Goal: Task Accomplishment & Management: Manage account settings

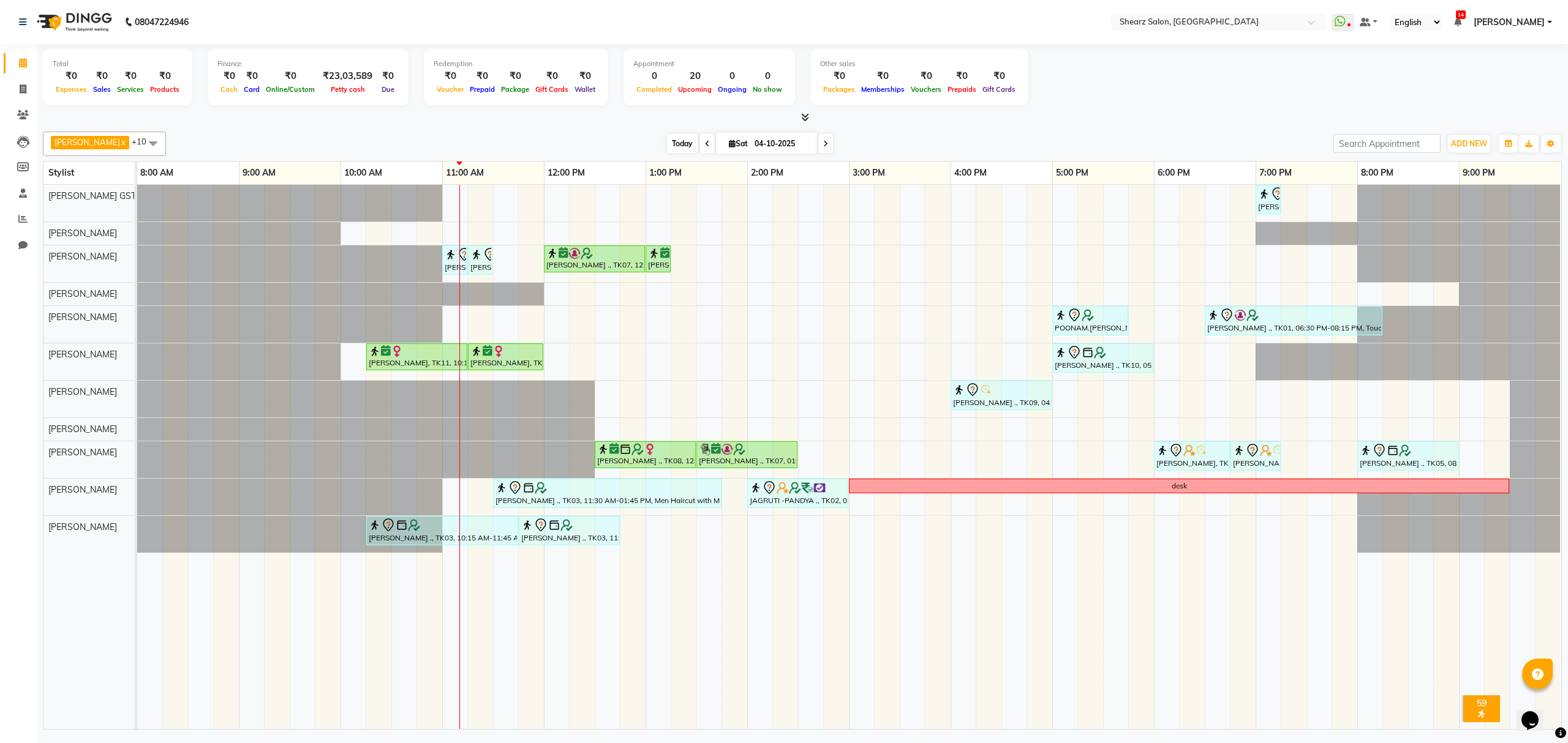
click at [672, 147] on span "Today" at bounding box center [682, 143] width 30 height 19
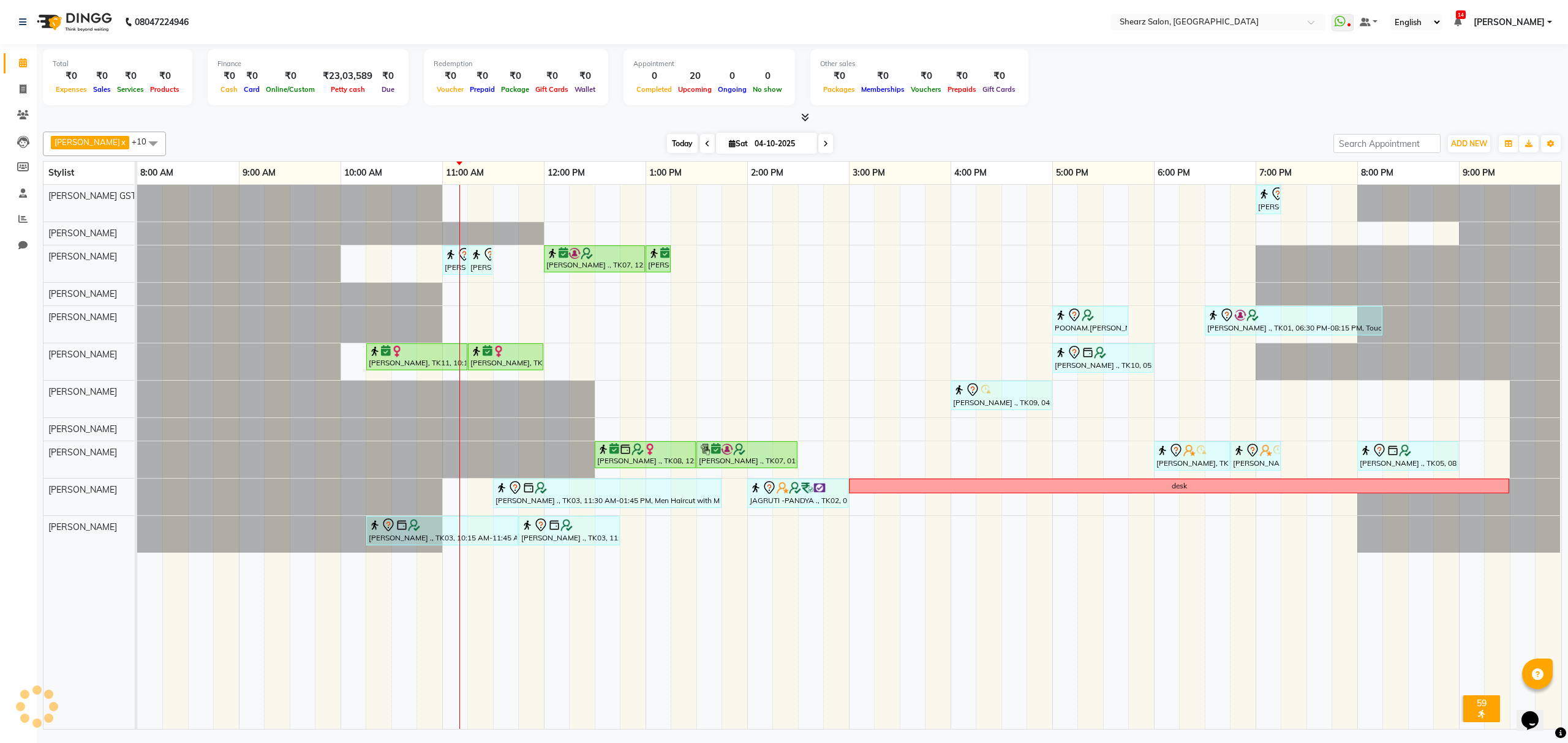
click at [672, 147] on span "Today" at bounding box center [682, 143] width 30 height 19
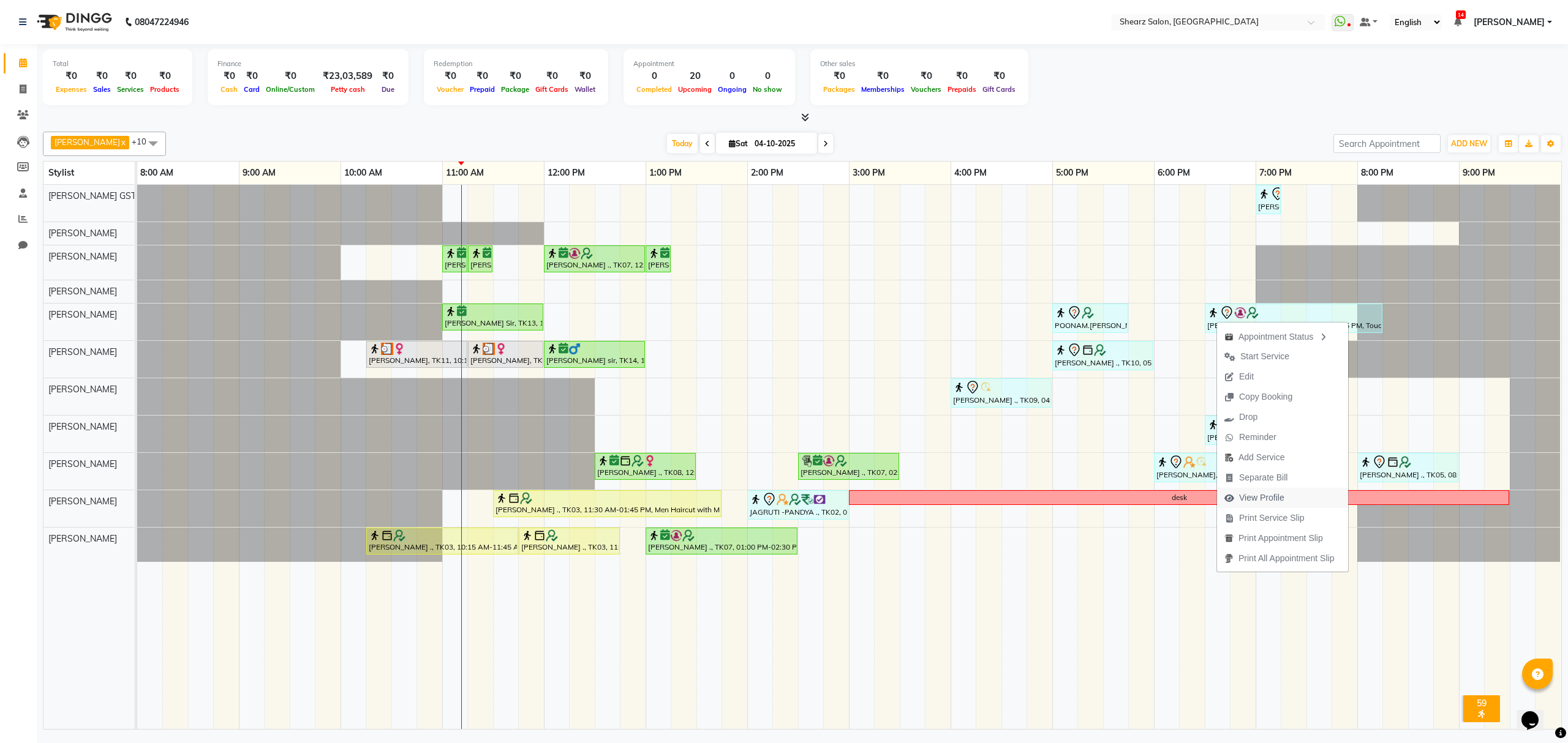
click at [1257, 502] on span "View Profile" at bounding box center [1261, 498] width 45 height 13
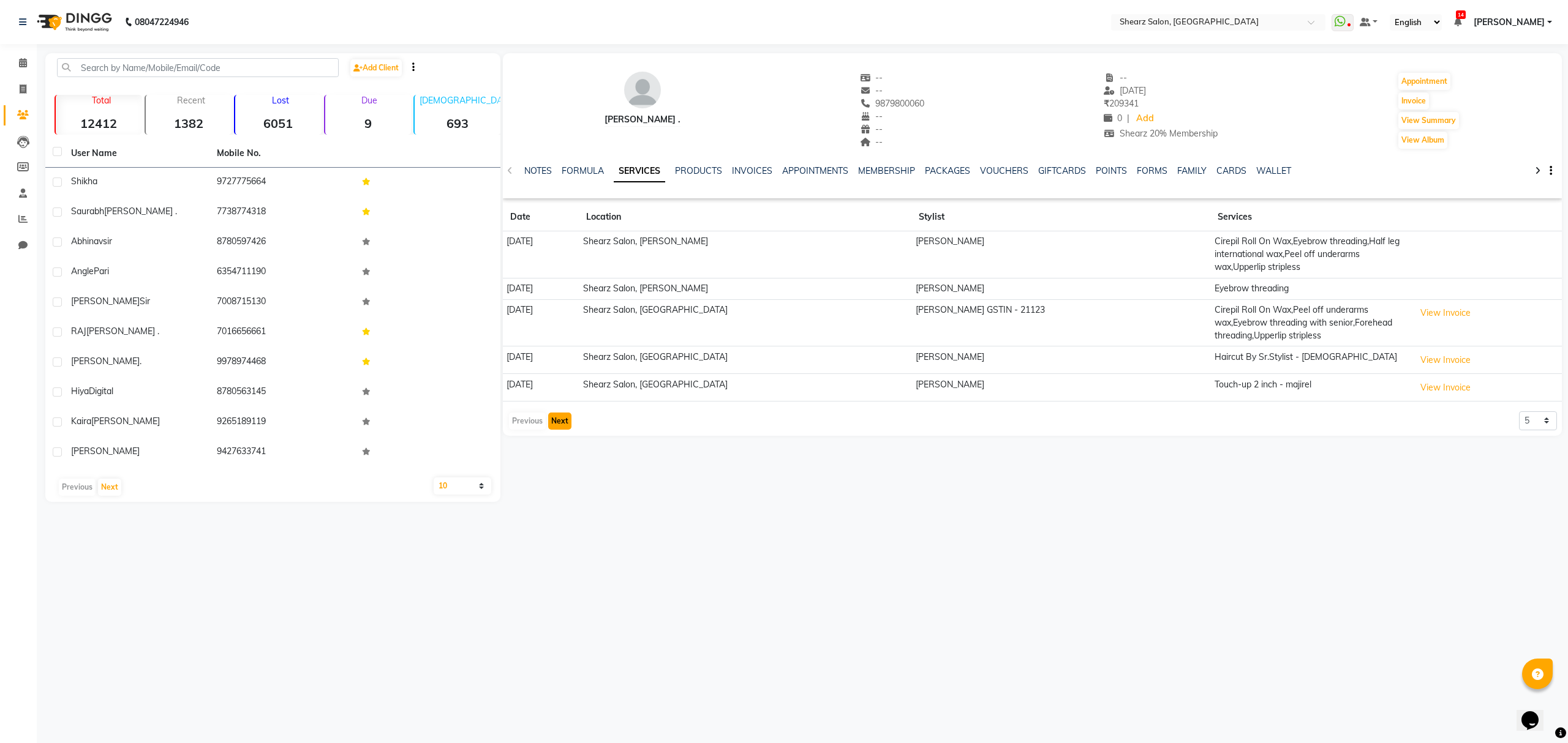
click at [555, 417] on button "Next" at bounding box center [559, 421] width 24 height 17
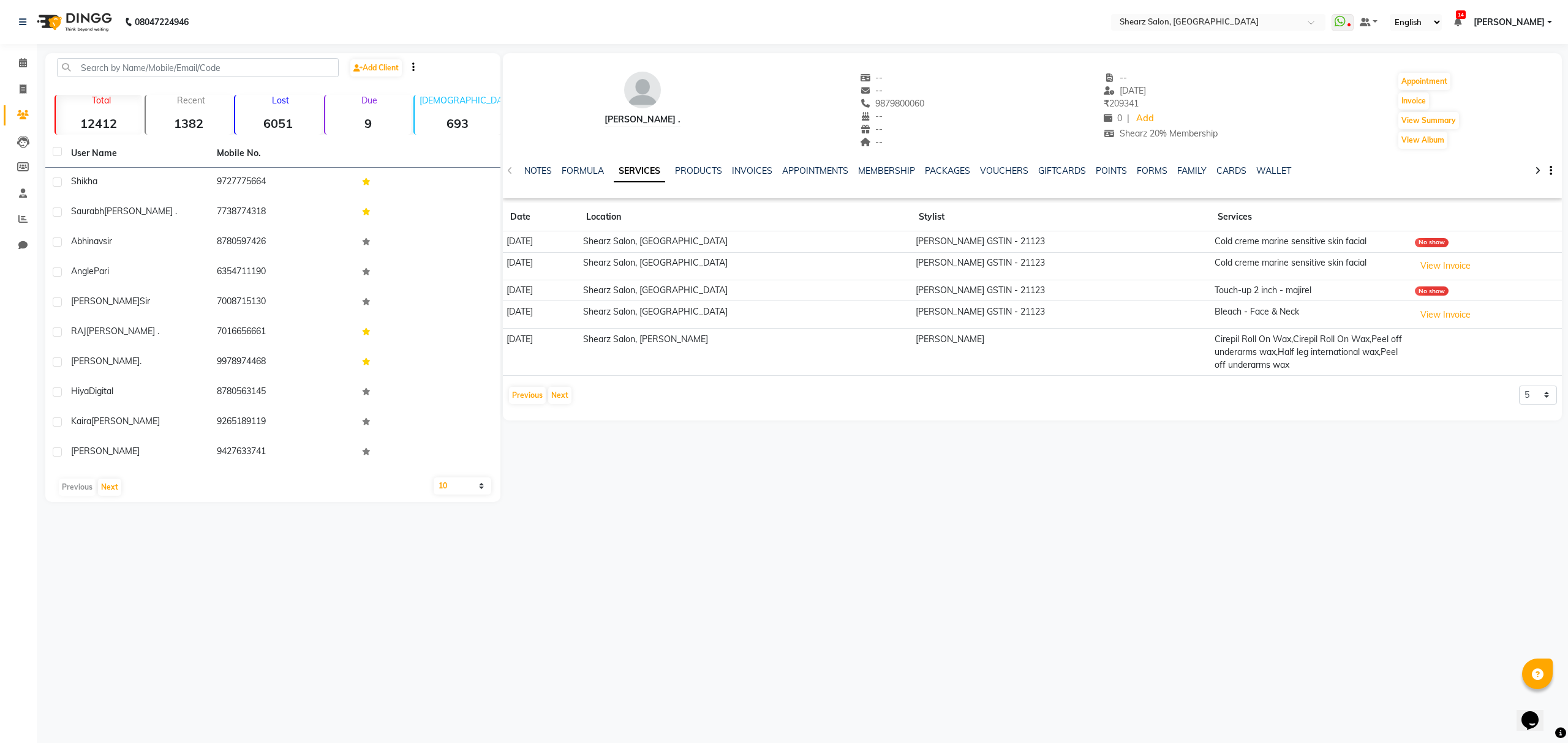
click at [707, 160] on div "NOTES FORMULA SERVICES PRODUCTS INVOICES APPOINTMENTS MEMBERSHIP PACKAGES VOUCH…" at bounding box center [1032, 171] width 1059 height 42
click at [699, 172] on link "PRODUCTS" at bounding box center [699, 170] width 47 height 11
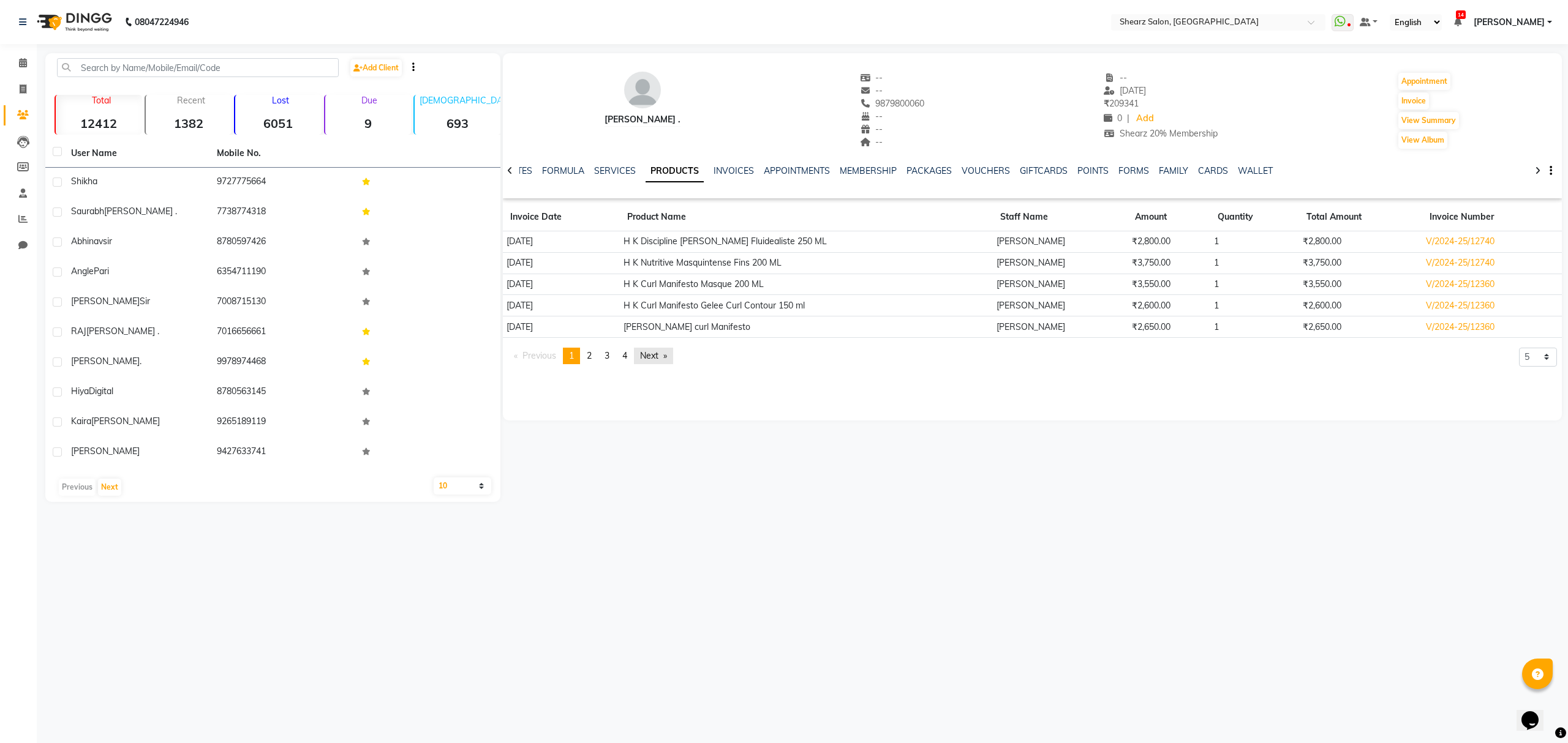
click at [662, 355] on link "Next page" at bounding box center [654, 356] width 39 height 17
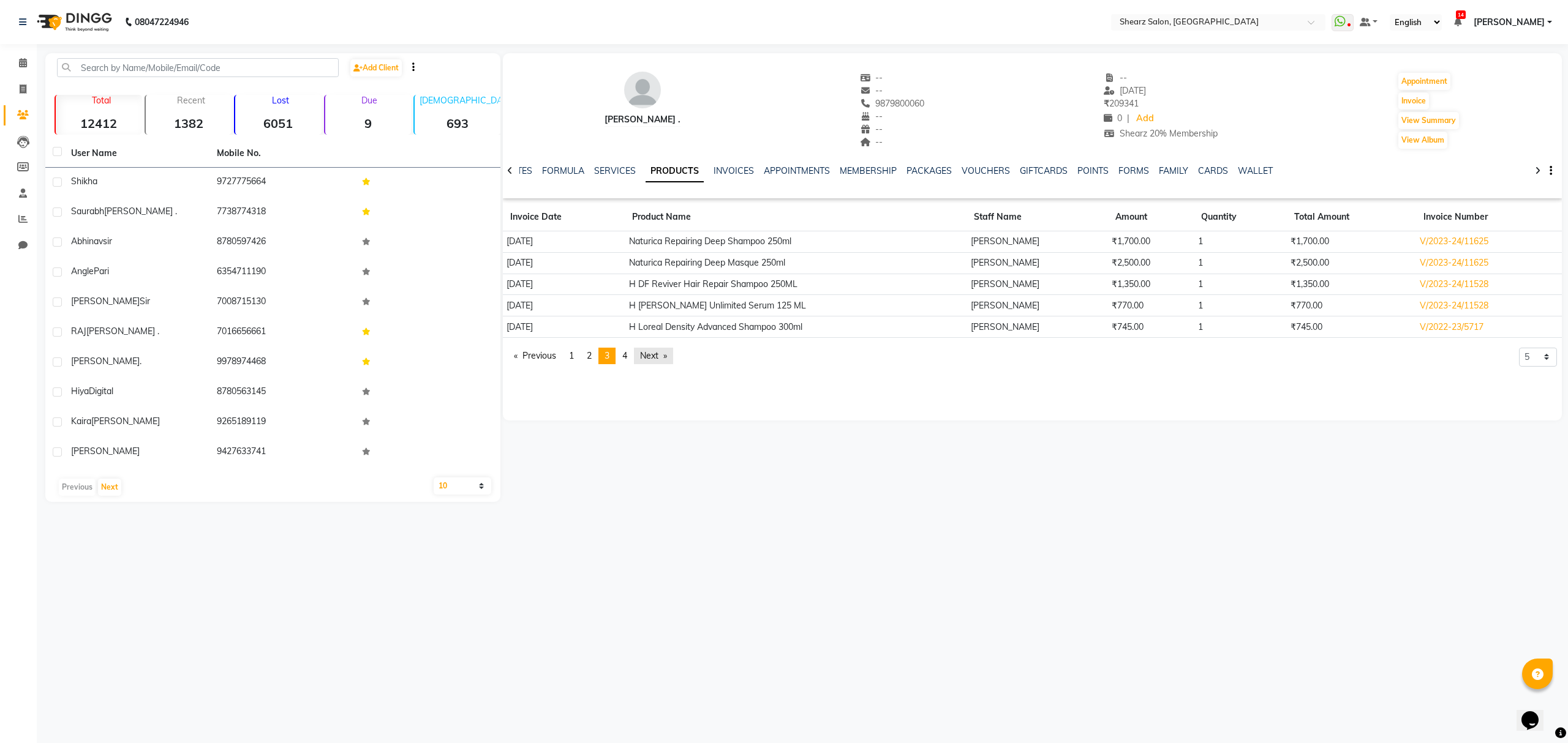
click at [662, 355] on link "Next page" at bounding box center [654, 356] width 39 height 17
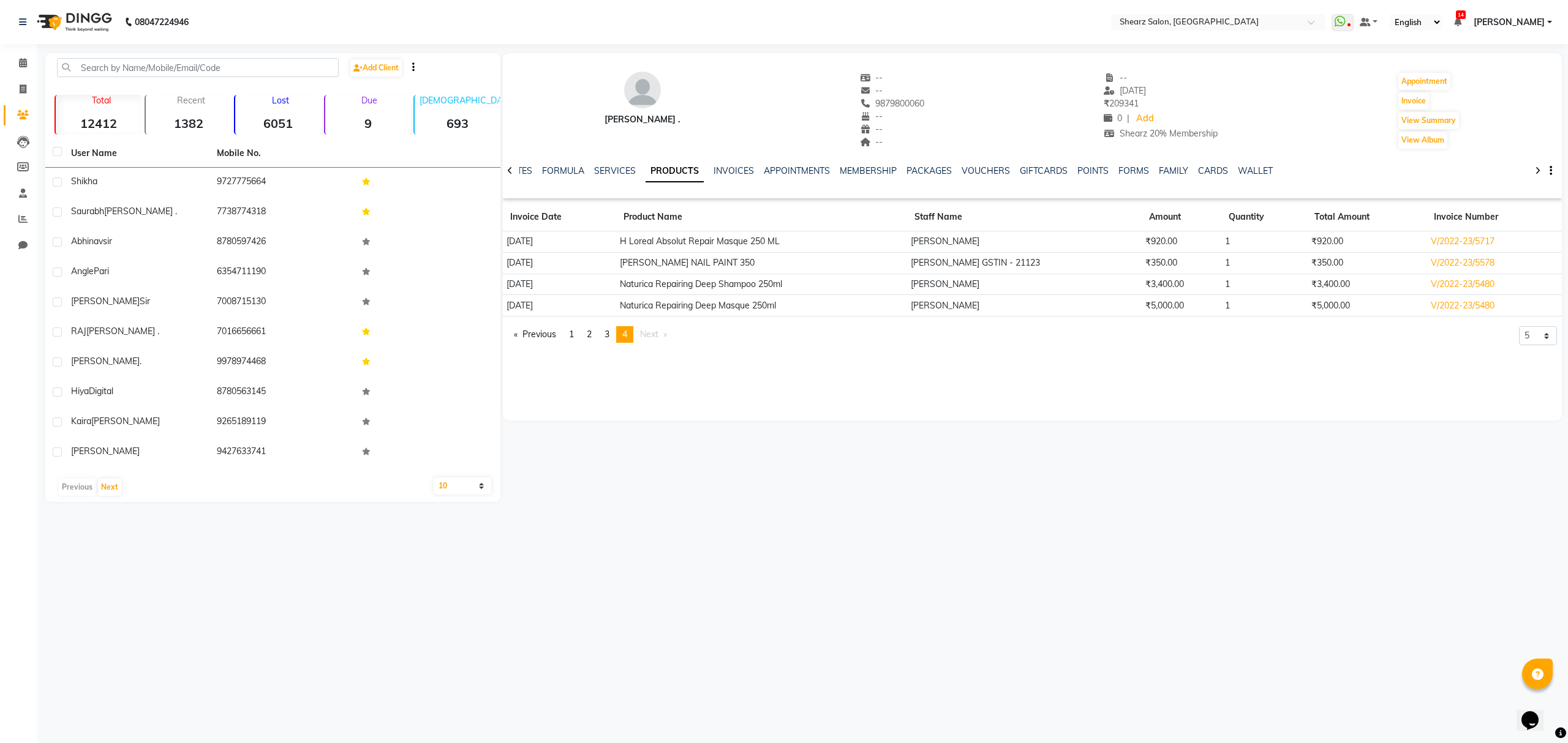
click at [662, 355] on div "Rajee Shinu . -- -- 9879800060 -- -- -- -- 04-09-2025 ₹ 209341 0 | Add Shearz 2…" at bounding box center [1032, 205] width 1059 height 304
click at [25, 67] on icon at bounding box center [23, 63] width 8 height 9
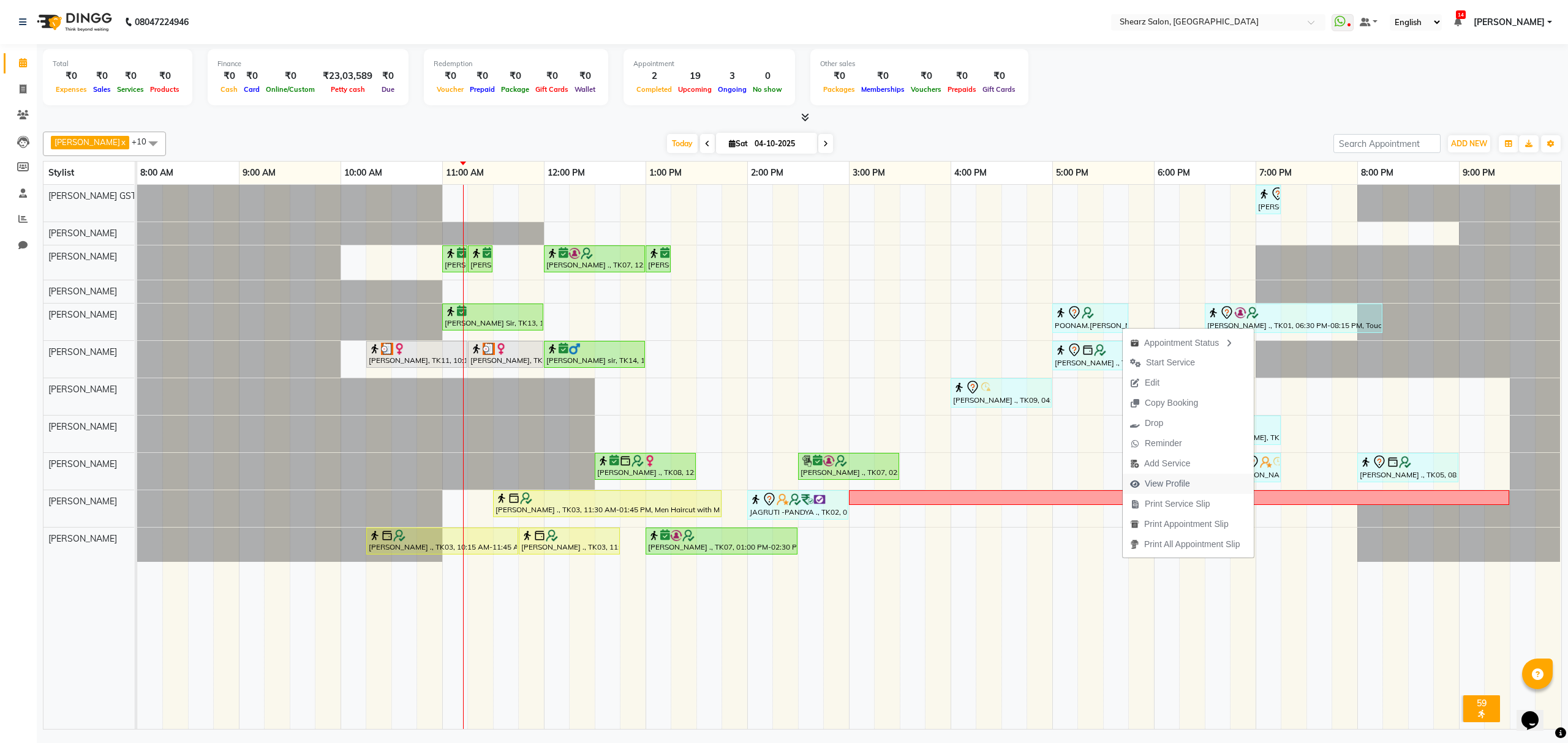
click at [1154, 481] on span "View Profile" at bounding box center [1167, 484] width 45 height 13
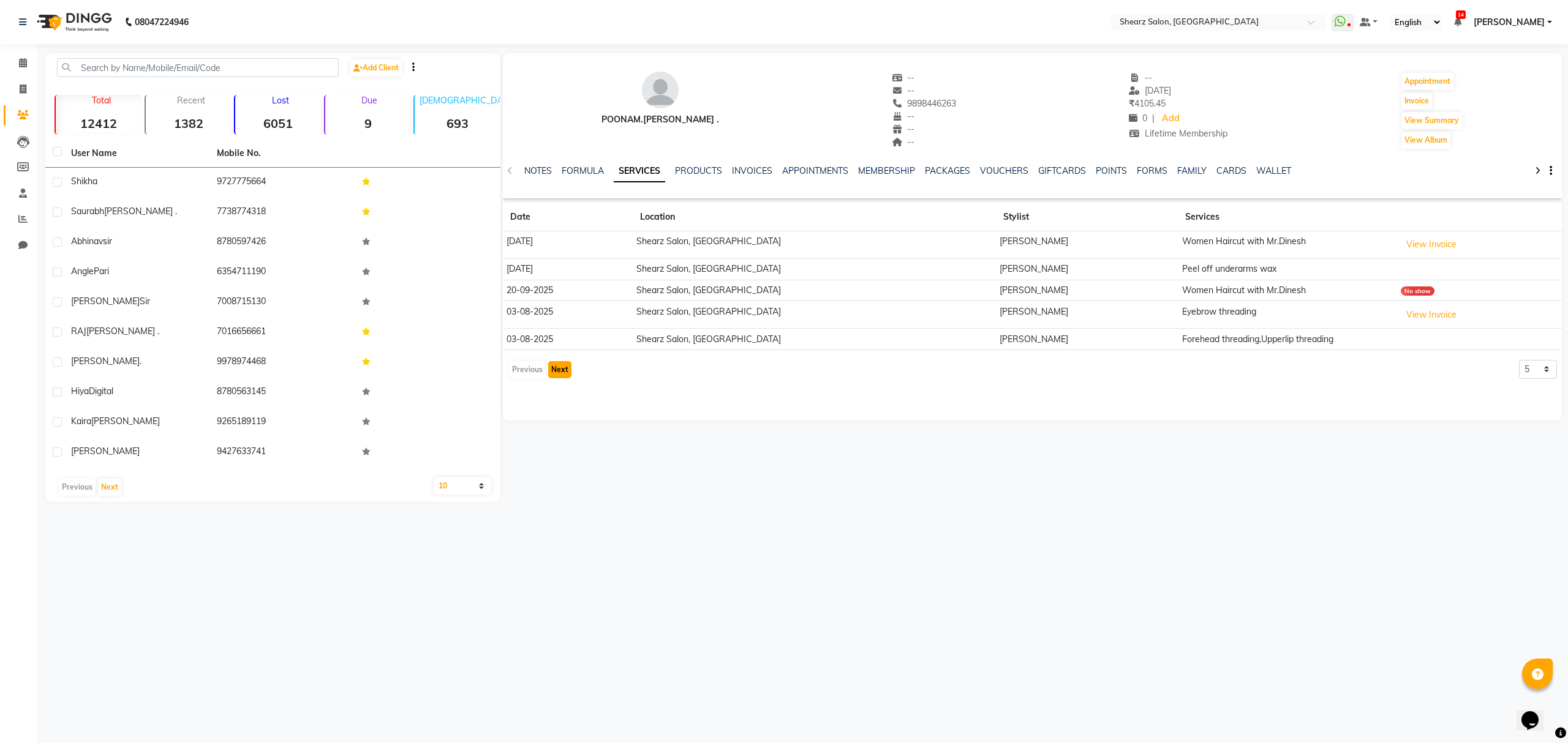
click at [548, 370] on button "Next" at bounding box center [559, 369] width 24 height 17
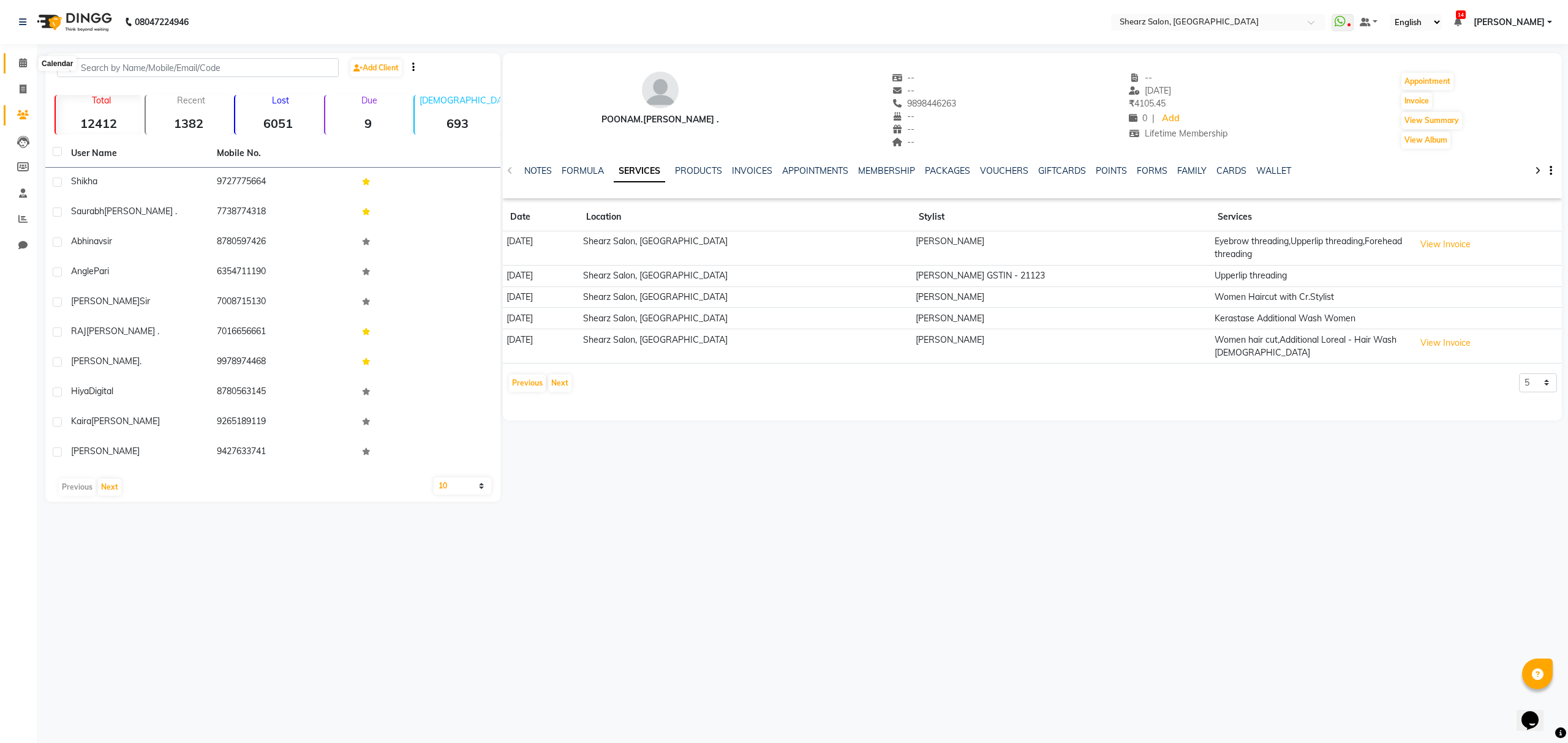
click at [13, 60] on span at bounding box center [23, 63] width 22 height 14
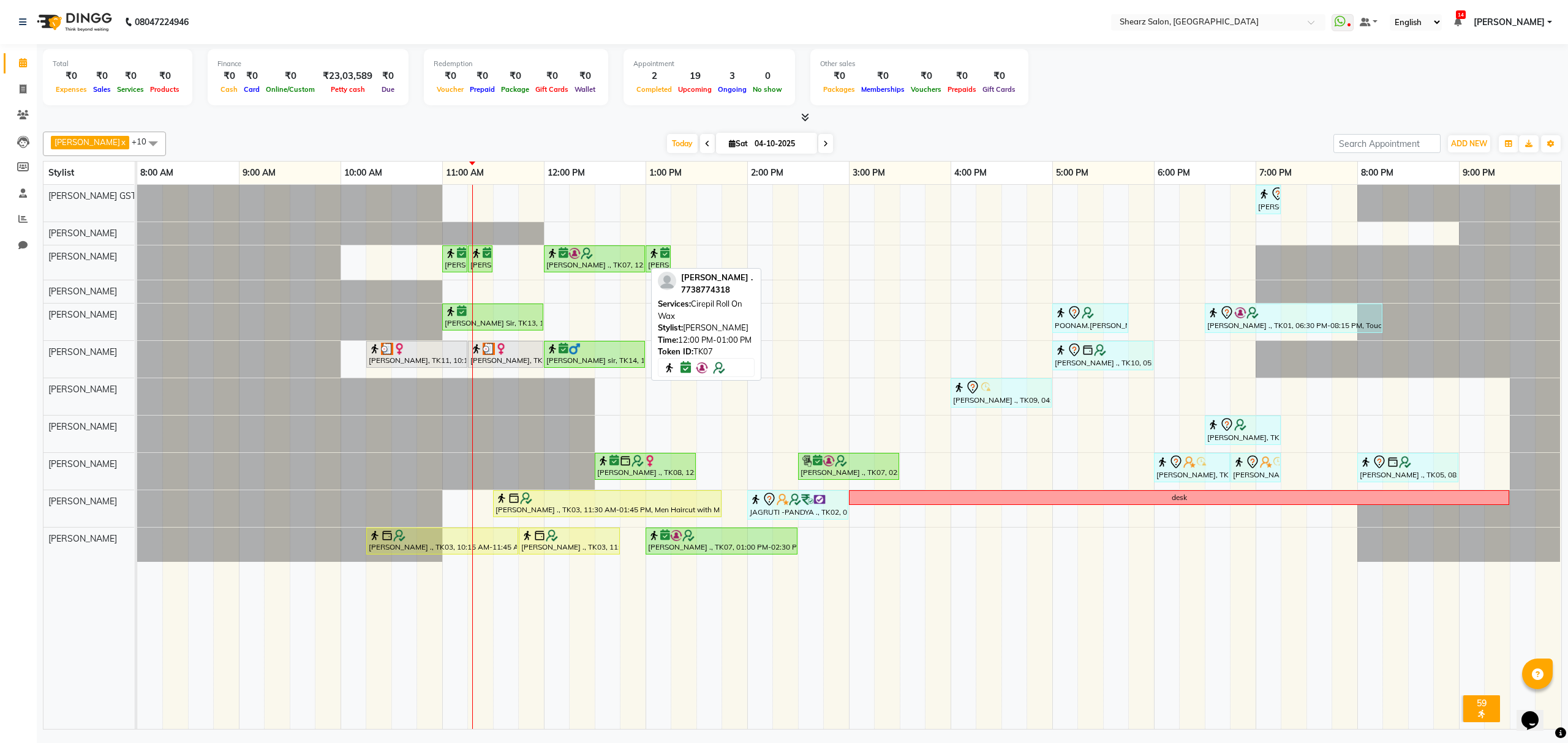
click at [563, 265] on div "[PERSON_NAME] ., TK07, 12:00 PM-01:00 PM, Cirepil Roll On Wax" at bounding box center [594, 259] width 98 height 24
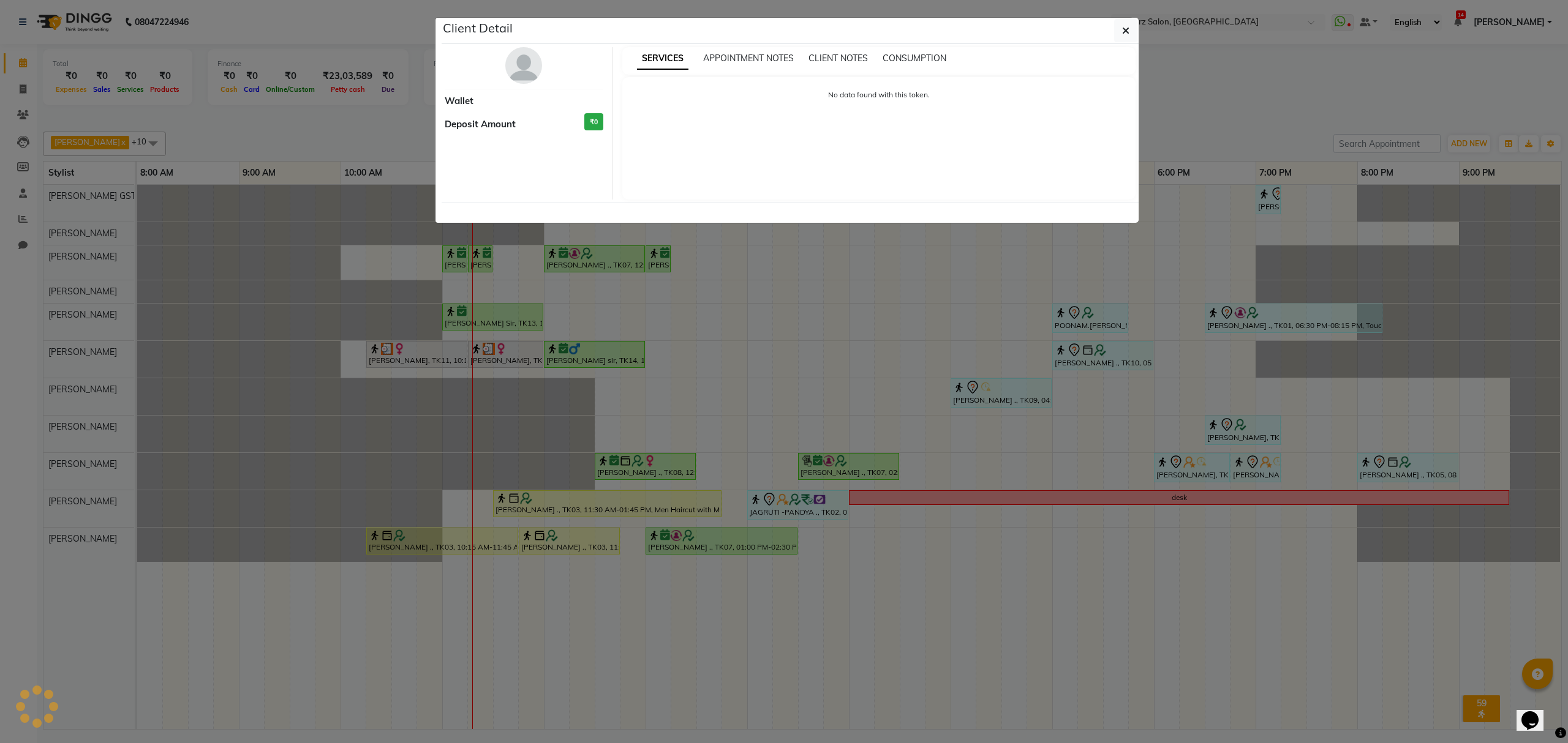
select select "6"
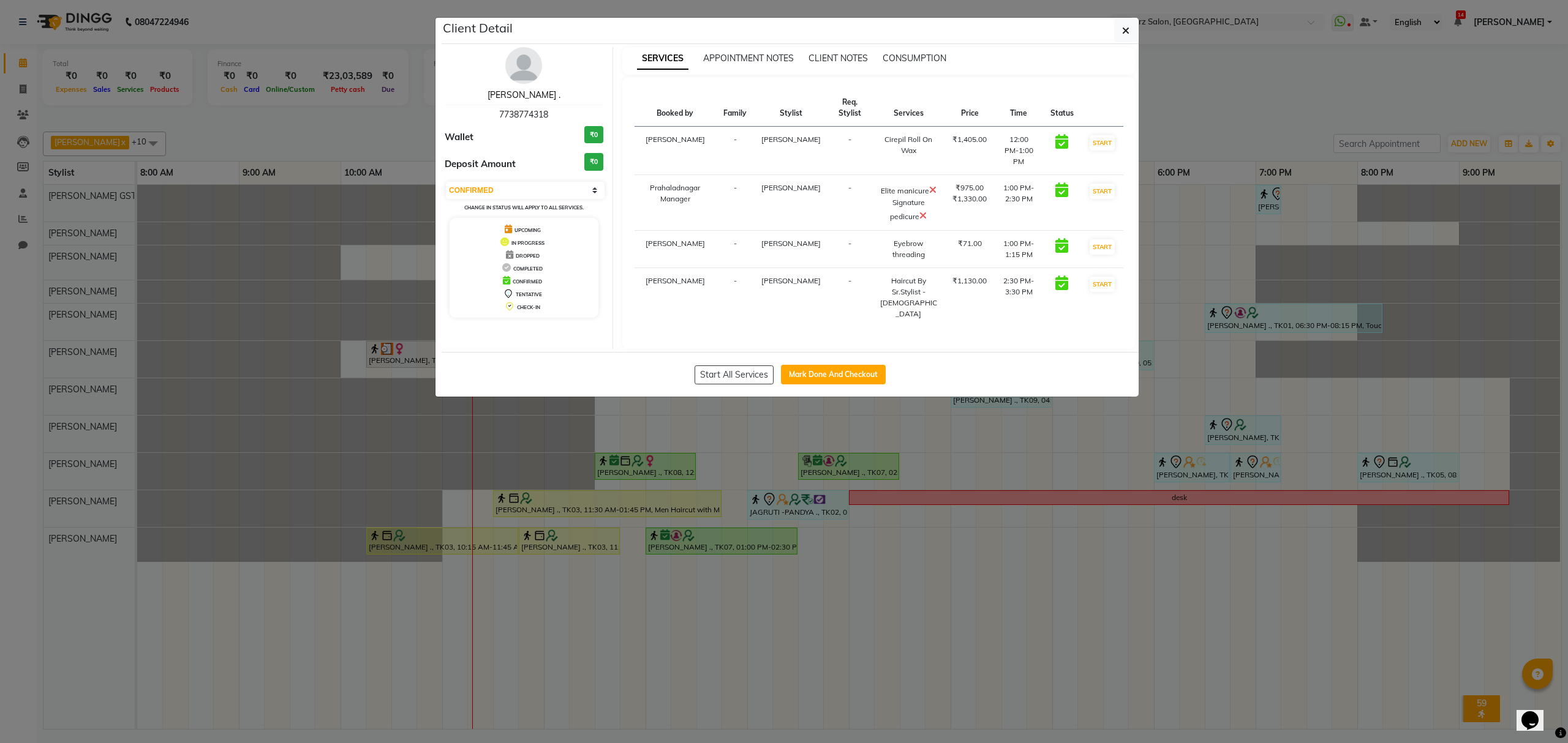
click at [512, 96] on link "Saurabh Yadav ." at bounding box center [524, 95] width 73 height 11
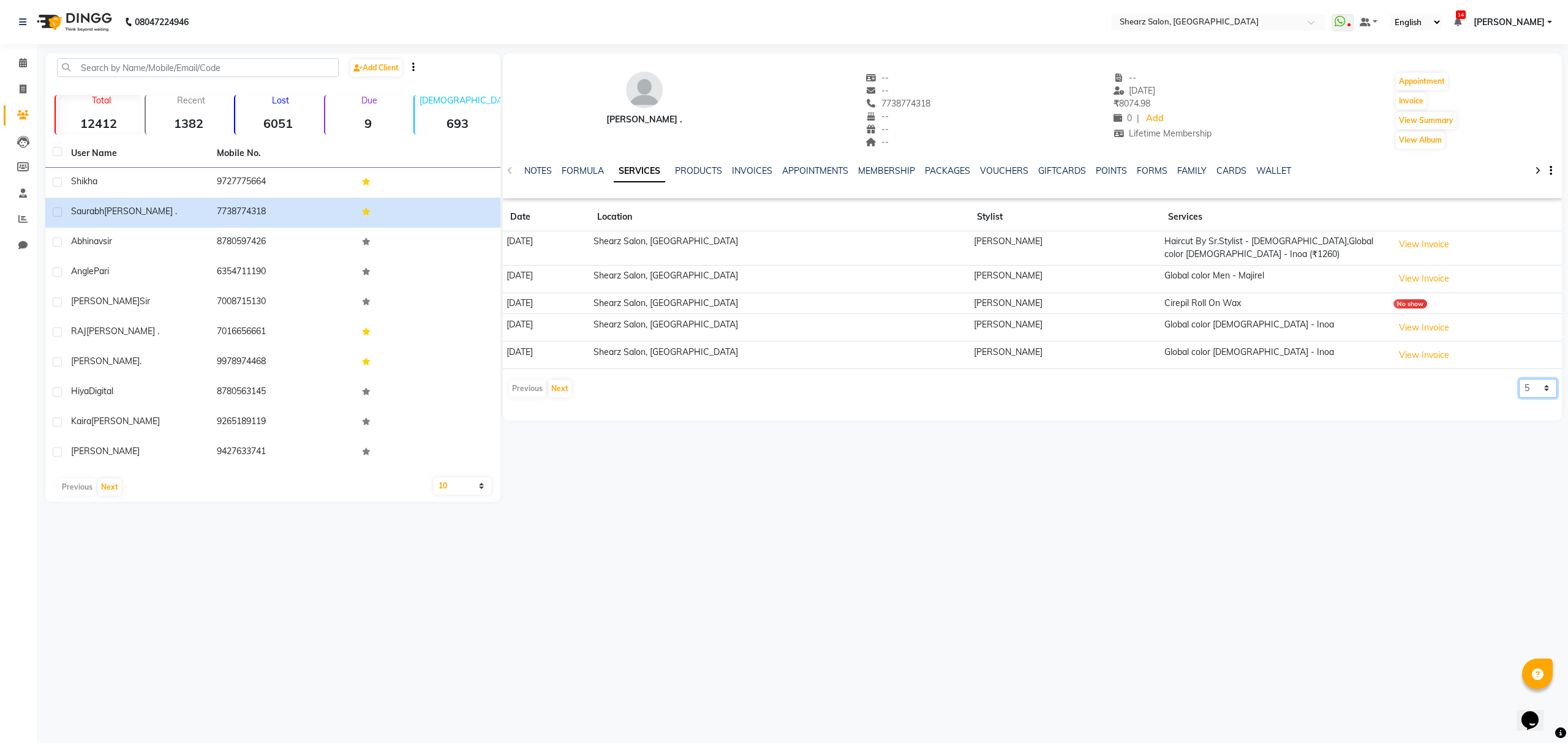
click at [1526, 393] on select "5 10 50 100 500" at bounding box center [1538, 389] width 38 height 19
click at [1550, 393] on select "5 10 50 100 500" at bounding box center [1538, 389] width 38 height 19
click at [1546, 393] on select "5 10 50 100 500" at bounding box center [1538, 389] width 38 height 19
click at [1544, 391] on select "5 10 50 100 500" at bounding box center [1538, 389] width 38 height 19
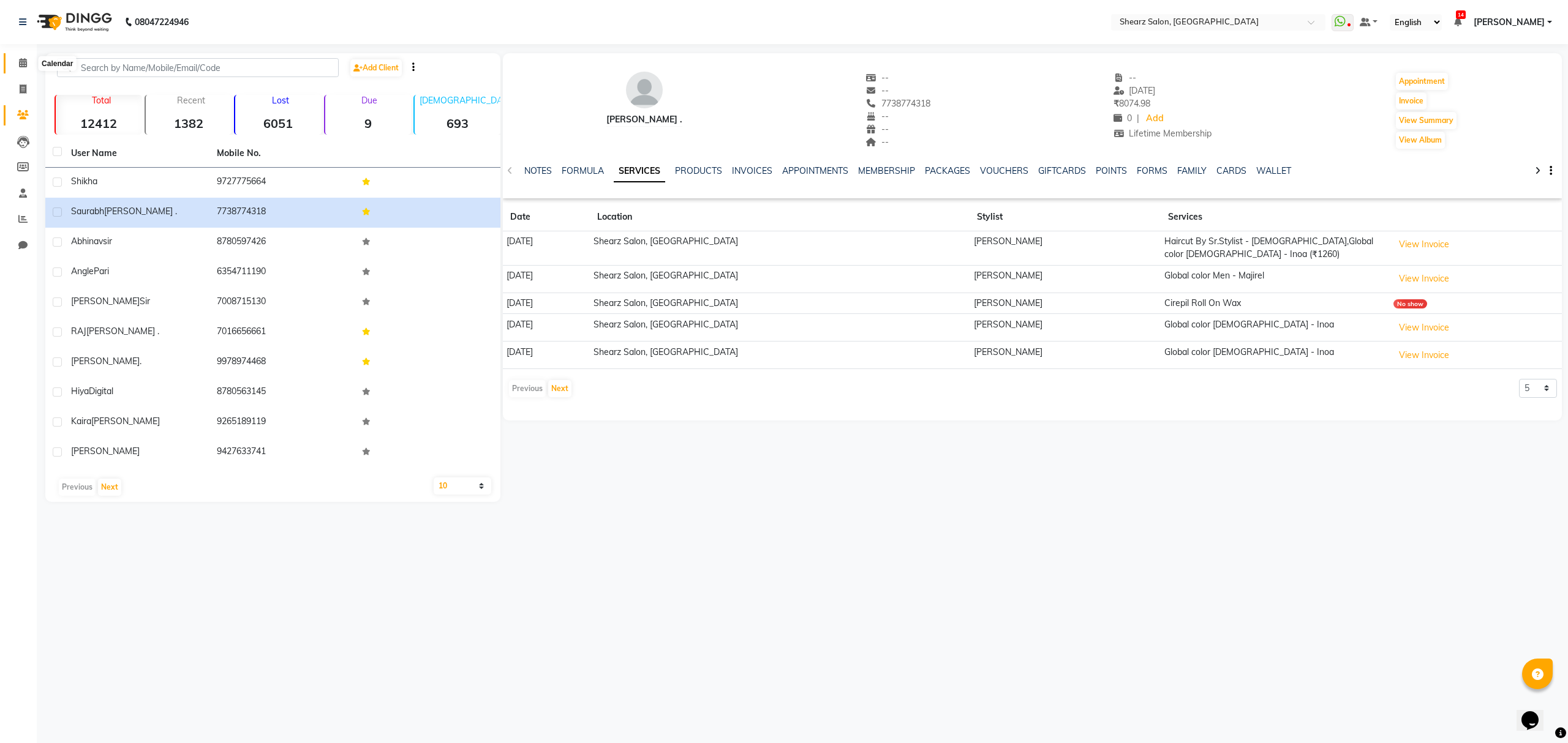
click at [12, 60] on span at bounding box center [23, 63] width 22 height 14
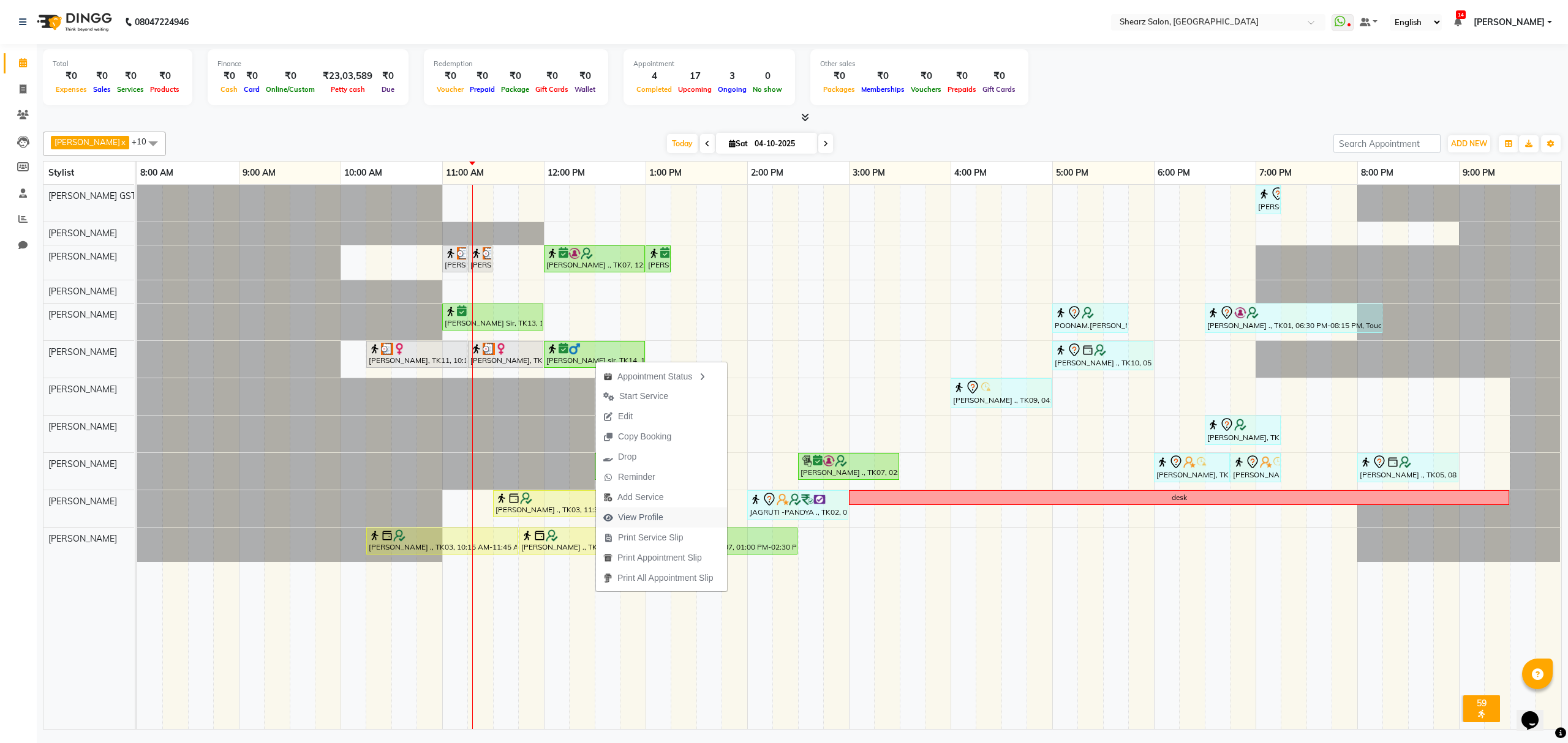
click at [652, 513] on span "View Profile" at bounding box center [640, 517] width 45 height 13
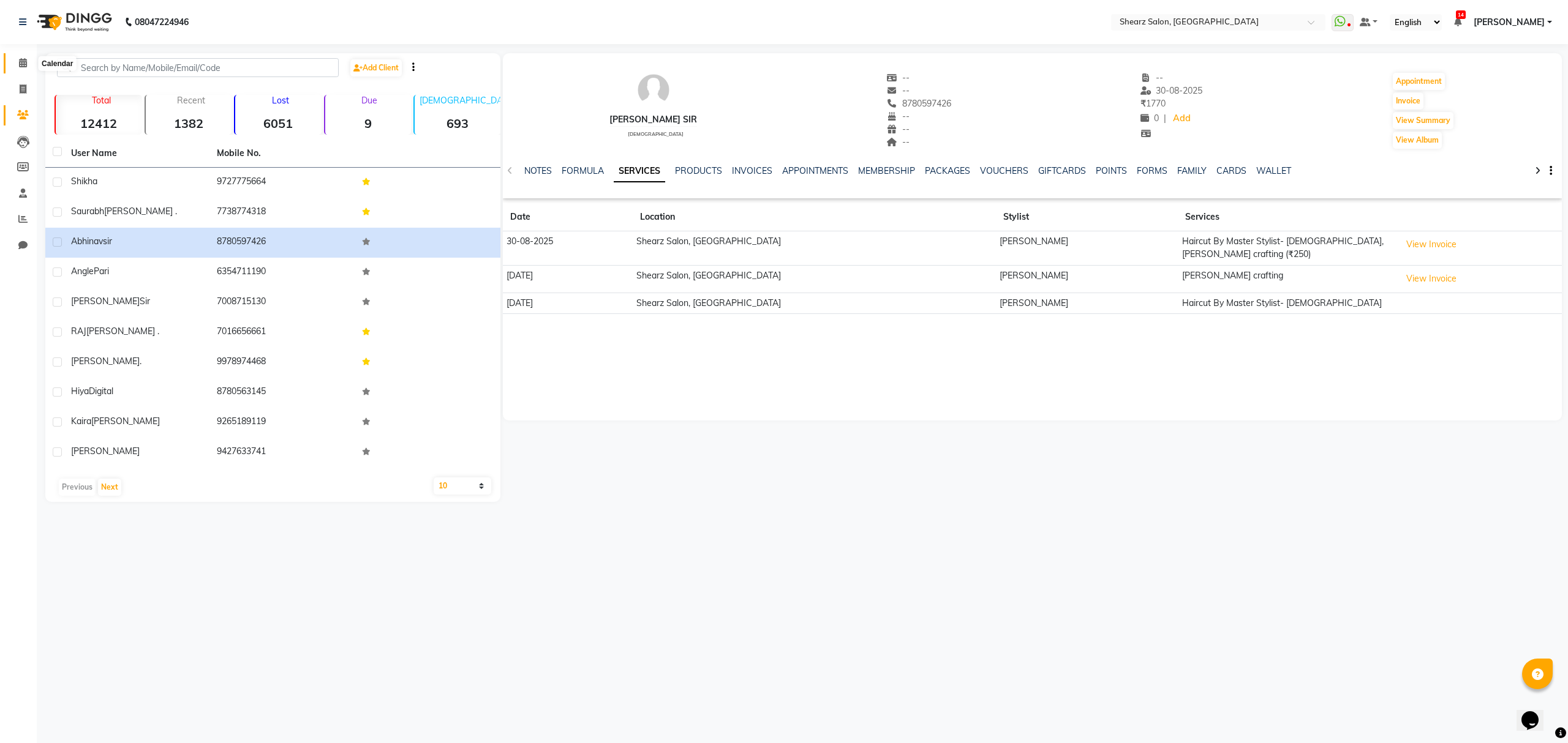
click at [23, 61] on icon at bounding box center [23, 63] width 8 height 9
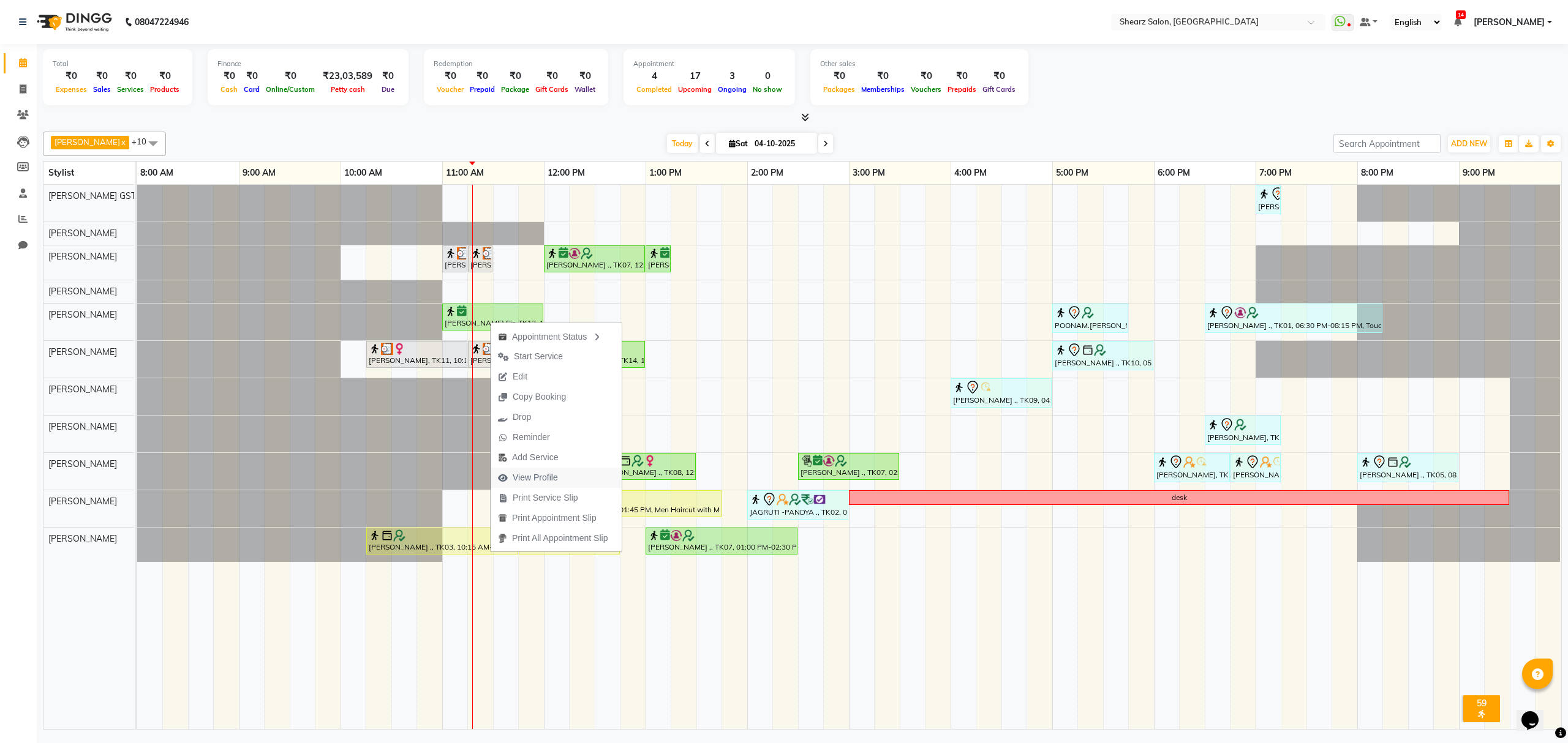
click at [521, 478] on span "View Profile" at bounding box center [535, 478] width 45 height 13
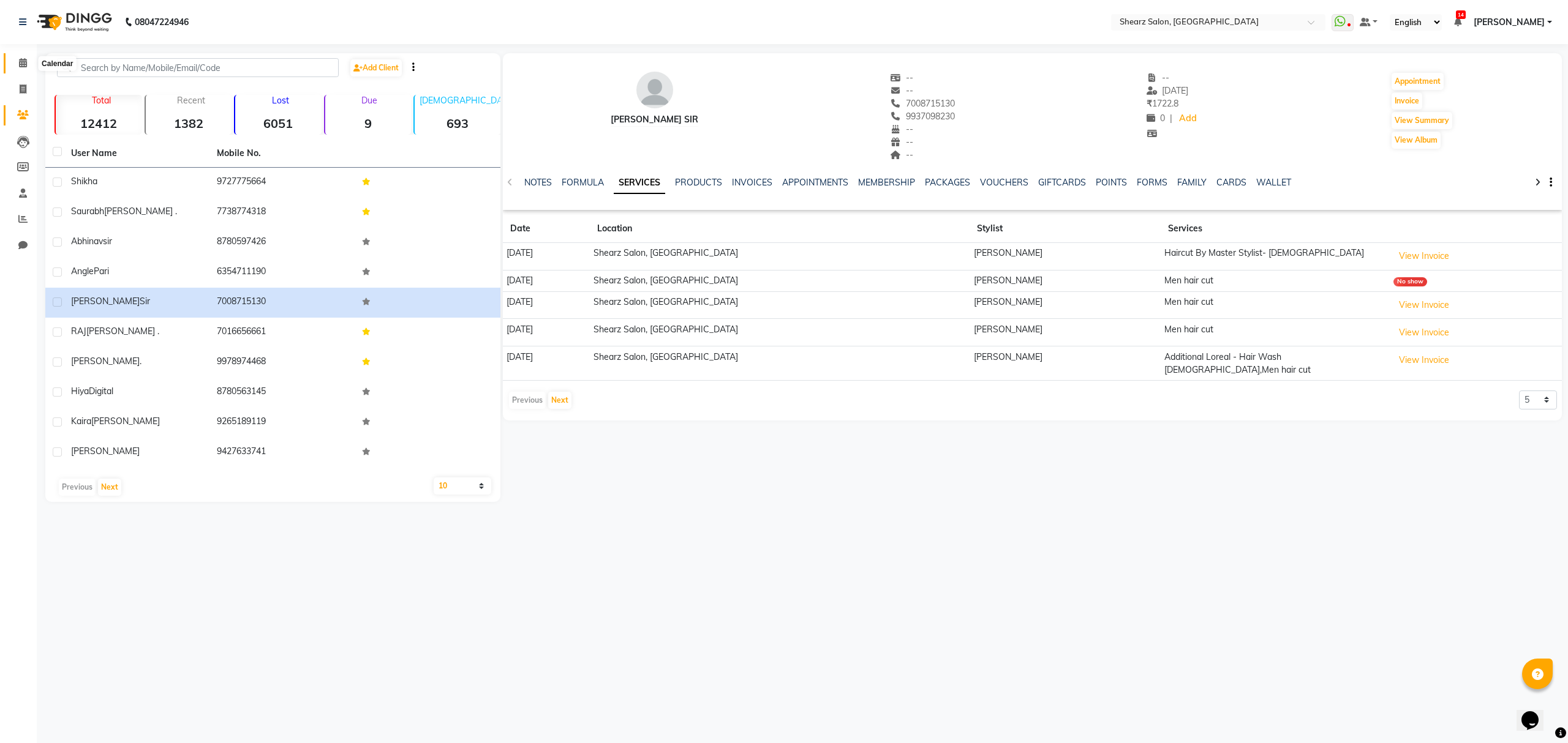
click at [17, 65] on span at bounding box center [23, 63] width 22 height 14
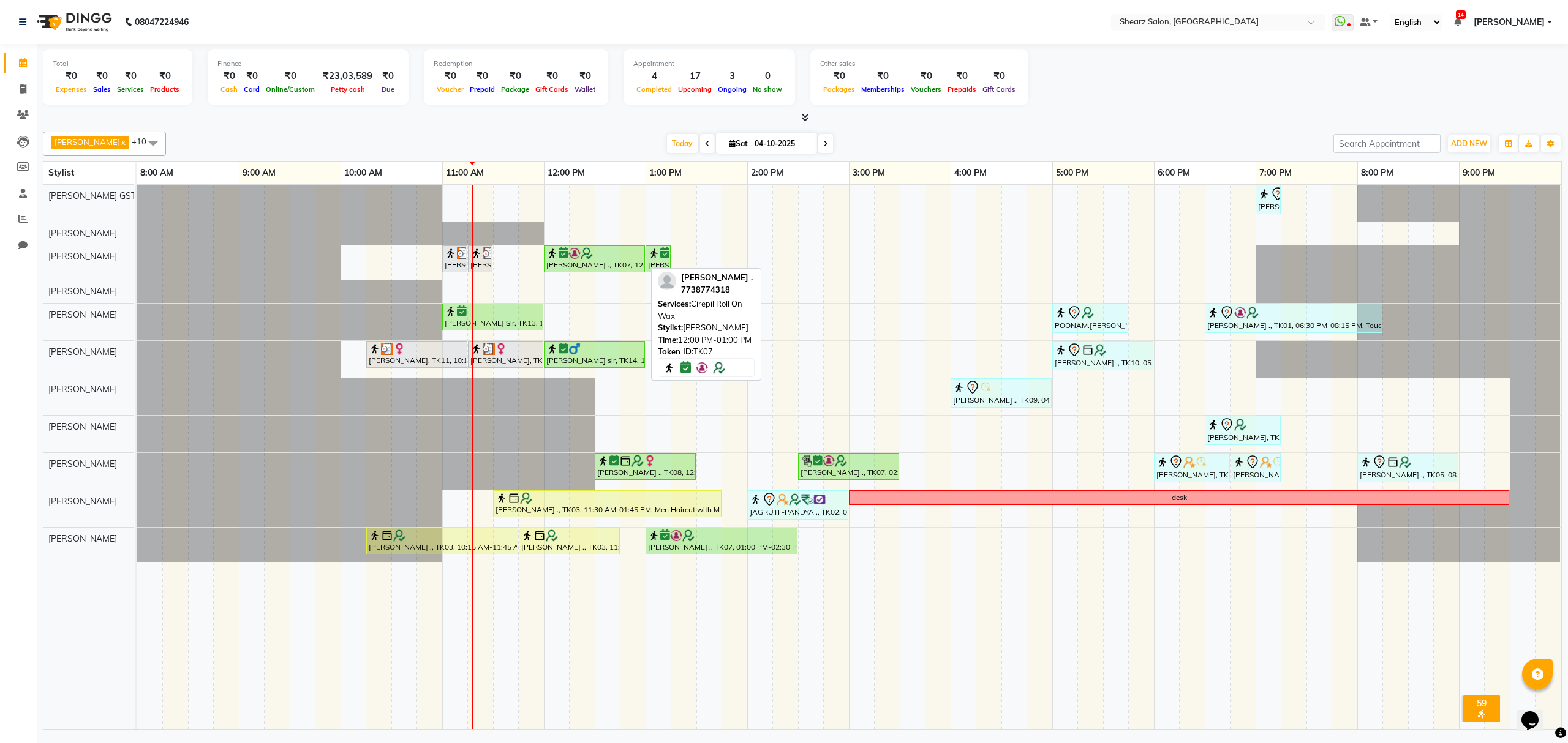
click at [594, 259] on div at bounding box center [594, 253] width 96 height 12
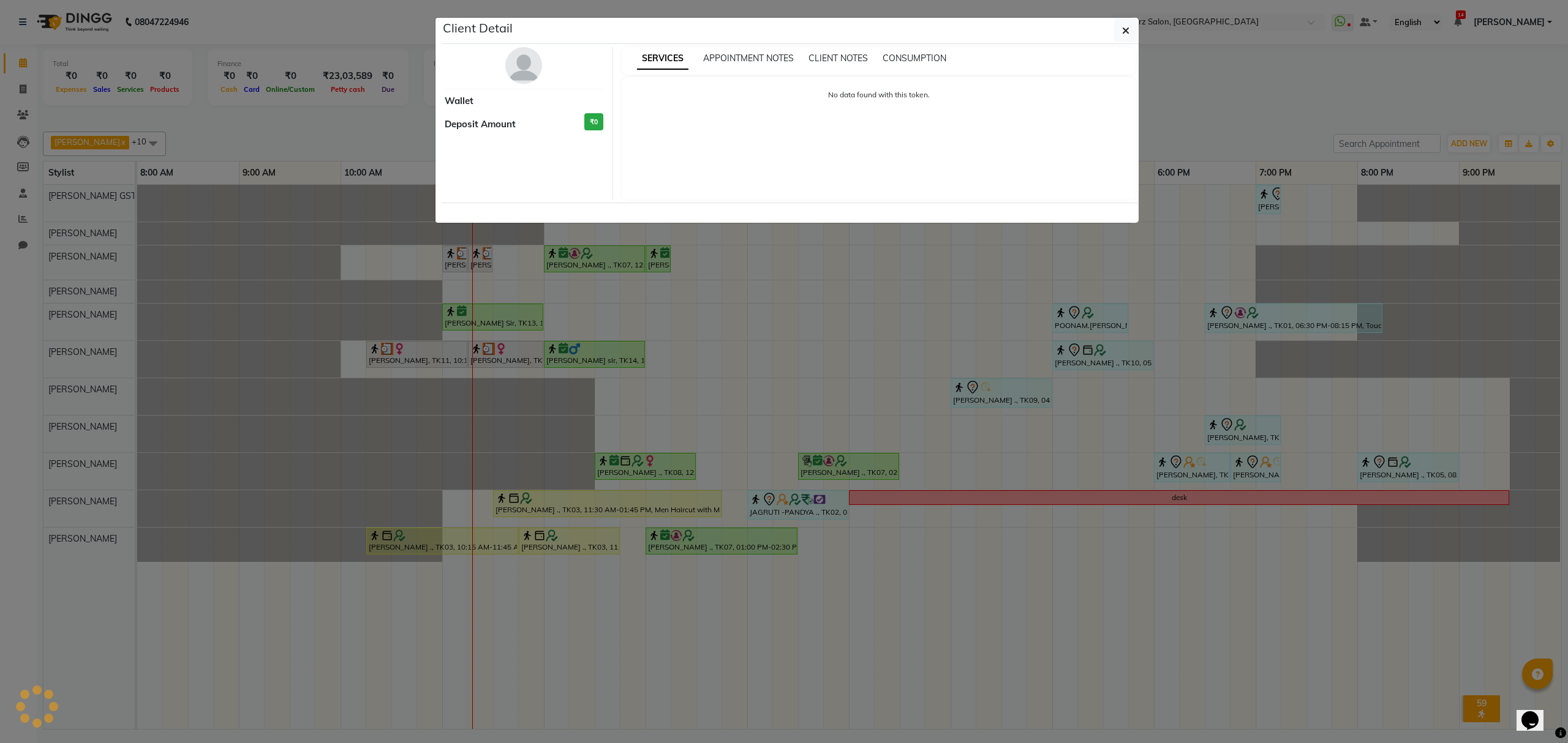
select select "6"
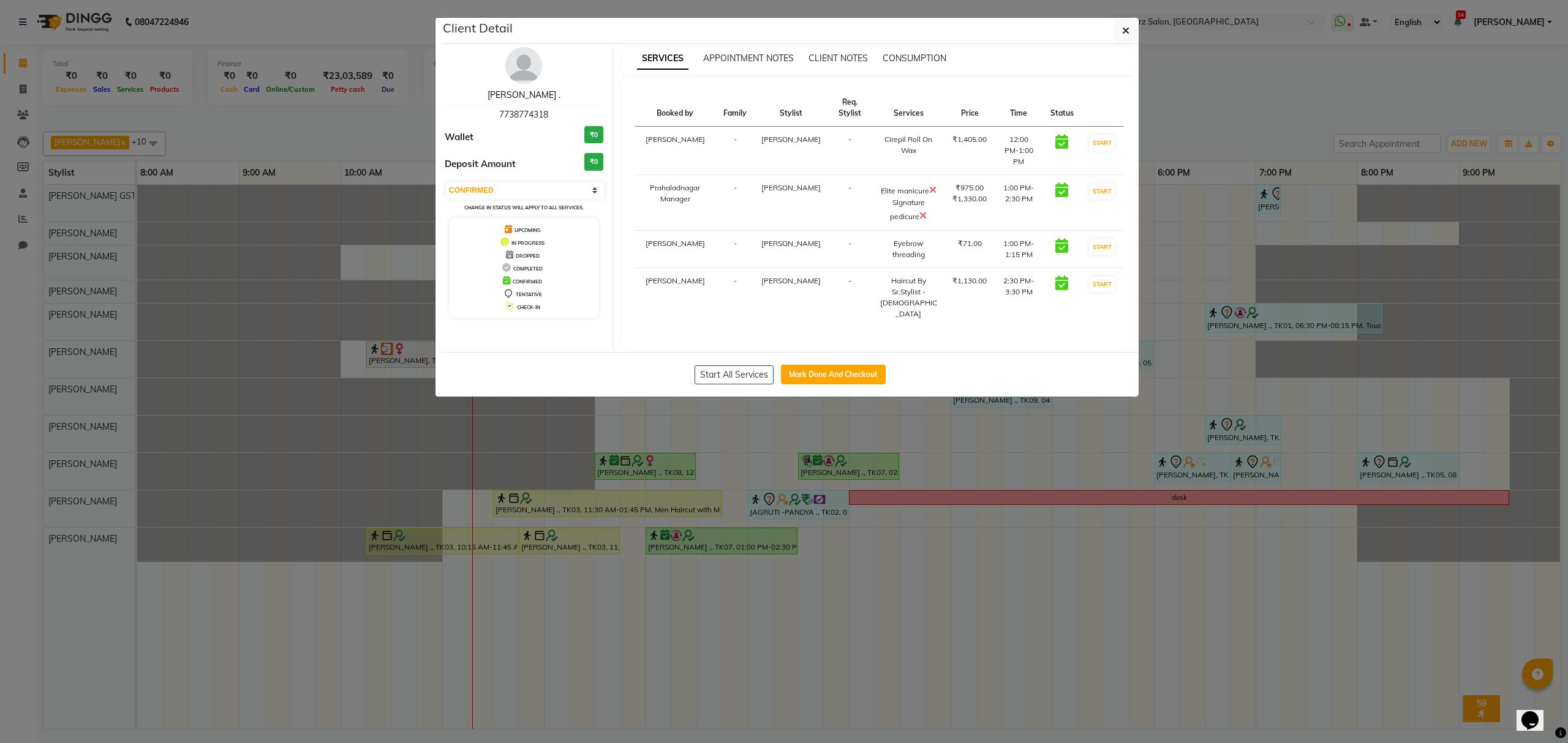
click at [508, 94] on link "[PERSON_NAME] ." at bounding box center [524, 95] width 73 height 11
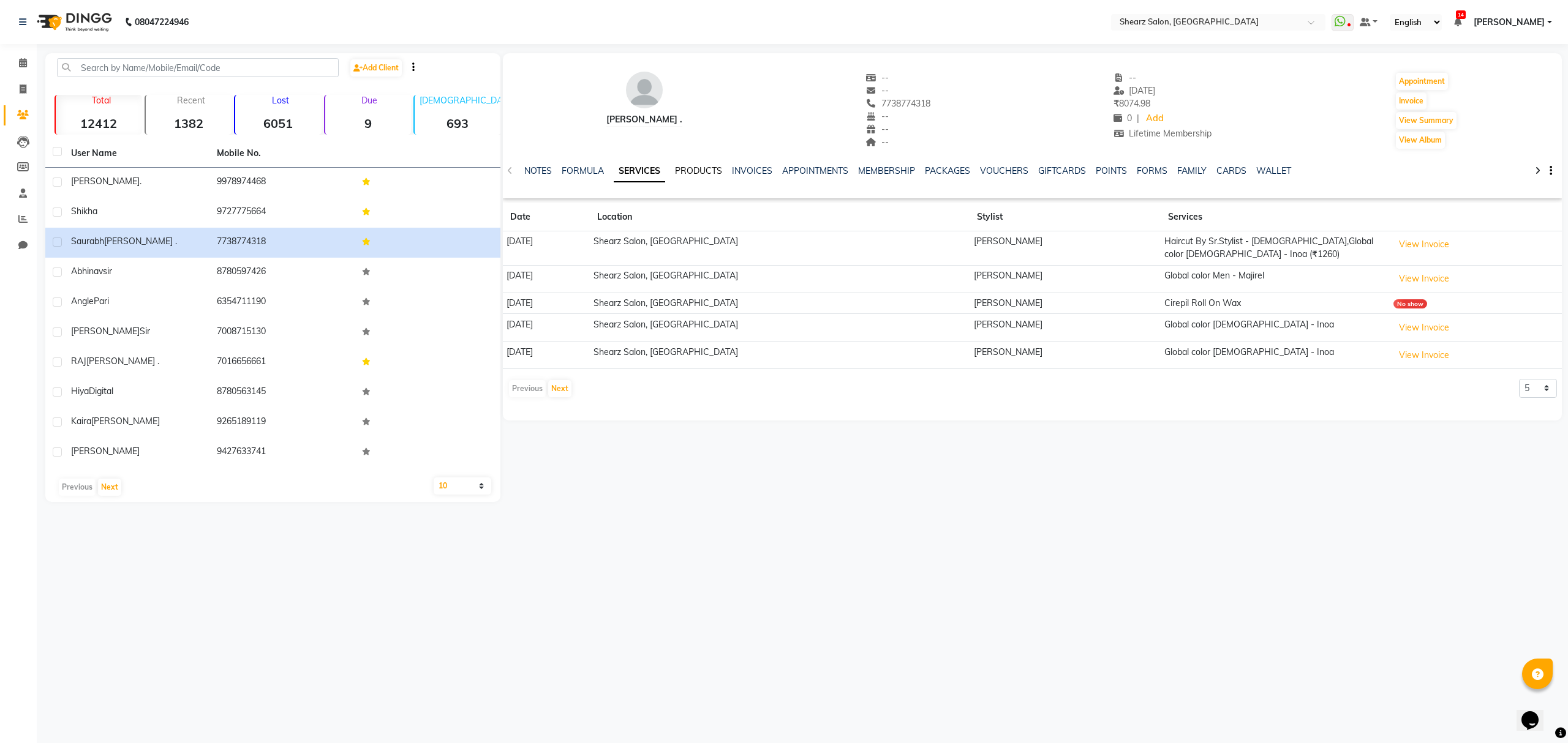
click at [682, 168] on link "PRODUCTS" at bounding box center [699, 170] width 47 height 11
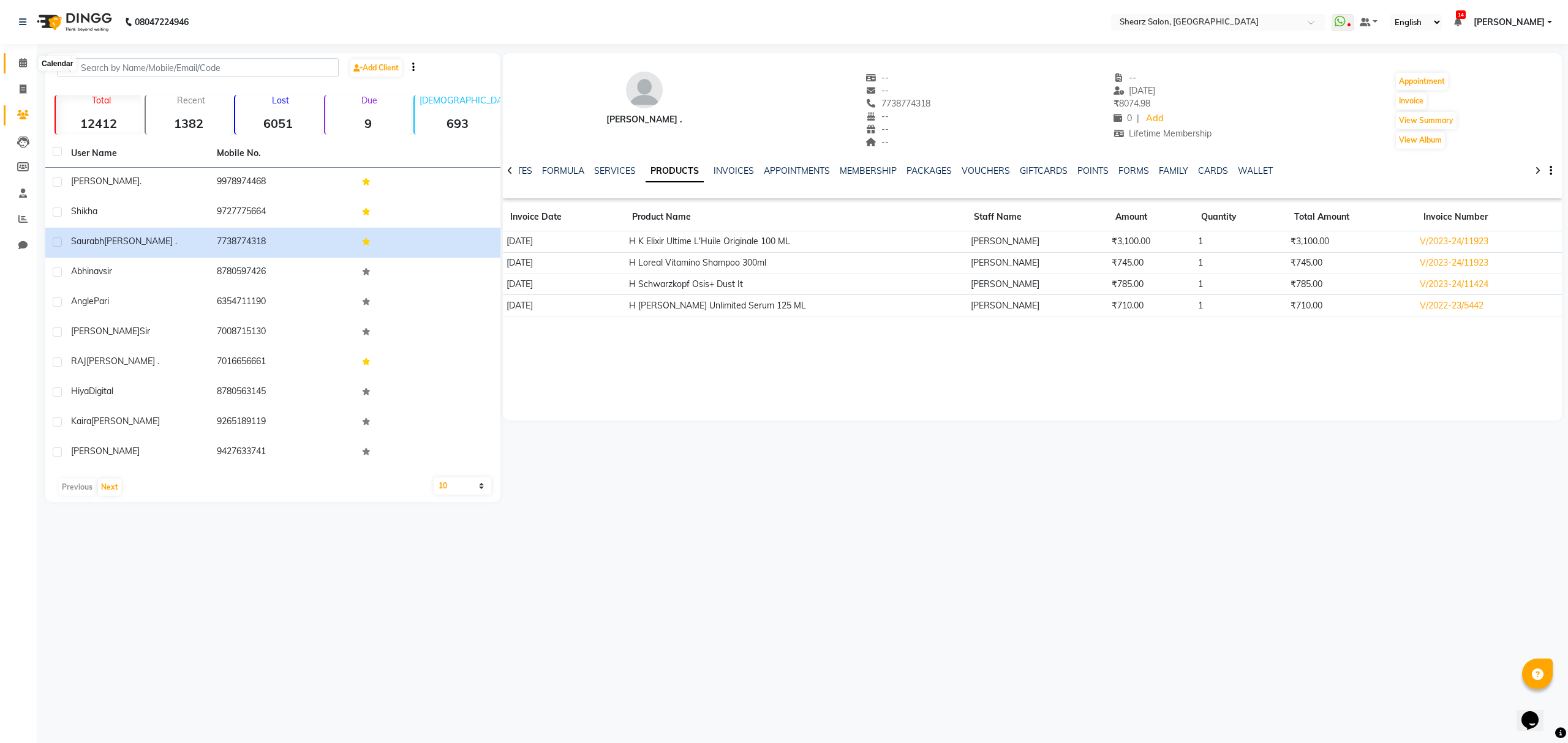
click at [19, 62] on icon at bounding box center [23, 63] width 8 height 9
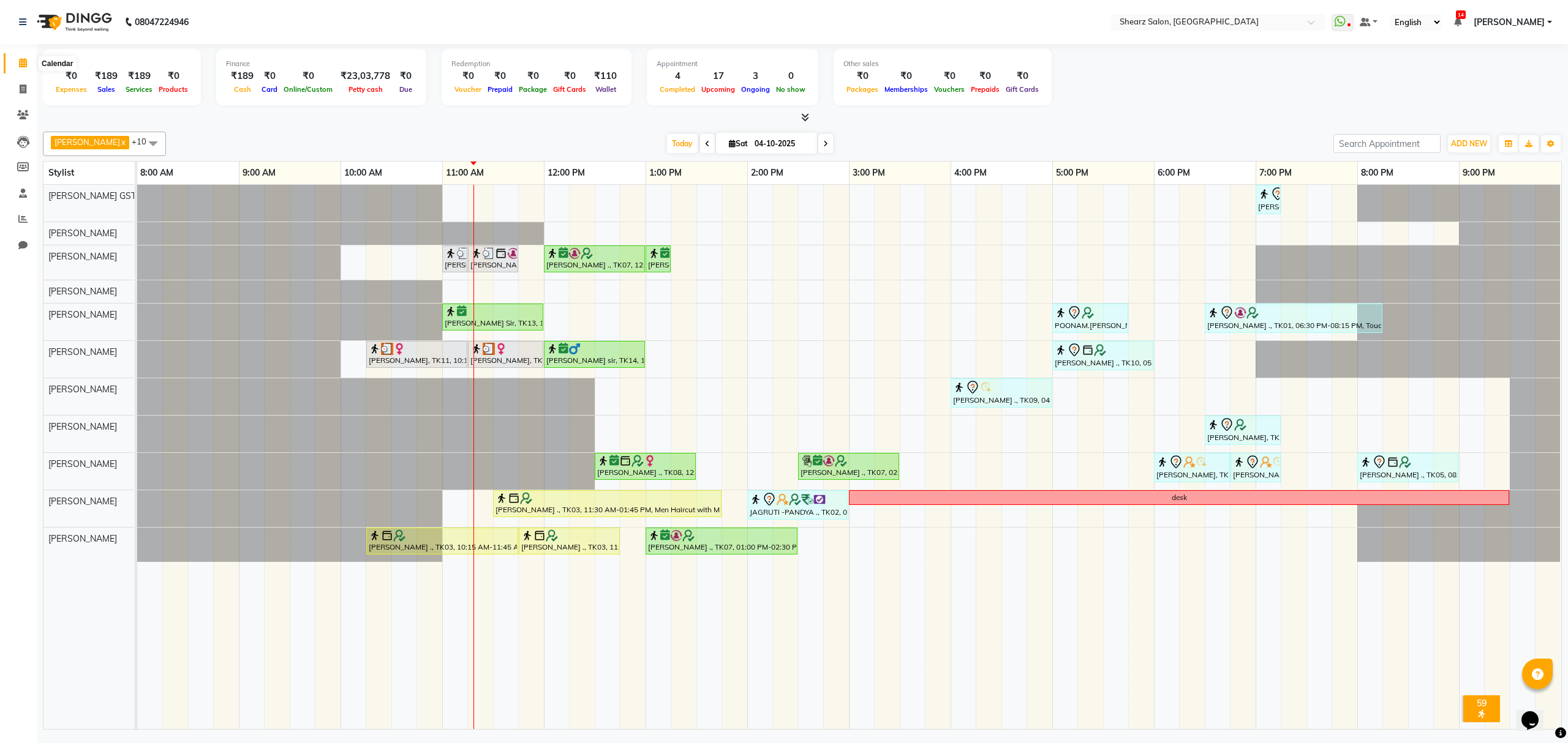
click at [19, 67] on icon at bounding box center [23, 63] width 8 height 9
click at [23, 214] on icon at bounding box center [23, 219] width 9 height 9
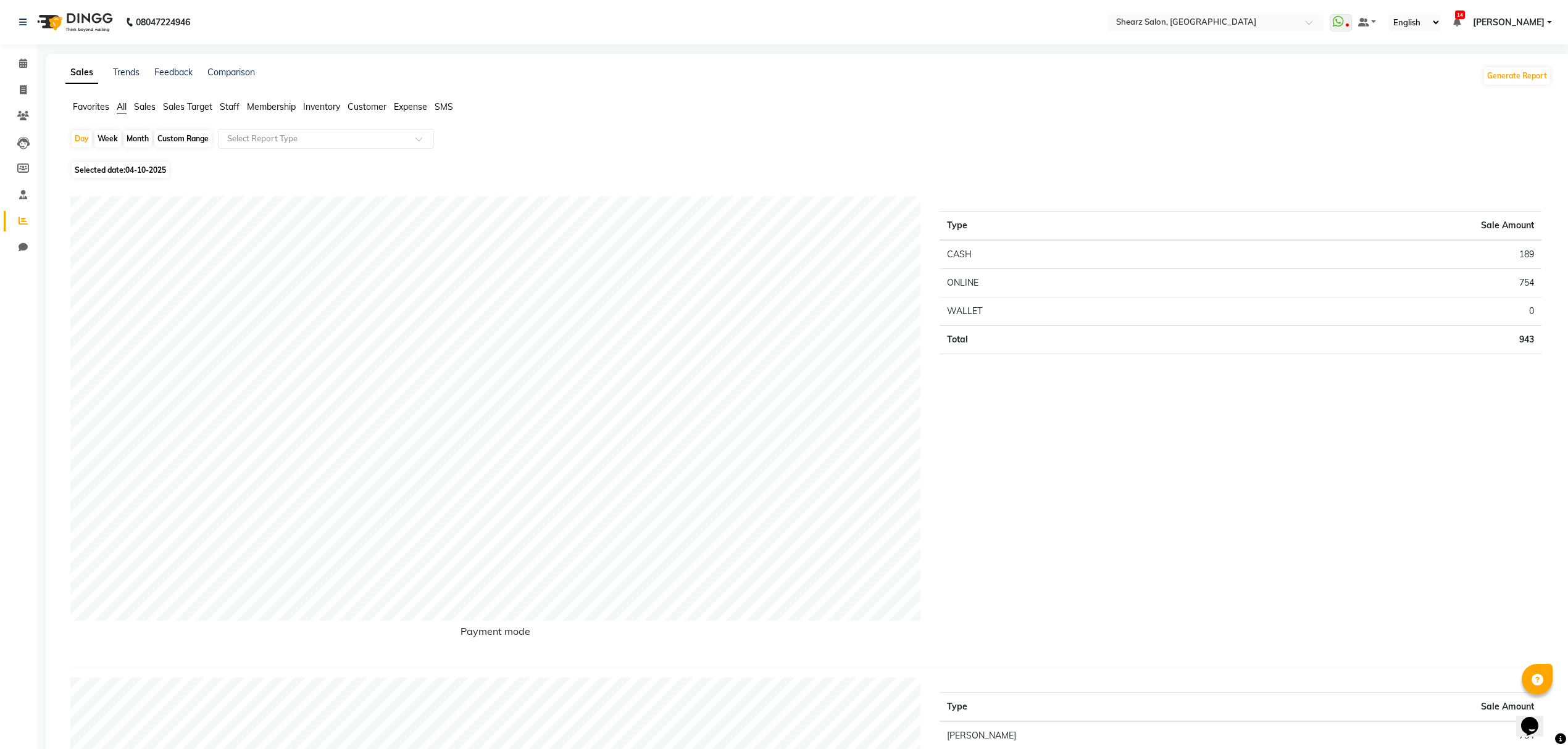
click at [238, 105] on span "Staff" at bounding box center [230, 107] width 20 height 11
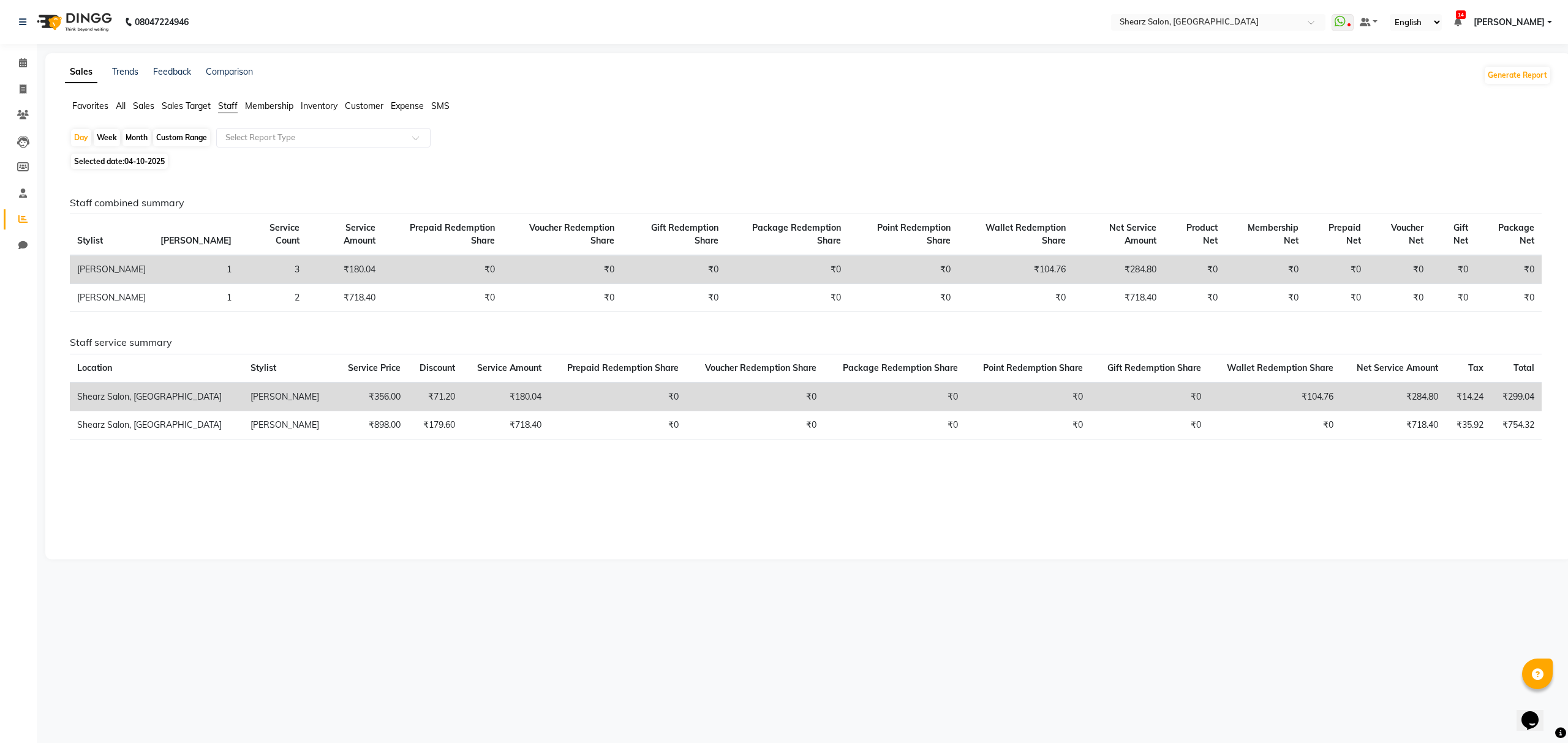
click at [139, 138] on div "Month" at bounding box center [137, 137] width 28 height 17
select select "10"
select select "2025"
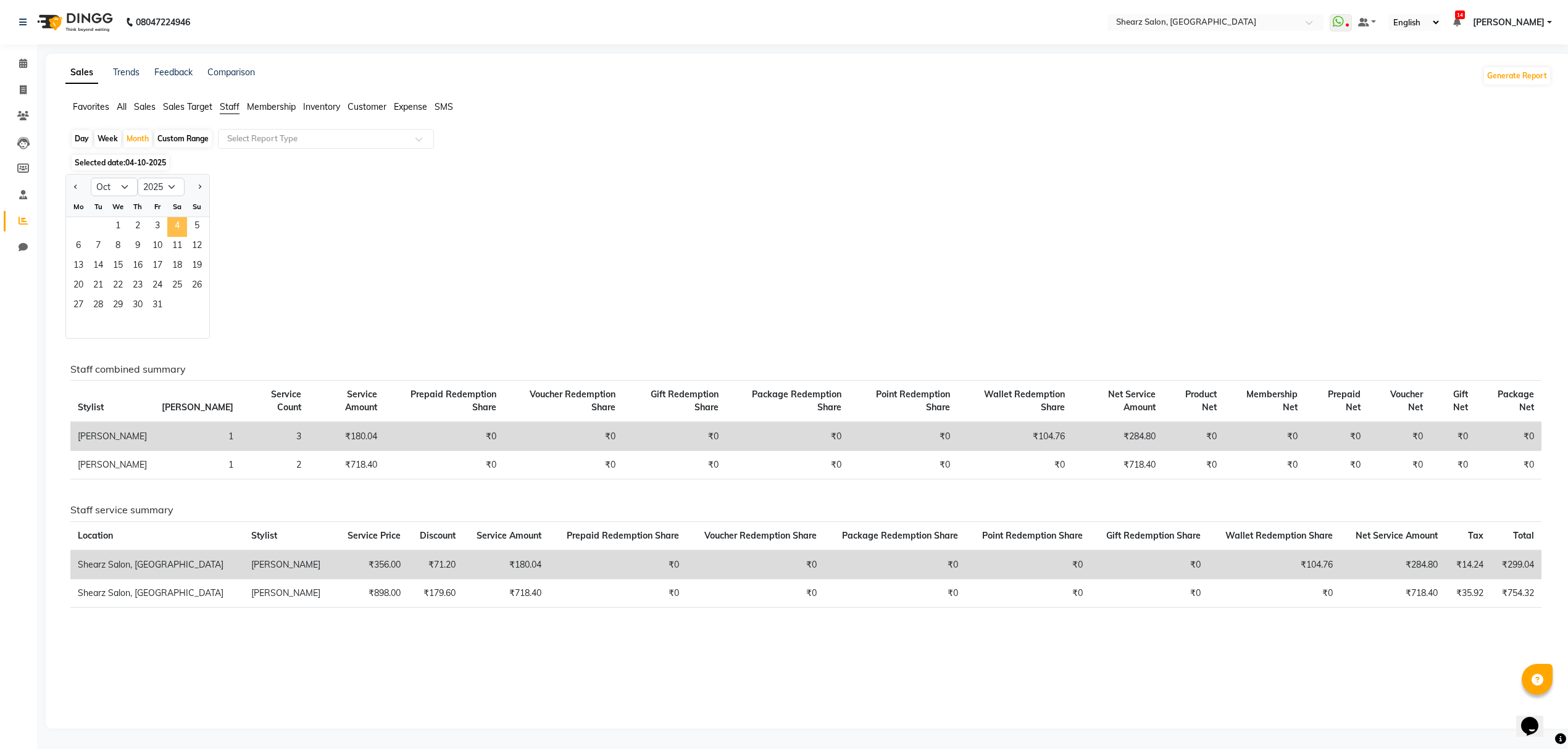
drag, startPoint x: 122, startPoint y: 225, endPoint x: 173, endPoint y: 221, distance: 51.2
click at [175, 221] on div "1 2 3 4 5" at bounding box center [137, 227] width 143 height 20
click at [119, 223] on span "1" at bounding box center [117, 227] width 20 height 20
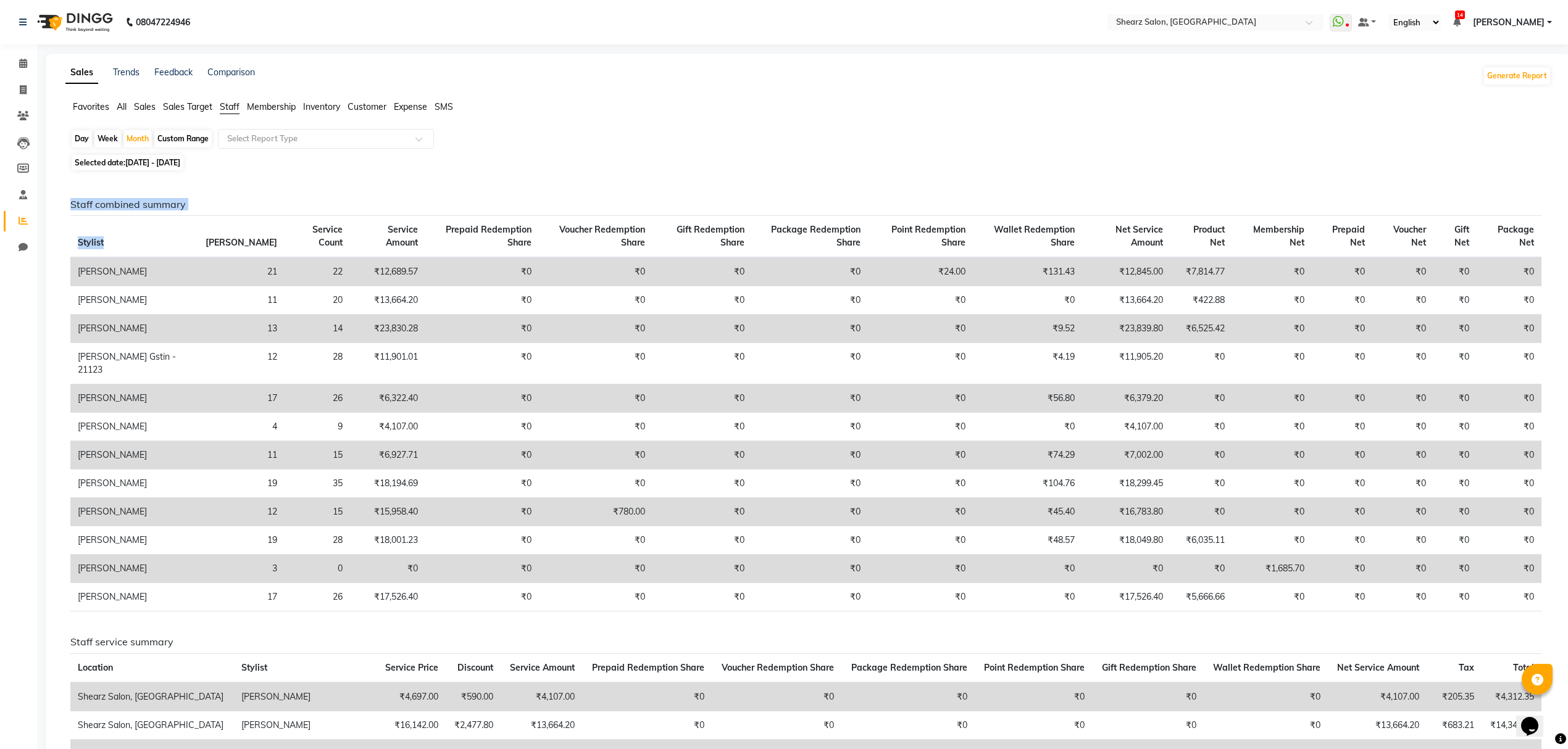
drag, startPoint x: 119, startPoint y: 223, endPoint x: 163, endPoint y: 217, distance: 44.4
click at [139, 141] on div "Month" at bounding box center [138, 139] width 29 height 17
select select "10"
select select "2025"
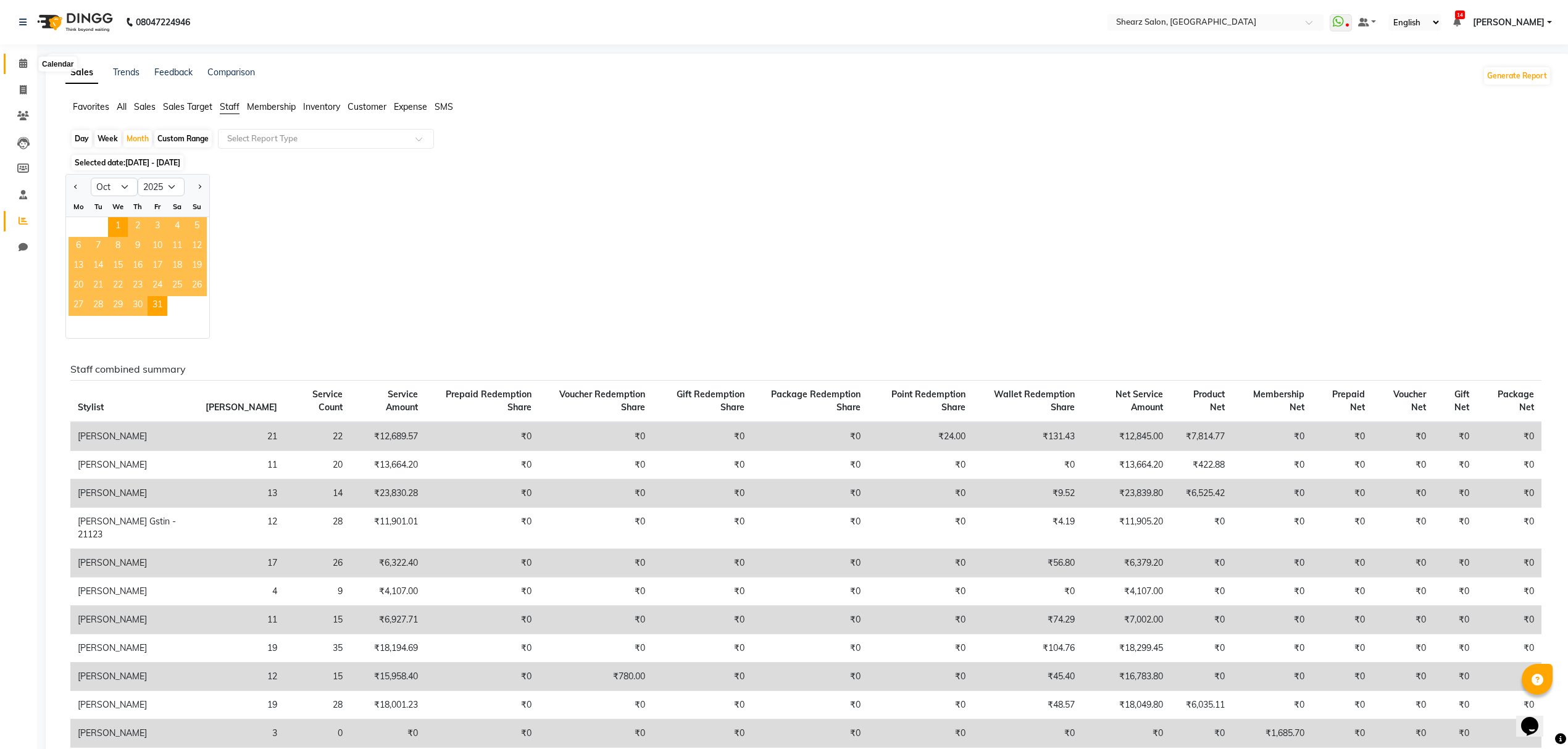
click at [20, 58] on span at bounding box center [23, 64] width 22 height 14
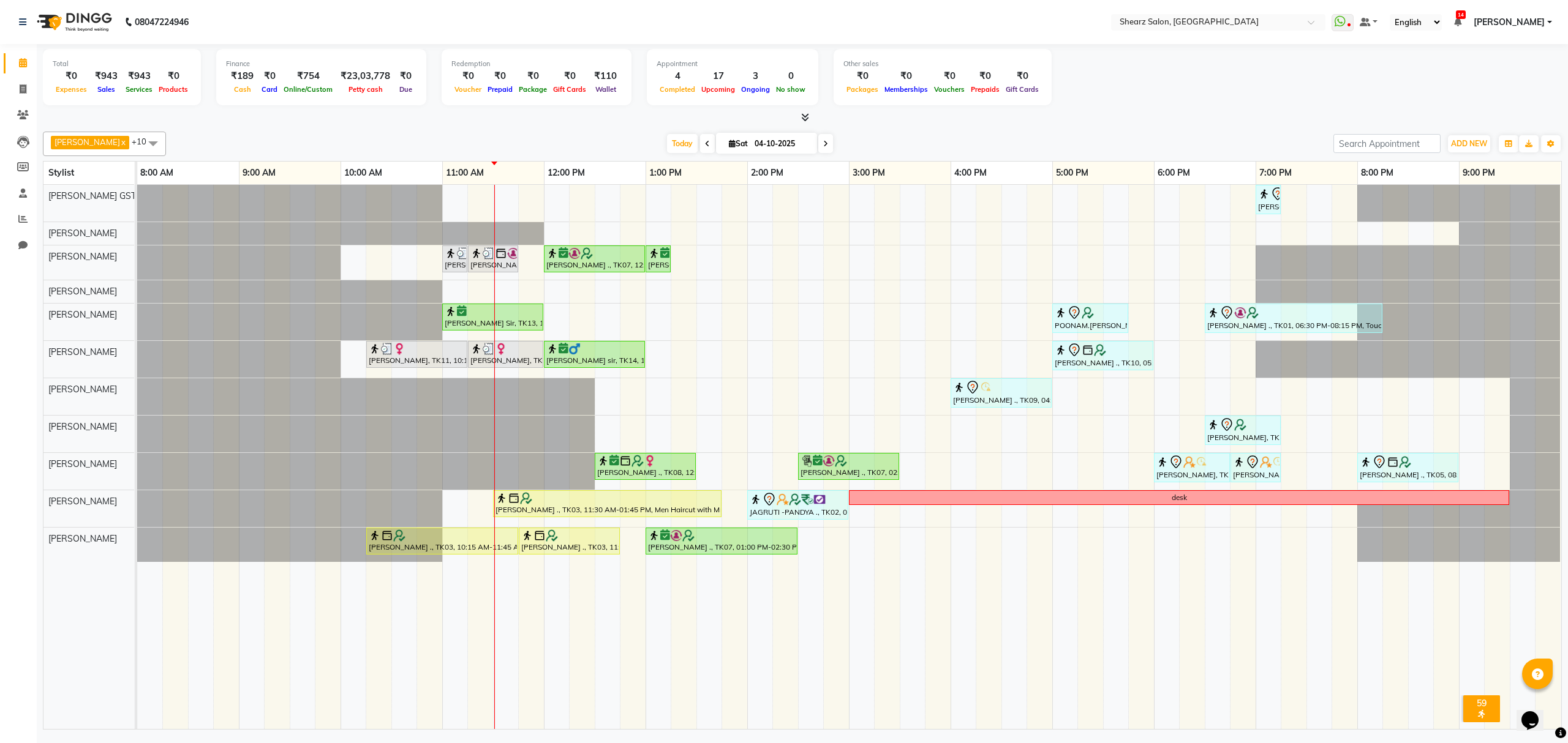
click at [823, 140] on icon at bounding box center [825, 143] width 5 height 7
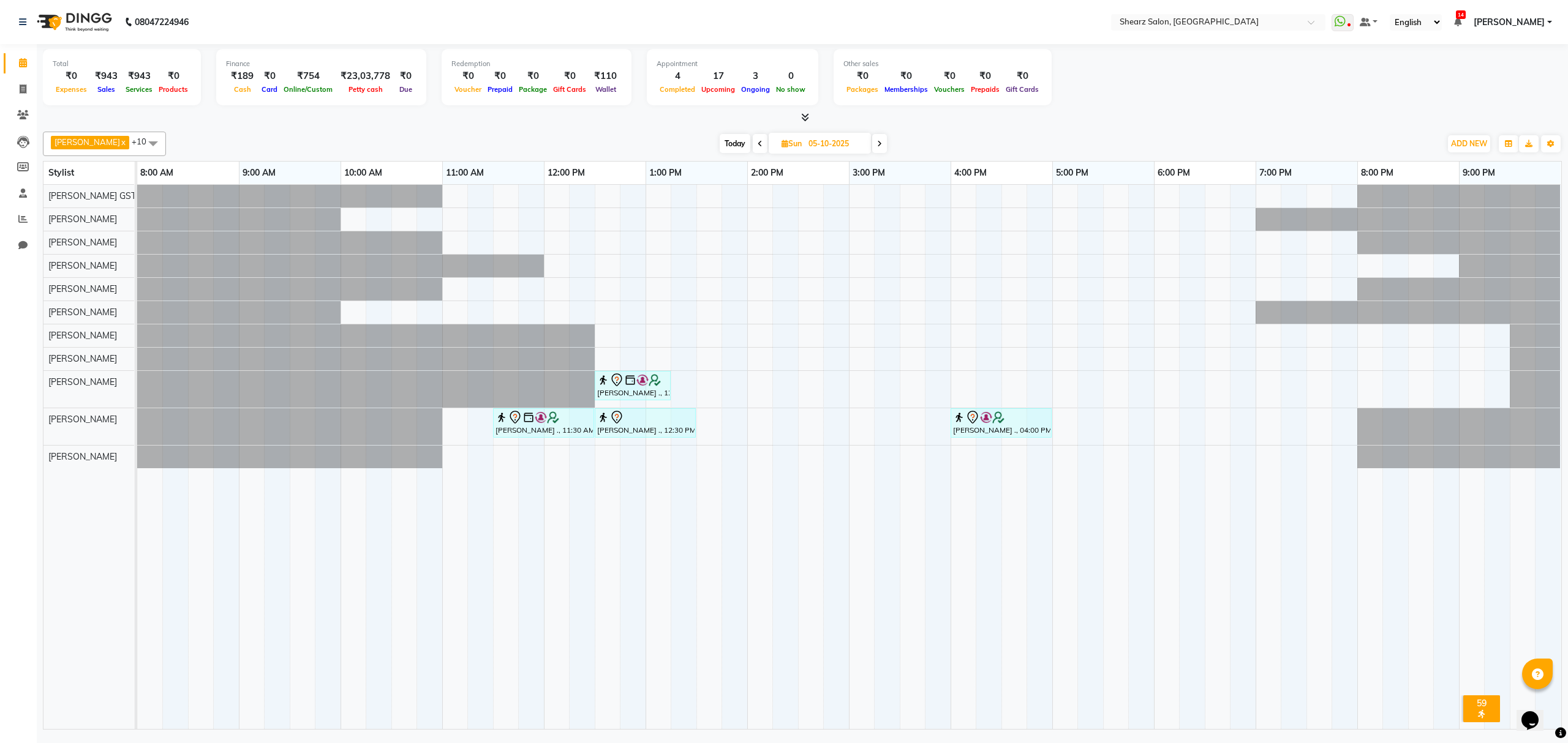
click at [729, 148] on span "Today" at bounding box center [734, 143] width 30 height 19
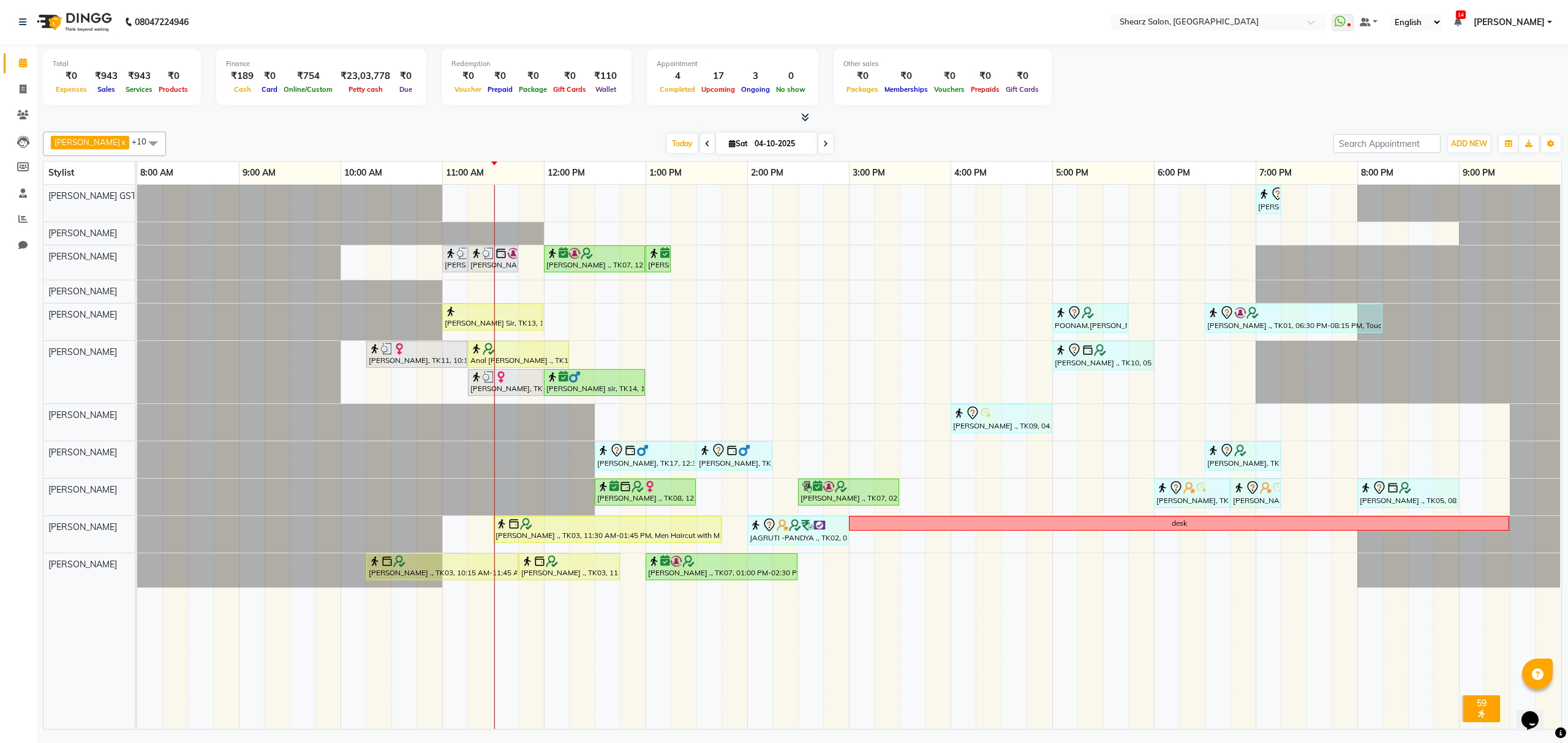
click at [823, 143] on icon at bounding box center [825, 143] width 5 height 7
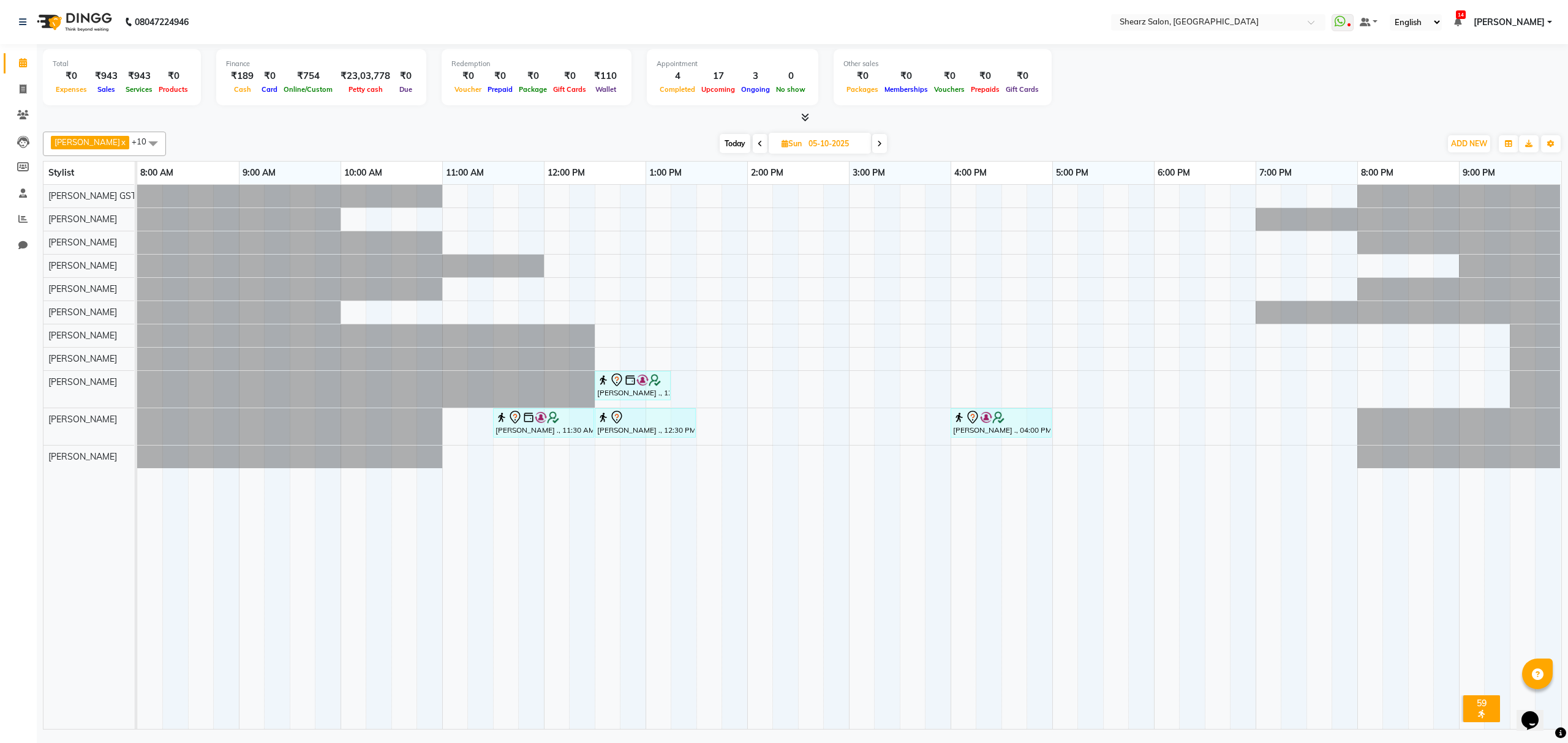
click at [872, 148] on span at bounding box center [879, 143] width 15 height 19
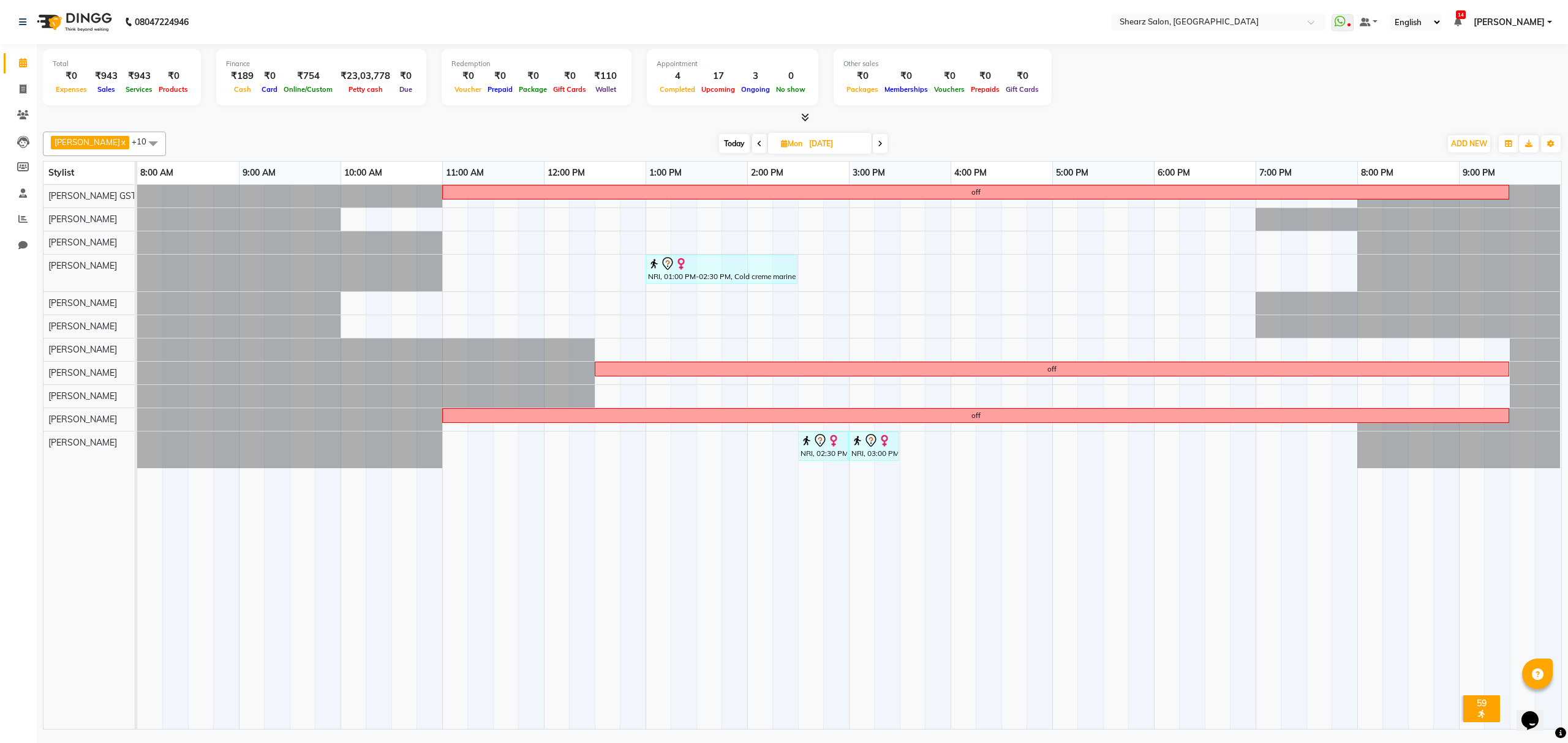
click at [873, 148] on span at bounding box center [880, 143] width 15 height 19
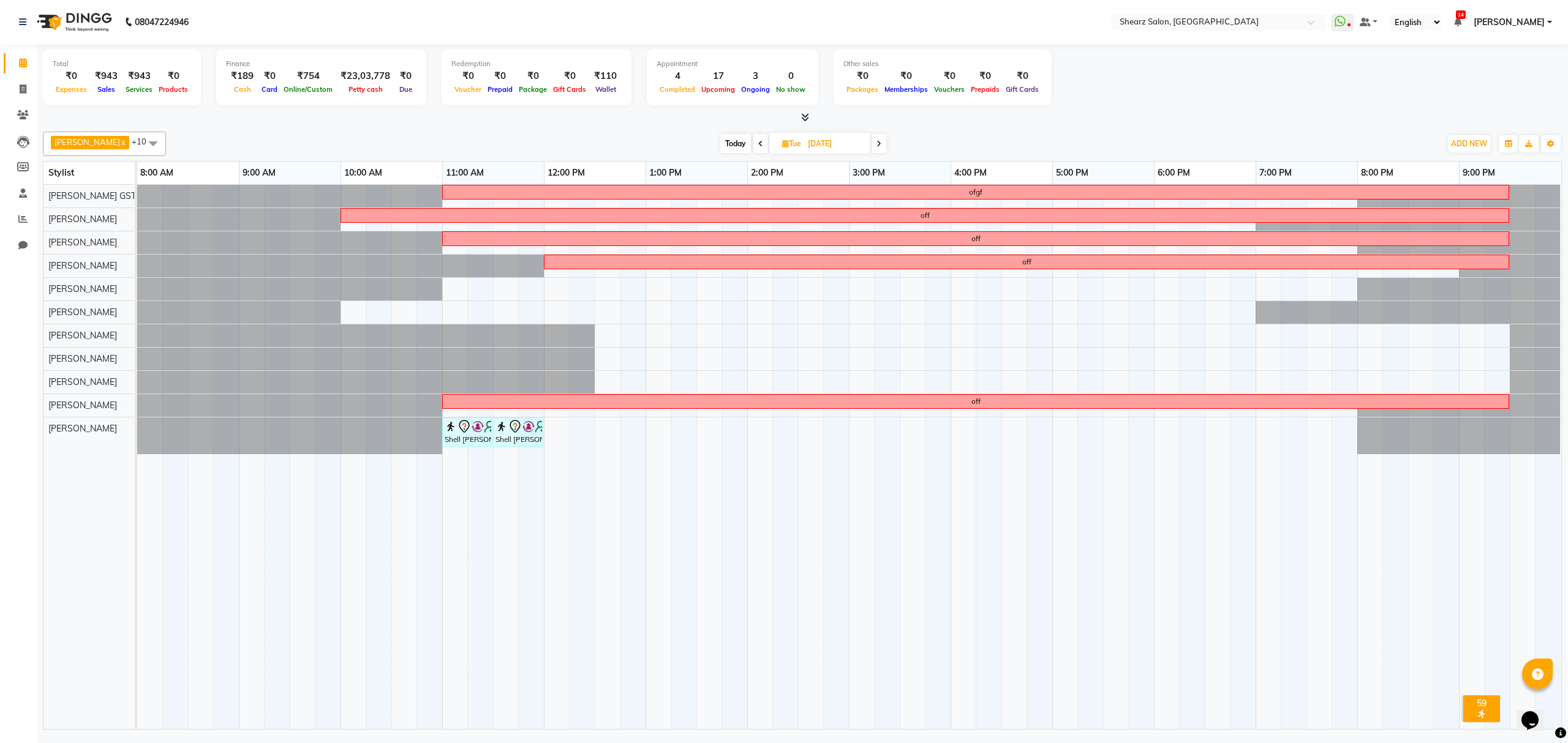
click at [726, 150] on span "Today" at bounding box center [735, 143] width 30 height 19
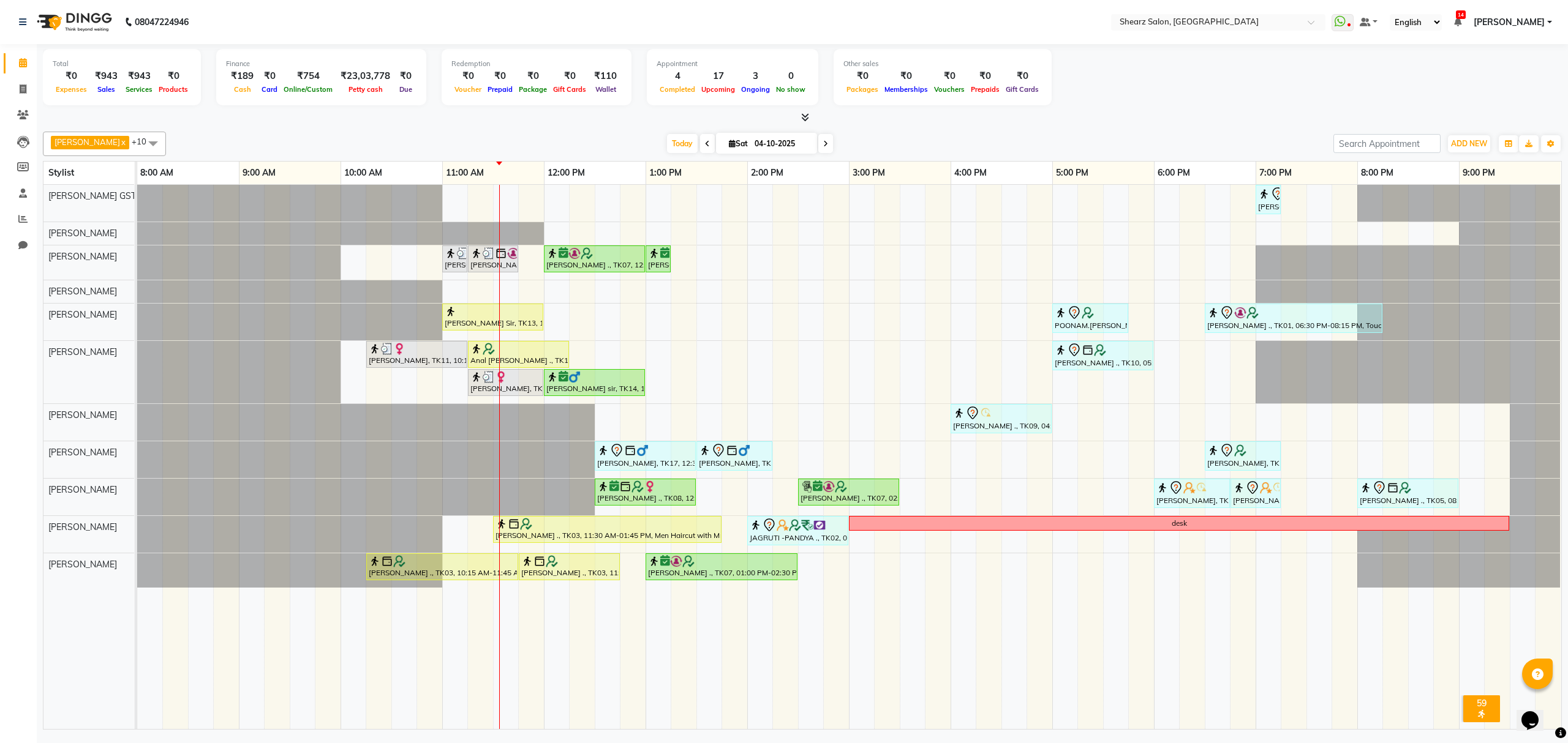
click at [705, 141] on icon at bounding box center [707, 143] width 5 height 7
type input "03-10-2025"
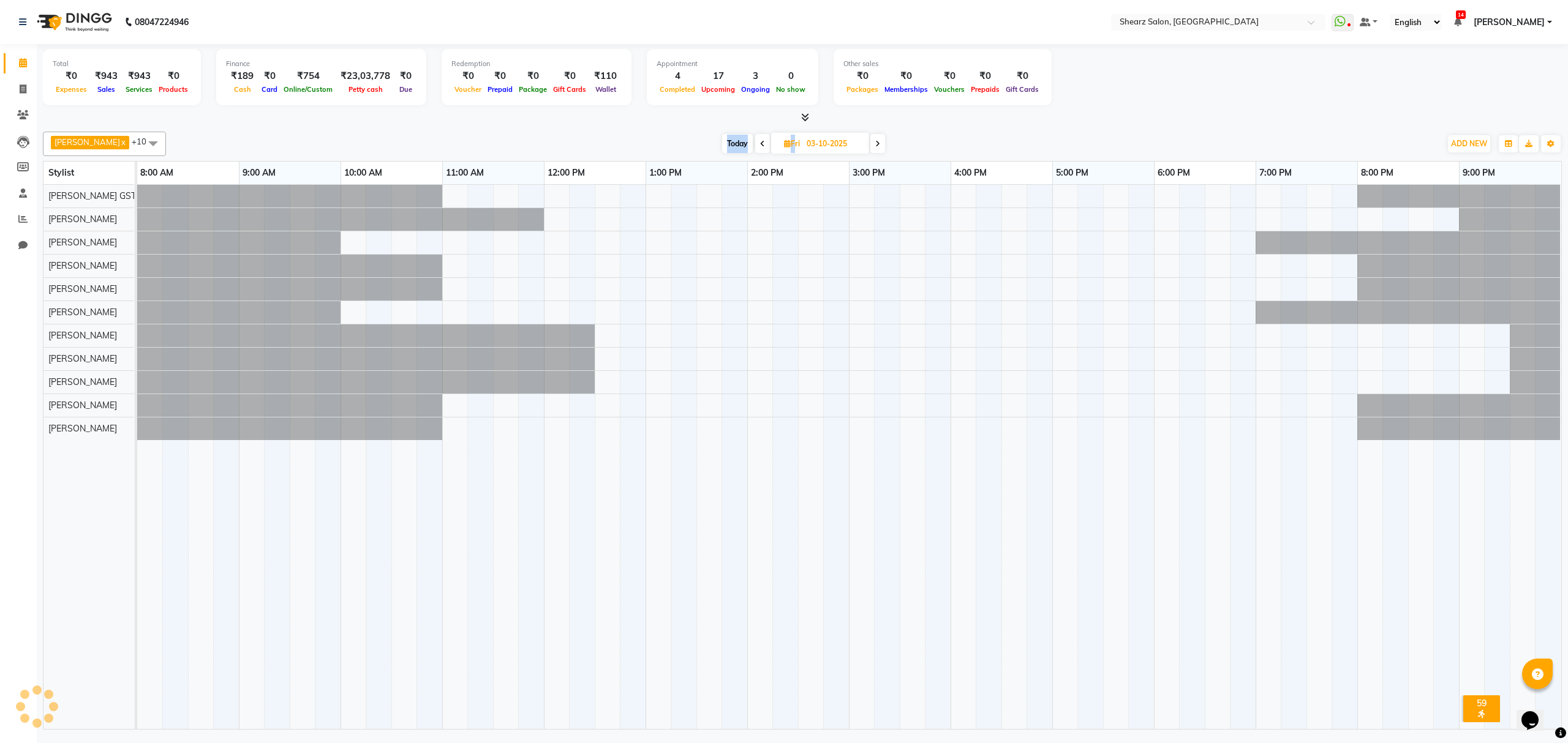
click at [691, 141] on div "Today Fri 03-10-2025" at bounding box center [803, 143] width 1262 height 18
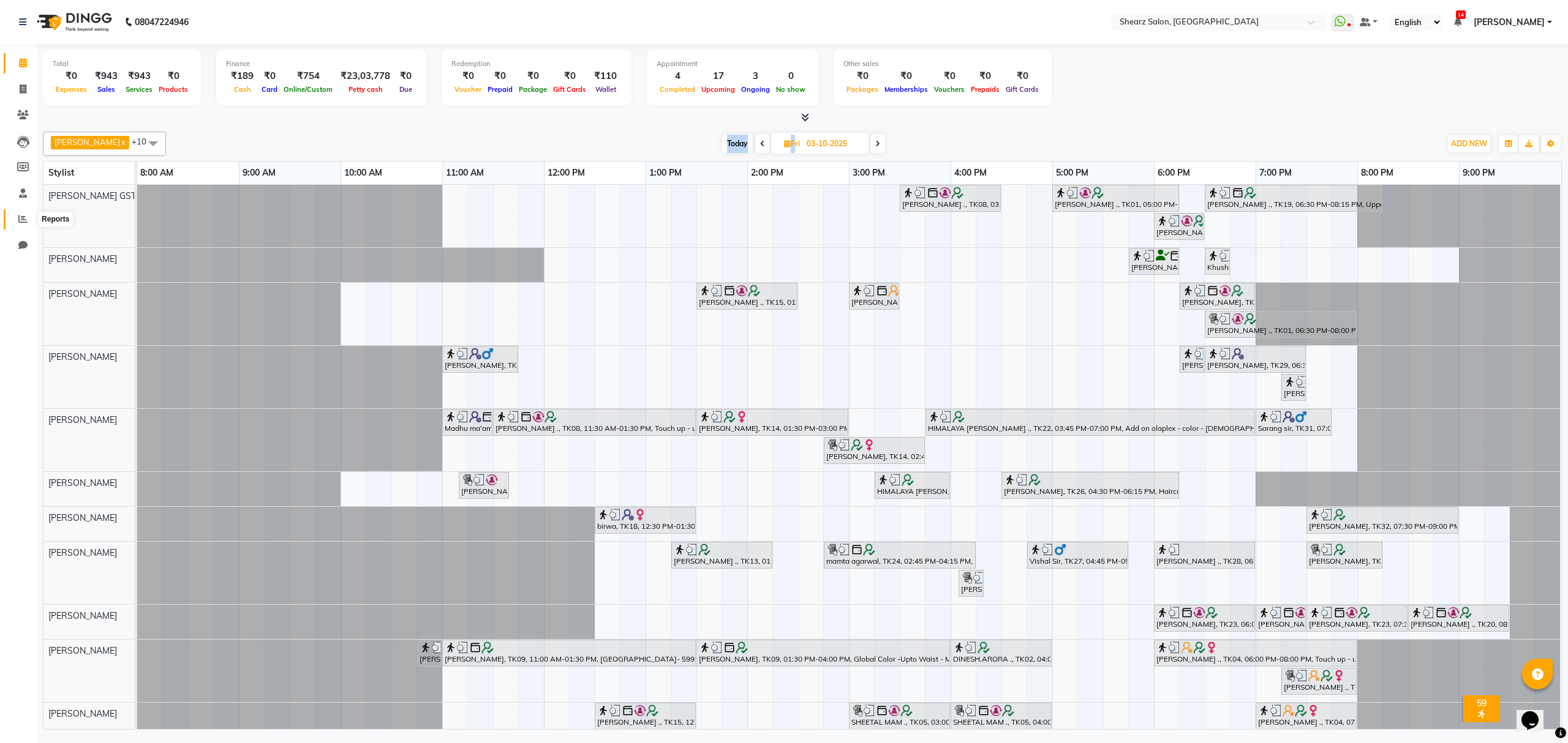
click at [22, 217] on icon at bounding box center [23, 219] width 9 height 9
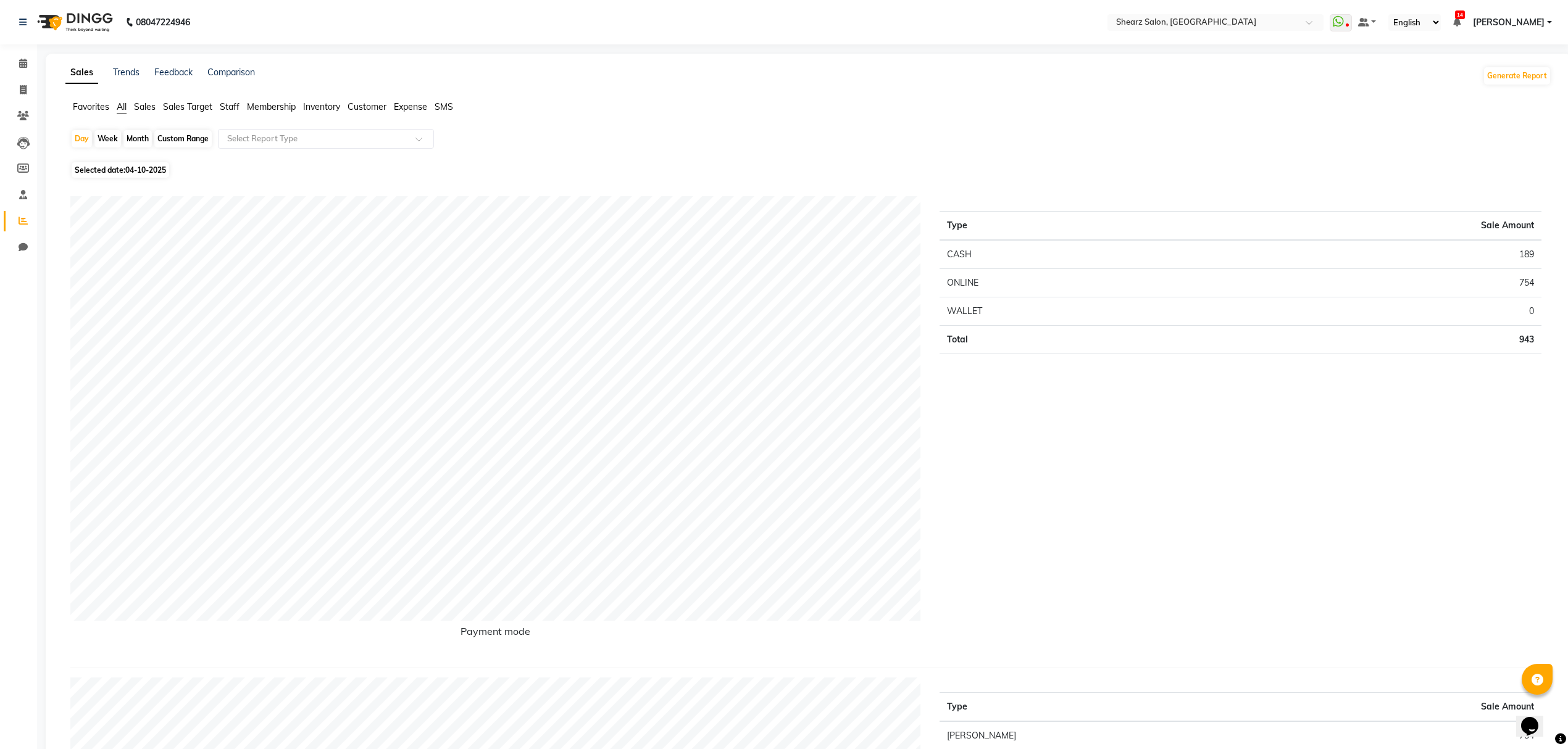
click at [139, 137] on div "Month" at bounding box center [138, 139] width 29 height 17
select select "10"
select select "2025"
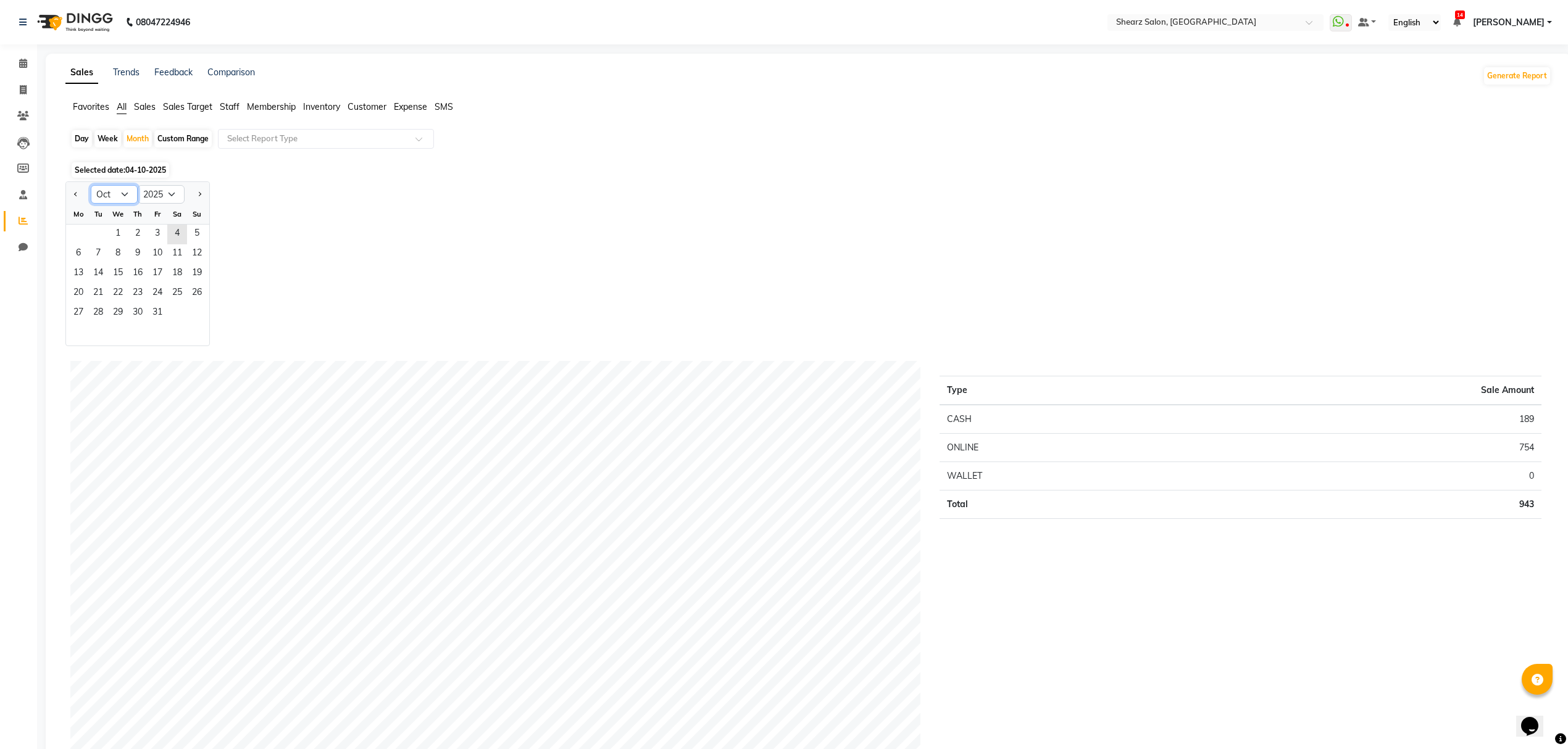
click at [120, 190] on select "Jan Feb Mar Apr May Jun Jul Aug Sep Oct Nov Dec" at bounding box center [114, 194] width 47 height 18
select select "9"
click at [91, 185] on select "Jan Feb Mar Apr May Jun Jul Aug Sep Oct Nov Dec" at bounding box center [114, 194] width 47 height 18
click at [78, 234] on span "1" at bounding box center [78, 234] width 20 height 20
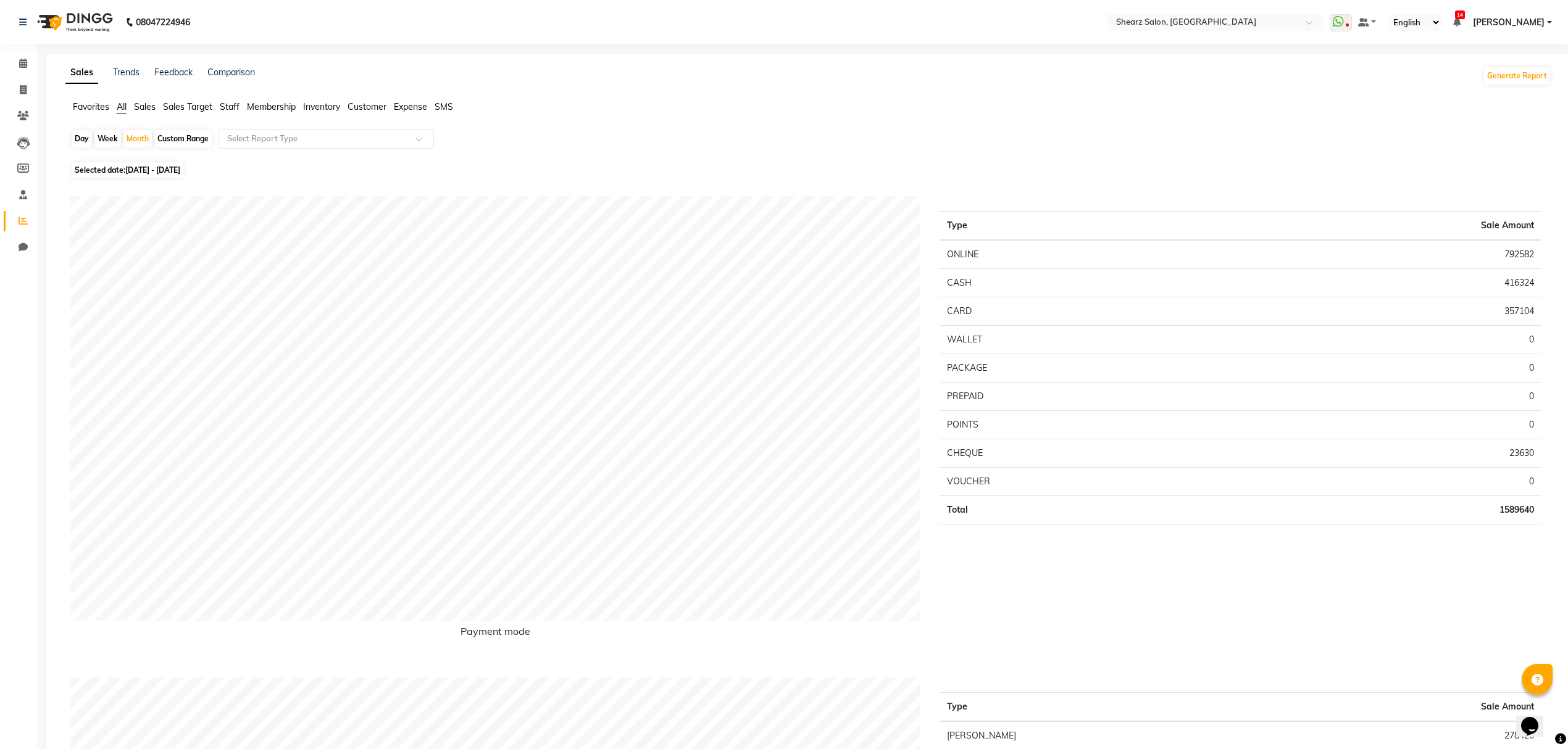
click at [400, 105] on span "Expense" at bounding box center [410, 107] width 33 height 11
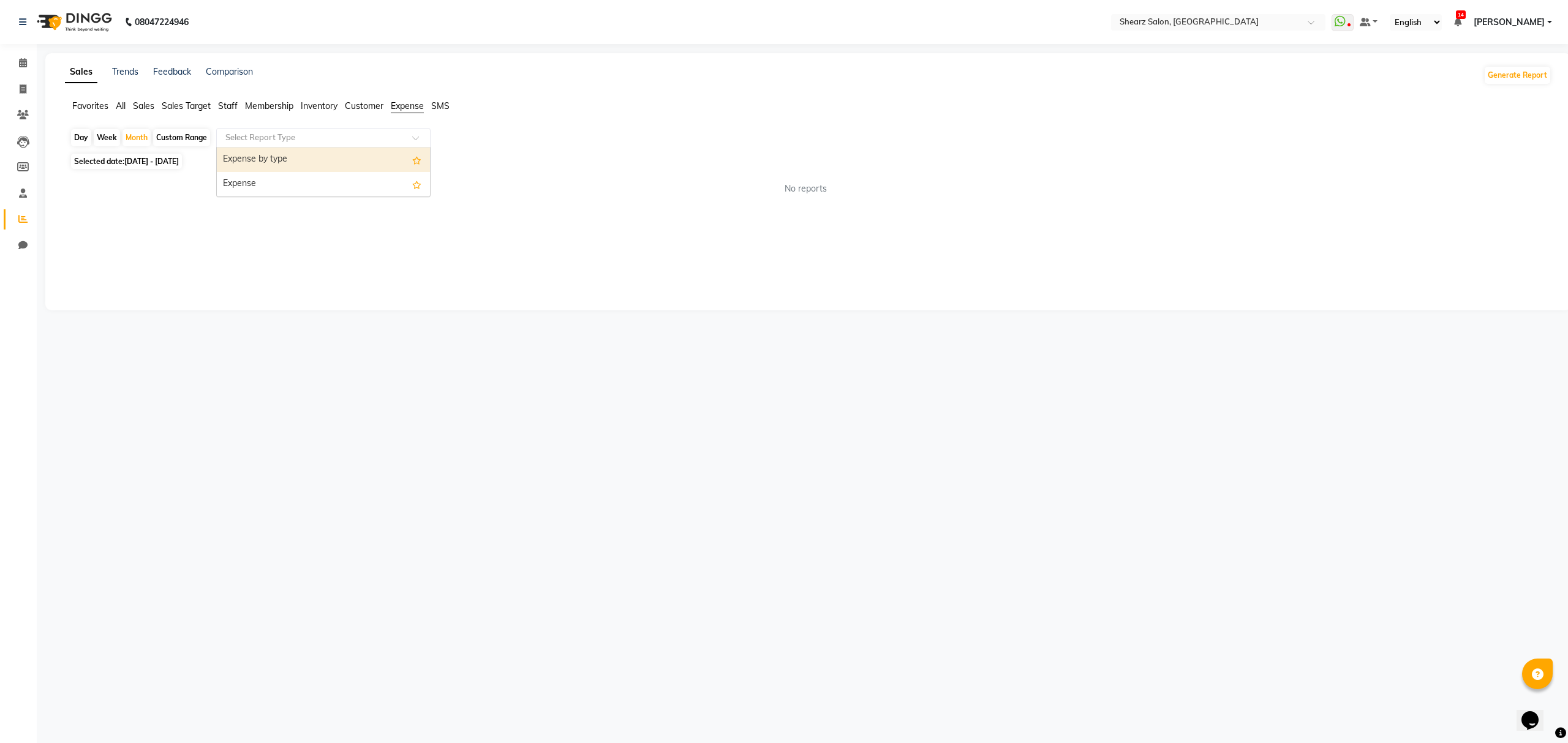
click at [348, 142] on input "text" at bounding box center [311, 137] width 177 height 12
click at [272, 186] on div "Expense" at bounding box center [323, 184] width 213 height 24
select select "csv"
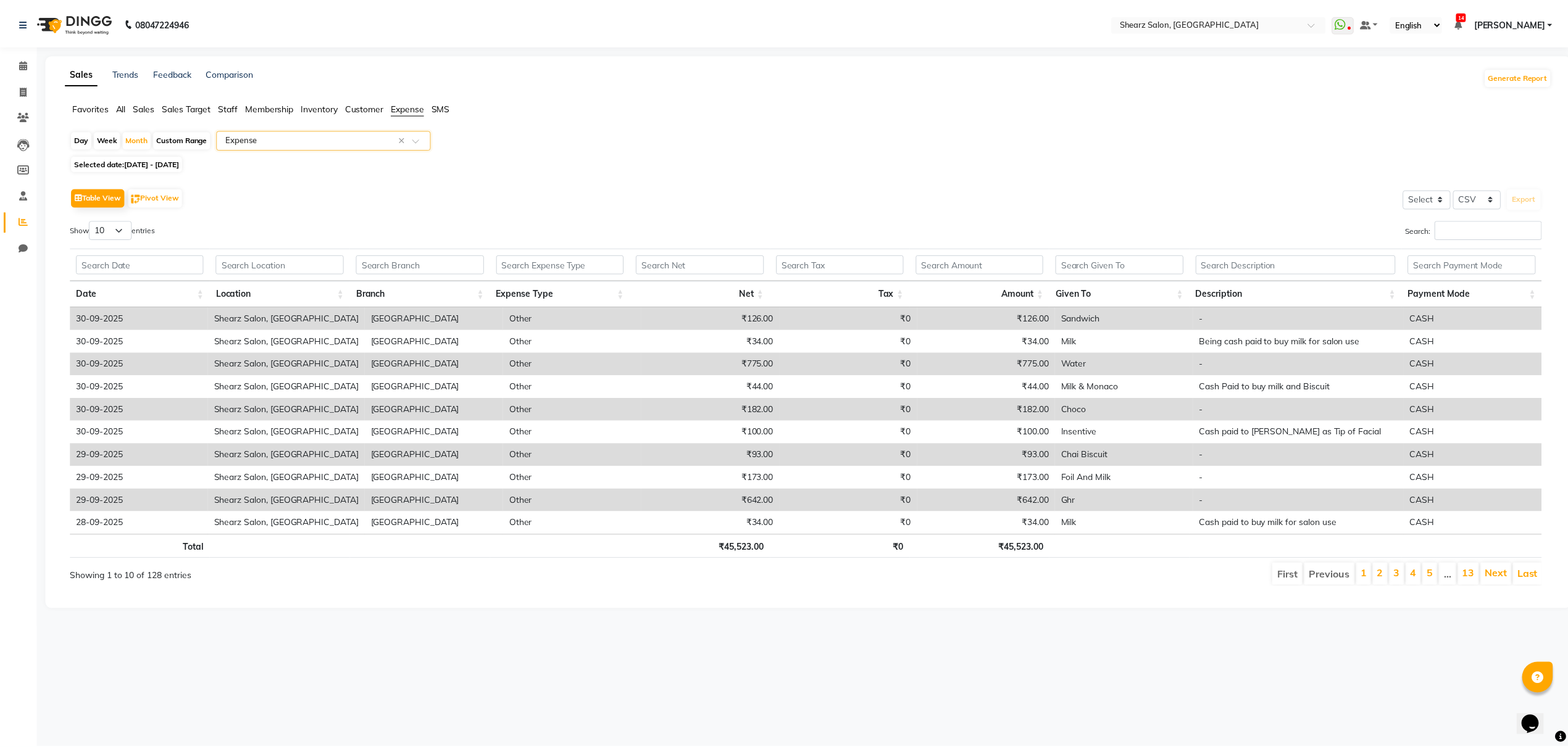
scroll to position [0, 9]
click at [1381, 573] on link "2" at bounding box center [1382, 574] width 6 height 12
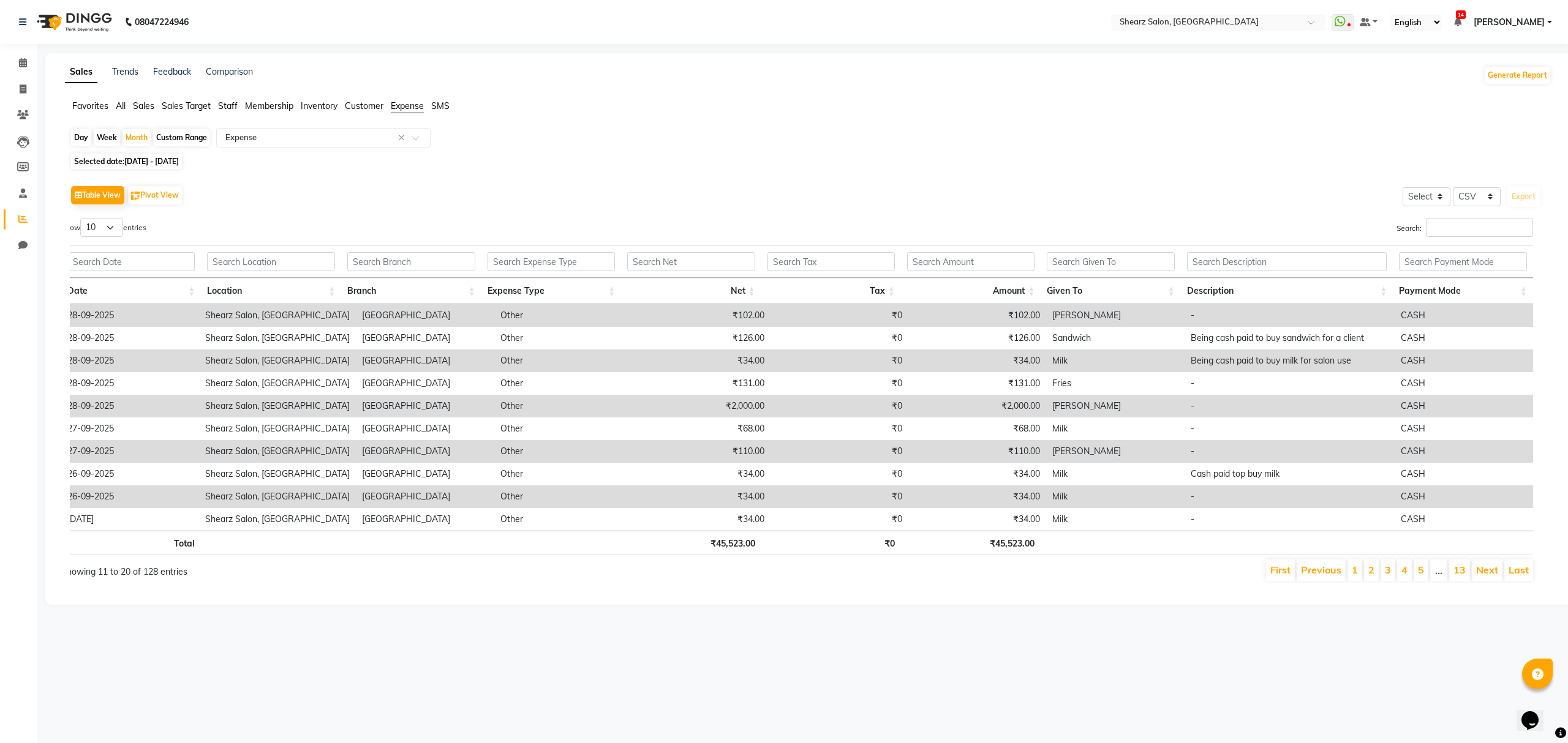
click at [1370, 569] on link "2" at bounding box center [1371, 570] width 6 height 12
click at [1422, 569] on li "5" at bounding box center [1421, 571] width 15 height 22
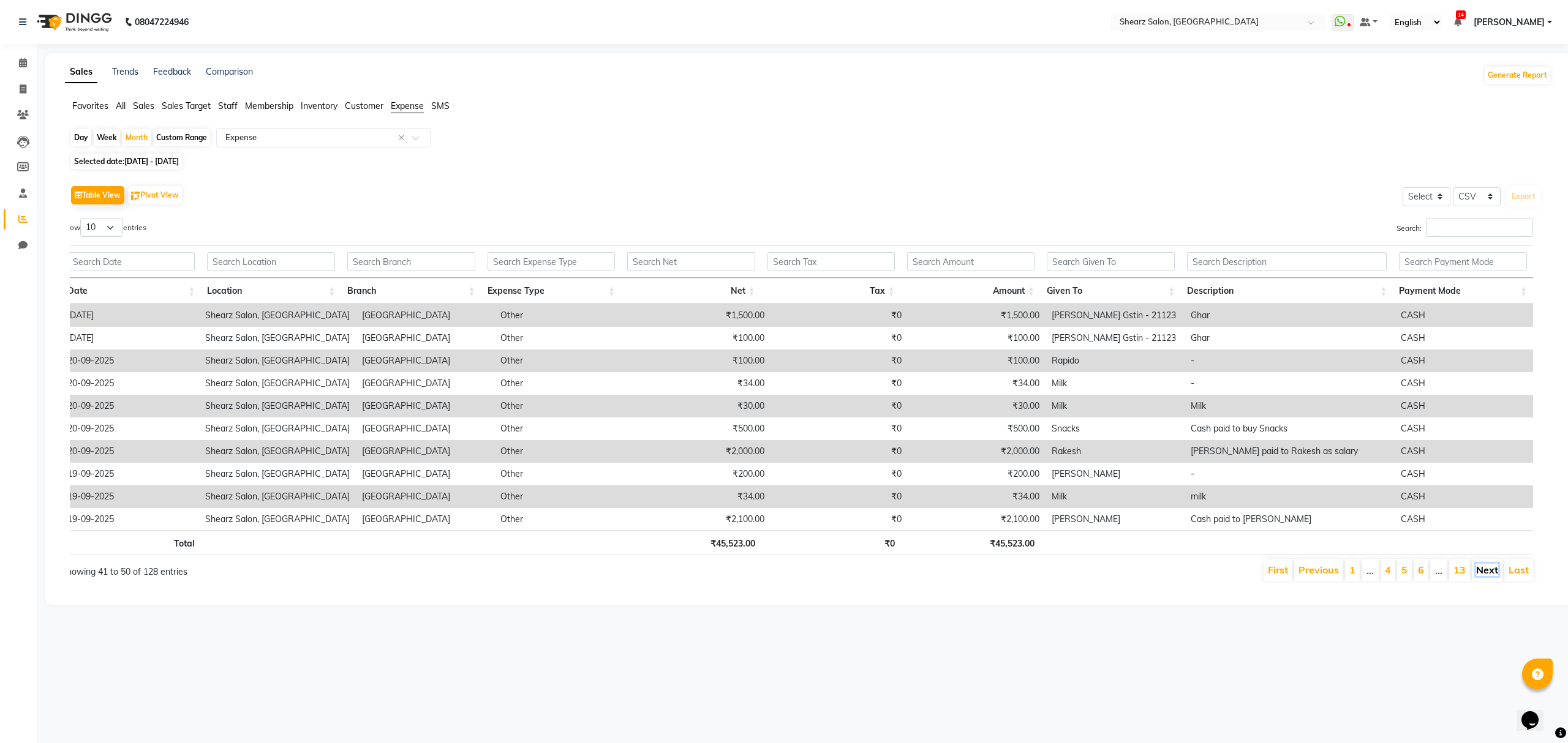
click at [1485, 574] on link "Next" at bounding box center [1487, 570] width 22 height 12
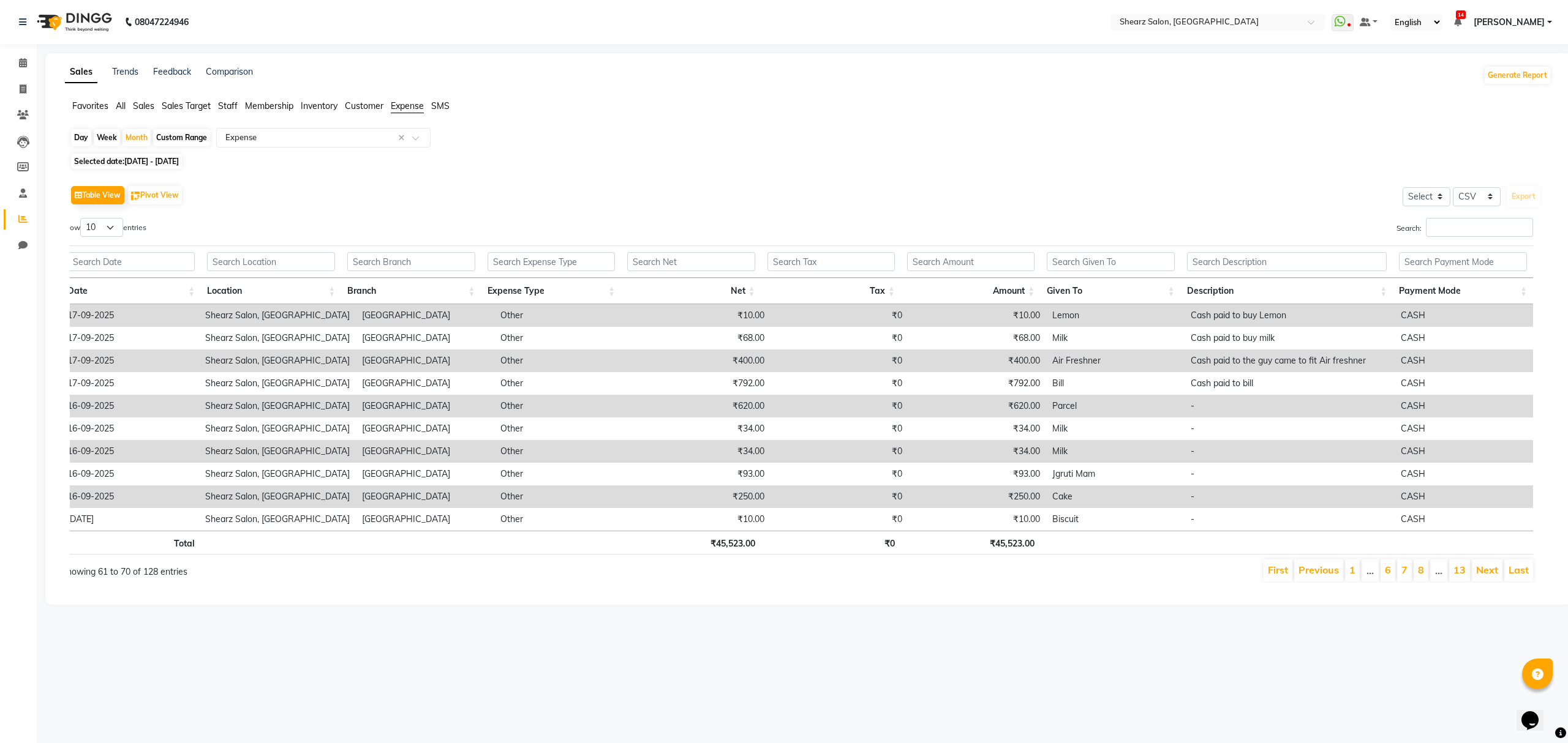
click at [1485, 574] on link "Next" at bounding box center [1487, 570] width 22 height 12
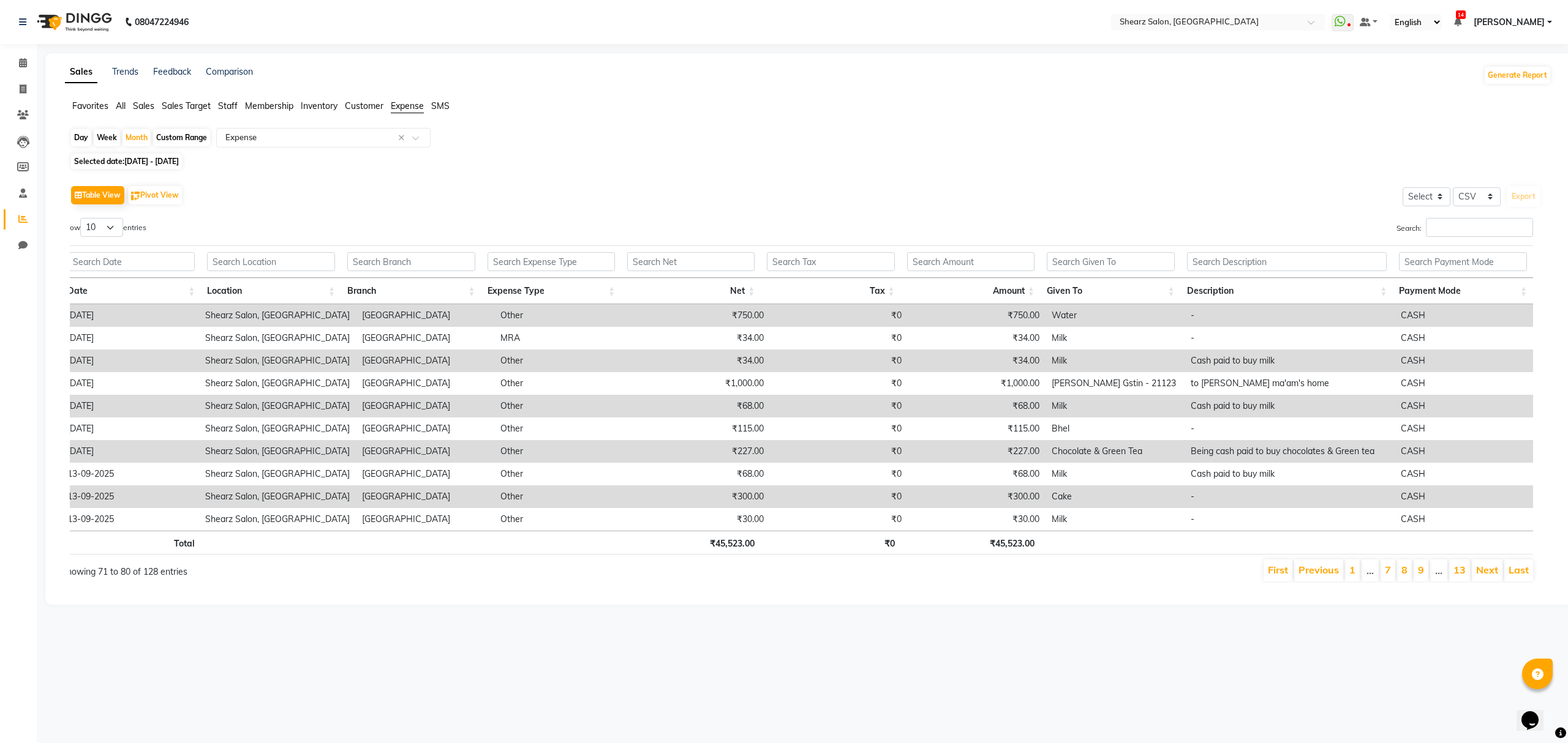
click at [1485, 574] on link "Next" at bounding box center [1487, 570] width 22 height 12
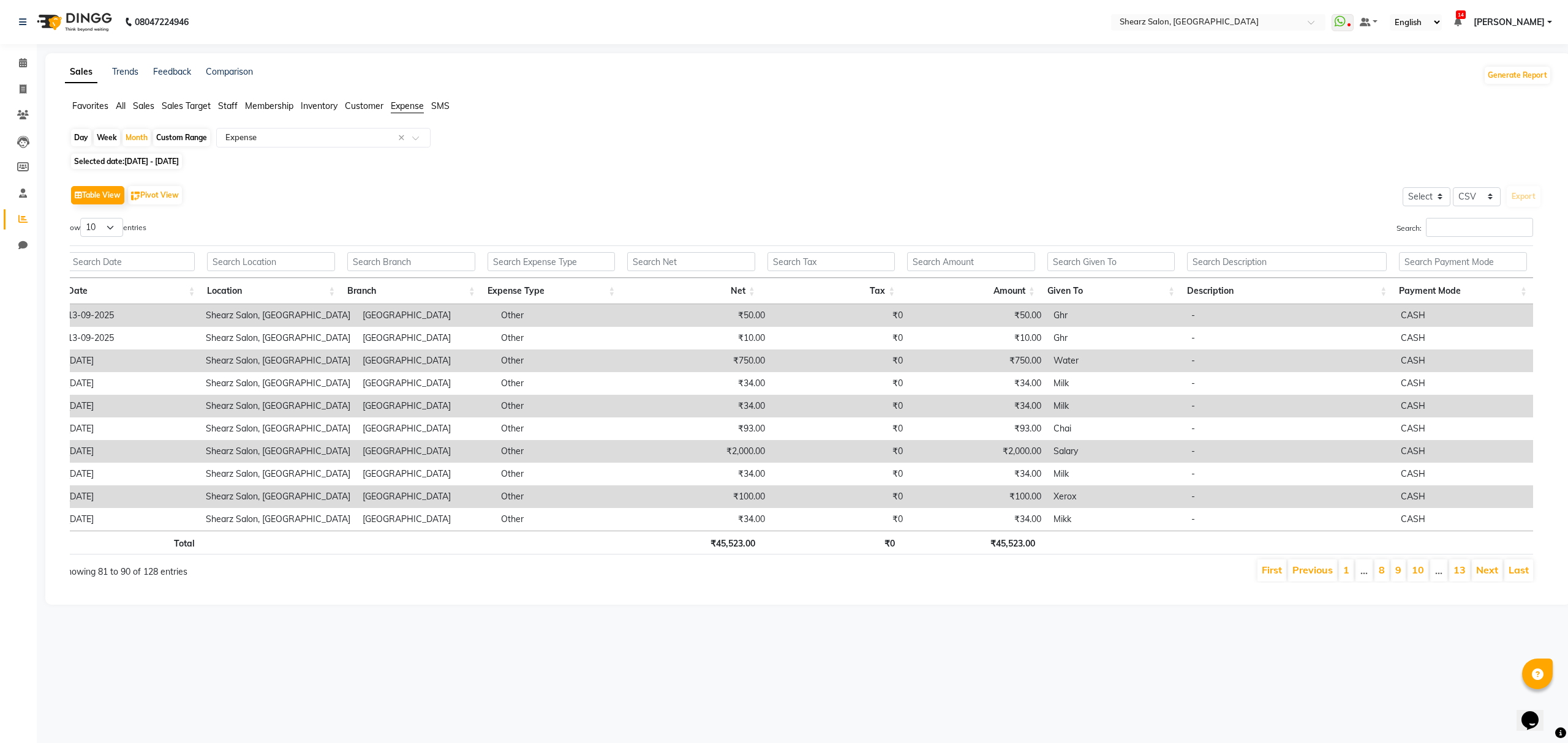
click at [1485, 574] on link "Next" at bounding box center [1487, 570] width 22 height 12
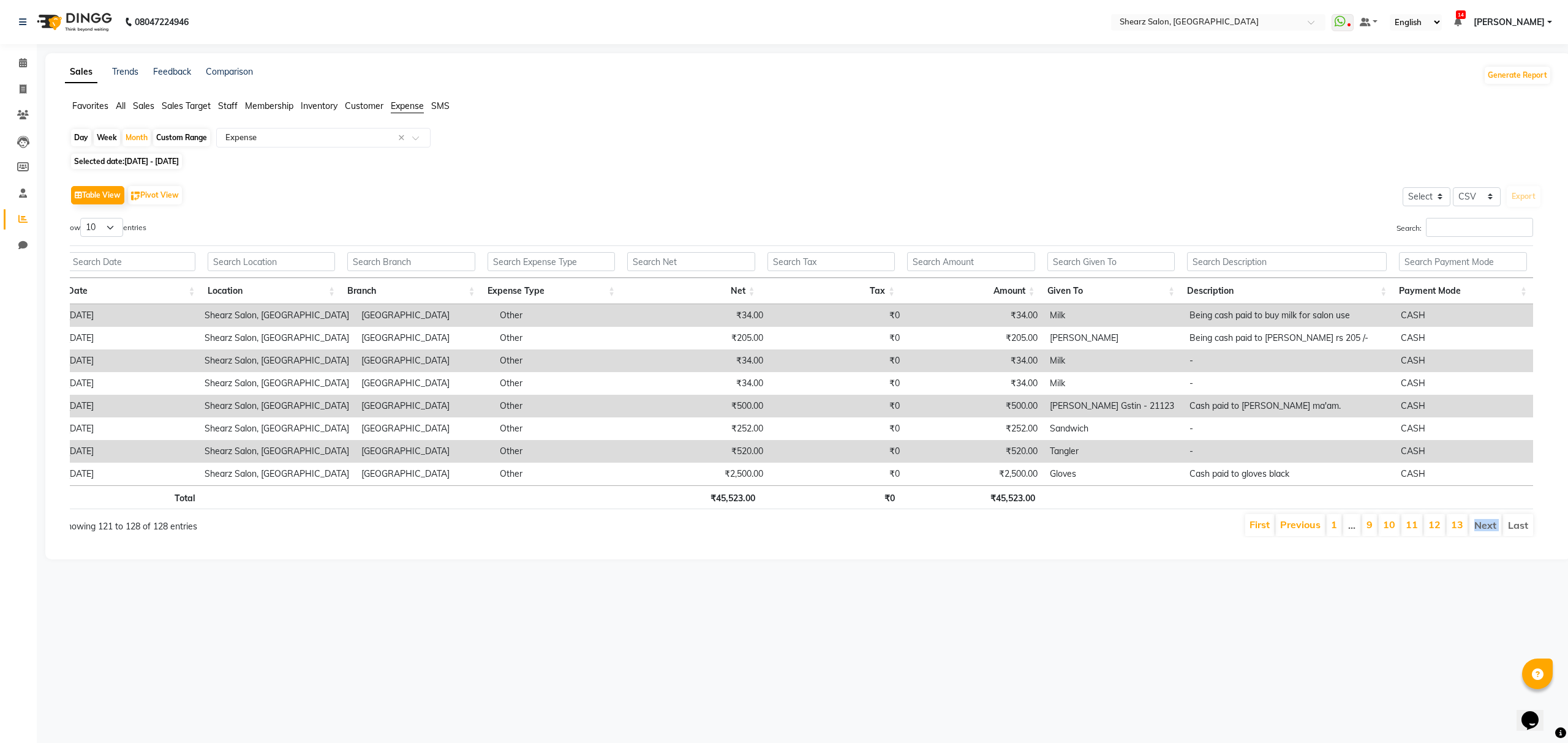
click at [1485, 560] on div "Sales Trends Feedback Comparison Generate Report Favorites All Sales Sales Targ…" at bounding box center [808, 306] width 1526 height 507
drag, startPoint x: 16, startPoint y: 60, endPoint x: 38, endPoint y: 72, distance: 25.1
click at [16, 60] on span at bounding box center [23, 63] width 22 height 14
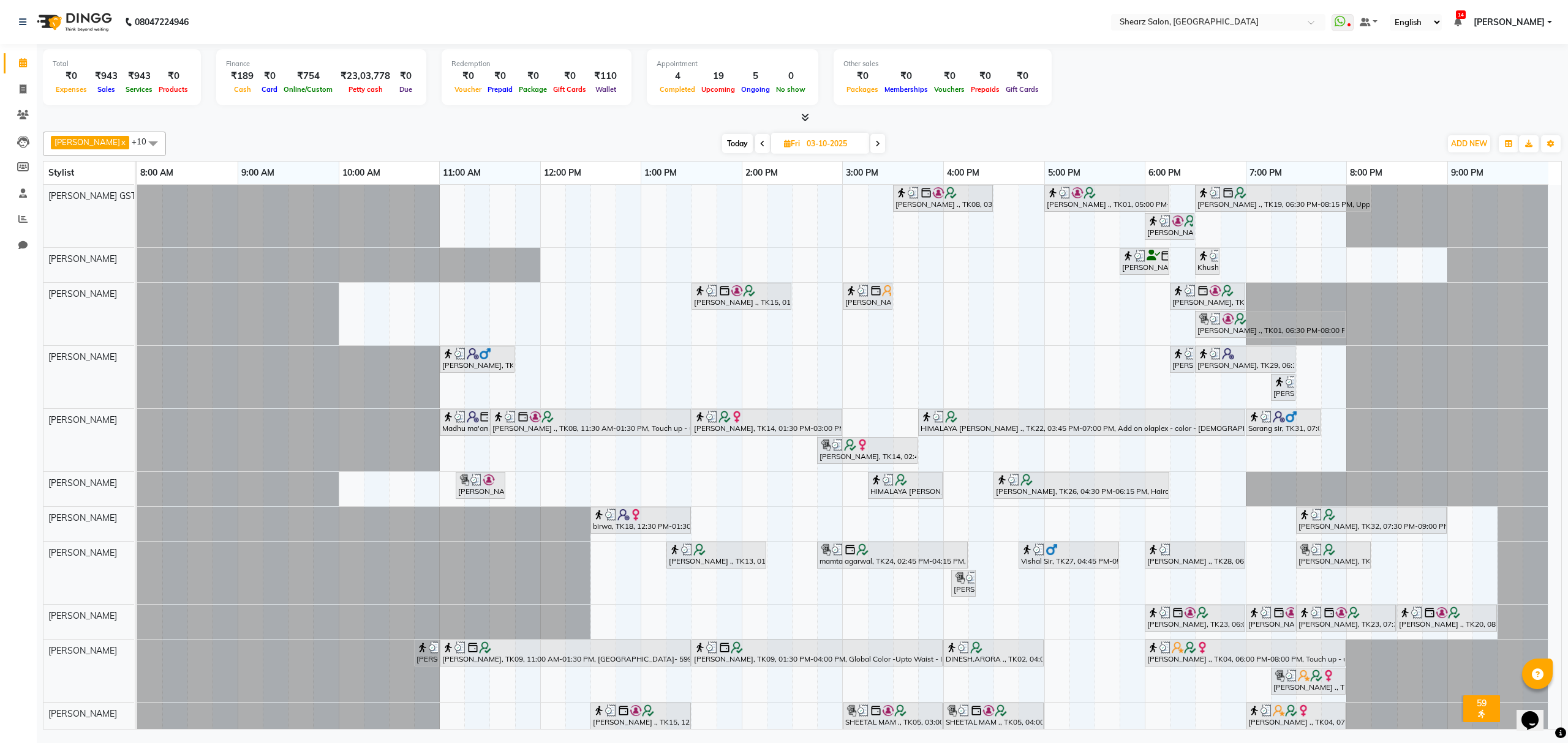
click at [1152, 79] on div "Total ₹0 Expenses ₹943 Sales ₹943 Services ₹0 Products Finance ₹189 Cash ₹0 Car…" at bounding box center [803, 79] width 1519 height 60
click at [729, 146] on span "Today" at bounding box center [737, 143] width 30 height 19
type input "04-10-2025"
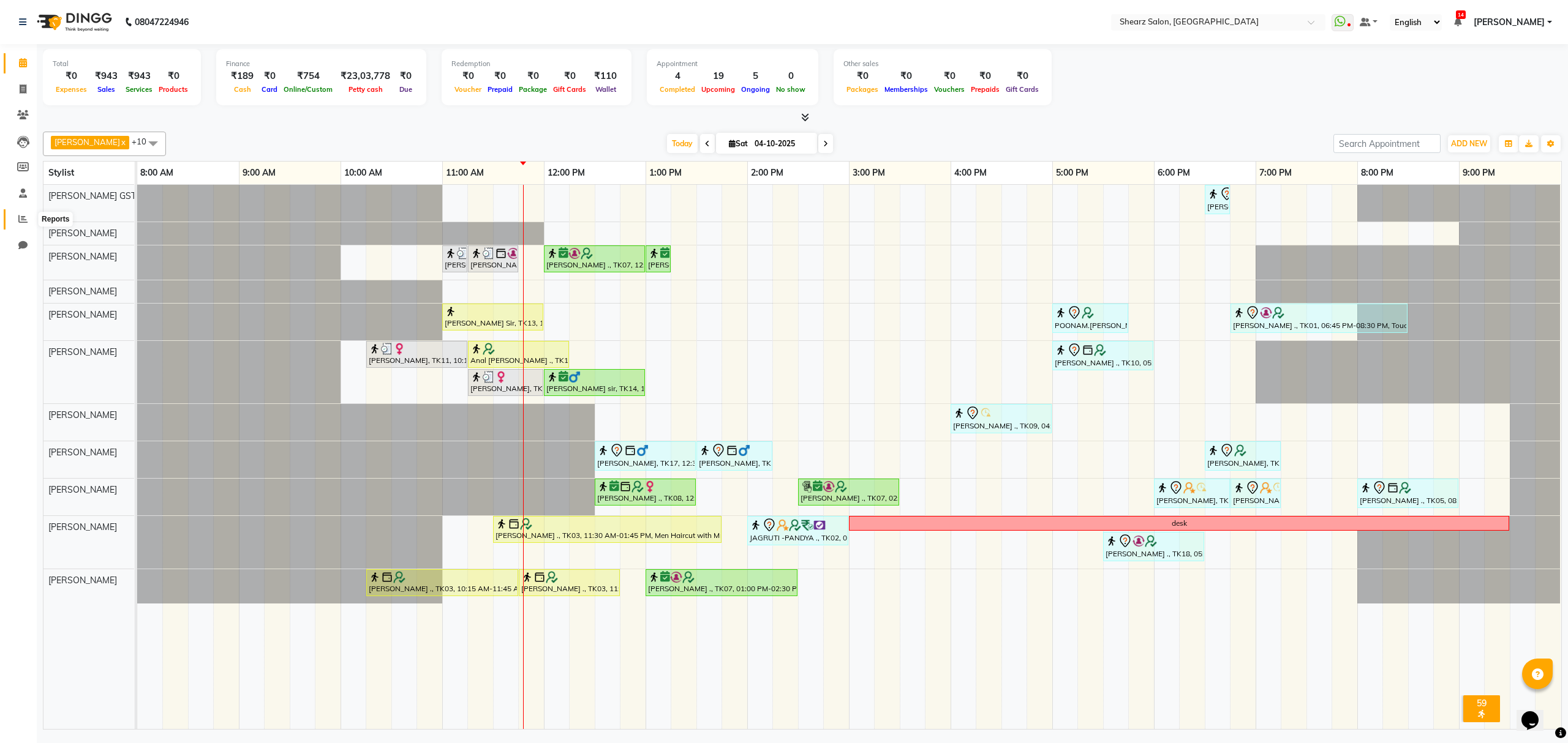
click at [20, 216] on icon at bounding box center [23, 219] width 9 height 9
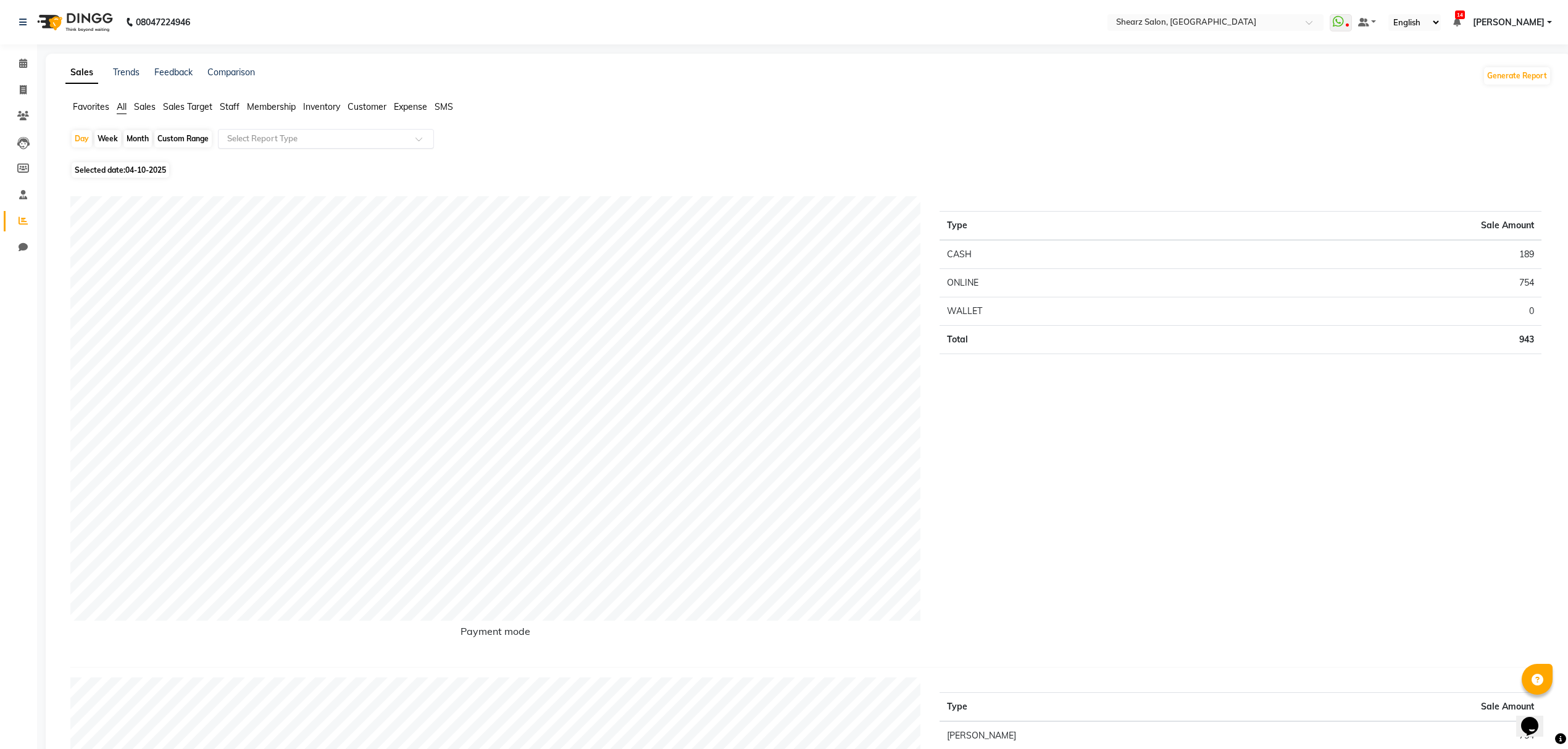
click at [346, 137] on input "text" at bounding box center [314, 139] width 178 height 12
click at [578, 111] on ul "Favorites All Sales Sales Target Staff Membership Inventory Customer Expense SMS" at bounding box center [808, 107] width 1486 height 14
click at [129, 168] on span "04-10-2025" at bounding box center [146, 170] width 41 height 10
select select "10"
select select "2025"
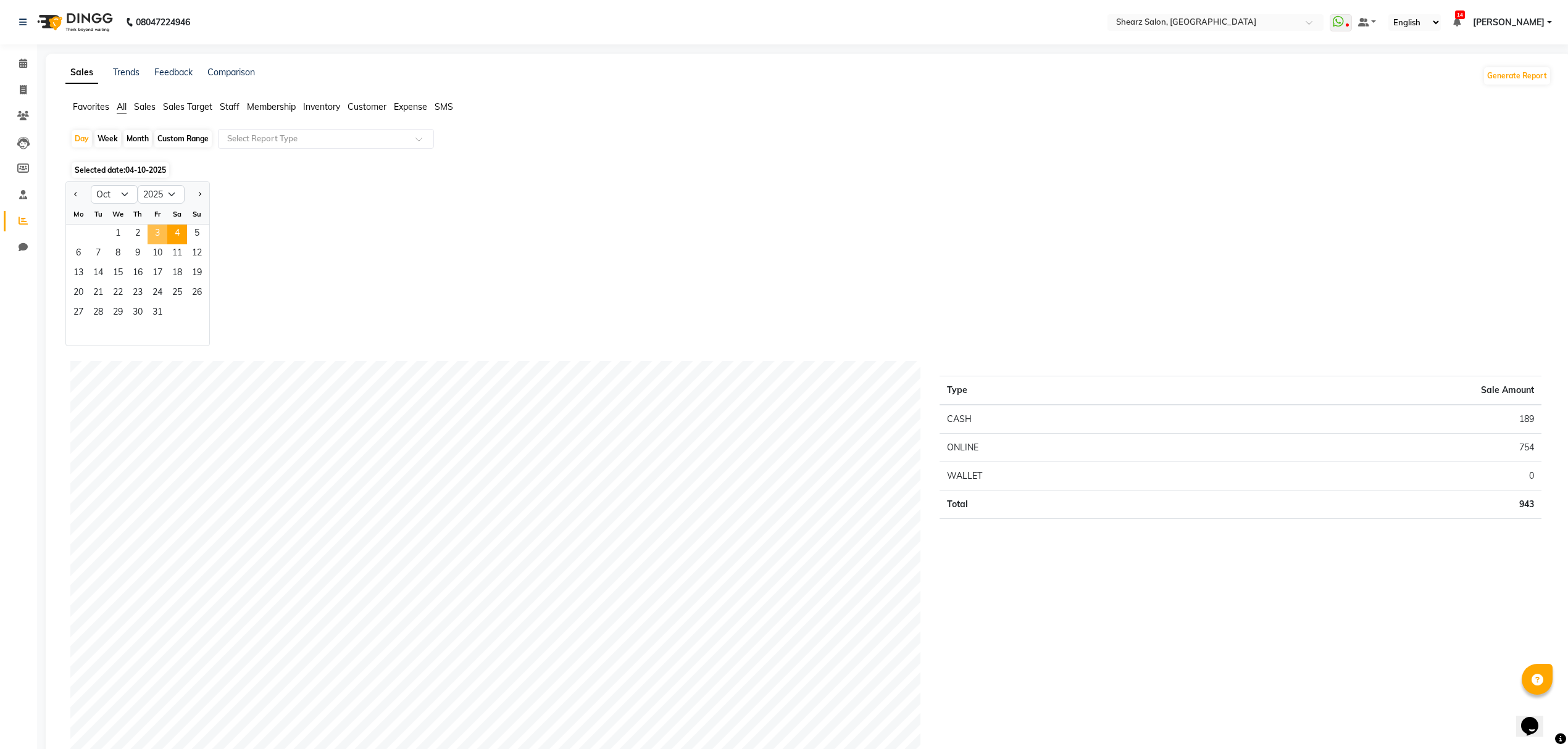
click at [157, 234] on span "3" at bounding box center [157, 234] width 20 height 20
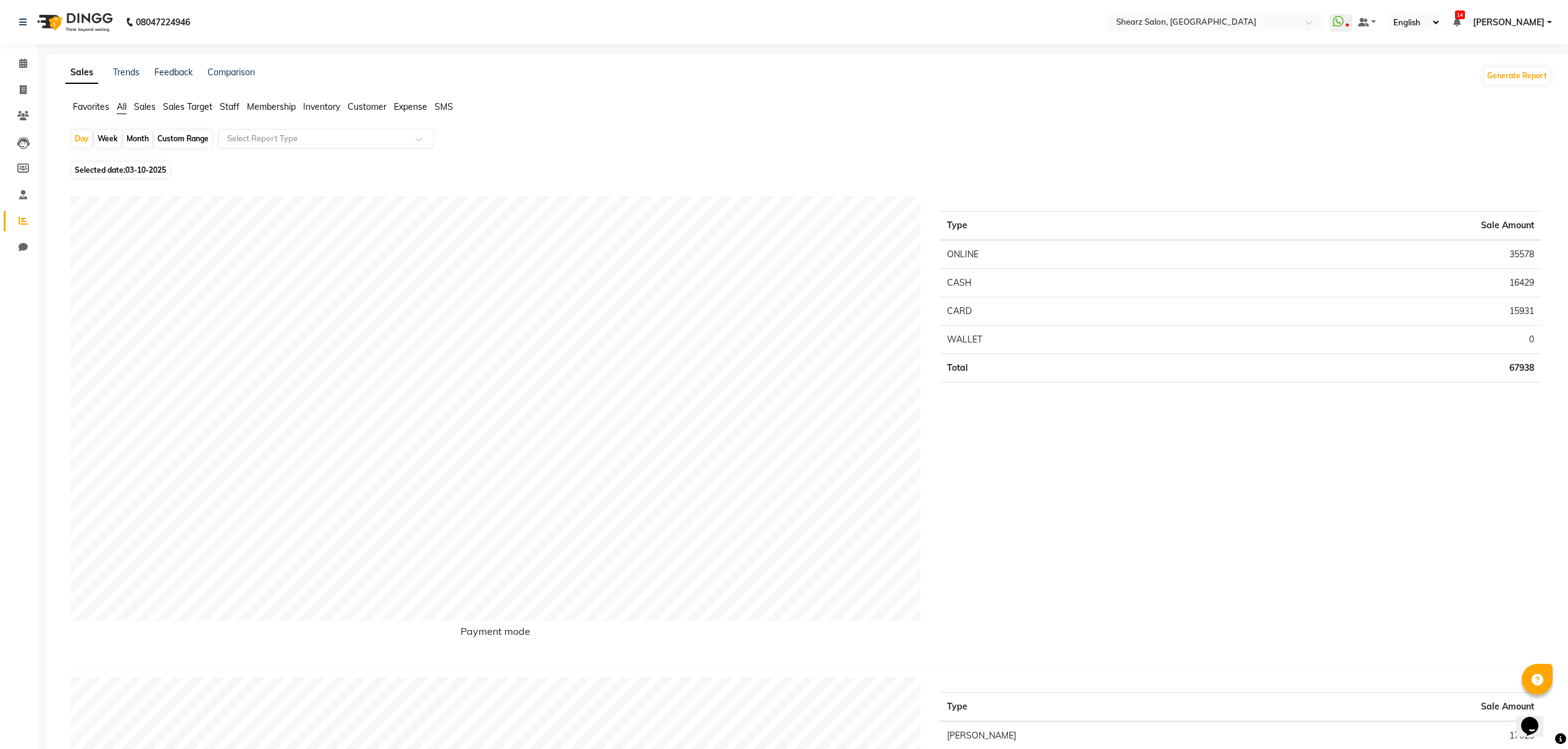
click at [613, 117] on div "Favorites All Sales Sales Target Staff Membership Inventory Customer Expense SMS" at bounding box center [808, 112] width 1504 height 24
click at [12, 67] on span at bounding box center [23, 64] width 22 height 14
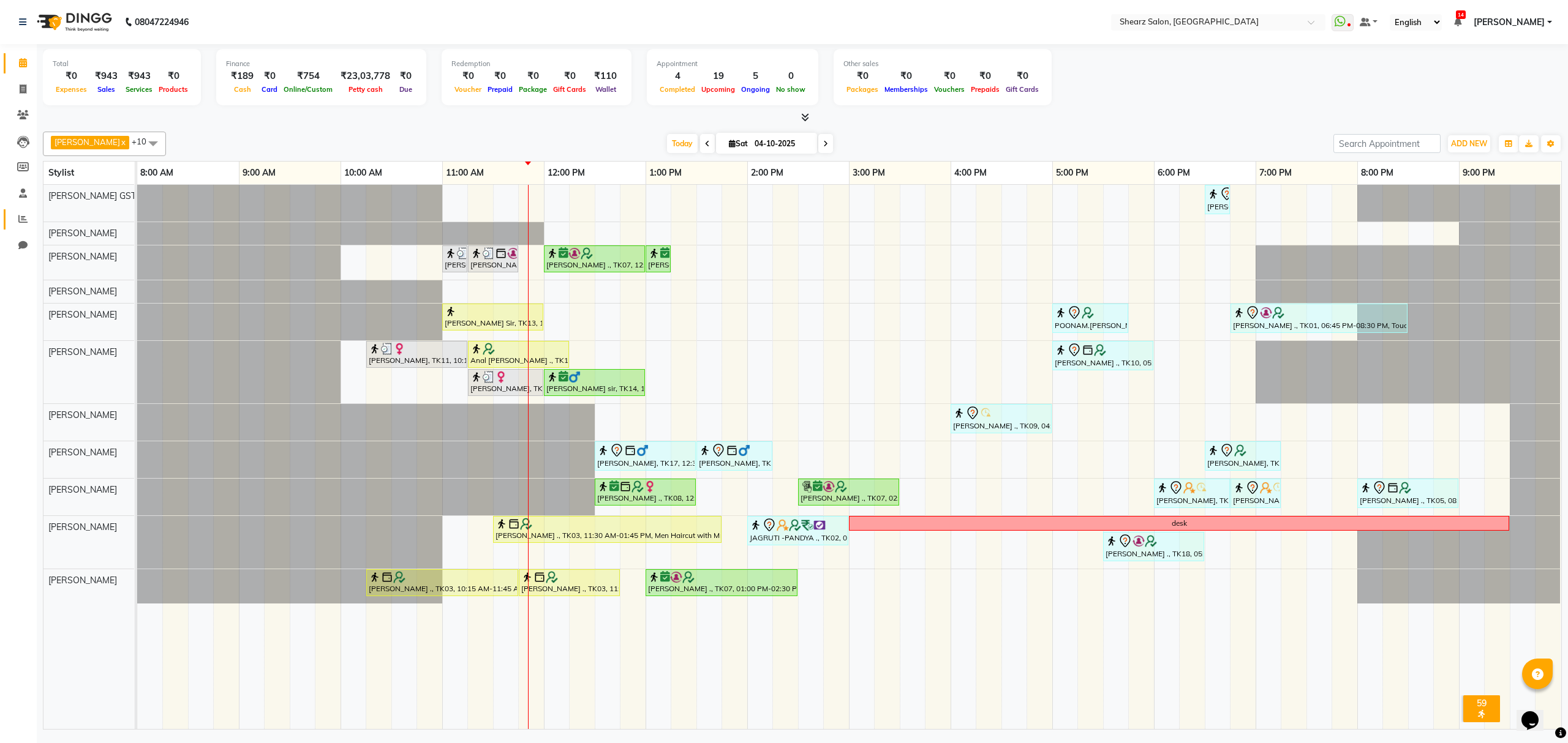
click at [15, 212] on link "Reports" at bounding box center [18, 220] width 30 height 20
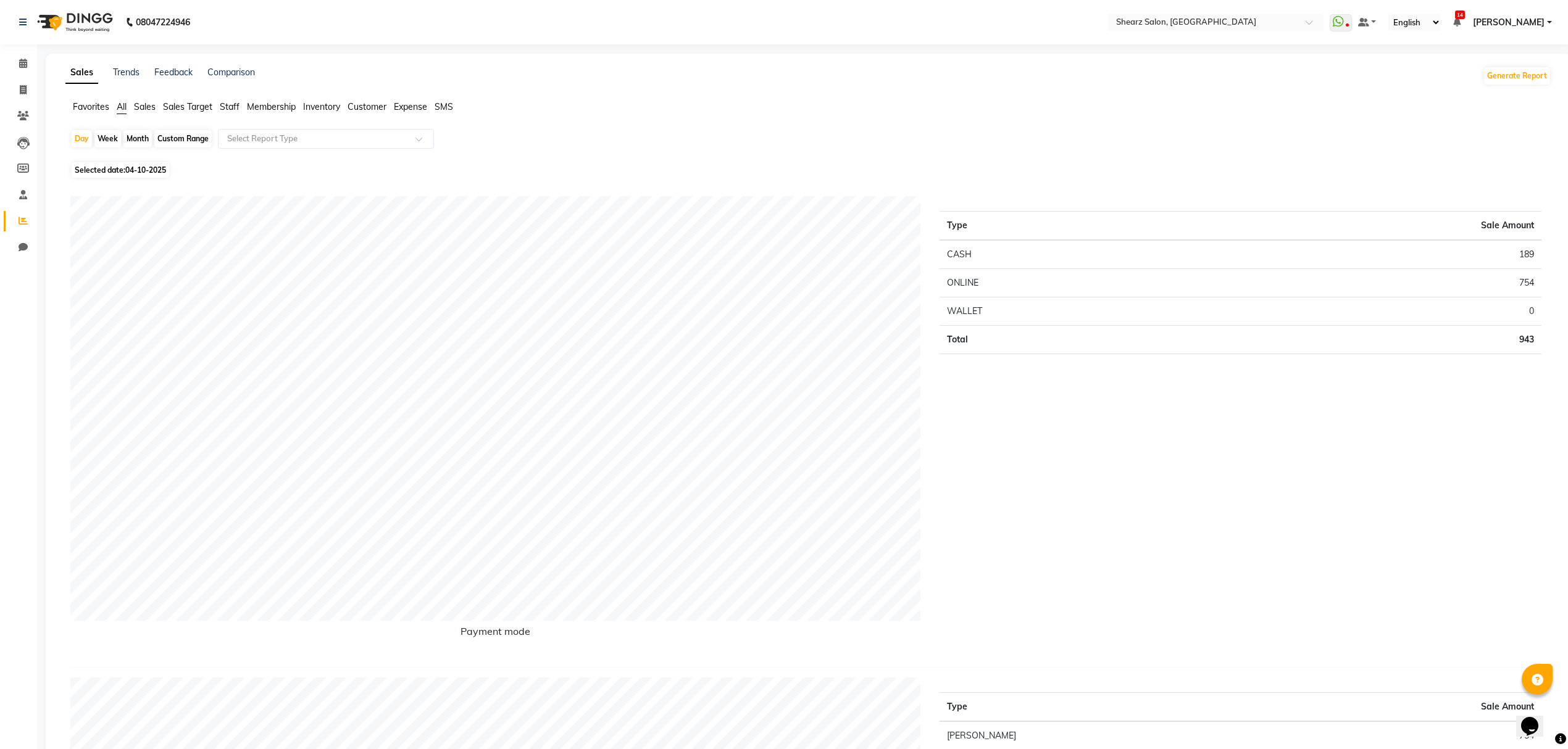
click at [398, 105] on span "Expense" at bounding box center [410, 107] width 33 height 11
click at [127, 159] on span "04-10-2025" at bounding box center [146, 163] width 41 height 10
select select "10"
select select "2025"
click at [134, 225] on span "2" at bounding box center [137, 227] width 20 height 20
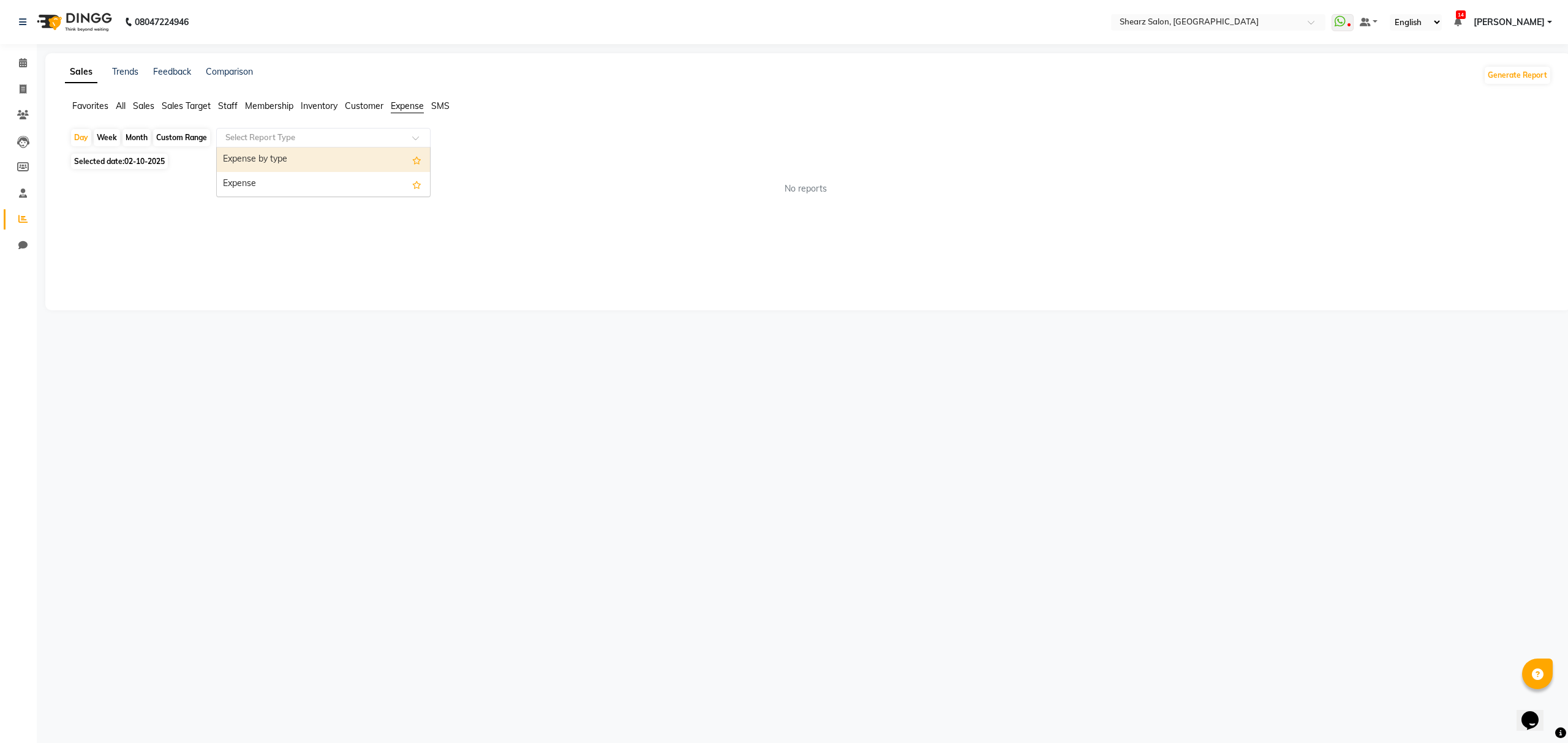
click at [341, 135] on input "text" at bounding box center [311, 137] width 177 height 12
click at [307, 178] on div "Expense" at bounding box center [323, 184] width 213 height 24
select select "csv"
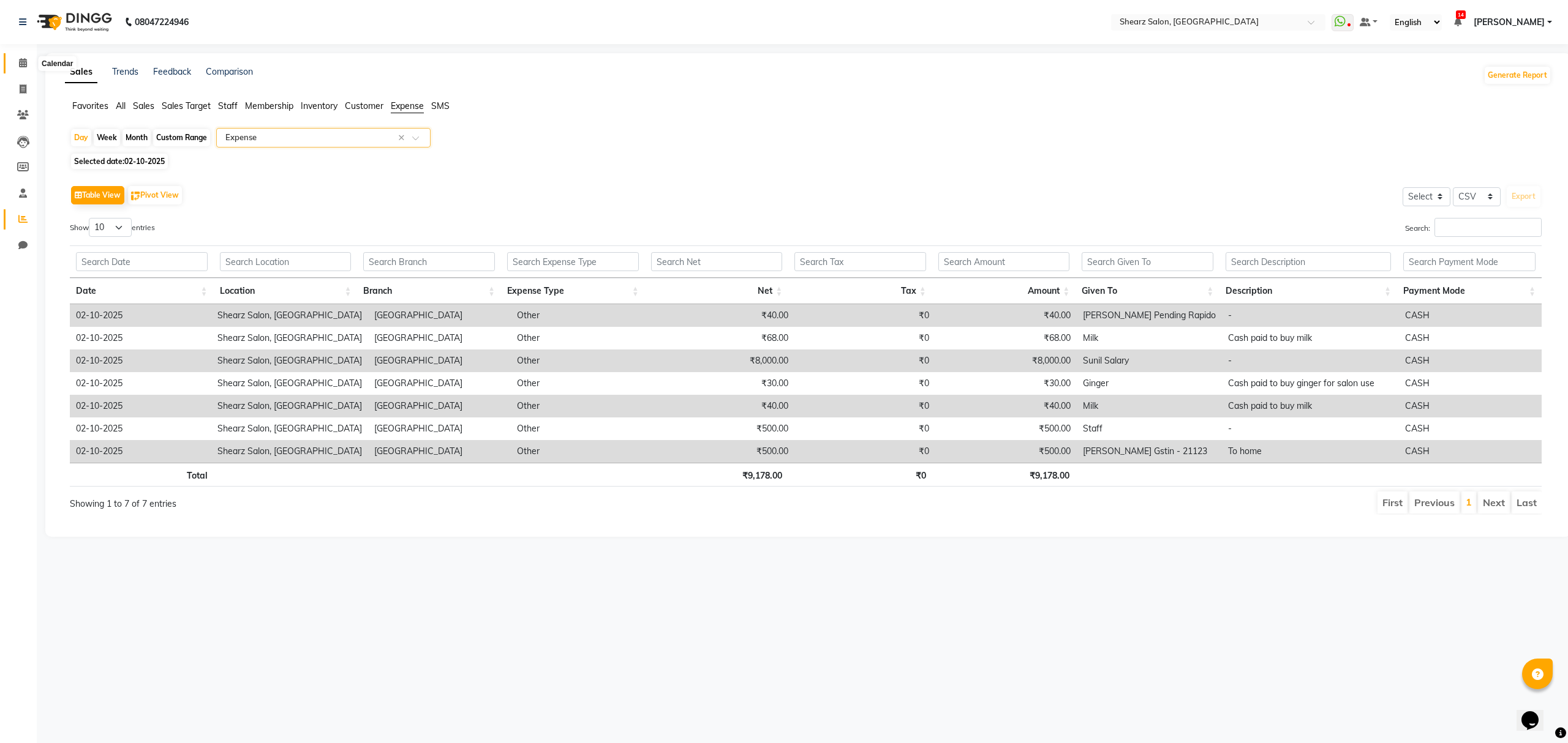
click at [24, 59] on icon at bounding box center [23, 63] width 8 height 9
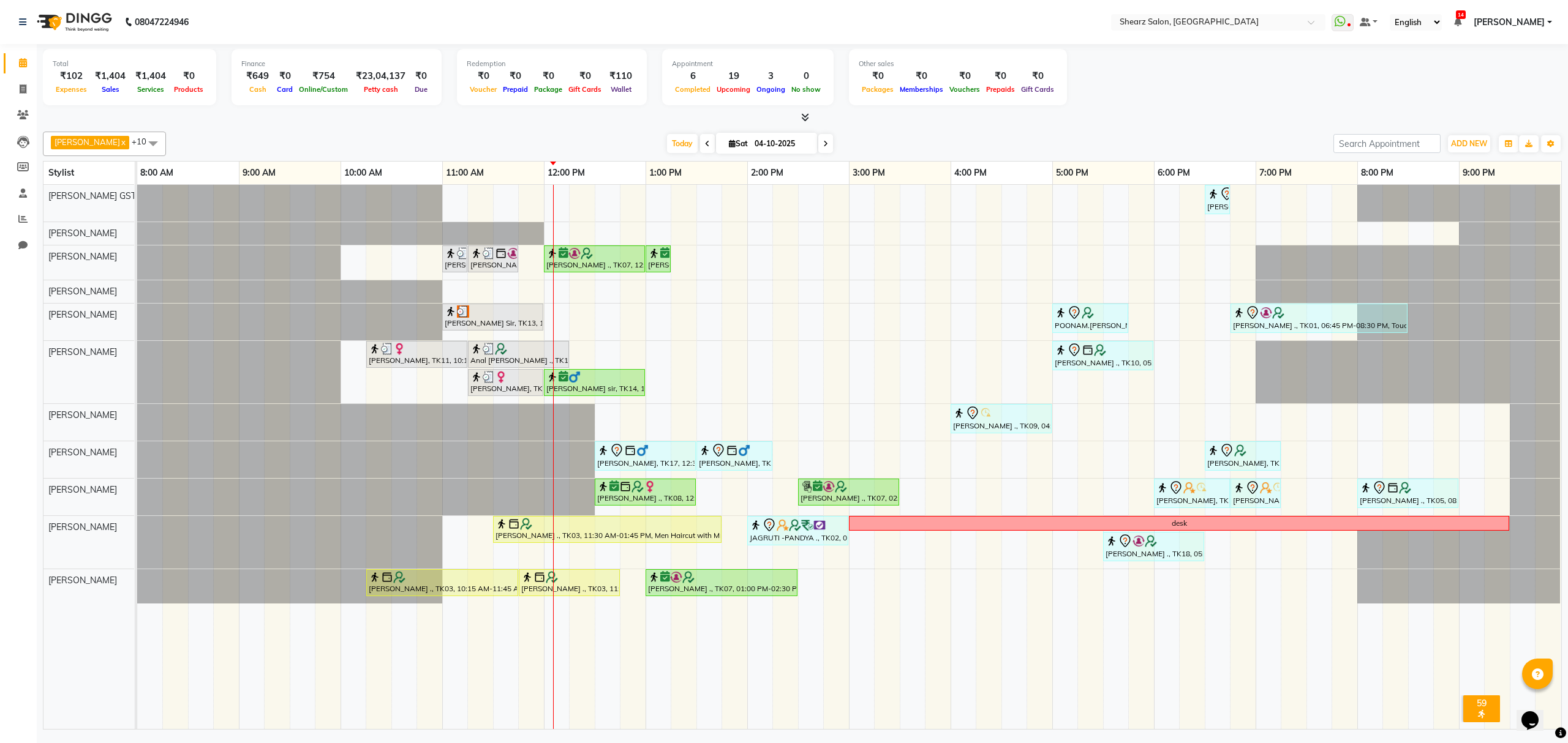
click at [818, 135] on span at bounding box center [825, 143] width 15 height 19
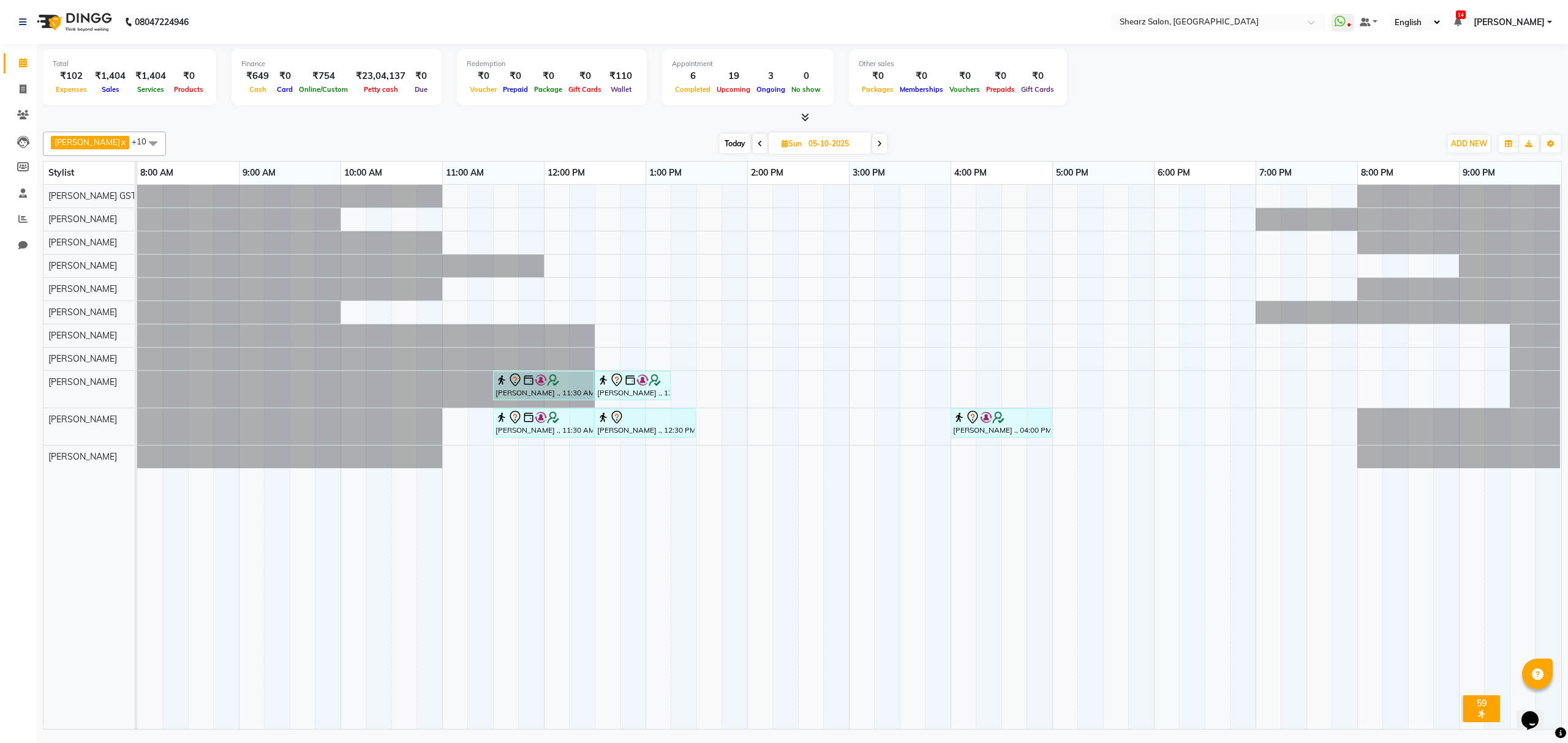
click at [726, 142] on span "Today" at bounding box center [734, 143] width 30 height 19
type input "04-10-2025"
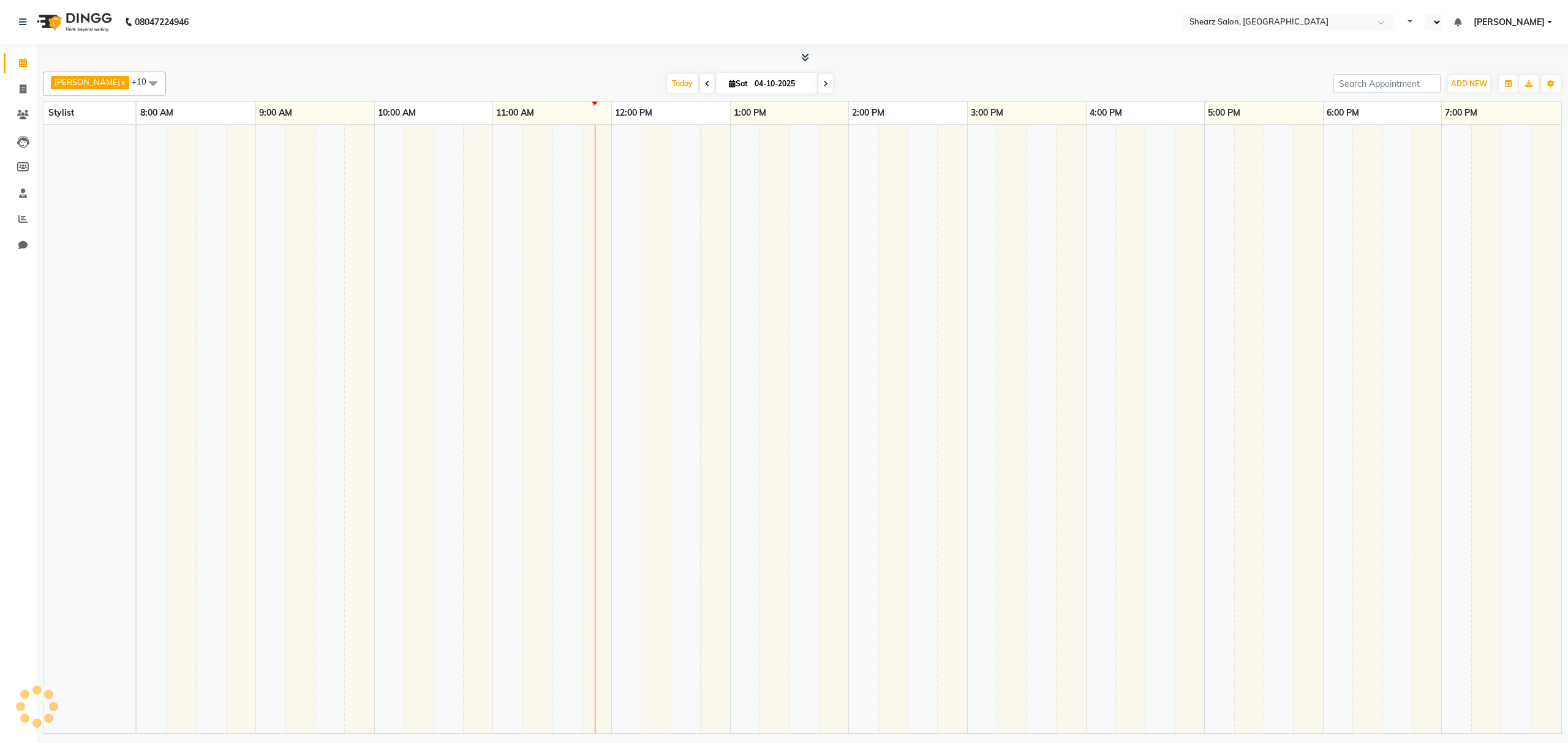
click at [790, 197] on tr at bounding box center [849, 428] width 1423 height 608
select select "en"
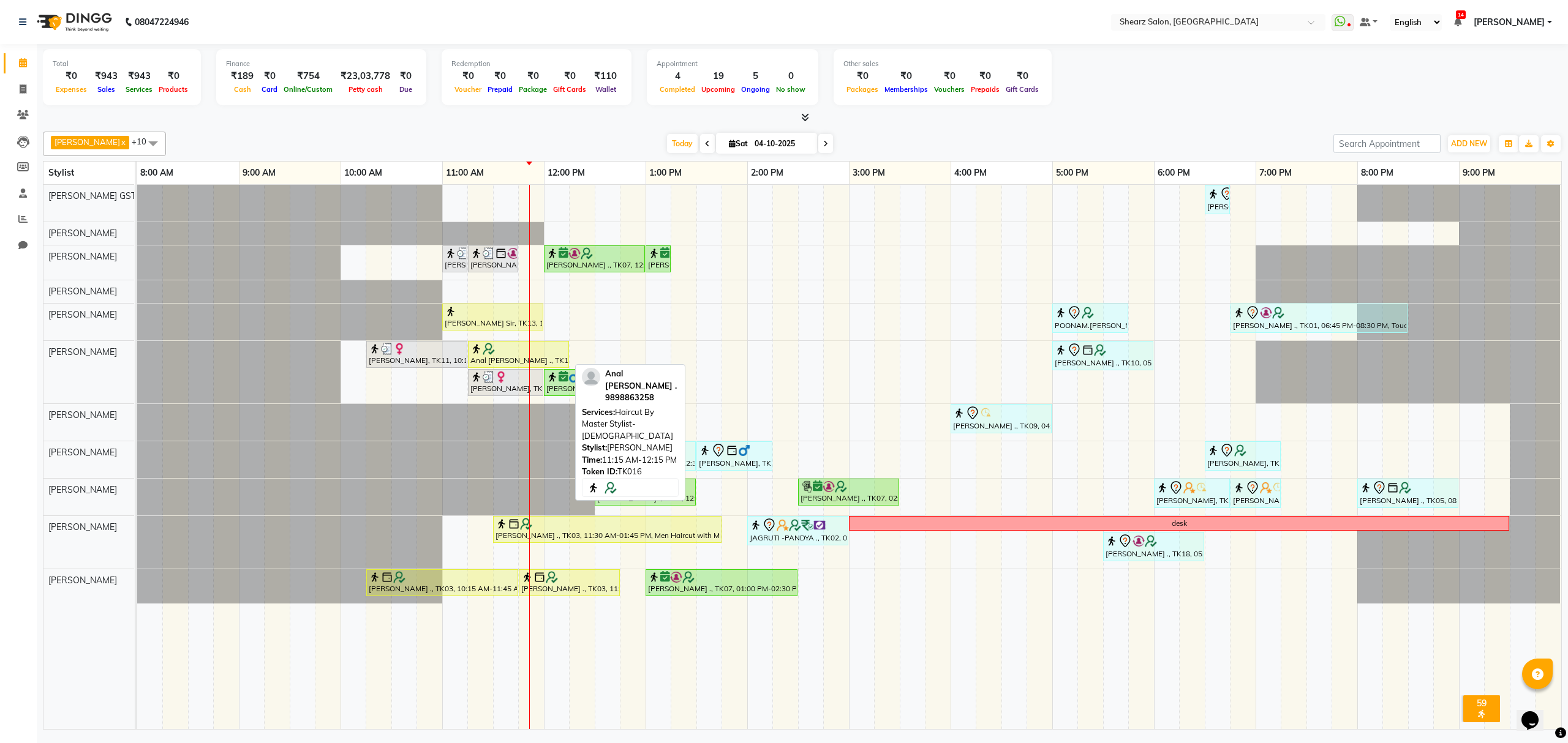
click at [507, 355] on div at bounding box center [518, 349] width 96 height 12
select select "1"
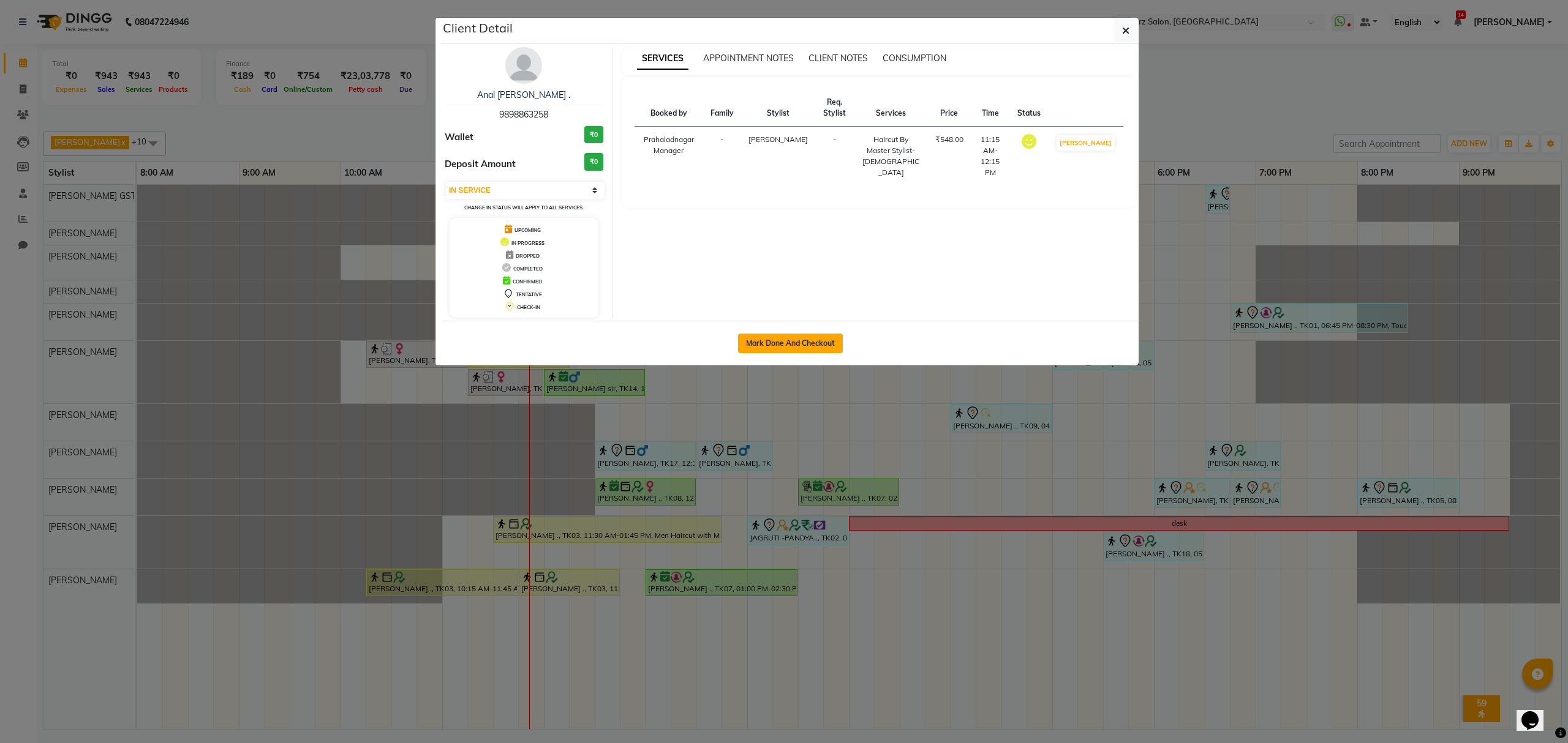
click at [753, 342] on button "Mark Done And Checkout" at bounding box center [790, 343] width 104 height 20
select select "service"
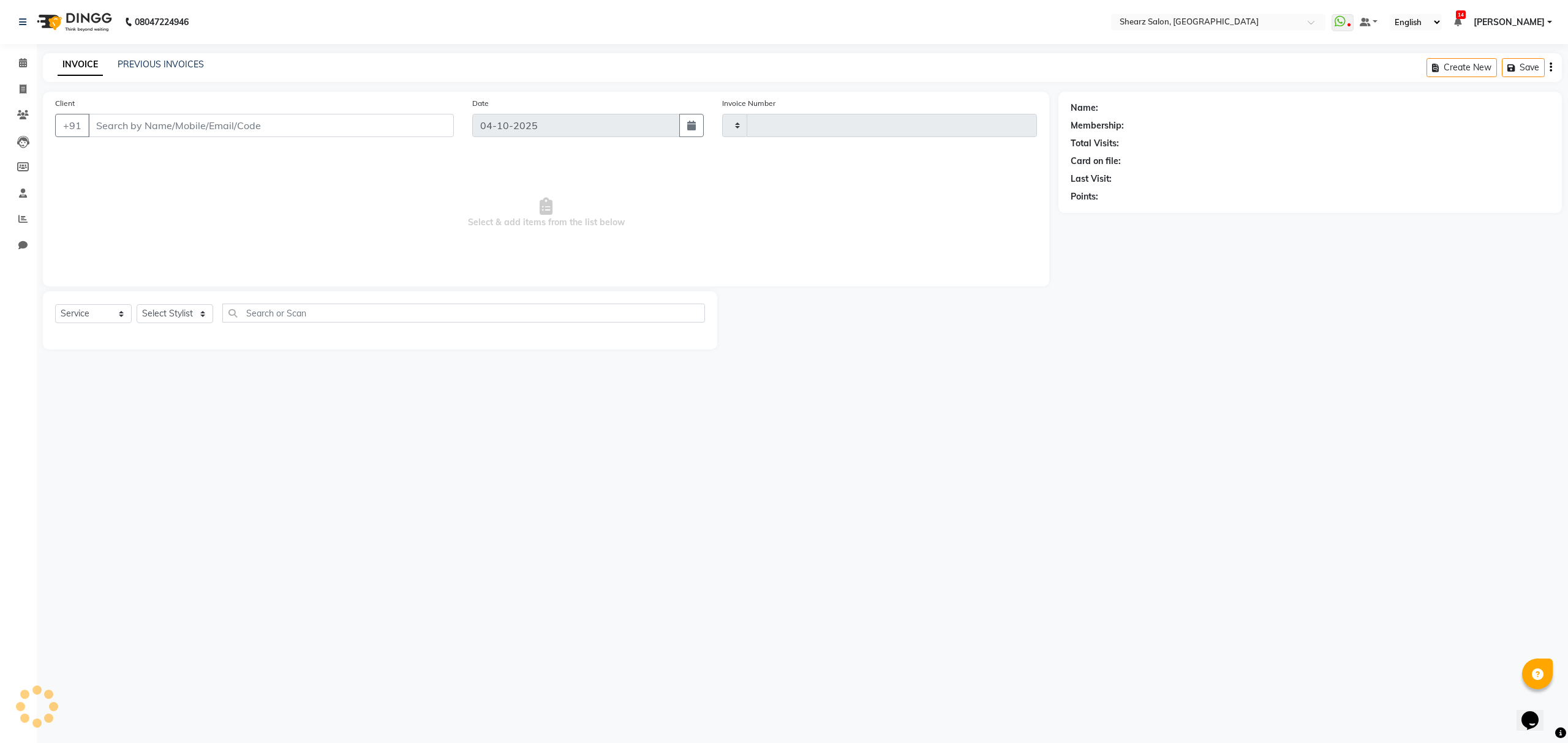
type input "7036"
select select "8157"
type input "9898863258"
select select "77471"
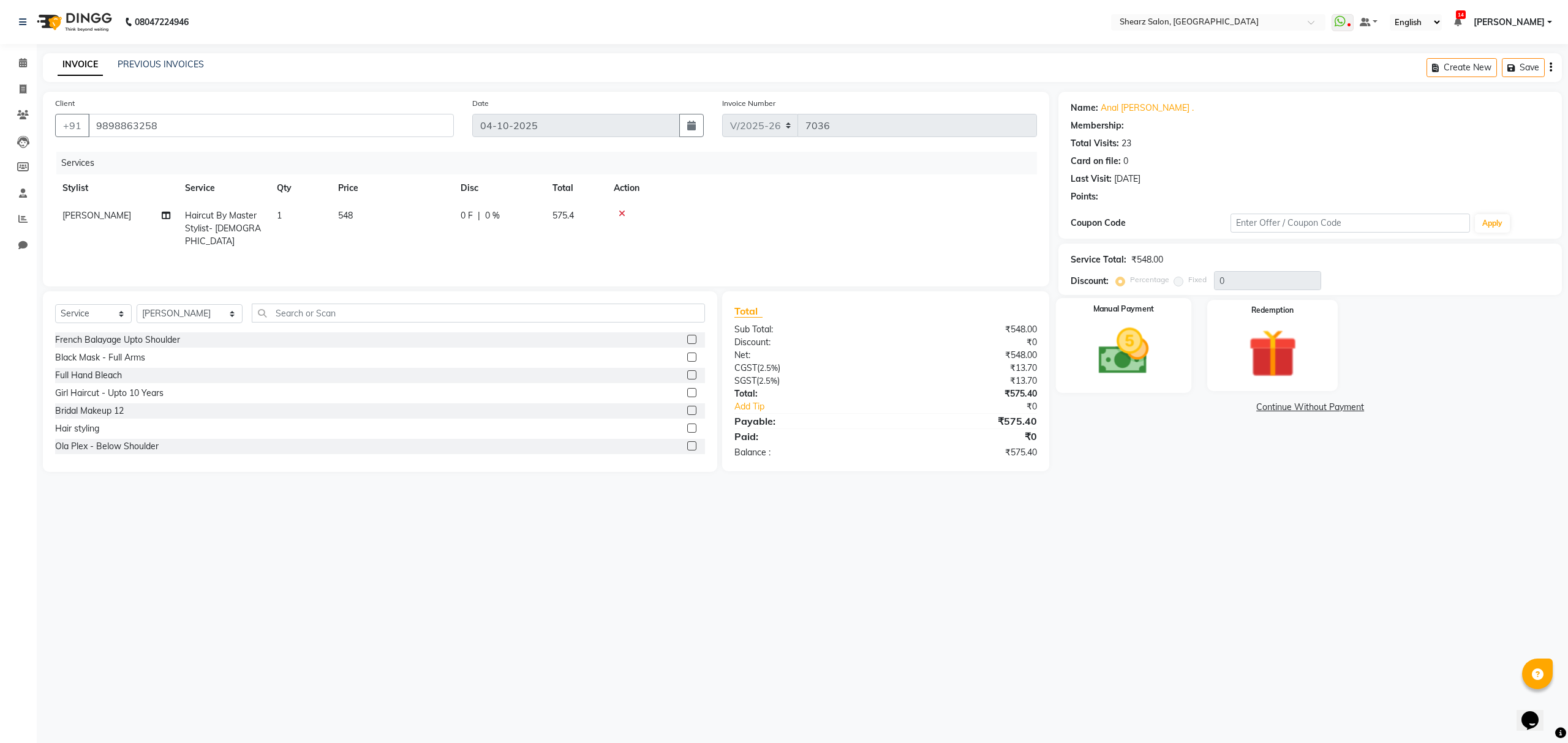
select select "1: Object"
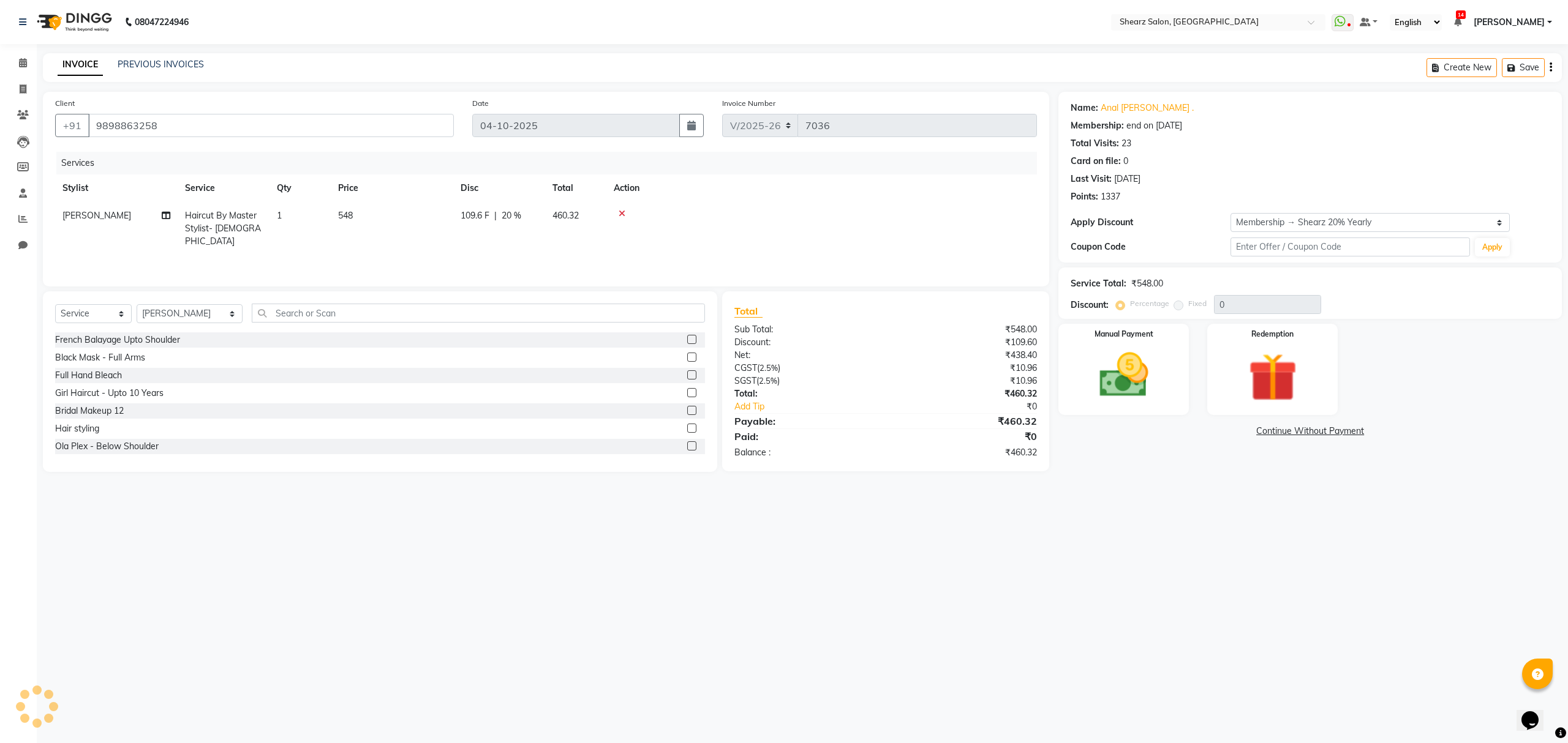
type input "20"
click at [1102, 386] on img at bounding box center [1123, 375] width 83 height 59
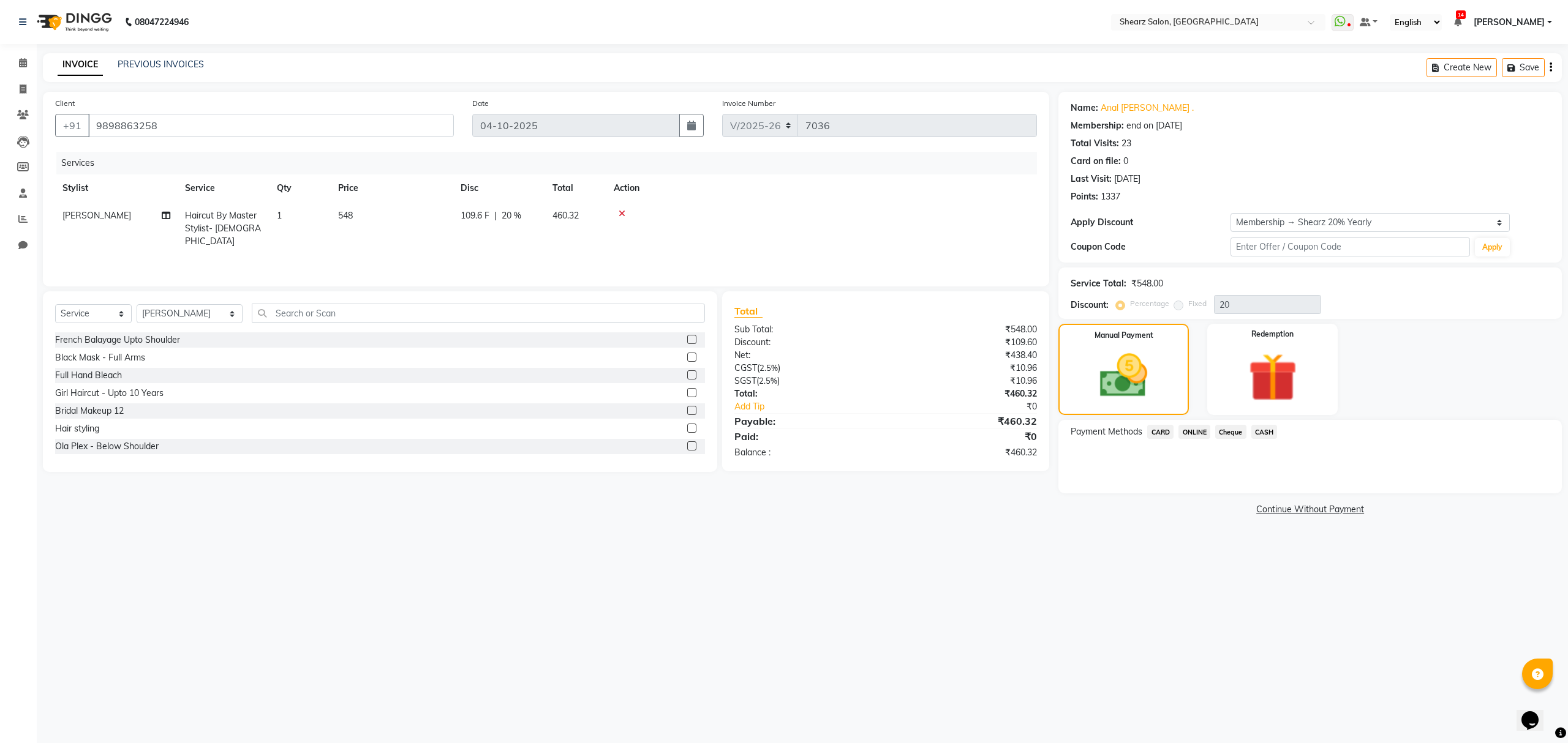
click at [1192, 430] on span "ONLINE" at bounding box center [1194, 432] width 32 height 14
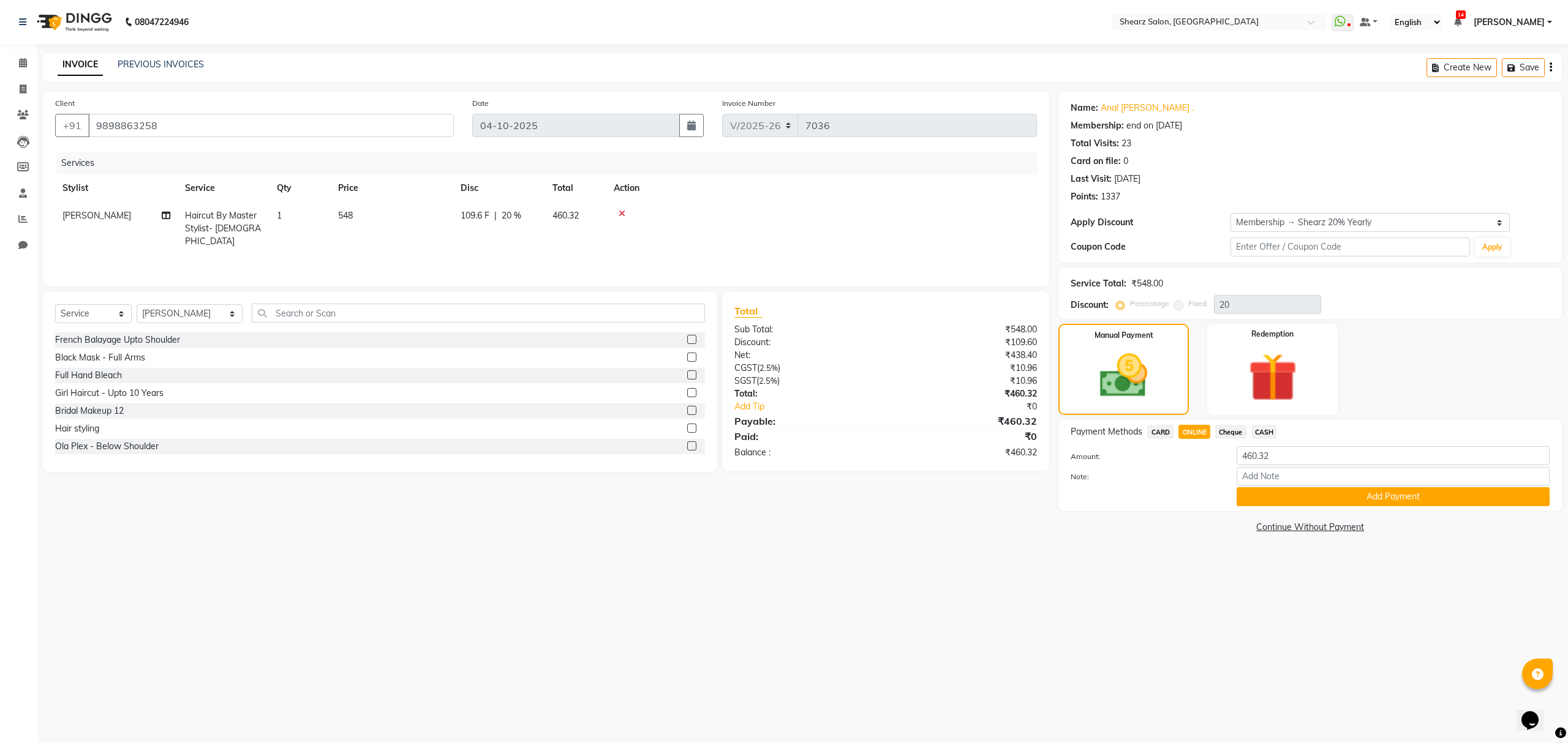
click at [1267, 431] on span "CASH" at bounding box center [1264, 432] width 26 height 14
click at [1291, 498] on button "Add Payment" at bounding box center [1393, 497] width 313 height 19
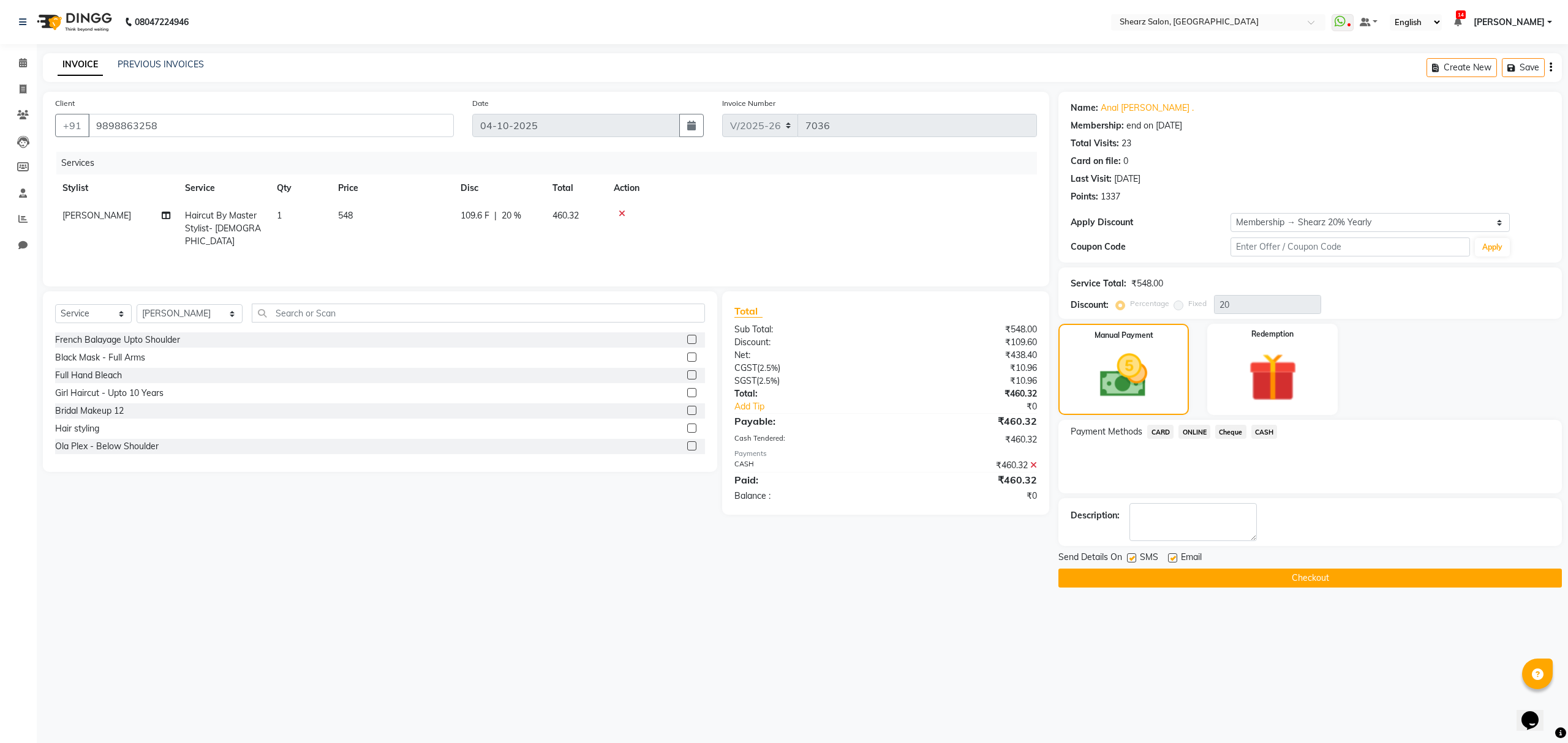
click at [1234, 569] on button "Checkout" at bounding box center [1310, 578] width 503 height 19
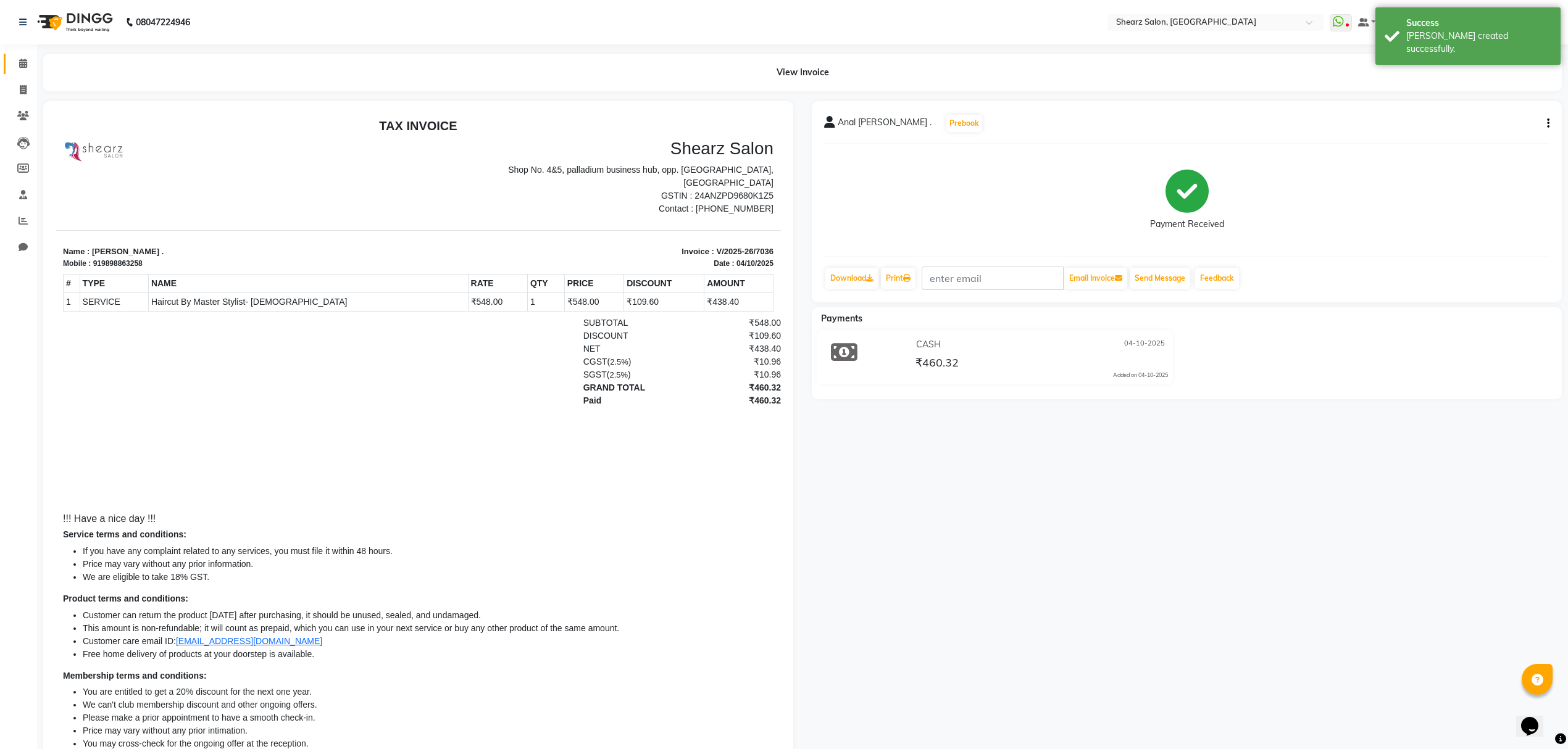
click at [24, 58] on icon at bounding box center [23, 63] width 8 height 10
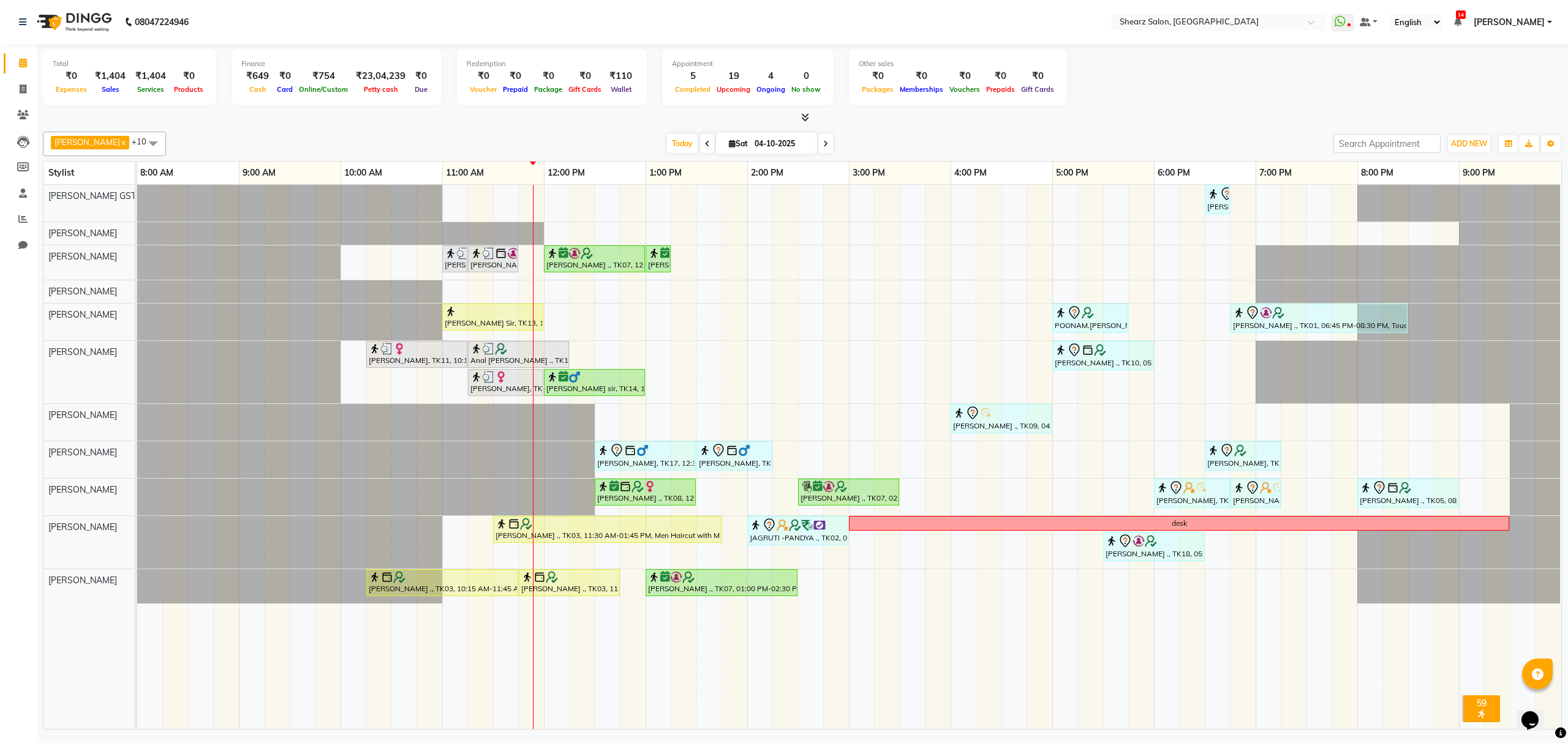
click at [700, 143] on span at bounding box center [708, 143] width 15 height 19
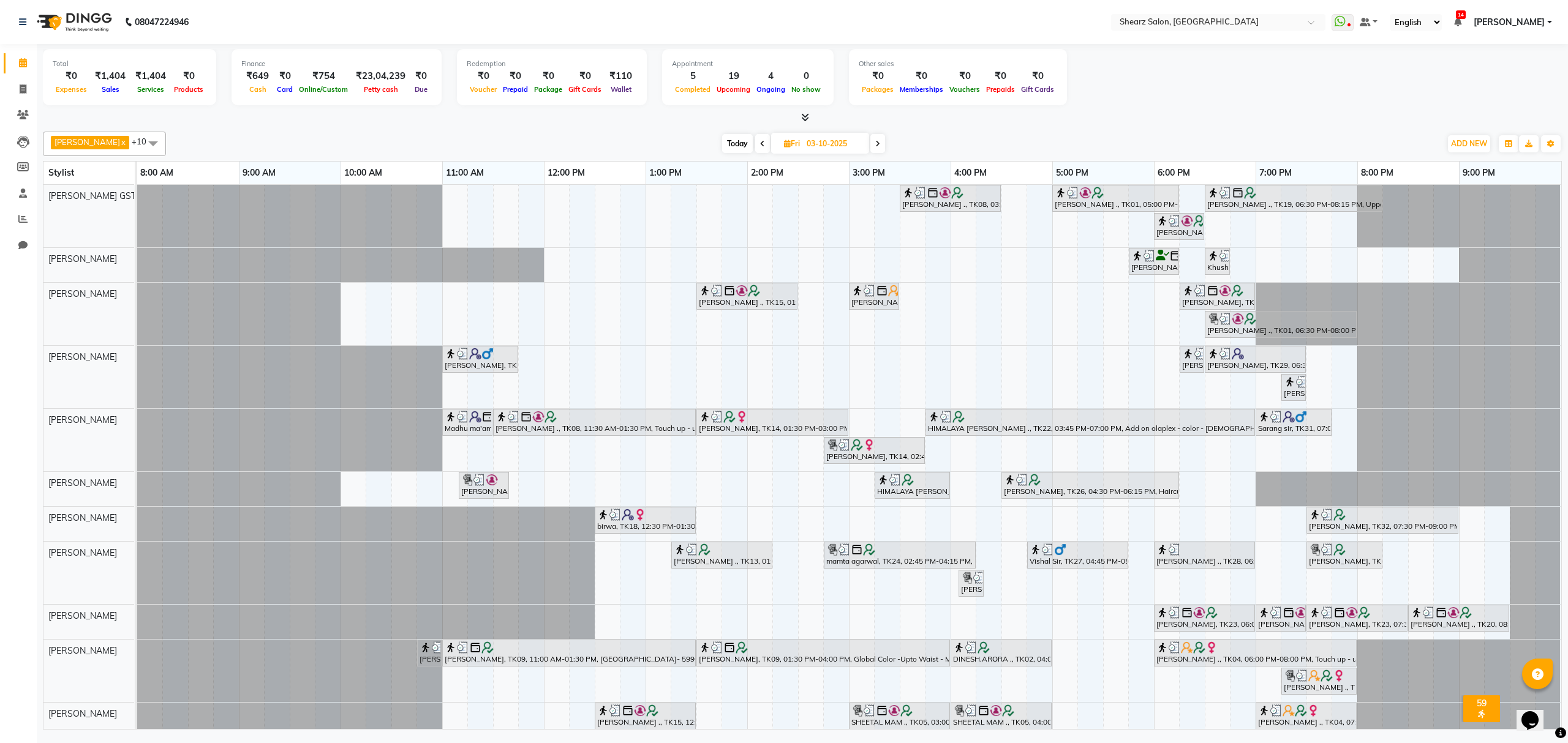
click at [760, 145] on icon at bounding box center [762, 143] width 5 height 7
type input "02-10-2025"
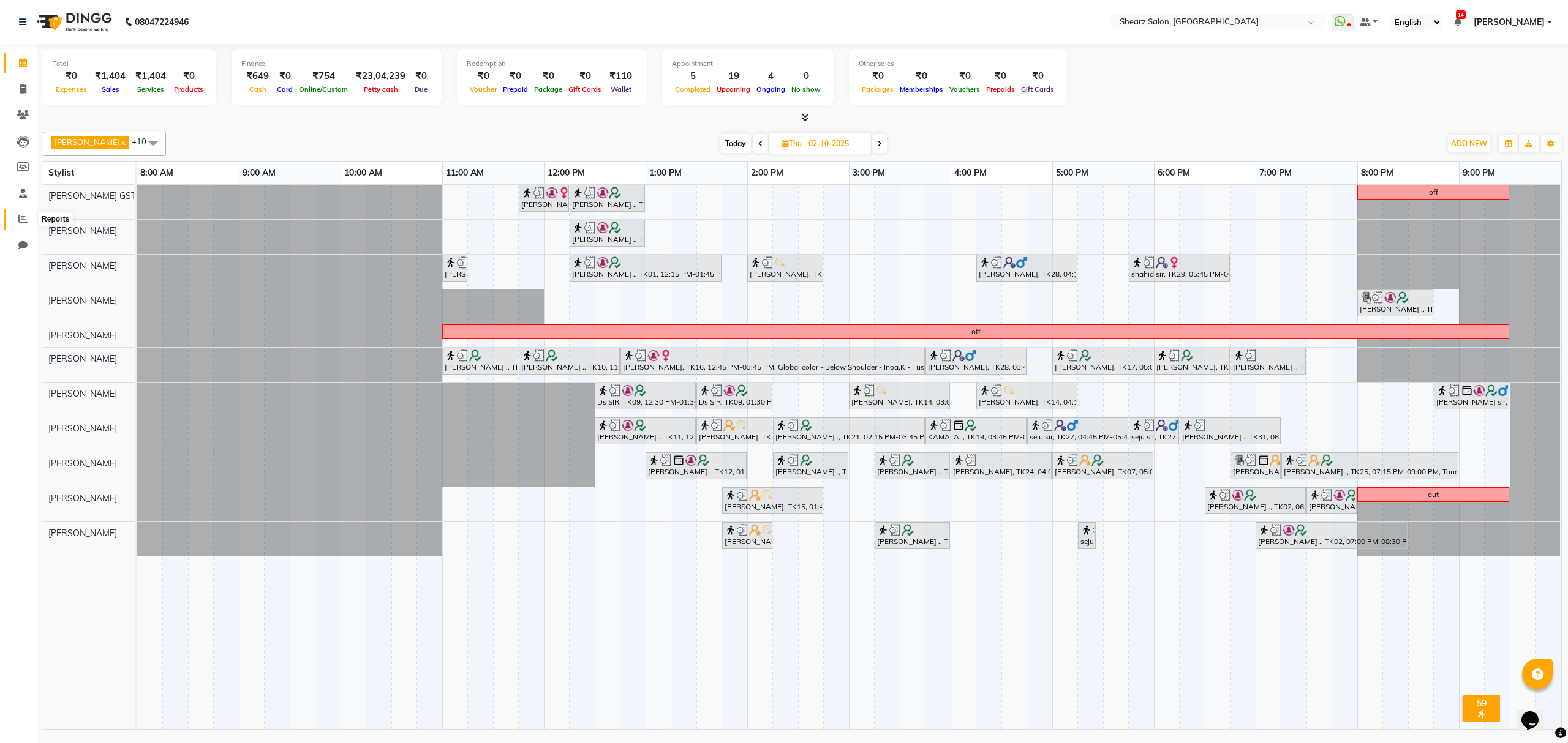
click at [24, 214] on icon at bounding box center [23, 219] width 9 height 9
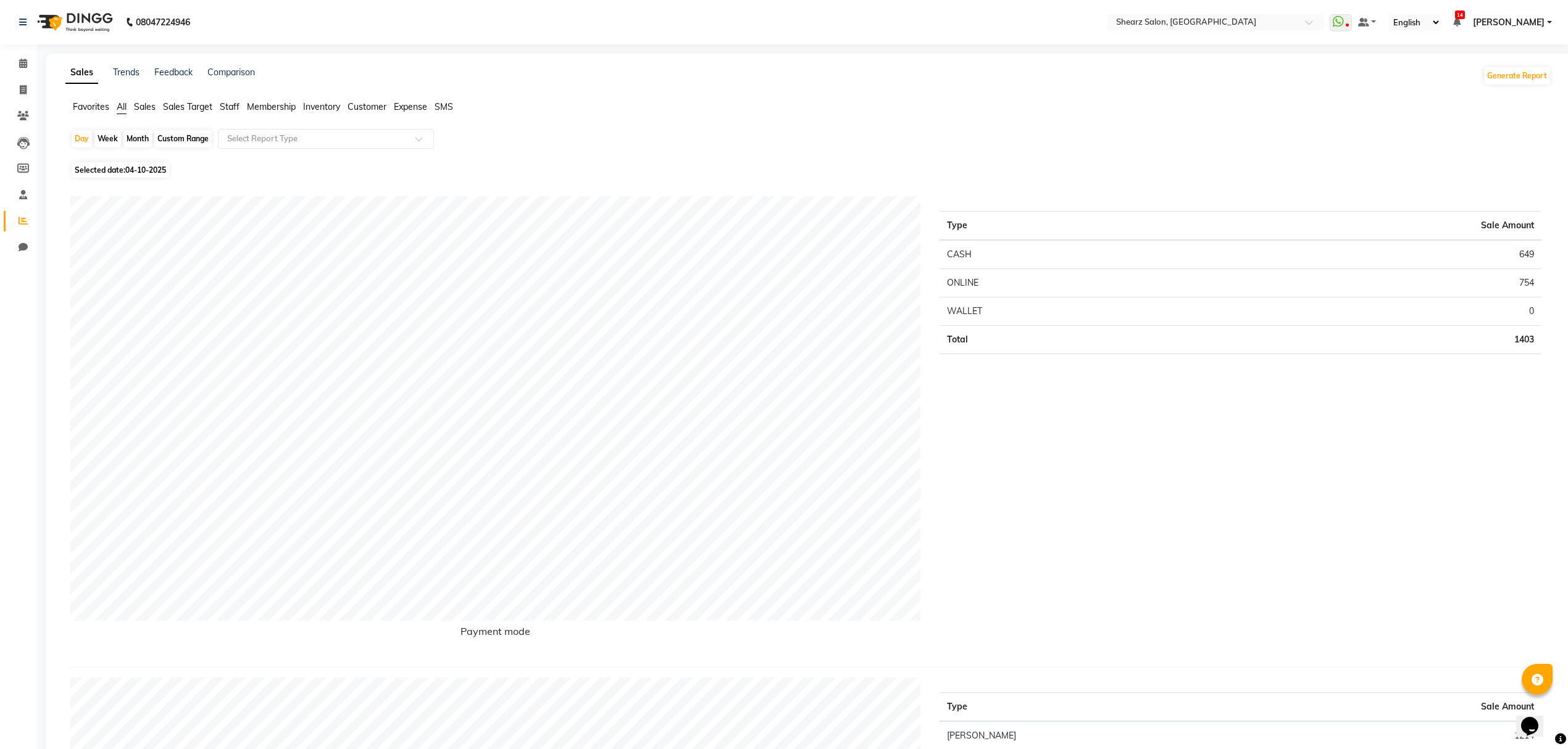
click at [154, 170] on span "04-10-2025" at bounding box center [146, 170] width 41 height 10
select select "10"
select select "2025"
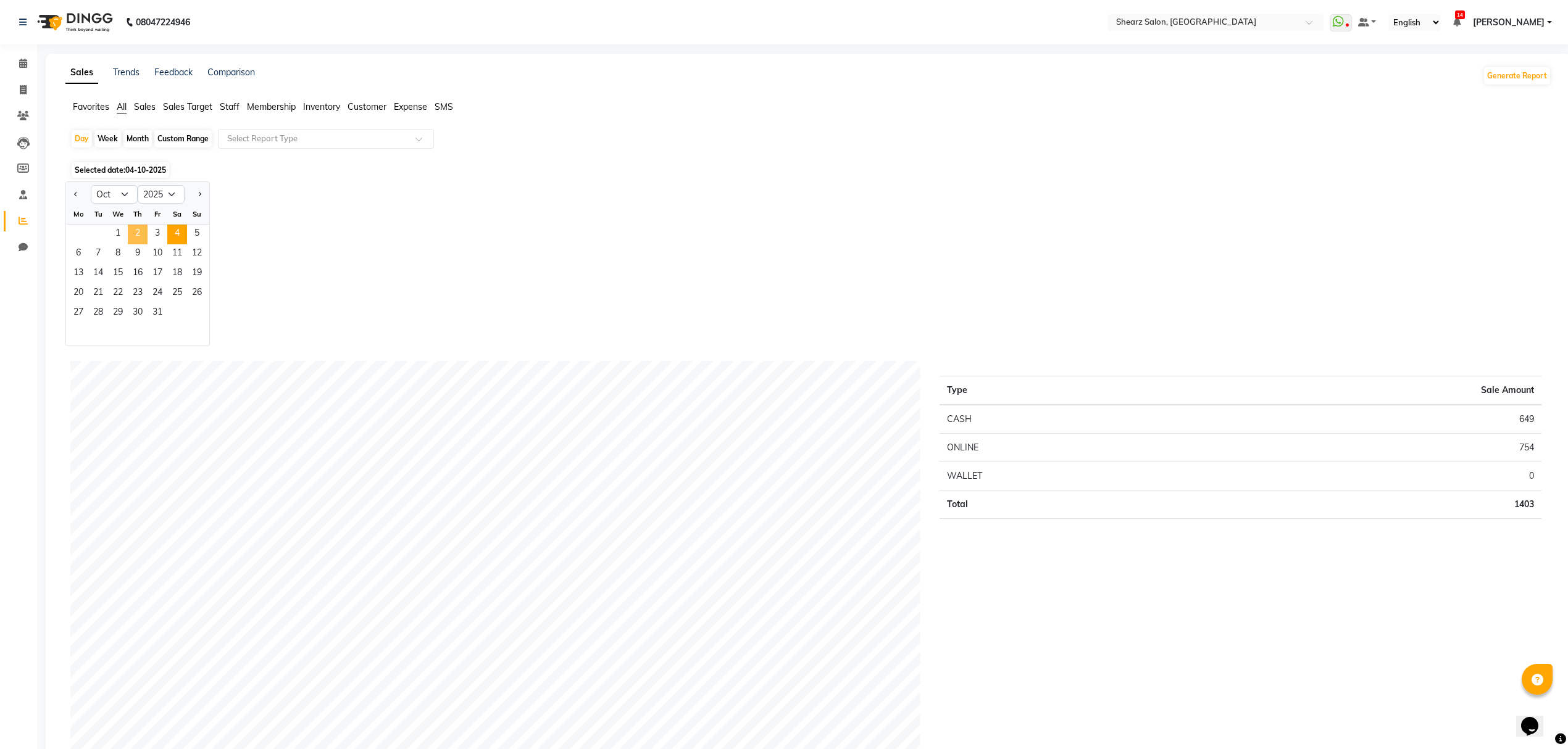
click at [141, 234] on span "2" at bounding box center [137, 234] width 20 height 20
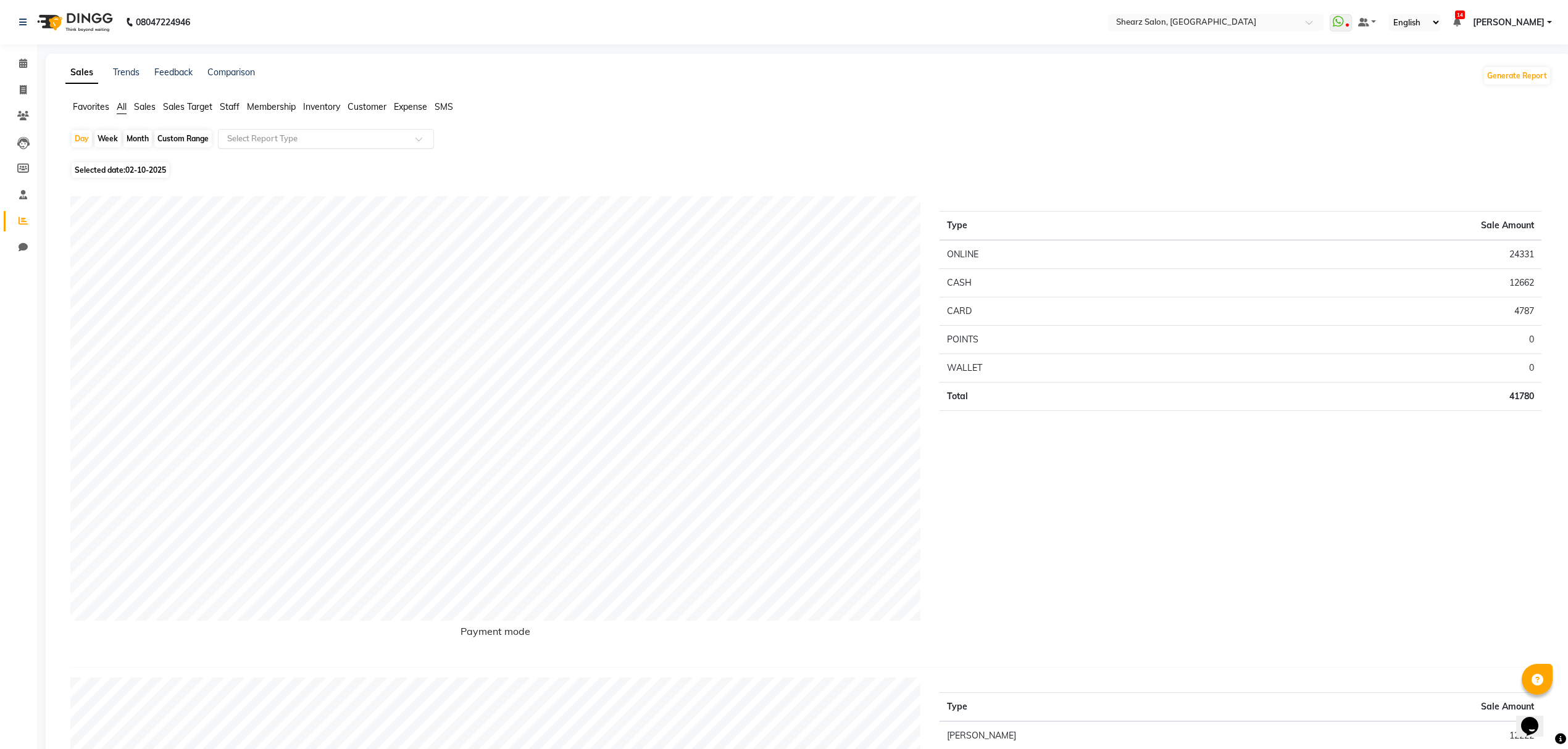
click at [383, 137] on input "text" at bounding box center [314, 139] width 178 height 12
click at [302, 211] on div "Sales summary" at bounding box center [326, 211] width 215 height 24
select select "csv"
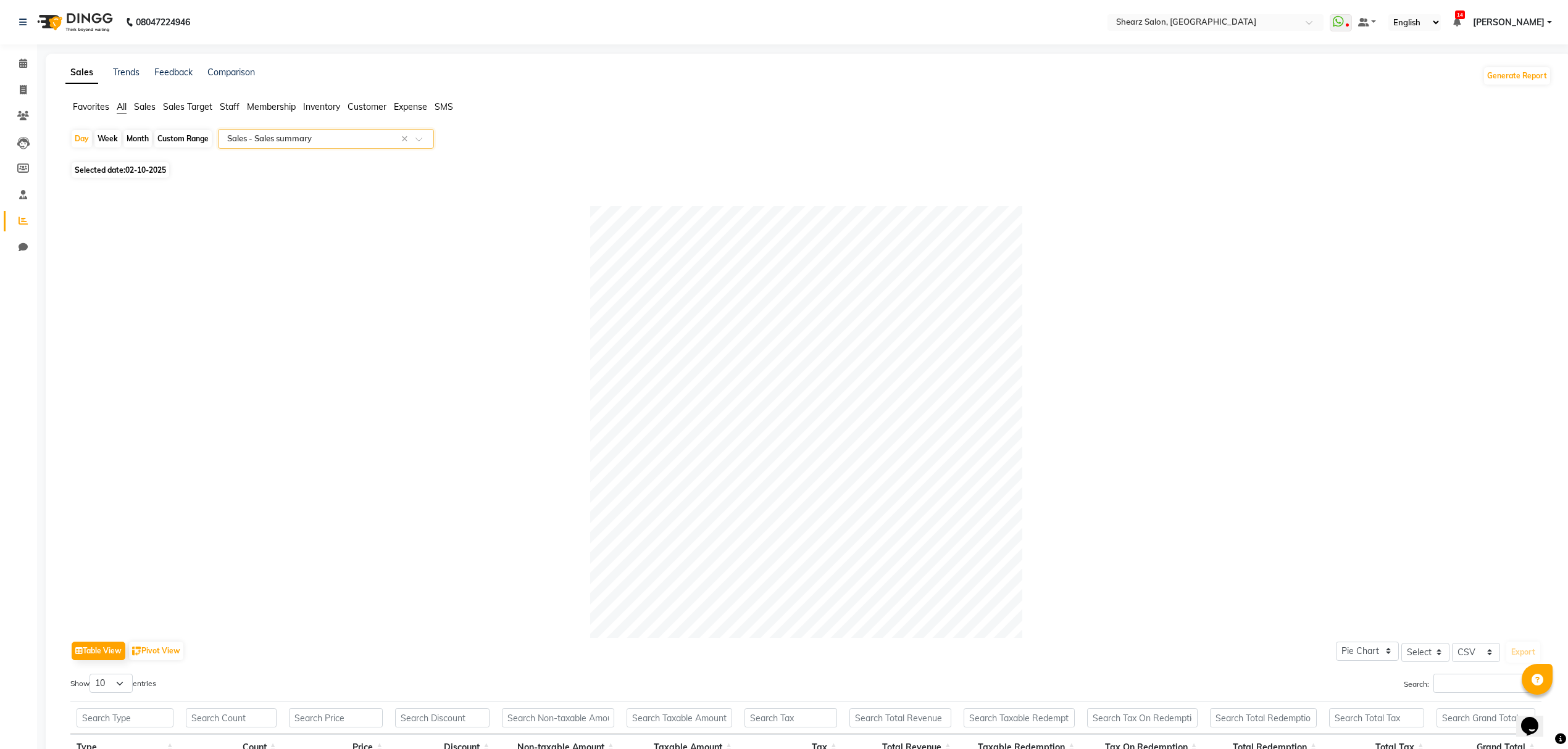
click at [297, 141] on input "text" at bounding box center [314, 139] width 178 height 12
click at [346, 213] on div "Sales summary" at bounding box center [326, 211] width 215 height 24
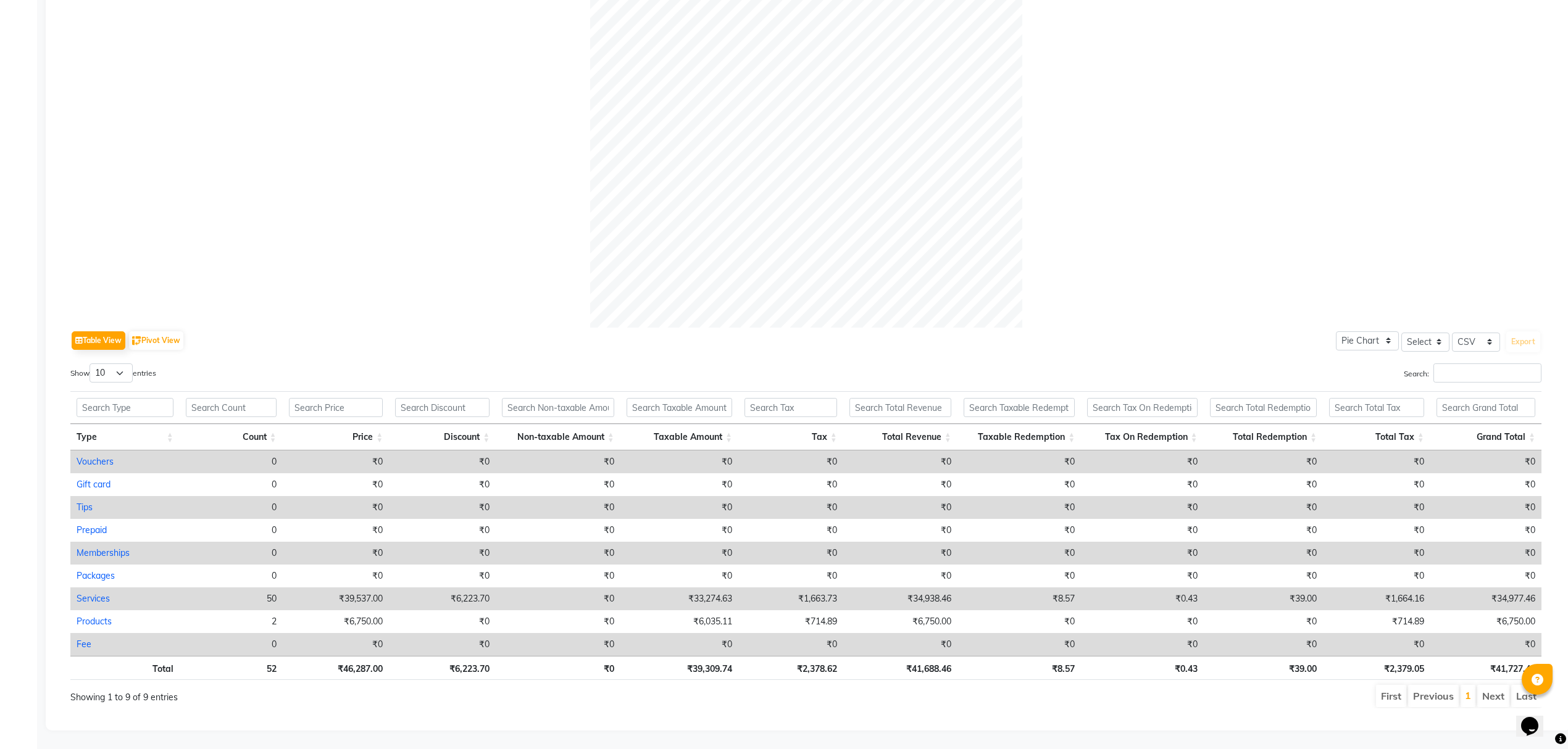
scroll to position [325, 0]
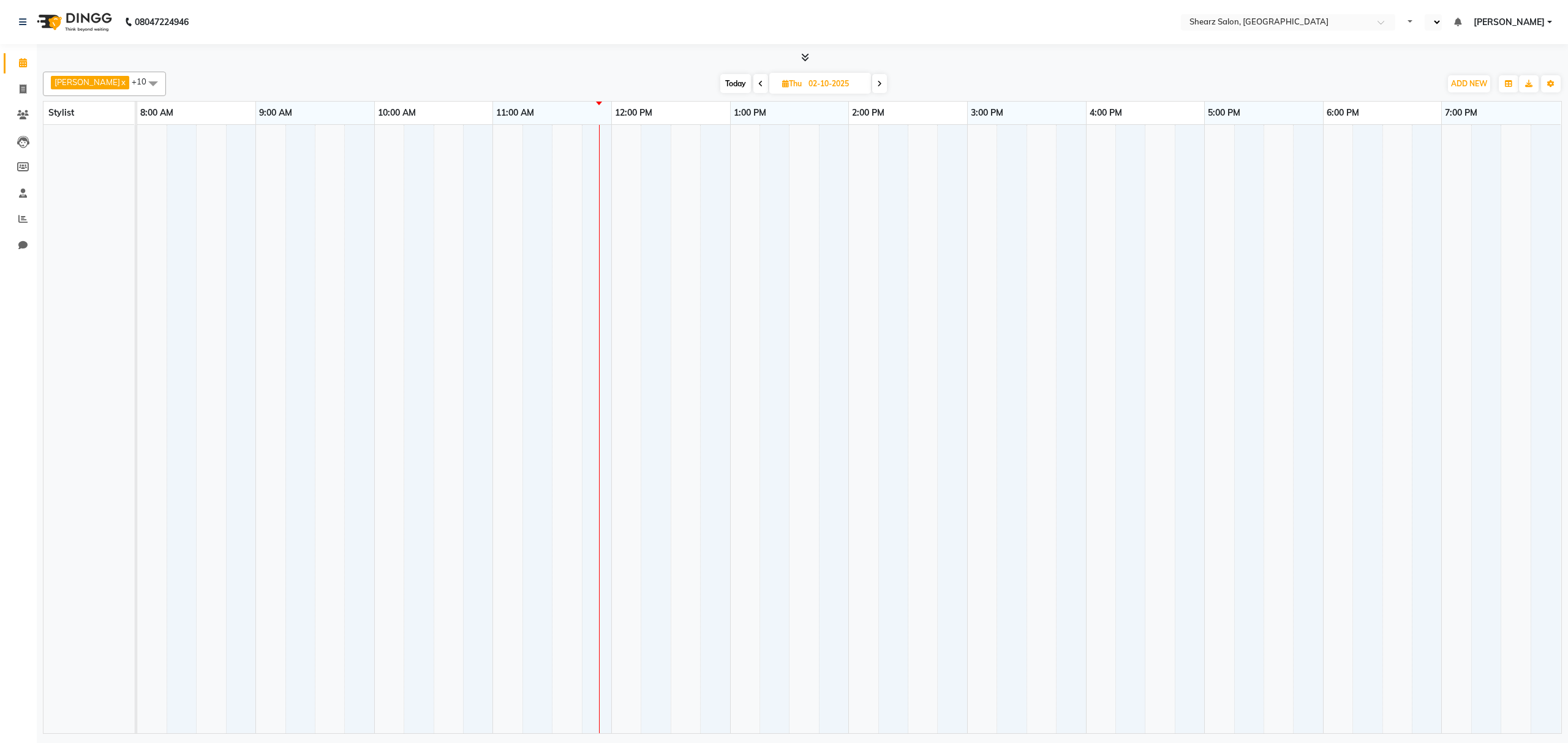
select select "en"
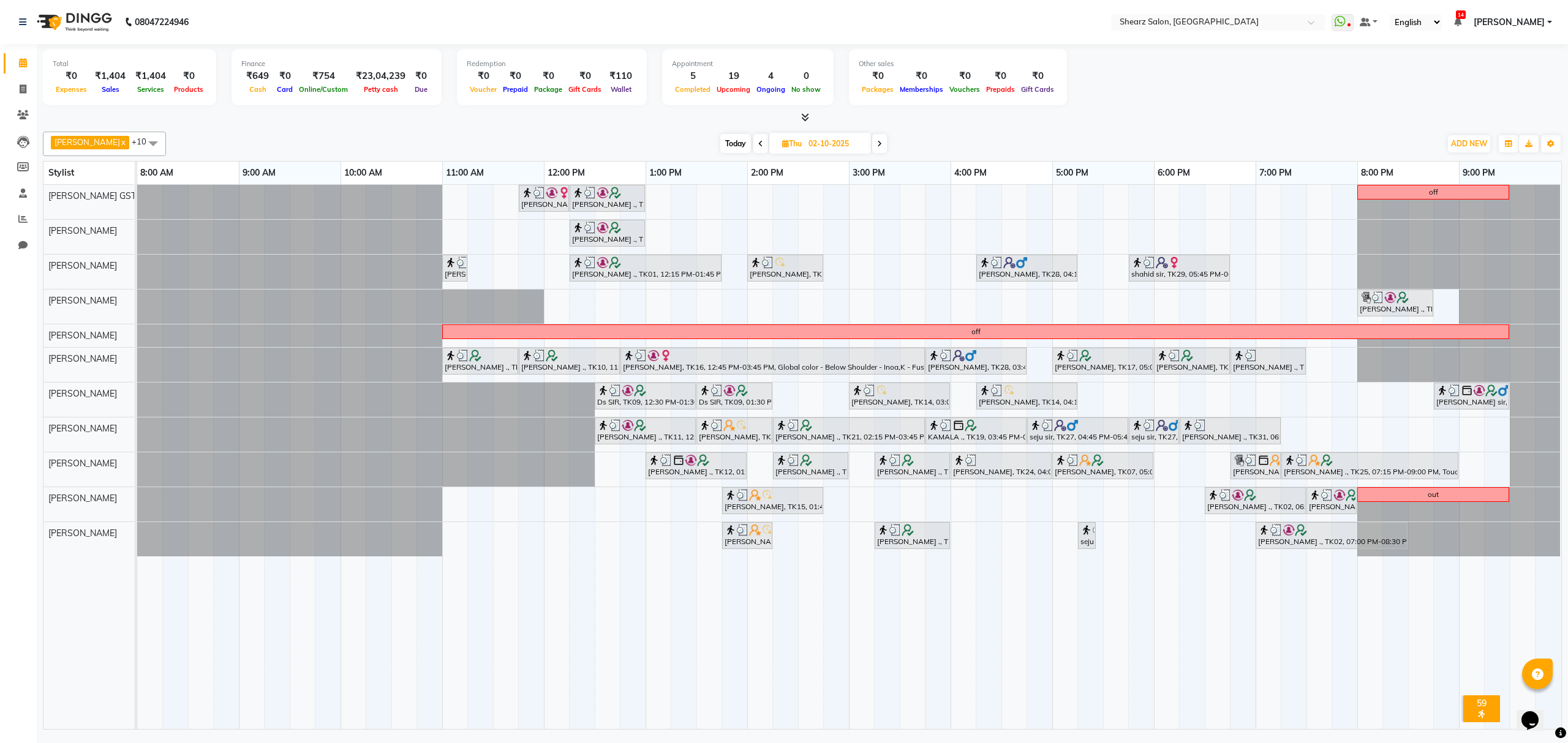
click at [826, 142] on input "02-10-2025" at bounding box center [835, 143] width 61 height 18
select select "10"
select select "2025"
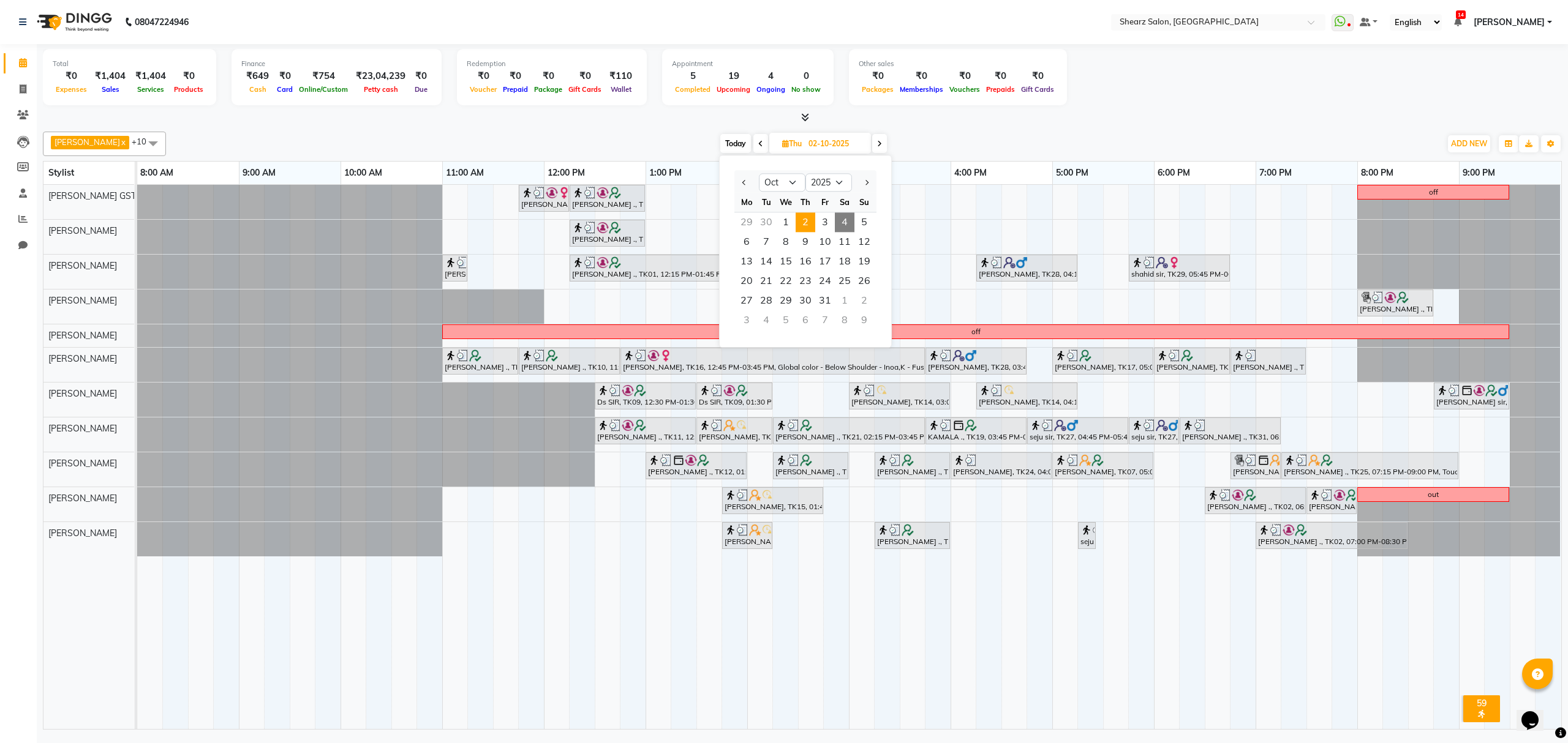
click at [720, 146] on span "Today" at bounding box center [735, 143] width 30 height 19
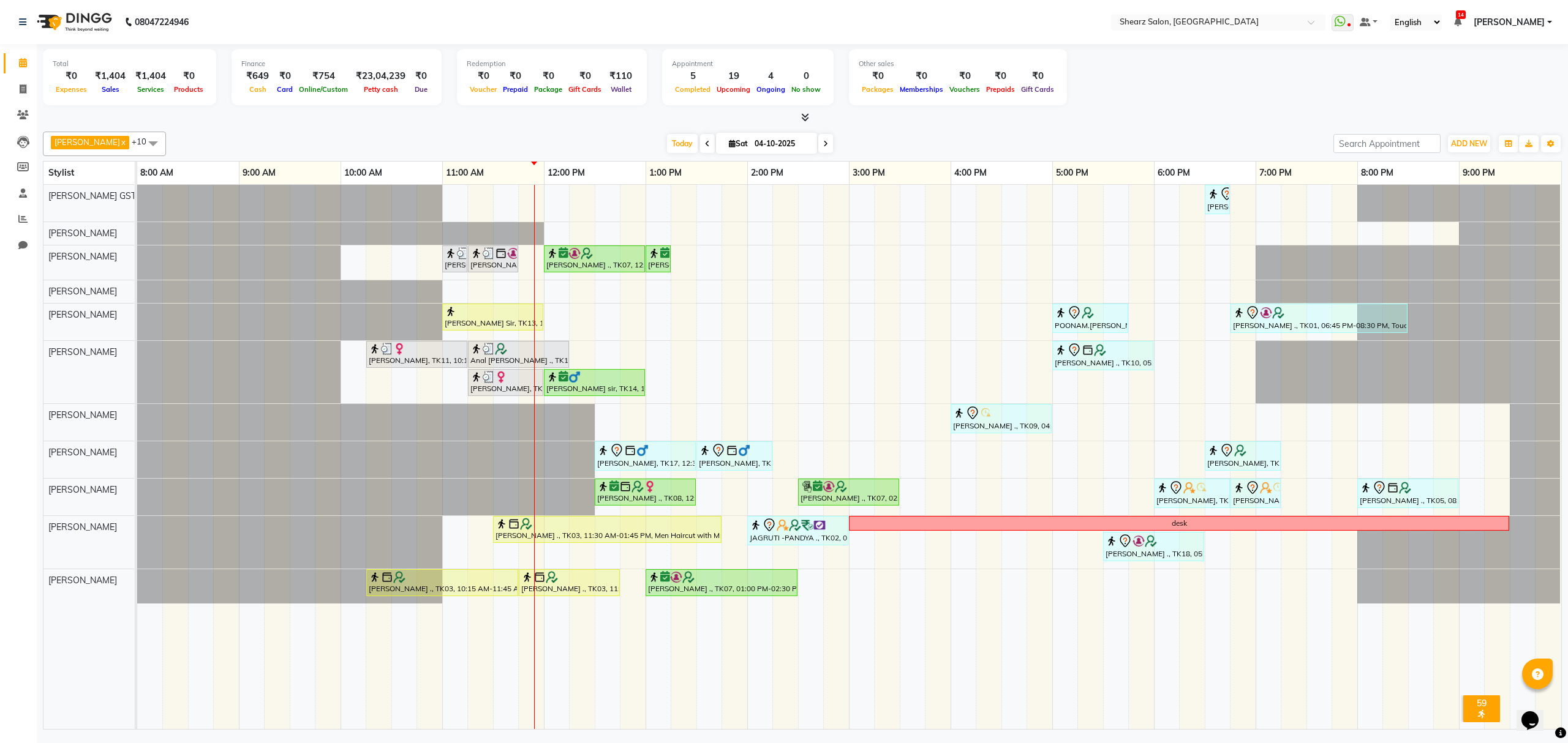
click at [700, 148] on span at bounding box center [708, 143] width 15 height 19
type input "03-10-2025"
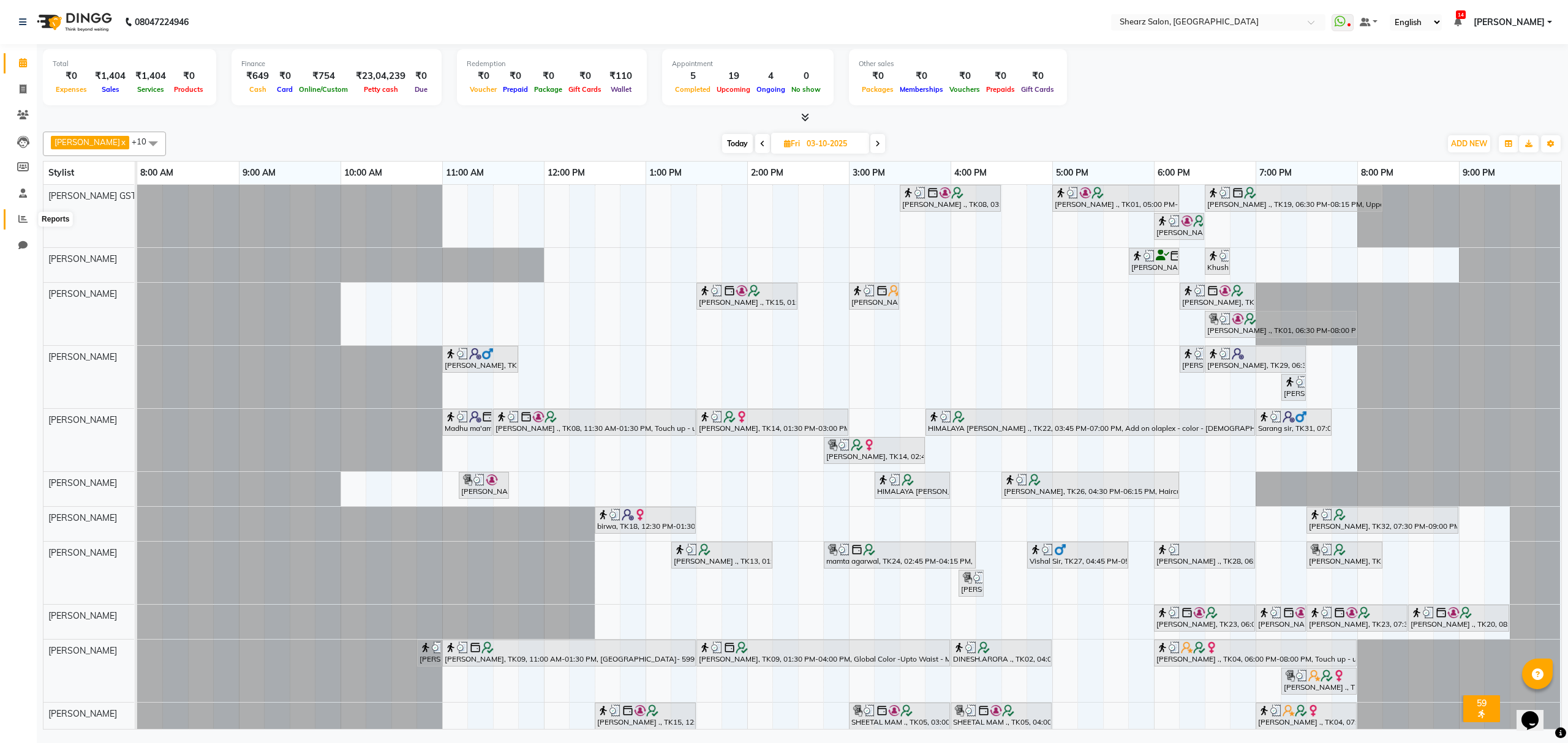
click at [27, 220] on icon at bounding box center [23, 219] width 9 height 9
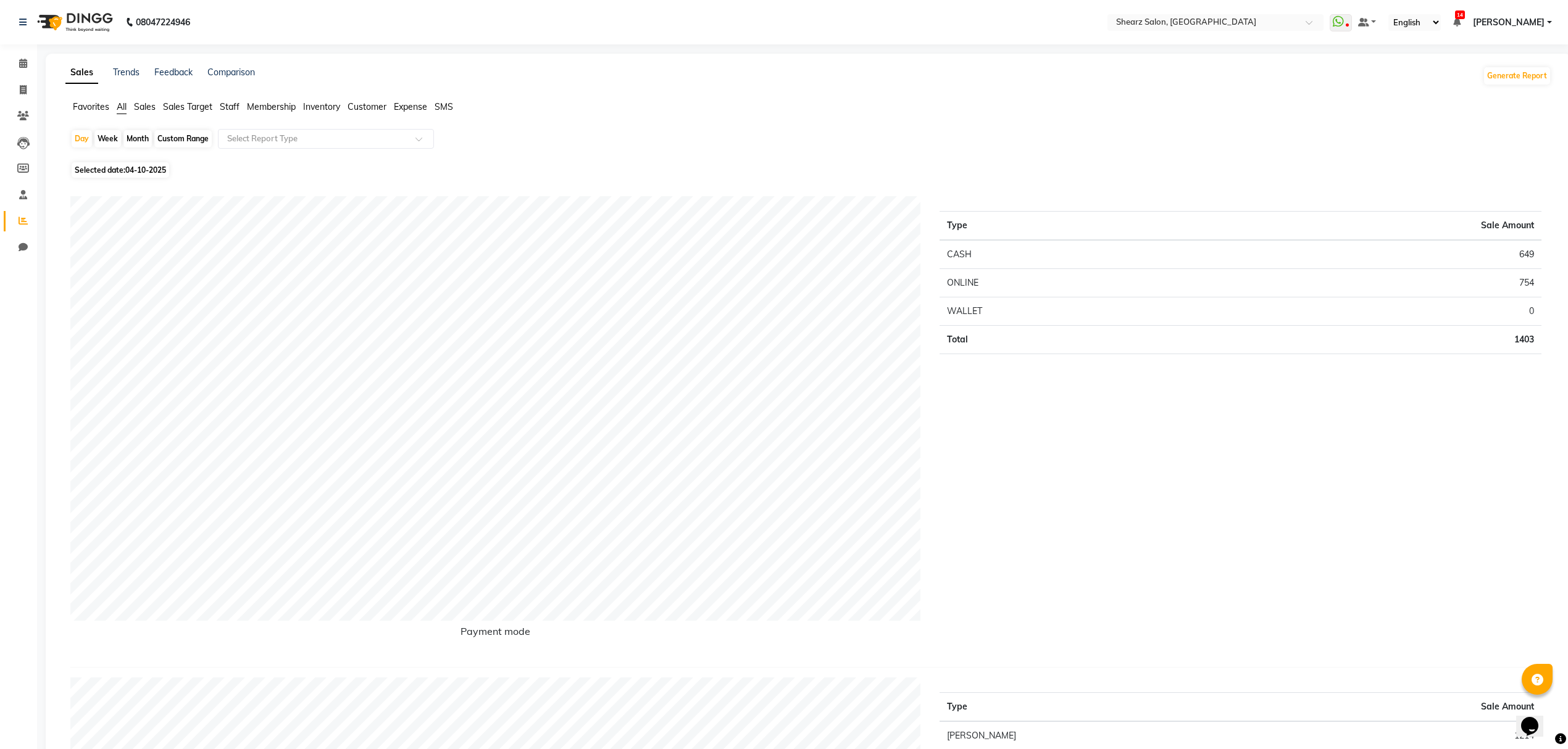
click at [405, 105] on span "Expense" at bounding box center [410, 107] width 33 height 11
click at [143, 166] on span "04-10-2025" at bounding box center [146, 163] width 41 height 10
select select "10"
select select "2025"
click at [158, 227] on span "3" at bounding box center [157, 227] width 20 height 20
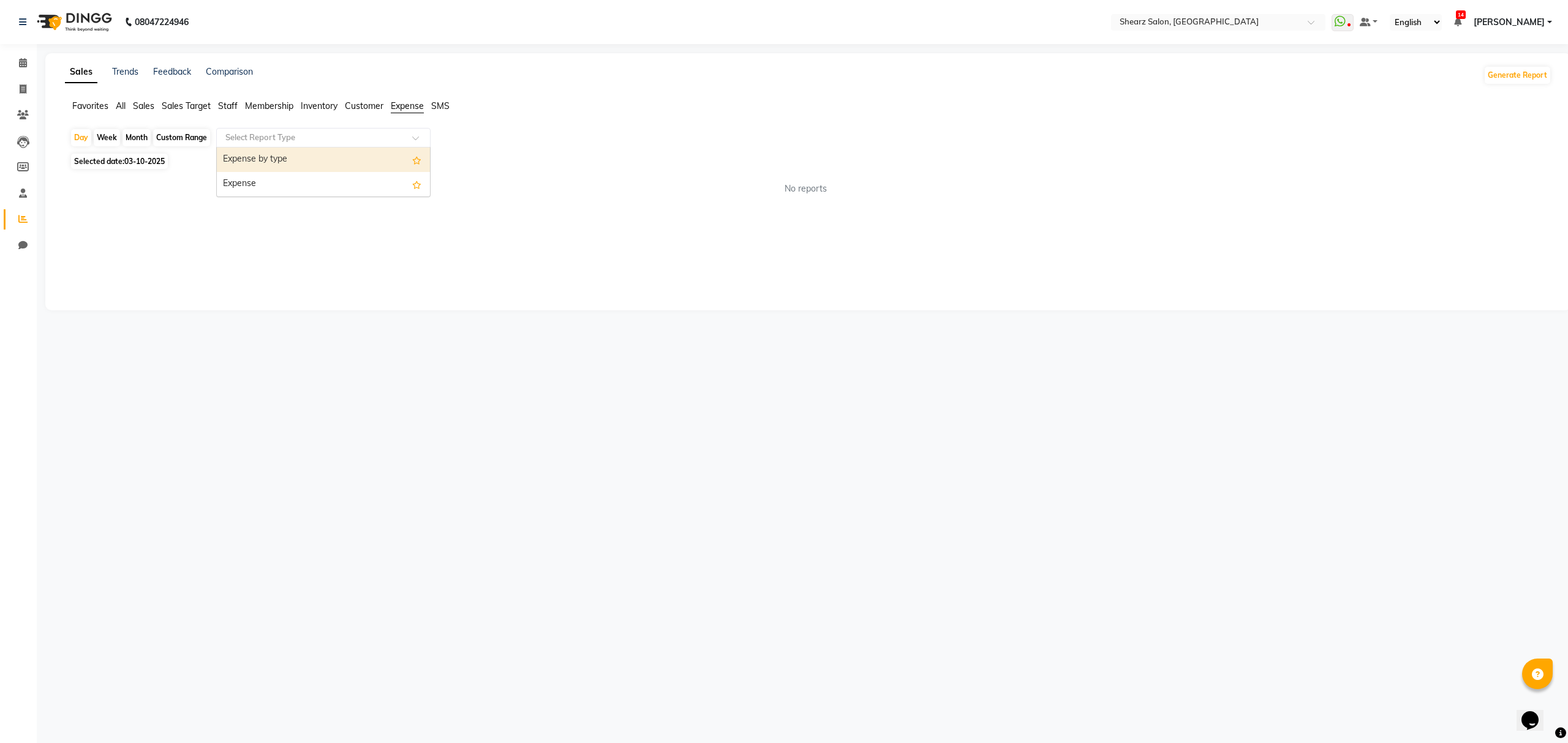
click at [412, 133] on div at bounding box center [323, 137] width 213 height 12
click at [367, 195] on div "Expense" at bounding box center [323, 184] width 213 height 24
select select "csv"
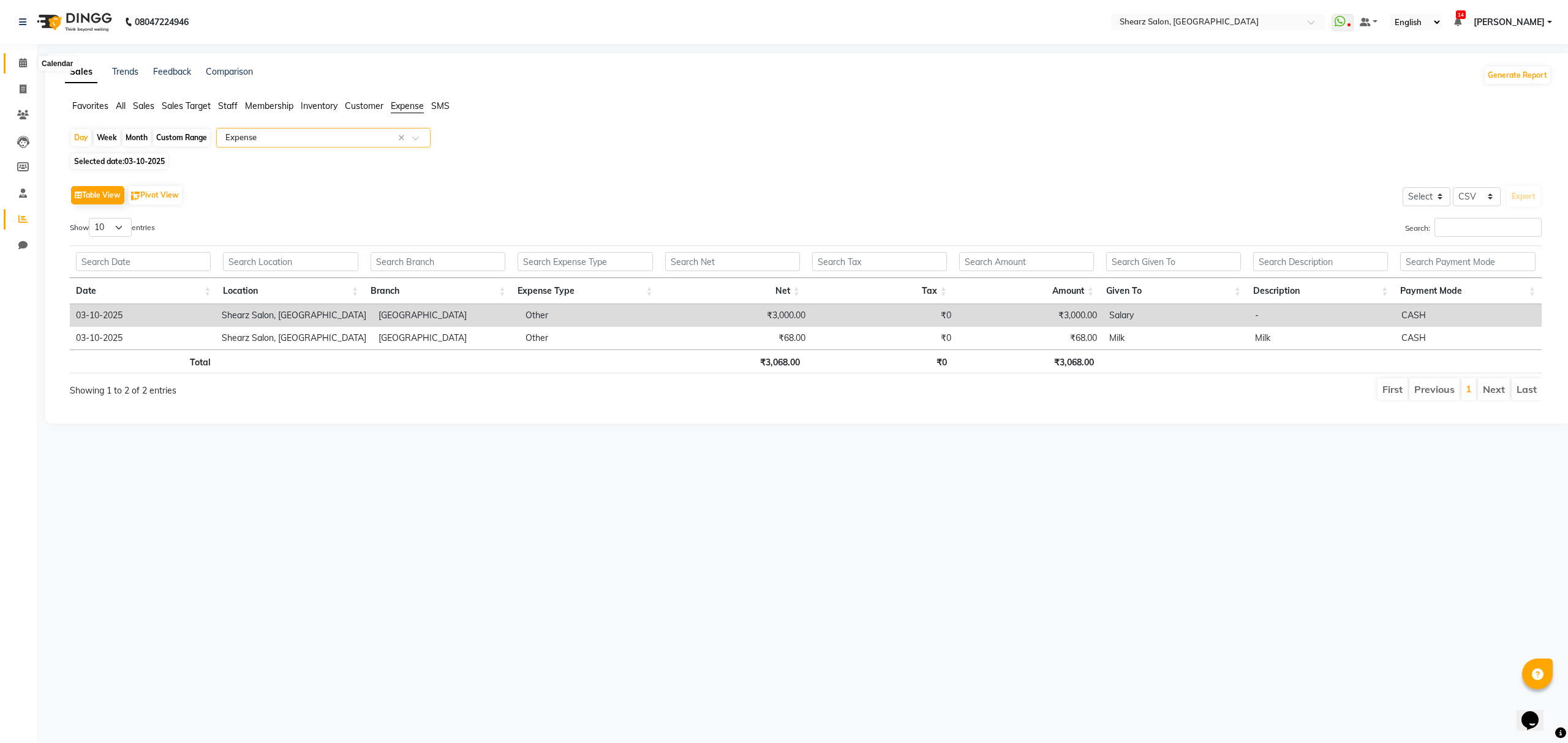
click at [30, 66] on span at bounding box center [23, 63] width 22 height 14
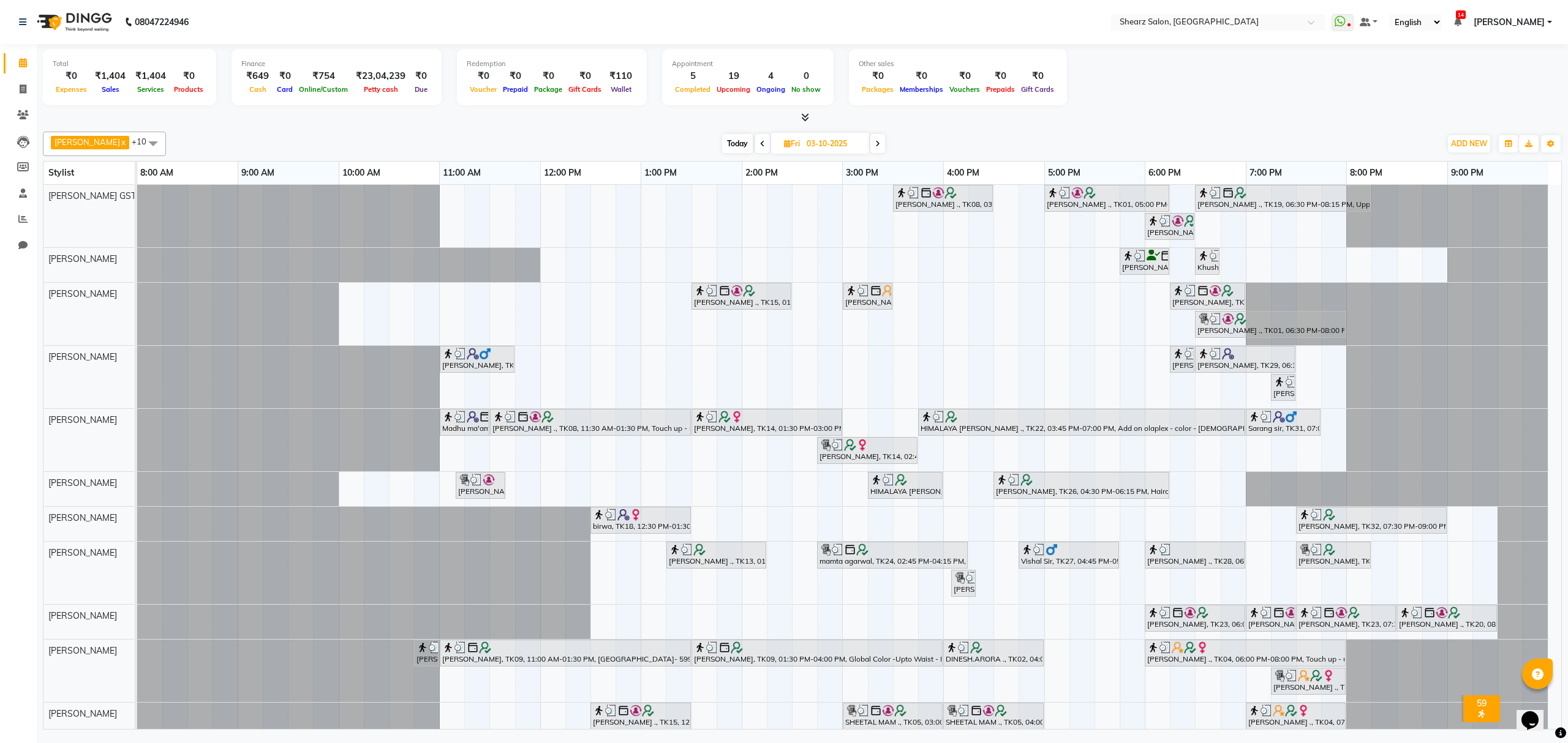
click at [733, 143] on span "Today" at bounding box center [737, 143] width 30 height 19
type input "04-10-2025"
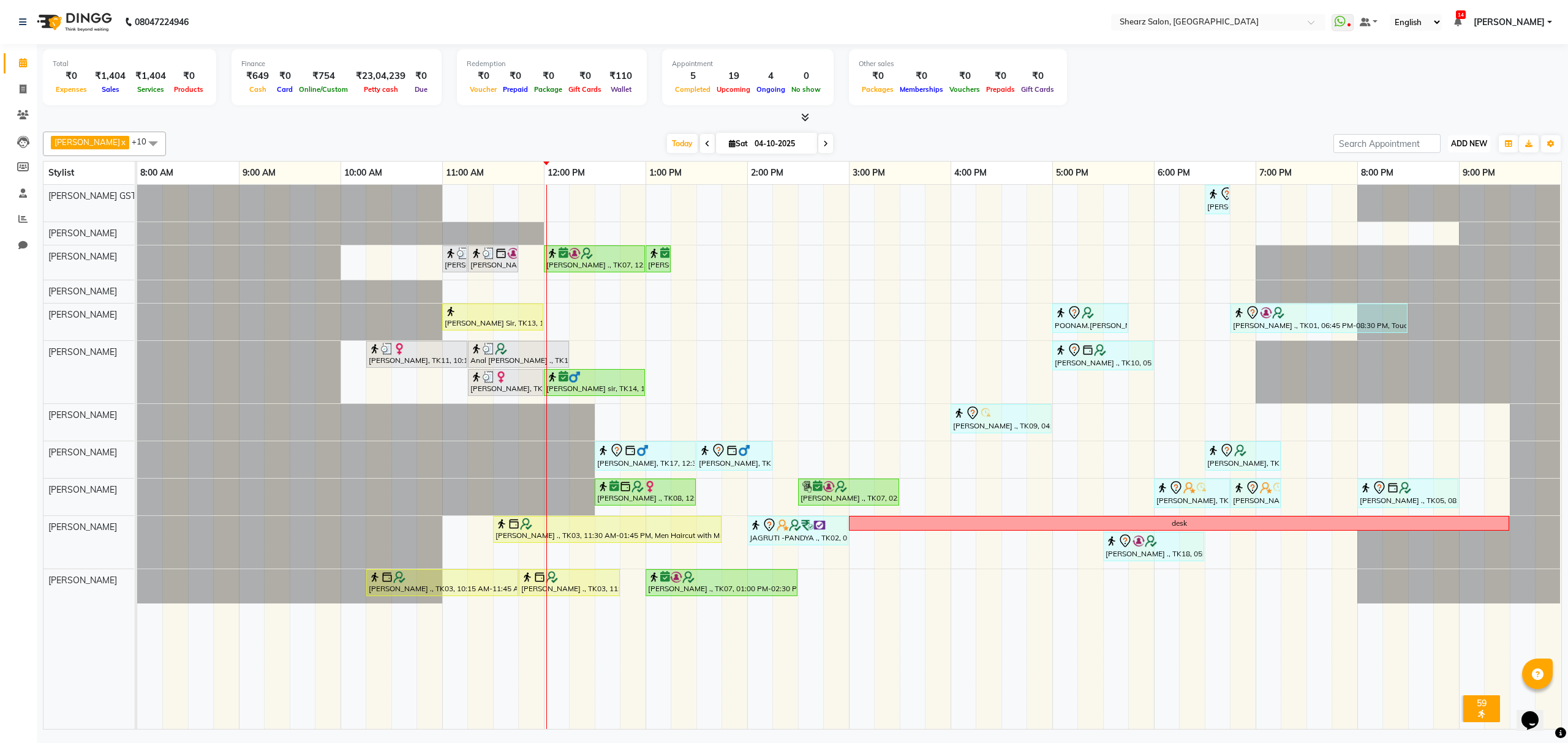
click at [1465, 140] on span "ADD NEW" at bounding box center [1469, 143] width 36 height 9
click at [1441, 199] on link "Add Expense" at bounding box center [1441, 199] width 97 height 16
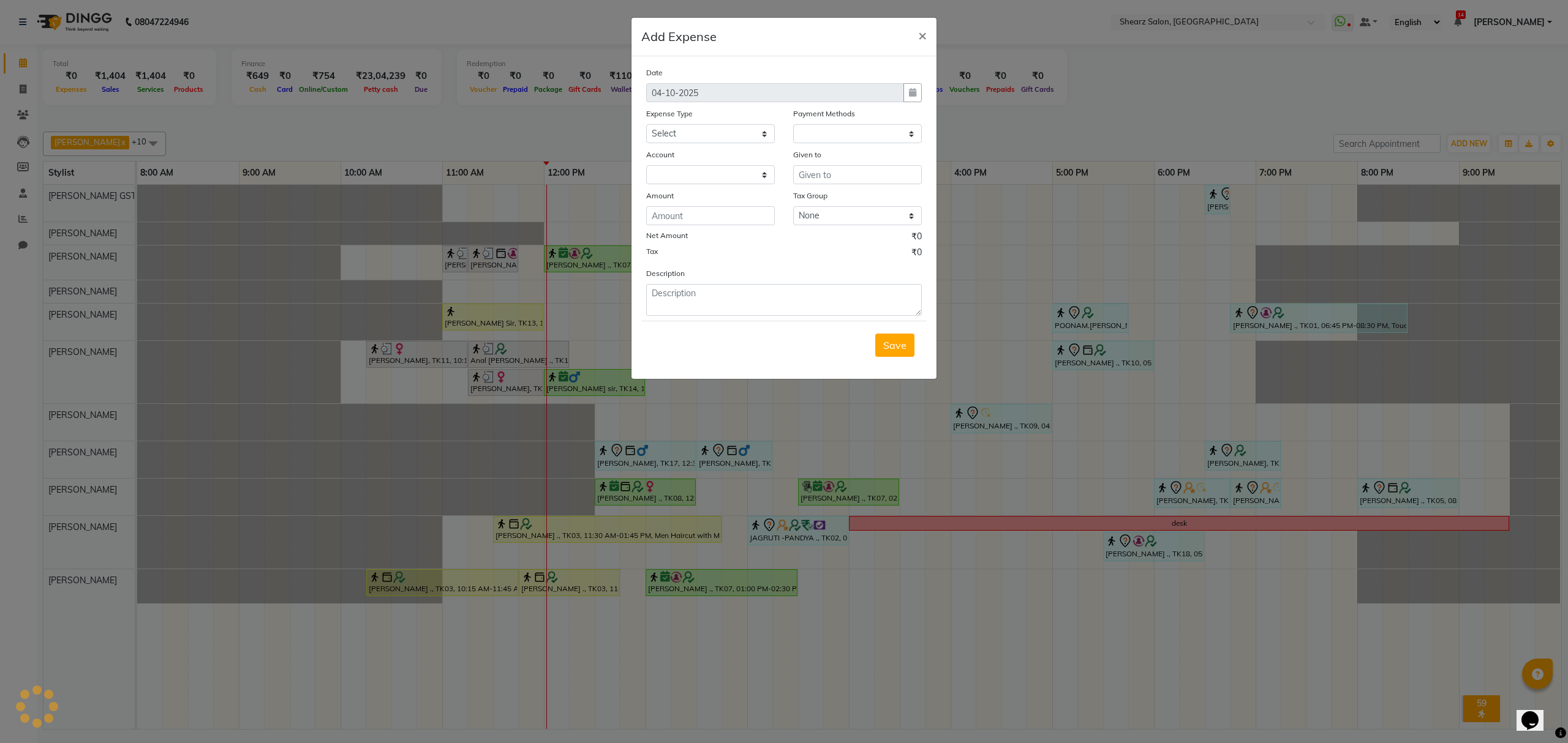
select select "7286"
select select "1"
select select "7285"
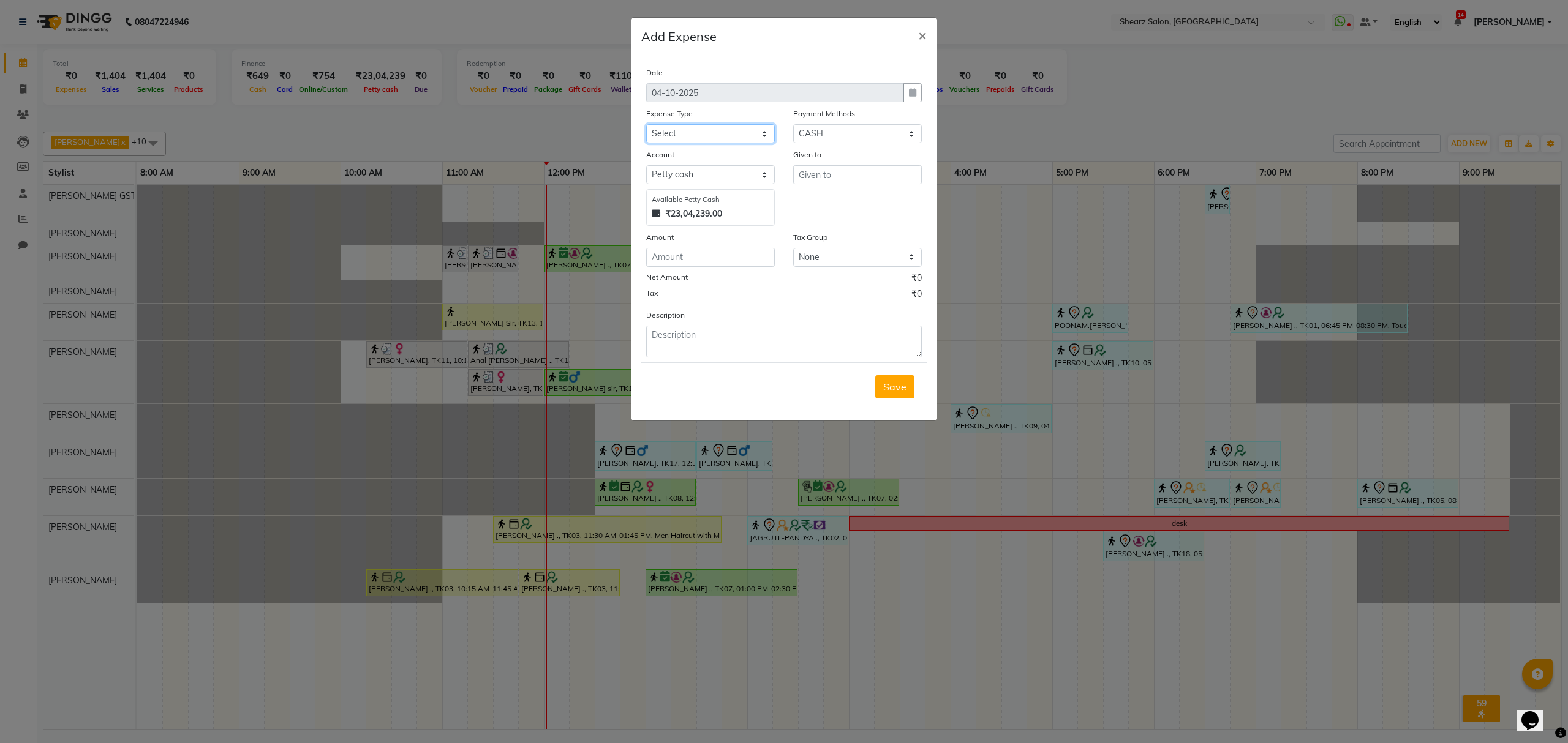
click at [706, 138] on select "Select Advance Salary Bank charges Car maintenance Cash transfer to bank Cash t…" at bounding box center [710, 134] width 129 height 19
select select "10"
click at [646, 125] on select "Select Advance Salary Bank charges Car maintenance Cash transfer to bank Cash t…" at bounding box center [710, 134] width 129 height 19
type input "porter"
type input "102"
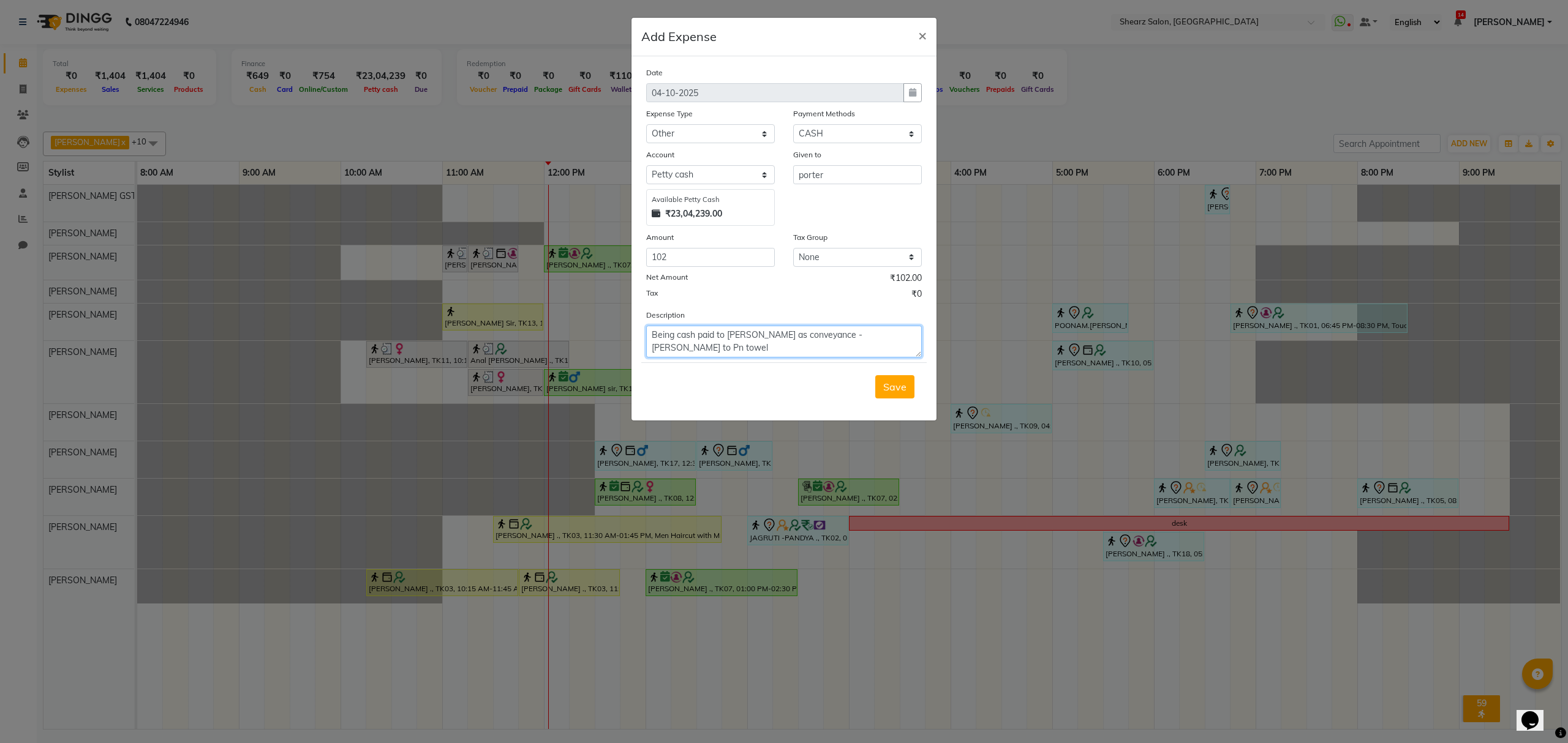
click at [867, 334] on textarea "Being cash paid to porter as conveyance - Shela to Pn towel" at bounding box center [784, 342] width 276 height 32
type textarea "Being cash paid to porter as conveyance - Shela to Pn for towel"
click at [888, 382] on span "Save" at bounding box center [895, 387] width 24 height 12
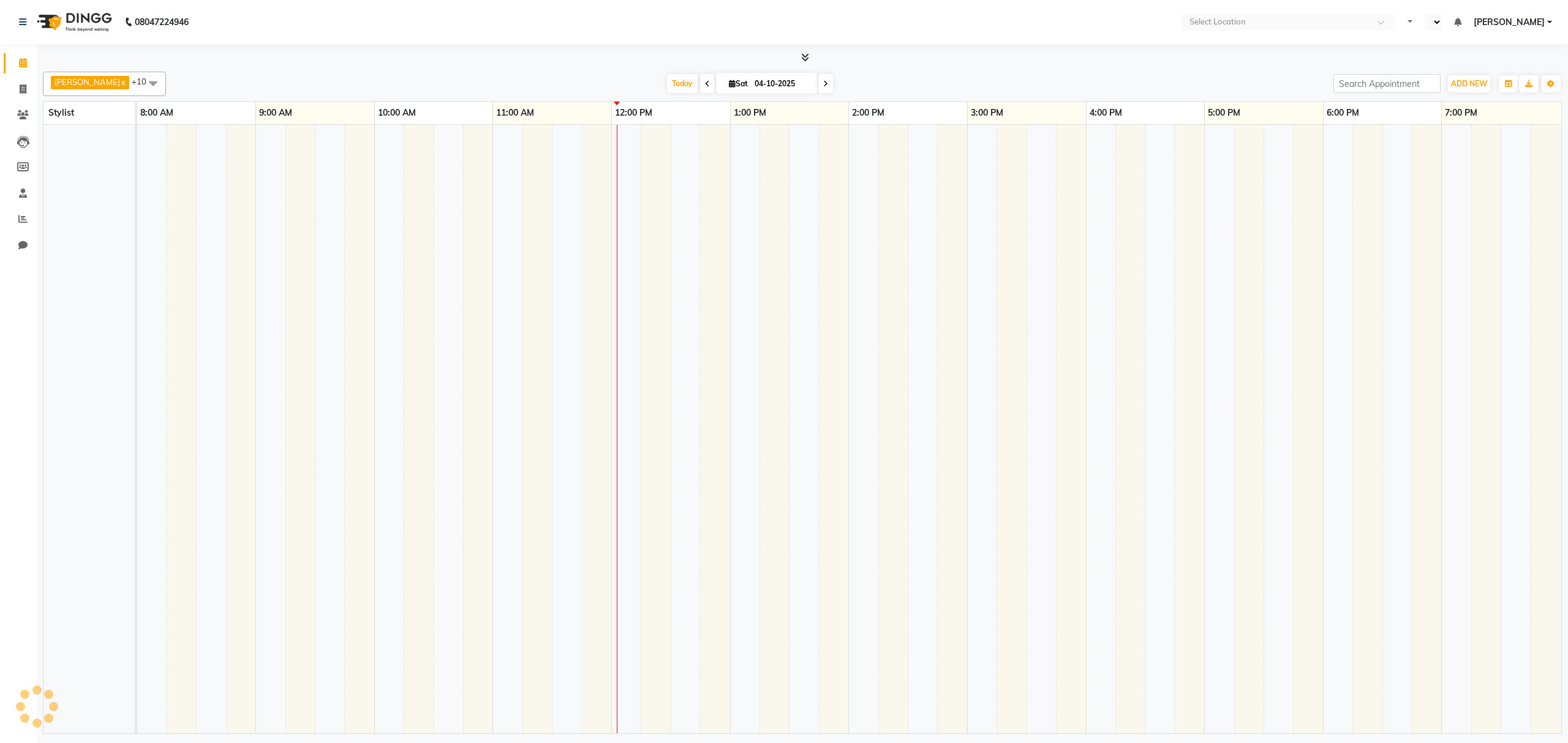
select select "en"
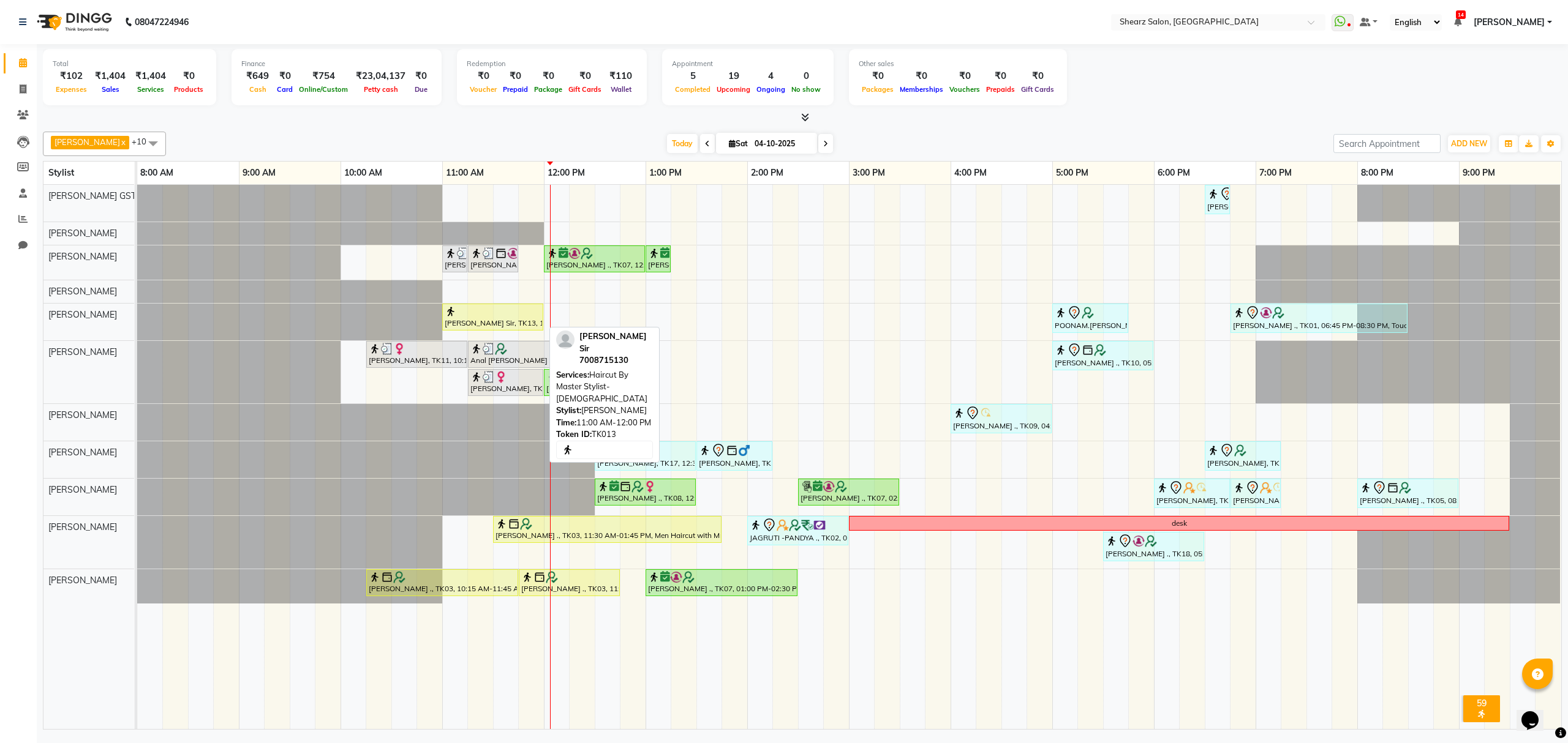
click at [515, 315] on div at bounding box center [493, 312] width 96 height 12
select select "1"
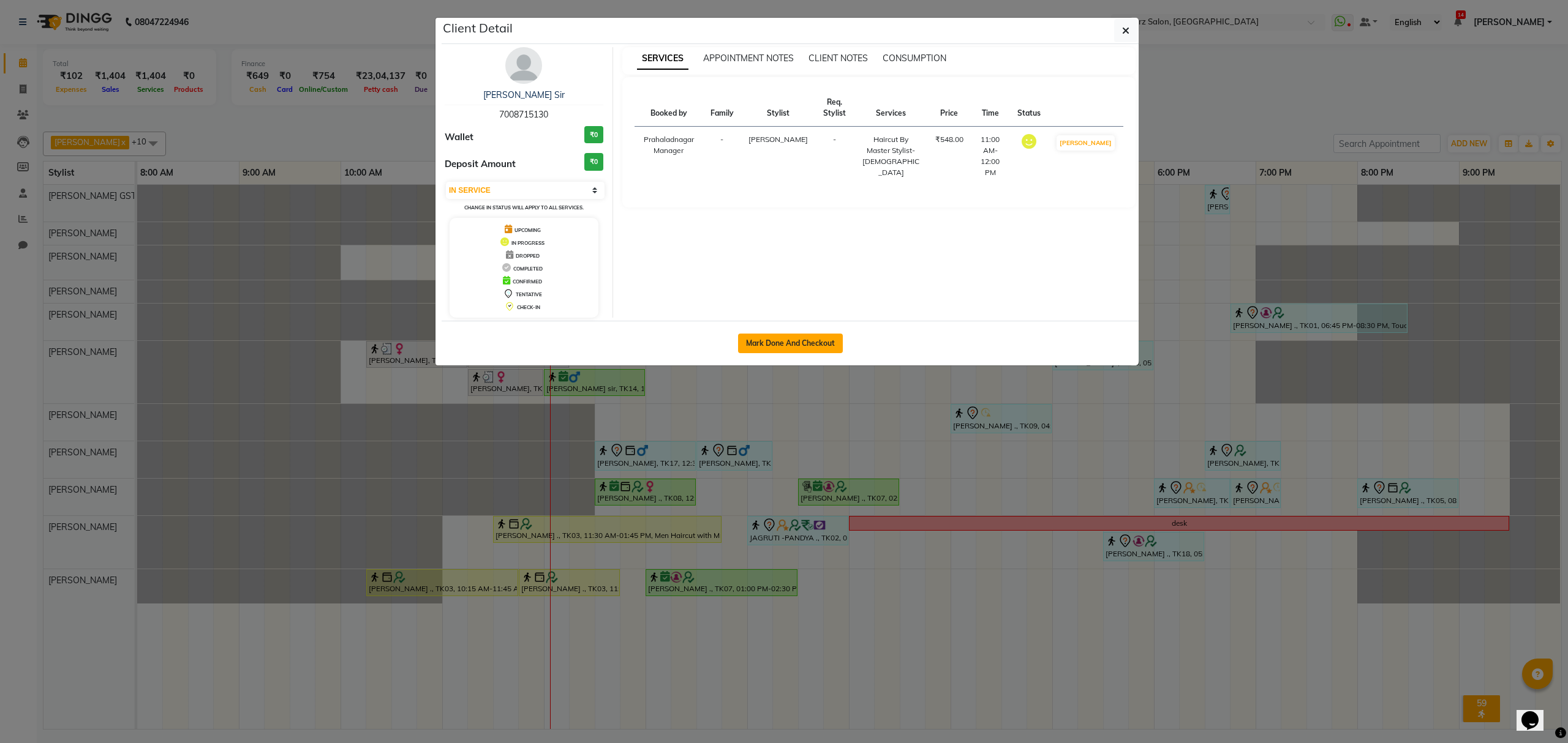
click at [803, 343] on button "Mark Done And Checkout" at bounding box center [790, 343] width 104 height 20
select select "service"
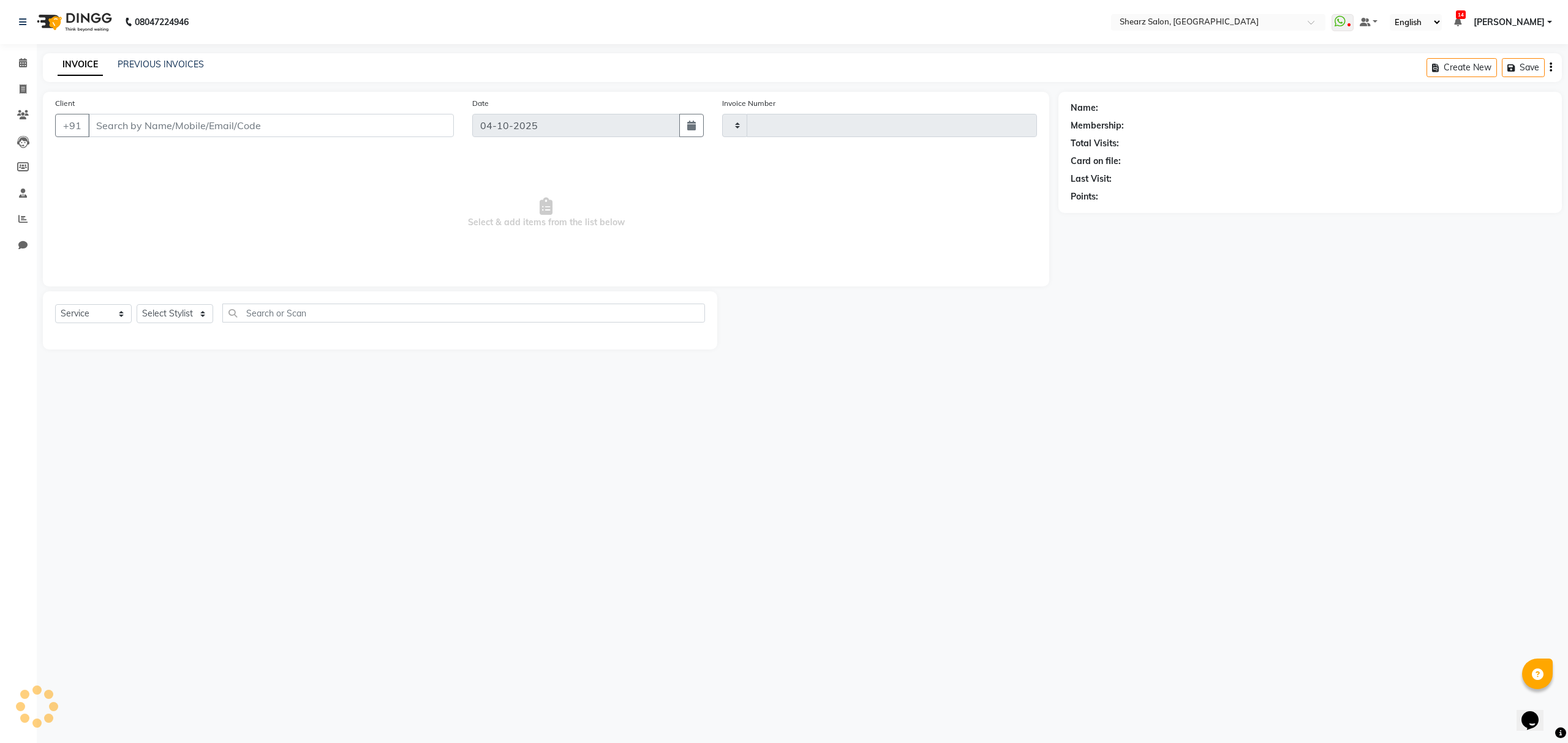
type input "7037"
select select "8157"
select select "77471"
type input "7008715130"
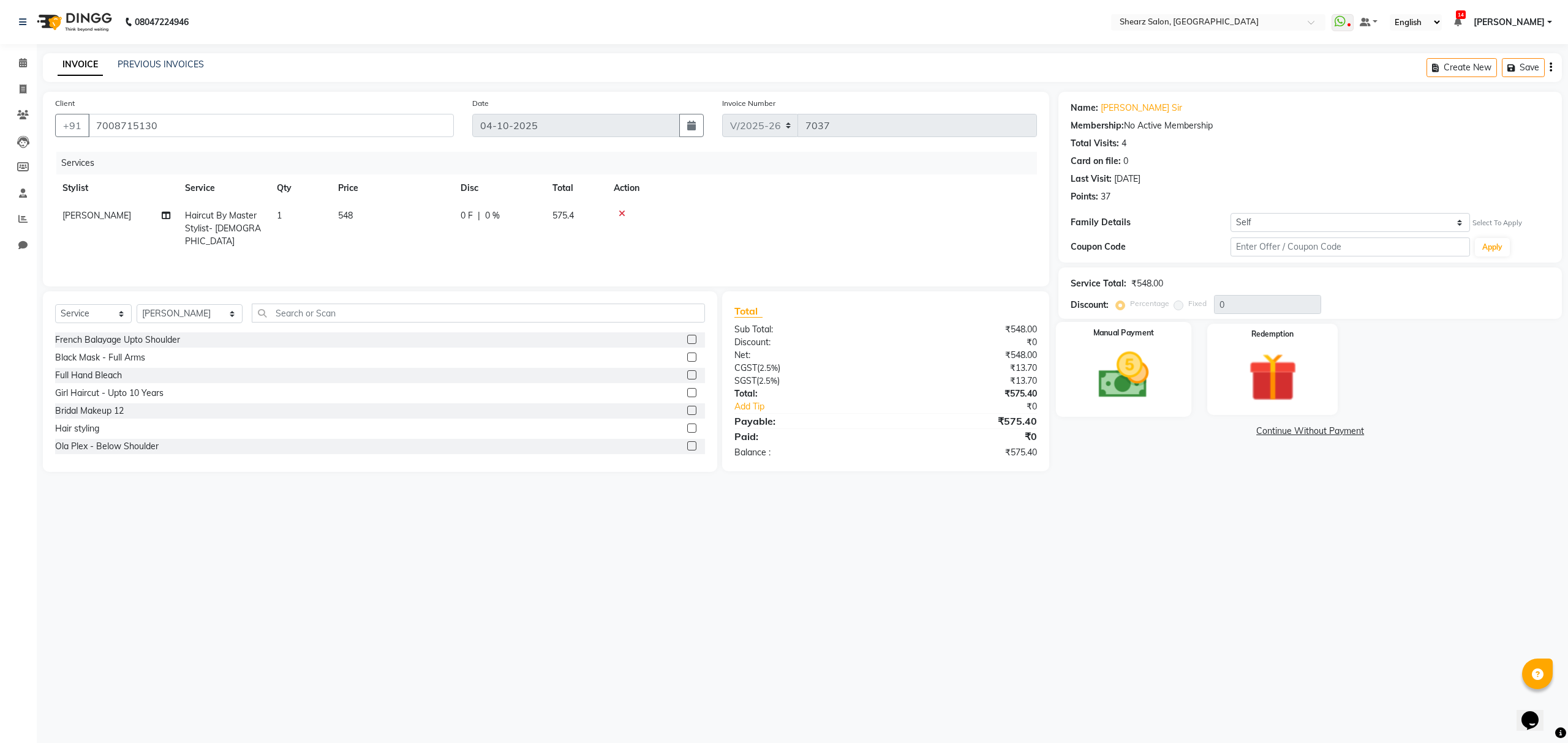
click at [1147, 361] on img at bounding box center [1123, 375] width 83 height 59
click at [1408, 212] on div "Name: [PERSON_NAME] Sir Membership: No Active Membership Total Visits: 4 Card o…" at bounding box center [1310, 177] width 503 height 171
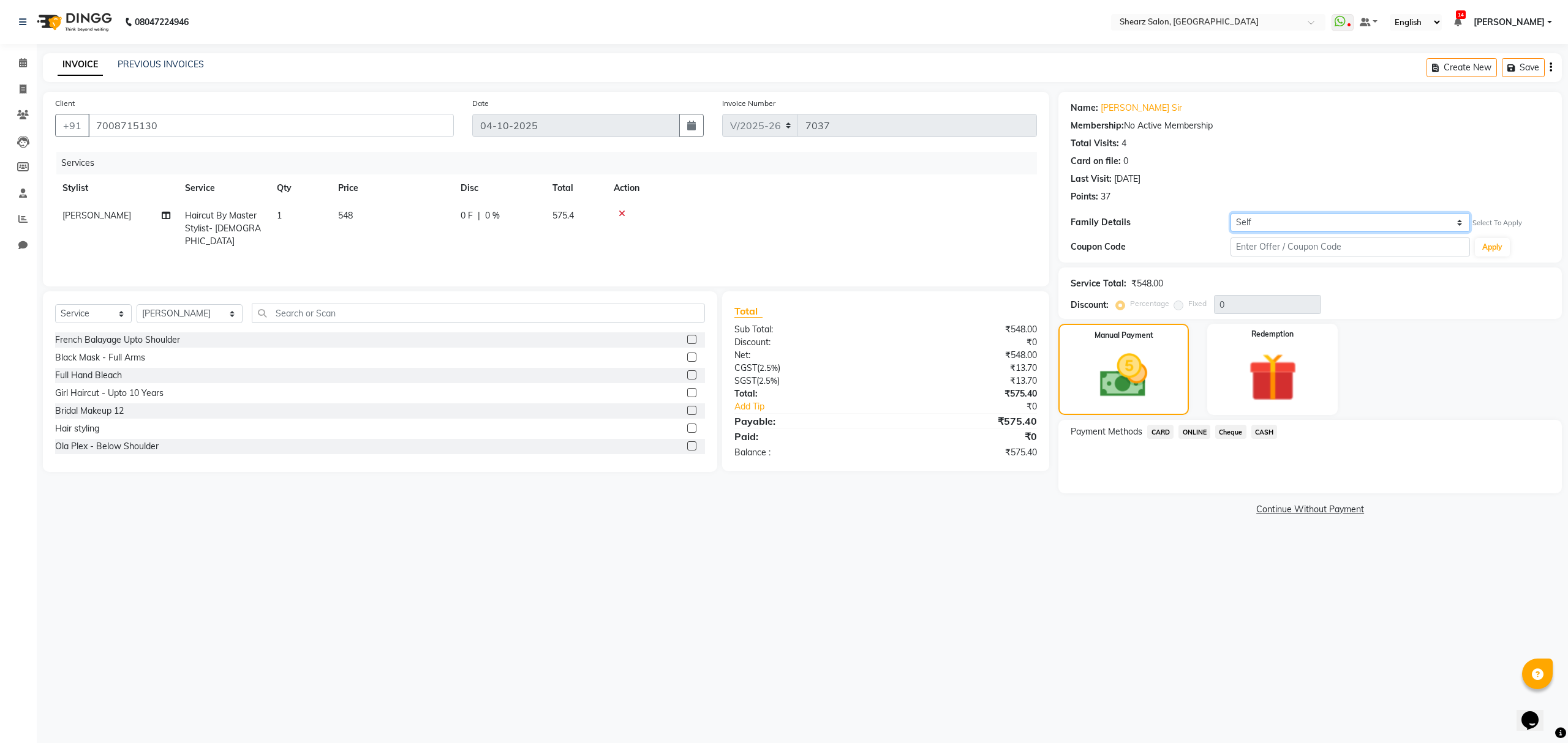
click at [1406, 217] on select "Self [PERSON_NAME] ." at bounding box center [1350, 222] width 239 height 19
select select "1717659"
click at [1230, 213] on select "Self [PERSON_NAME] ." at bounding box center [1350, 222] width 239 height 19
click at [1414, 224] on select "Self [PERSON_NAME] ." at bounding box center [1350, 222] width 239 height 19
click at [1230, 213] on select "Self [PERSON_NAME] ." at bounding box center [1350, 222] width 239 height 19
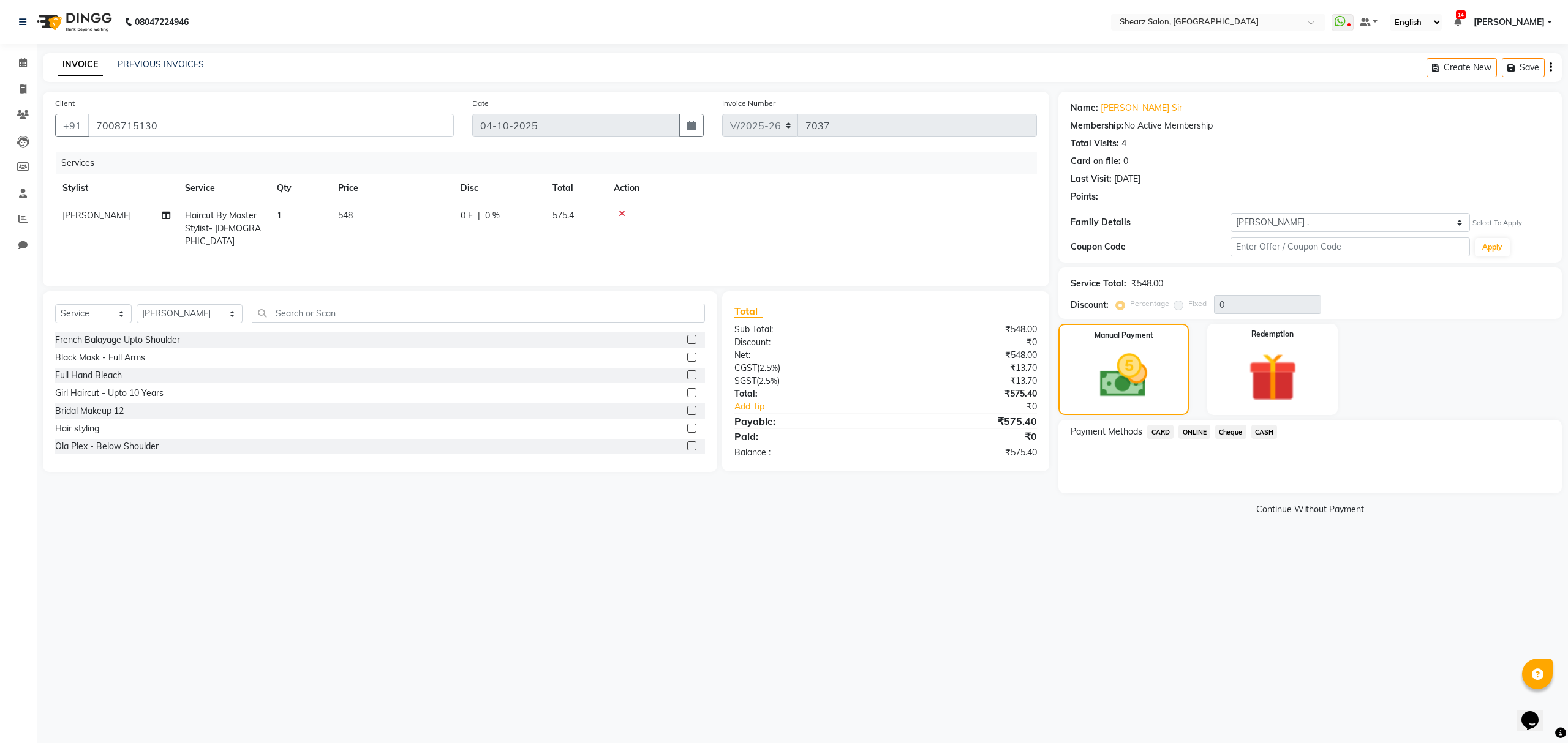
click at [1493, 224] on div "Select To Apply" at bounding box center [1497, 223] width 50 height 10
drag, startPoint x: 196, startPoint y: 121, endPoint x: 0, endPoint y: 172, distance: 202.5
click at [0, 172] on app-home "08047224946 Select Location × Shearz Salon, [GEOGRAPHIC_DATA] WhatsApp Status ✕…" at bounding box center [784, 268] width 1568 height 537
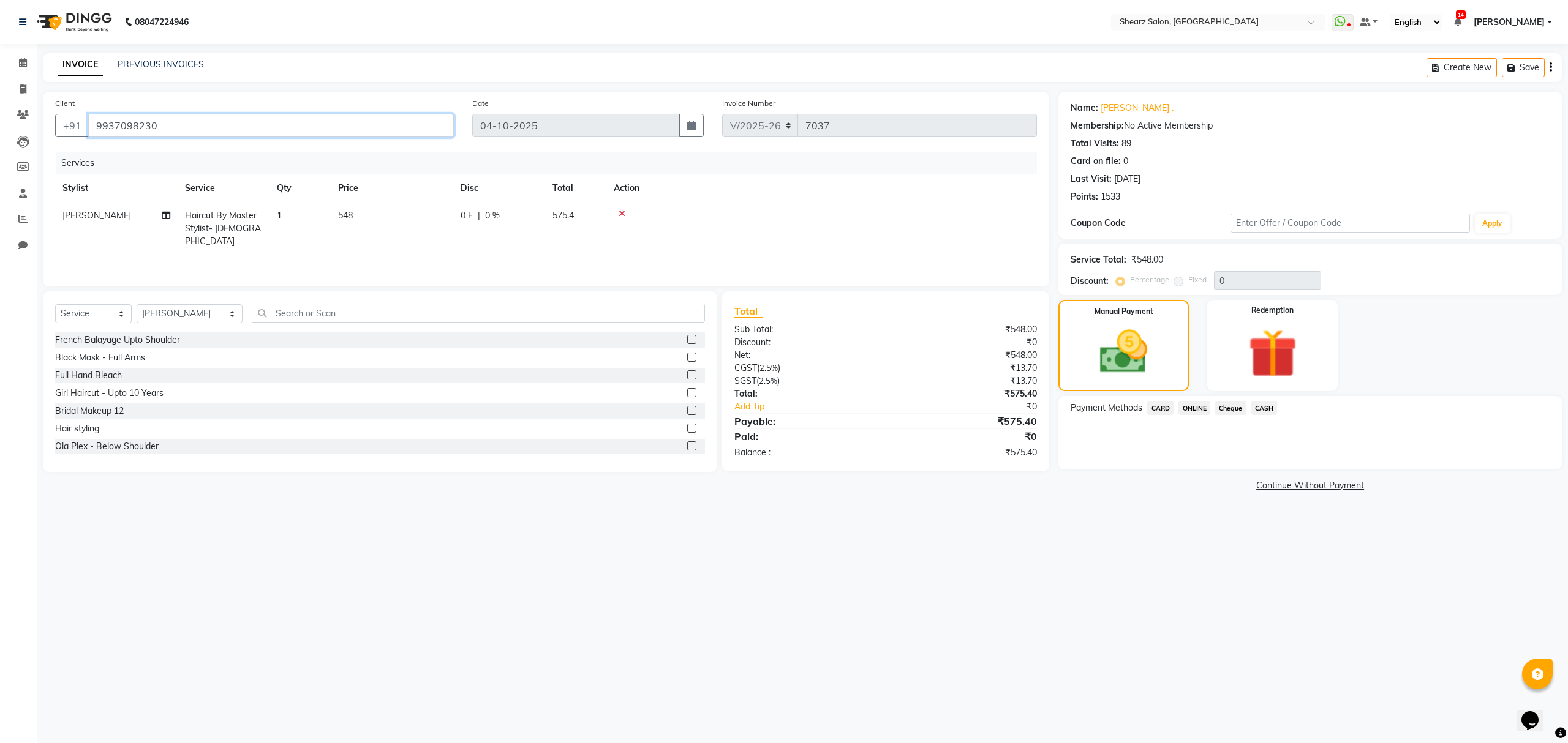
click at [276, 128] on input "9937098230" at bounding box center [271, 125] width 366 height 24
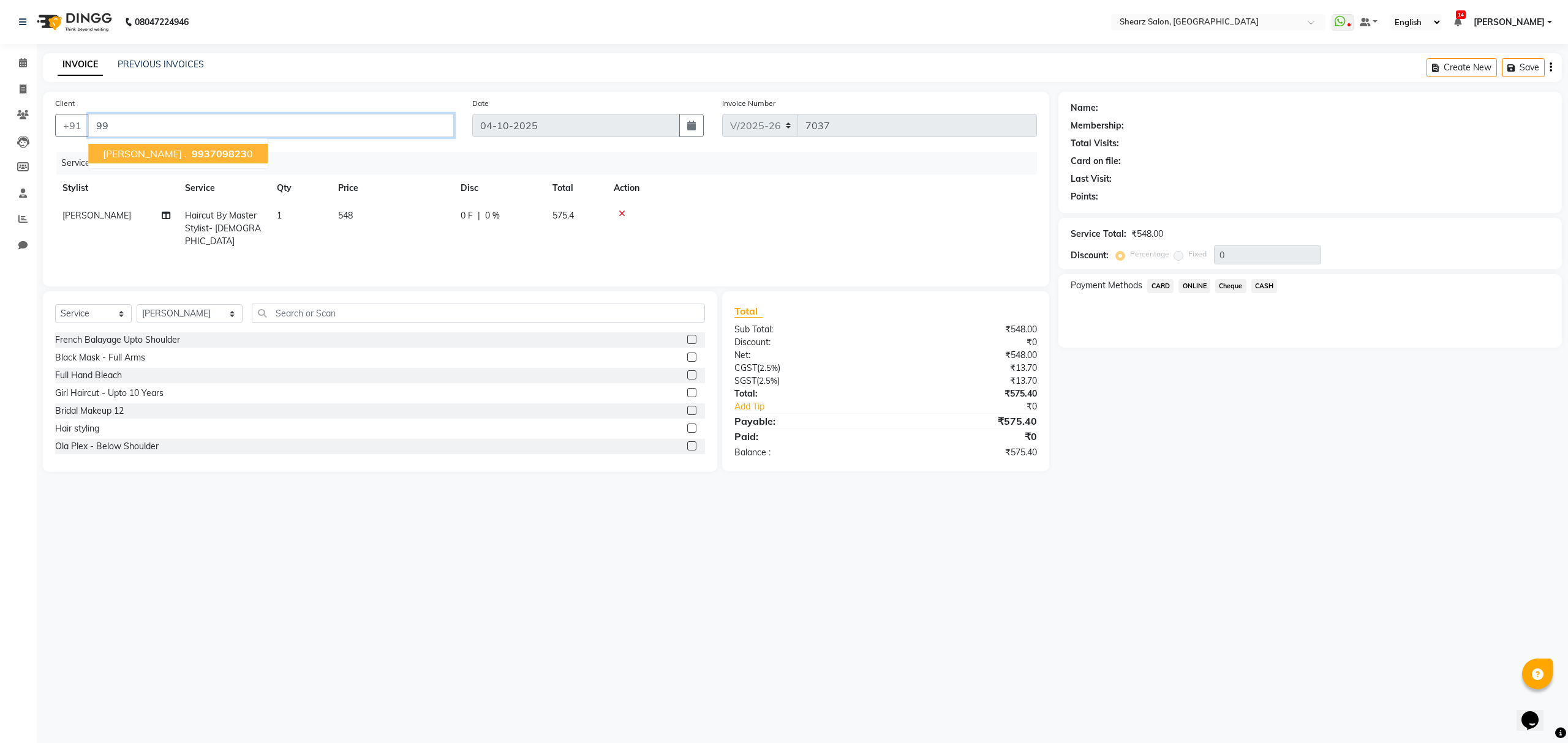
type input "9"
click at [19, 59] on icon at bounding box center [23, 63] width 8 height 9
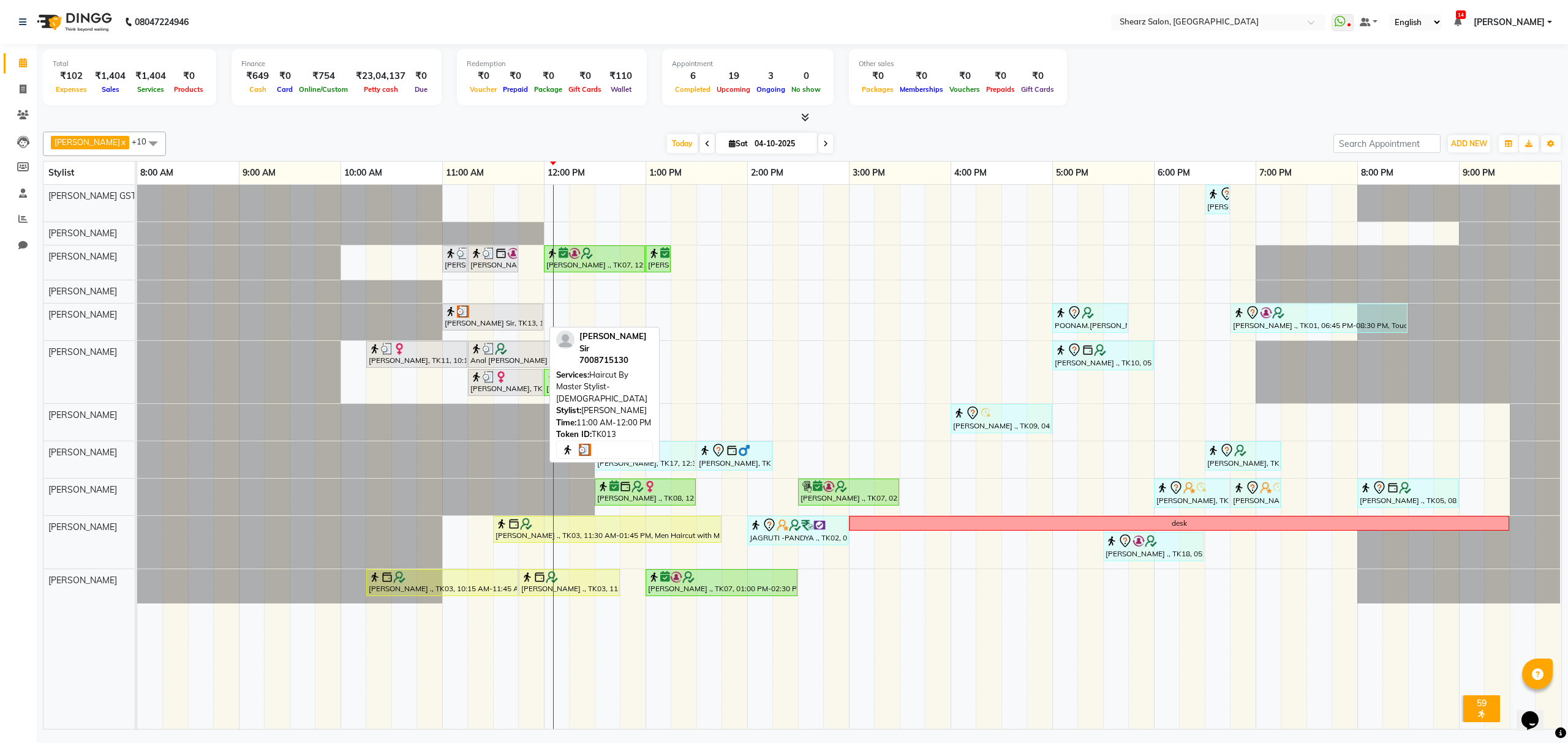
click at [491, 321] on div "[PERSON_NAME] Sir, TK13, 11:00 AM-12:00 PM, Haircut By Master Stylist- [DEMOGRA…" at bounding box center [493, 317] width 98 height 24
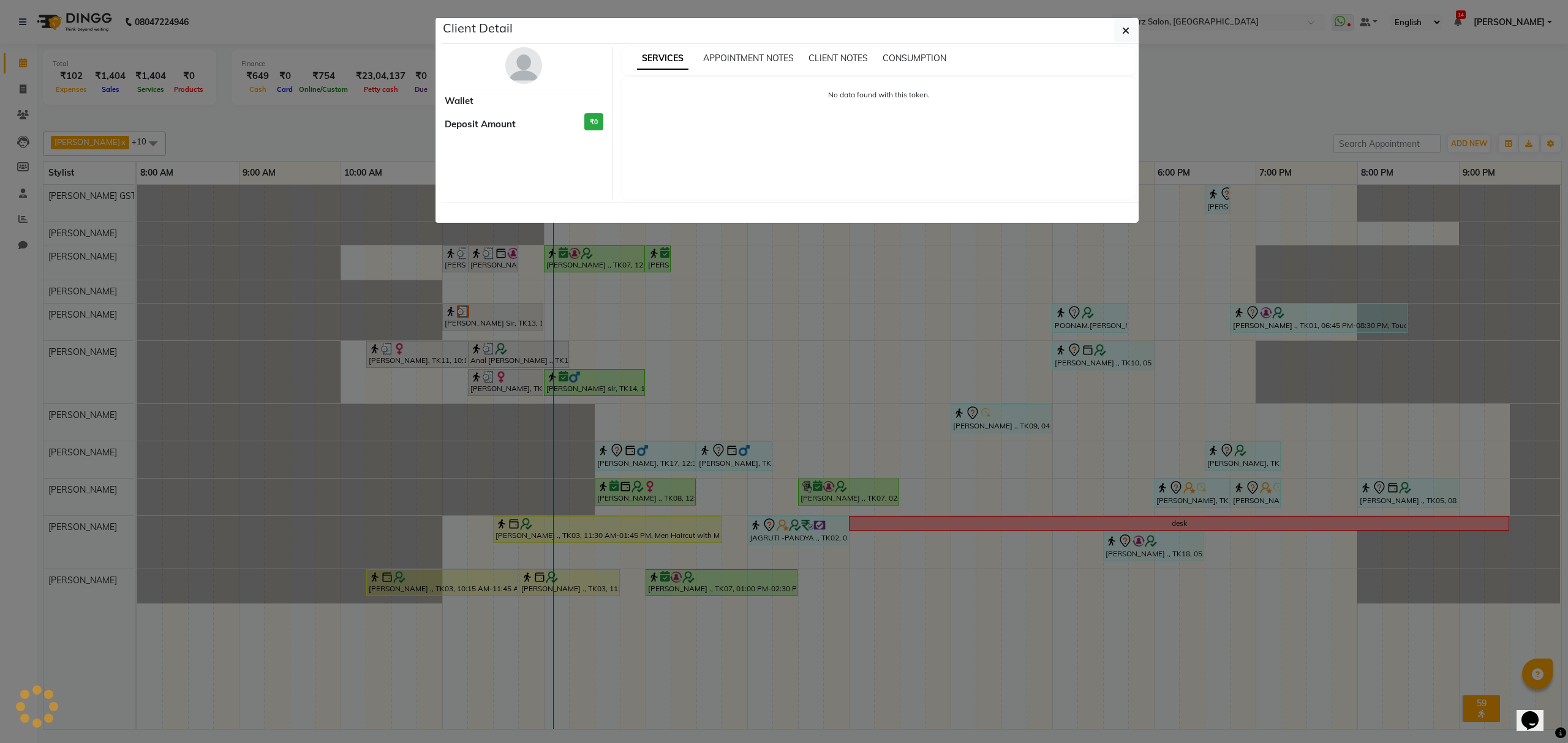
select select "3"
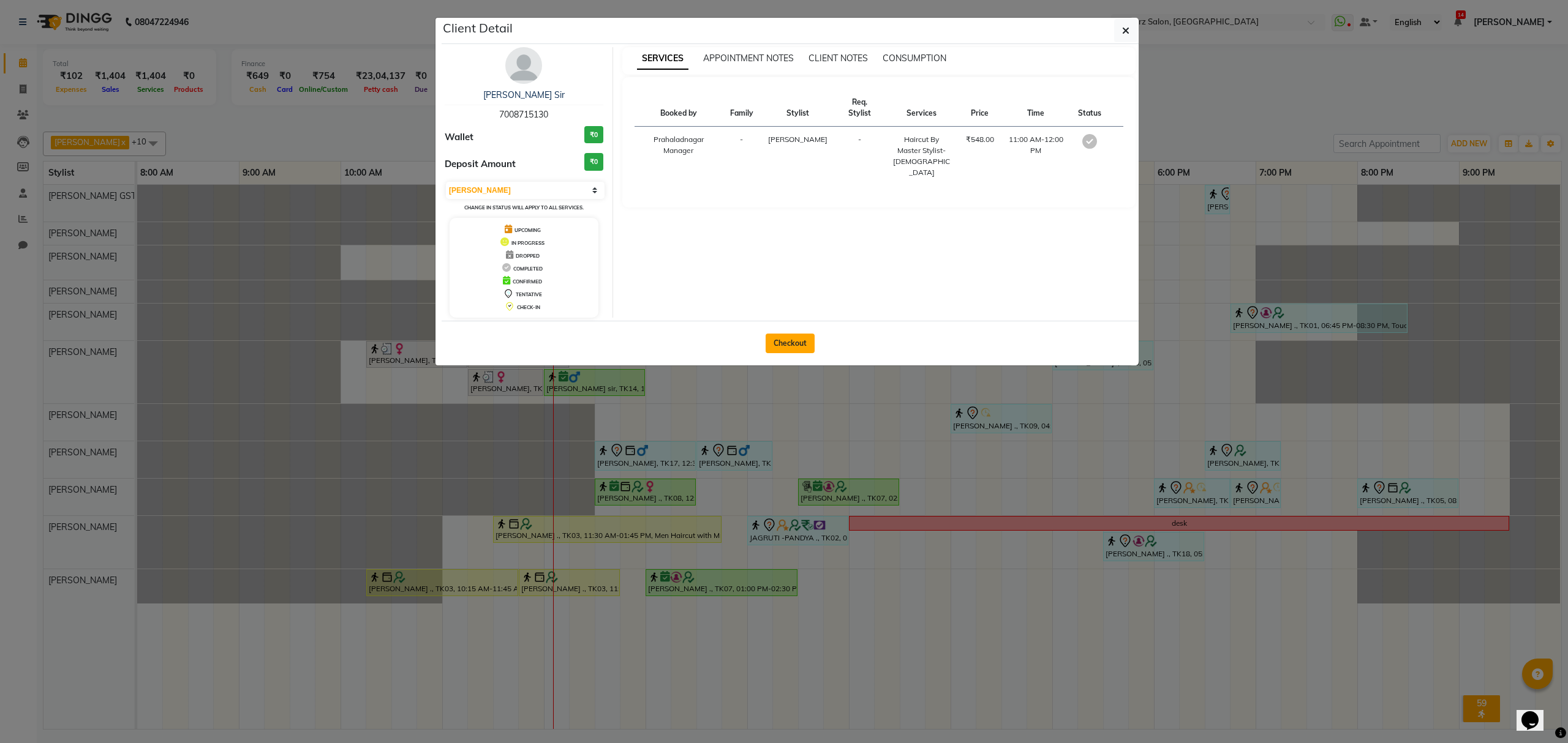
click at [784, 344] on button "Checkout" at bounding box center [790, 343] width 49 height 20
select select "service"
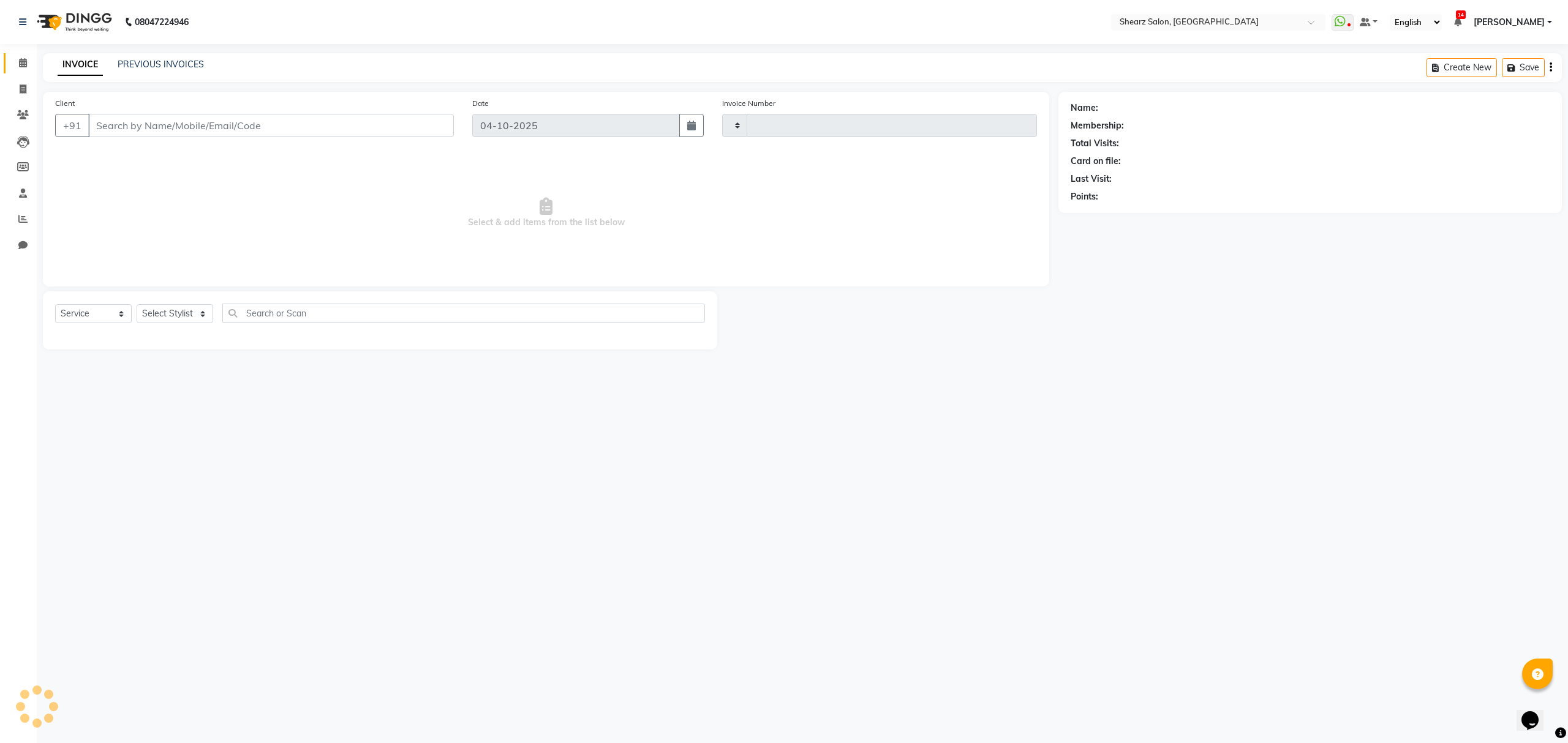
type input "7037"
select select "8157"
type input "7008715130"
select select "77471"
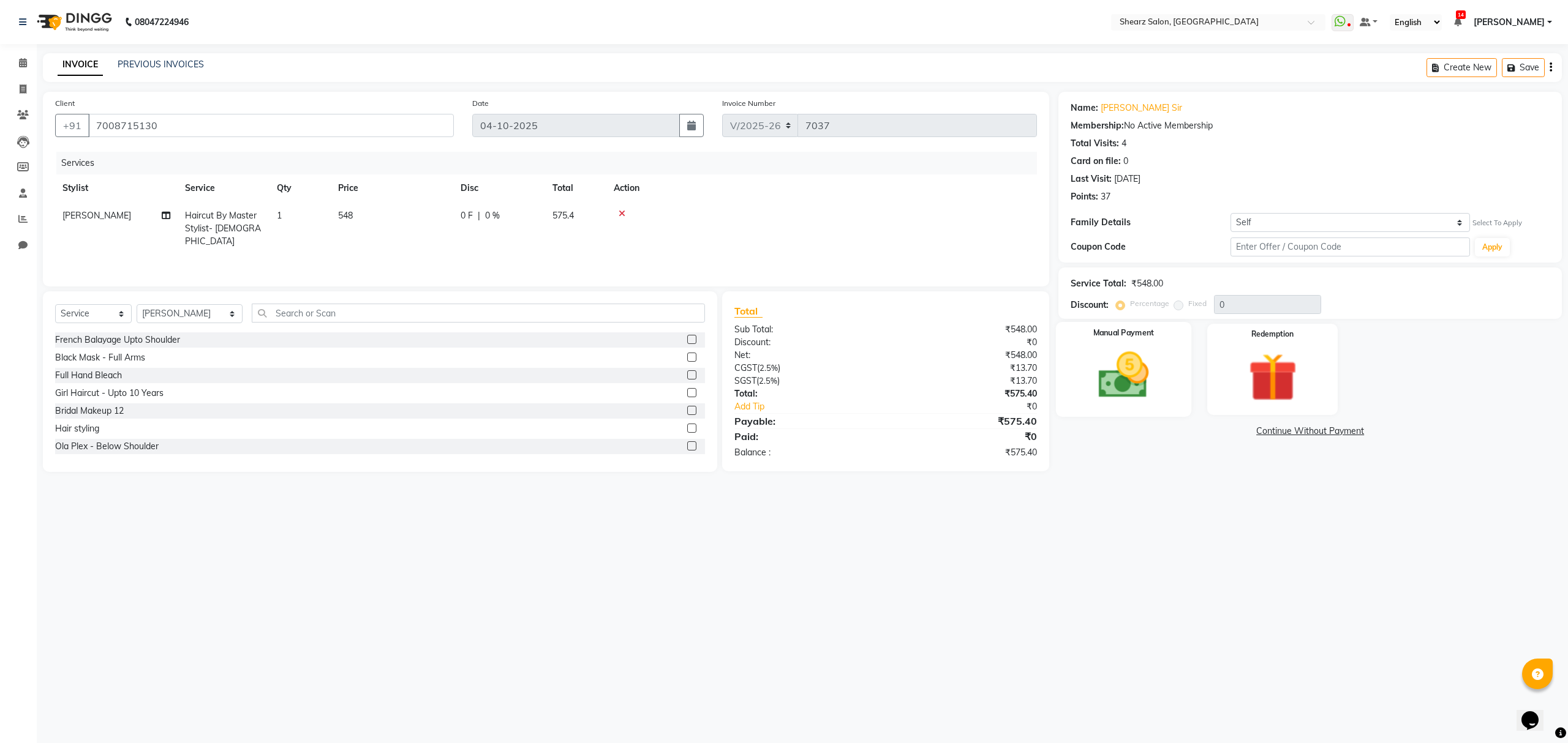
click at [1110, 383] on img at bounding box center [1123, 375] width 83 height 59
click at [1262, 434] on span "CASH" at bounding box center [1264, 432] width 26 height 14
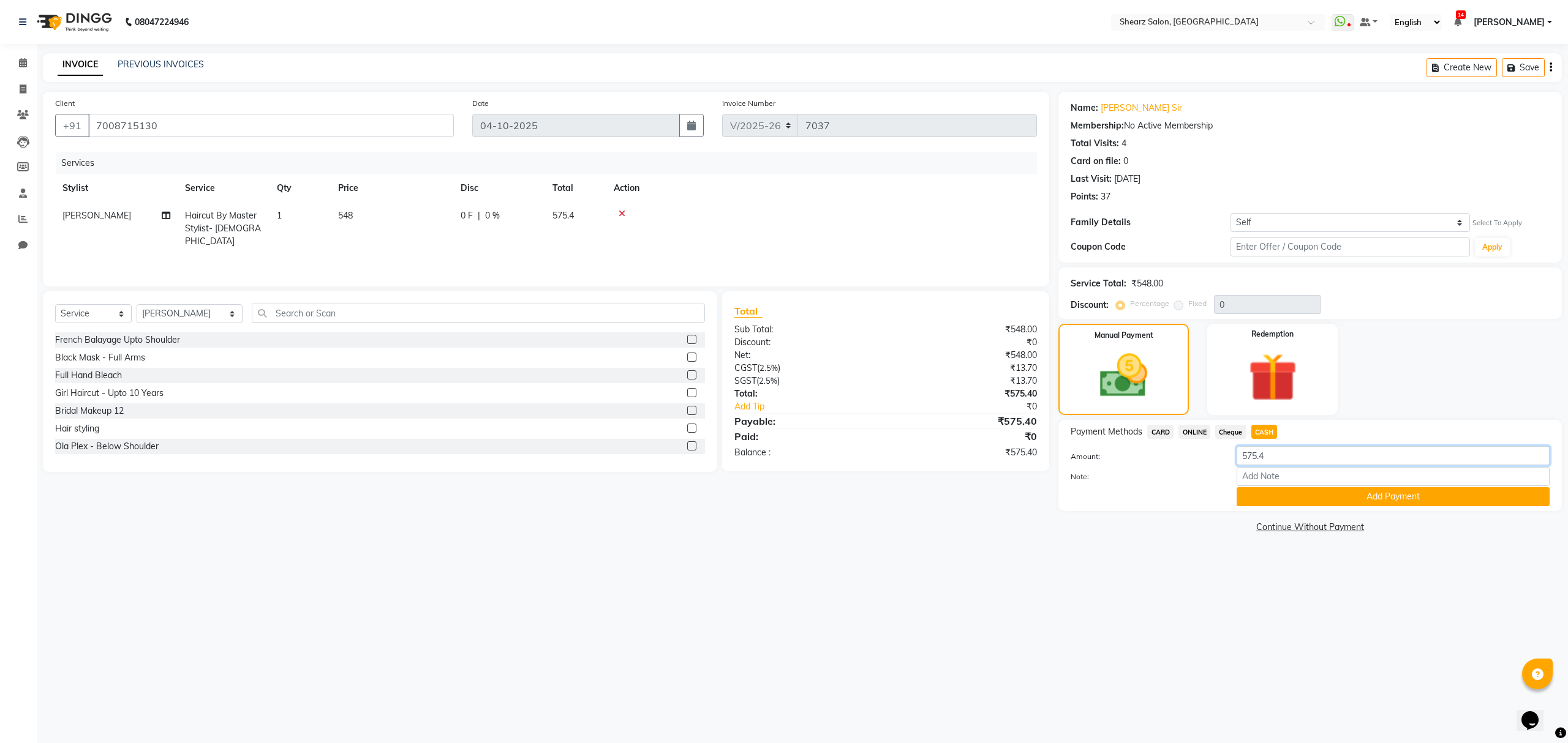
drag, startPoint x: 1272, startPoint y: 448, endPoint x: 1198, endPoint y: 461, distance: 75.1
click at [1194, 454] on div "Amount: 575.4" at bounding box center [1310, 457] width 497 height 21
type input "500"
click at [1432, 498] on button "Add Payment" at bounding box center [1393, 497] width 313 height 19
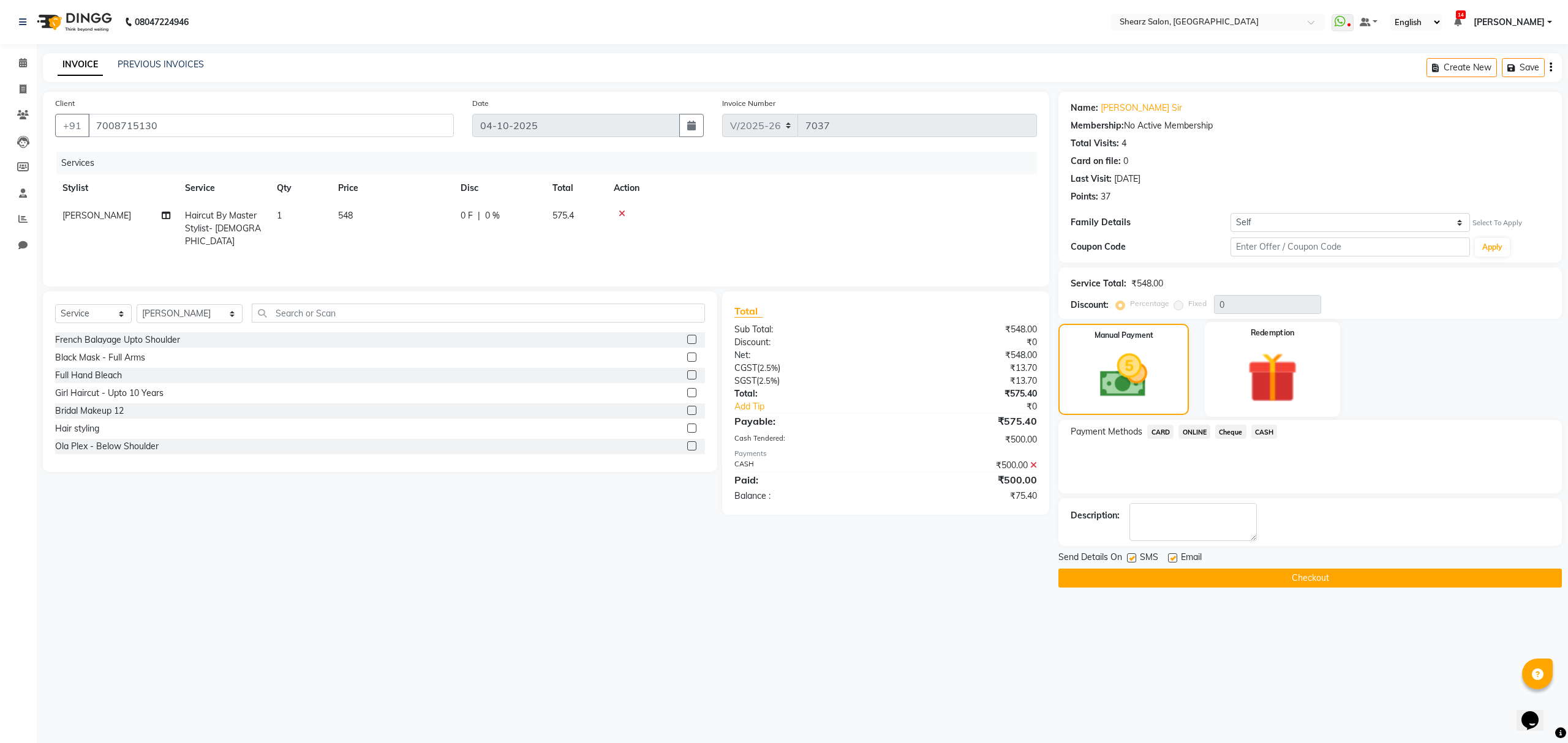
click at [1280, 353] on img at bounding box center [1272, 378] width 83 height 63
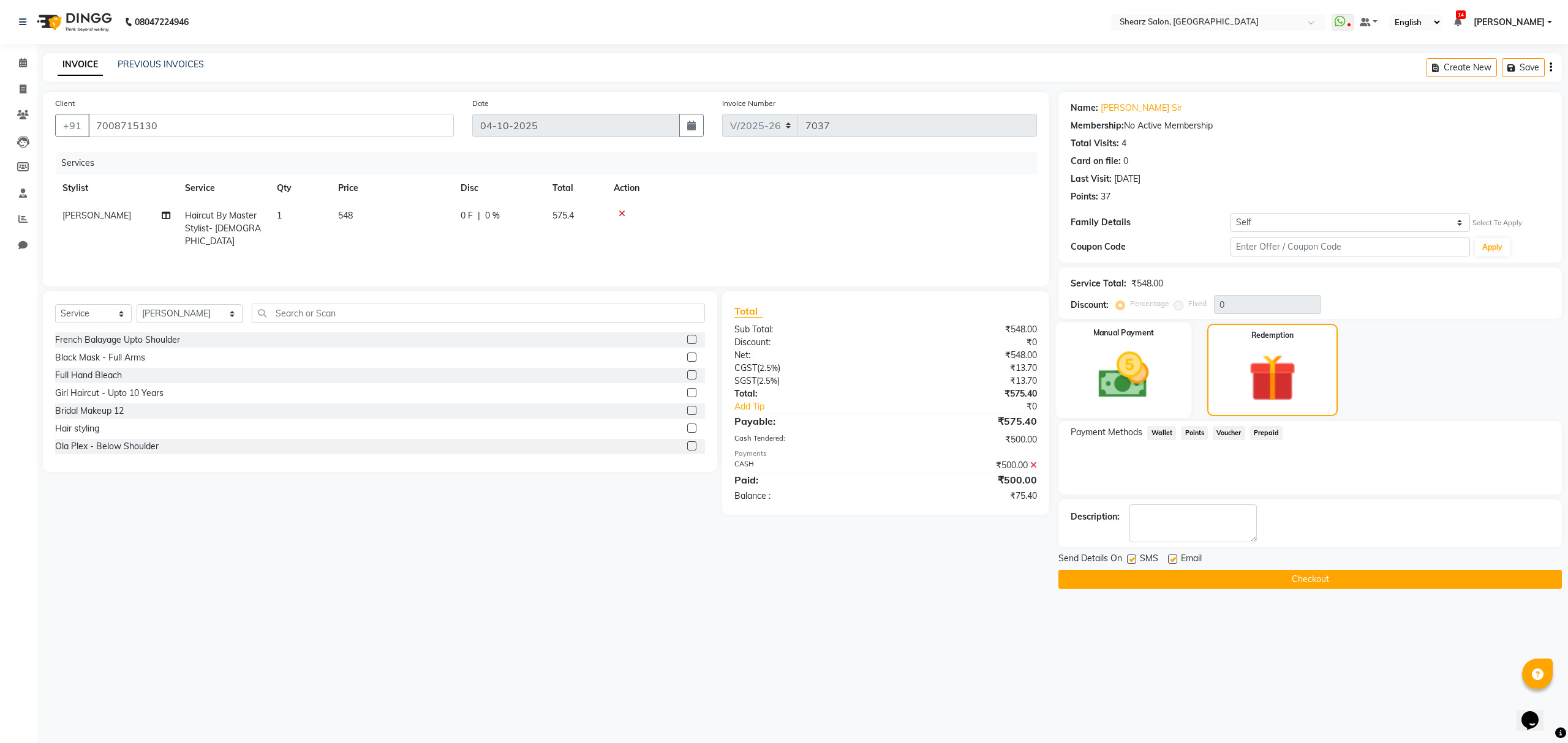
click at [1167, 401] on div "Manual Payment" at bounding box center [1123, 370] width 135 height 96
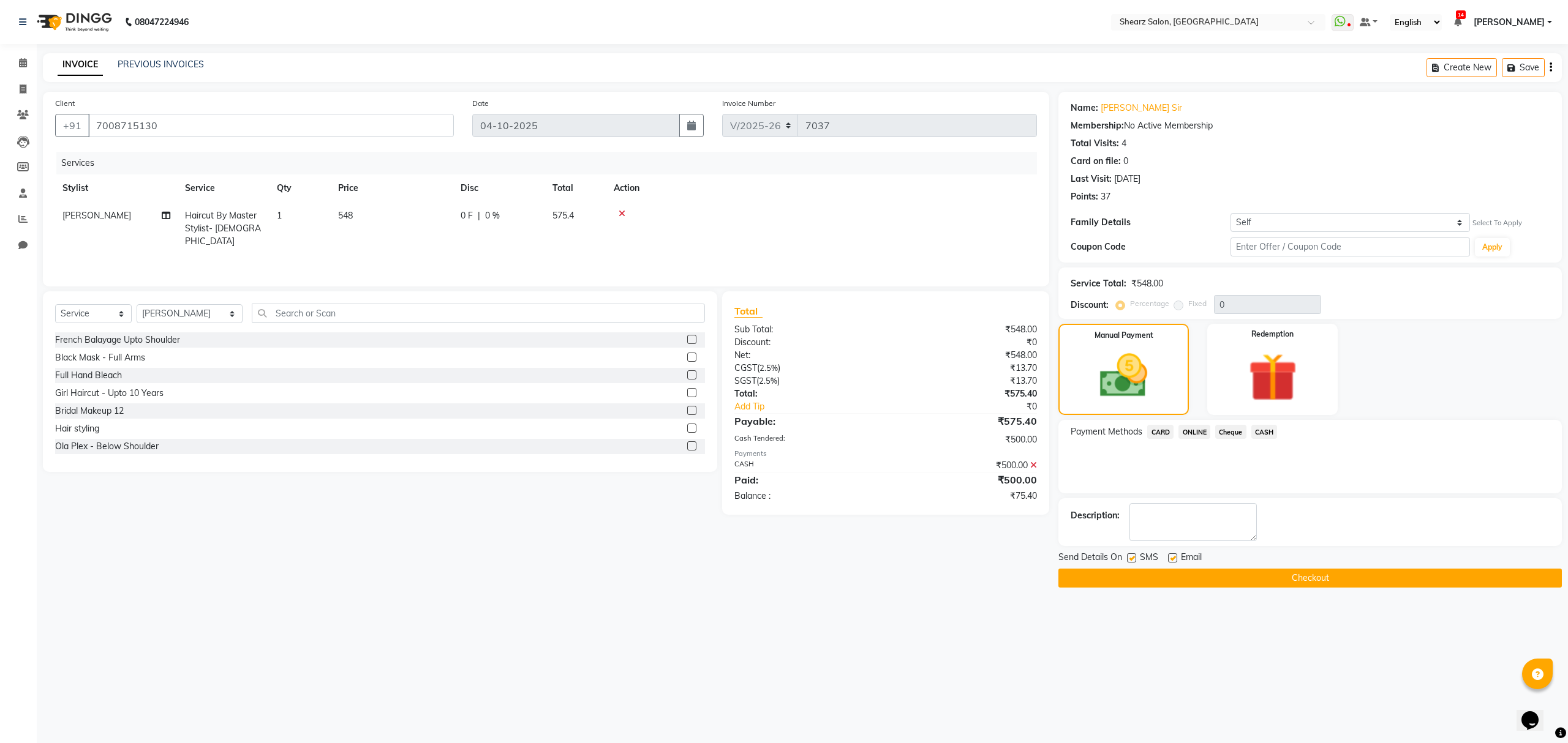
click at [1204, 432] on span "ONLINE" at bounding box center [1194, 432] width 32 height 14
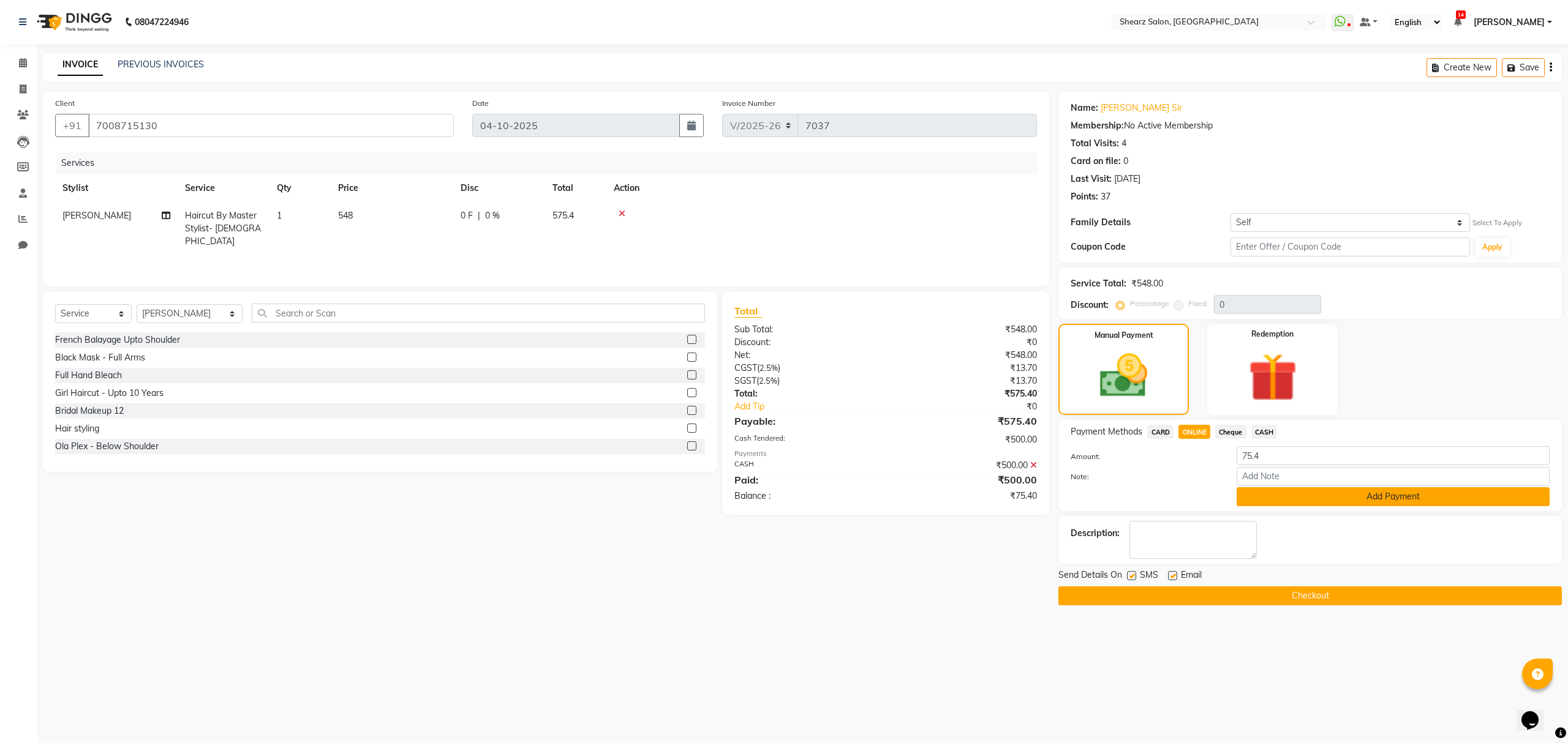
click at [1289, 494] on button "Add Payment" at bounding box center [1393, 497] width 313 height 19
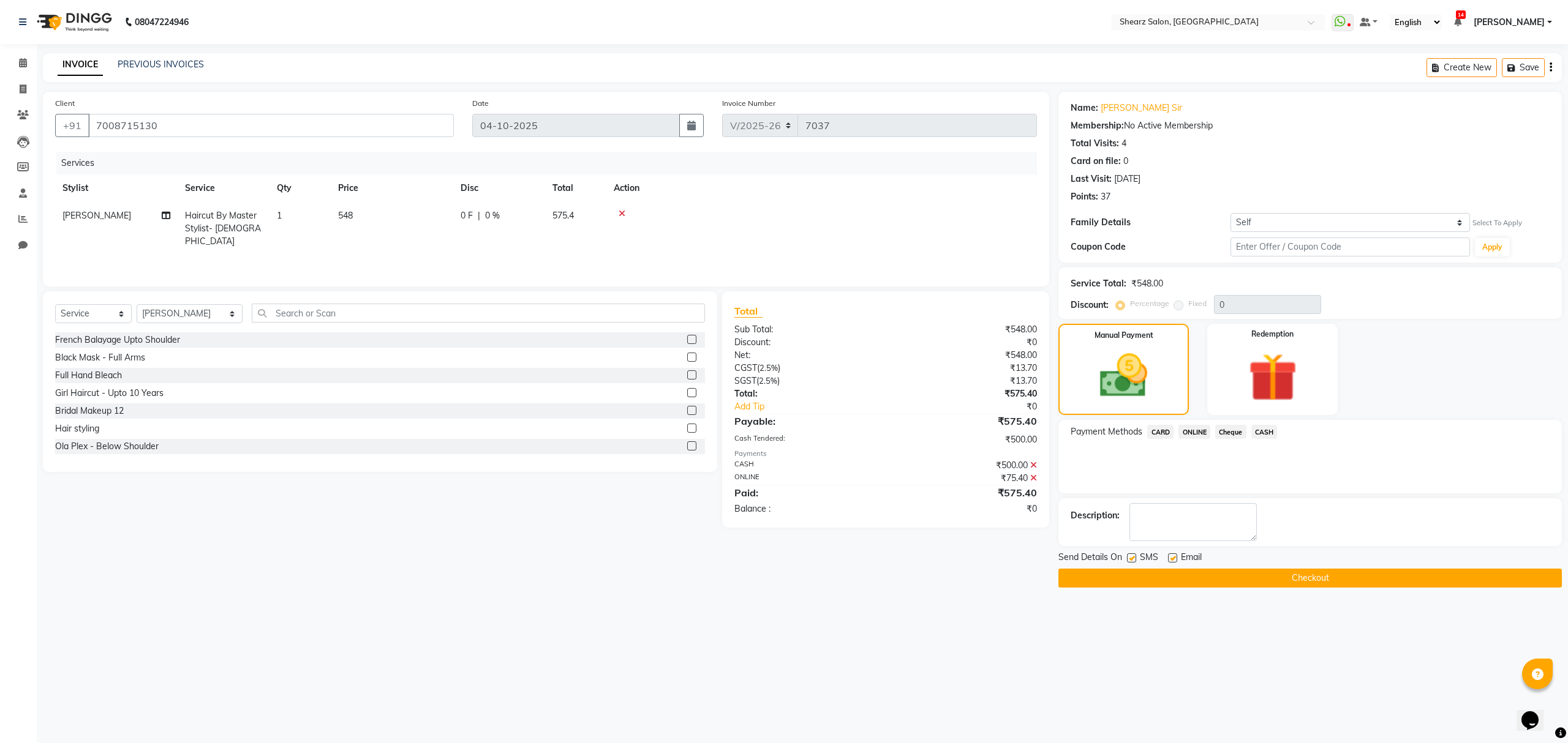
click at [1260, 576] on button "Checkout" at bounding box center [1310, 578] width 503 height 19
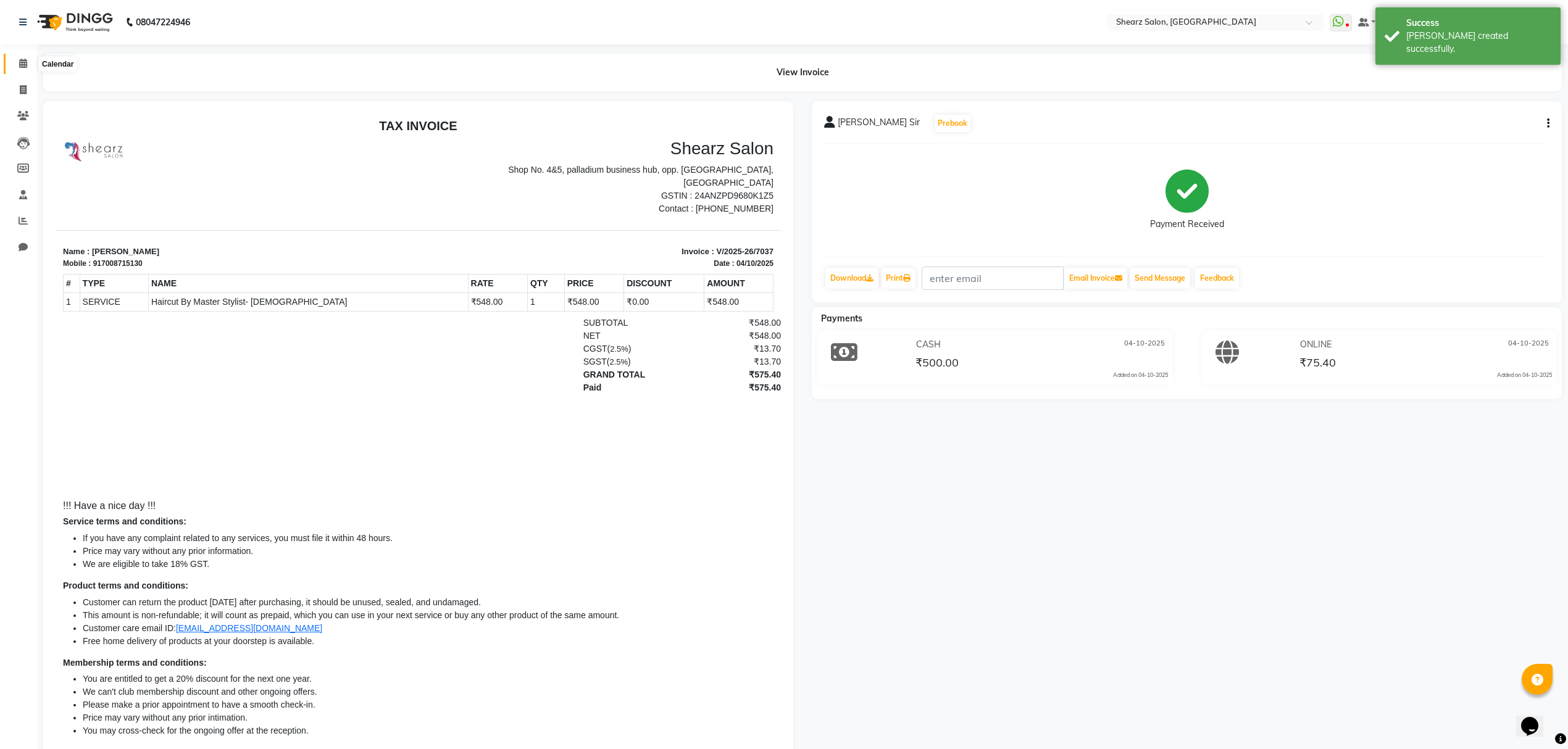
click at [24, 60] on icon at bounding box center [23, 63] width 8 height 10
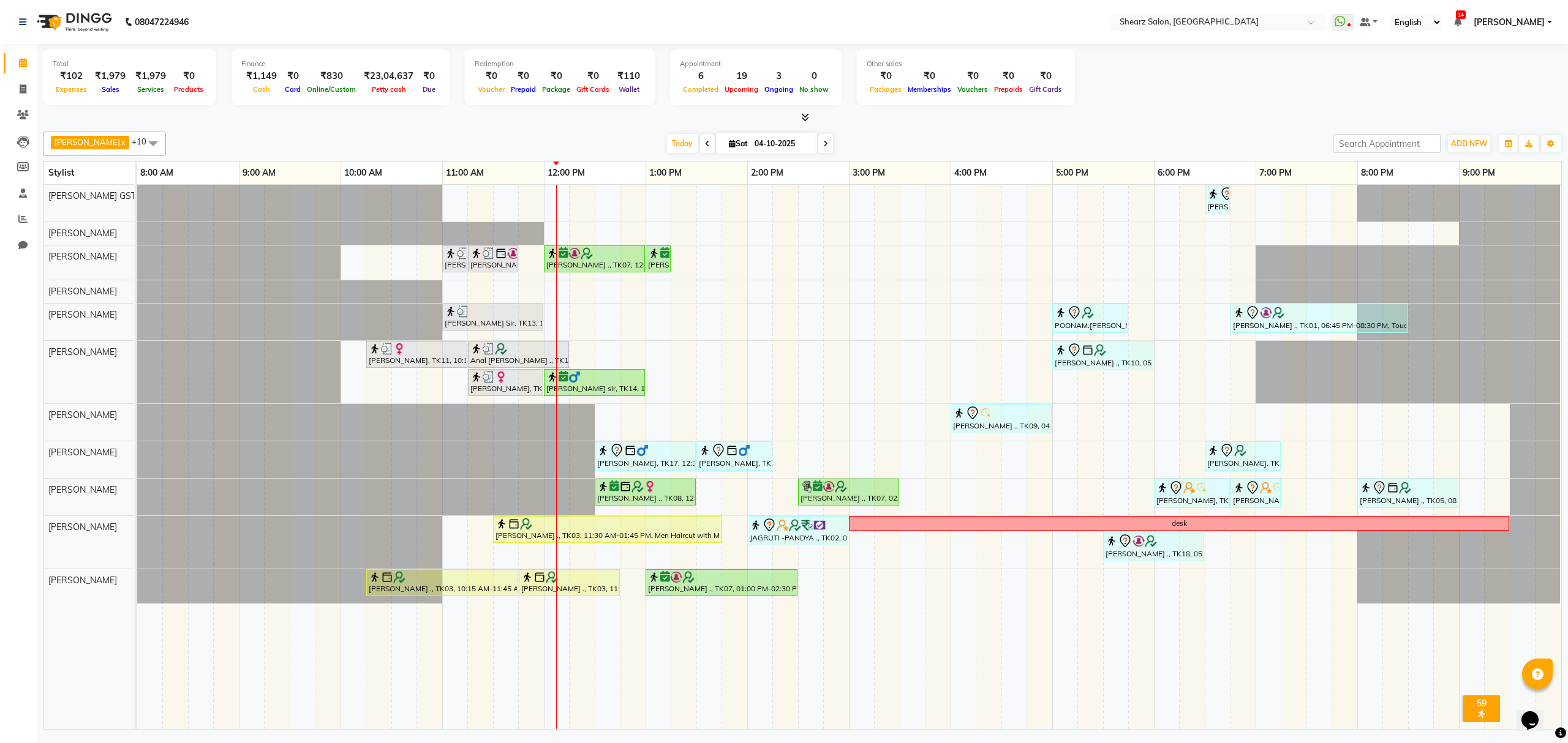
click at [818, 143] on span at bounding box center [825, 143] width 15 height 19
type input "05-10-2025"
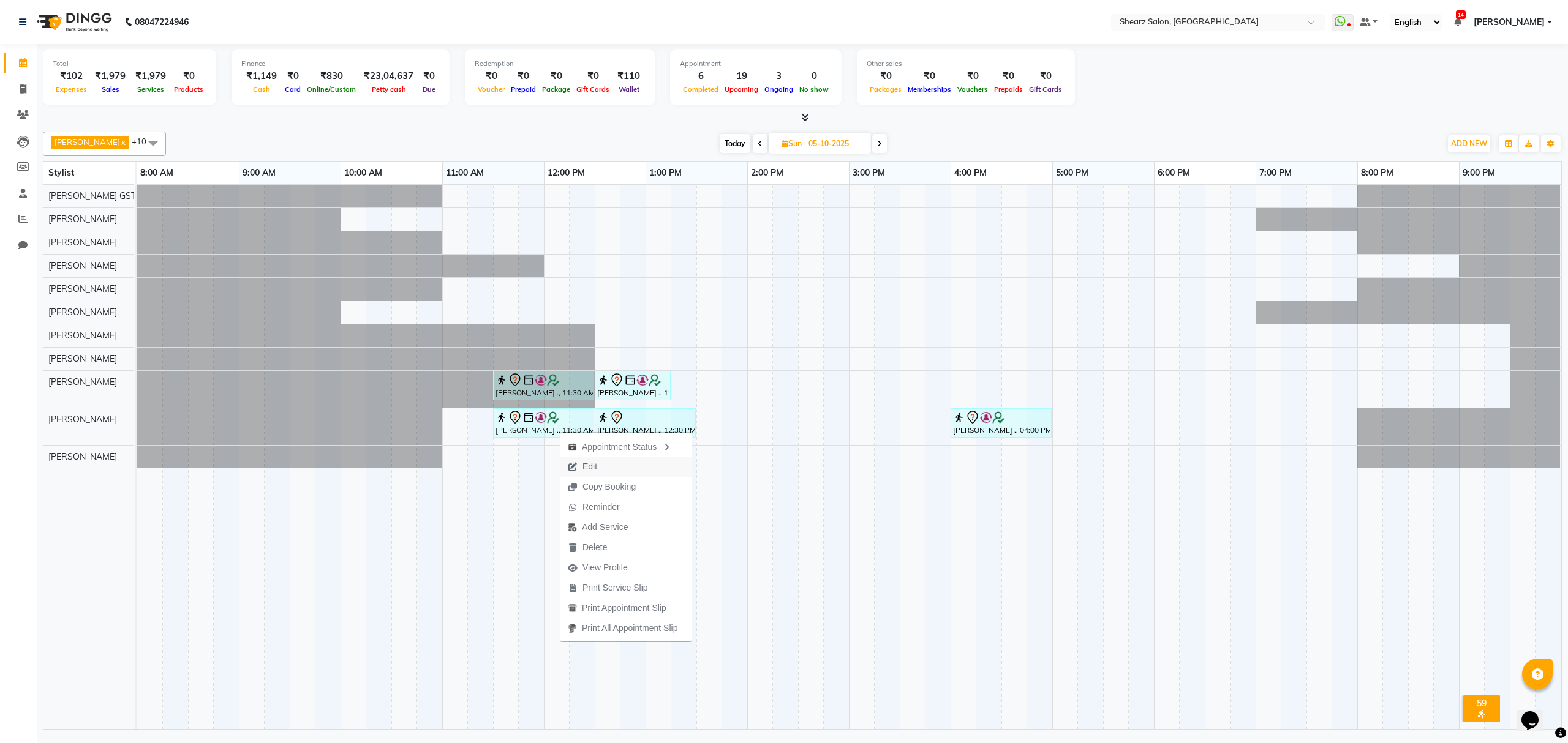
click at [602, 473] on span "Edit" at bounding box center [582, 467] width 44 height 20
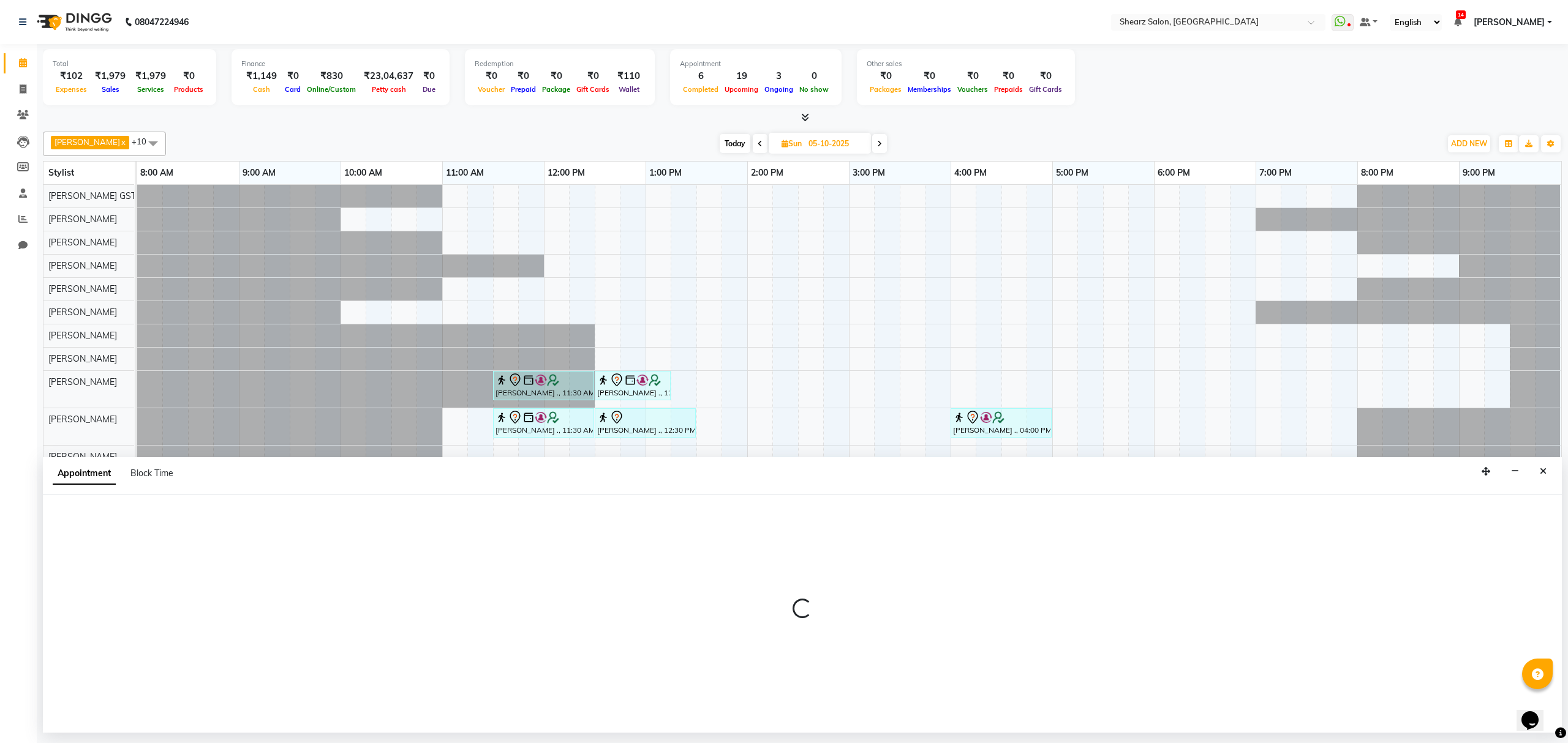
select select "tentative"
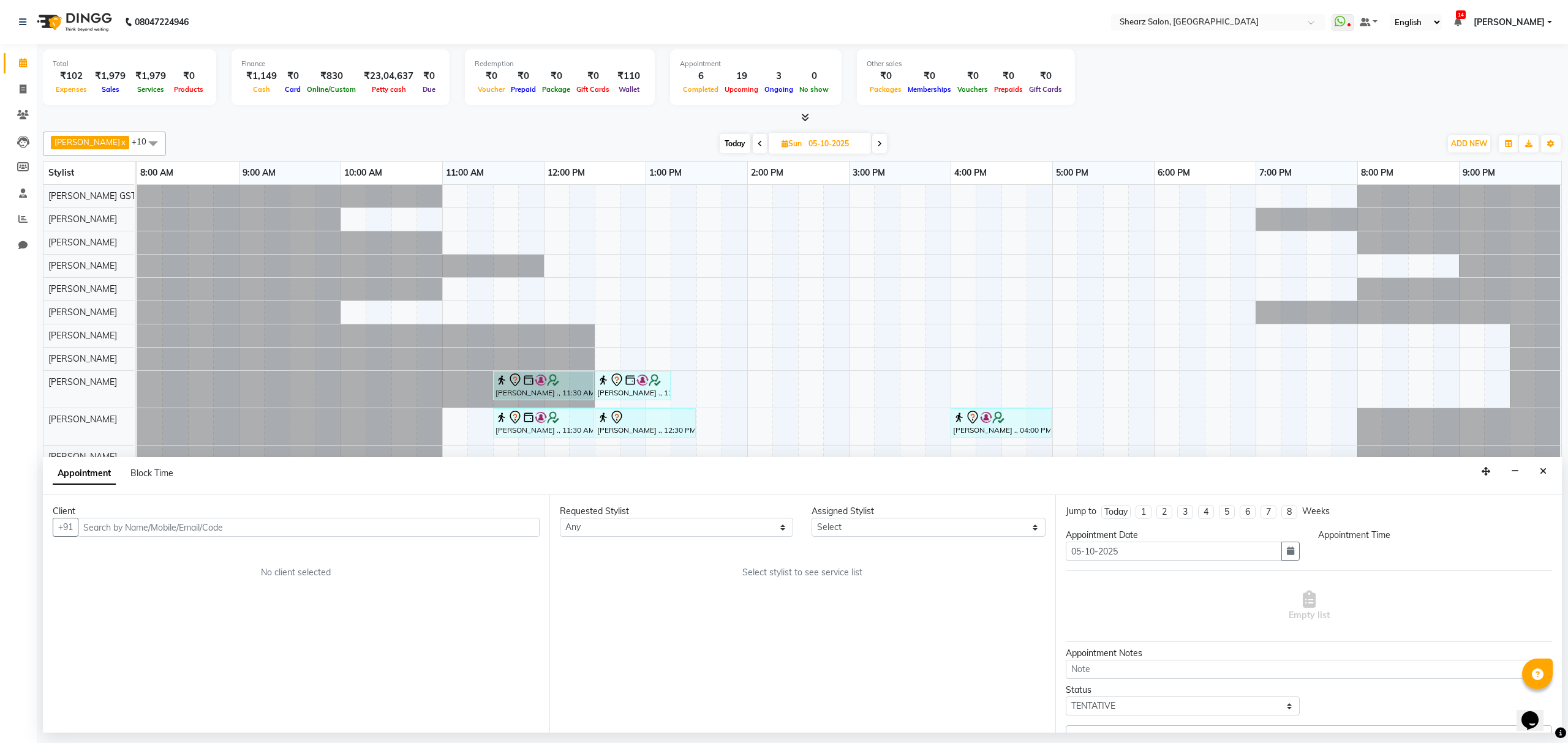
select select "690"
select select "77471"
select select "4101"
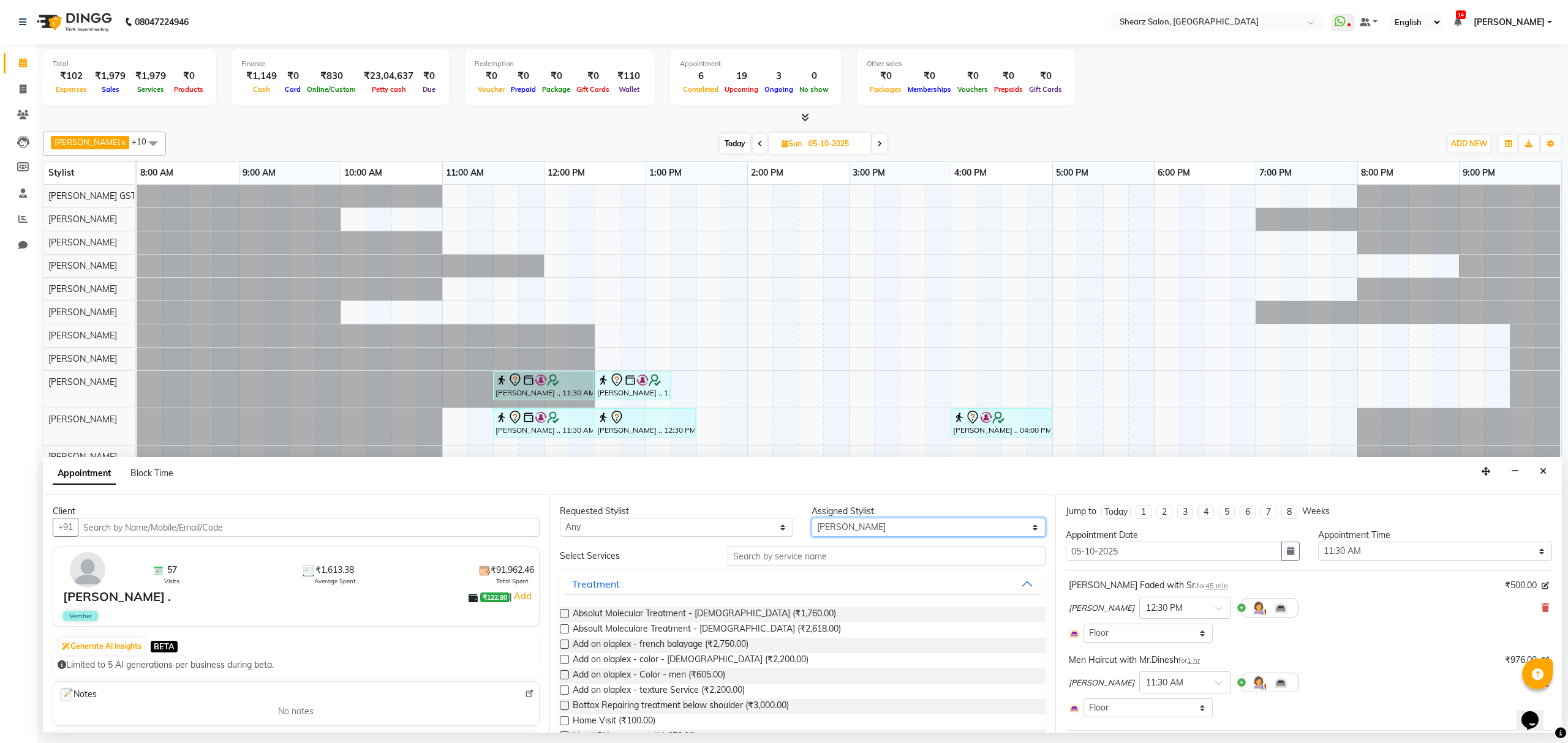
click at [833, 528] on select "Select Brijesh Valand Center 1_mgr mgr Chandrakant Parmar Dinesh Deora Gopika D…" at bounding box center [928, 527] width 234 height 19
select select "77486"
click at [811, 519] on select "Select Brijesh Valand Center 1_mgr mgr Chandrakant Parmar Dinesh Deora Gopika D…" at bounding box center [928, 527] width 234 height 19
click at [770, 557] on input "text" at bounding box center [887, 556] width 318 height 19
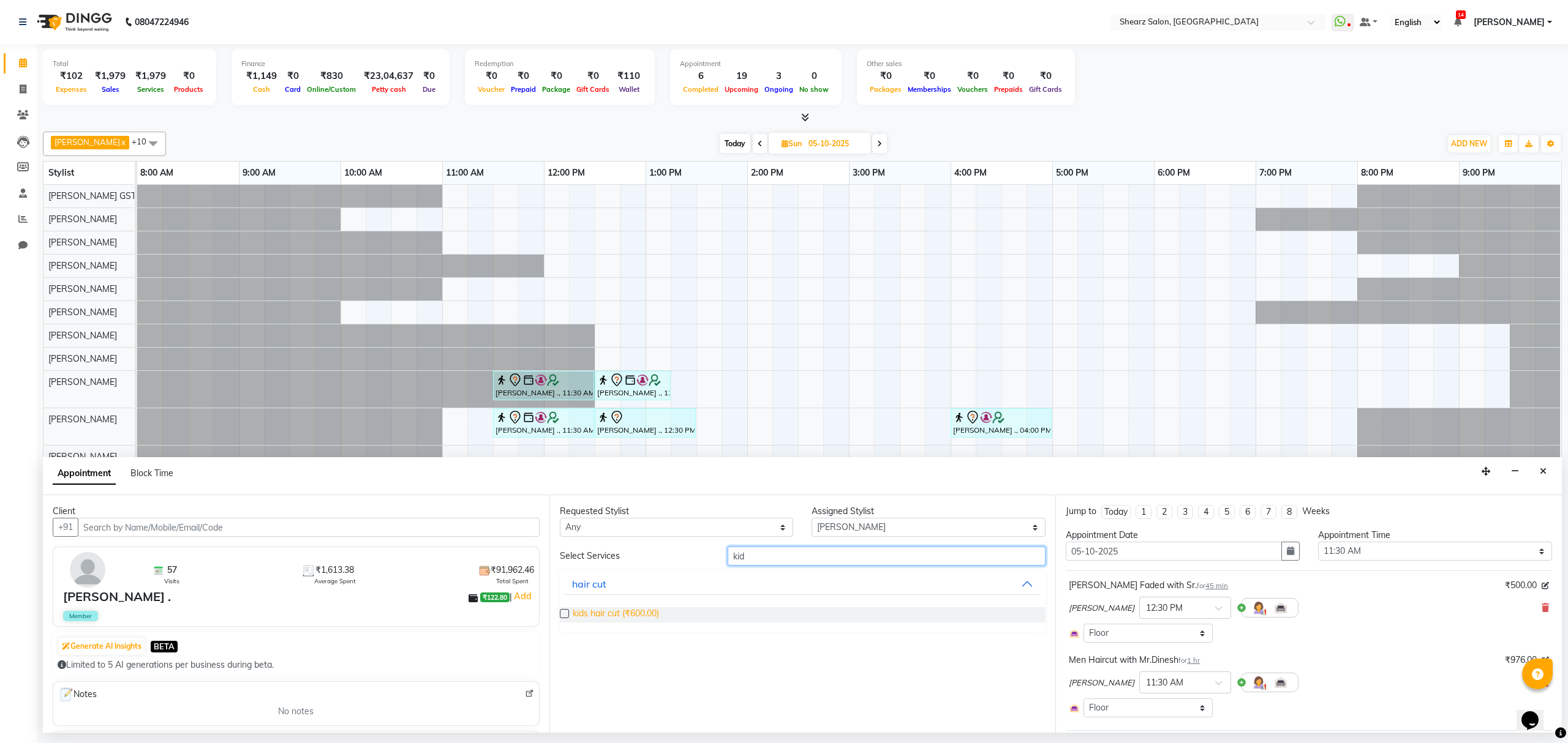
type input "kid"
click at [594, 615] on span "kids hair cut (₹600.00)" at bounding box center [616, 615] width 86 height 15
checkbox input "false"
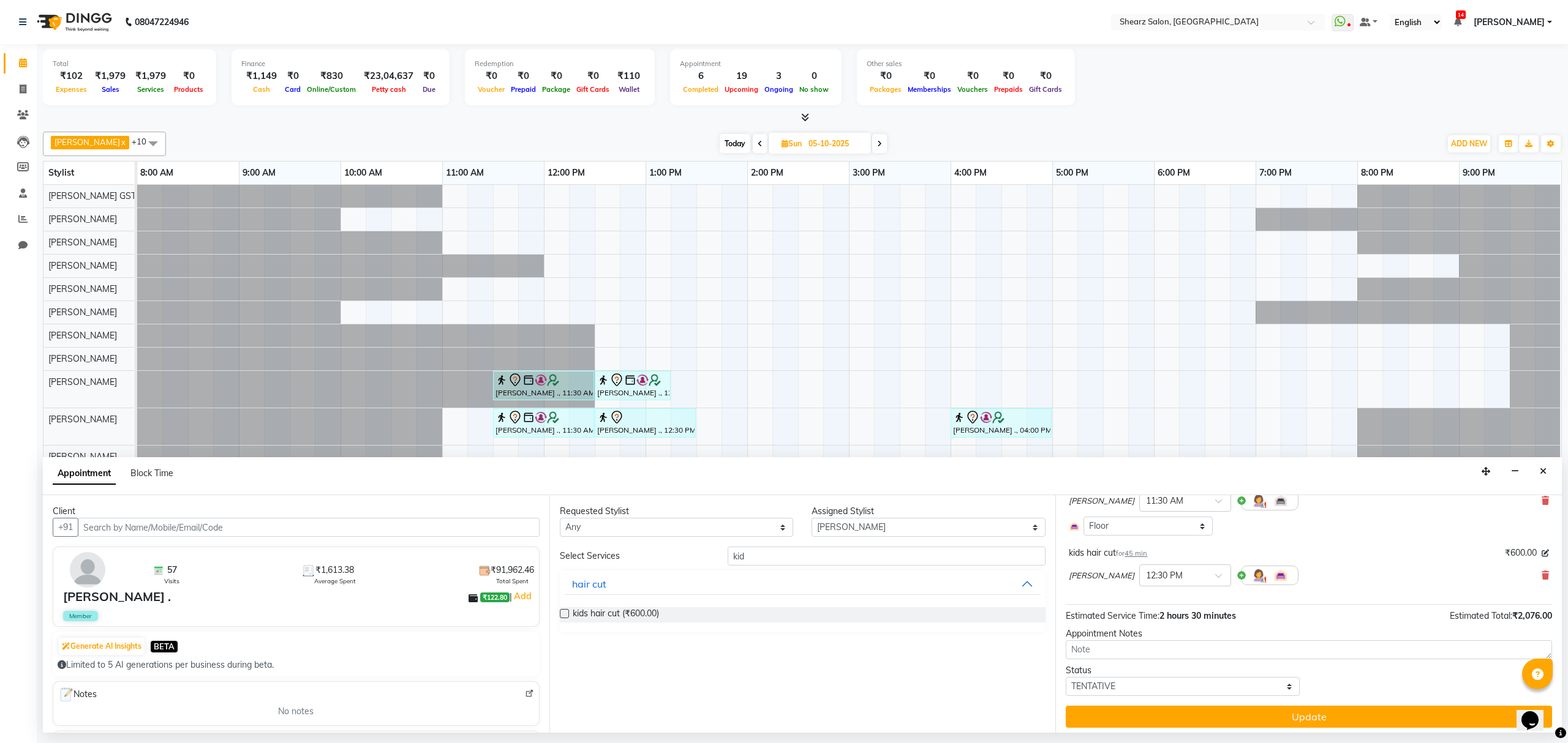
scroll to position [201, 0]
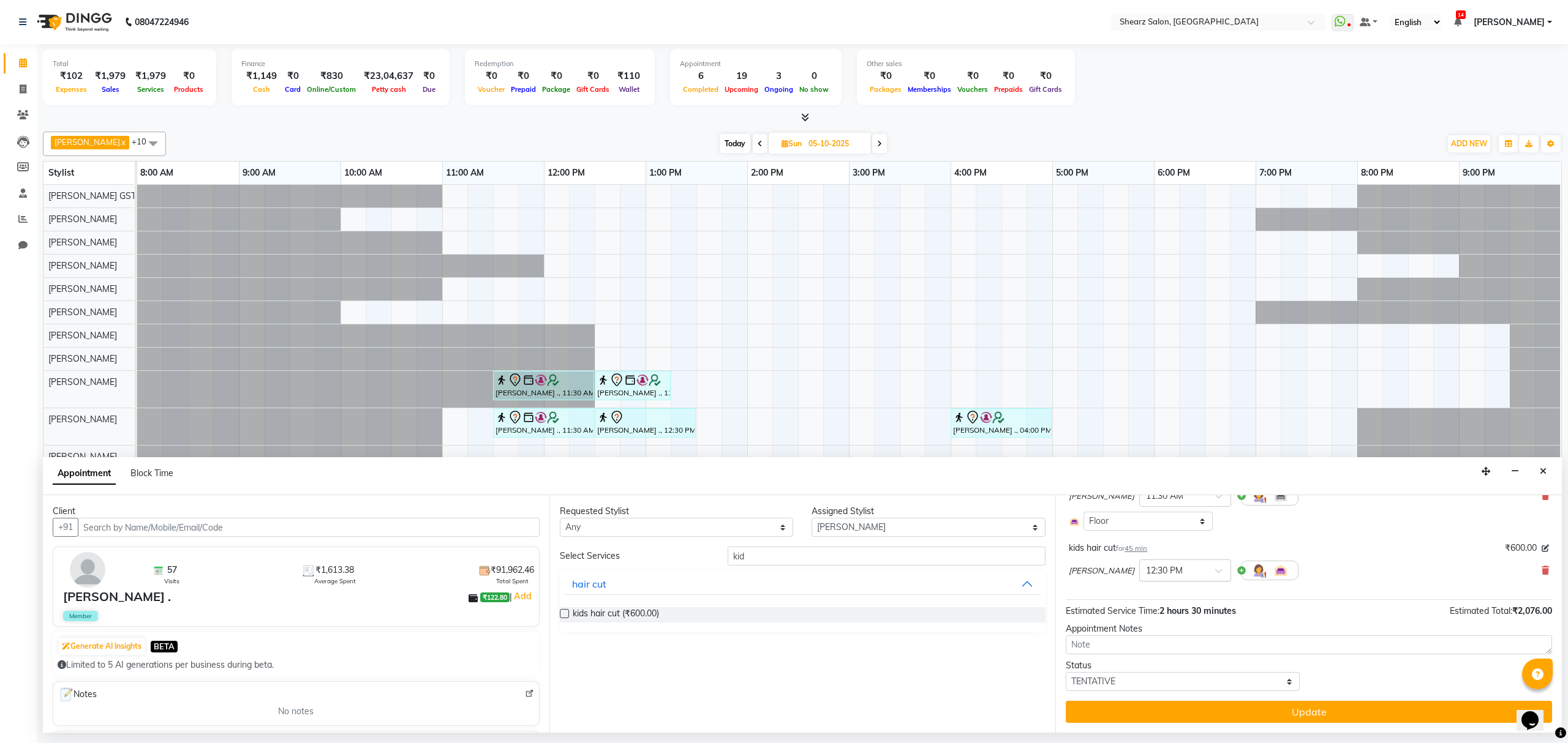
click at [1184, 573] on div at bounding box center [1185, 569] width 91 height 13
click at [1148, 662] on div "11:30 AM" at bounding box center [1185, 664] width 91 height 23
click at [1121, 721] on button "Update" at bounding box center [1309, 712] width 487 height 22
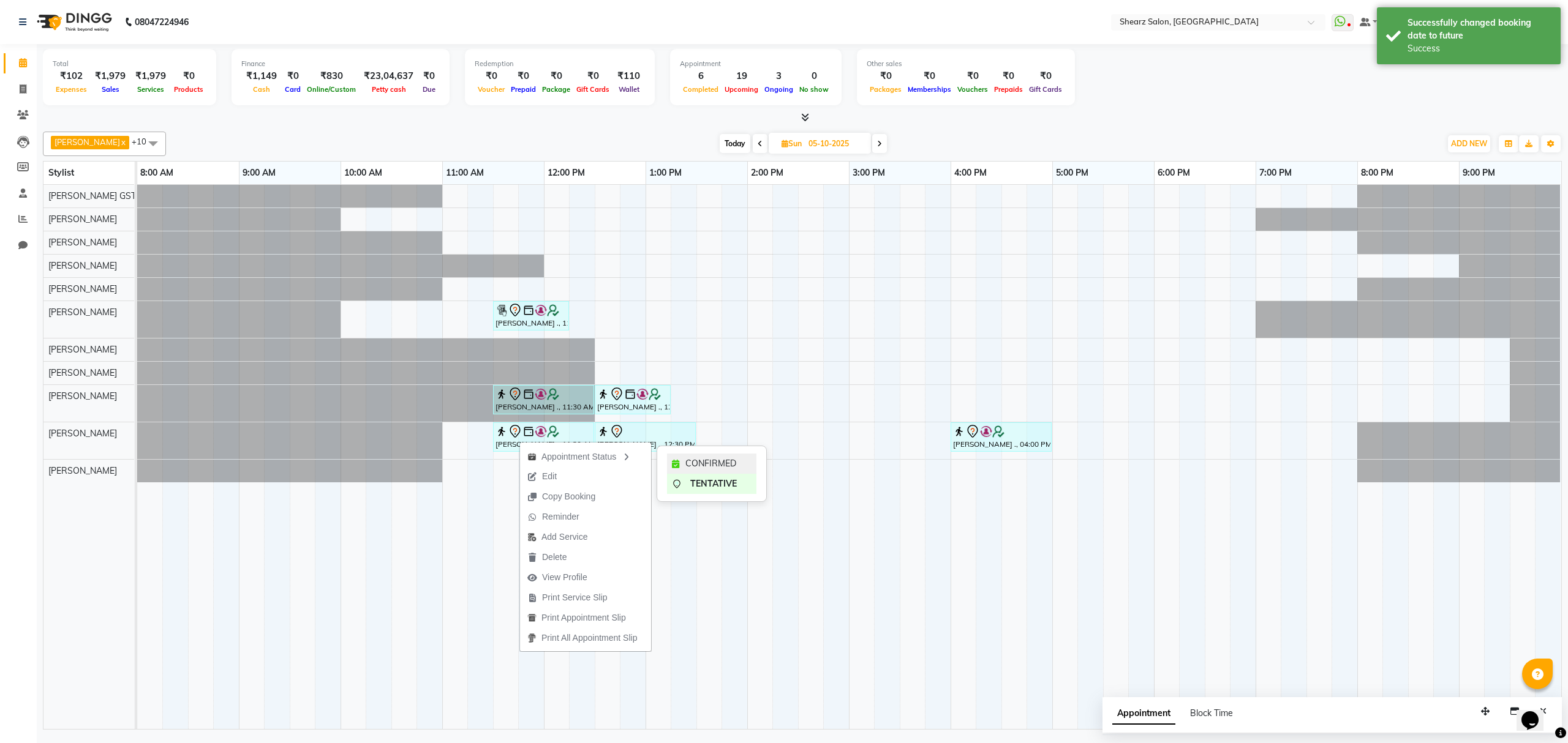
click at [697, 465] on span "CONFIRMED" at bounding box center [710, 463] width 51 height 13
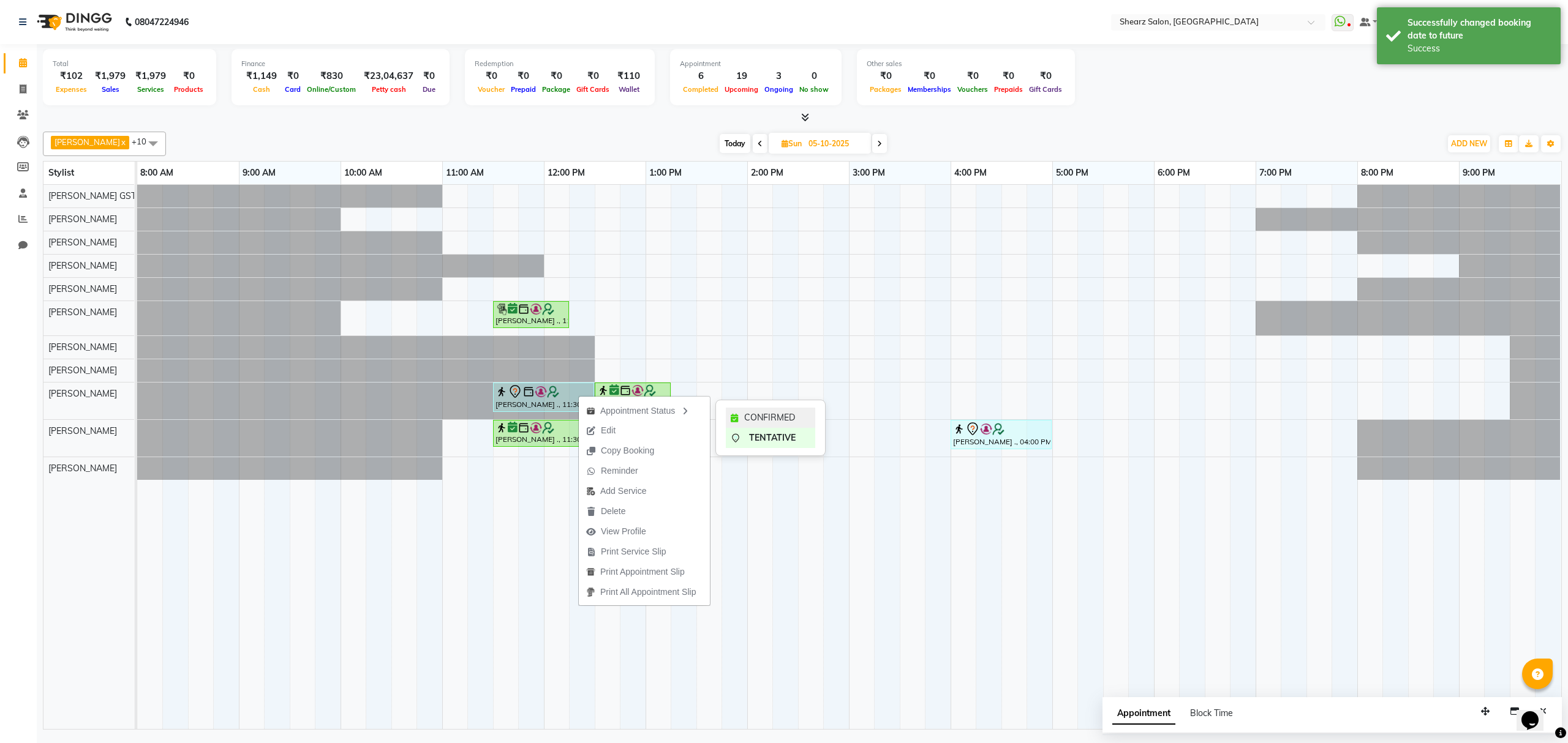
click at [750, 417] on span "CONFIRMED" at bounding box center [769, 418] width 51 height 13
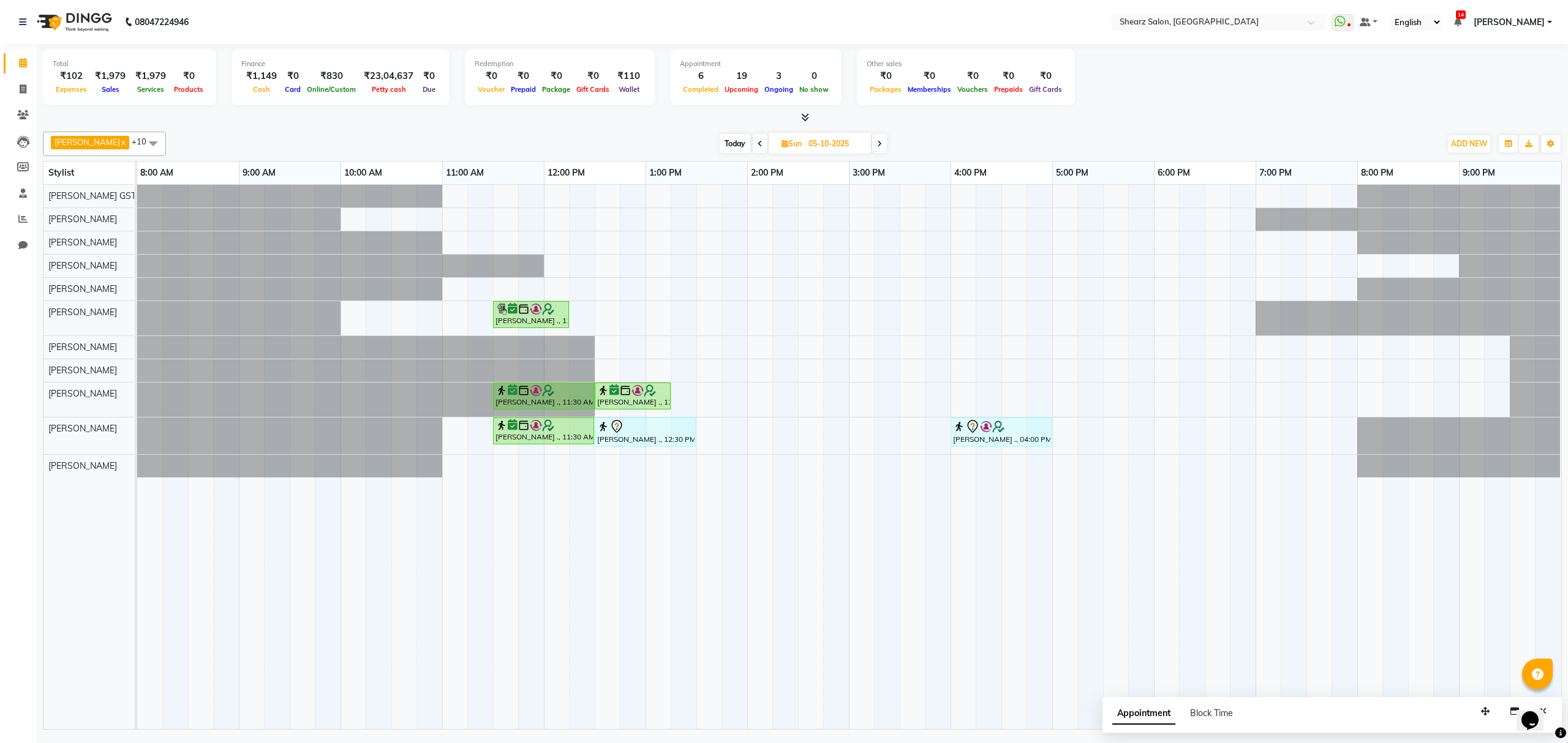
click at [728, 138] on span "Today" at bounding box center [734, 143] width 30 height 19
type input "04-10-2025"
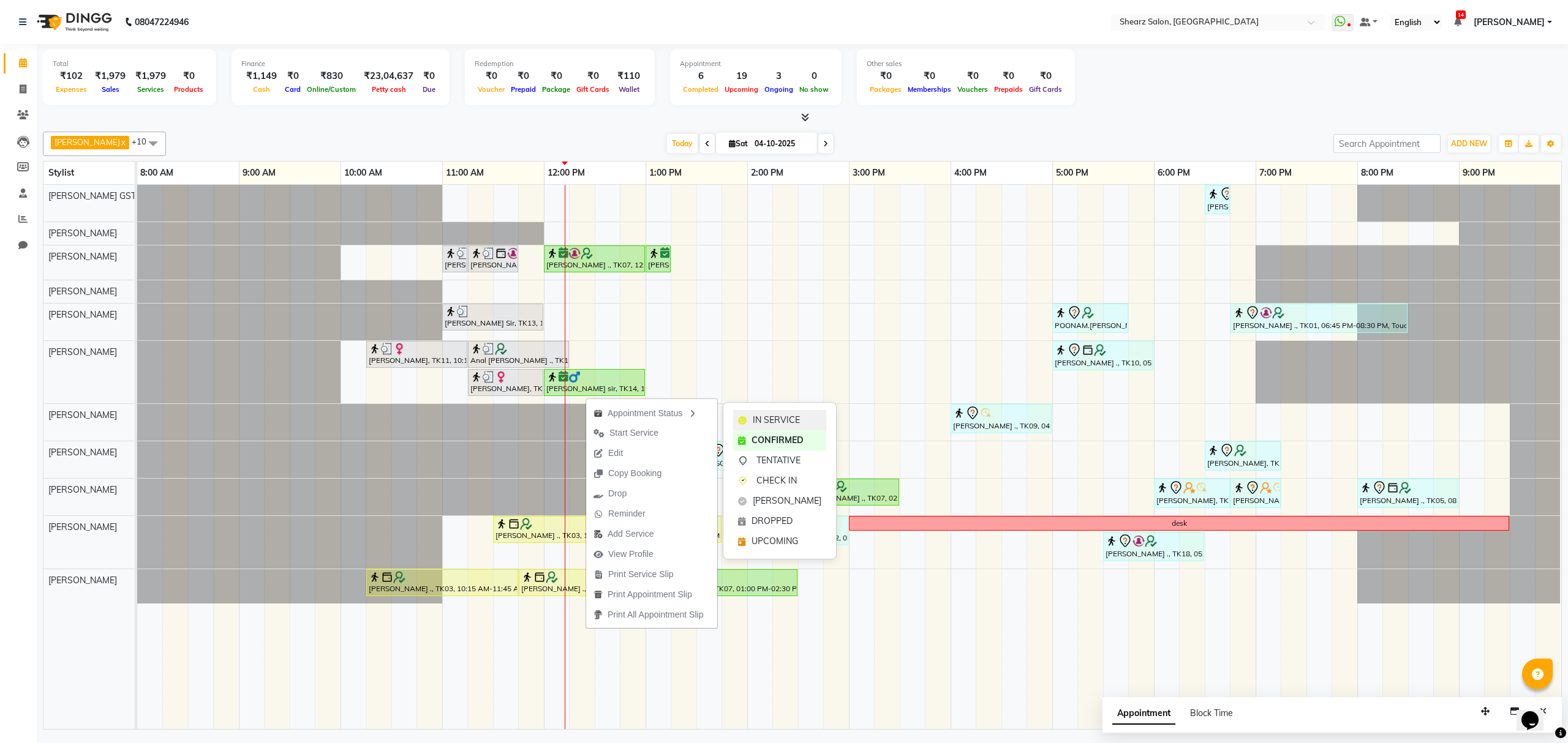
click at [765, 424] on span "IN SERVICE" at bounding box center [776, 420] width 47 height 13
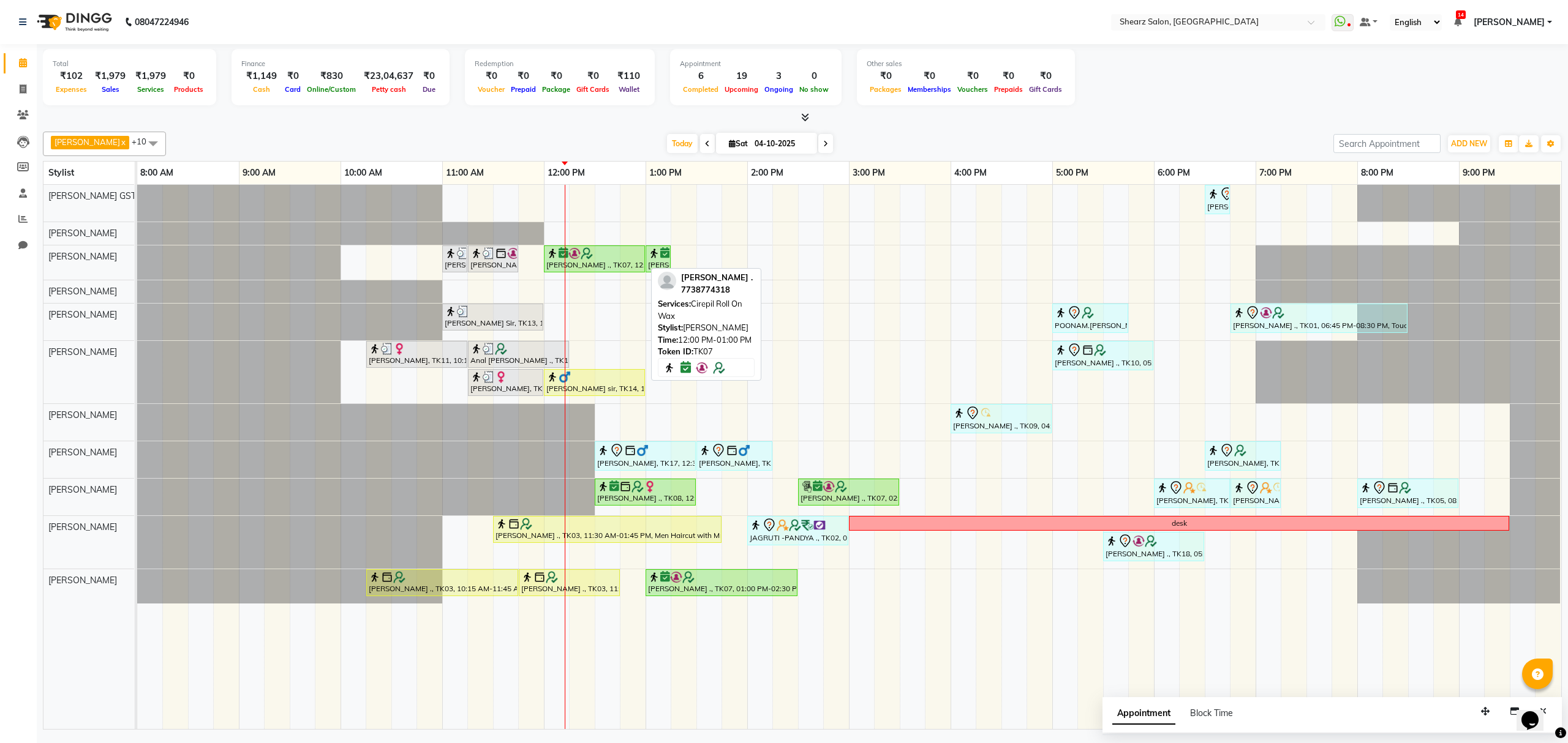
click at [602, 261] on div "Saurabh Yadav ., TK07, 12:00 PM-01:00 PM, Cirepil Roll On Wax" at bounding box center [594, 259] width 98 height 24
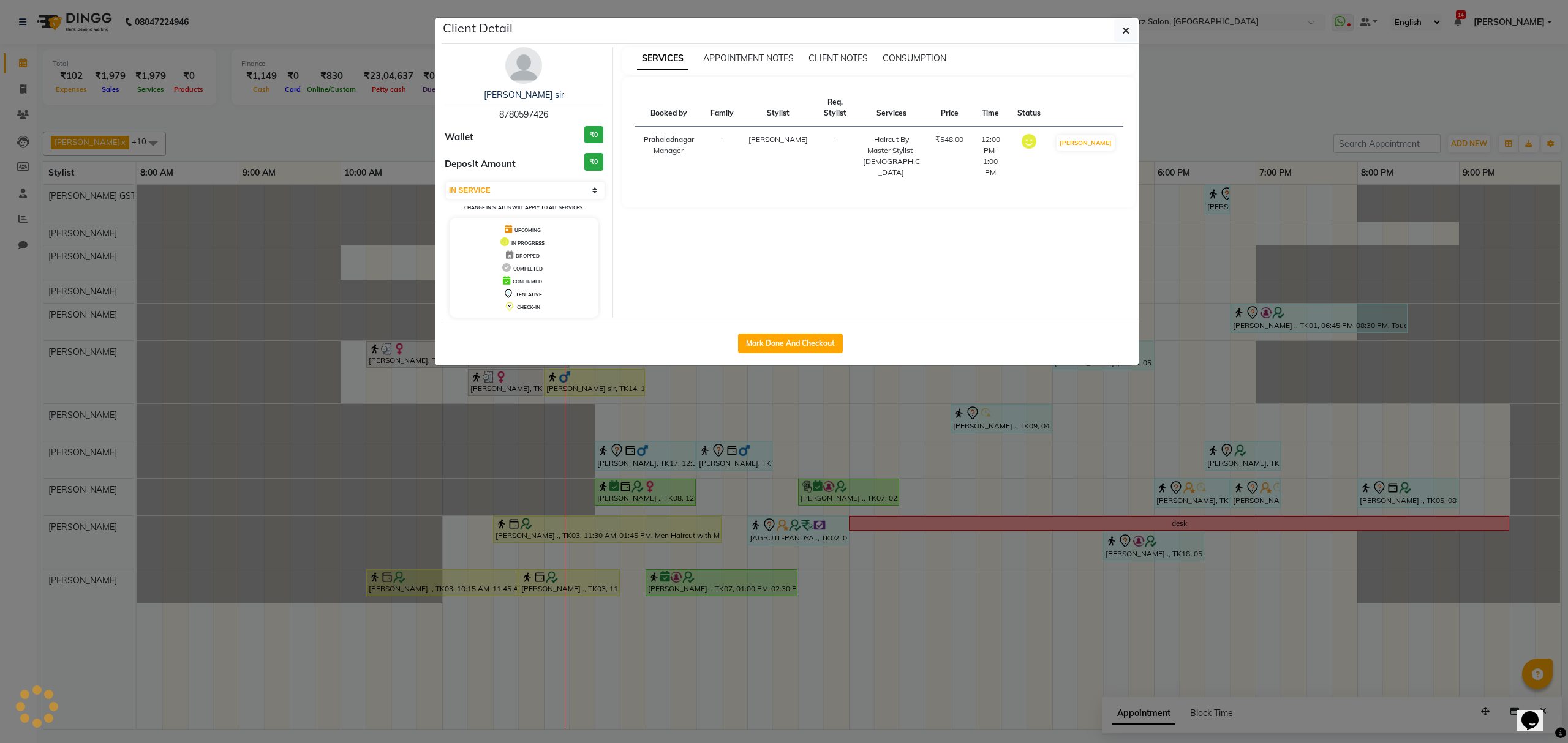
select select "6"
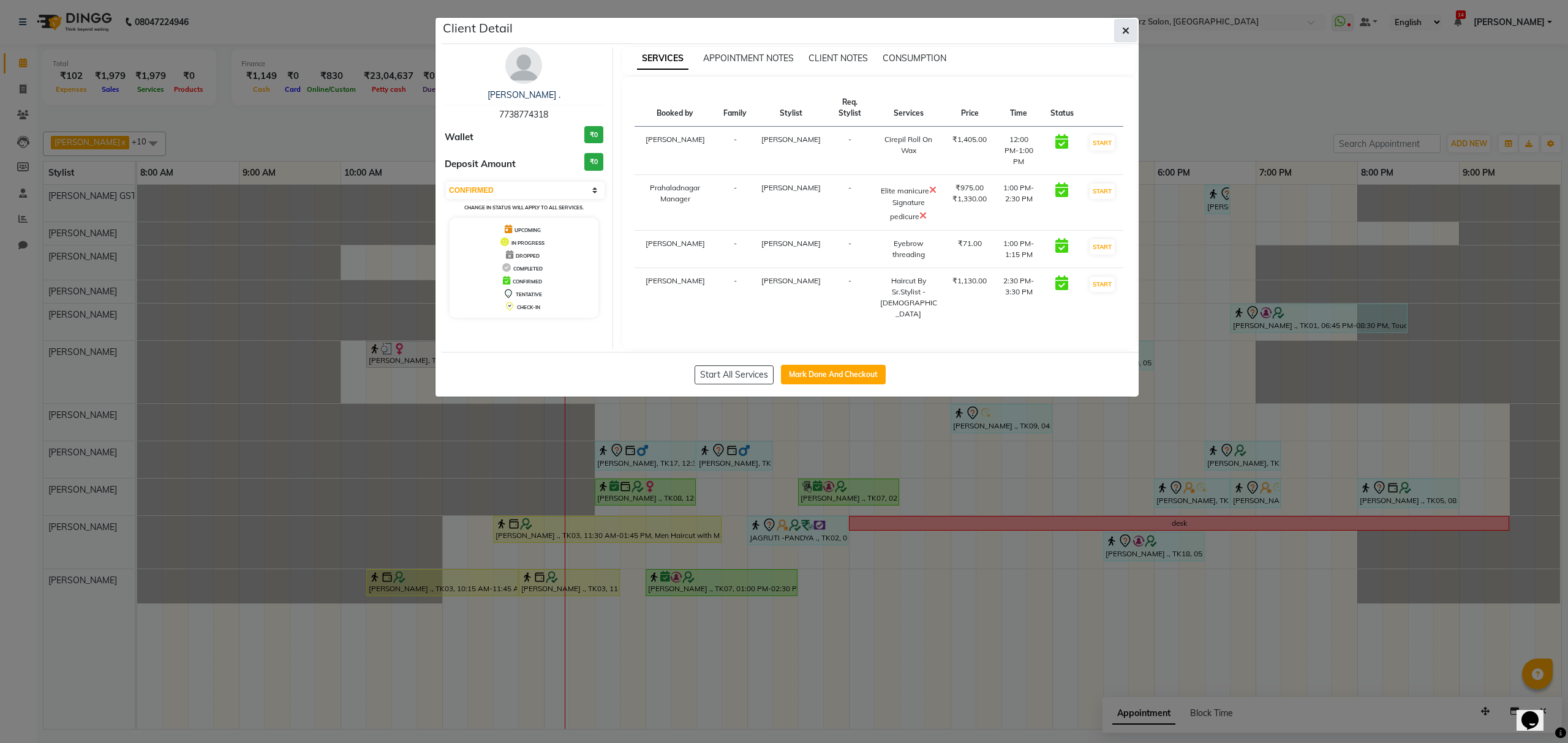
click at [1119, 33] on button "button" at bounding box center [1125, 30] width 24 height 24
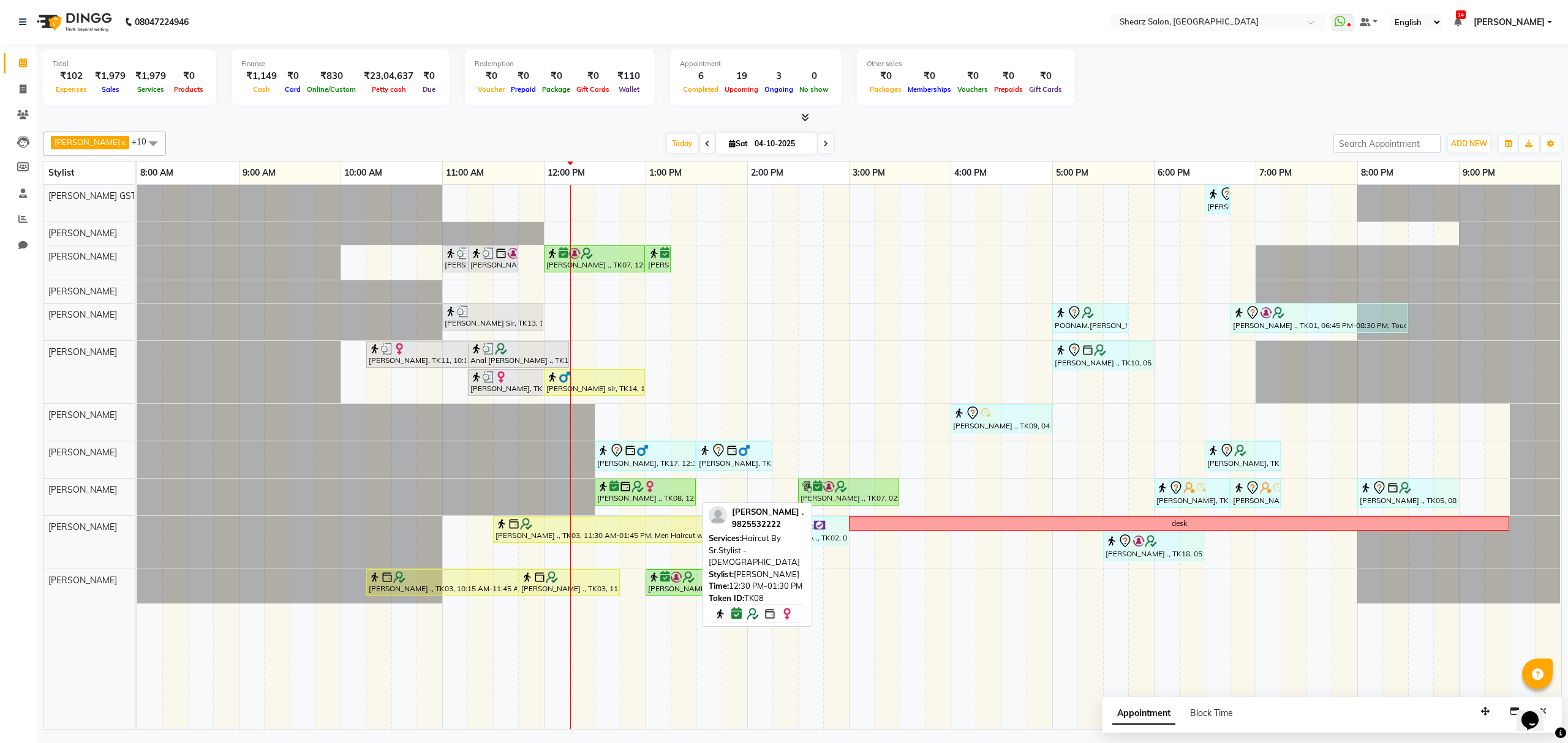
click at [665, 493] on div at bounding box center [645, 487] width 96 height 12
select select "6"
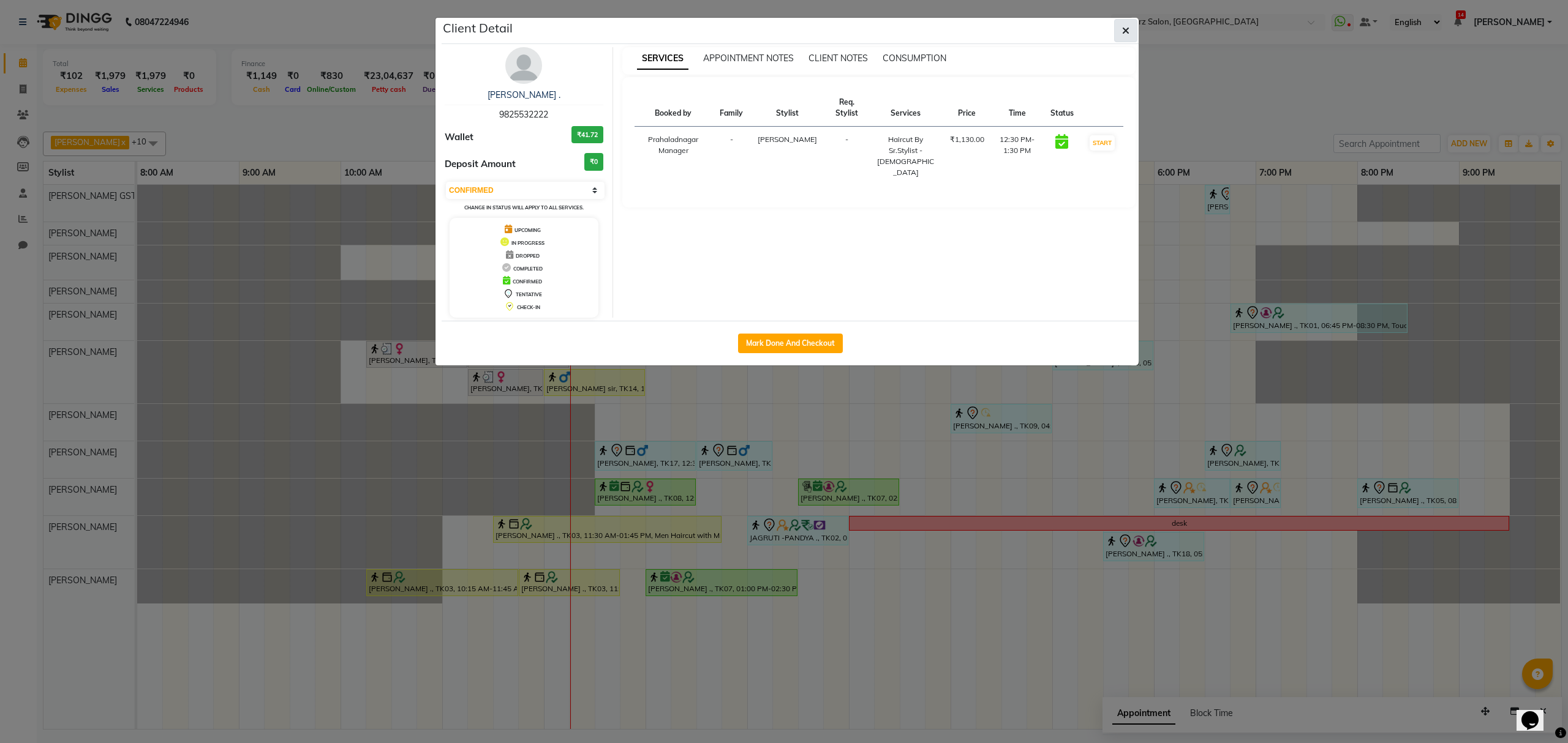
click at [1126, 37] on button "button" at bounding box center [1125, 30] width 24 height 24
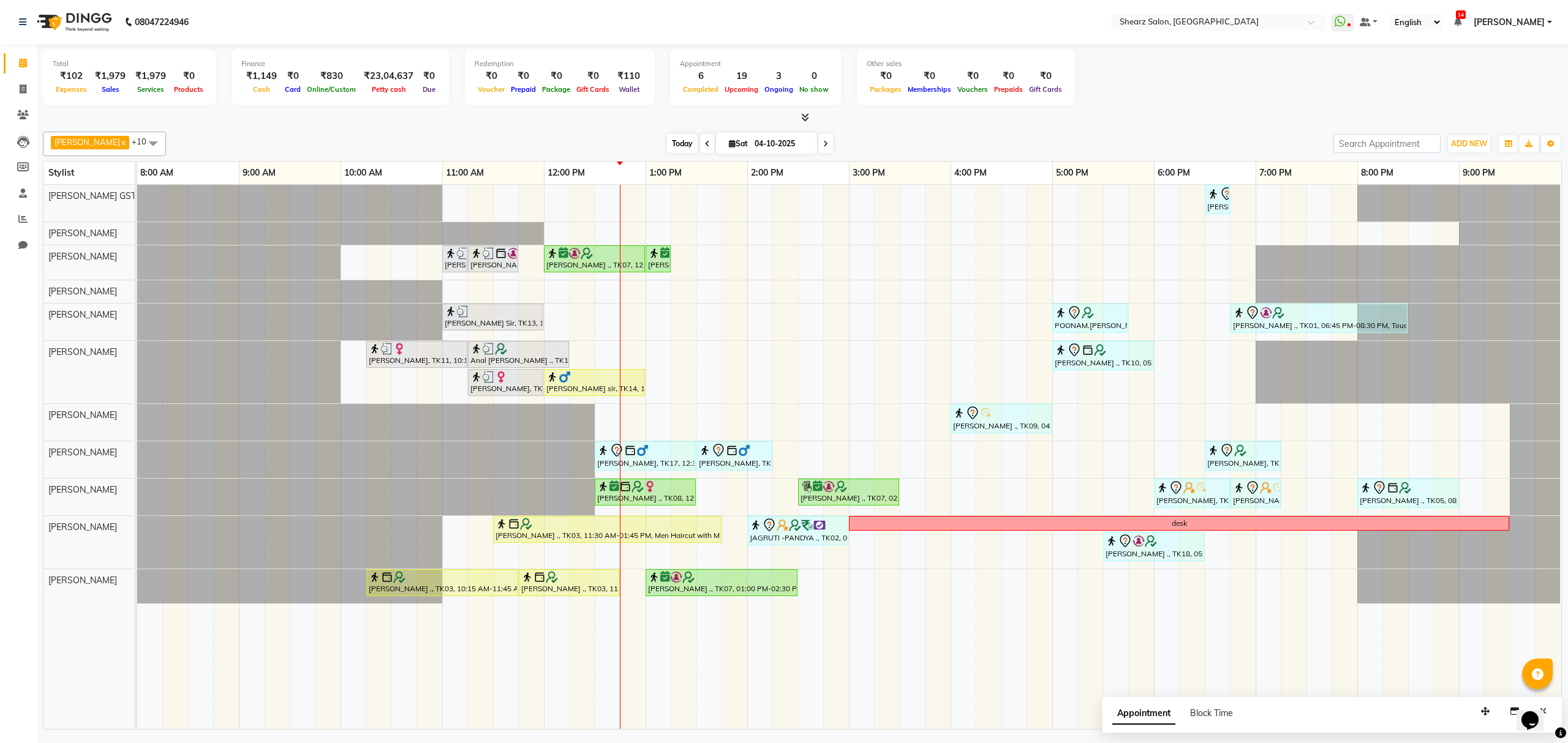
click at [674, 138] on span "Today" at bounding box center [682, 143] width 30 height 19
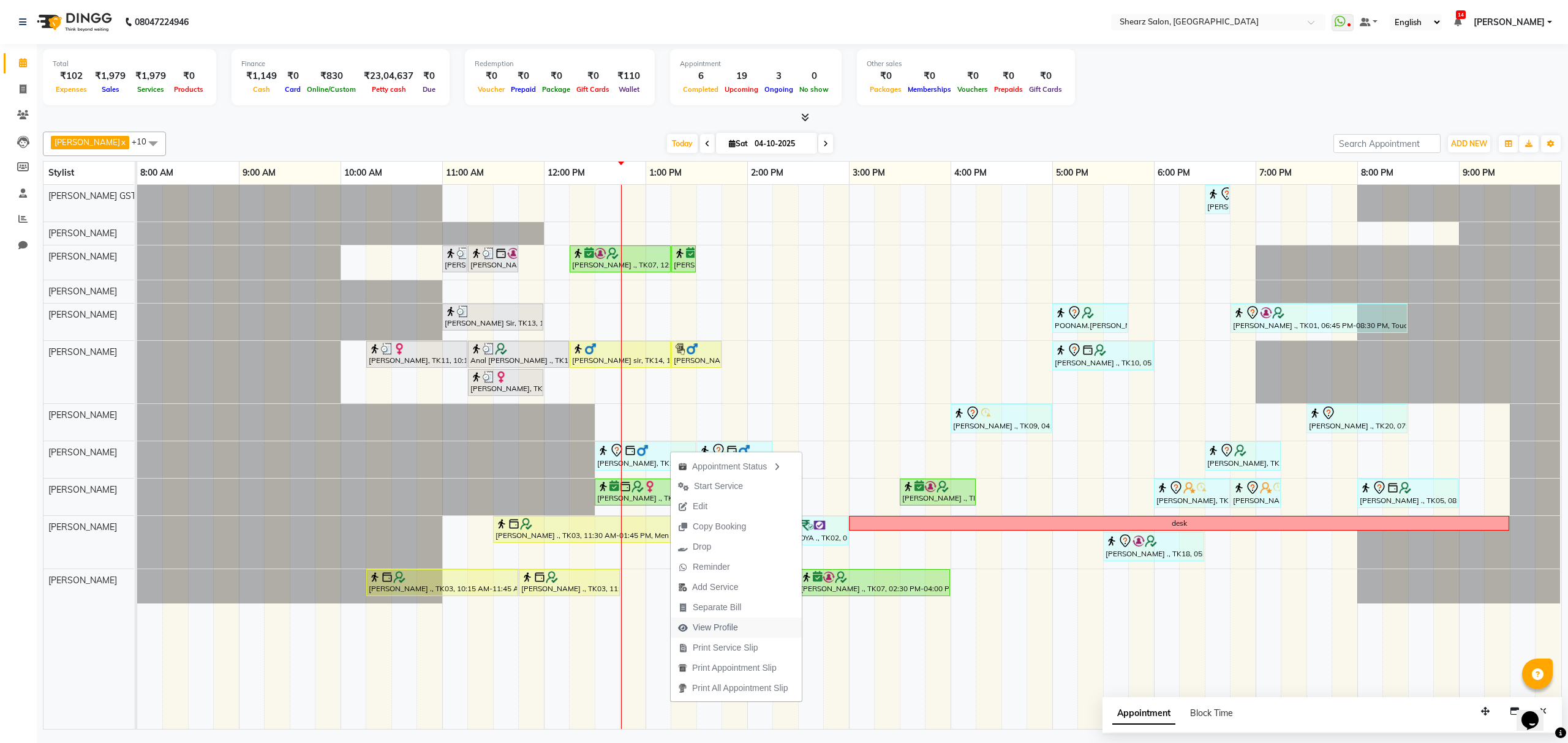
click at [720, 623] on span "View Profile" at bounding box center [715, 628] width 45 height 13
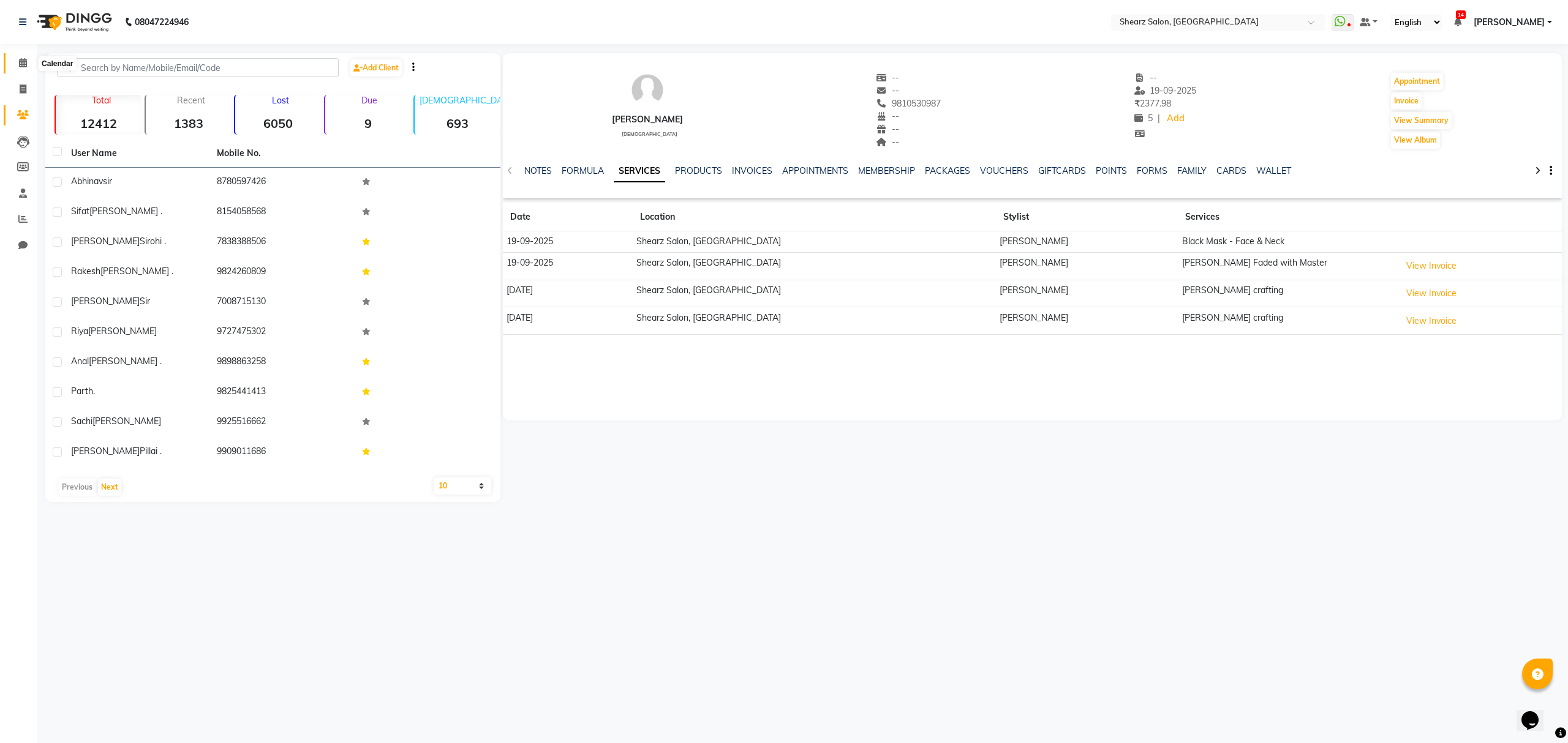
click at [22, 67] on icon at bounding box center [23, 63] width 8 height 9
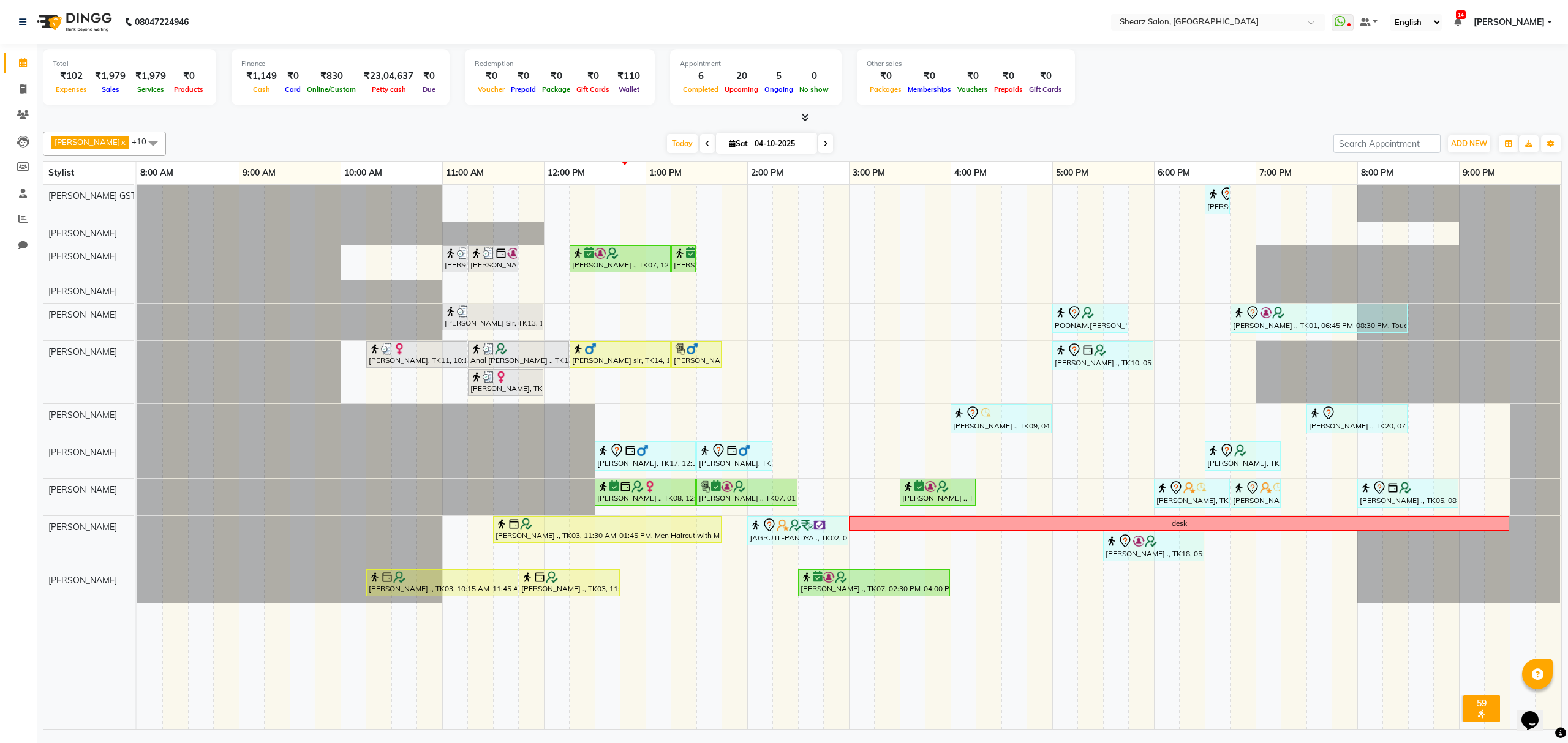
click at [716, 292] on div "Rajee Shinu ., TK01, 06:30 PM-06:45 PM, Eyebrow threading with senior SHIMONA .…" at bounding box center [849, 457] width 1424 height 544
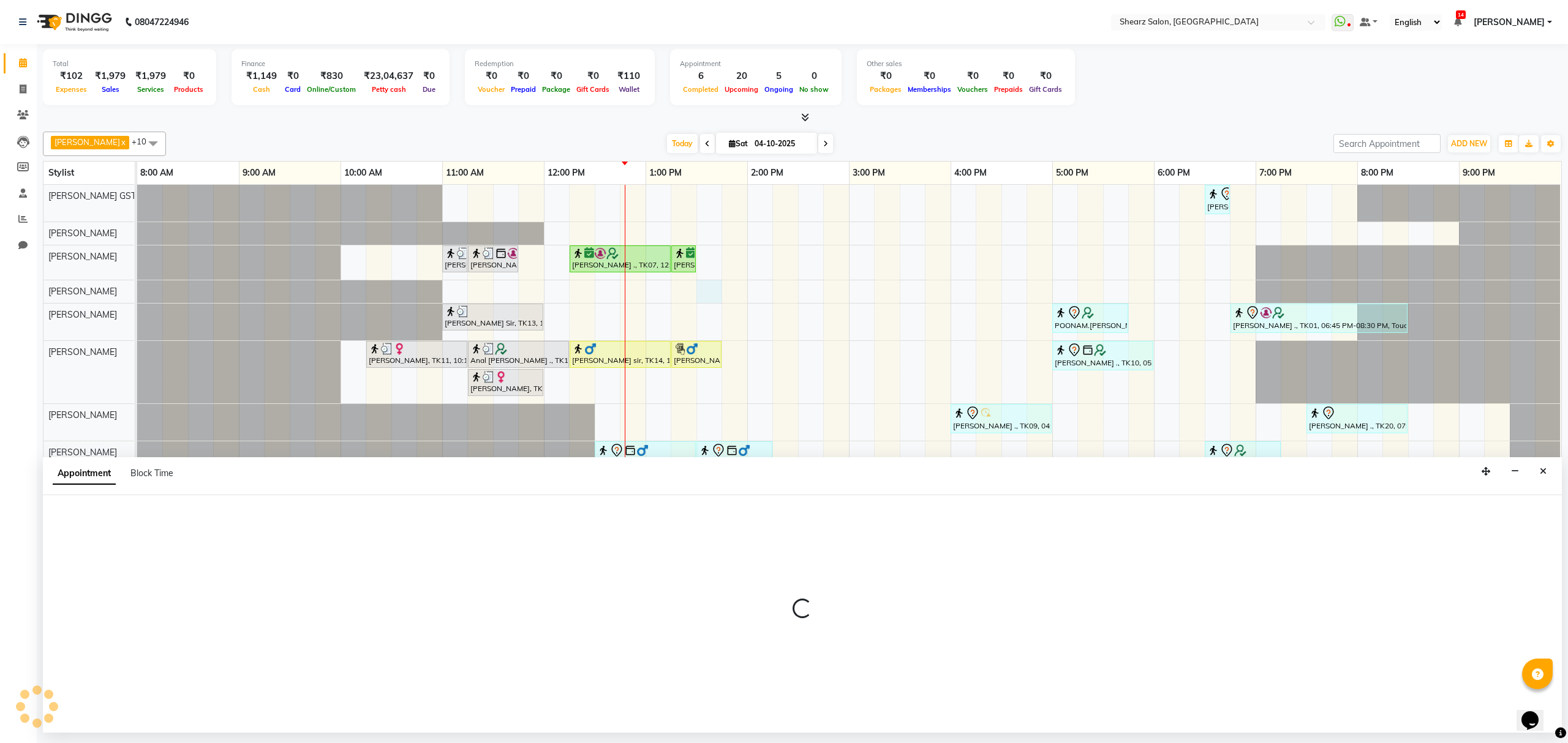
select select "91451"
select select "810"
select select "tentative"
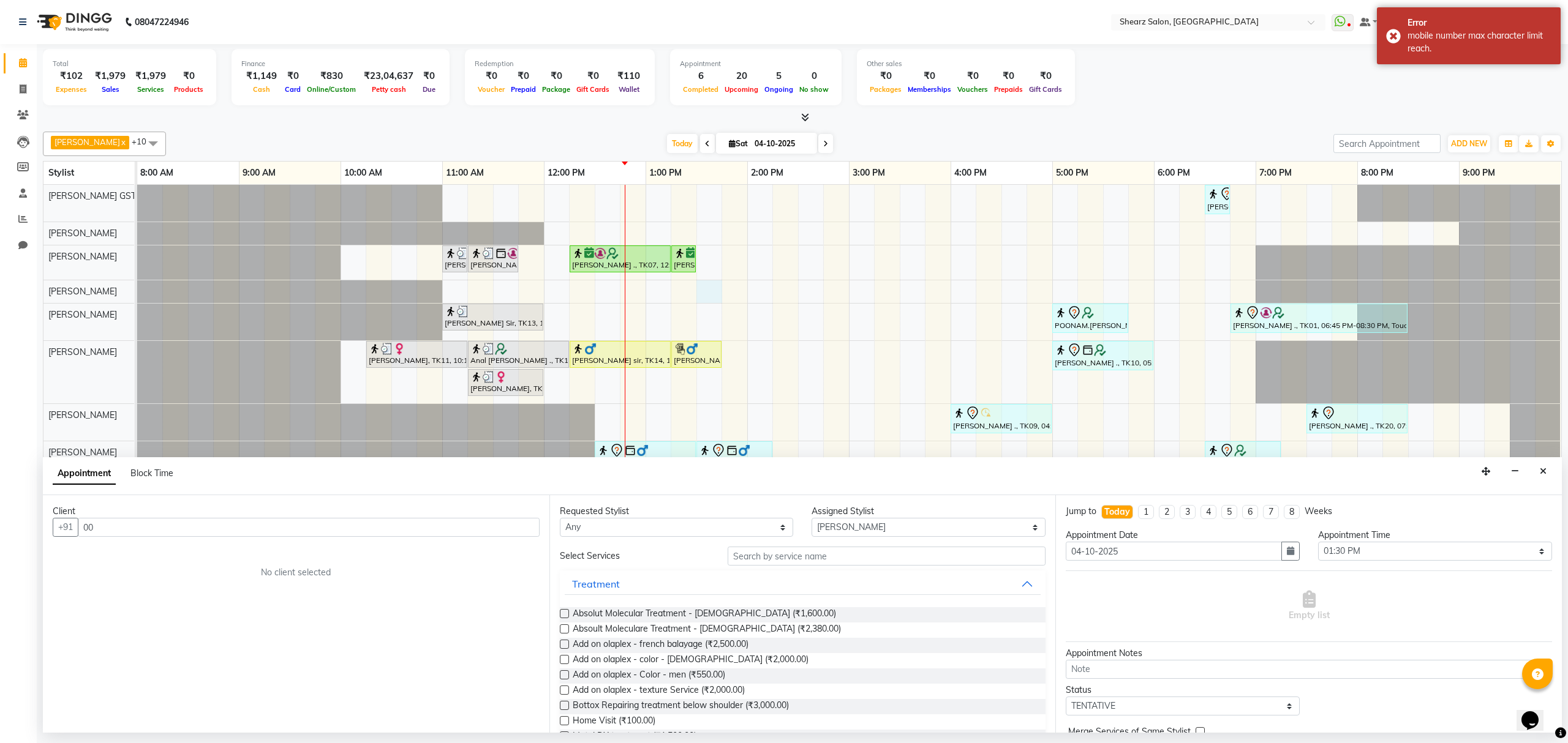
type input "0"
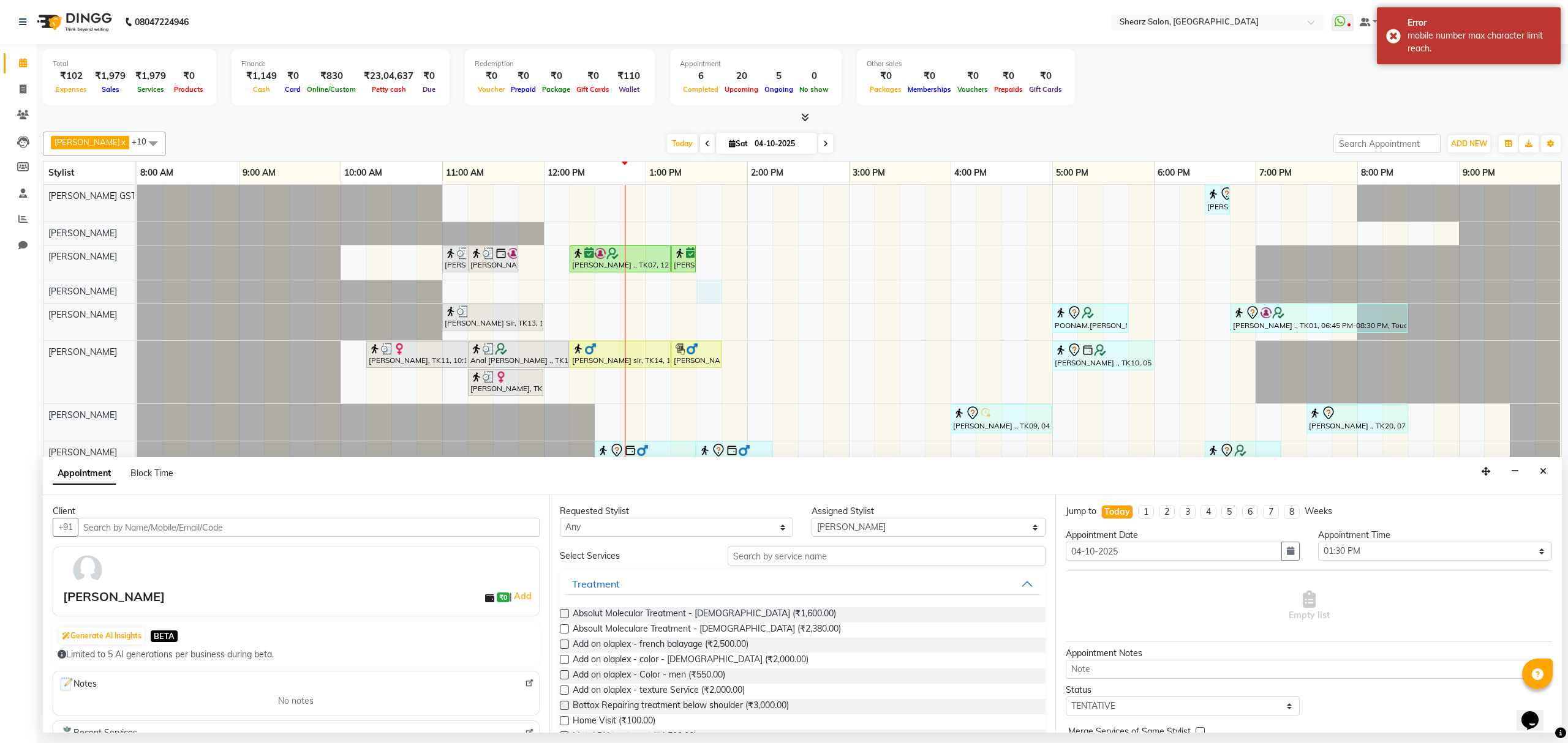
click at [123, 535] on input "text" at bounding box center [308, 527] width 462 height 19
click at [123, 527] on input "text" at bounding box center [308, 527] width 462 height 19
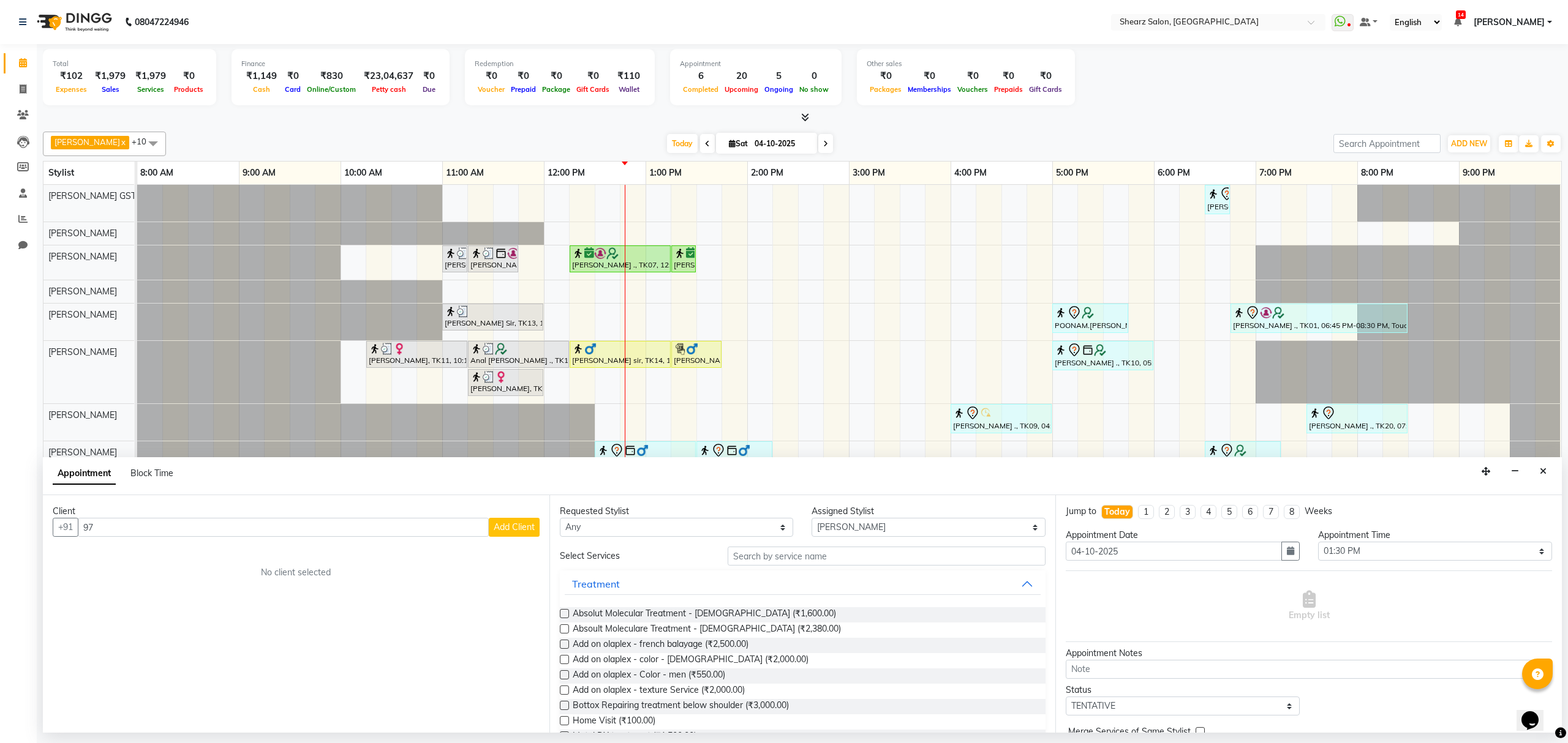
type input "9"
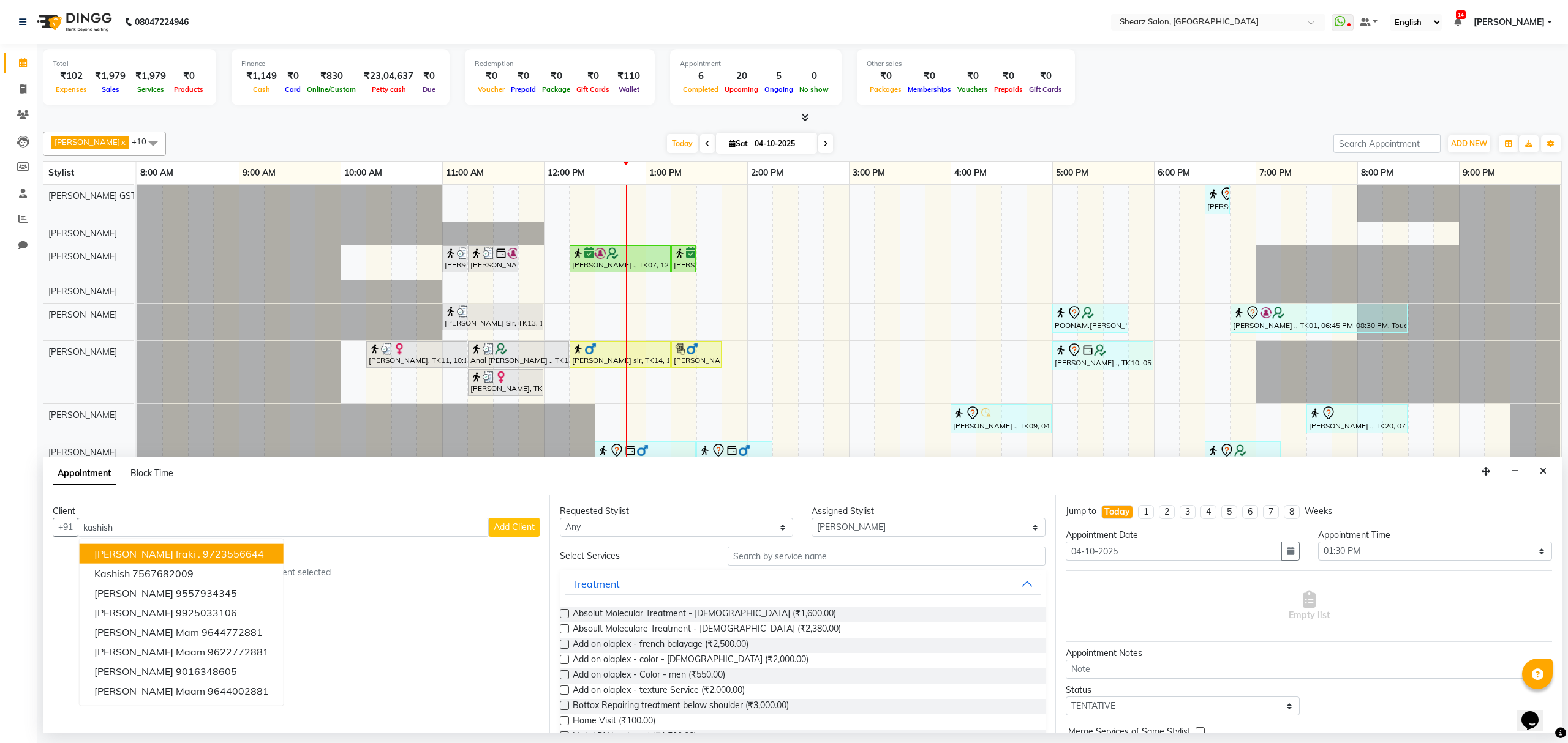
click at [143, 554] on span "[PERSON_NAME] Iraki ." at bounding box center [147, 554] width 106 height 12
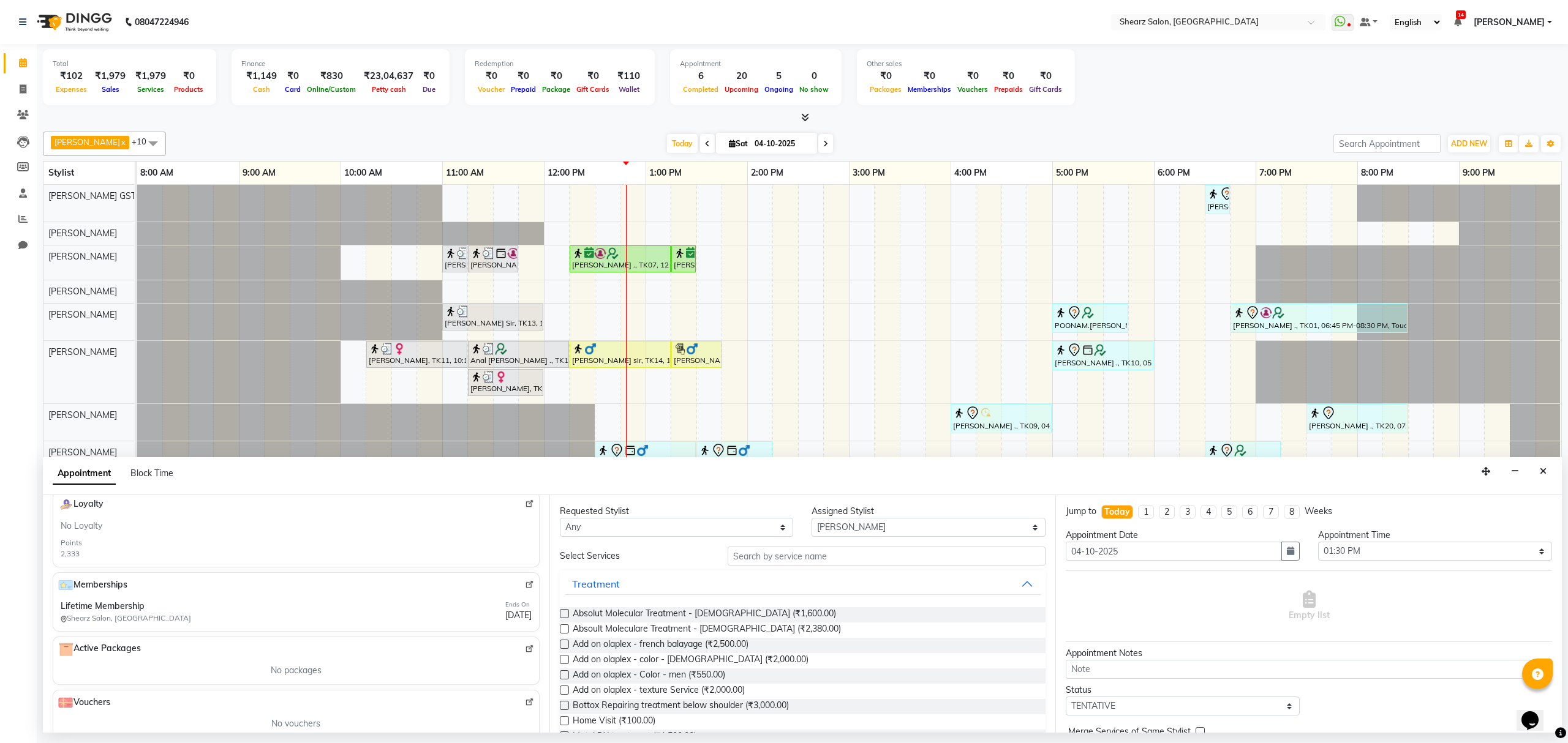
scroll to position [381, 0]
type input "9723556644"
click at [525, 567] on img at bounding box center [530, 570] width 9 height 9
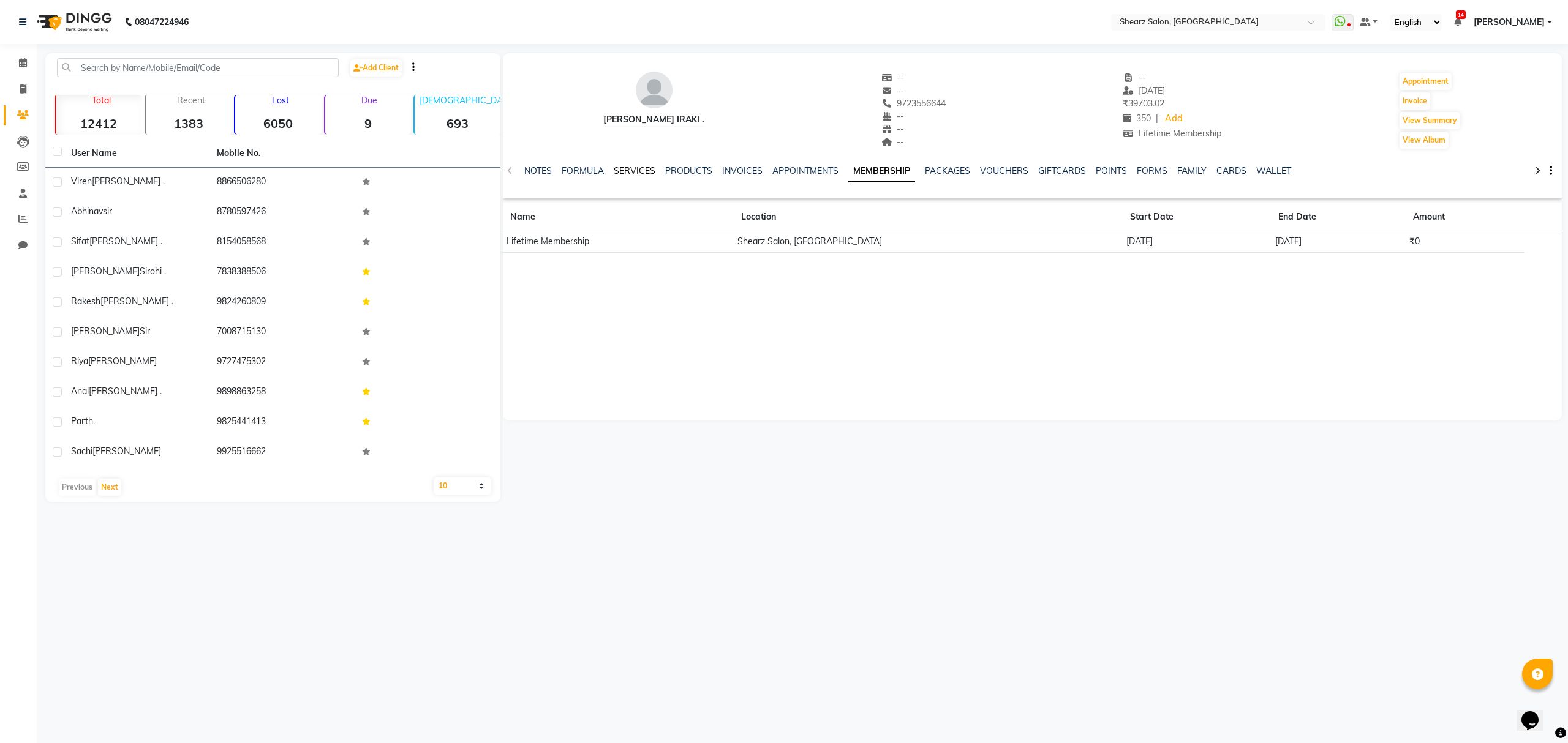
click at [637, 168] on link "SERVICES" at bounding box center [635, 170] width 42 height 11
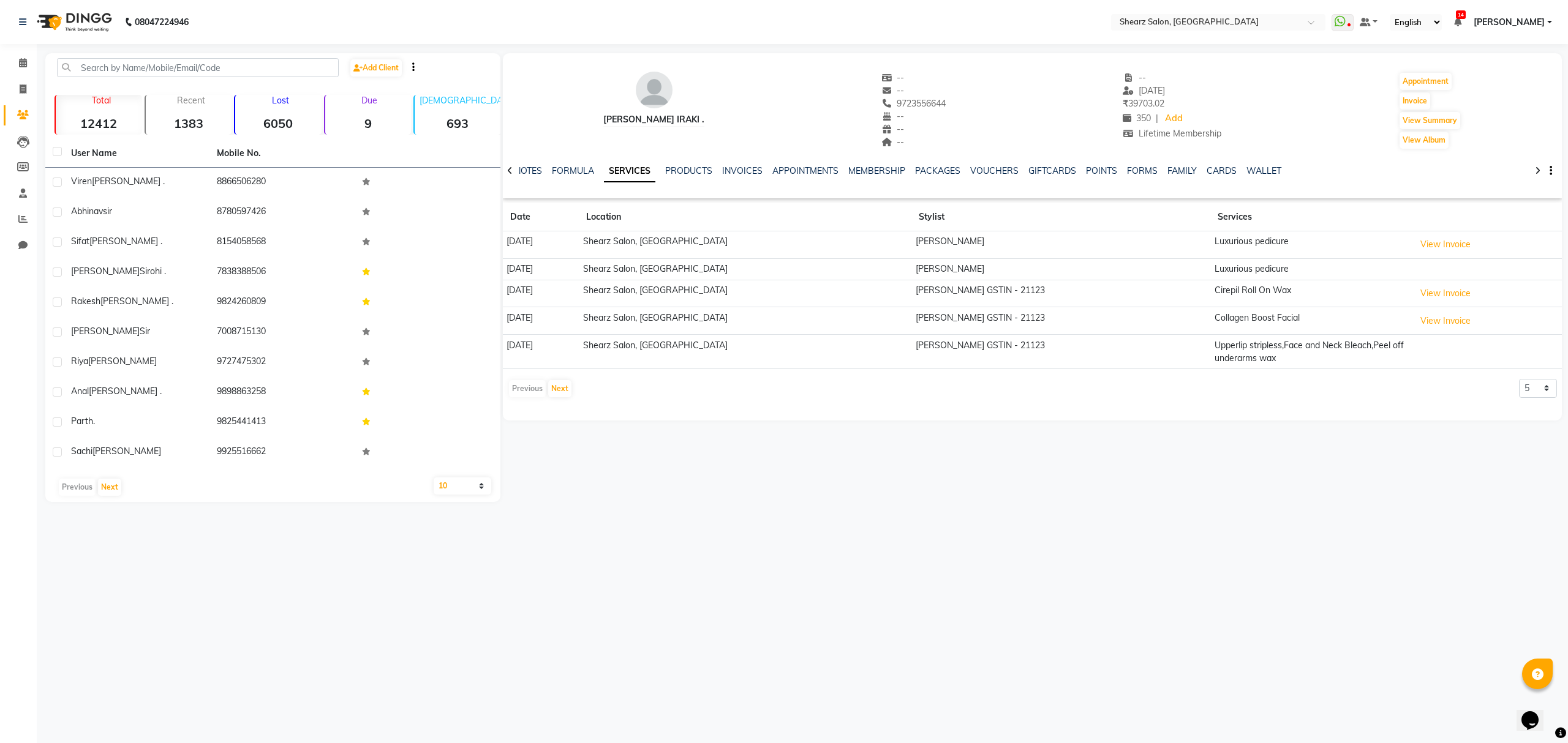
click at [637, 168] on link "SERVICES" at bounding box center [629, 171] width 51 height 22
click at [563, 388] on button "Next" at bounding box center [559, 388] width 24 height 17
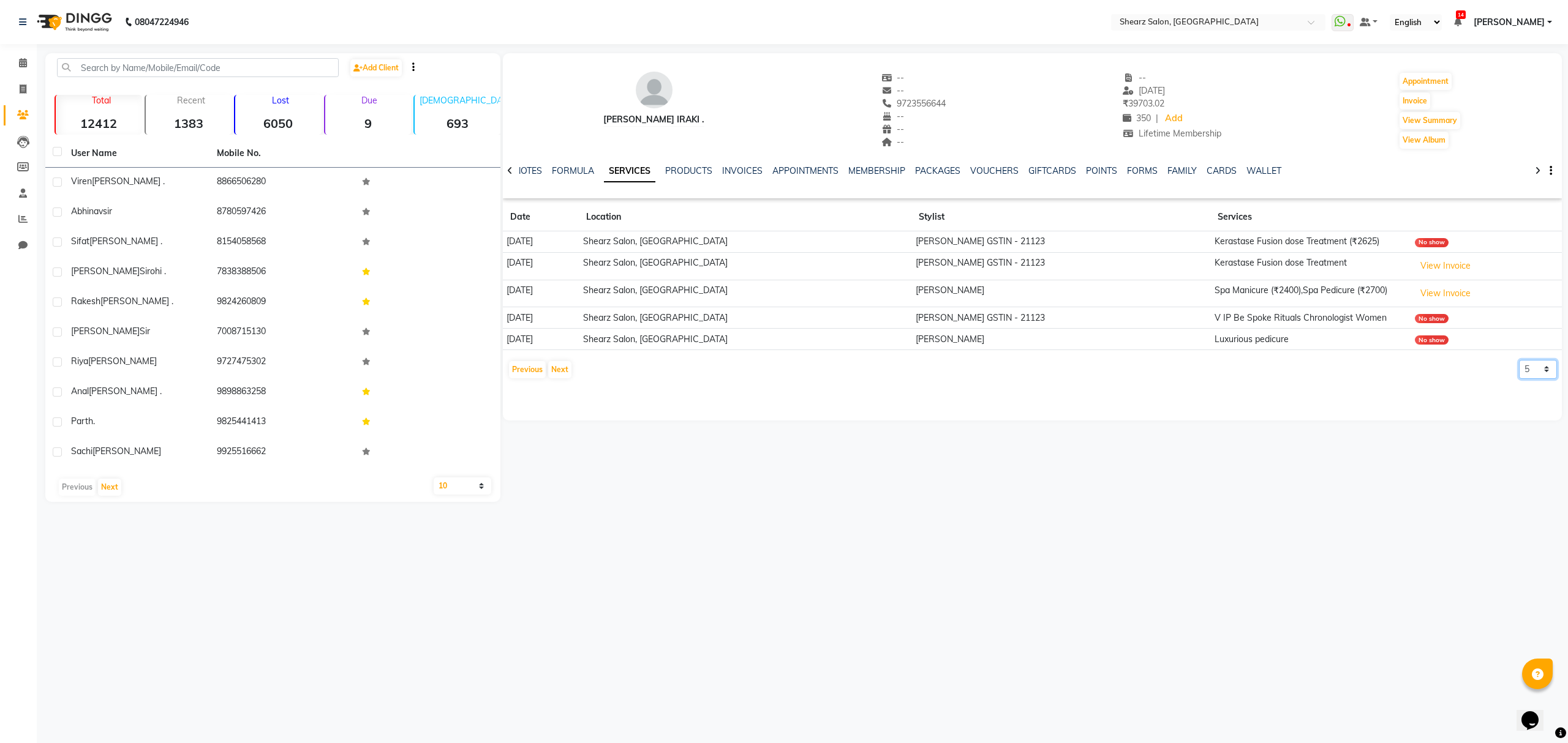
click at [1534, 368] on select "5 10 50 100 500" at bounding box center [1538, 369] width 38 height 19
click at [1519, 362] on select "5 10 50 100 500" at bounding box center [1538, 369] width 38 height 19
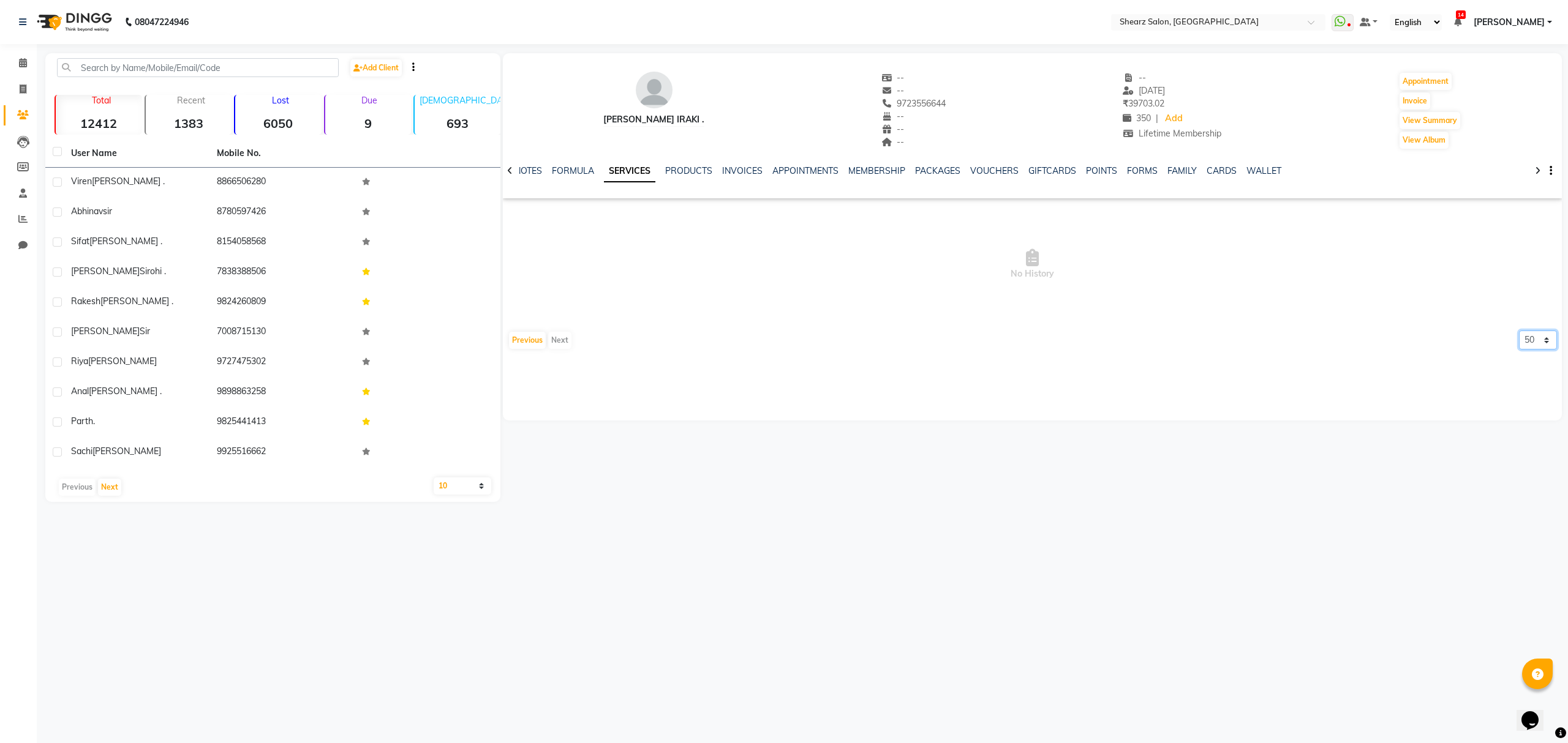
click at [1530, 341] on select "5 10 50 100 500" at bounding box center [1538, 340] width 38 height 19
select select "10"
click at [1519, 331] on select "5 10 50 100 500" at bounding box center [1538, 340] width 38 height 19
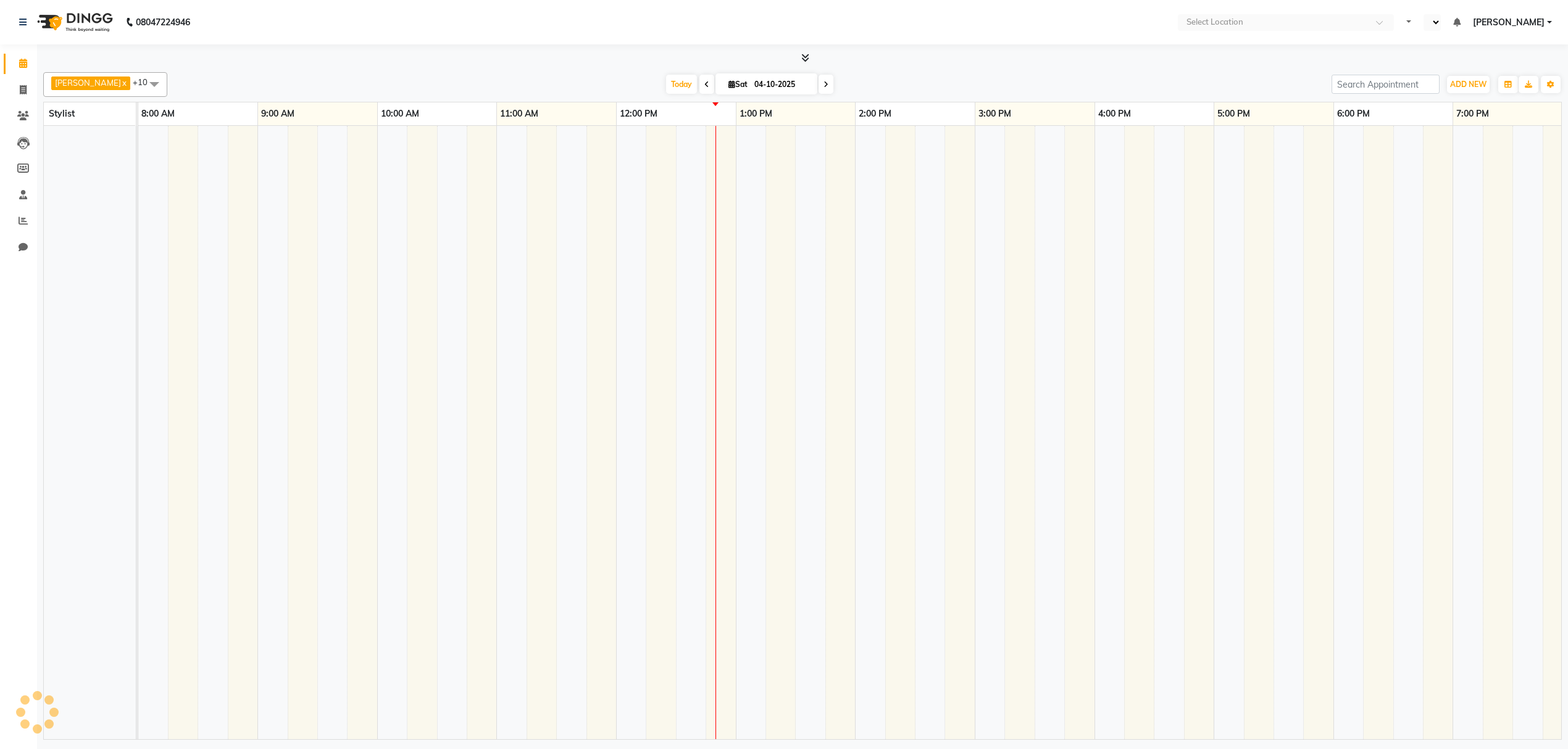
select select "en"
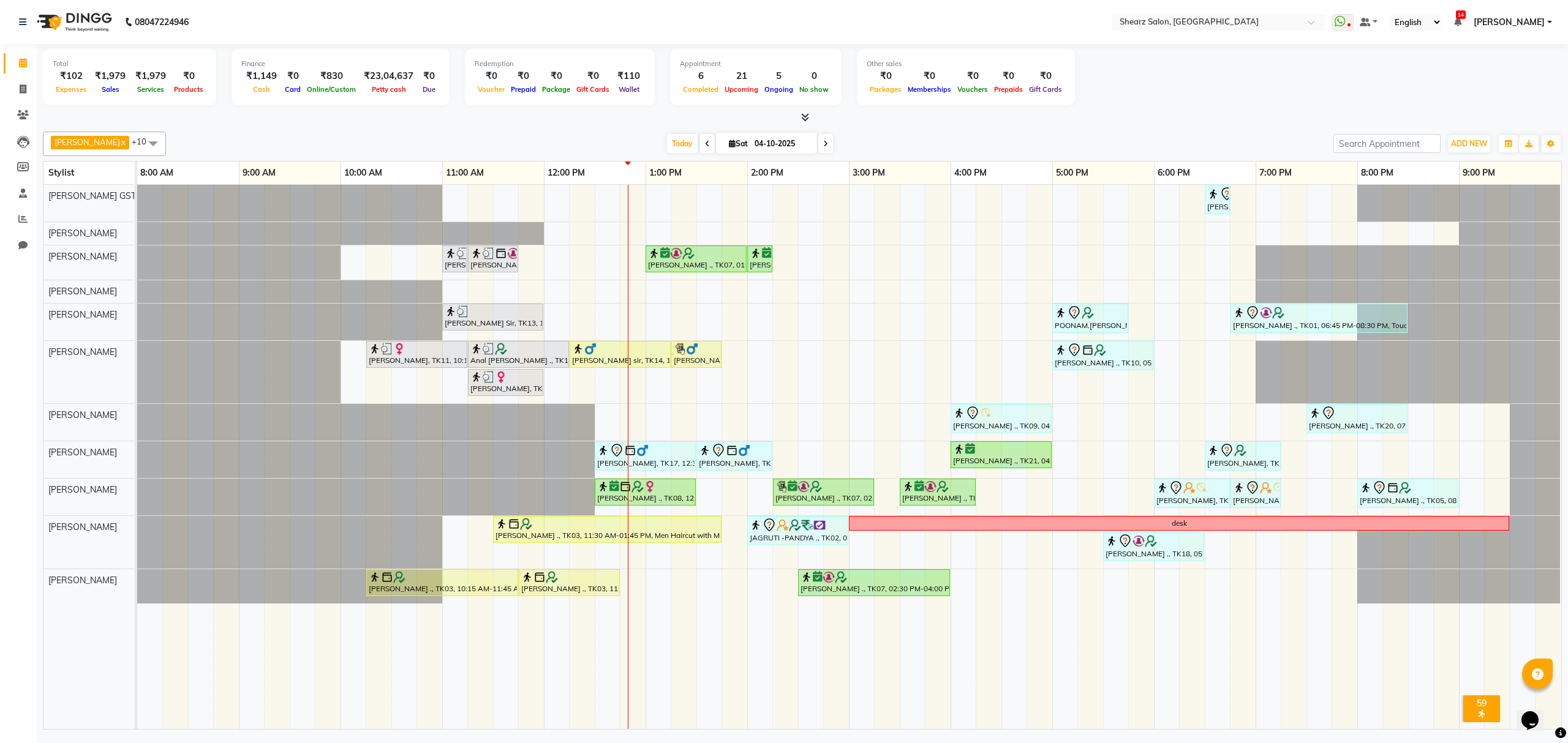
click at [818, 145] on span at bounding box center [825, 143] width 15 height 19
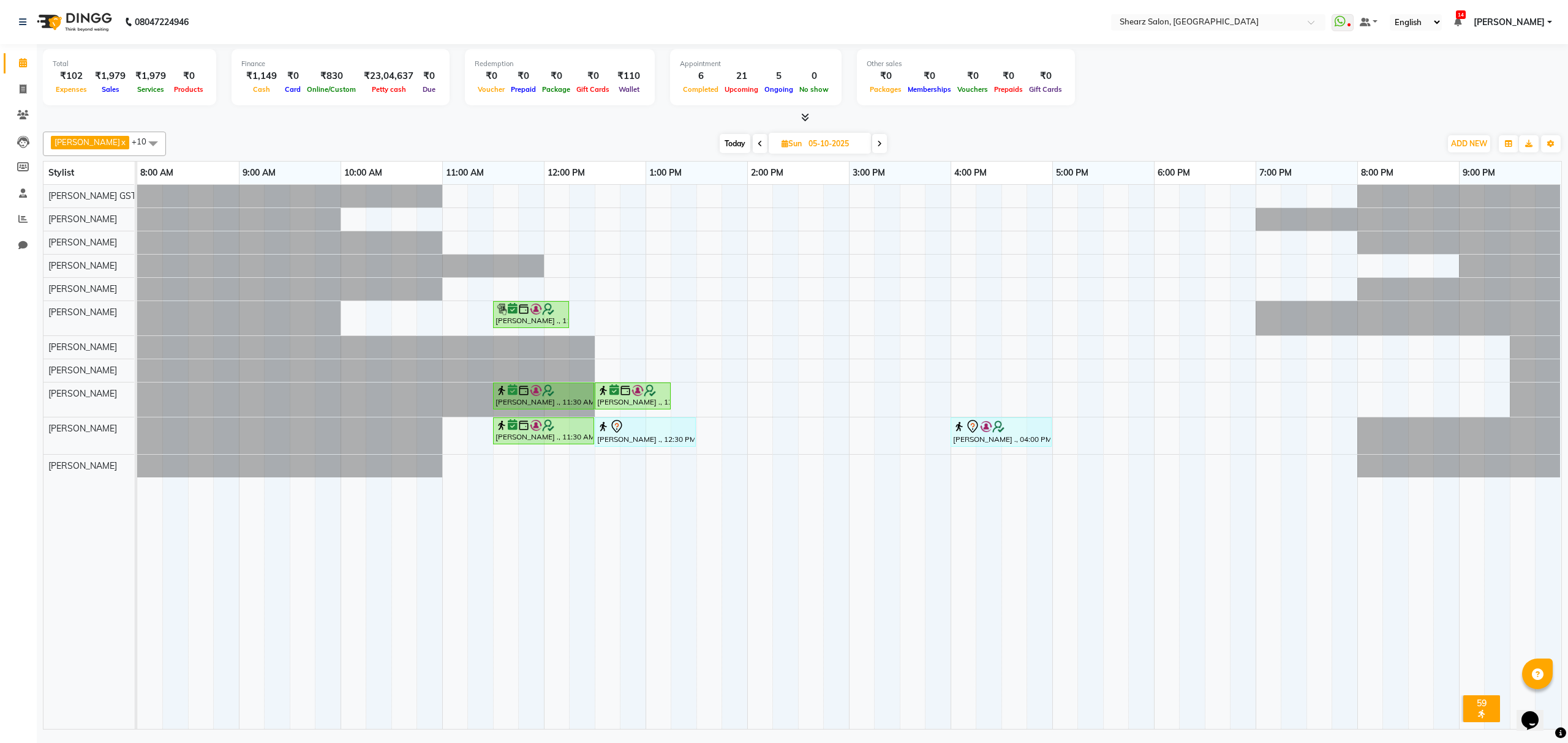
click at [882, 145] on div "Today Sun 05-10-2025" at bounding box center [803, 143] width 170 height 18
click at [877, 145] on icon at bounding box center [879, 143] width 5 height 7
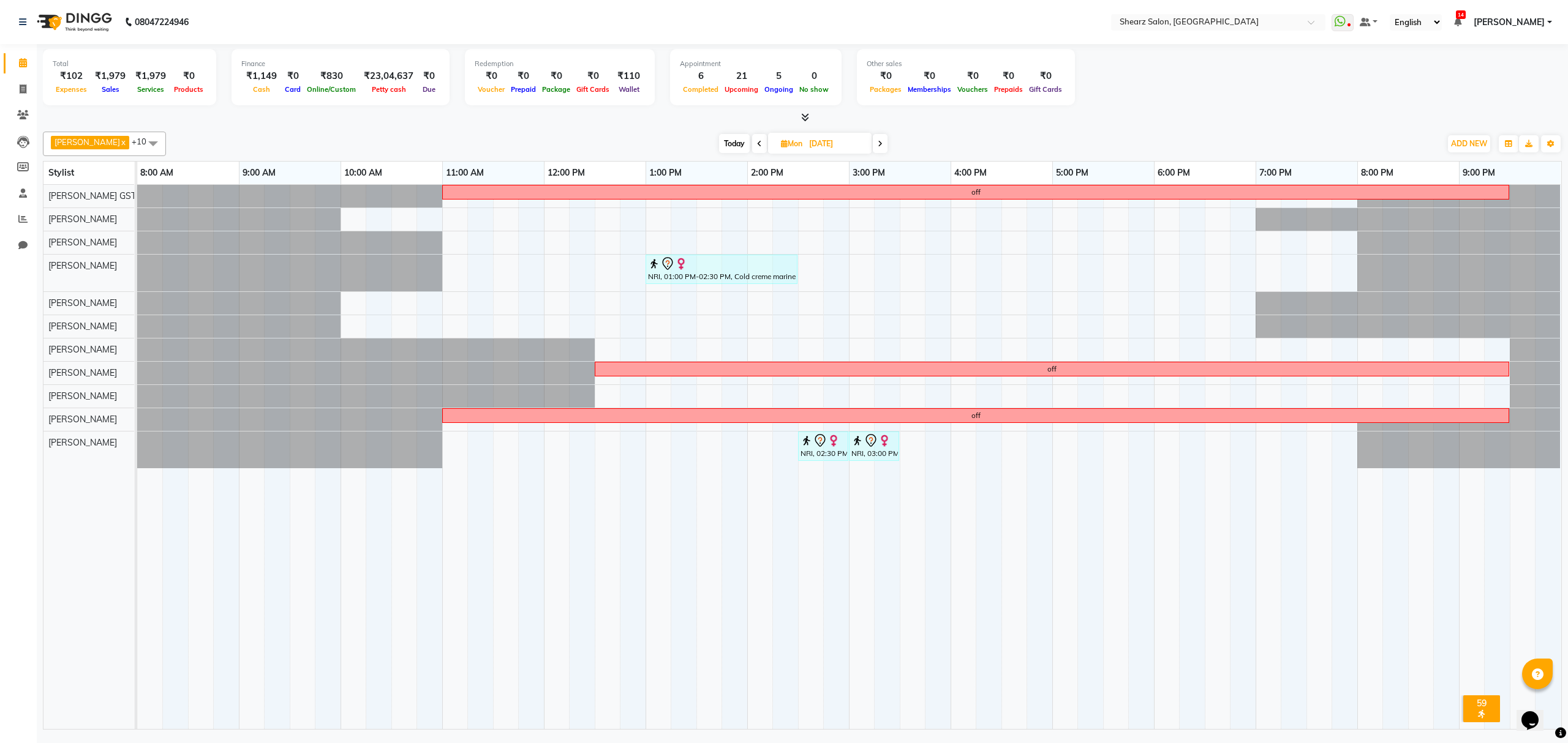
click at [730, 138] on span "Today" at bounding box center [734, 143] width 30 height 19
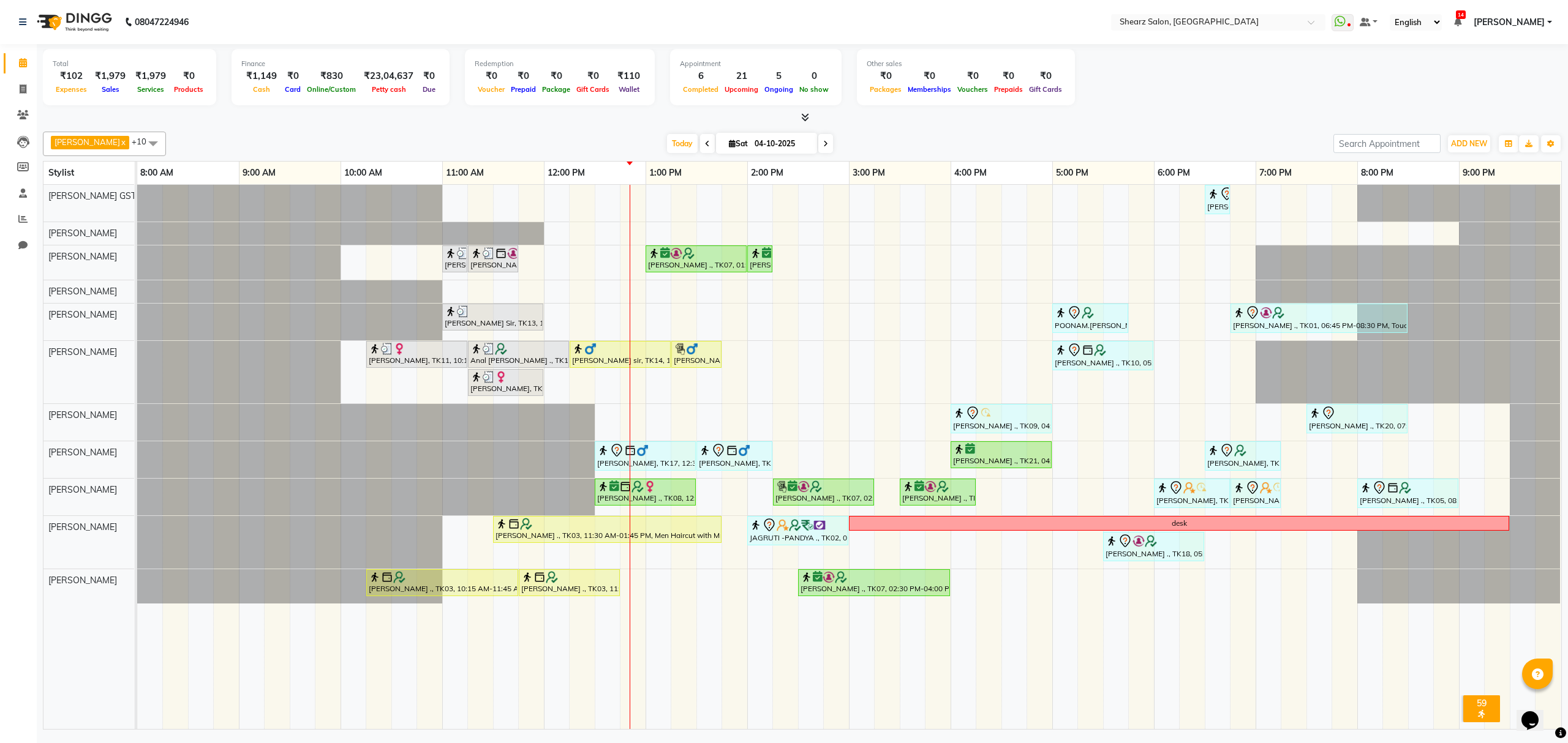
click at [823, 146] on icon at bounding box center [825, 143] width 5 height 7
type input "05-10-2025"
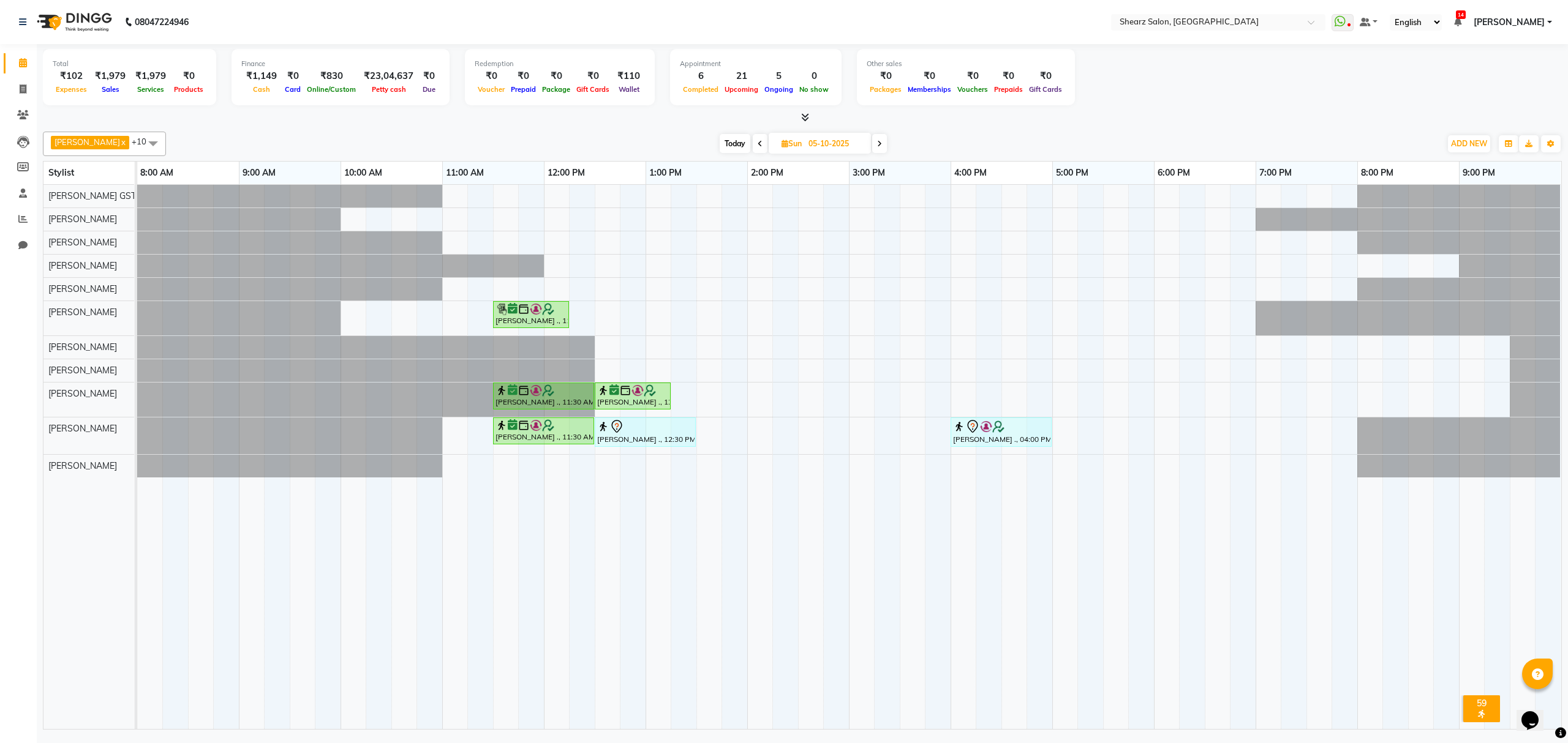
click at [753, 437] on div "Rakesh Yadav ., 11:30 AM-12:15 PM, kids hair cut Parth ., 11:30 AM-12:30 PM, Ha…" at bounding box center [849, 457] width 1424 height 544
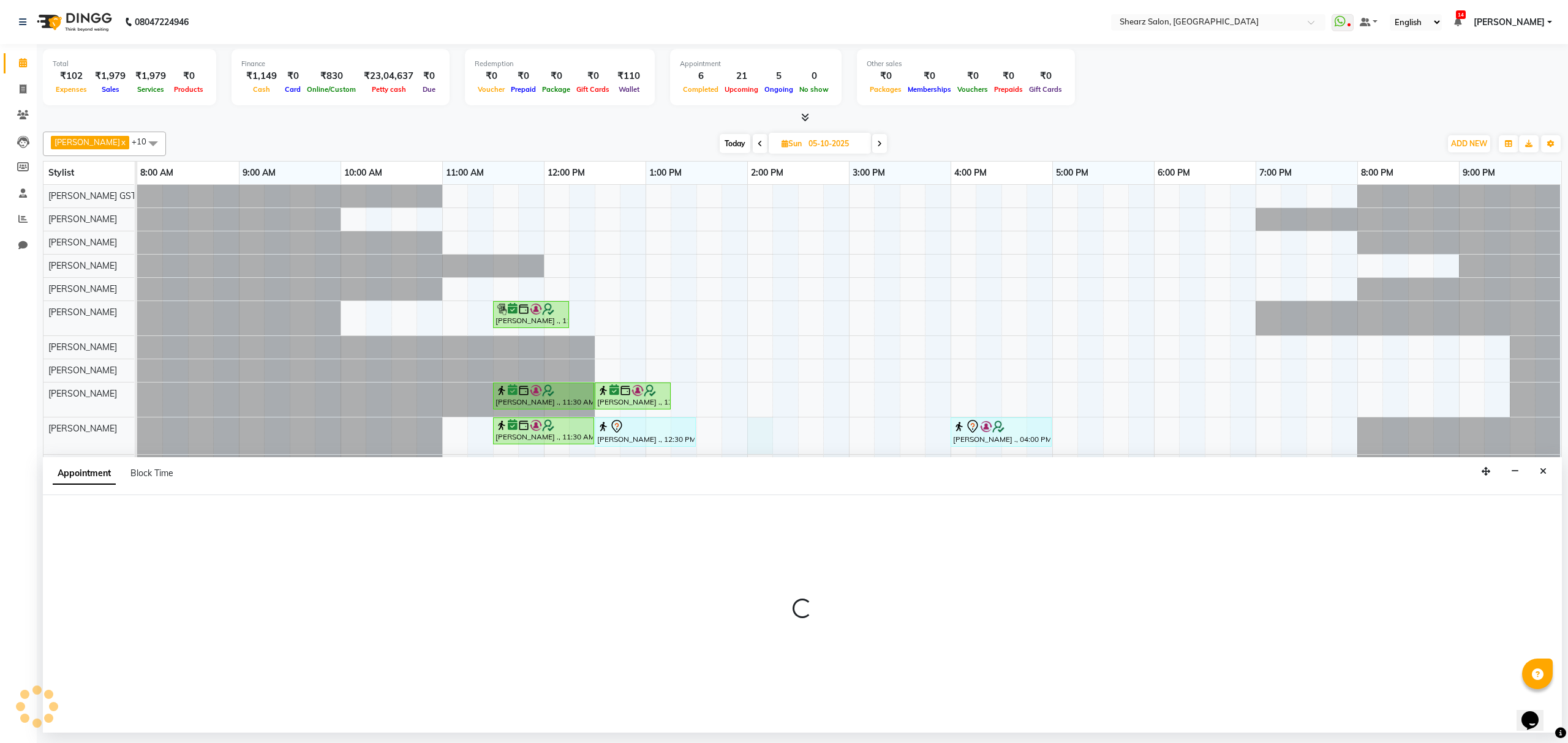
select select "77440"
select select "840"
select select "tentative"
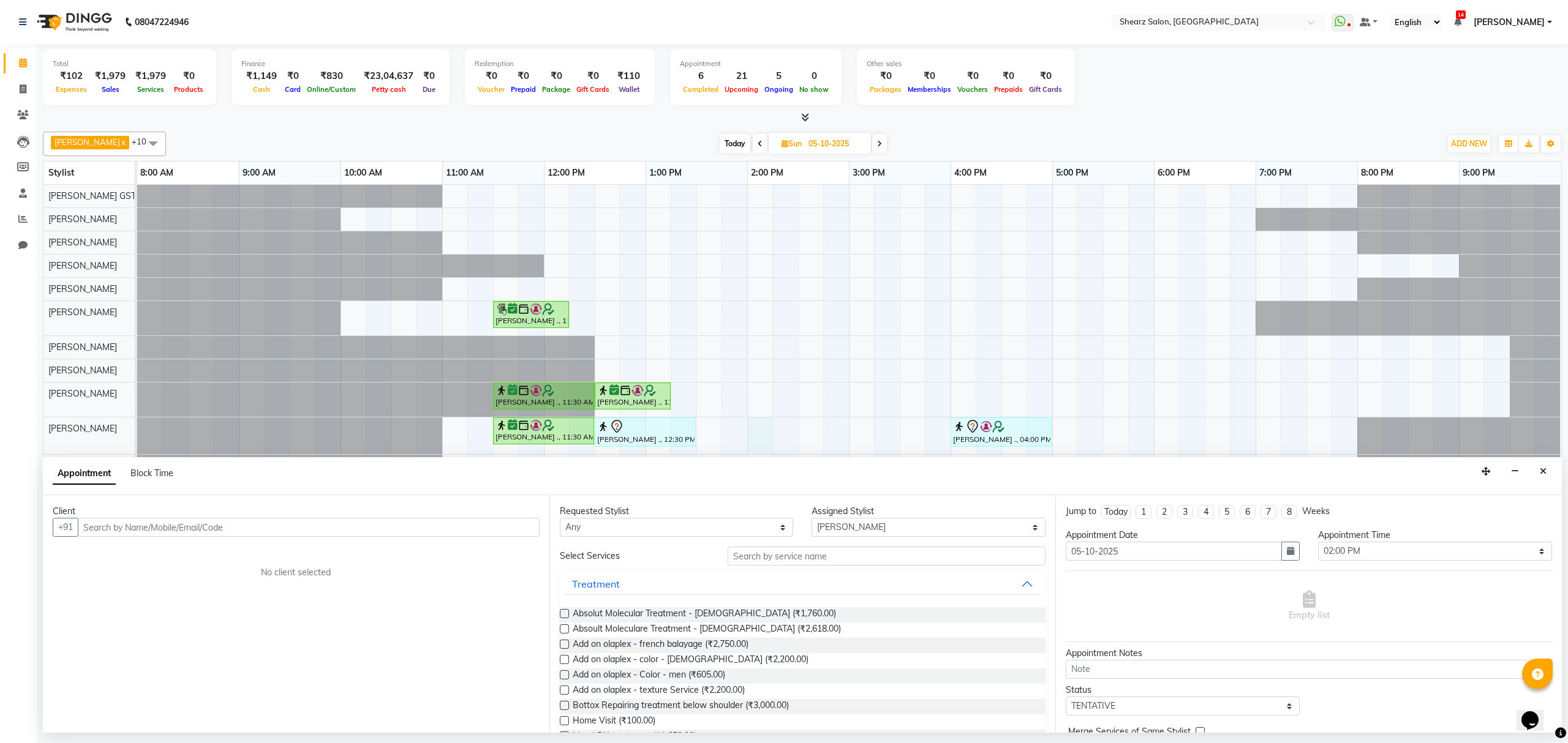
click at [123, 525] on input "text" at bounding box center [308, 527] width 462 height 19
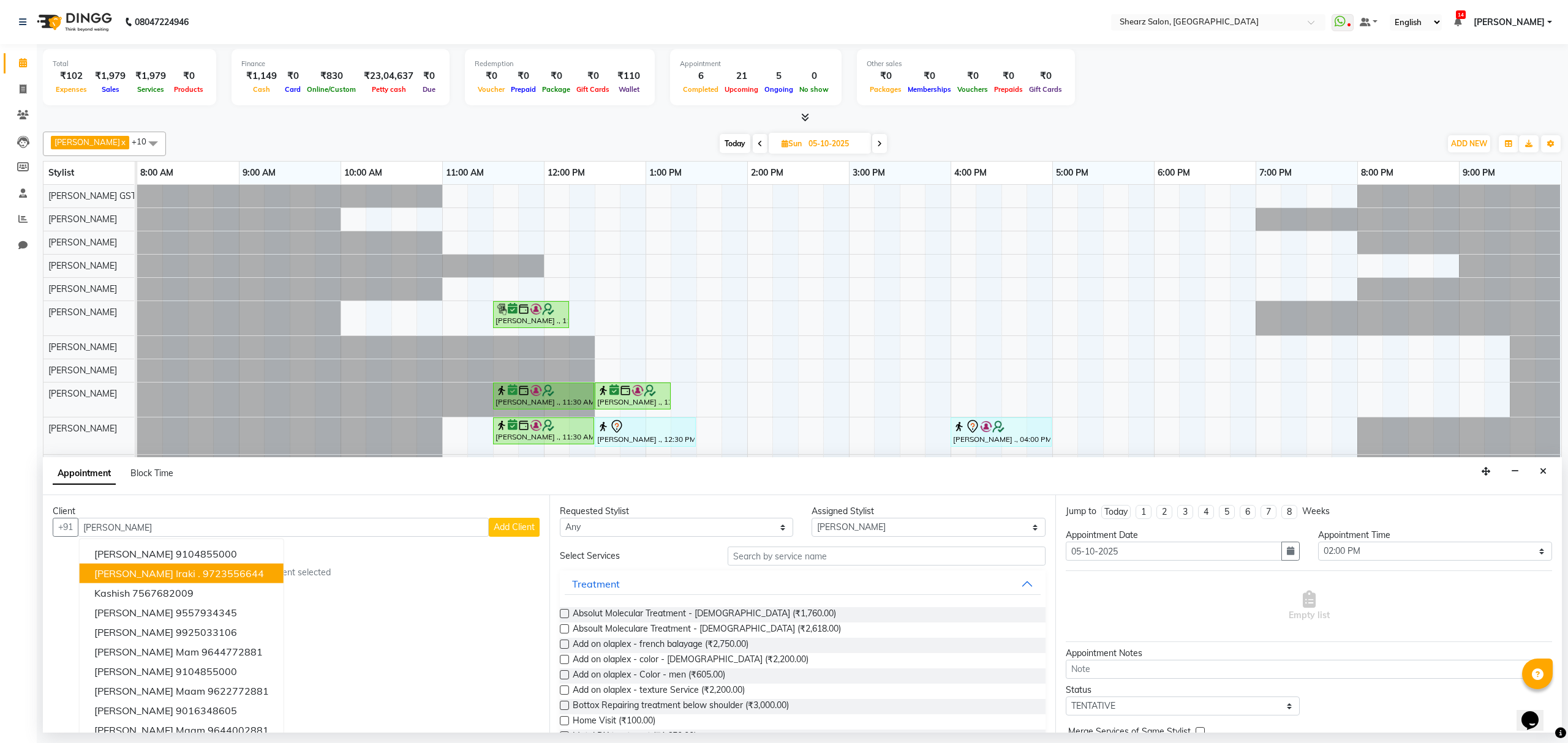
click at [117, 567] on button "Kashish Iraki . 9723556644" at bounding box center [181, 573] width 204 height 20
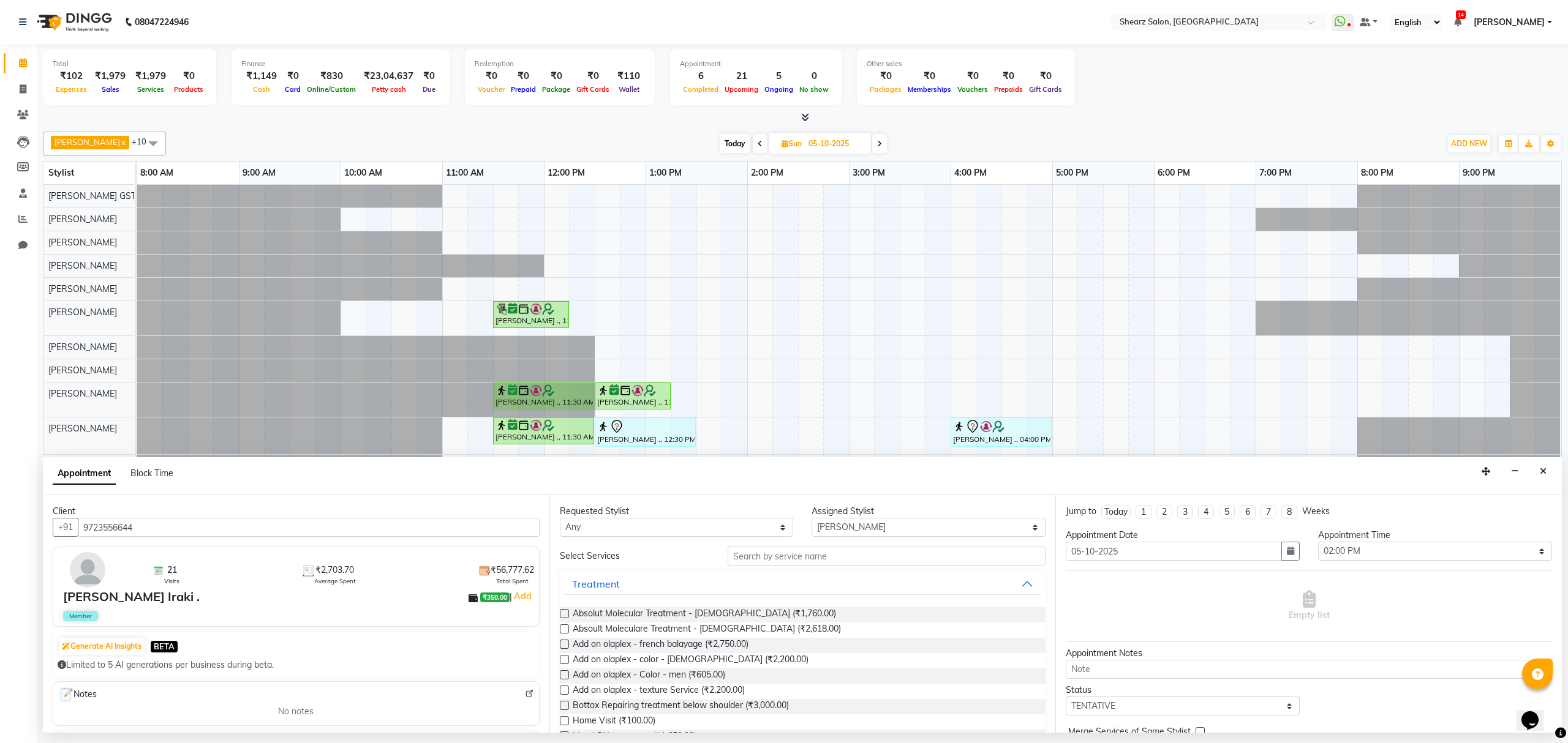
type input "9723556644"
click at [735, 552] on input "text" at bounding box center [887, 556] width 318 height 19
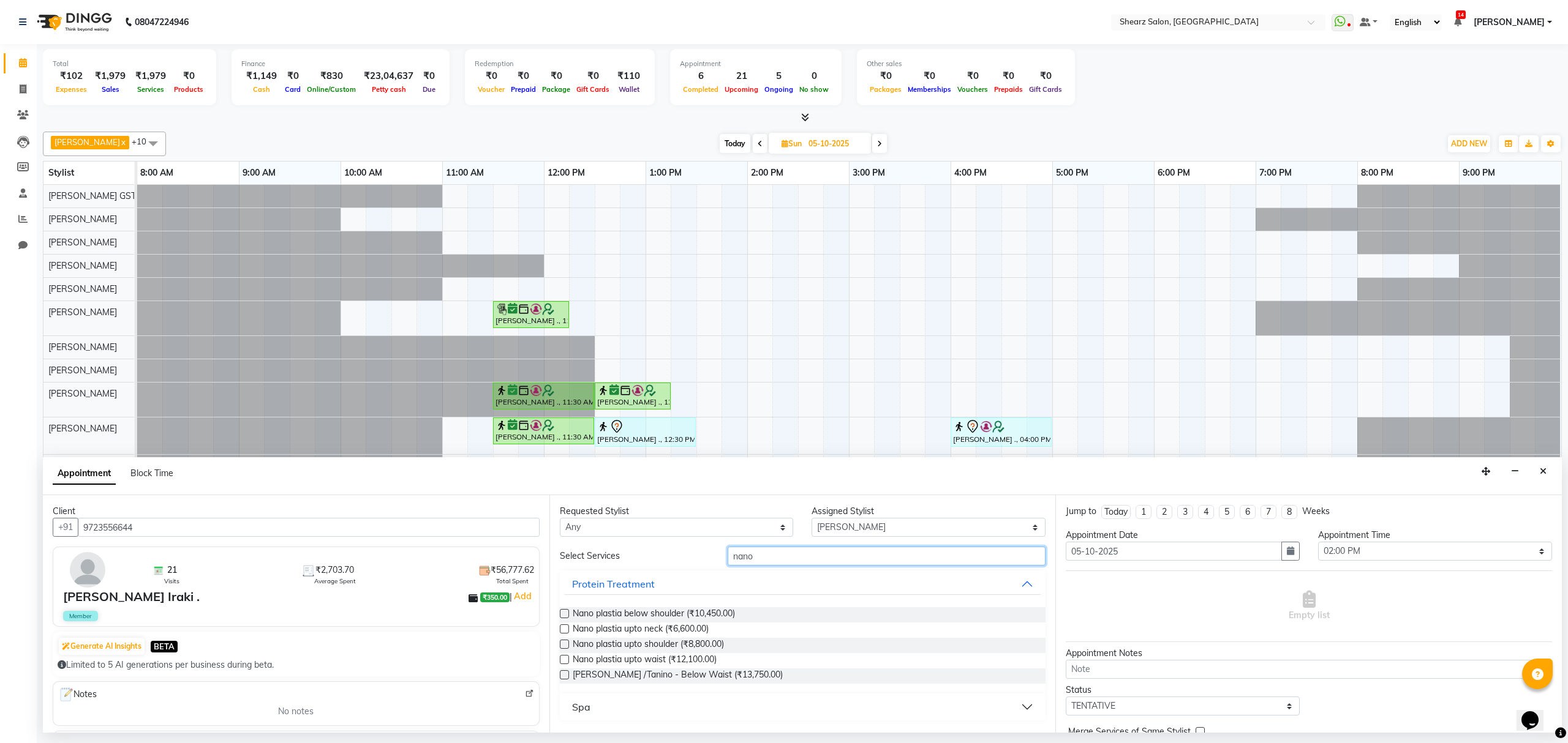
type input "nano"
click at [564, 662] on label at bounding box center [565, 660] width 9 height 9
click at [564, 662] on input "checkbox" at bounding box center [564, 661] width 8 height 8
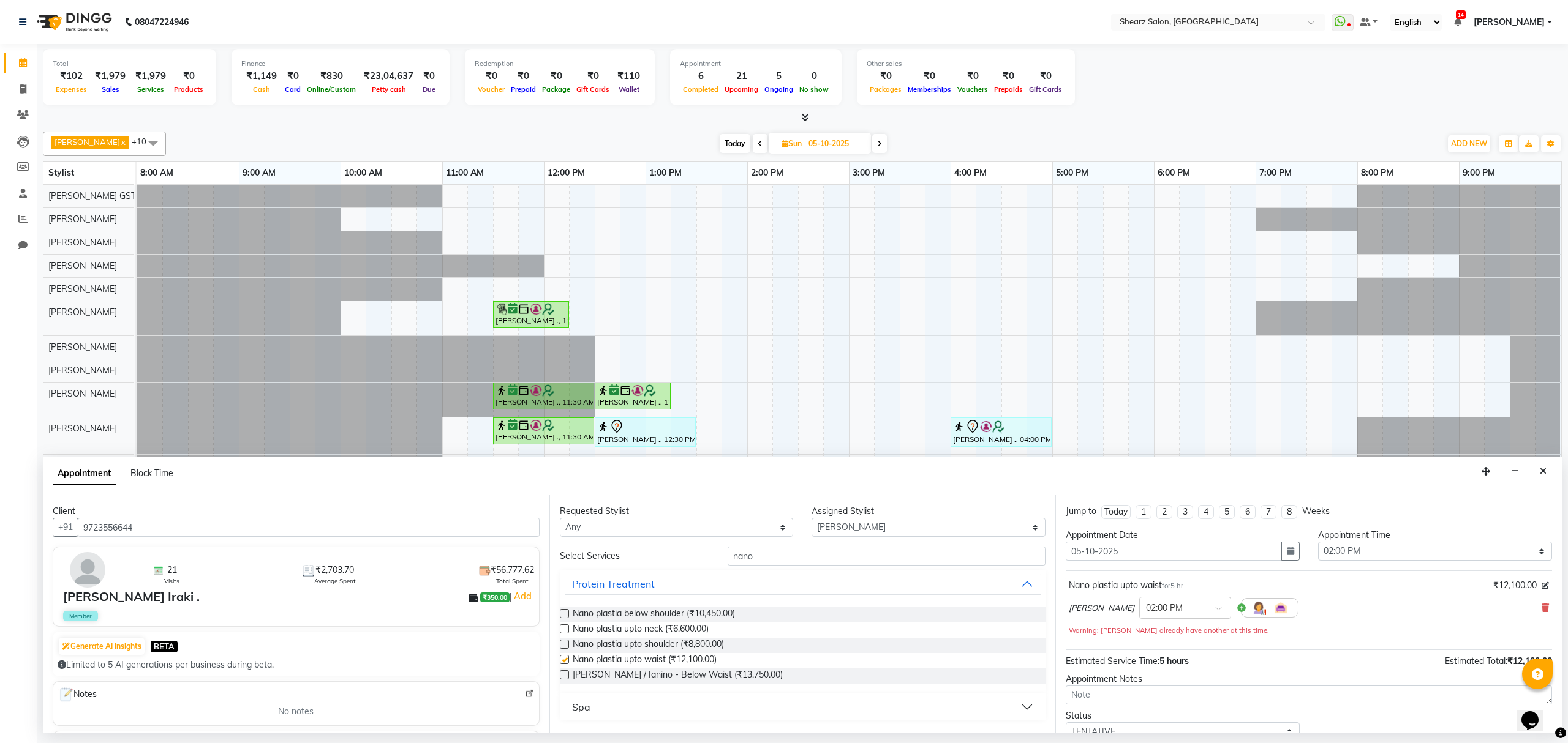
checkbox input "false"
click at [680, 520] on select "Any Brijesh Valand Center 1_mgr mgr Chandrakant Parmar Dinesh Deora Gopika DEVD…" at bounding box center [677, 527] width 234 height 19
select select "77440"
click at [560, 519] on select "Any Brijesh Valand Center 1_mgr mgr Chandrakant Parmar Dinesh Deora Gopika DEVD…" at bounding box center [677, 527] width 234 height 19
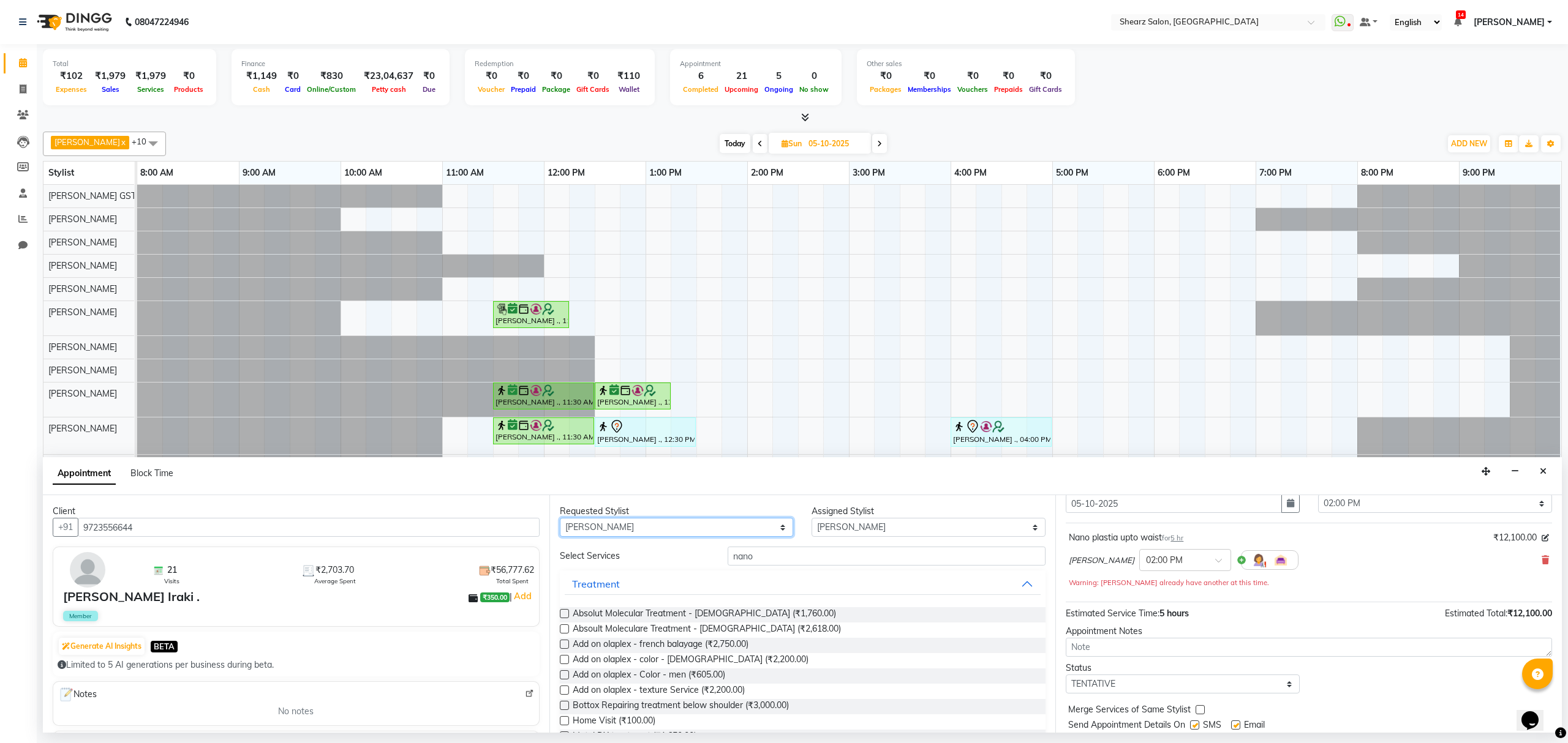
scroll to position [87, 0]
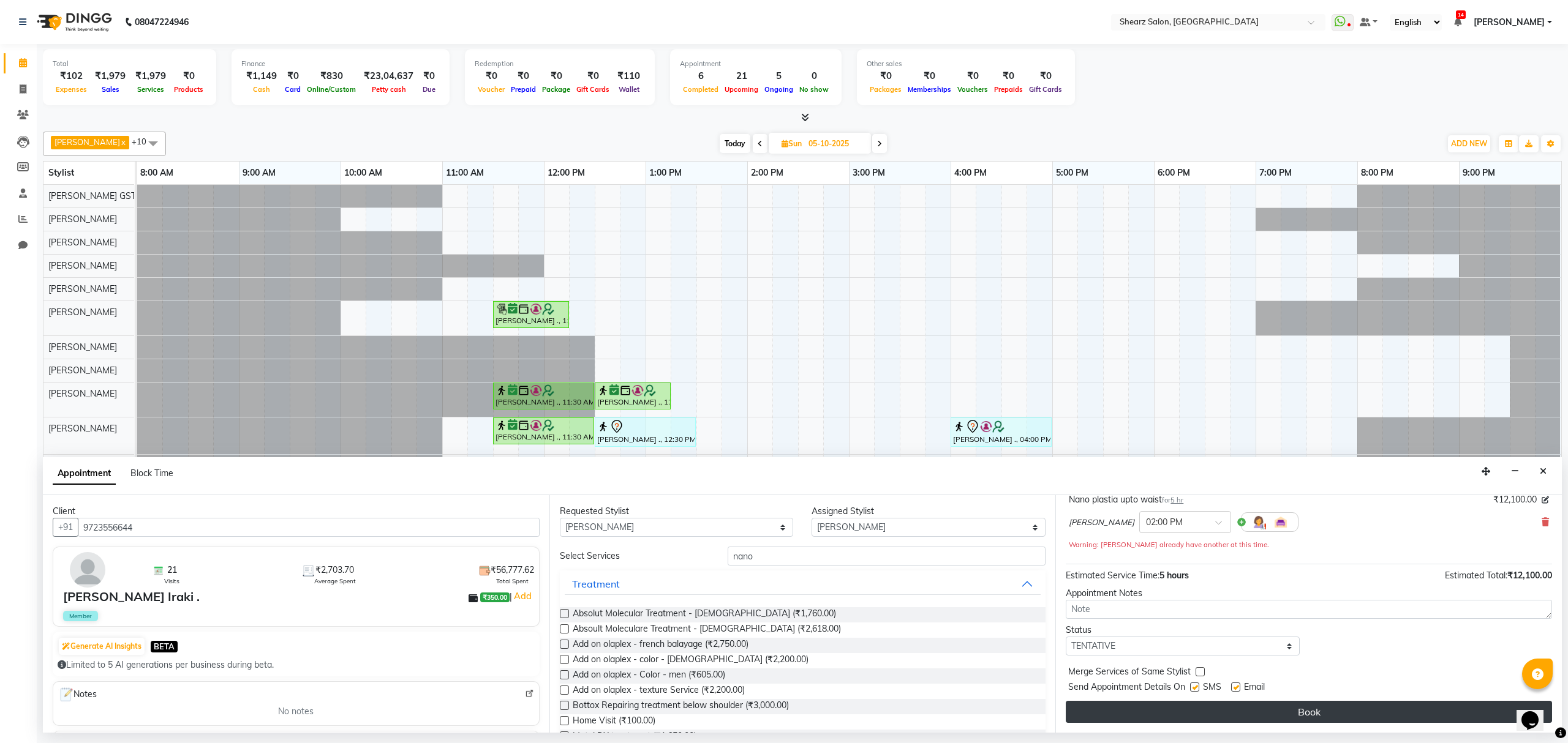
click at [1164, 710] on button "Book" at bounding box center [1309, 712] width 487 height 22
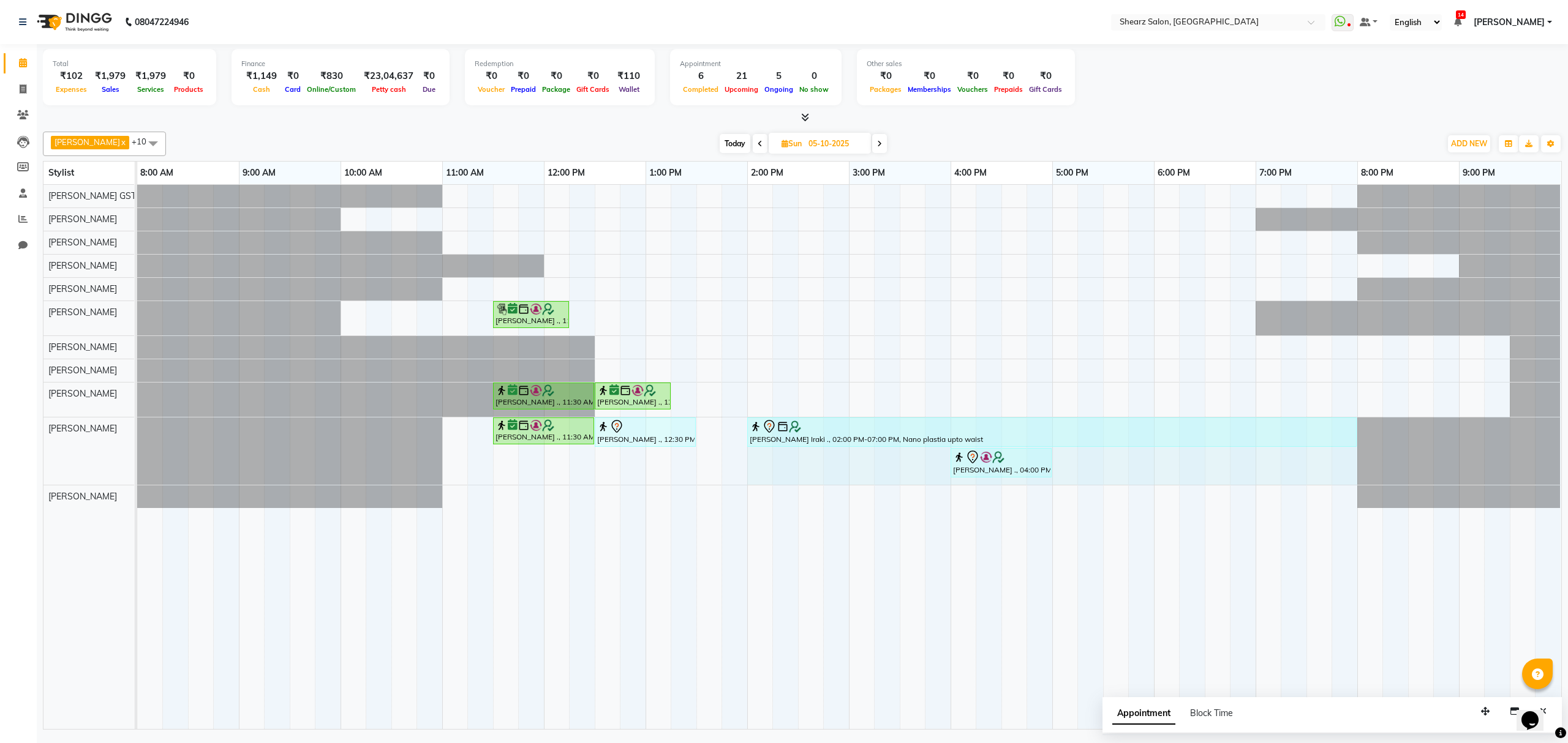
drag, startPoint x: 1253, startPoint y: 428, endPoint x: 1346, endPoint y: 430, distance: 93.0
click at [137, 430] on div "Rakesh Yadav ., 11:30 AM-12:30 PM, Men Haircut with Mr.Dinesh Kumar Sheth ., 12…" at bounding box center [137, 451] width 0 height 67
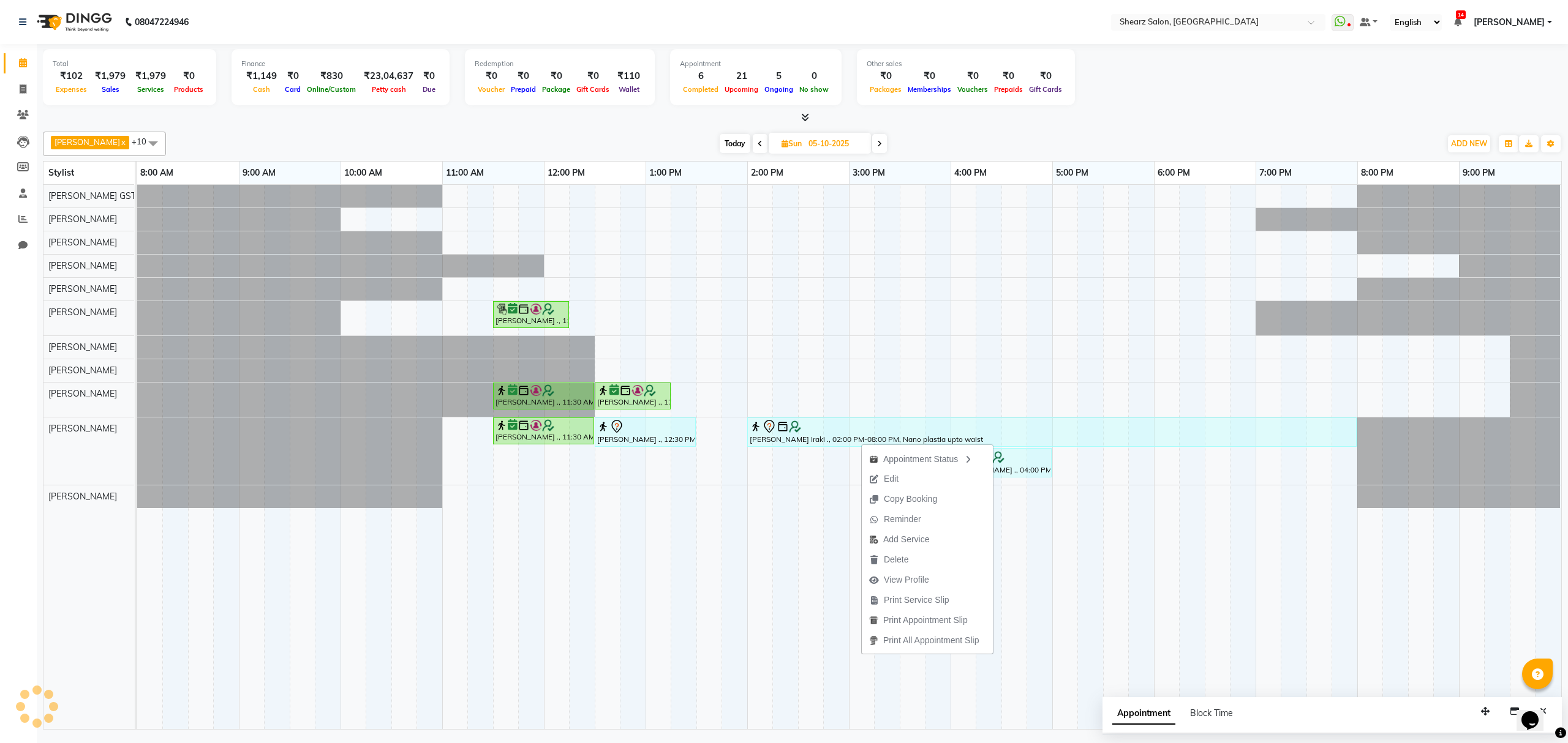
click at [861, 443] on div "Appointment Status Edit Copy Booking Reminder Add Service Delete View Profile P…" at bounding box center [927, 549] width 132 height 212
click at [137, 439] on div "Rakesh Yadav ., 11:30 AM-12:30 PM, Men Haircut with Mr.Dinesh Kumar Sheth ., 12…" at bounding box center [137, 451] width 0 height 67
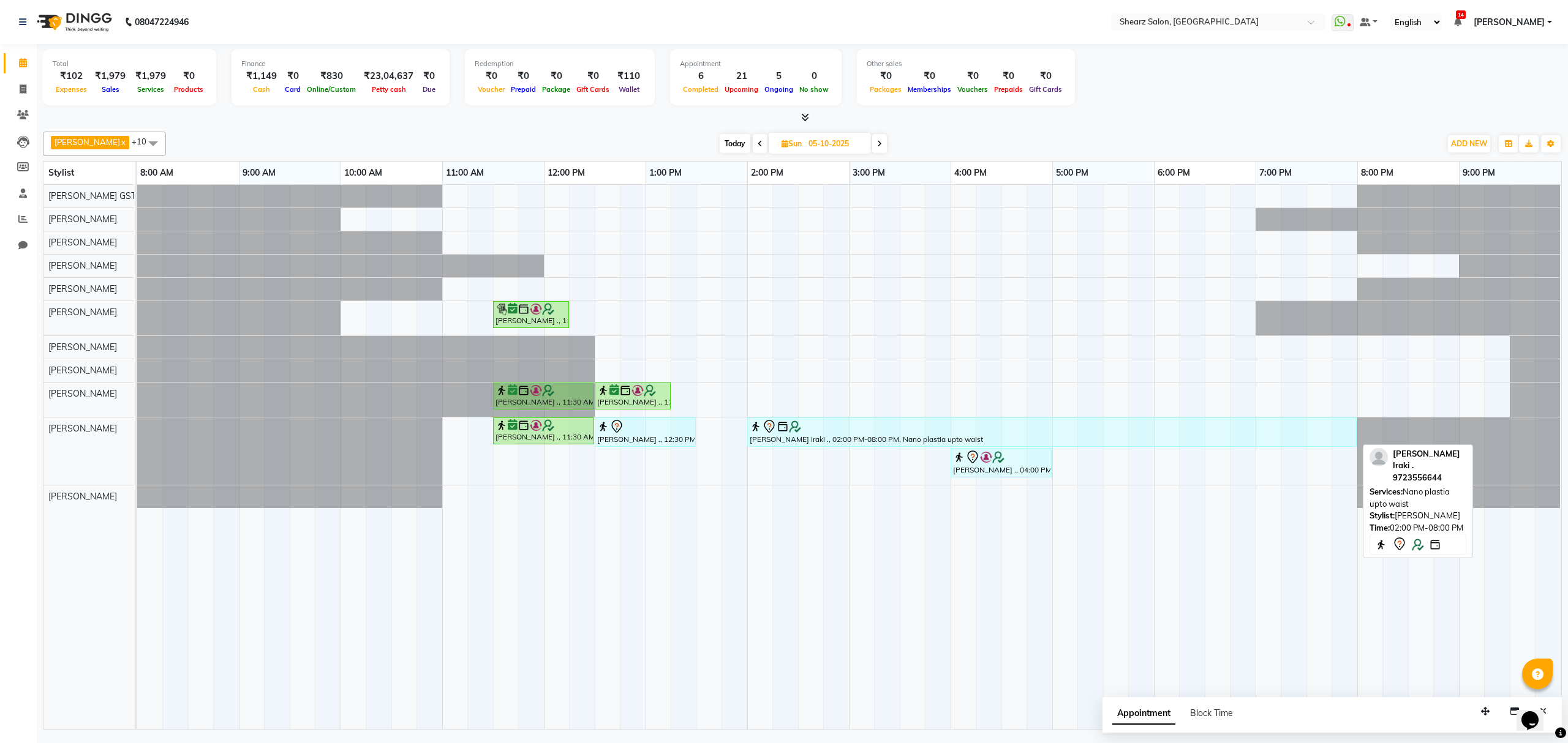
click at [846, 434] on div at bounding box center [1052, 427] width 604 height 15
select select "7"
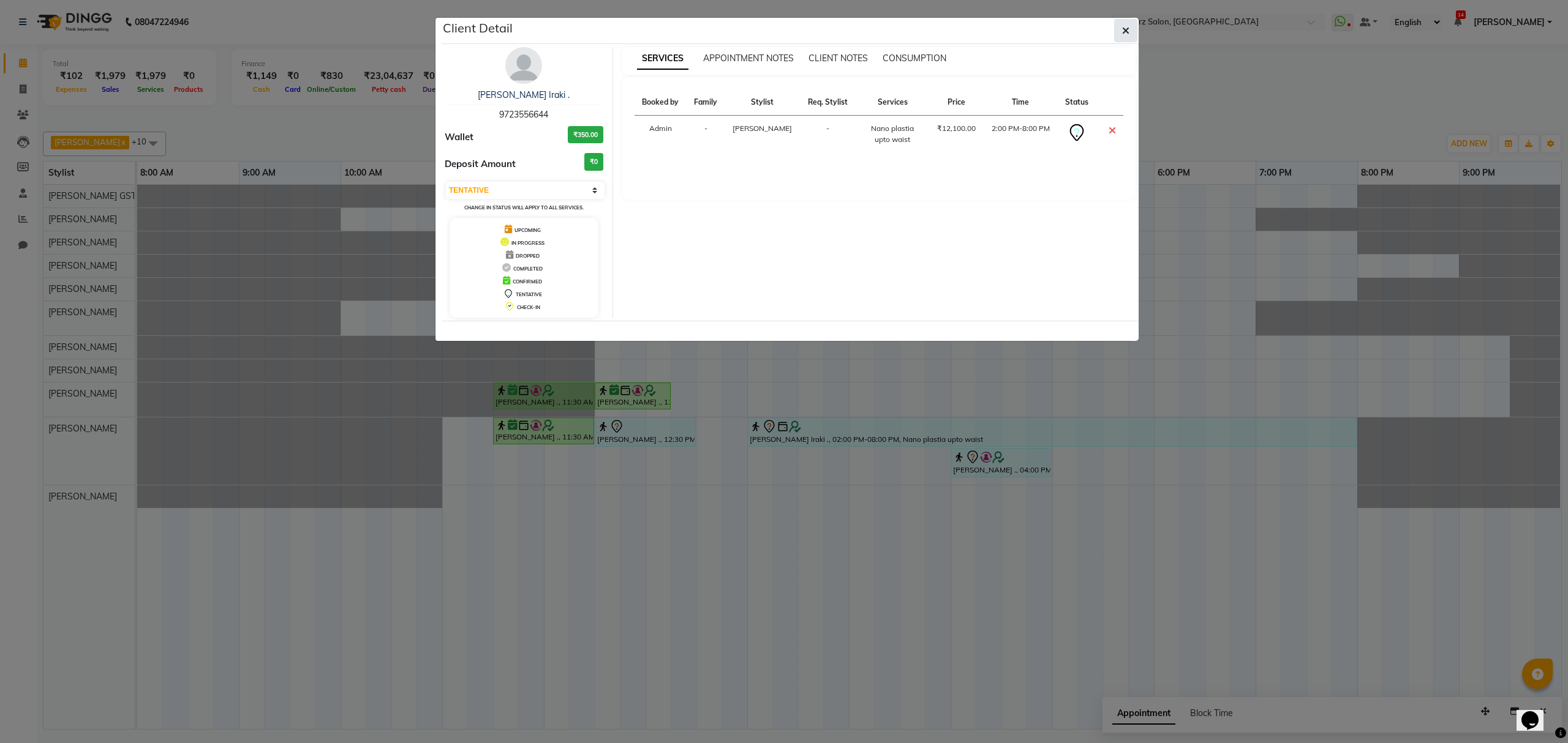
click at [1133, 30] on button "button" at bounding box center [1125, 30] width 24 height 24
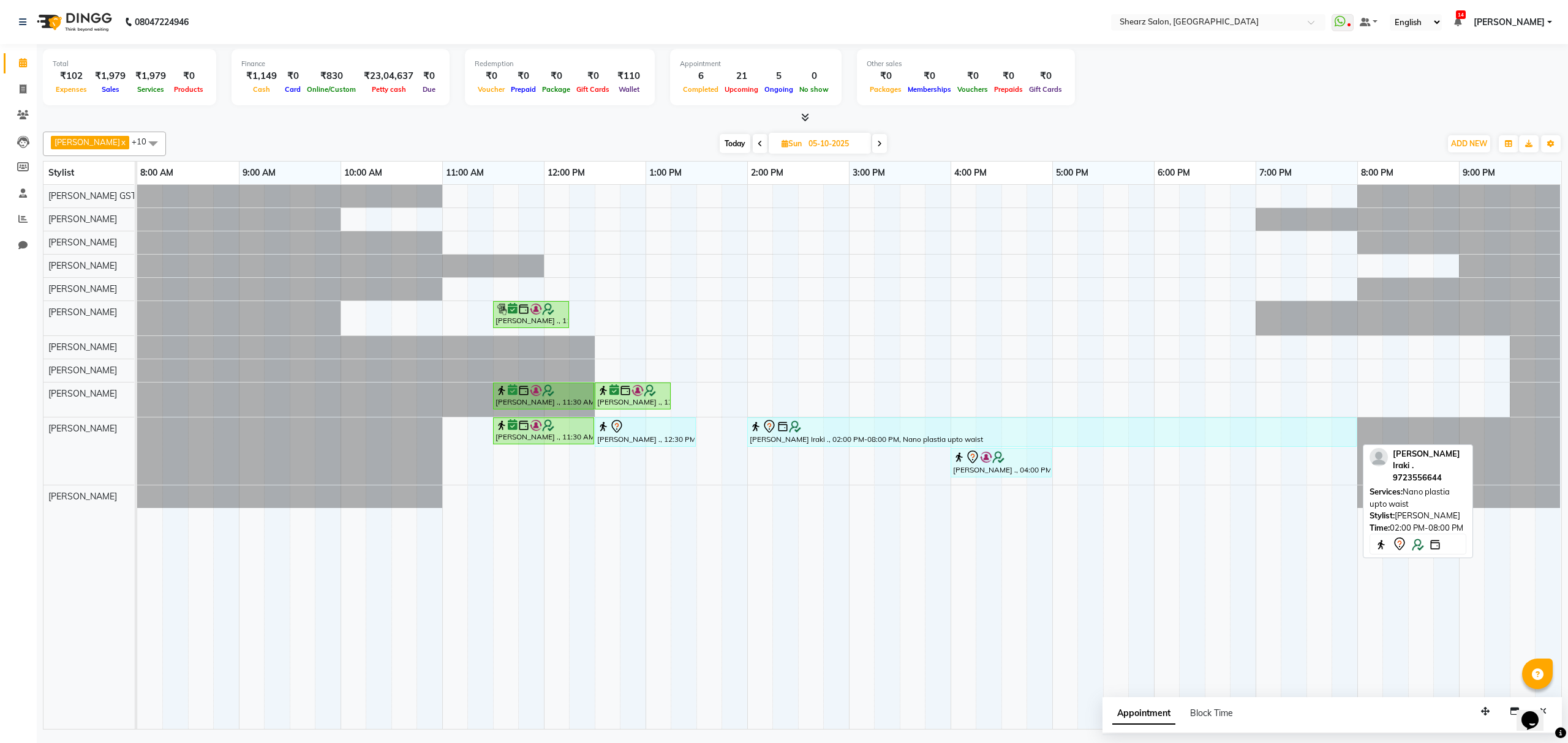
click at [863, 420] on link "Kashish Iraki ., 02:00 PM-08:00 PM, Nano plastia upto waist" at bounding box center [1052, 432] width 609 height 30
select select "7"
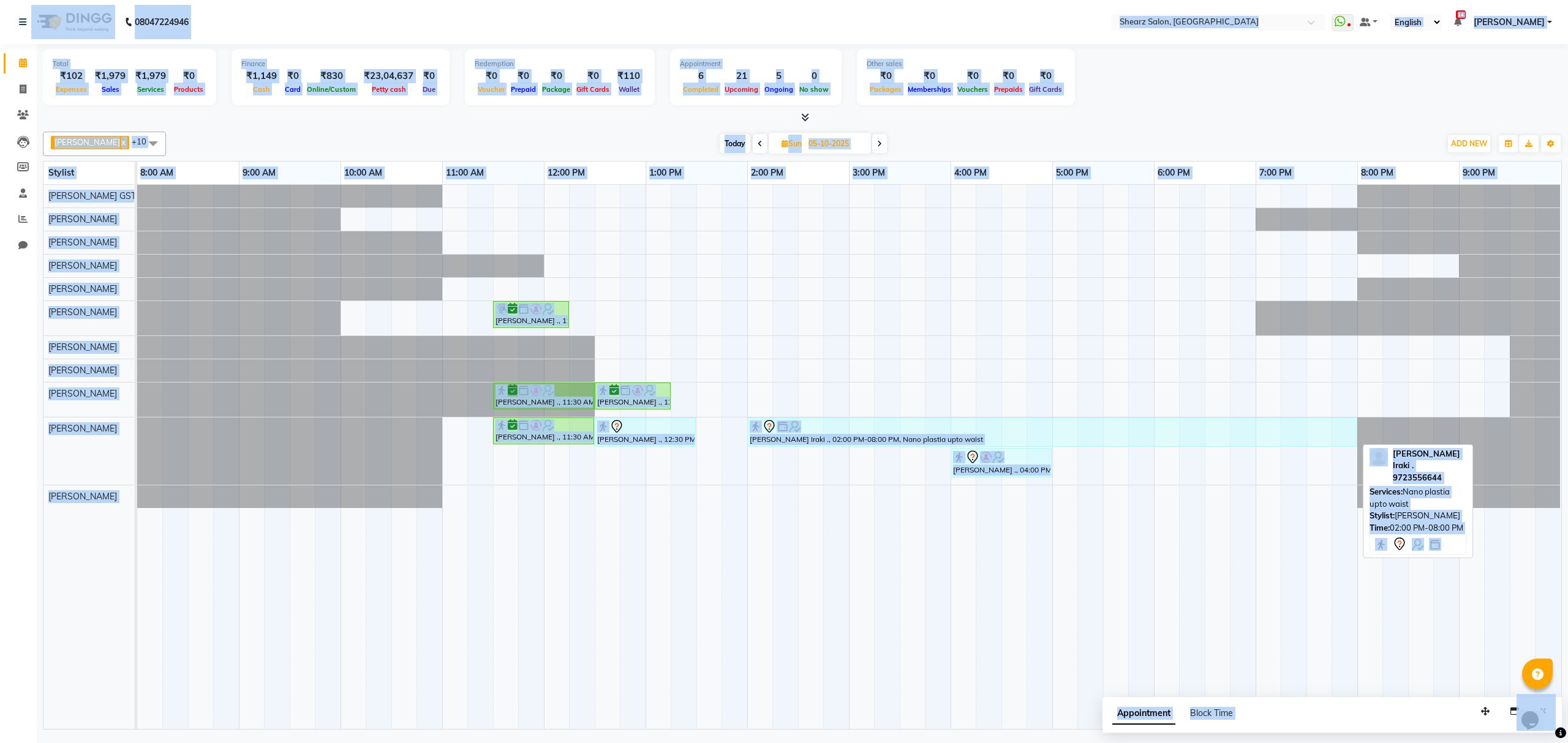
click at [860, 427] on div at bounding box center [1052, 427] width 604 height 15
select select "7"
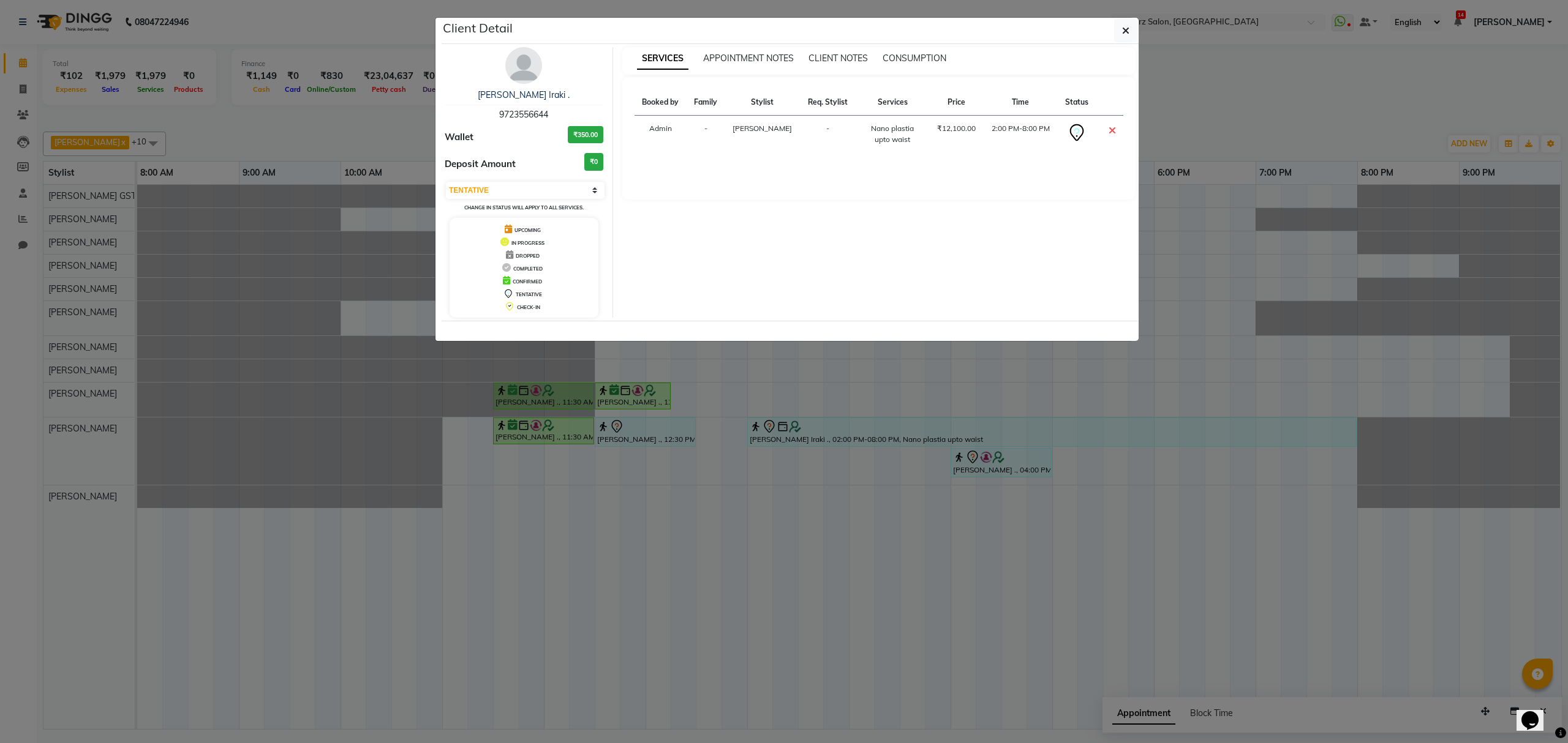
click at [953, 128] on div "₹12,100.00" at bounding box center [957, 129] width 39 height 11
click at [1122, 24] on span "button" at bounding box center [1125, 30] width 7 height 12
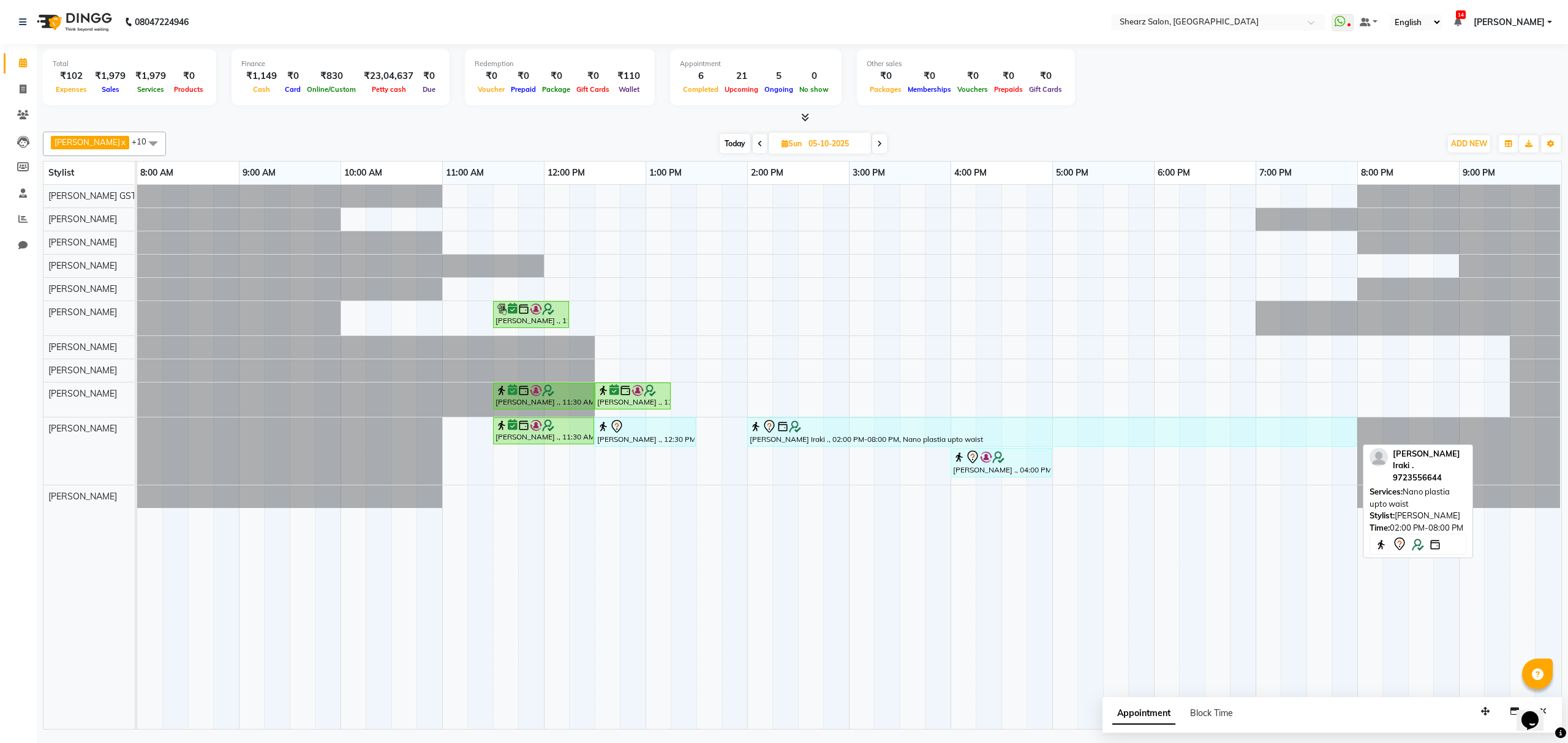
click at [770, 433] on icon at bounding box center [768, 426] width 10 height 13
select select "7"
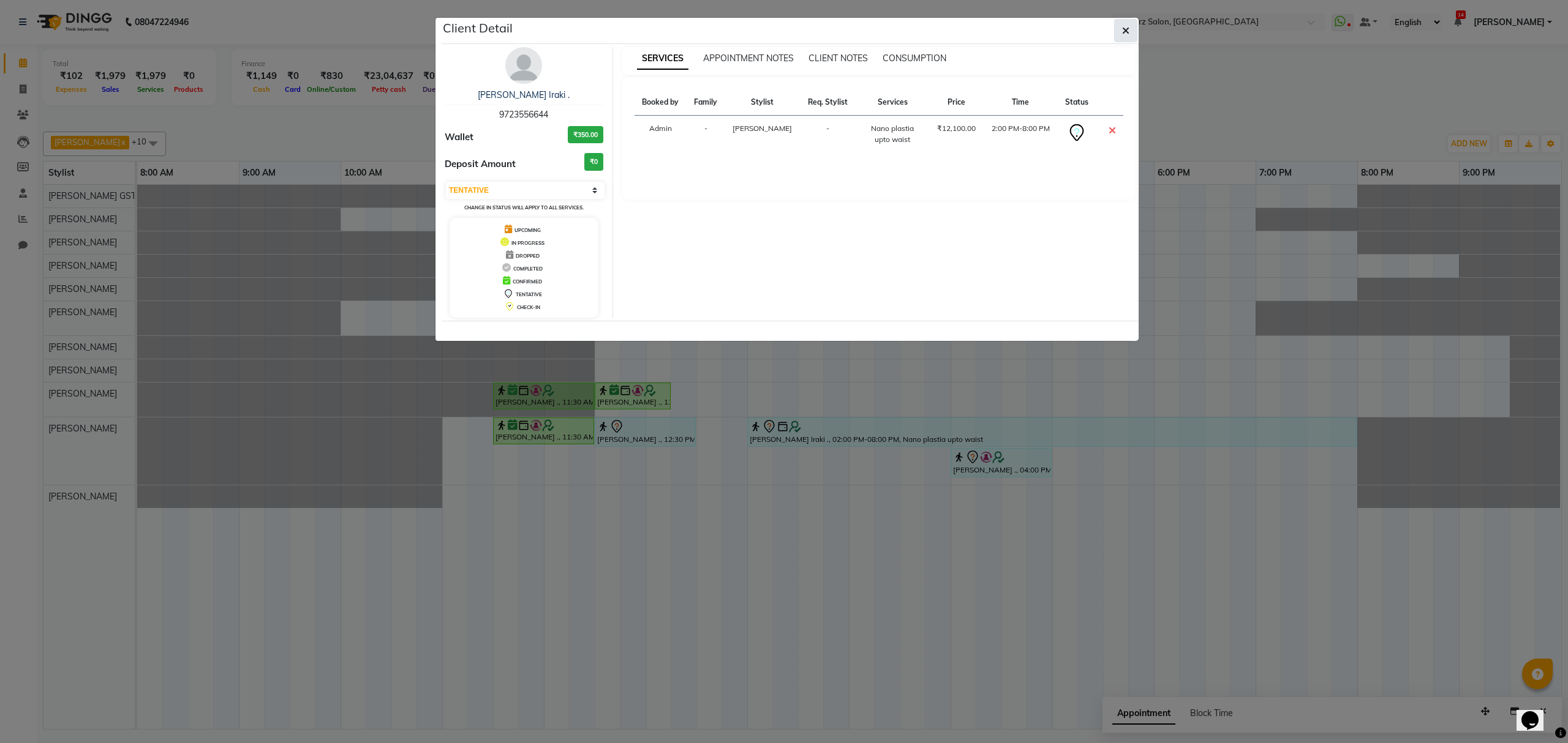
drag, startPoint x: 765, startPoint y: 432, endPoint x: 1120, endPoint y: 32, distance: 534.8
click at [1120, 32] on button "button" at bounding box center [1125, 30] width 24 height 24
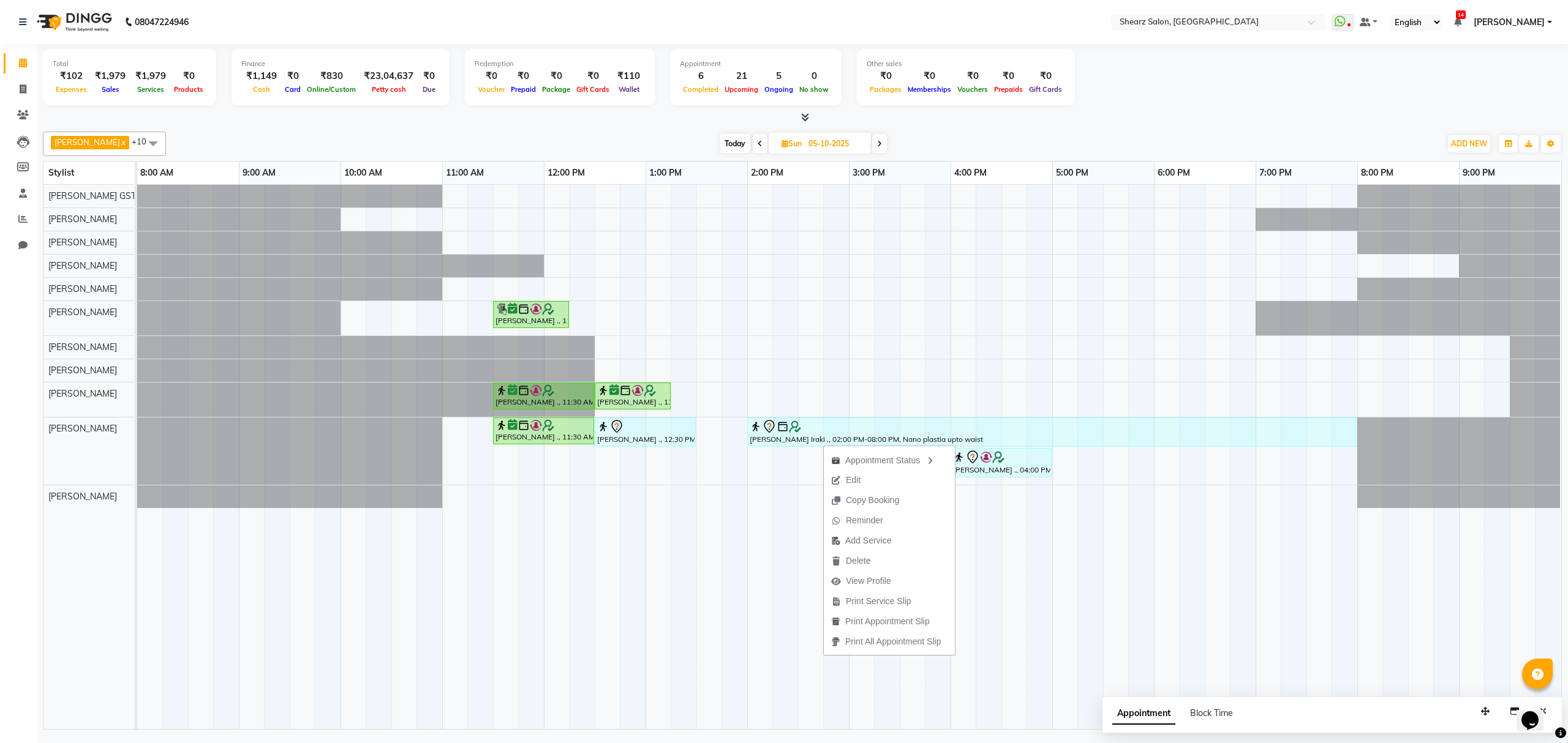
click at [728, 139] on span "Today" at bounding box center [734, 143] width 30 height 19
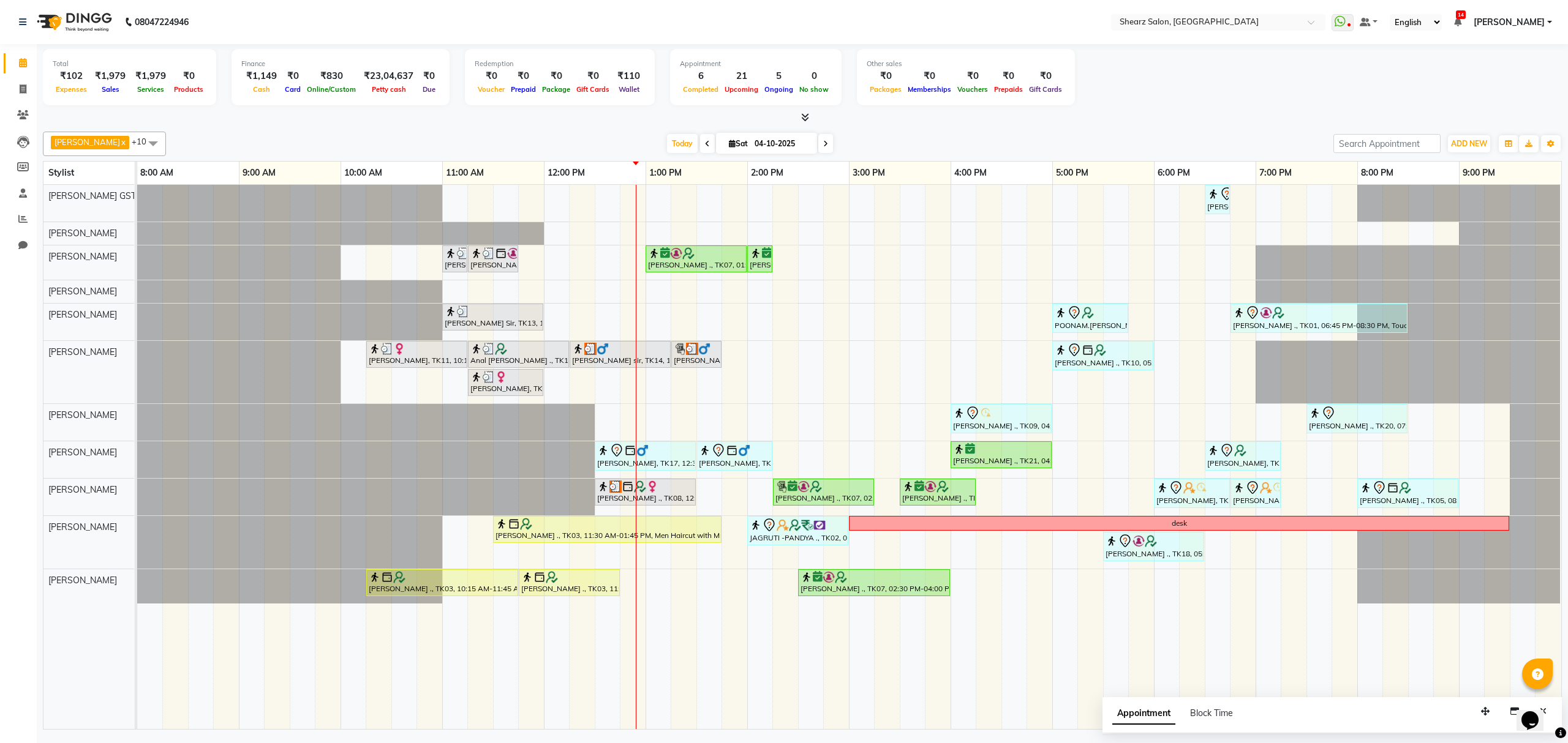
click at [818, 140] on span at bounding box center [825, 143] width 15 height 19
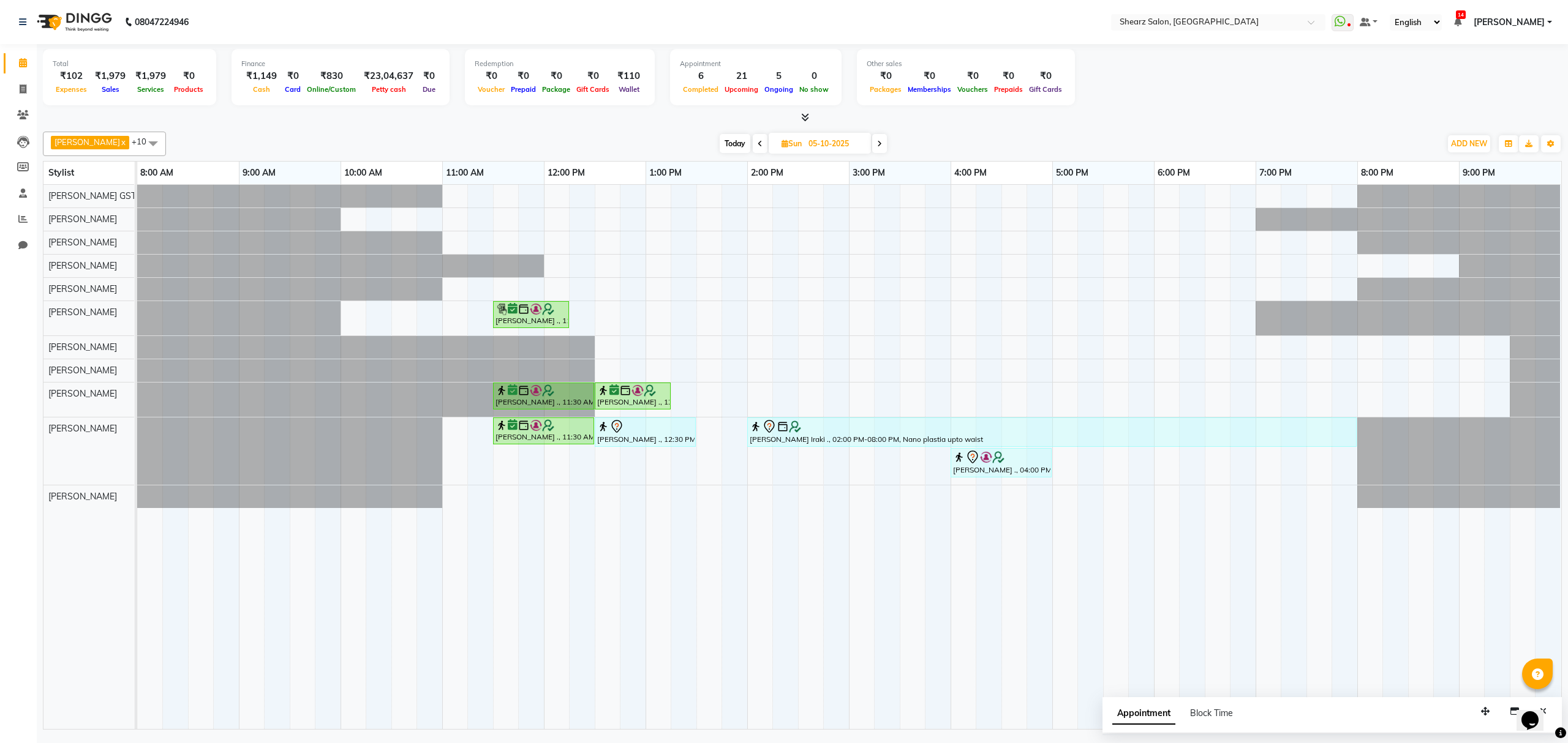
click at [733, 139] on span "Today" at bounding box center [734, 143] width 30 height 19
type input "04-10-2025"
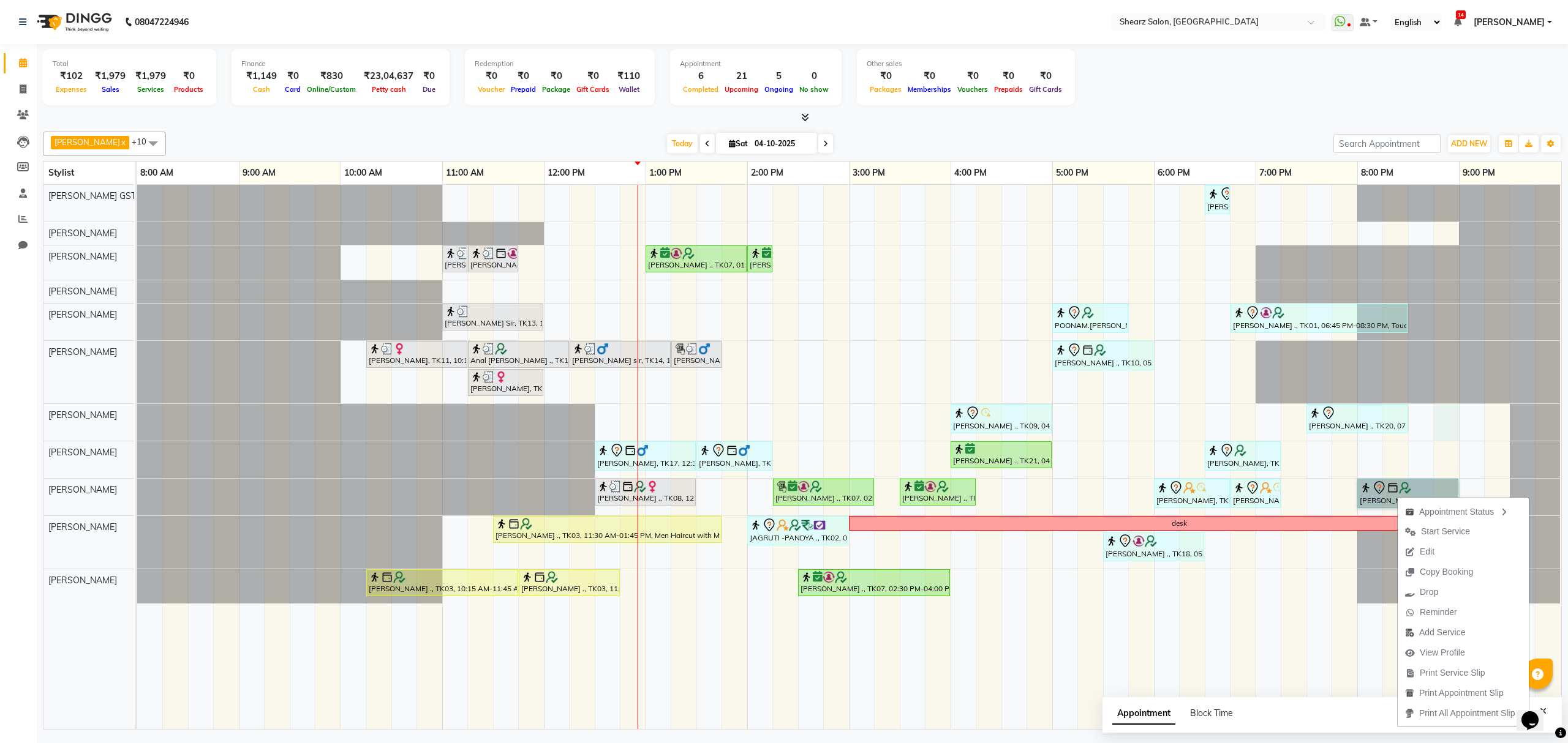
drag, startPoint x: 1448, startPoint y: 412, endPoint x: 1451, endPoint y: 397, distance: 15.3
click at [1449, 401] on div "Rajee Shinu ., TK01, 06:30 PM-06:45 PM, Eyebrow threading with senior SHIMONA .…" at bounding box center [849, 457] width 1424 height 544
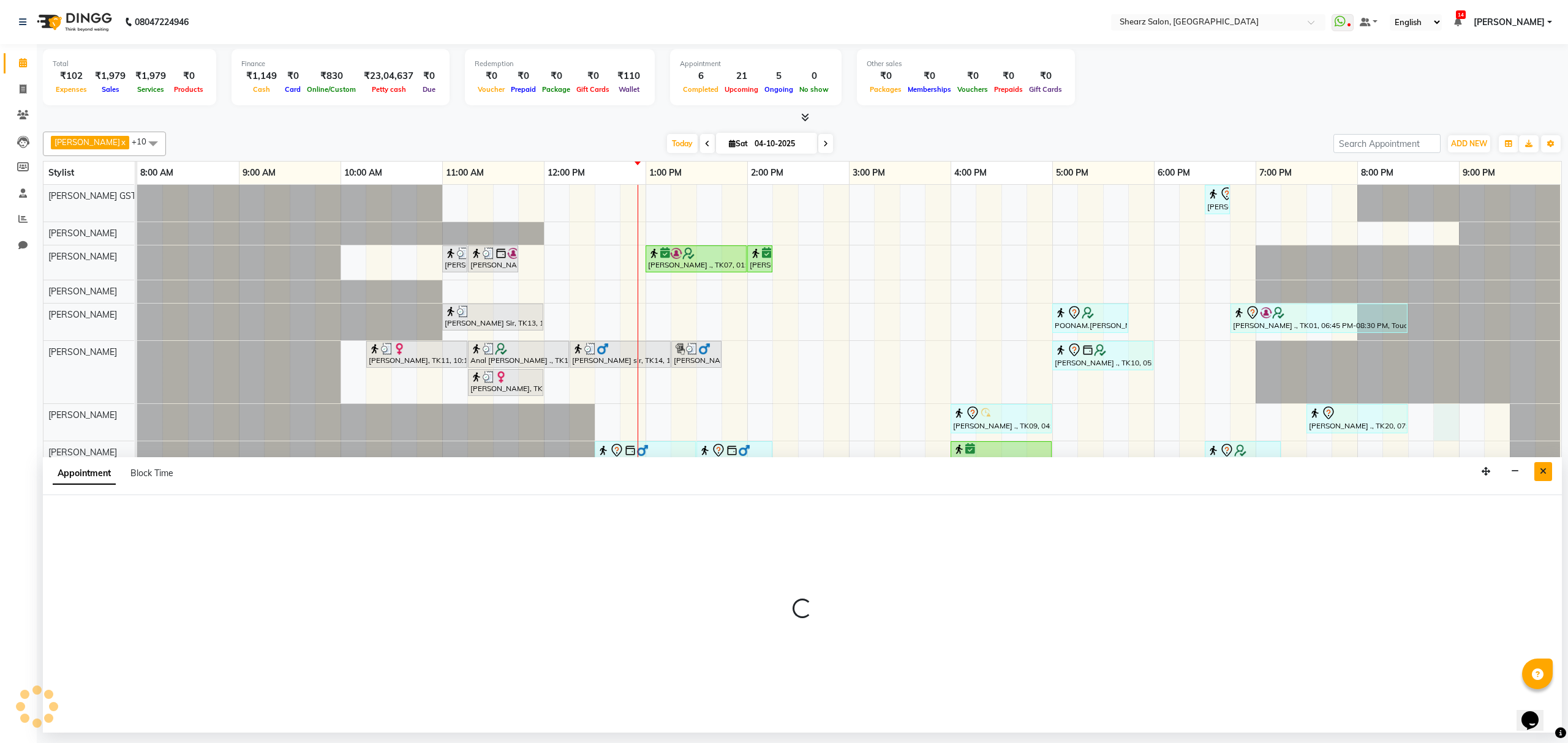
click at [1542, 473] on icon "Close" at bounding box center [1543, 472] width 7 height 9
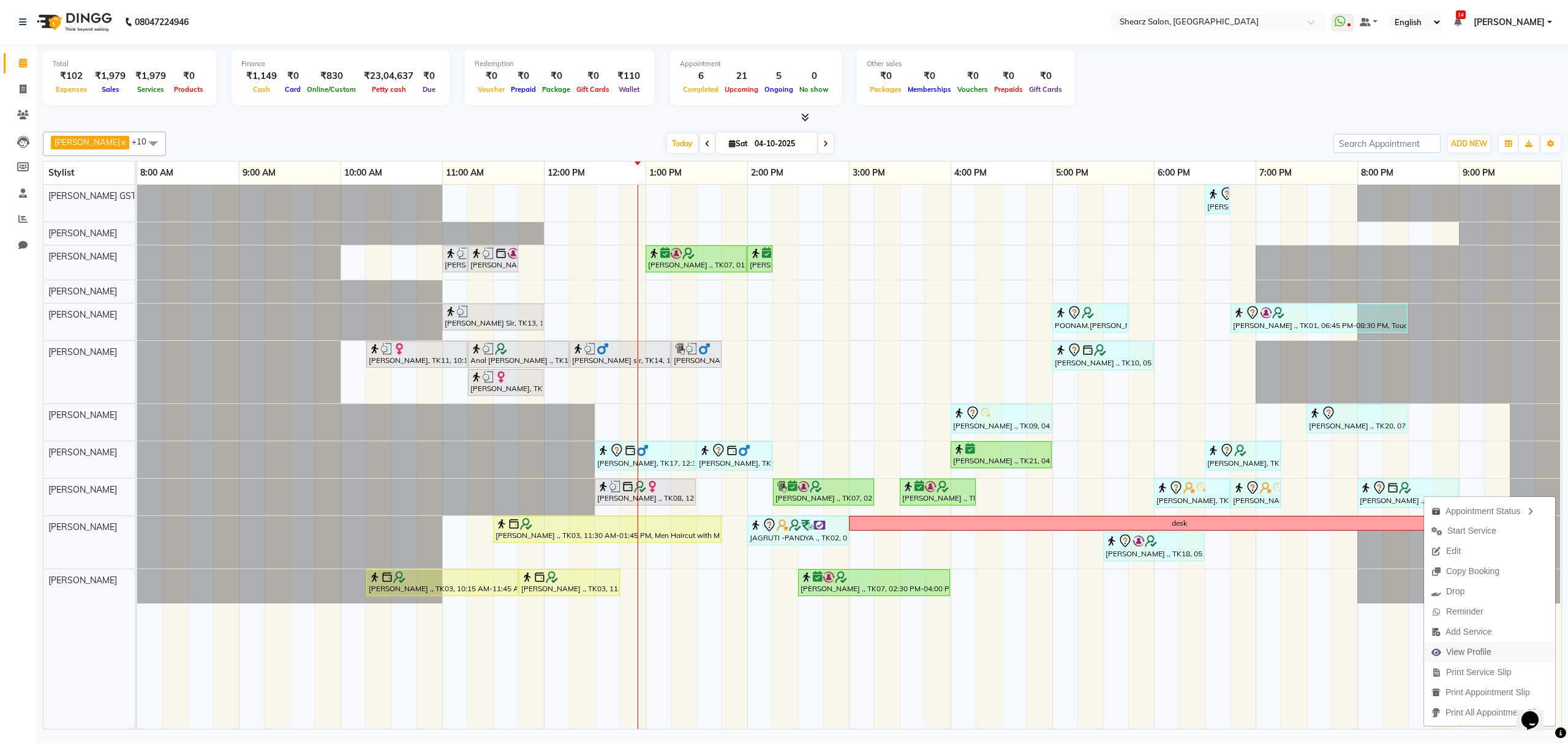
click at [1459, 647] on span "View Profile" at bounding box center [1468, 652] width 45 height 13
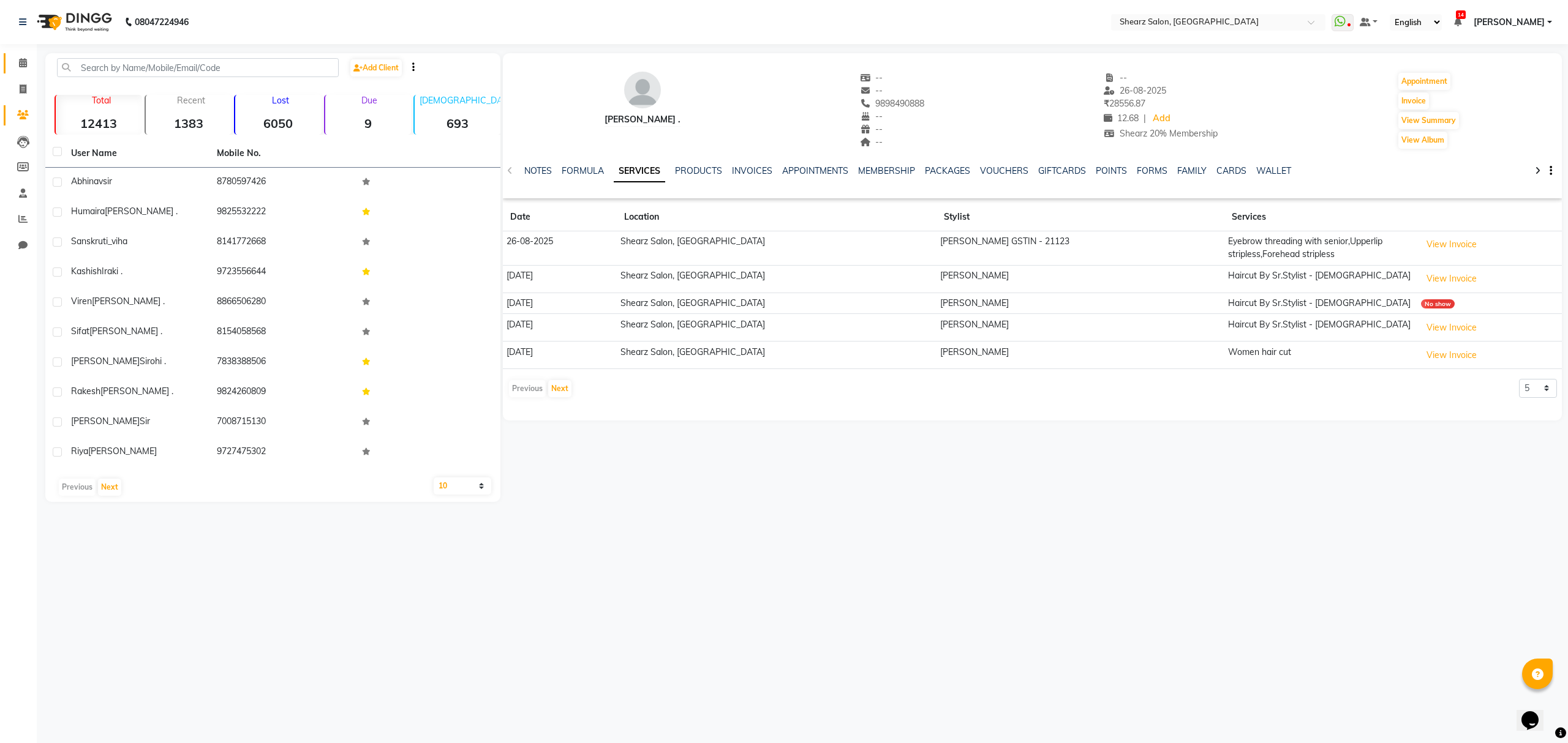
click at [25, 55] on div "Calendar Invoice Clients Leads Members Staff Reports Chat Completed InProgress …" at bounding box center [82, 380] width 165 height 690
click at [24, 55] on link "Calendar" at bounding box center [18, 63] width 30 height 20
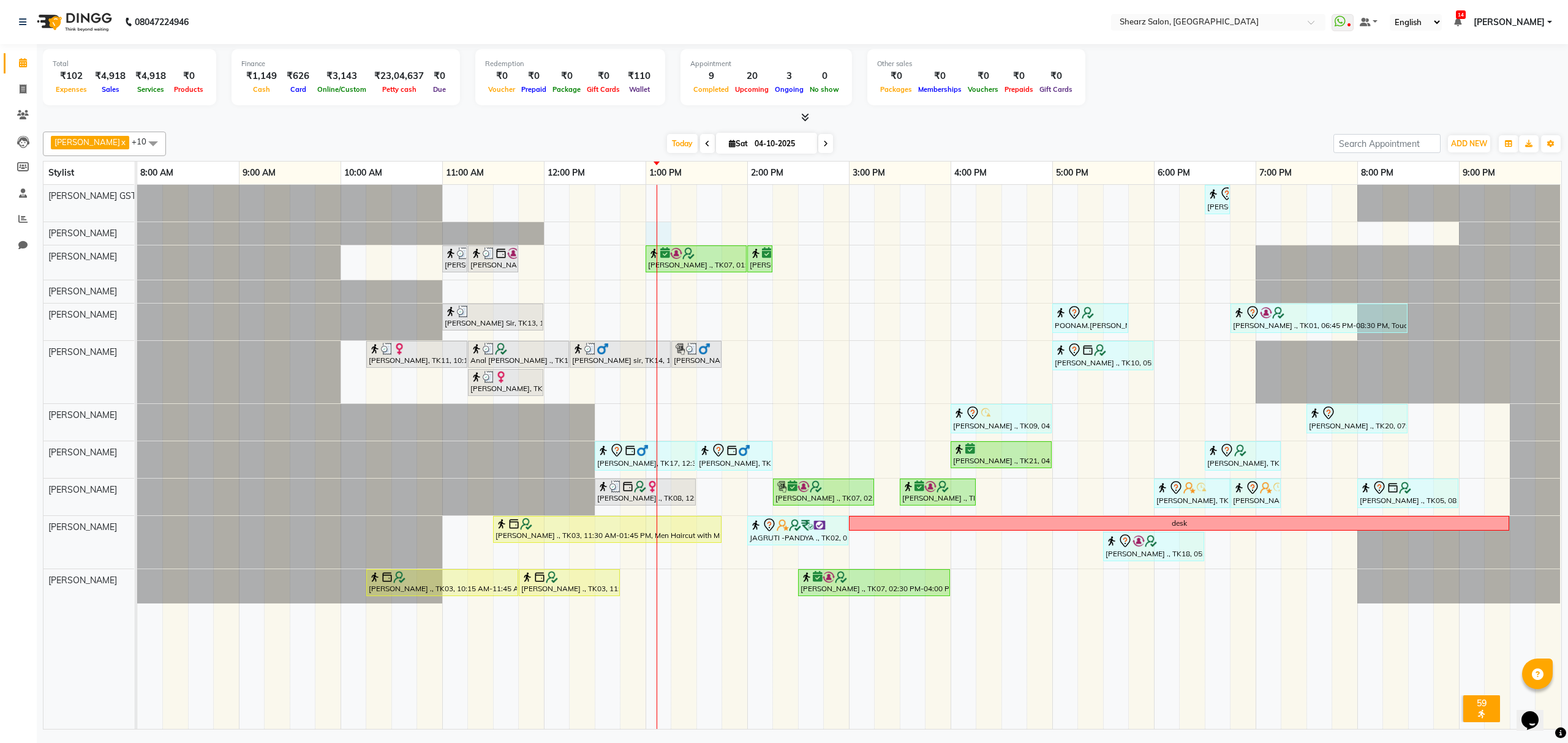
click at [662, 236] on div "Rajee Shinu ., TK01, 06:30 PM-06:45 PM, Eyebrow threading with senior SHIMONA .…" at bounding box center [849, 457] width 1424 height 544
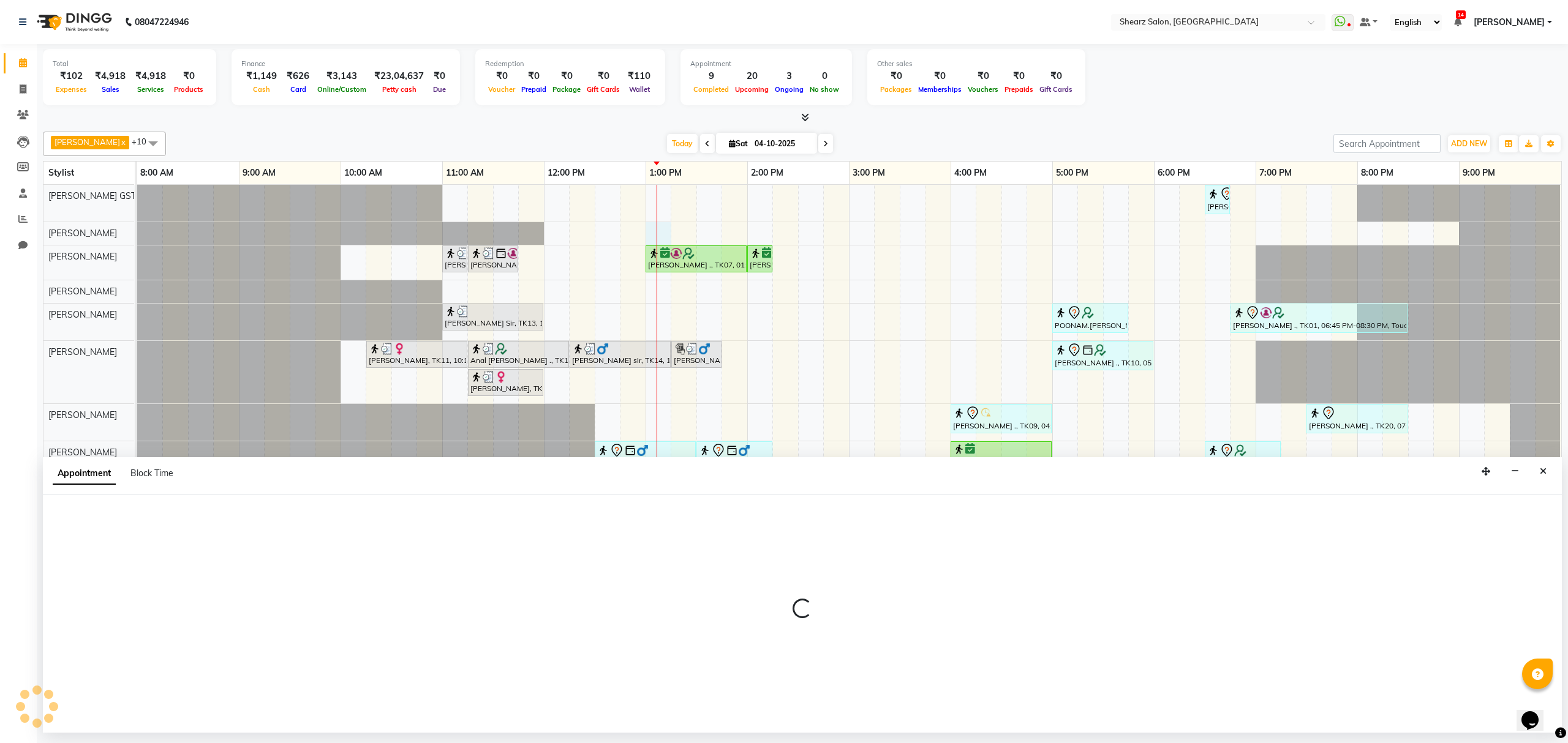
select select "77468"
select select "780"
select select "tentative"
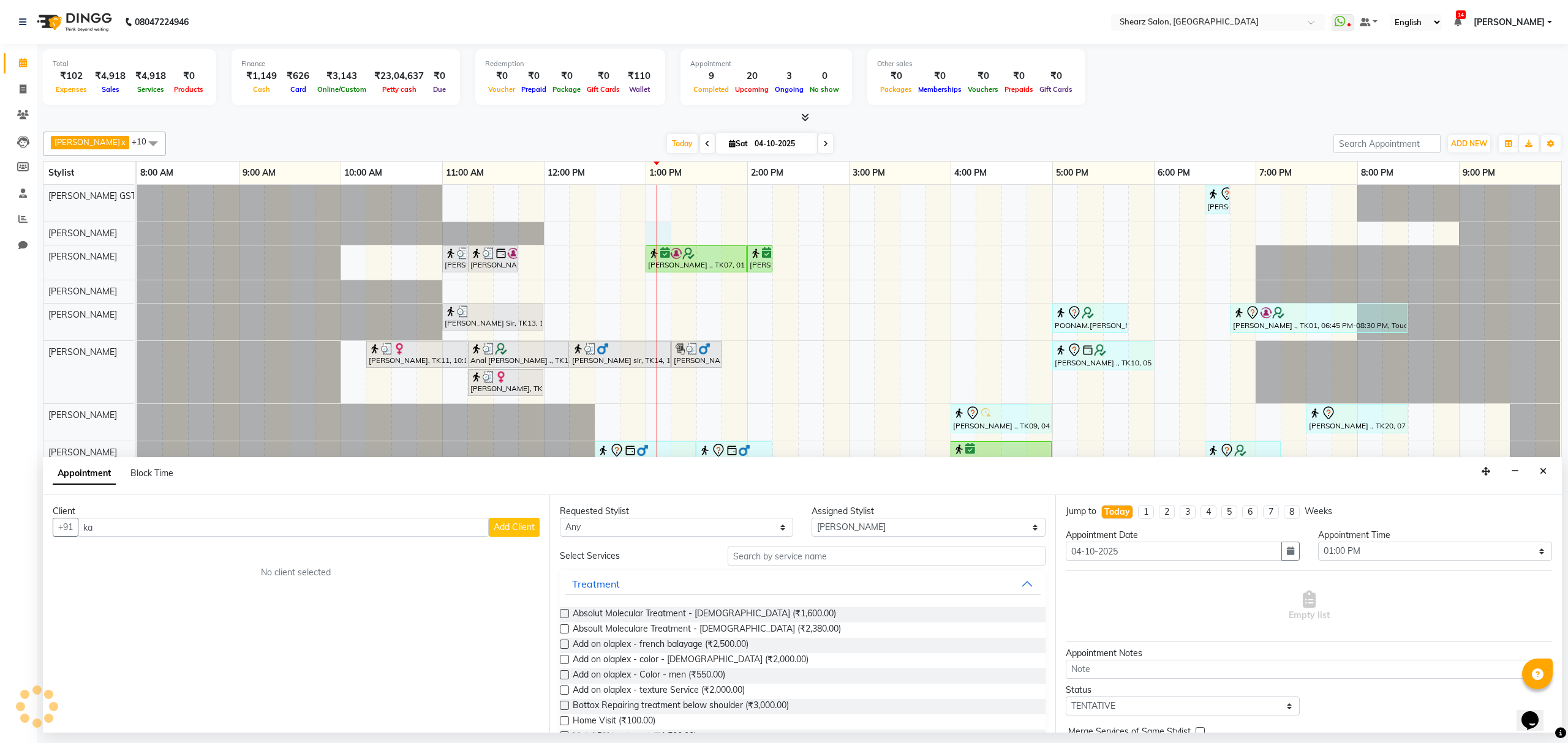
type input "k"
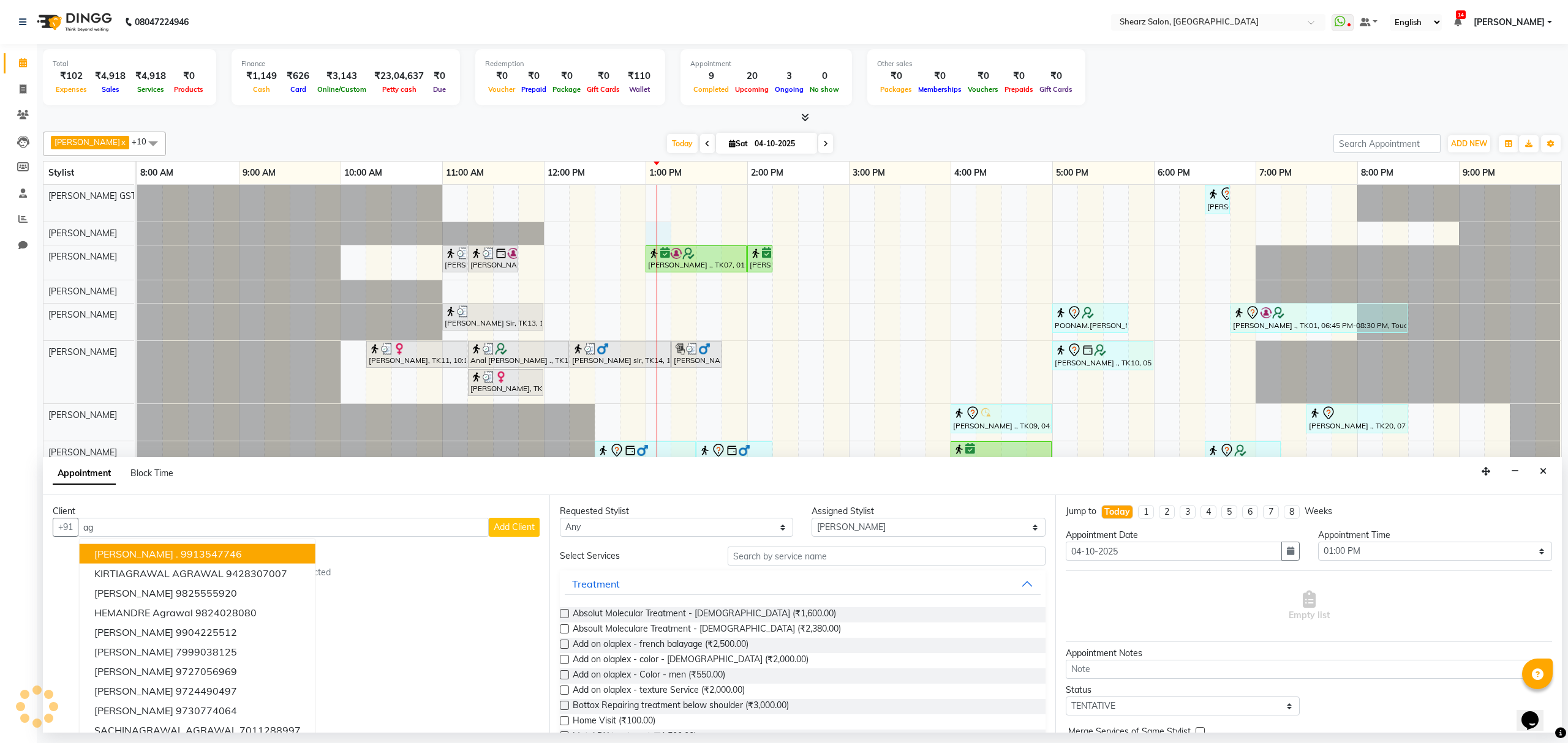
type input "a"
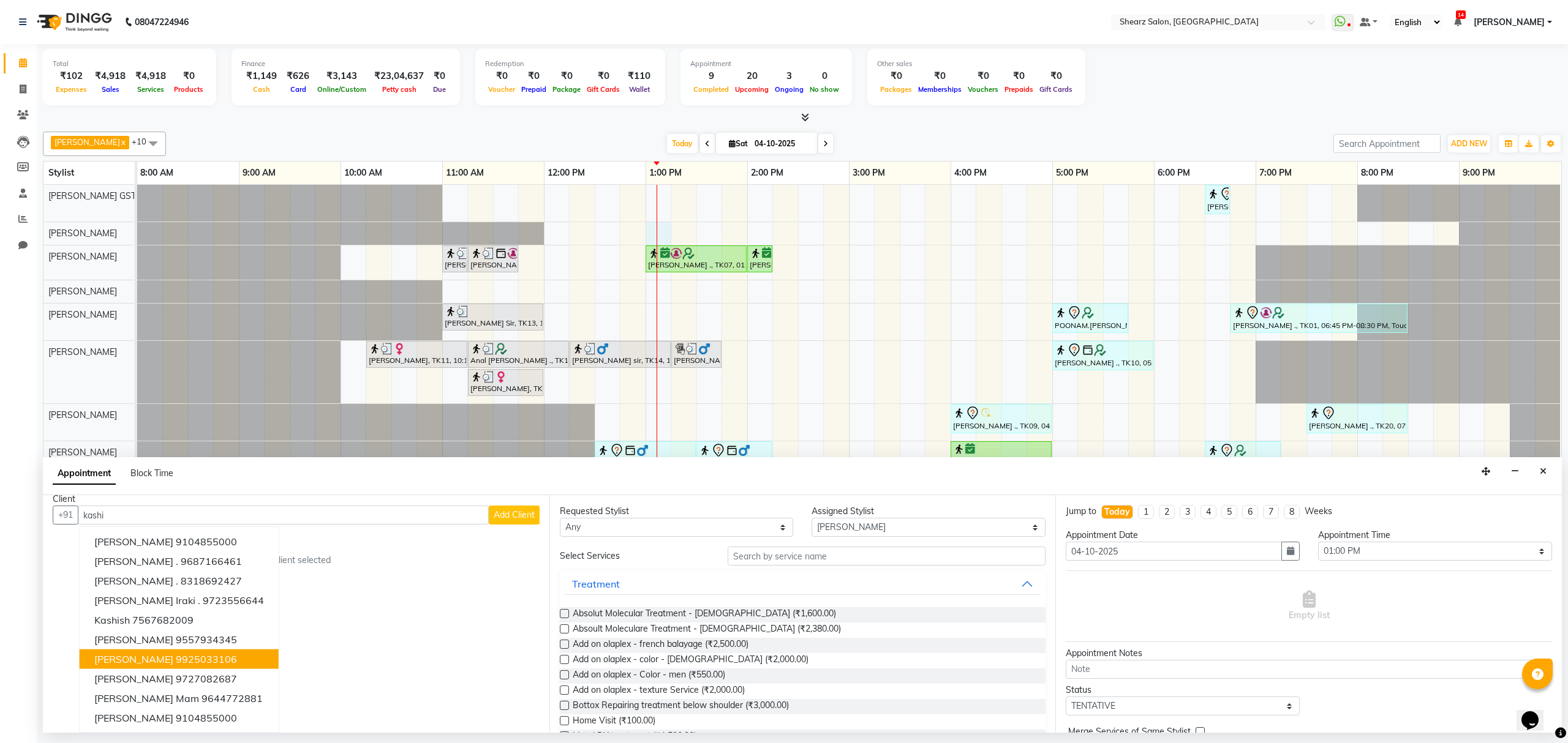
scroll to position [12, 0]
type input "kashi"
click at [353, 632] on div "Client +91 kashi kashis magnani 9104855000 AAKASHI PATEL . 9687166461 Kashika A…" at bounding box center [296, 614] width 507 height 238
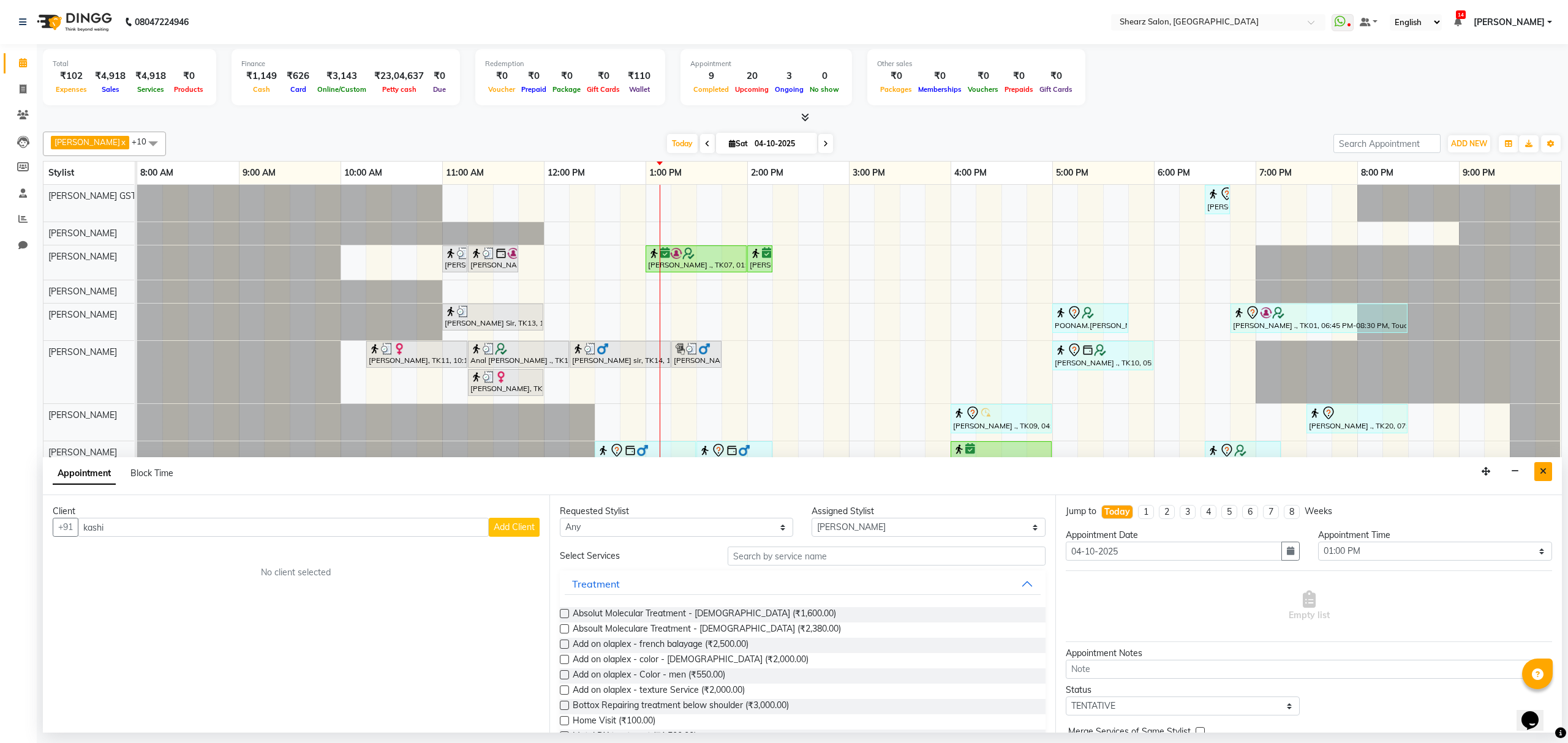
click at [1544, 468] on icon "Close" at bounding box center [1543, 472] width 7 height 9
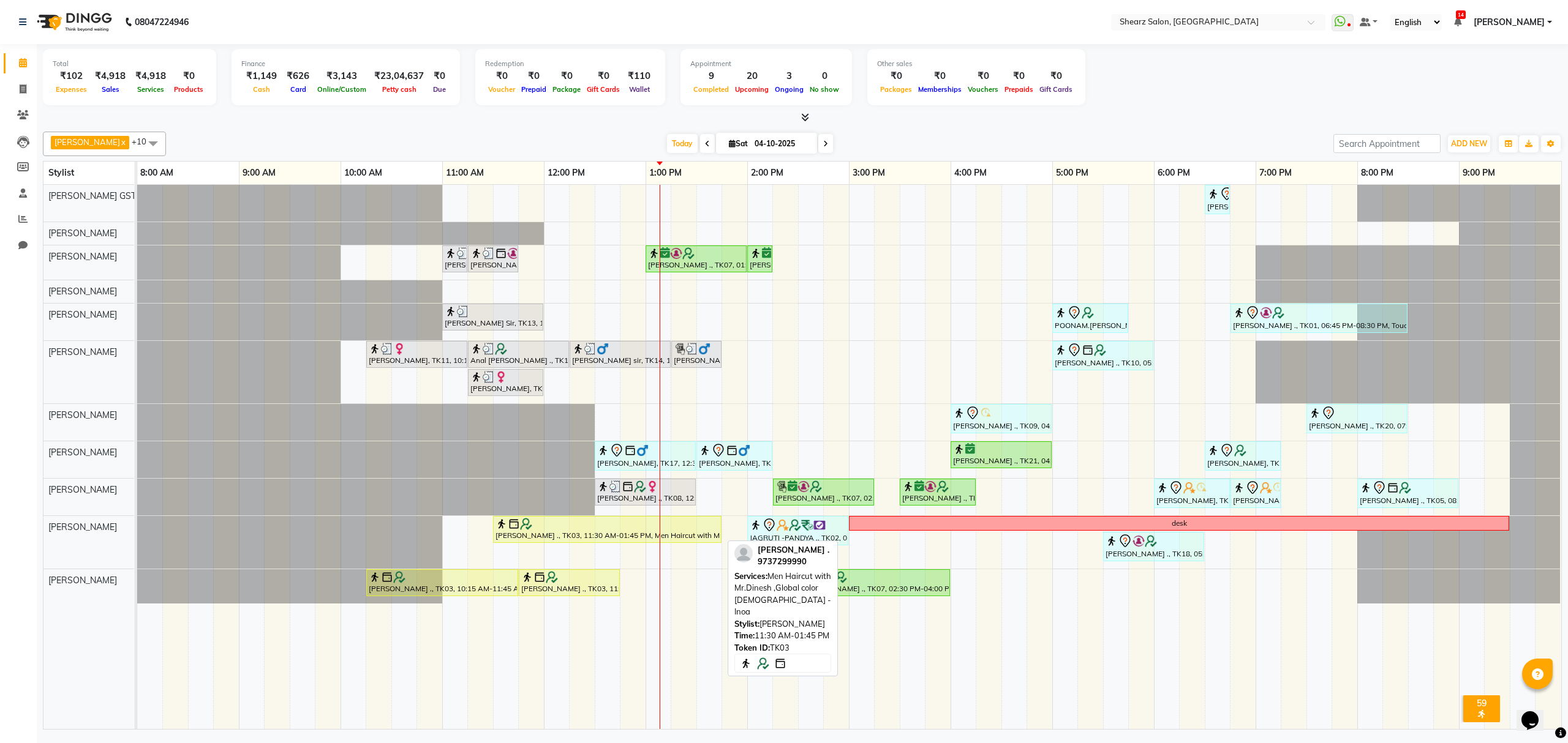
click at [593, 525] on div at bounding box center [607, 524] width 224 height 12
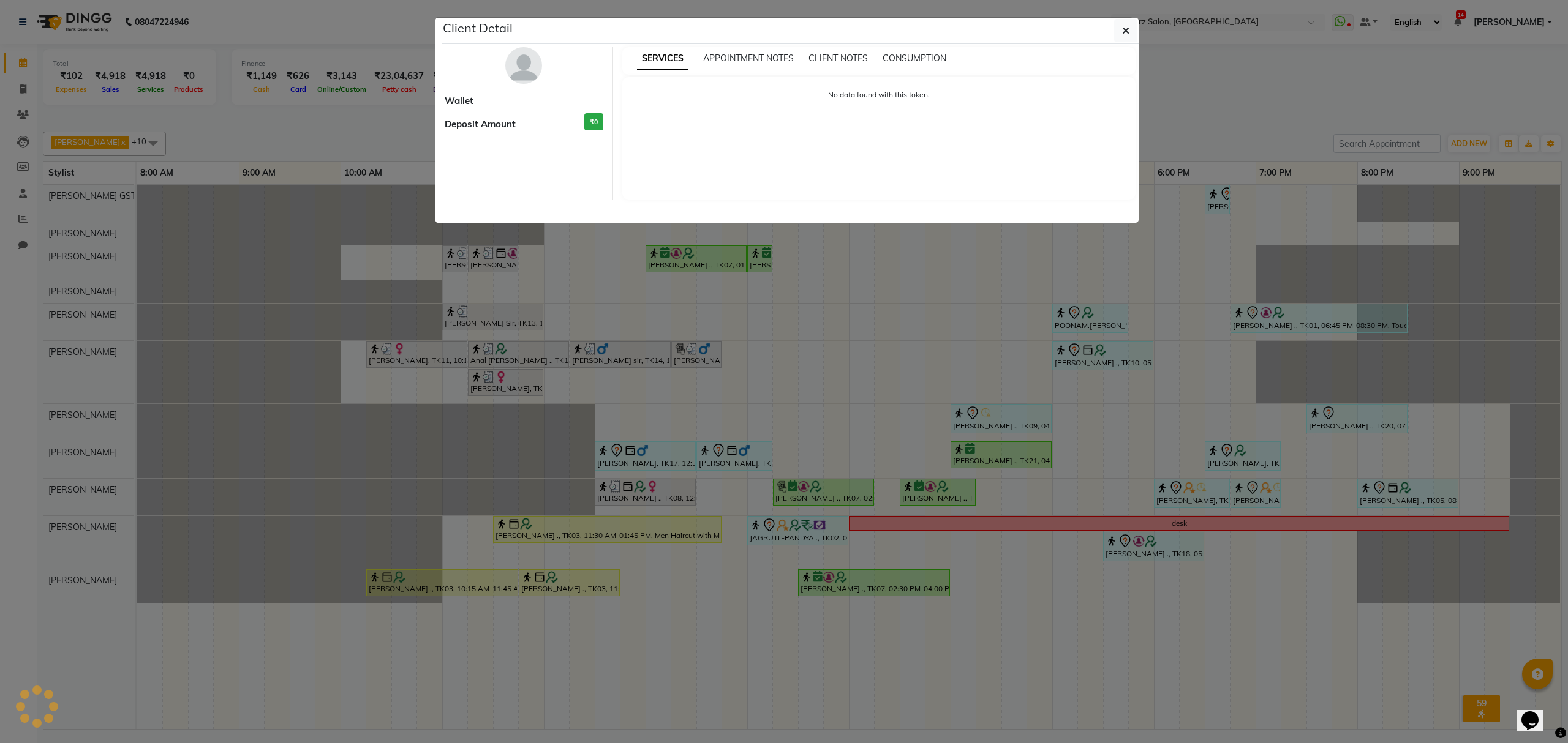
select select "1"
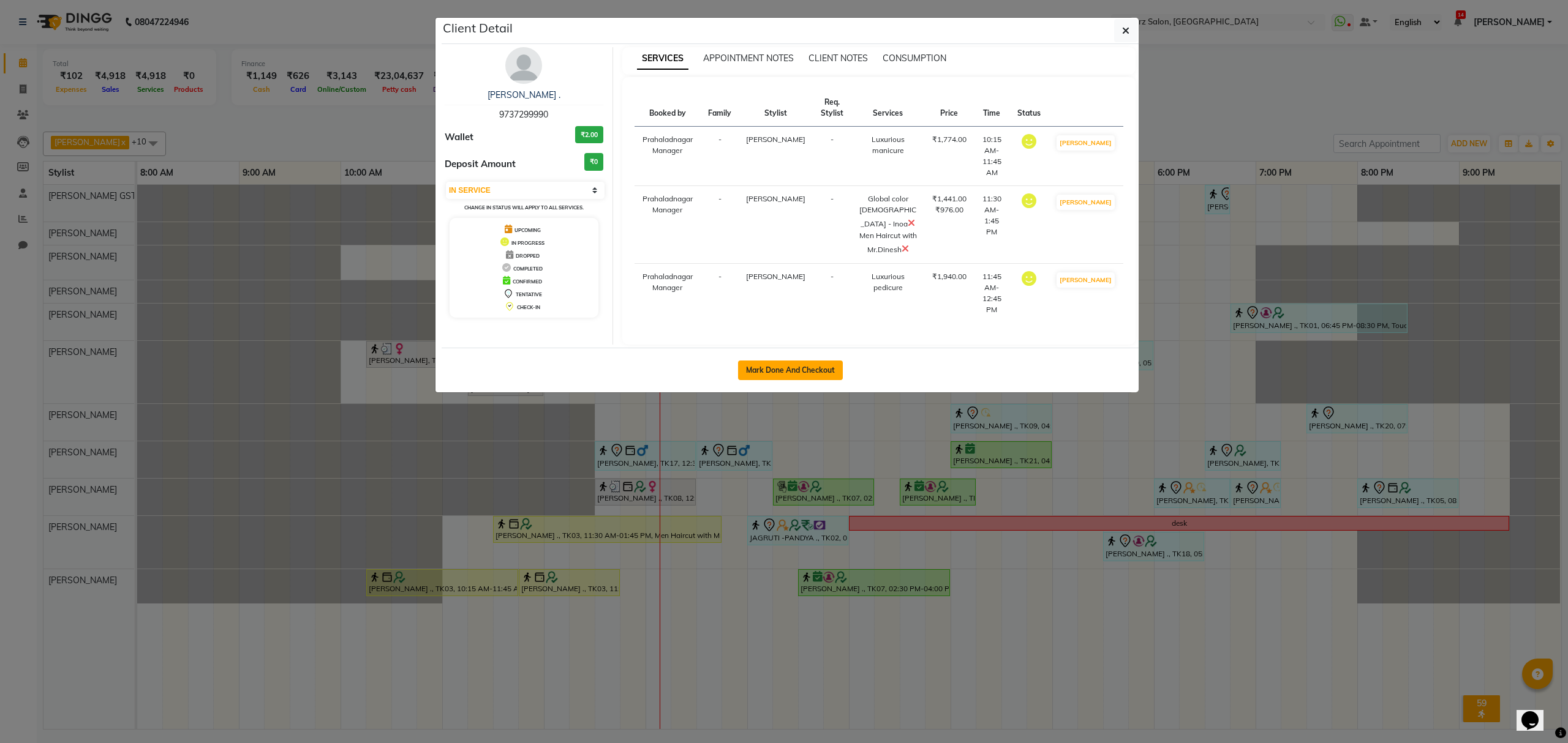
click at [797, 360] on button "Mark Done And Checkout" at bounding box center [790, 370] width 104 height 20
select select "8157"
select select "service"
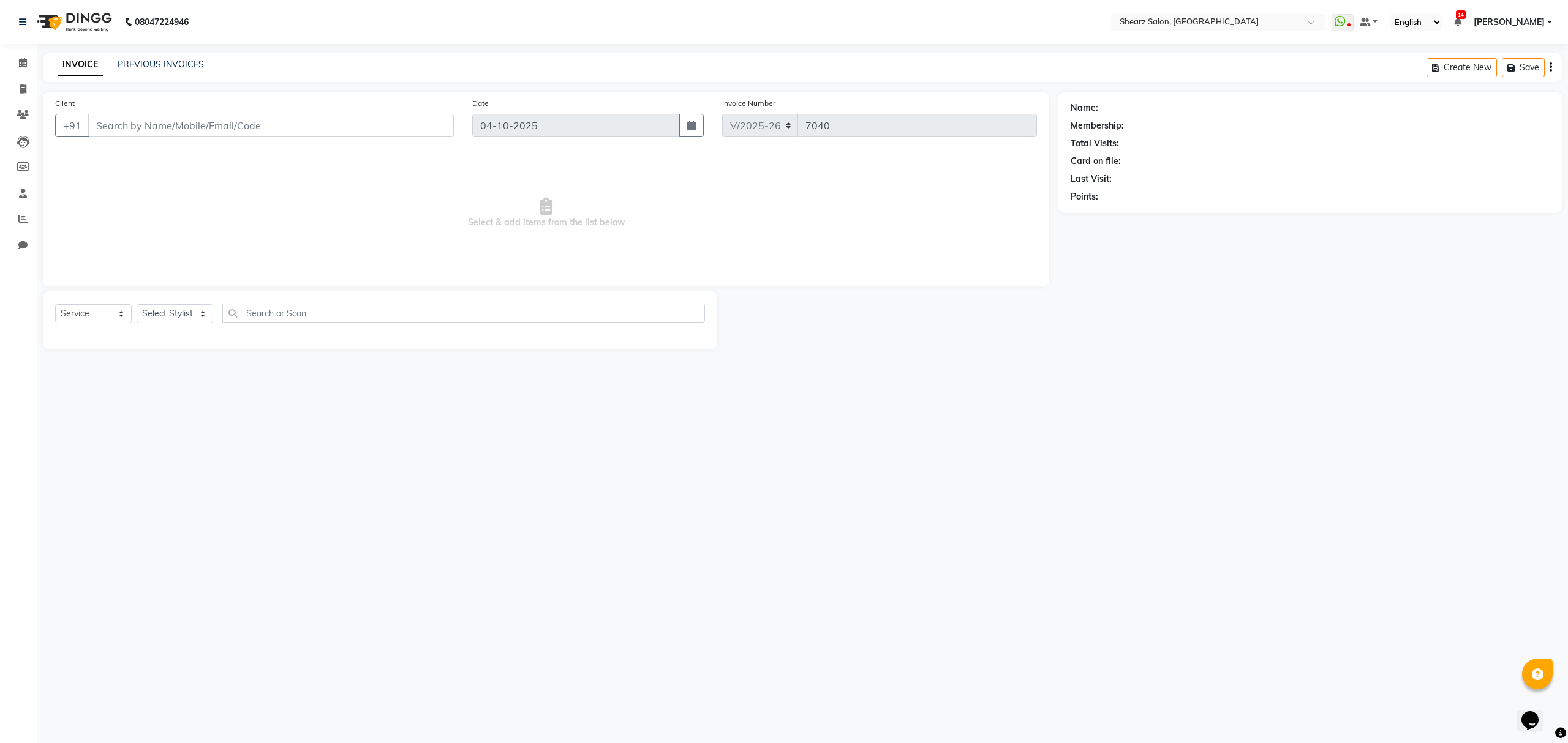
select select "77471"
type input "9737299990"
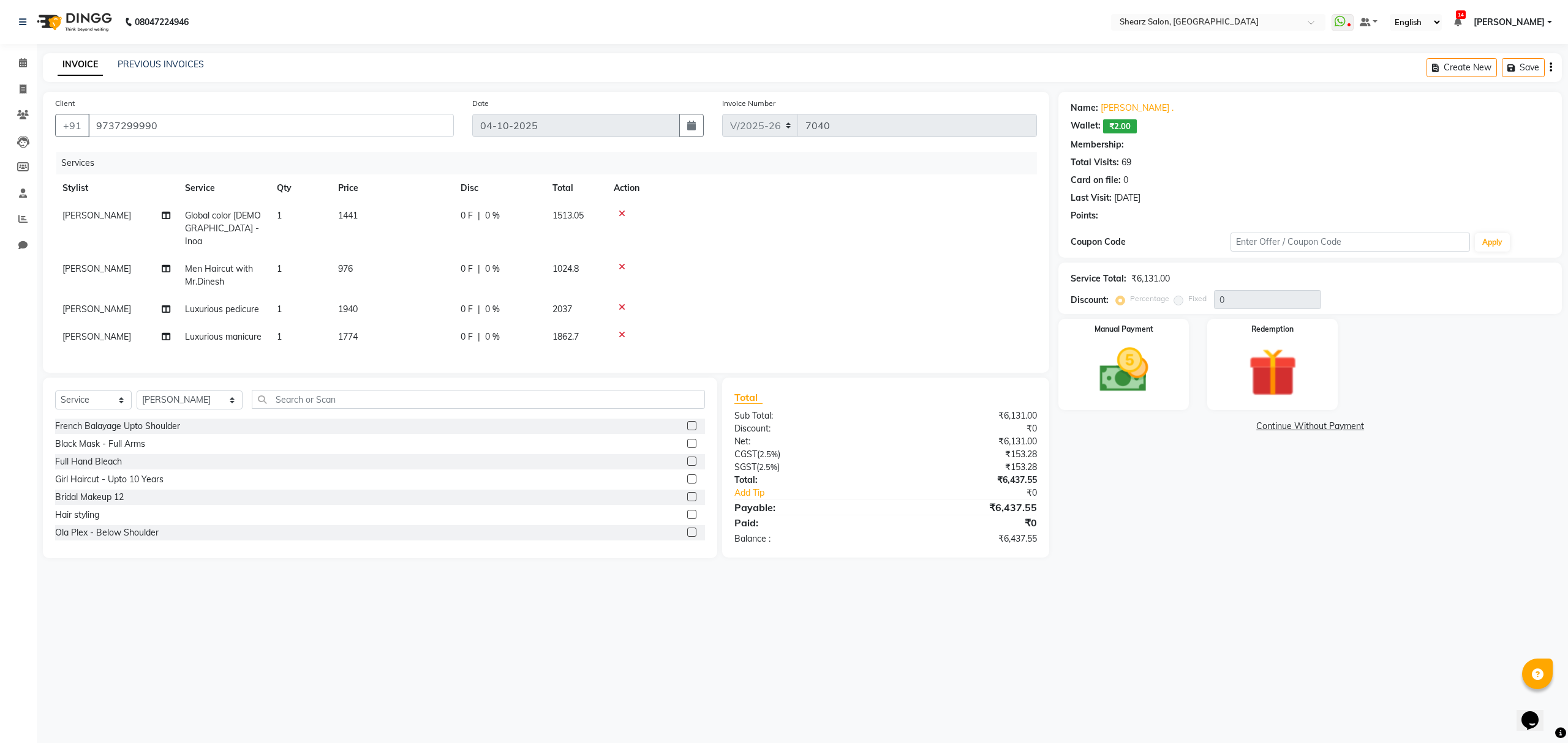
select select "1: Object"
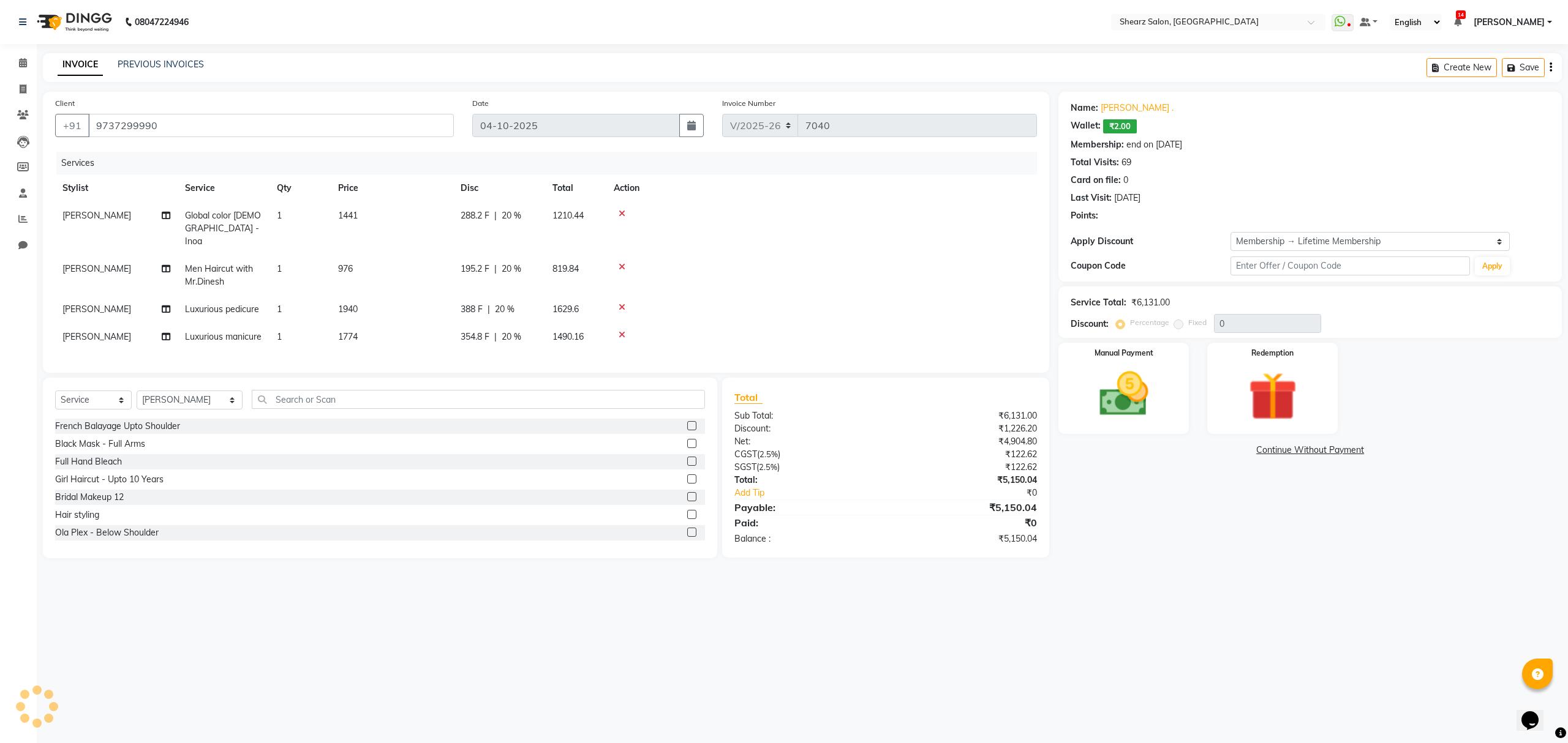
type input "20"
click at [108, 405] on select "Select Service Product Membership Package Voucher Prepaid Gift Card" at bounding box center [94, 400] width 77 height 19
select select "product"
click at [55, 391] on select "Select Service Product Membership Package Voucher Prepaid Gift Card" at bounding box center [94, 400] width 77 height 19
click at [219, 398] on select "Select Stylist Admin A General [PERSON_NAME] Asha Chavariya [PERSON_NAME] Cente…" at bounding box center [189, 400] width 106 height 19
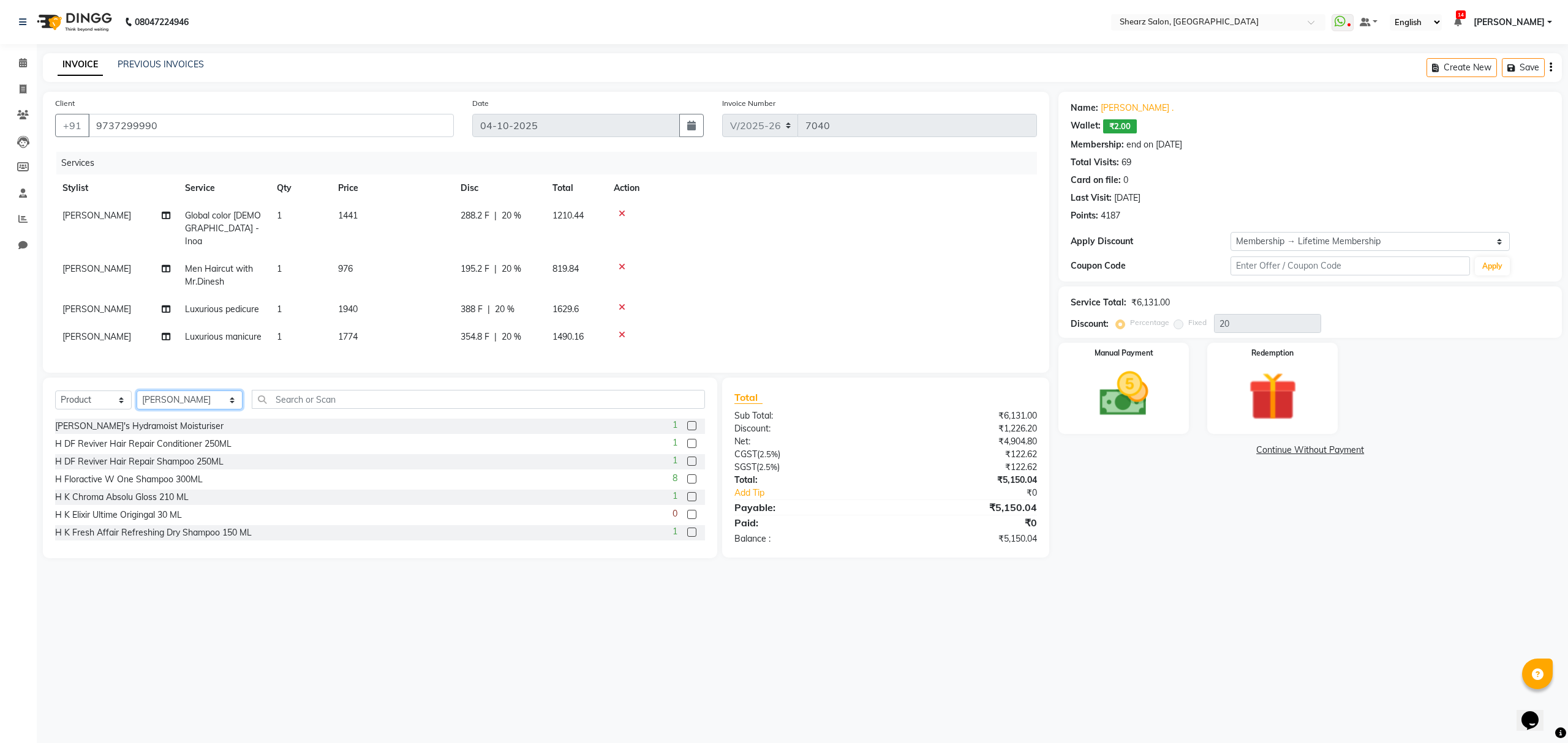
select select "77443"
click at [137, 391] on select "Select Stylist Admin A General [PERSON_NAME] Asha Chavariya [PERSON_NAME] Cente…" at bounding box center [189, 400] width 106 height 19
click at [402, 398] on input "text" at bounding box center [478, 399] width 453 height 19
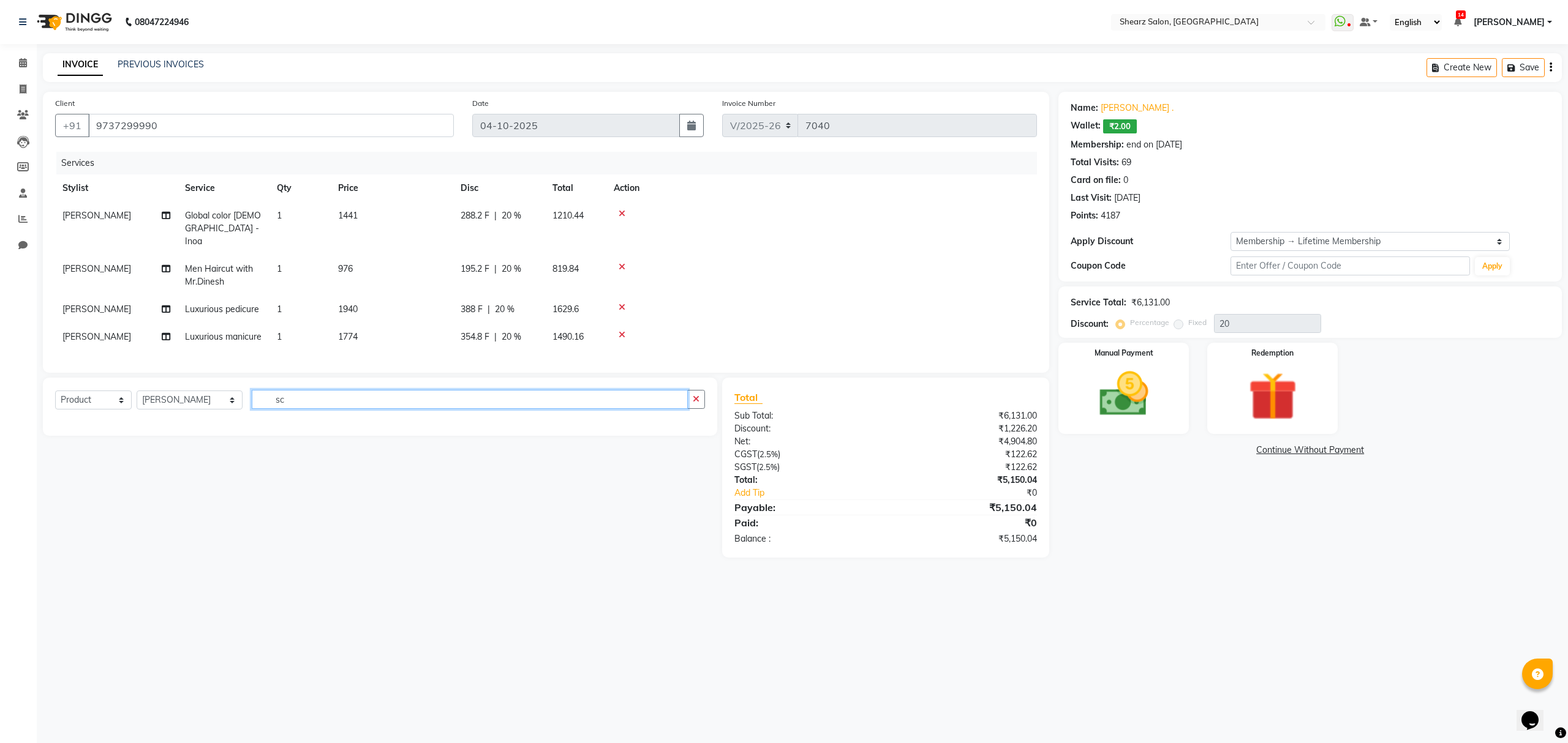
type input "s"
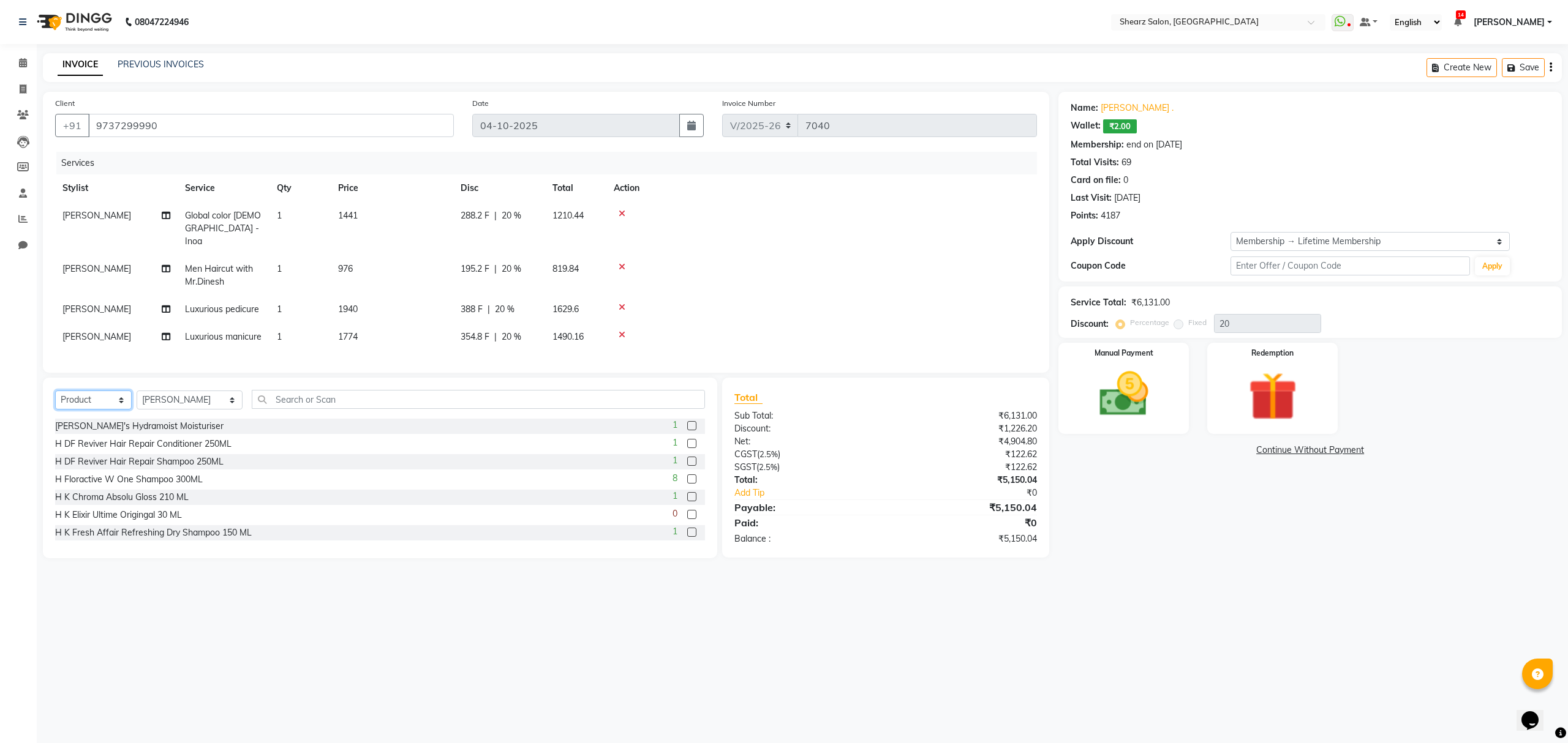
click at [75, 394] on select "Select Service Product Membership Package Voucher Prepaid Gift Card" at bounding box center [94, 400] width 77 height 19
select select "service"
click at [55, 391] on select "Select Service Product Membership Package Voucher Prepaid Gift Card" at bounding box center [94, 400] width 77 height 19
click at [193, 400] on select "Select Stylist Admin A General [PERSON_NAME] Asha Chavariya [PERSON_NAME] Cente…" at bounding box center [189, 400] width 106 height 19
click at [137, 391] on select "Select Stylist Admin A General [PERSON_NAME] Asha Chavariya [PERSON_NAME] Cente…" at bounding box center [189, 400] width 106 height 19
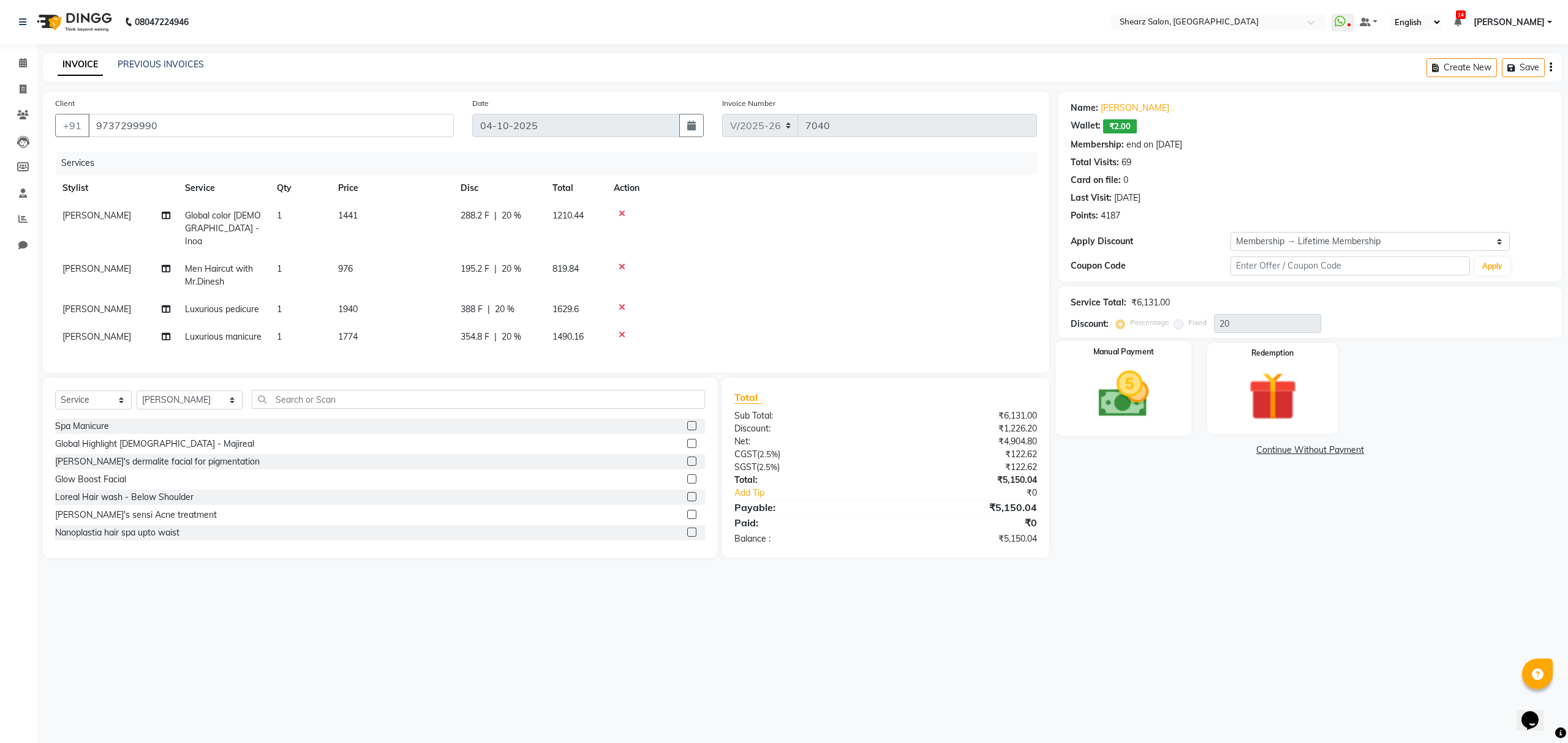
click at [1135, 382] on img at bounding box center [1123, 395] width 83 height 59
click at [1262, 445] on span "CASH" at bounding box center [1264, 451] width 26 height 14
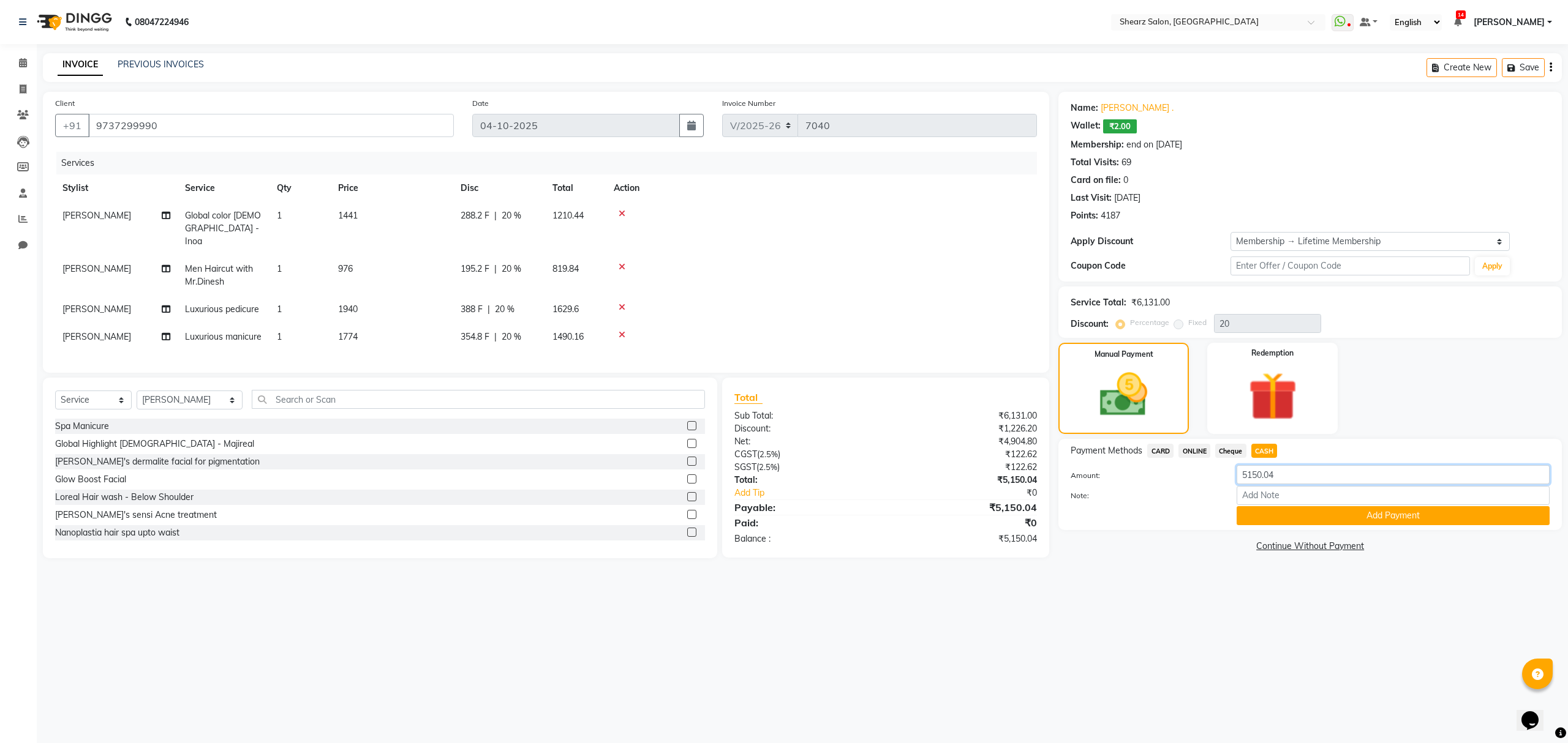
click at [1286, 476] on input "5150.04" at bounding box center [1393, 475] width 313 height 19
type input "5200"
click at [1355, 510] on button "Add Payment" at bounding box center [1393, 516] width 313 height 19
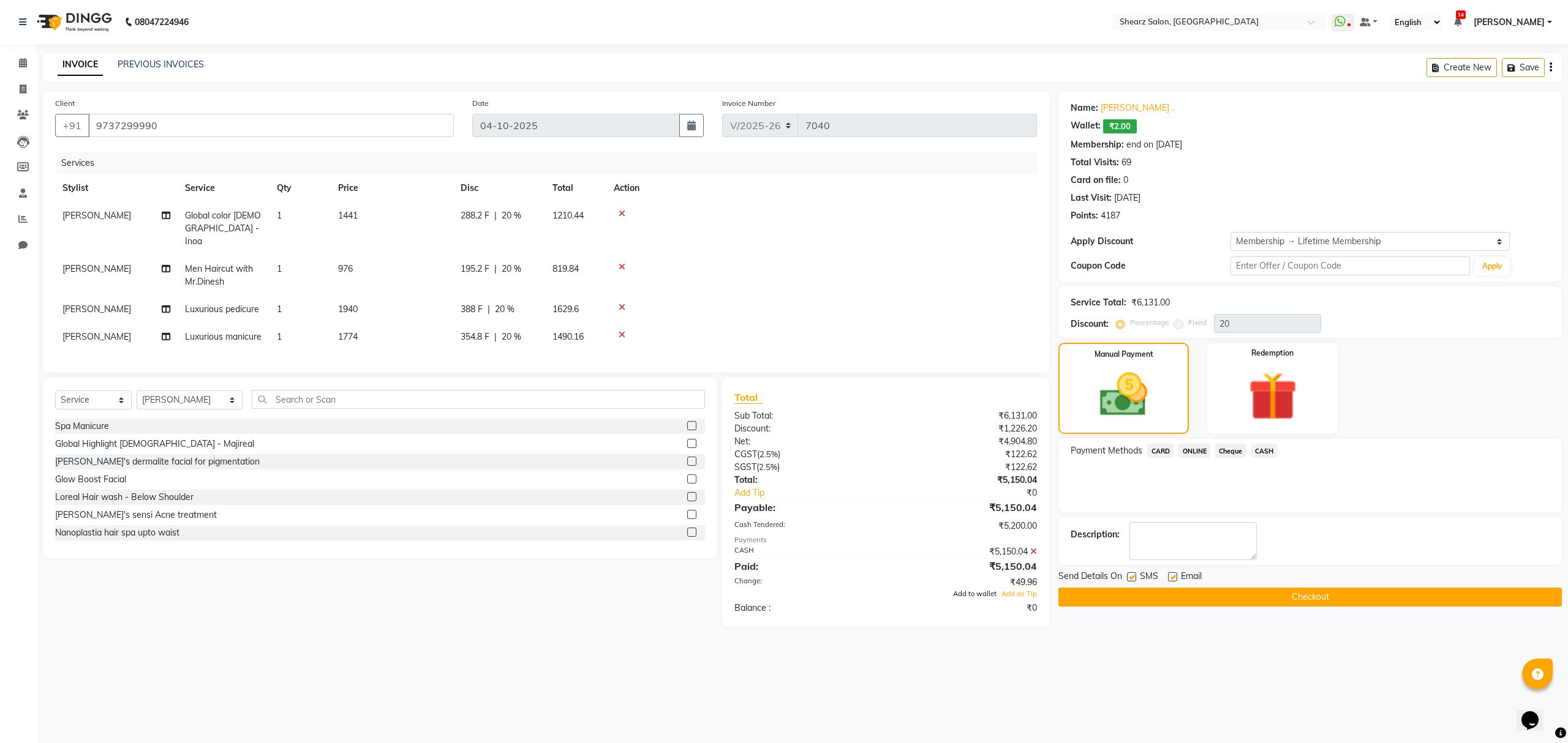
click at [978, 591] on span "Add to wallet" at bounding box center [974, 593] width 44 height 9
click at [1267, 591] on button "Checkout" at bounding box center [1310, 597] width 503 height 19
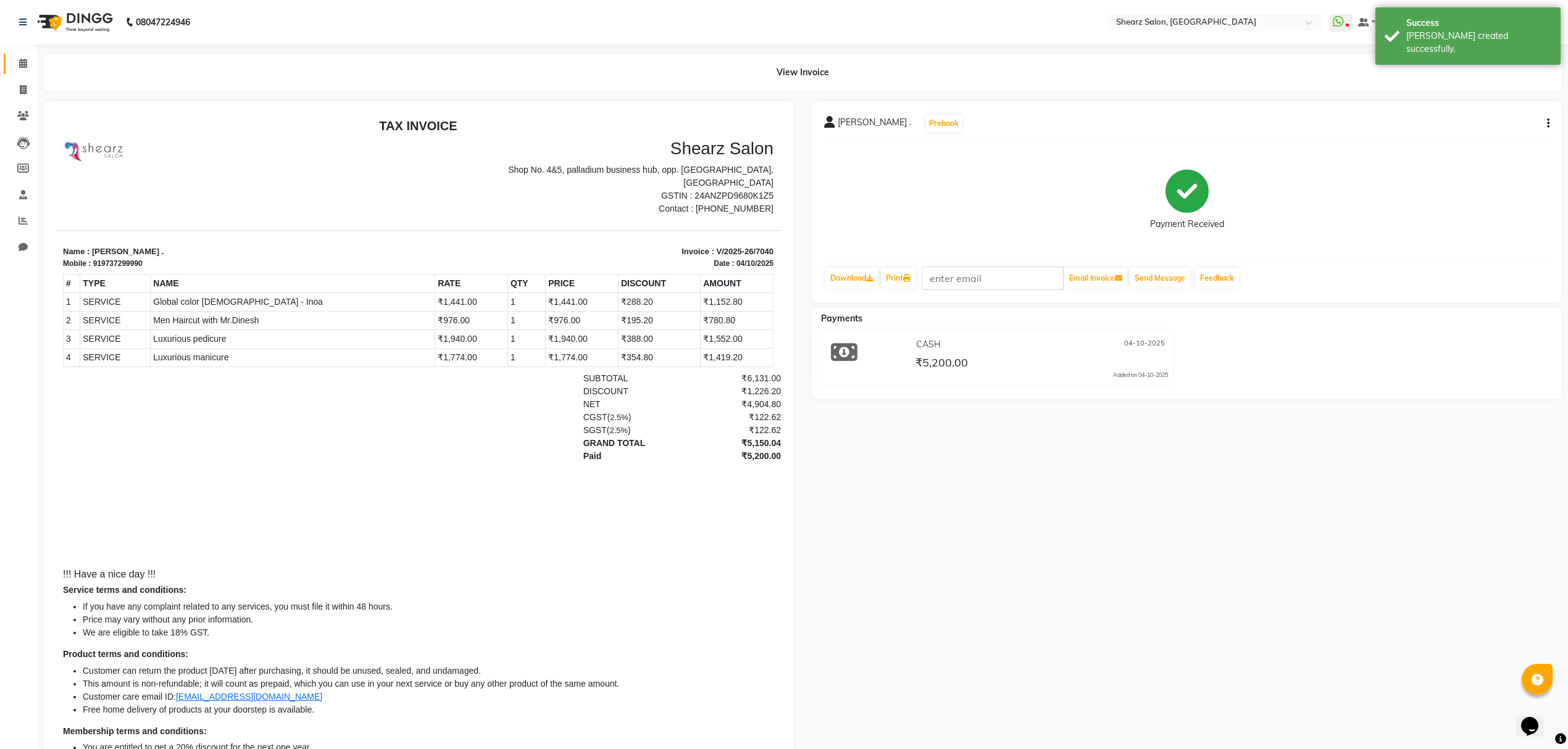
click at [7, 62] on link "Calendar" at bounding box center [18, 64] width 30 height 20
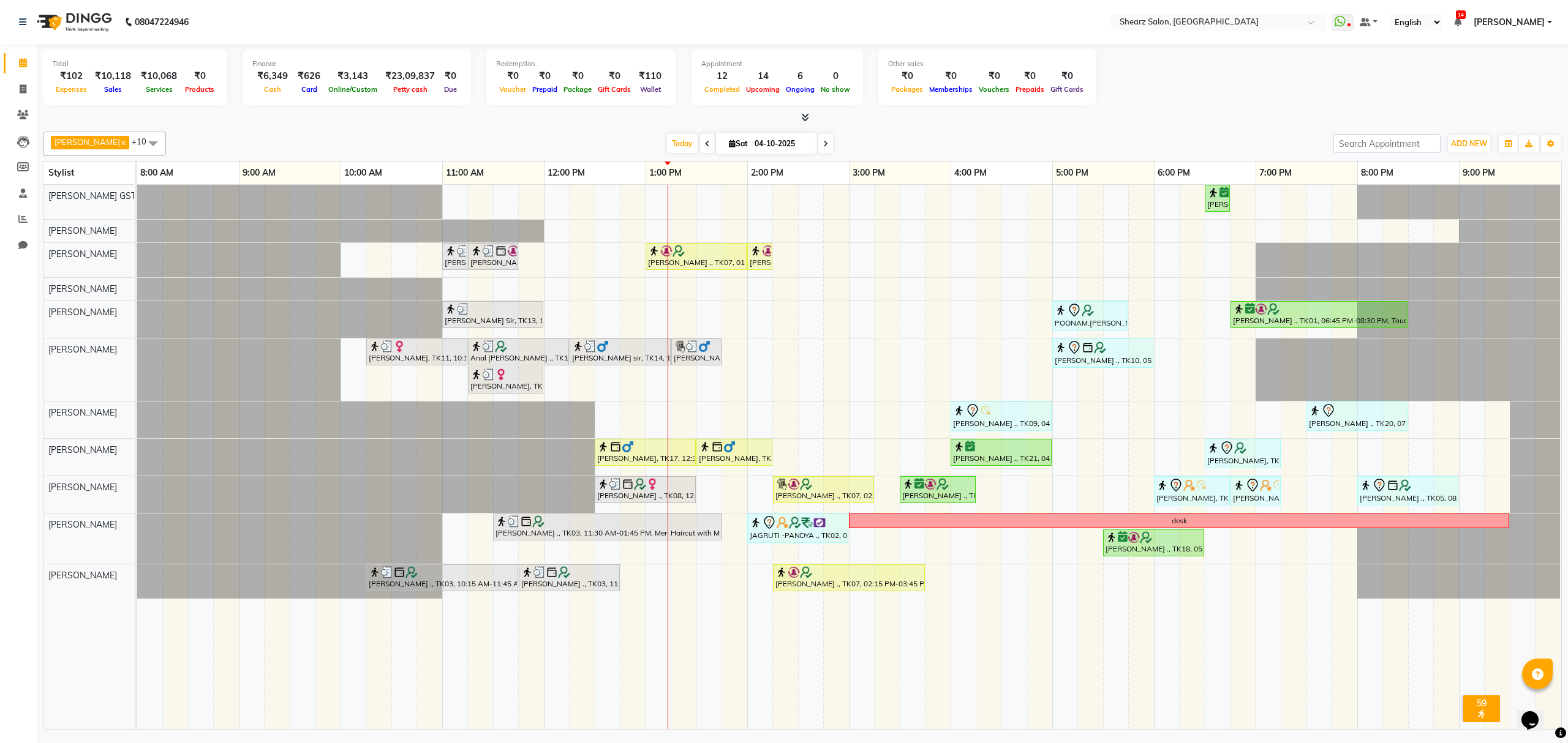
click at [823, 141] on icon at bounding box center [825, 143] width 5 height 7
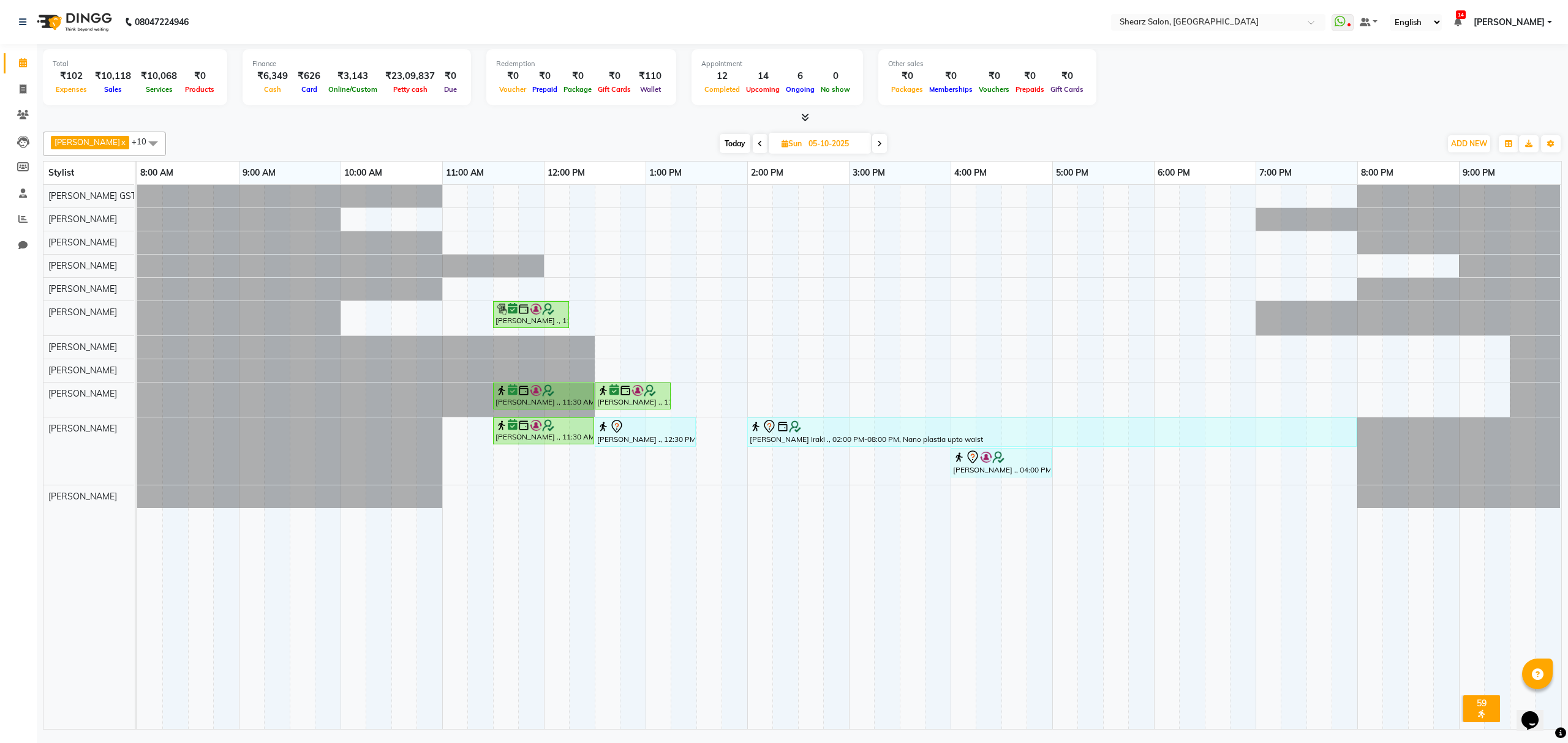
click at [876, 145] on span at bounding box center [879, 143] width 15 height 19
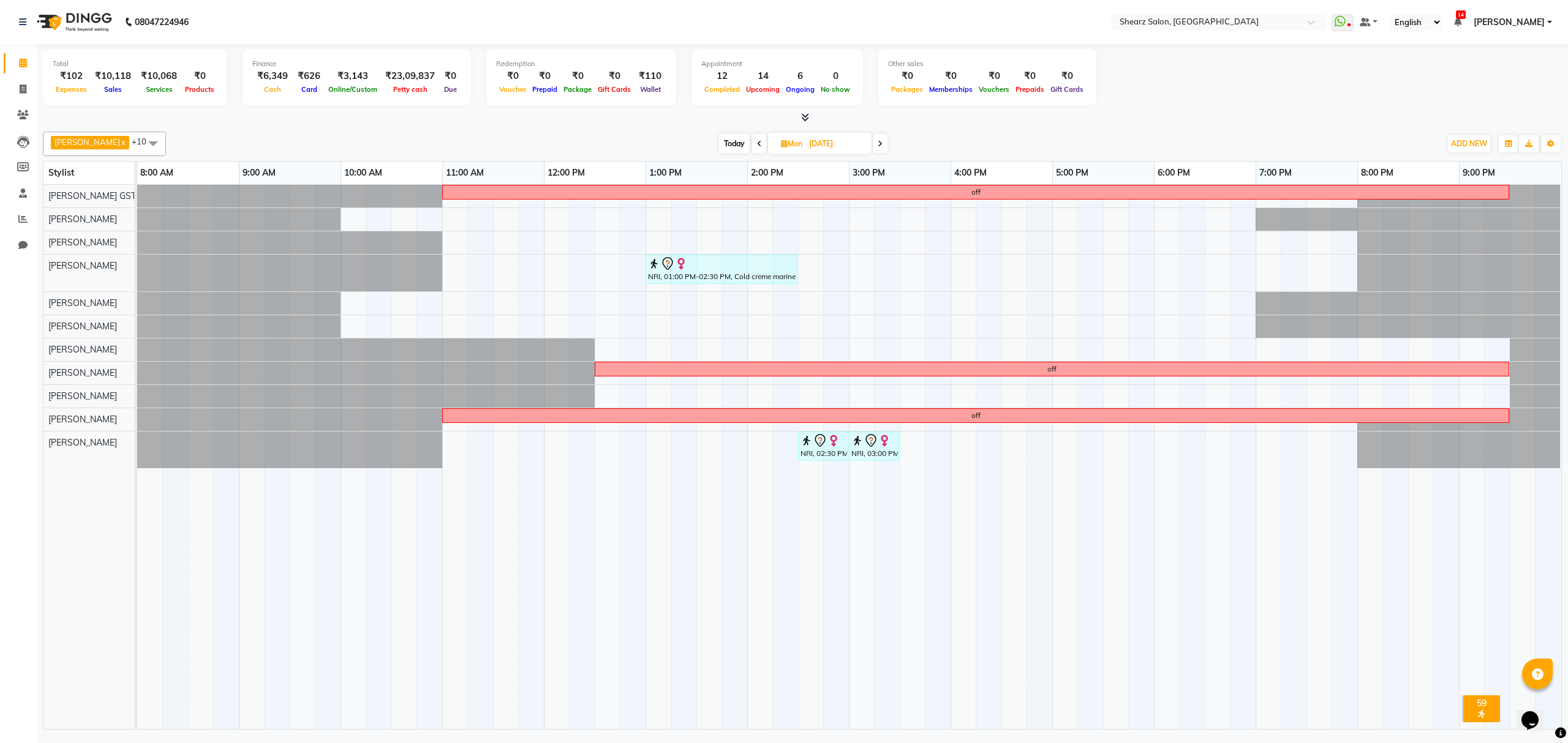
click at [878, 145] on icon at bounding box center [880, 143] width 5 height 7
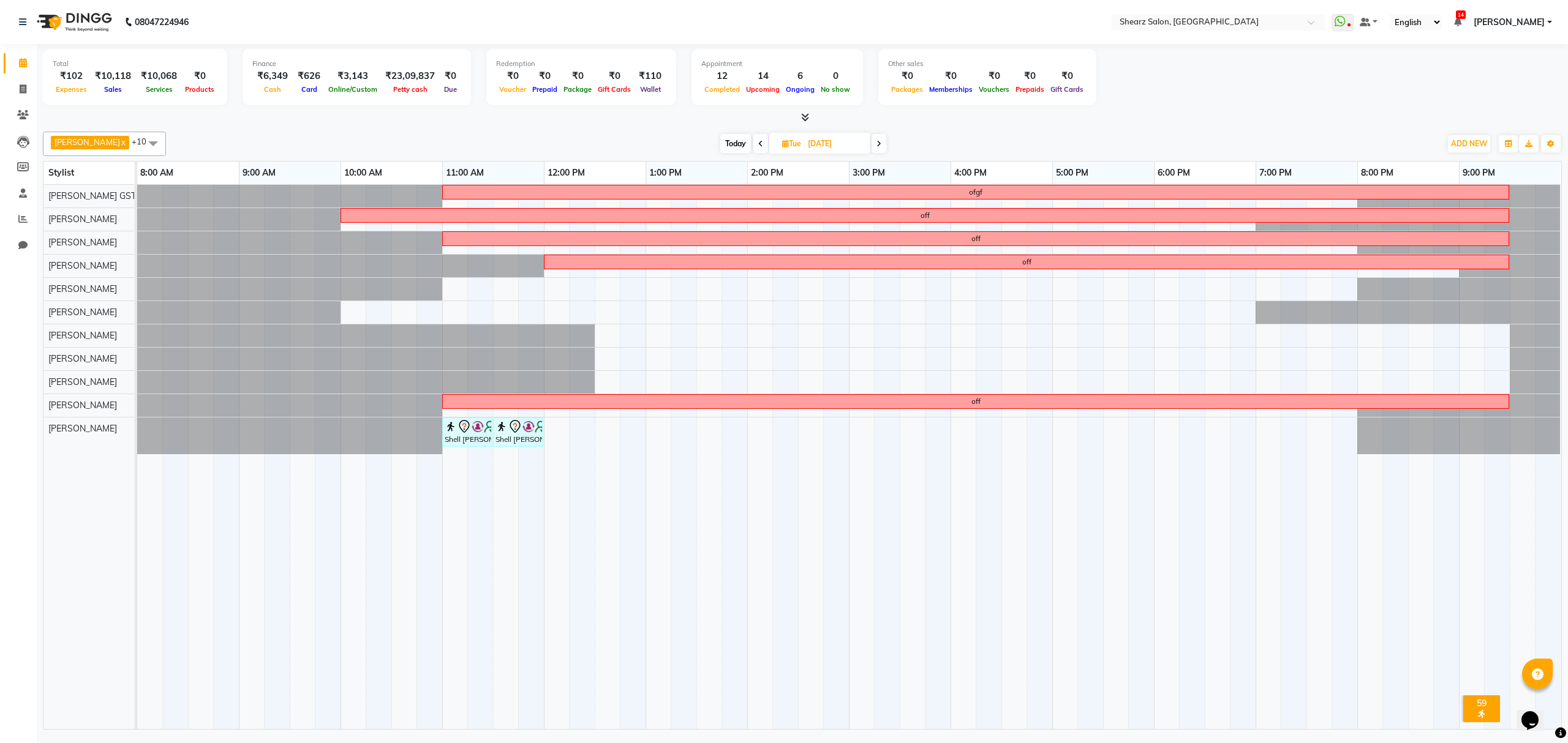
click at [876, 145] on span at bounding box center [879, 143] width 15 height 19
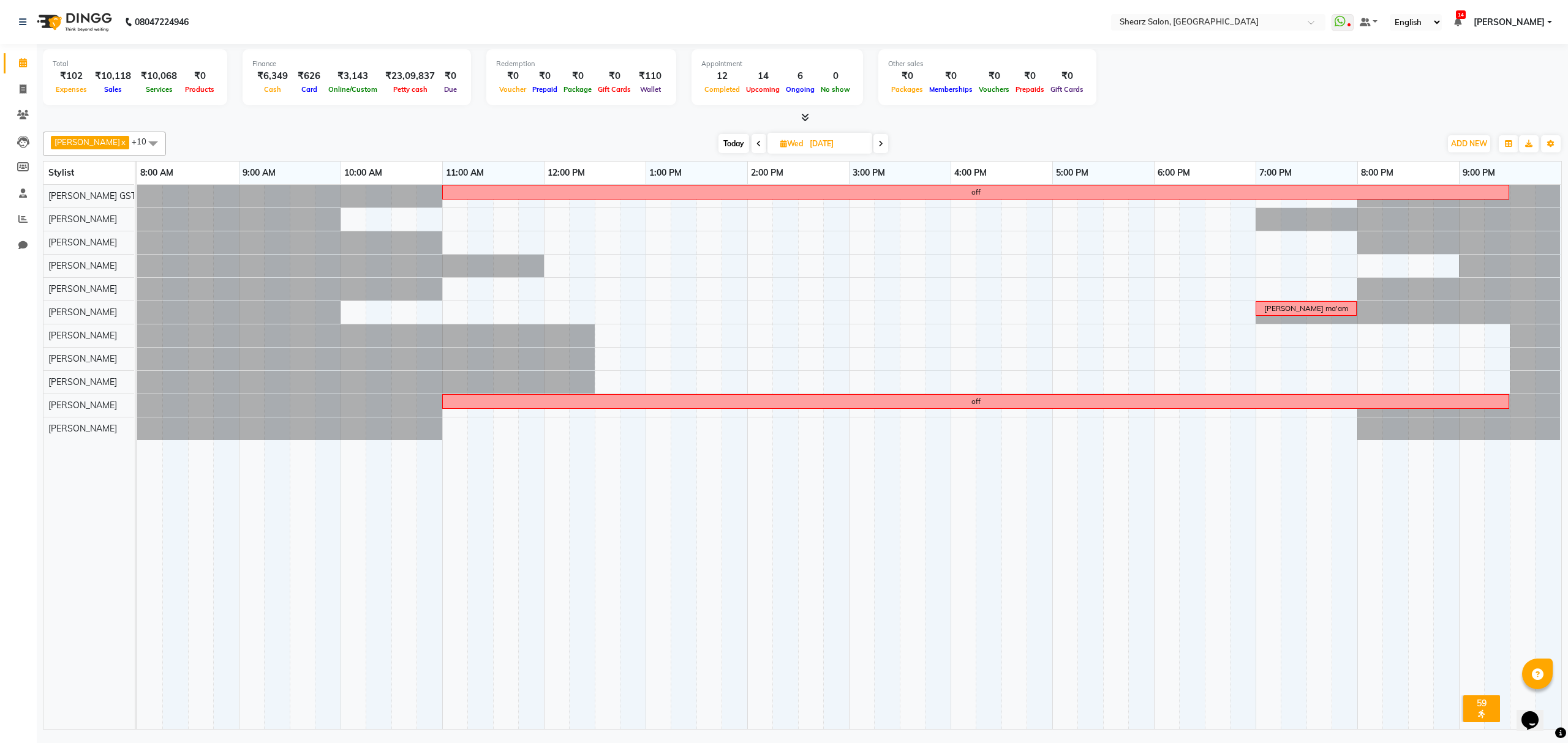
click at [878, 145] on icon at bounding box center [880, 143] width 5 height 7
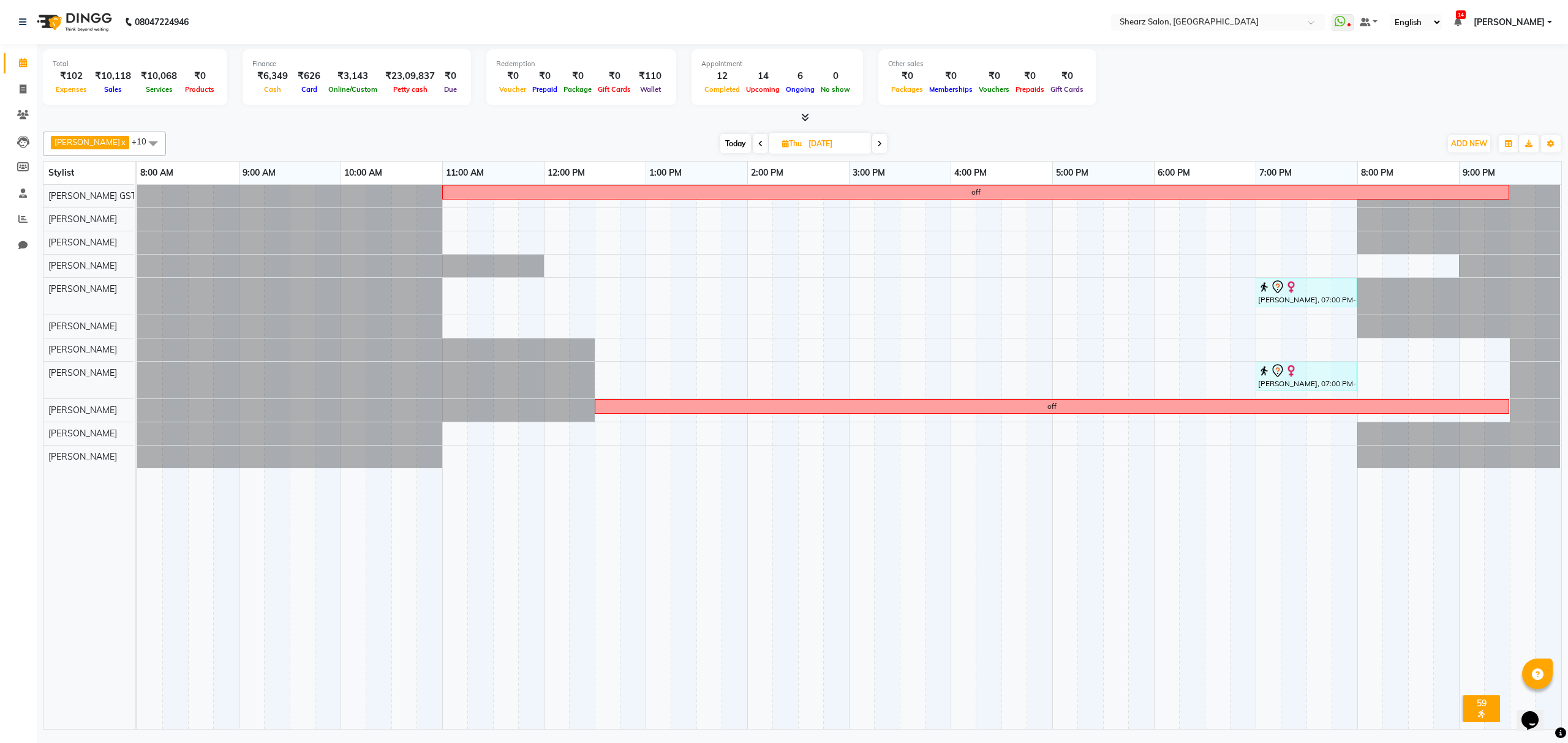
click at [720, 141] on span "Today" at bounding box center [735, 143] width 30 height 19
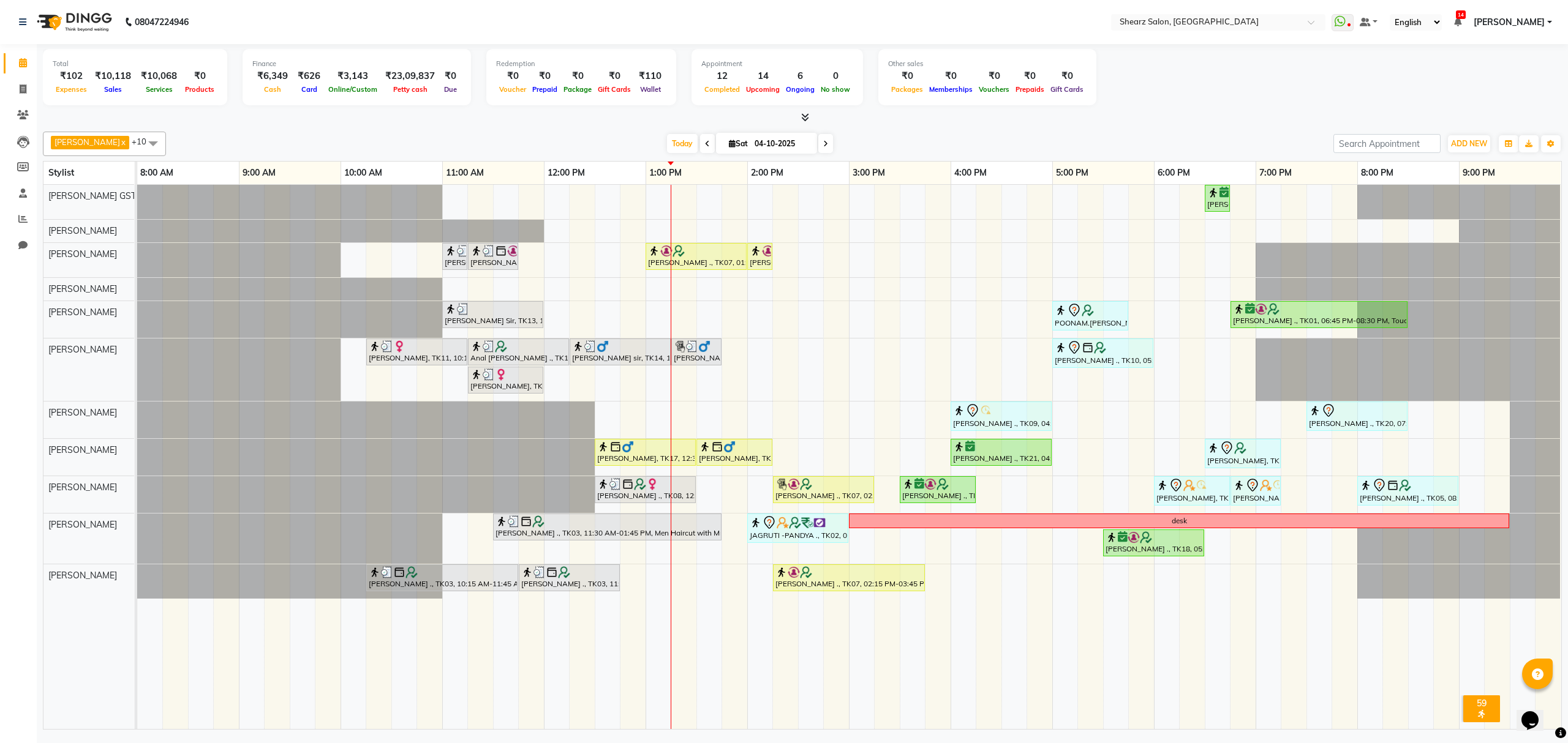
click at [700, 150] on span at bounding box center [708, 143] width 15 height 19
type input "03-10-2025"
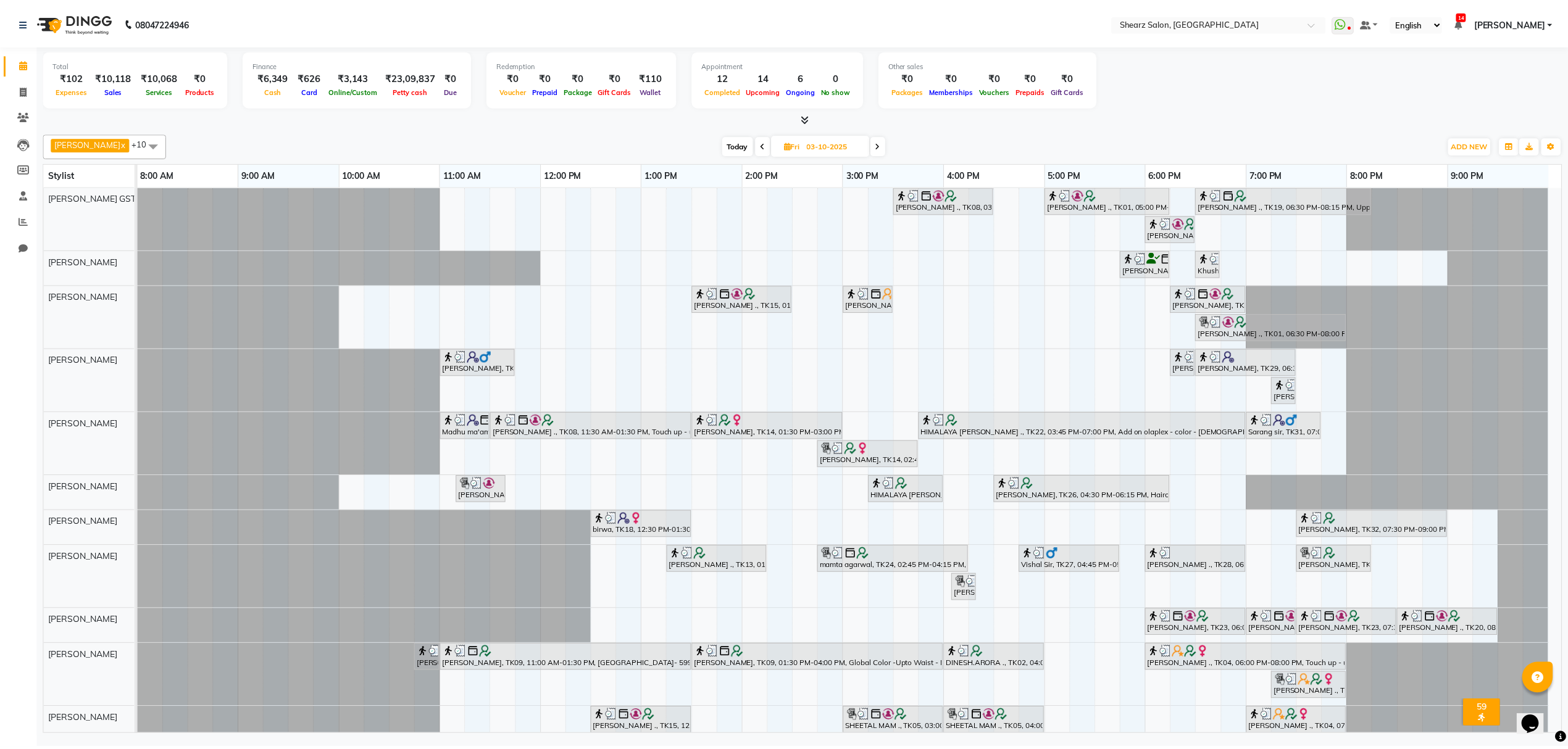
scroll to position [10, 0]
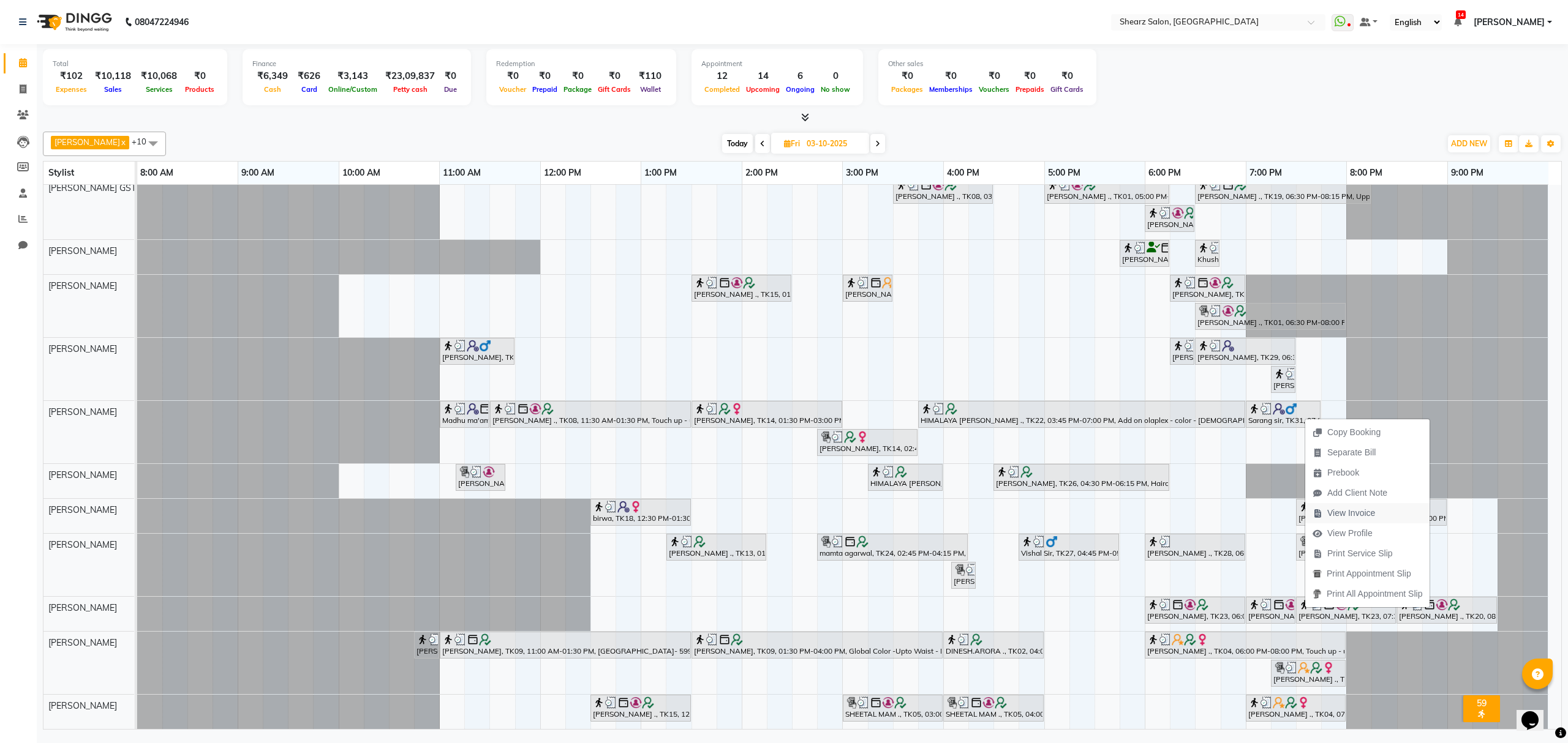
click at [1355, 515] on span "View Invoice" at bounding box center [1351, 513] width 48 height 13
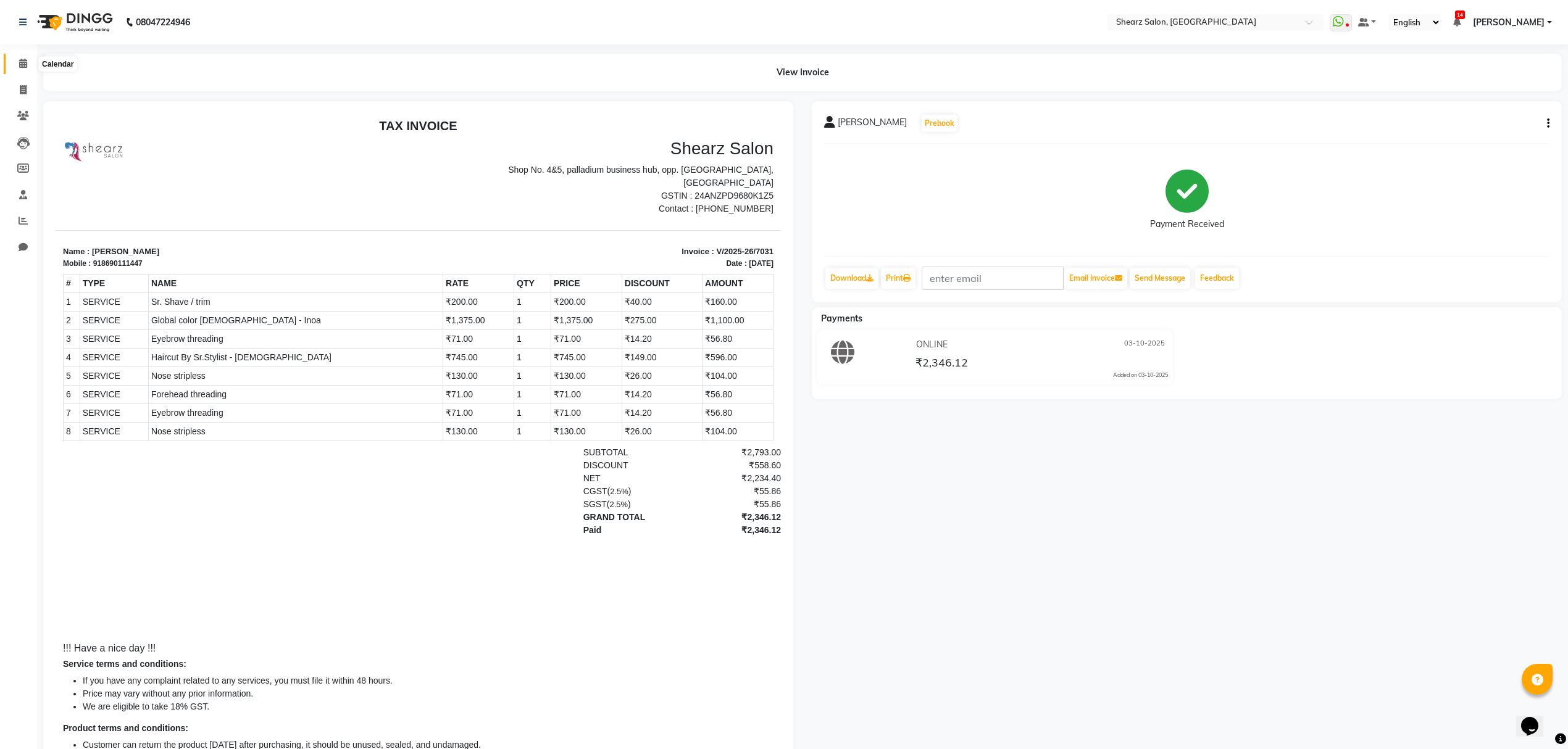
click at [27, 62] on span at bounding box center [23, 64] width 22 height 14
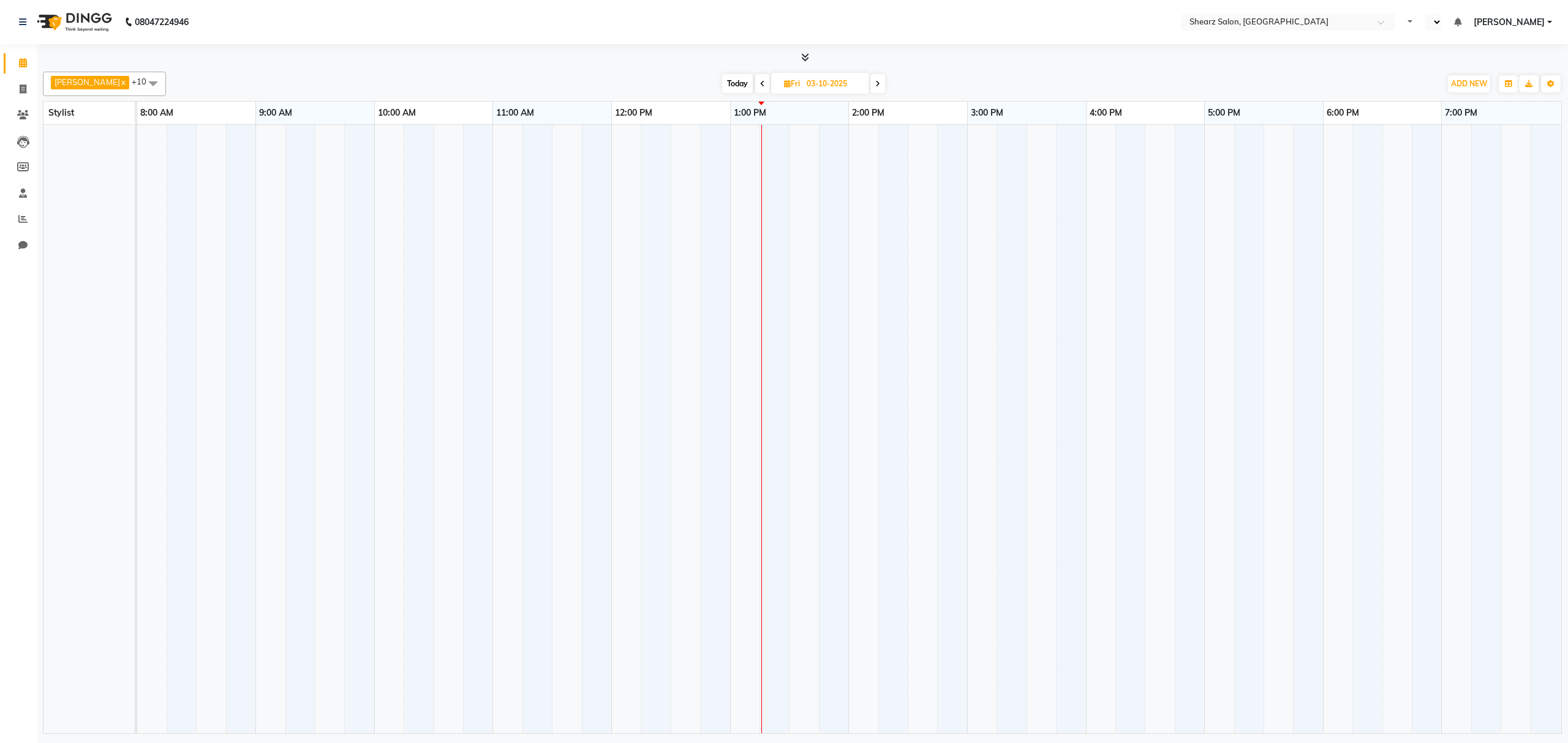
select select "en"
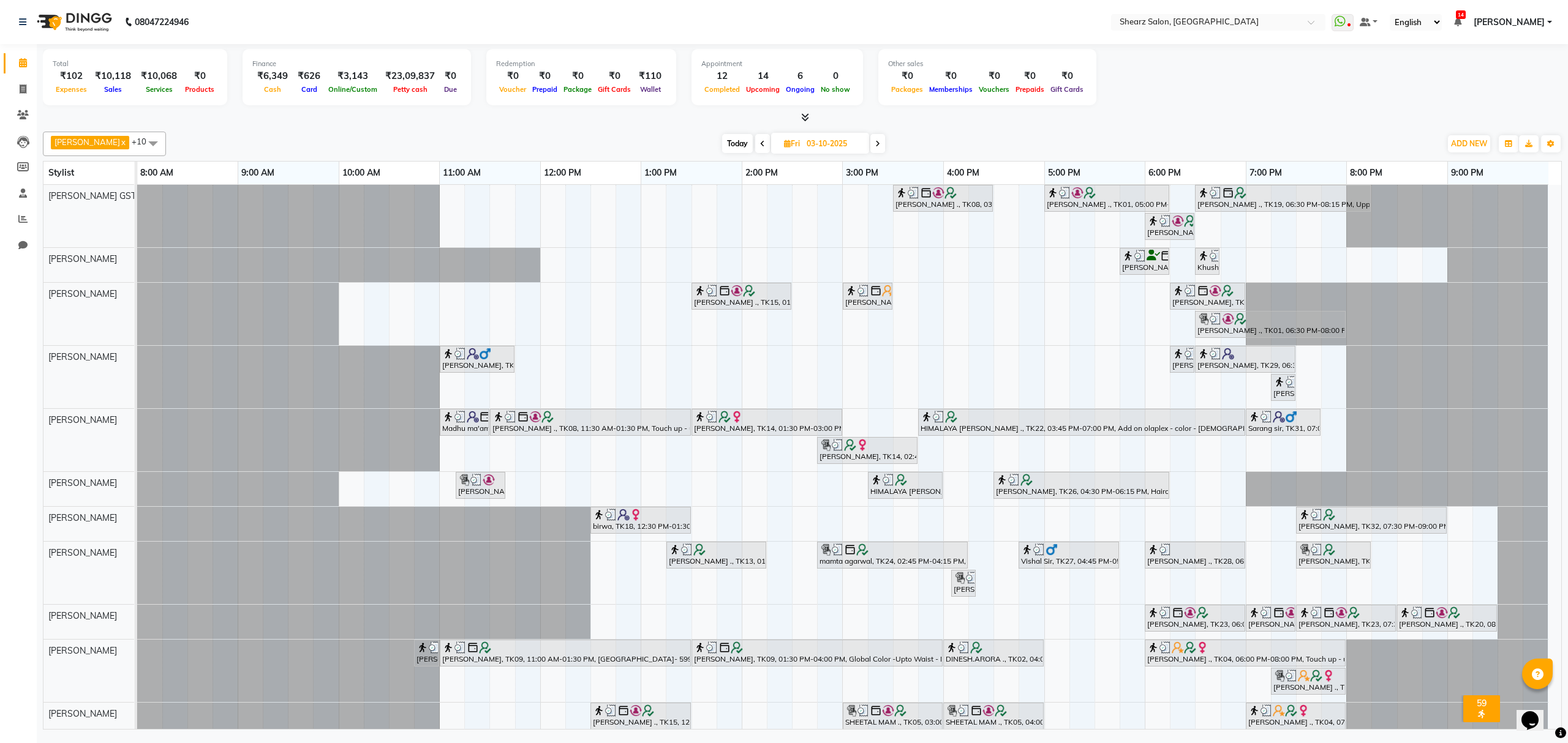
click at [873, 143] on span at bounding box center [878, 143] width 15 height 19
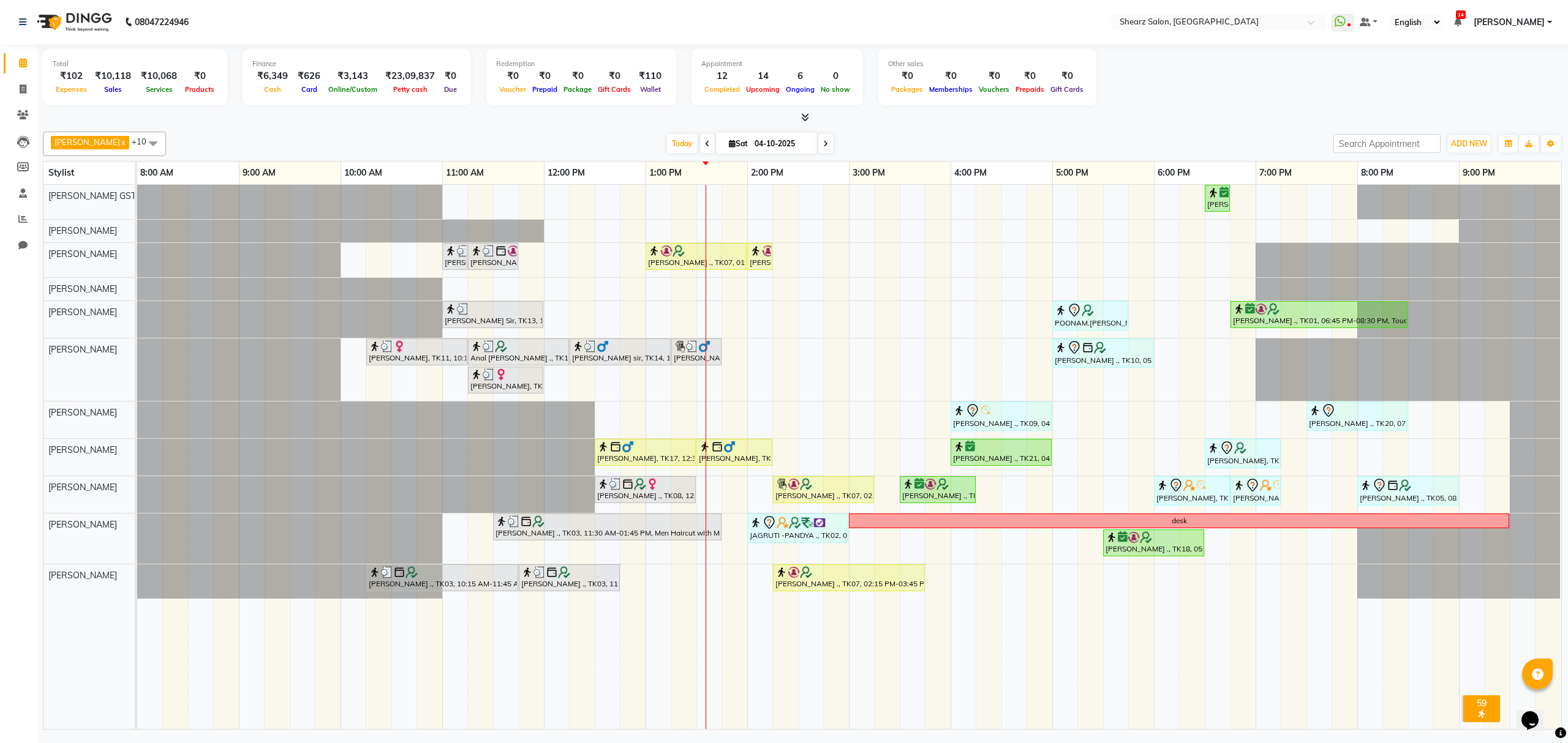
click at [818, 143] on span at bounding box center [825, 143] width 15 height 19
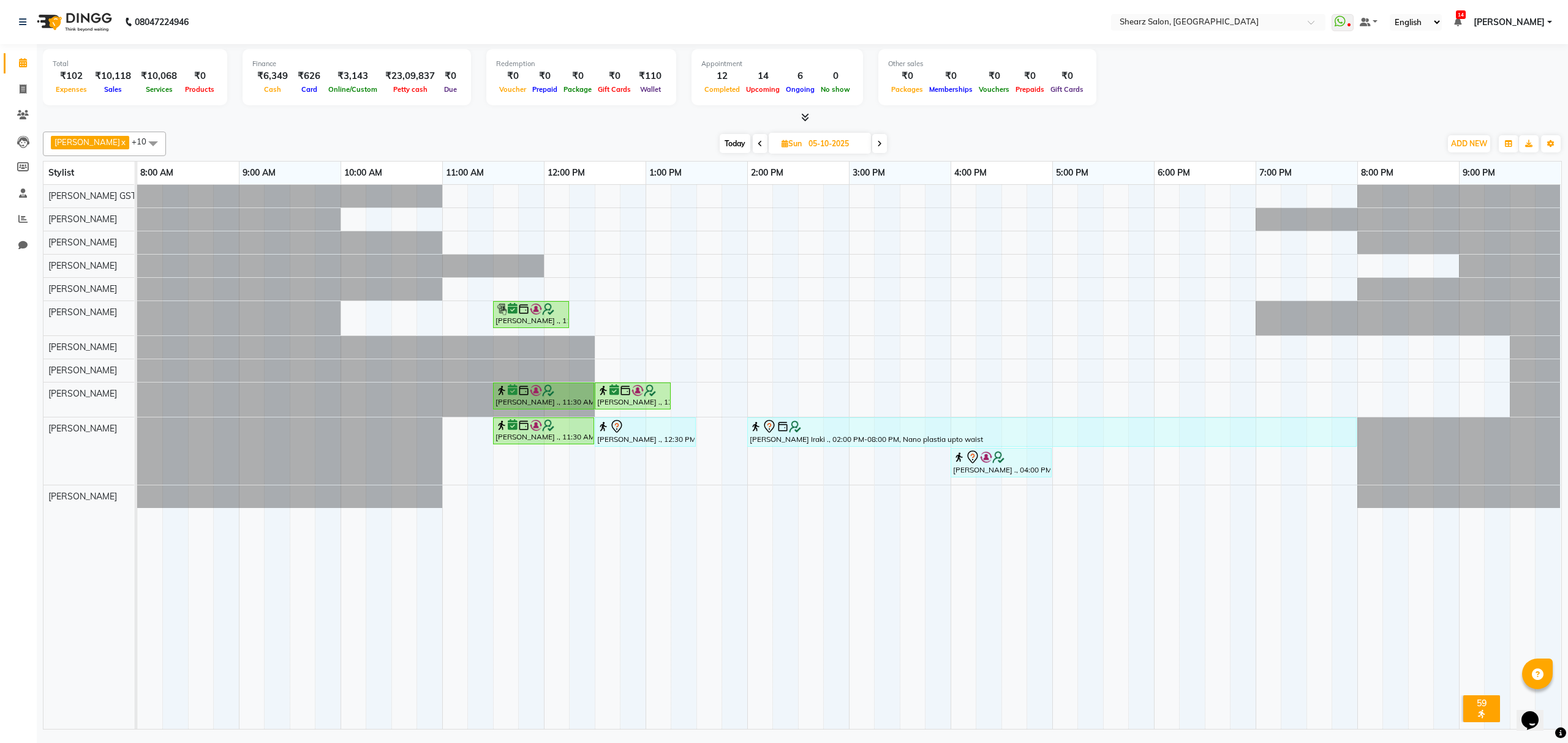
click at [720, 141] on span "Today" at bounding box center [734, 143] width 30 height 19
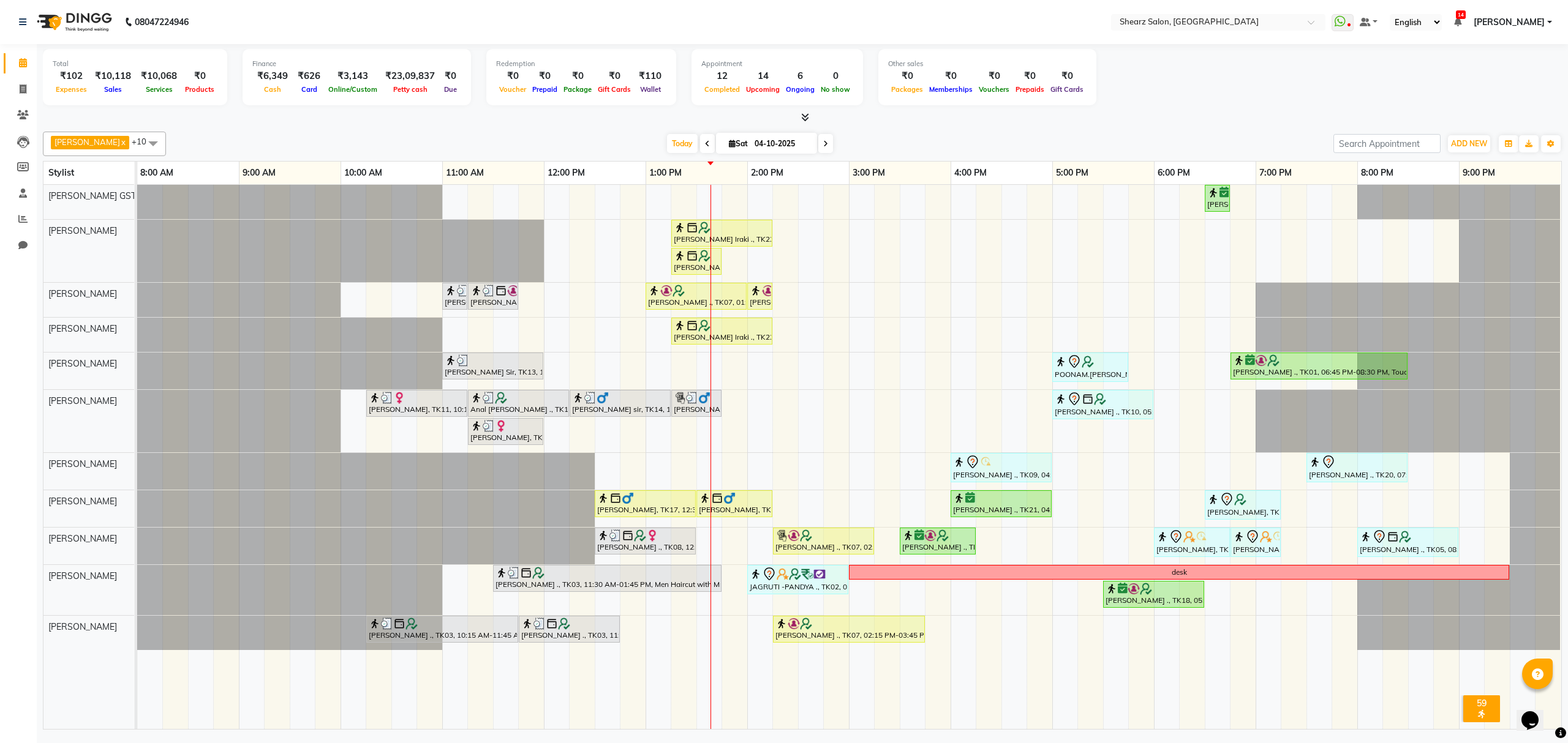
click at [818, 137] on span at bounding box center [825, 143] width 15 height 19
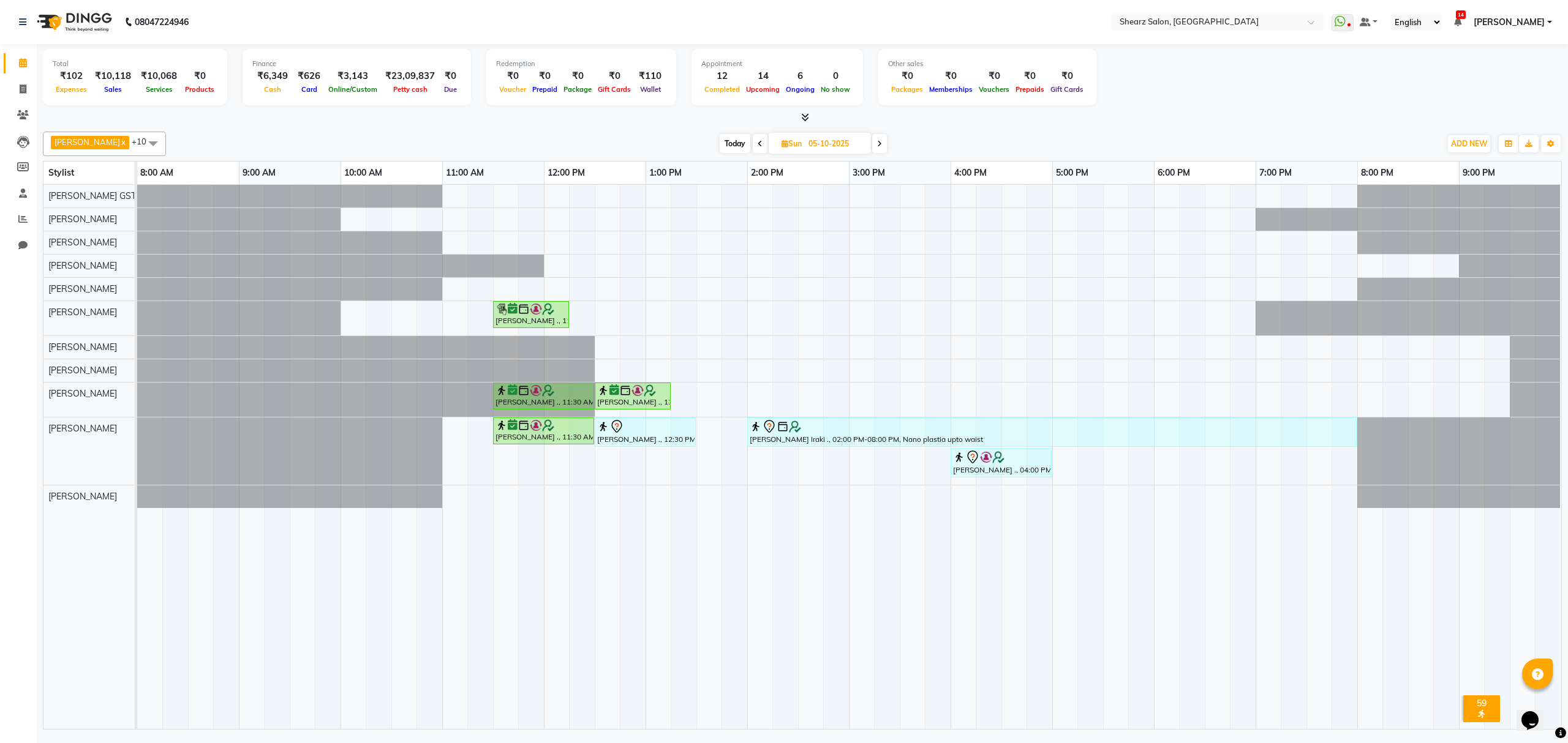
click at [753, 142] on span at bounding box center [760, 143] width 15 height 19
type input "04-10-2025"
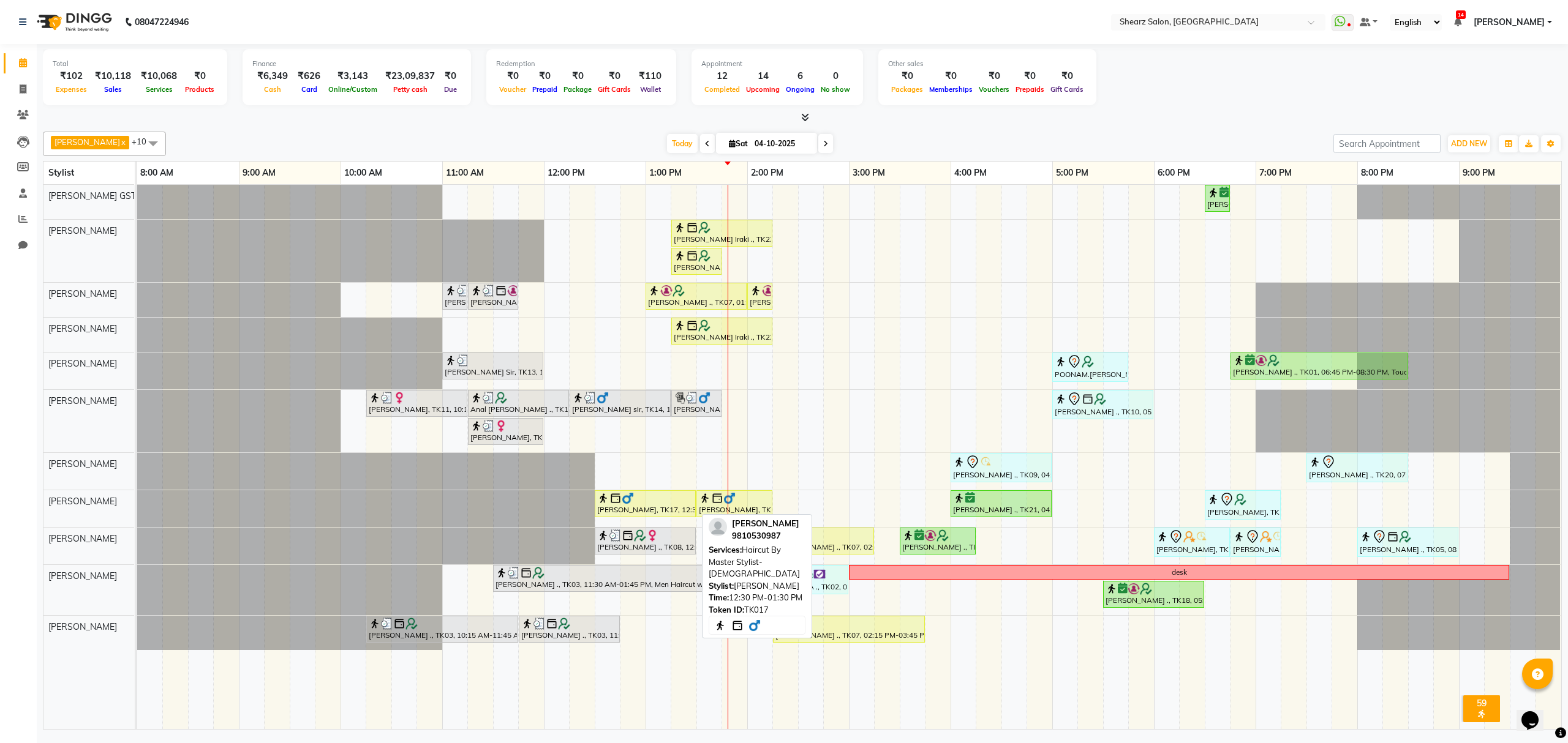
click at [672, 505] on div at bounding box center [645, 498] width 96 height 12
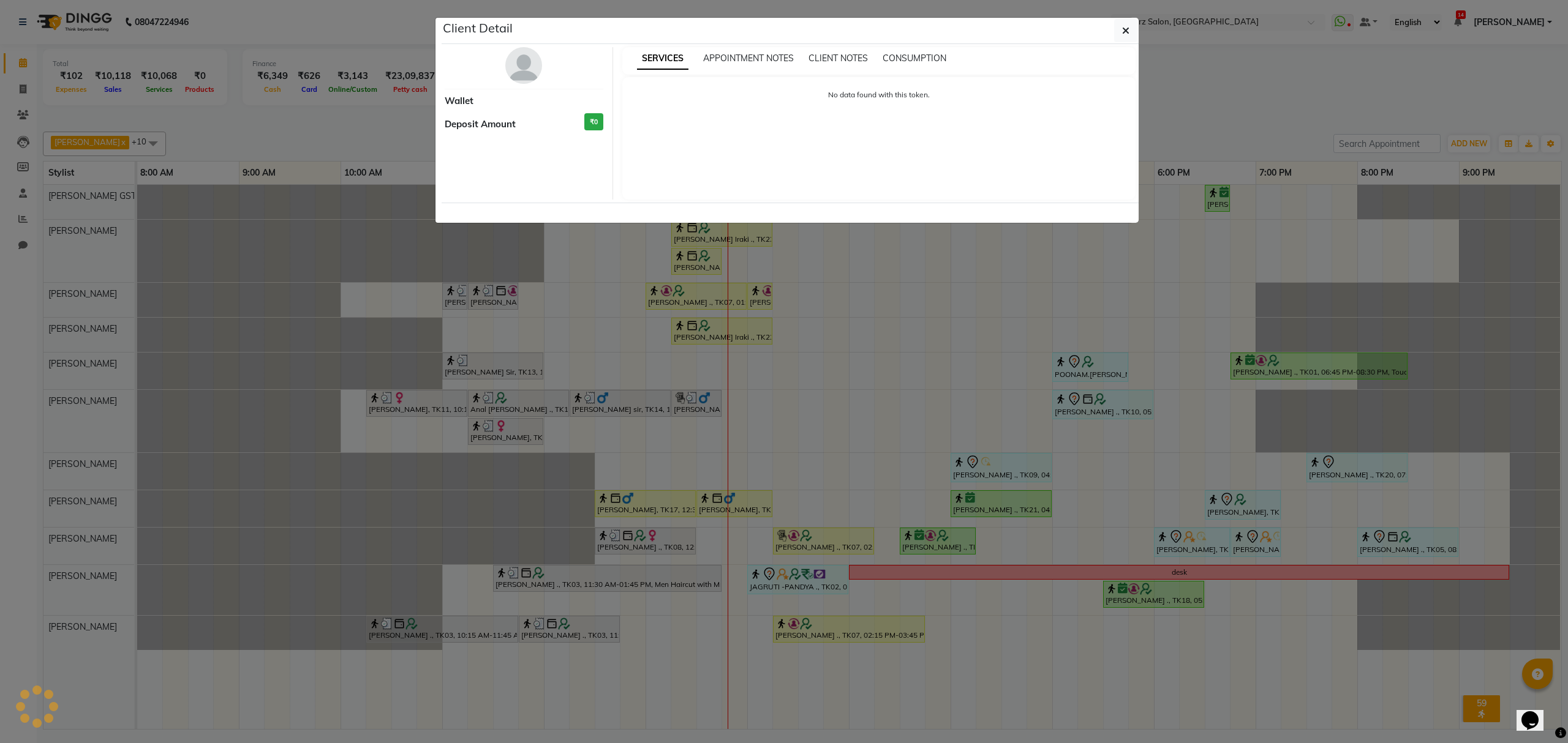
select select "1"
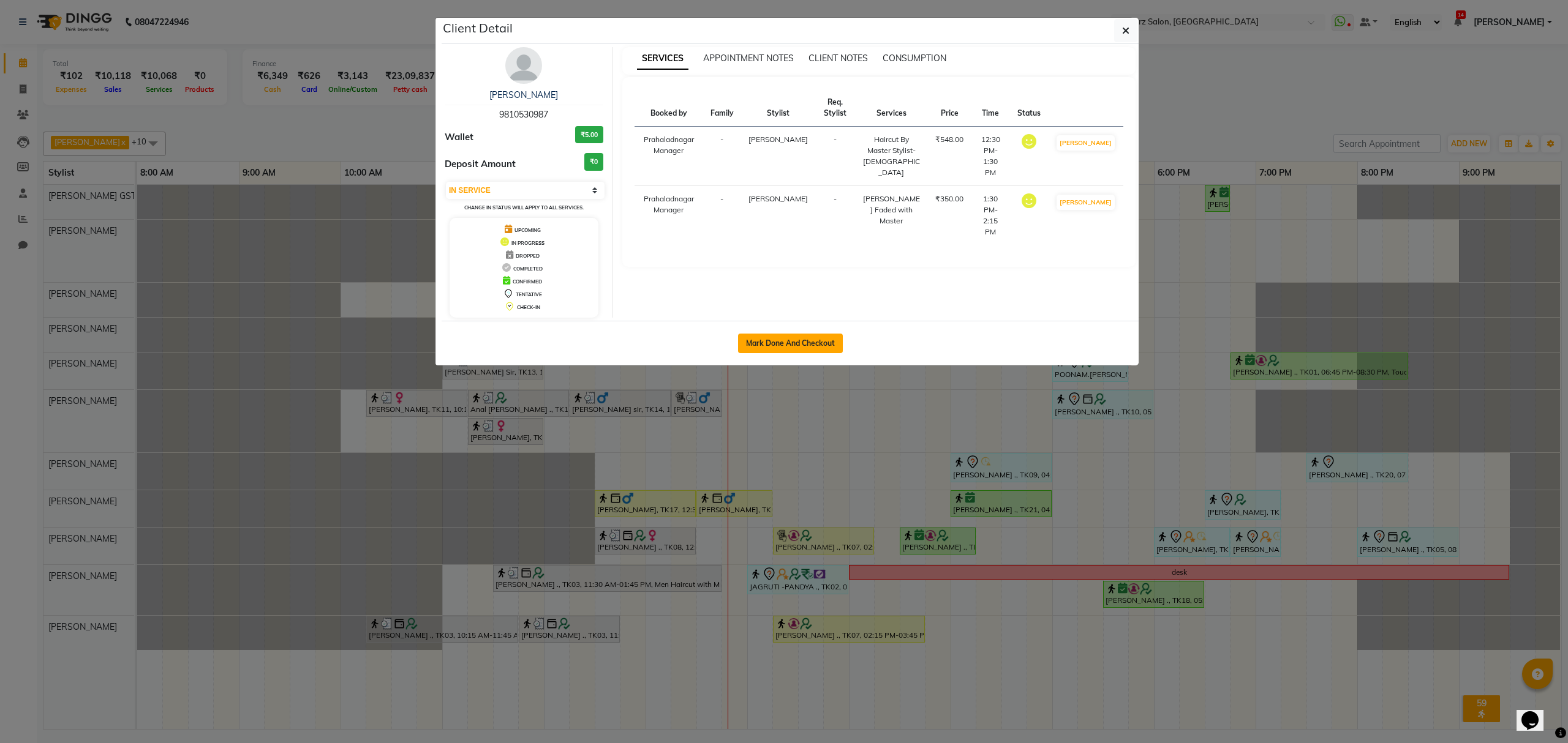
click at [773, 339] on button "Mark Done And Checkout" at bounding box center [790, 343] width 104 height 20
select select "service"
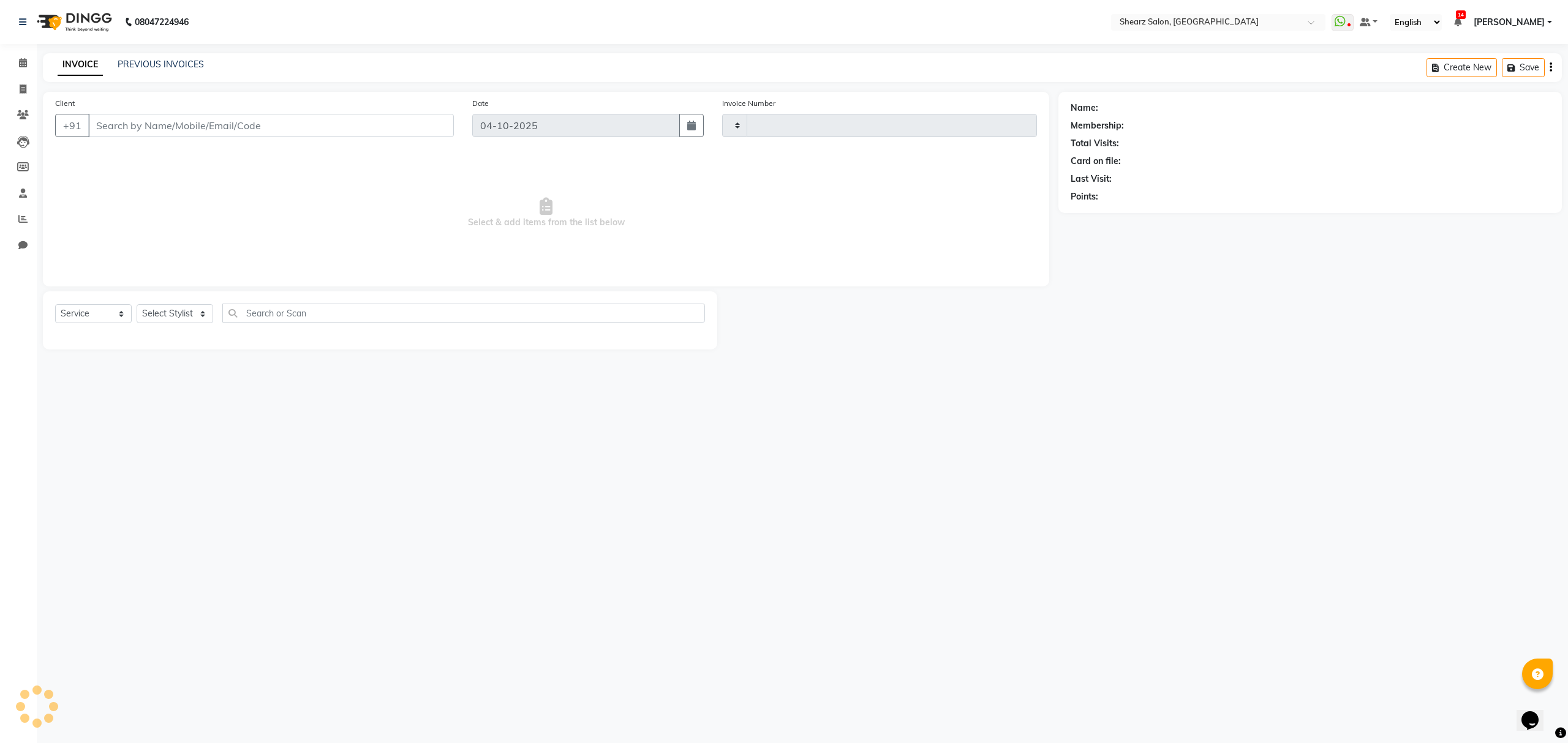
type input "7041"
select select "8157"
select select "77471"
type input "9810530987"
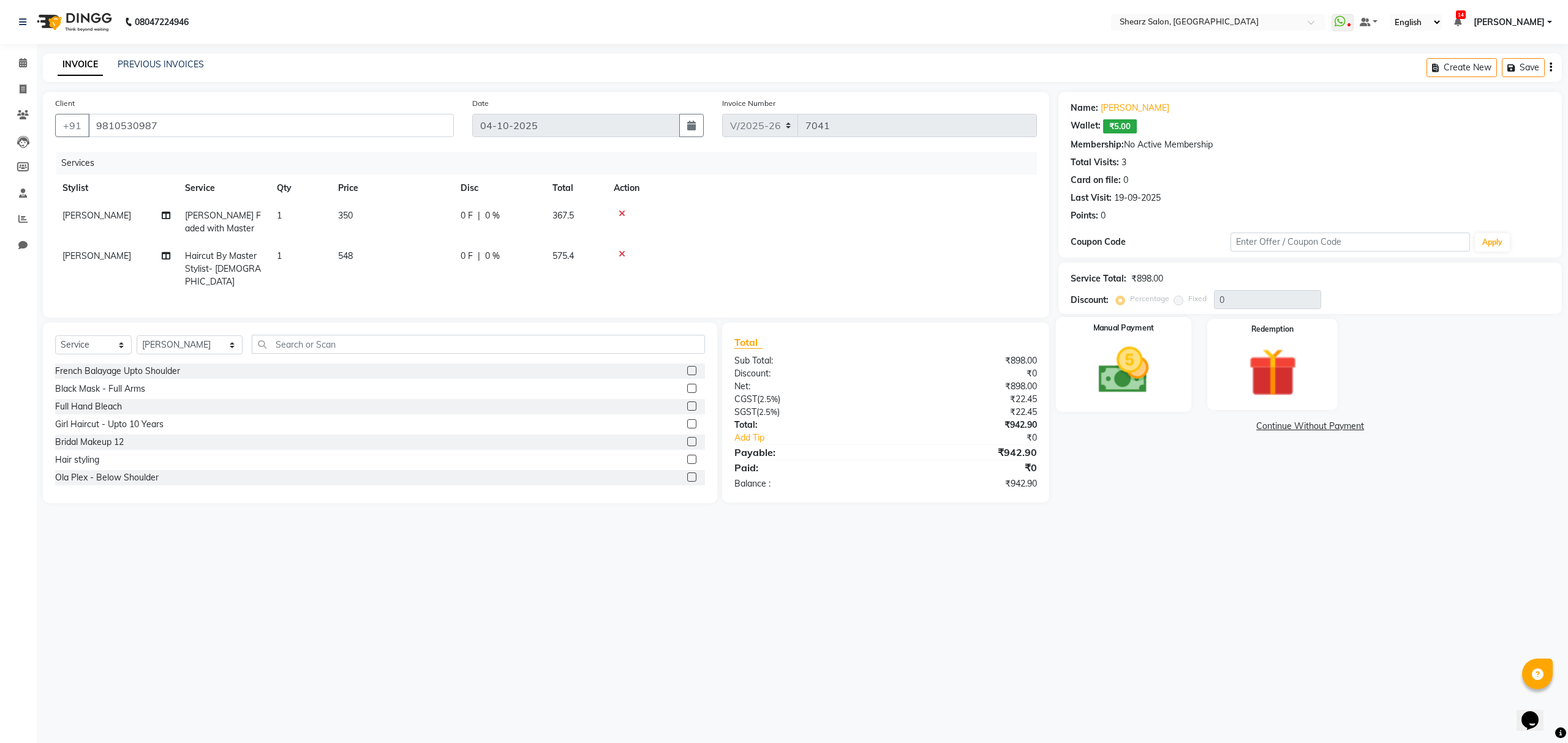
click at [1108, 363] on img at bounding box center [1123, 370] width 83 height 59
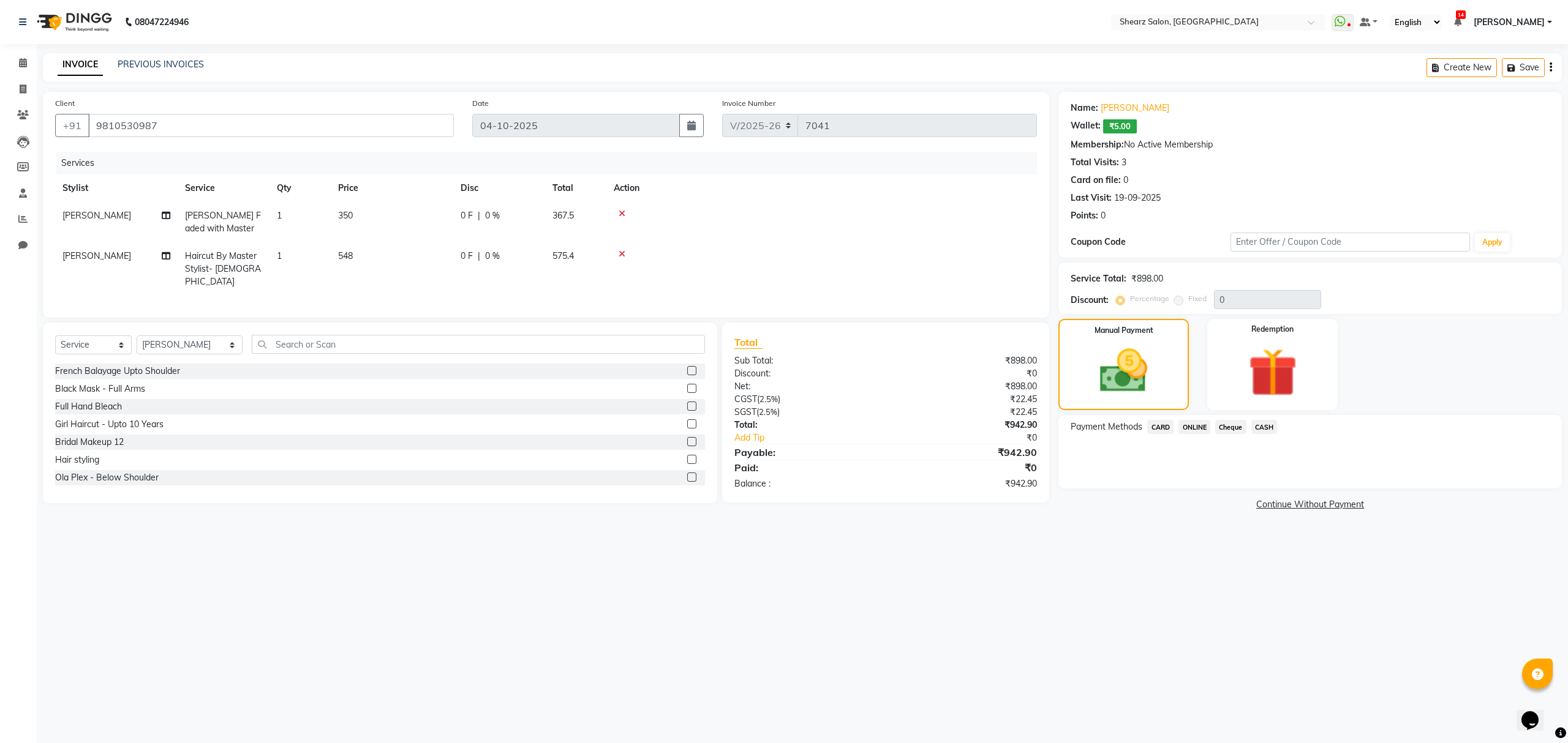
click at [1259, 424] on span "CASH" at bounding box center [1264, 427] width 26 height 14
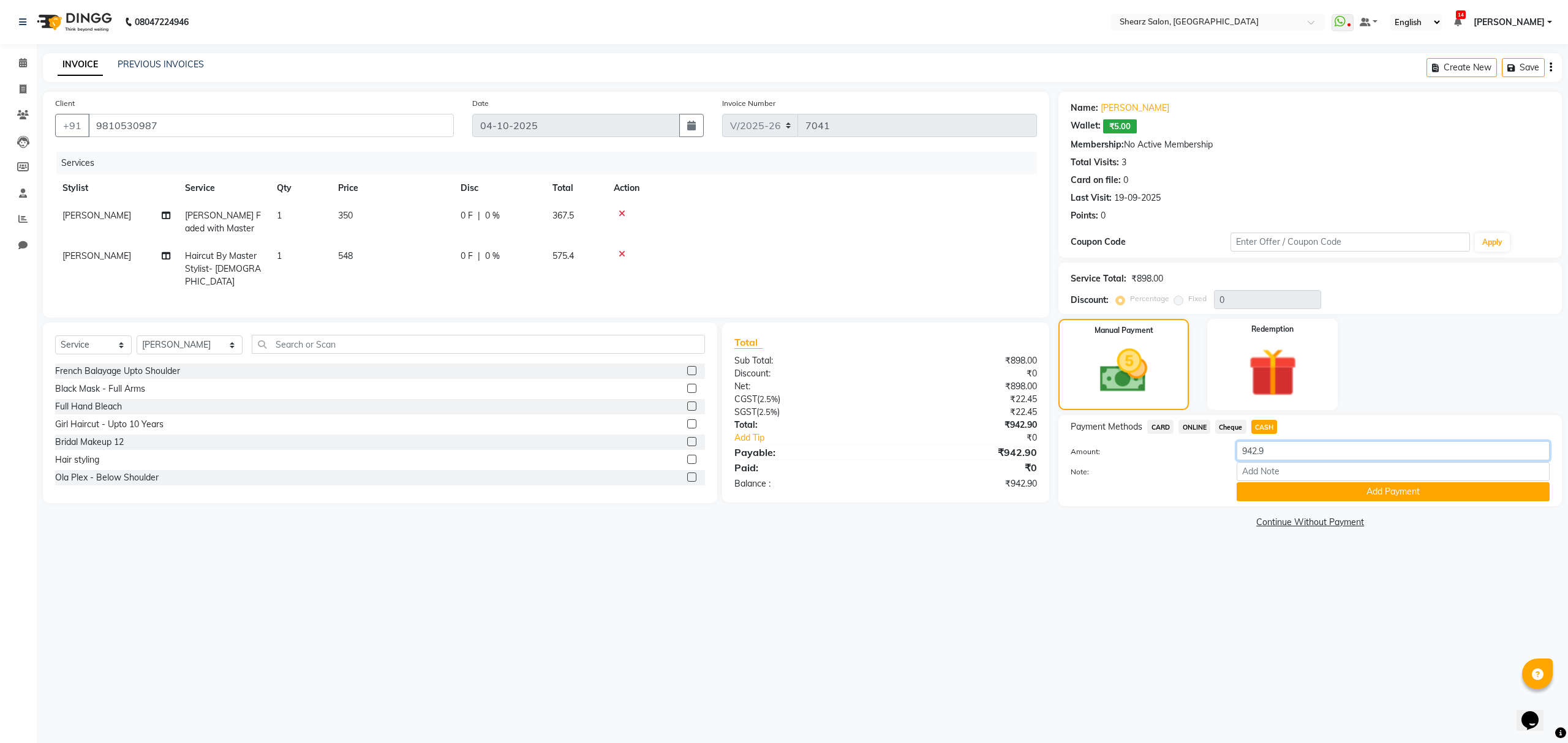
click at [1282, 455] on input "942.9" at bounding box center [1393, 451] width 313 height 19
type input "950"
click at [1306, 497] on button "Add Payment" at bounding box center [1393, 492] width 313 height 19
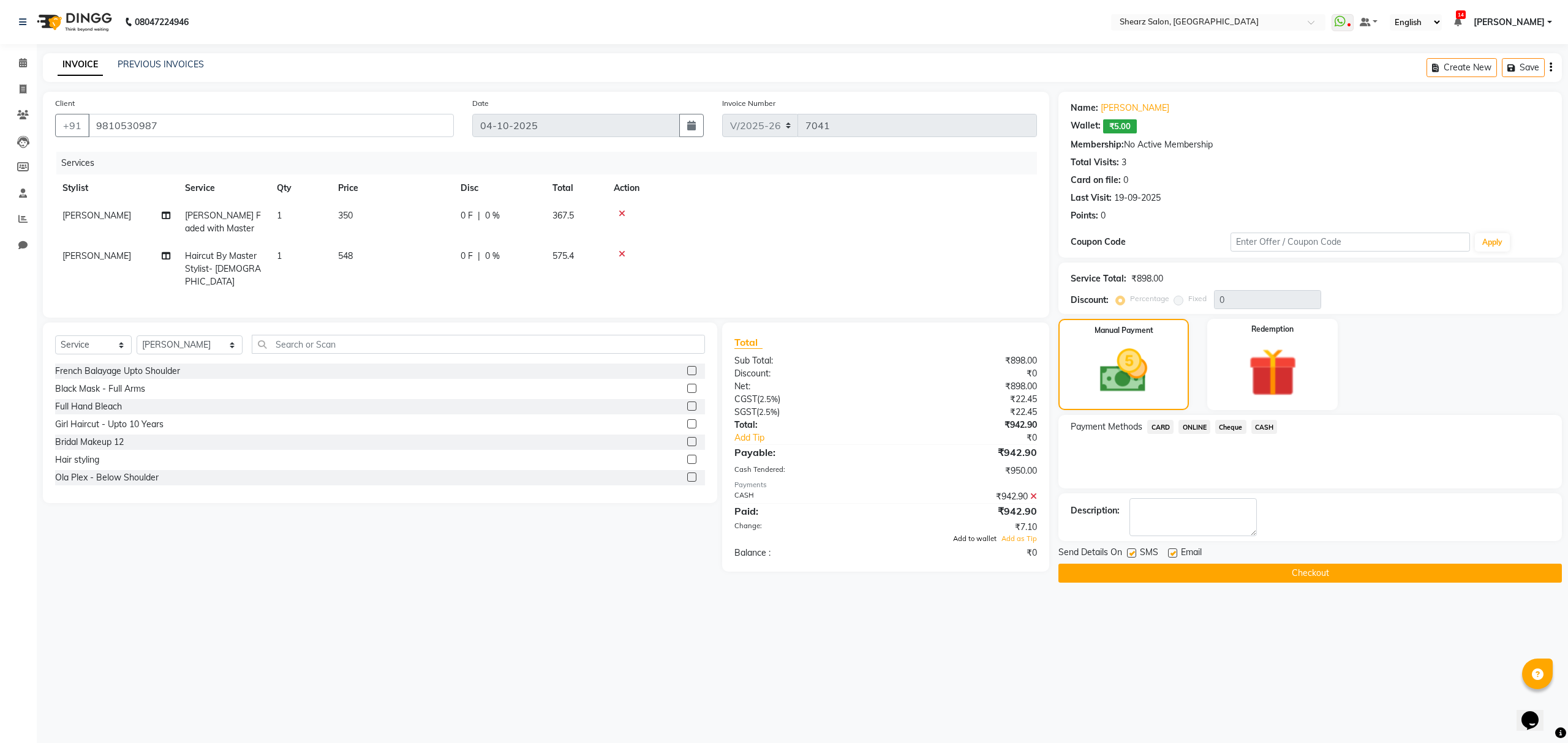
click at [965, 538] on span "Add to wallet" at bounding box center [974, 539] width 44 height 9
click at [1135, 571] on button "Checkout" at bounding box center [1310, 573] width 503 height 19
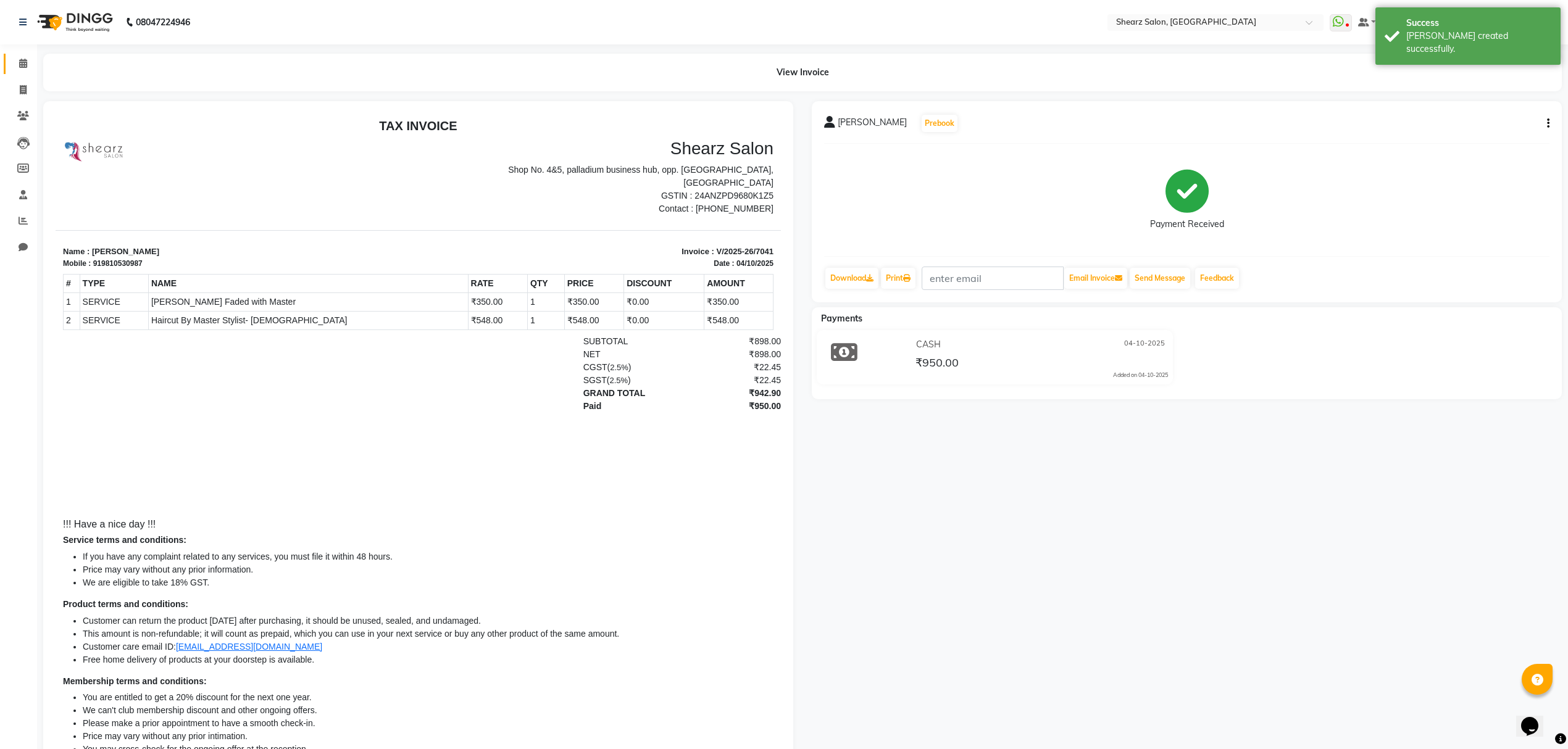
click at [30, 57] on link "Calendar" at bounding box center [18, 64] width 30 height 20
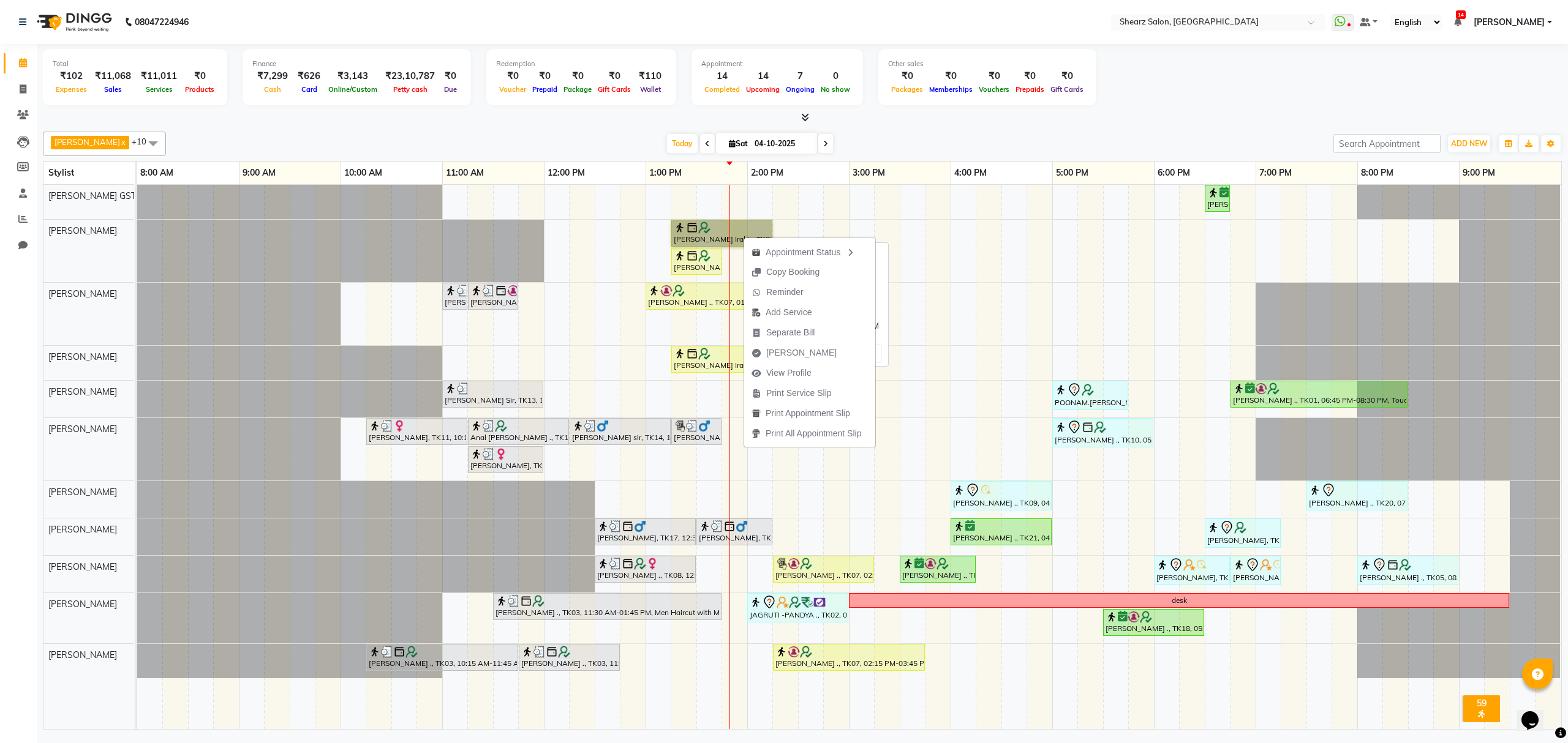
click at [736, 228] on link "Kashish Iraki ., TK22, 01:15 PM-02:15 PM, Signature manicure" at bounding box center [722, 233] width 101 height 27
select select "1"
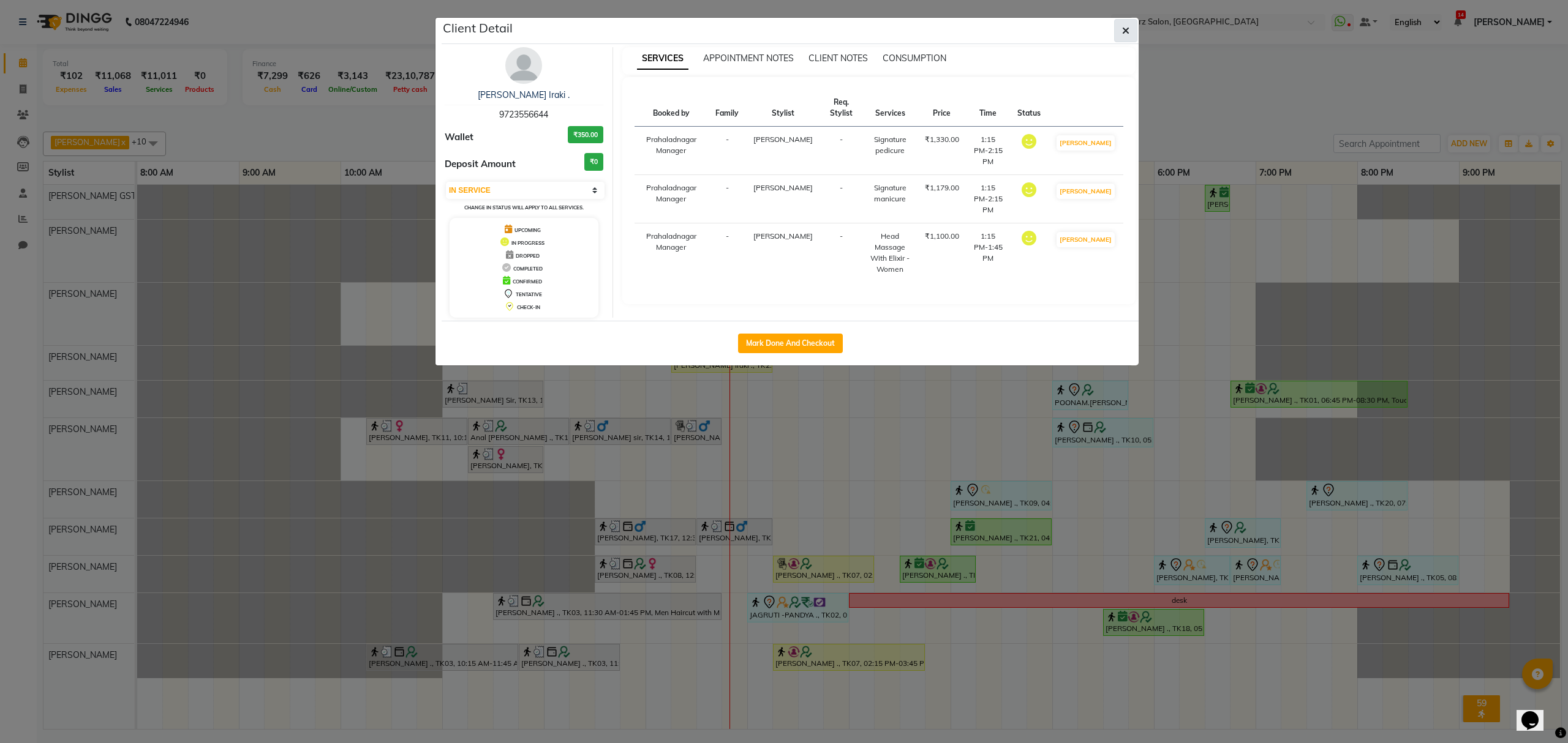
click at [1123, 26] on icon "button" at bounding box center [1125, 30] width 7 height 10
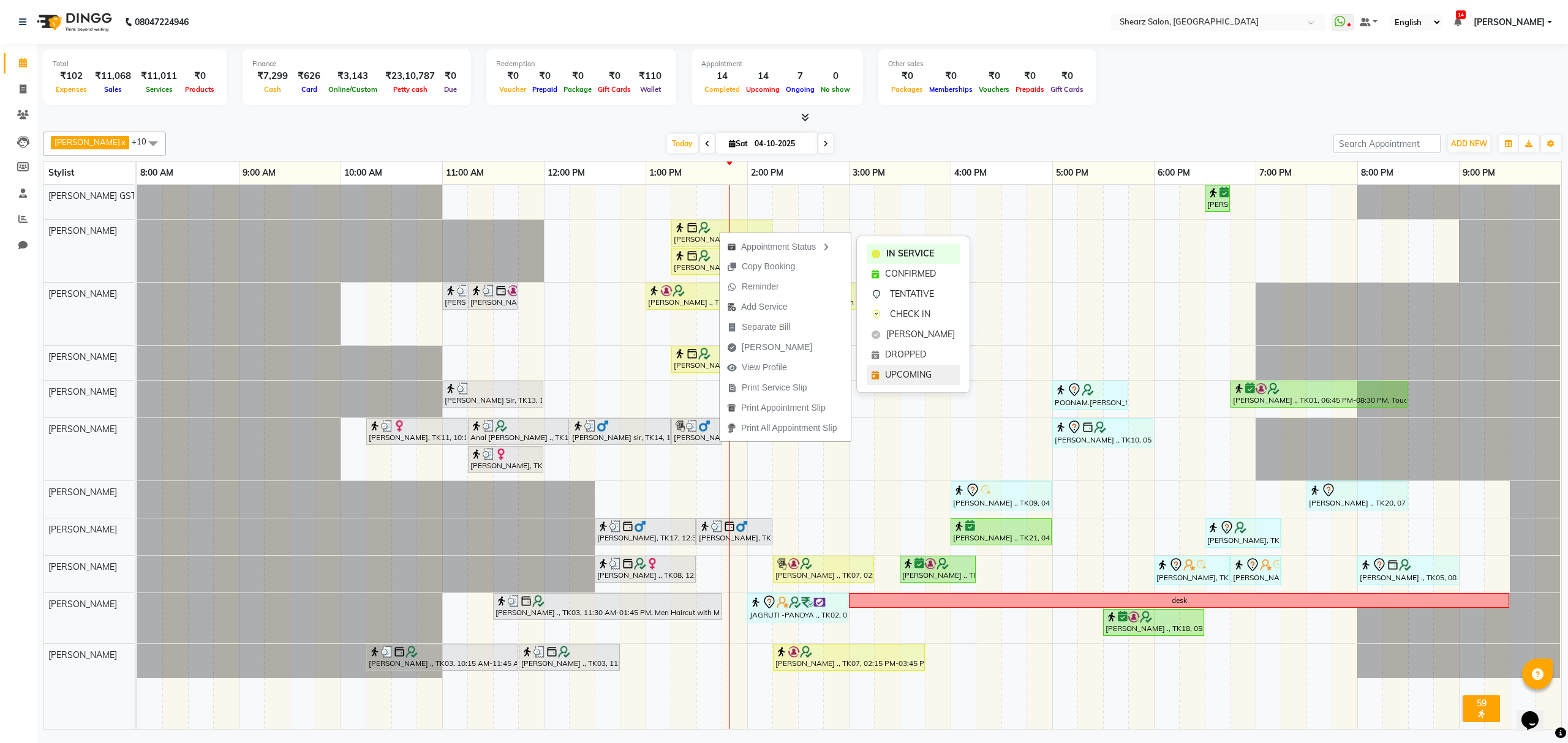
click at [911, 373] on span "UPCOMING" at bounding box center [908, 375] width 46 height 13
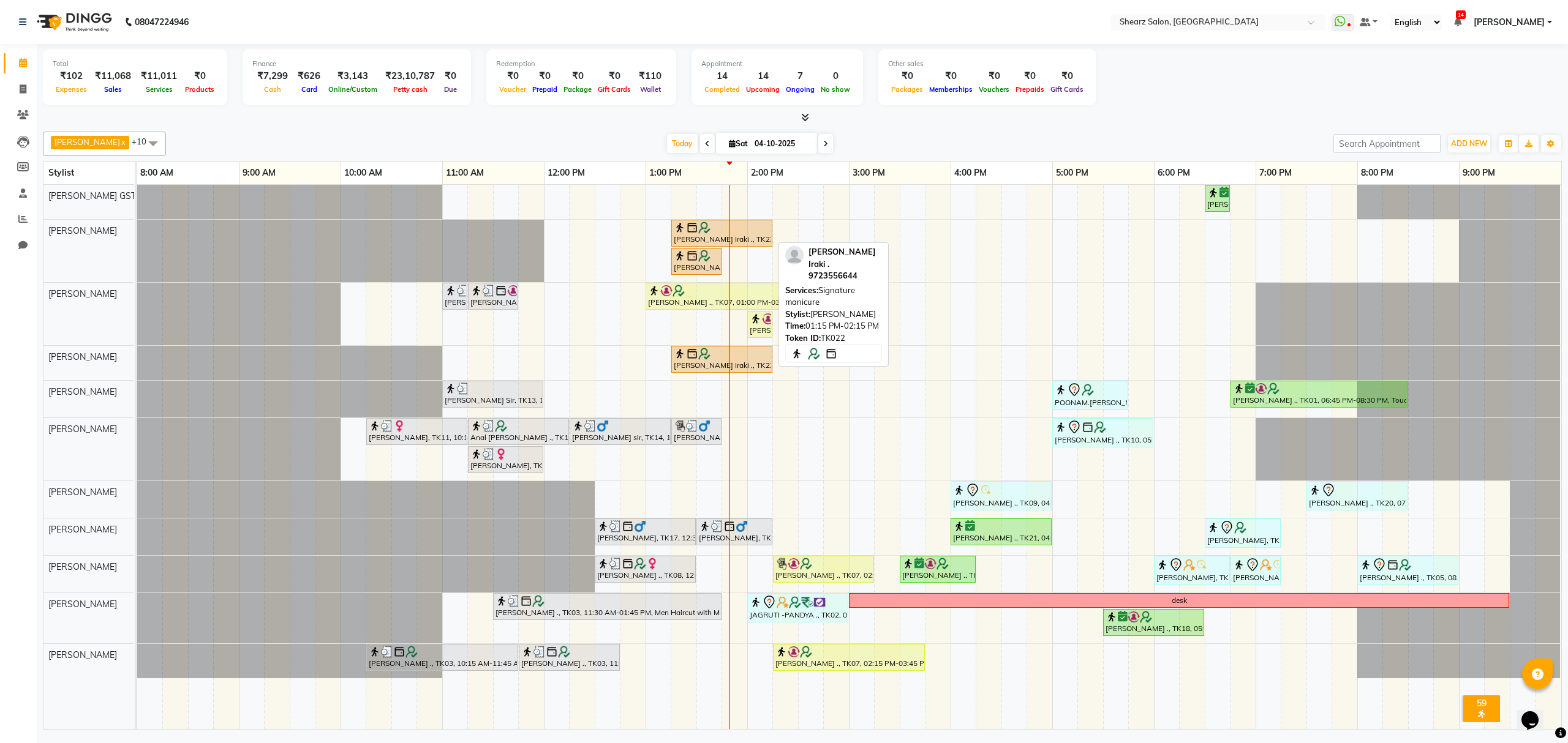
click at [745, 228] on div at bounding box center [722, 228] width 96 height 12
select select "5"
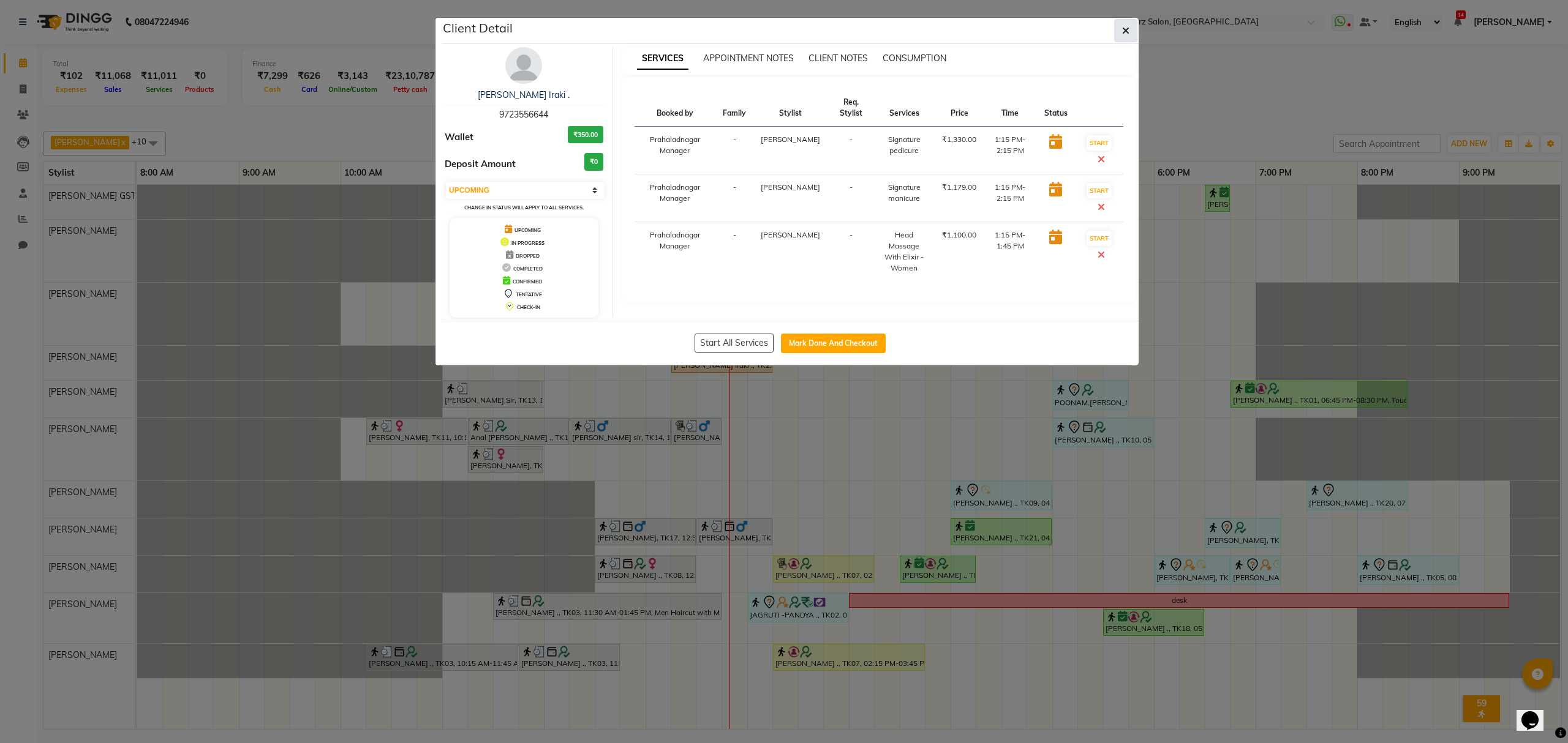
click at [1134, 28] on button "button" at bounding box center [1125, 30] width 24 height 24
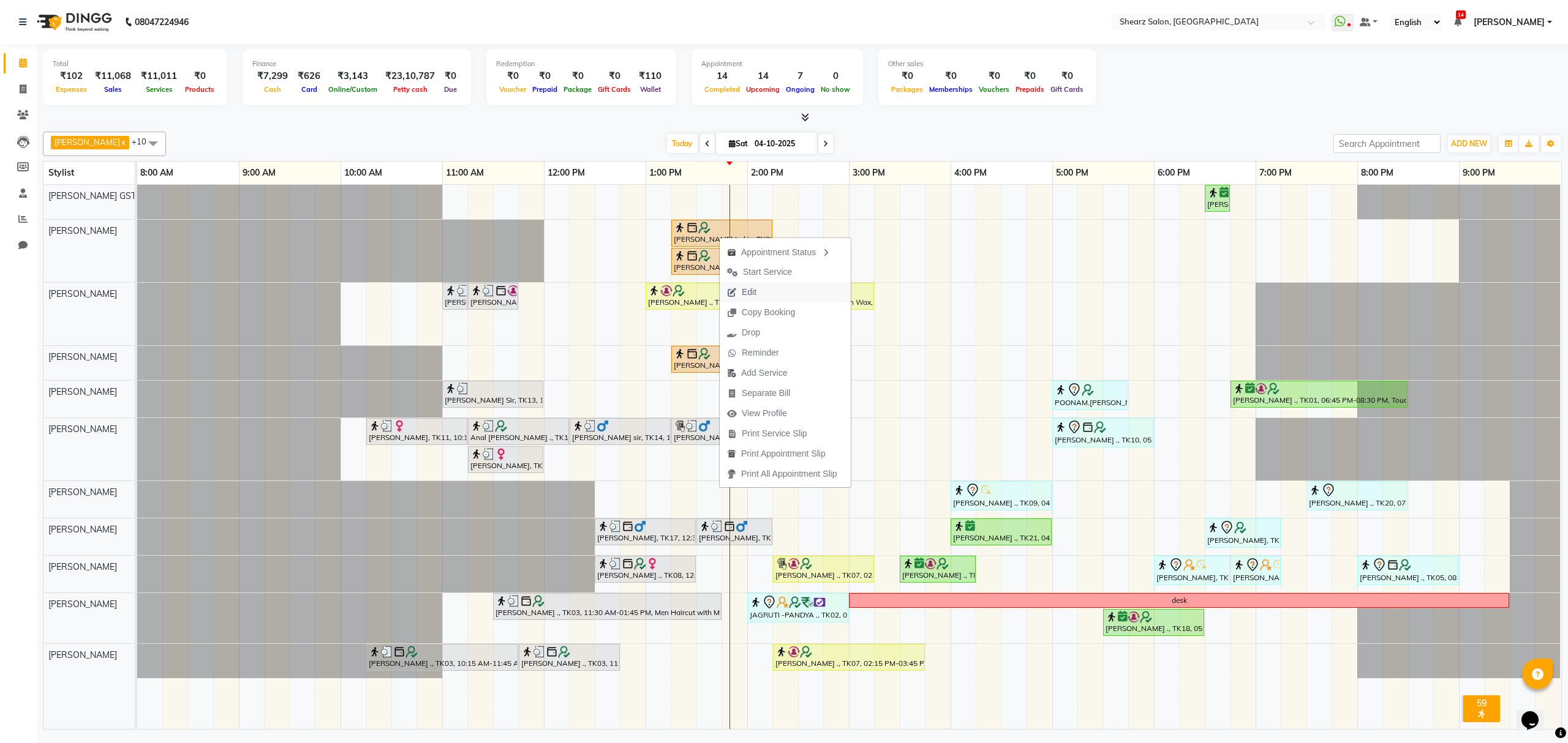
click at [759, 294] on span "Edit" at bounding box center [741, 292] width 44 height 20
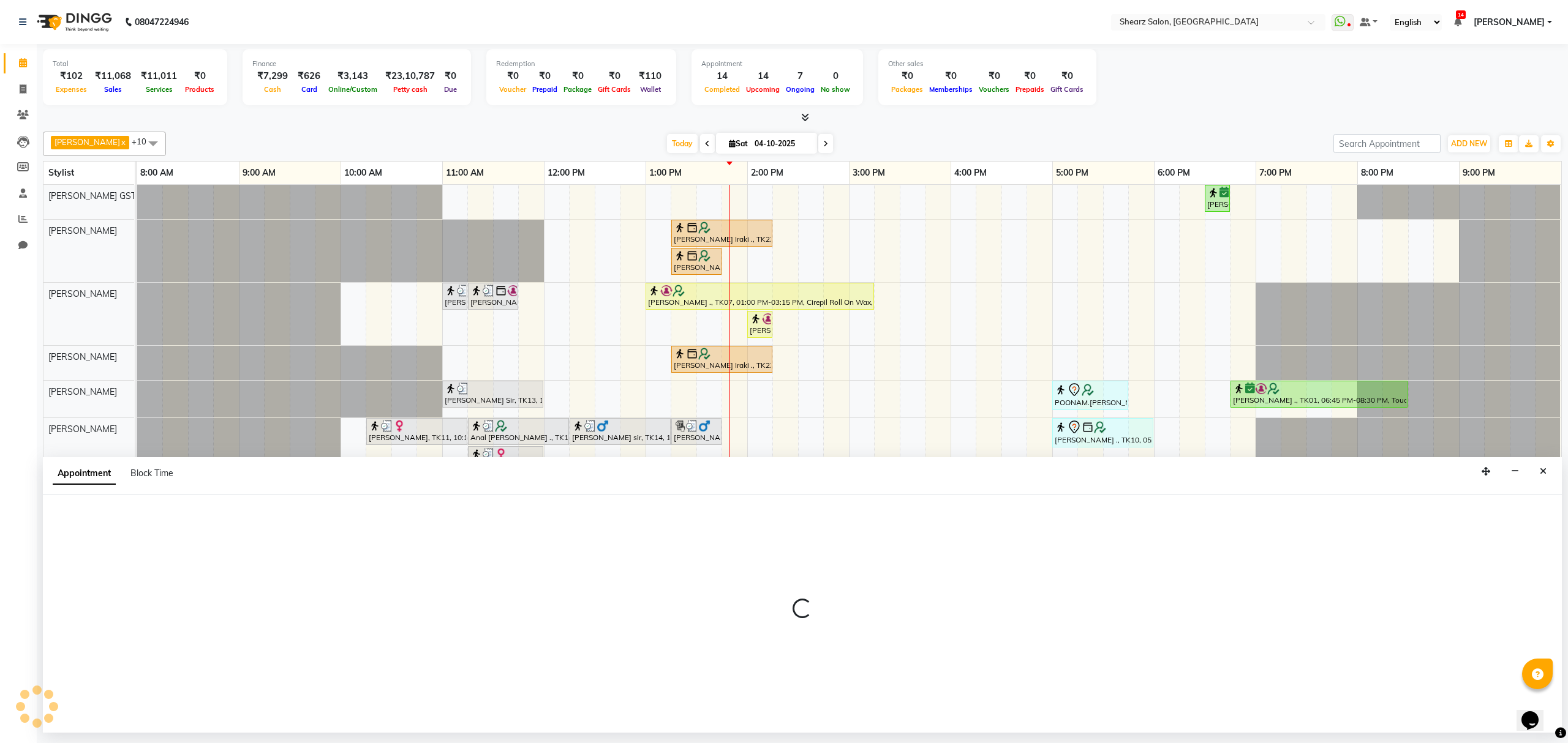
select select "tentative"
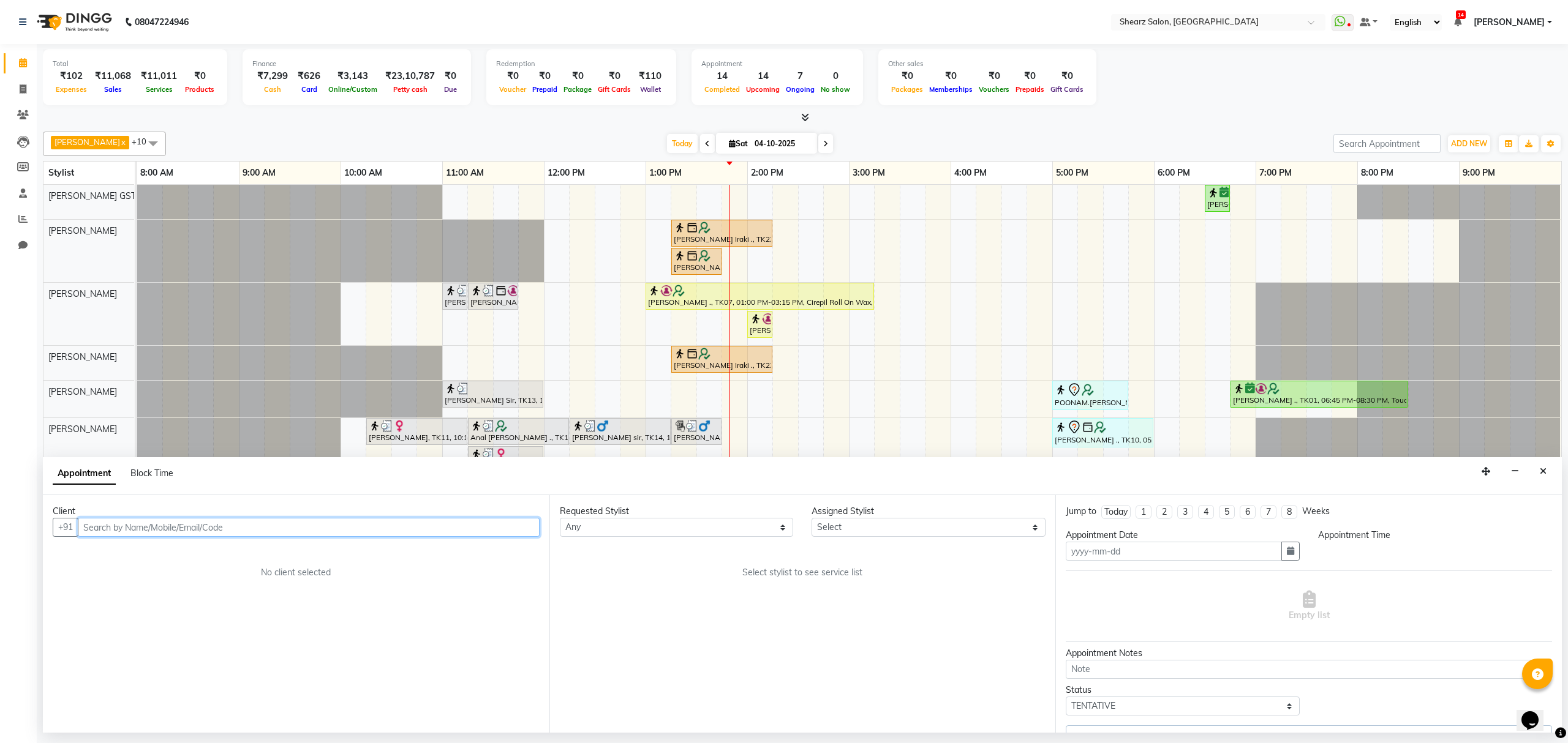
type input "04-10-2025"
select select "upcoming"
select select "795"
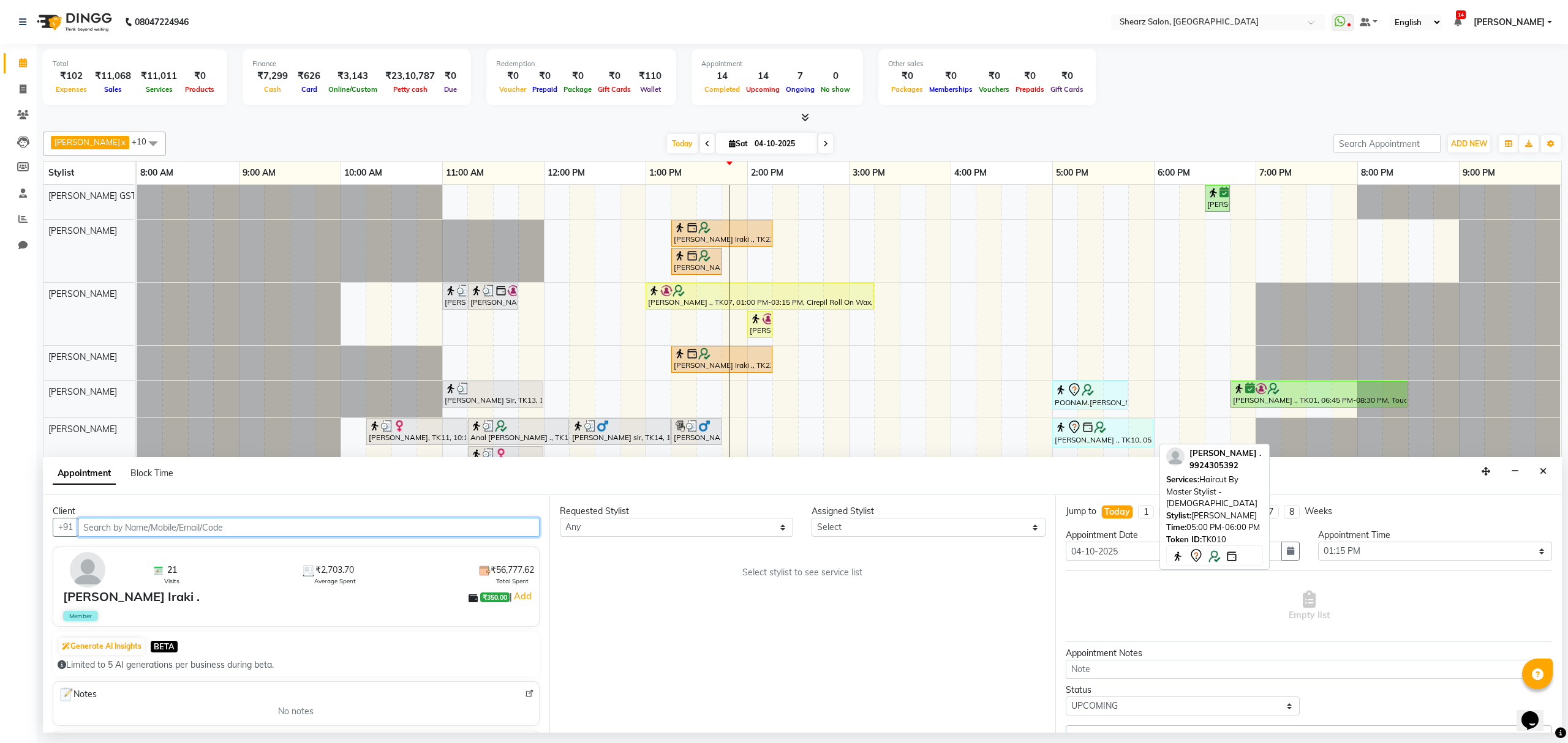
select select "77468"
select select "4101"
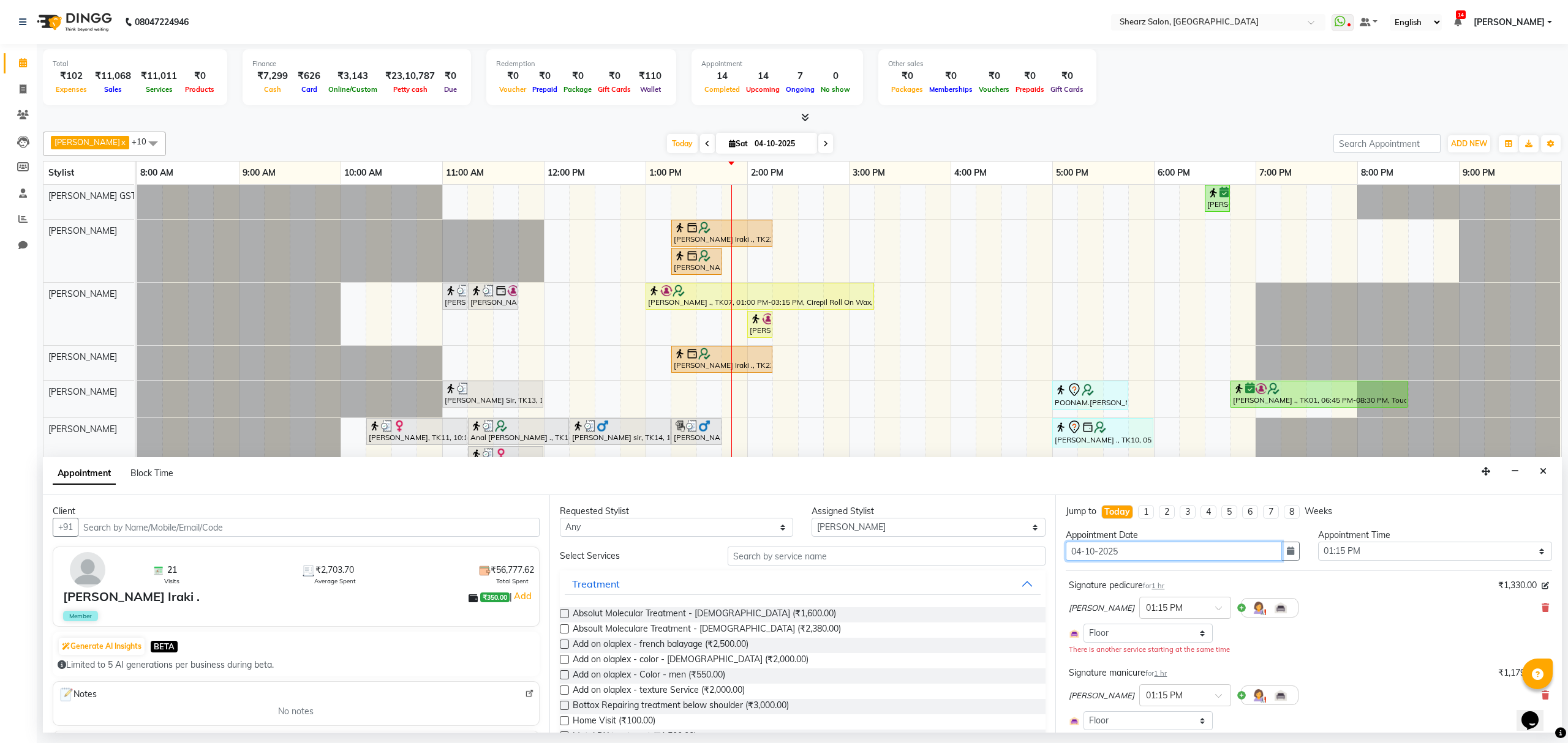
click at [1135, 551] on input "04-10-2025" at bounding box center [1174, 551] width 216 height 19
click at [1084, 552] on input "04-10-2025" at bounding box center [1174, 551] width 216 height 19
type input "0-10-2025"
type input "05-10-2025"
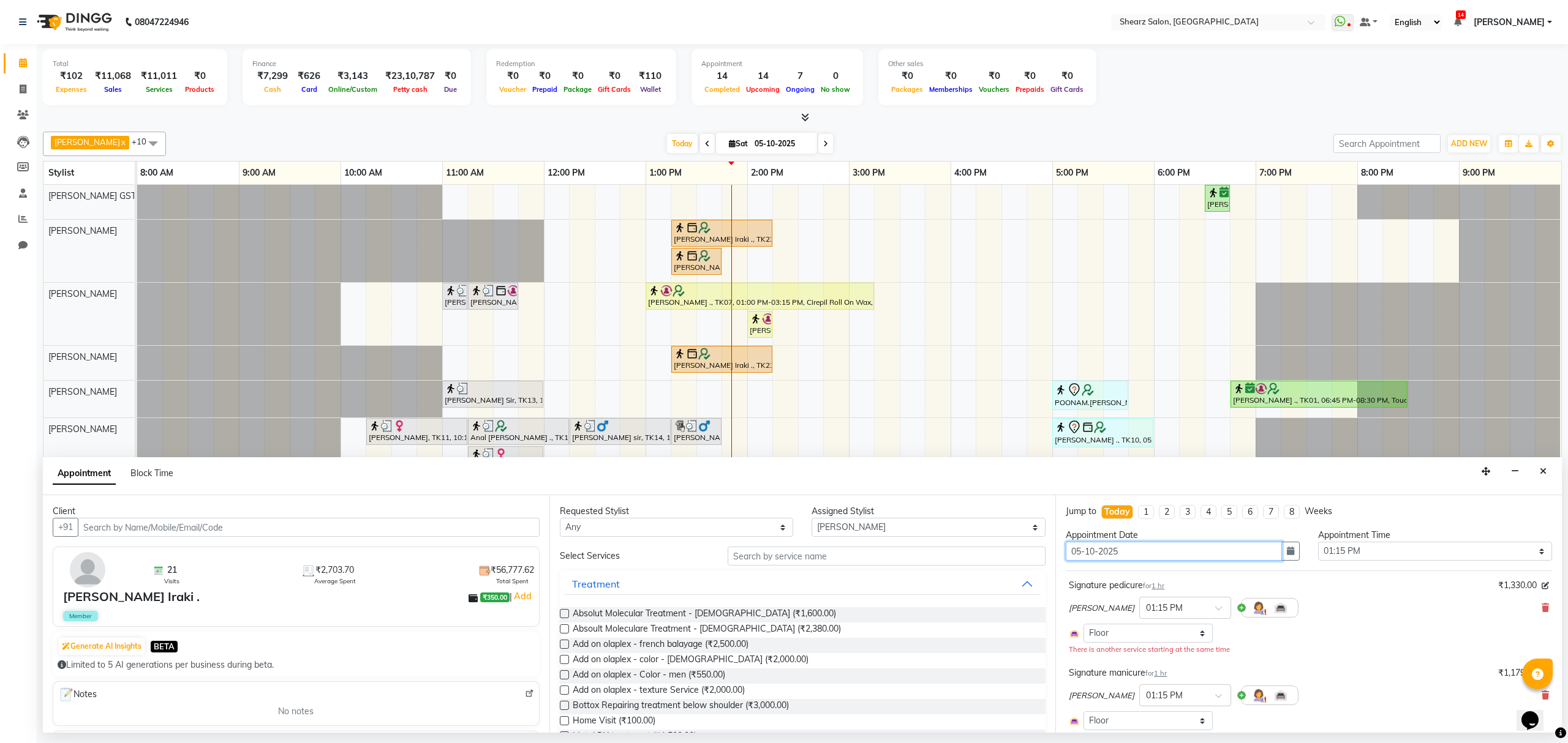
select select "795"
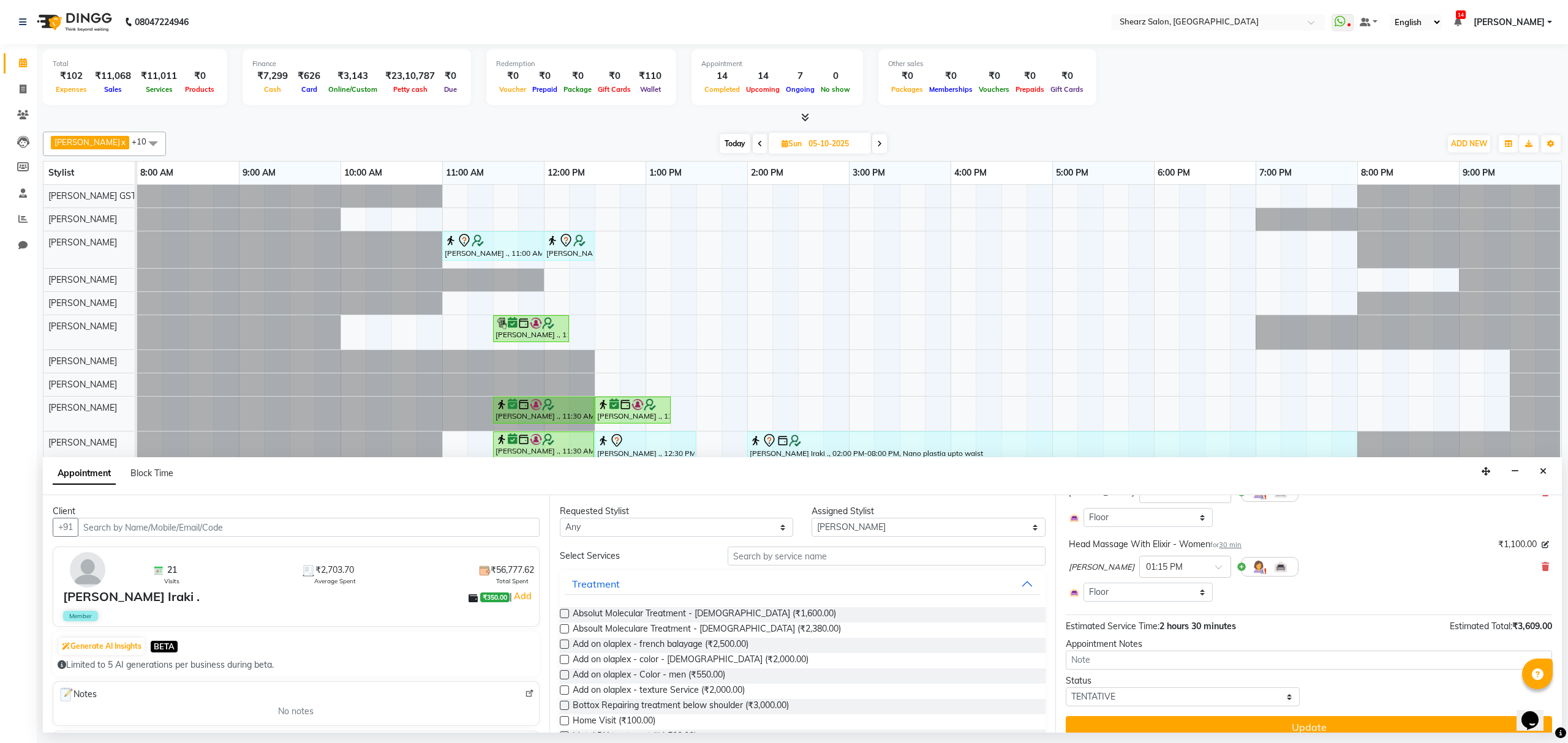
scroll to position [220, 0]
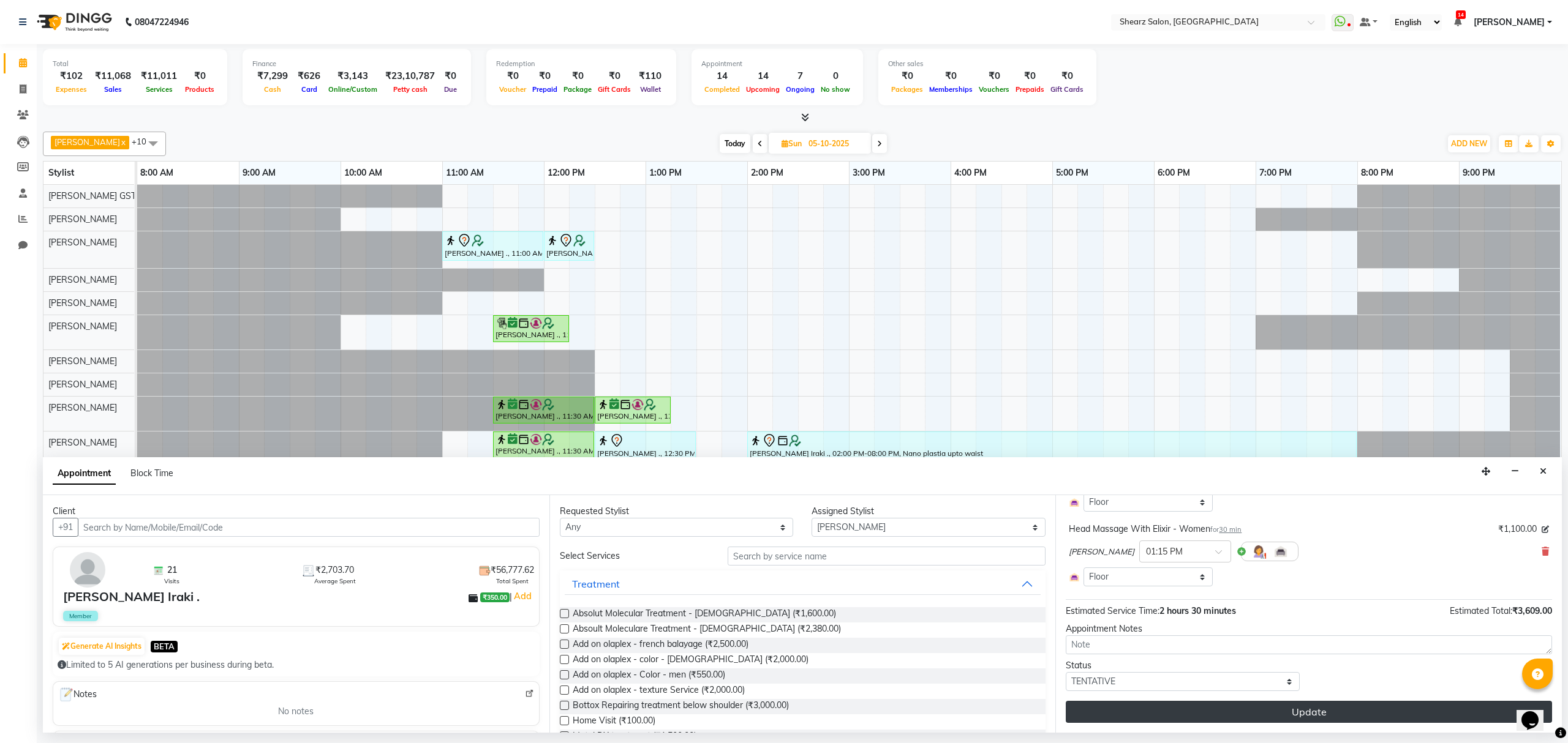
type input "05-10-2025"
click at [1108, 719] on button "Update" at bounding box center [1309, 712] width 487 height 22
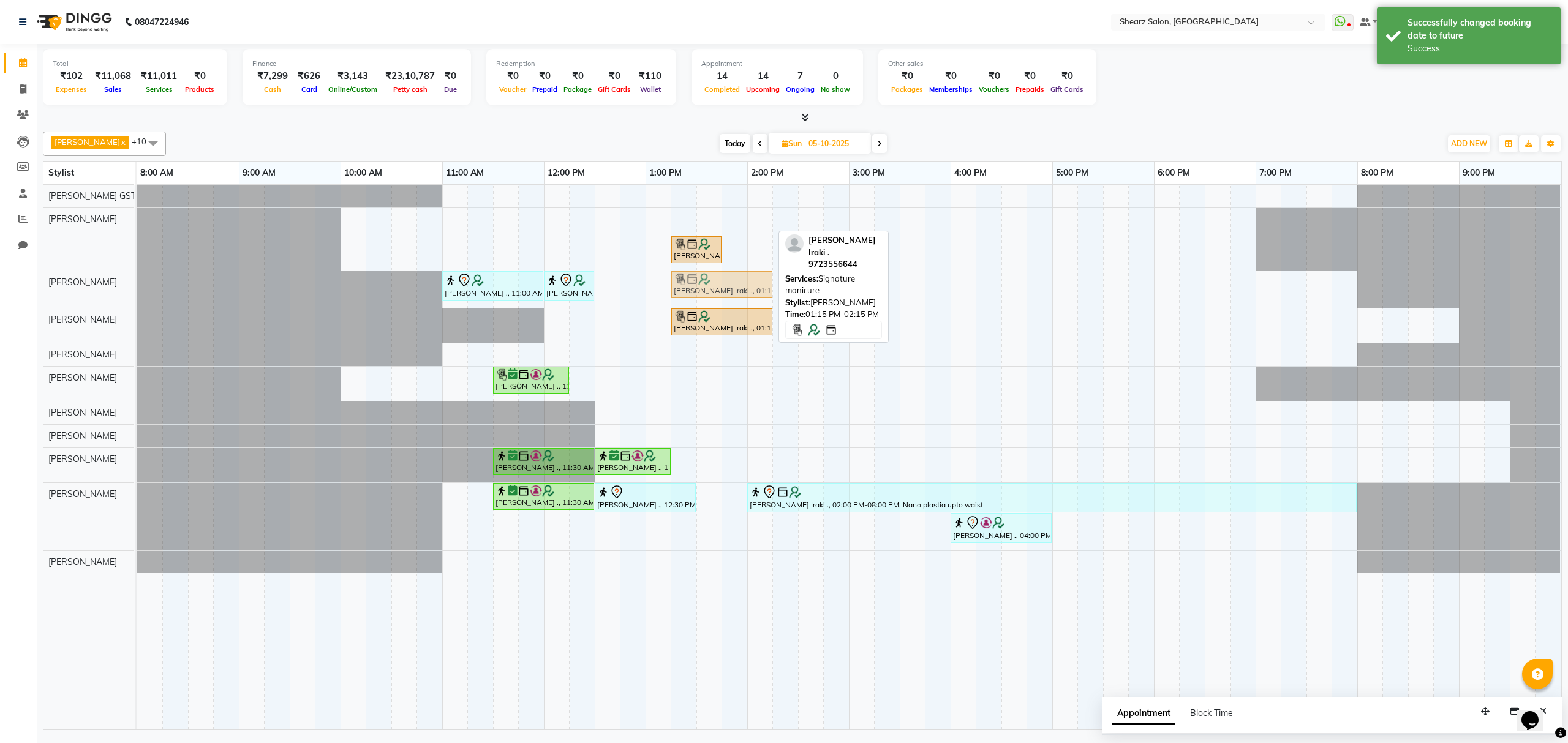
drag, startPoint x: 705, startPoint y: 224, endPoint x: 699, endPoint y: 284, distance: 60.3
click at [699, 284] on tbody "Kashish Iraki ., 01:15 PM-02:15 PM, Signature manicure Kashish Iraki ., 01:15 P…" at bounding box center [849, 379] width 1423 height 389
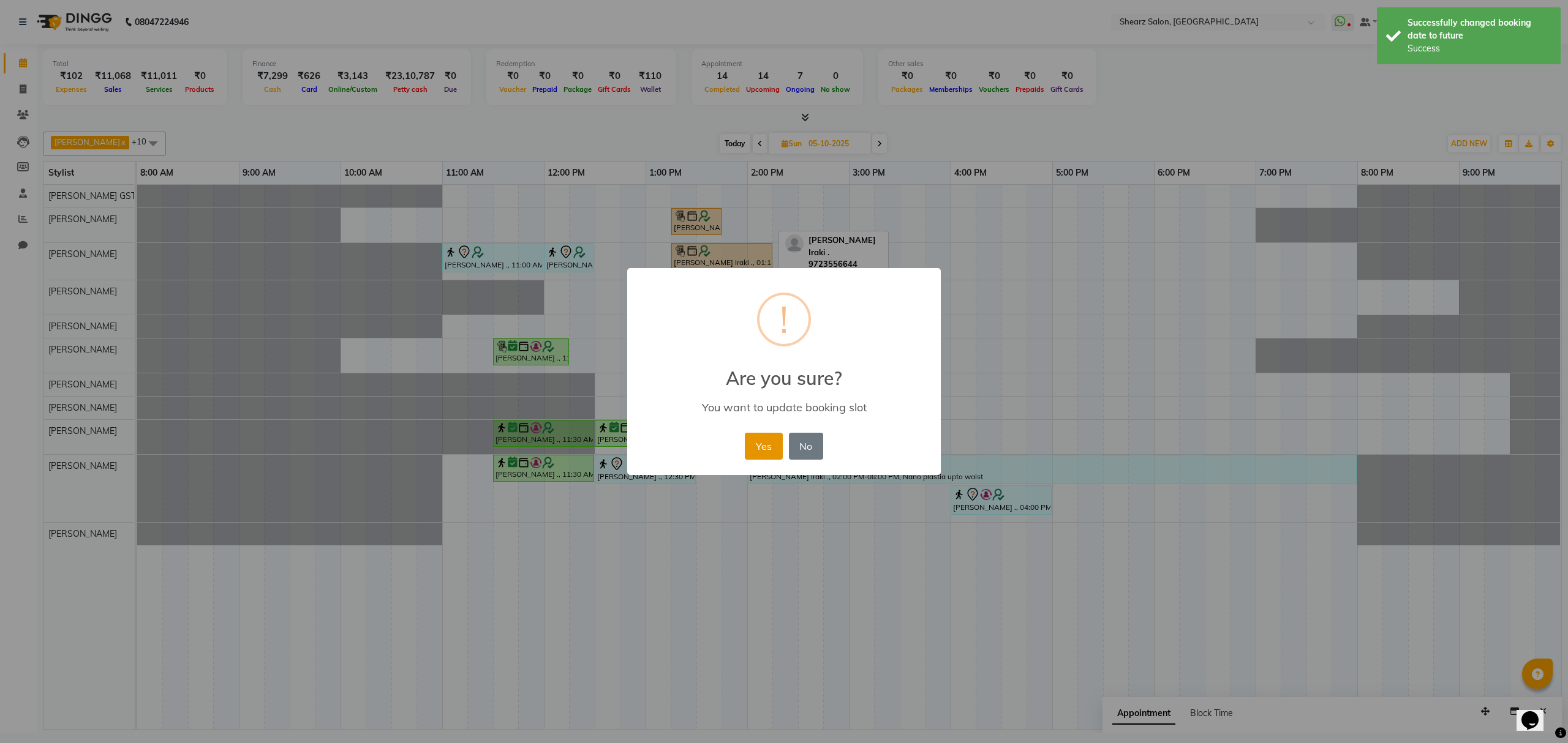
click at [752, 446] on button "Yes" at bounding box center [763, 447] width 37 height 27
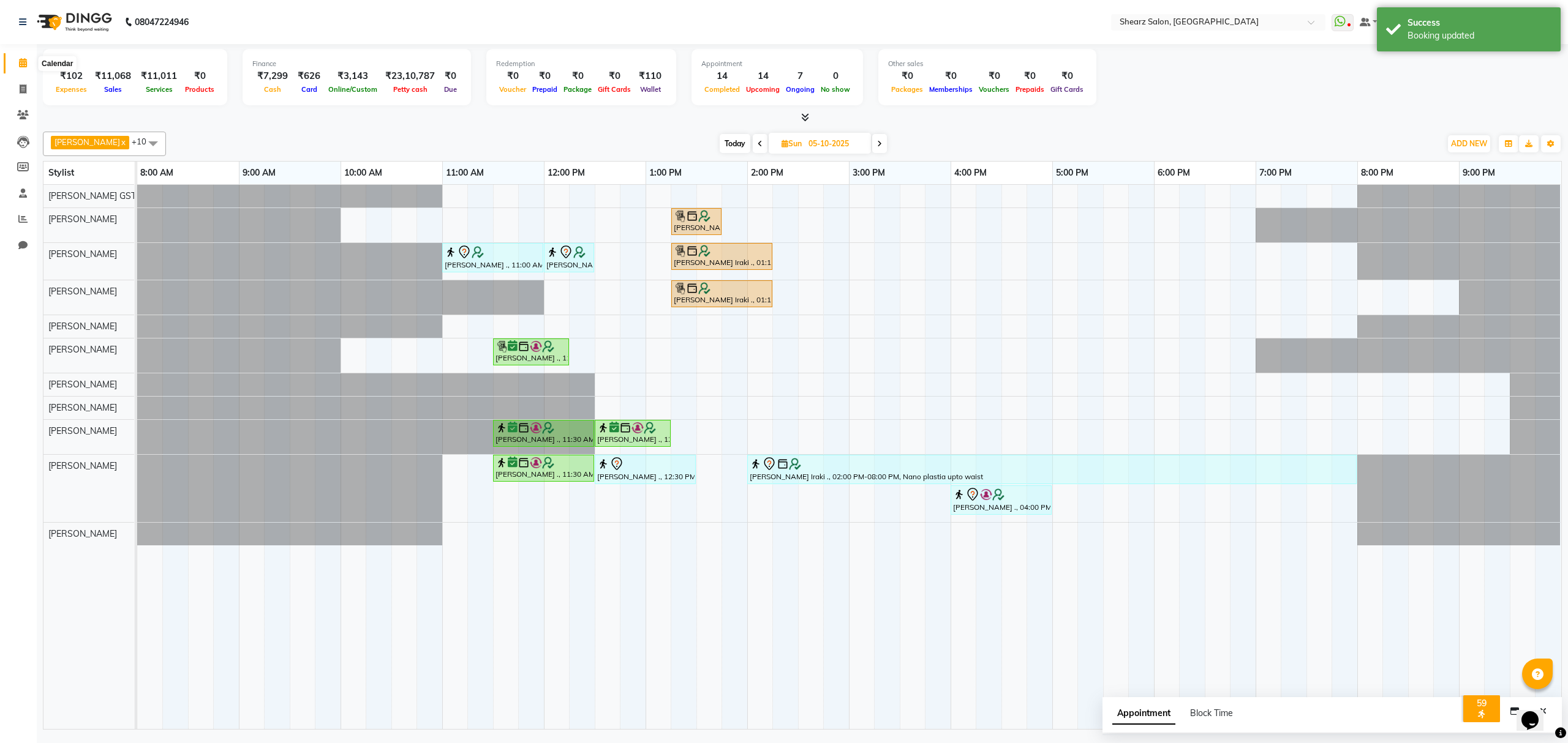
click at [28, 67] on span at bounding box center [23, 63] width 22 height 14
click at [724, 145] on span "Today" at bounding box center [734, 143] width 30 height 19
type input "04-10-2025"
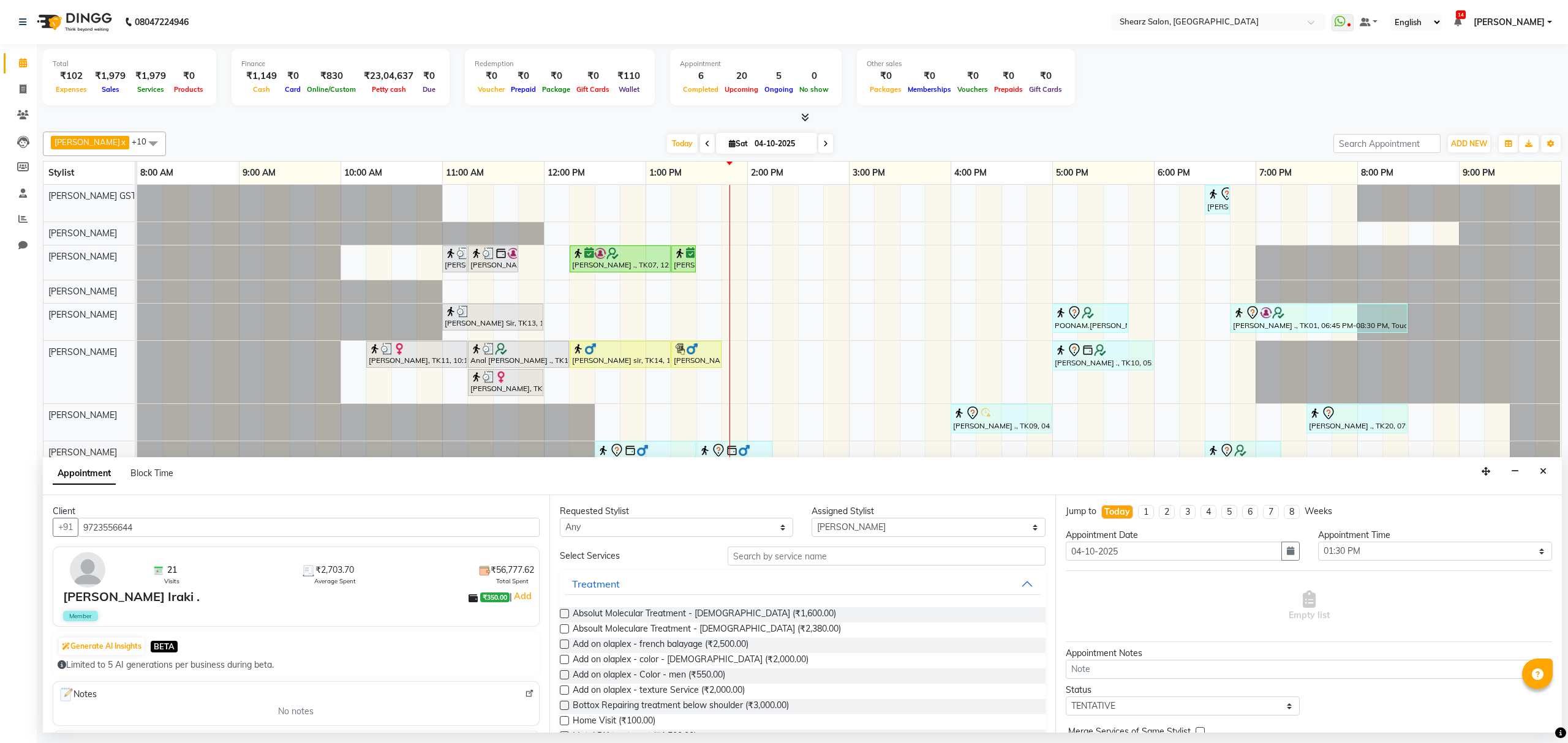
select select "91451"
select select "810"
select select "tentative"
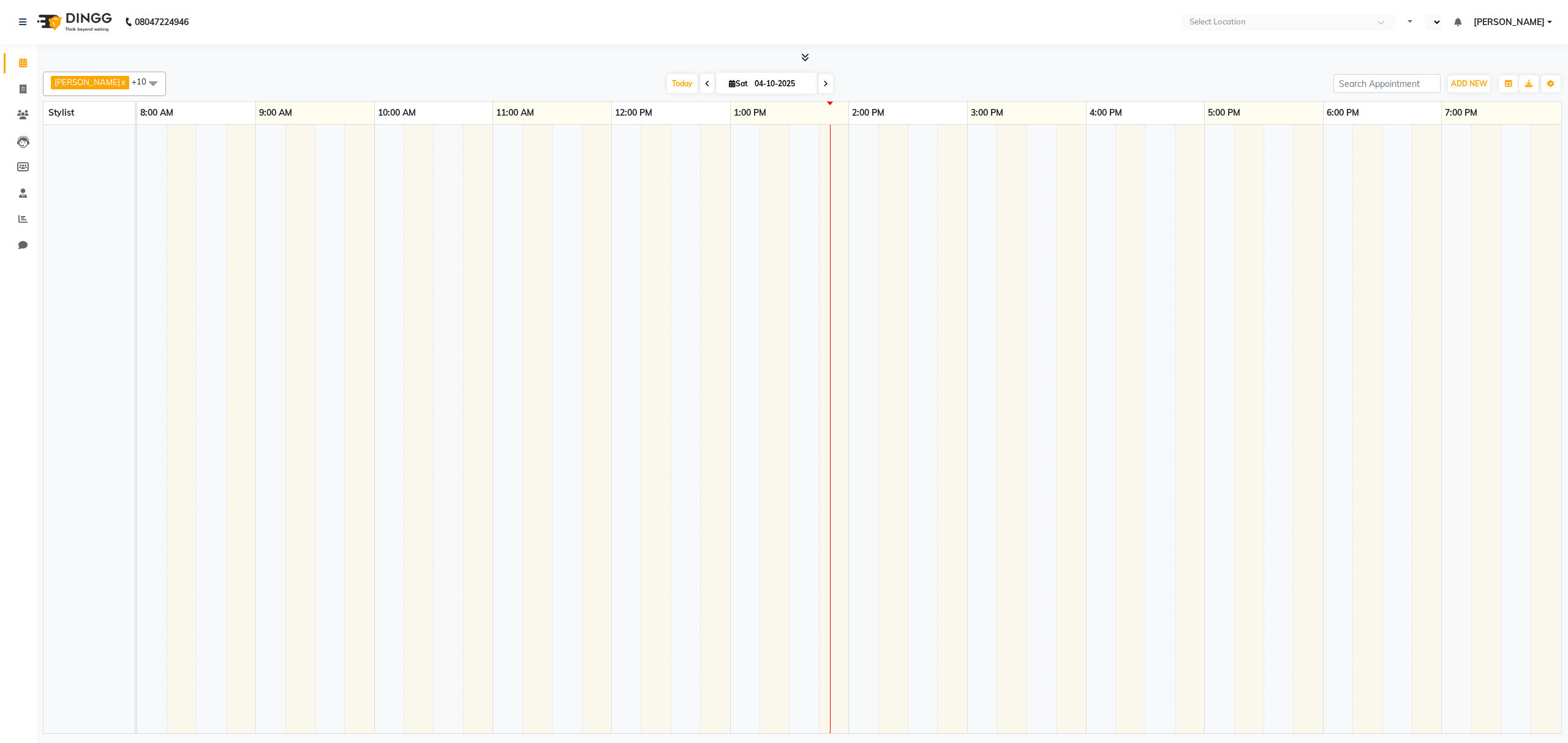
select select "en"
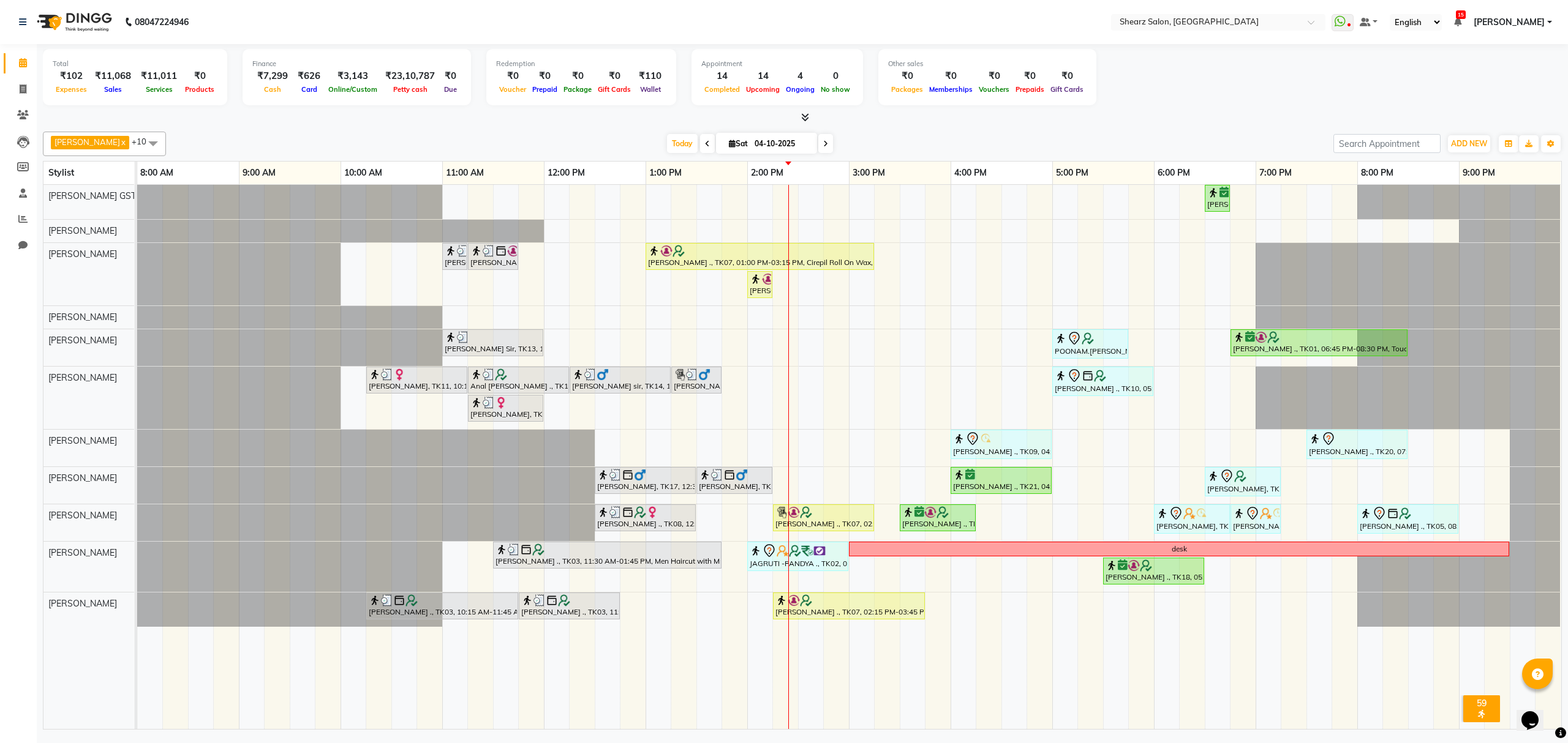
click at [823, 142] on icon at bounding box center [825, 143] width 5 height 7
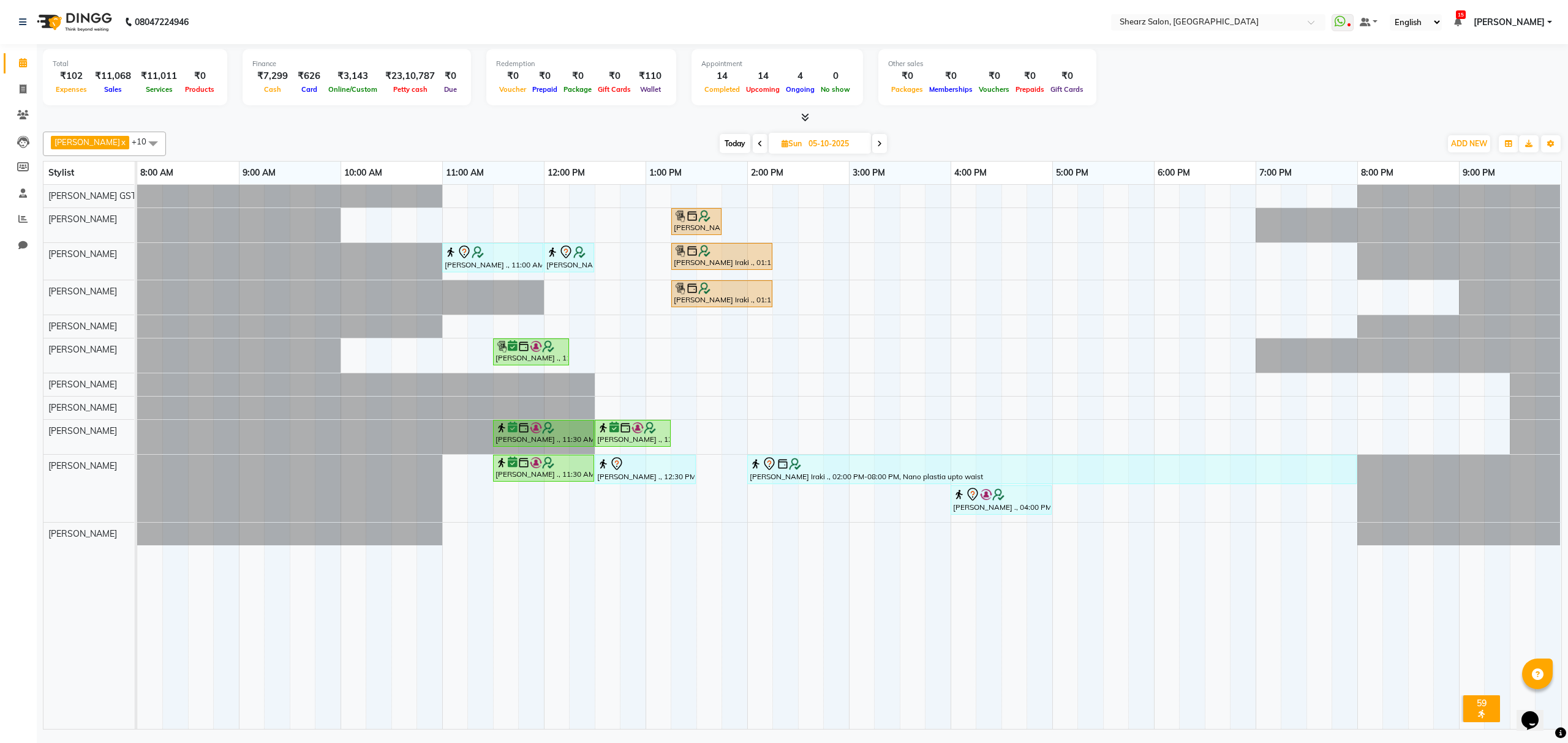
click at [720, 145] on span "Today" at bounding box center [734, 143] width 30 height 19
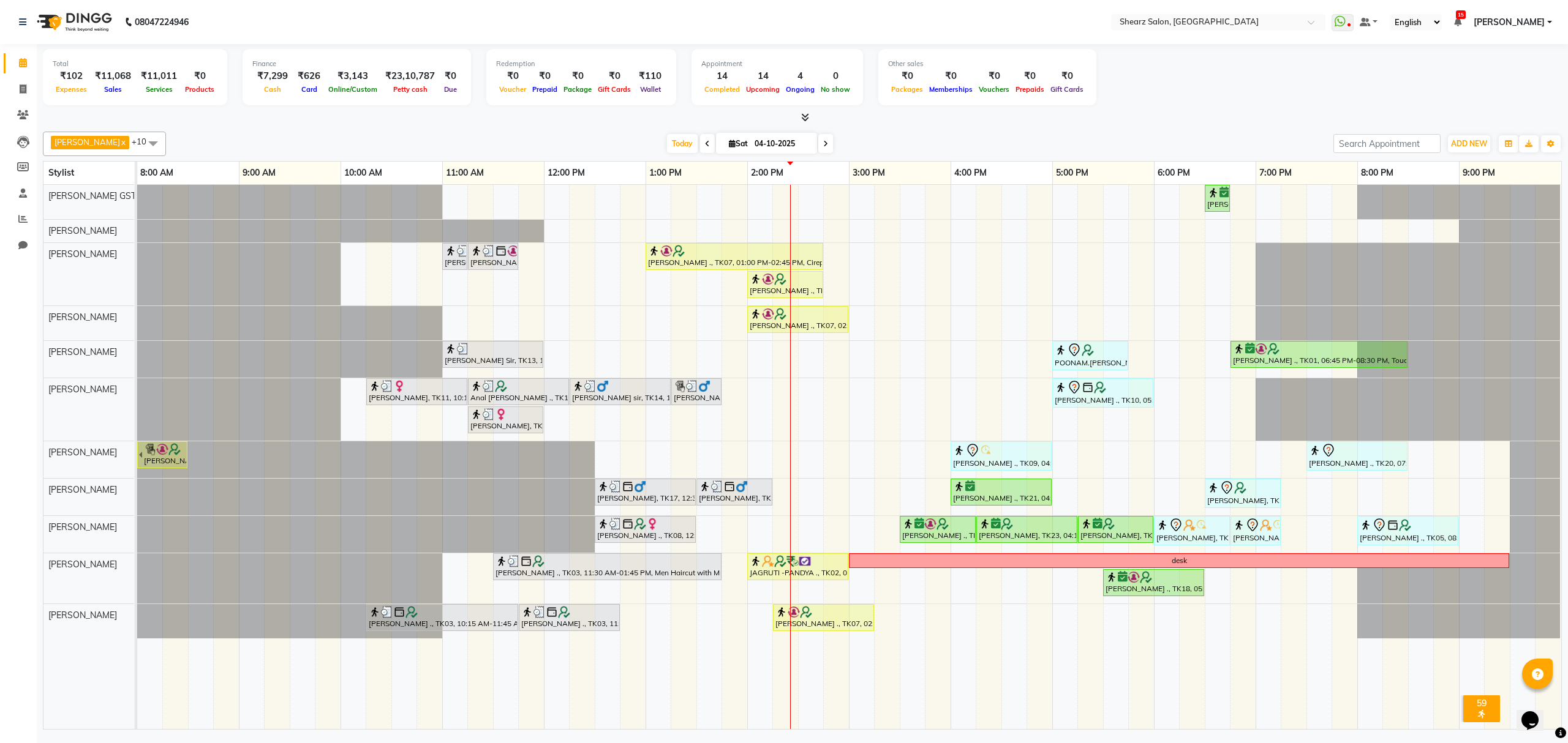
click at [818, 141] on span at bounding box center [825, 143] width 15 height 19
type input "05-10-2025"
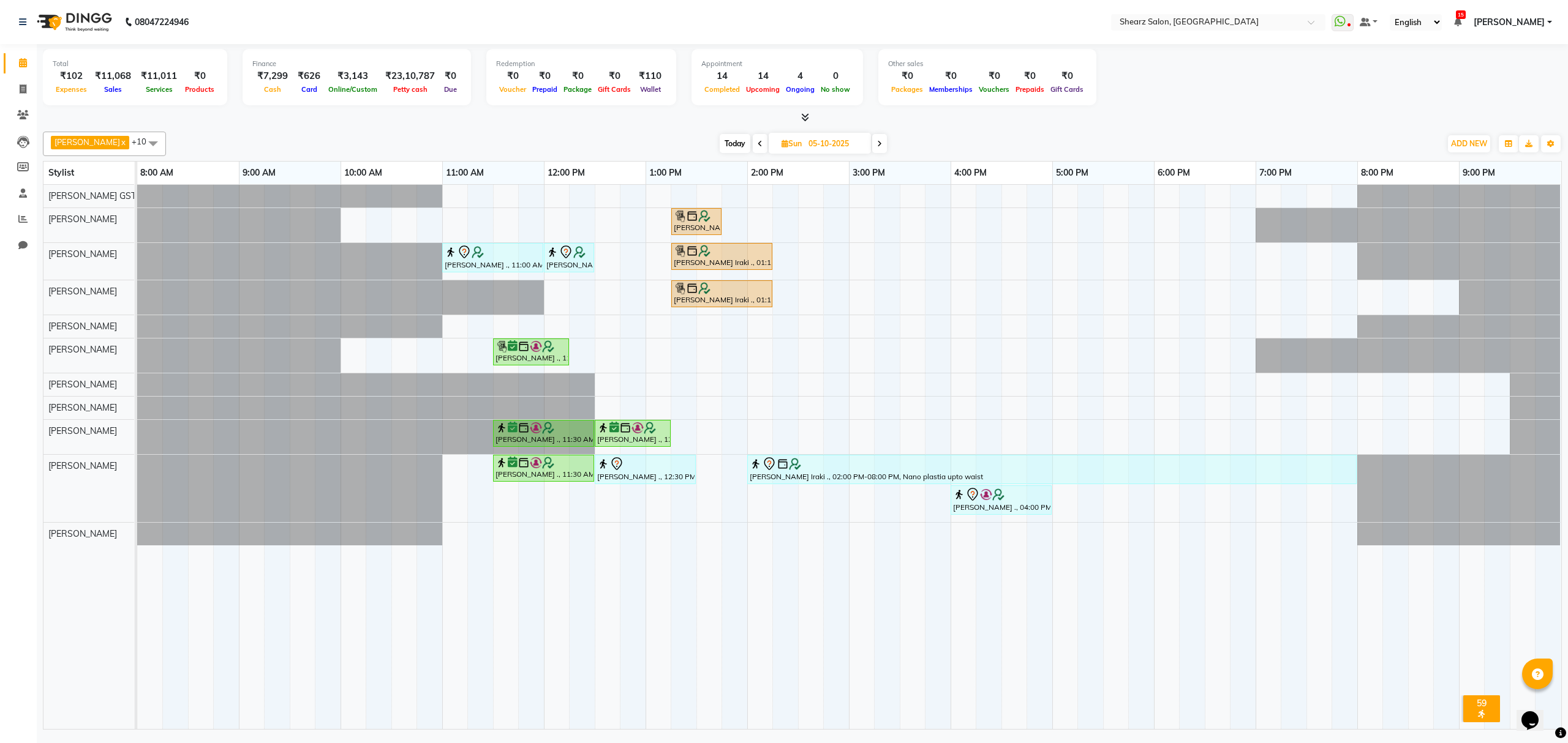
click at [782, 143] on icon at bounding box center [785, 143] width 7 height 8
select select "10"
select select "2025"
click at [790, 294] on span "29" at bounding box center [786, 300] width 20 height 20
type input "[DATE]"
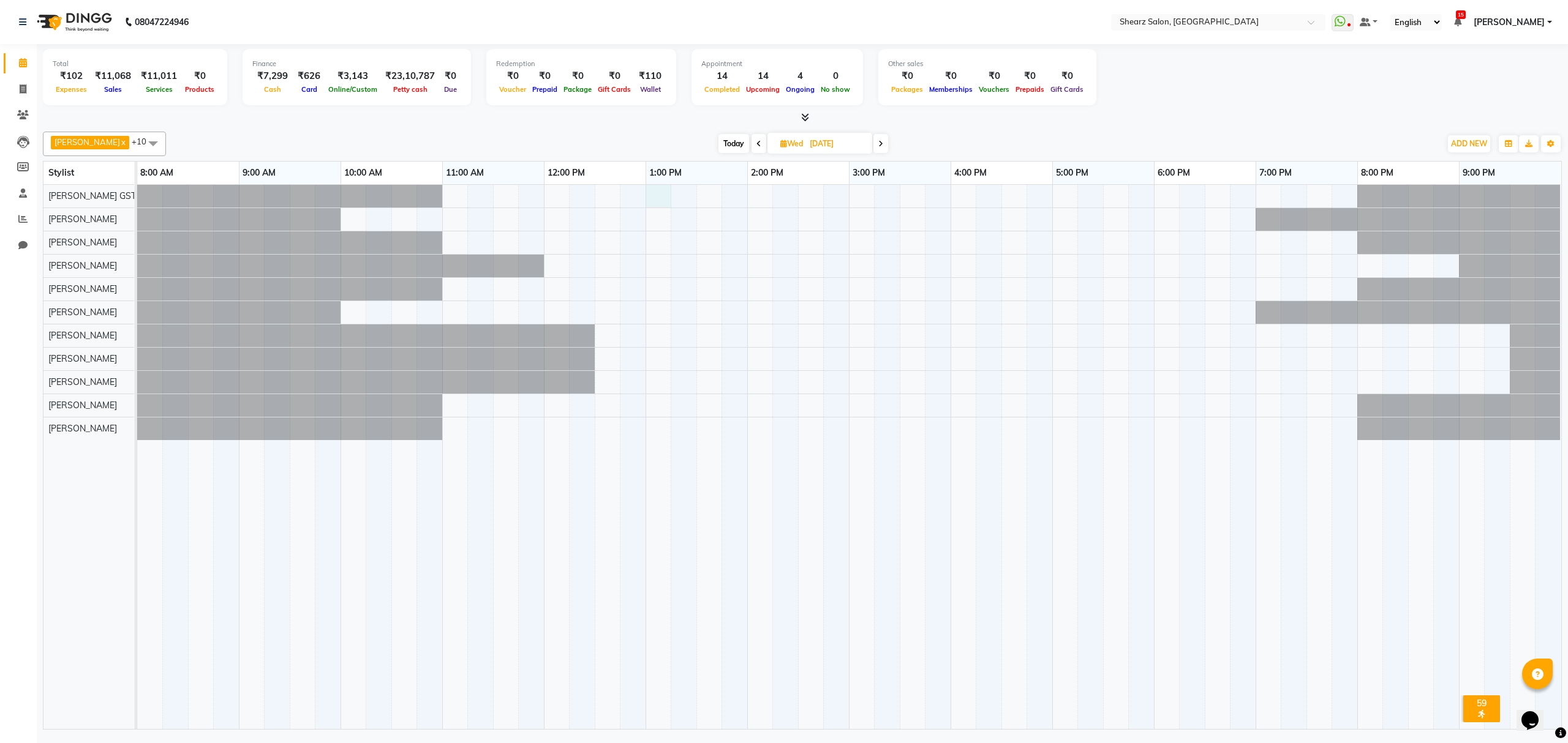
drag, startPoint x: 652, startPoint y: 191, endPoint x: 666, endPoint y: 189, distance: 14.1
click at [654, 189] on div at bounding box center [849, 457] width 1424 height 544
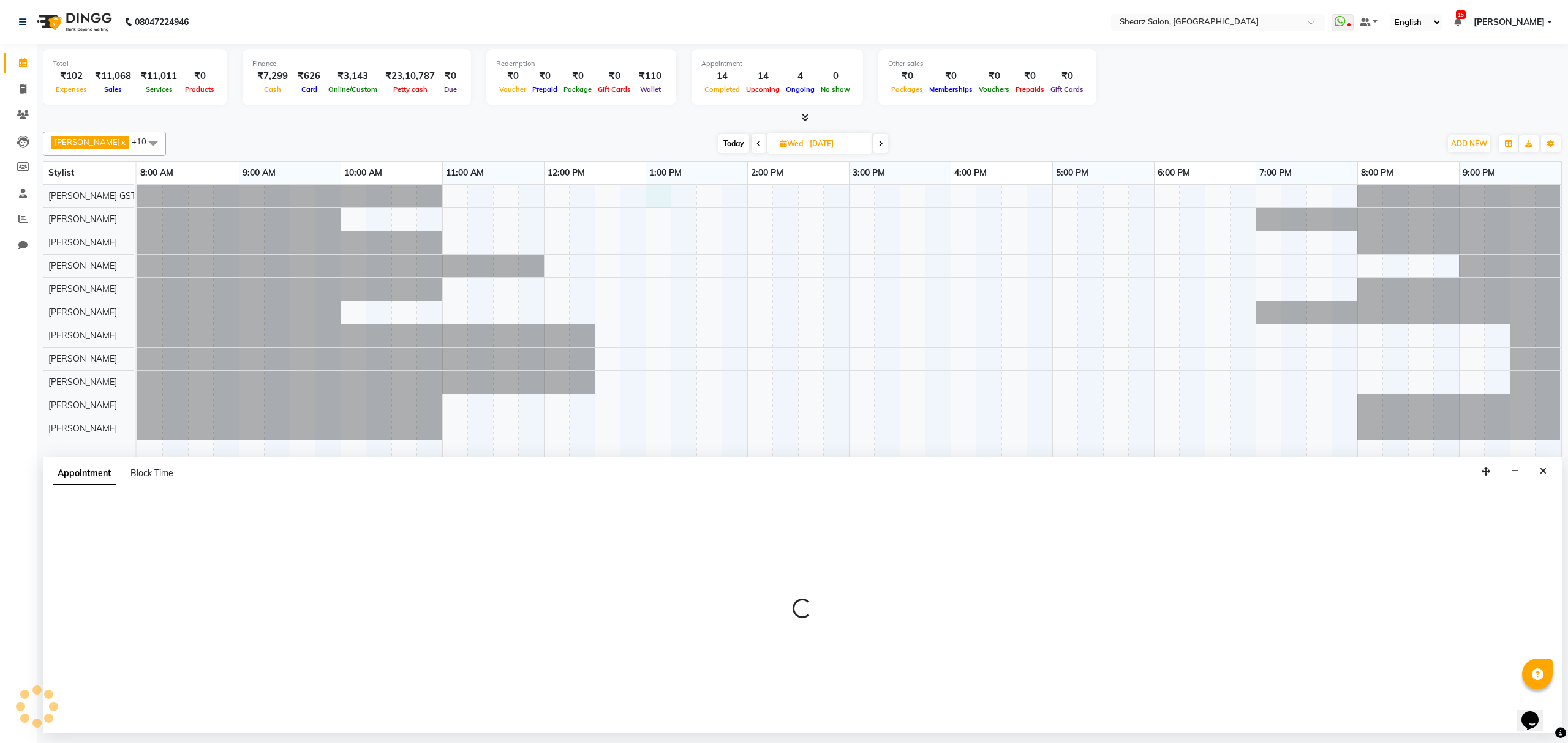
select select "77439"
select select "tentative"
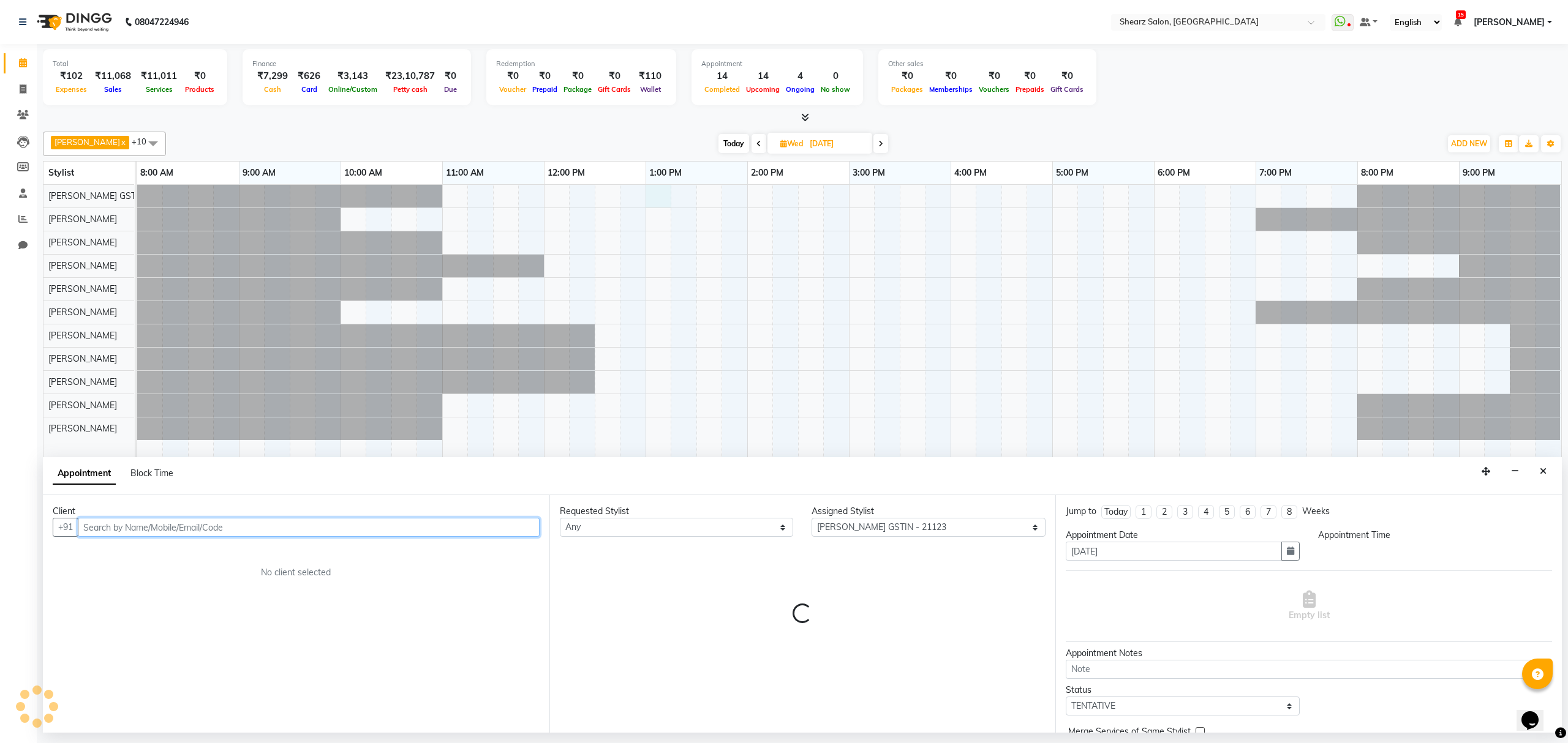
select select "780"
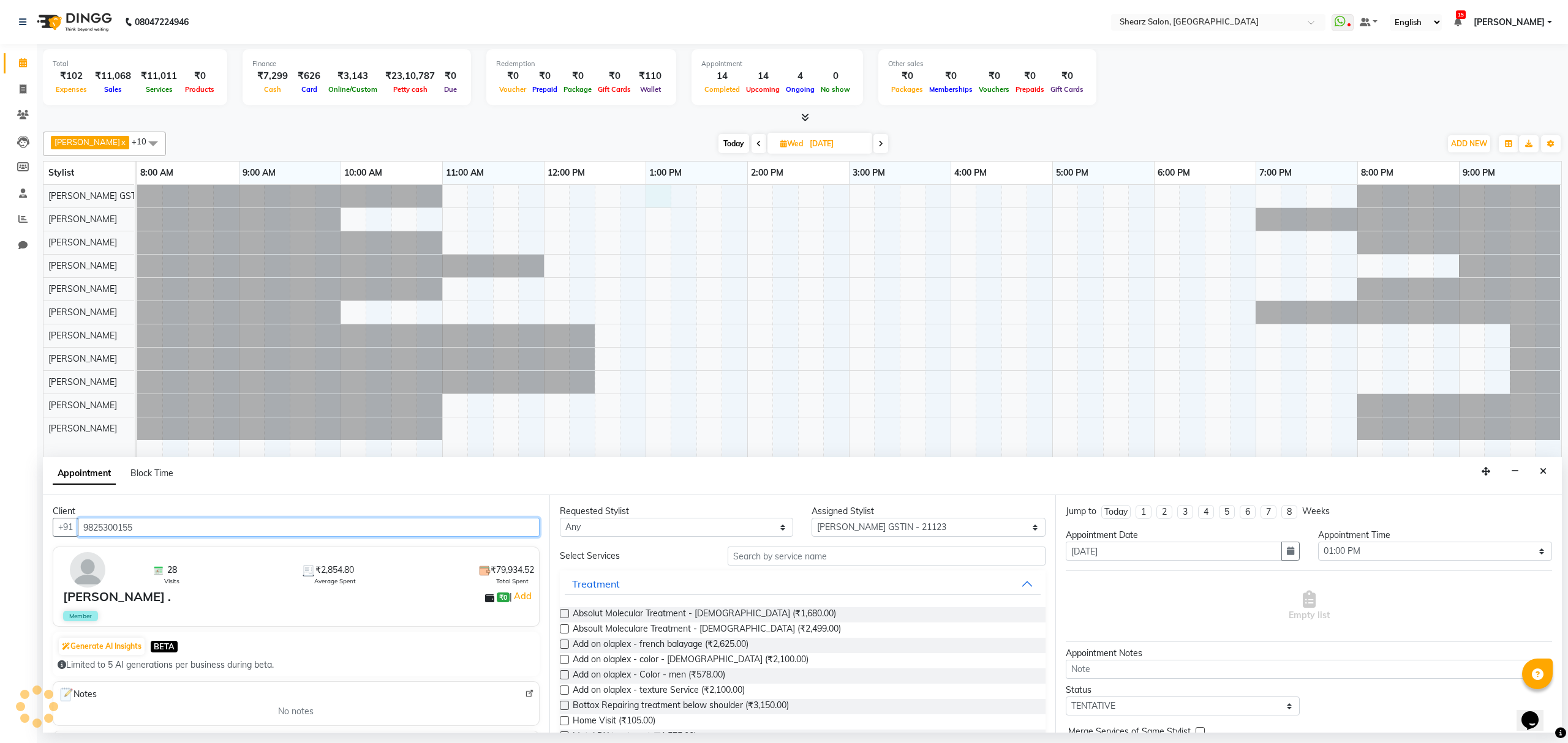
type input "9825300155"
click at [848, 560] on input "text" at bounding box center [887, 556] width 318 height 19
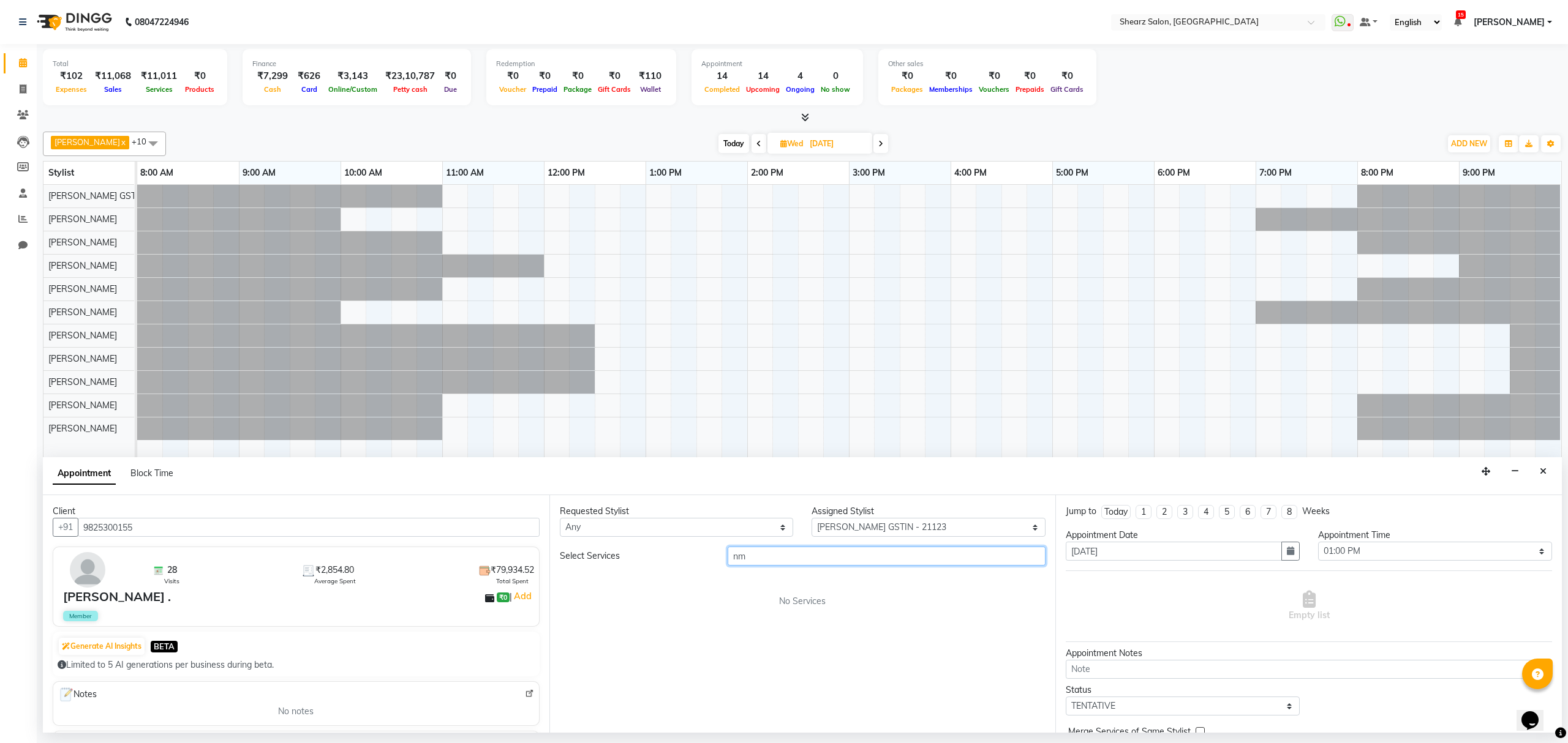
type input "n"
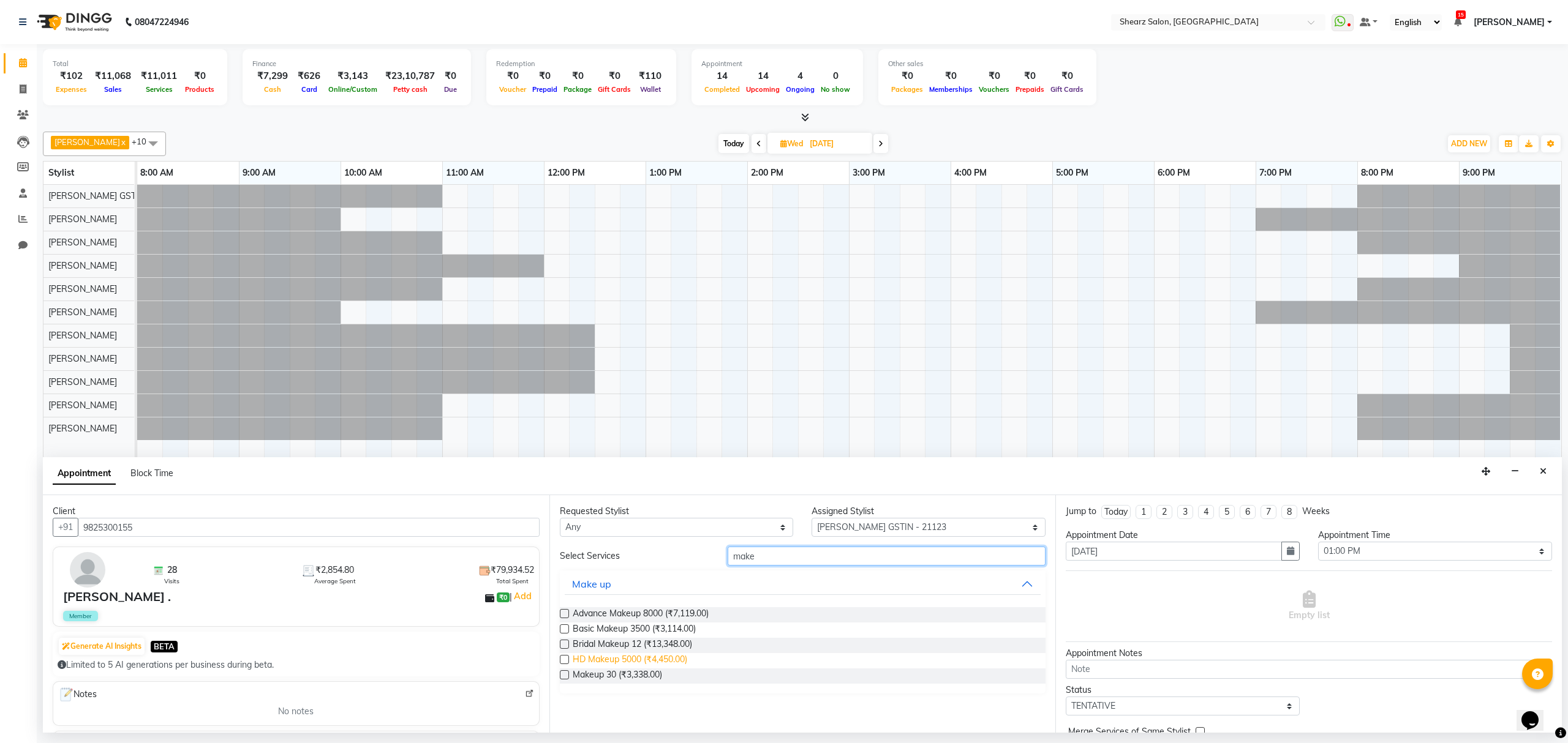
type input "make"
click at [635, 659] on span "HD Makeup 5000 (₹4,450.00)" at bounding box center [630, 661] width 115 height 15
checkbox input "false"
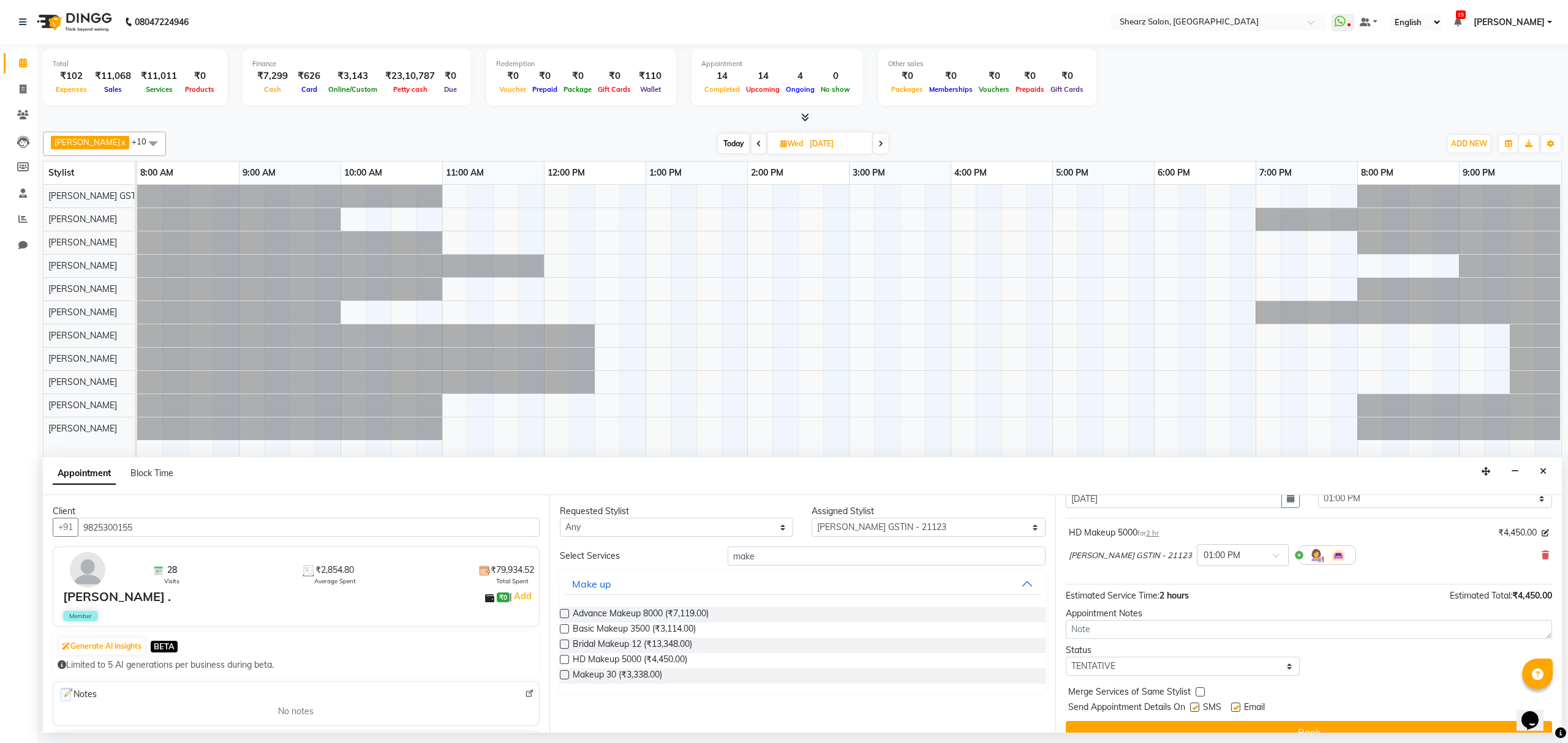
scroll to position [74, 0]
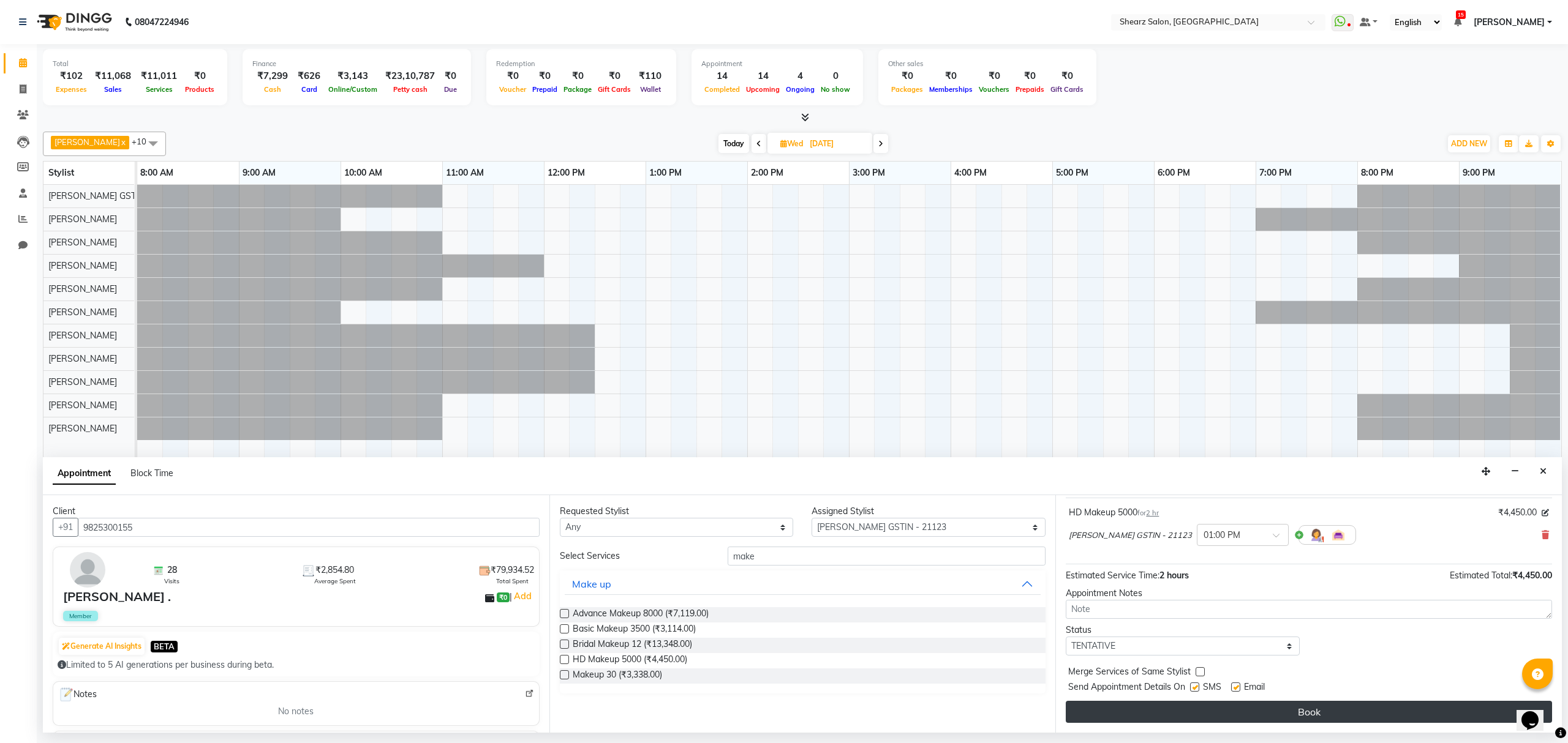
click at [1249, 716] on button "Book" at bounding box center [1309, 712] width 487 height 22
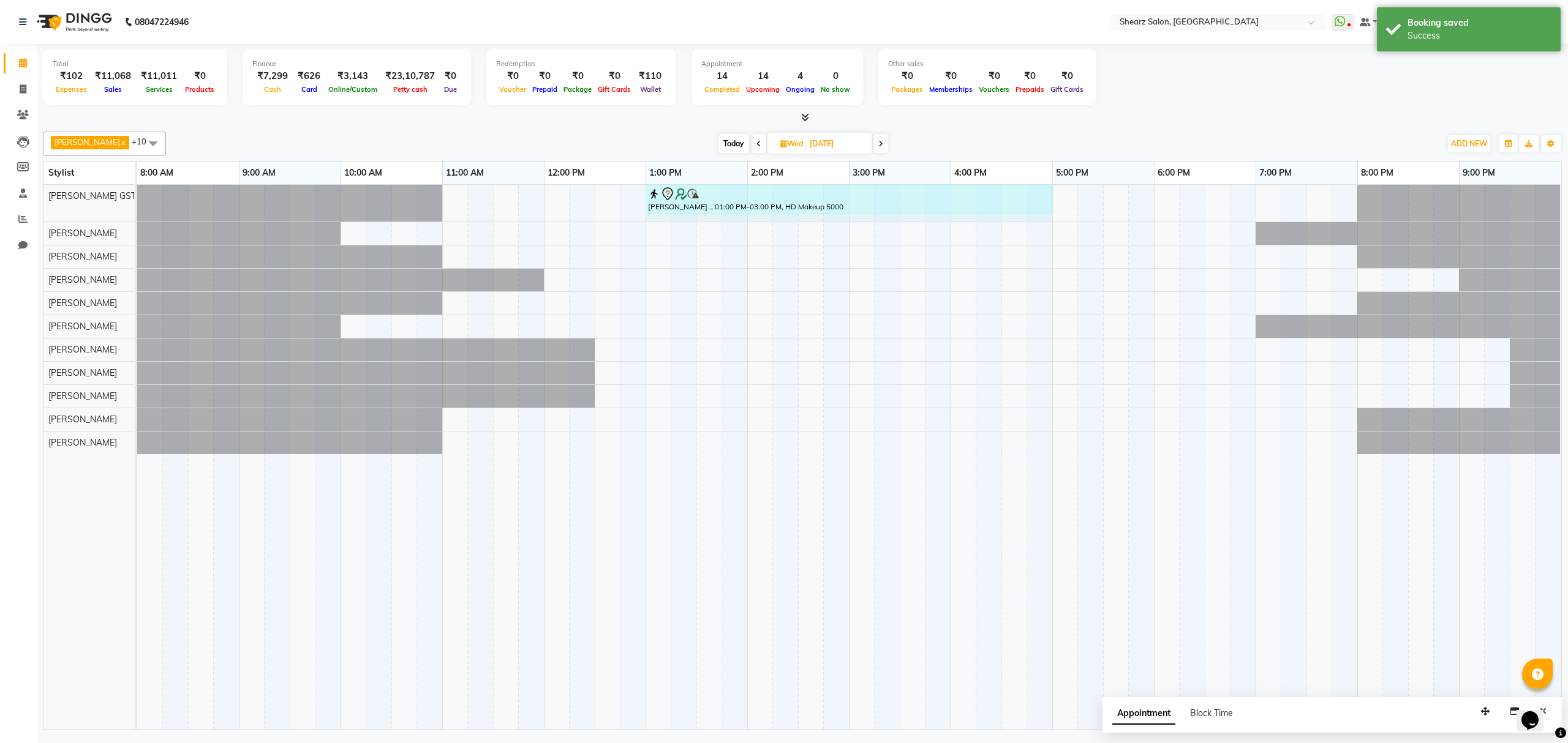
drag, startPoint x: 850, startPoint y: 204, endPoint x: 1032, endPoint y: 197, distance: 182.1
click at [137, 197] on div "Kruti Pathak ., 01:00 PM-03:00 PM, HD Makeup 5000 Kruti Pathak ., 01:00 PM-03:0…" at bounding box center [137, 203] width 0 height 37
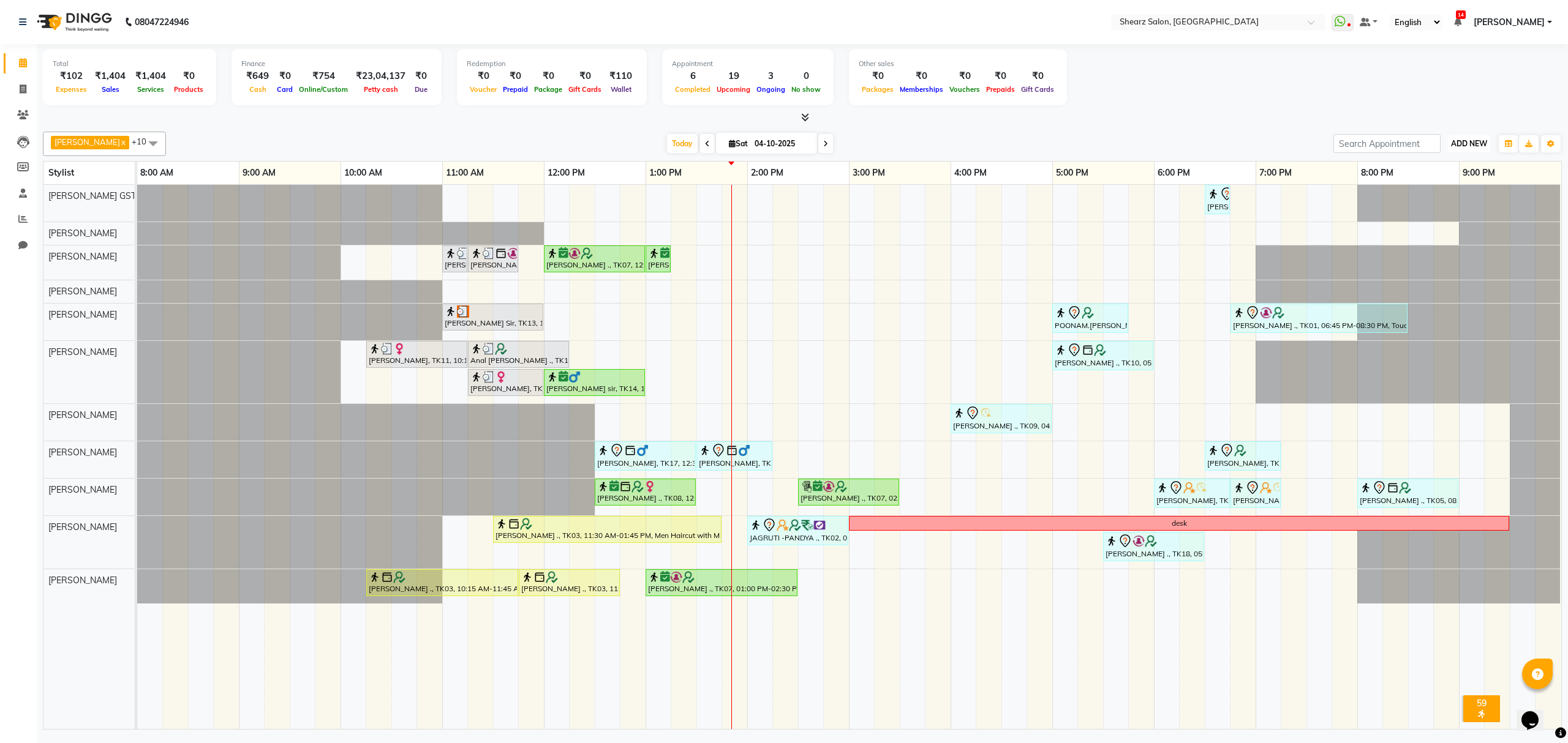
click at [1473, 140] on span "ADD NEW" at bounding box center [1469, 143] width 36 height 9
click at [1420, 198] on link "Add Expense" at bounding box center [1441, 199] width 97 height 16
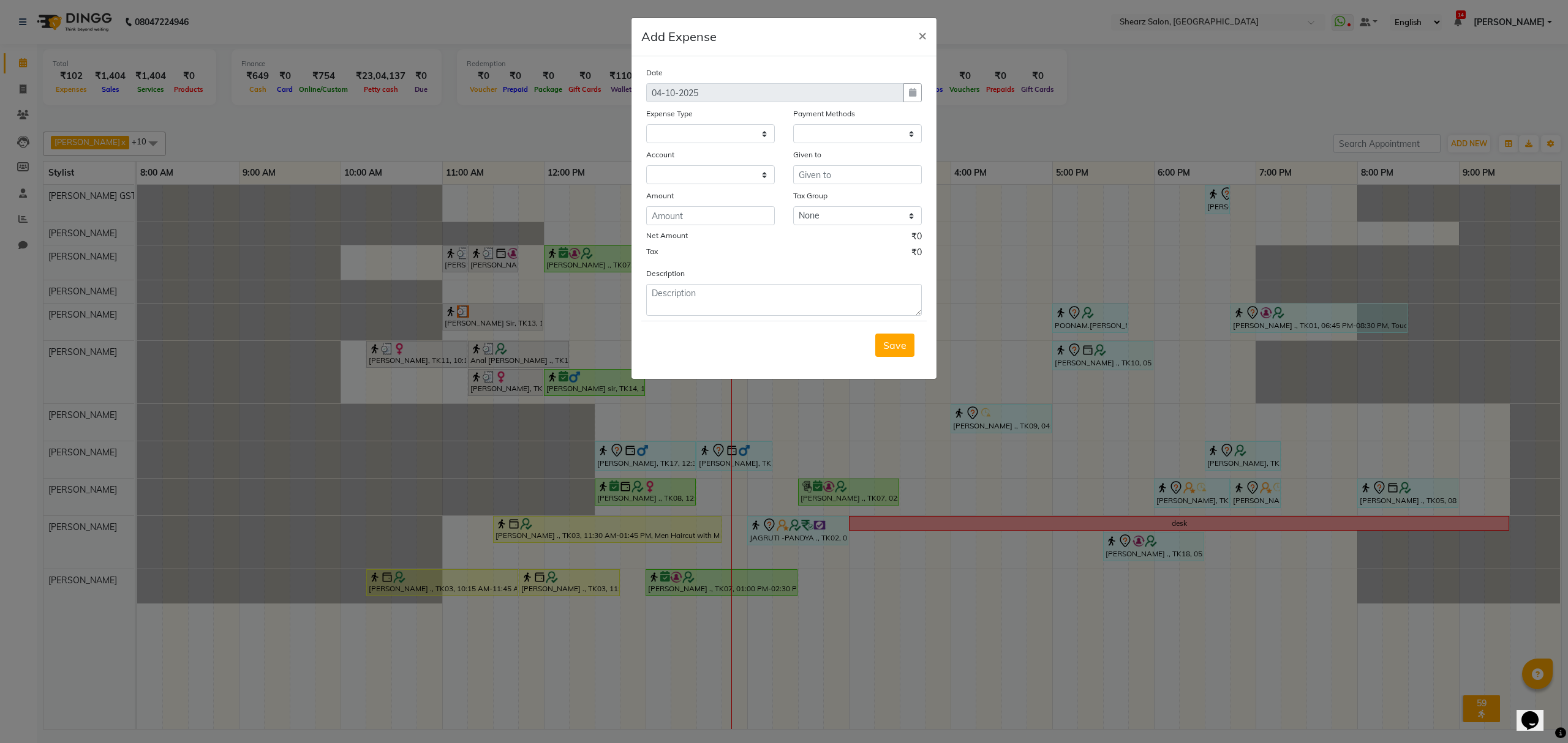
select select "1"
select select "7285"
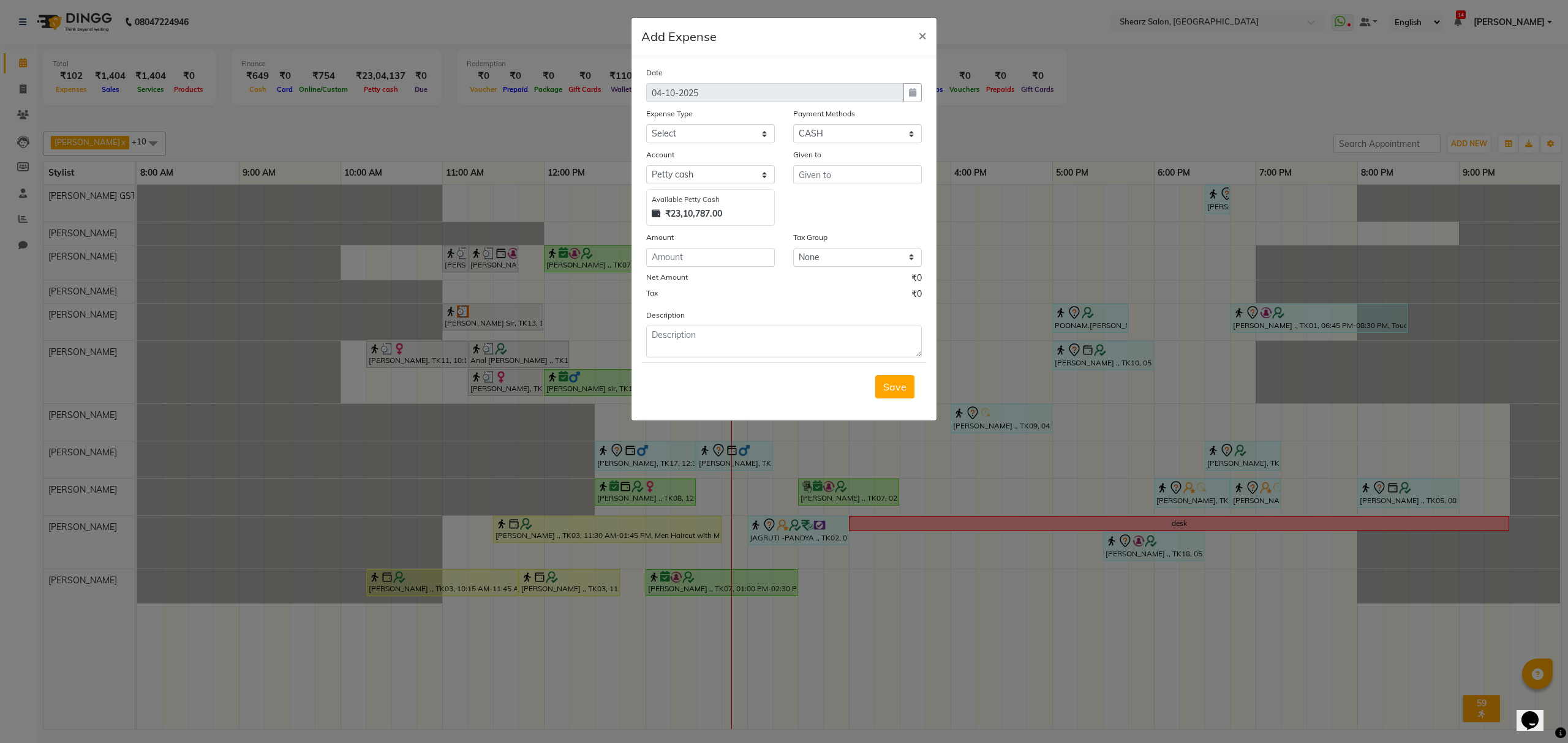
click at [755, 123] on div "Expense Type" at bounding box center [710, 115] width 129 height 17
click at [752, 131] on select "Select Advance Salary Bank charges Car maintenance Cash transfer to bank Cash t…" at bounding box center [710, 134] width 129 height 19
select select "10"
click at [646, 125] on select "Select Advance Salary Bank charges Car maintenance Cash transfer to bank Cash t…" at bounding box center [710, 134] width 129 height 19
type input "Manoj"
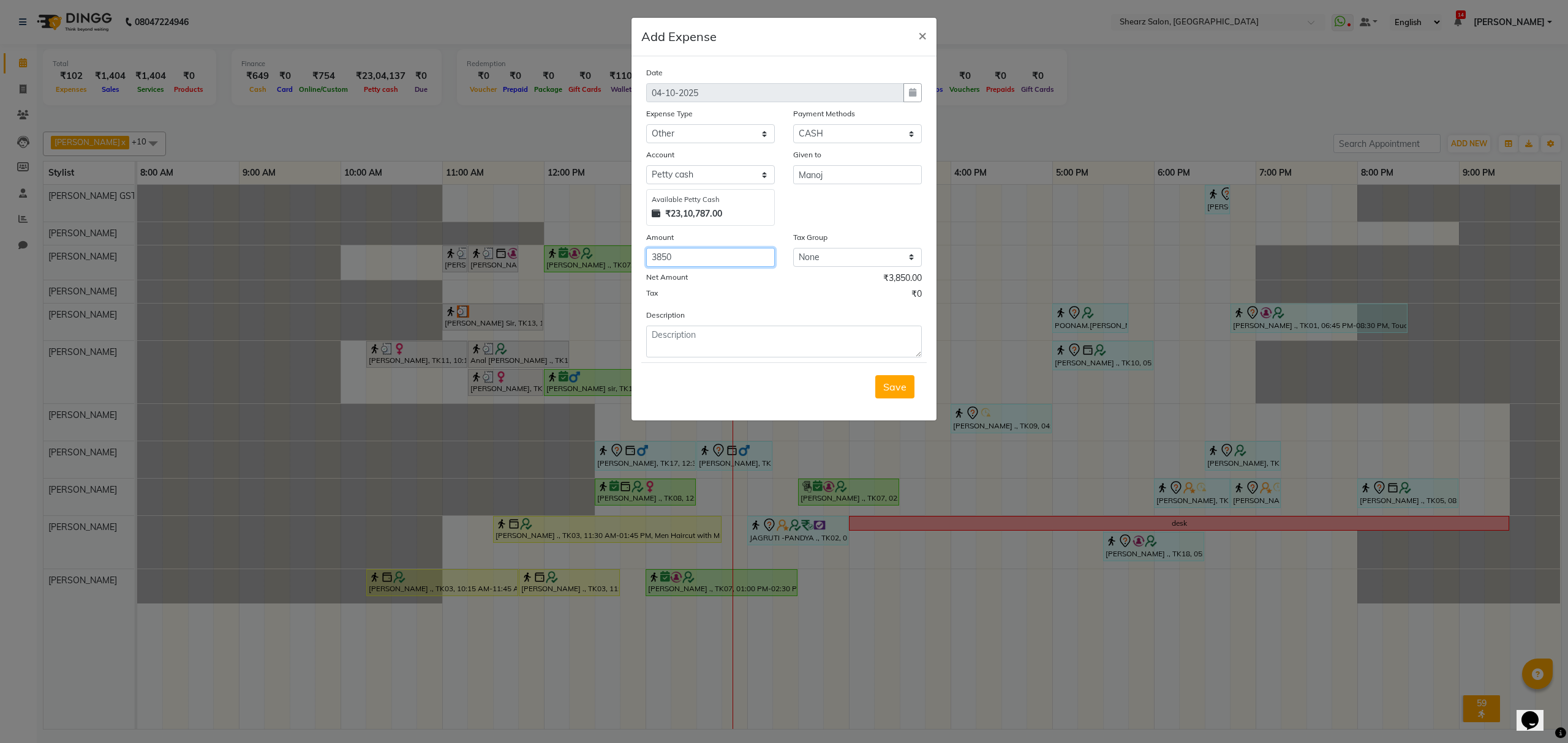
type input "3850"
type textarea "c"
type textarea "being cash paid to [PERSON_NAME]"
click at [885, 386] on span "Save" at bounding box center [895, 387] width 24 height 12
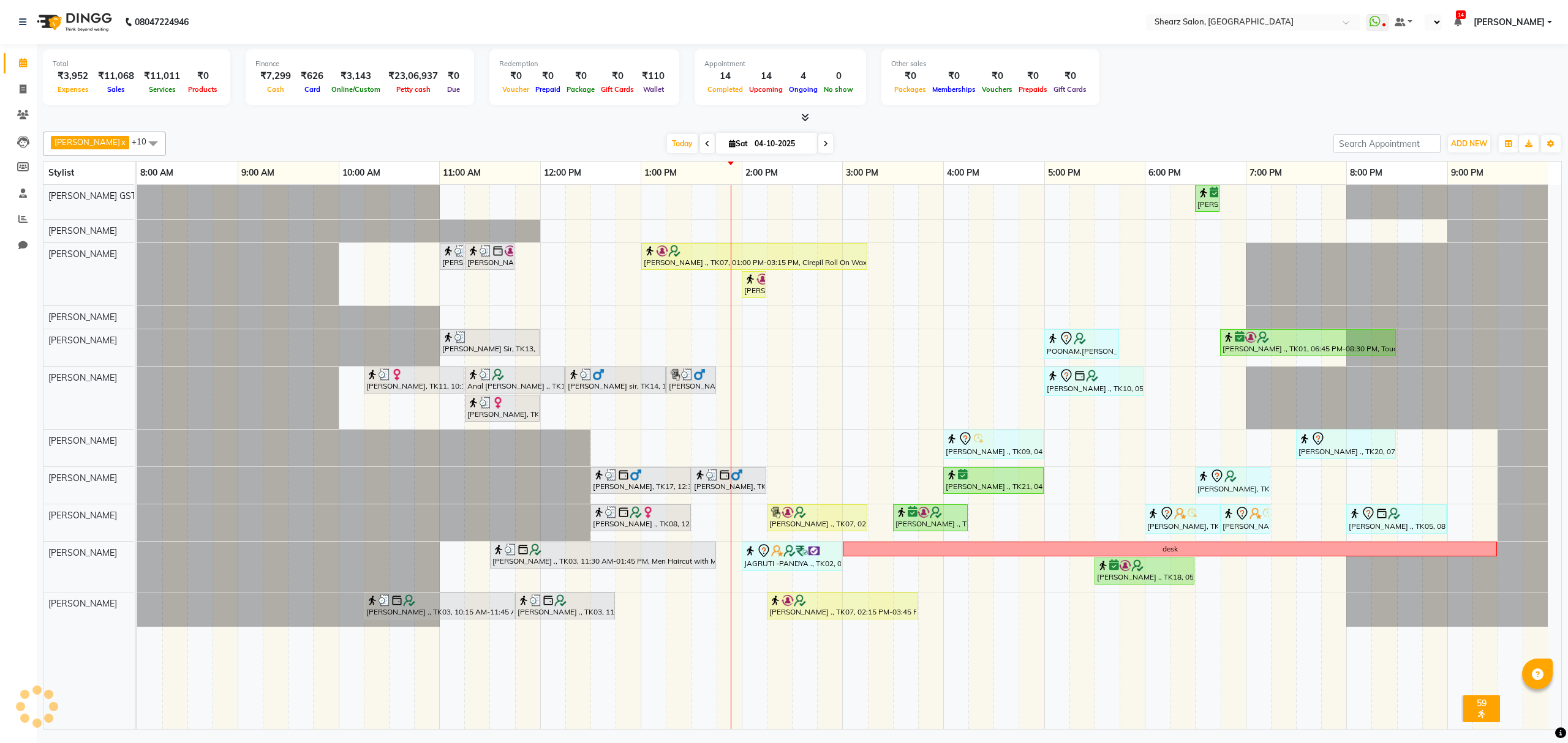
select select "en"
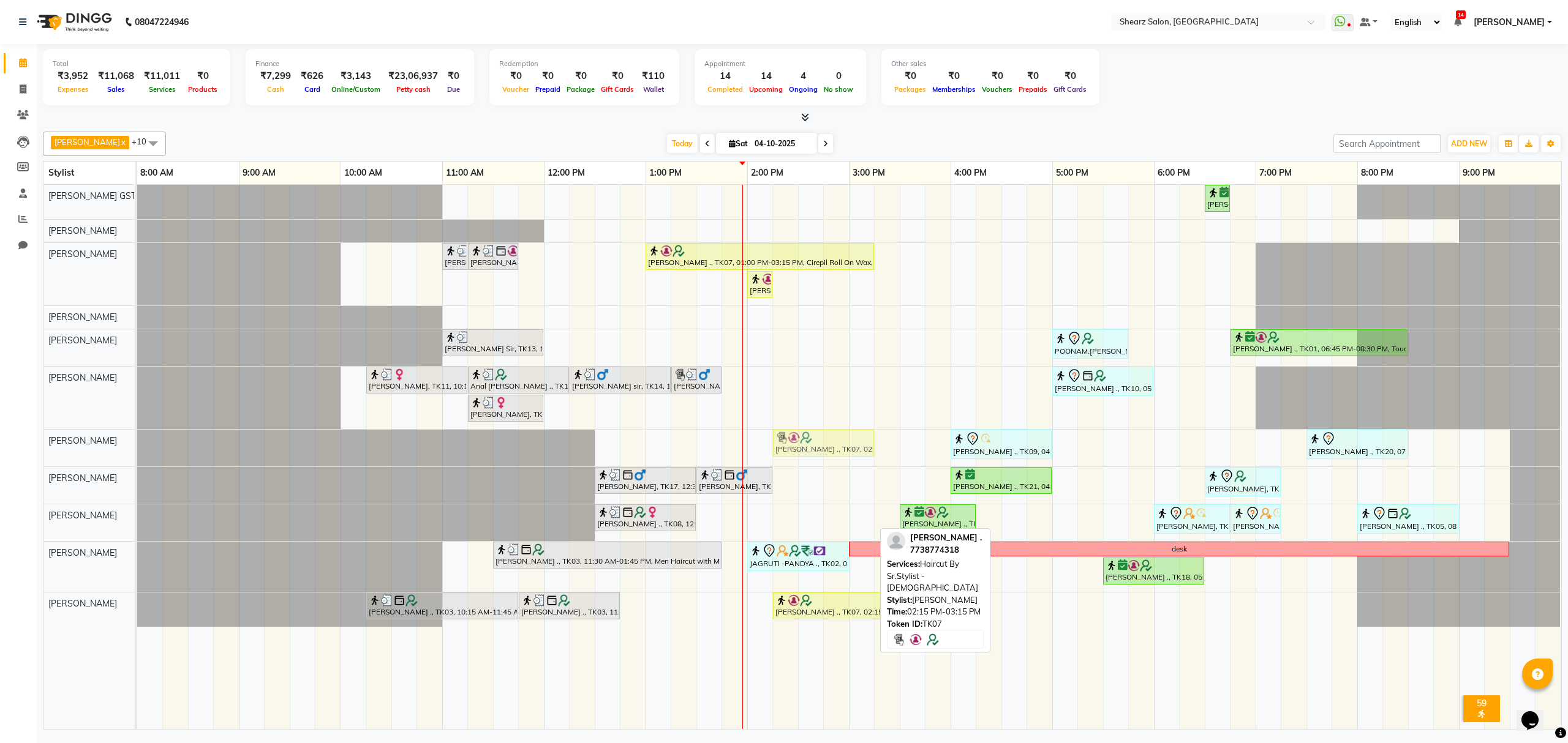
drag, startPoint x: 802, startPoint y: 533, endPoint x: 812, endPoint y: 474, distance: 59.8
click at [812, 474] on div "Rajee Shinu ., TK01, 06:30 PM-06:45 PM, Eyebrow threading with senior [PERSON_N…" at bounding box center [849, 457] width 1424 height 544
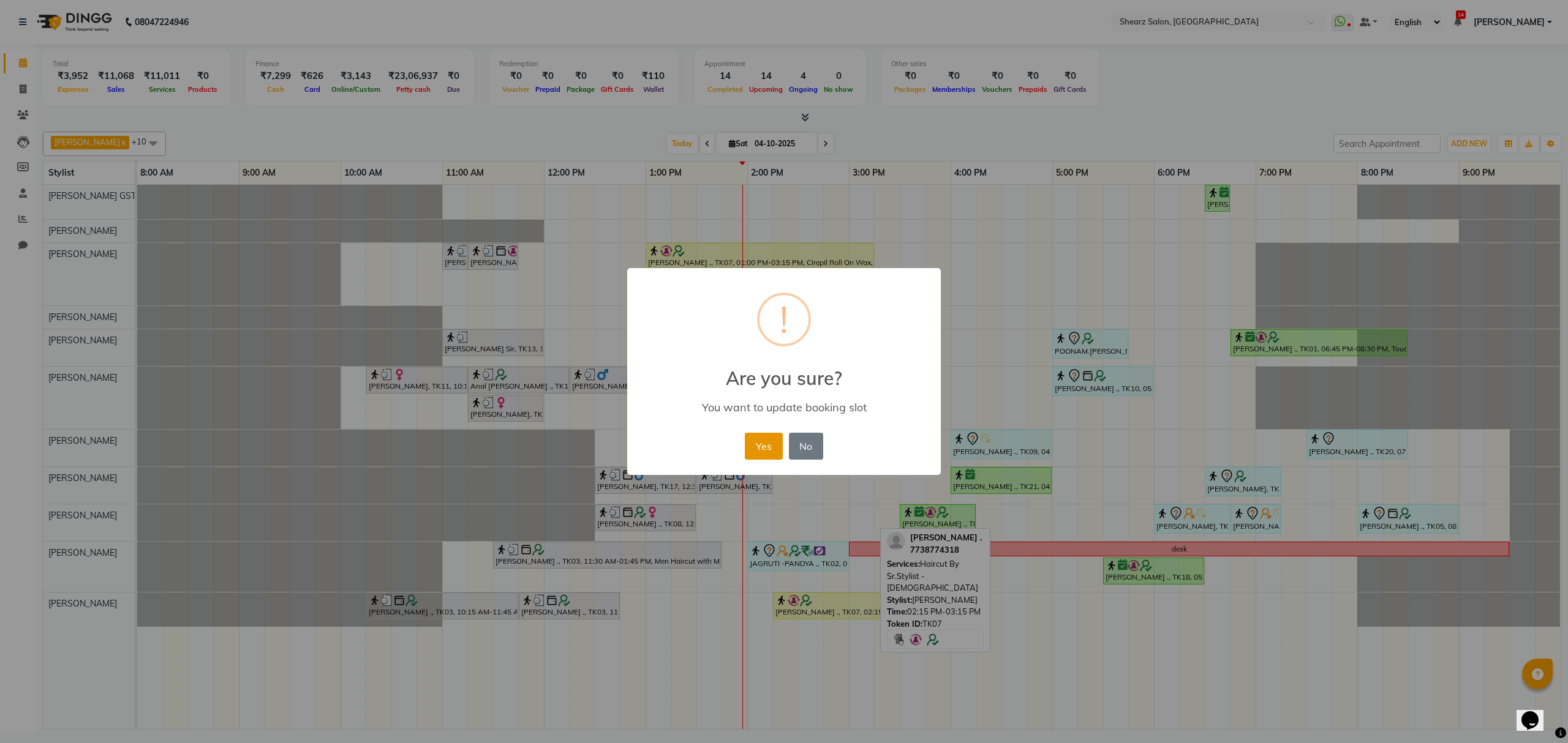
click at [770, 439] on button "Yes" at bounding box center [763, 447] width 37 height 27
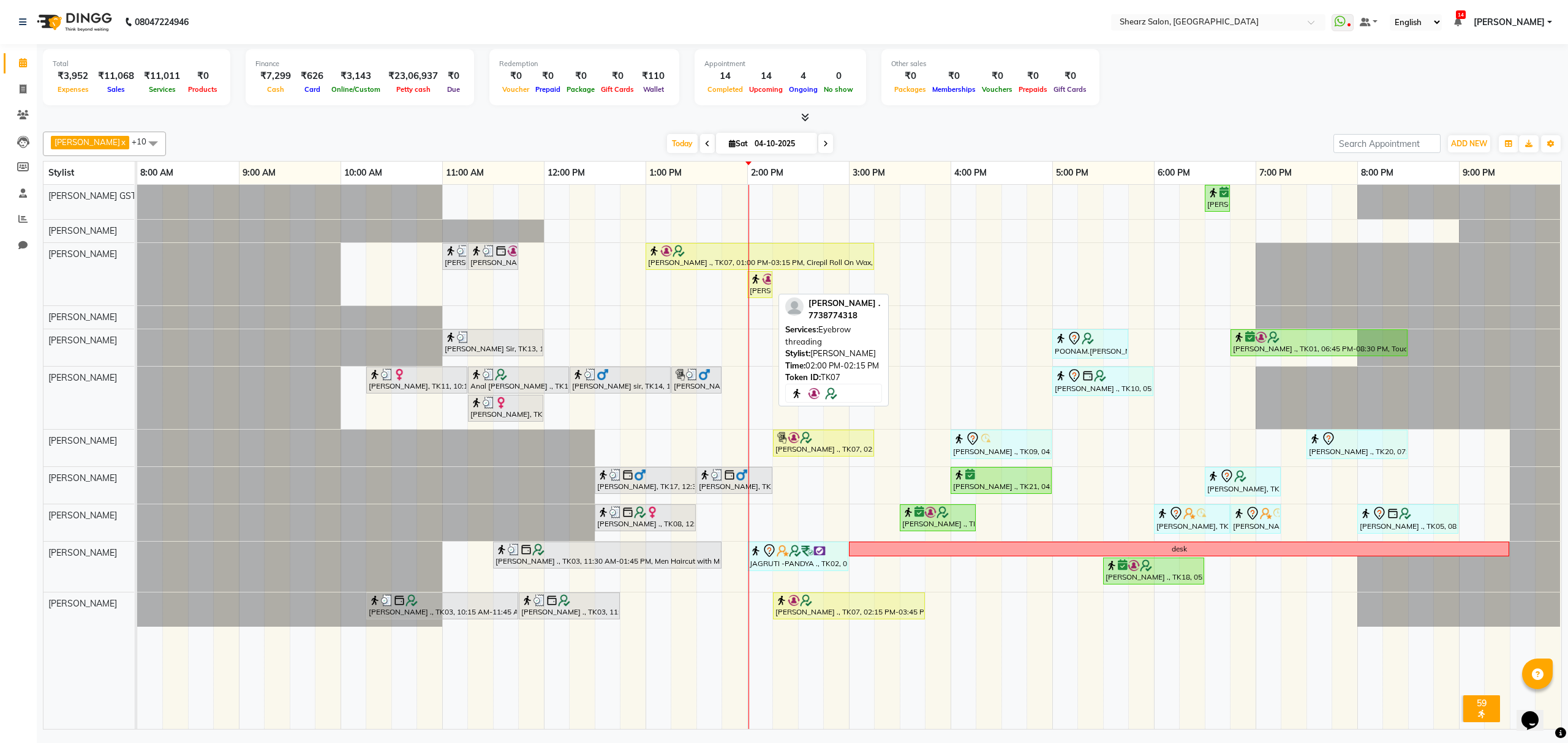
click at [755, 290] on div "[PERSON_NAME] ., TK07, 02:00 PM-02:15 PM, Eyebrow threading" at bounding box center [760, 284] width 23 height 24
click at [757, 290] on div "[PERSON_NAME] ., TK07, 02:00 PM-02:15 PM, Eyebrow threading" at bounding box center [760, 284] width 23 height 24
select select "1"
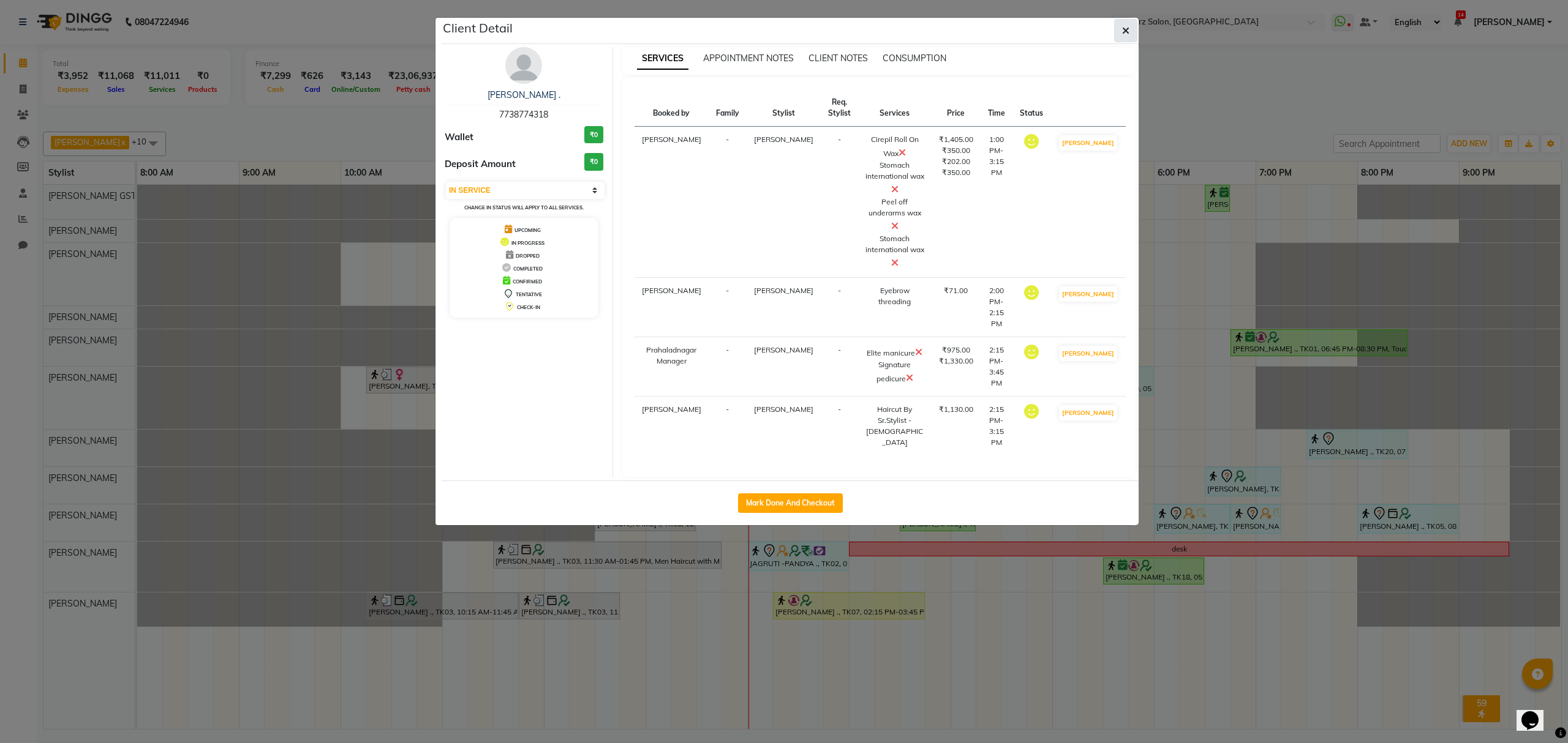
click at [1123, 24] on span "button" at bounding box center [1125, 30] width 7 height 12
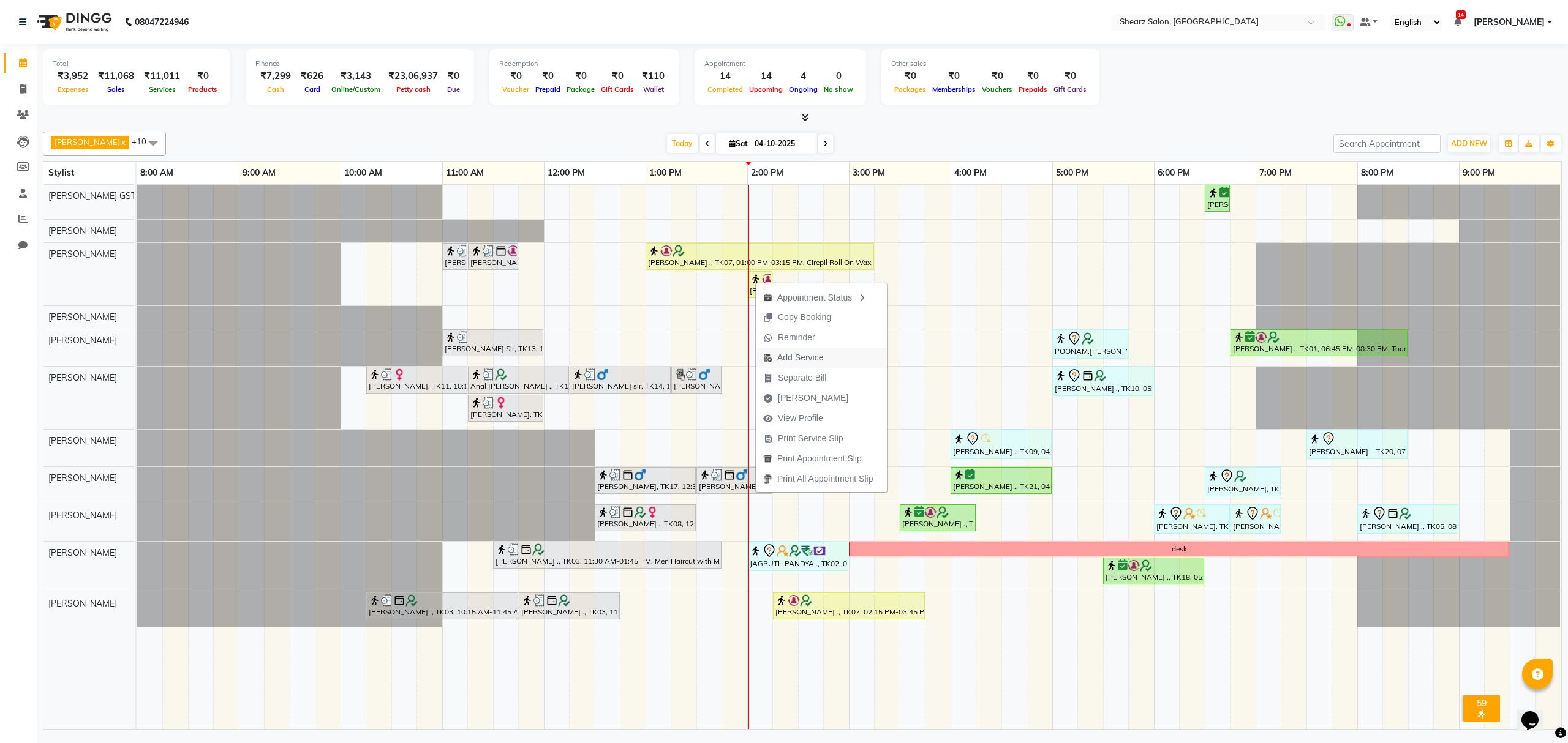
click at [790, 354] on span "Add Service" at bounding box center [800, 358] width 46 height 13
select select "77479"
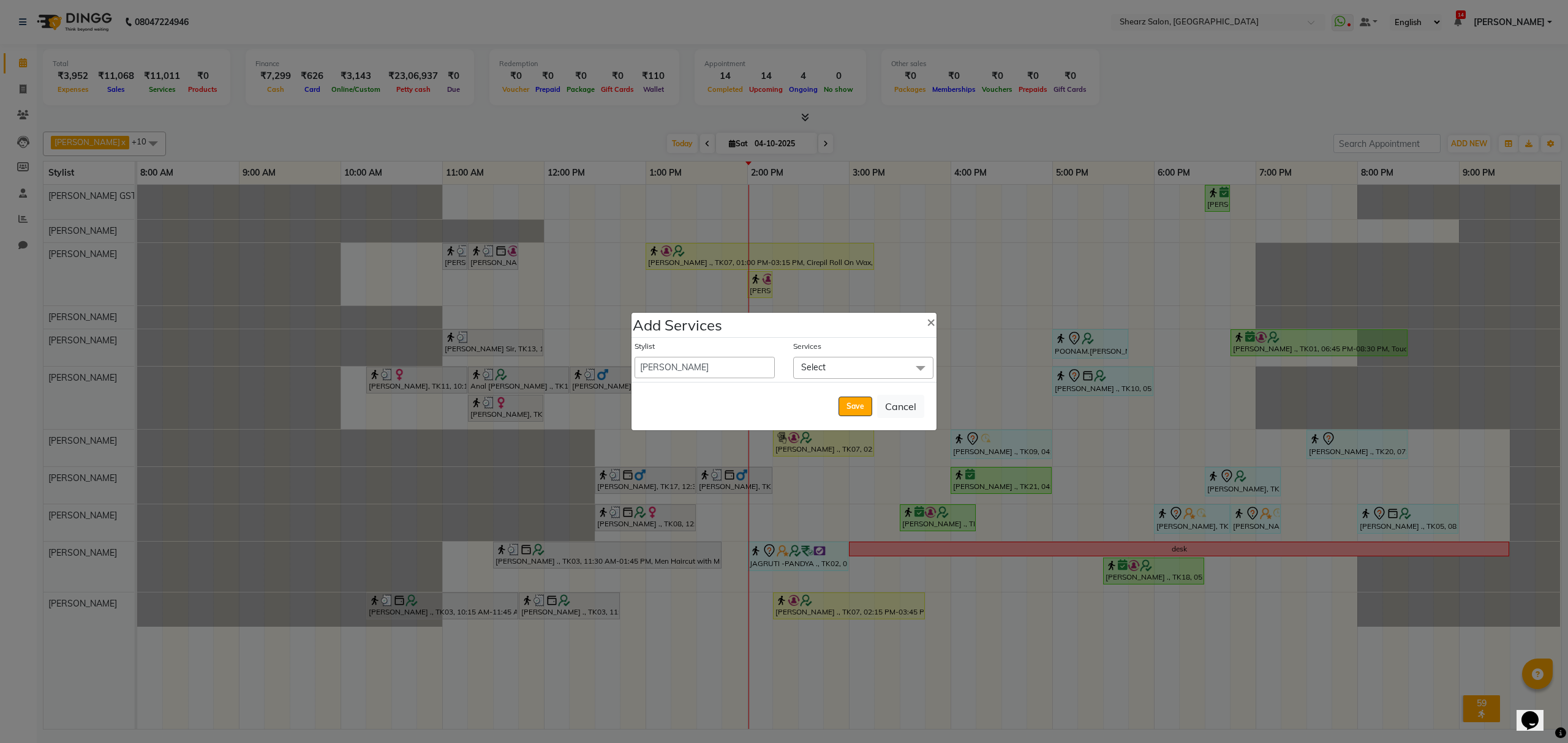
click at [853, 370] on span "Select" at bounding box center [863, 368] width 140 height 22
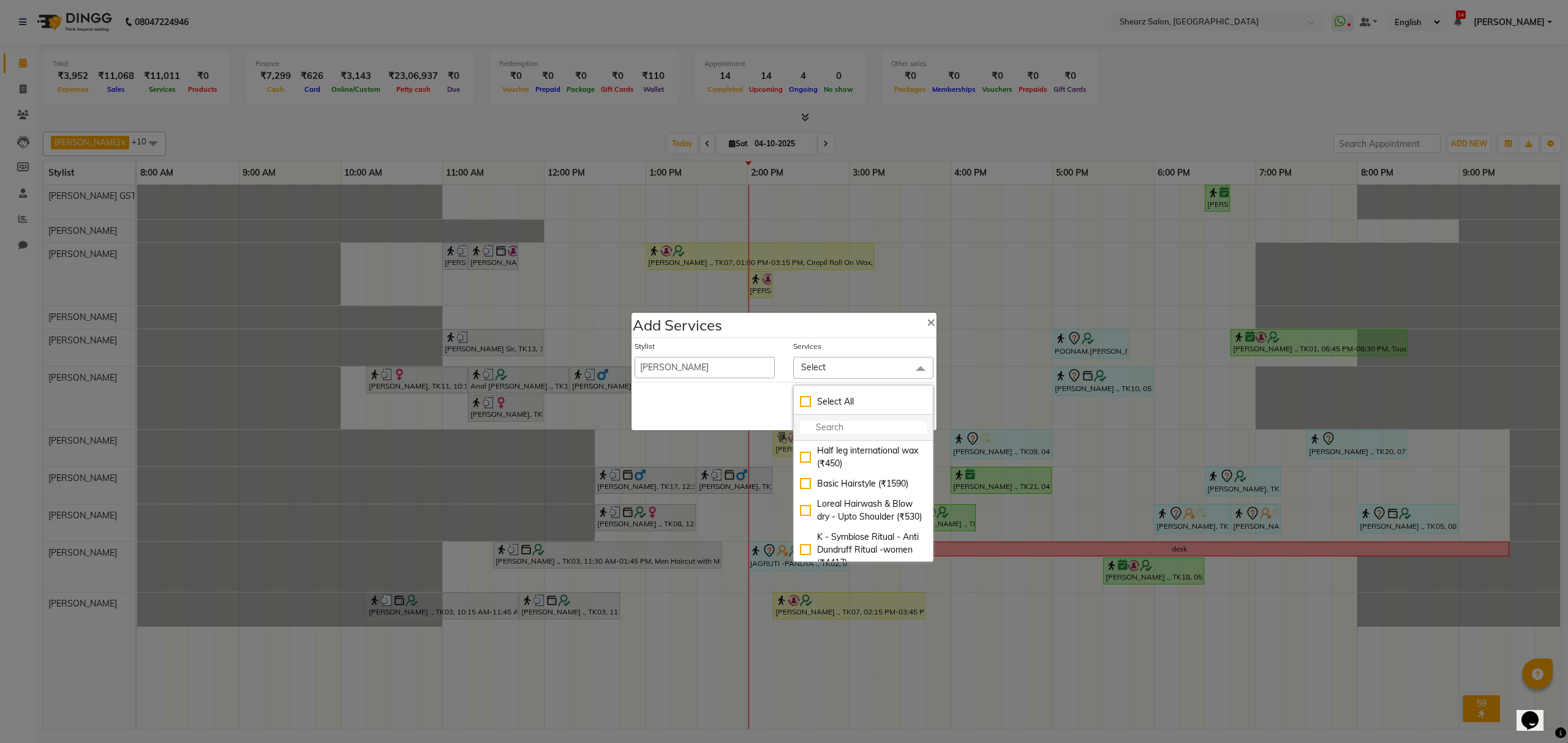
click at [848, 422] on input "multiselect-search" at bounding box center [863, 427] width 127 height 13
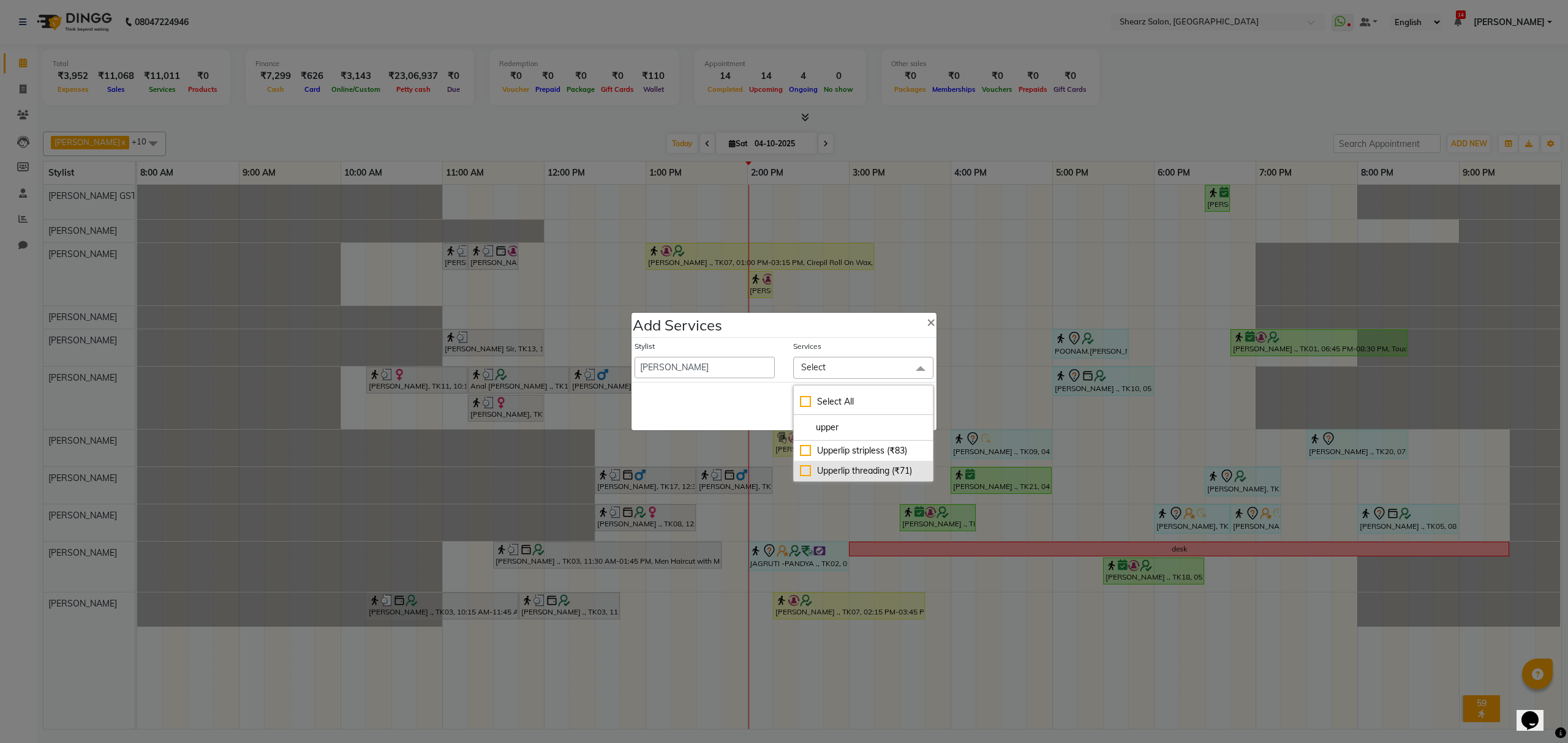
type input "upper"
click at [848, 470] on div "Upperlip threading (₹71)" at bounding box center [863, 471] width 127 height 13
checkbox input "true"
click at [782, 402] on div "Save Cancel" at bounding box center [784, 408] width 305 height 49
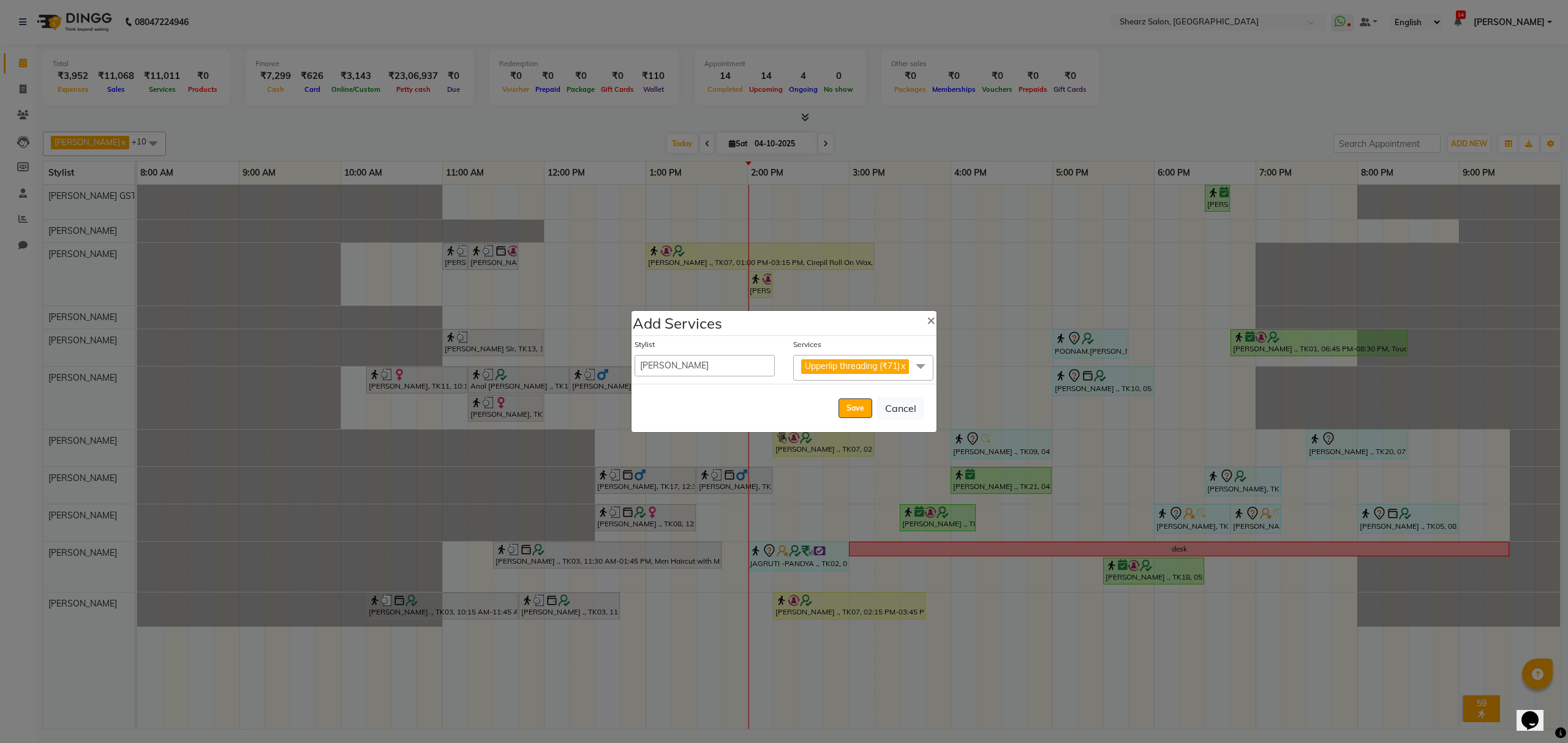
click at [917, 360] on span at bounding box center [920, 366] width 24 height 24
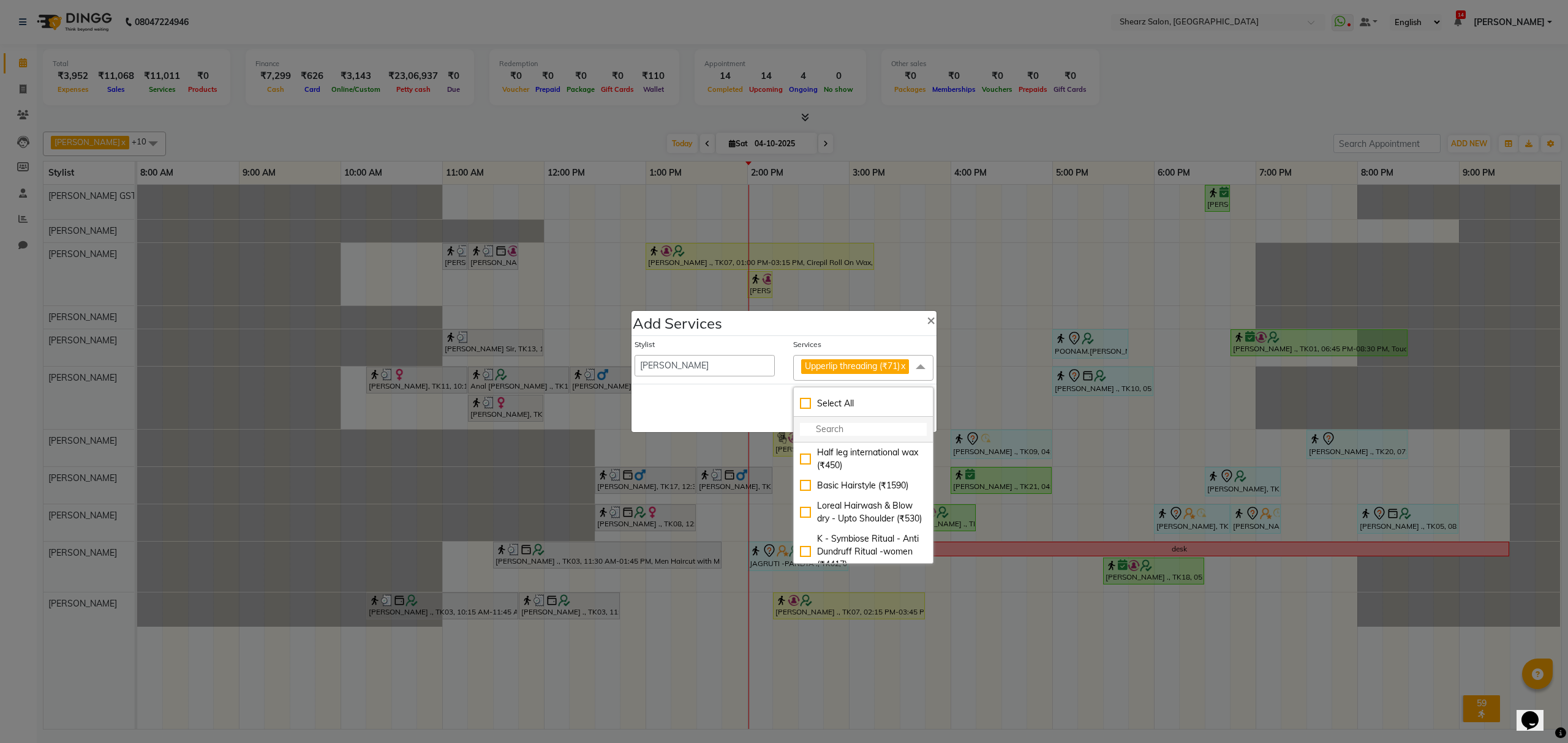
click at [851, 427] on li at bounding box center [863, 430] width 139 height 26
click at [848, 434] on input "multiselect-search" at bounding box center [863, 429] width 127 height 13
type input "chin"
click at [841, 459] on div "Chin threading (₹71)" at bounding box center [863, 453] width 127 height 13
checkbox input "true"
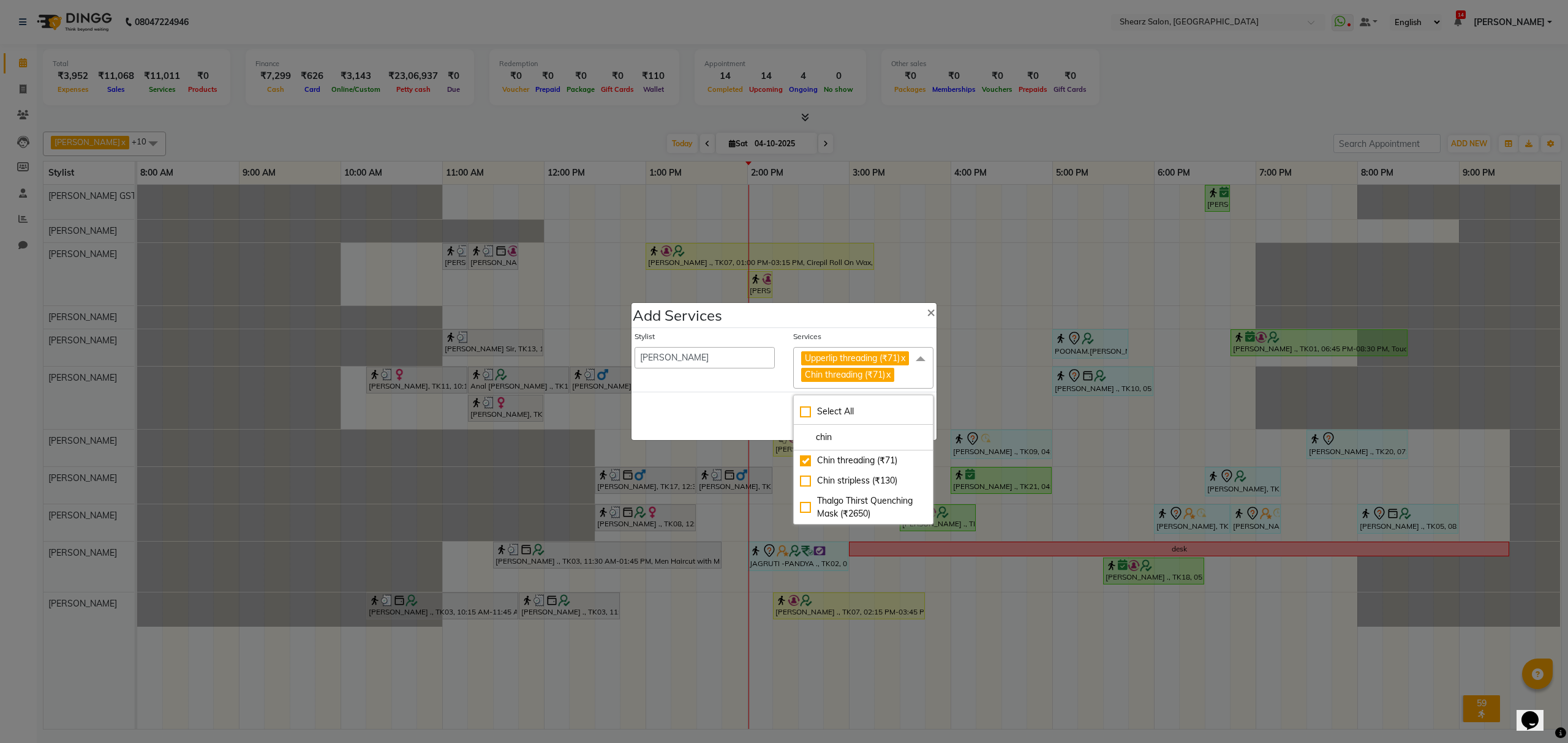
click at [738, 421] on div "Save Cancel" at bounding box center [784, 416] width 305 height 49
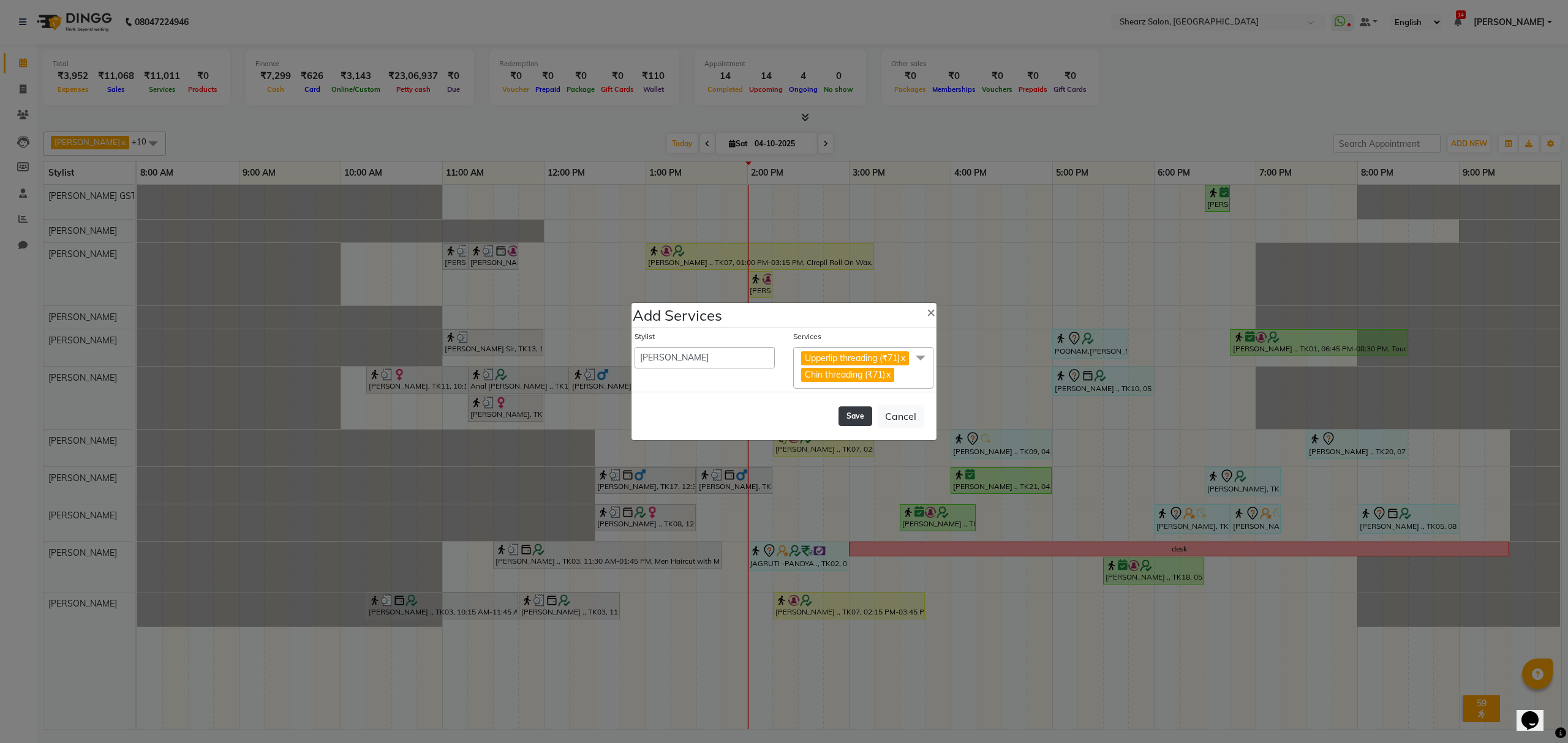
click at [848, 421] on button "Save" at bounding box center [855, 416] width 34 height 20
select select "77813"
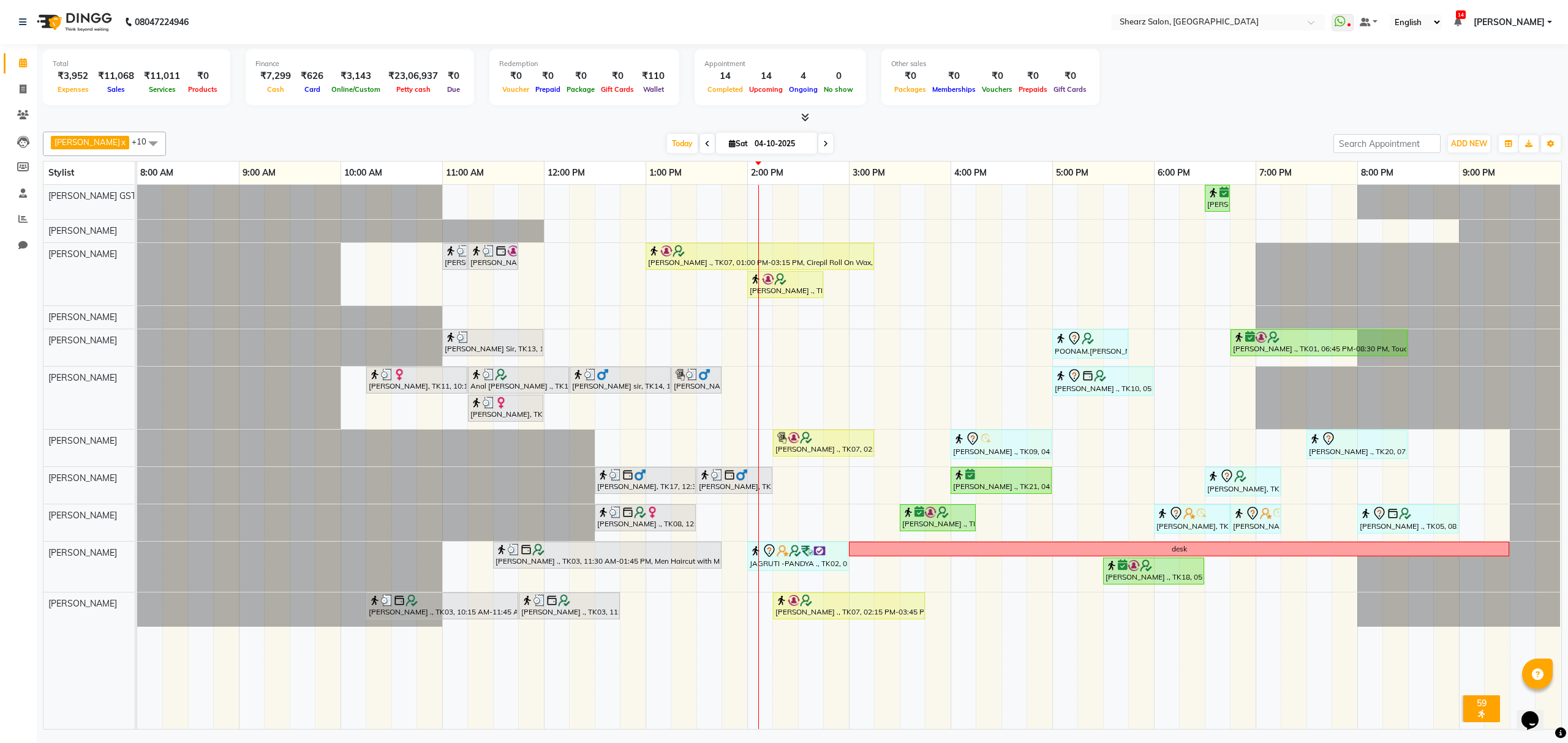
click at [823, 145] on icon at bounding box center [825, 143] width 5 height 7
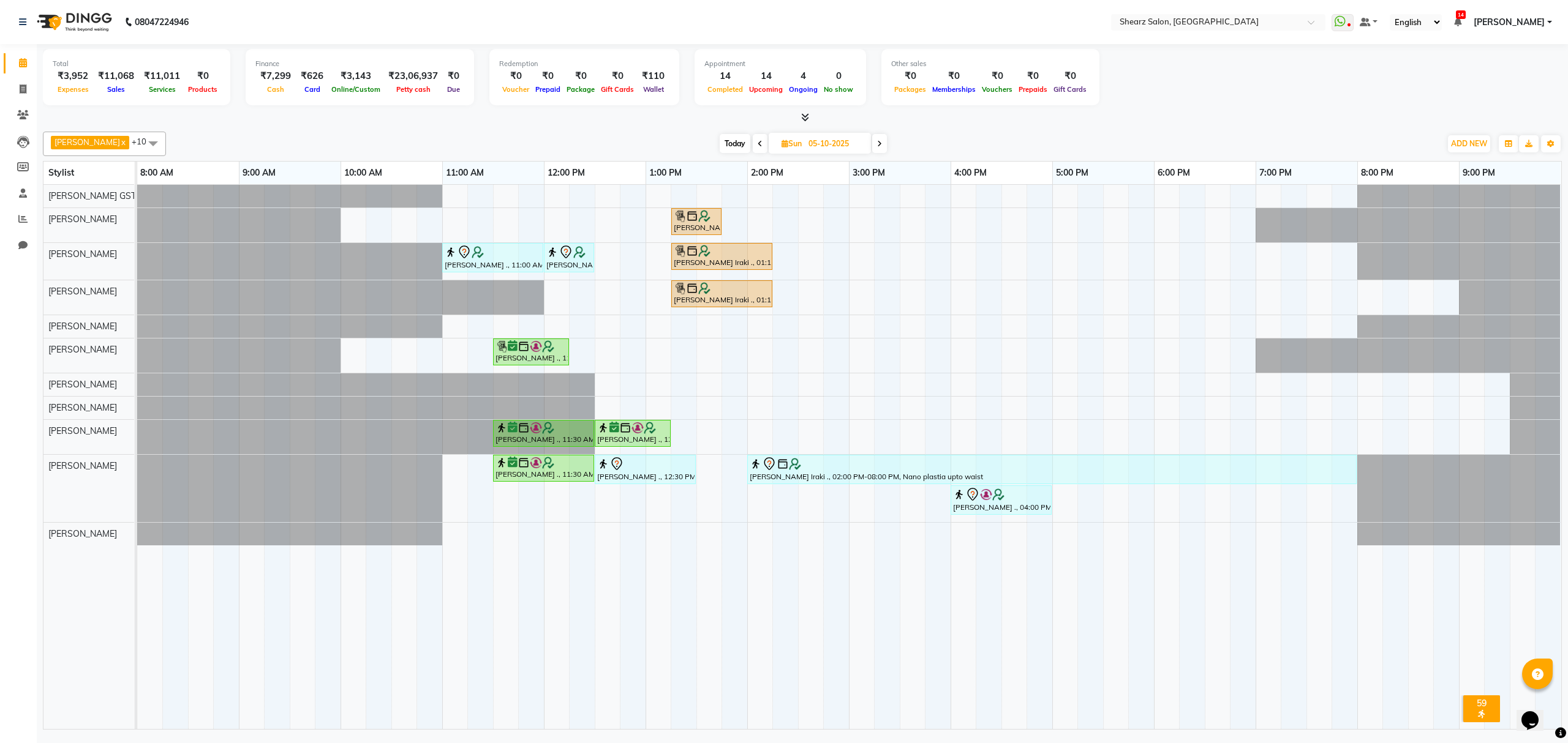
click at [878, 138] on span at bounding box center [879, 143] width 15 height 19
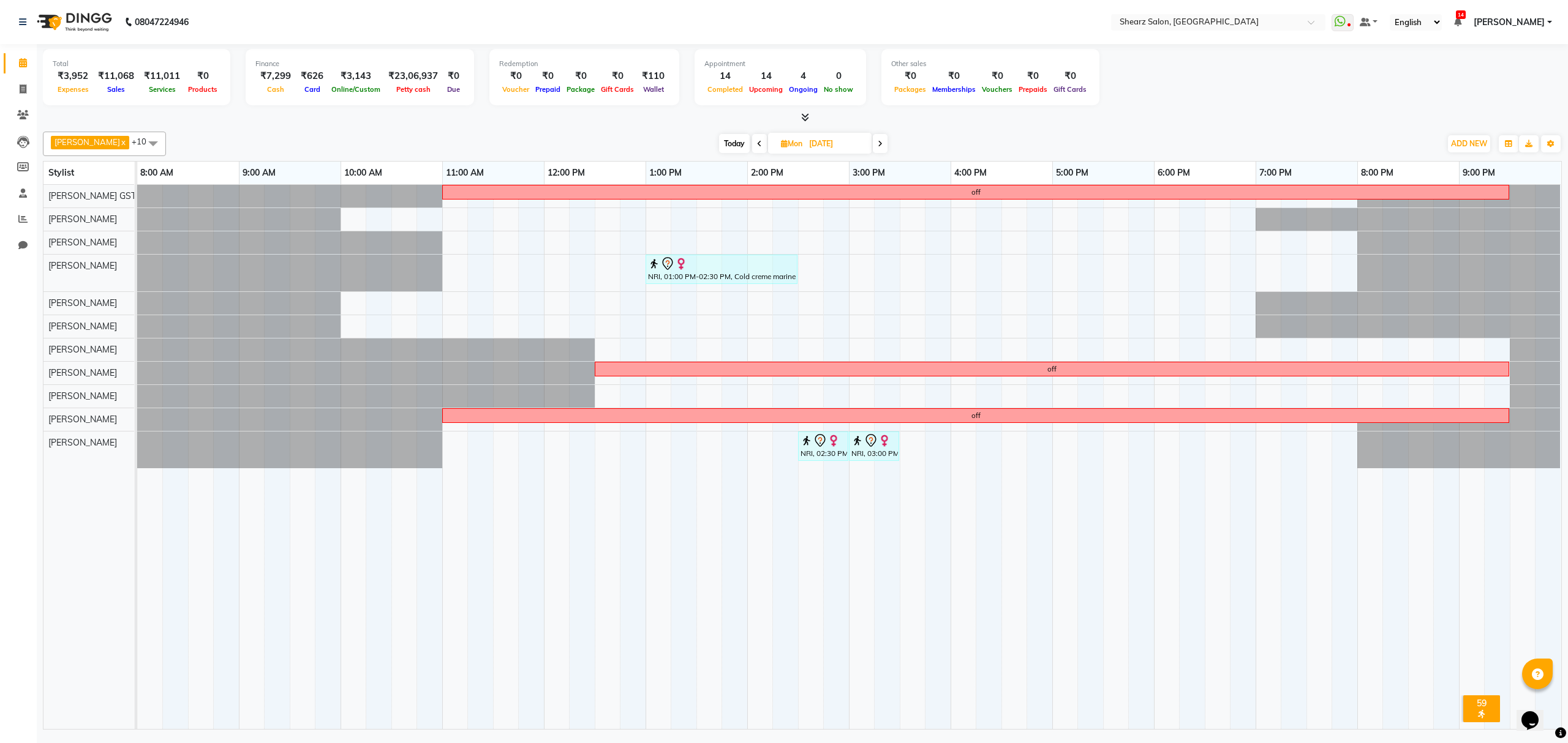
click at [877, 143] on span at bounding box center [880, 143] width 15 height 19
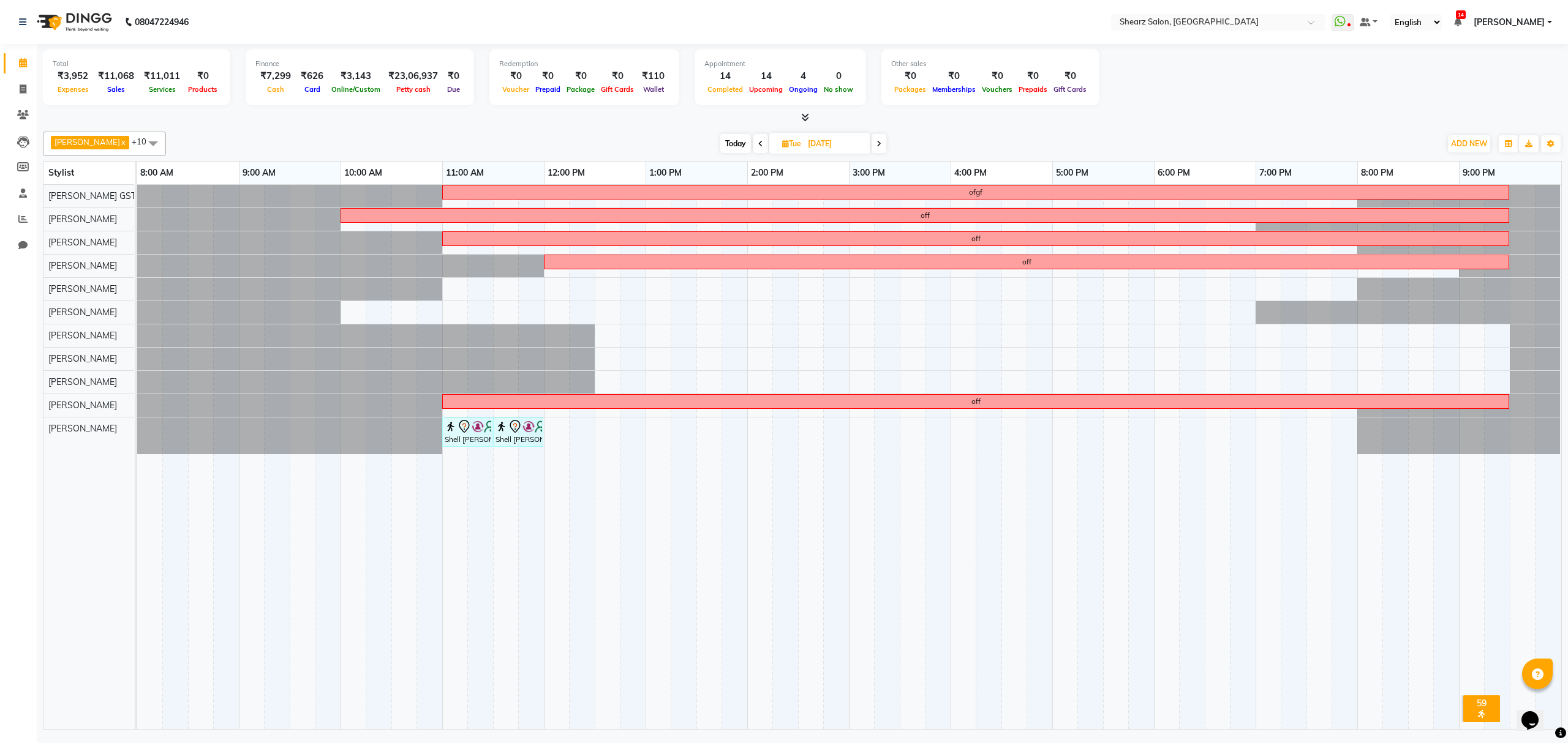
click at [876, 138] on span at bounding box center [879, 143] width 15 height 19
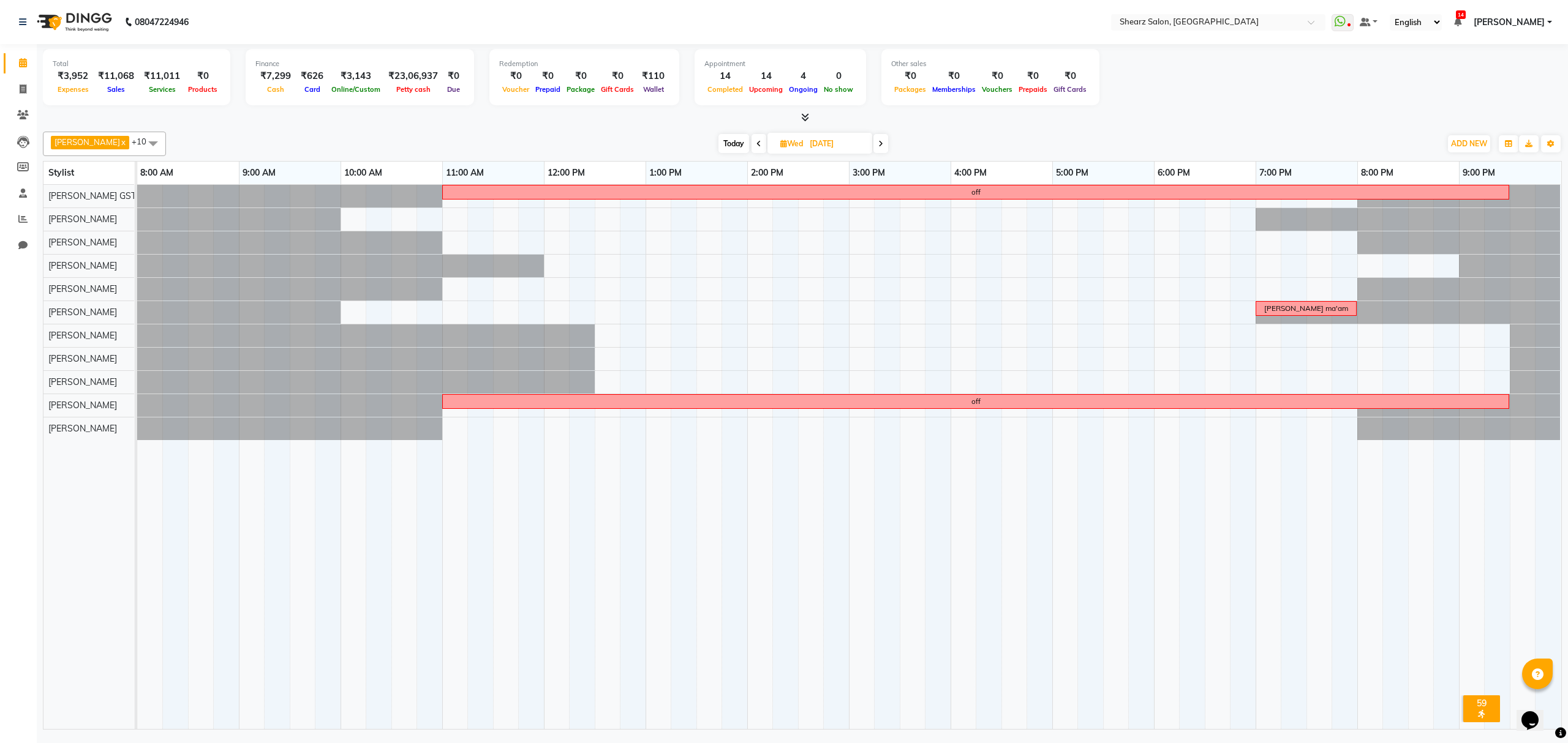
click at [876, 138] on span at bounding box center [881, 143] width 15 height 19
type input "[DATE]"
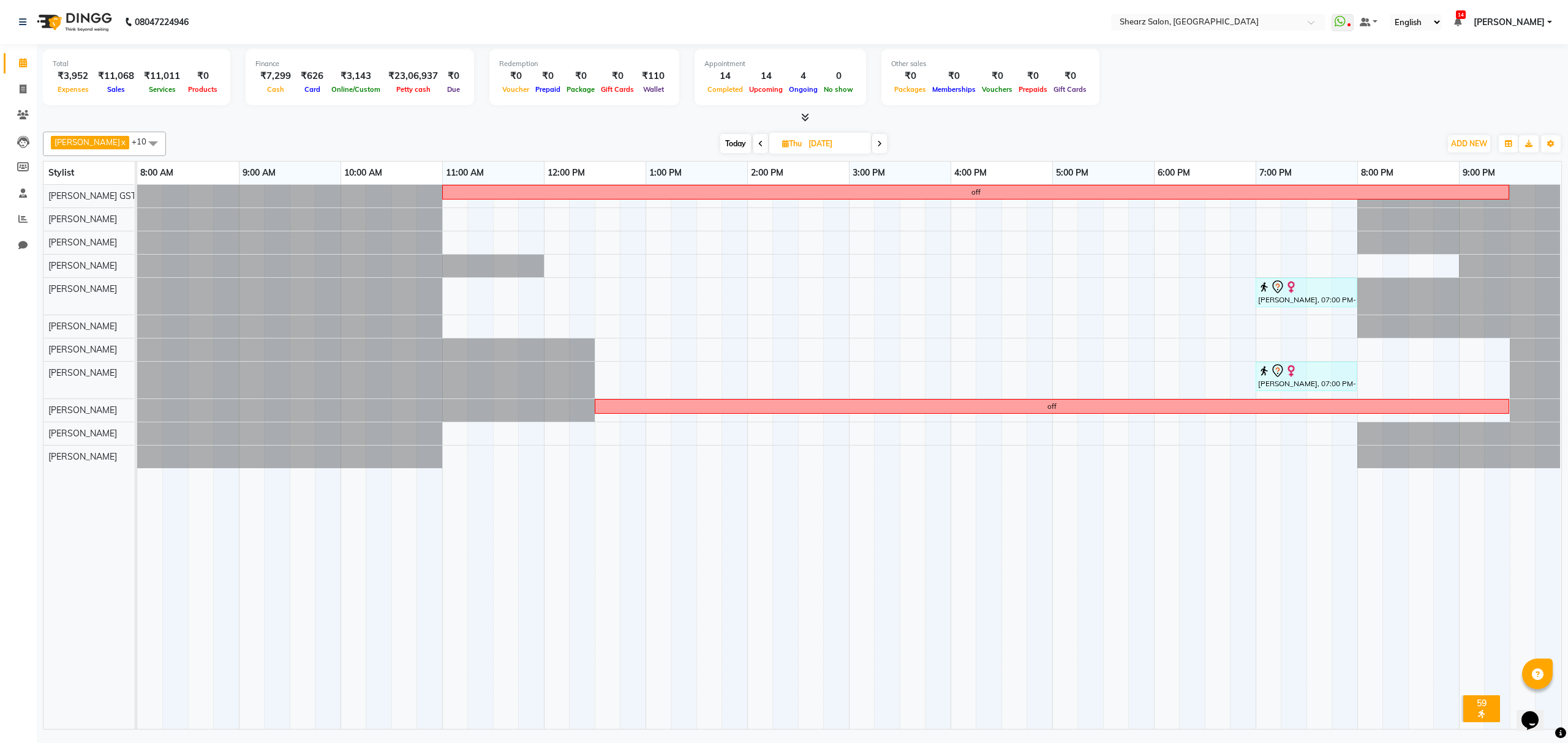
click at [1063, 429] on div "off neha chopra, 07:00 PM-08:00 PM, Haircut By Master Stylist - Female neha cho…" at bounding box center [849, 457] width 1424 height 544
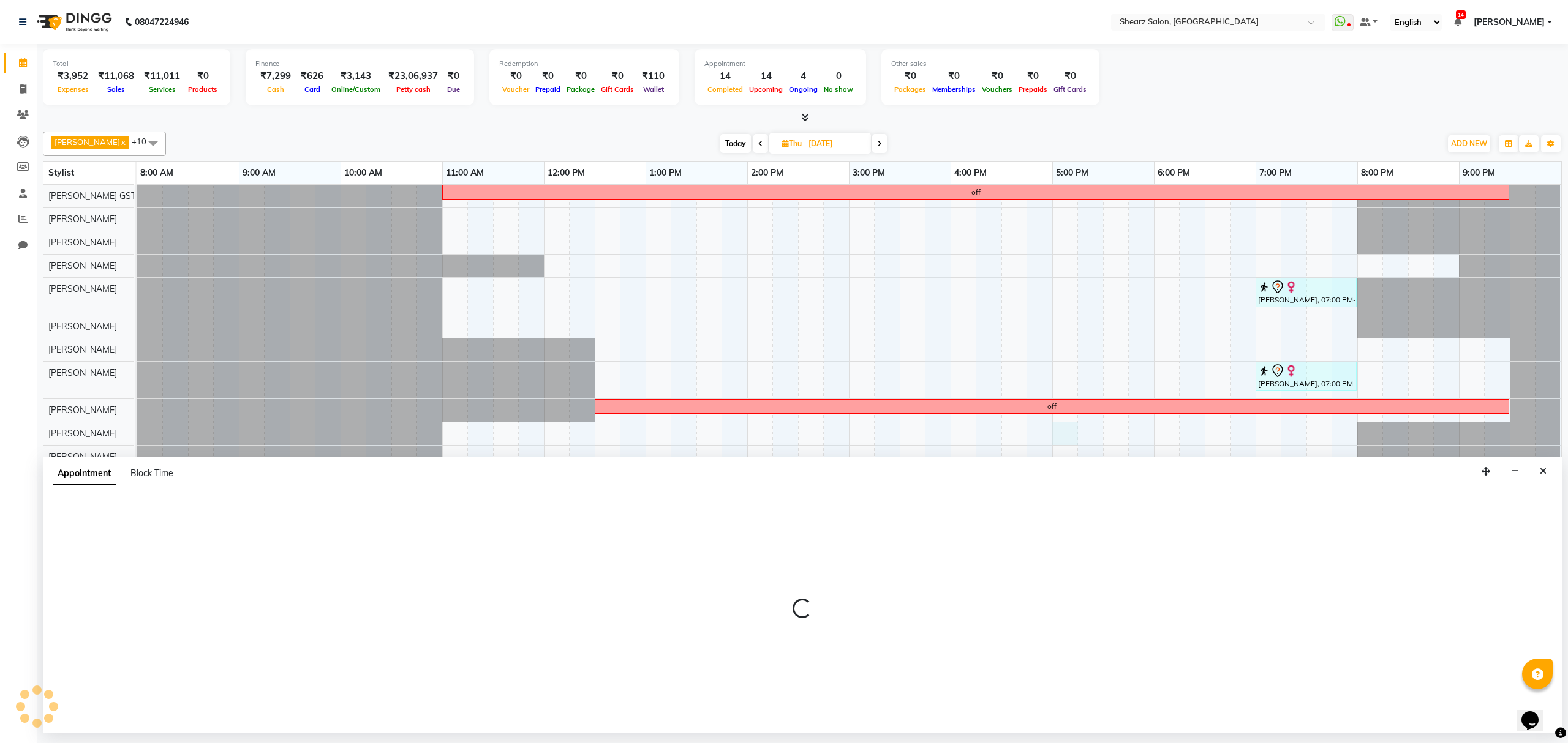
select select "77440"
select select "1020"
select select "tentative"
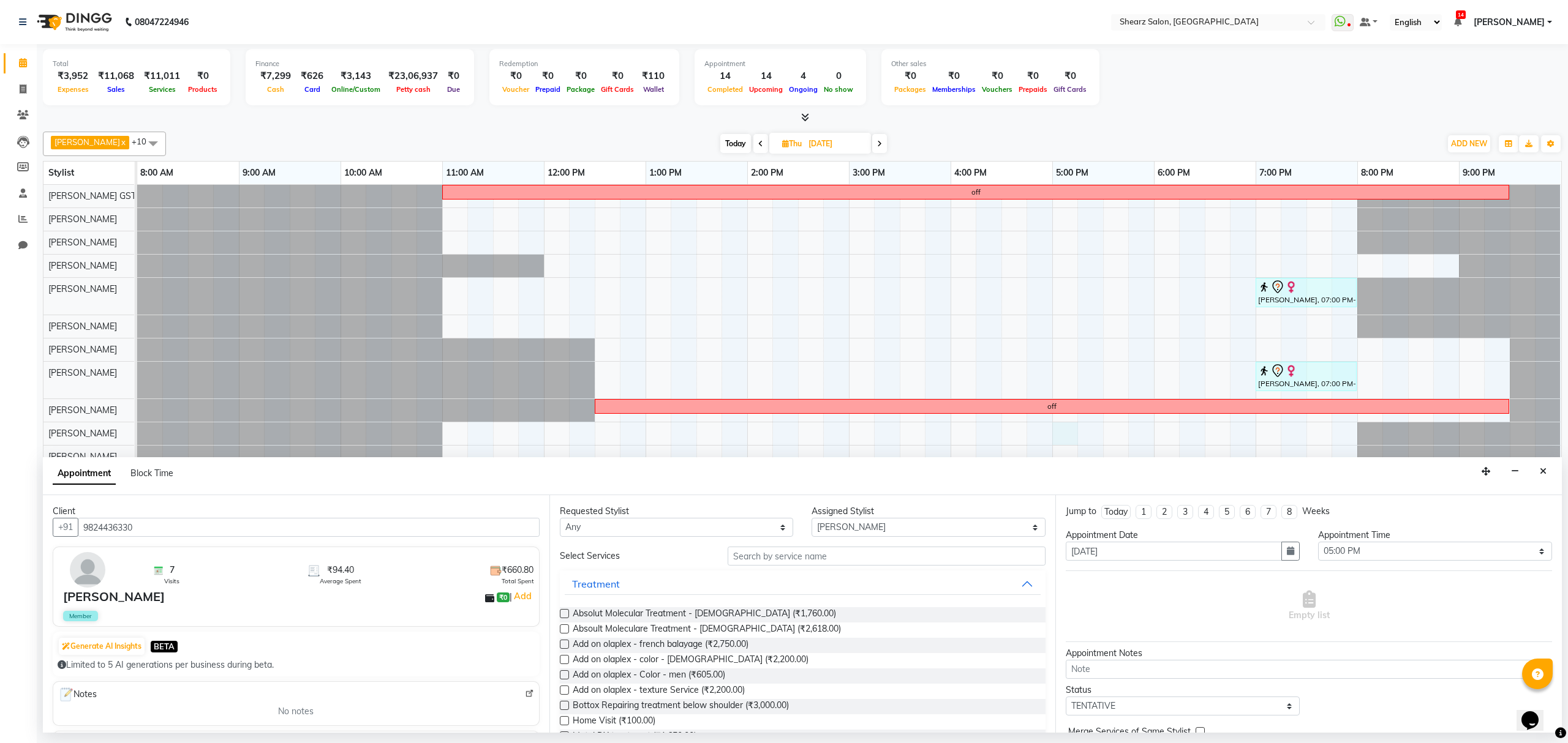
type input "9824436330"
click at [836, 551] on input "text" at bounding box center [887, 556] width 318 height 19
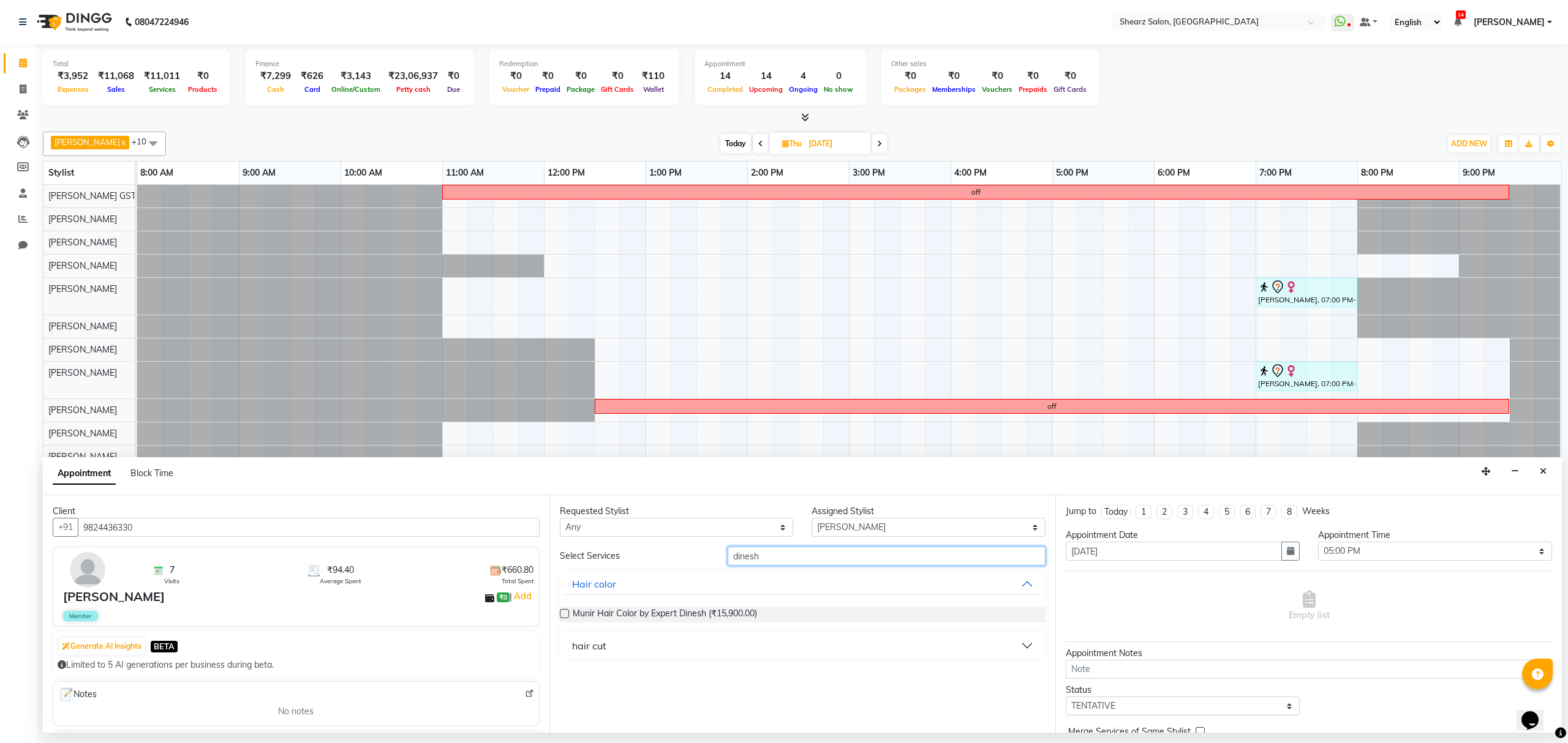
type input "dinesh"
click at [608, 653] on button "hair cut" at bounding box center [803, 646] width 476 height 22
click at [608, 686] on span "Men Haircut with Mr.Dinesh (₹976.00)" at bounding box center [668, 692] width 191 height 15
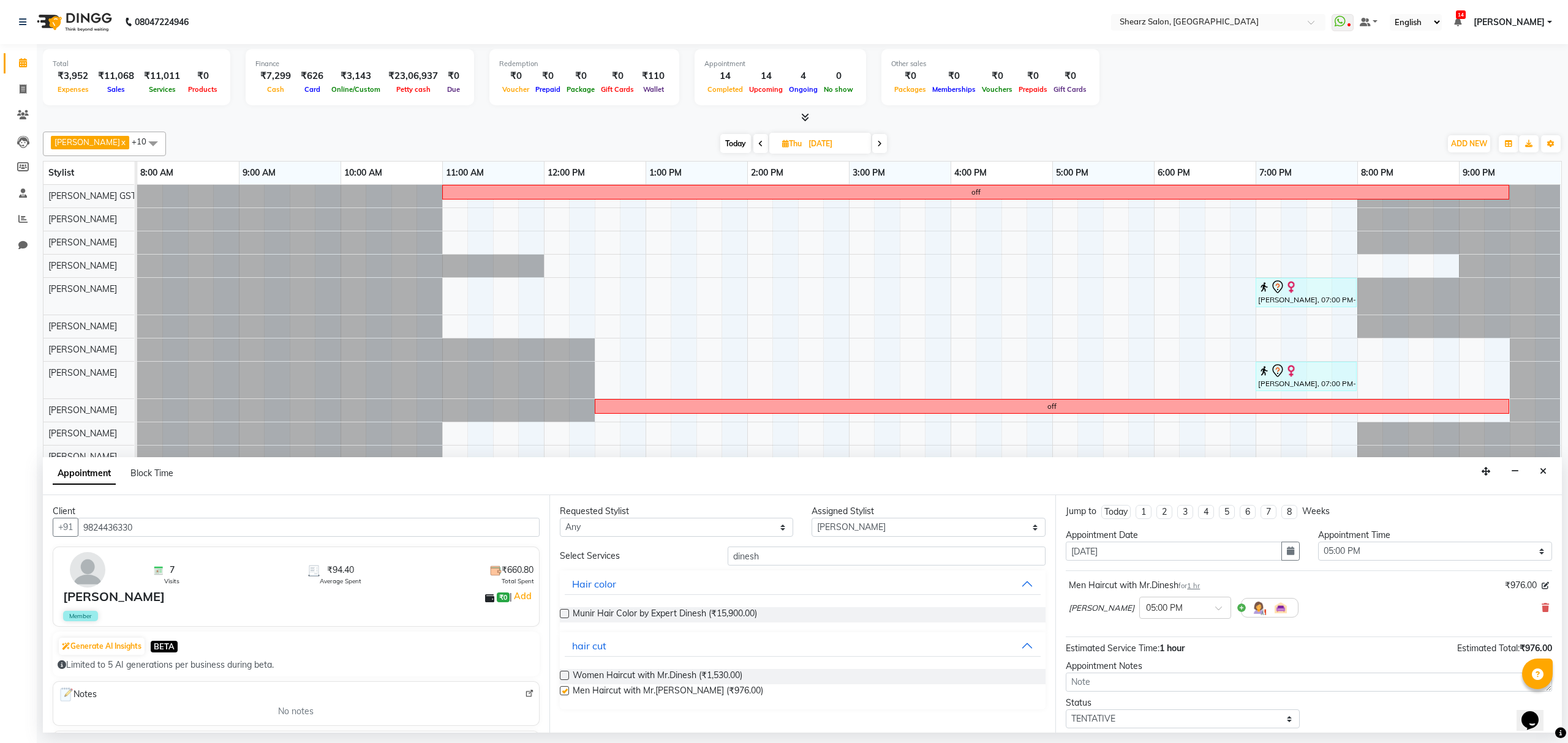
checkbox input "false"
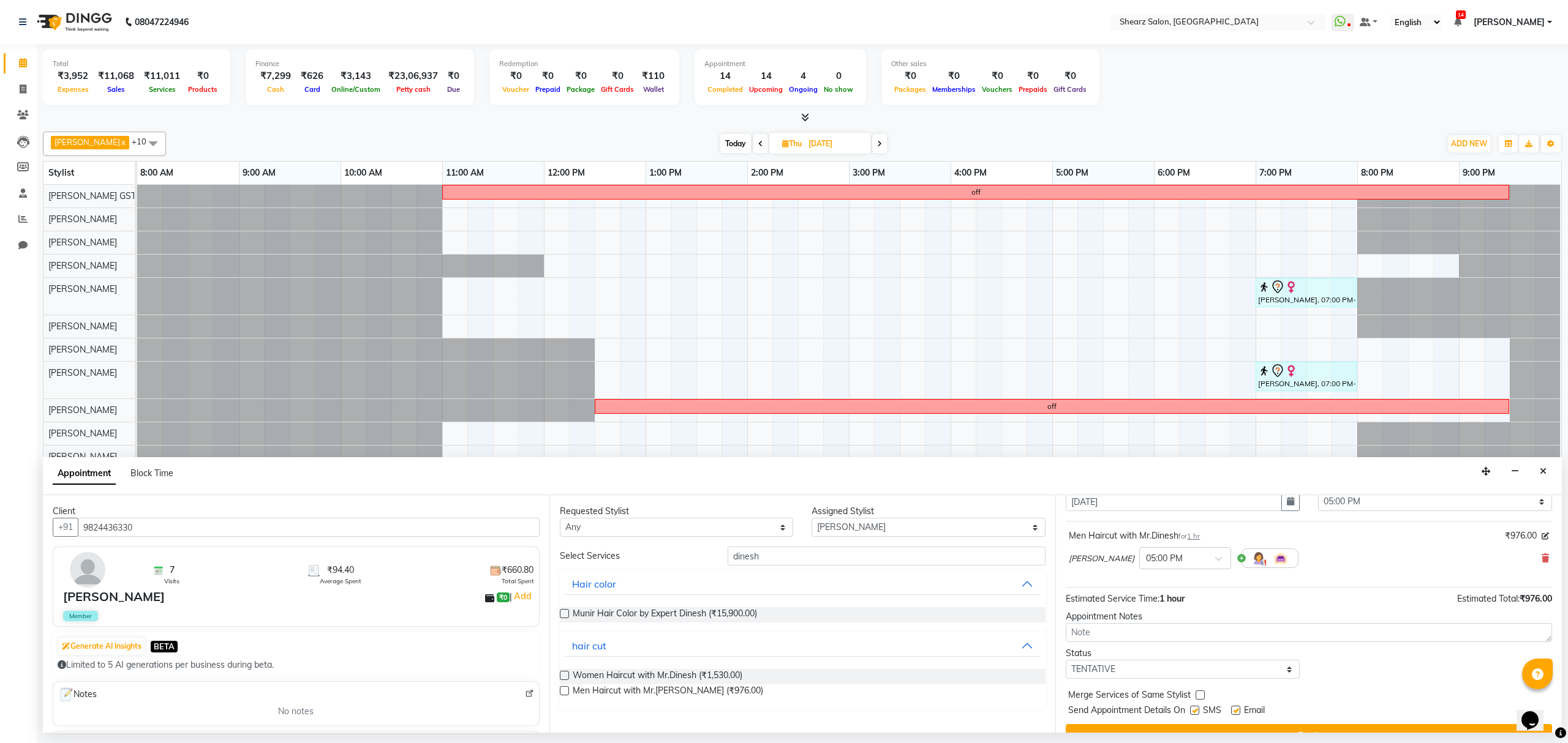
scroll to position [74, 0]
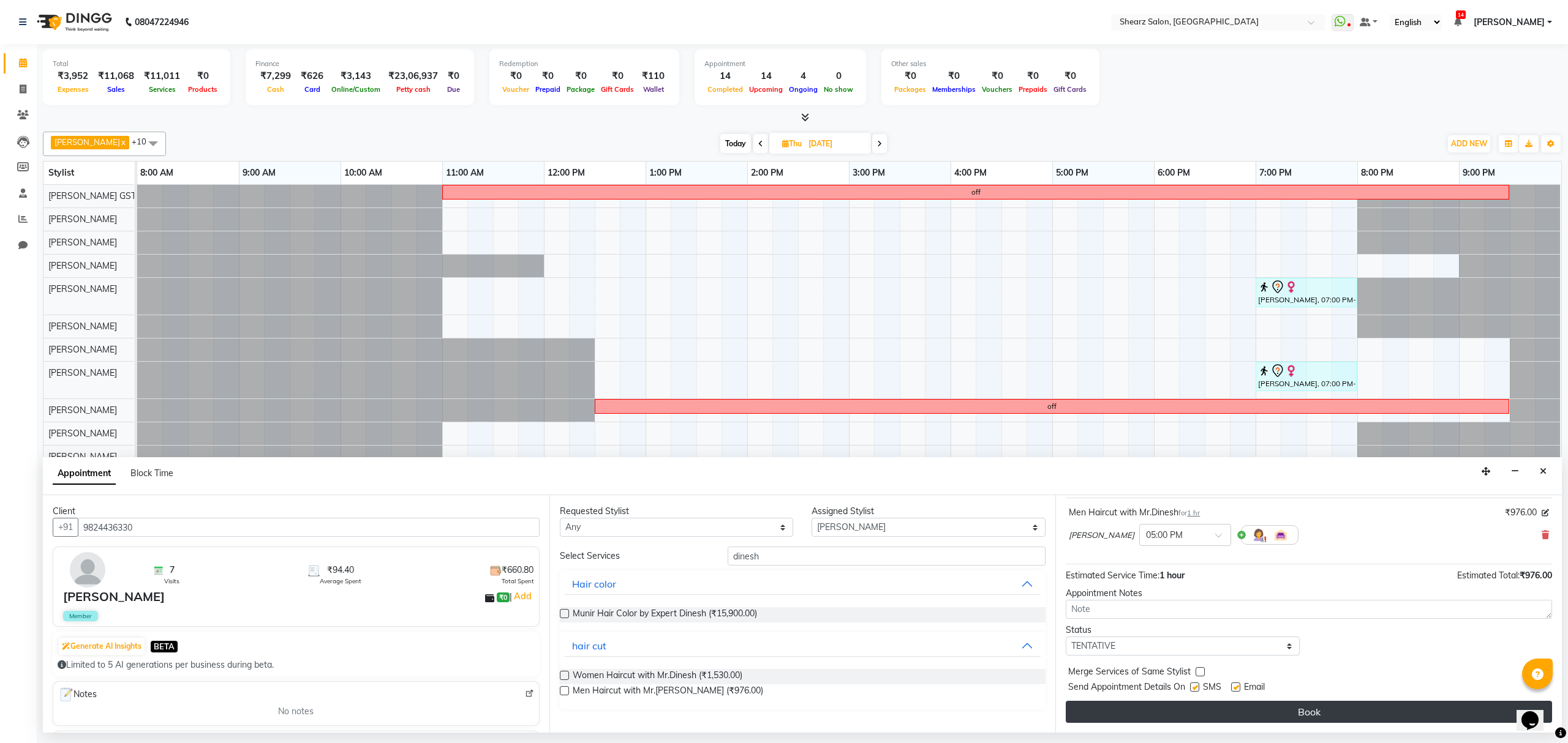
click at [1224, 718] on button "Book" at bounding box center [1309, 712] width 487 height 22
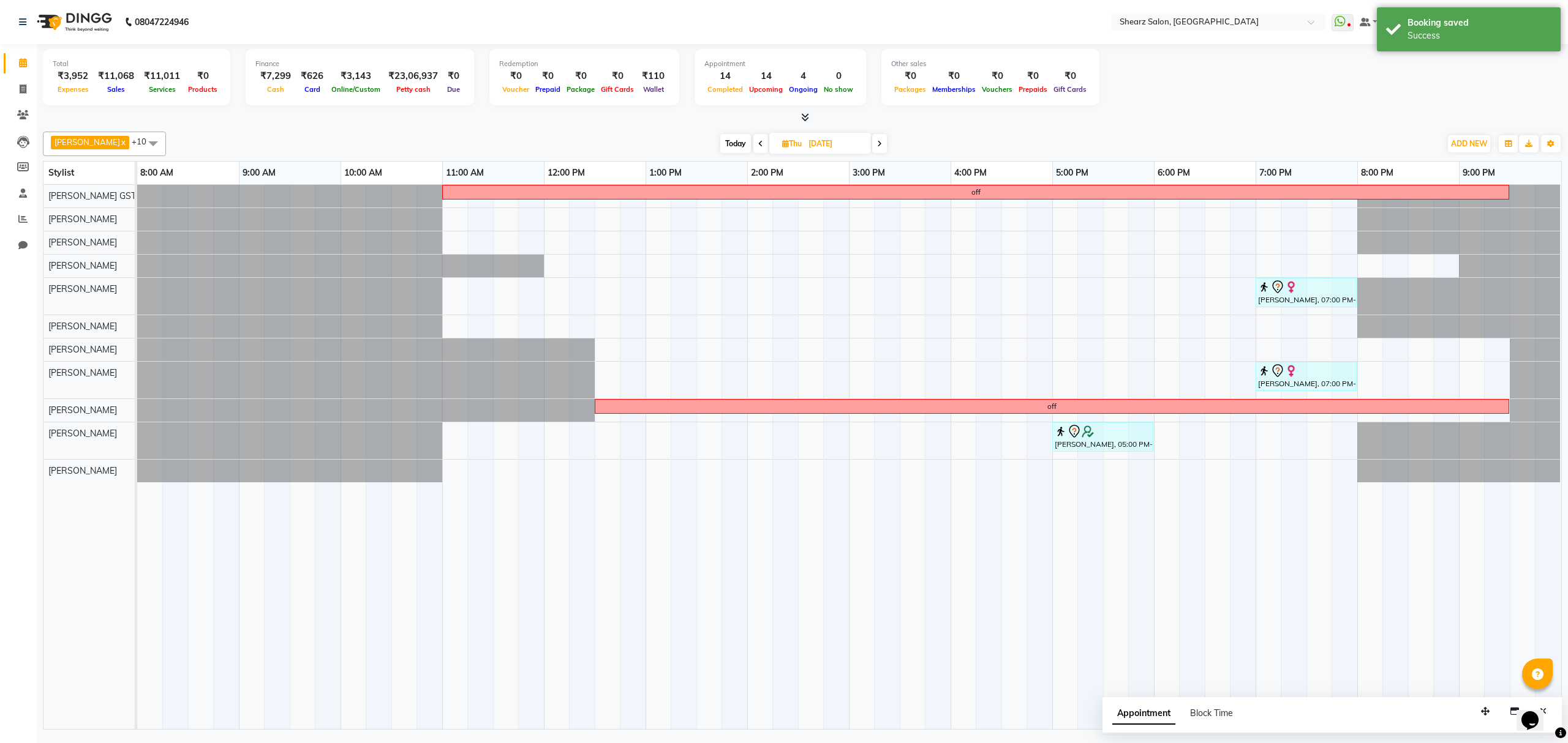
click at [736, 135] on span "Today" at bounding box center [735, 143] width 30 height 19
type input "04-10-2025"
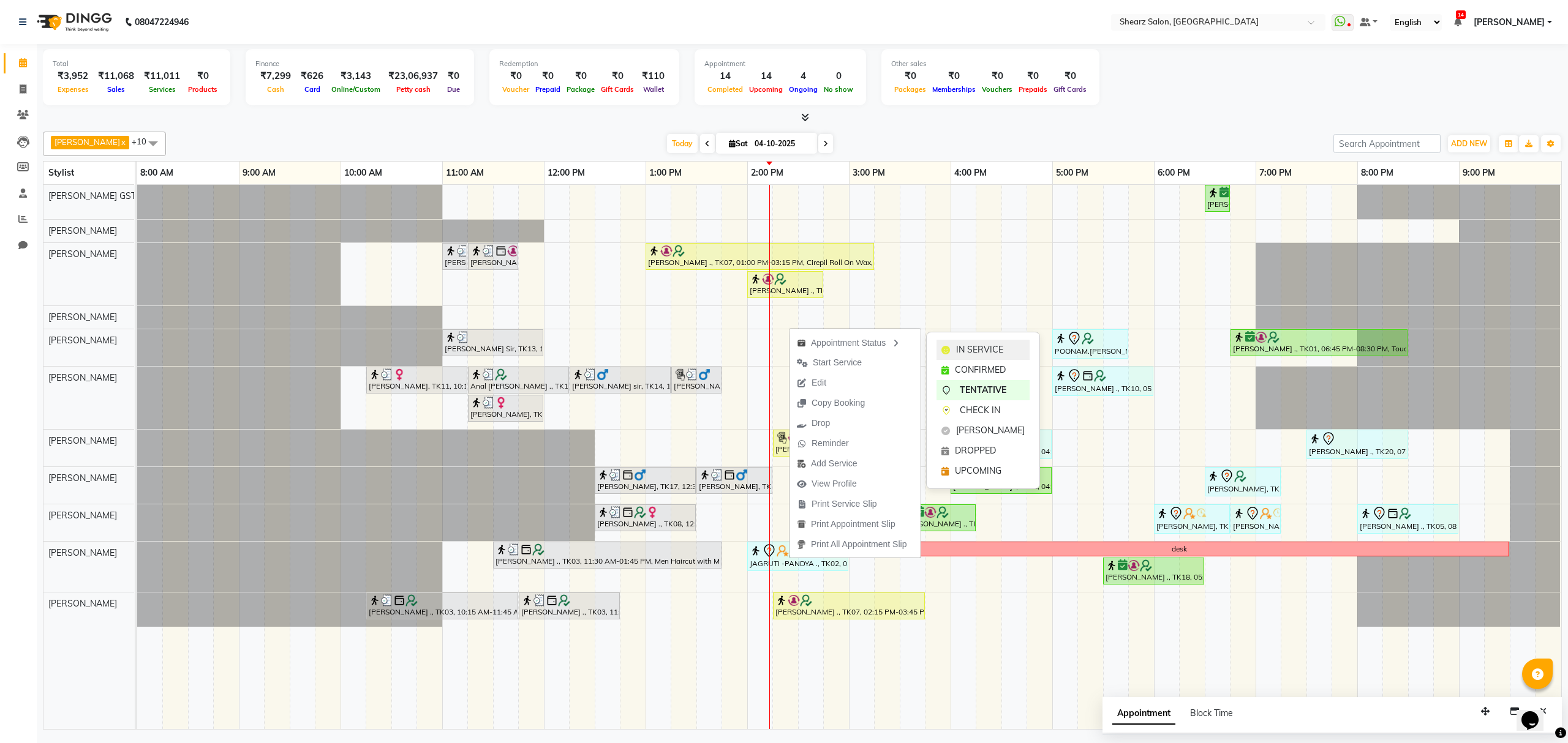
click at [980, 352] on span "IN SERVICE" at bounding box center [980, 350] width 47 height 13
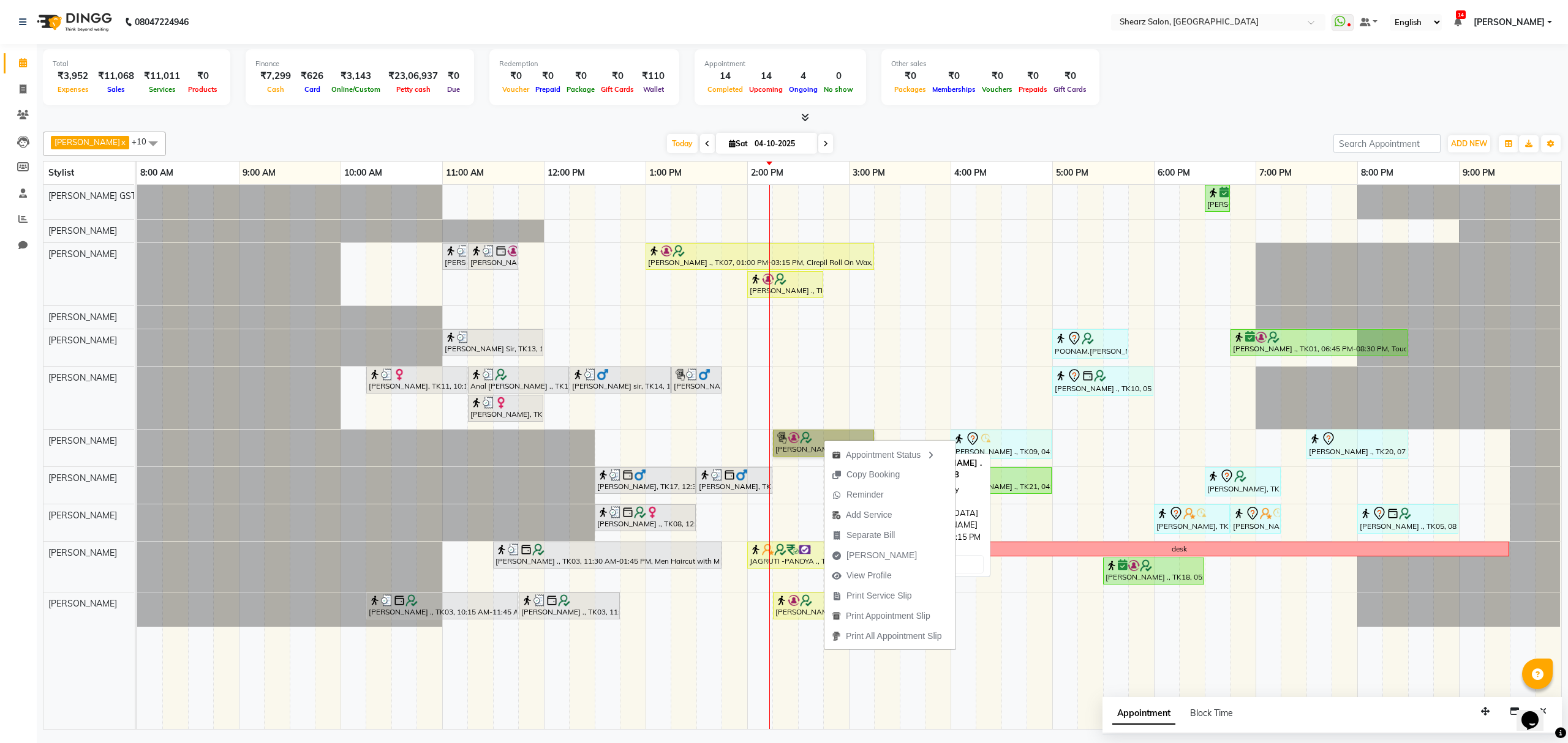
click at [807, 451] on link "Saurabh Yadav ., TK07, 02:15 PM-03:15 PM, Haircut By Sr.Stylist - Female" at bounding box center [823, 443] width 101 height 27
select select "1"
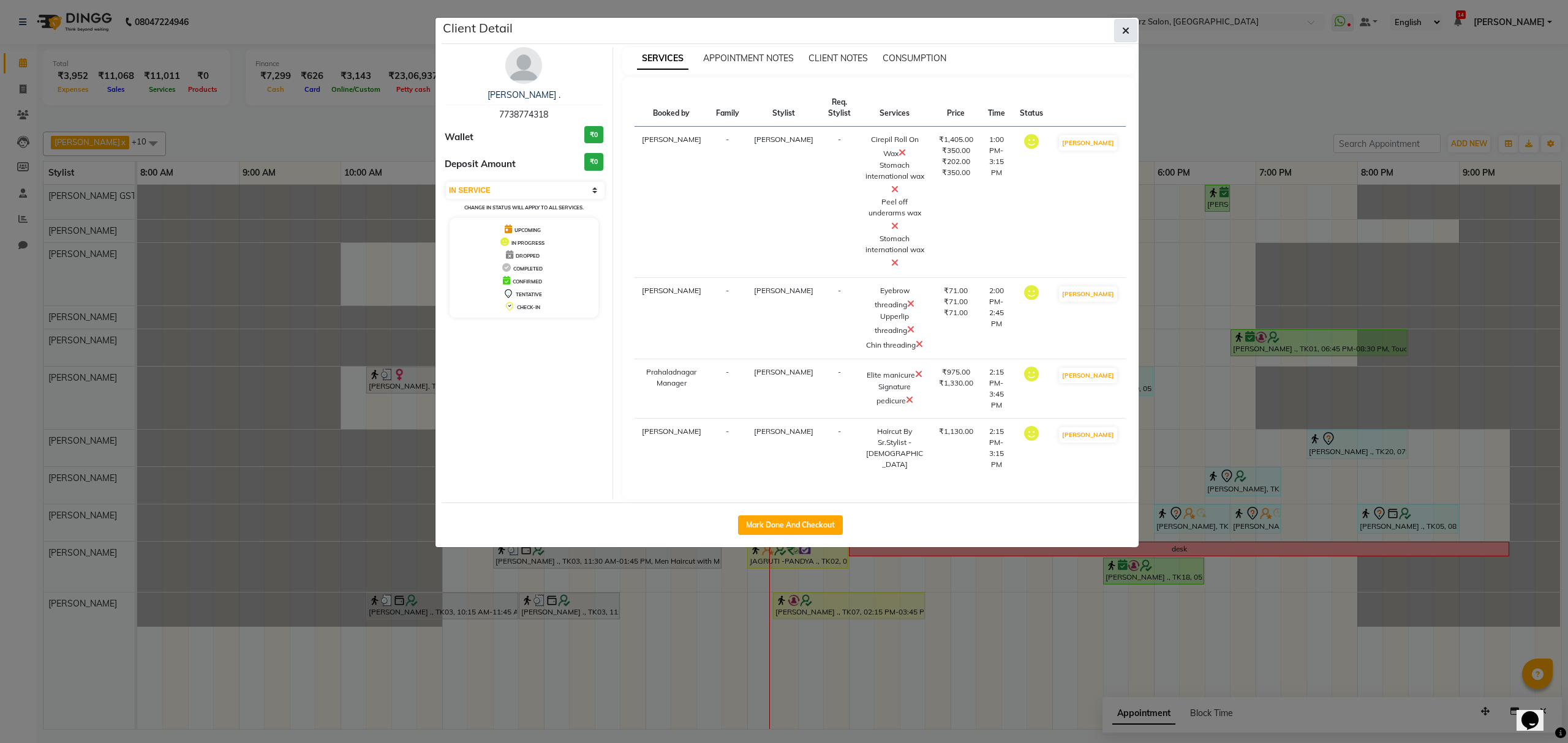
click at [1122, 30] on icon "button" at bounding box center [1125, 30] width 7 height 10
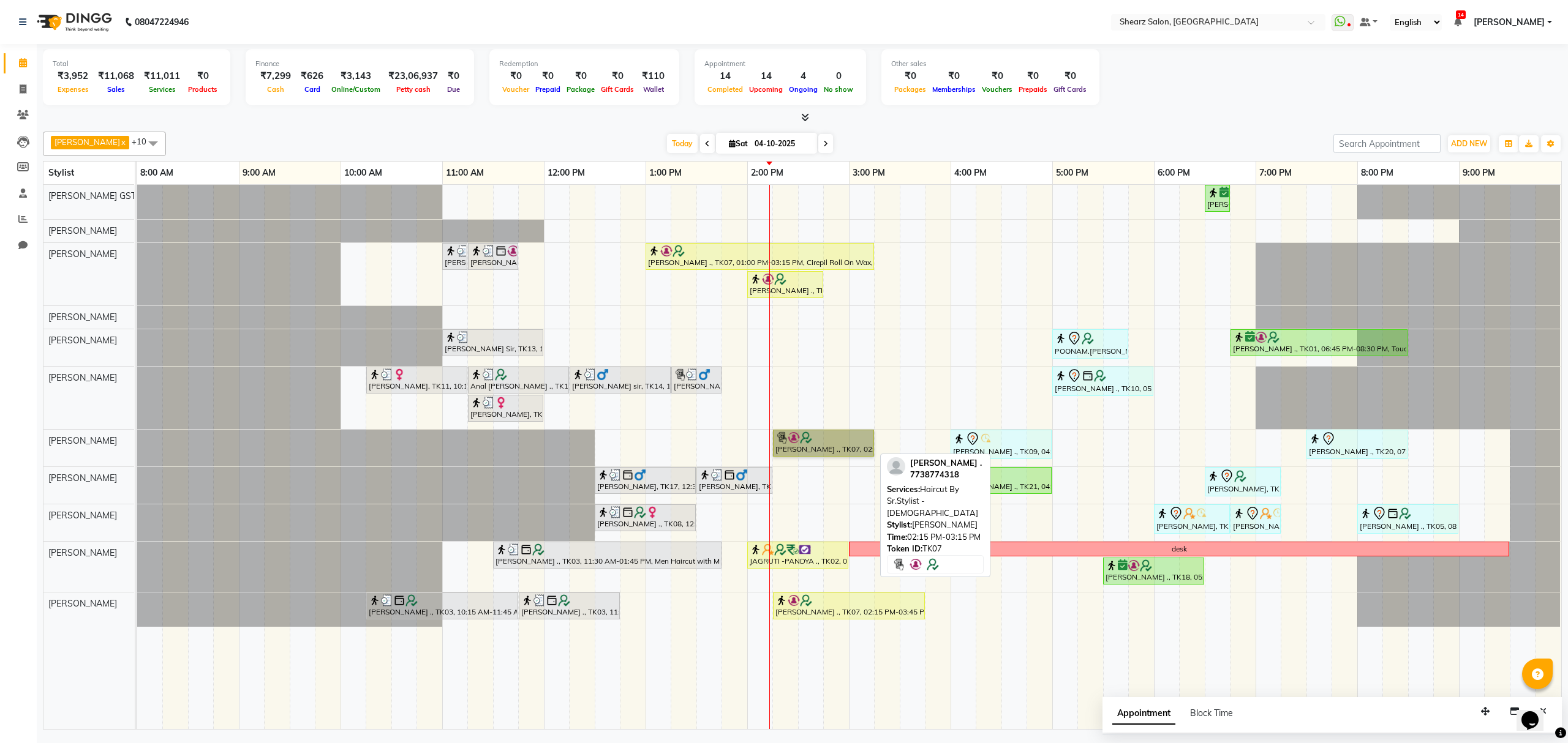
click at [855, 437] on link "Saurabh Yadav ., TK07, 02:15 PM-03:15 PM, Haircut By Sr.Stylist - Female" at bounding box center [823, 443] width 101 height 27
select select "1"
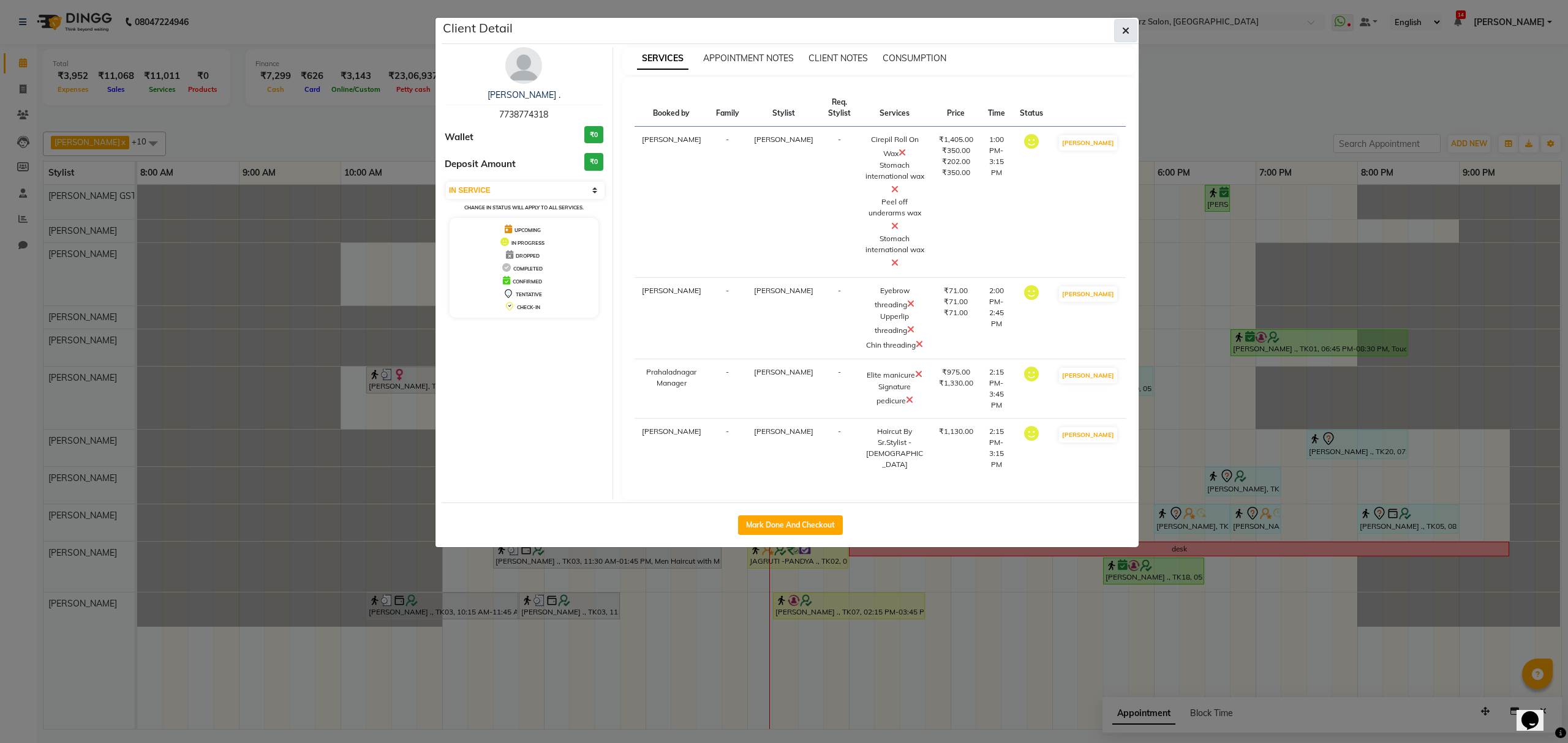
click at [1125, 24] on button "button" at bounding box center [1125, 30] width 24 height 24
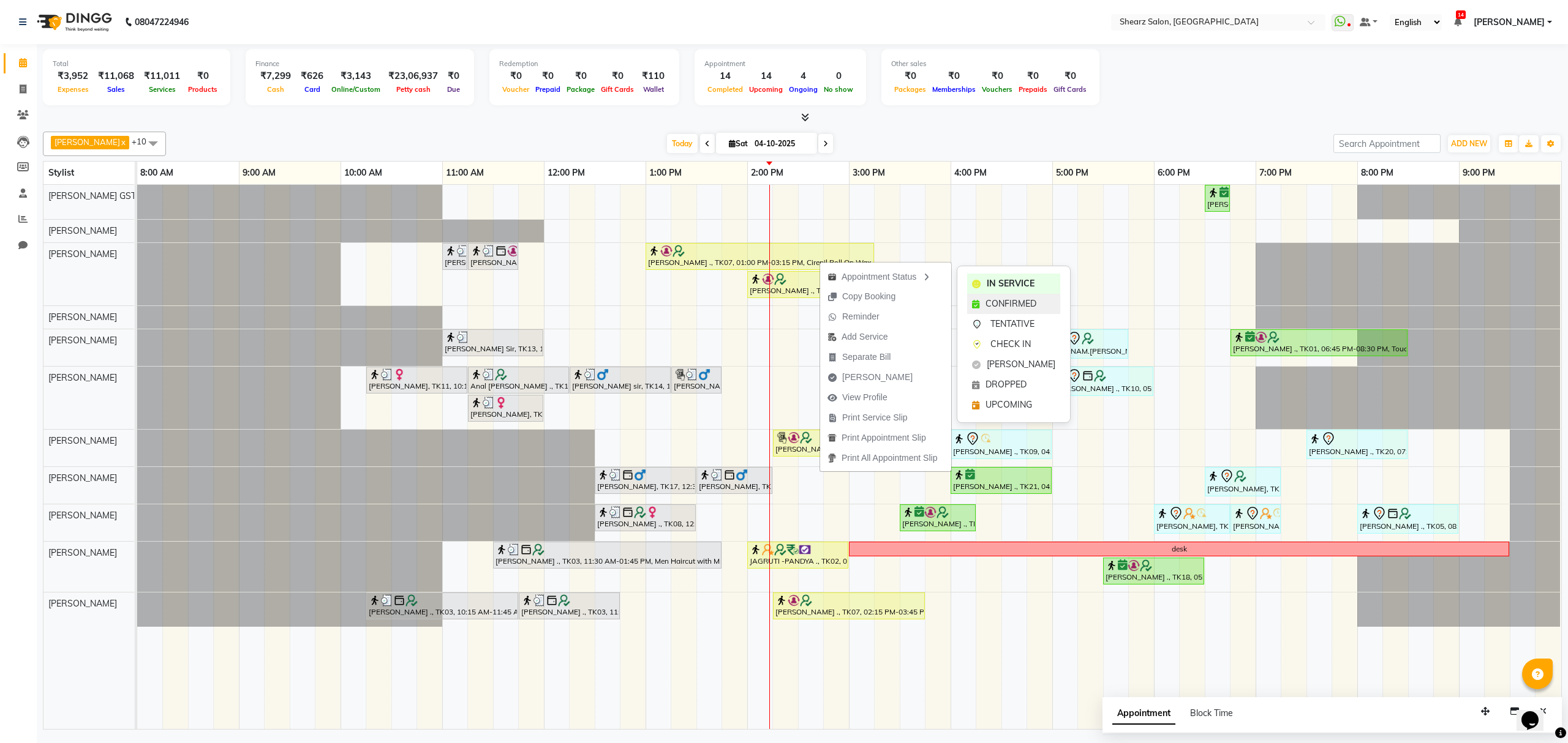
click at [1001, 298] on span "CONFIRMED" at bounding box center [1010, 304] width 51 height 13
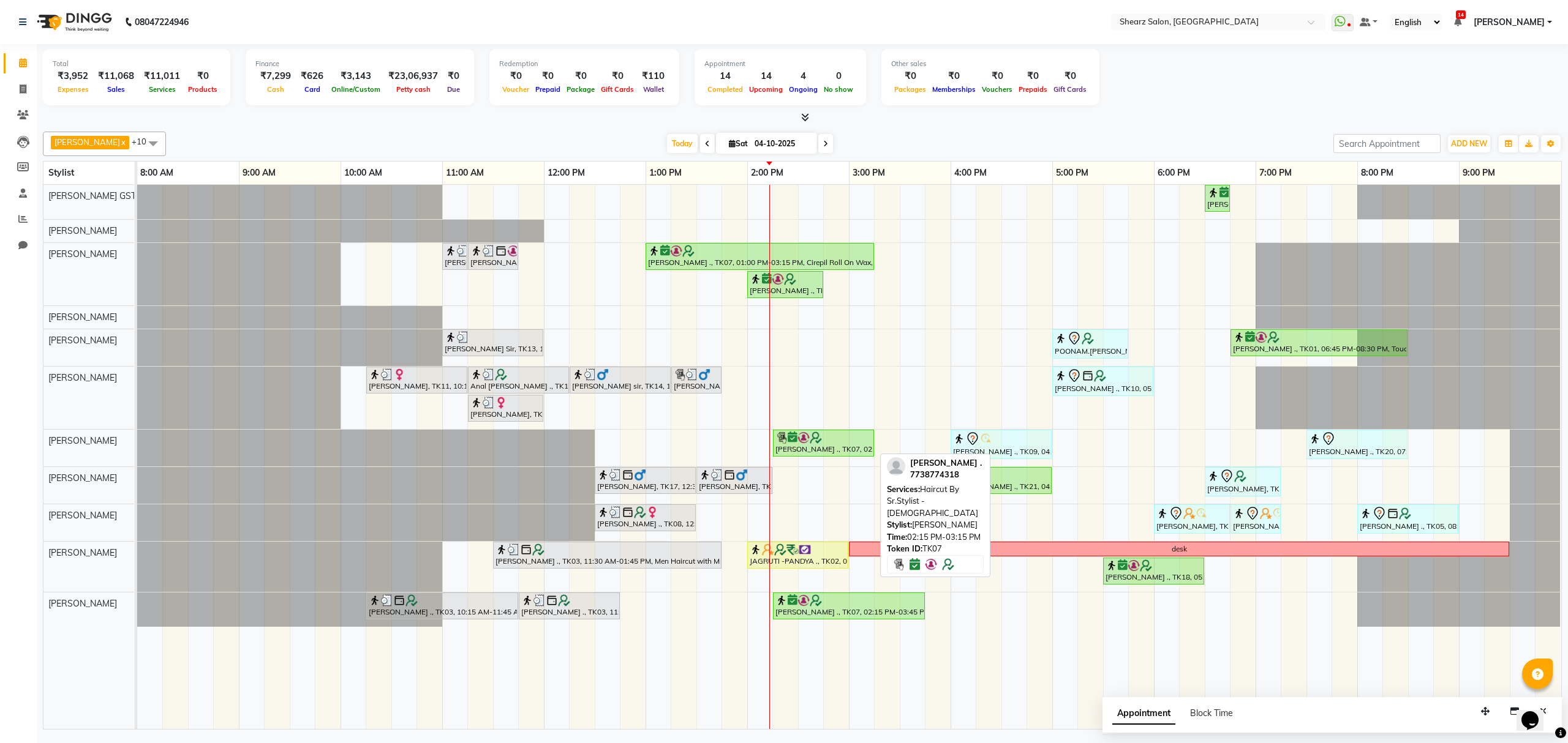
click at [824, 454] on div "Saurabh Yadav ., TK07, 02:15 PM-03:15 PM, Haircut By Sr.Stylist - Female" at bounding box center [823, 443] width 98 height 24
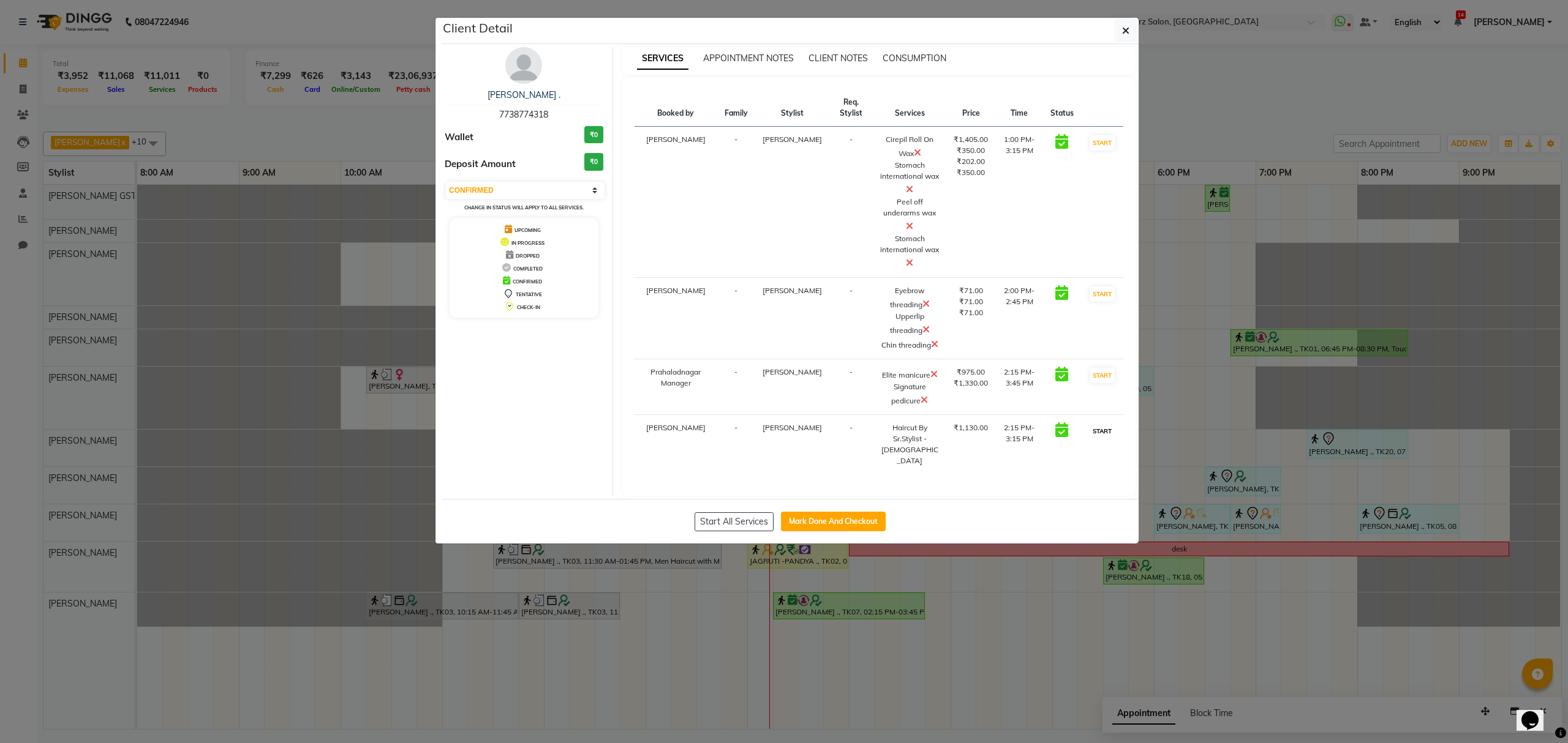
click at [1105, 439] on button "START" at bounding box center [1102, 431] width 25 height 15
select select "select"
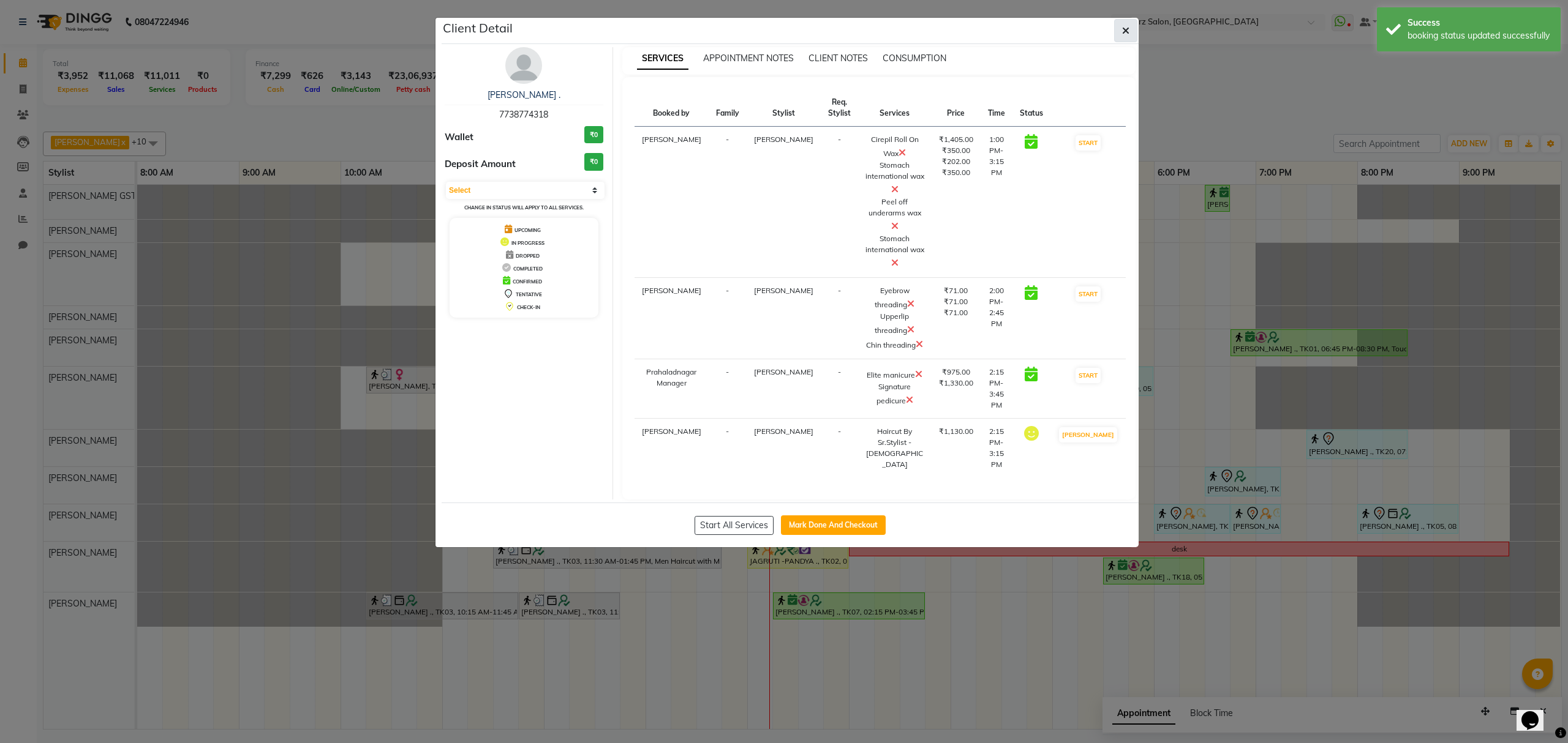
click at [1125, 28] on icon "button" at bounding box center [1125, 30] width 7 height 10
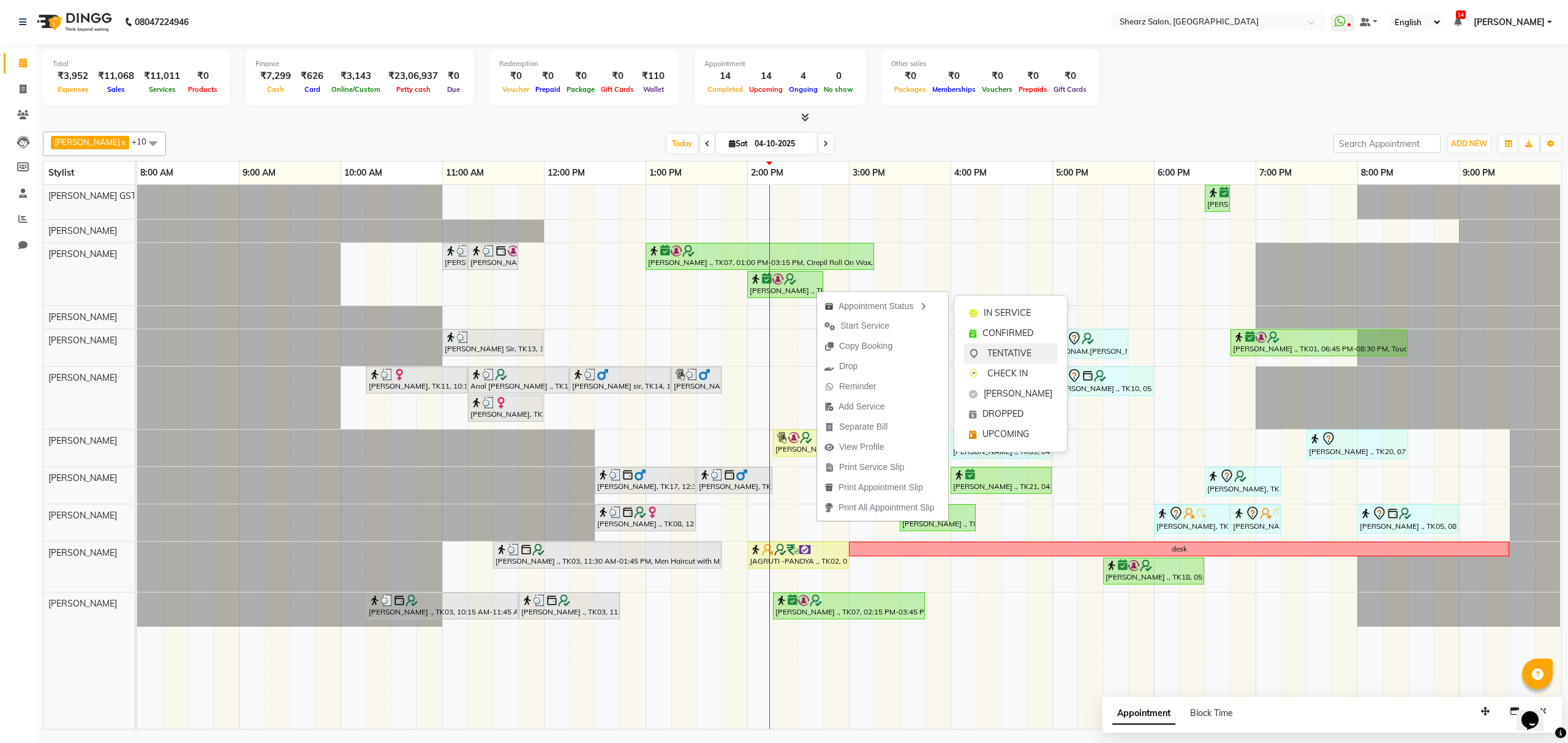
click at [1009, 355] on span "TENTATIVE" at bounding box center [1009, 353] width 44 height 13
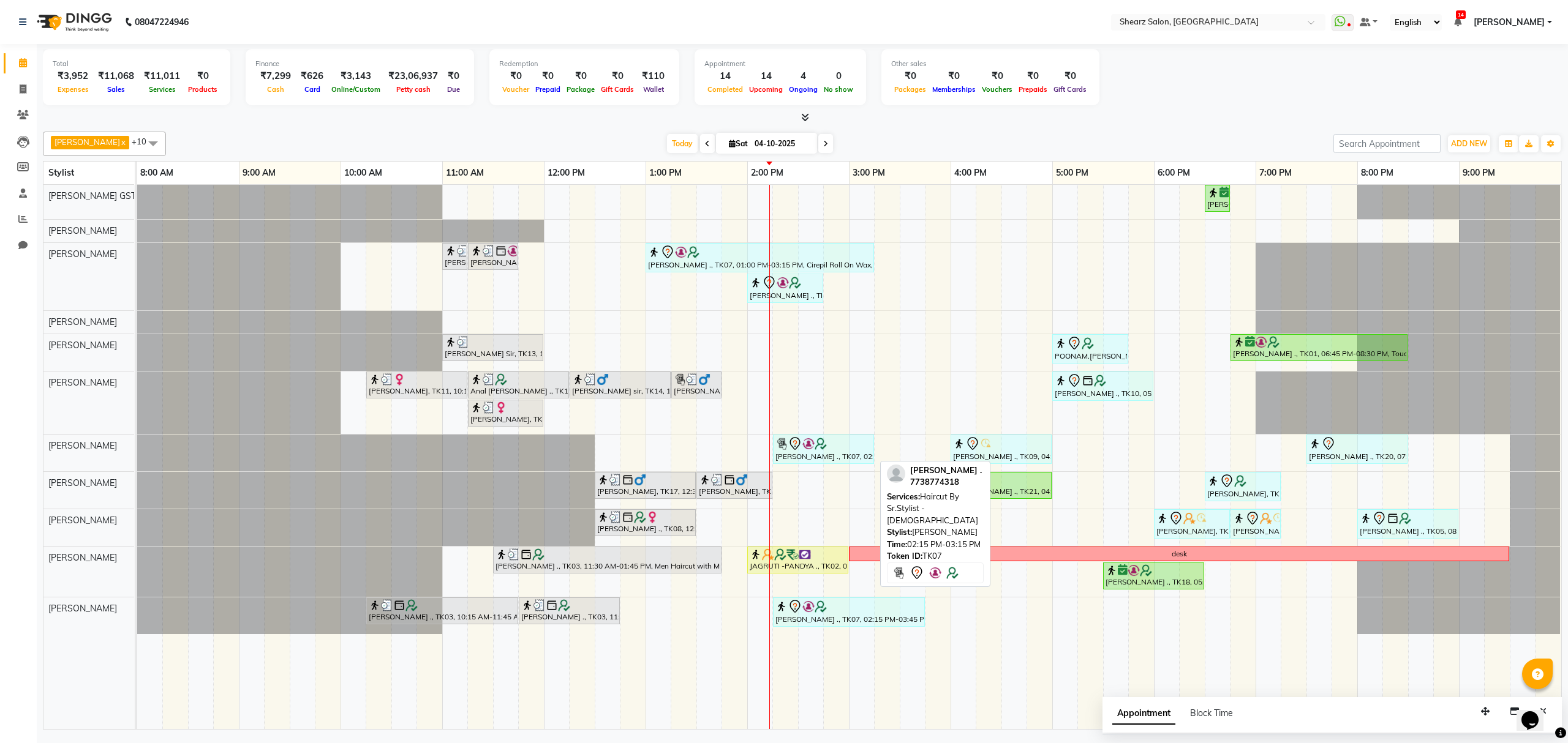
click at [854, 447] on div at bounding box center [823, 444] width 96 height 15
select select "7"
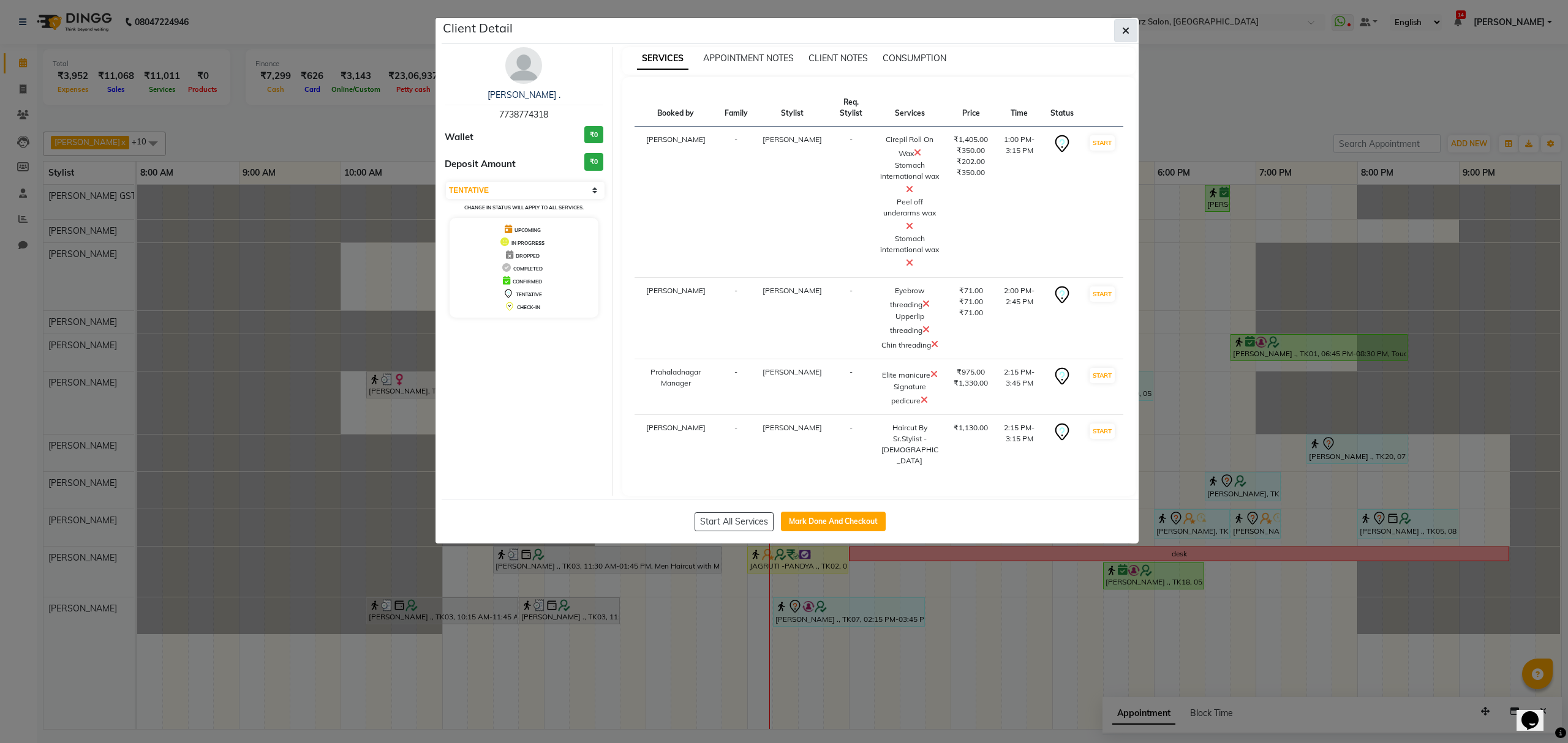
click at [1127, 37] on button "button" at bounding box center [1125, 30] width 24 height 24
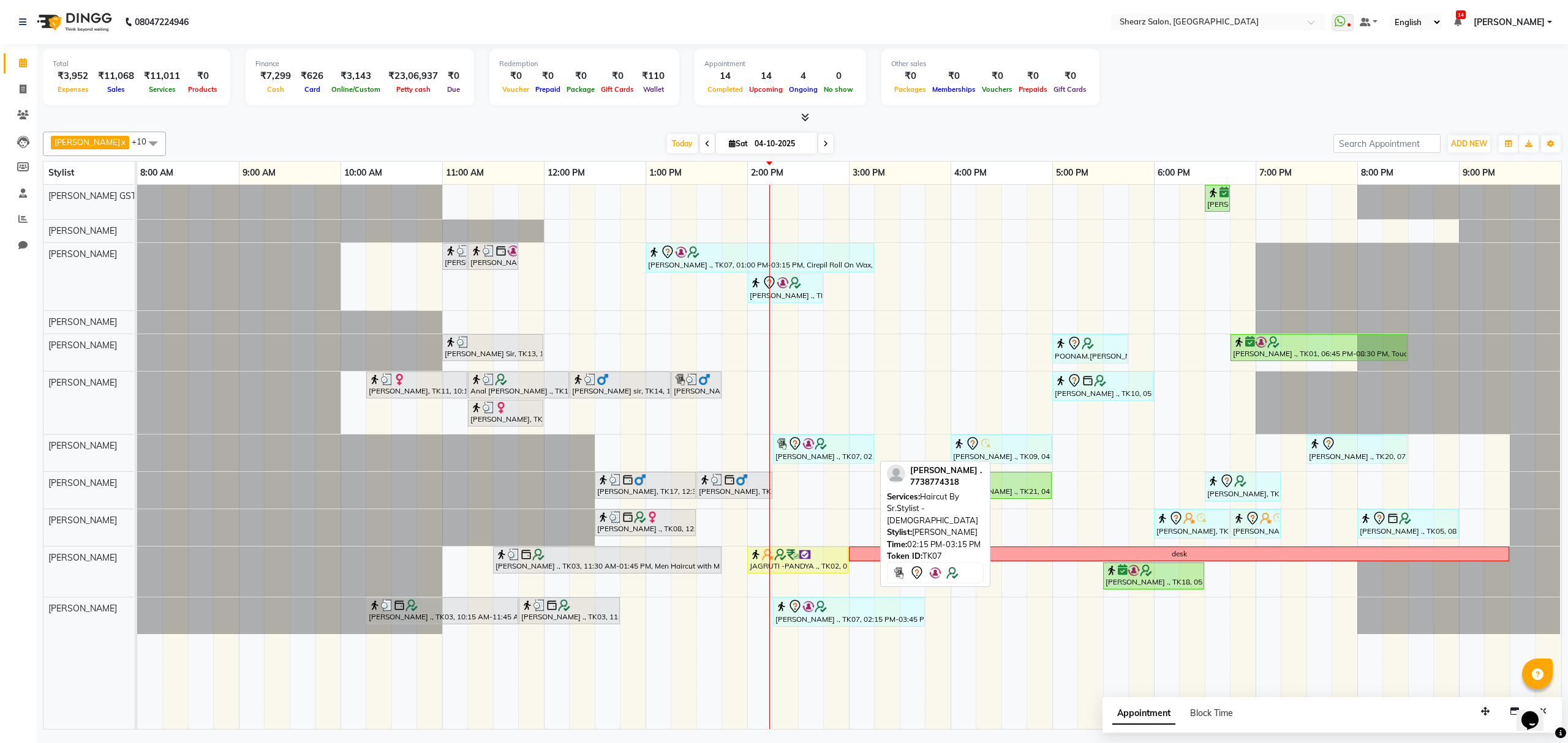
click at [837, 464] on link "Saurabh Yadav ., TK07, 02:15 PM-03:15 PM, Haircut By Sr.Stylist - Female" at bounding box center [823, 449] width 101 height 30
select select "7"
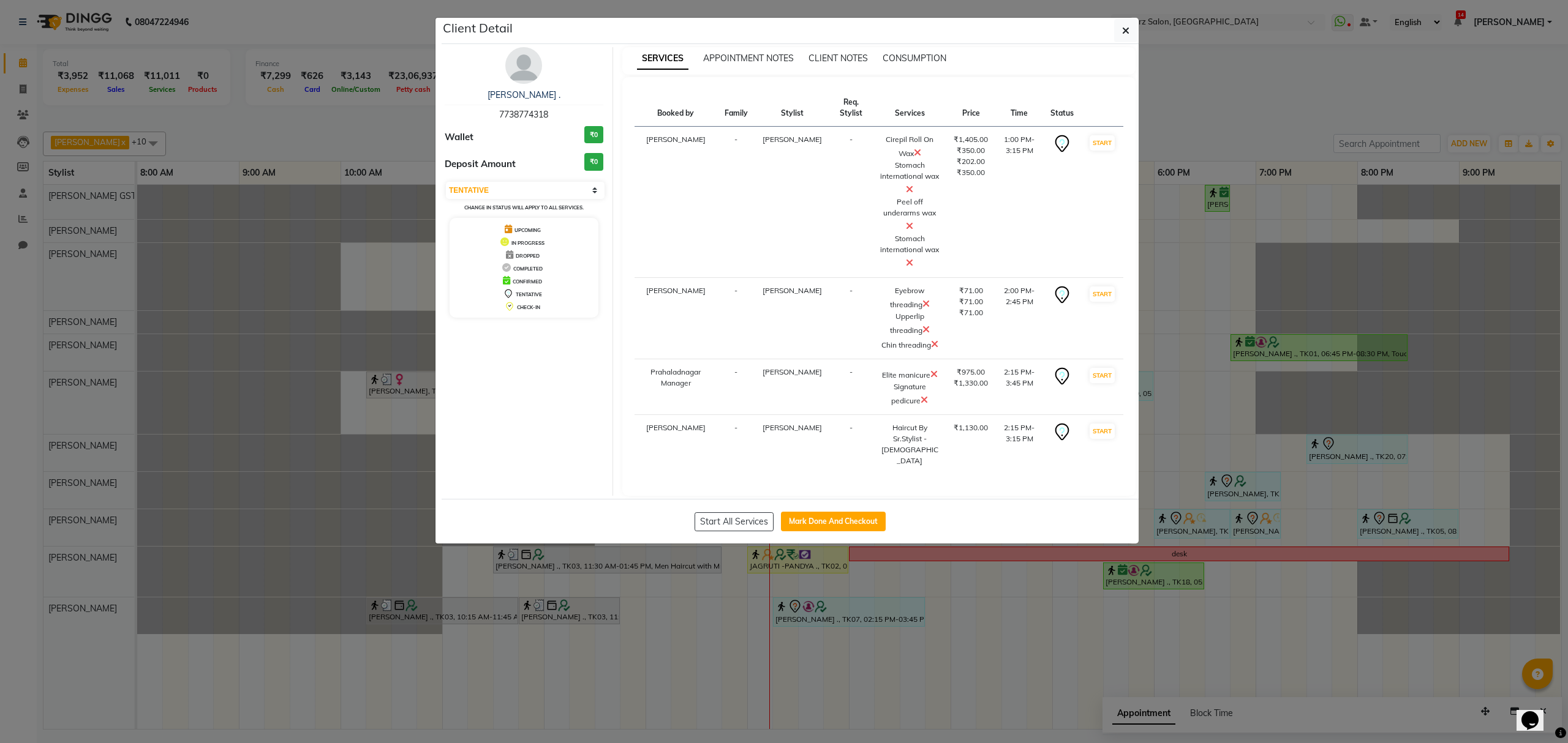
click at [913, 189] on icon at bounding box center [909, 189] width 7 height 10
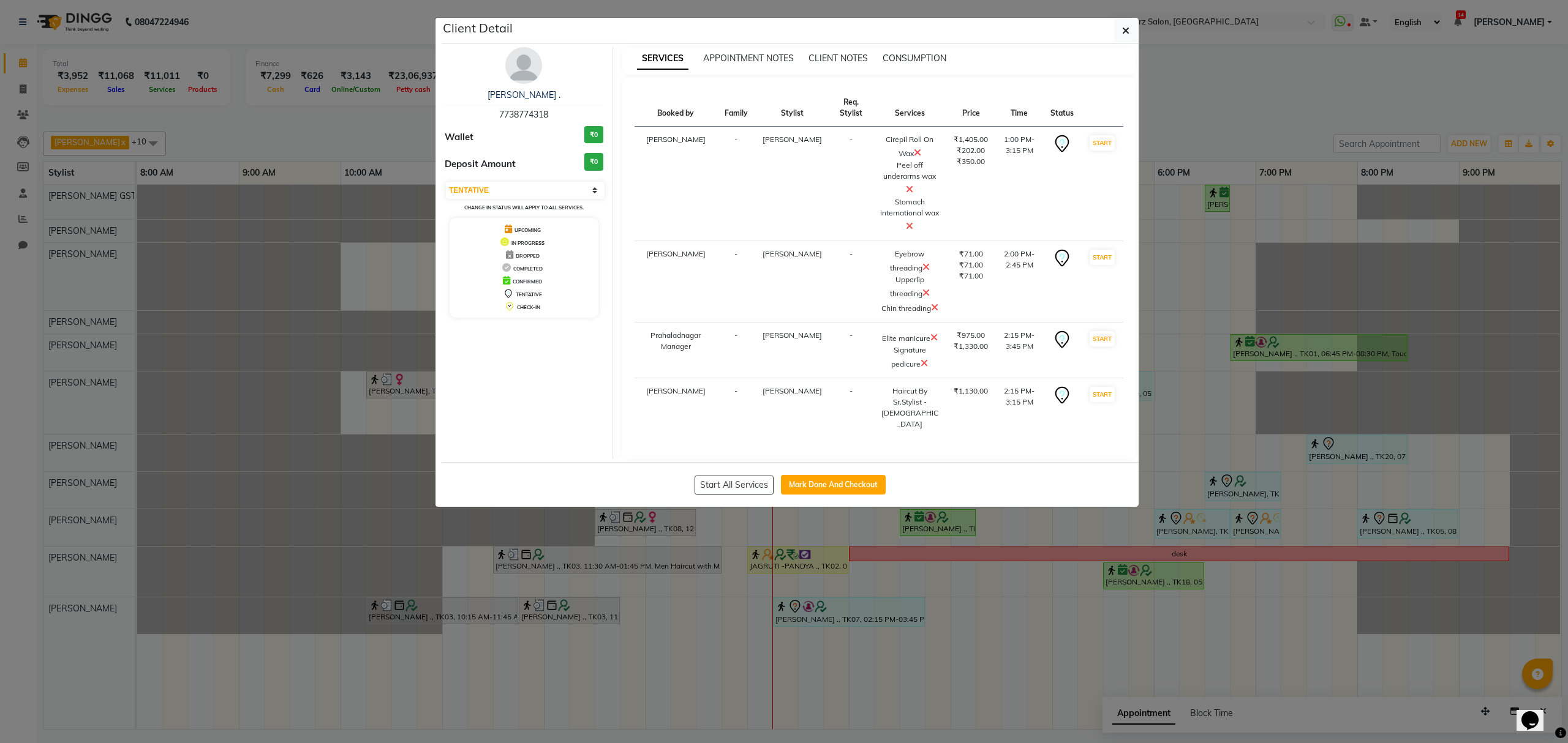
click at [931, 342] on icon at bounding box center [934, 337] width 7 height 10
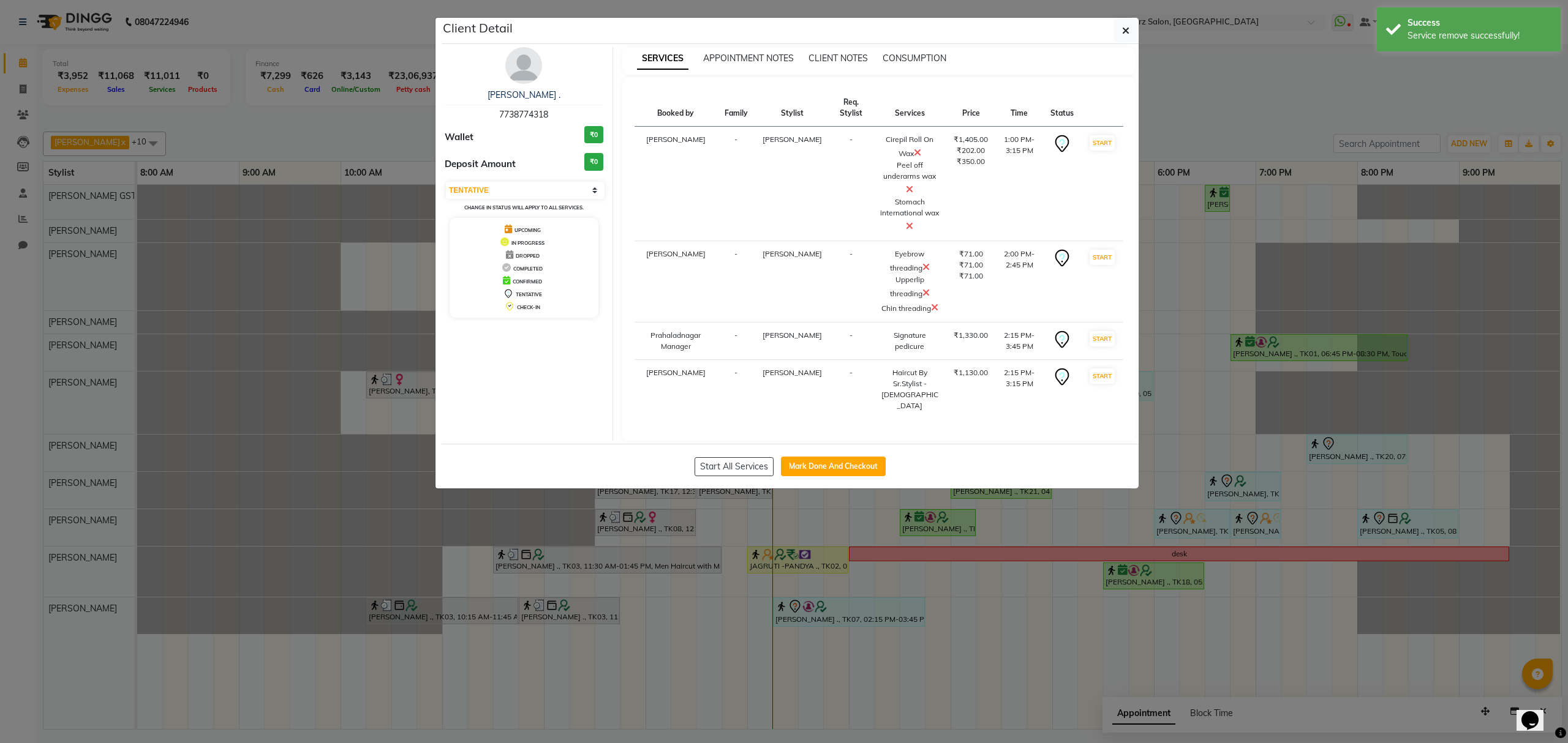
click at [1057, 385] on icon at bounding box center [1062, 377] width 20 height 20
click at [1061, 387] on icon at bounding box center [1062, 377] width 20 height 20
drag, startPoint x: 1061, startPoint y: 392, endPoint x: 960, endPoint y: 389, distance: 101.0
click at [960, 379] on div "₹1,130.00" at bounding box center [970, 373] width 34 height 11
drag, startPoint x: 1116, startPoint y: 27, endPoint x: 1098, endPoint y: 90, distance: 65.5
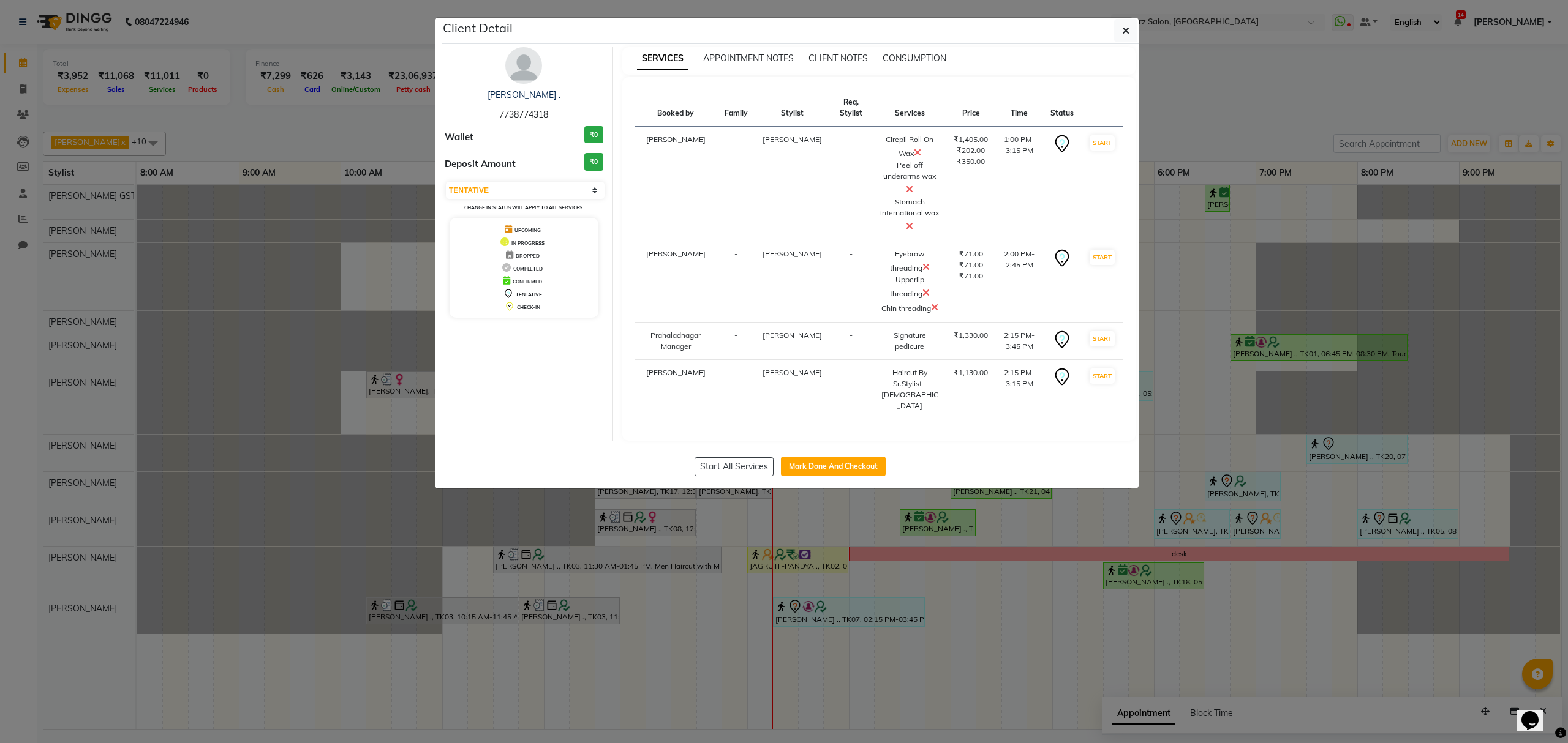
click at [1116, 28] on button "button" at bounding box center [1125, 30] width 24 height 24
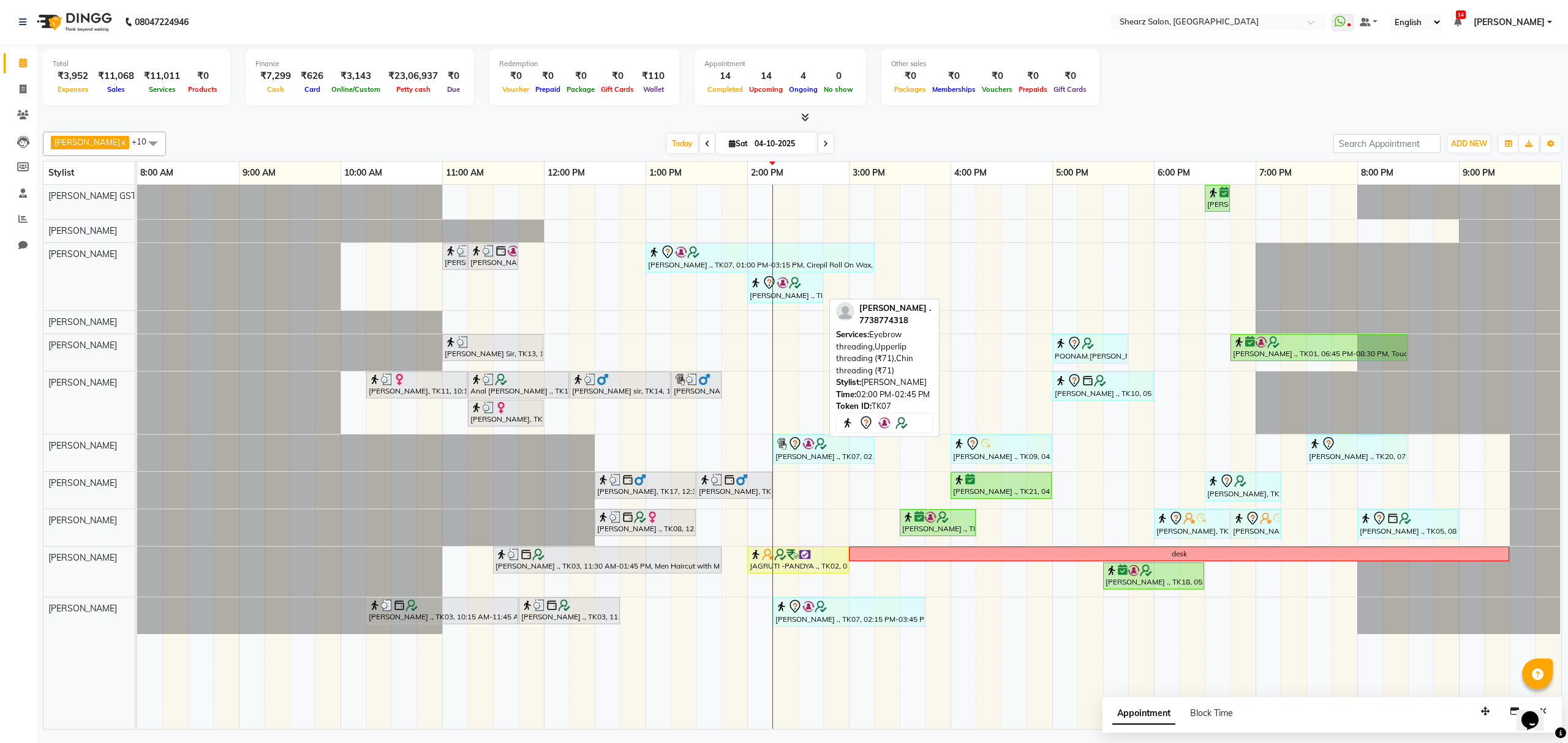
click at [804, 292] on div "[PERSON_NAME] ., TK07, 02:00 PM-02:45 PM, Eyebrow threading,Upperlip threading …" at bounding box center [785, 288] width 73 height 26
select select "7"
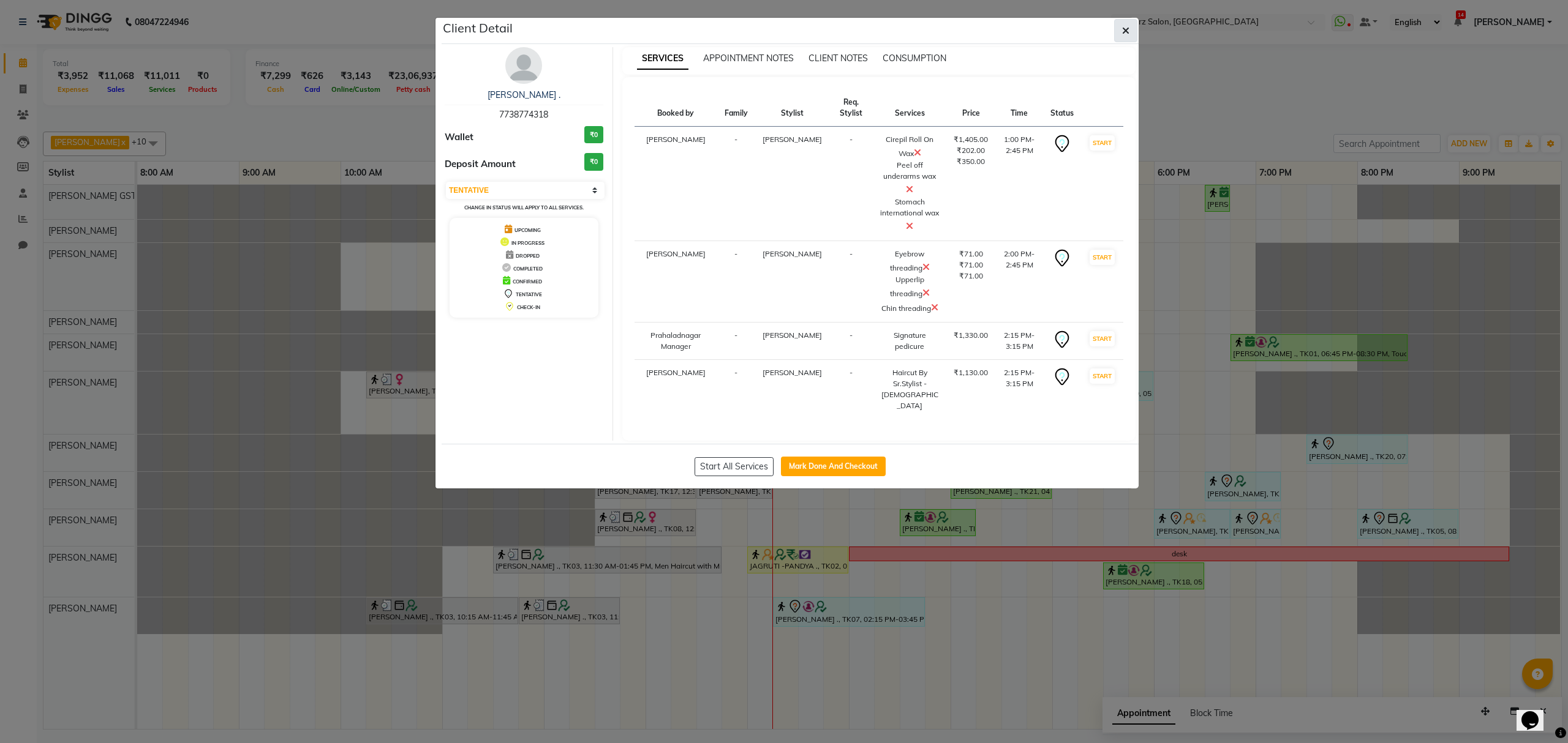
click at [1122, 33] on icon "button" at bounding box center [1125, 30] width 7 height 10
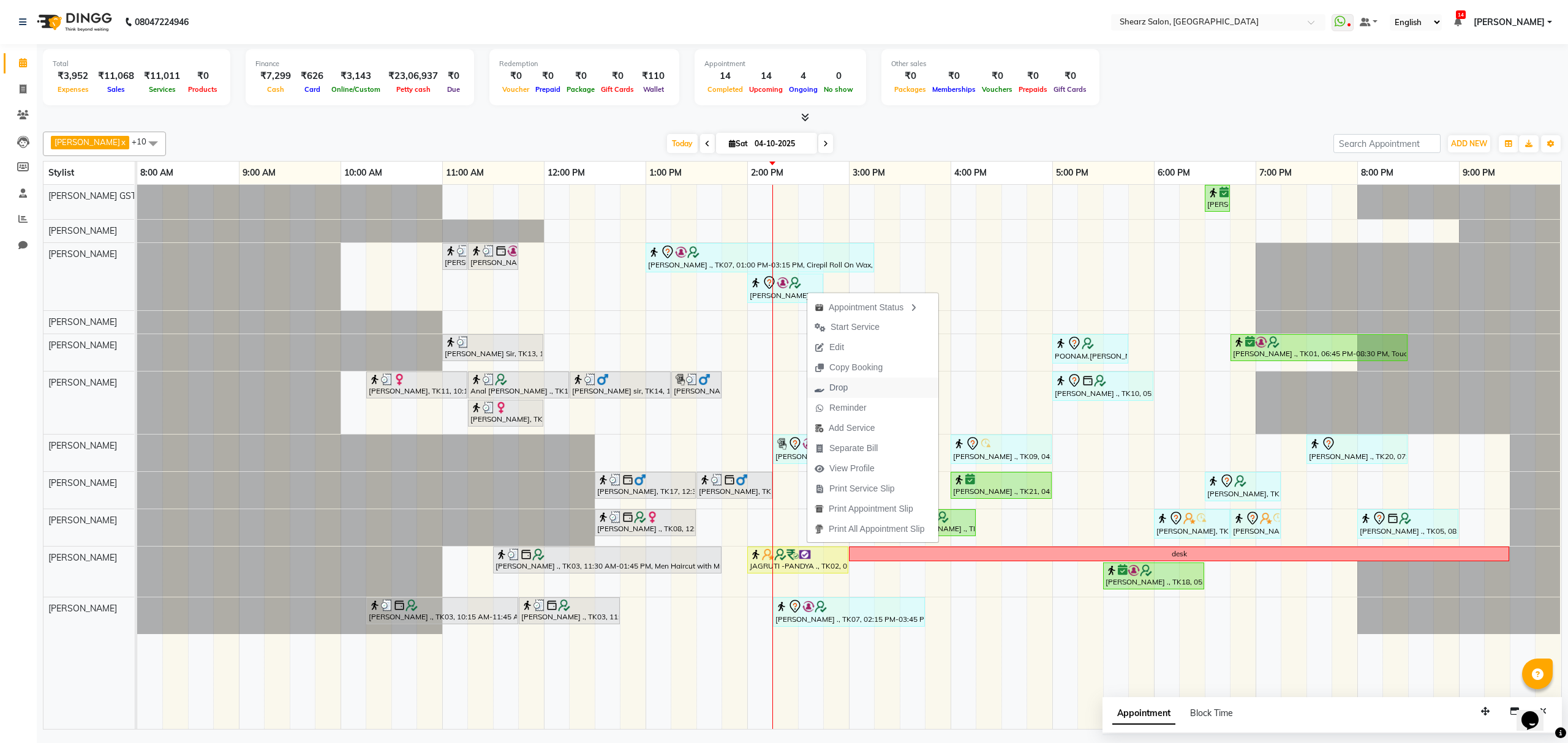
click at [834, 382] on span "Drop" at bounding box center [838, 387] width 18 height 13
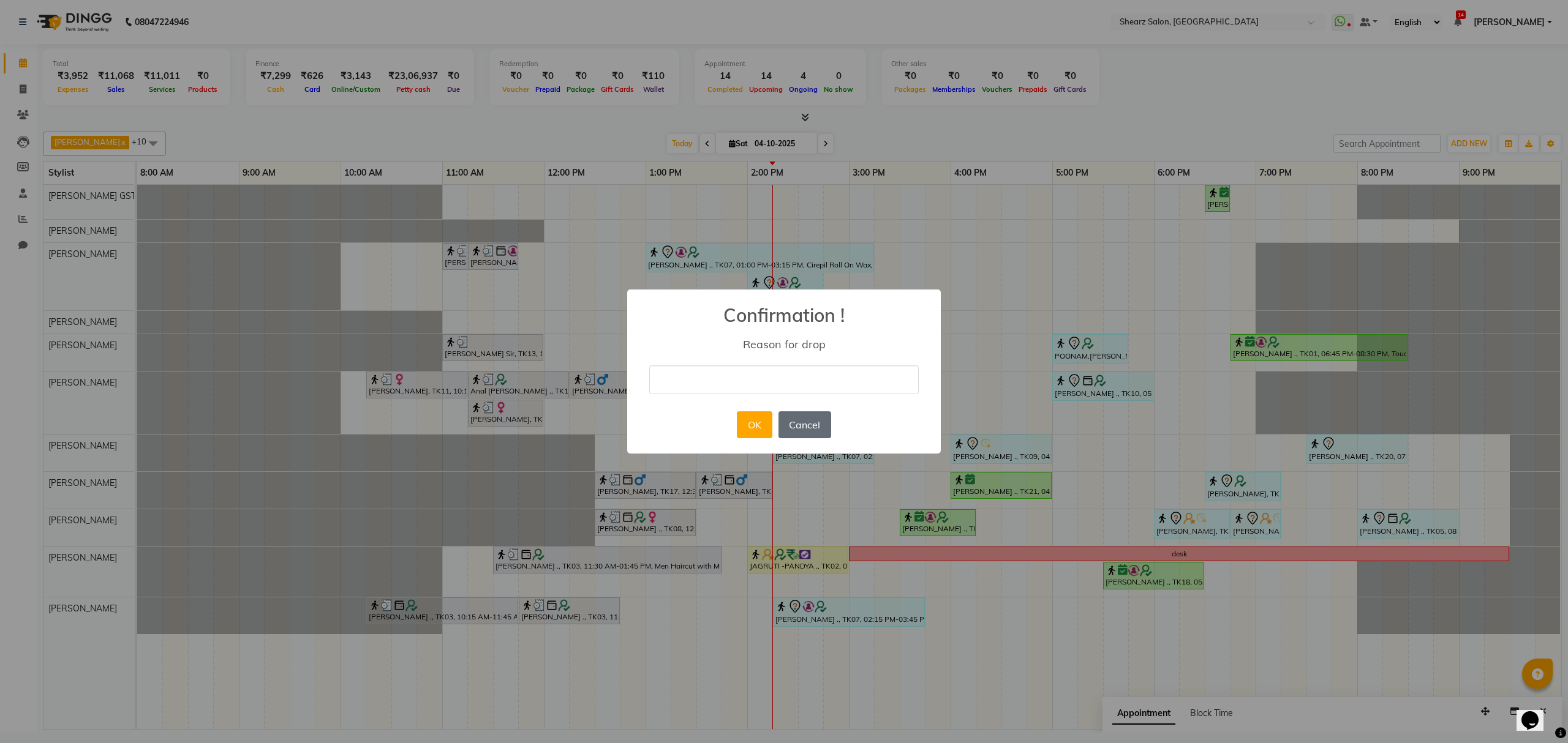
click at [804, 425] on button "Cancel" at bounding box center [805, 425] width 53 height 27
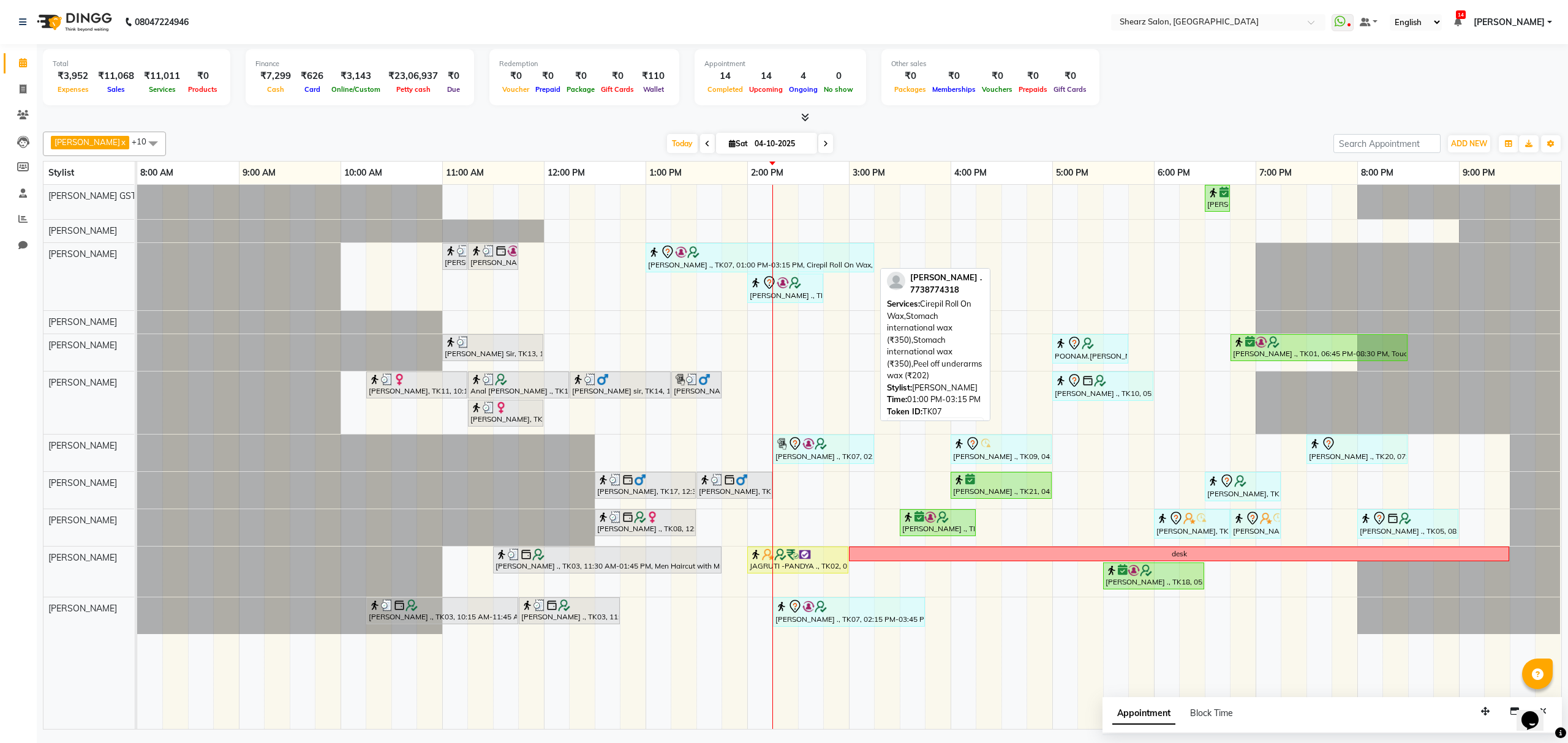
click at [825, 262] on div "Saurabh Yadav ., TK07, 01:00 PM-03:15 PM, Cirepil Roll On Wax,Stomach internati…" at bounding box center [759, 258] width 226 height 26
select select "7"
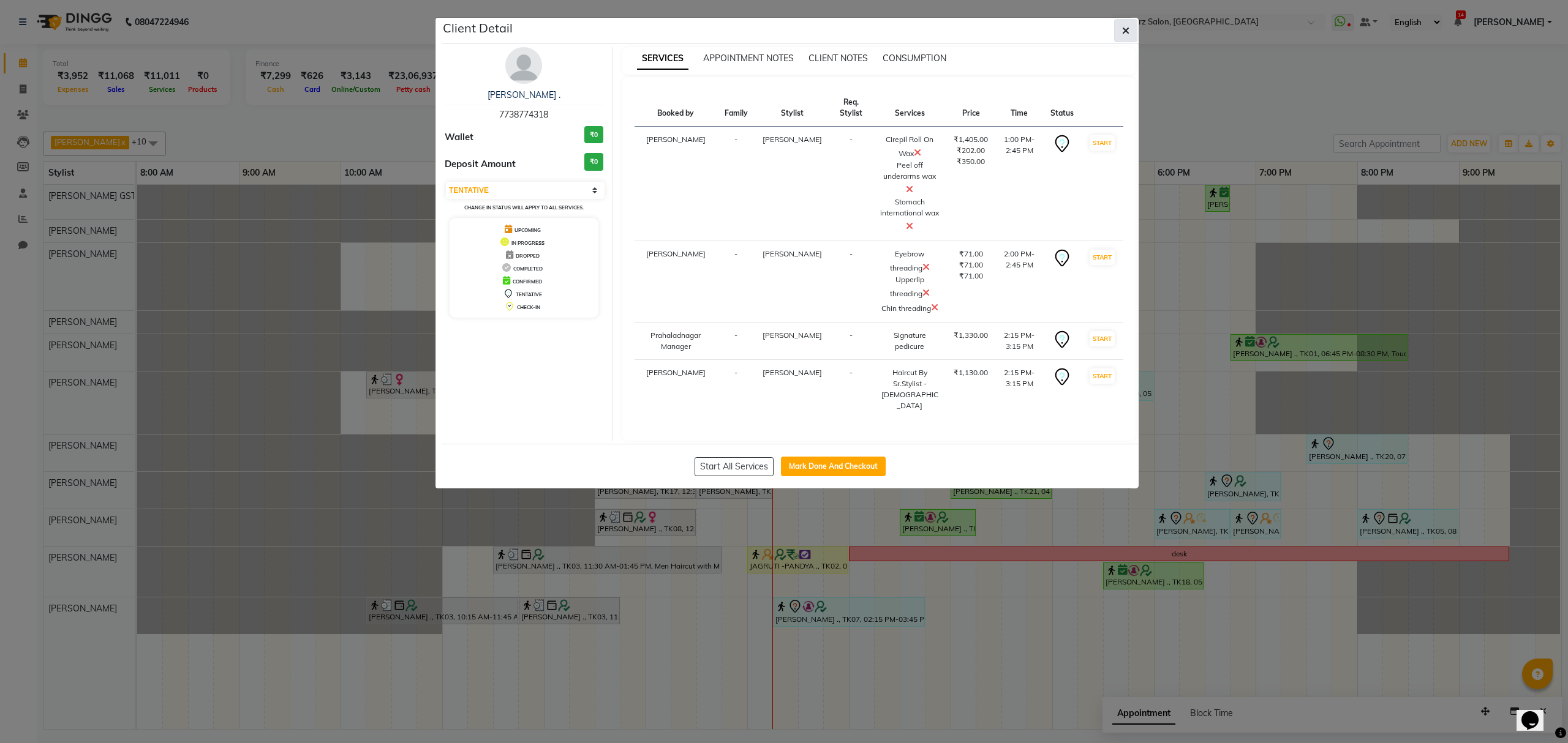
click at [1125, 28] on icon "button" at bounding box center [1125, 30] width 7 height 10
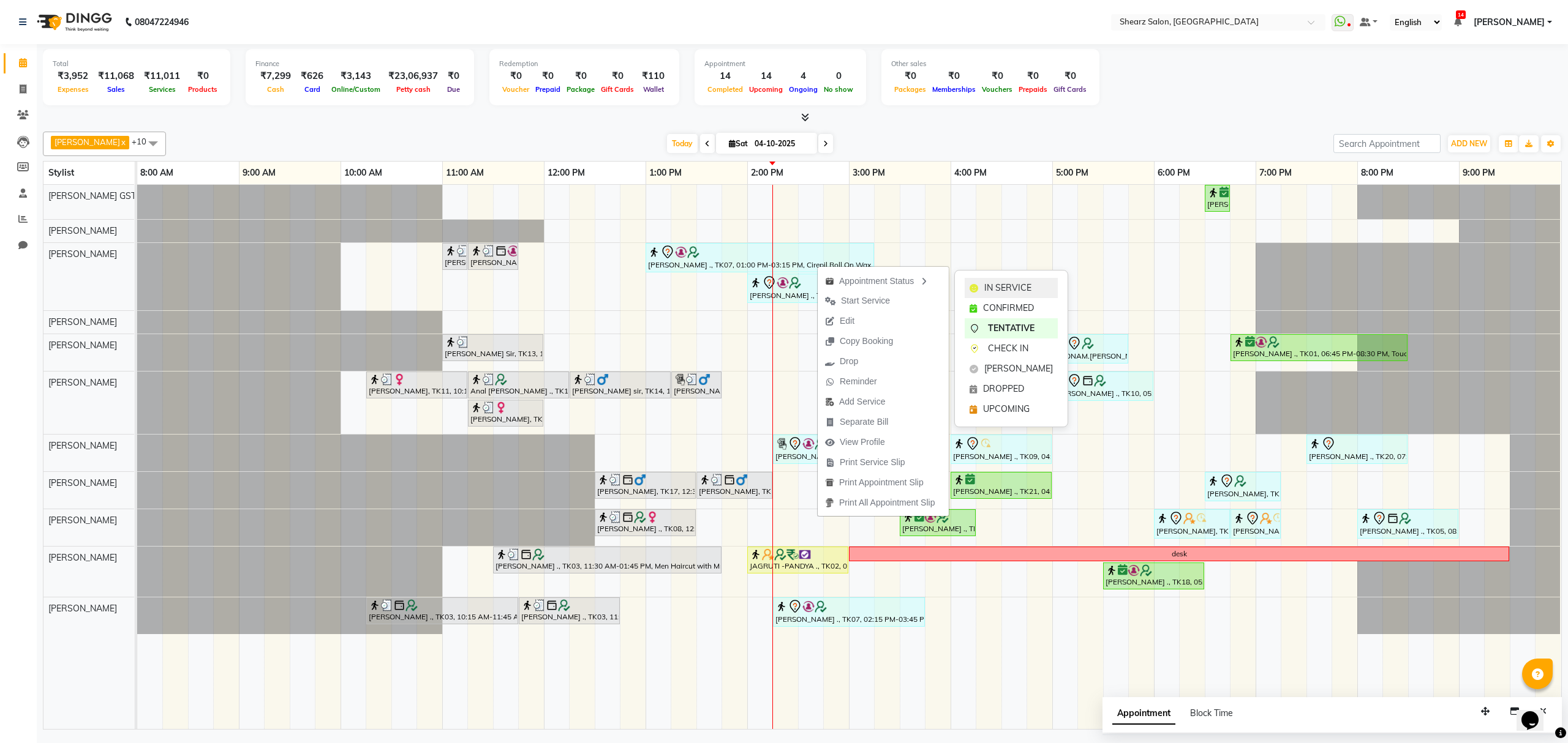
click at [1005, 292] on span "IN SERVICE" at bounding box center [1008, 288] width 47 height 13
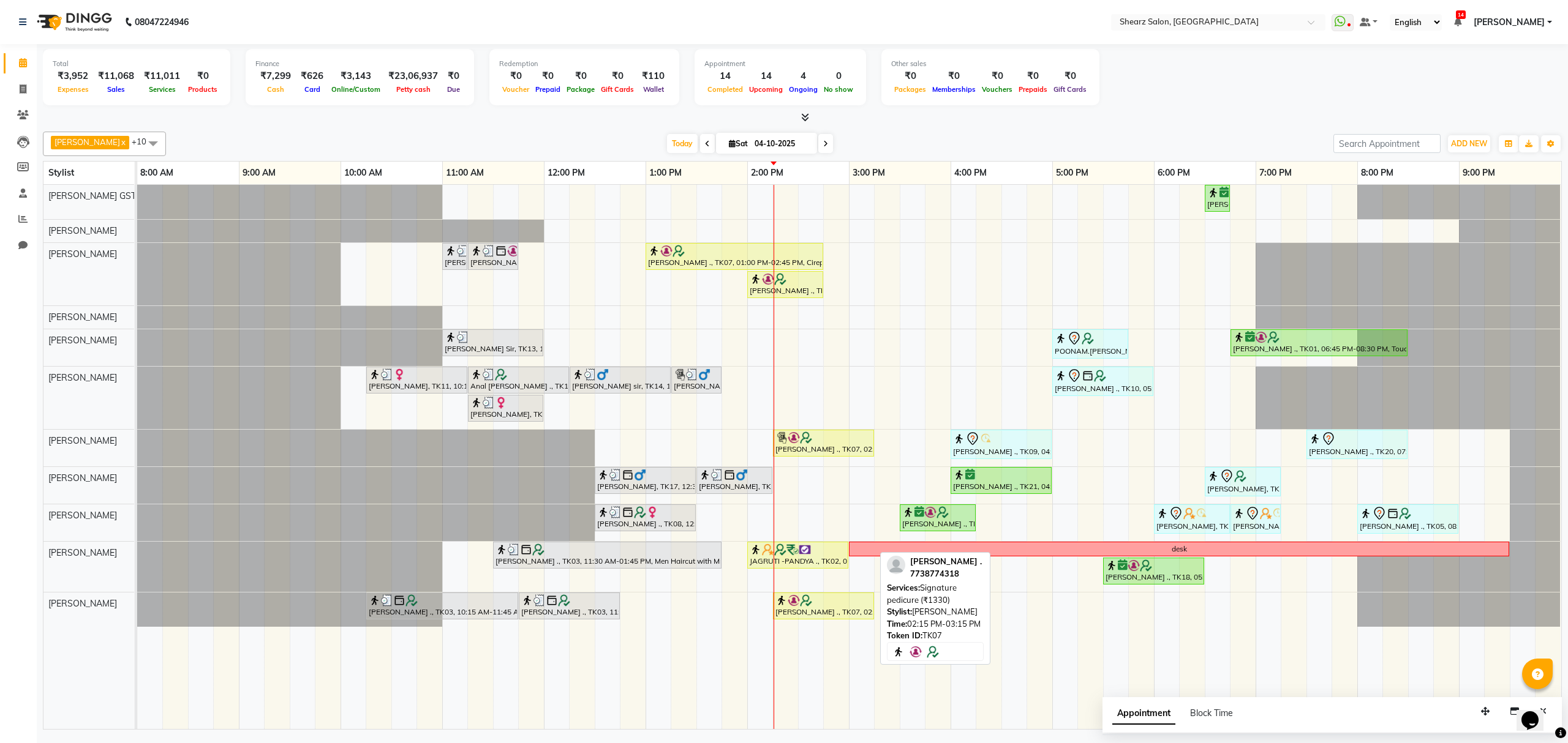
click at [829, 614] on div "[PERSON_NAME] ., TK07, 02:15 PM-03:15 PM, Signature pedicure (₹1330)" at bounding box center [823, 606] width 98 height 24
select select "1"
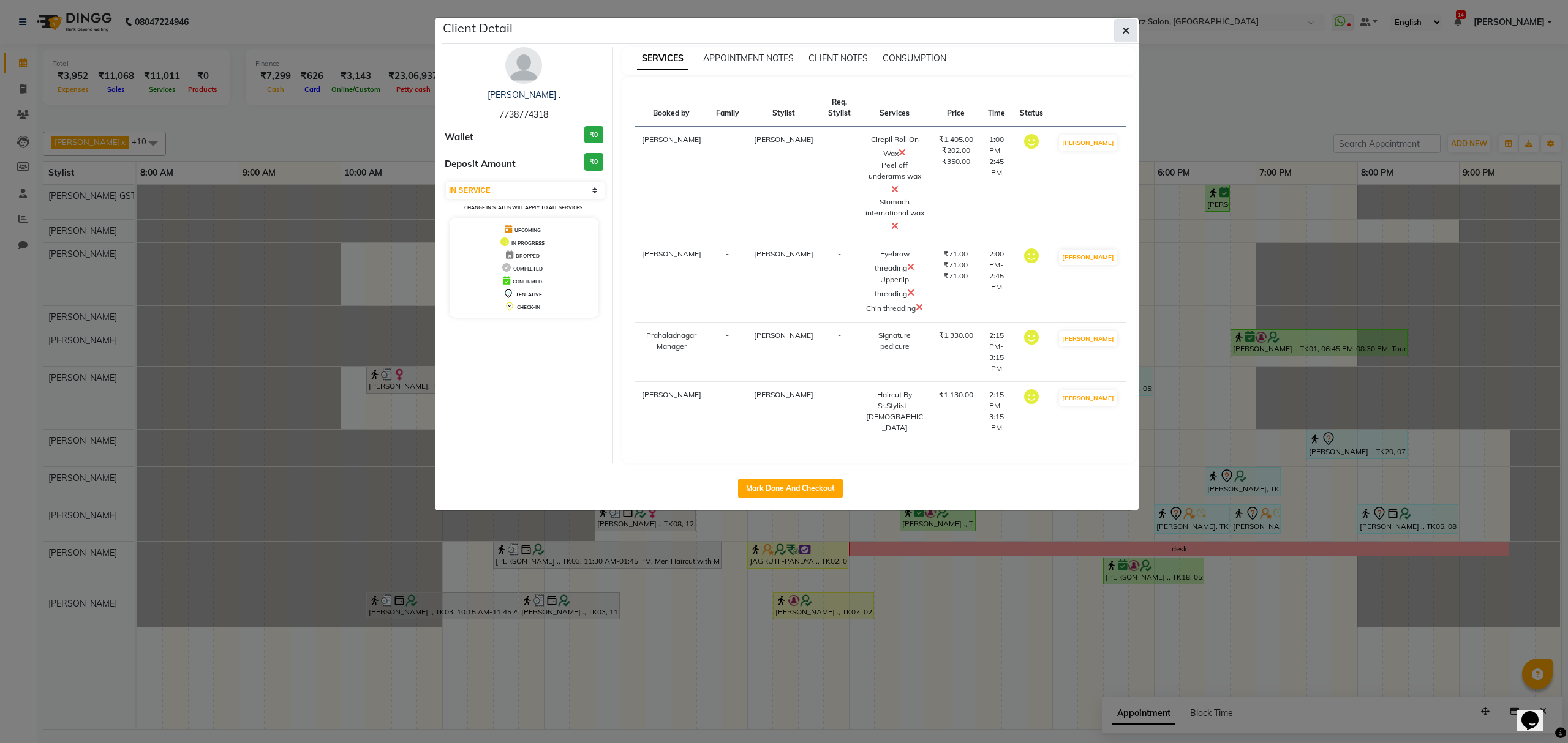
click at [1133, 23] on button "button" at bounding box center [1125, 30] width 24 height 24
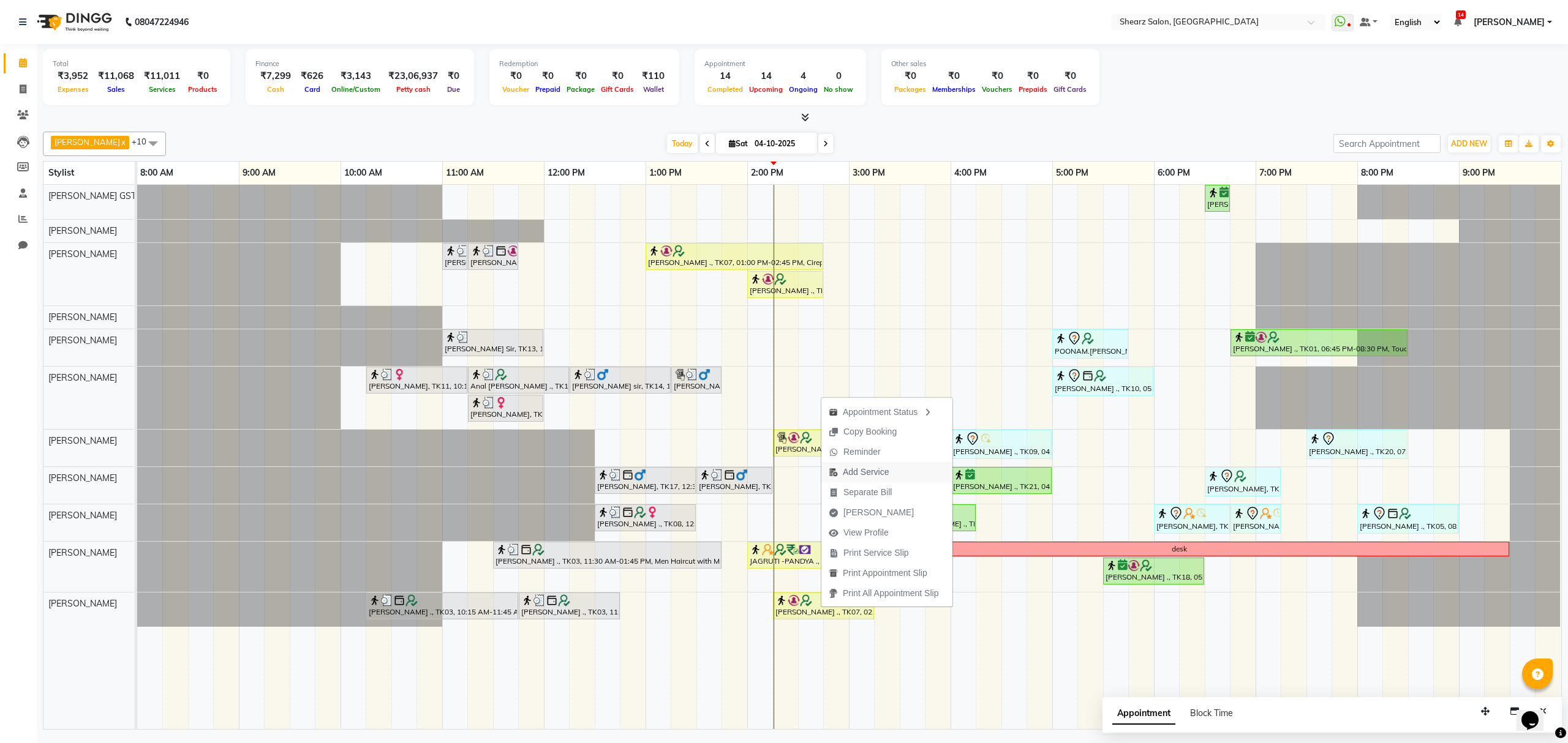
click at [858, 471] on span "Add Service" at bounding box center [866, 472] width 46 height 13
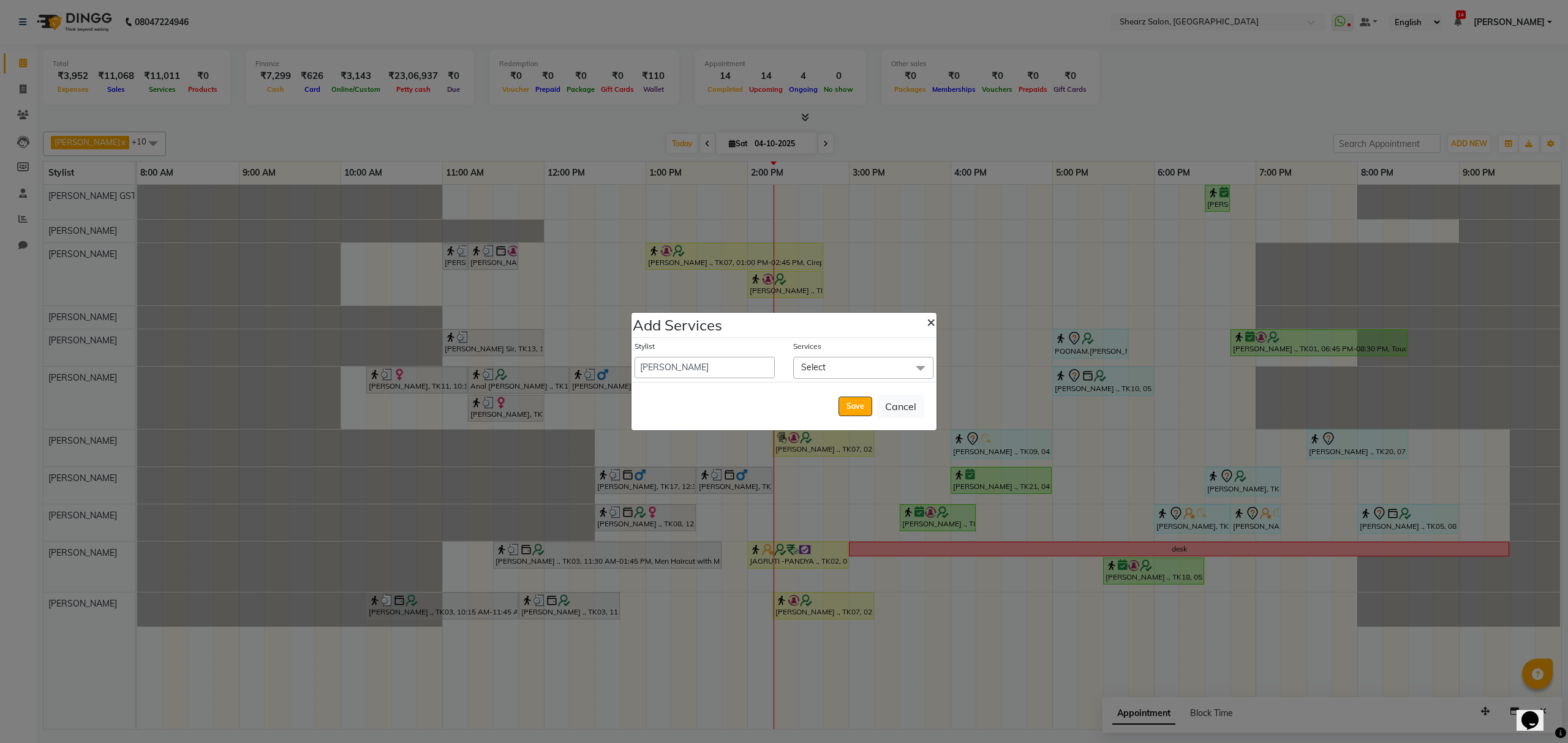
click at [930, 313] on span "×" at bounding box center [931, 321] width 9 height 18
select select "77813"
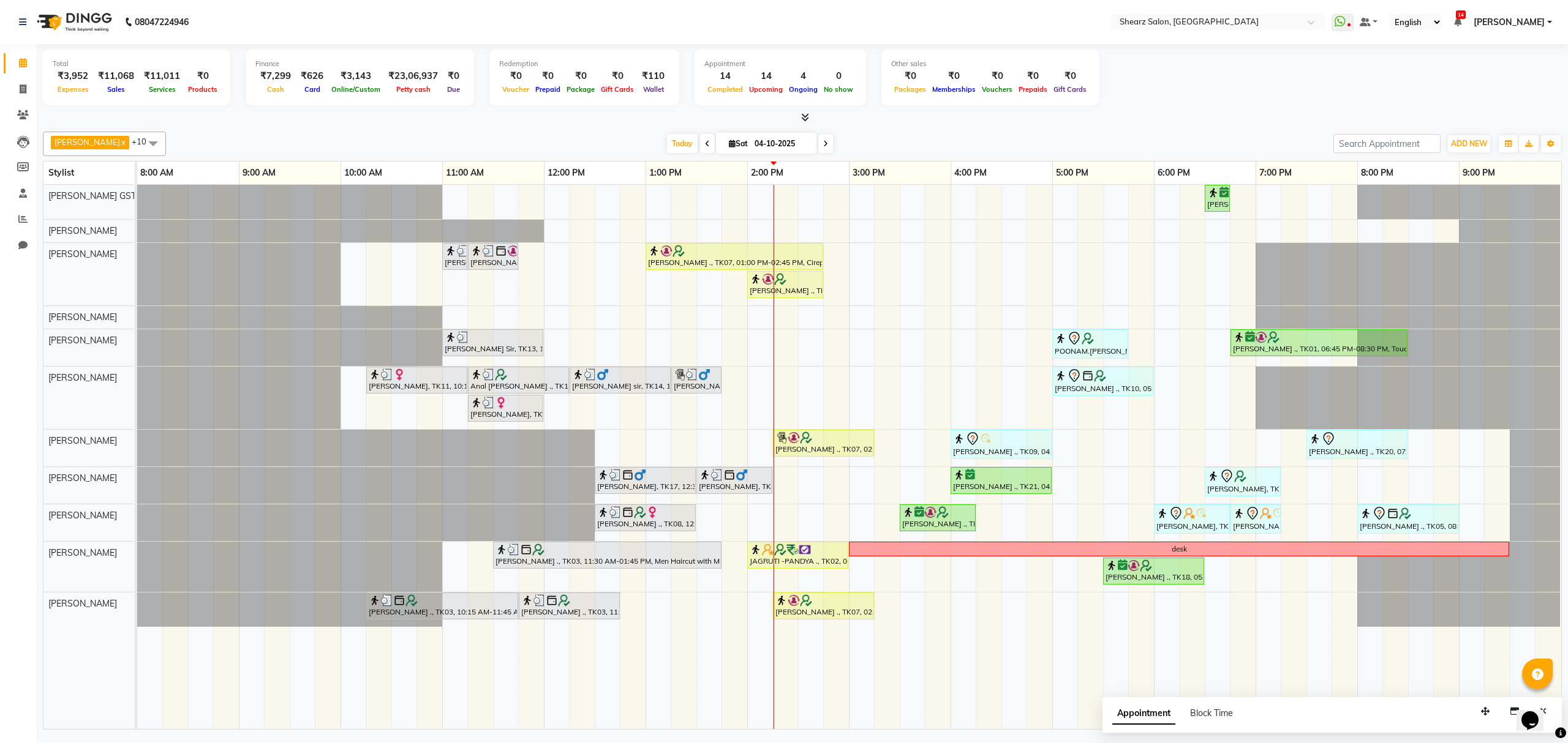
click at [985, 519] on div "Rajee Shinu ., TK01, 06:30 PM-06:45 PM, Eyebrow threading with senior SHIMONA .…" at bounding box center [849, 457] width 1424 height 544
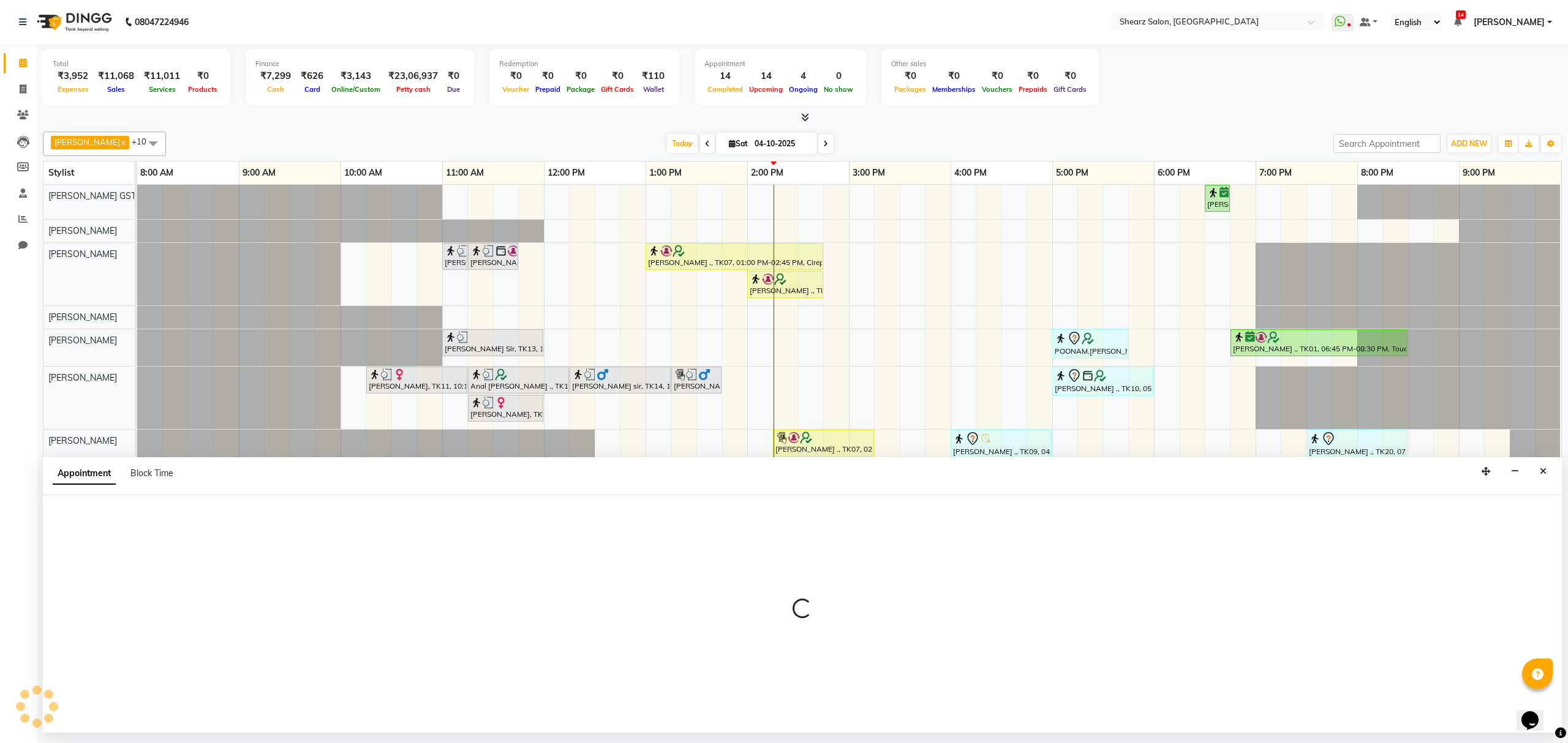
select select "77471"
select select "975"
select select "tentative"
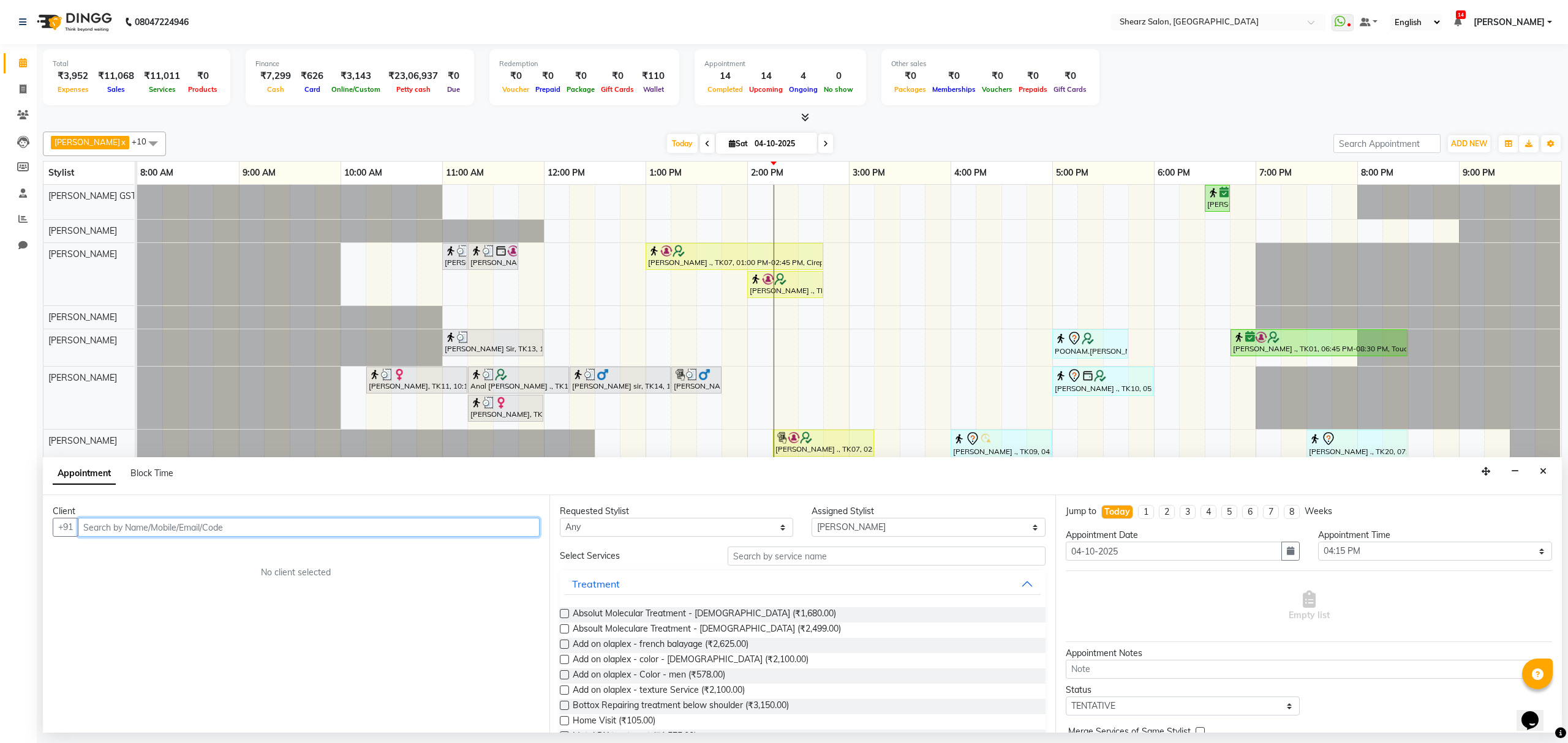
click at [247, 530] on input "text" at bounding box center [308, 527] width 462 height 19
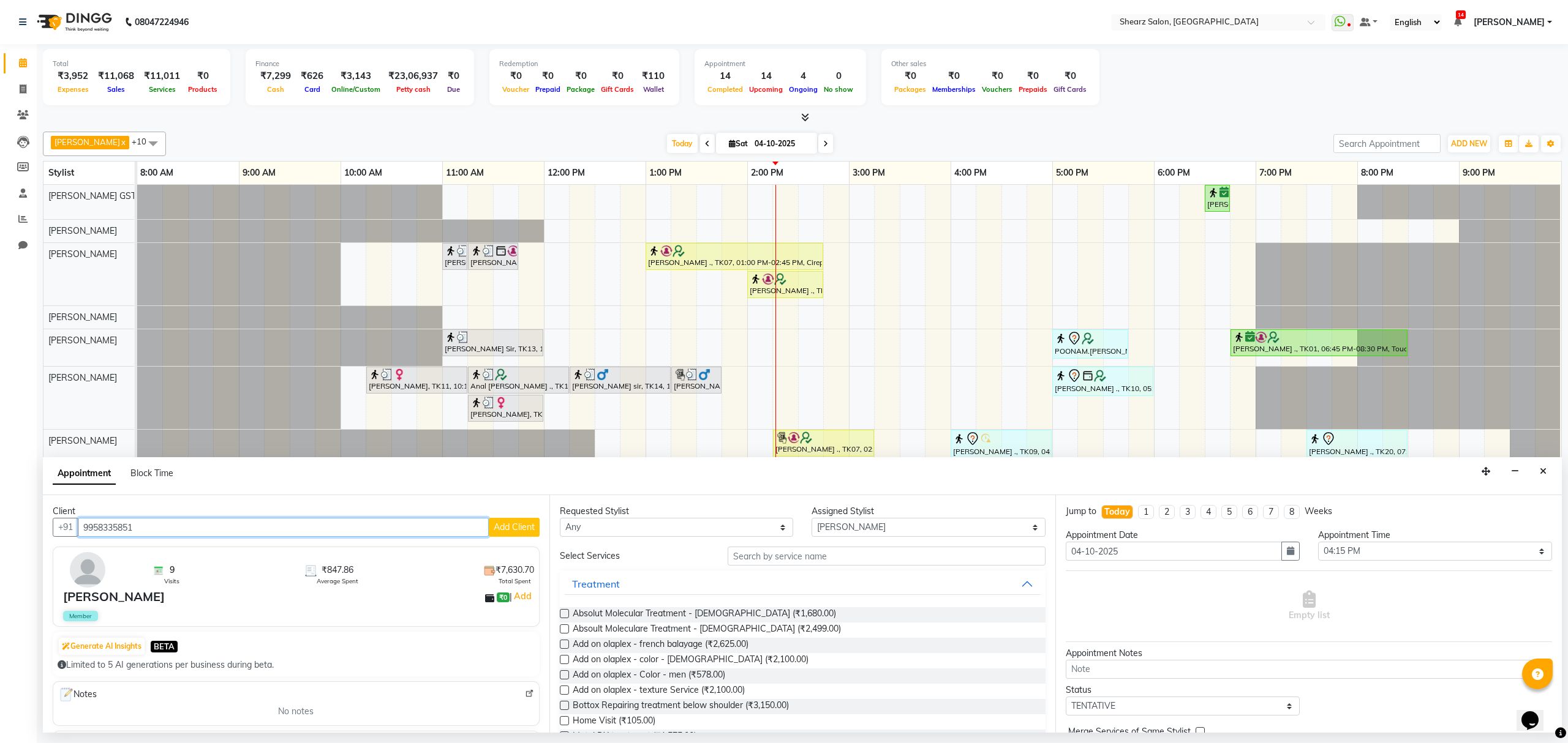
type input "9958335851"
click at [810, 559] on input "text" at bounding box center [887, 556] width 318 height 19
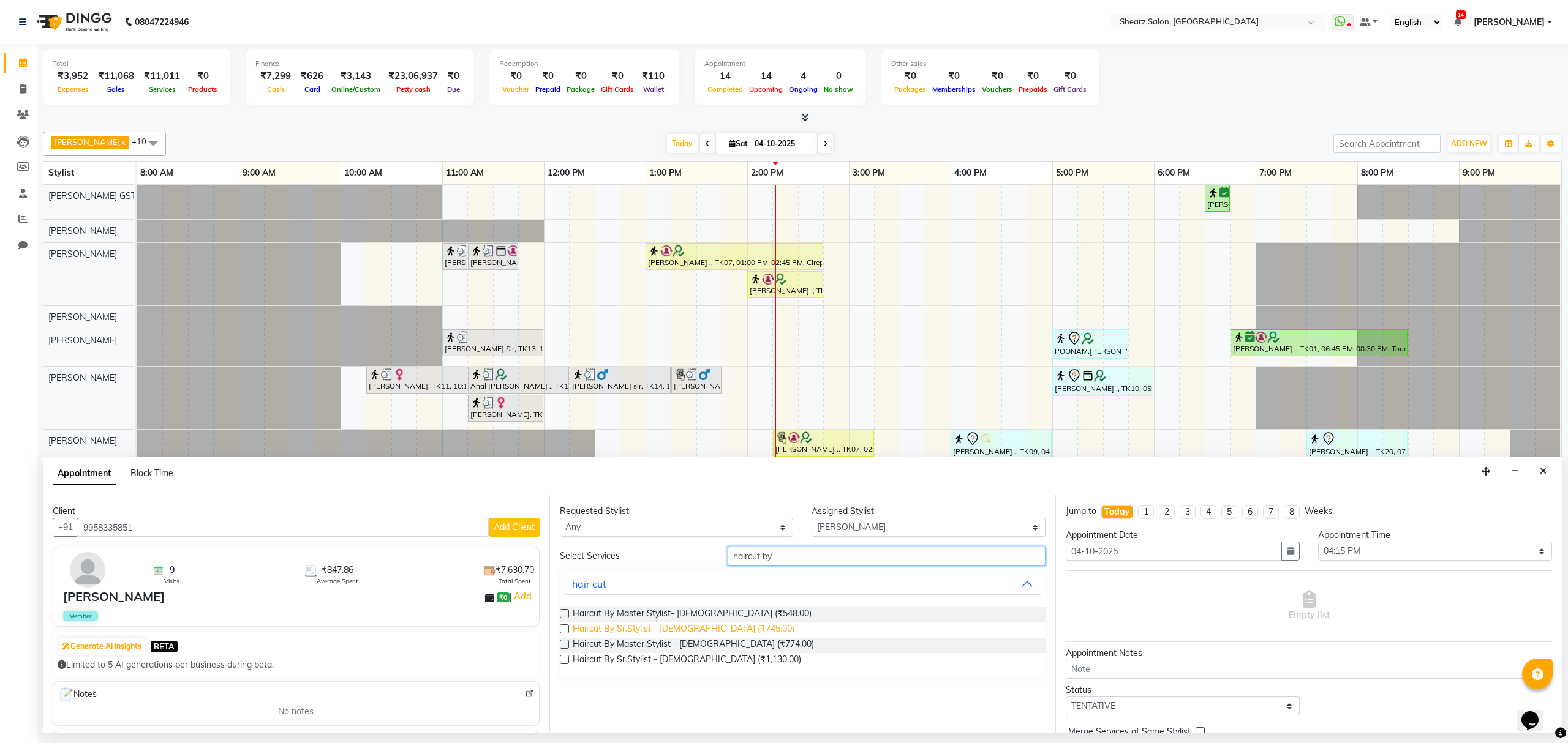
type input "haircut by"
click at [657, 632] on span "Haircut By Sr.Stylist - [DEMOGRAPHIC_DATA] (₹745.00)" at bounding box center [683, 630] width 222 height 15
checkbox input "false"
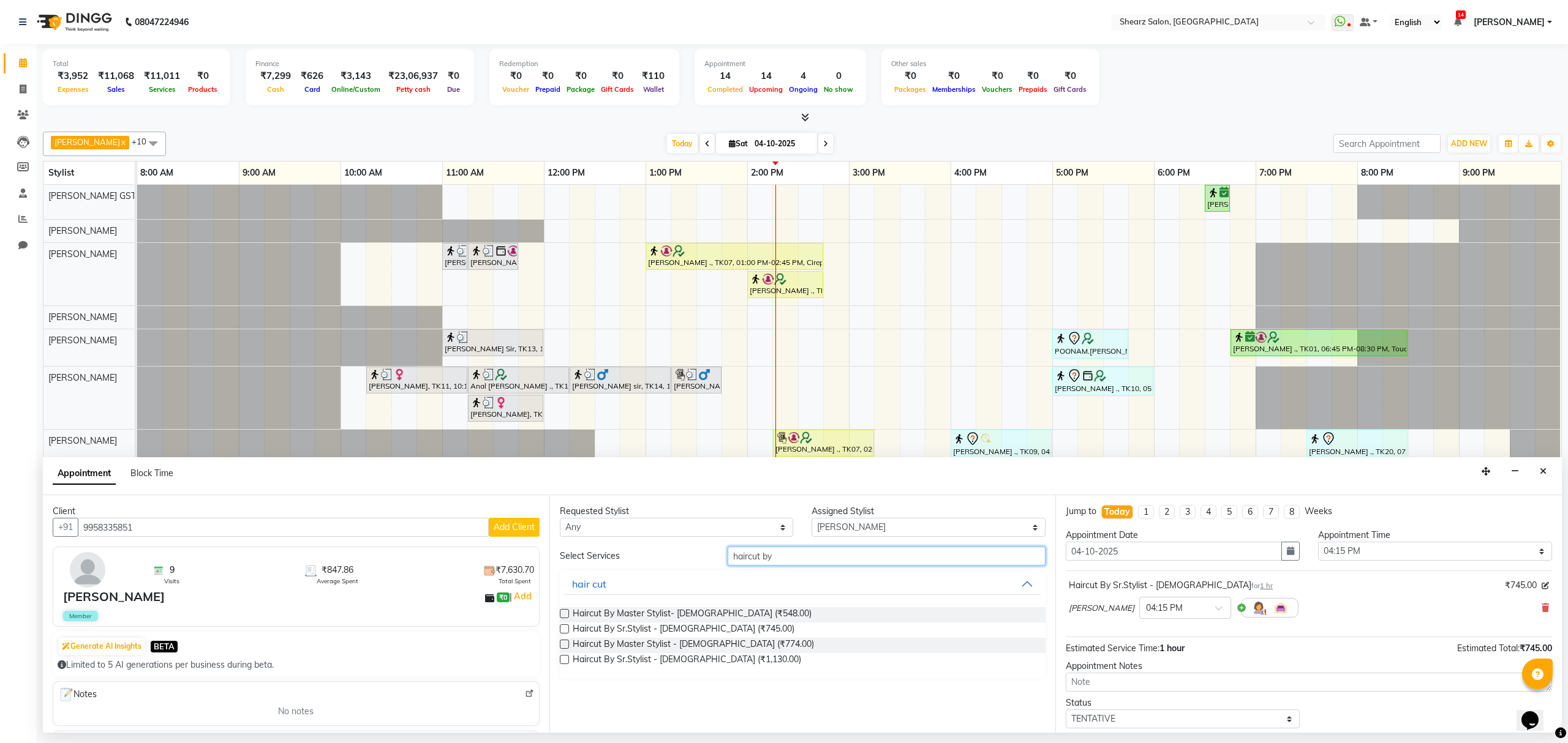
click at [788, 551] on input "haircut by" at bounding box center [887, 556] width 318 height 19
type input "h"
type input "faded"
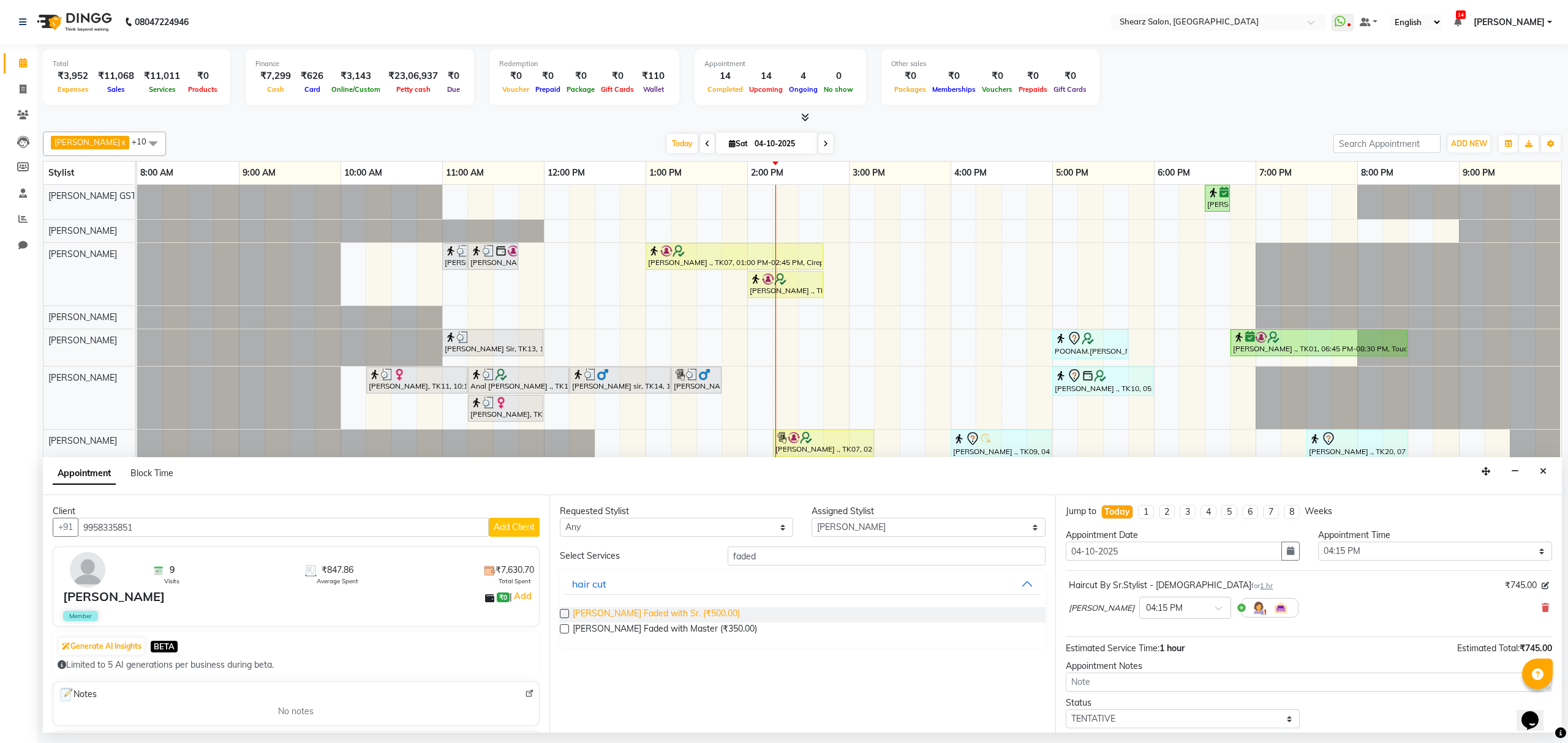
click at [604, 612] on span "Beard Faded with Sr. (₹500.00)" at bounding box center [656, 615] width 167 height 15
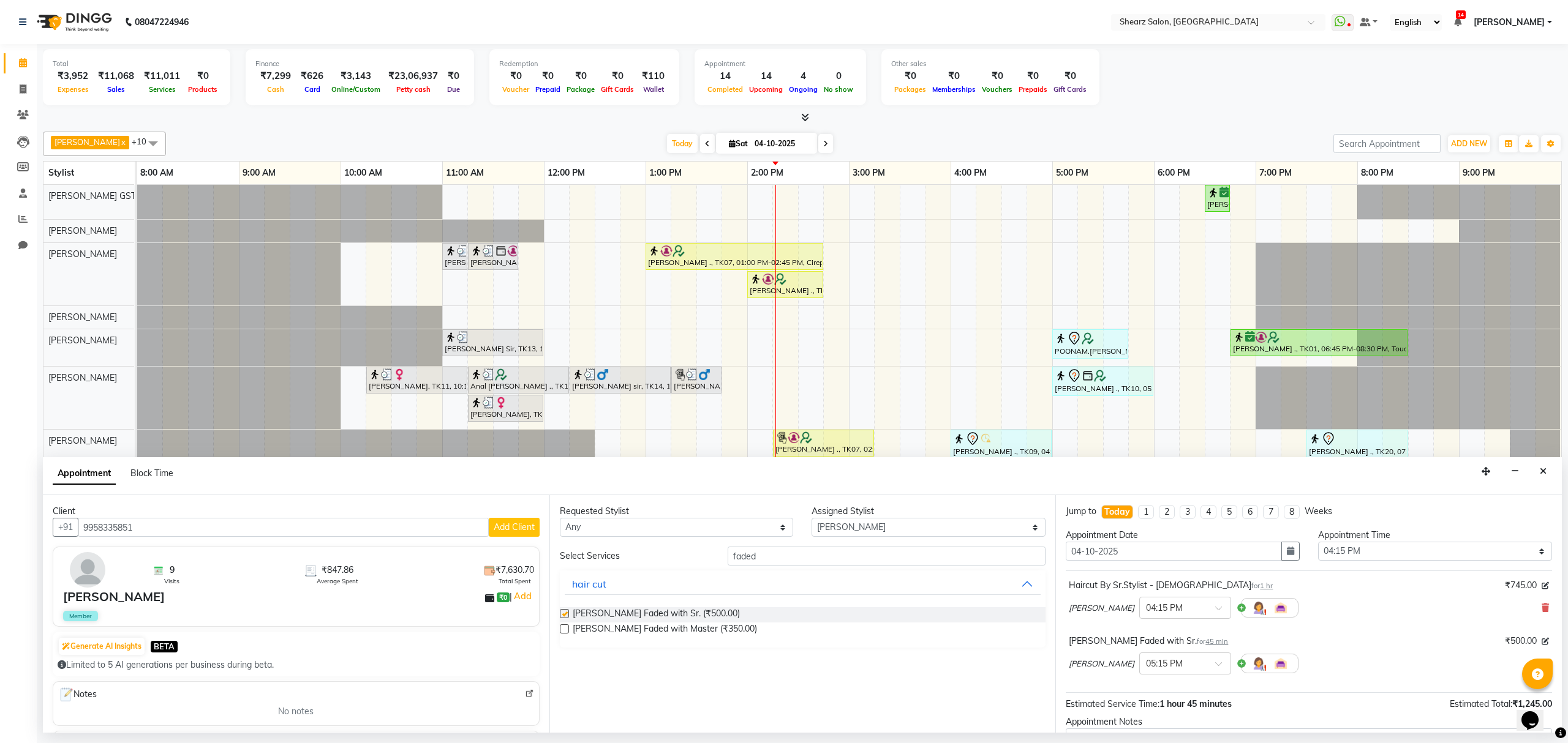
checkbox input "false"
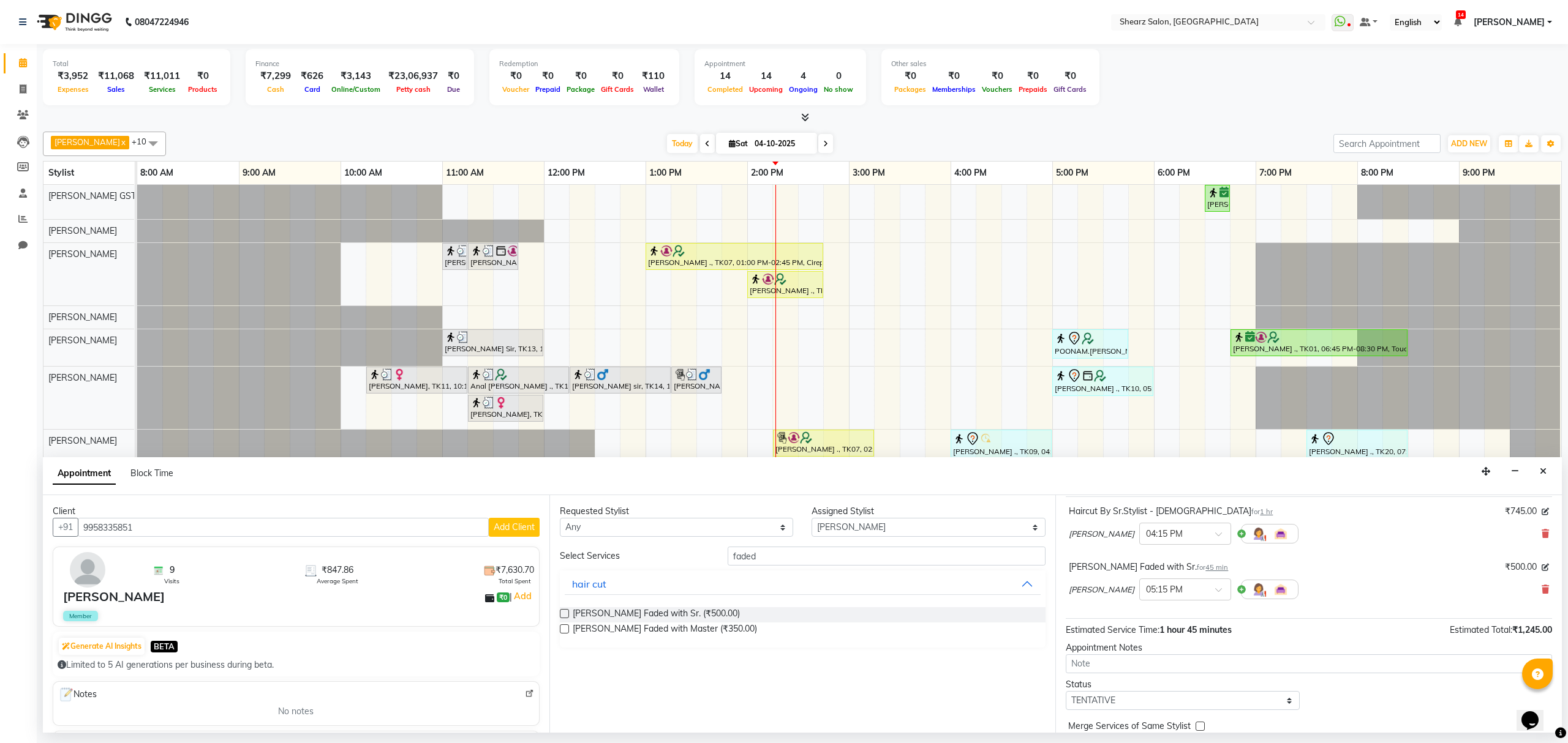
scroll to position [131, 0]
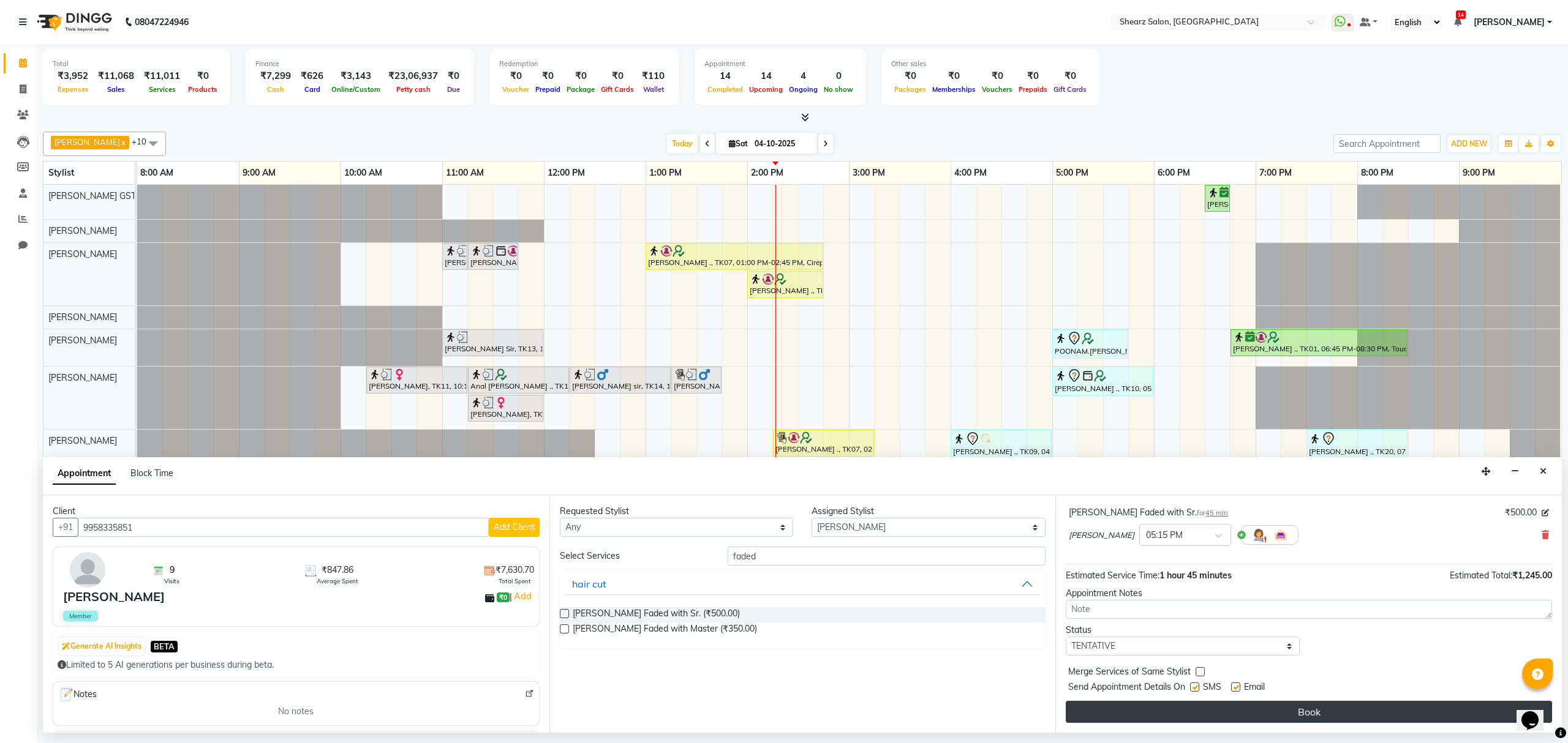
click at [1318, 719] on button "Book" at bounding box center [1309, 712] width 487 height 22
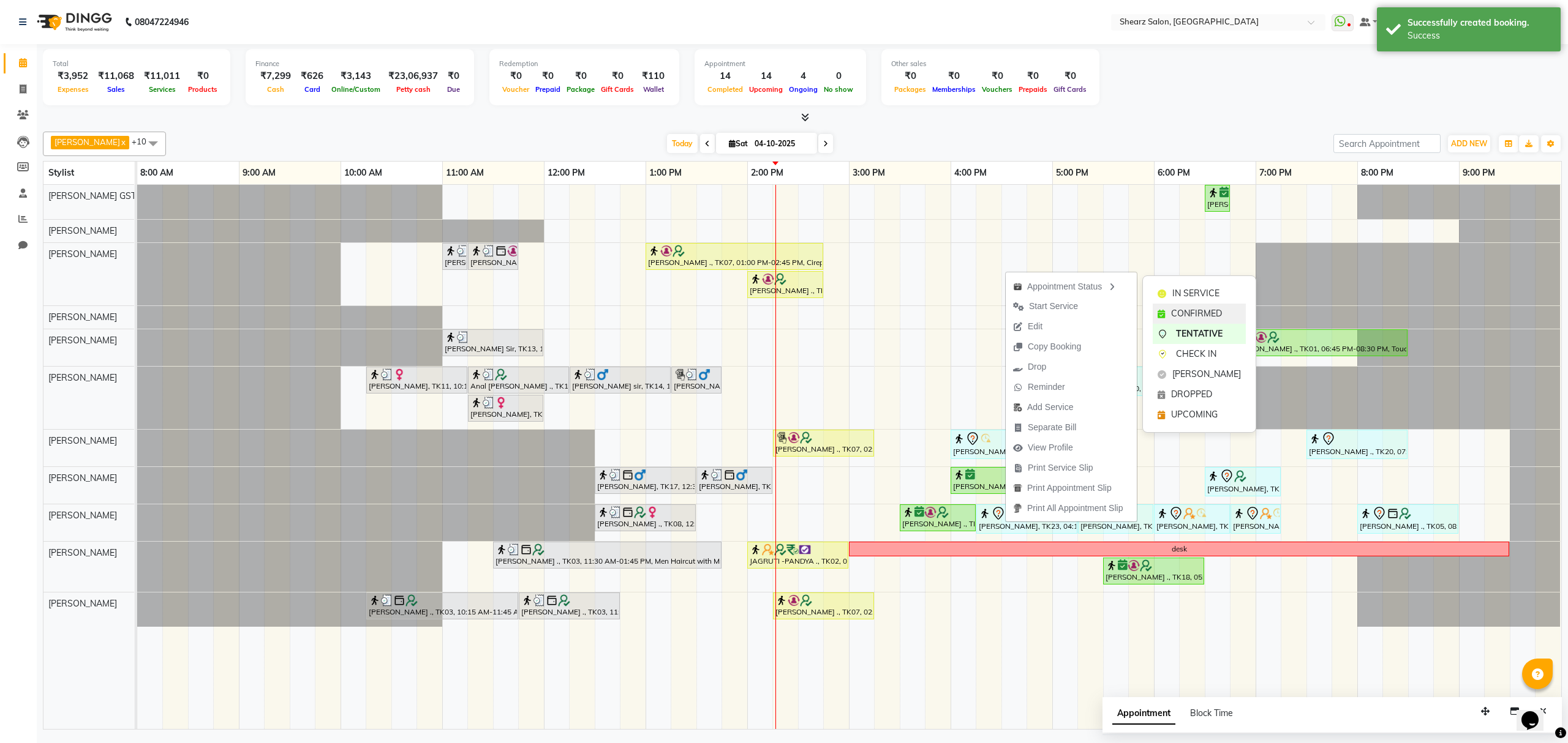
click at [1189, 304] on div "CONFIRMED" at bounding box center [1199, 314] width 93 height 20
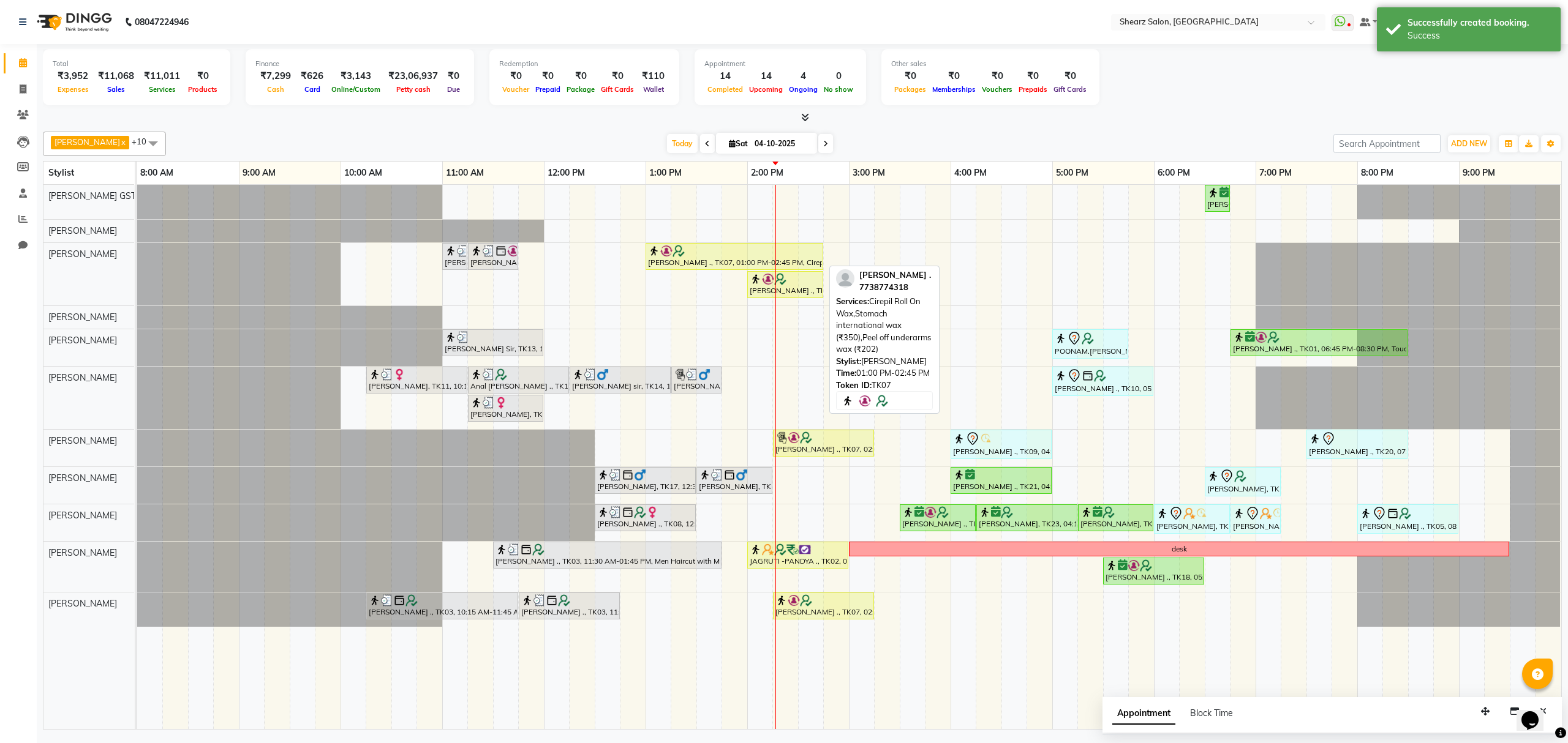
click at [801, 262] on div "[PERSON_NAME] ., TK07, 01:00 PM-02:45 PM, Cirepil Roll On Wax,Stomach internati…" at bounding box center [734, 257] width 175 height 24
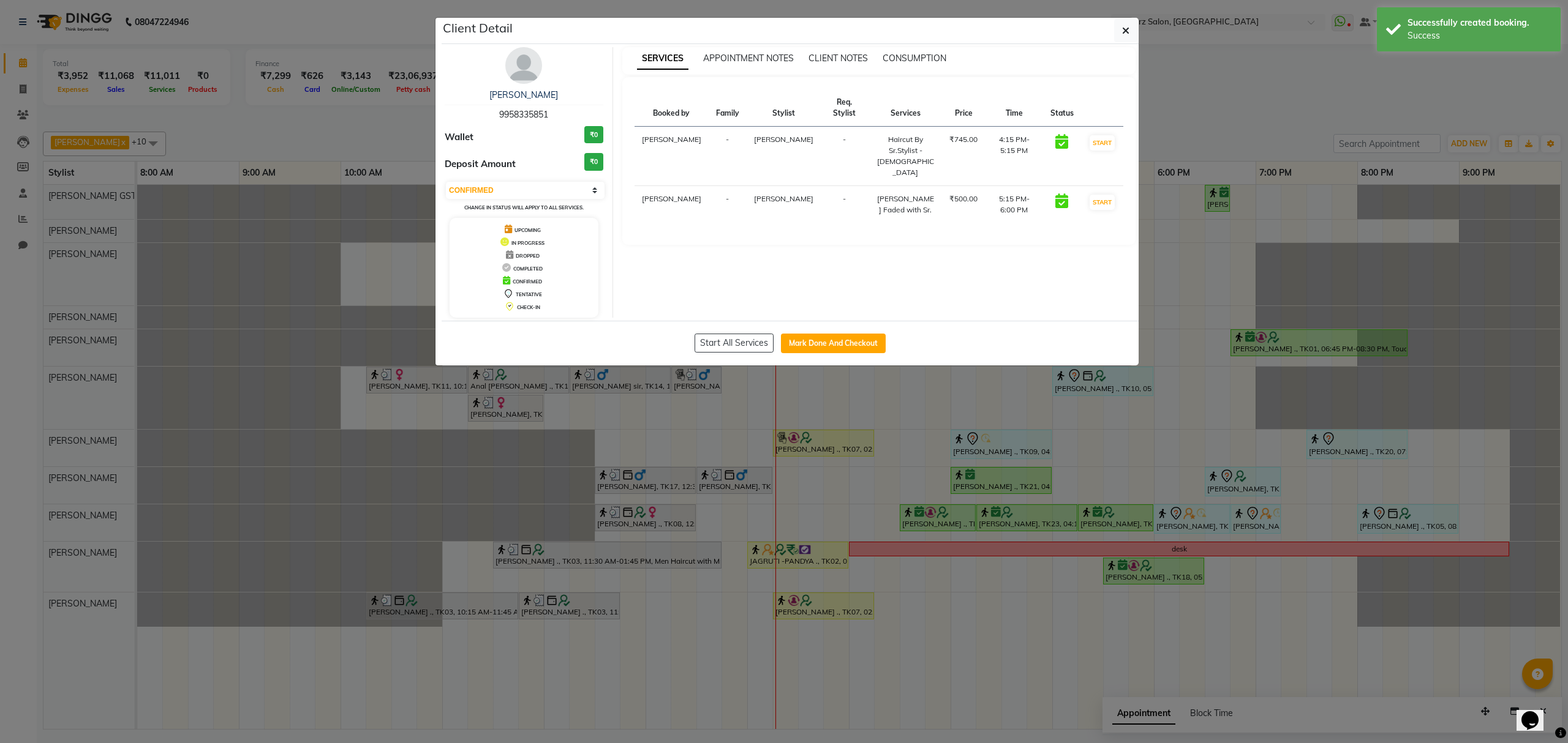
select select "1"
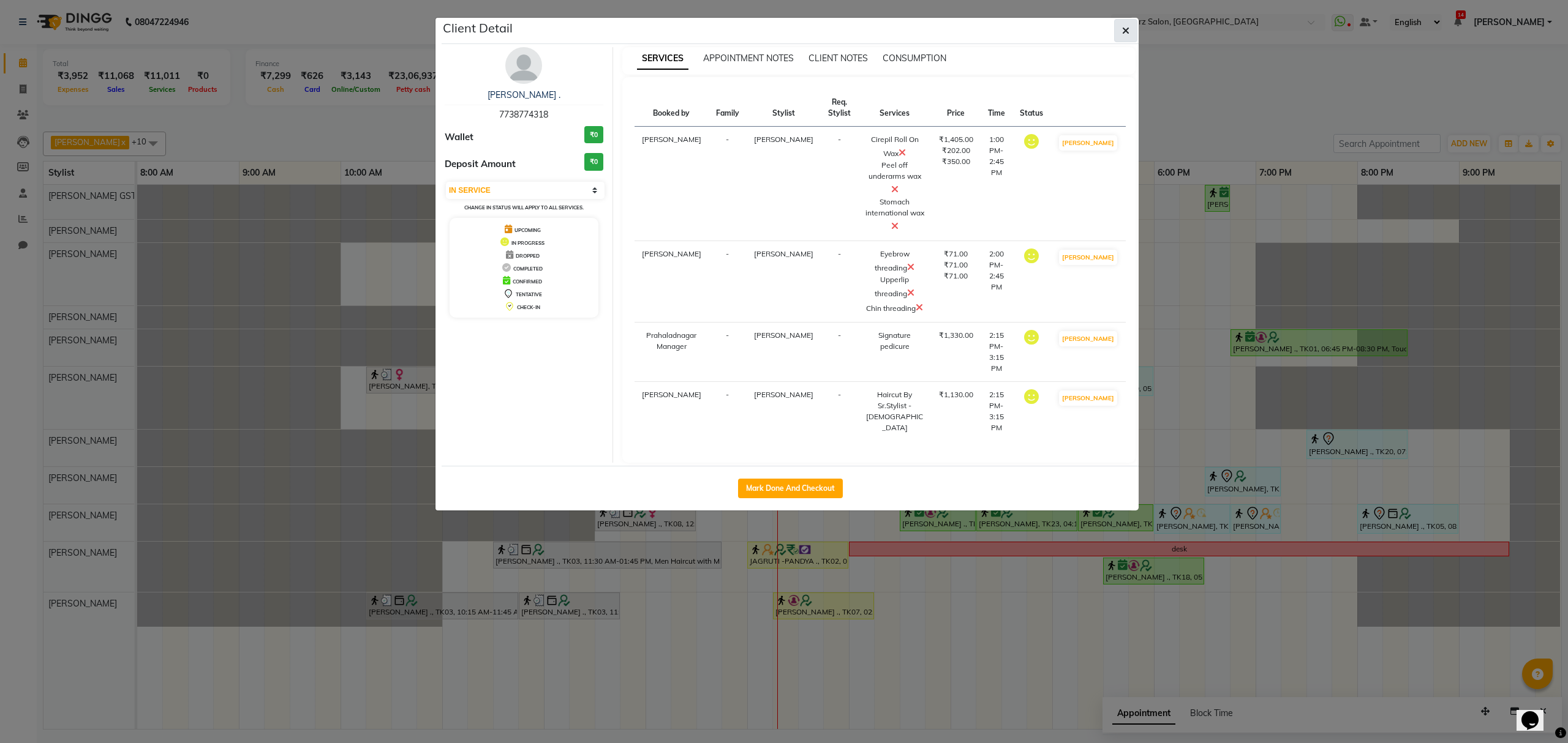
click at [1133, 30] on button "button" at bounding box center [1125, 30] width 24 height 24
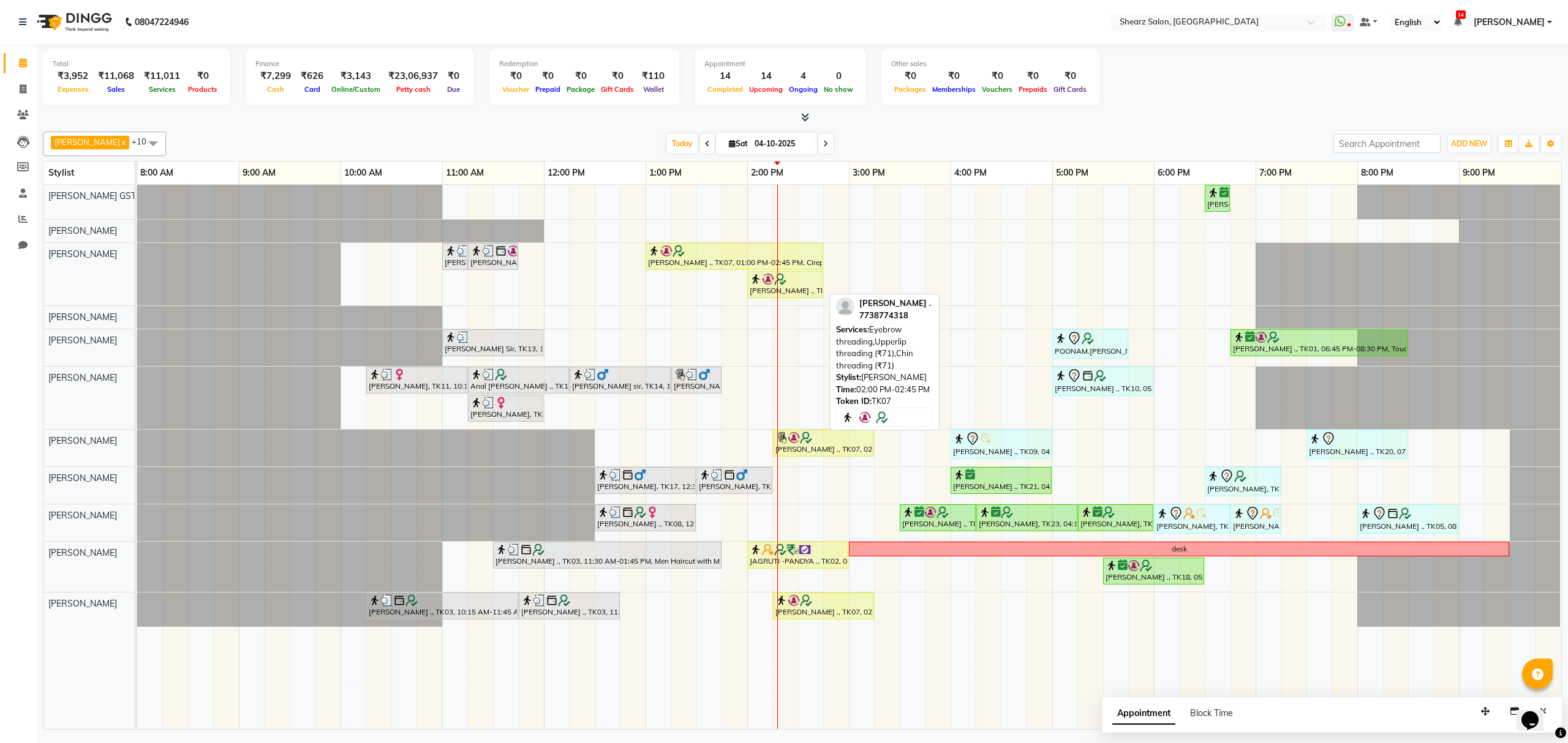
click at [803, 289] on div "[PERSON_NAME] ., TK07, 02:00 PM-02:45 PM, Eyebrow threading,Upperlip threading …" at bounding box center [785, 284] width 73 height 24
select select "1"
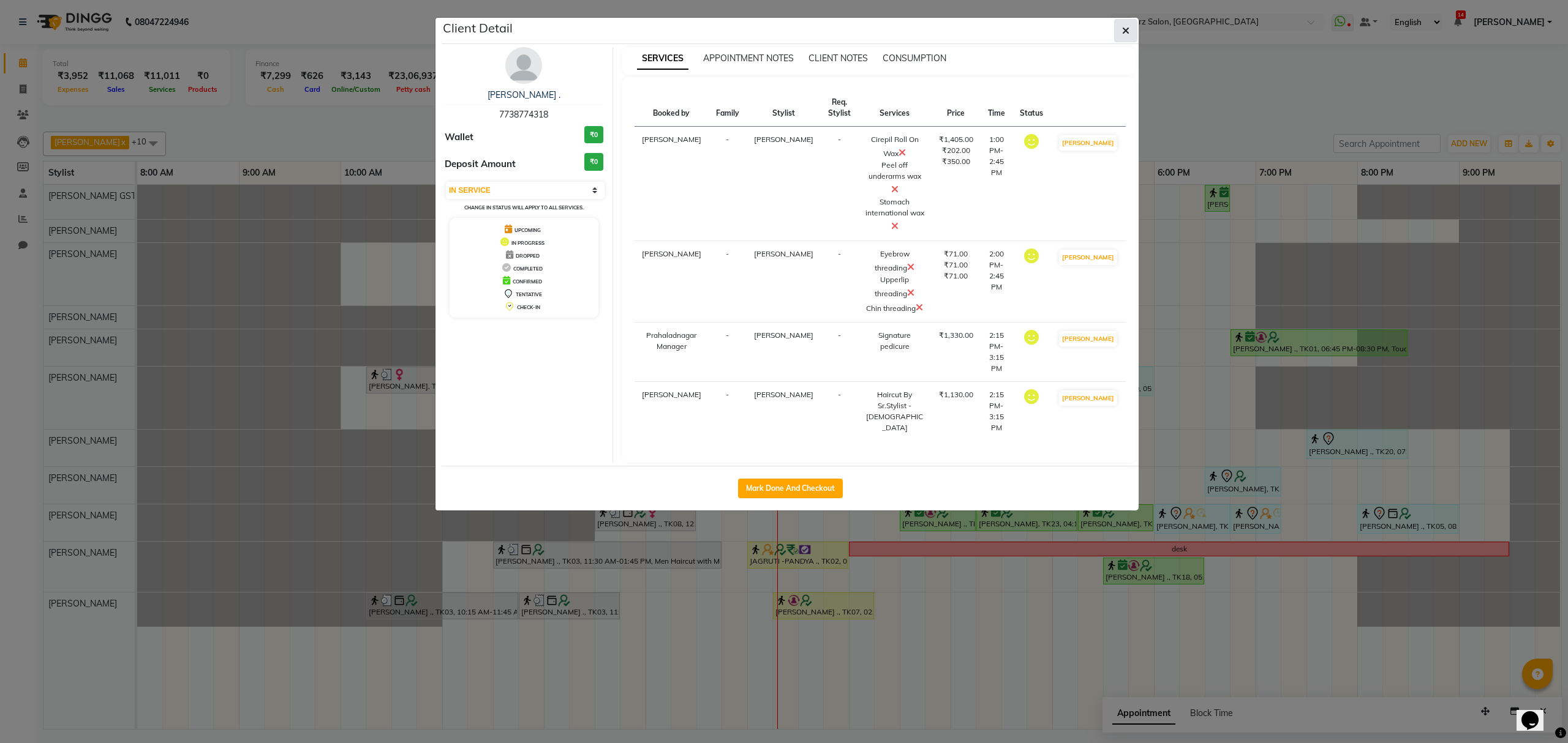
click at [1120, 22] on button "button" at bounding box center [1125, 30] width 24 height 24
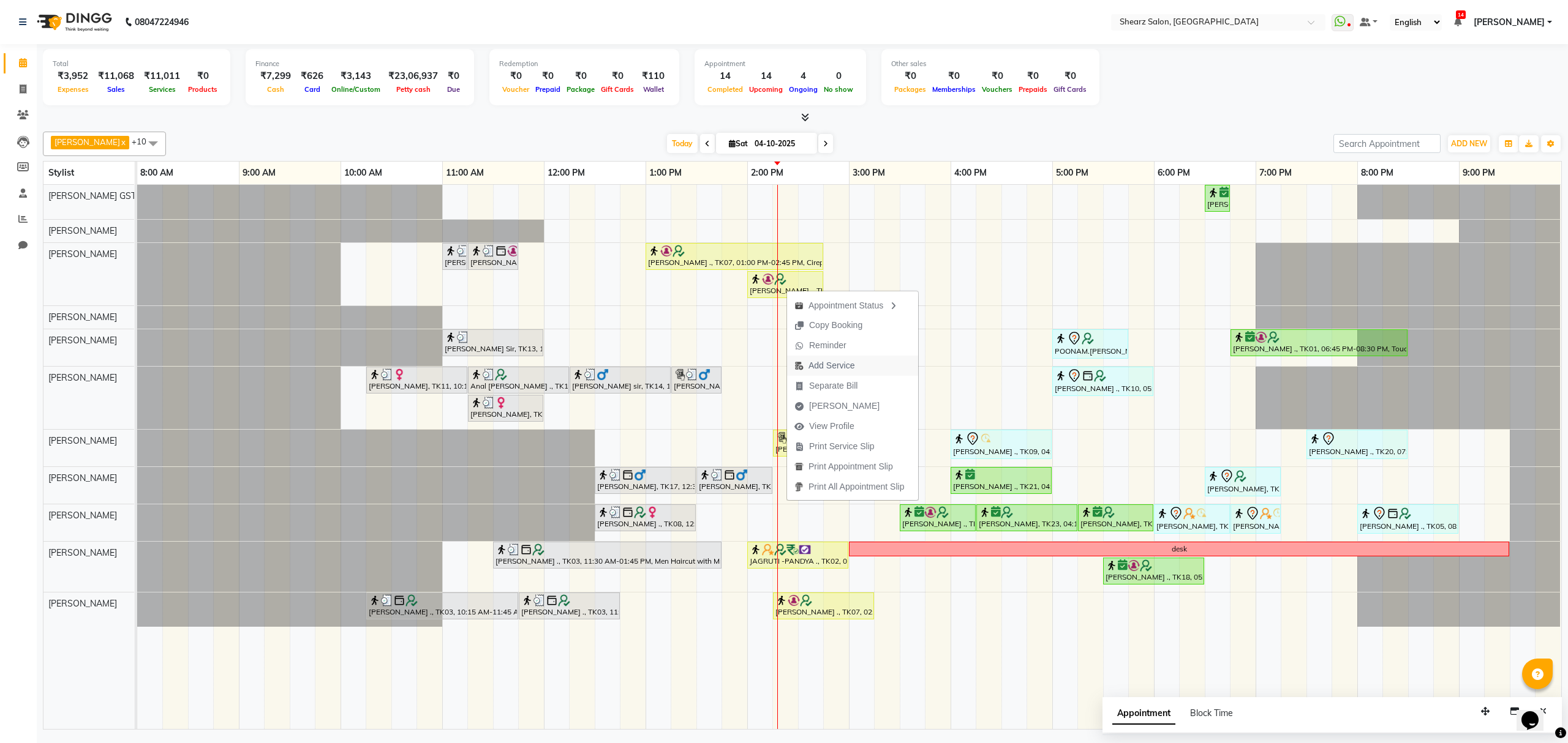
click at [807, 361] on span "Add Service" at bounding box center [824, 366] width 75 height 20
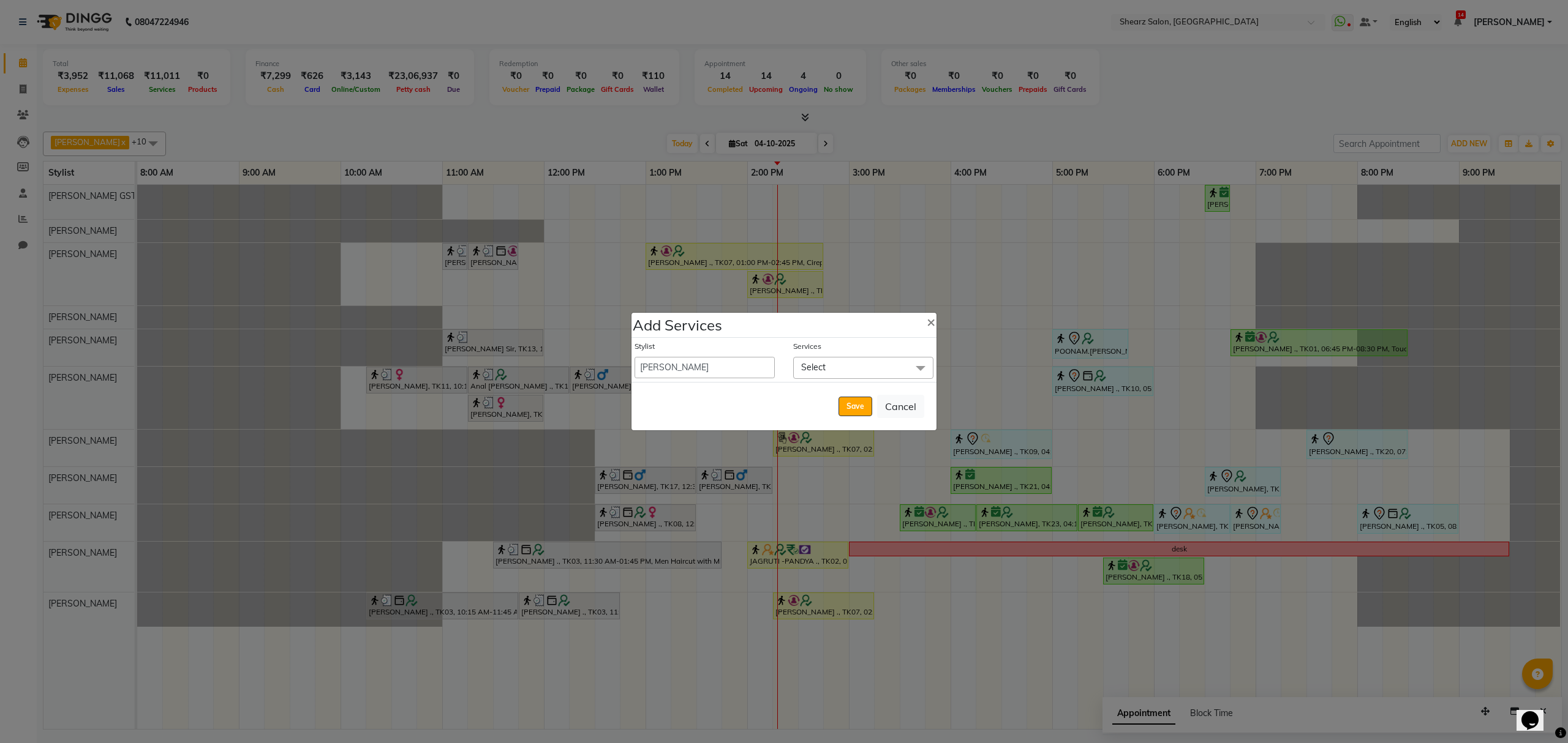
click at [871, 373] on span "Select" at bounding box center [863, 368] width 140 height 22
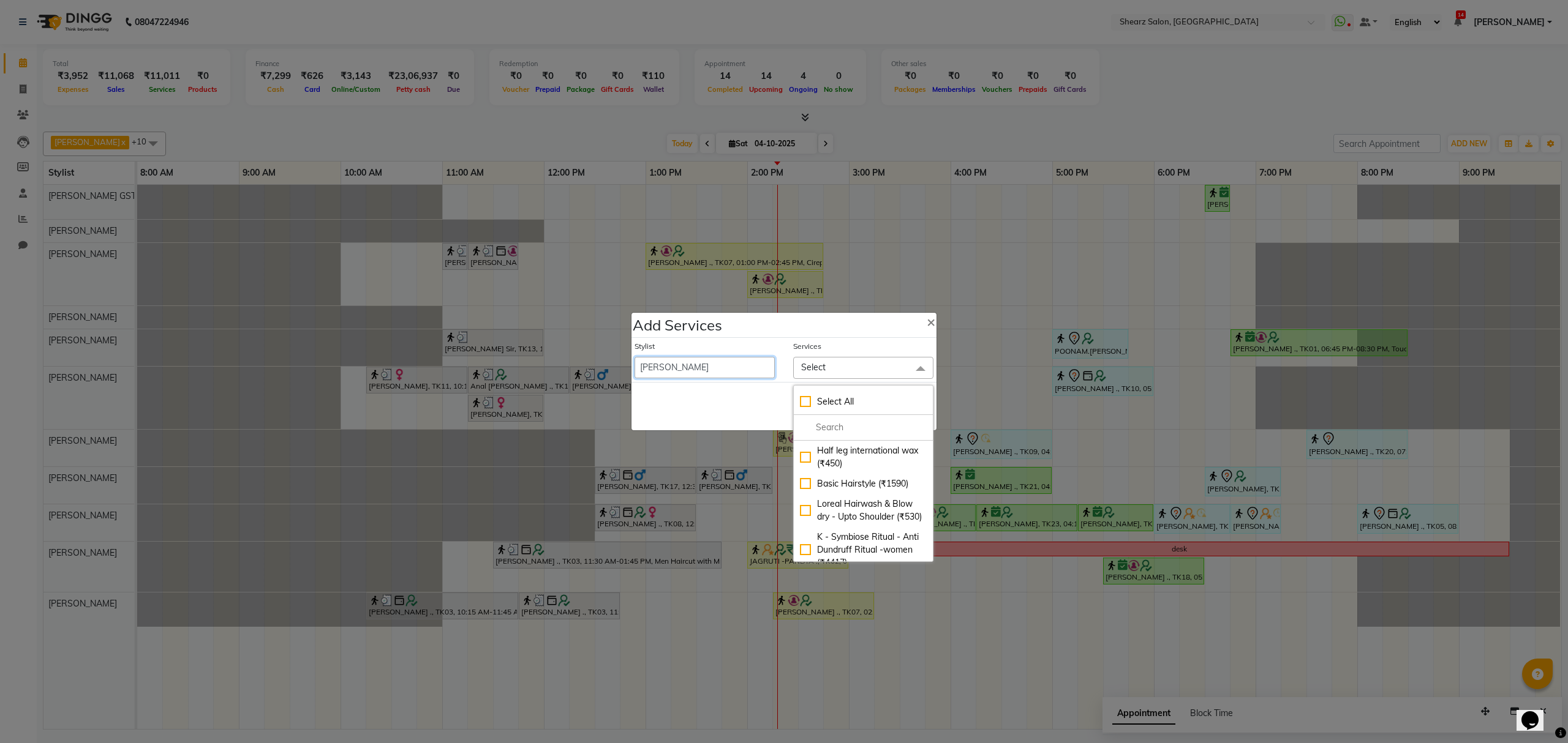
click at [728, 367] on select "Admin A General Arvind S Devda Asha Chavariya Brijesh Valand Center 1_mgr mgr C…" at bounding box center [705, 368] width 140 height 22
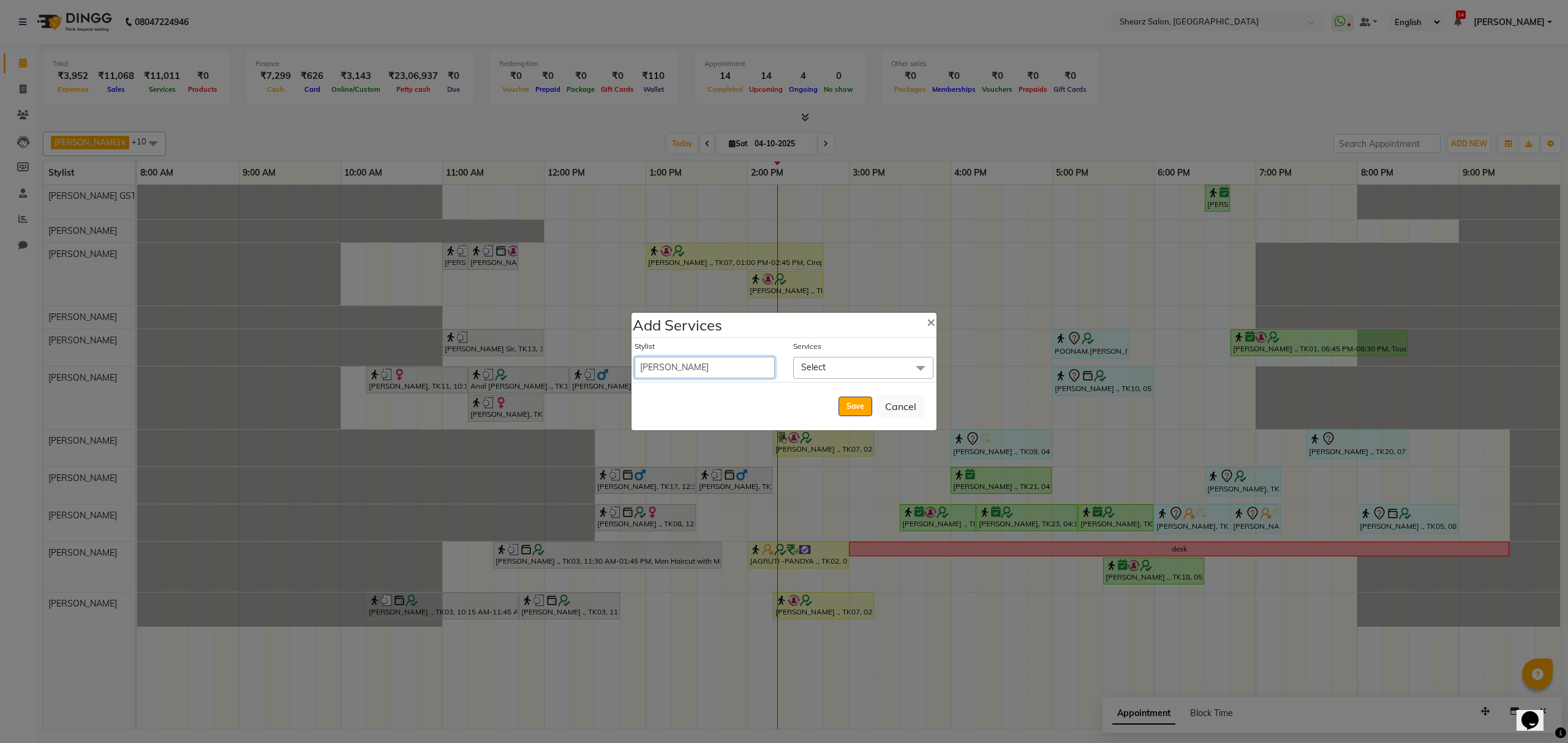
select select "91451"
click at [635, 357] on select "Admin A General Arvind S Devda Asha Chavariya Brijesh Valand Center 1_mgr mgr C…" at bounding box center [705, 368] width 140 height 22
select select "885"
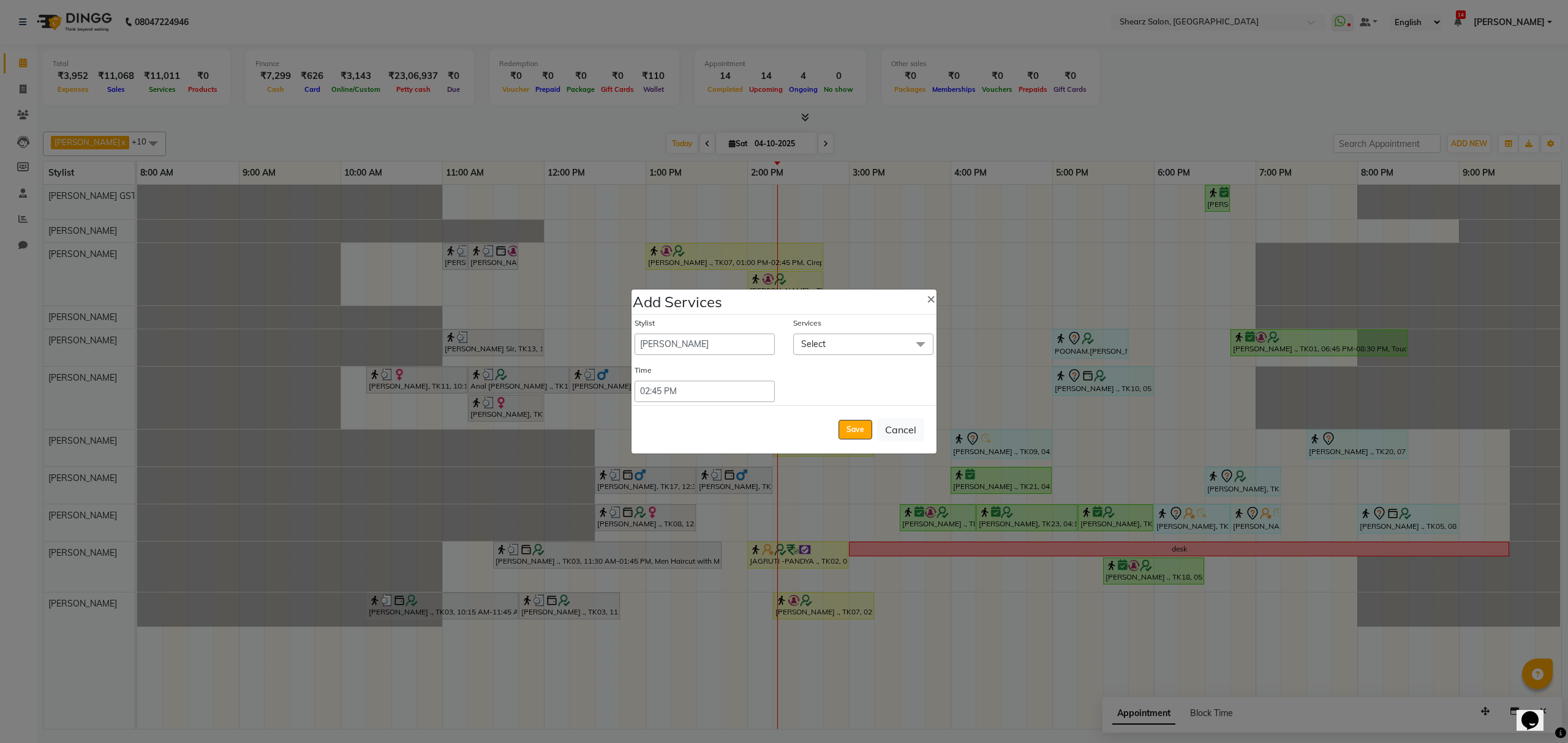
click at [804, 344] on span "Select" at bounding box center [813, 344] width 24 height 11
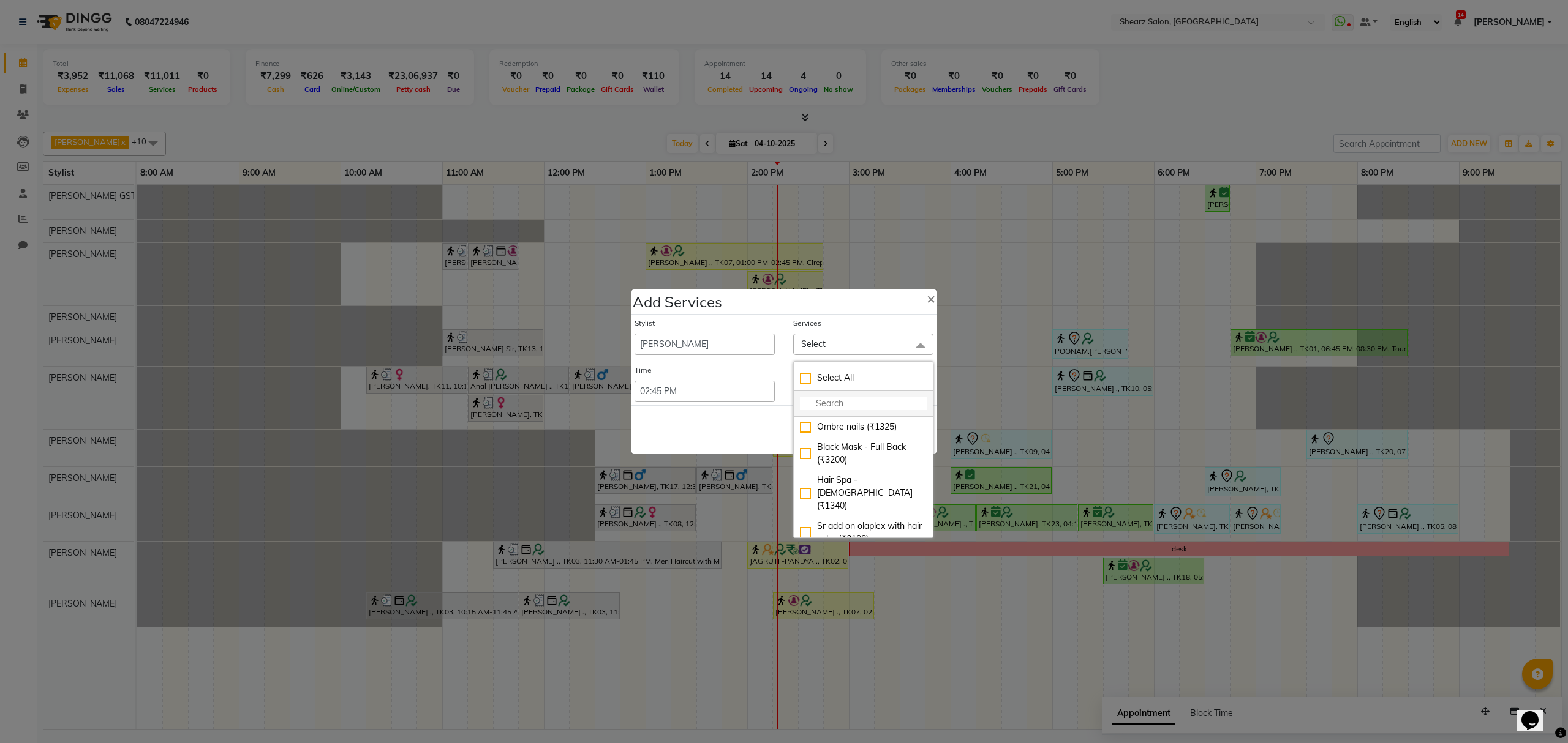
click at [821, 407] on input "multiselect-search" at bounding box center [863, 403] width 127 height 13
type input "signa"
click at [821, 420] on li "Signature manicure (₹1179)" at bounding box center [863, 427] width 139 height 20
checkbox input "true"
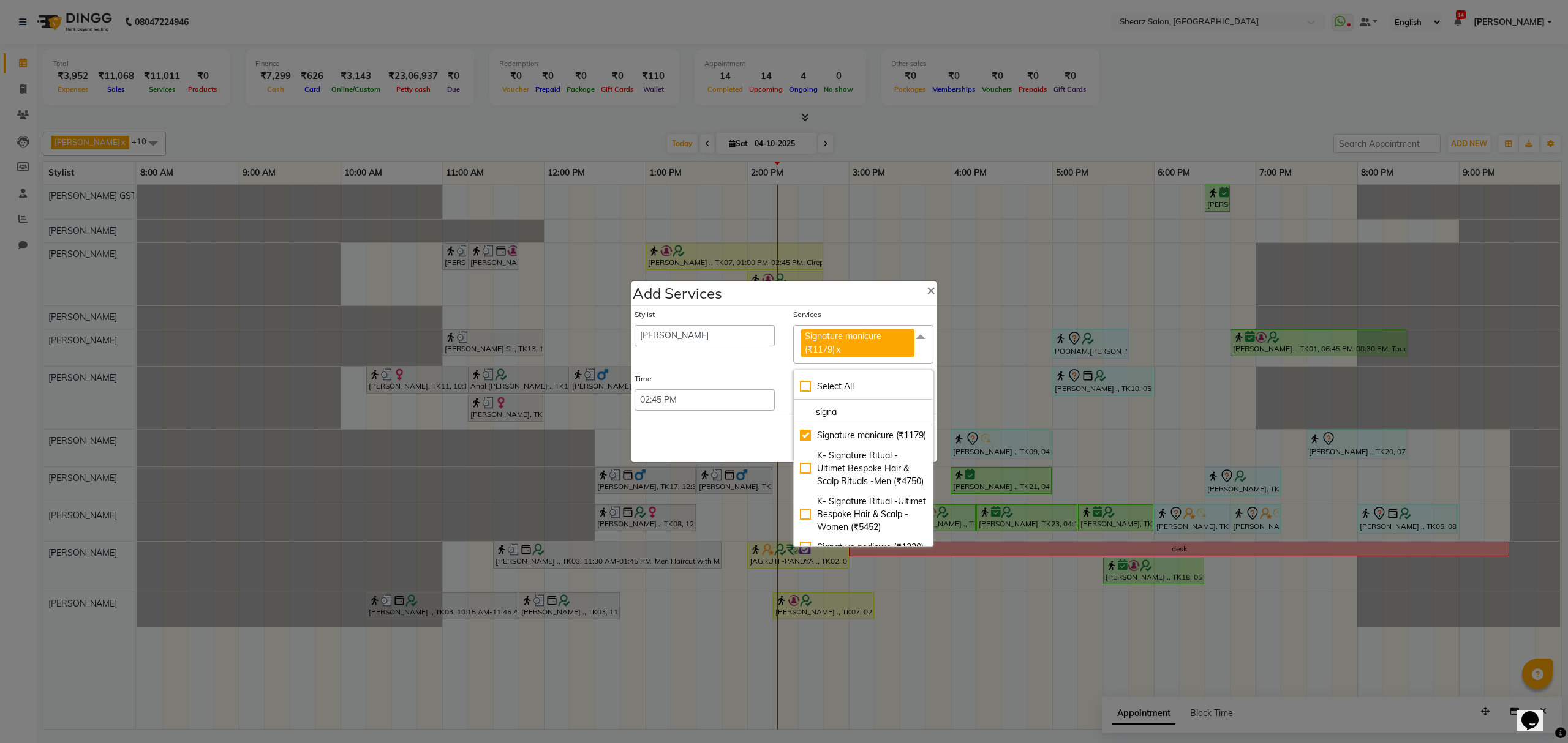
click at [703, 427] on div "Save Cancel" at bounding box center [784, 438] width 305 height 49
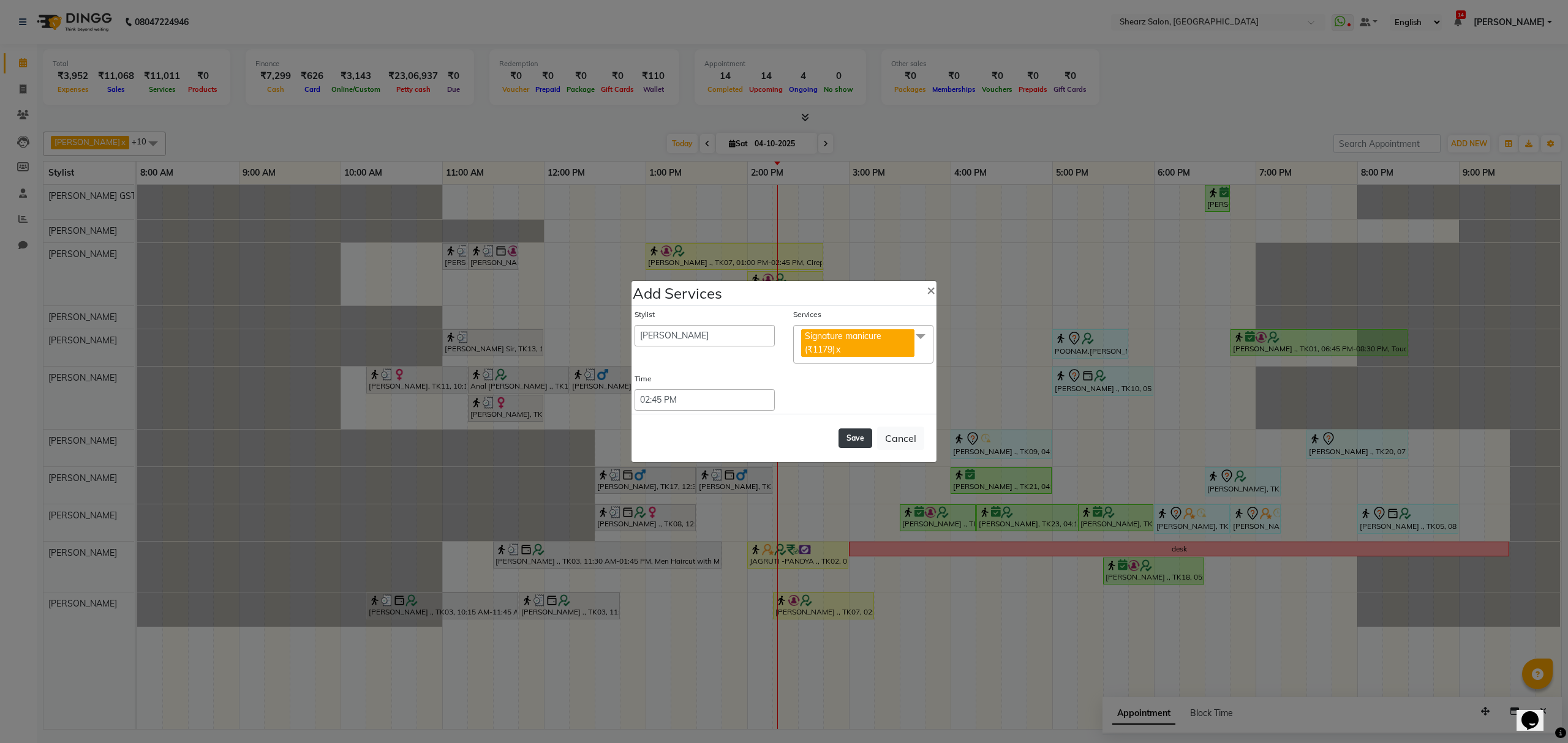
click at [858, 431] on button "Save" at bounding box center [855, 438] width 34 height 20
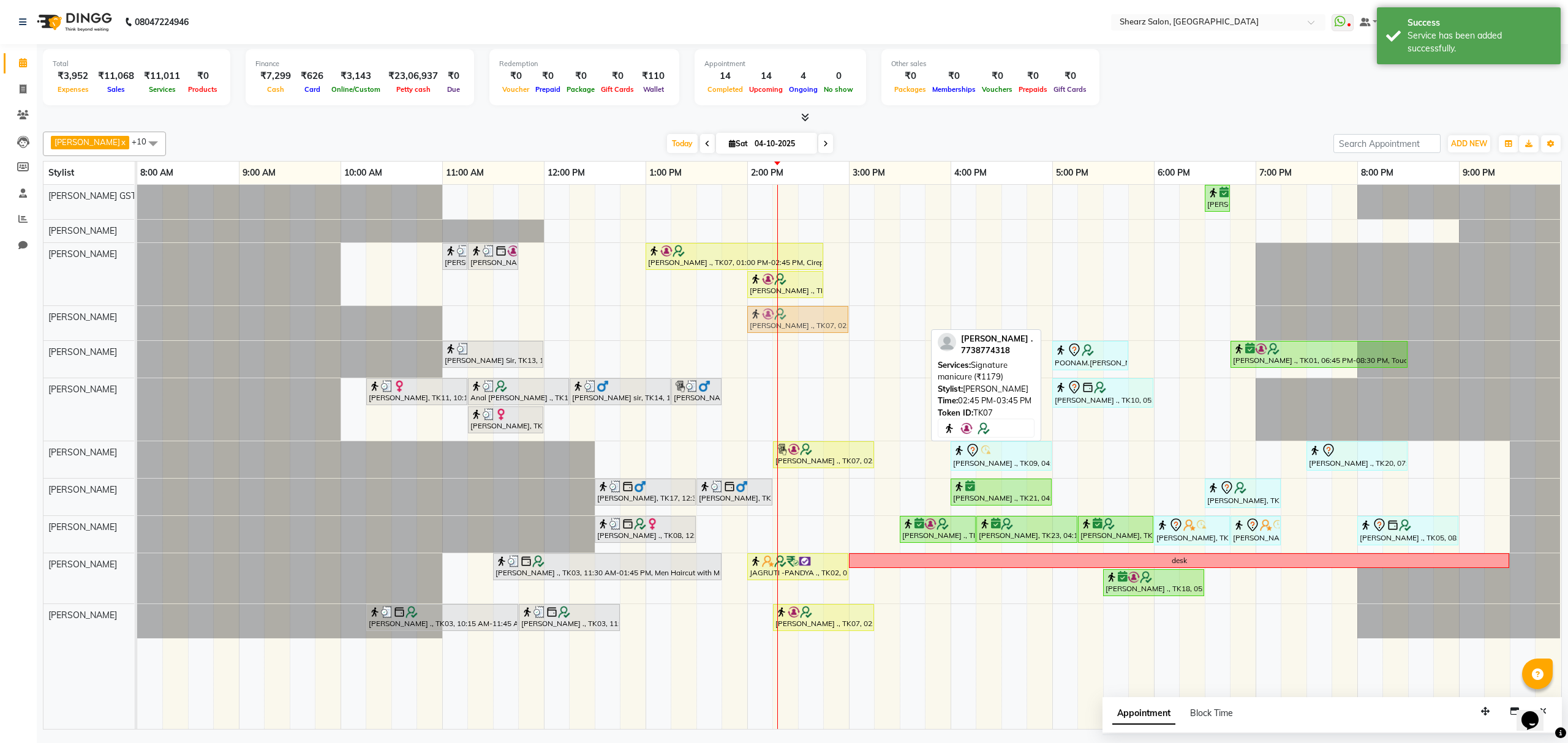
drag, startPoint x: 883, startPoint y: 321, endPoint x: 801, endPoint y: 327, distance: 82.2
click at [137, 327] on div "Saurabh Yadav ., TK07, 02:45 PM-03:45 PM, Signature manicure (₹1179) Saurabh Ya…" at bounding box center [137, 323] width 0 height 34
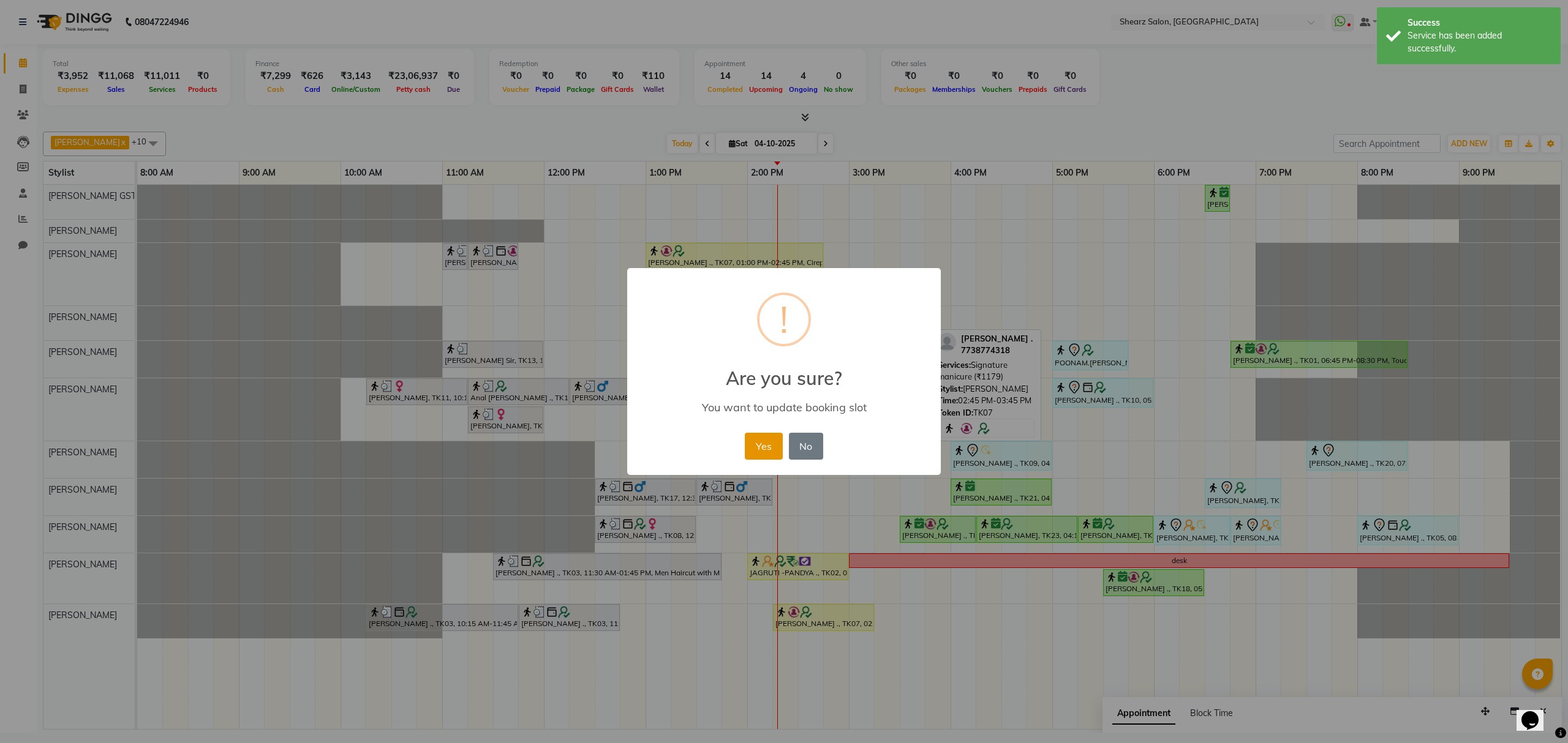
click at [764, 446] on button "Yes" at bounding box center [763, 447] width 37 height 27
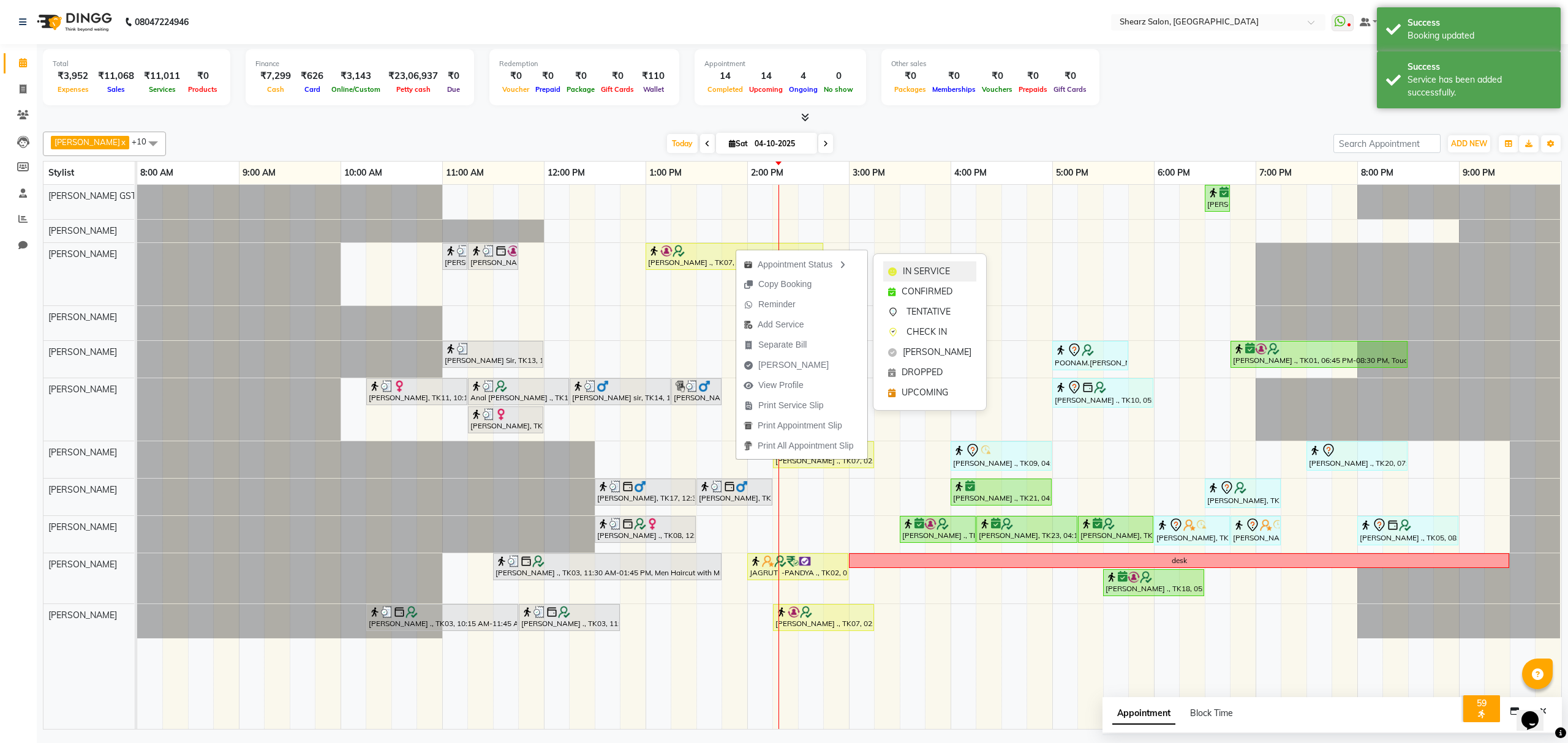
click at [927, 272] on span "IN SERVICE" at bounding box center [927, 271] width 47 height 13
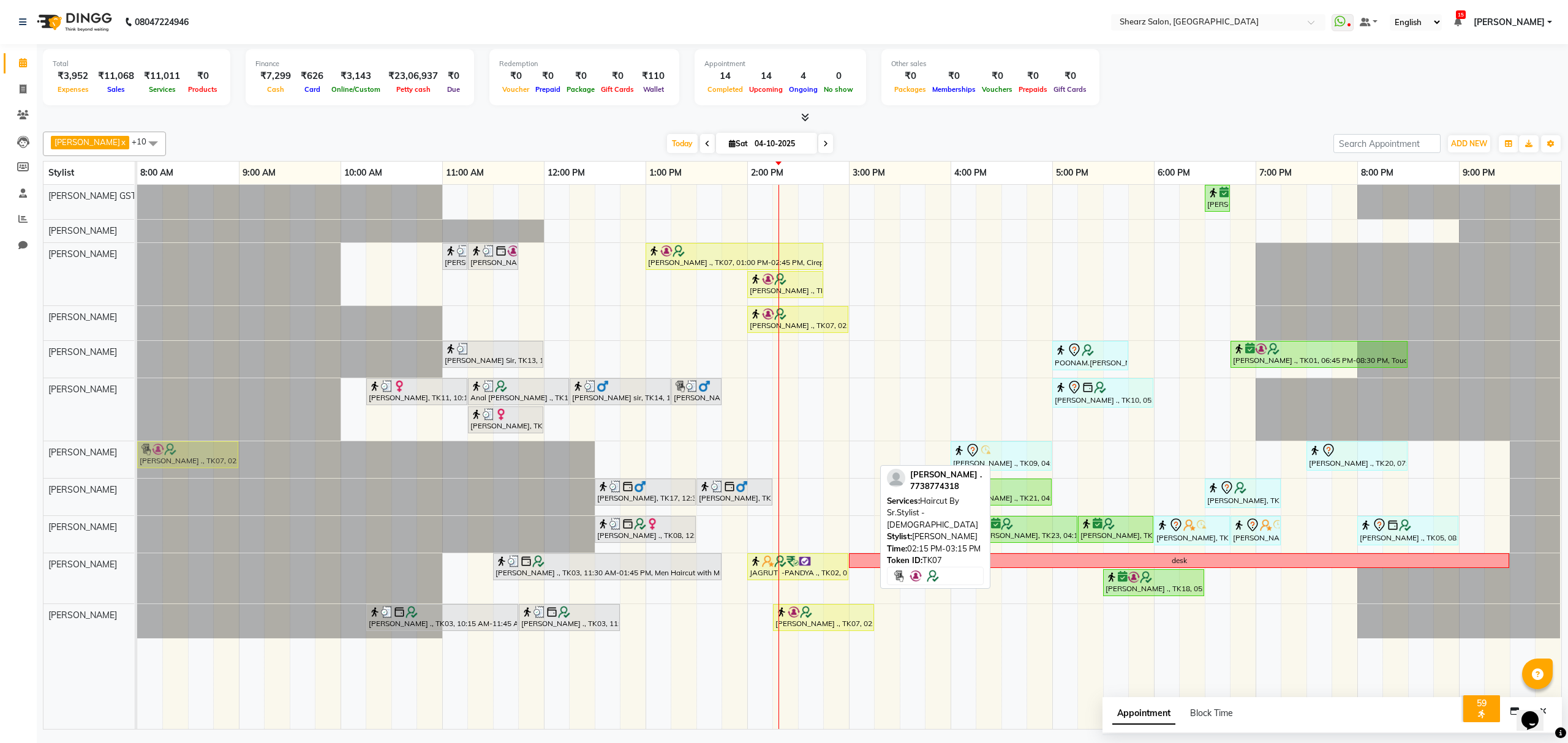
drag, startPoint x: 842, startPoint y: 454, endPoint x: 162, endPoint y: 451, distance: 680.0
click at [137, 451] on div "Saurabh Yadav ., TK07, 02:15 PM-03:15 PM, Haircut By Sr.Stylist - Female Shivan…" at bounding box center [137, 459] width 0 height 37
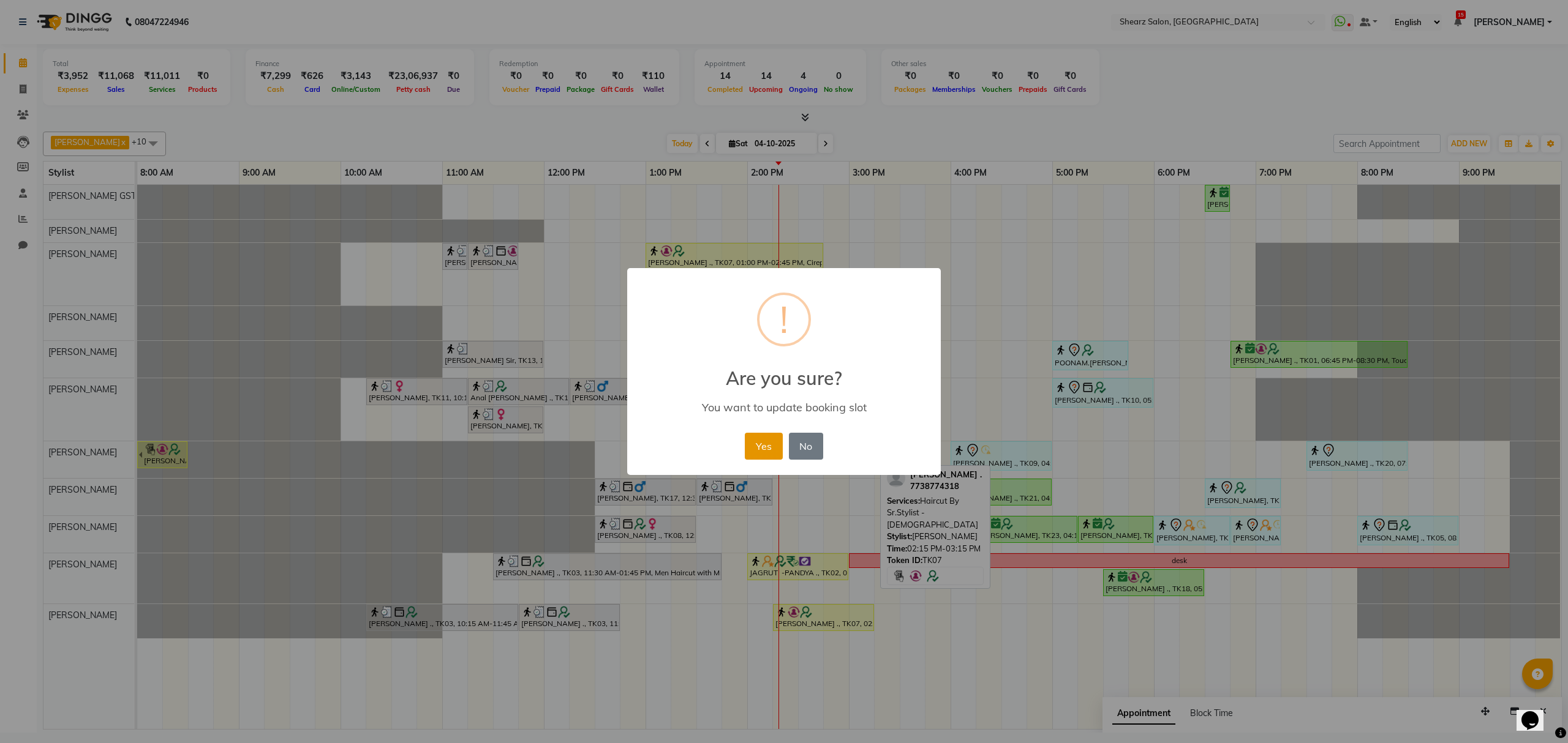
click at [761, 442] on button "Yes" at bounding box center [763, 447] width 37 height 27
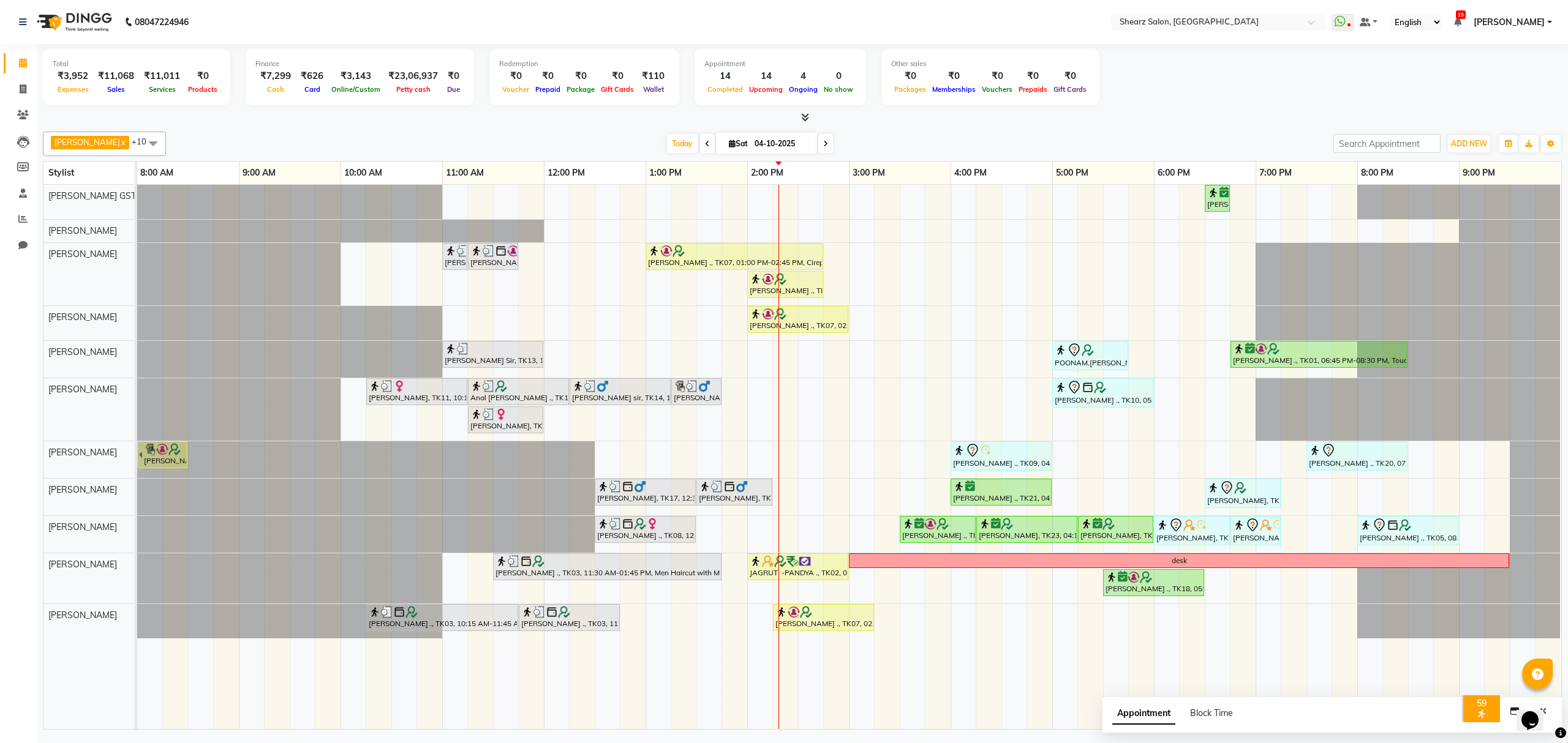
click at [818, 138] on span at bounding box center [825, 143] width 15 height 19
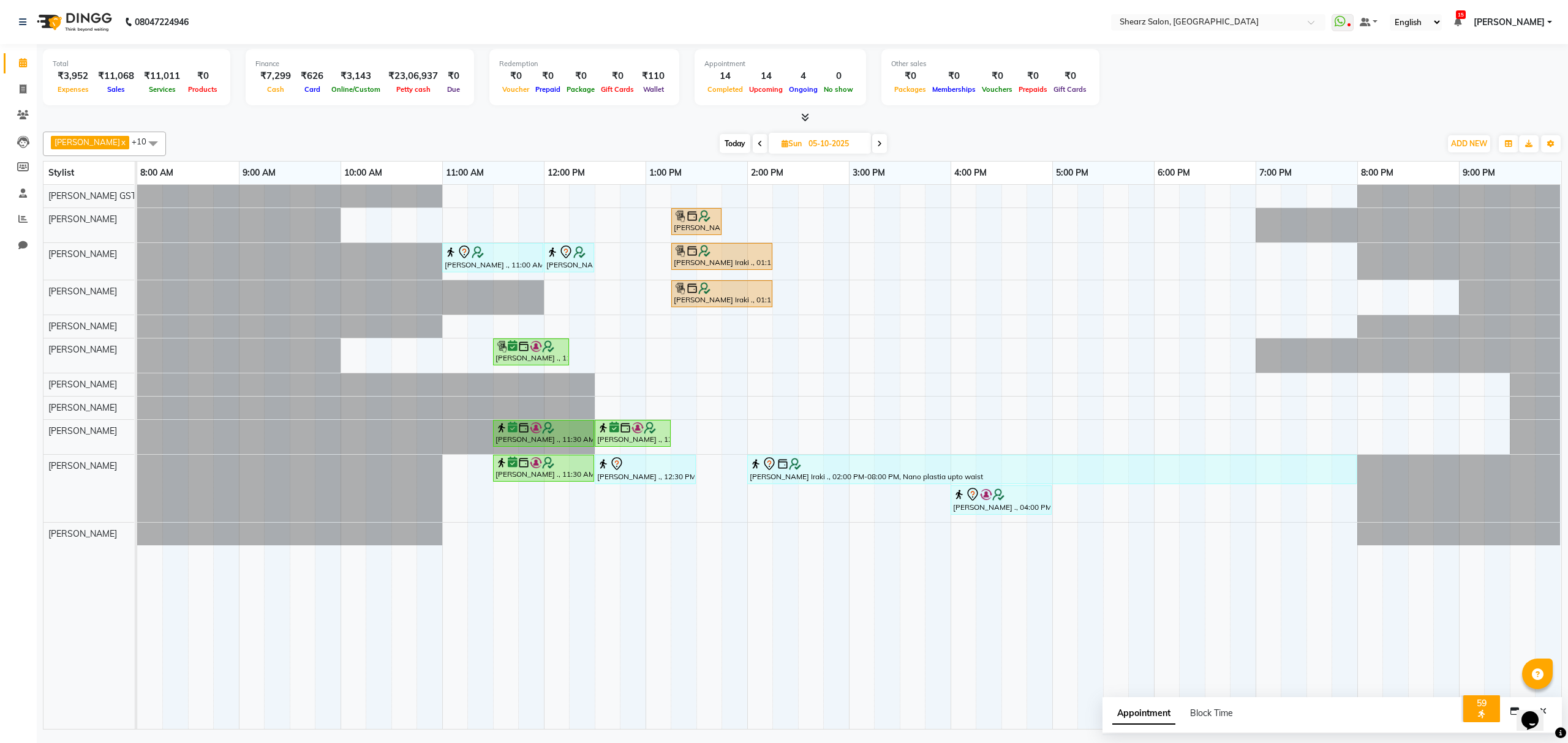
click at [731, 136] on span "Today" at bounding box center [734, 143] width 30 height 19
type input "04-10-2025"
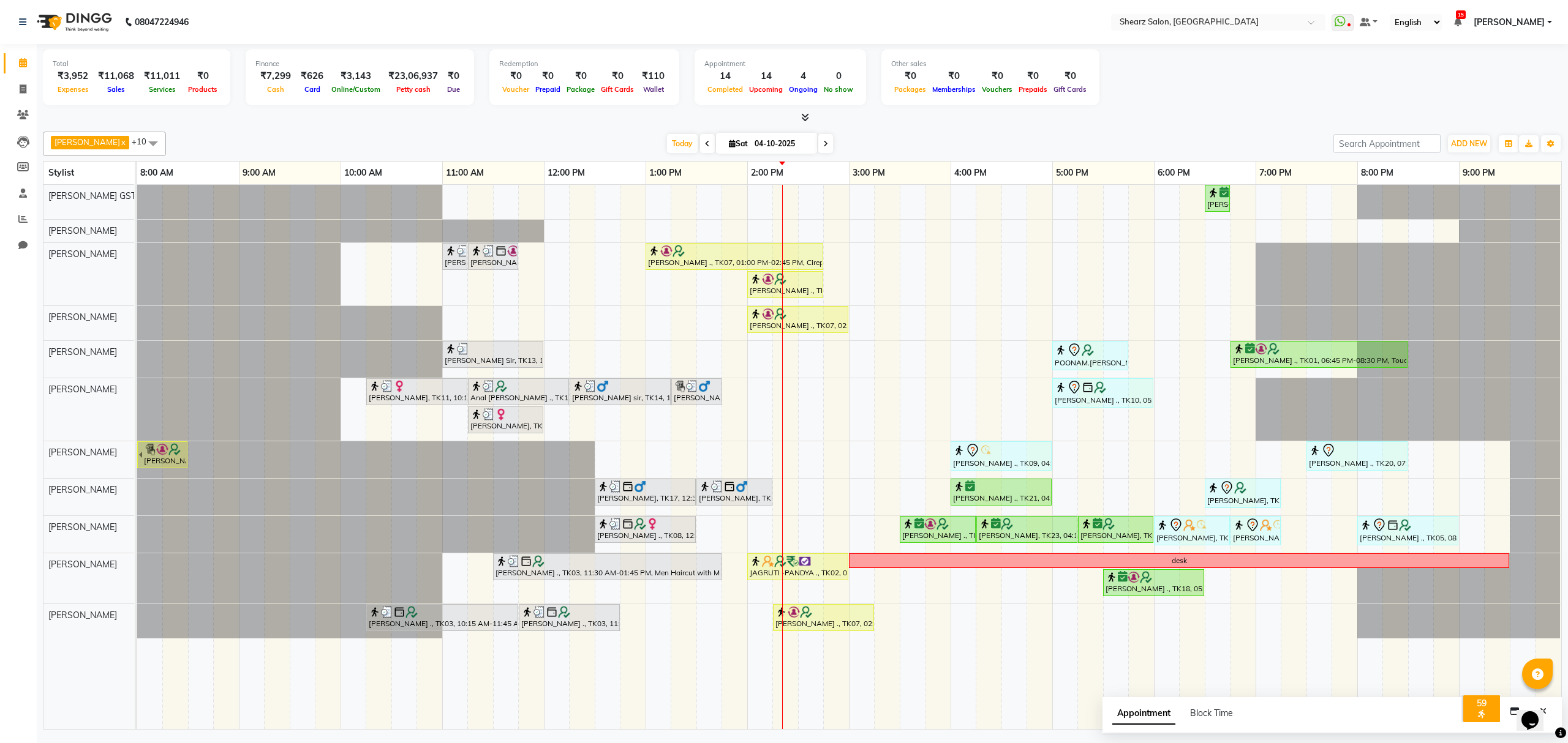
click at [24, 103] on ul "Calendar Invoice Clients Leads Members Staff Reports Chat Completed InProgress …" at bounding box center [18, 158] width 37 height 214
click at [23, 86] on icon at bounding box center [23, 89] width 7 height 9
select select "8157"
select select "service"
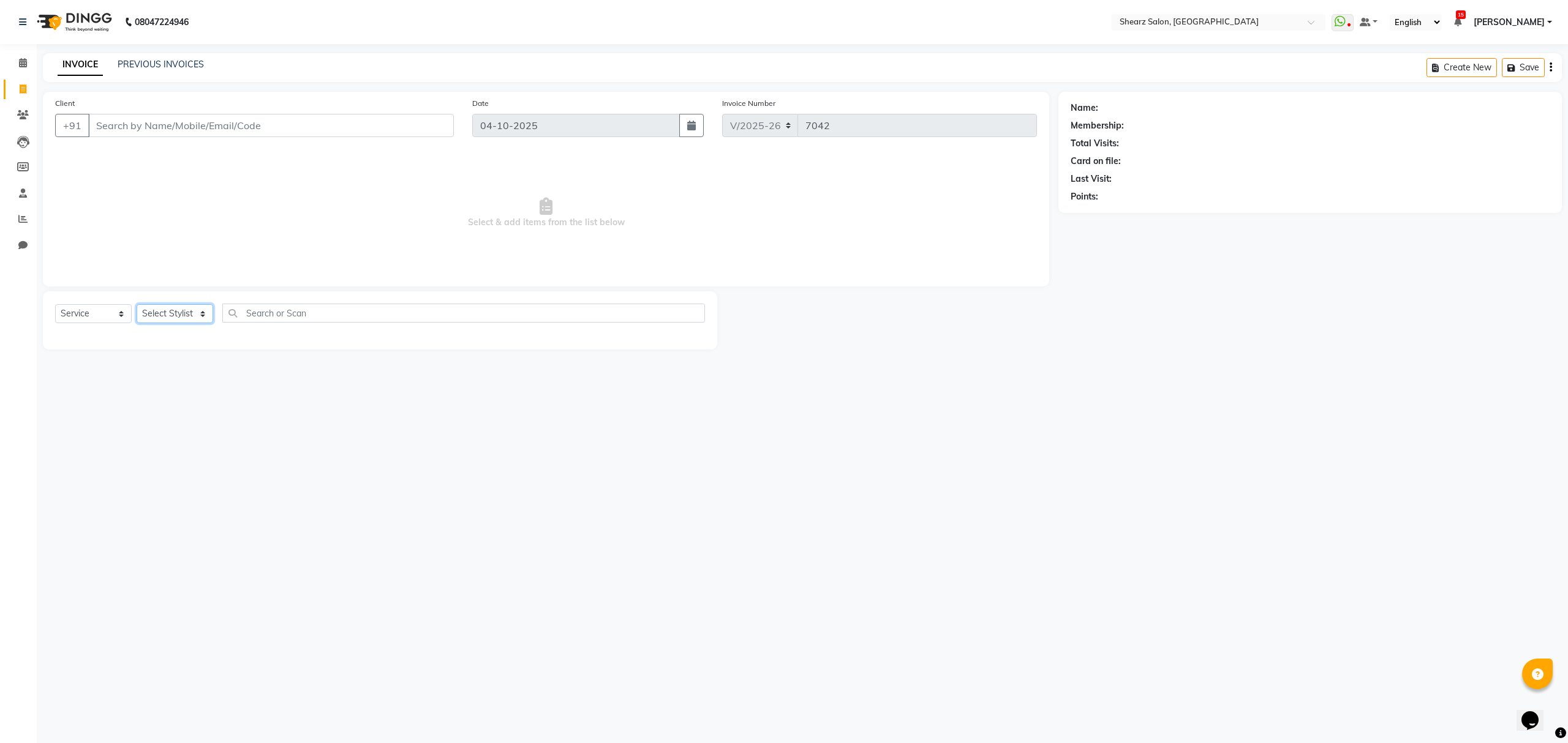
click at [177, 307] on select "Select Stylist" at bounding box center [175, 314] width 77 height 19
select select "77471"
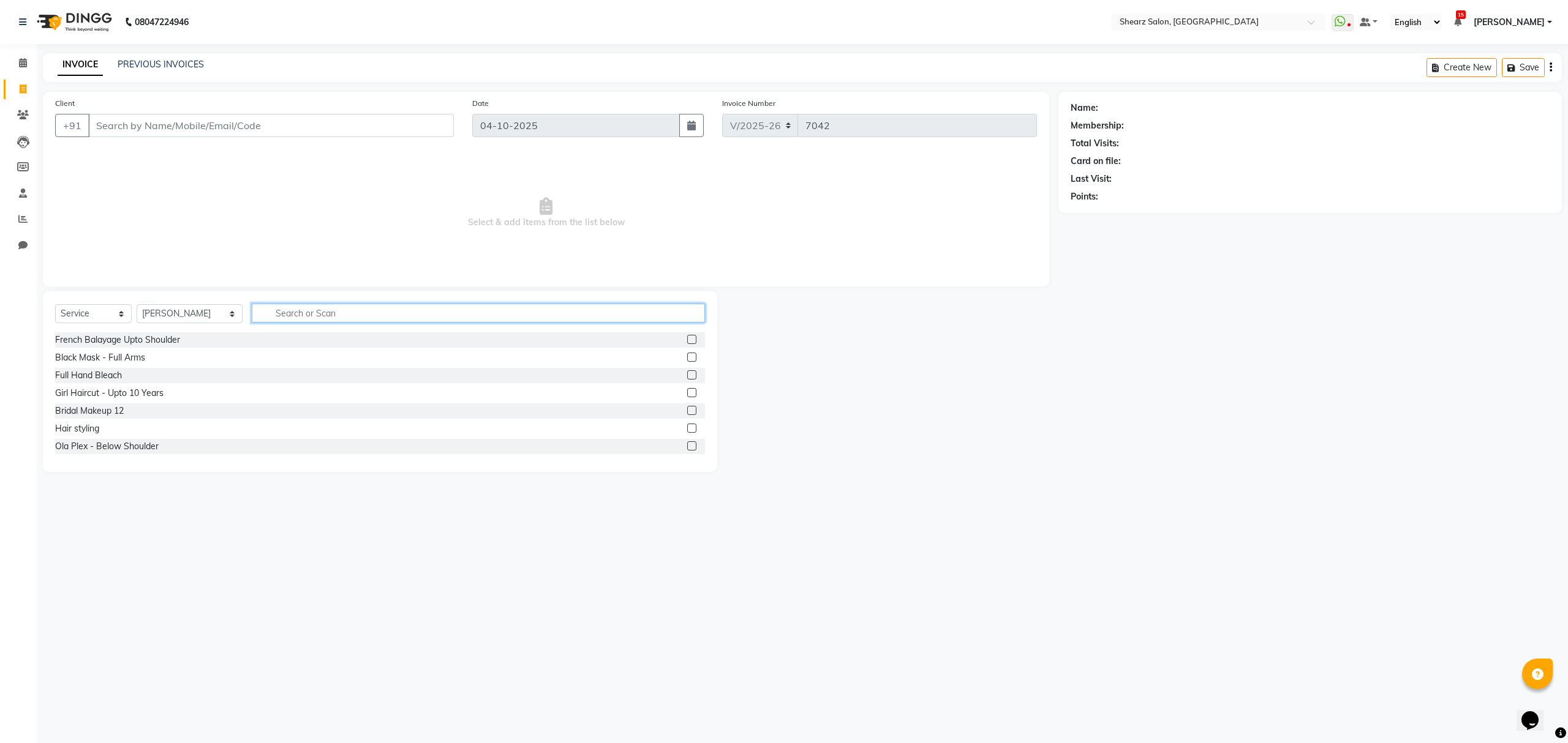
click at [316, 316] on input "text" at bounding box center [478, 313] width 453 height 19
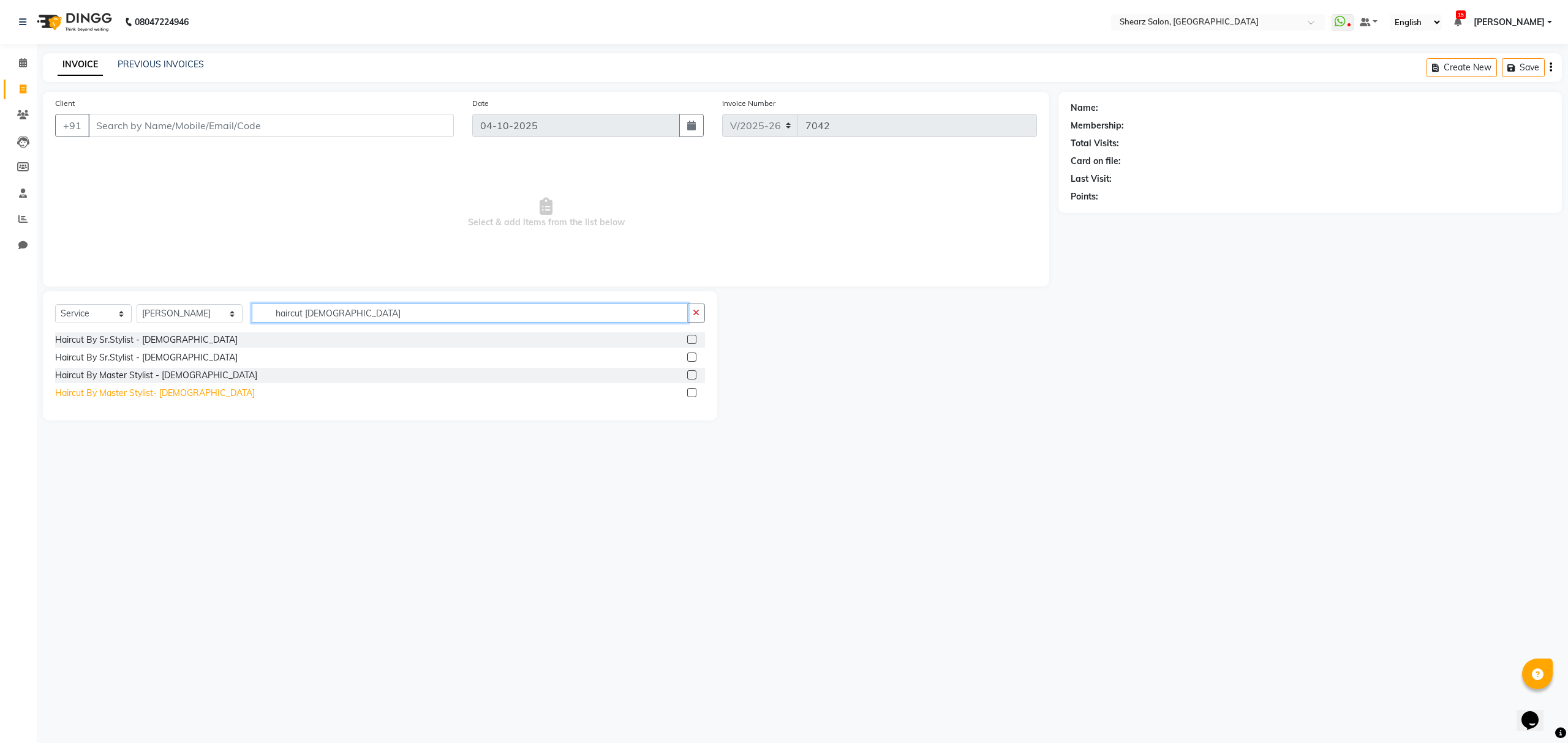
type input "haircut male"
click at [145, 388] on div "Haircut By Master Stylist- [DEMOGRAPHIC_DATA]" at bounding box center [155, 393] width 199 height 13
checkbox input "false"
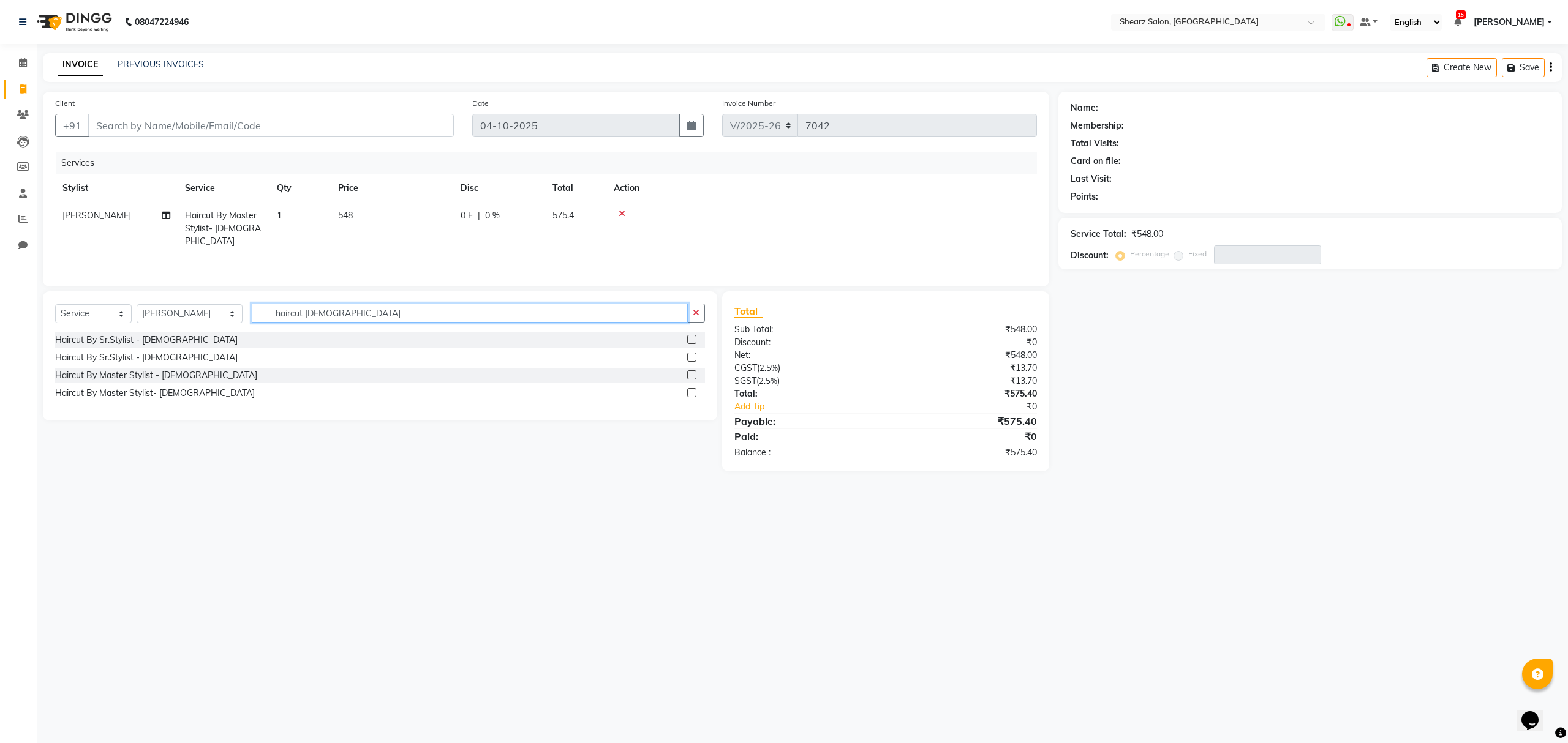
drag, startPoint x: 336, startPoint y: 309, endPoint x: 178, endPoint y: 313, distance: 158.1
click at [162, 311] on div "Select Service Product Membership Package Voucher Prepaid Gift Card Select Styl…" at bounding box center [380, 318] width 650 height 29
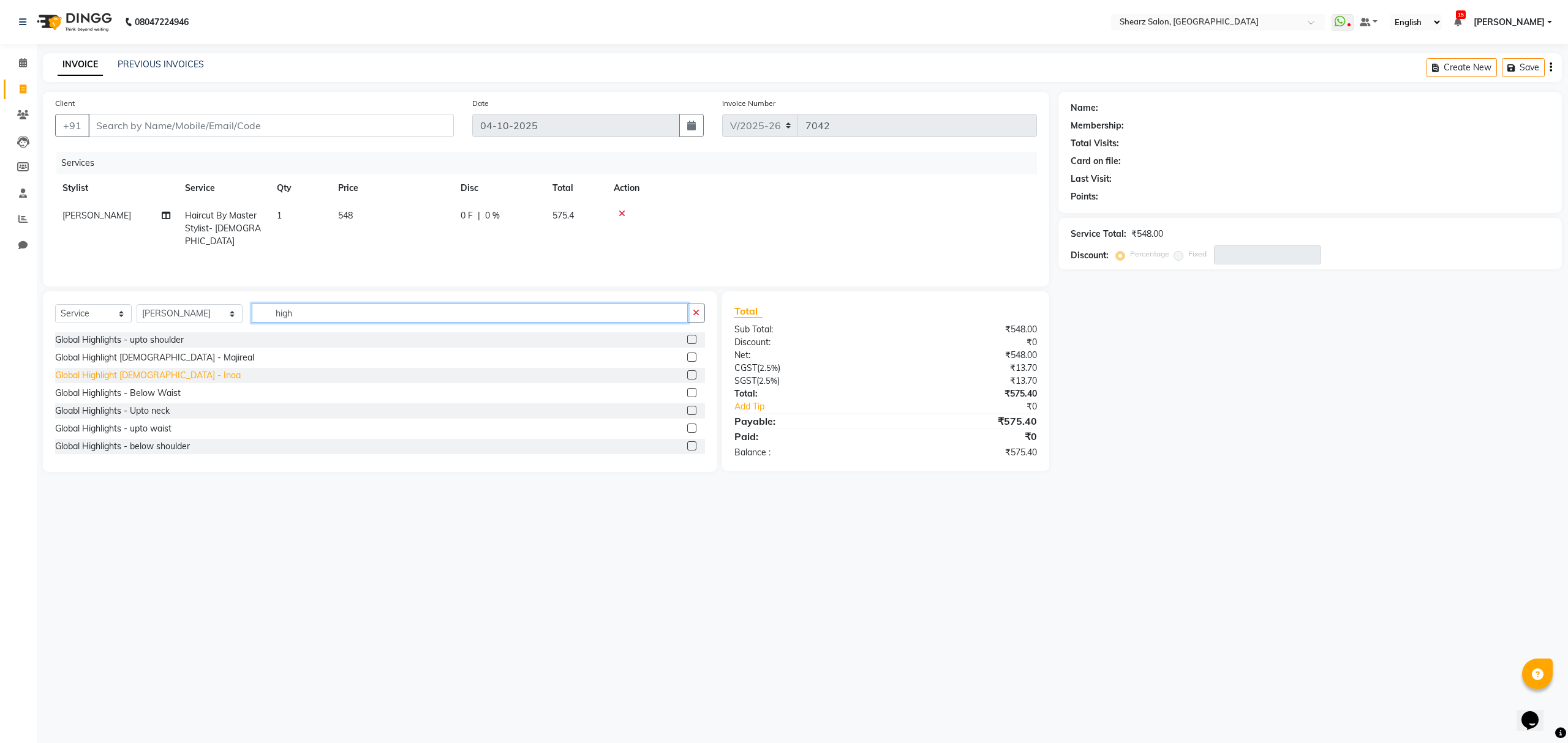
type input "high"
click at [121, 375] on div "Global Highlight Male - Inoa" at bounding box center [148, 375] width 185 height 13
checkbox input "false"
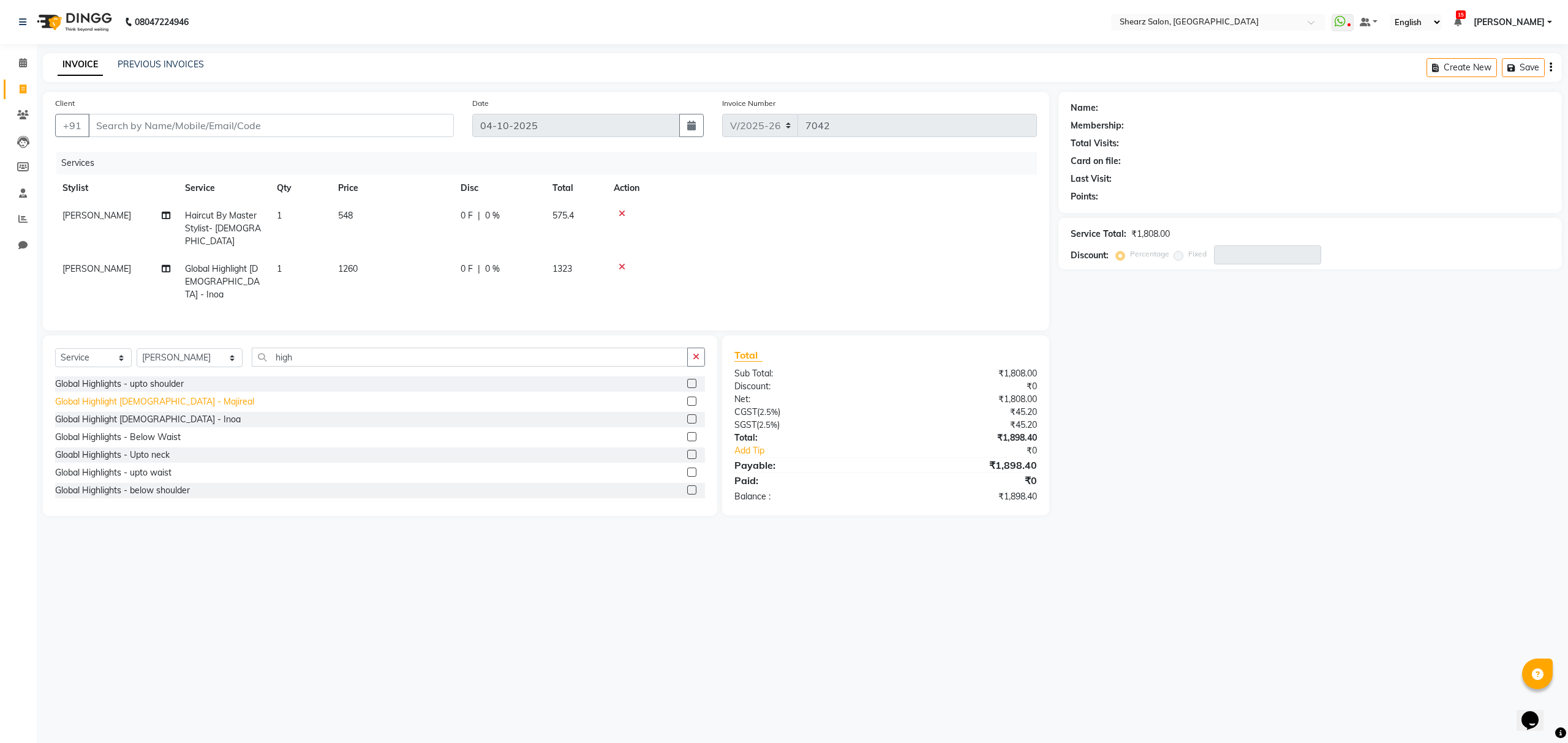
click at [125, 395] on div "Global Highlight Male - Majireal" at bounding box center [154, 401] width 199 height 13
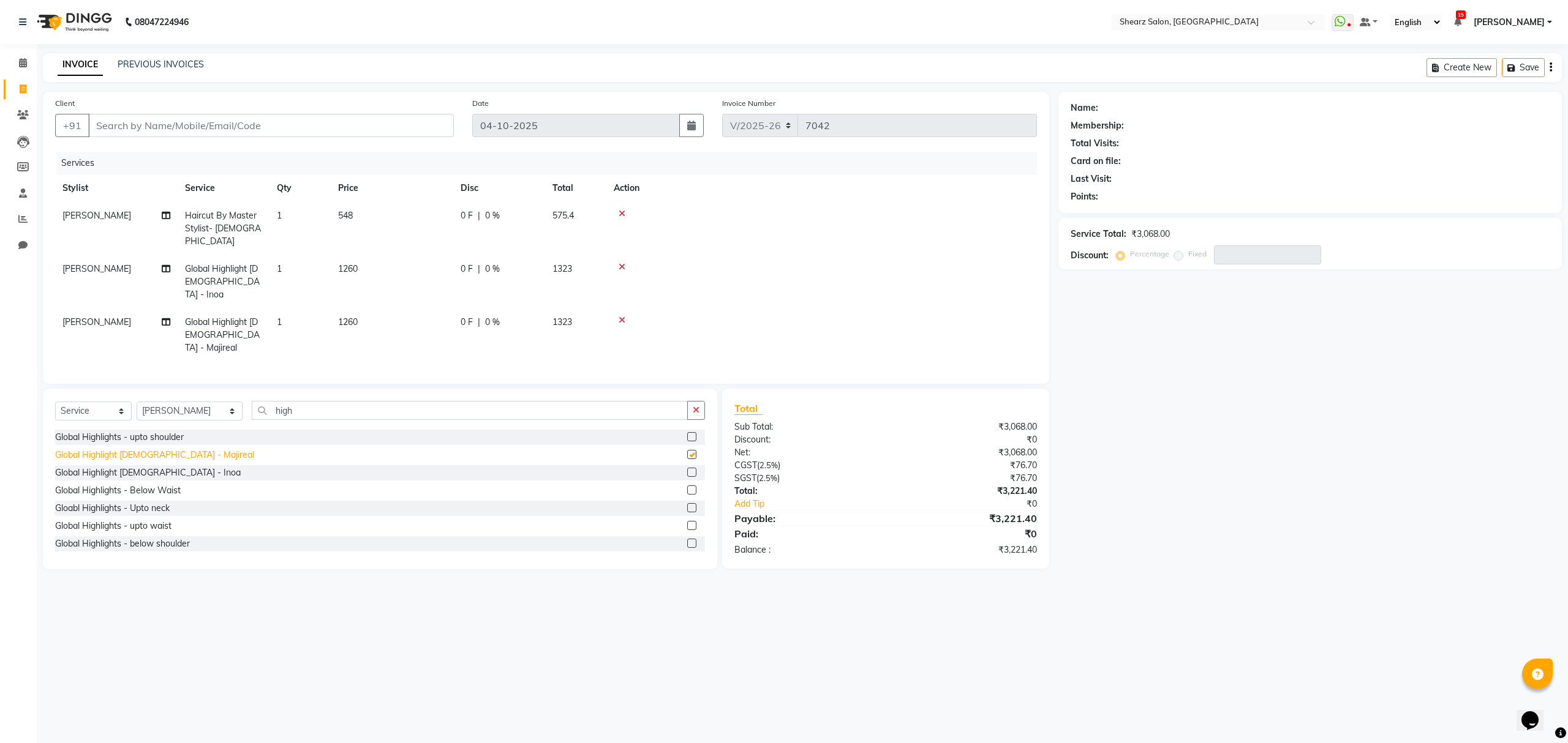
checkbox input "false"
click at [621, 316] on icon at bounding box center [622, 320] width 7 height 9
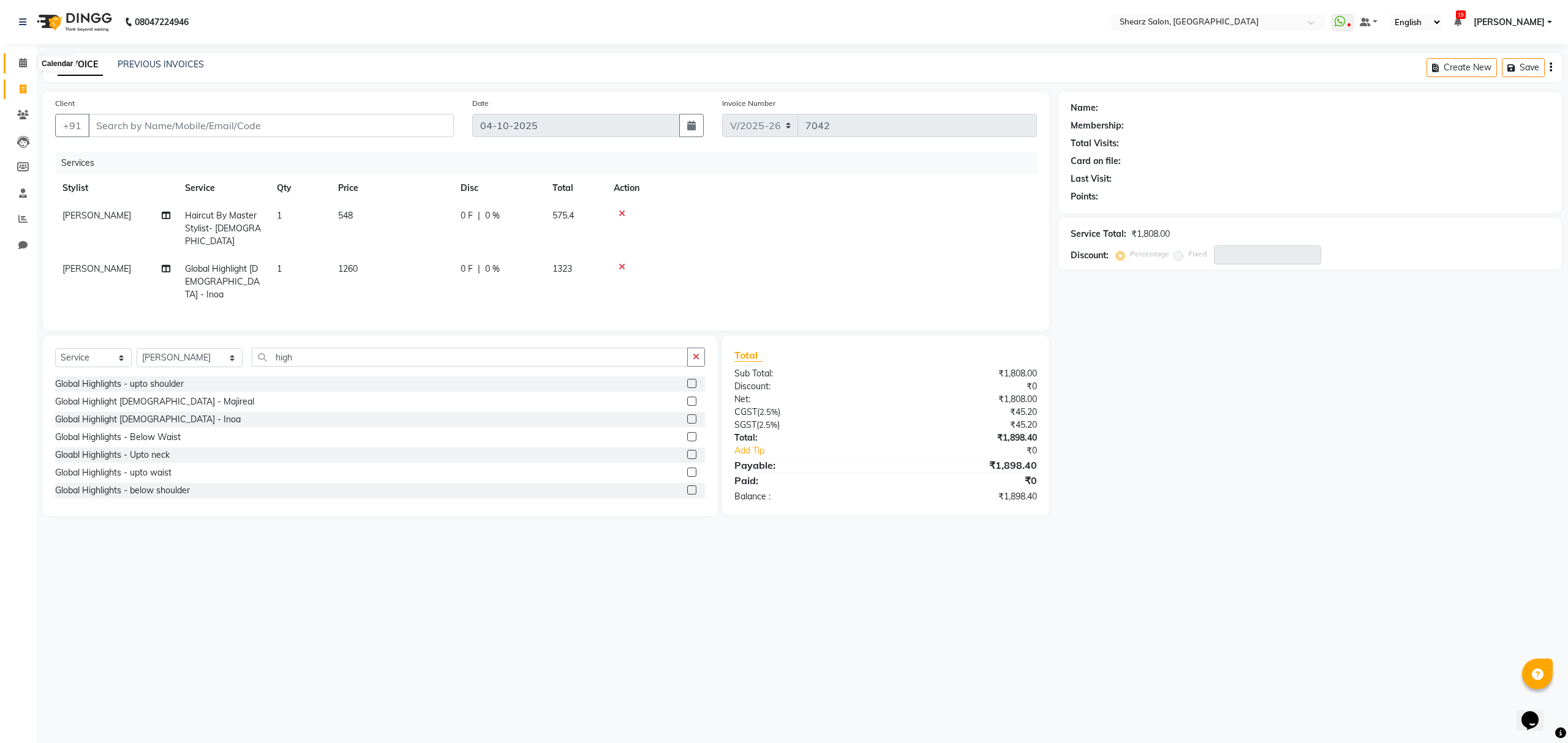
click at [21, 69] on span at bounding box center [23, 63] width 22 height 14
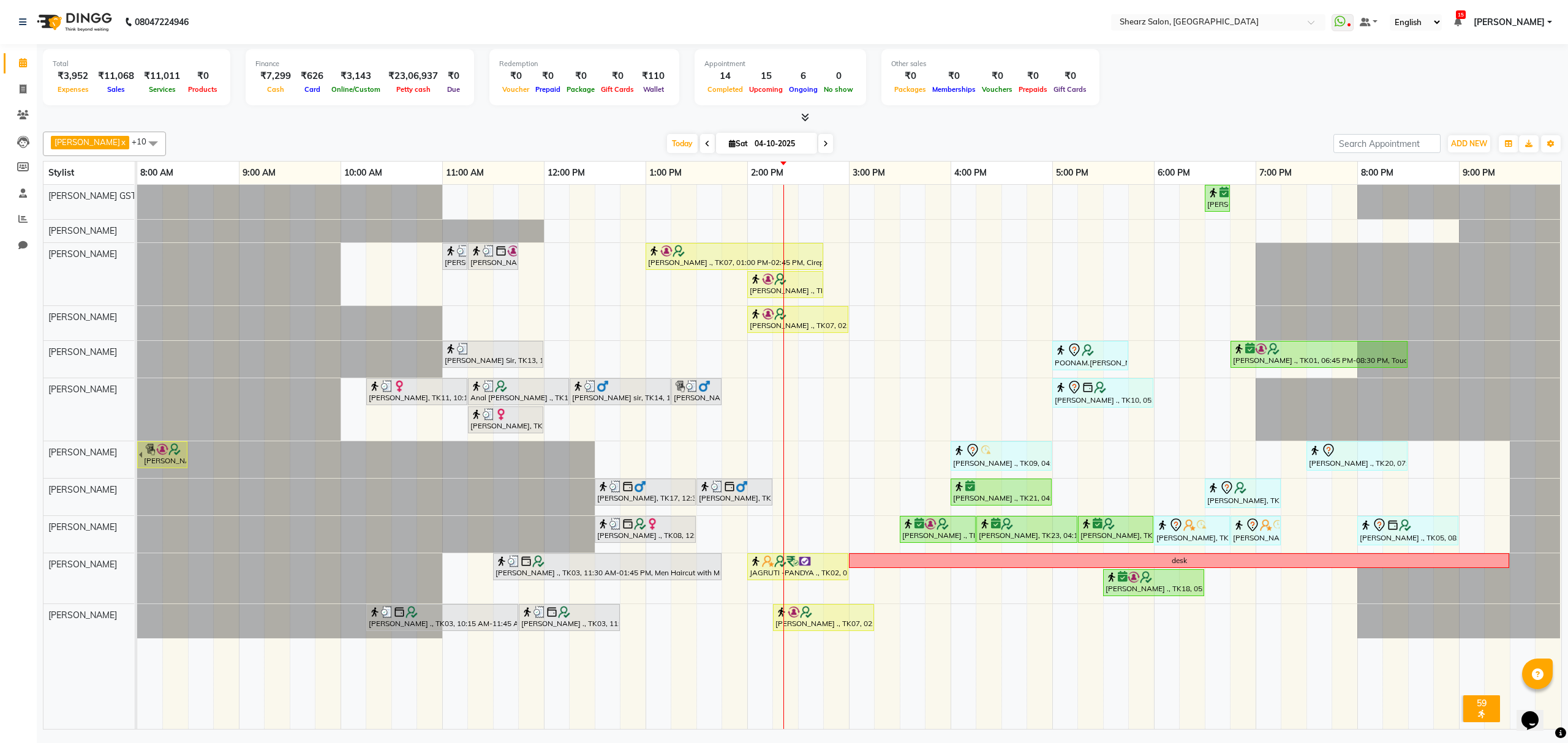
click at [823, 147] on icon at bounding box center [825, 143] width 5 height 7
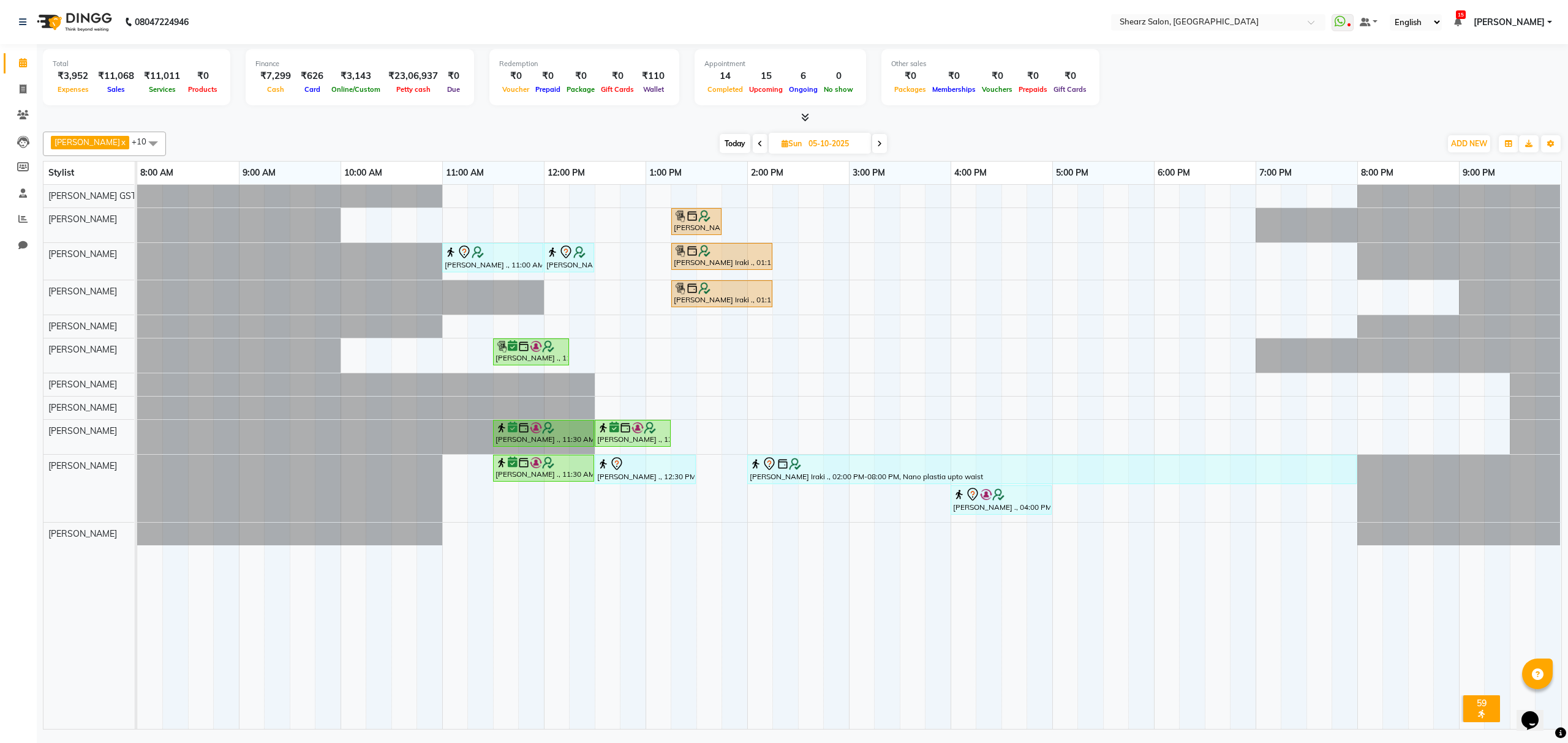
click at [878, 138] on span at bounding box center [879, 143] width 15 height 19
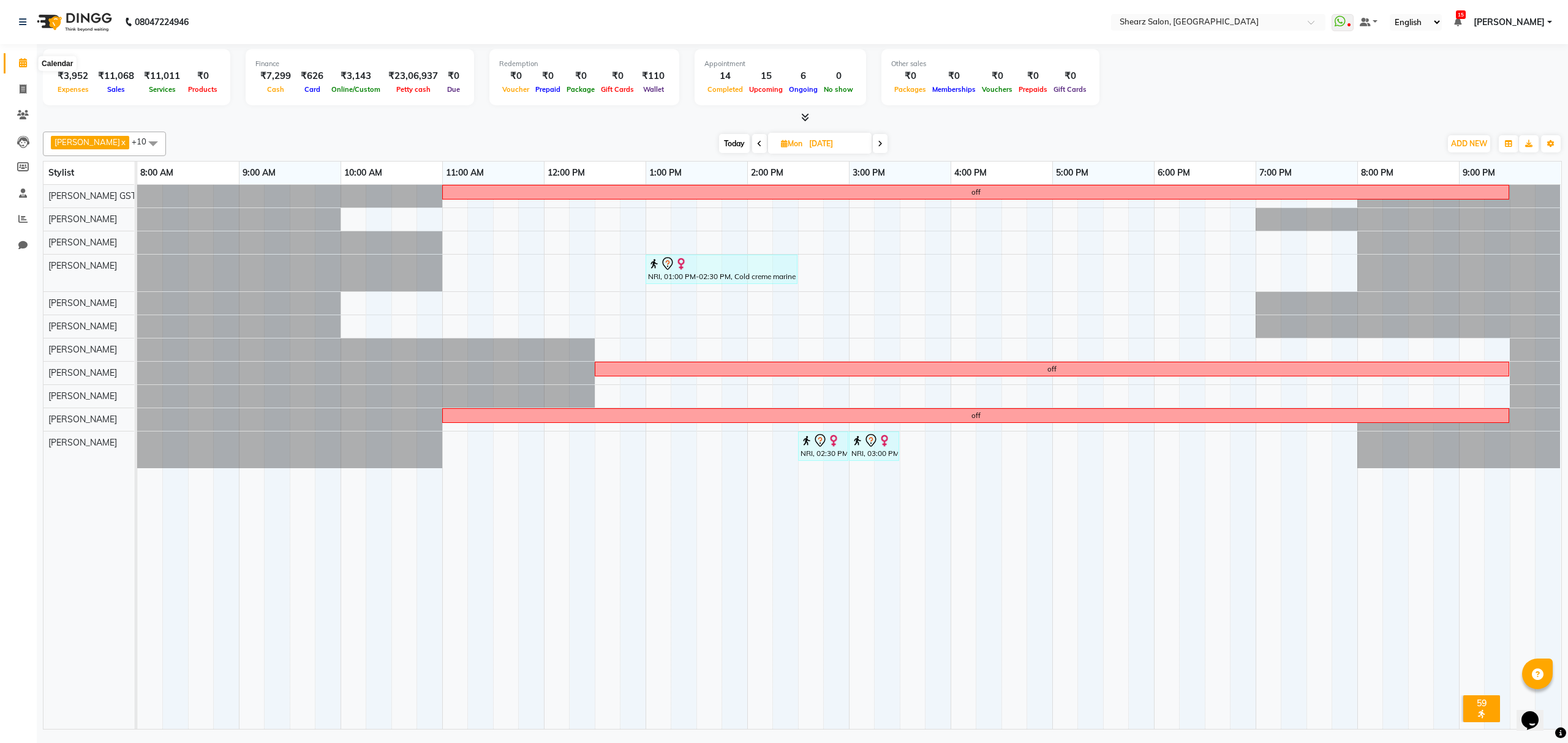
click at [24, 60] on icon at bounding box center [23, 63] width 8 height 9
click at [723, 143] on span "Today" at bounding box center [734, 143] width 30 height 19
type input "04-10-2025"
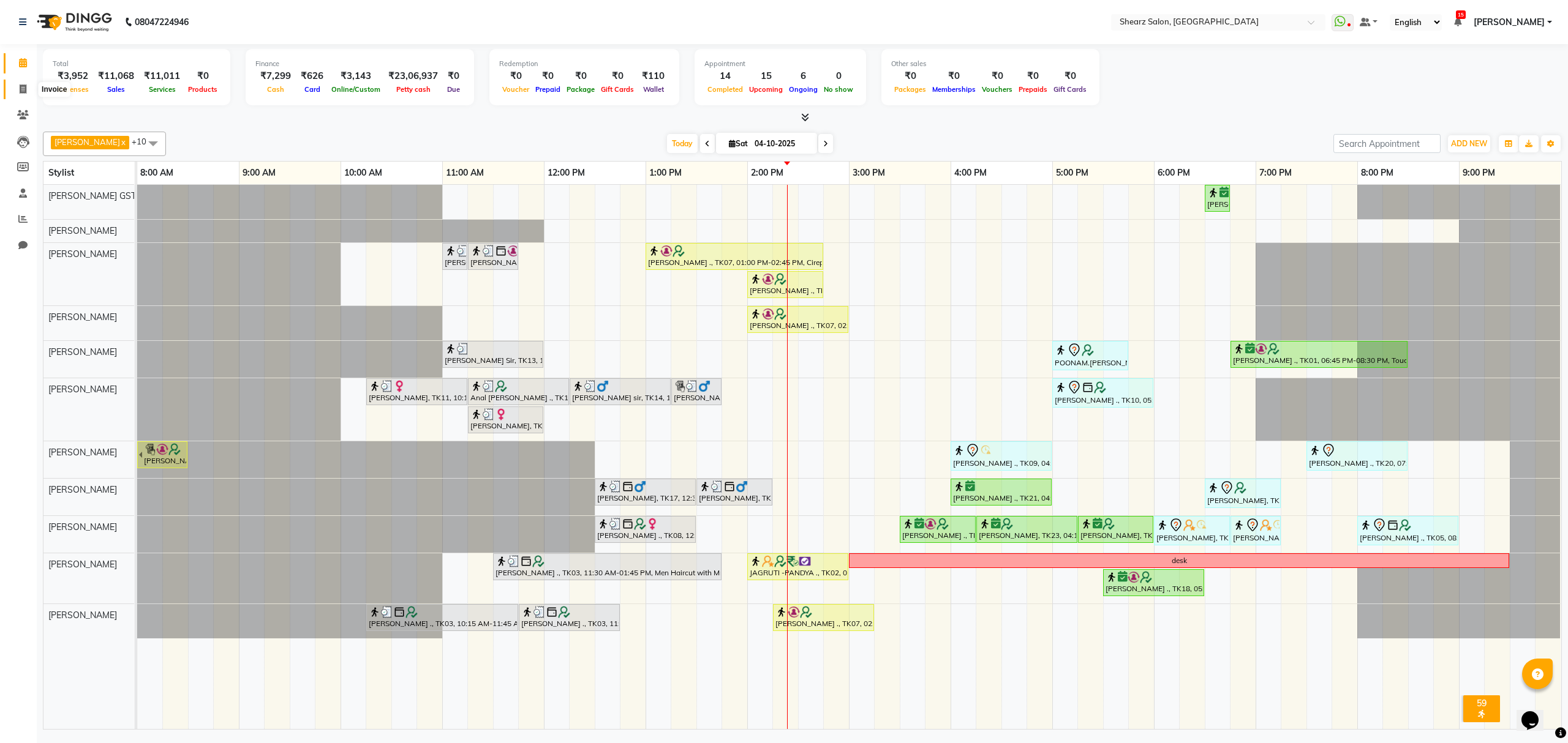
click at [27, 86] on span at bounding box center [23, 90] width 22 height 14
select select "service"
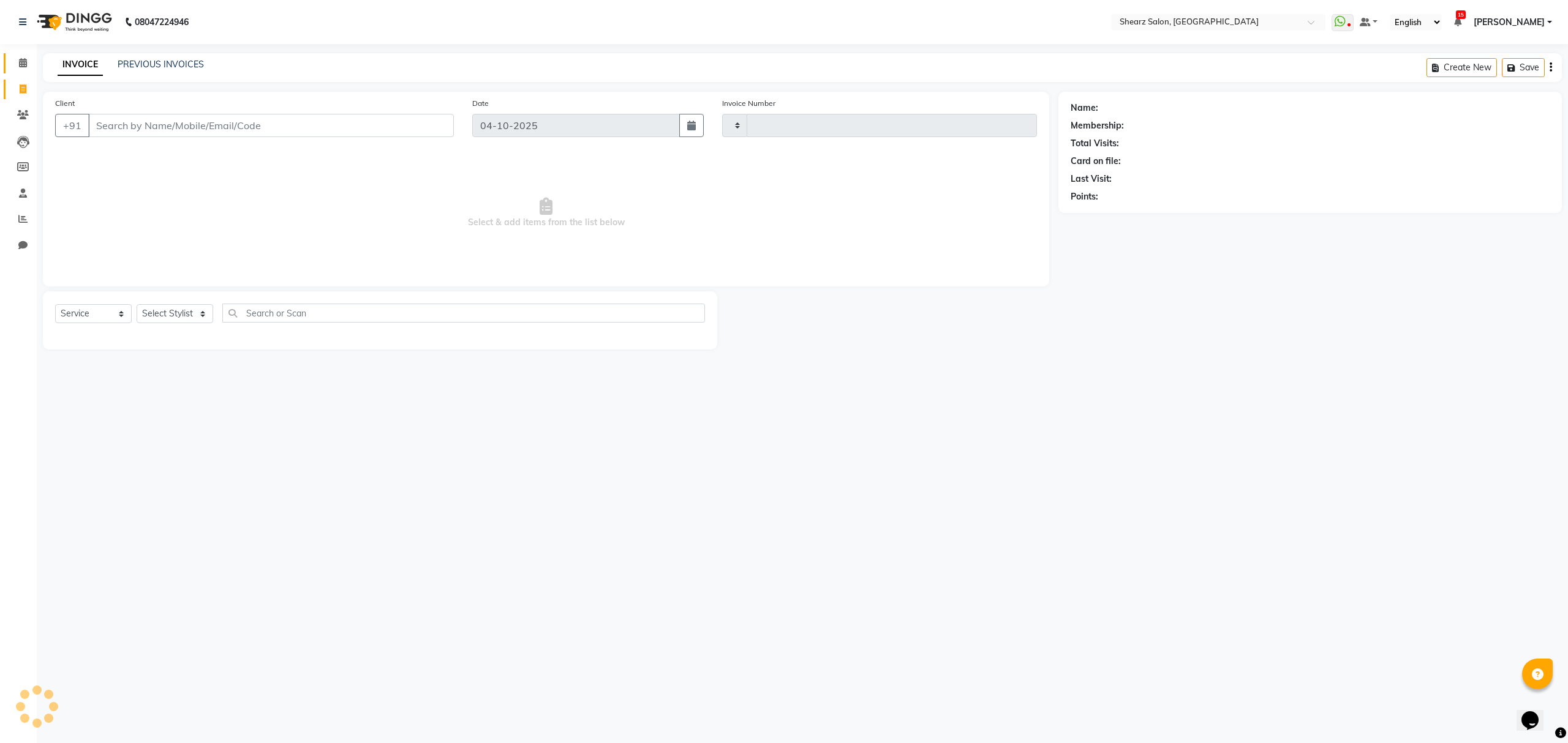
type input "7042"
select select "8157"
click at [191, 309] on select "Select Stylist" at bounding box center [175, 314] width 77 height 19
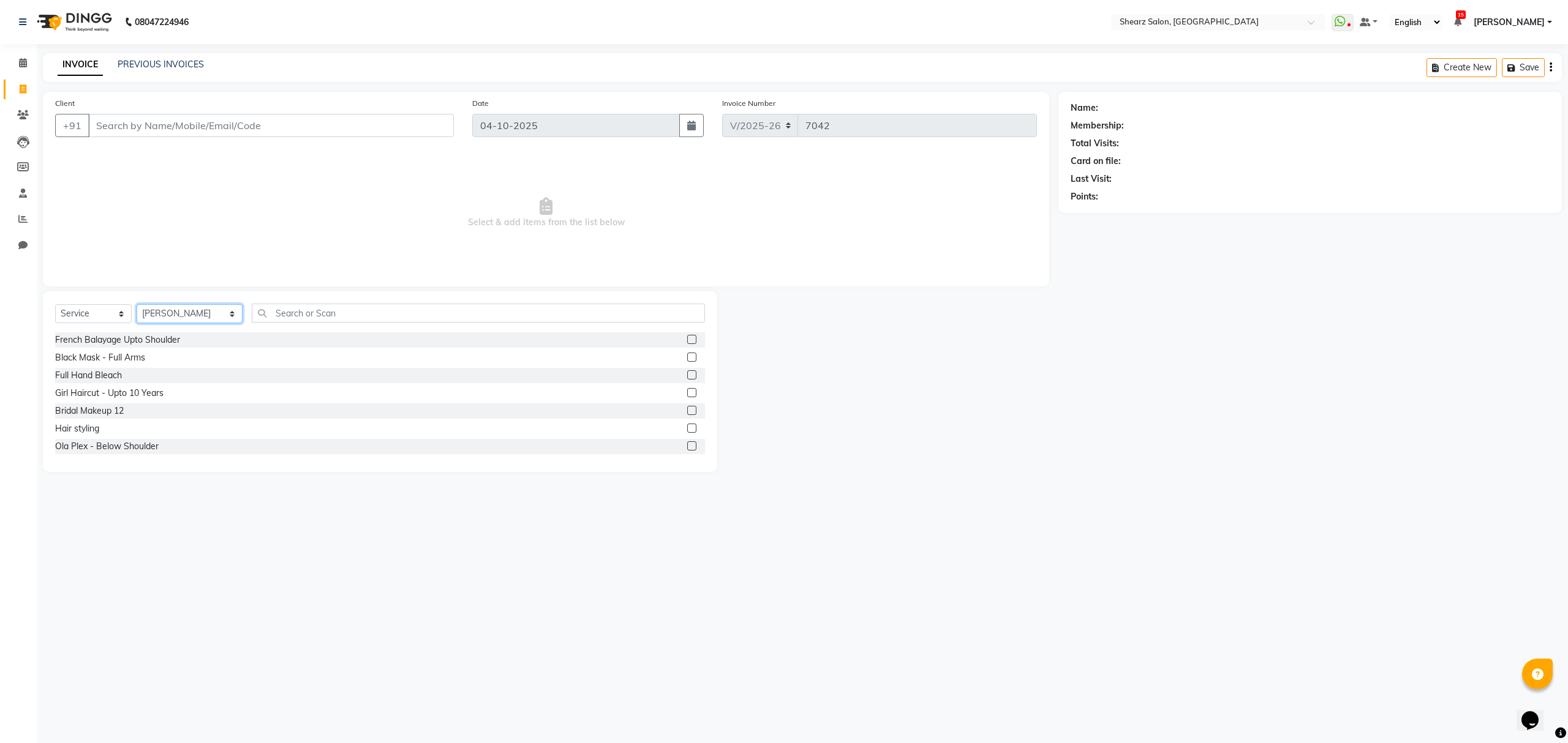
select select "77458"
click at [137, 304] on select "Select Stylist Admin A General Arvind S Devda Asha Chavariya Brijesh Valand Cen…" at bounding box center [189, 314] width 106 height 19
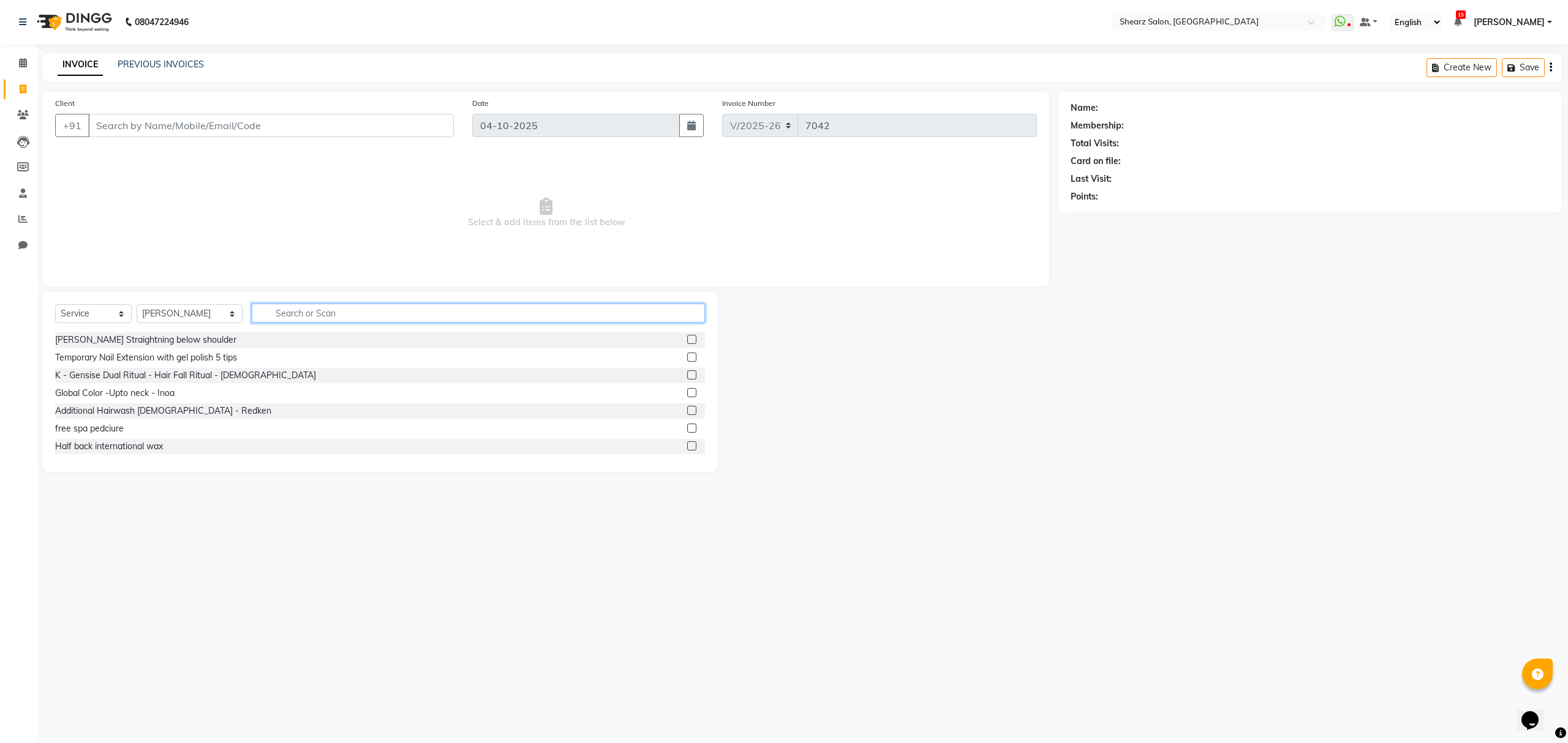
click at [344, 312] on input "text" at bounding box center [478, 313] width 453 height 19
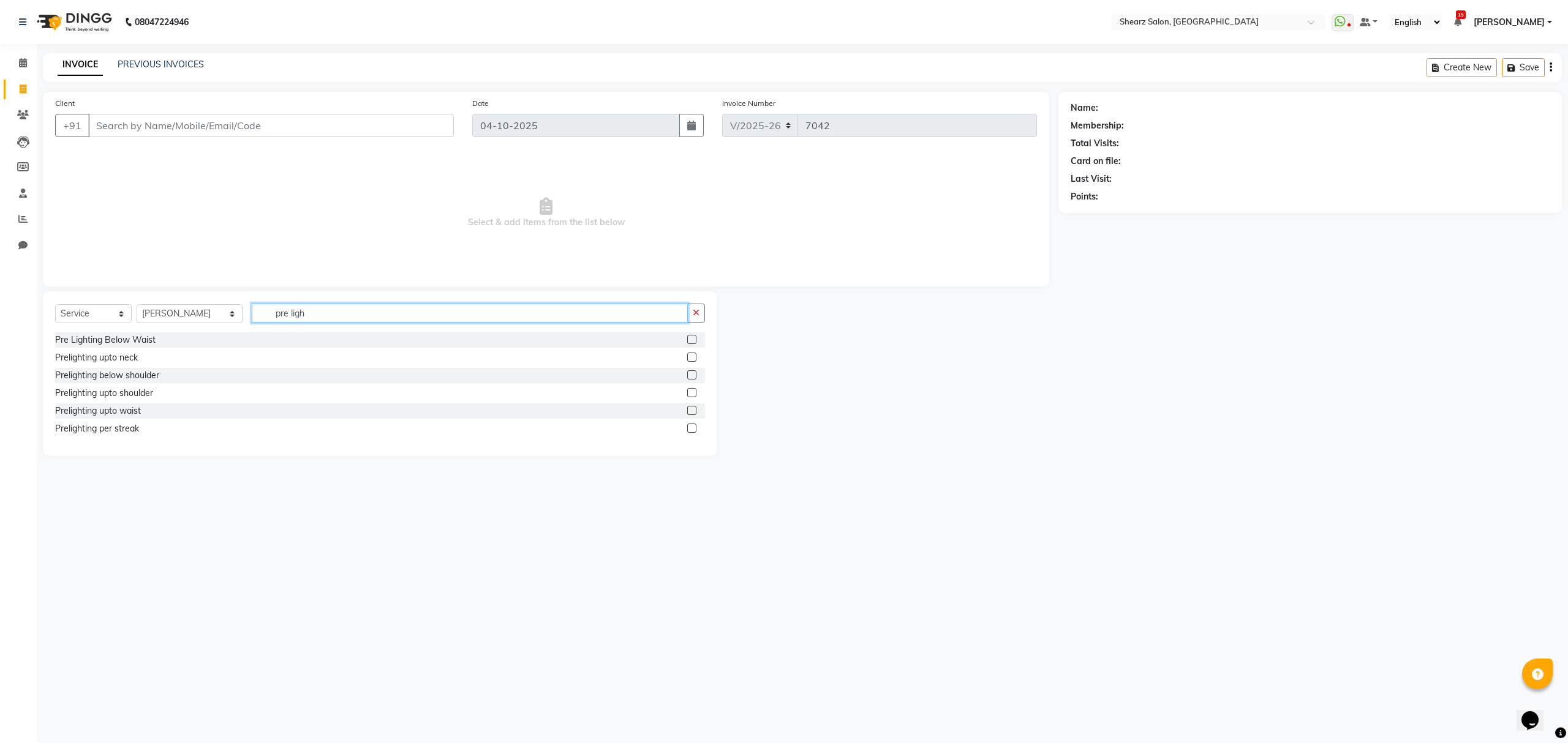
click at [333, 321] on input "pre ligh" at bounding box center [470, 313] width 435 height 19
type input "pre ligh"
click at [133, 360] on div "Prelighting upto neck" at bounding box center [96, 358] width 83 height 13
checkbox input "false"
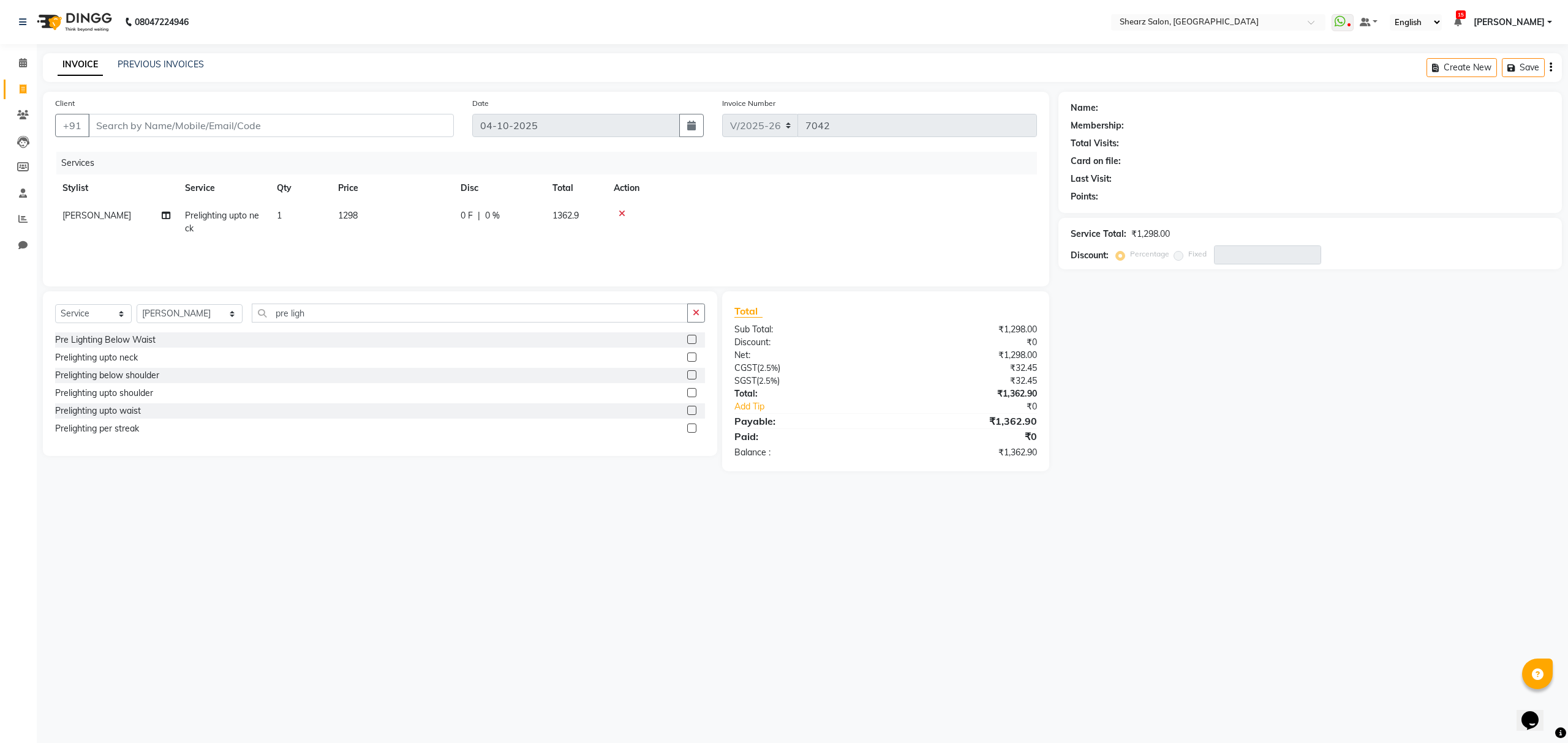
click at [621, 212] on icon at bounding box center [622, 214] width 7 height 9
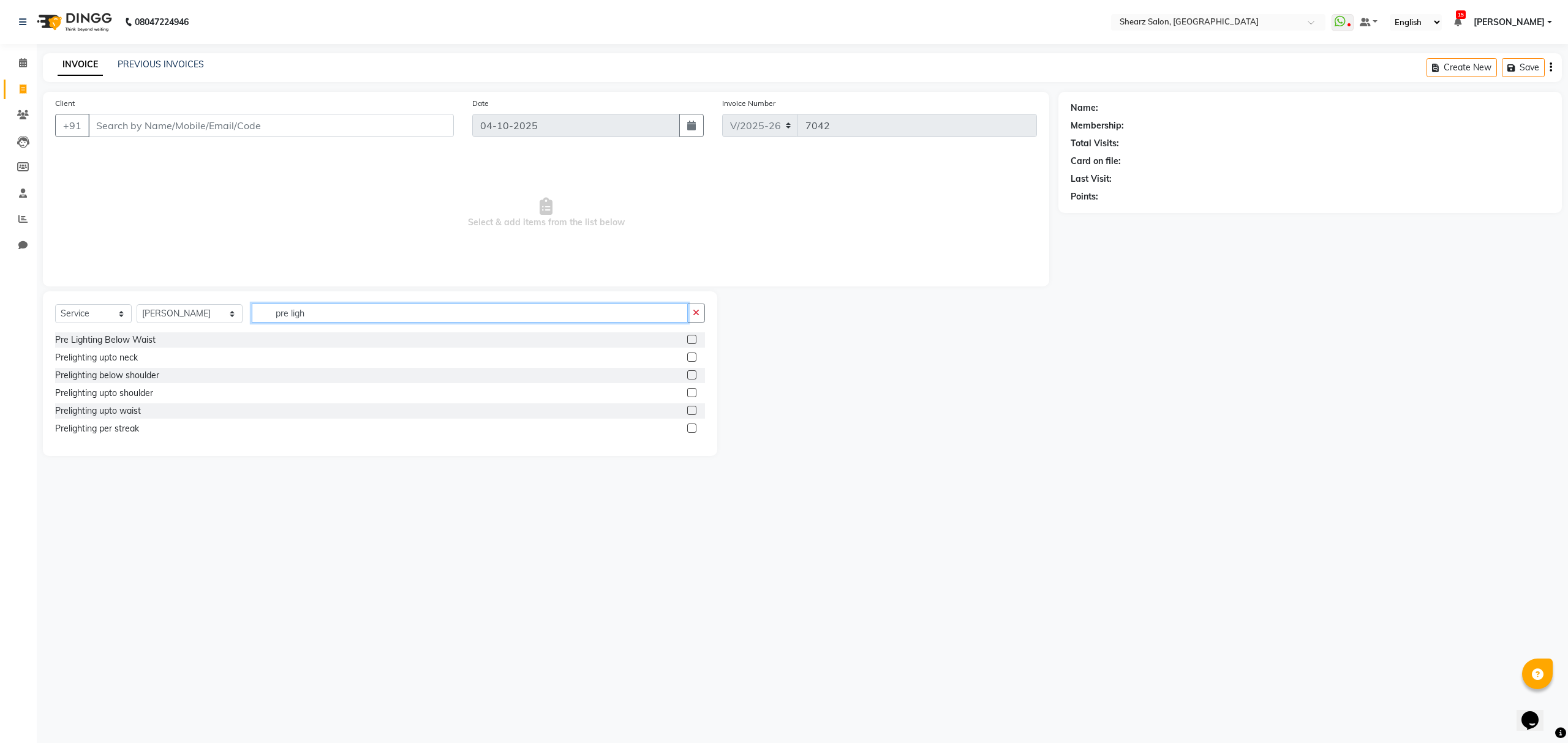
drag, startPoint x: 331, startPoint y: 316, endPoint x: 250, endPoint y: 340, distance: 84.5
click at [232, 337] on div "Select Service Product Membership Package Voucher Prepaid Gift Card Select Styl…" at bounding box center [380, 374] width 675 height 165
type input "styling"
click at [86, 362] on div "Hair styling" at bounding box center [77, 358] width 44 height 13
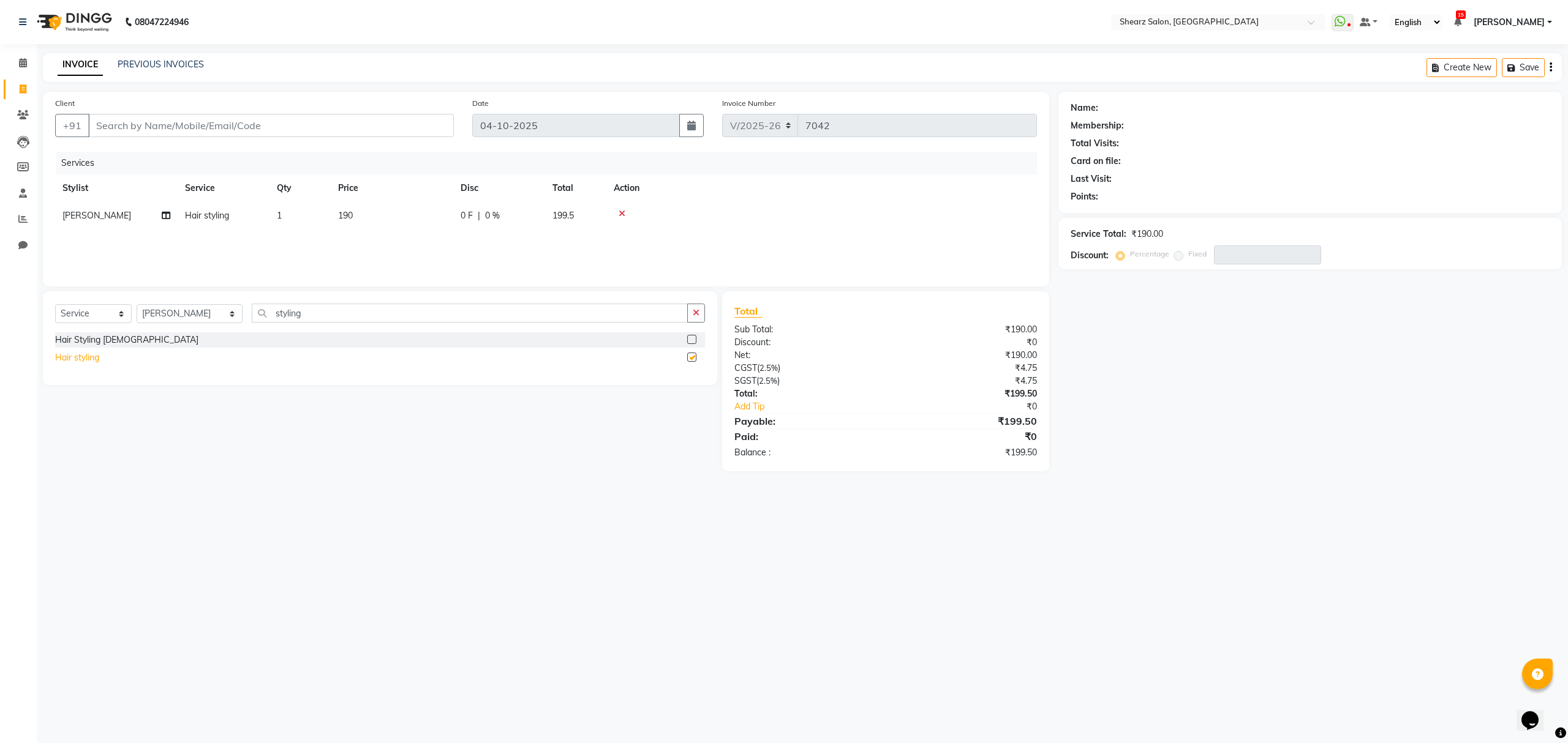
checkbox input "false"
click at [694, 314] on icon "button" at bounding box center [696, 313] width 7 height 9
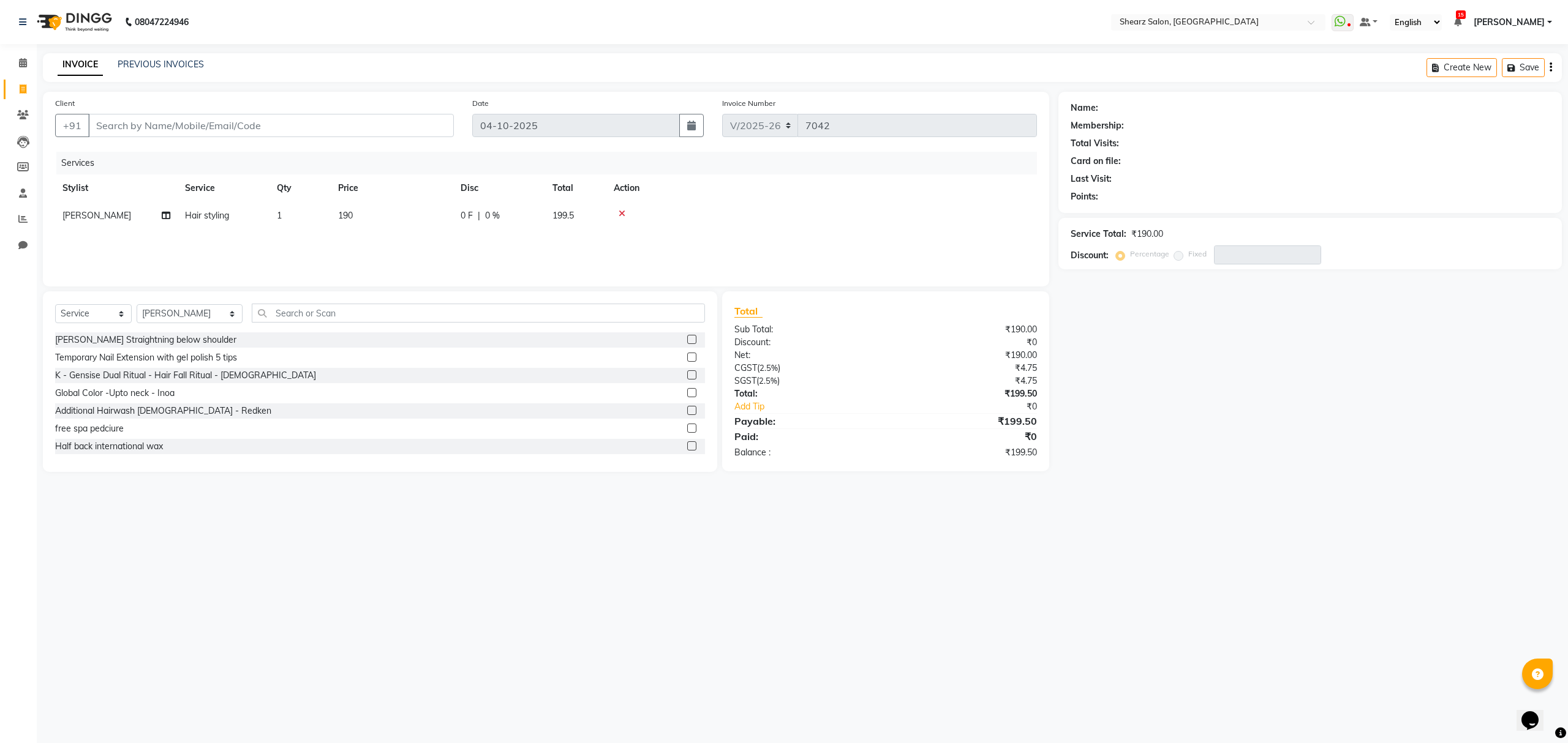
click at [623, 212] on icon at bounding box center [622, 214] width 7 height 9
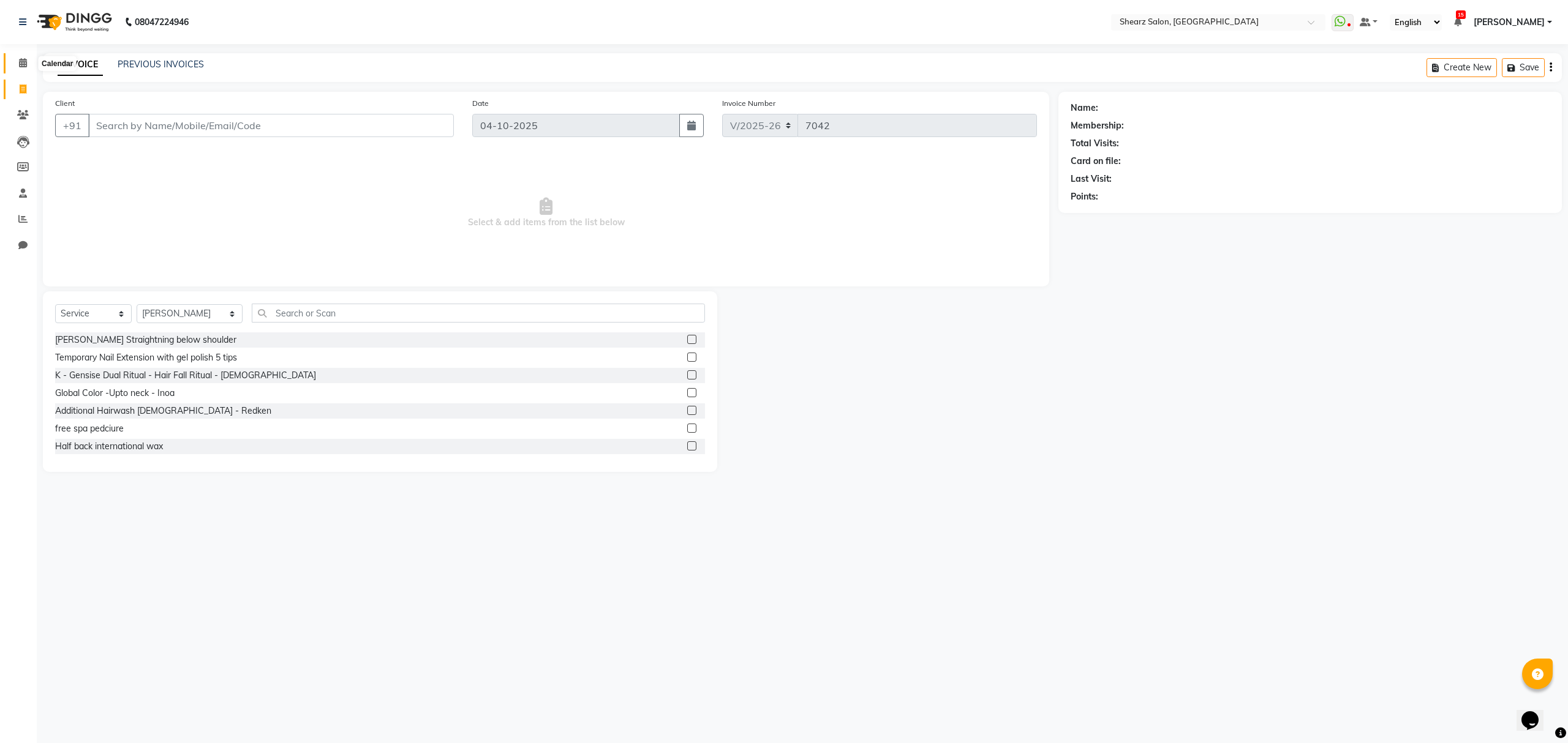
click at [23, 64] on icon at bounding box center [23, 63] width 8 height 9
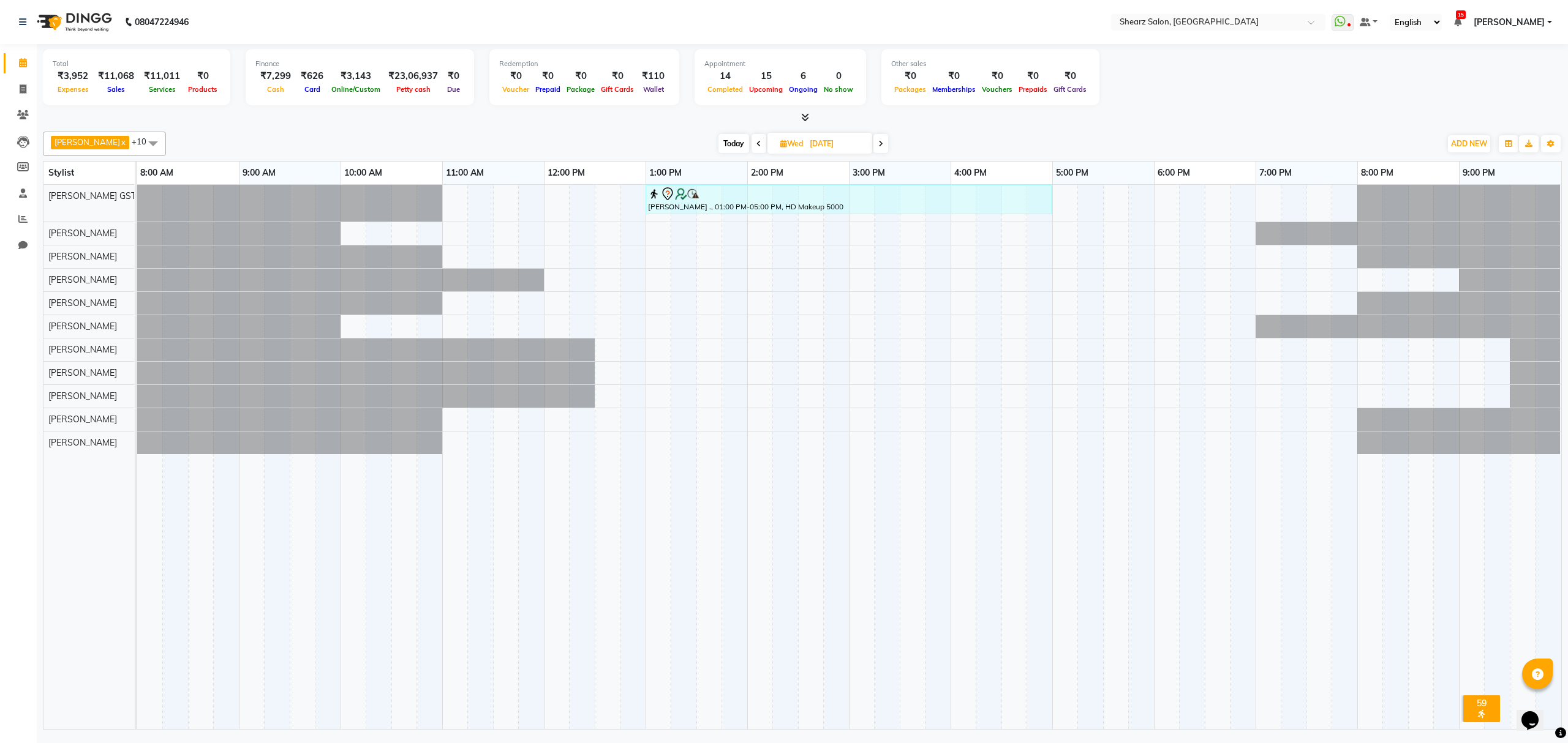
click at [726, 148] on span "Today" at bounding box center [733, 143] width 30 height 19
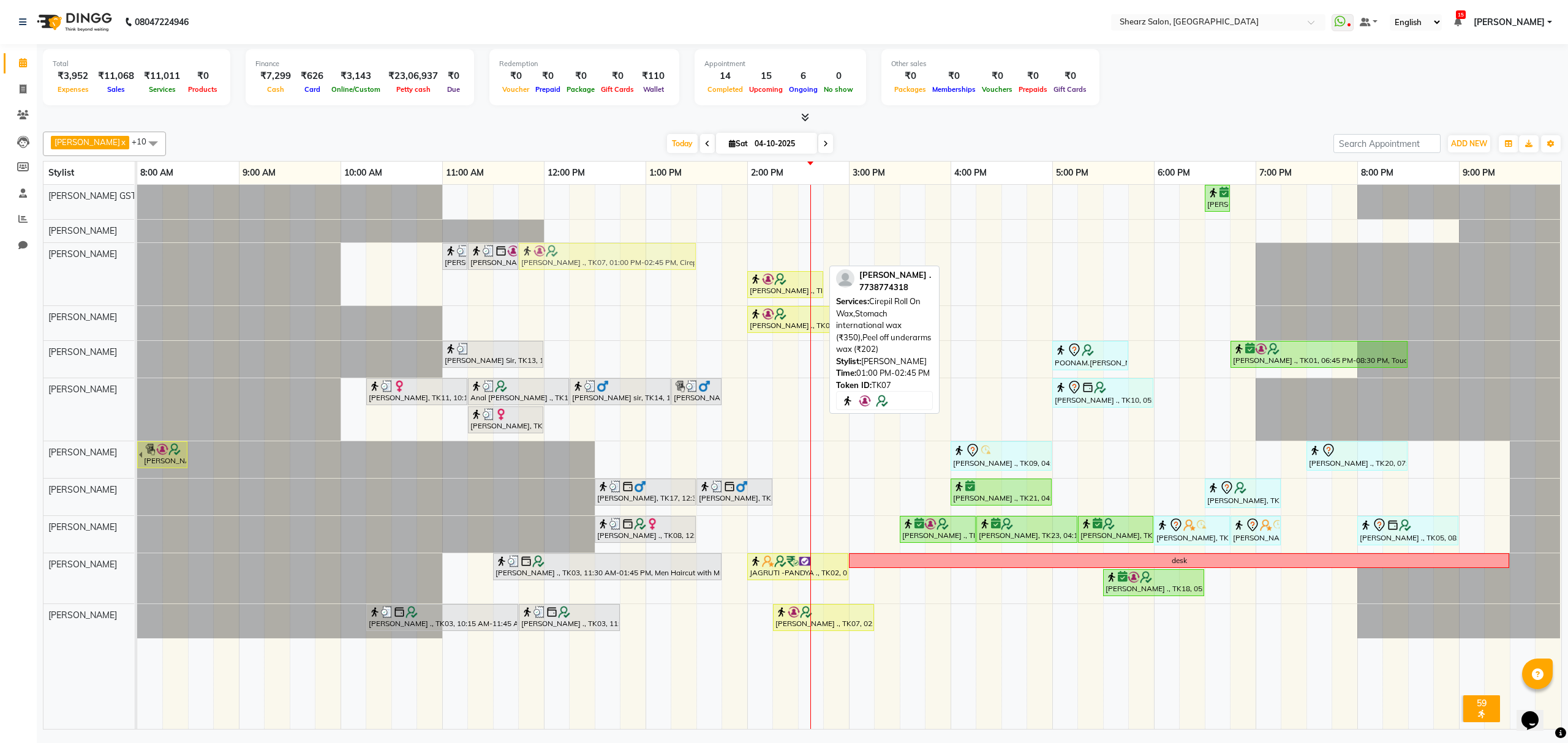
drag, startPoint x: 691, startPoint y: 253, endPoint x: 562, endPoint y: 255, distance: 129.0
click at [137, 255] on div "[PERSON_NAME] ., TK12, 11:00 AM-11:15 AM, Peel off underarms wax [PERSON_NAME] …" at bounding box center [137, 274] width 0 height 63
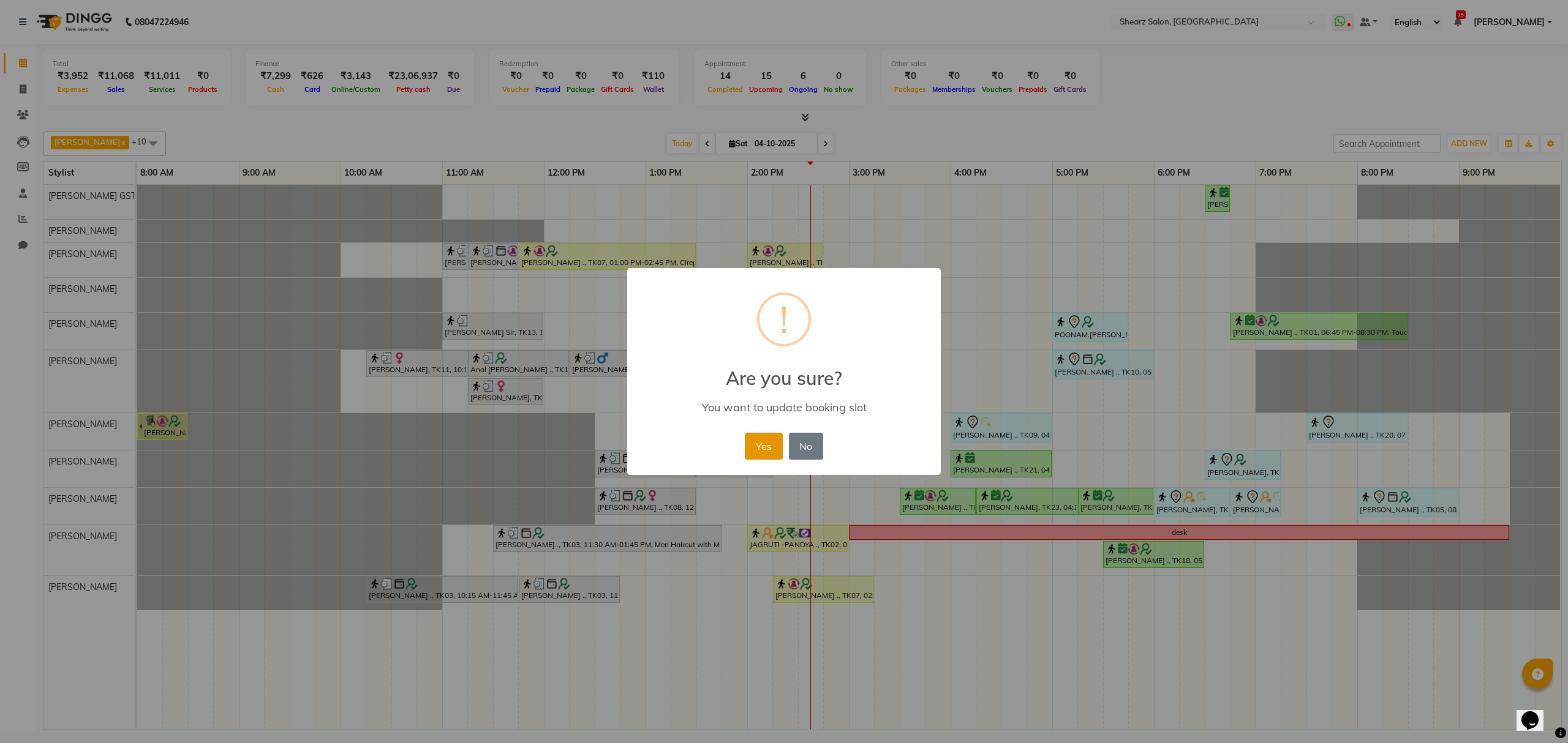
click at [760, 440] on button "Yes" at bounding box center [763, 447] width 37 height 27
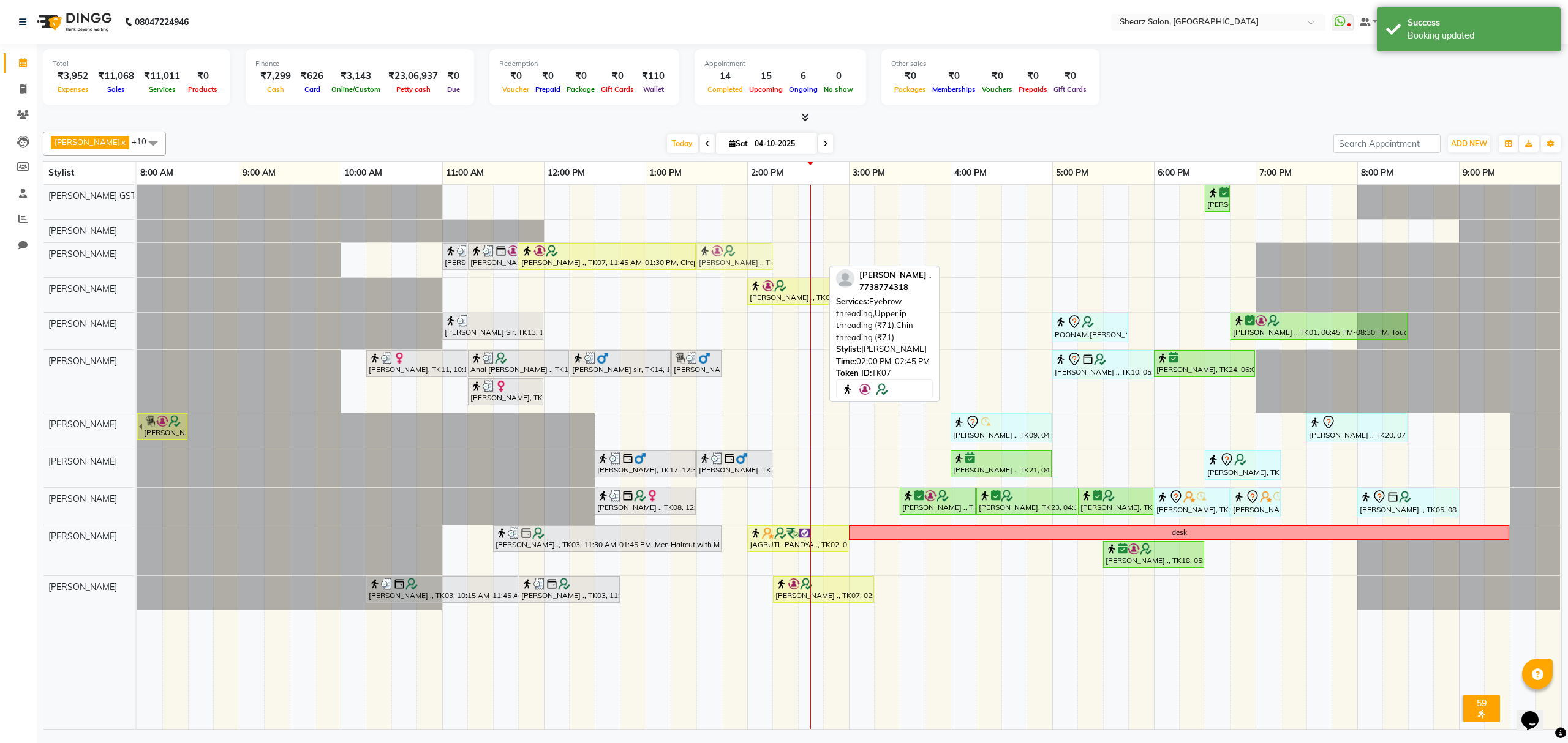
drag, startPoint x: 783, startPoint y: 263, endPoint x: 741, endPoint y: 265, distance: 42.0
click at [137, 265] on div "[PERSON_NAME] ., TK12, 11:00 AM-11:15 AM, Peel off underarms wax [PERSON_NAME] …" at bounding box center [137, 260] width 0 height 34
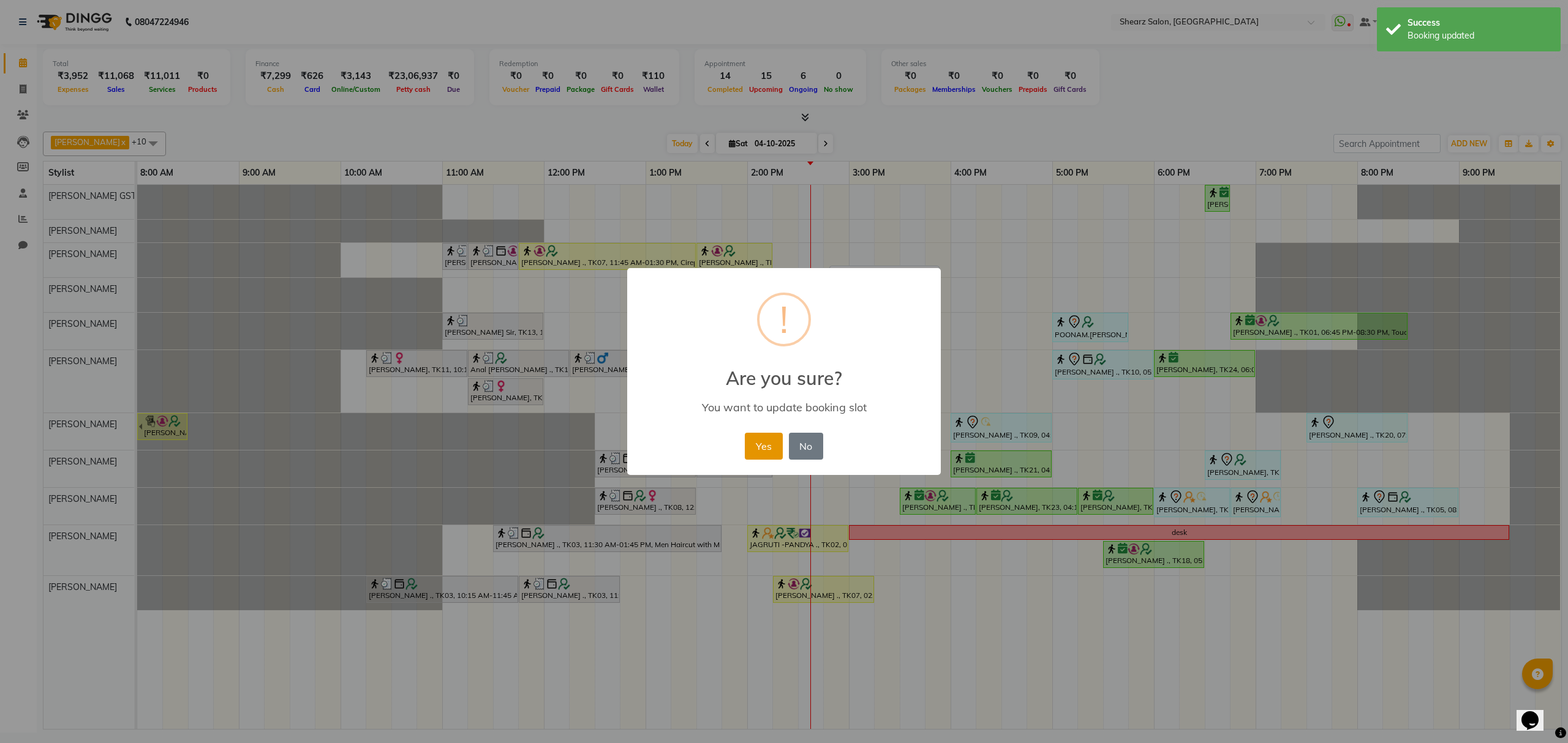
click at [747, 446] on button "Yes" at bounding box center [763, 447] width 37 height 27
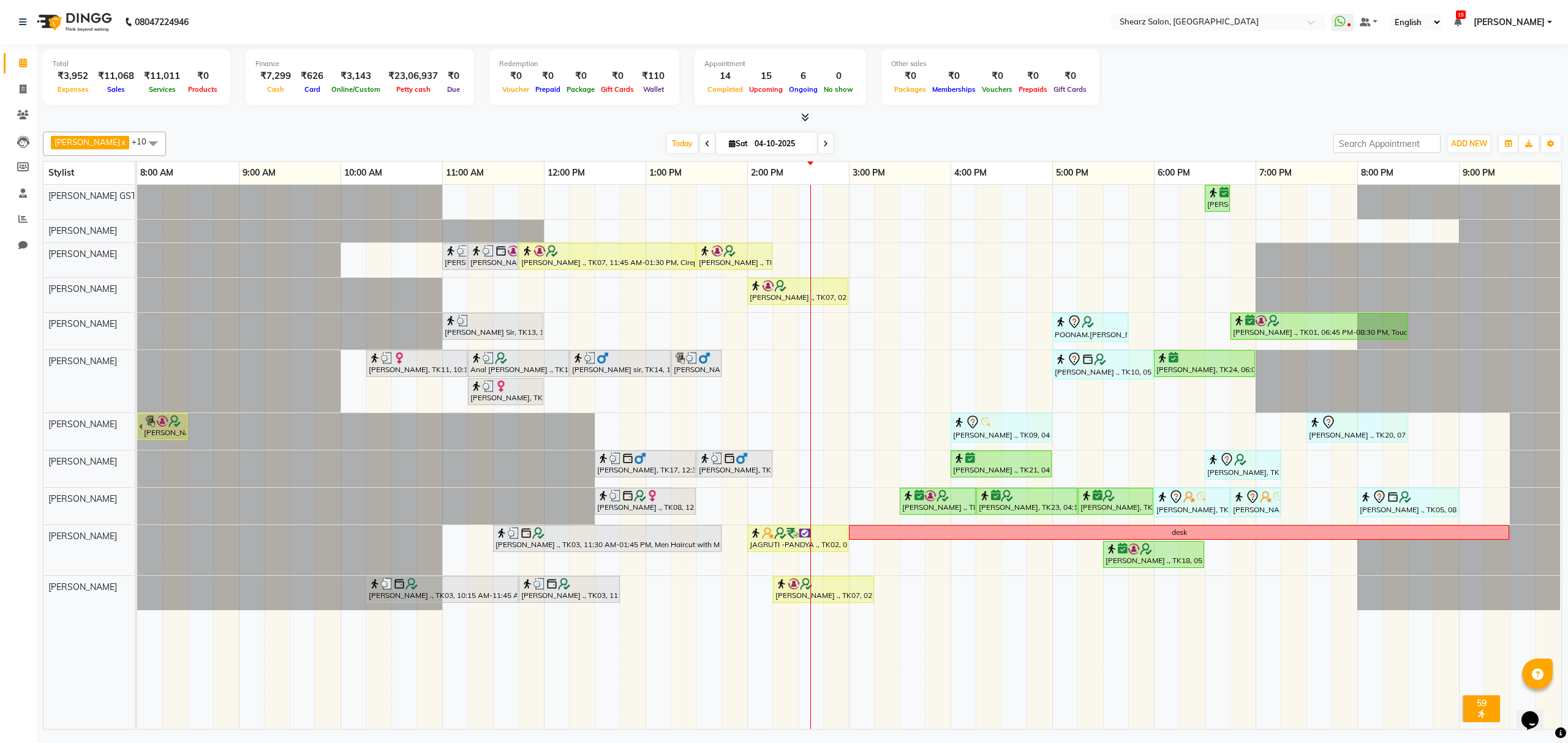
click at [823, 141] on icon at bounding box center [825, 143] width 5 height 7
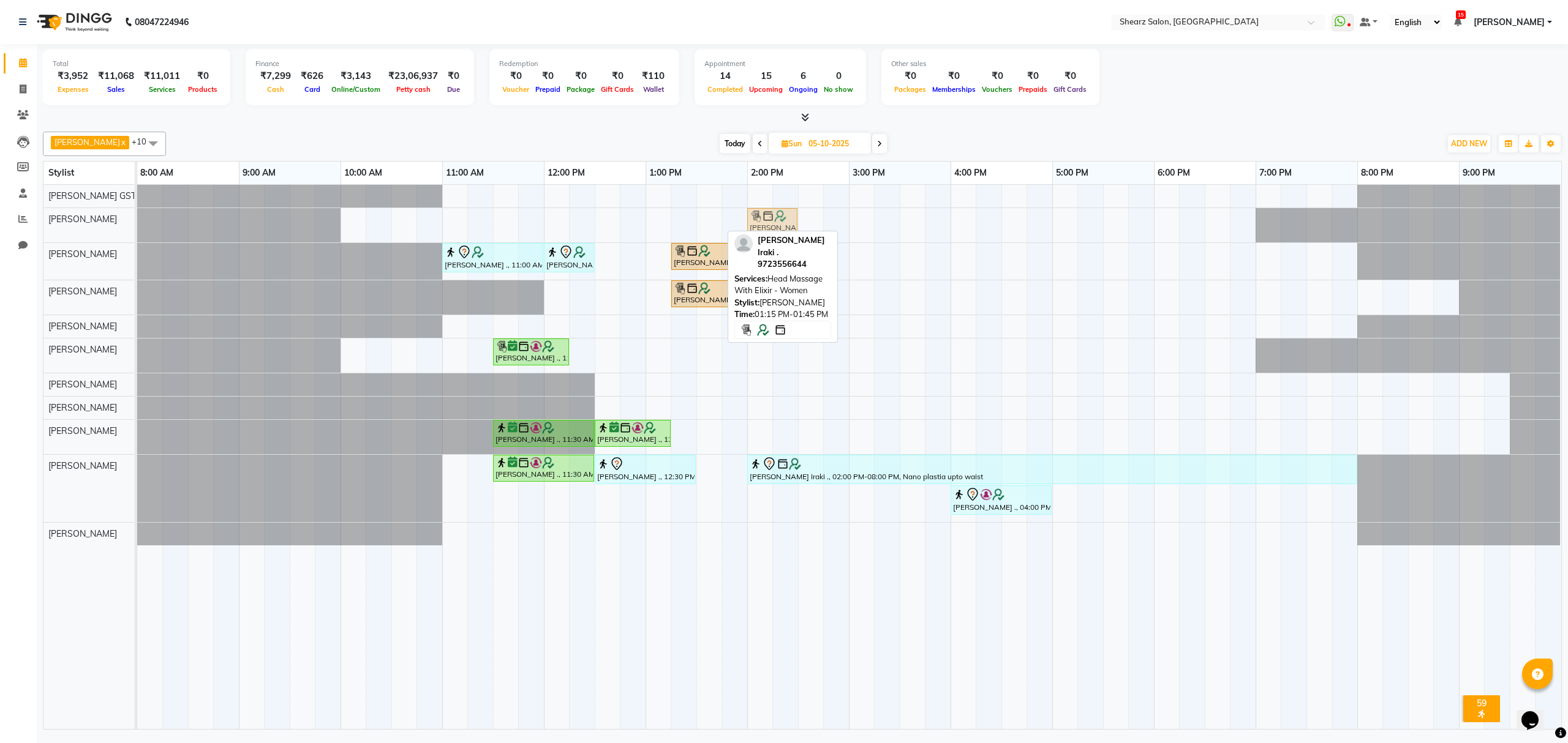
drag, startPoint x: 689, startPoint y: 218, endPoint x: 762, endPoint y: 220, distance: 73.0
click at [137, 220] on div "[PERSON_NAME] Iraki ., 01:15 PM-01:45 PM, Head Massage With Elixir - Women [PER…" at bounding box center [137, 225] width 0 height 34
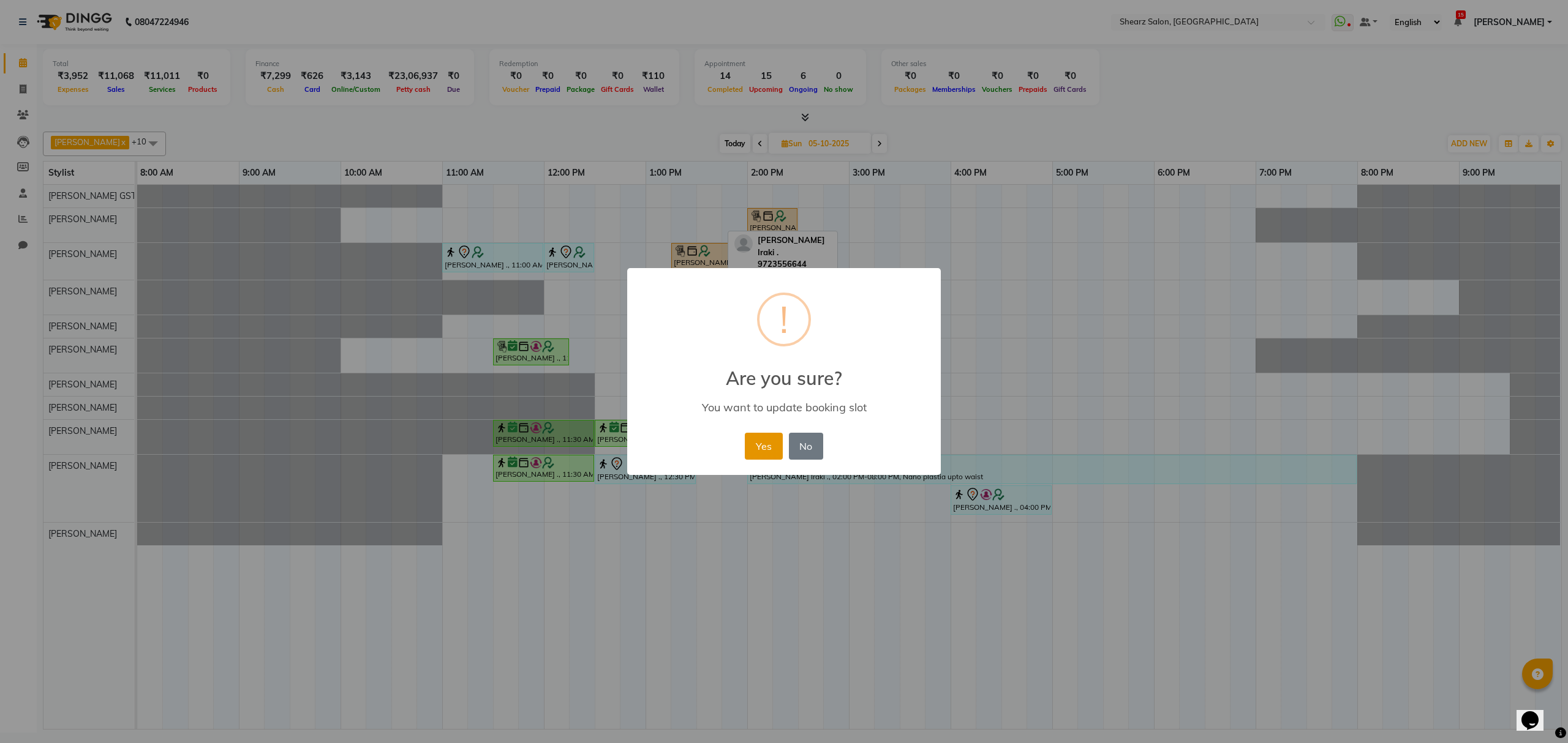
click at [770, 449] on button "Yes" at bounding box center [763, 447] width 37 height 27
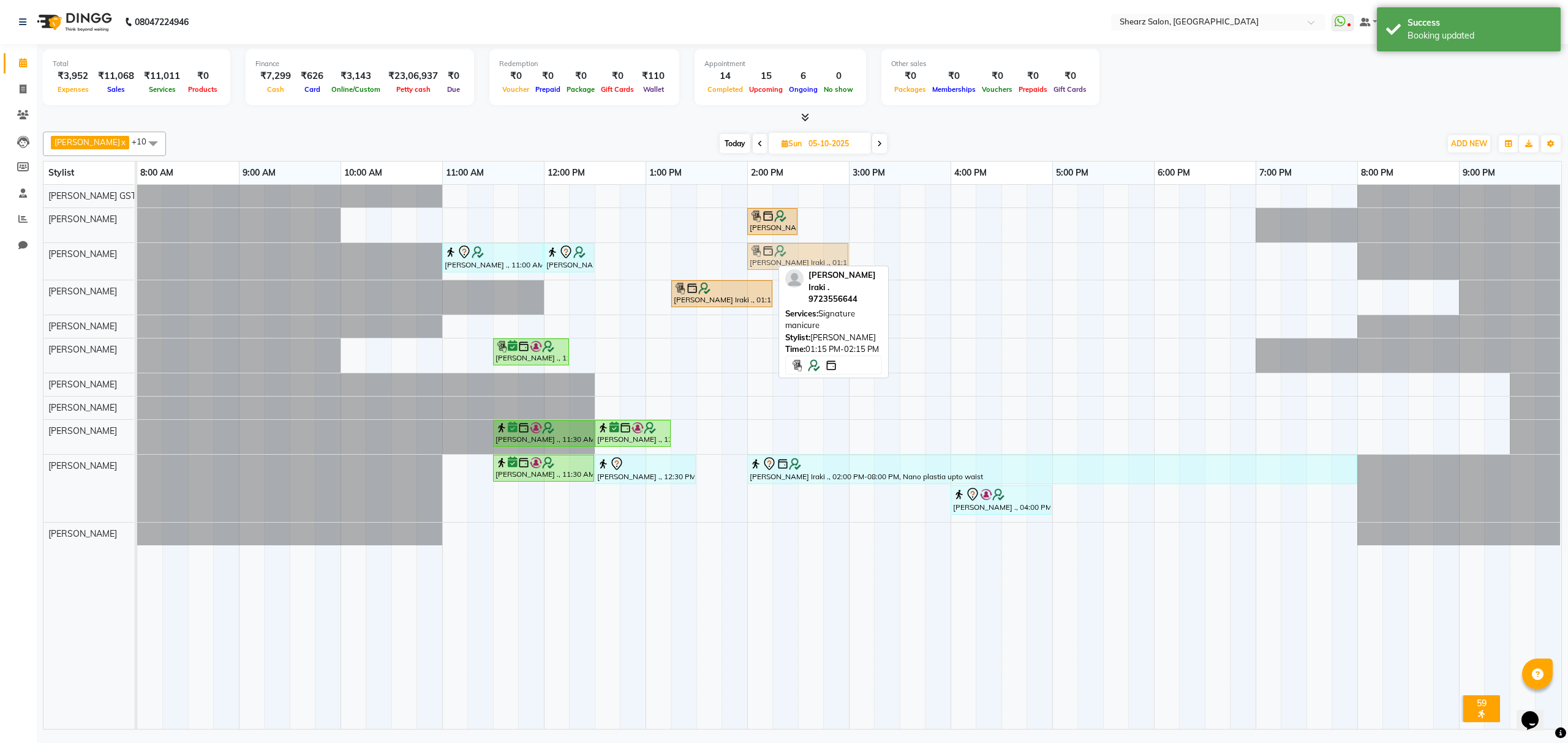
drag, startPoint x: 687, startPoint y: 259, endPoint x: 772, endPoint y: 262, distance: 85.1
click at [137, 262] on div "[PERSON_NAME] ., 11:00 AM-12:00 PM, Cirepil Roll On Wax [PERSON_NAME] ., 12:00 …" at bounding box center [137, 261] width 0 height 37
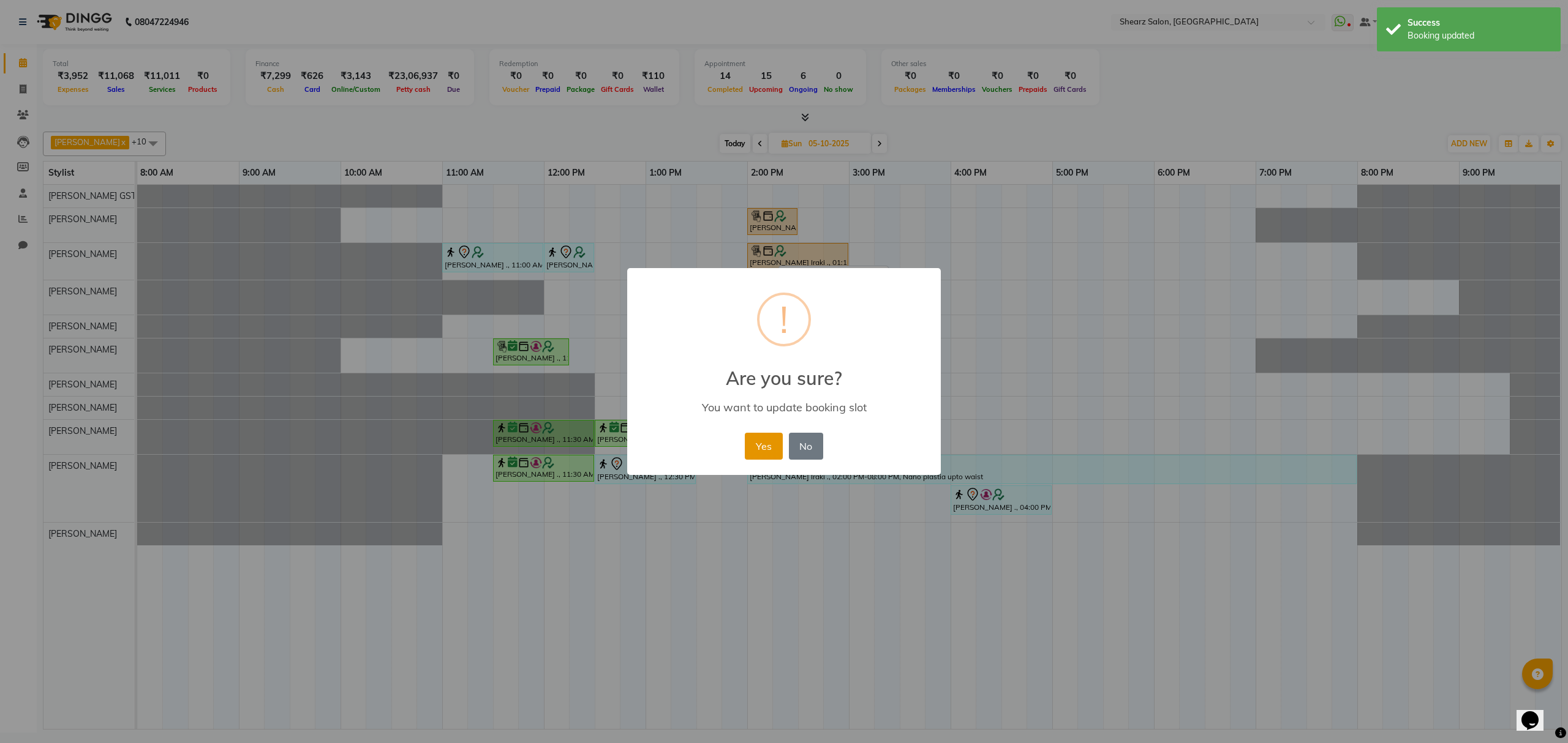
click at [759, 448] on button "Yes" at bounding box center [763, 447] width 37 height 27
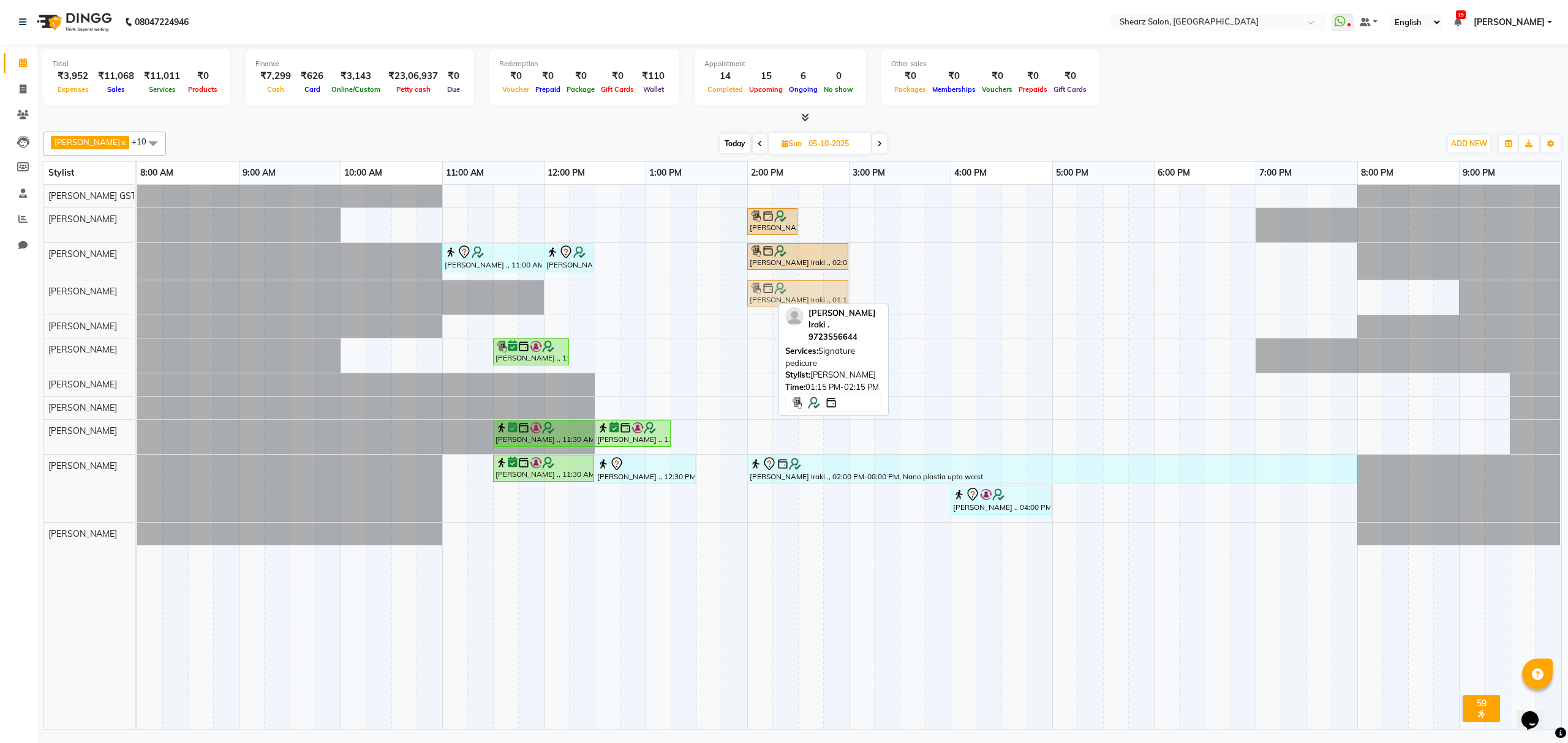
drag, startPoint x: 699, startPoint y: 290, endPoint x: 776, endPoint y: 309, distance: 79.3
click at [137, 309] on div "[PERSON_NAME] Iraki ., 01:15 PM-02:15 PM, Signature pedicure [PERSON_NAME] Irak…" at bounding box center [137, 297] width 0 height 34
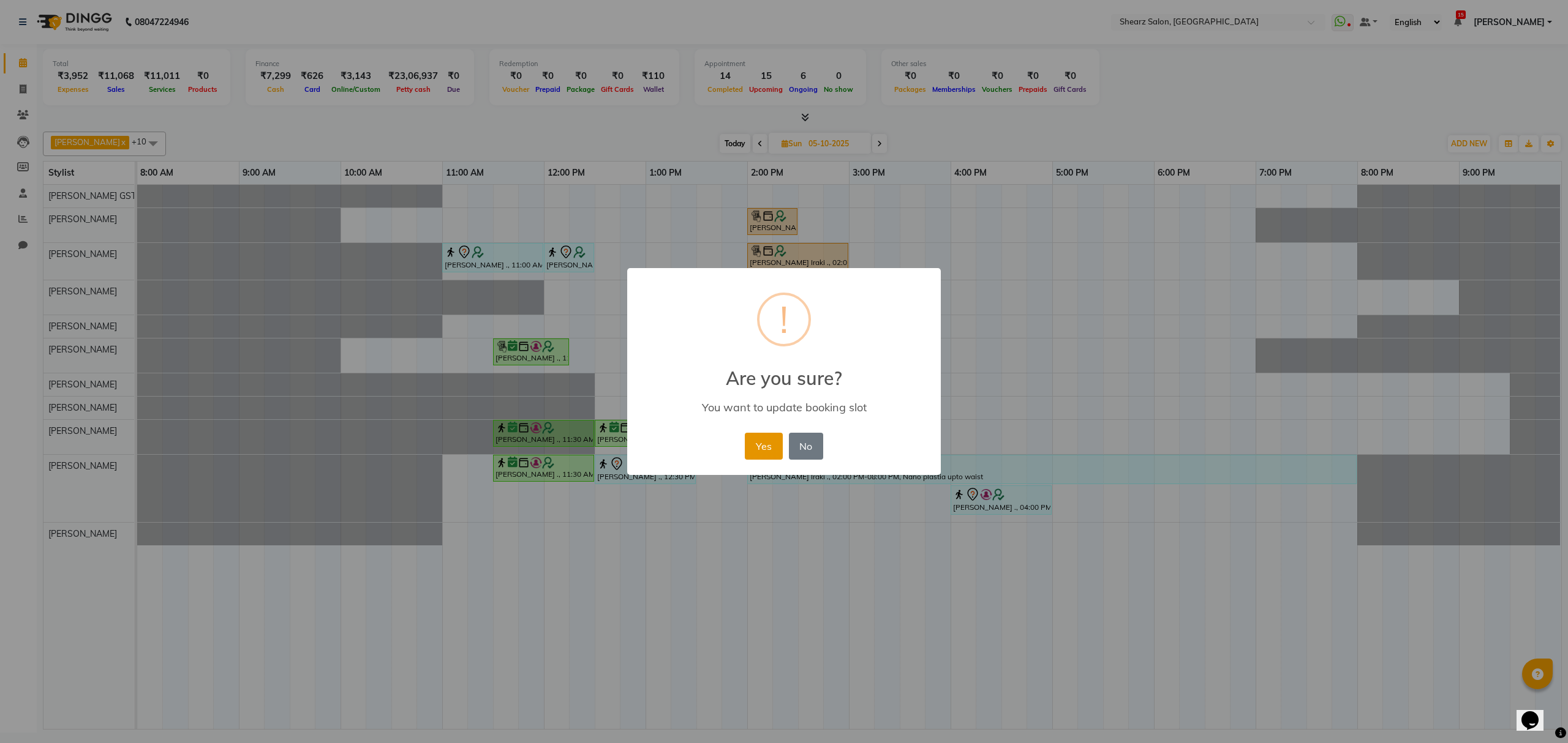
click at [763, 442] on button "Yes" at bounding box center [763, 447] width 37 height 27
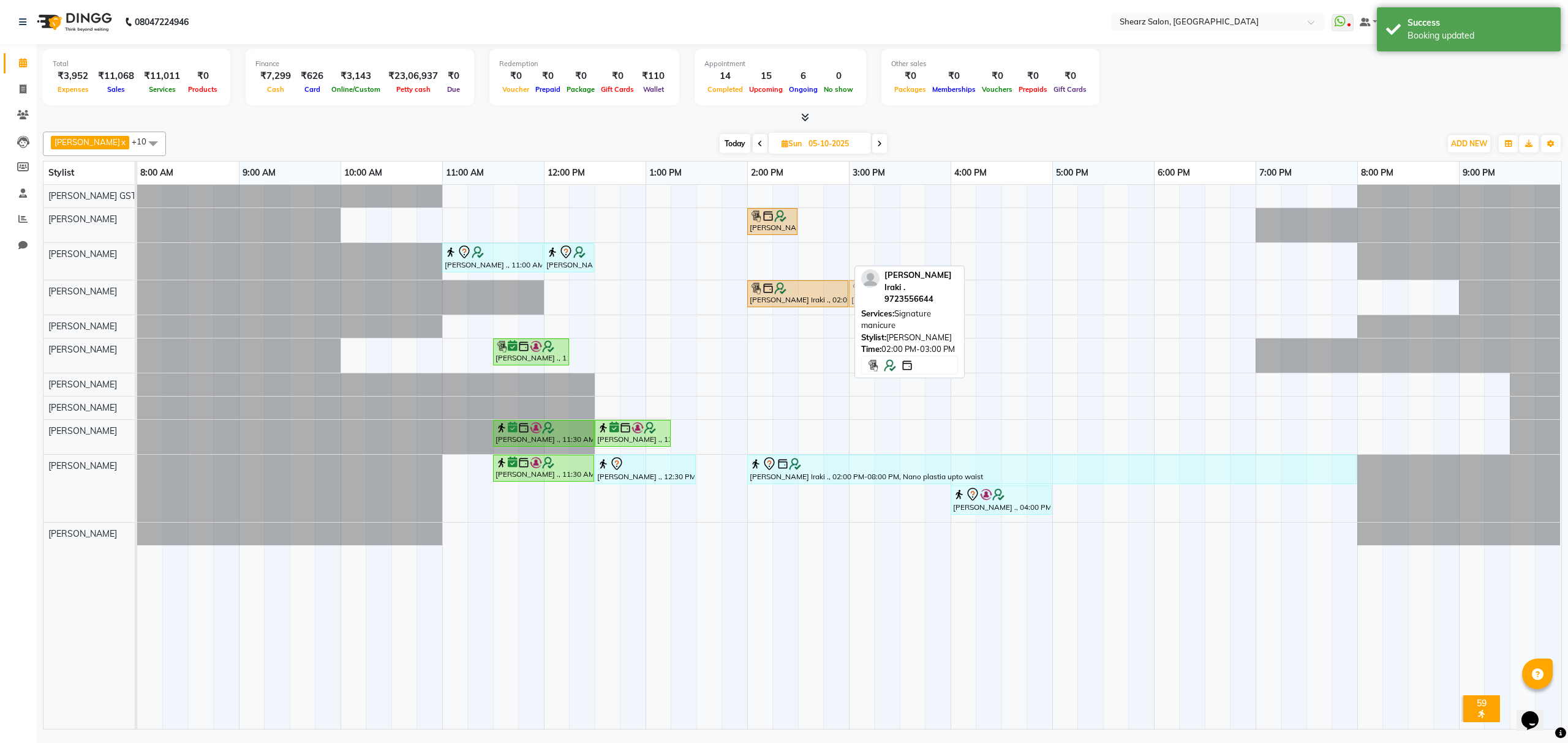
drag, startPoint x: 770, startPoint y: 251, endPoint x: 878, endPoint y: 286, distance: 113.5
click at [878, 286] on div "[PERSON_NAME] x [PERSON_NAME] x [PERSON_NAME] x [PERSON_NAME] x [PERSON_NAME] x…" at bounding box center [803, 428] width 1519 height 603
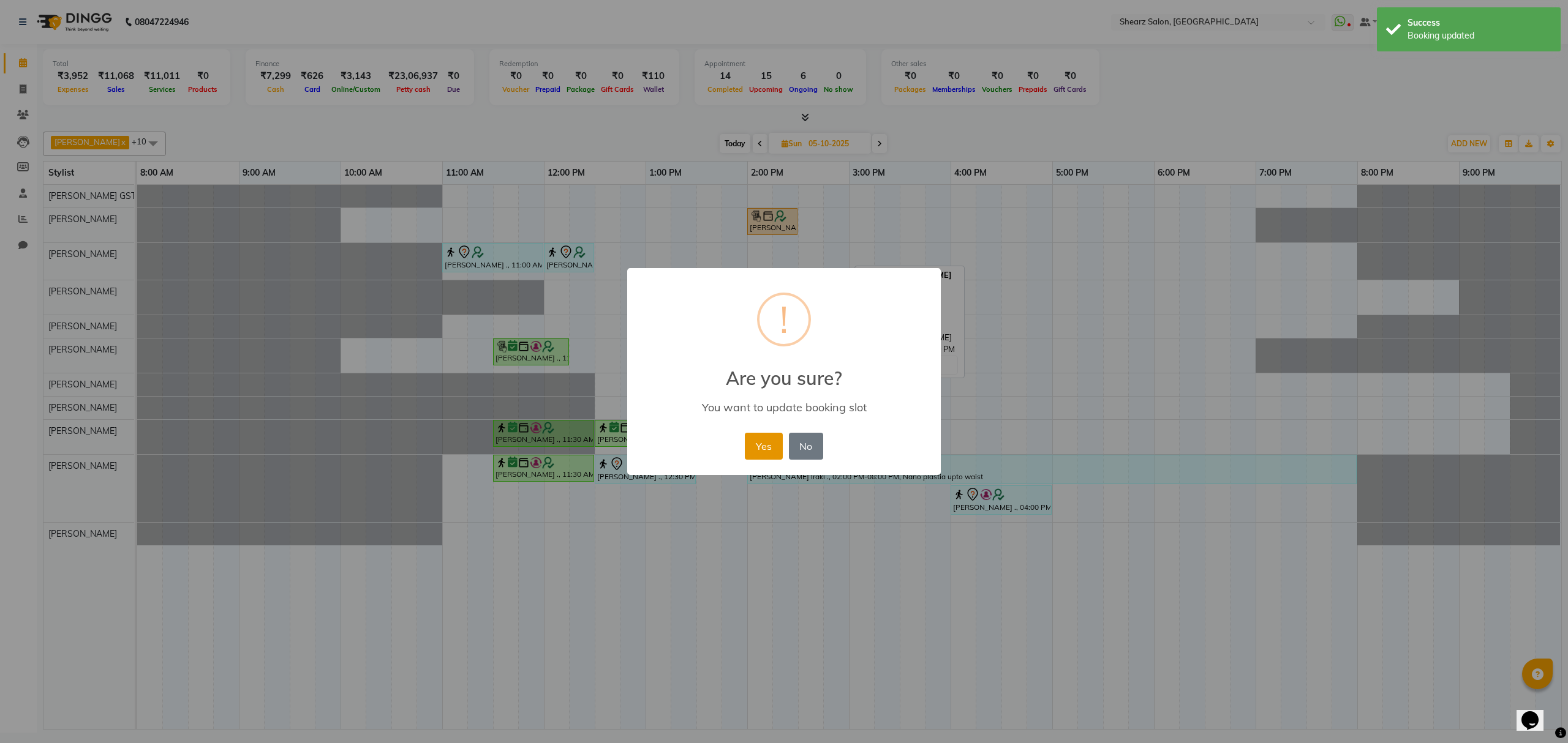
click at [777, 445] on button "Yes" at bounding box center [763, 447] width 37 height 27
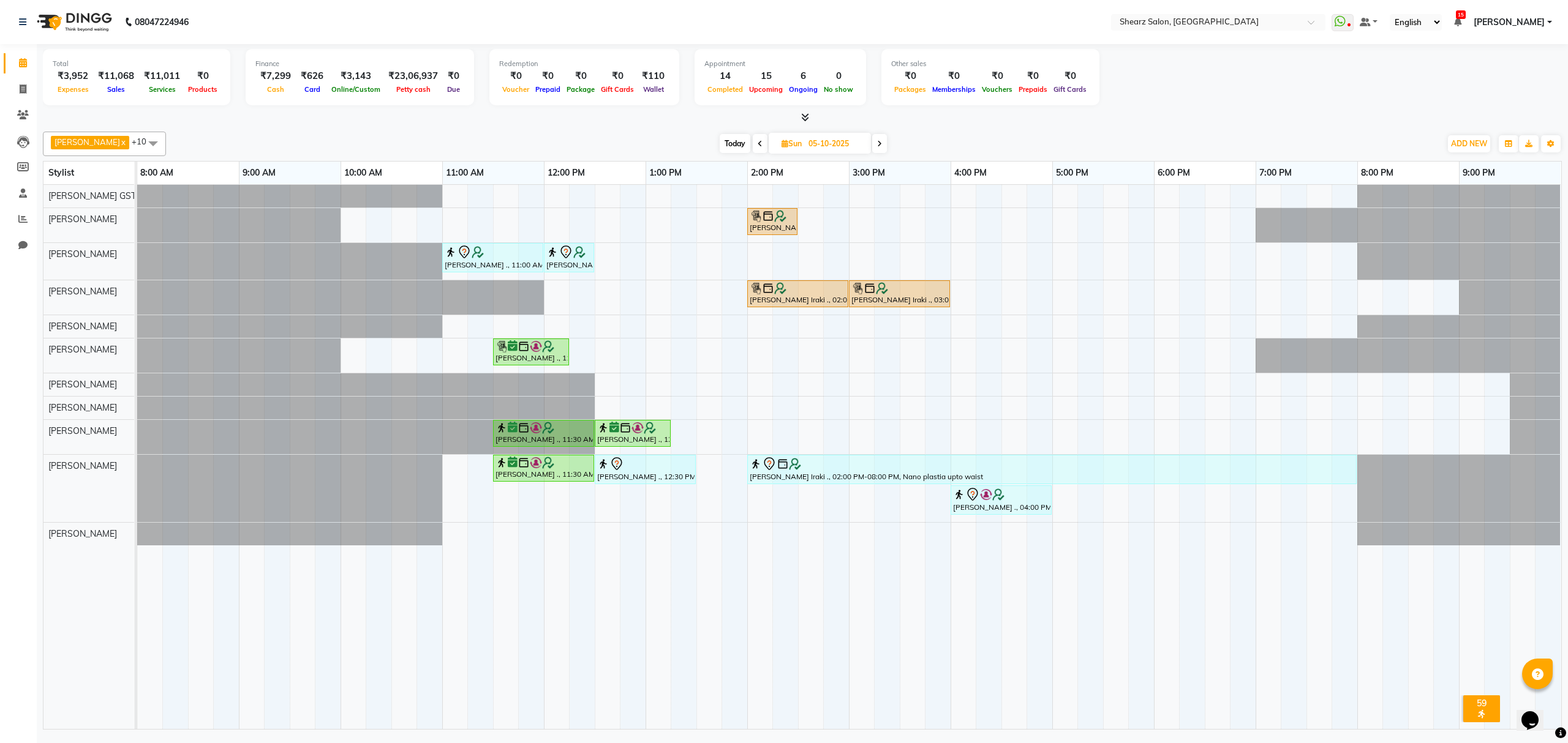
click at [730, 147] on span "Today" at bounding box center [734, 143] width 30 height 19
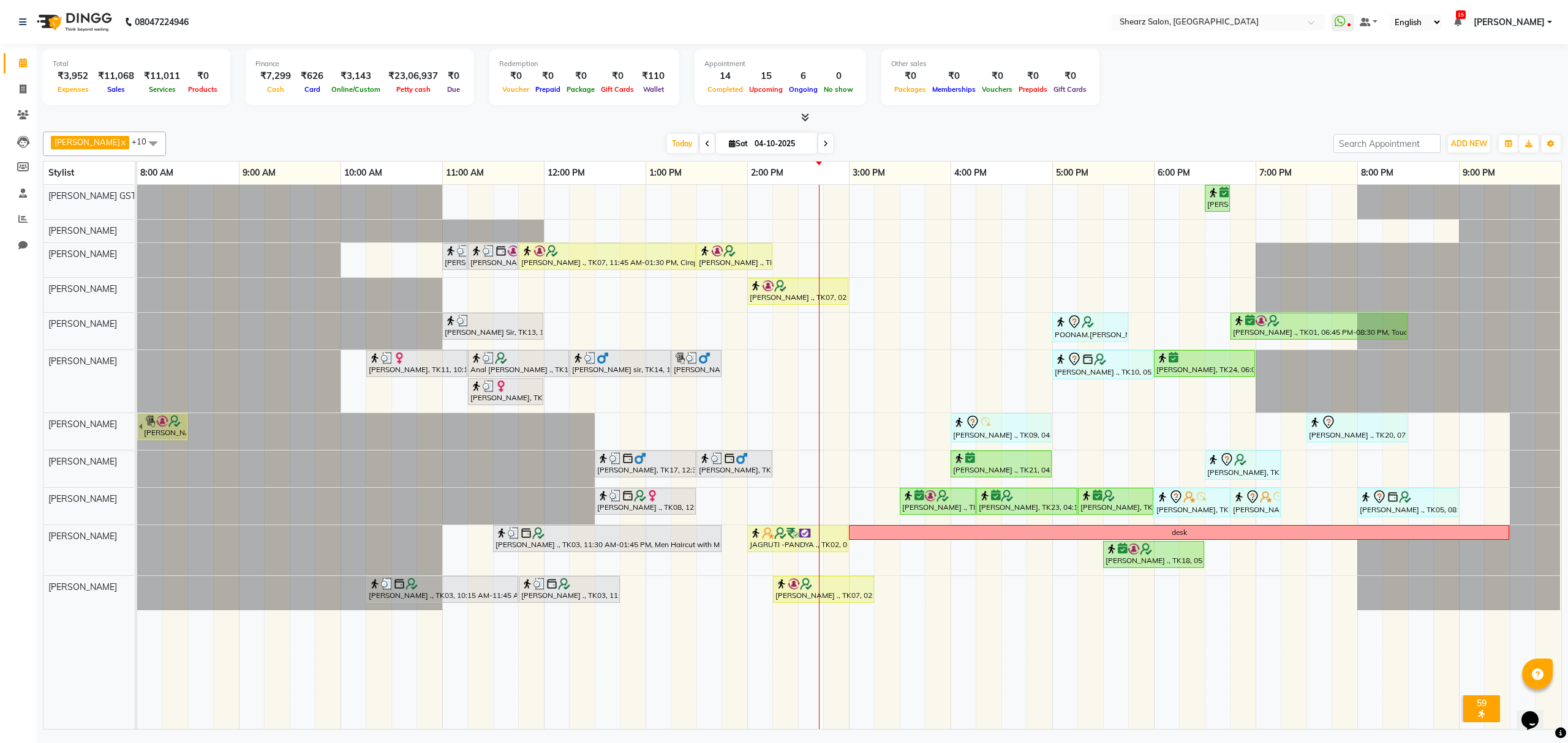
click at [813, 131] on div "[PERSON_NAME] x [PERSON_NAME] x [PERSON_NAME] x [PERSON_NAME] x [PERSON_NAME] x…" at bounding box center [803, 143] width 1519 height 24
click at [818, 139] on span at bounding box center [825, 143] width 15 height 19
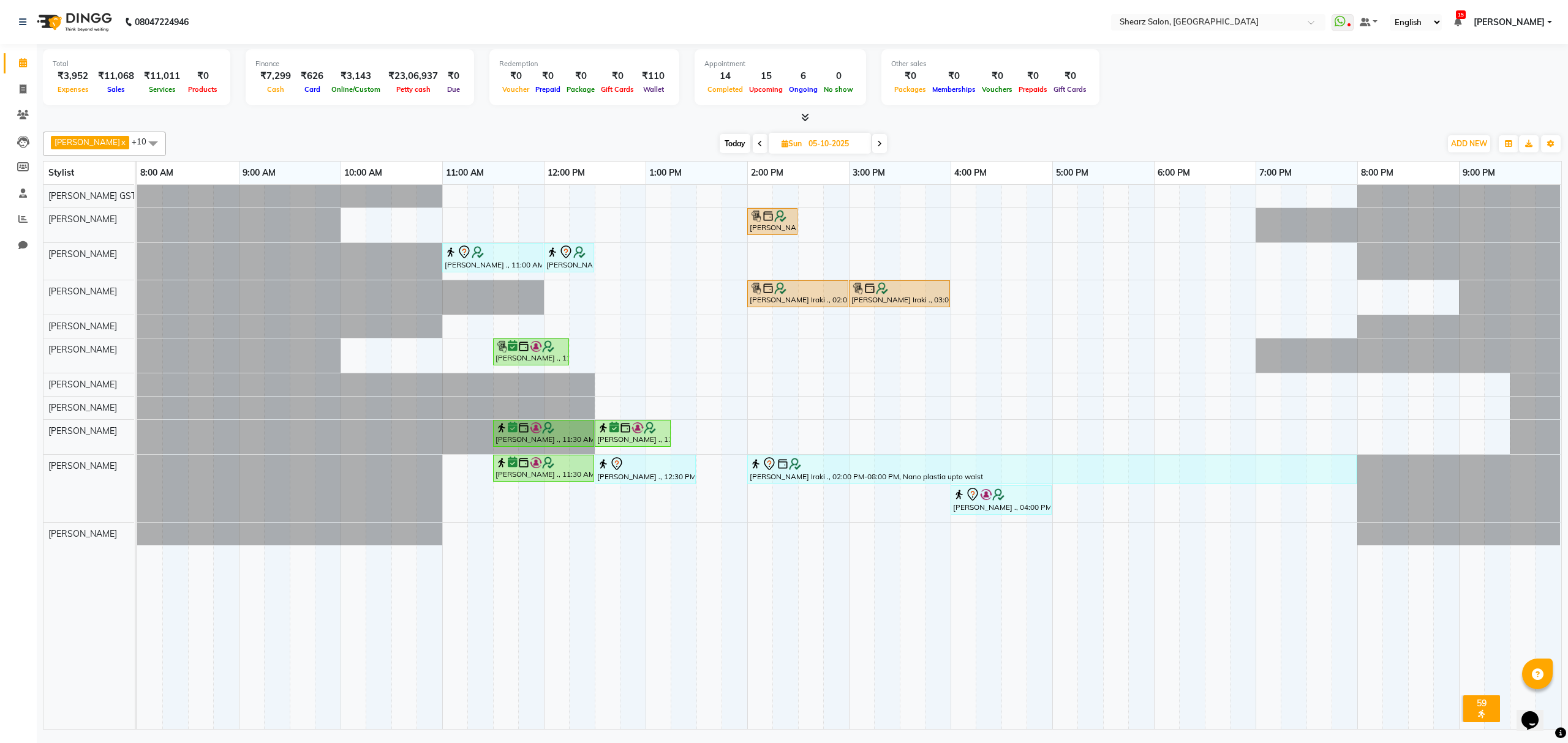
click at [730, 140] on span "Today" at bounding box center [734, 143] width 30 height 19
type input "04-10-2025"
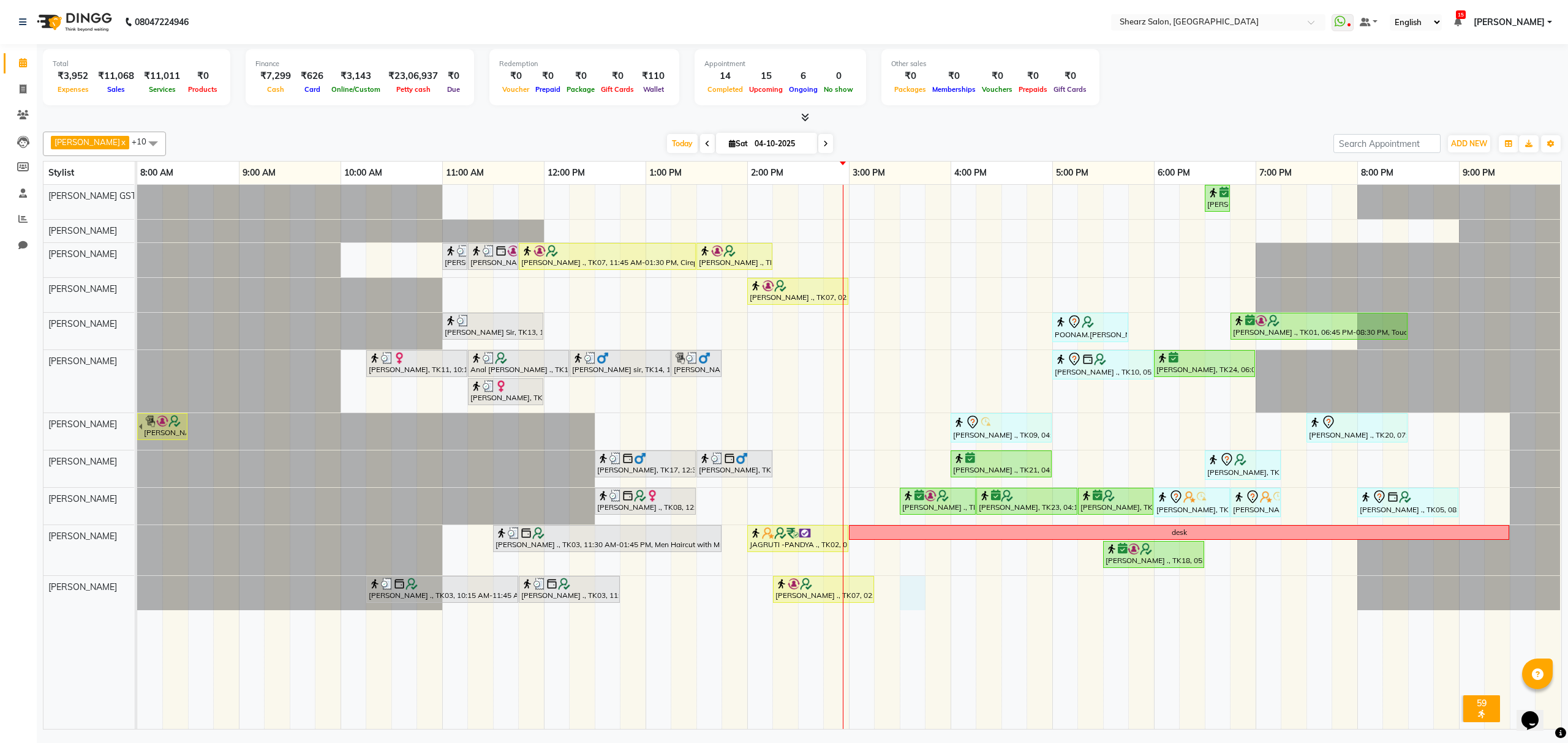
click at [915, 590] on div "[PERSON_NAME] ., TK01, 06:30 PM-06:45 PM, Eyebrow threading with senior [PERSON…" at bounding box center [849, 457] width 1424 height 544
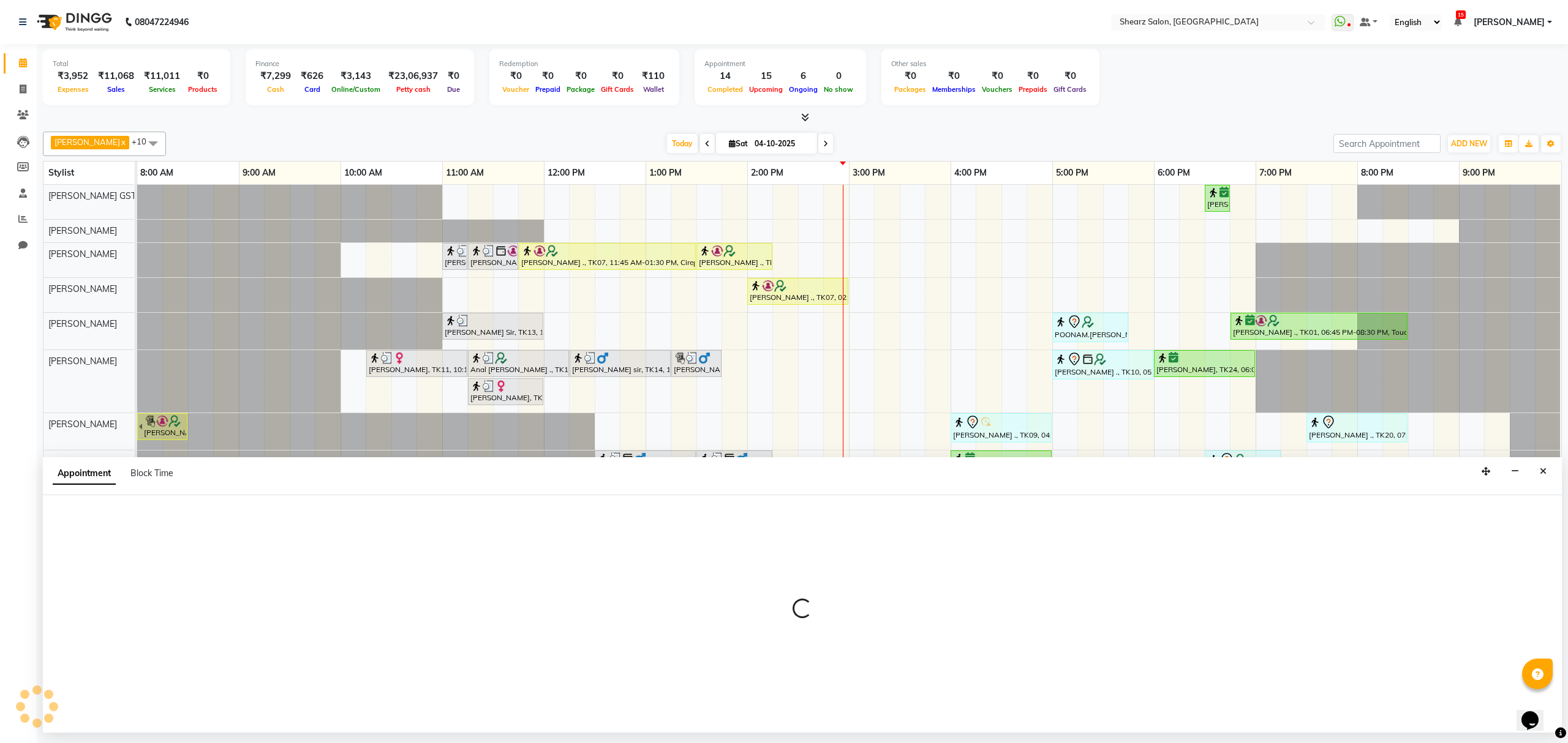
select select "77443"
select select "930"
select select "tentative"
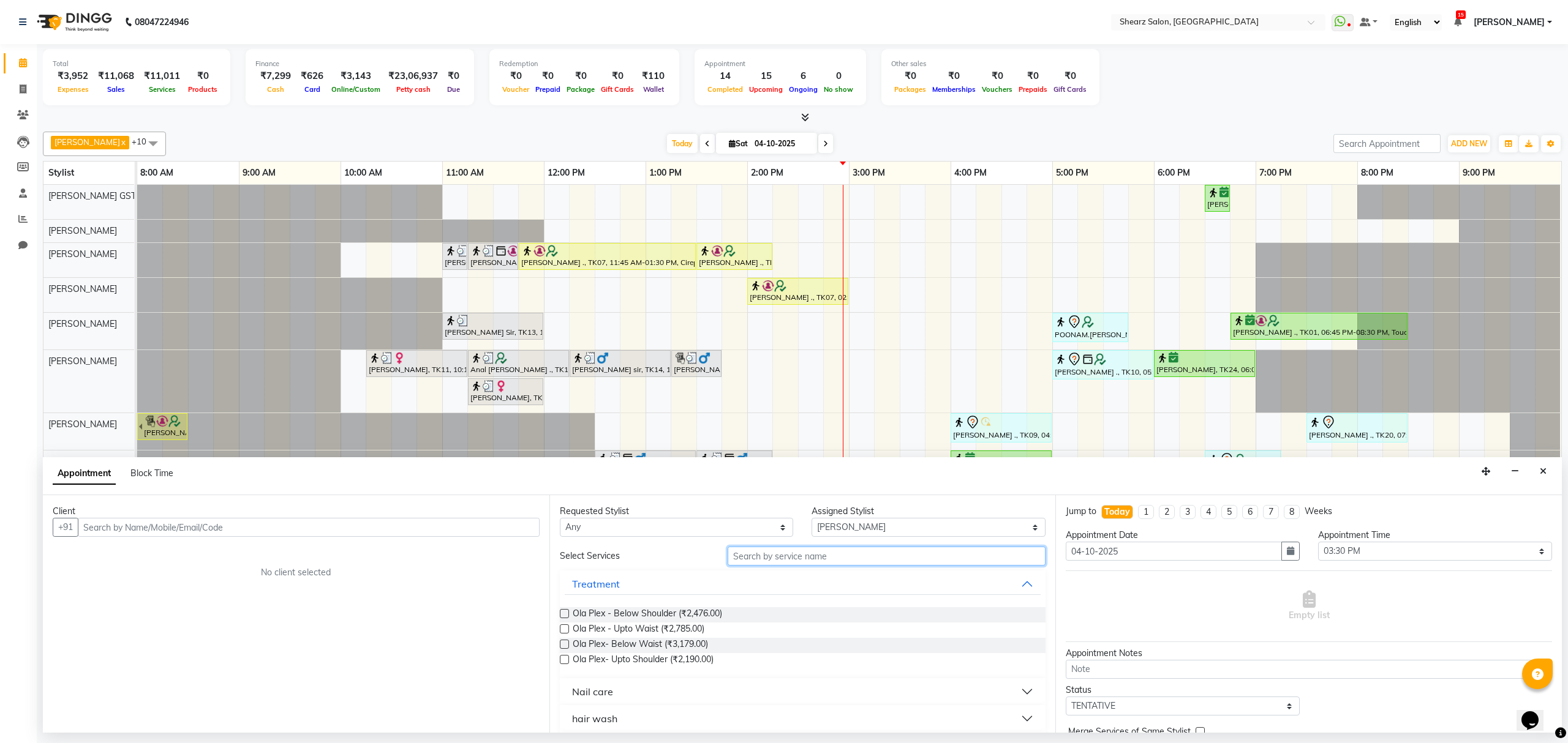
click at [791, 556] on input "text" at bounding box center [887, 556] width 318 height 19
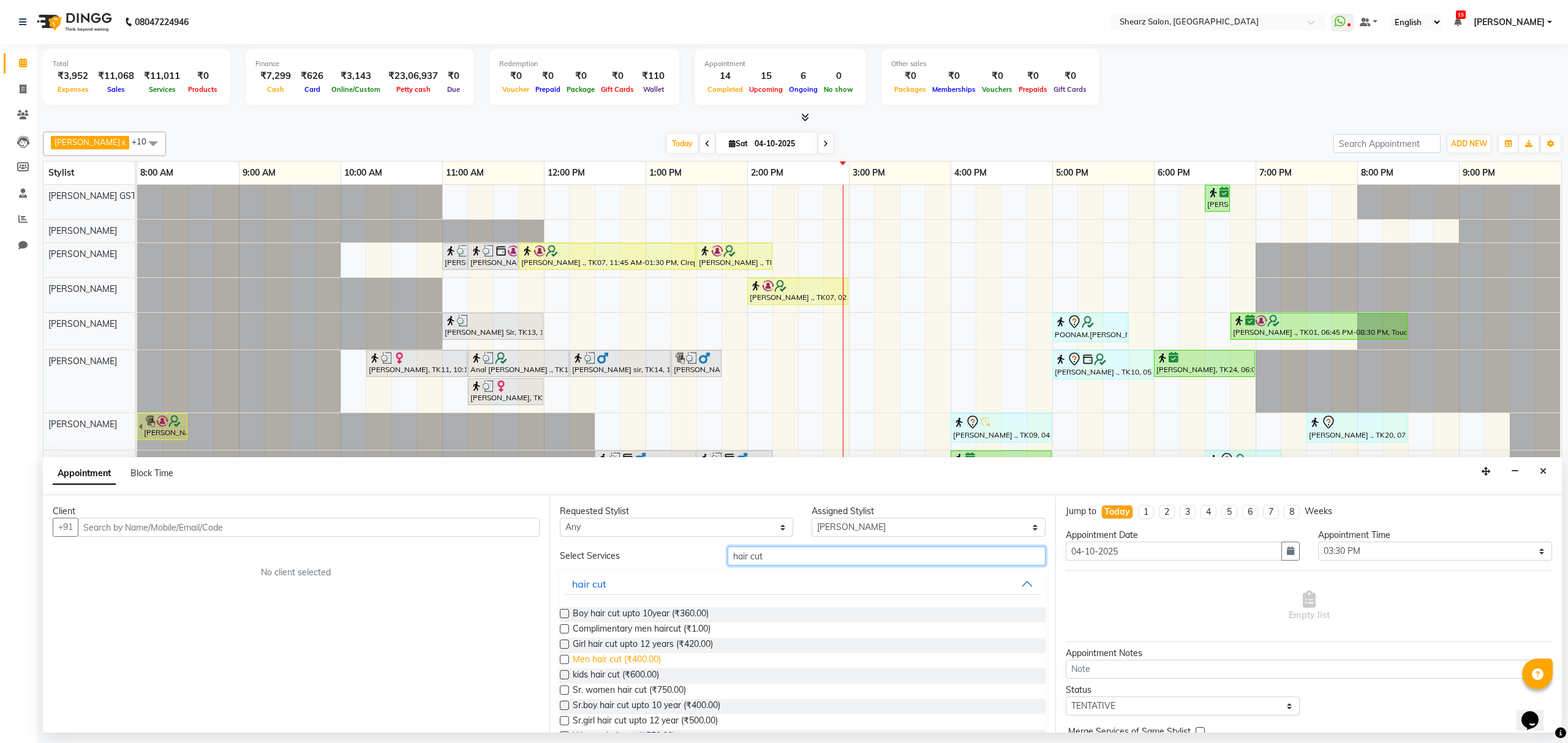
scroll to position [82, 0]
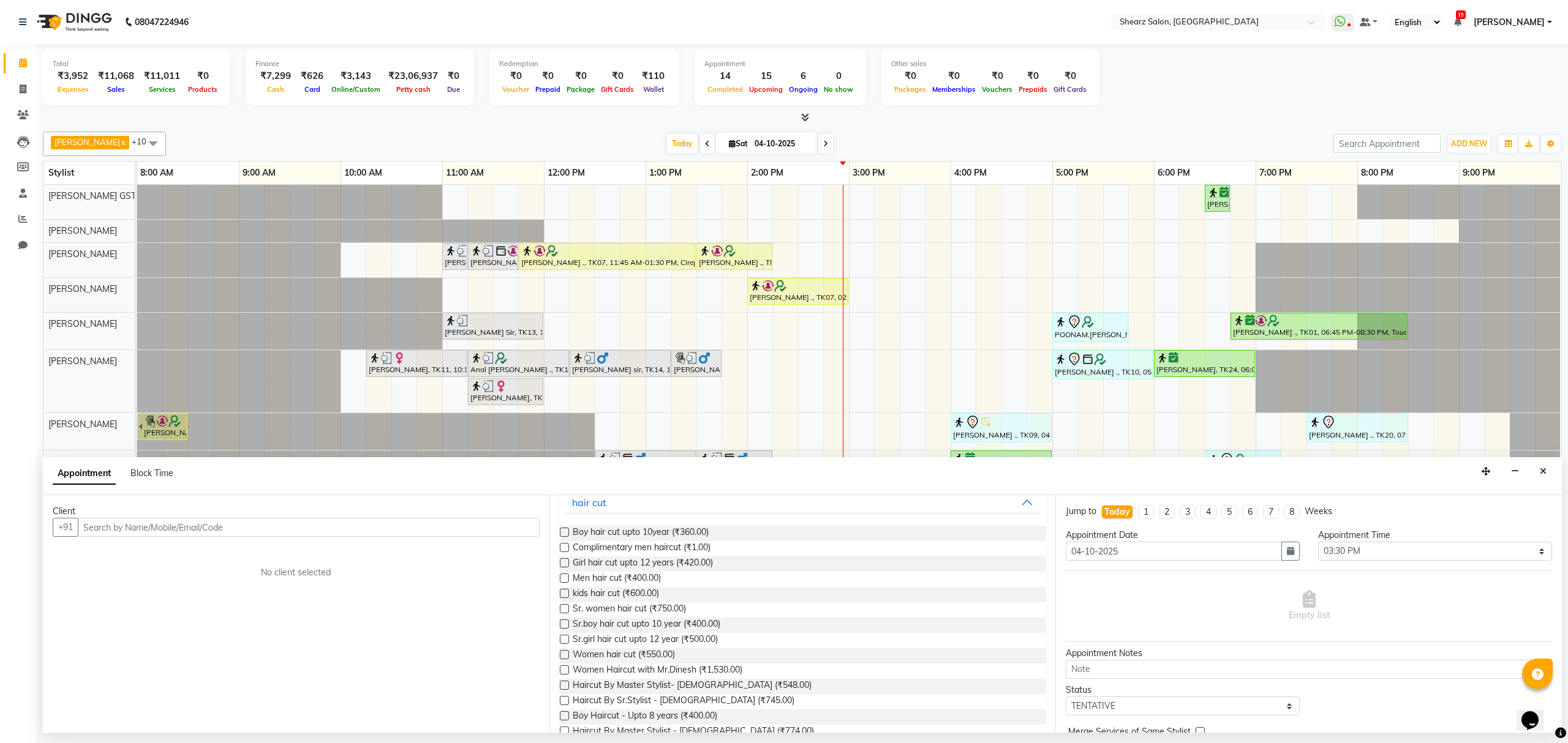
type input "hair cut"
click at [560, 657] on label at bounding box center [565, 655] width 9 height 9
click at [560, 657] on input "checkbox" at bounding box center [564, 656] width 8 height 8
checkbox input "false"
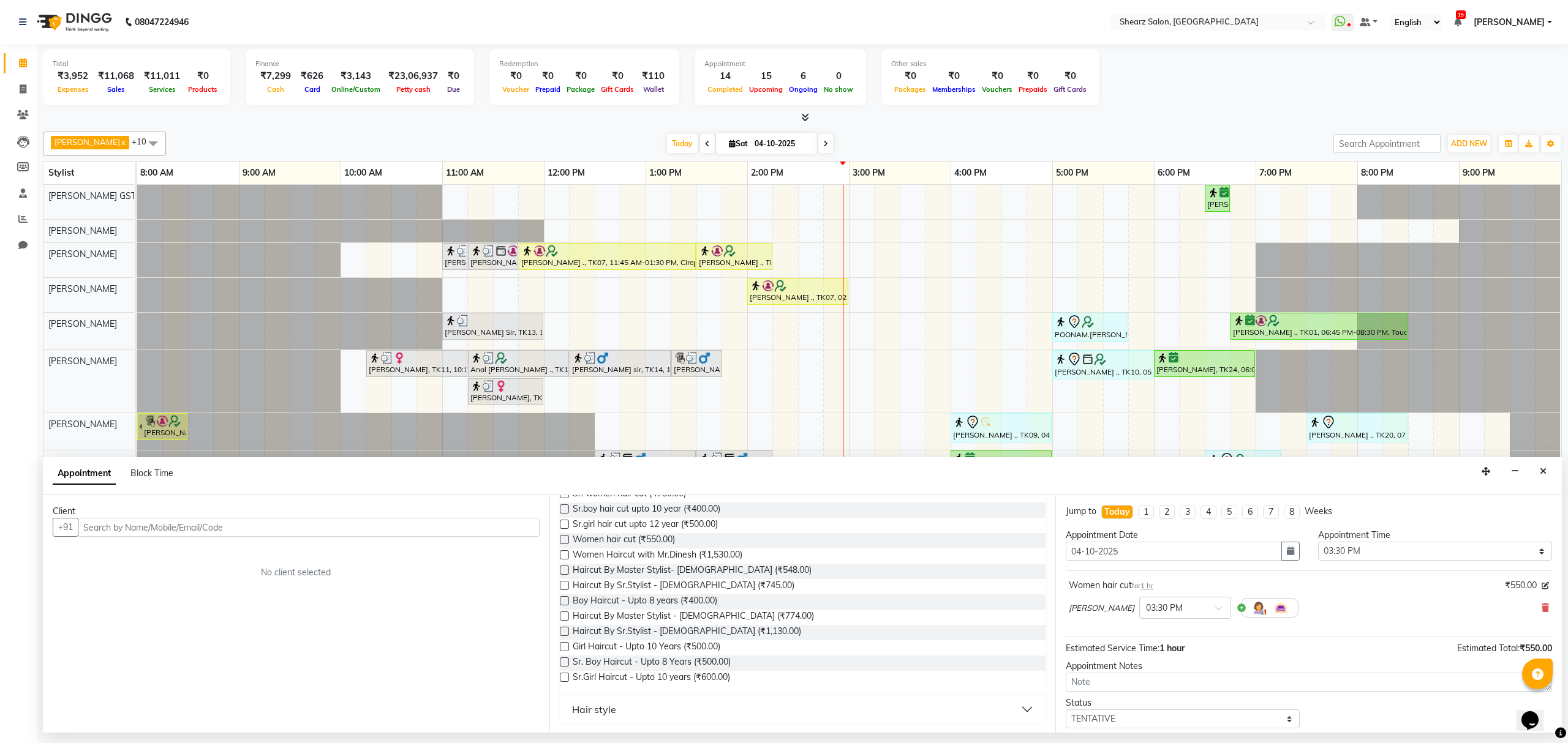
scroll to position [76, 0]
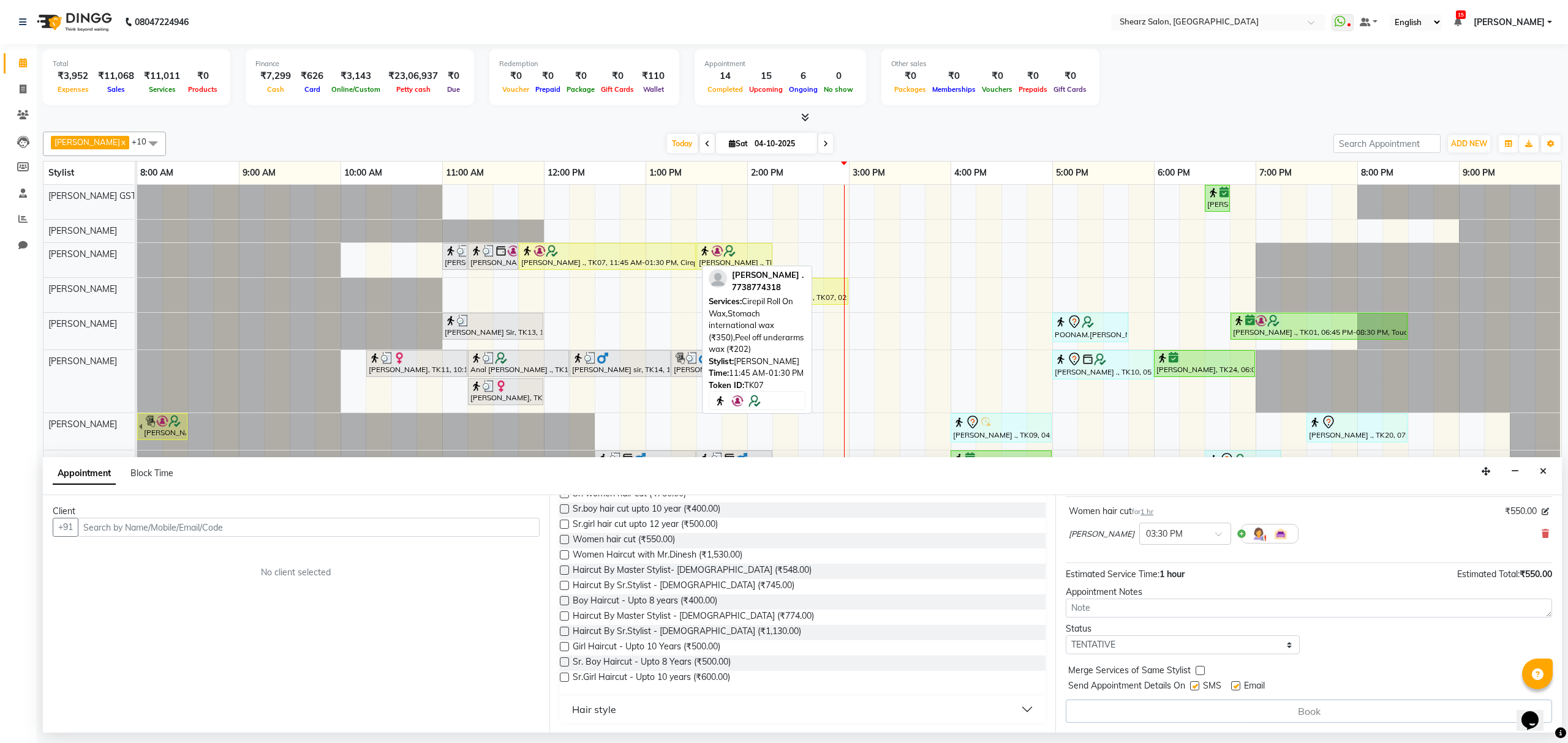
click at [578, 253] on div at bounding box center [607, 251] width 172 height 12
click at [576, 255] on div at bounding box center [607, 251] width 172 height 12
select select "1"
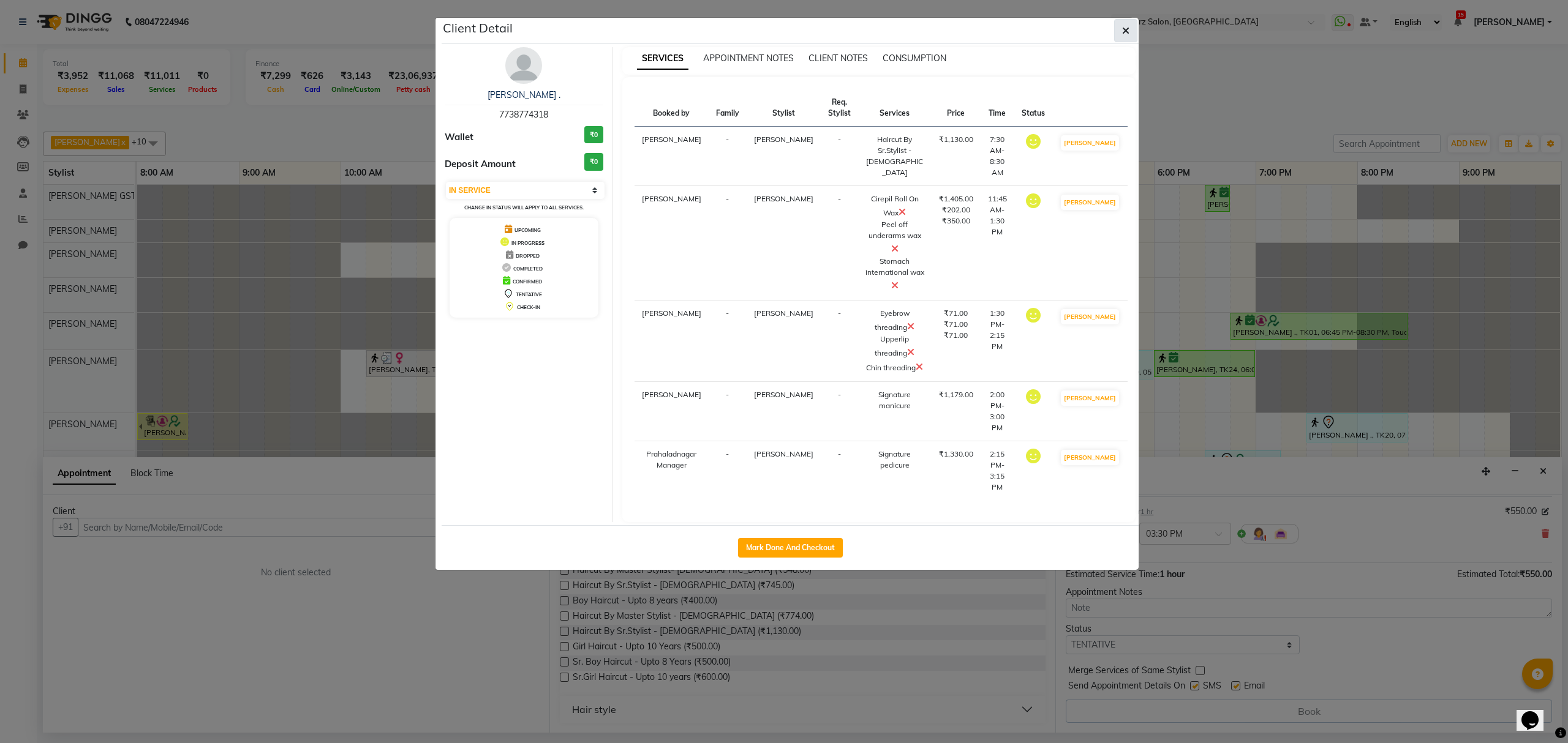
click at [1123, 30] on icon "button" at bounding box center [1125, 30] width 7 height 10
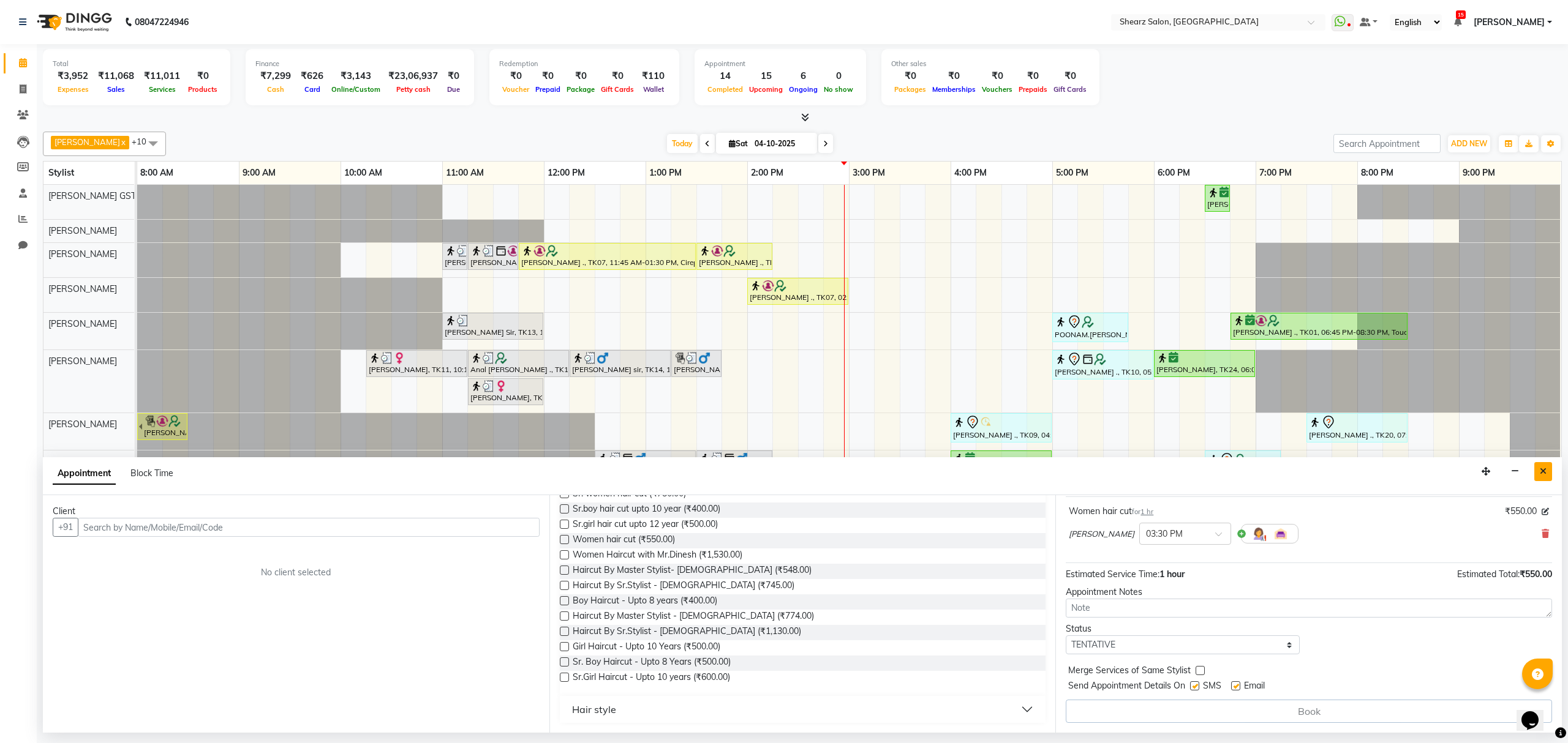
click at [1537, 476] on button "Close" at bounding box center [1543, 472] width 18 height 19
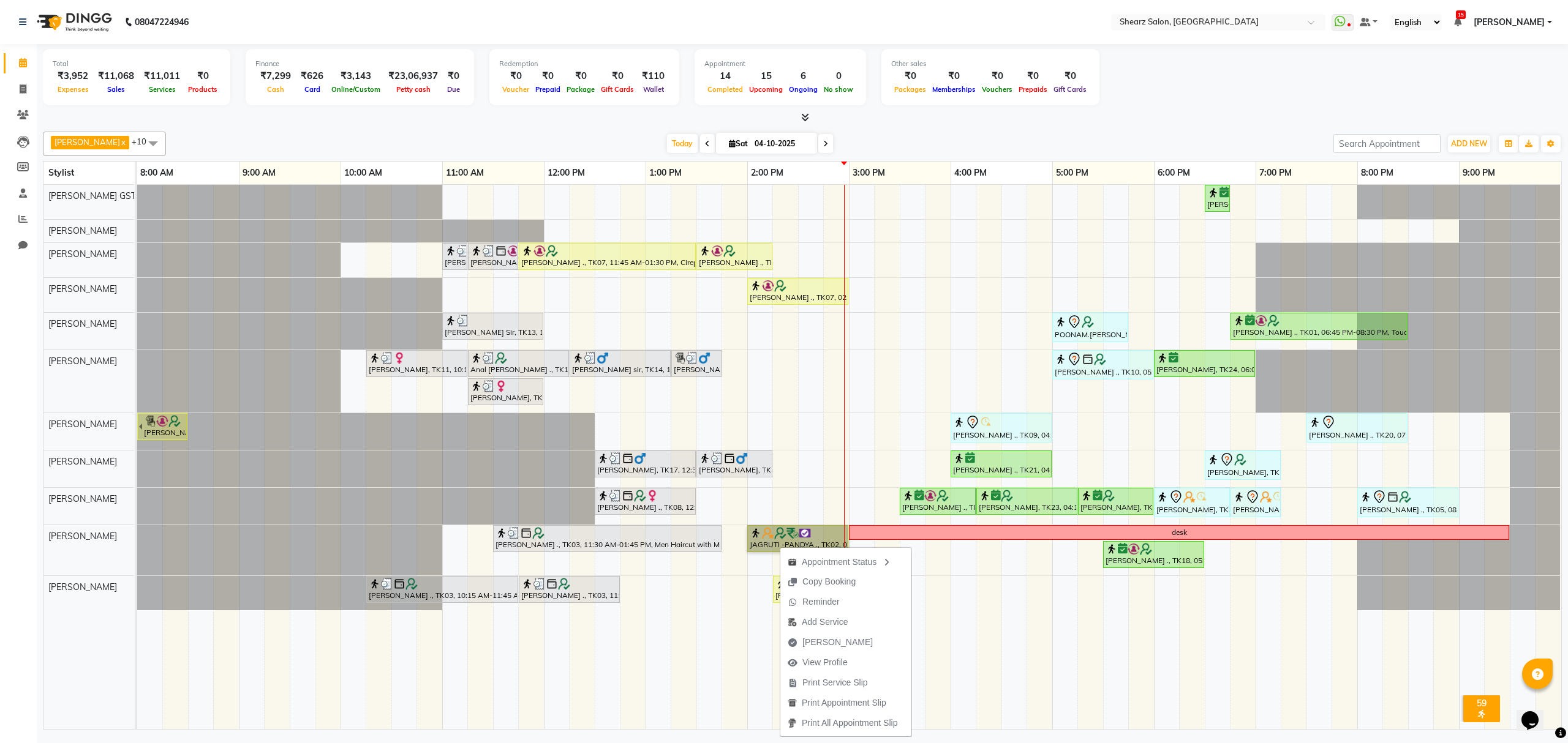
click at [741, 507] on div "[PERSON_NAME] ., TK01, 06:30 PM-06:45 PM, Eyebrow threading with senior [PERSON…" at bounding box center [849, 457] width 1424 height 544
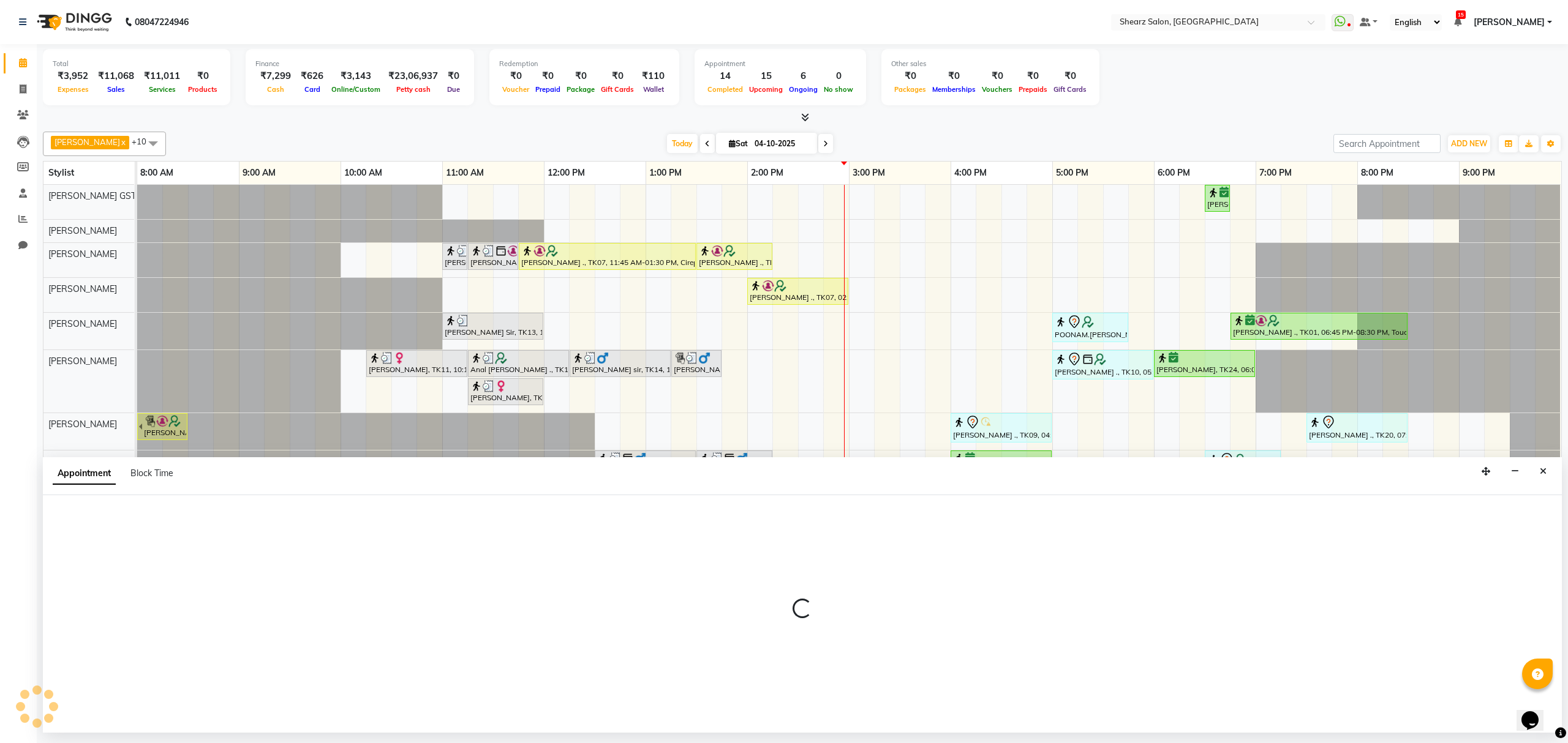
select select "77471"
select select "tentative"
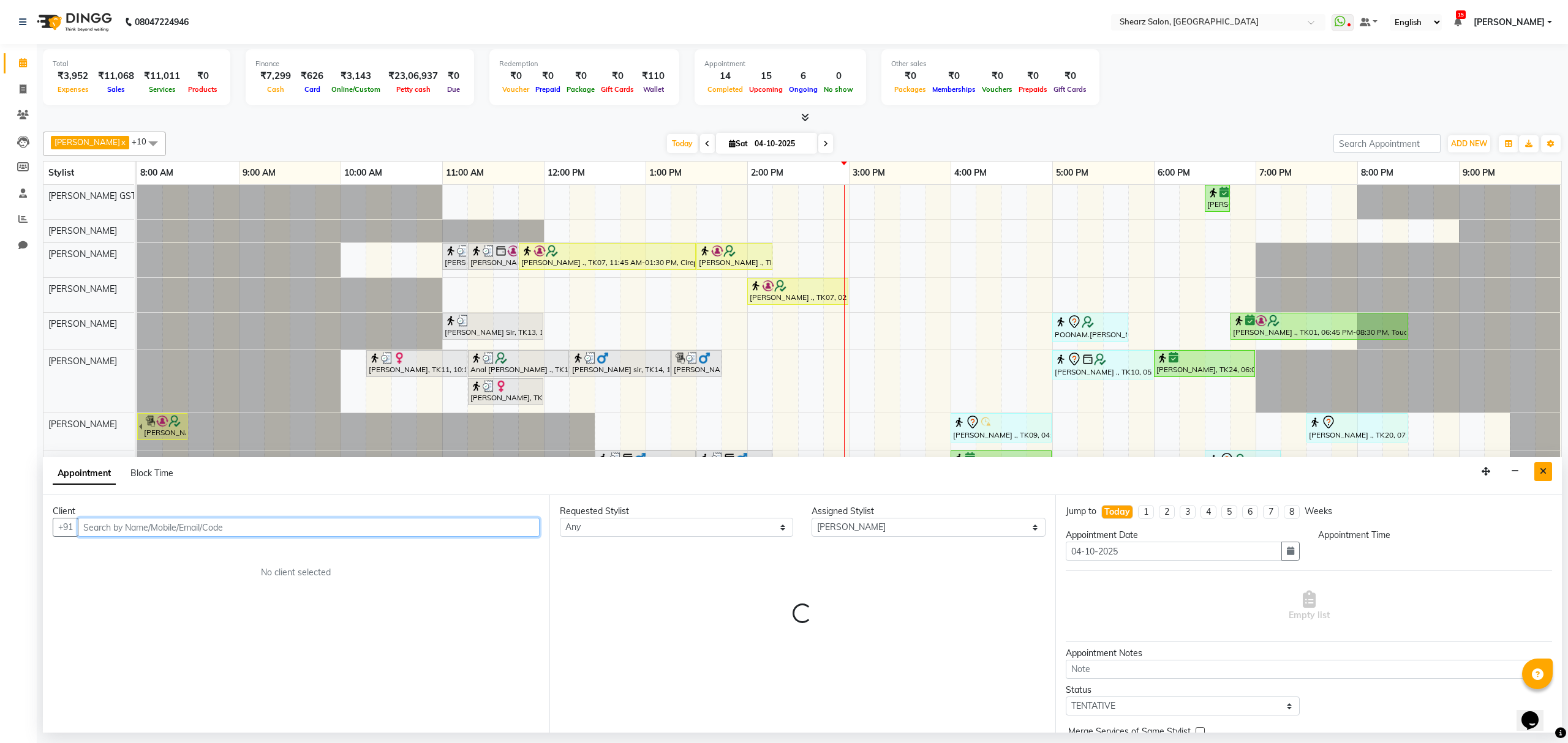
select select "825"
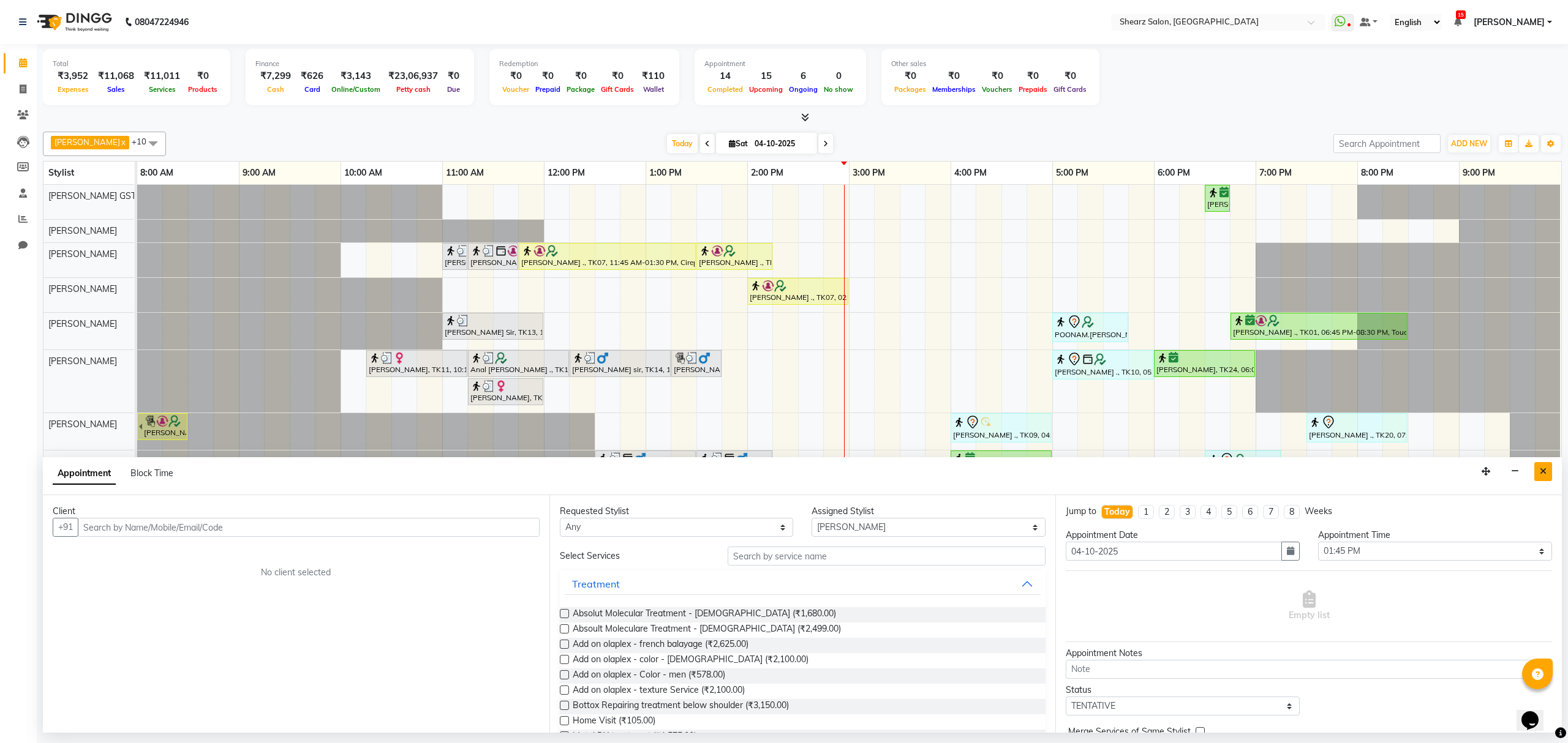
click at [1537, 469] on button "Close" at bounding box center [1543, 472] width 18 height 19
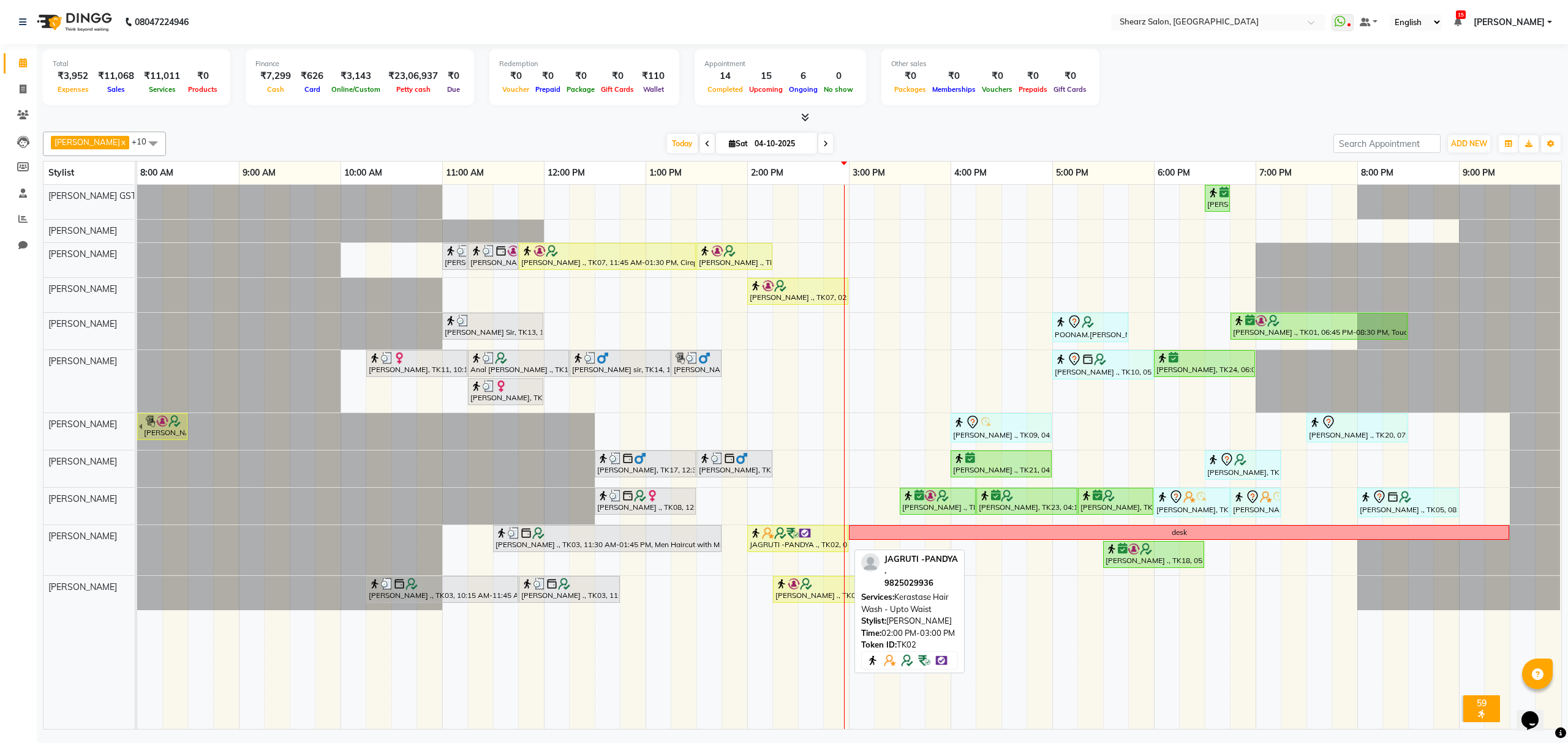
click at [786, 539] on img at bounding box center [792, 534] width 12 height 12
select select "1"
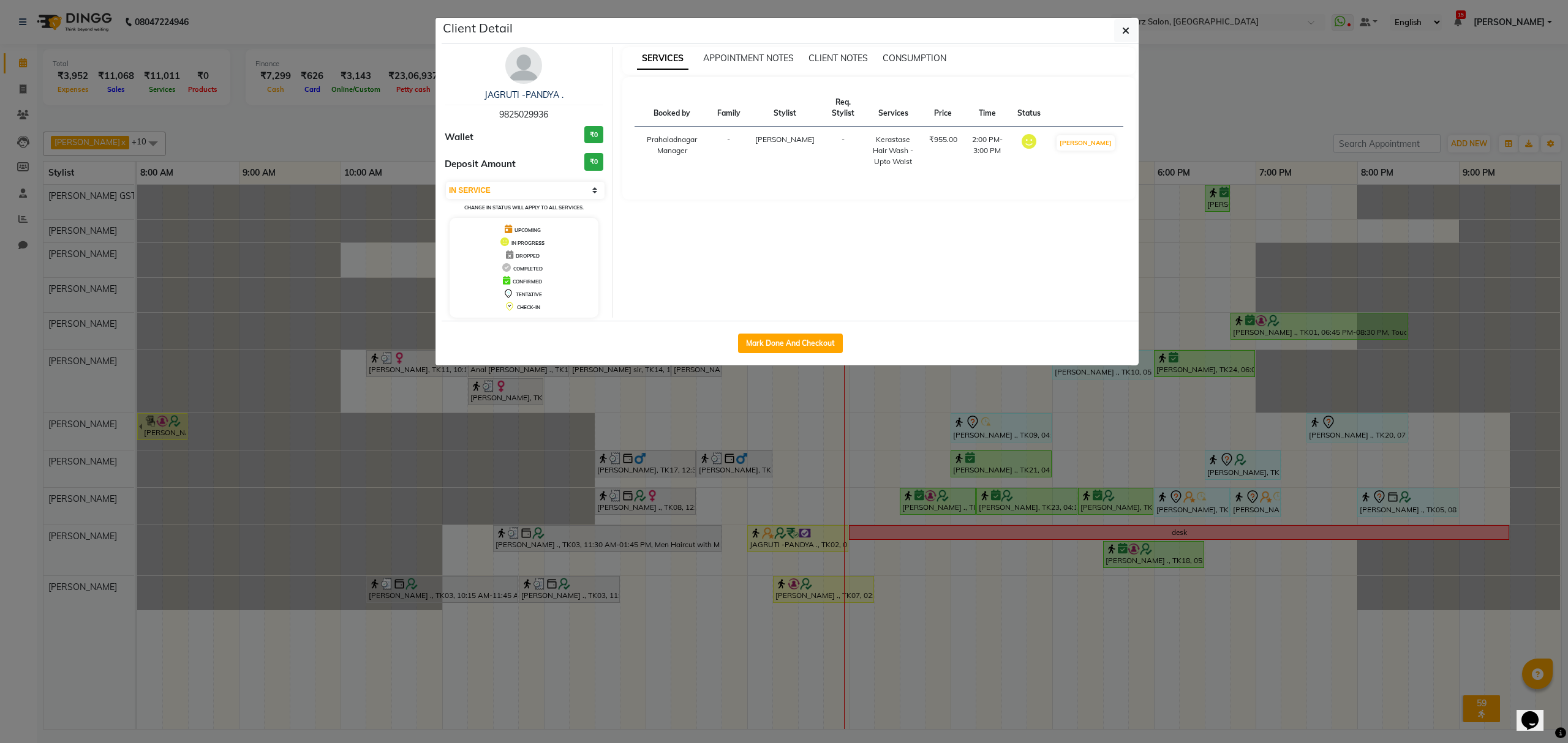
drag, startPoint x: 493, startPoint y: 112, endPoint x: 562, endPoint y: 120, distance: 69.5
click at [562, 120] on div "JAGRUTI -PANDYA . 9825029936" at bounding box center [524, 105] width 158 height 32
copy span "9825029936"
click at [1115, 28] on button "button" at bounding box center [1125, 30] width 24 height 24
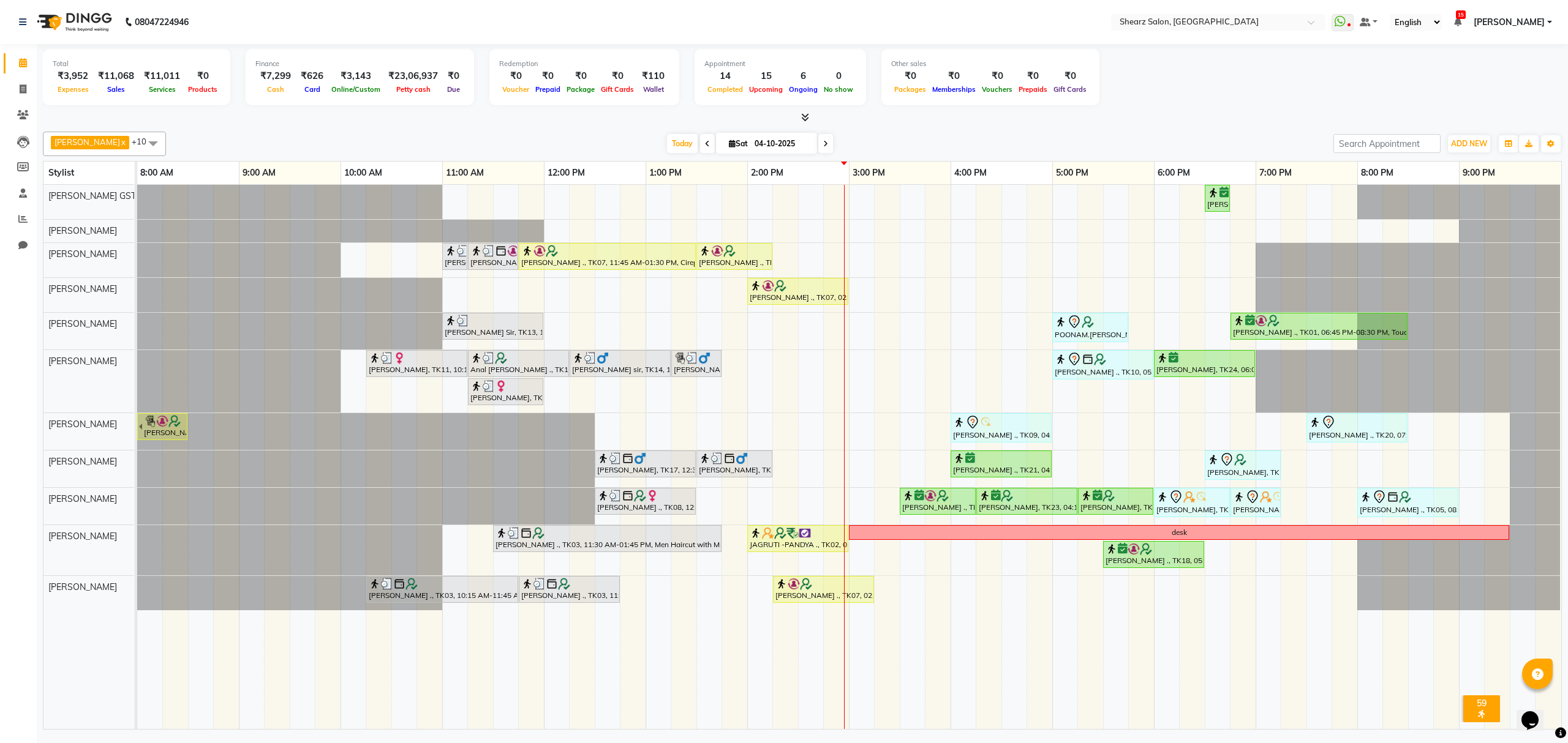
click at [818, 138] on span at bounding box center [825, 143] width 15 height 19
type input "05-10-2025"
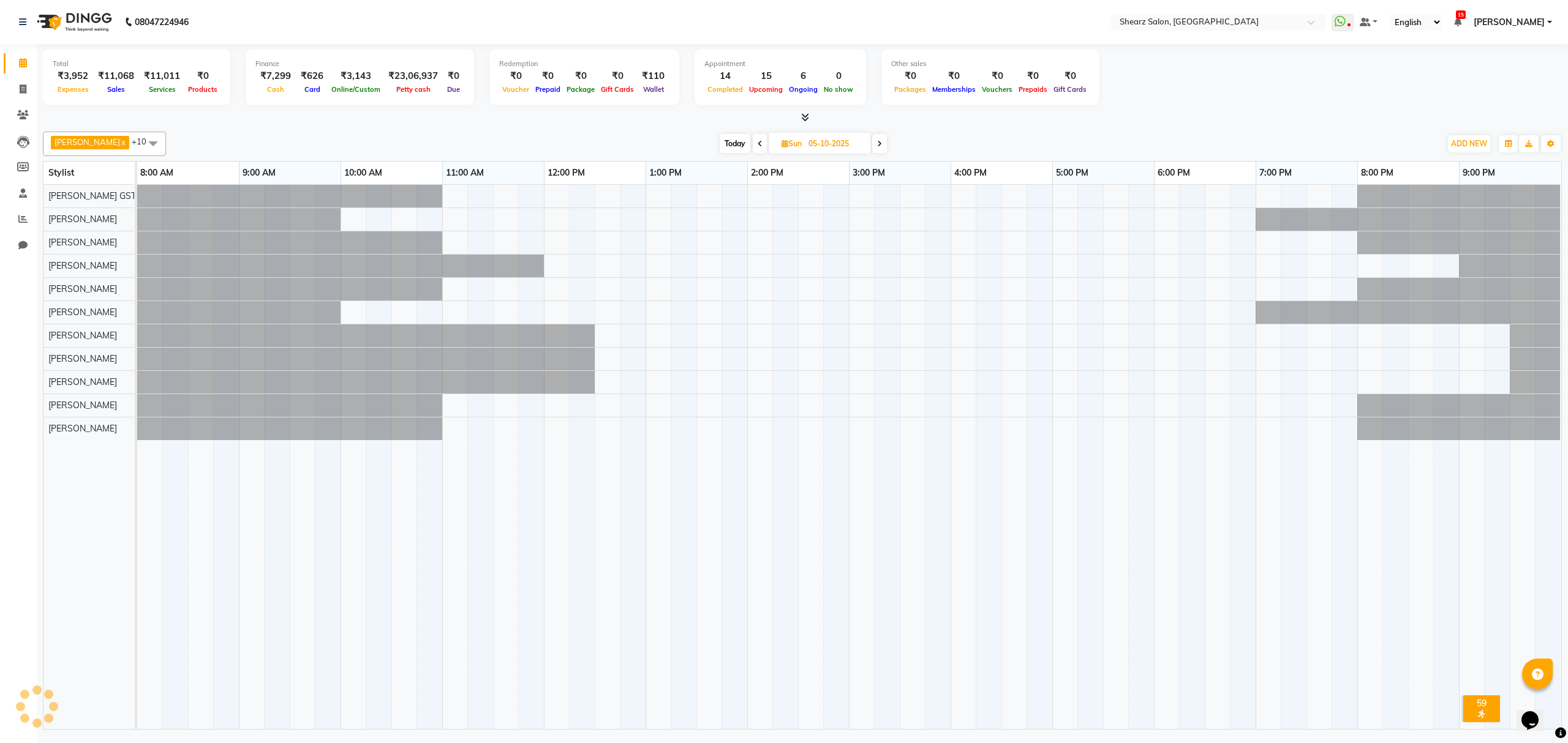
click at [812, 138] on input "05-10-2025" at bounding box center [835, 143] width 61 height 18
select select "10"
select select "2025"
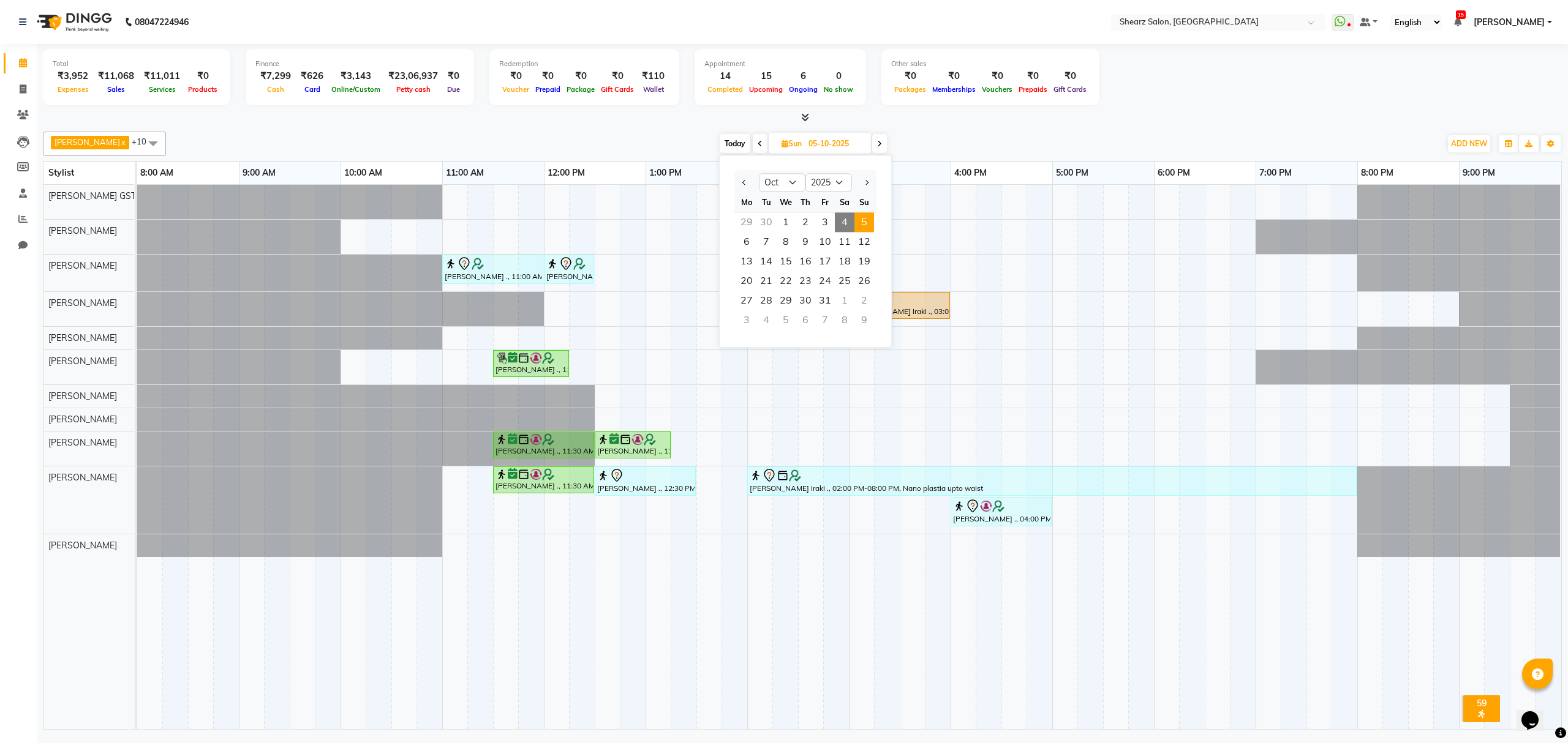
click at [877, 141] on icon at bounding box center [879, 143] width 5 height 7
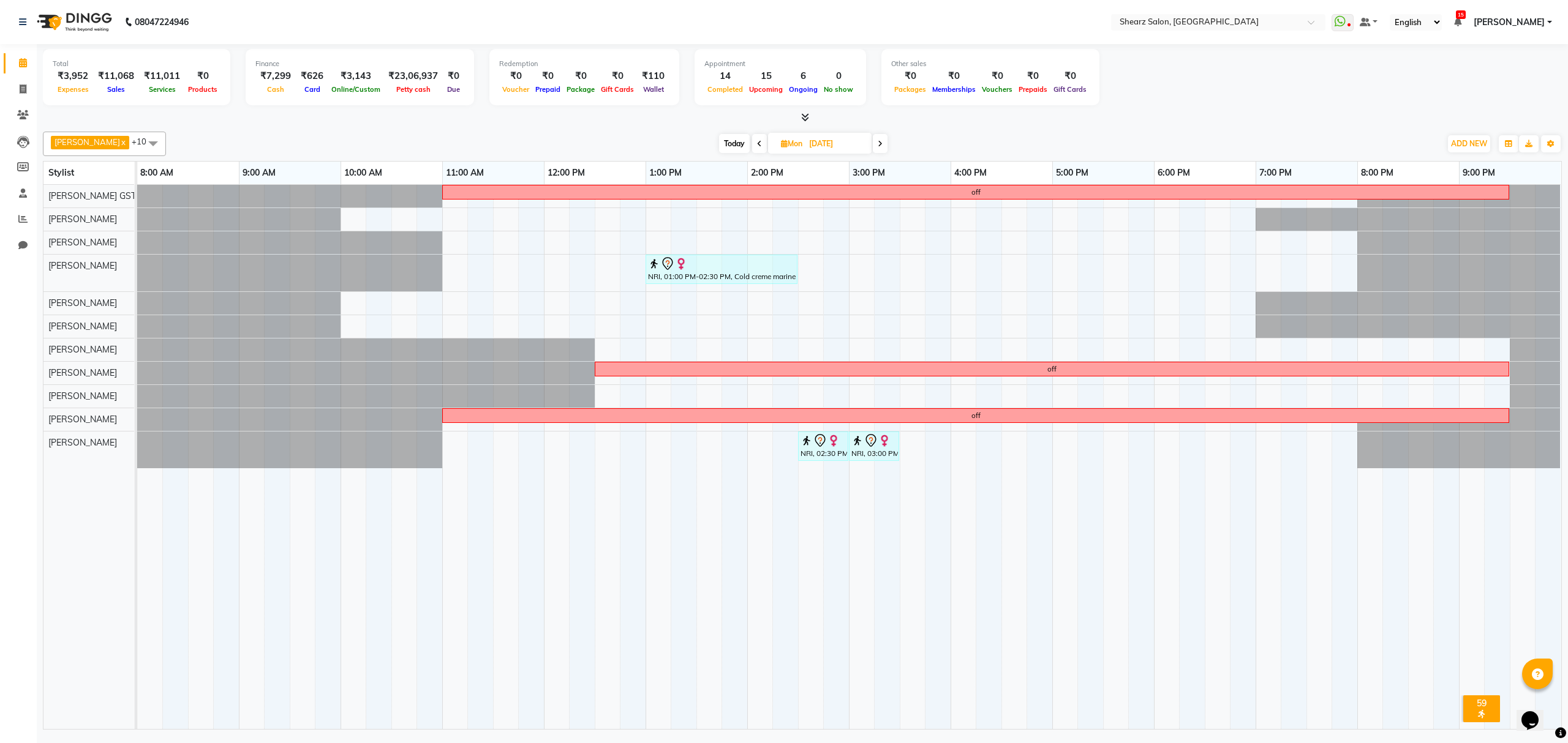
click at [878, 141] on icon at bounding box center [880, 143] width 5 height 7
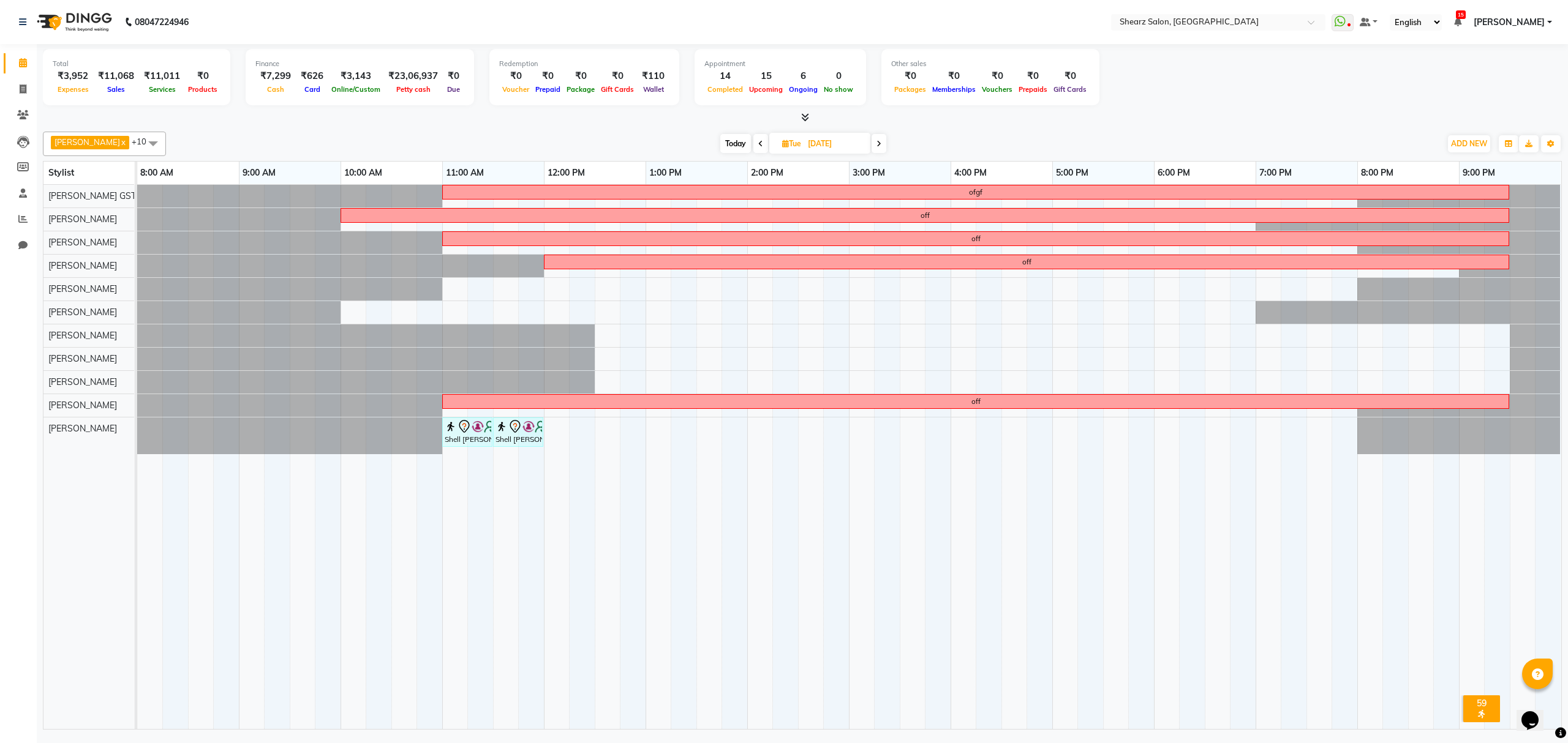
click at [877, 141] on icon at bounding box center [879, 143] width 5 height 7
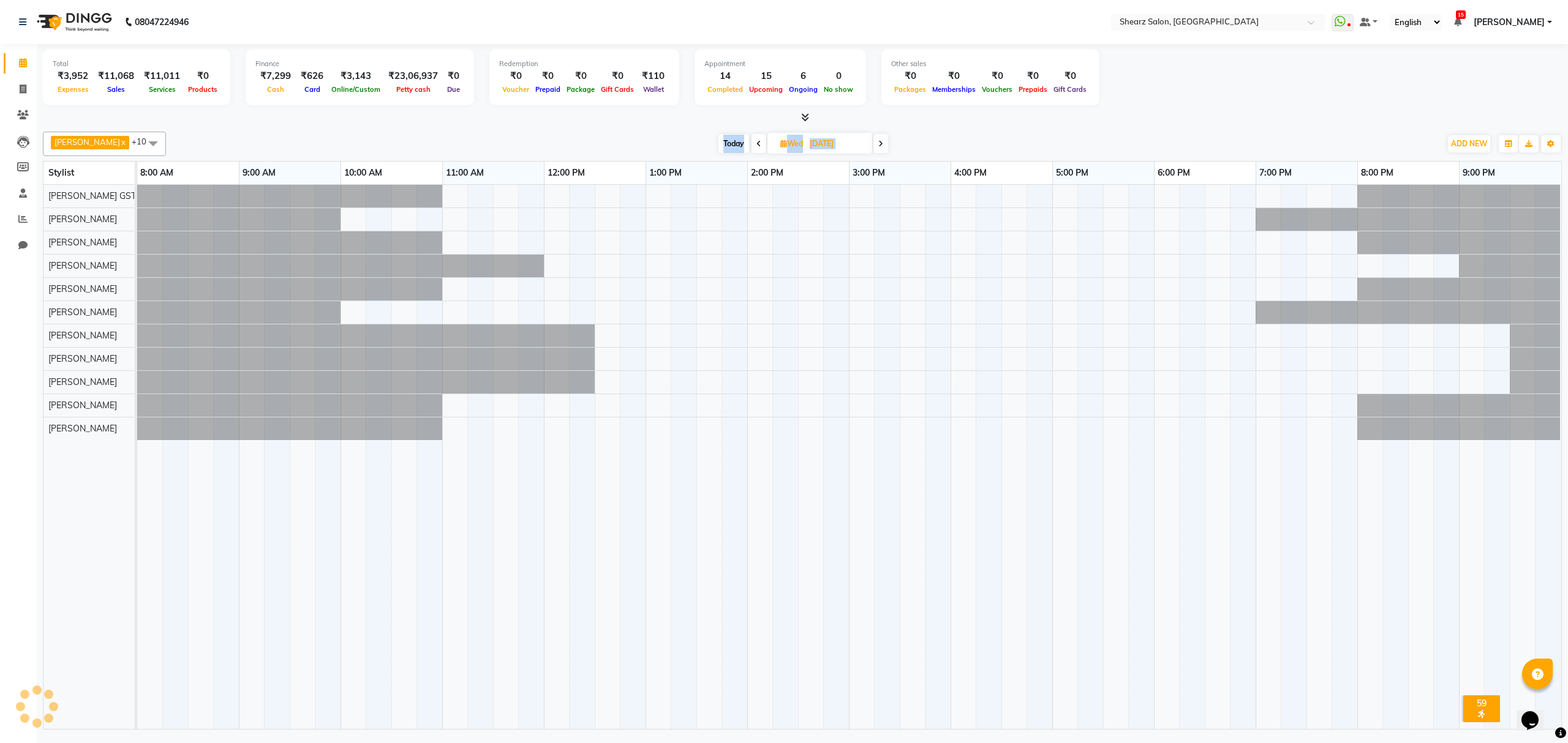
click at [878, 141] on icon at bounding box center [880, 143] width 5 height 7
type input "[DATE]"
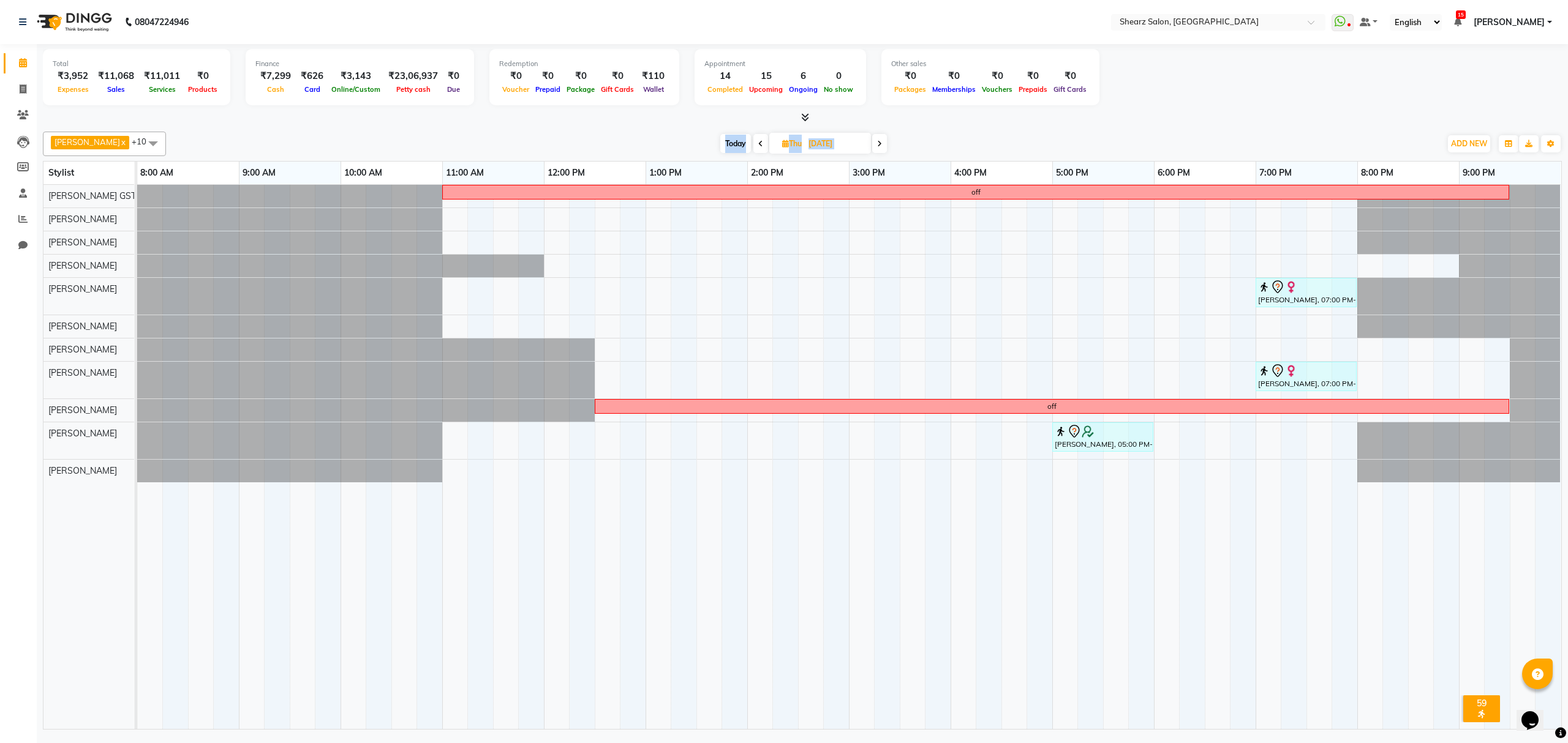
click at [922, 140] on div "[DATE] [DATE]" at bounding box center [803, 143] width 1262 height 18
click at [817, 410] on div "off" at bounding box center [1051, 406] width 912 height 11
click at [864, 422] on span "Delete Block Time" at bounding box center [875, 425] width 69 height 13
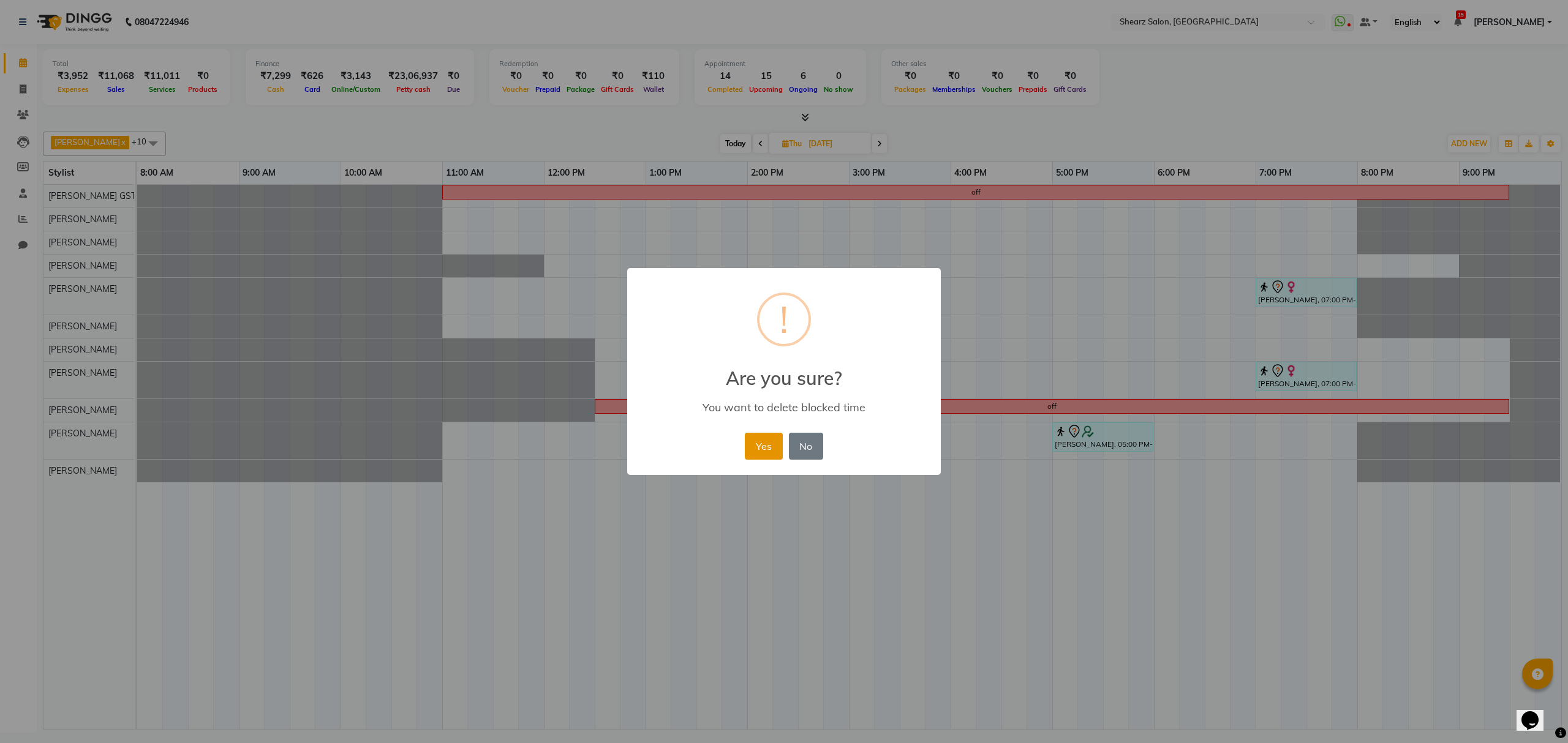
click at [759, 447] on button "Yes" at bounding box center [763, 447] width 37 height 27
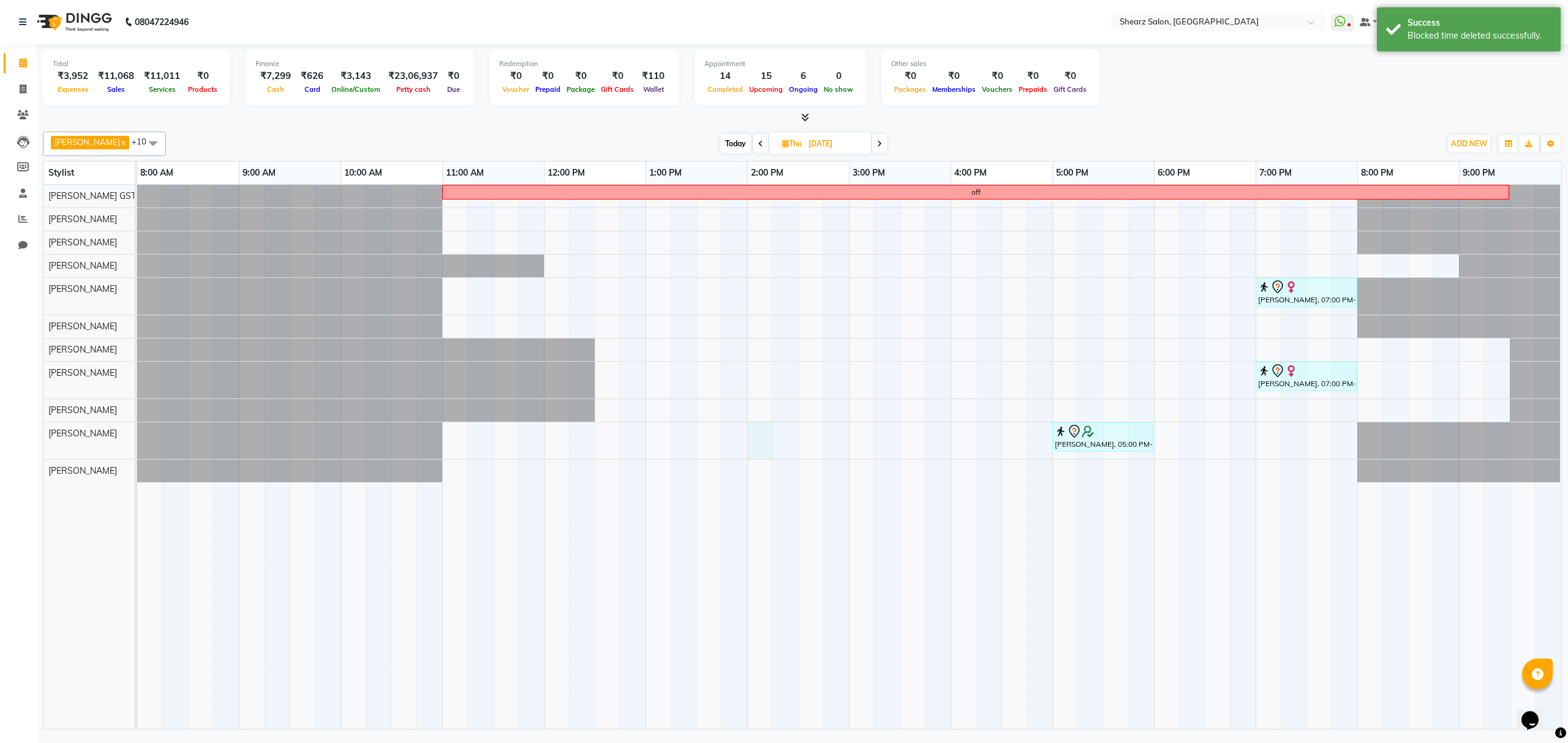
click at [755, 432] on div "off [PERSON_NAME], 07:00 PM-08:00 PM, Haircut By Master Stylist - [DEMOGRAPHIC_…" at bounding box center [849, 457] width 1424 height 544
select select "77440"
select select "840"
select select "tentative"
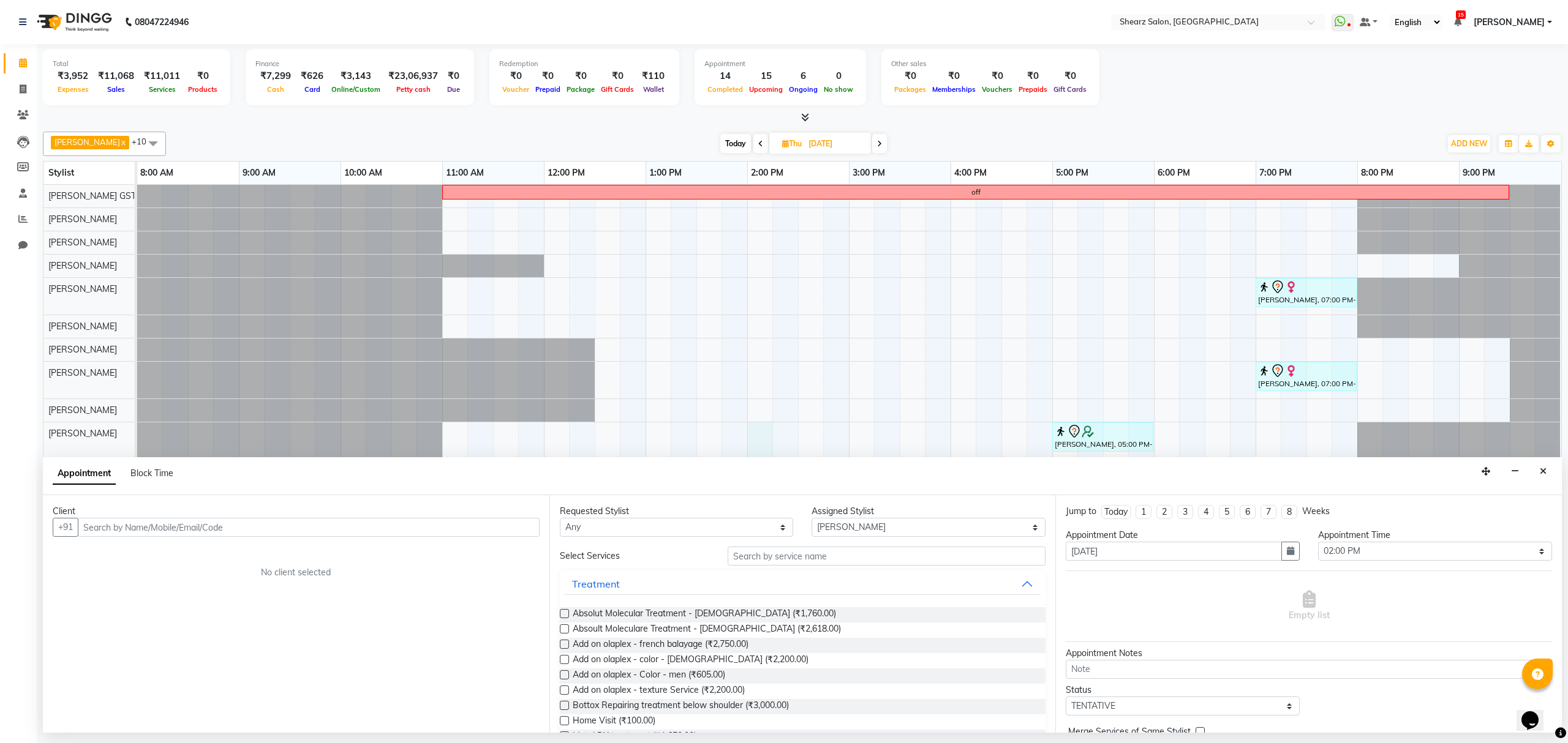
click at [147, 531] on input "text" at bounding box center [308, 527] width 462 height 19
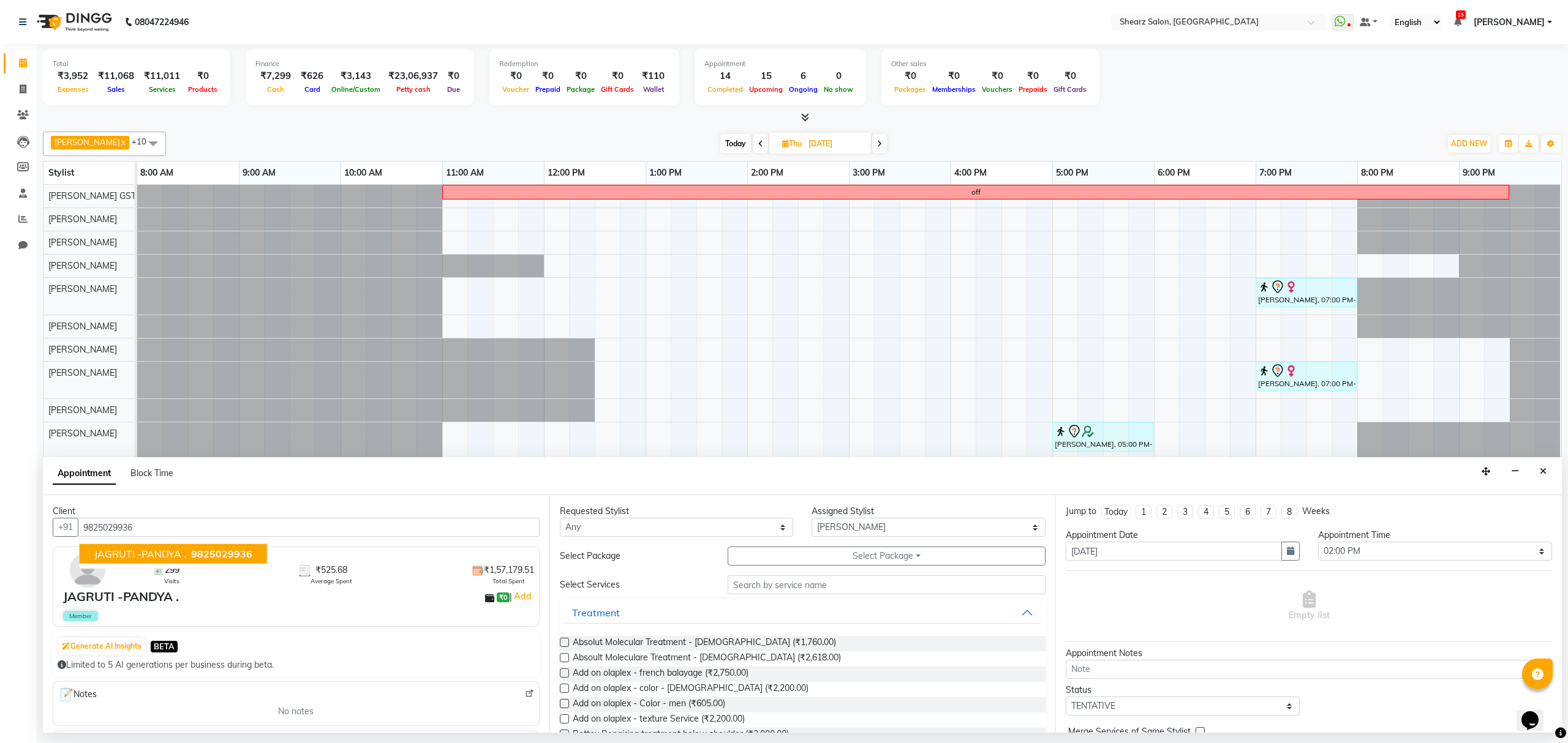
click at [197, 552] on span "9825029936" at bounding box center [222, 554] width 61 height 12
type input "9825029936"
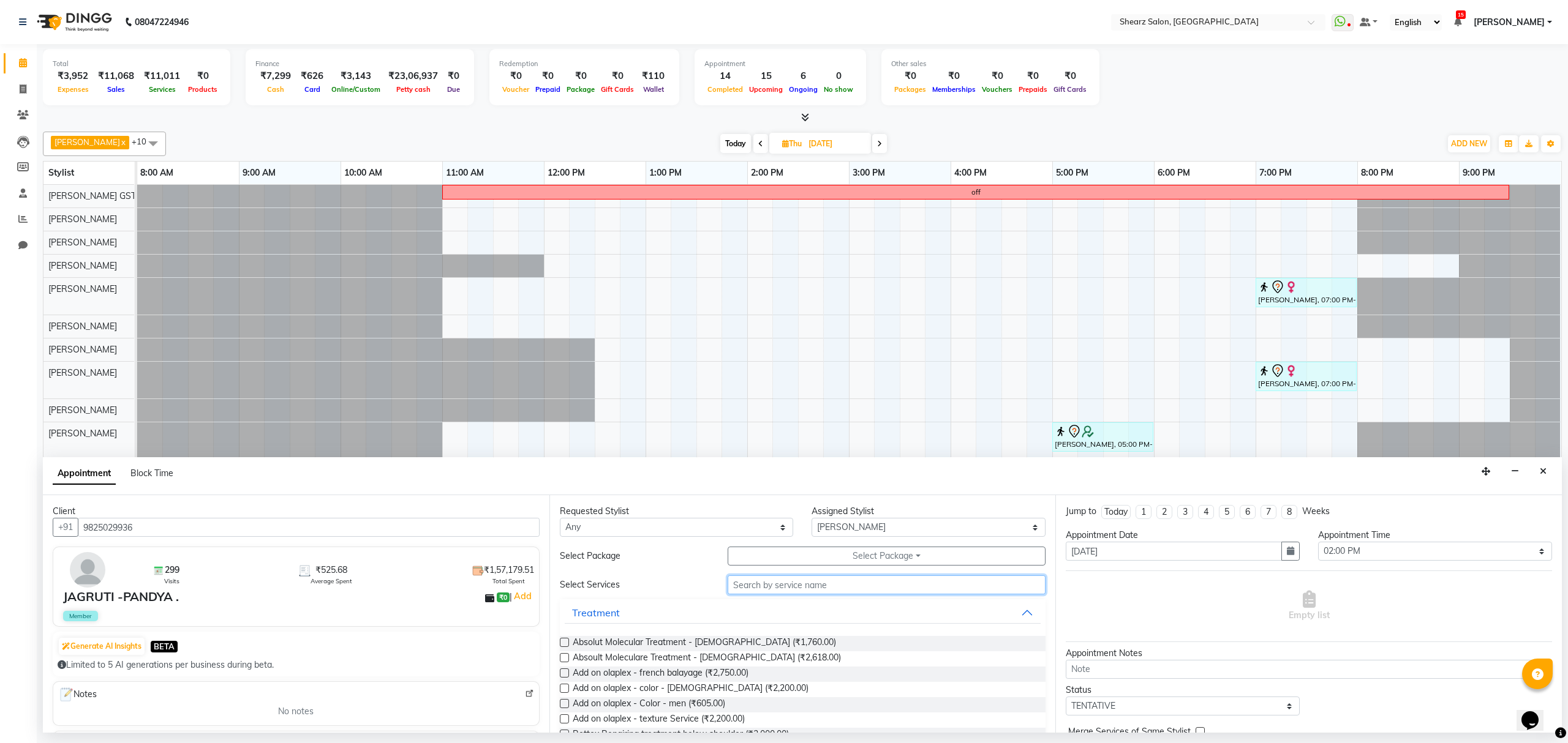
click at [780, 591] on input "text" at bounding box center [887, 585] width 318 height 19
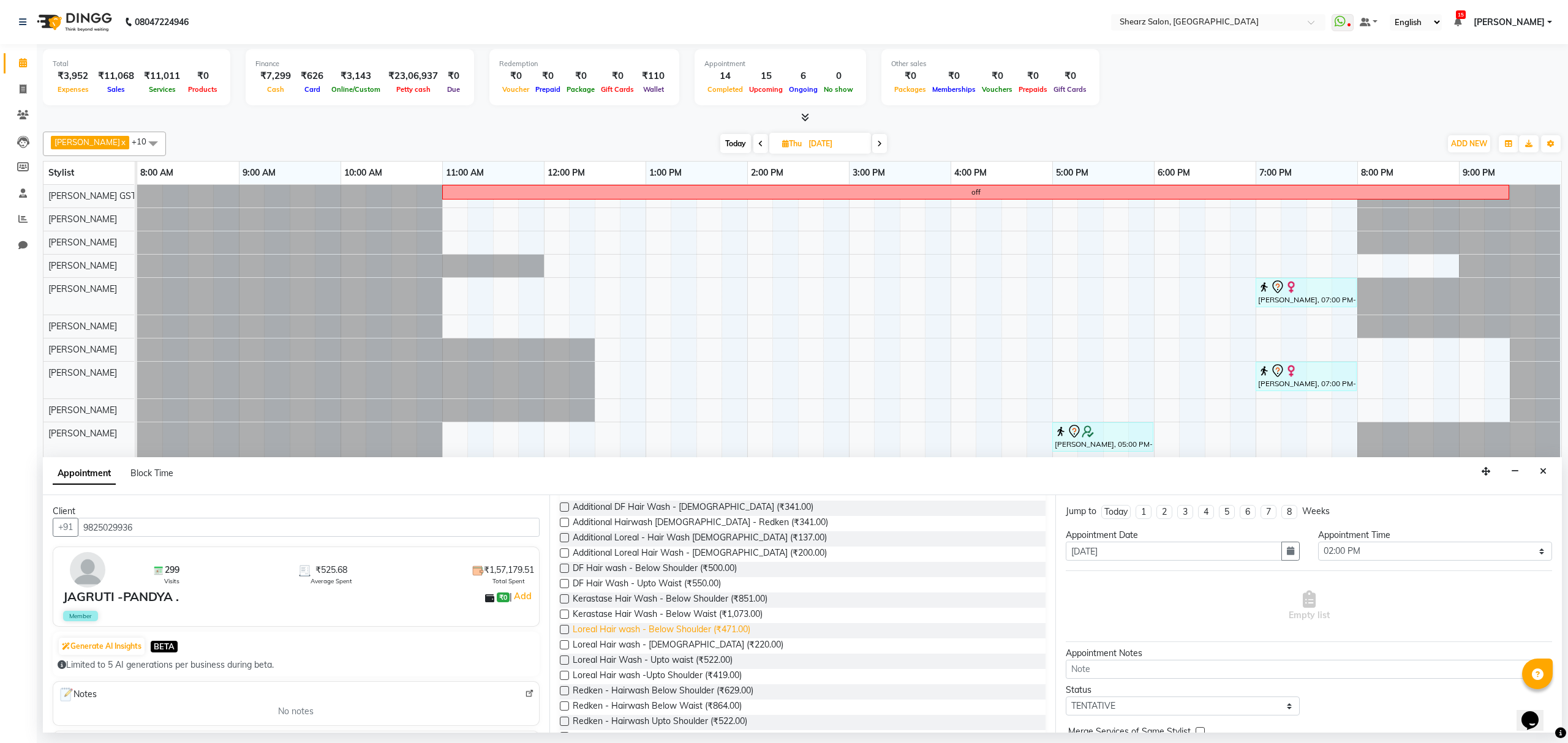
scroll to position [163, 0]
type input "hair wash"
click at [638, 635] on span "Loreal Hair Wash - Upto waist (₹522.00)" at bounding box center [652, 634] width 160 height 15
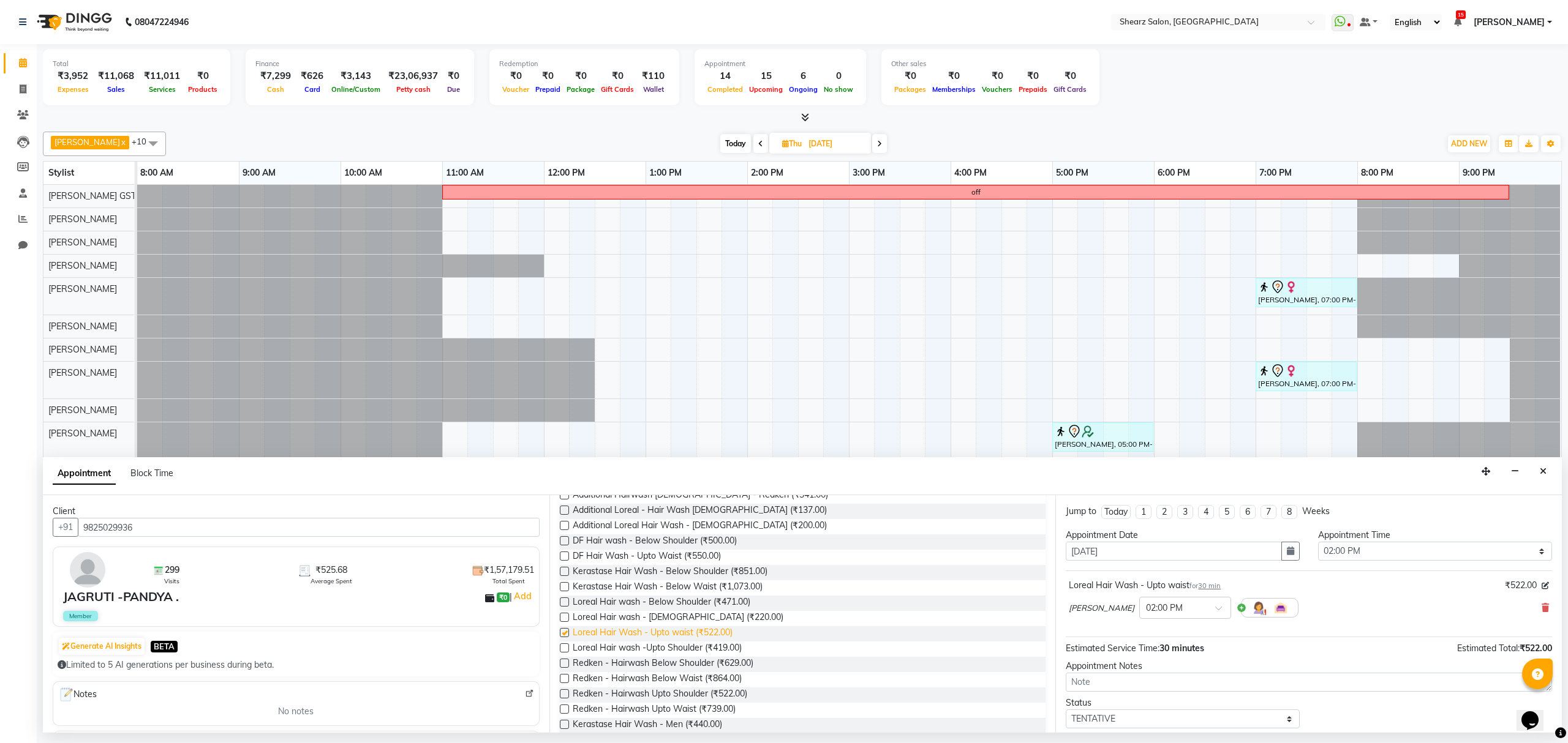
checkbox input "false"
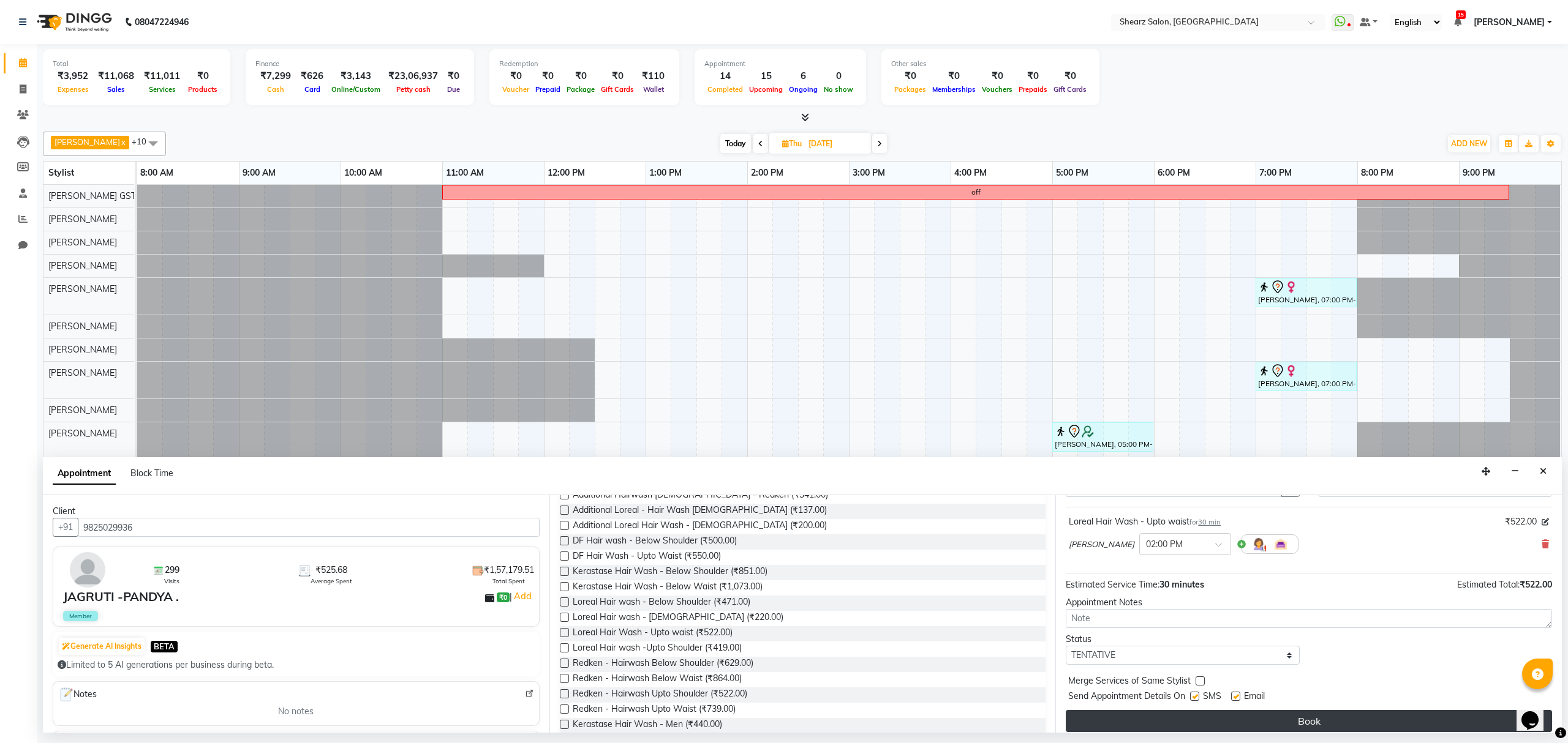
scroll to position [74, 0]
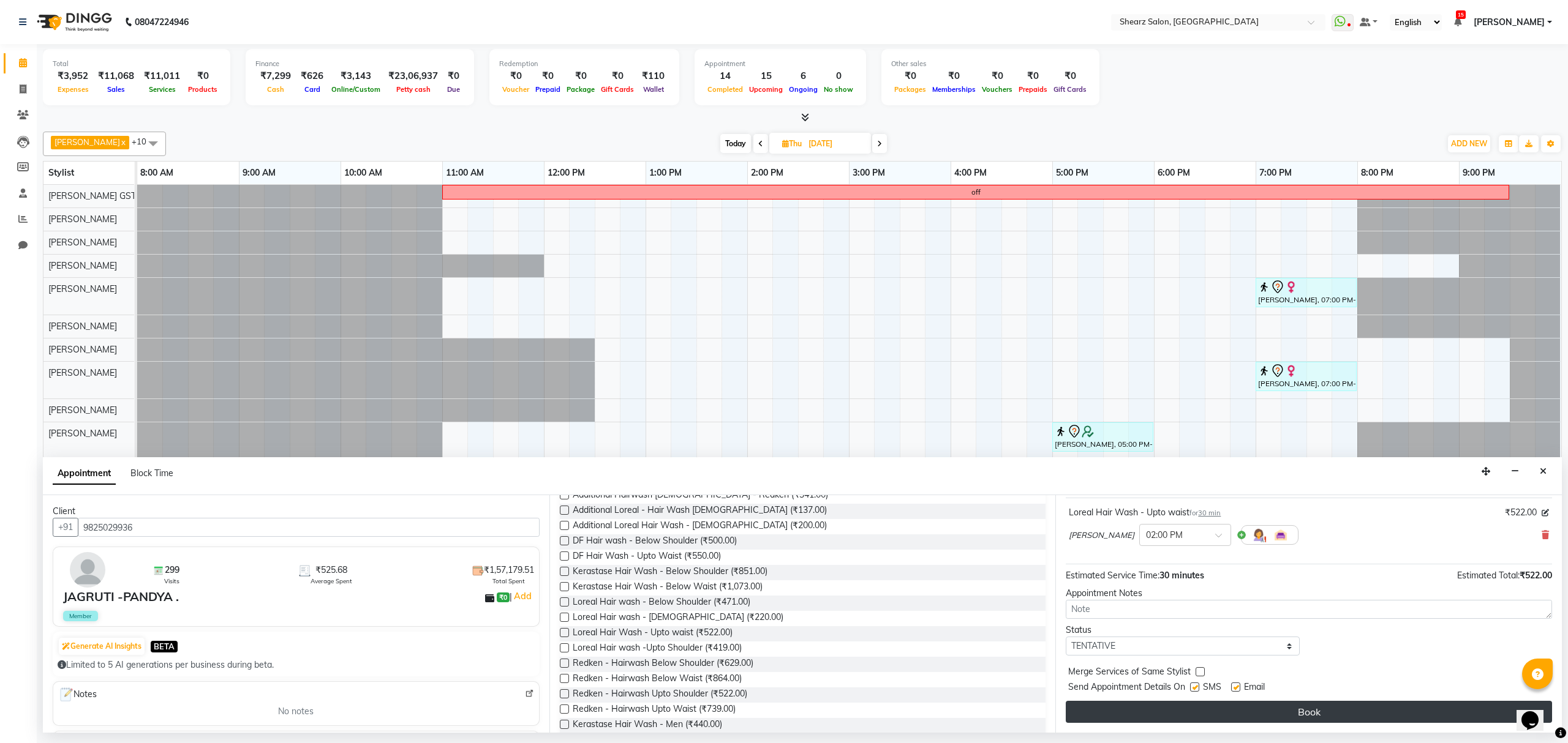
click at [1324, 715] on button "Book" at bounding box center [1309, 712] width 487 height 22
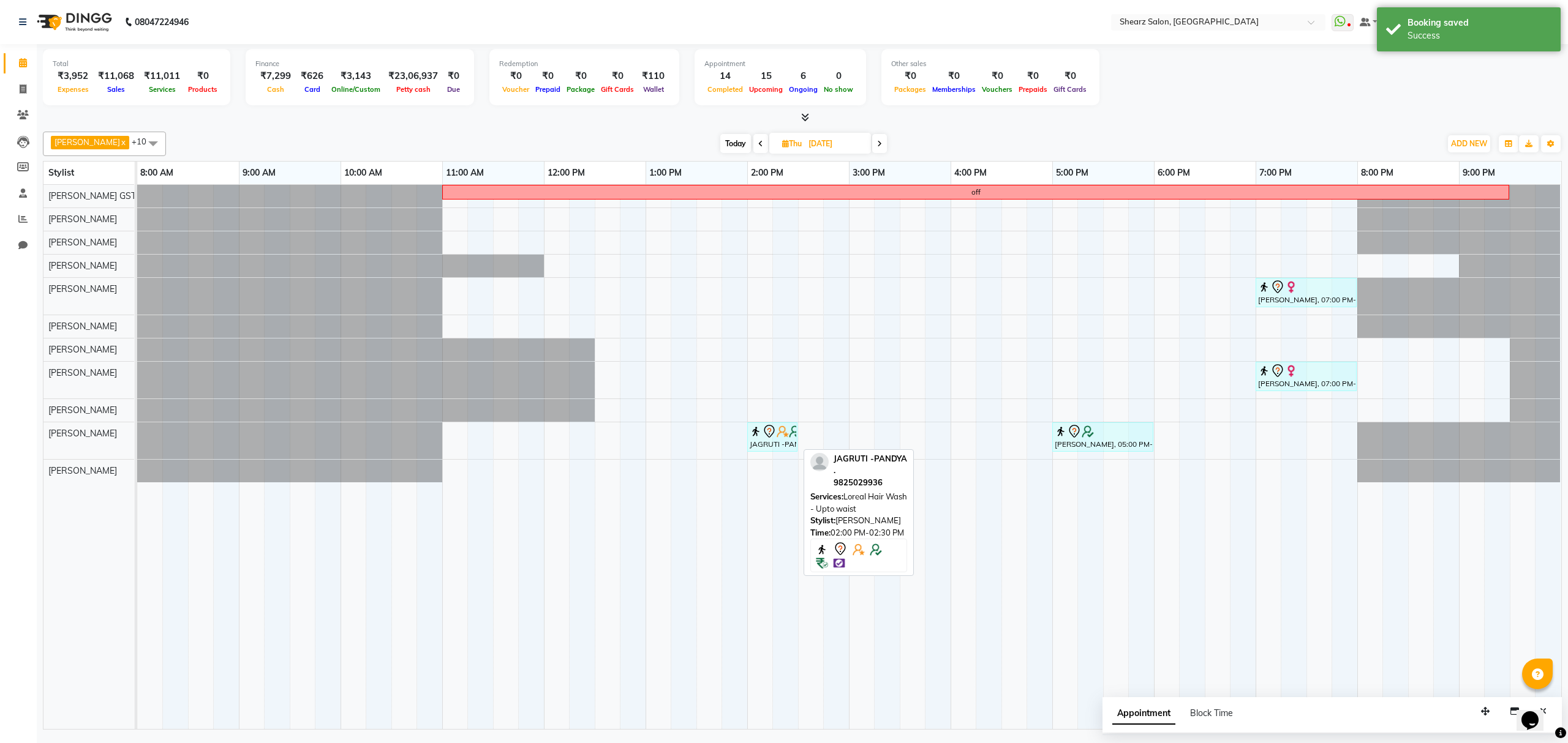
click at [784, 441] on div "JAGRUTI -PANDYA ., 02:00 PM-02:30 PM, Loreal Hair Wash - Upto waist" at bounding box center [772, 437] width 48 height 26
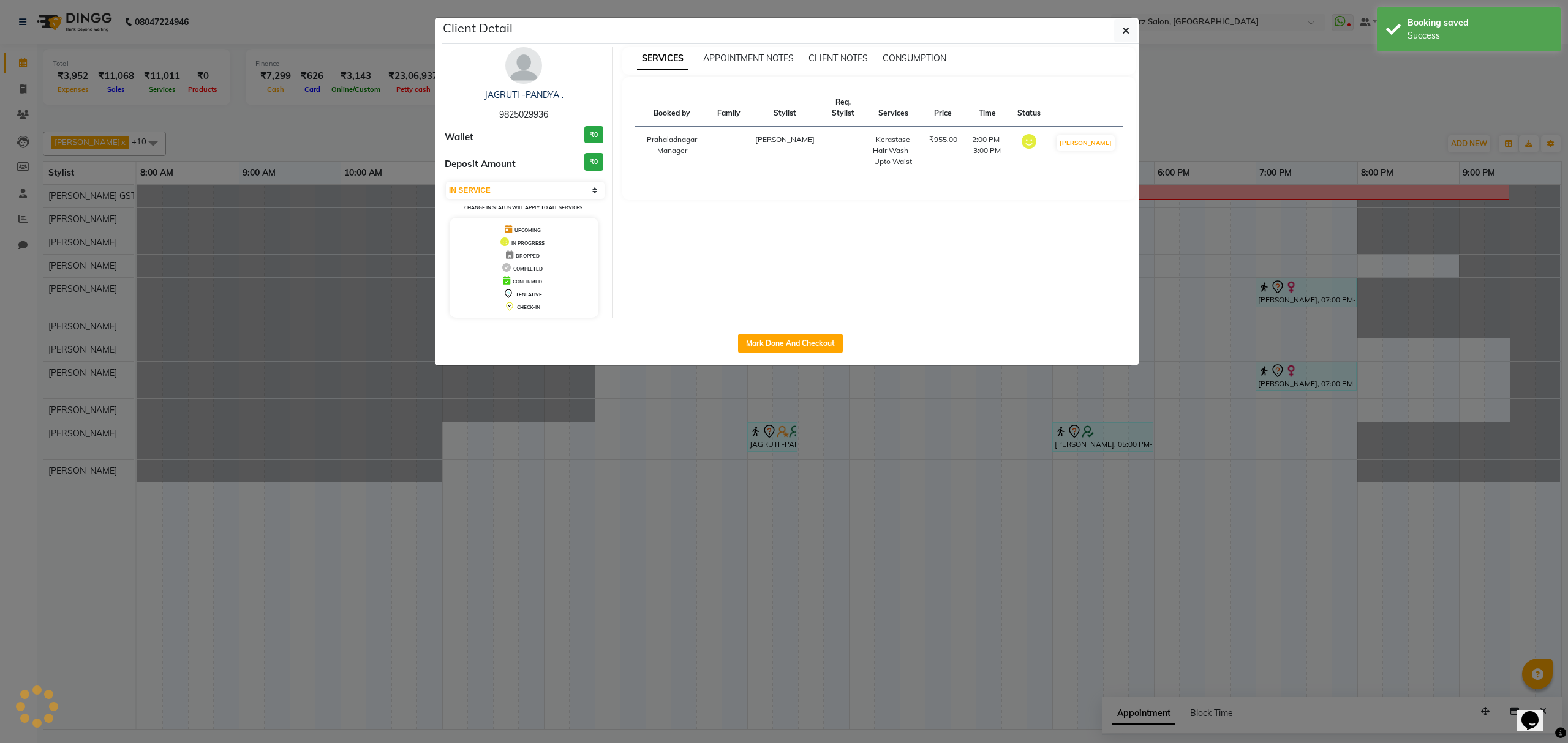
select select "7"
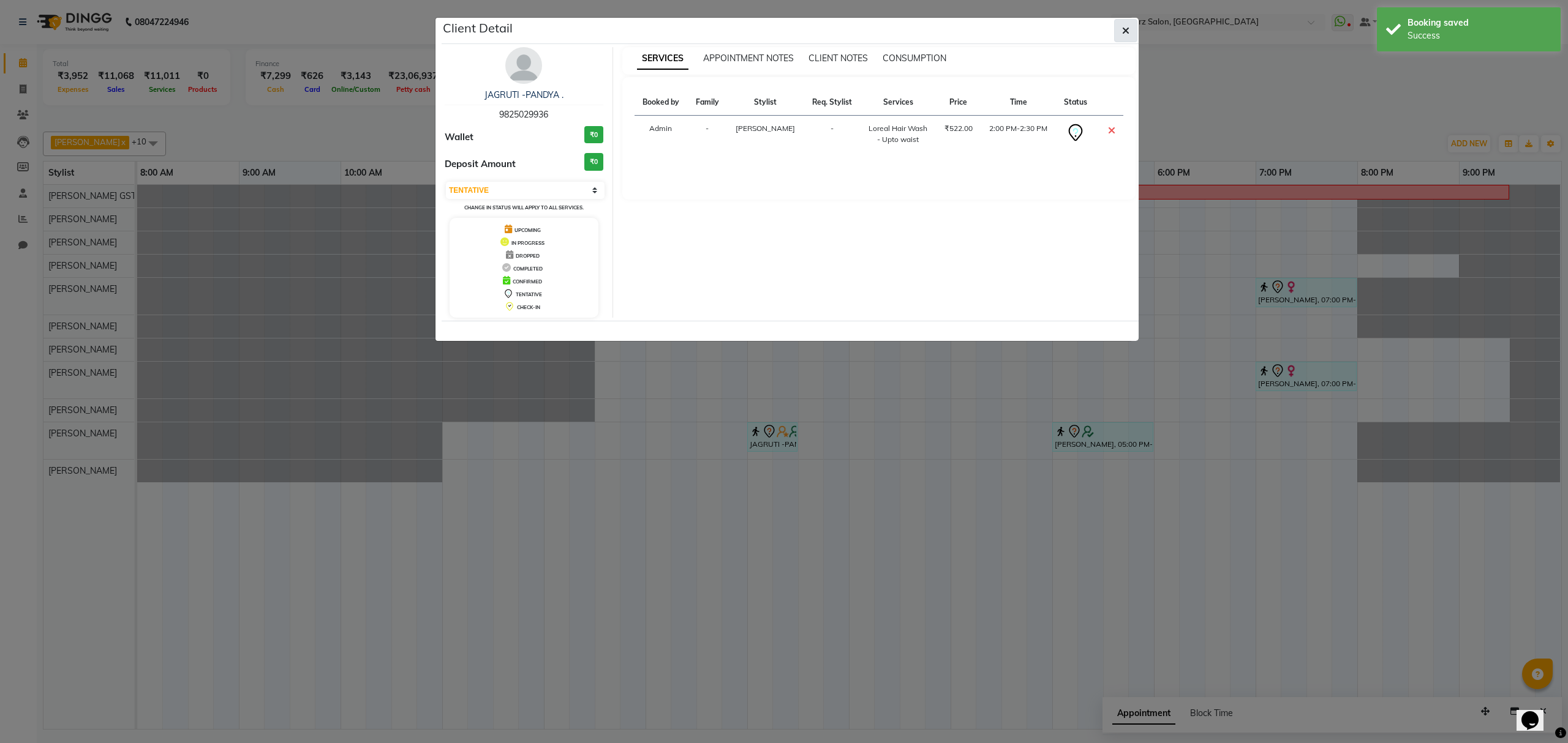
click at [1120, 30] on button "button" at bounding box center [1125, 30] width 24 height 24
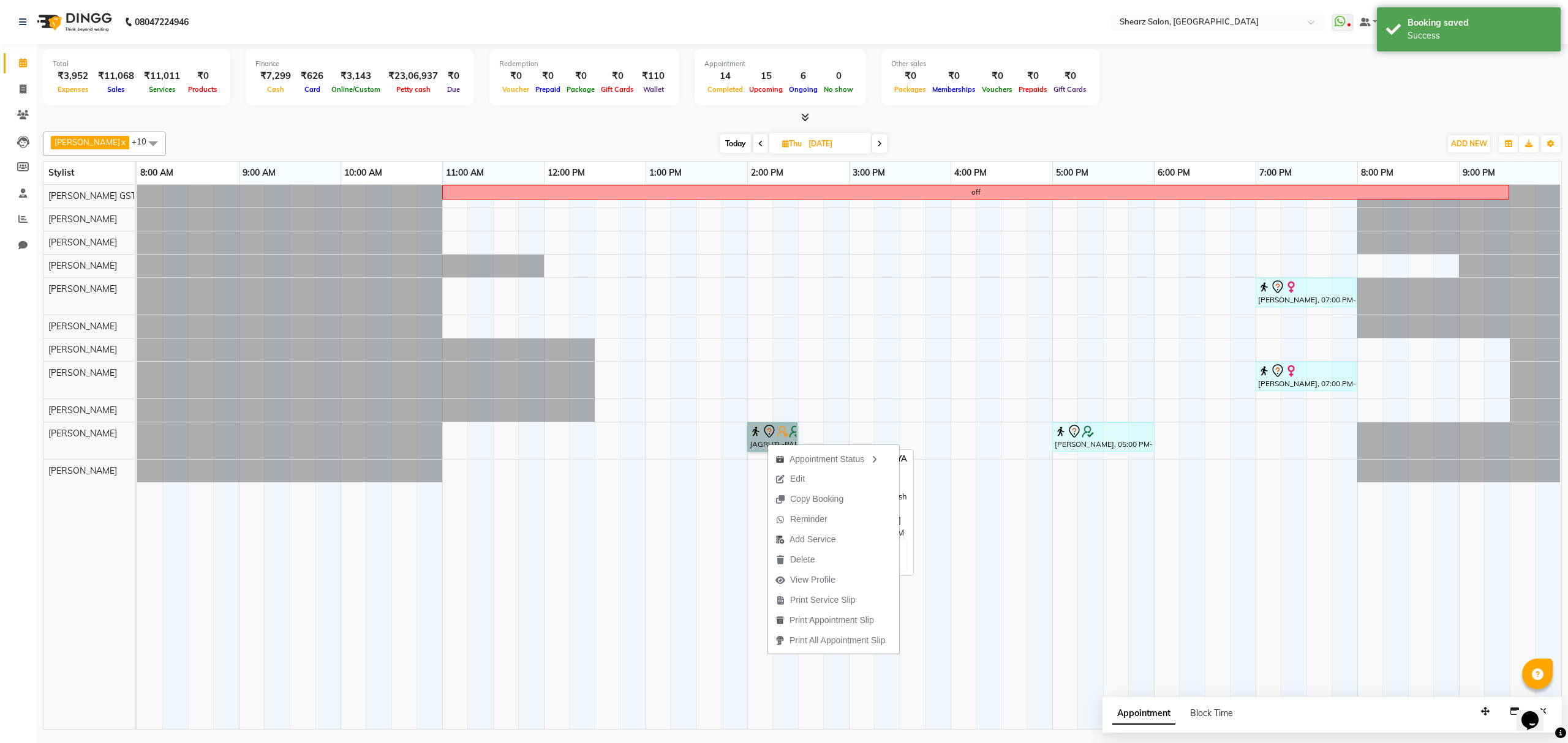
click at [759, 437] on link "JAGRUTI -PANDYA ., 02:00 PM-02:30 PM, Loreal Hair Wash - Upto waist" at bounding box center [772, 437] width 51 height 30
select select "7"
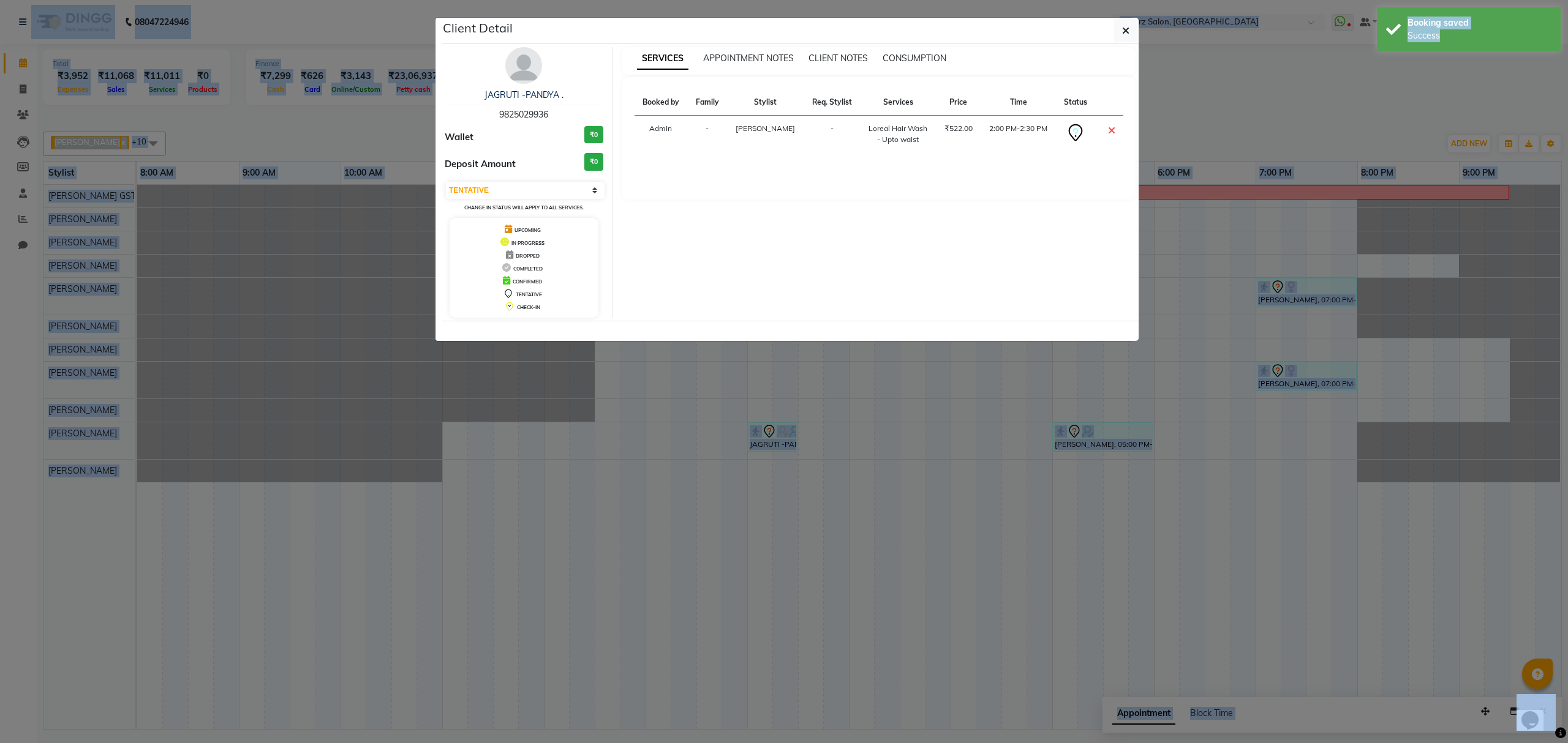
click at [759, 437] on ngb-modal-window "Client Detail JAGRUTI -PANDYA . 9825029936 Wallet ₹0 Deposit Amount ₹0 Select C…" at bounding box center [784, 371] width 1568 height 743
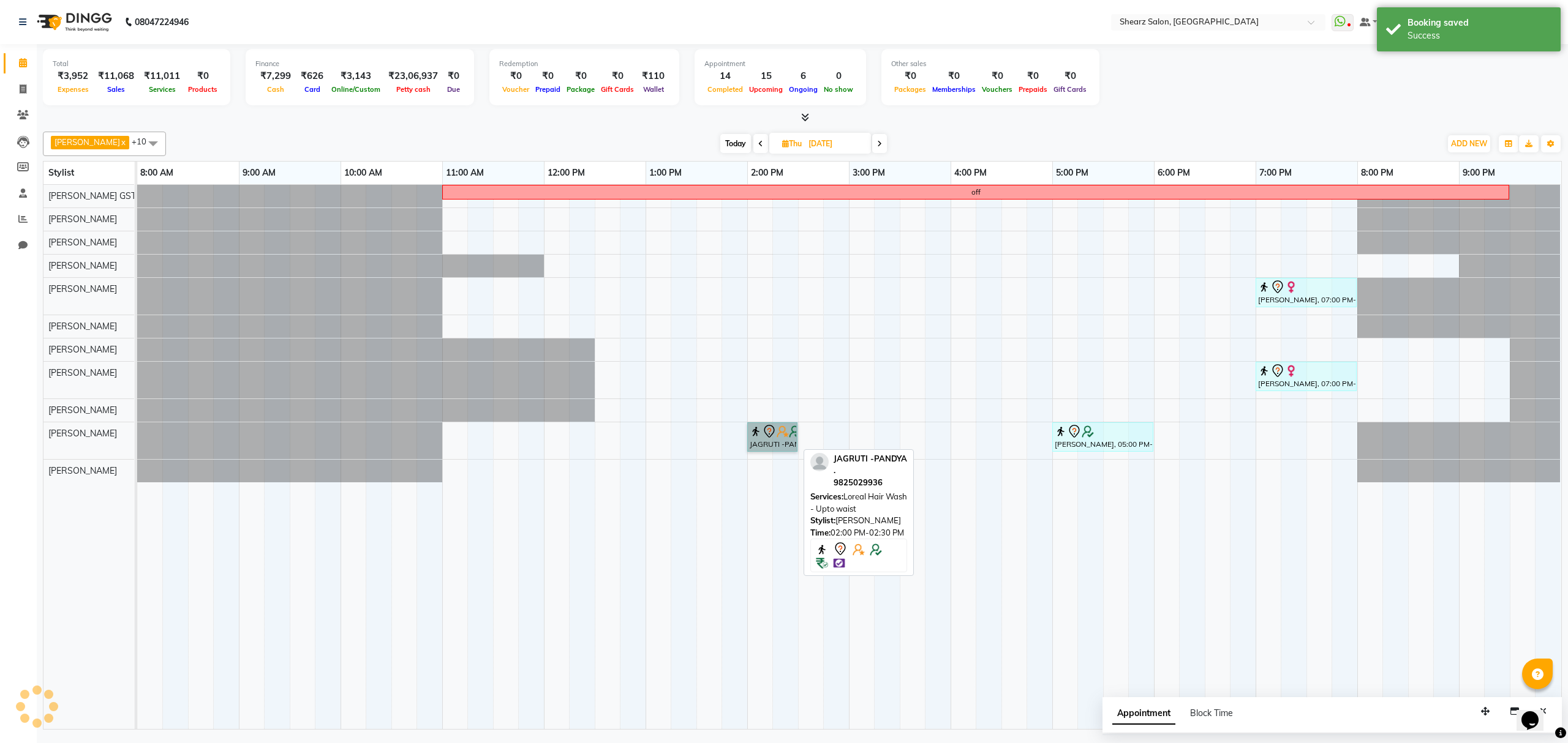
click at [759, 437] on link "JAGRUTI -PANDYA ., 02:00 PM-02:30 PM, Loreal Hair Wash - Upto waist" at bounding box center [772, 437] width 51 height 30
select select "7"
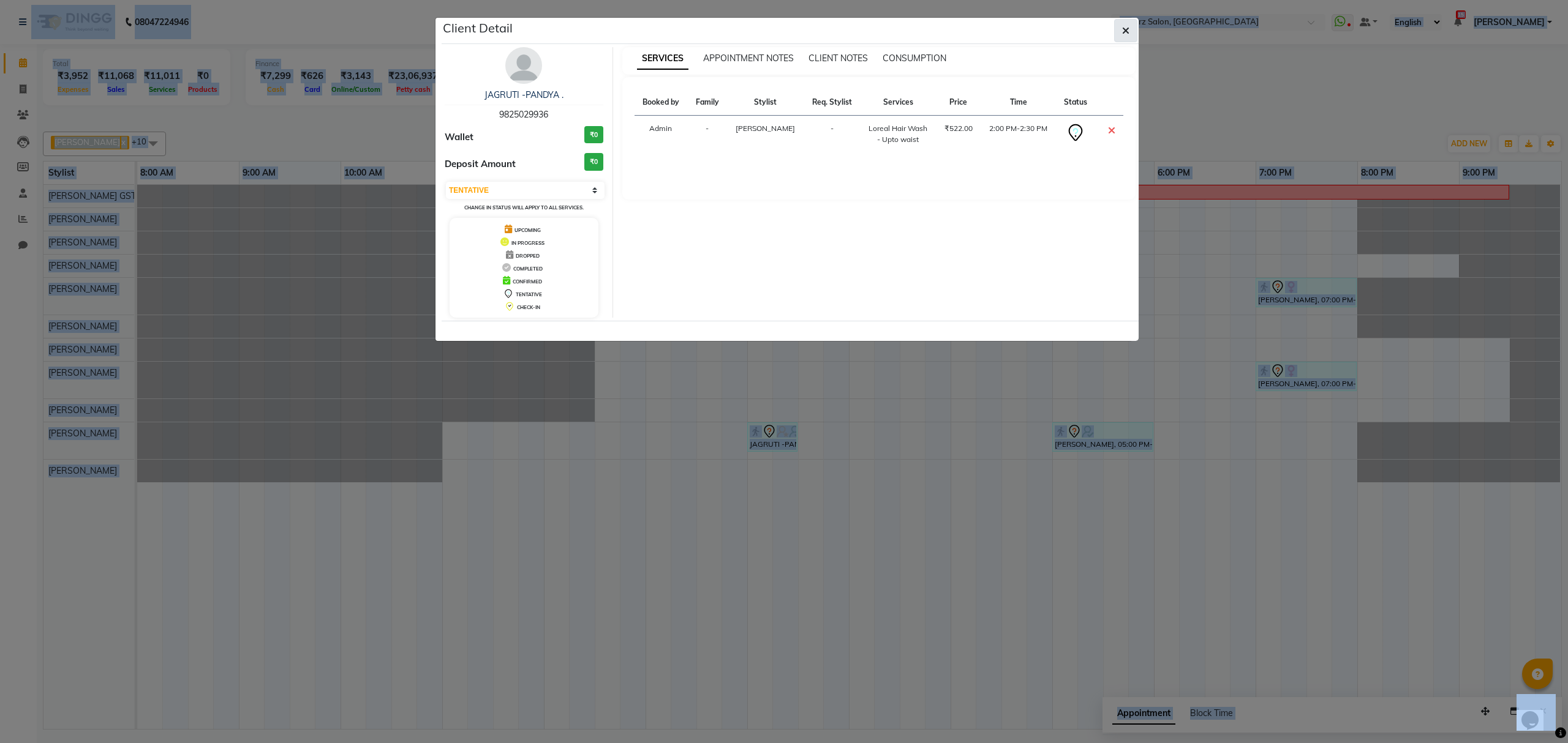
click at [1126, 32] on icon "button" at bounding box center [1125, 30] width 7 height 10
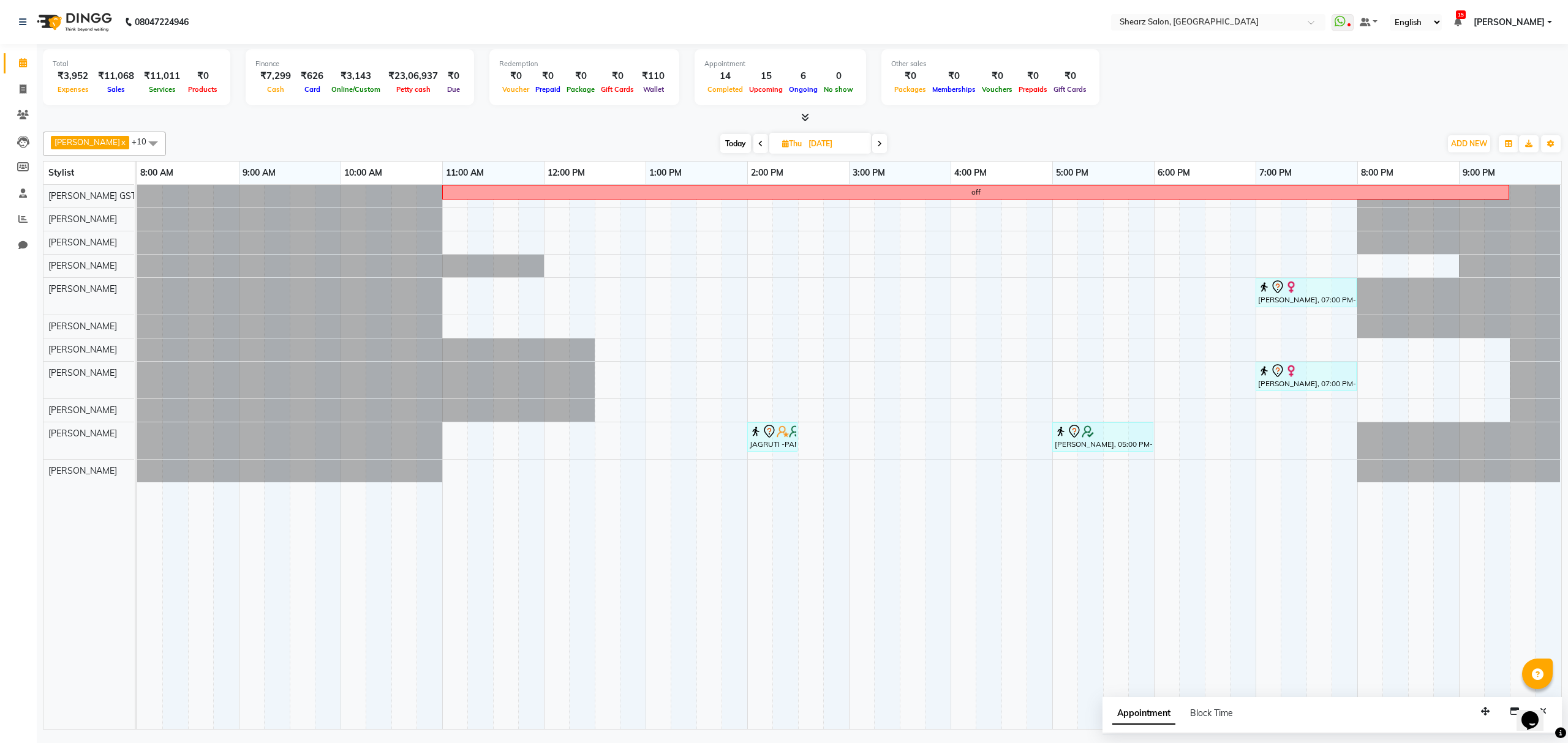
click at [720, 141] on span "Today" at bounding box center [735, 143] width 30 height 19
type input "04-10-2025"
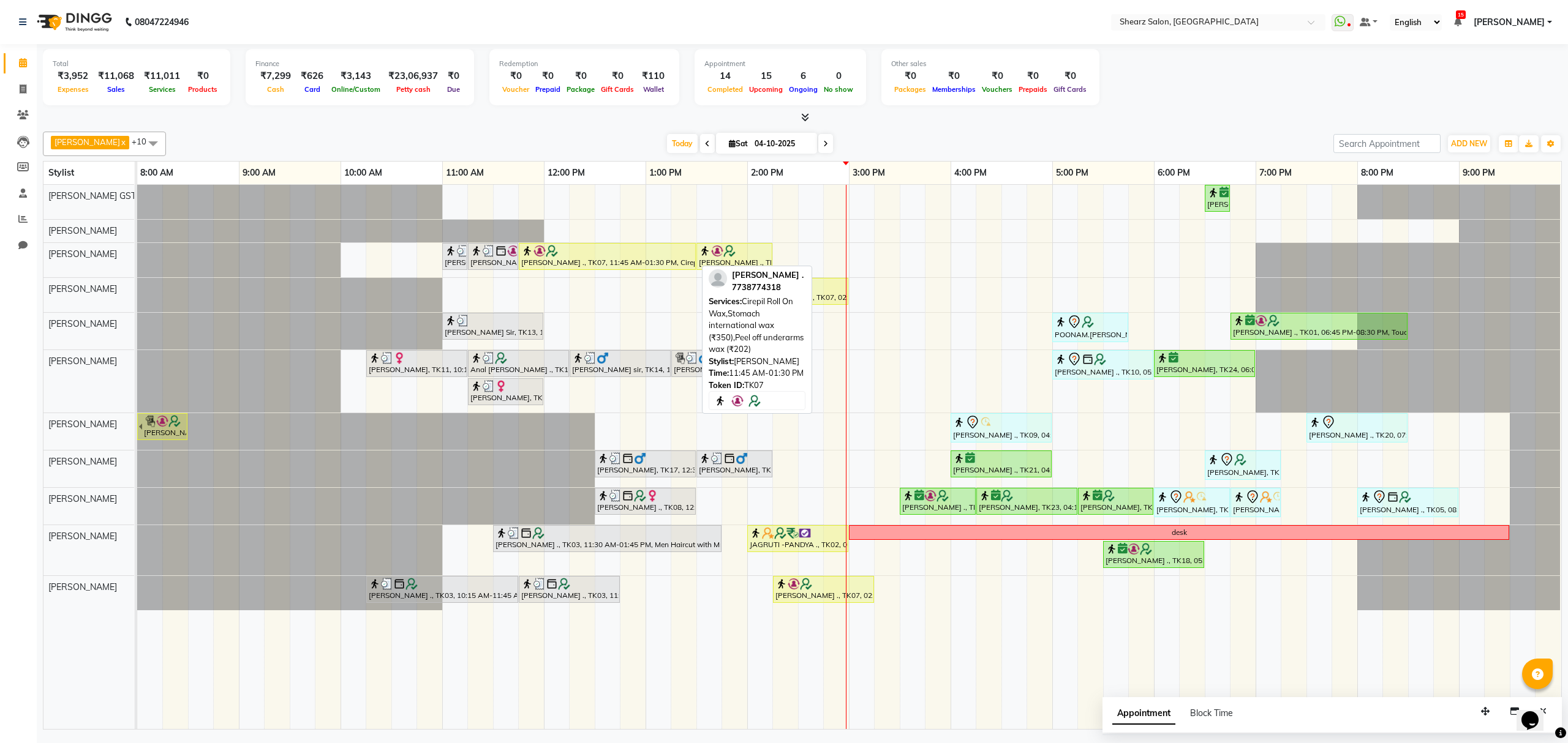
click at [586, 263] on div "[PERSON_NAME] ., TK07, 11:45 AM-01:30 PM, Cirepil Roll On Wax,Stomach internati…" at bounding box center [607, 257] width 175 height 24
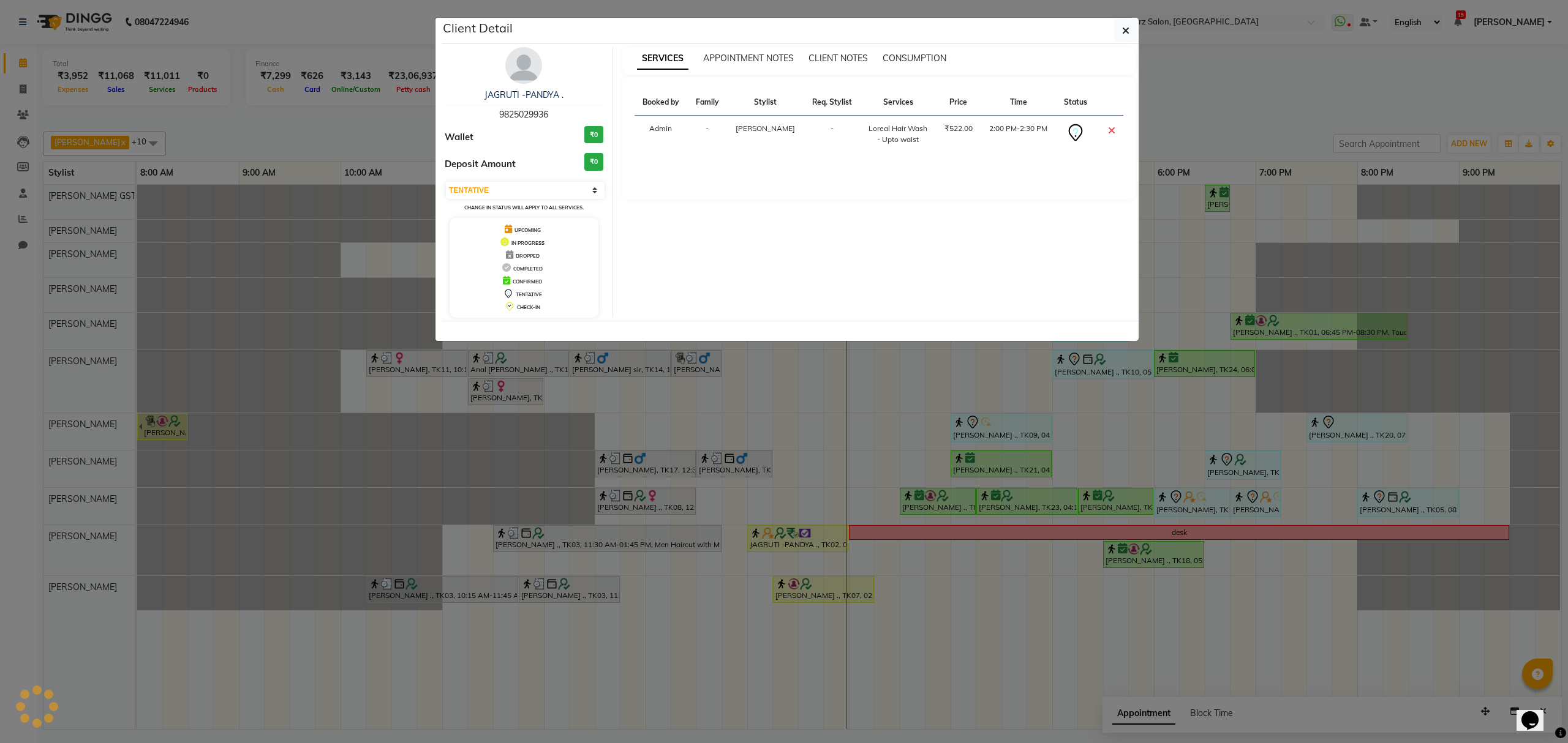
select select "1"
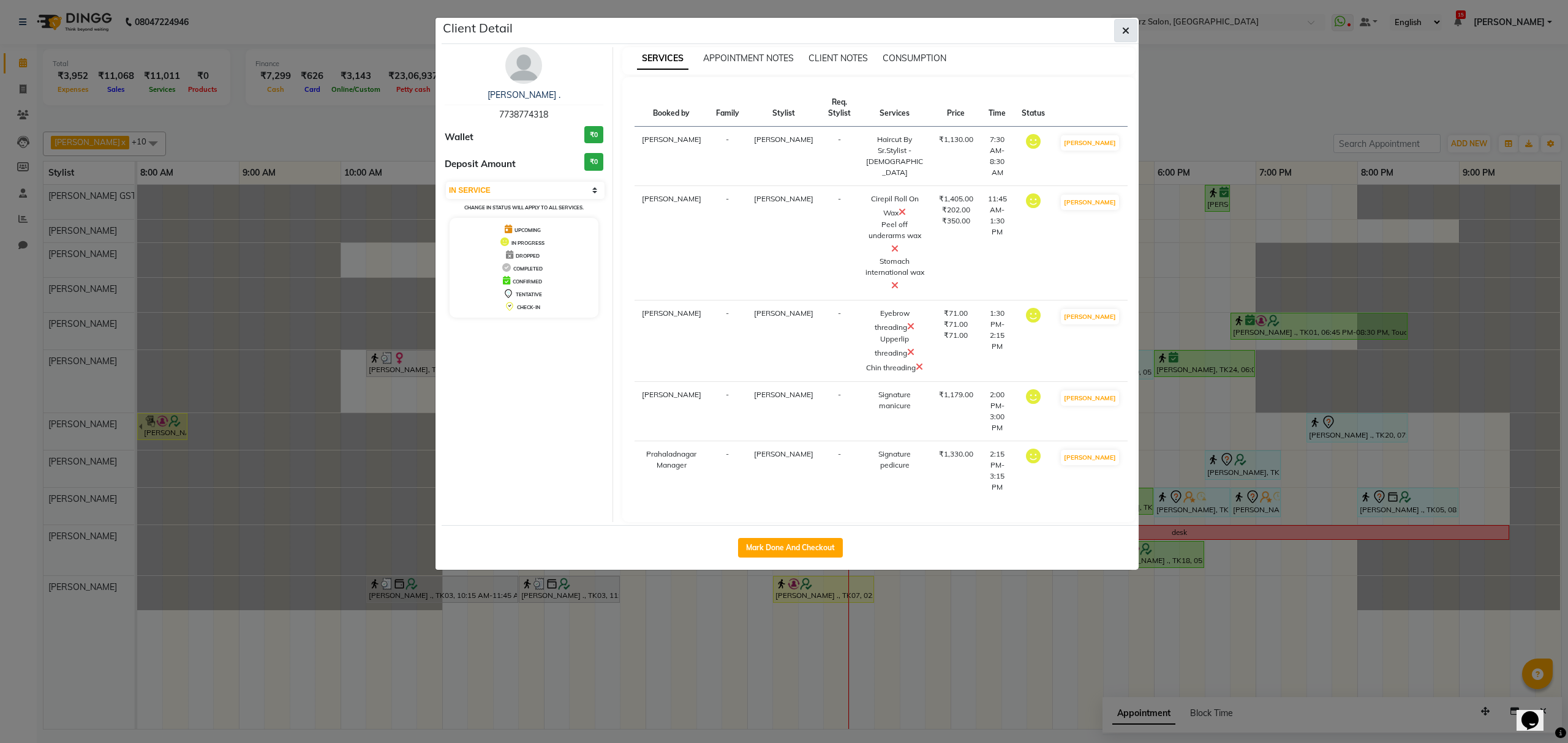
click at [1122, 30] on icon "button" at bounding box center [1125, 30] width 7 height 10
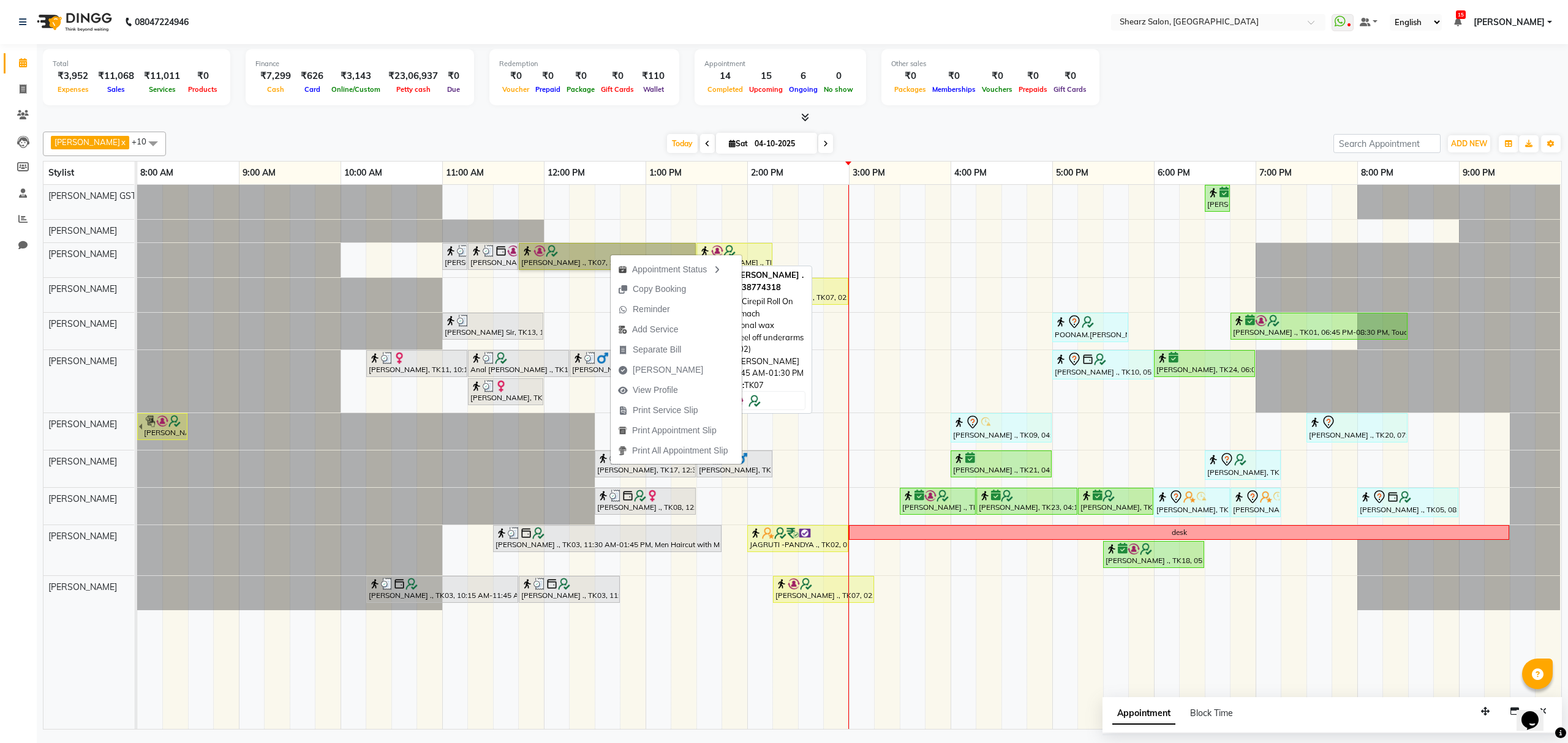
click at [574, 258] on link "[PERSON_NAME] ., TK07, 11:45 AM-01:30 PM, Cirepil Roll On Wax,Stomach internati…" at bounding box center [607, 257] width 177 height 27
select select "1"
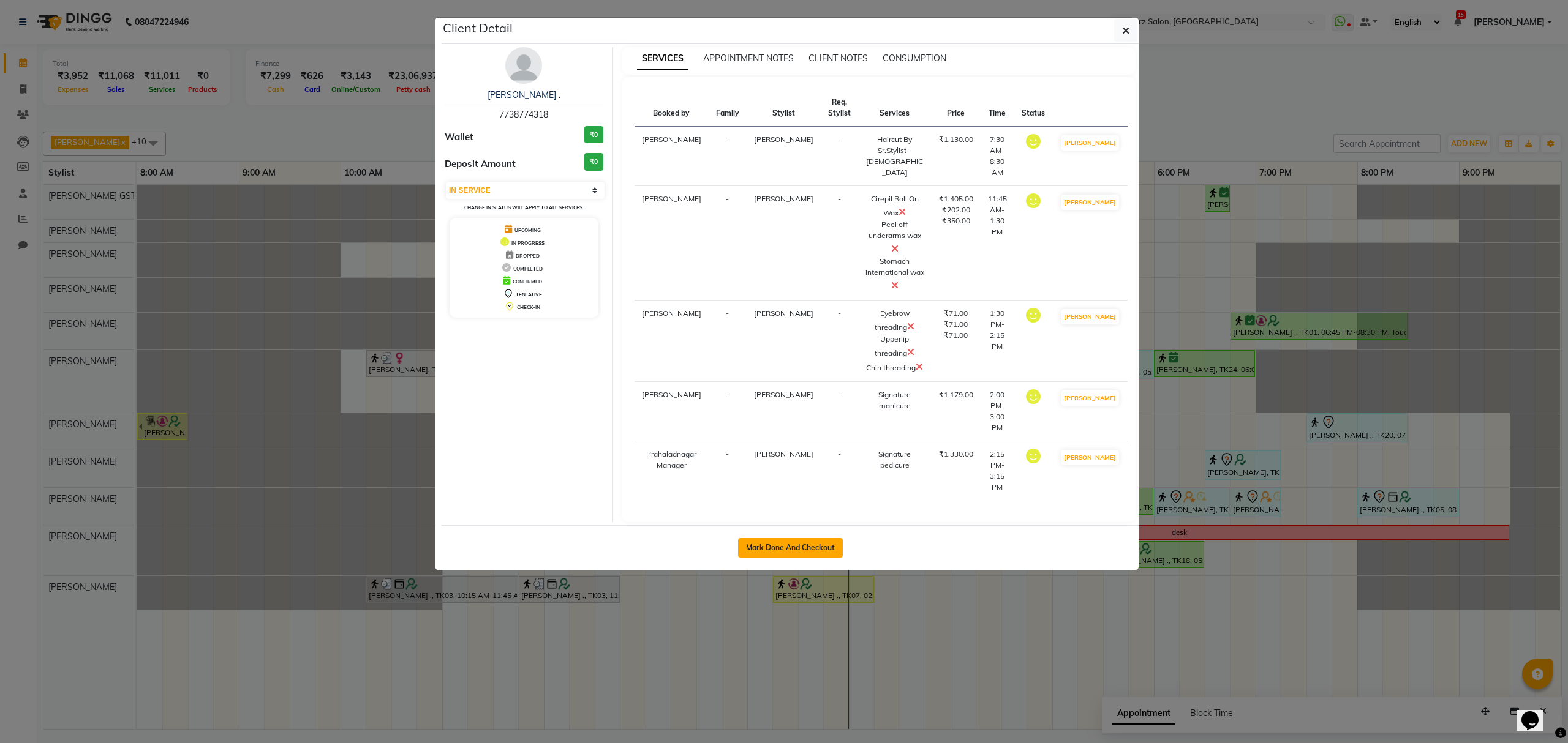
click at [787, 538] on button "Mark Done And Checkout" at bounding box center [790, 548] width 104 height 20
select select "service"
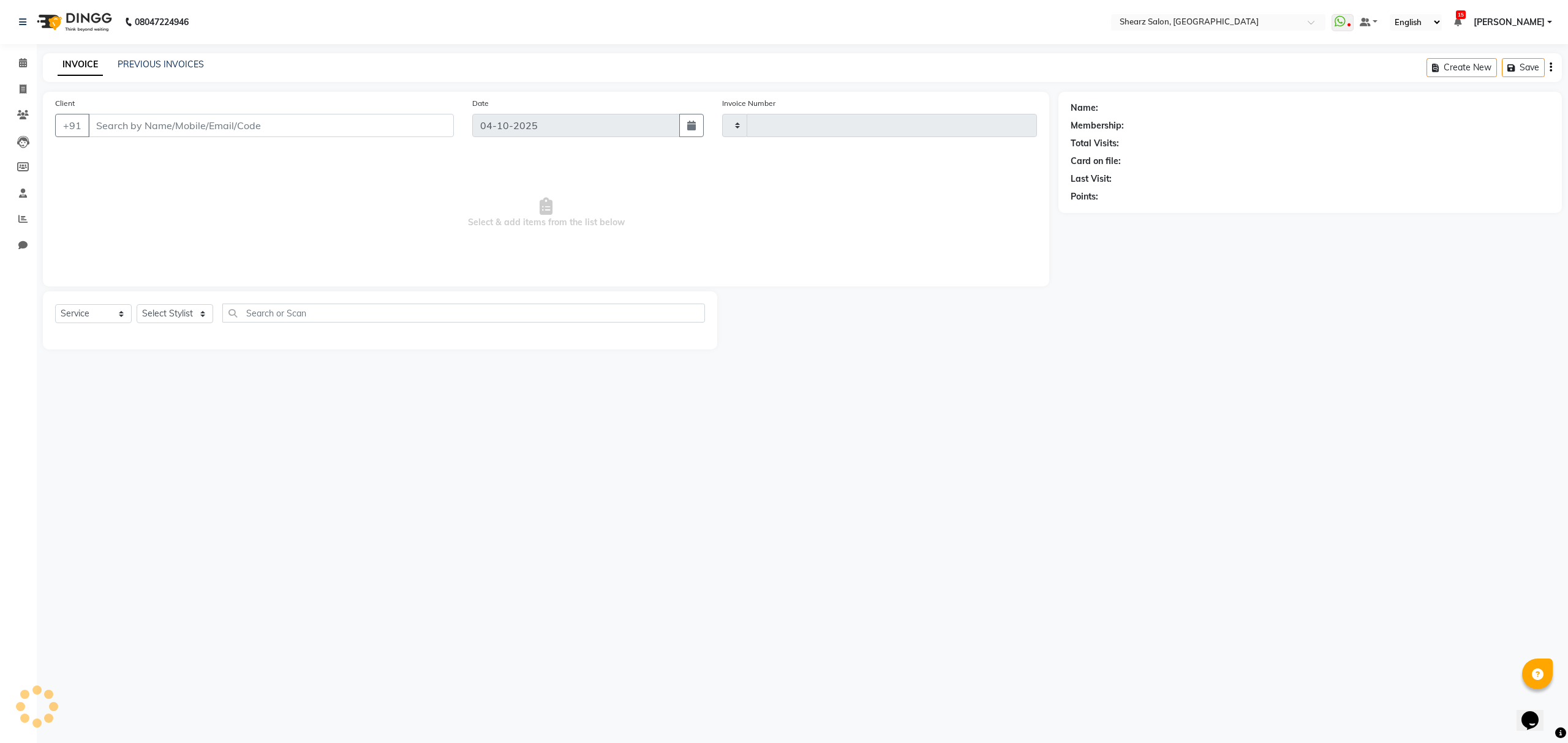
type input "7042"
select select "8157"
select select "77471"
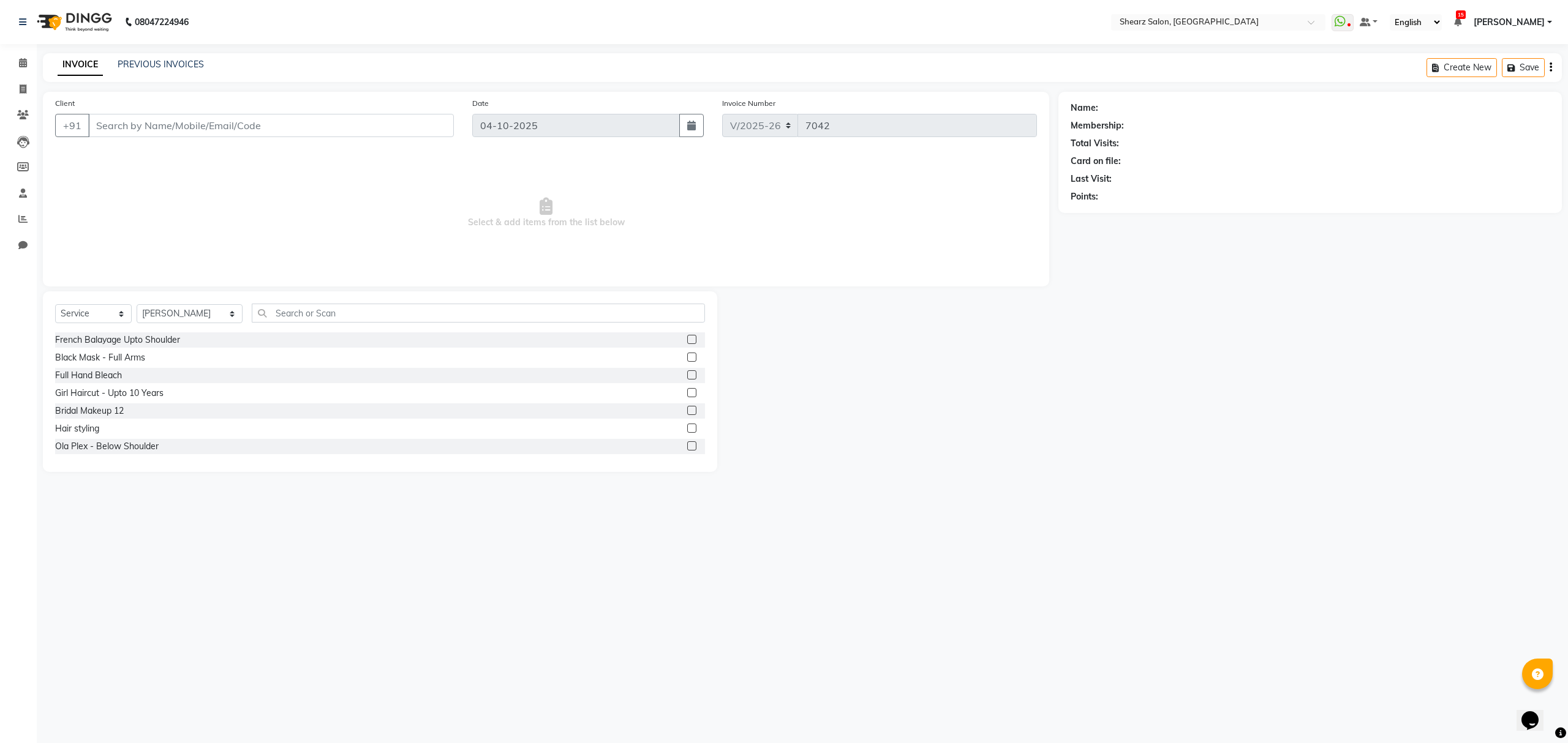
type input "7738774318"
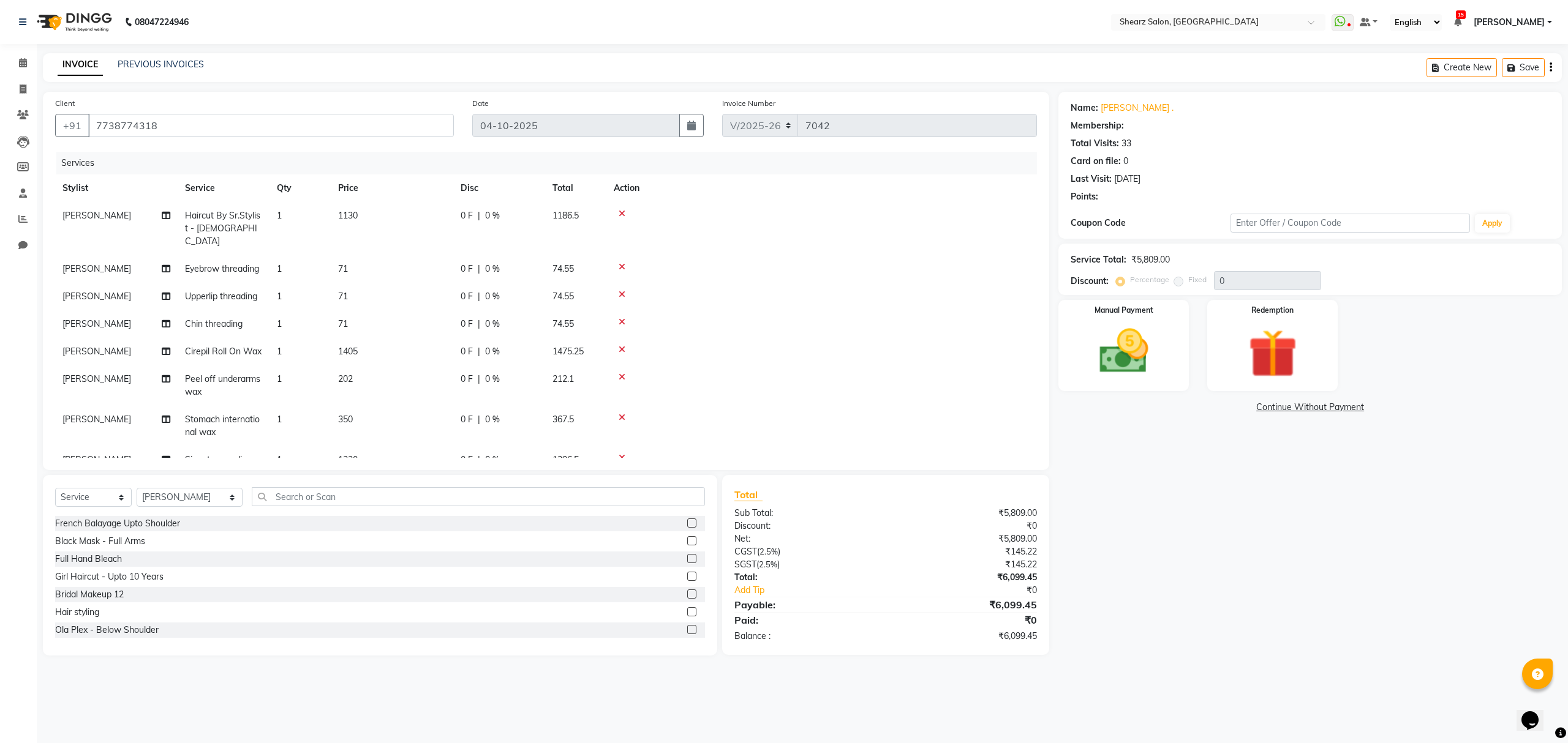
type input "20"
select select "1: Object"
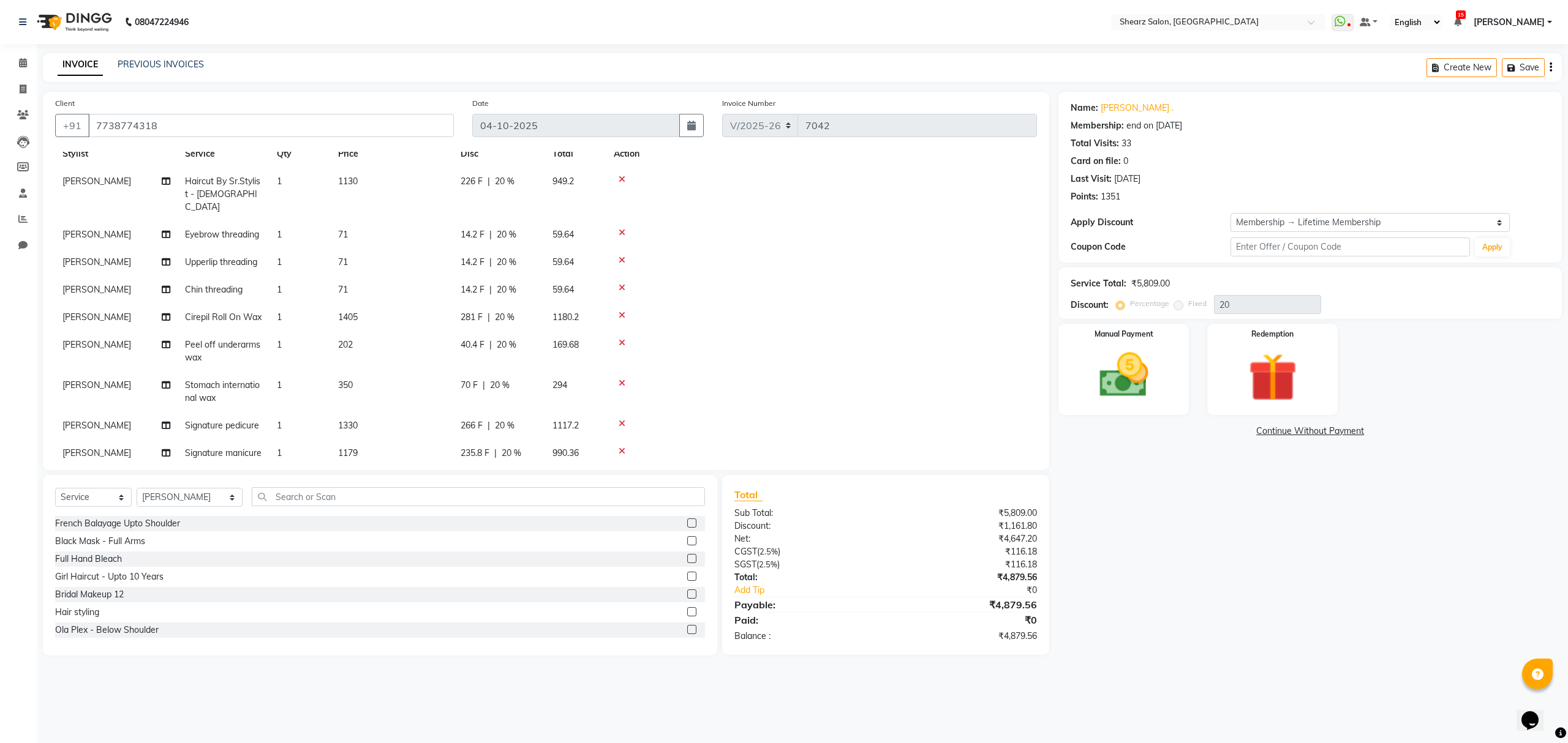
scroll to position [65, 0]
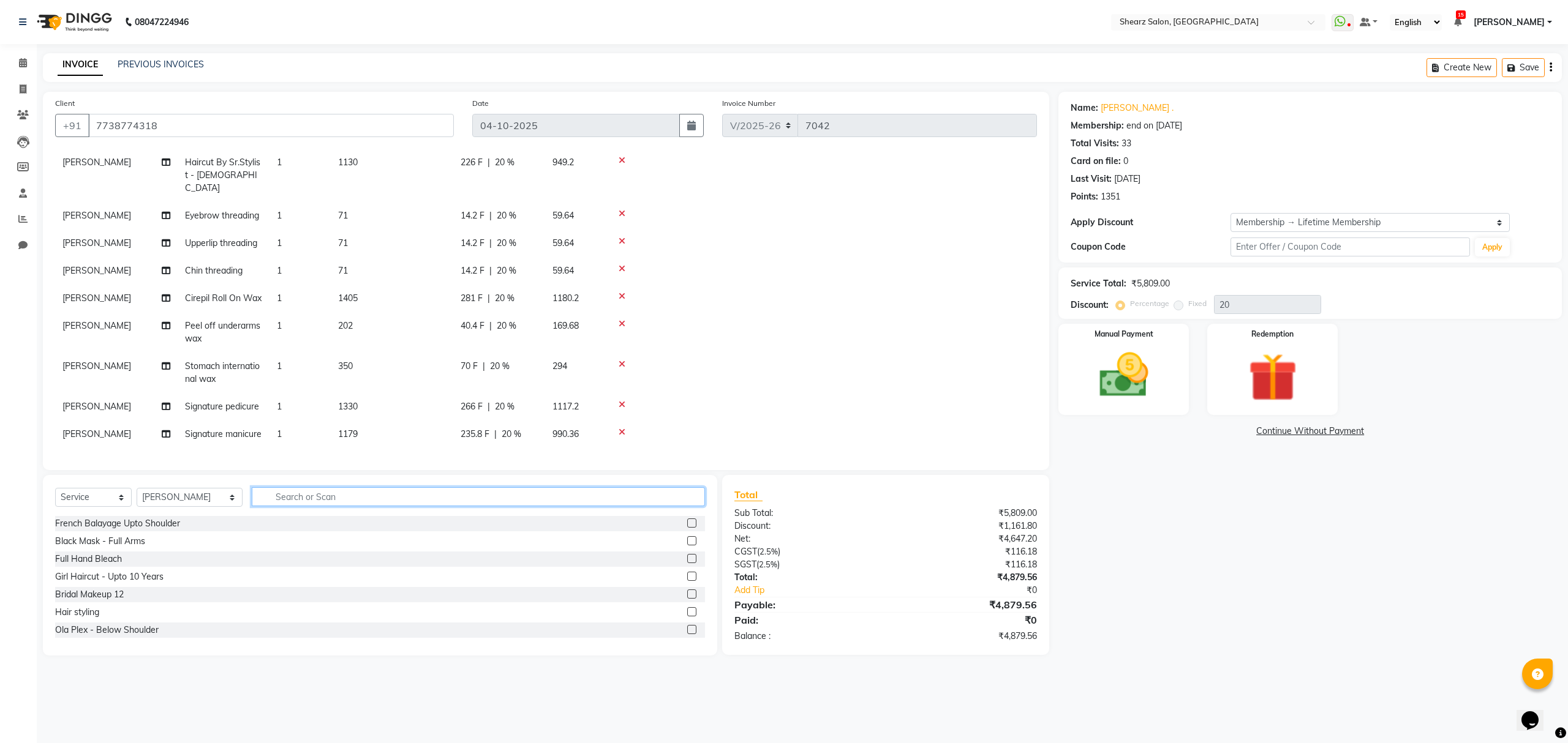
click at [307, 494] on input "text" at bounding box center [478, 497] width 453 height 19
click at [299, 496] on input "text" at bounding box center [478, 497] width 453 height 19
type input "sto"
click at [697, 498] on icon "button" at bounding box center [696, 496] width 7 height 9
click at [21, 63] on icon at bounding box center [23, 63] width 8 height 9
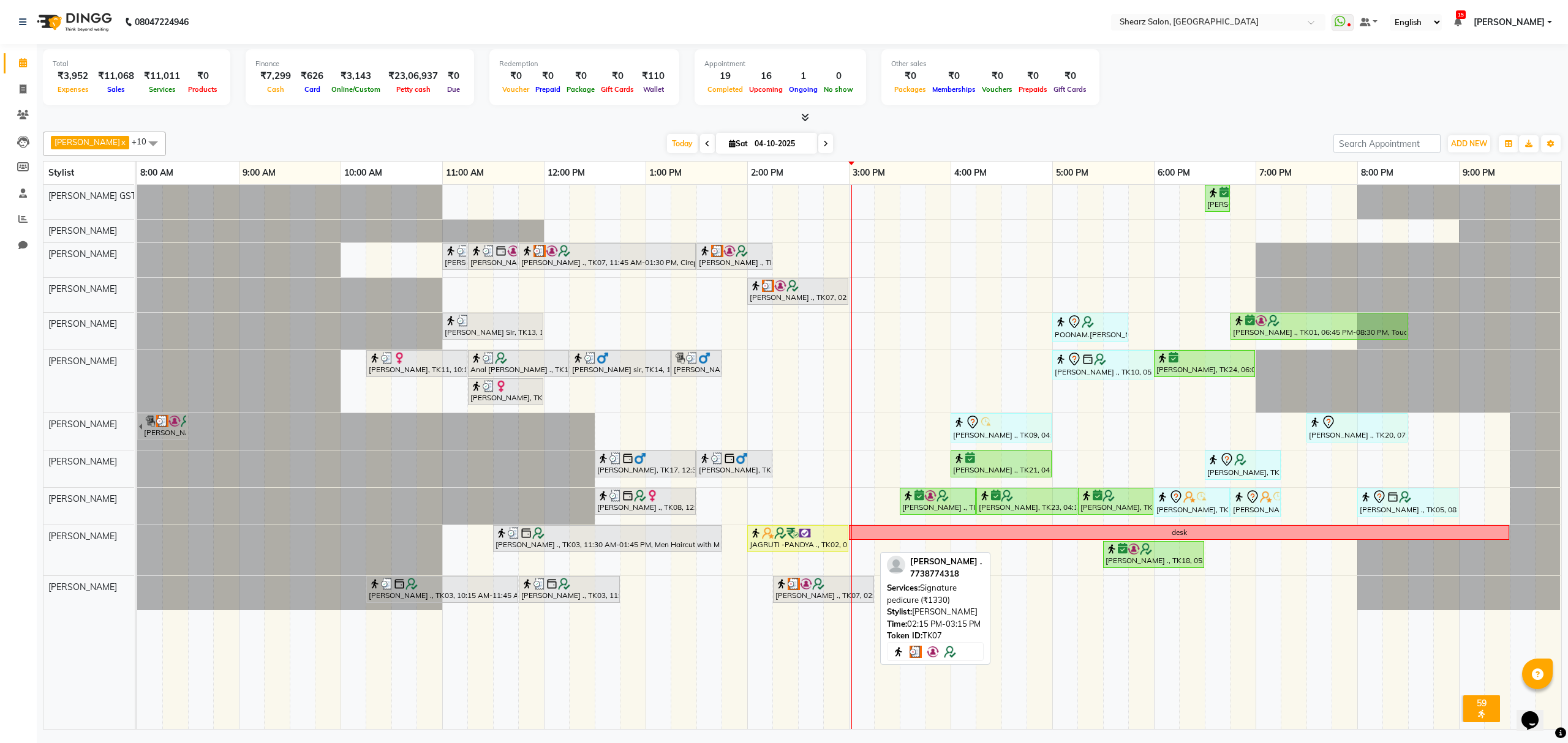
click at [797, 599] on div "[PERSON_NAME] ., TK07, 02:15 PM-03:15 PM, Signature pedicure (₹1330)" at bounding box center [823, 589] width 98 height 24
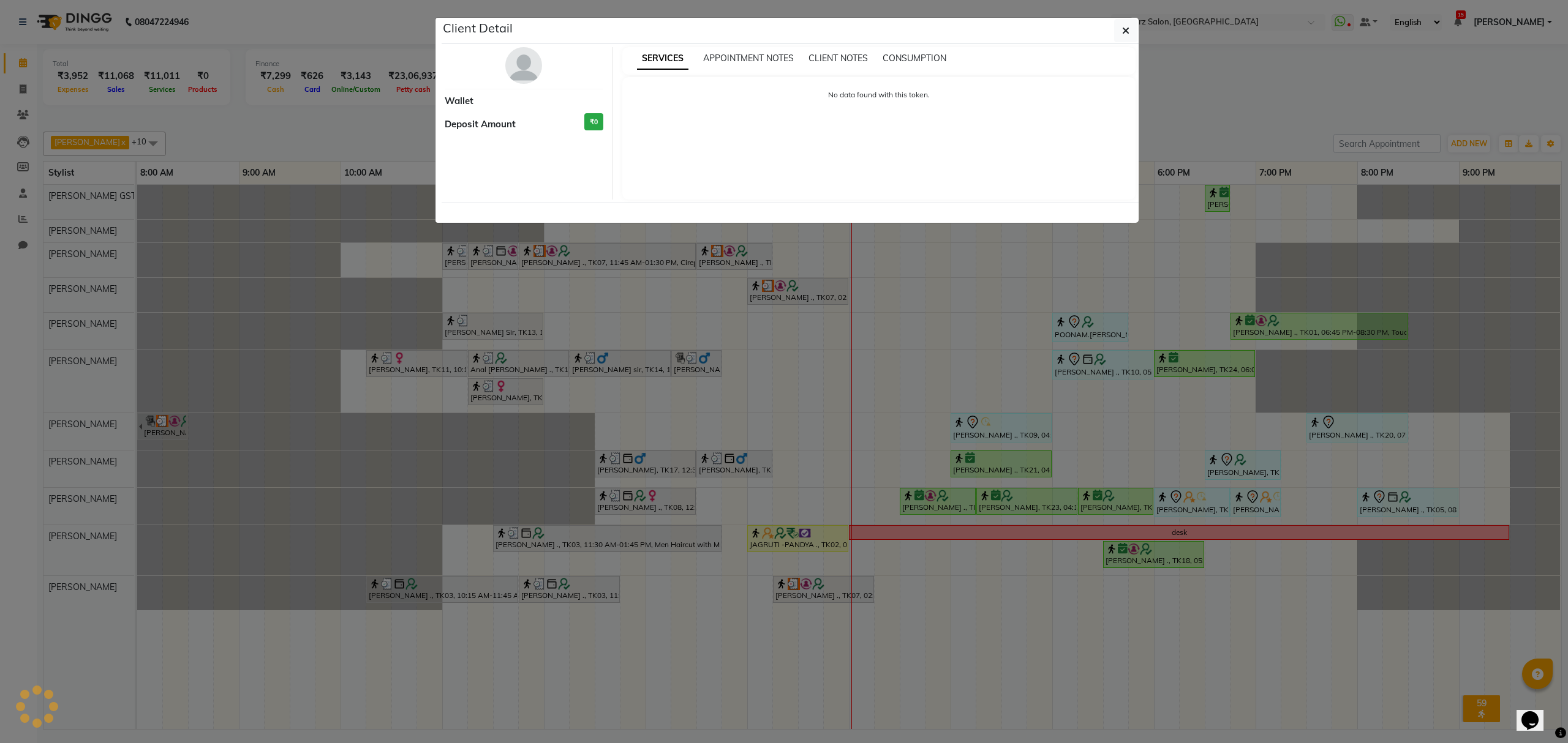
select select "3"
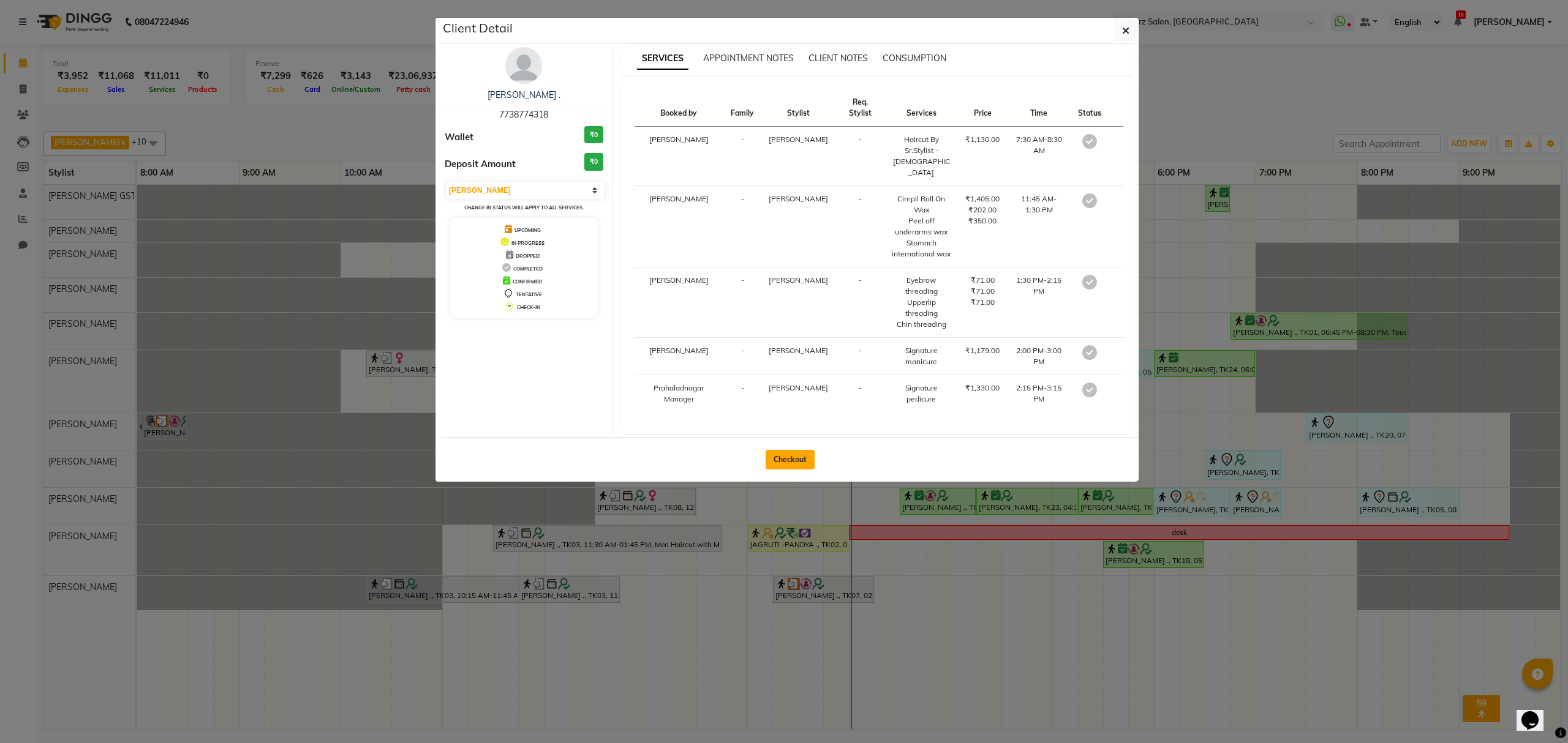
click at [789, 470] on button "Checkout" at bounding box center [790, 459] width 49 height 20
select select "service"
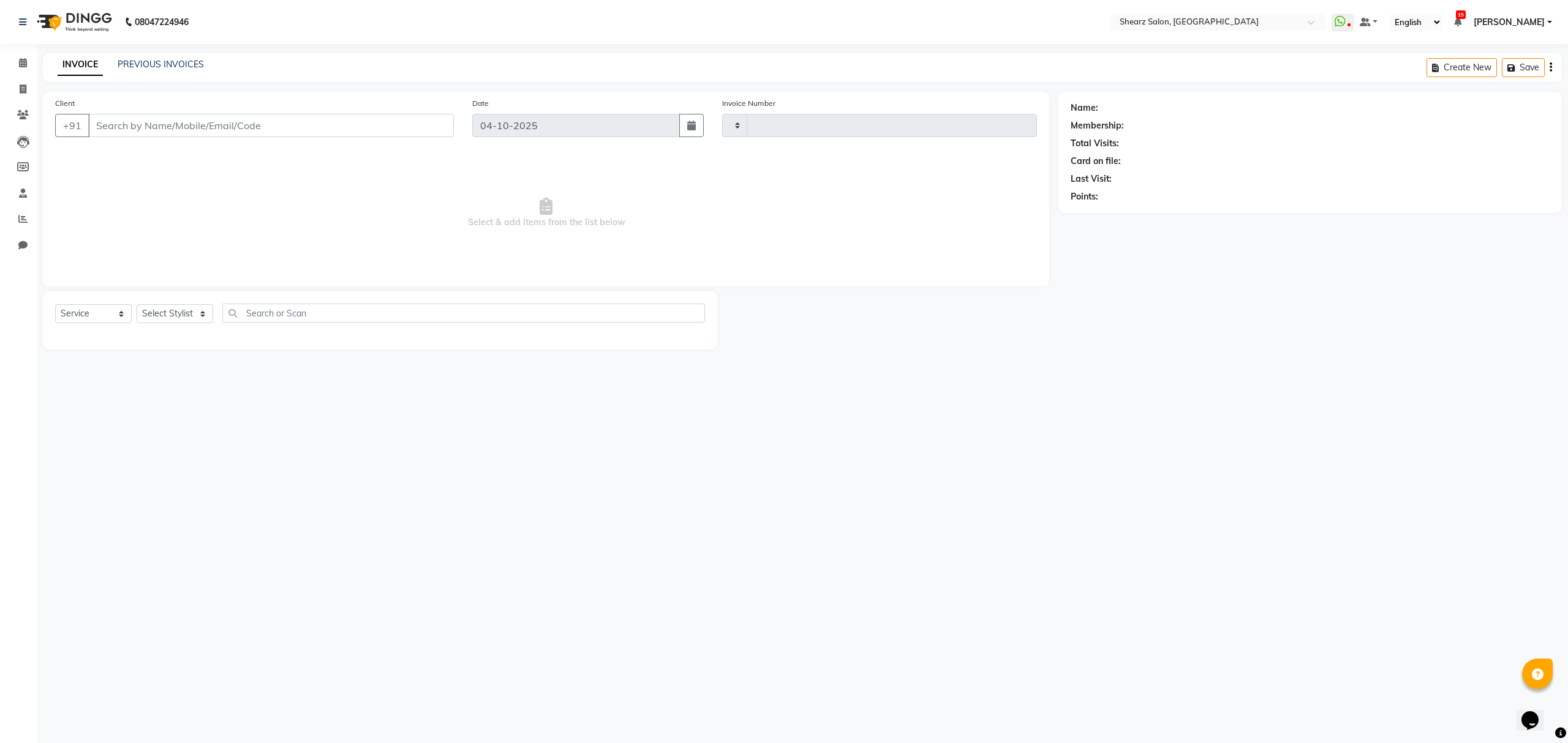
type input "7042"
select select "8157"
type input "7738774318"
select select "77471"
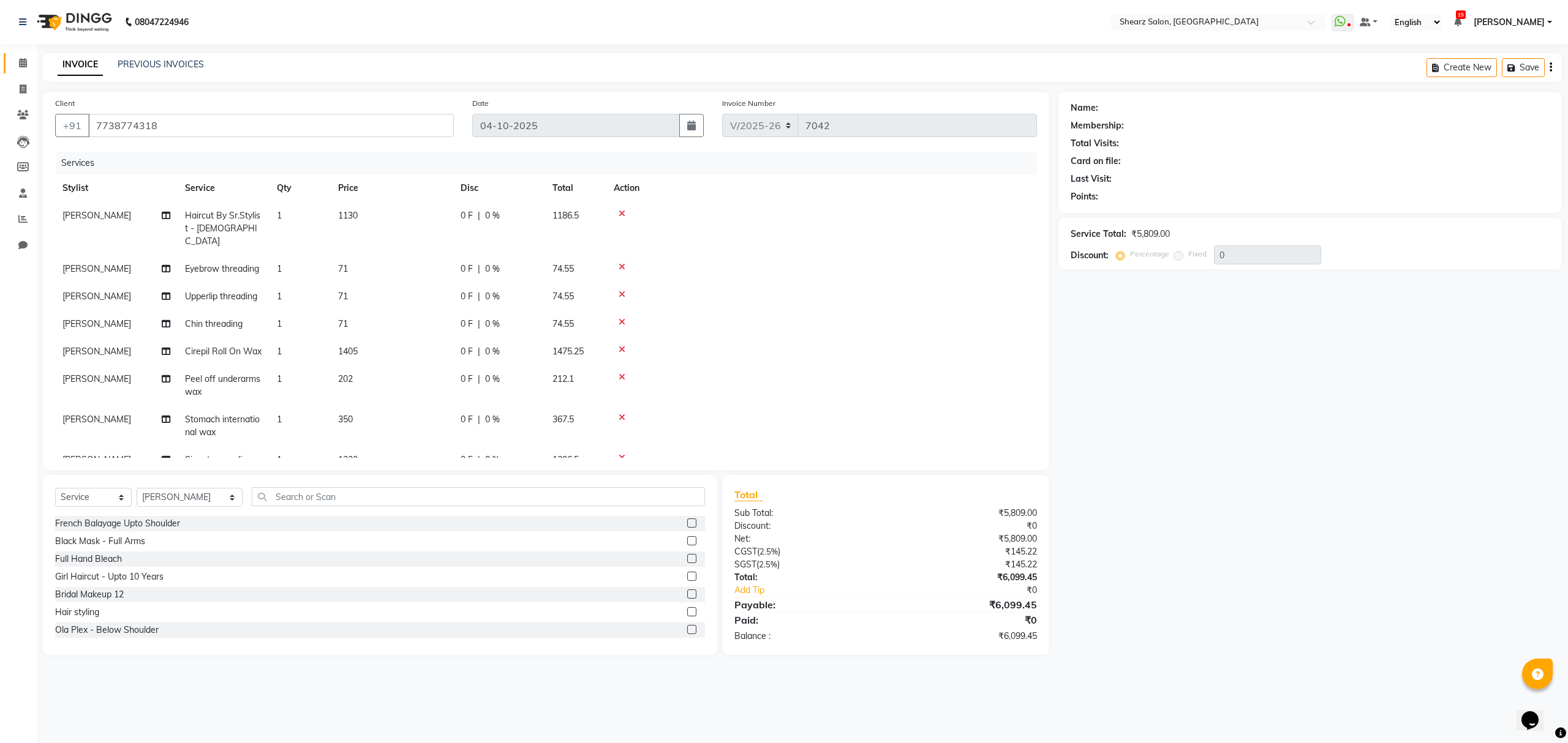
select select "1: Object"
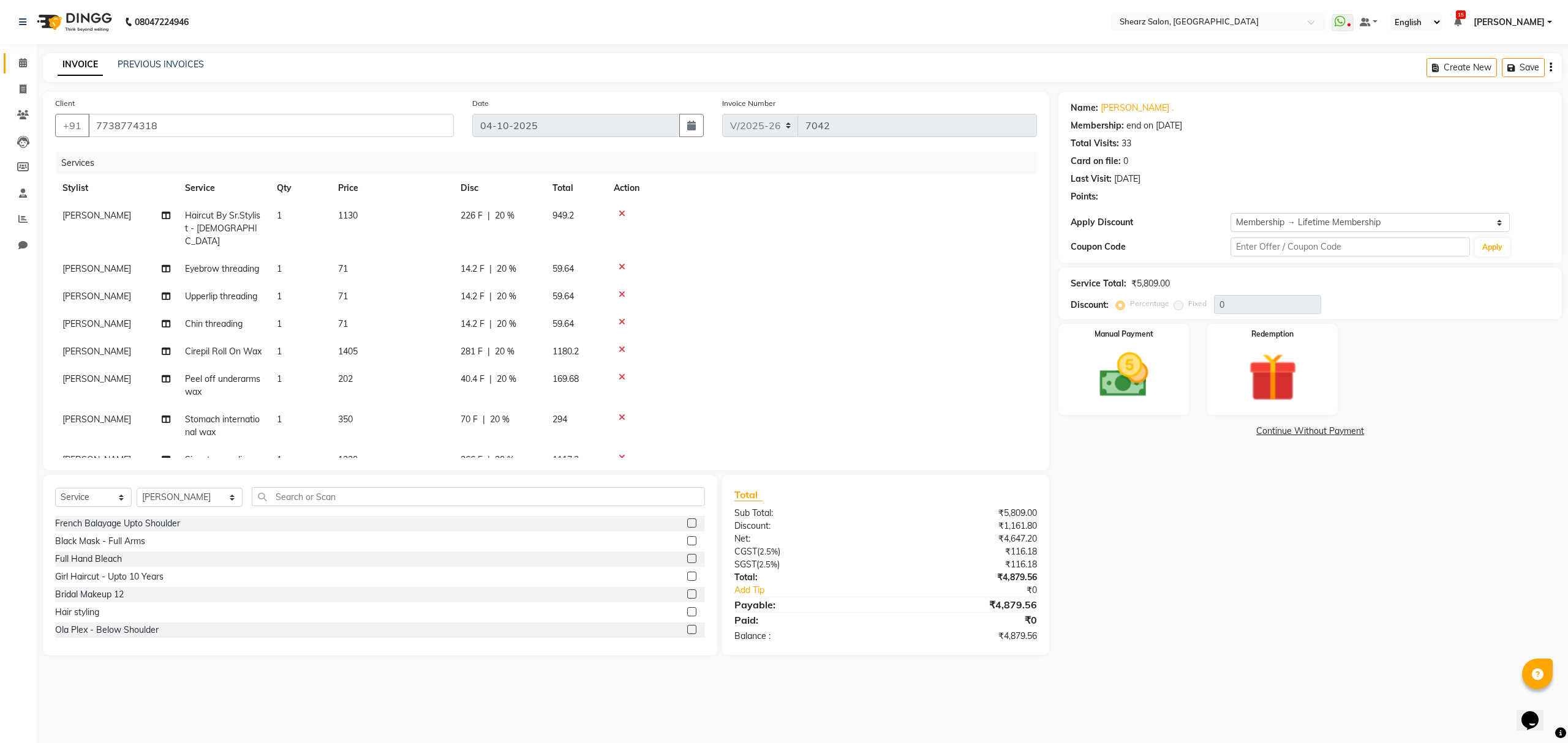
type input "20"
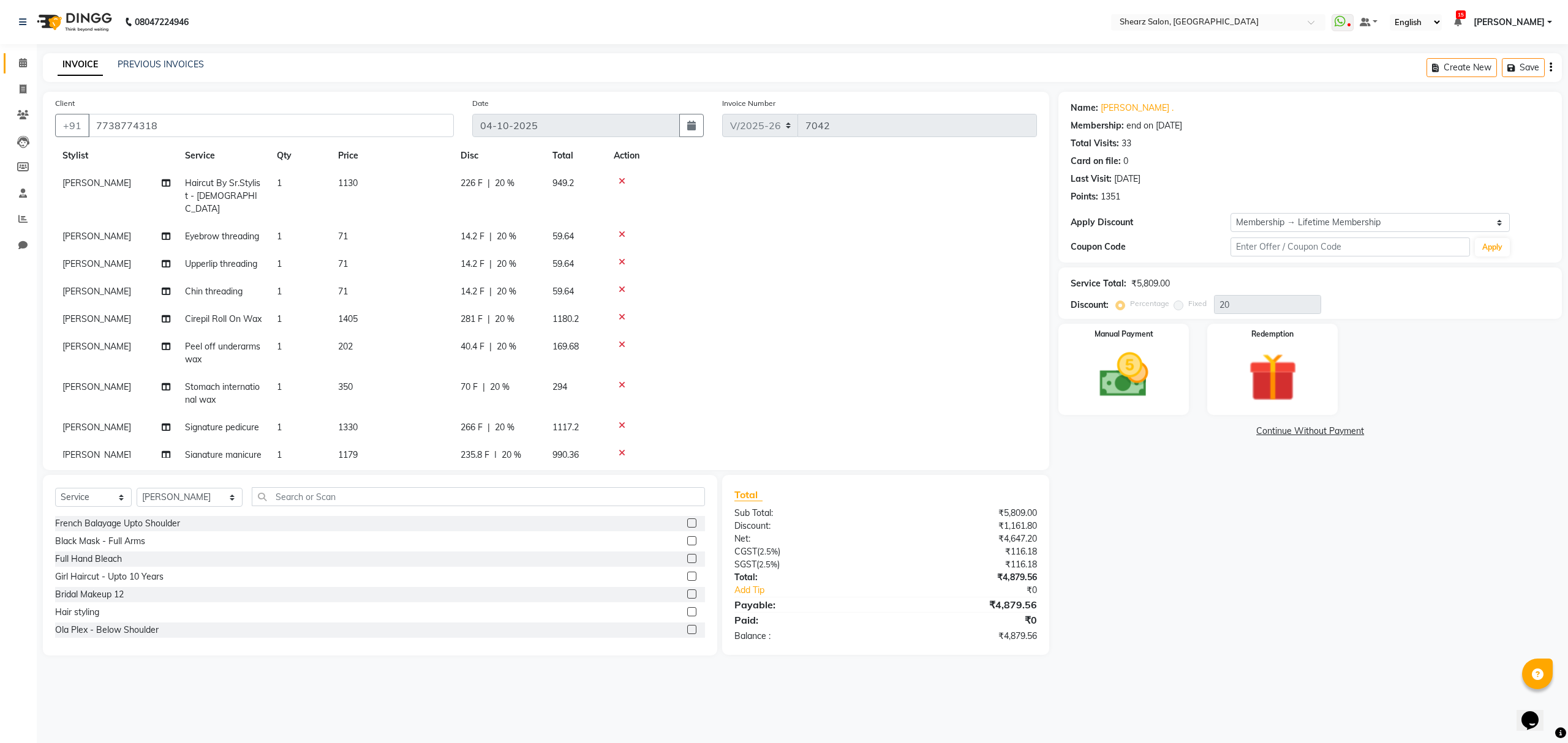
scroll to position [65, 0]
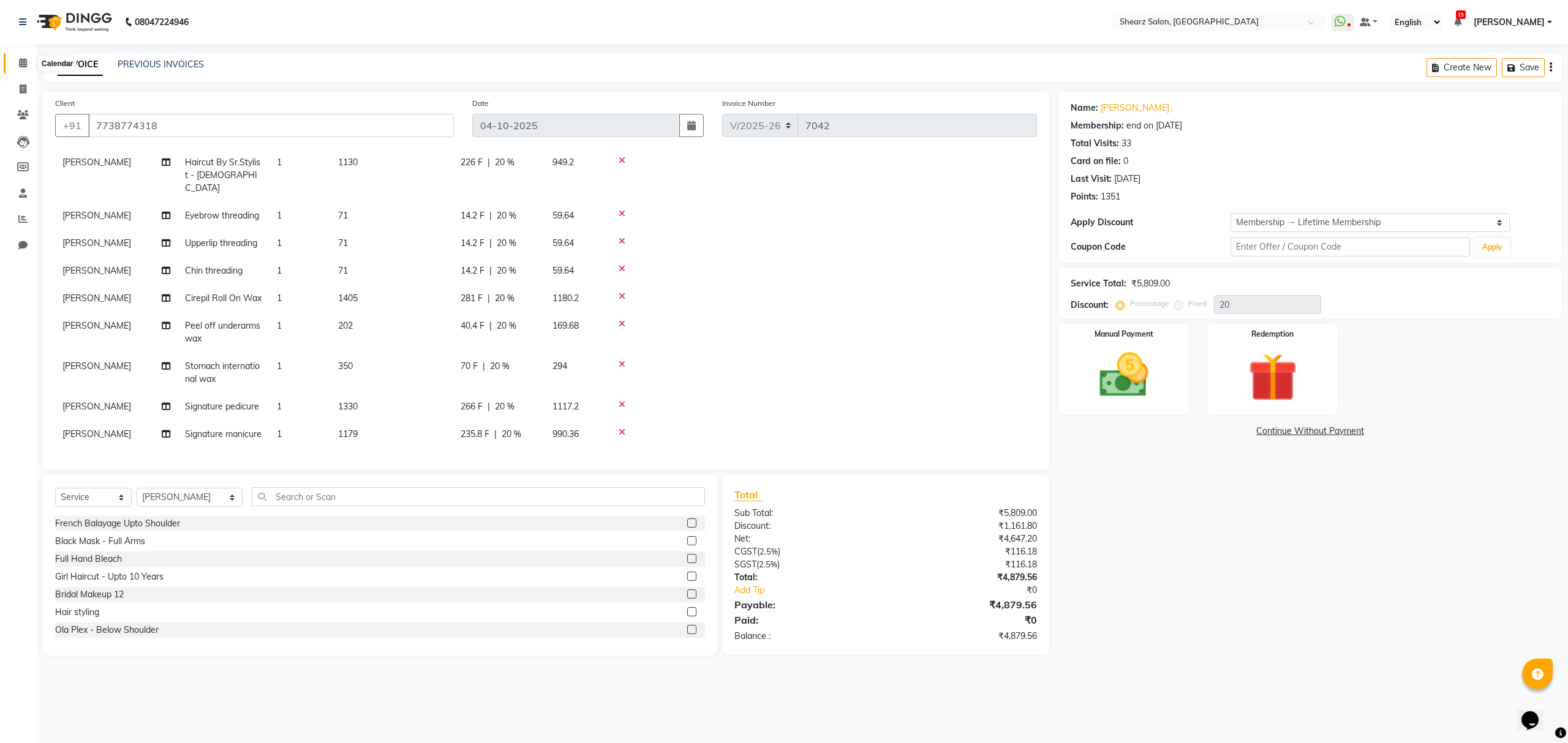
click at [21, 60] on icon at bounding box center [23, 63] width 8 height 9
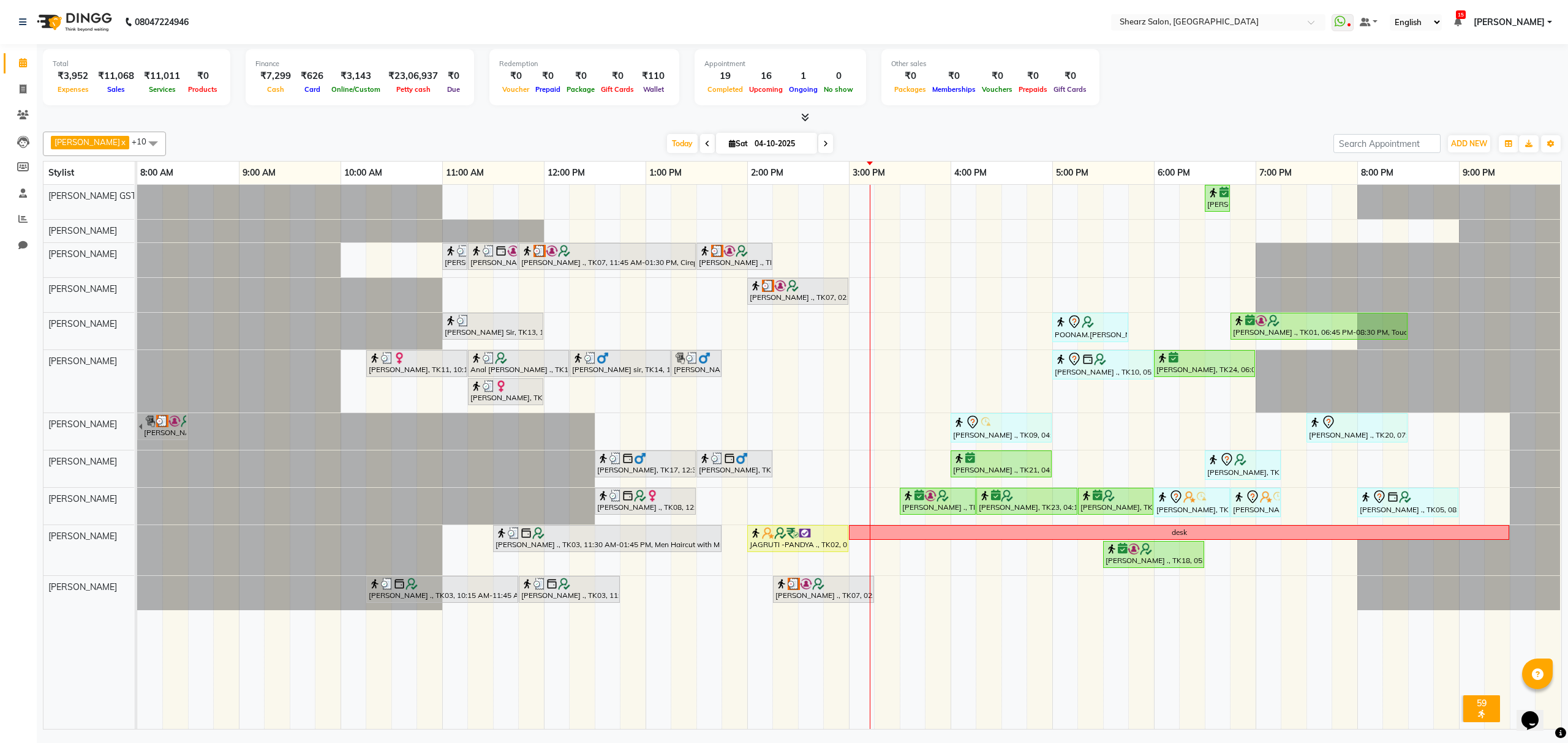
click at [1466, 11] on span "15" at bounding box center [1461, 14] width 10 height 9
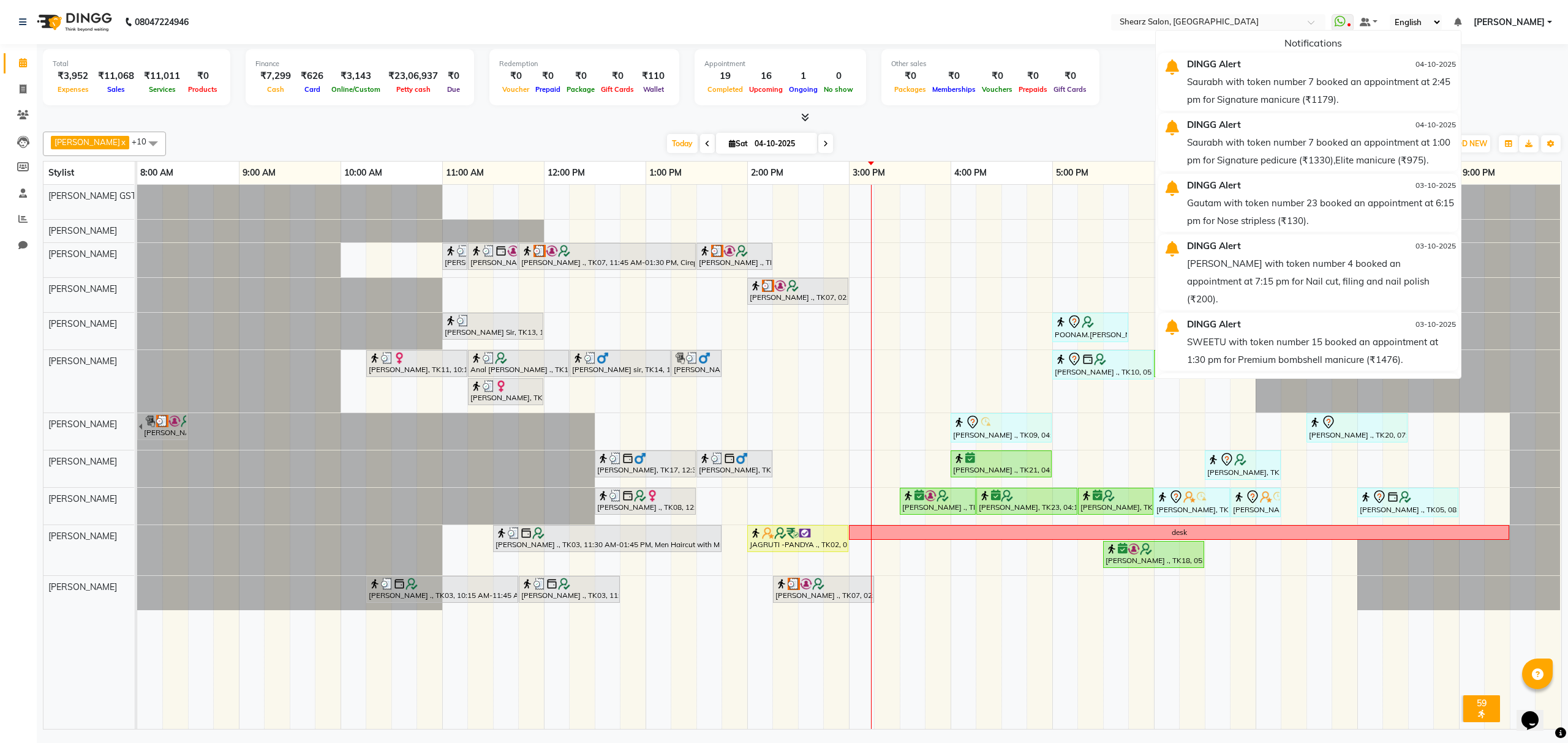
click at [1432, 22] on select "English ENGLISH Español العربية मराठी हिंदी ગુજરાતી தமிழ் 中文" at bounding box center [1415, 22] width 52 height 17
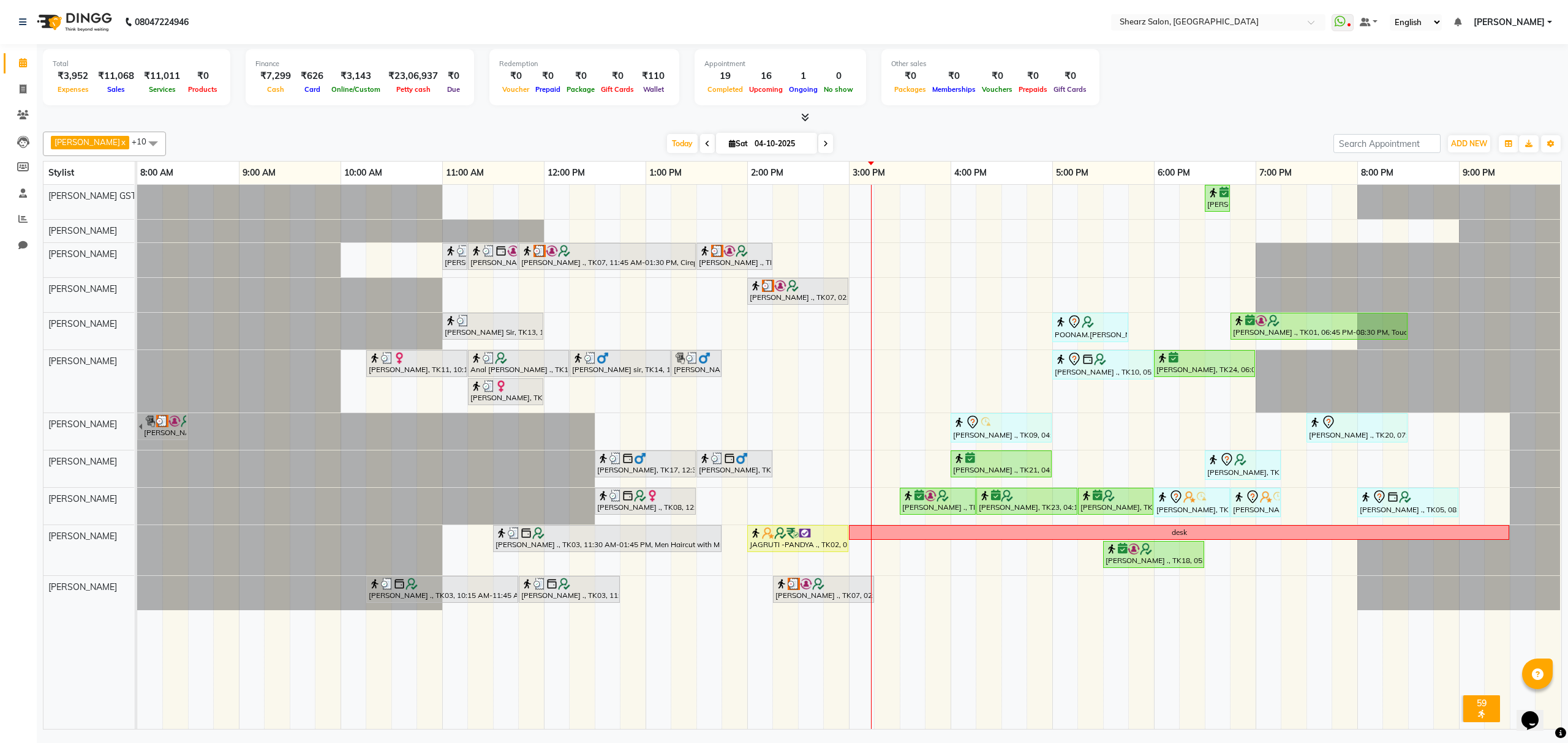
click at [1509, 67] on div "Total ₹3,952 Expenses ₹11,068 Sales ₹11,011 Services ₹0 Products Finance ₹7,299…" at bounding box center [803, 79] width 1519 height 60
click at [667, 147] on span "Today" at bounding box center [682, 143] width 30 height 19
click at [668, 141] on span "Today" at bounding box center [682, 143] width 30 height 19
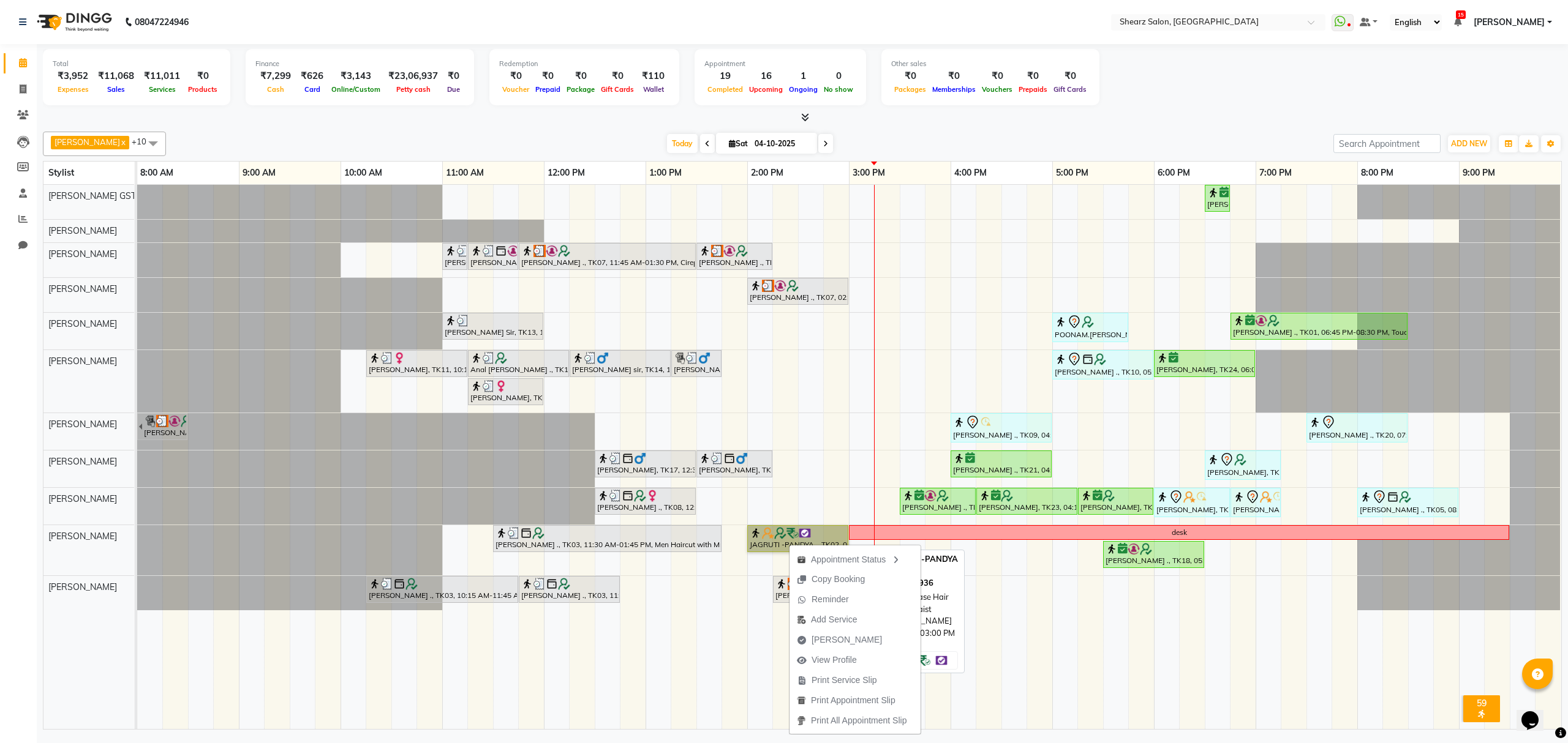
click at [772, 544] on link "JAGRUTI -PANDYA ., TK02, 02:00 PM-03:00 PM, Kerastase Hair Wash - Upto Waist" at bounding box center [798, 539] width 101 height 27
select select "1"
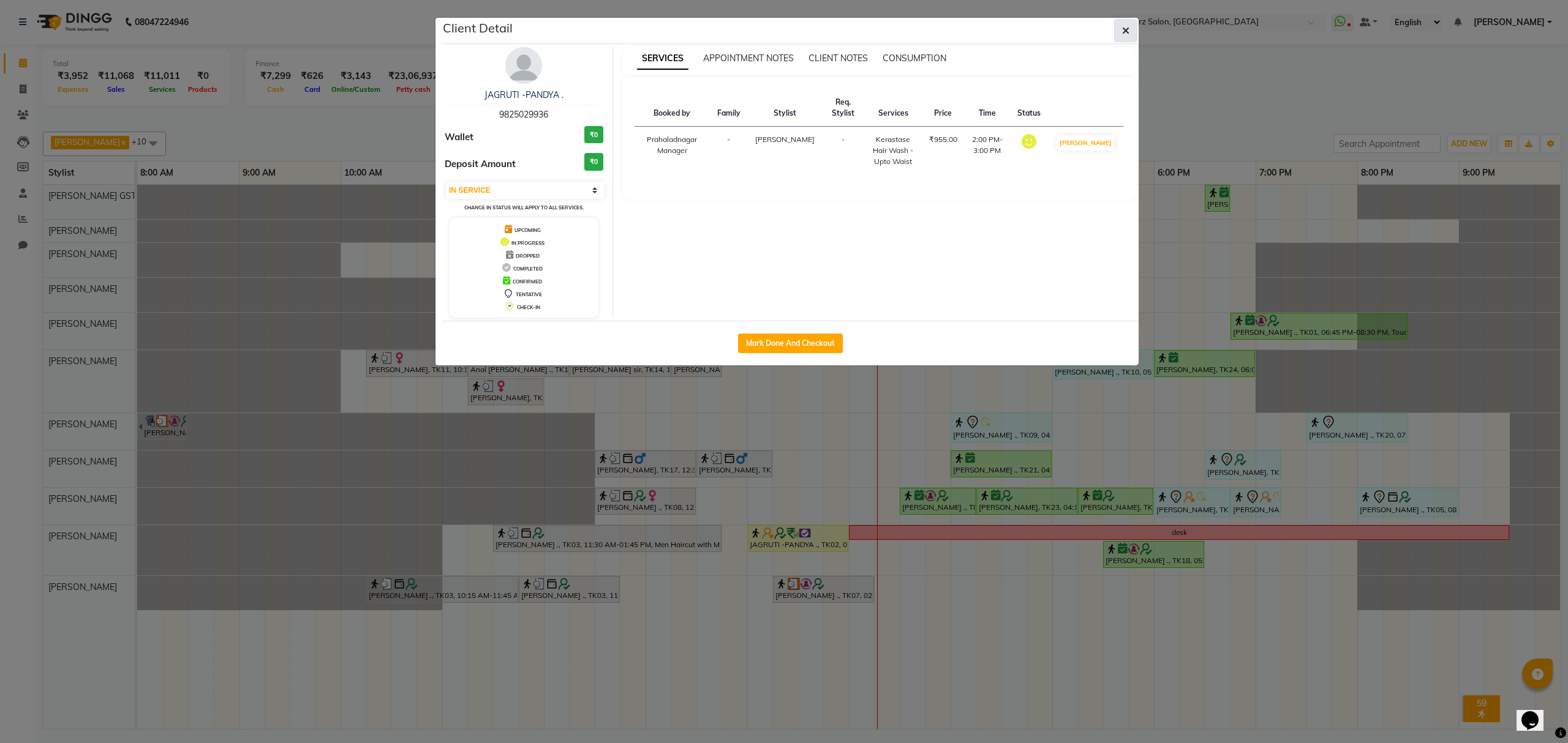
click at [1130, 30] on button "button" at bounding box center [1125, 30] width 24 height 24
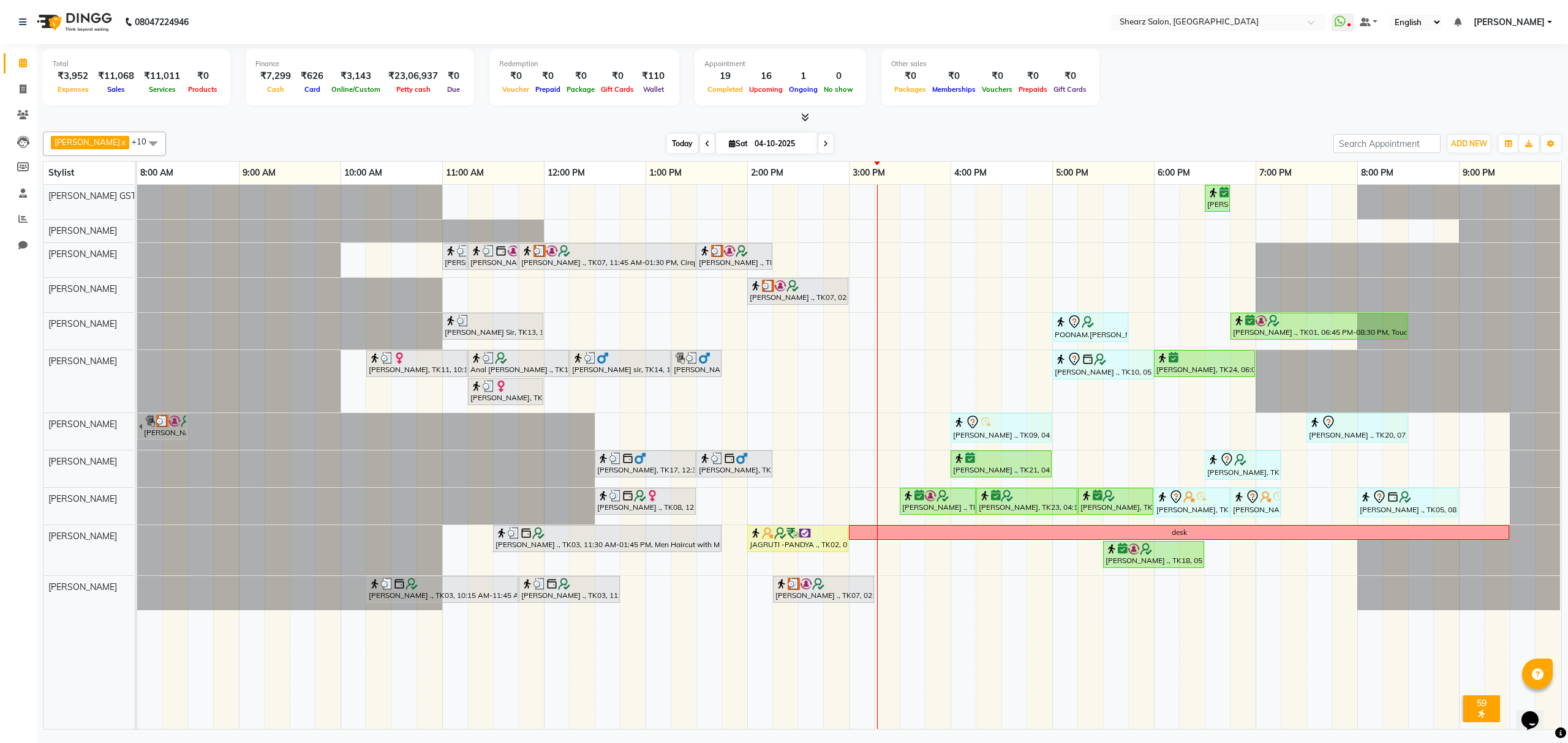
click at [668, 145] on span "Today" at bounding box center [682, 143] width 30 height 19
click at [818, 138] on span at bounding box center [825, 143] width 15 height 19
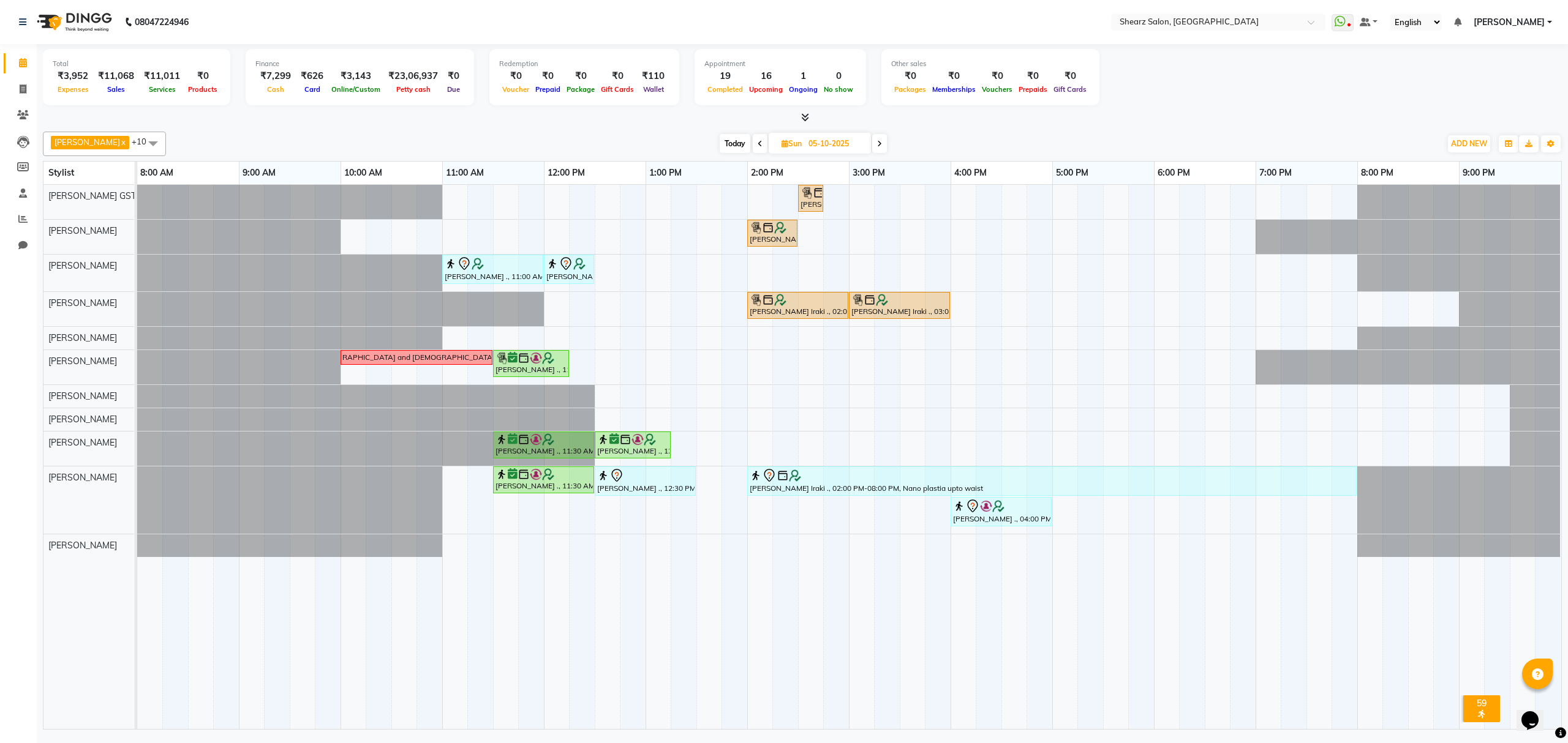
click at [737, 141] on span "Today" at bounding box center [734, 143] width 30 height 19
type input "04-10-2025"
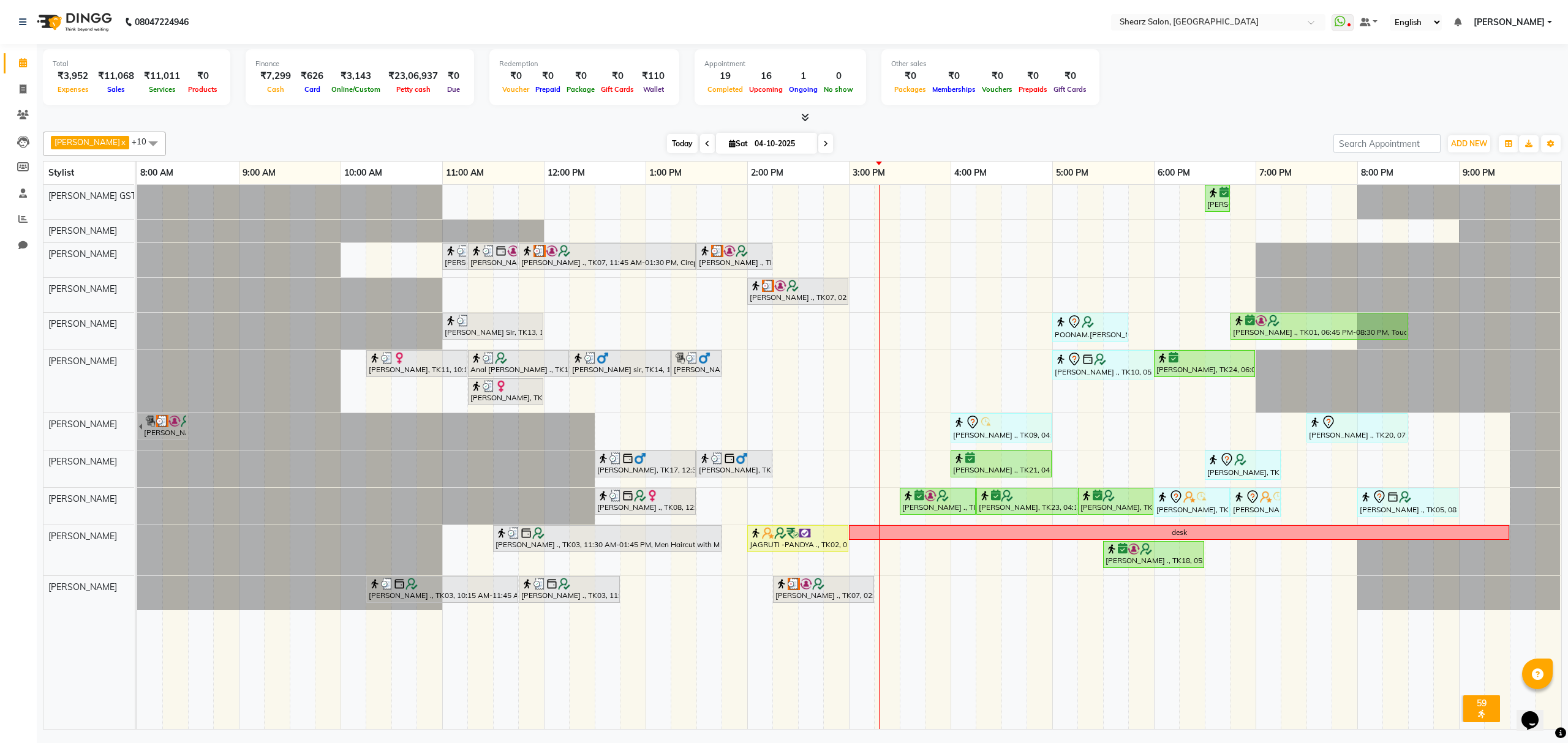
click at [668, 142] on span "Today" at bounding box center [682, 143] width 30 height 19
click at [910, 197] on div "[PERSON_NAME] ., TK01, 06:30 PM-06:45 PM, Eyebrow threading with senior [PERSON…" at bounding box center [849, 457] width 1424 height 544
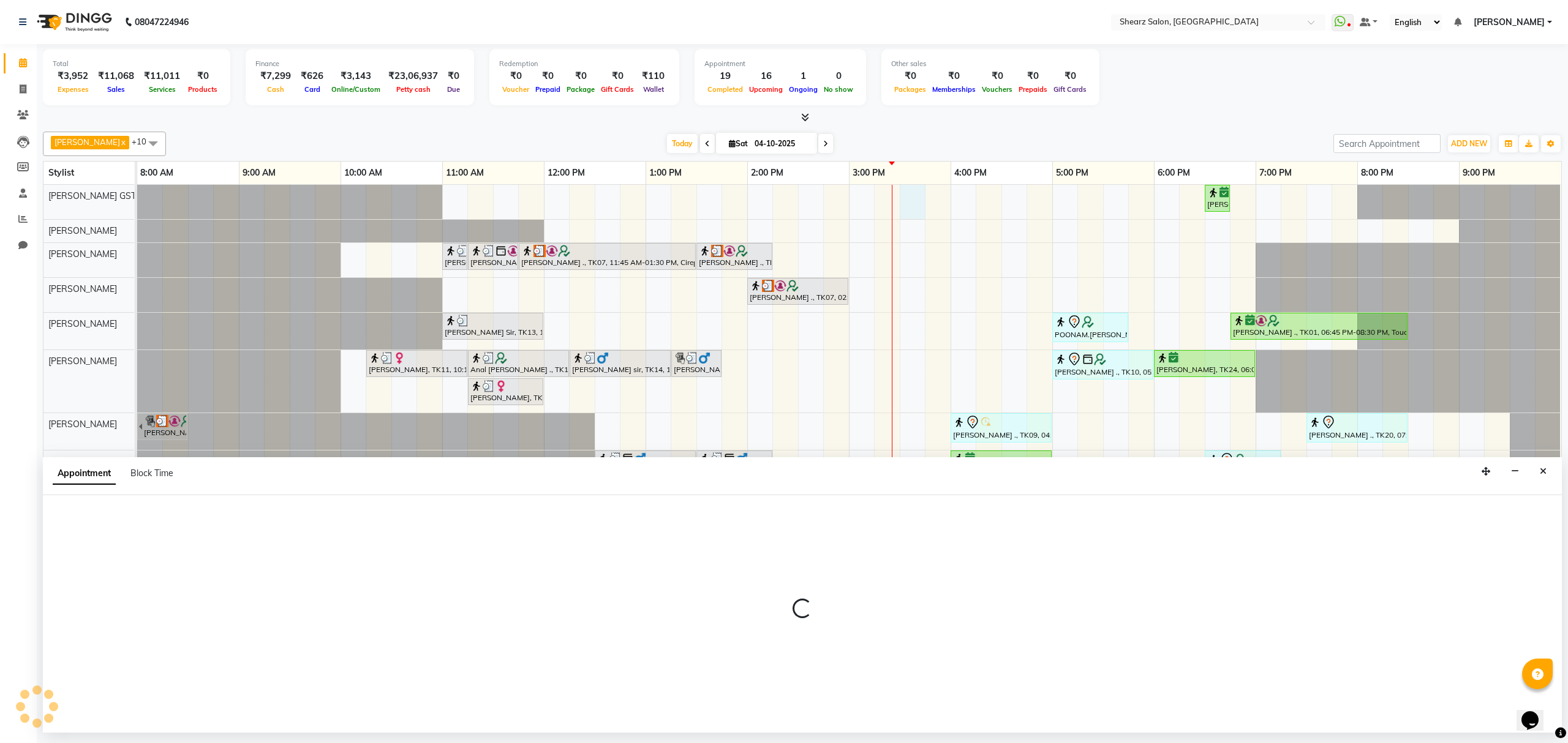
select select "77439"
select select "930"
select select "tentative"
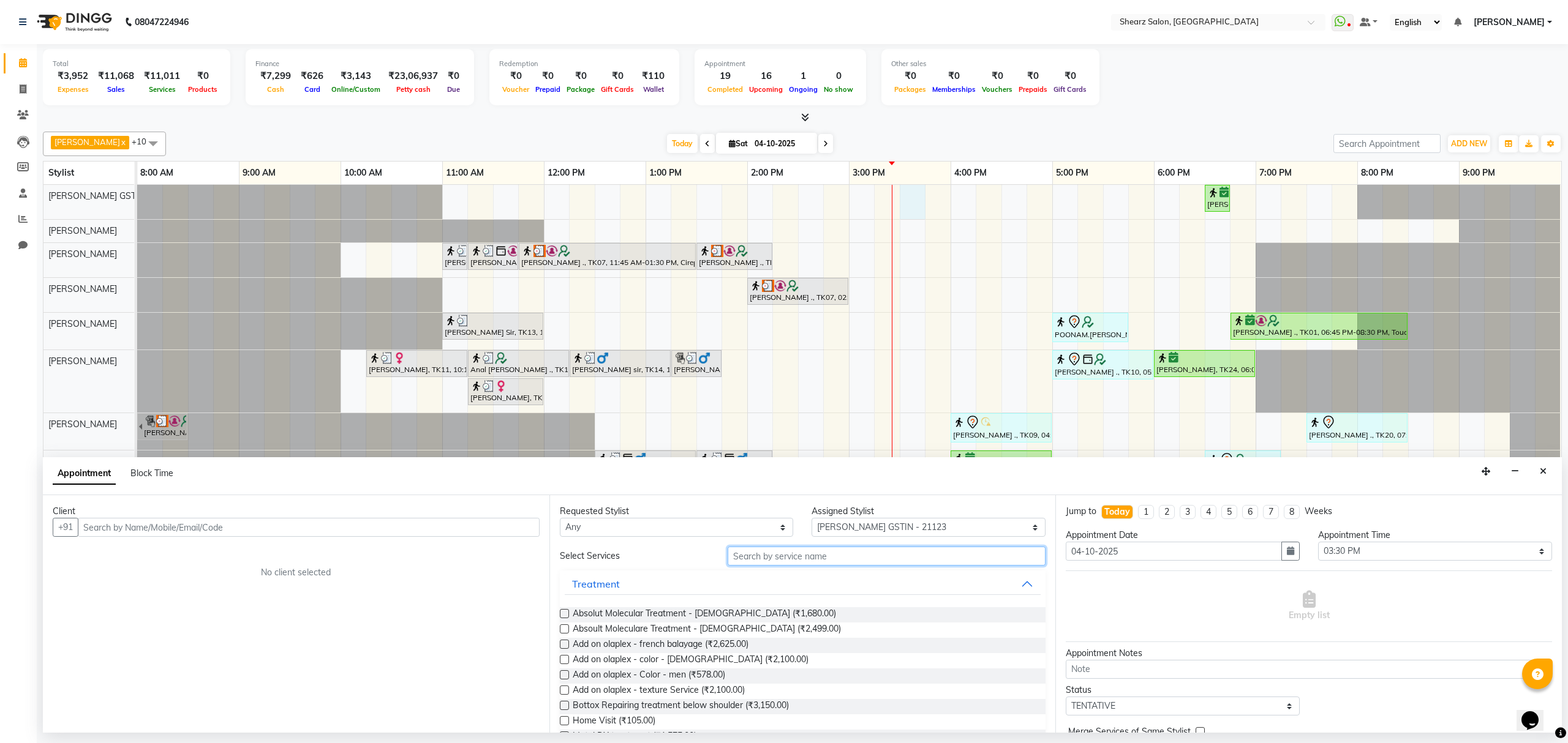
click at [772, 549] on input "text" at bounding box center [887, 556] width 318 height 19
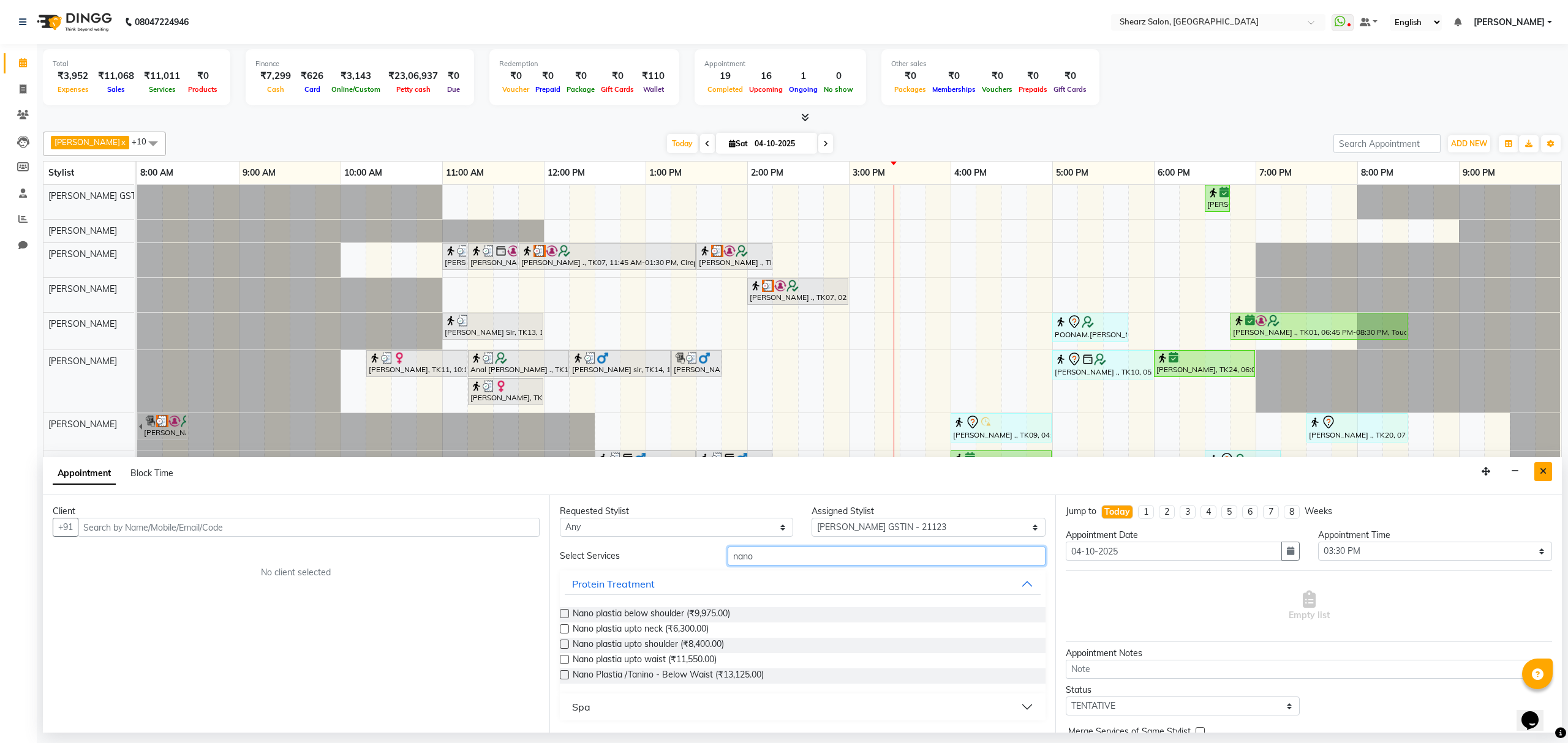
type input "nano"
click at [1544, 474] on icon "Close" at bounding box center [1543, 472] width 7 height 9
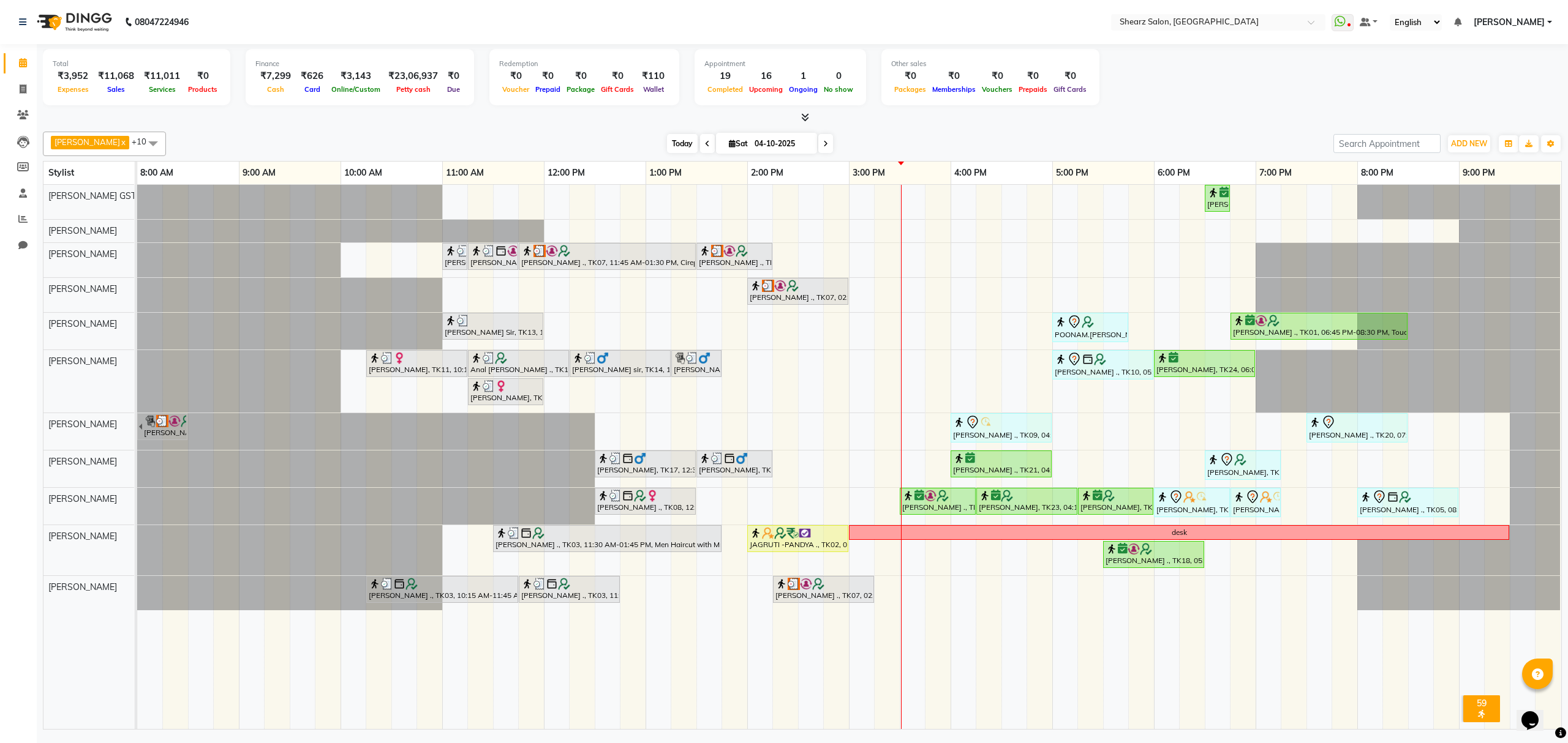
click at [670, 140] on span "Today" at bounding box center [682, 143] width 30 height 19
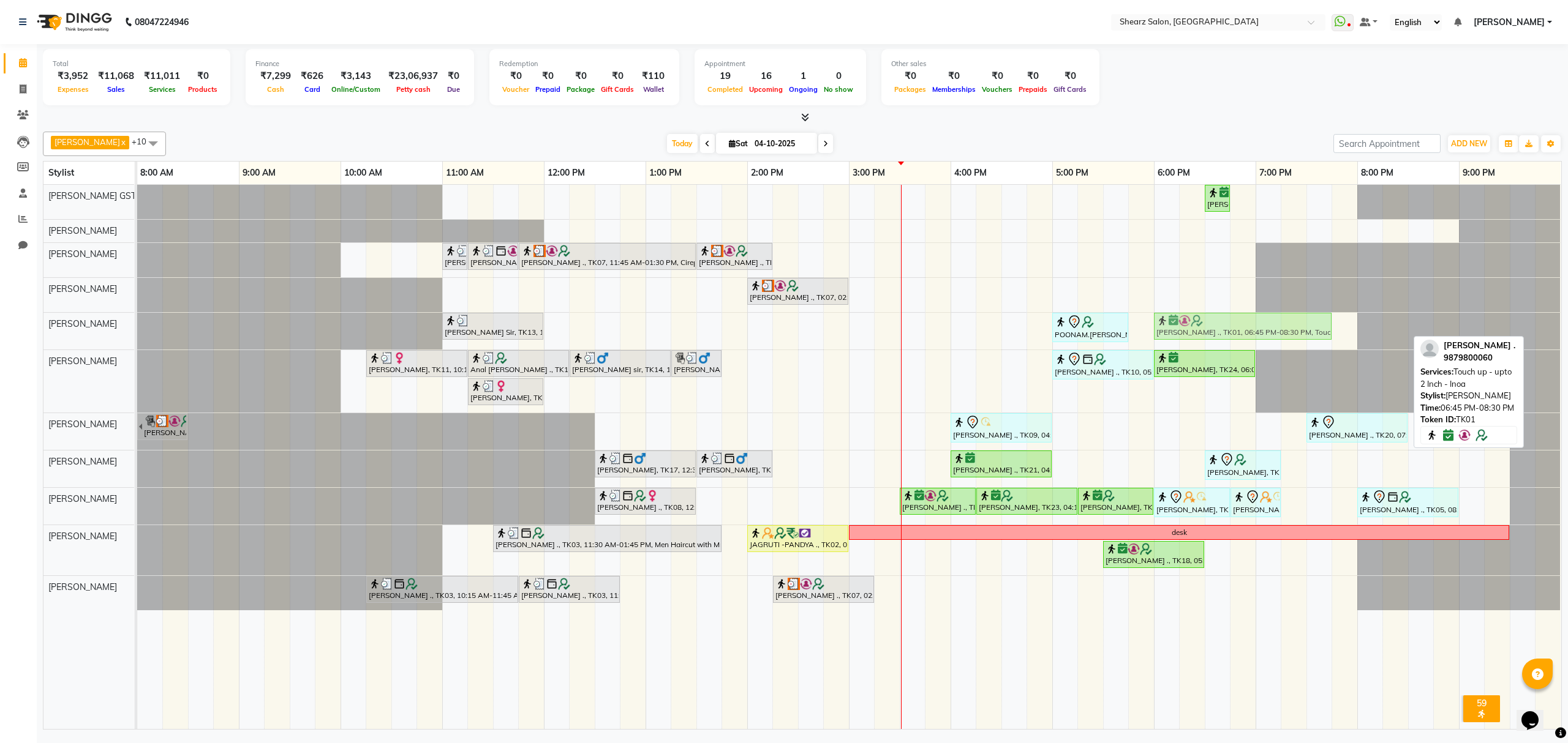
drag, startPoint x: 1273, startPoint y: 326, endPoint x: 1211, endPoint y: 326, distance: 62.0
click at [137, 326] on div "[PERSON_NAME] Sir, TK13, 11:00 AM-12:00 PM, Haircut By Master Stylist- [DEMOGRA…" at bounding box center [137, 331] width 0 height 37
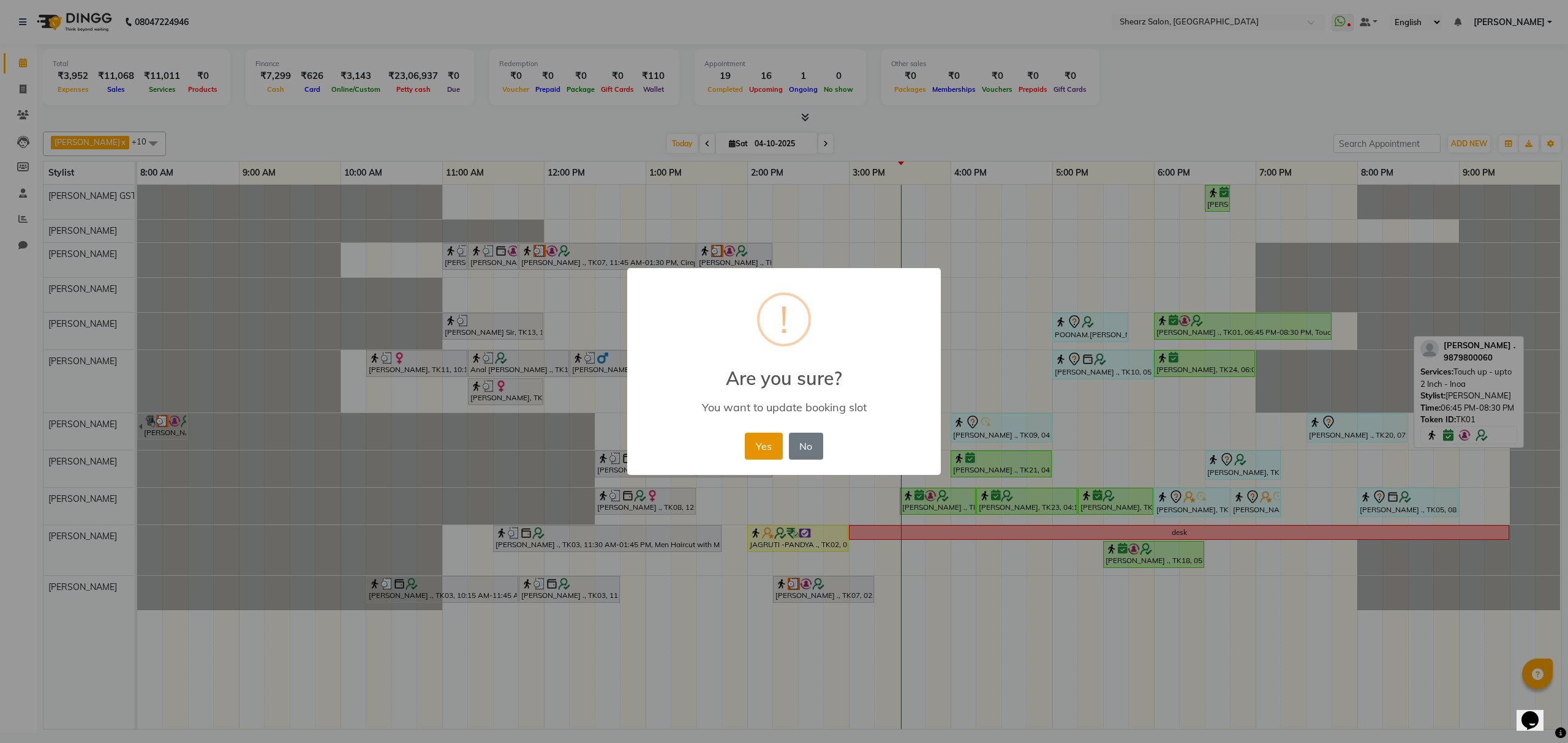
click at [761, 440] on button "Yes" at bounding box center [763, 447] width 37 height 27
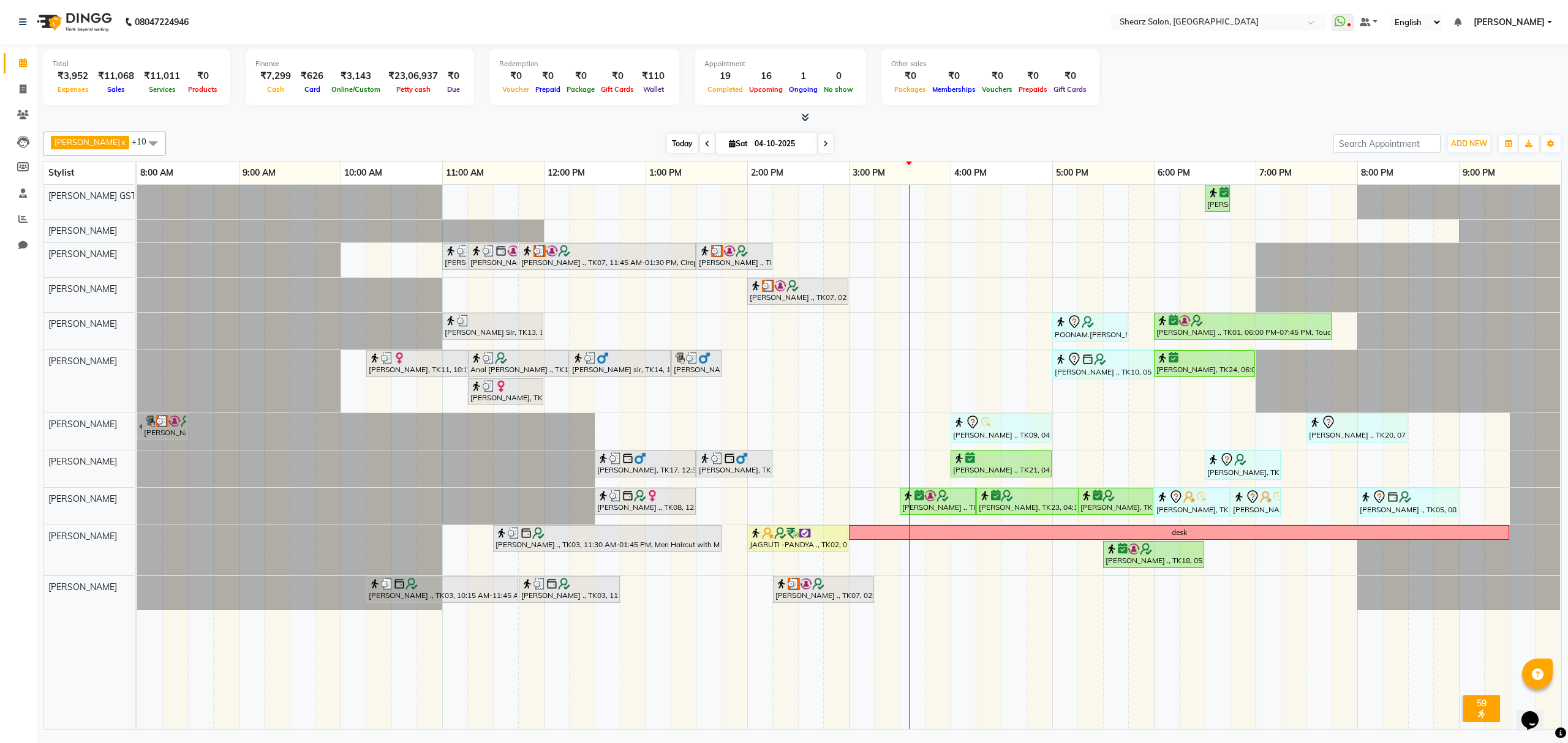
click at [667, 146] on span "Today" at bounding box center [682, 143] width 30 height 19
drag, startPoint x: 927, startPoint y: 370, endPoint x: 1567, endPoint y: 371, distance: 640.0
click at [931, 370] on div "[PERSON_NAME] ., TK01, 06:30 PM-06:45 PM, Eyebrow threading with senior [PERSON…" at bounding box center [849, 457] width 1424 height 544
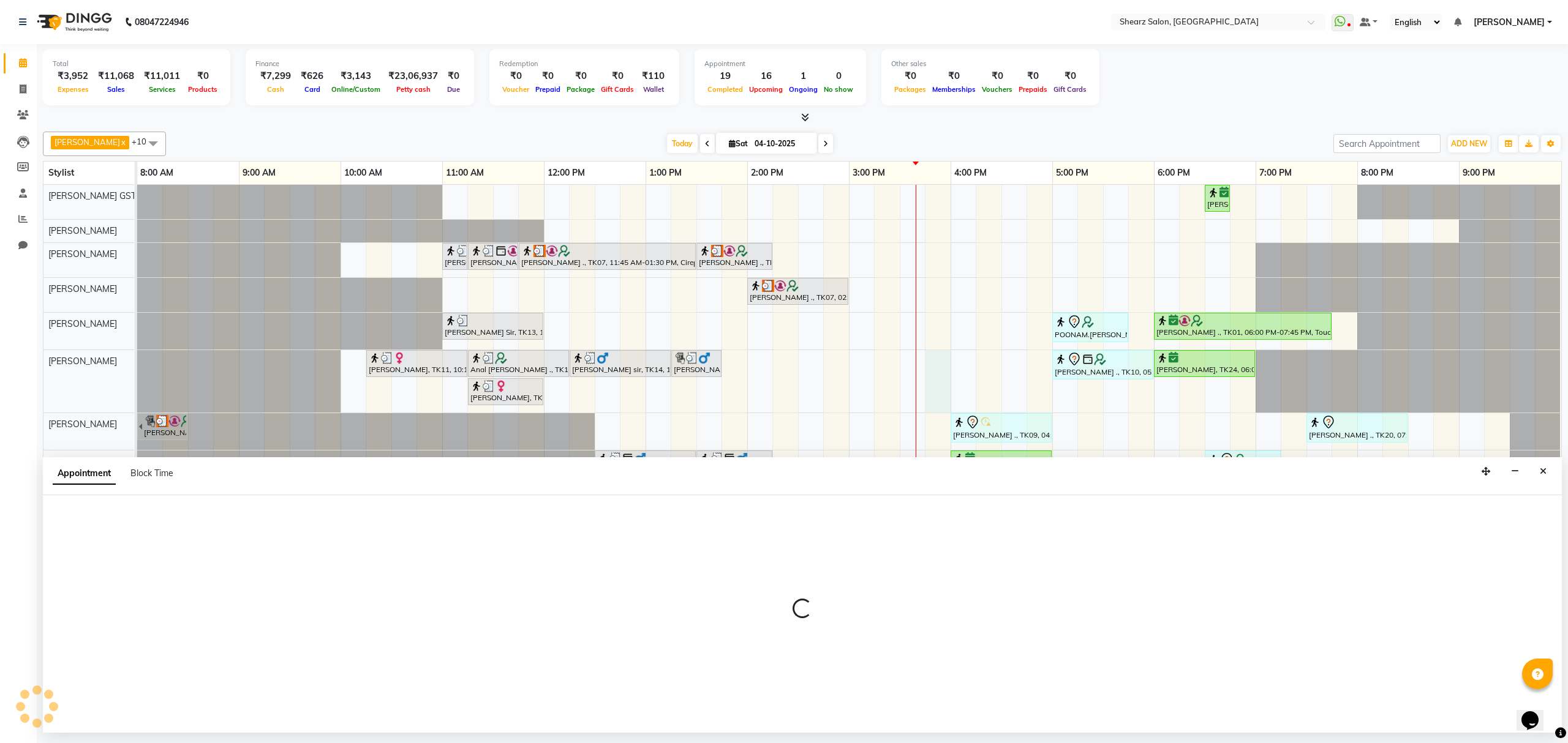
select select "77486"
select select "945"
select select "tentative"
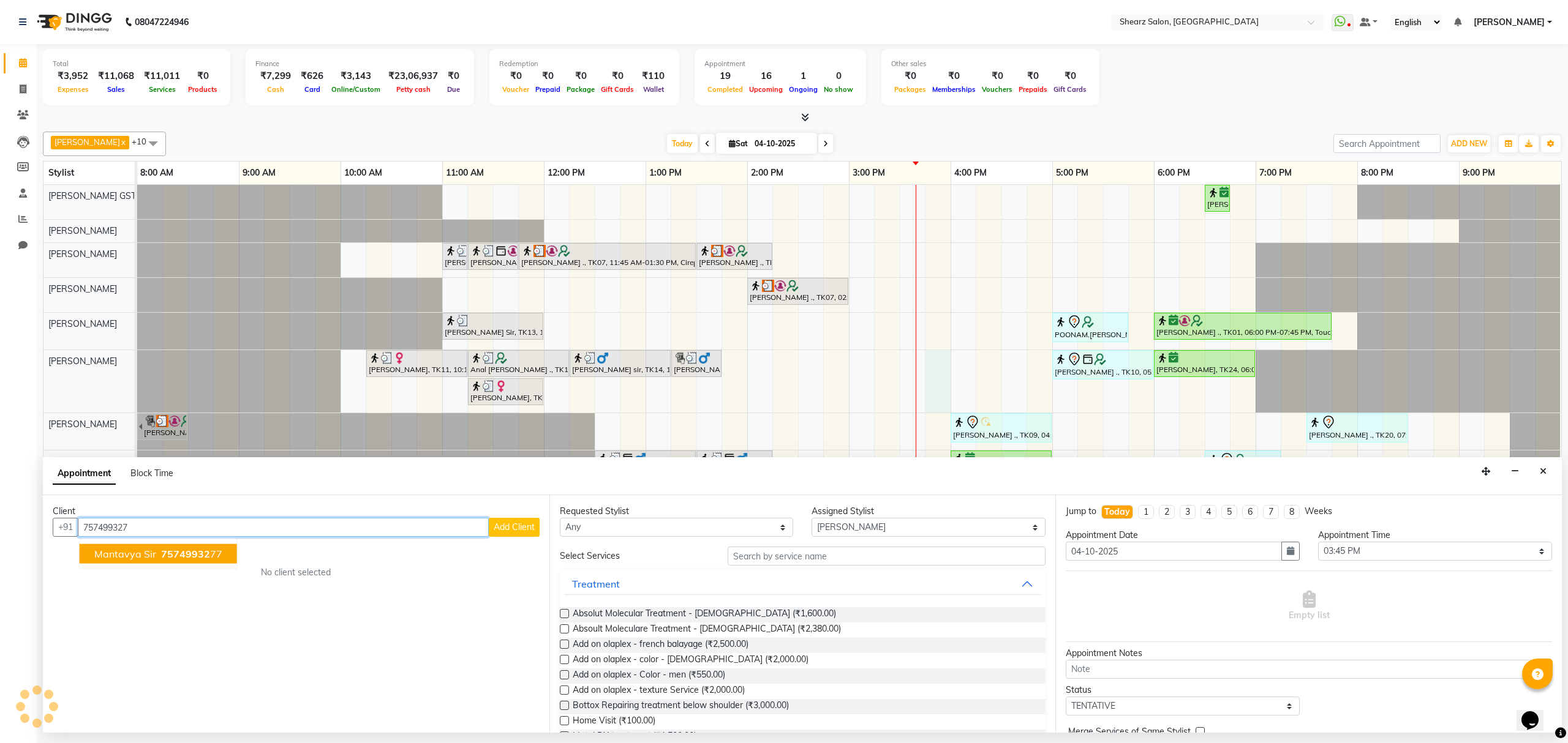
type input "7574993277"
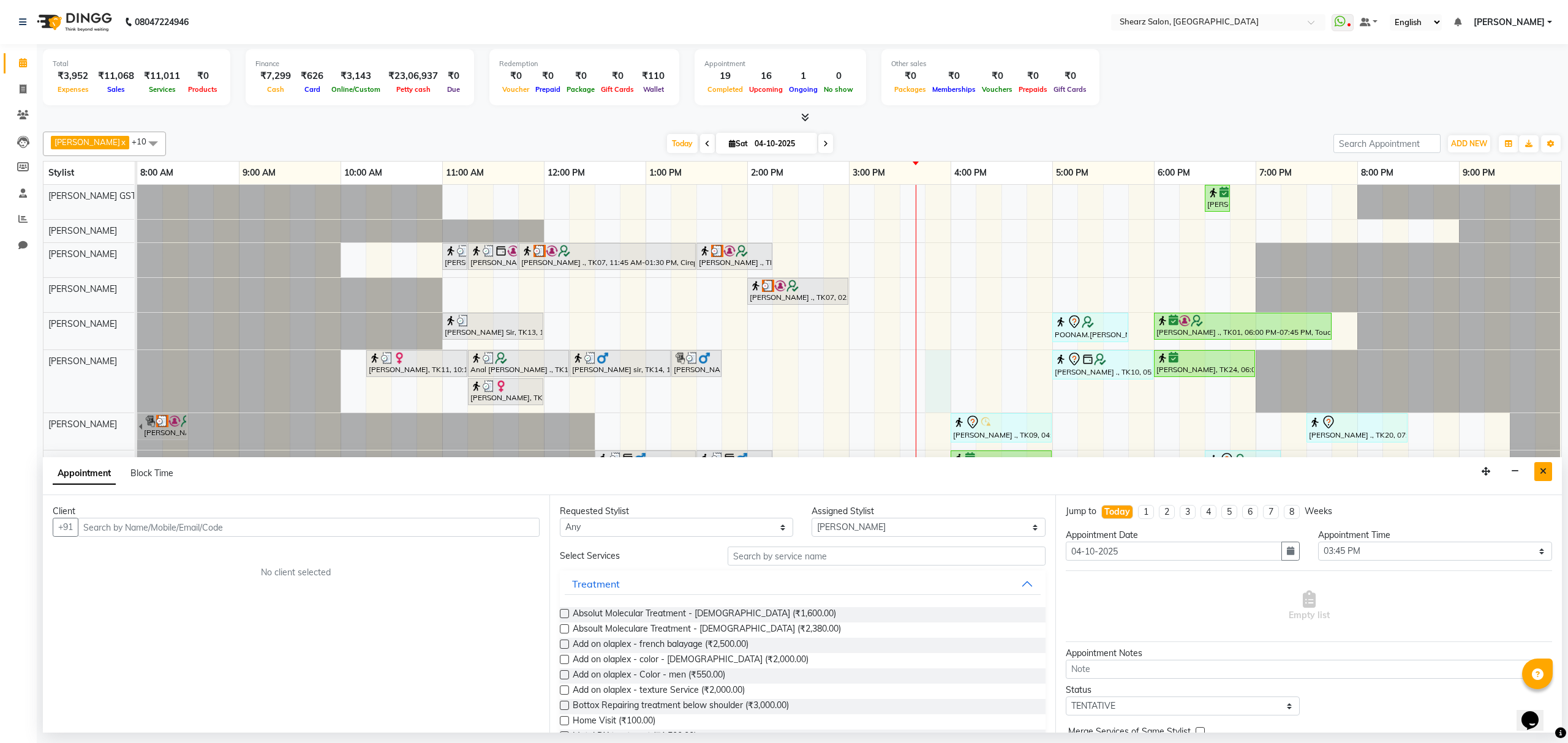
click at [1541, 463] on button "Close" at bounding box center [1543, 472] width 18 height 19
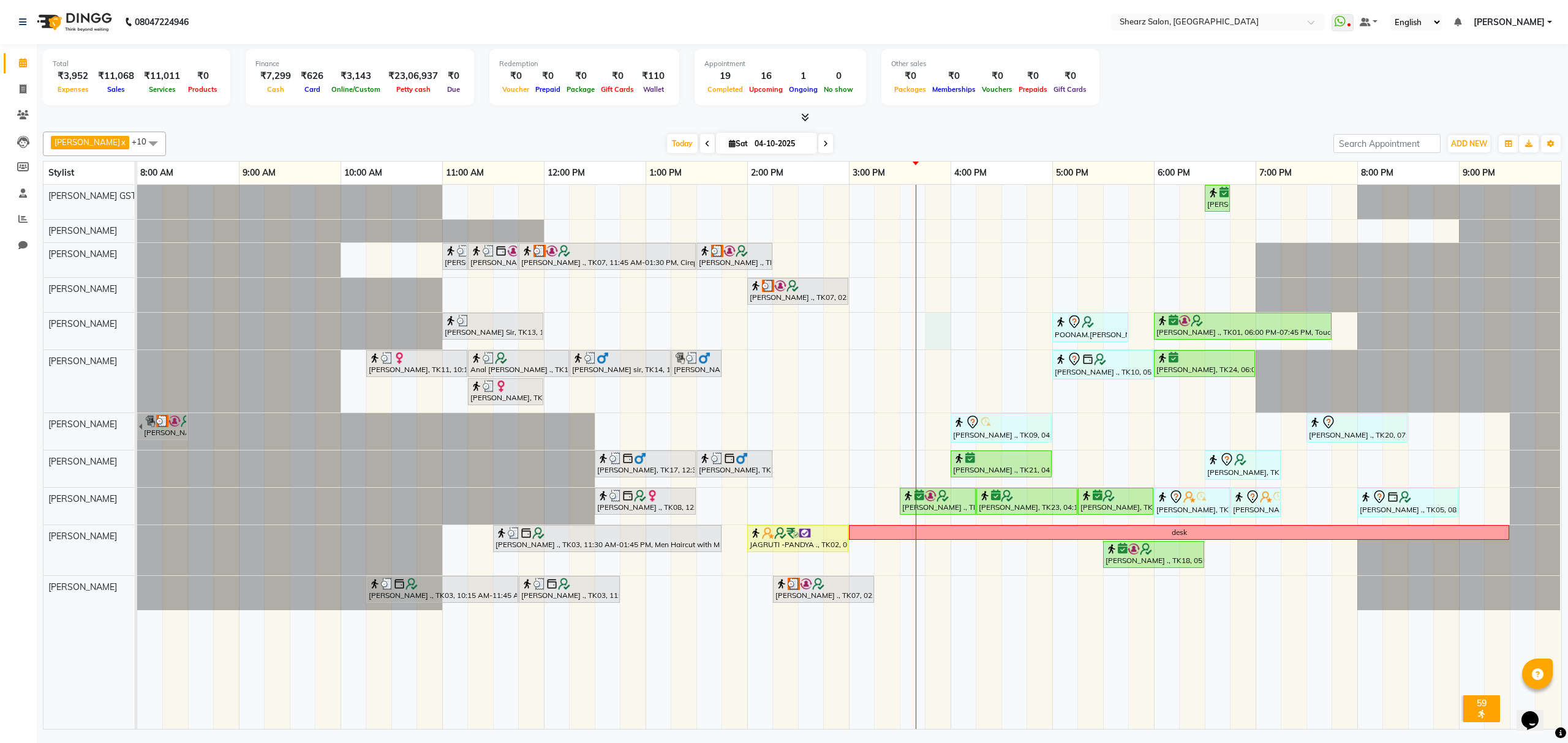
click at [933, 329] on div "[PERSON_NAME] ., TK01, 06:30 PM-06:45 PM, Eyebrow threading with senior [PERSON…" at bounding box center [849, 457] width 1424 height 544
select select "77458"
select select "945"
select select "tentative"
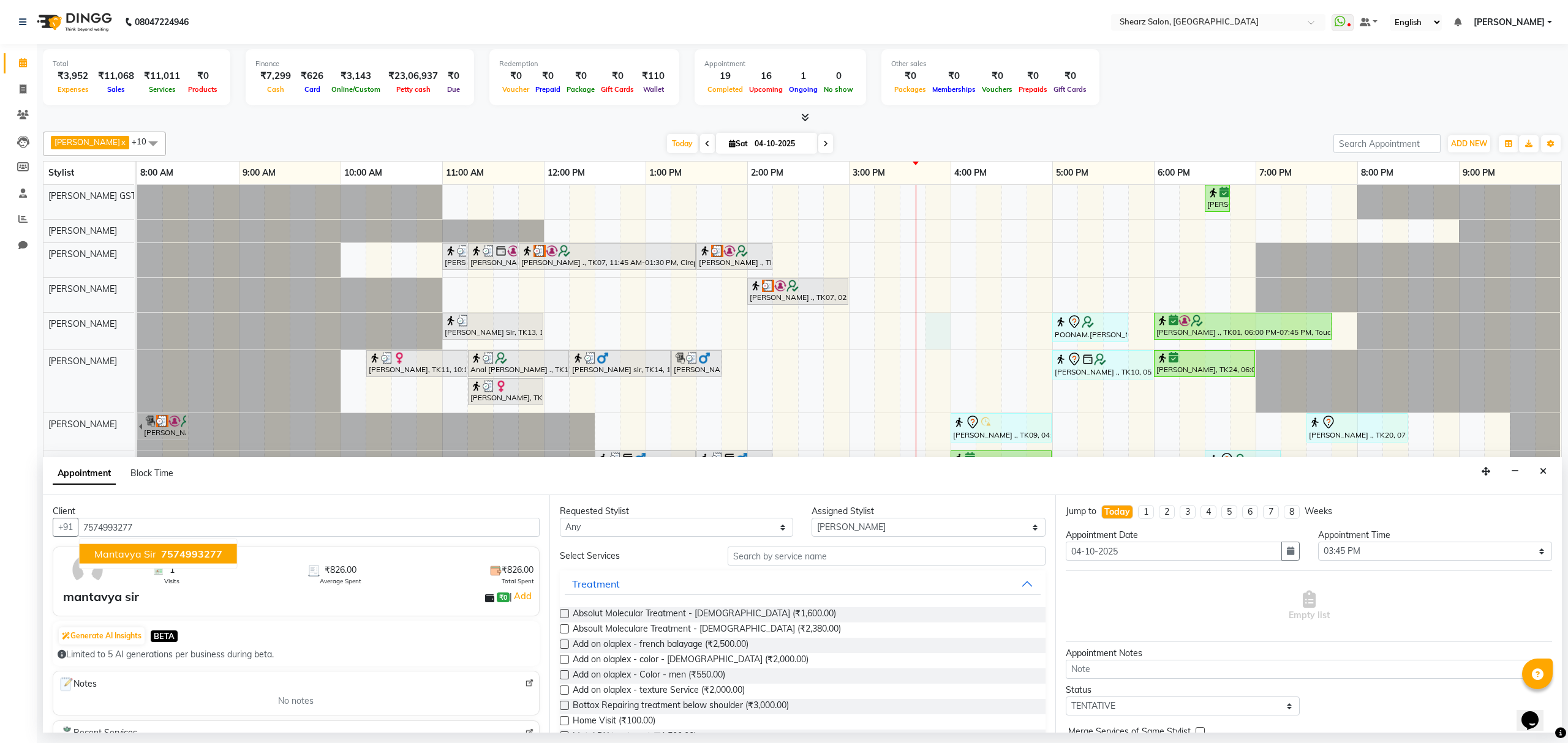
type input "7574993277"
click at [741, 561] on input "text" at bounding box center [887, 556] width 318 height 19
click at [219, 539] on div "Client +91 7574993277 1 Visits ₹826.00 Average Spent ₹826.00 Total Spent mantav…" at bounding box center [296, 614] width 507 height 238
click at [235, 527] on input "7574993277" at bounding box center [308, 527] width 462 height 19
drag, startPoint x: 750, startPoint y: 554, endPoint x: 736, endPoint y: 552, distance: 14.1
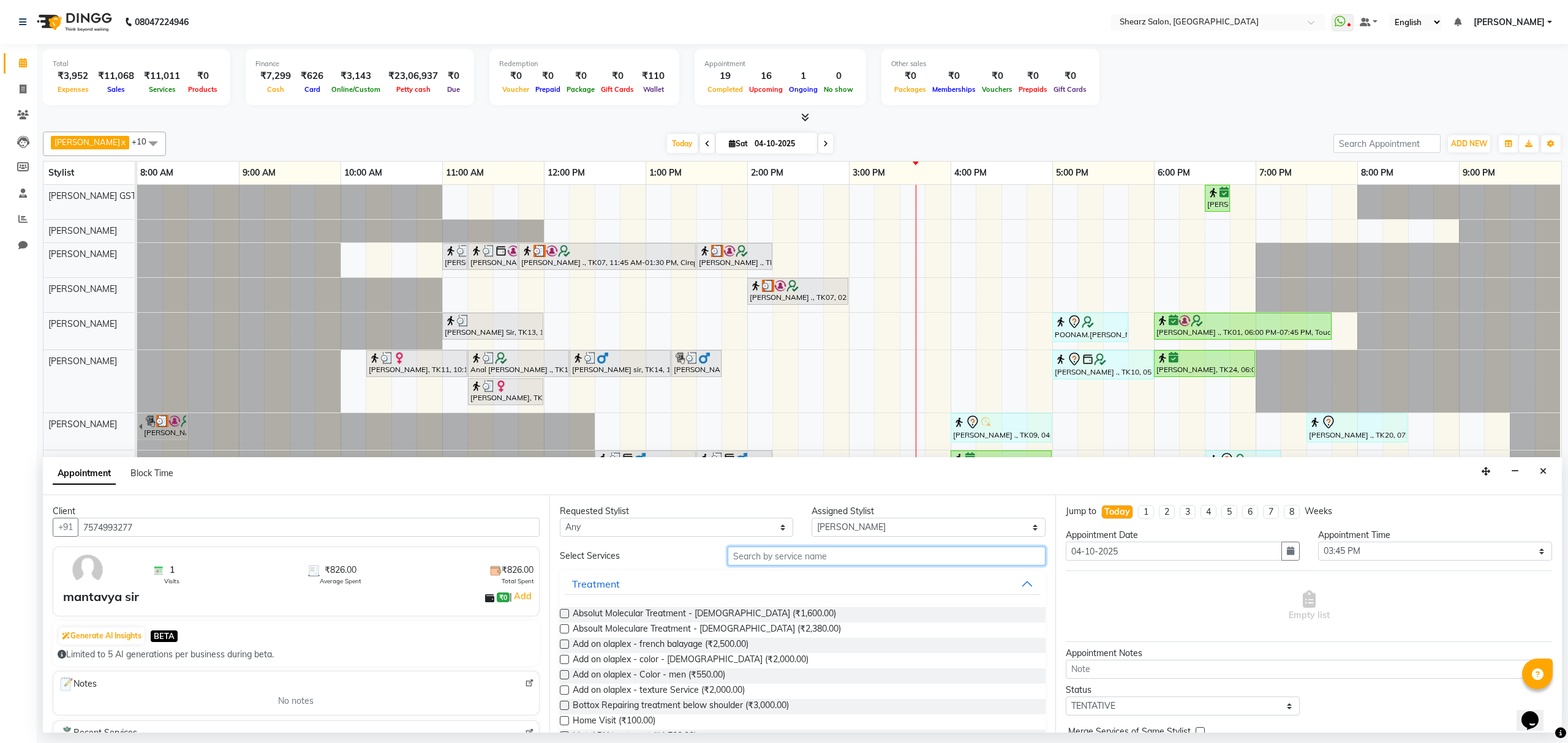
click at [745, 554] on input "text" at bounding box center [887, 556] width 318 height 19
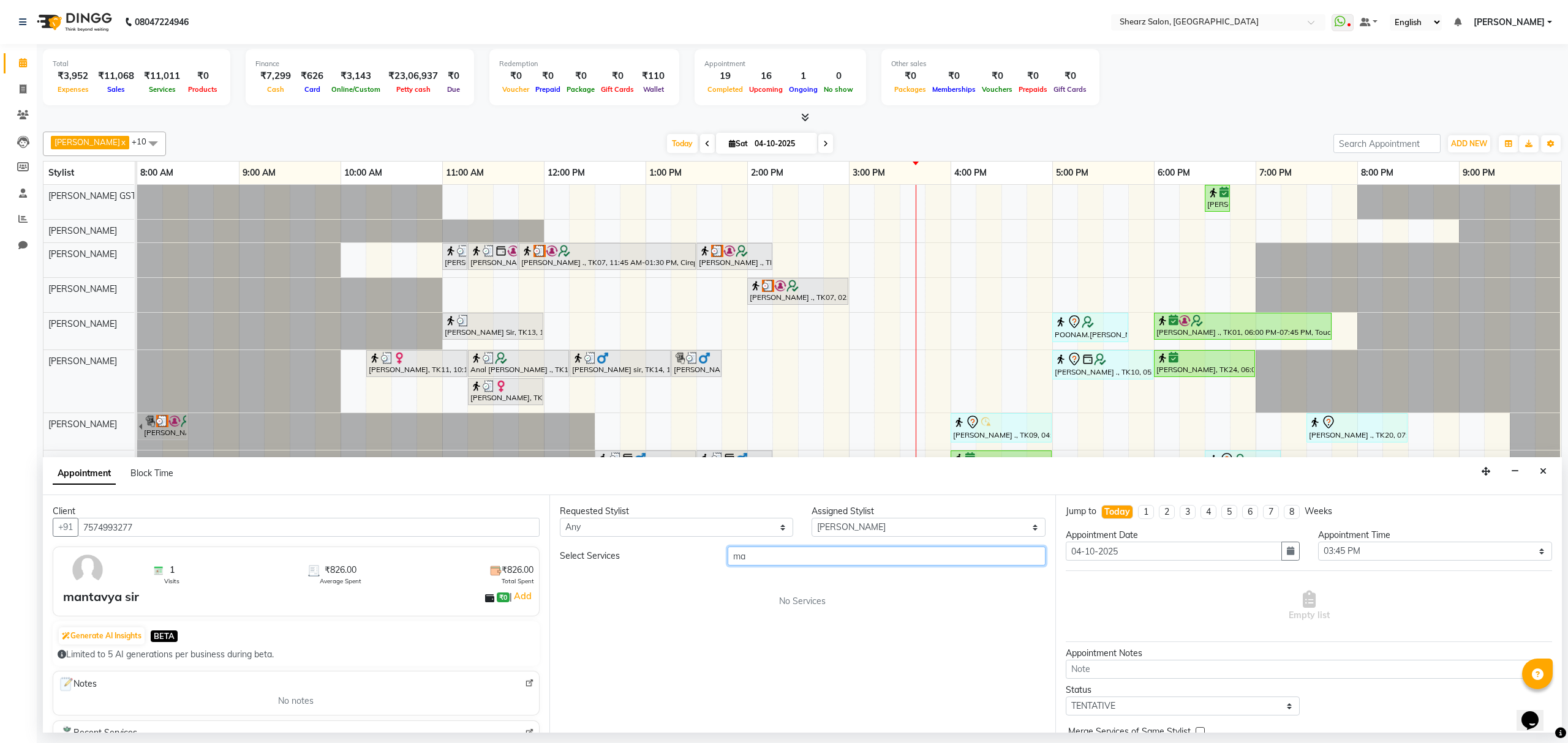
type input "m"
type input "master"
drag, startPoint x: 652, startPoint y: 617, endPoint x: 915, endPoint y: 648, distance: 264.8
click at [654, 620] on span "Haircut By Master Stylist- [DEMOGRAPHIC_DATA] (₹548.00)" at bounding box center [692, 615] width 239 height 15
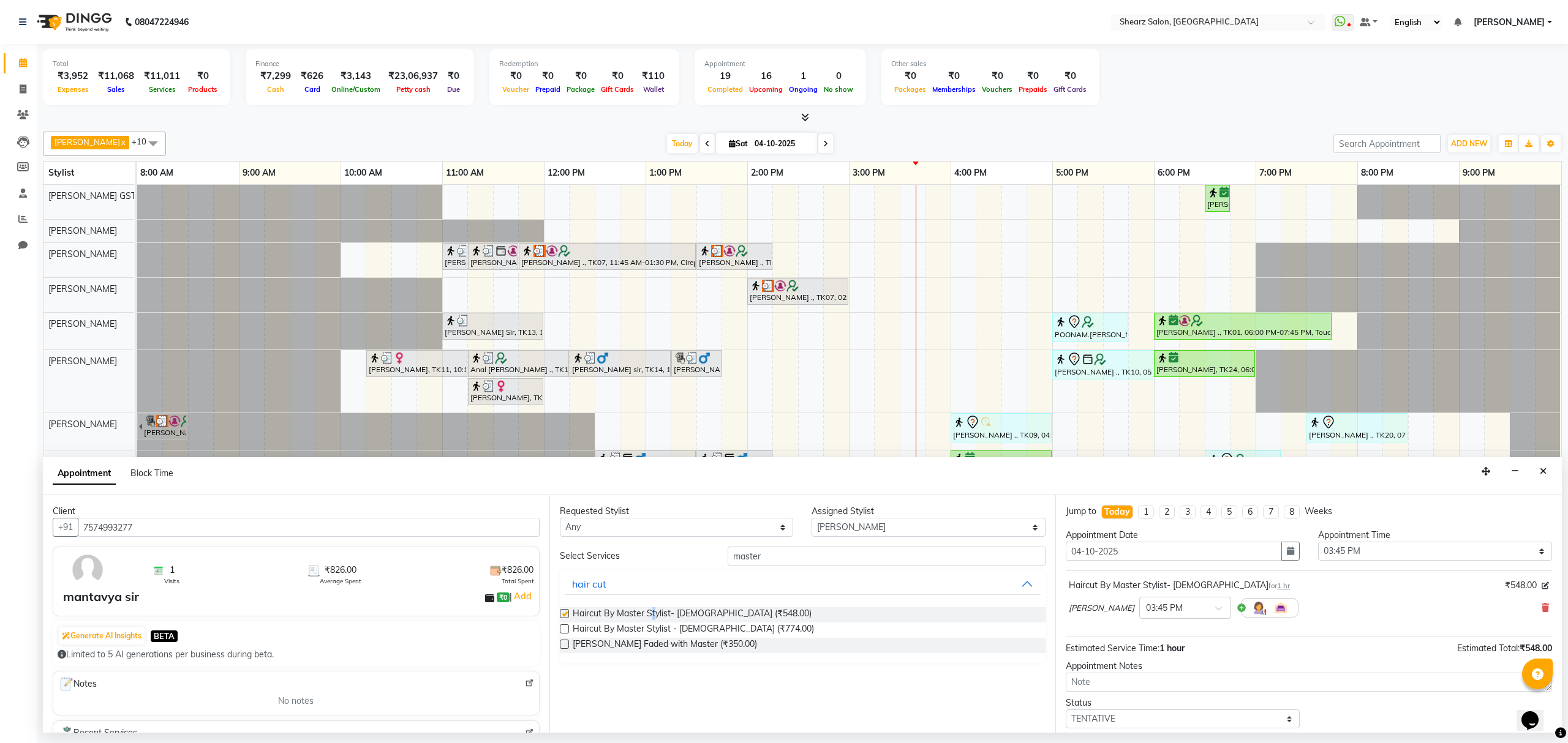
checkbox input "false"
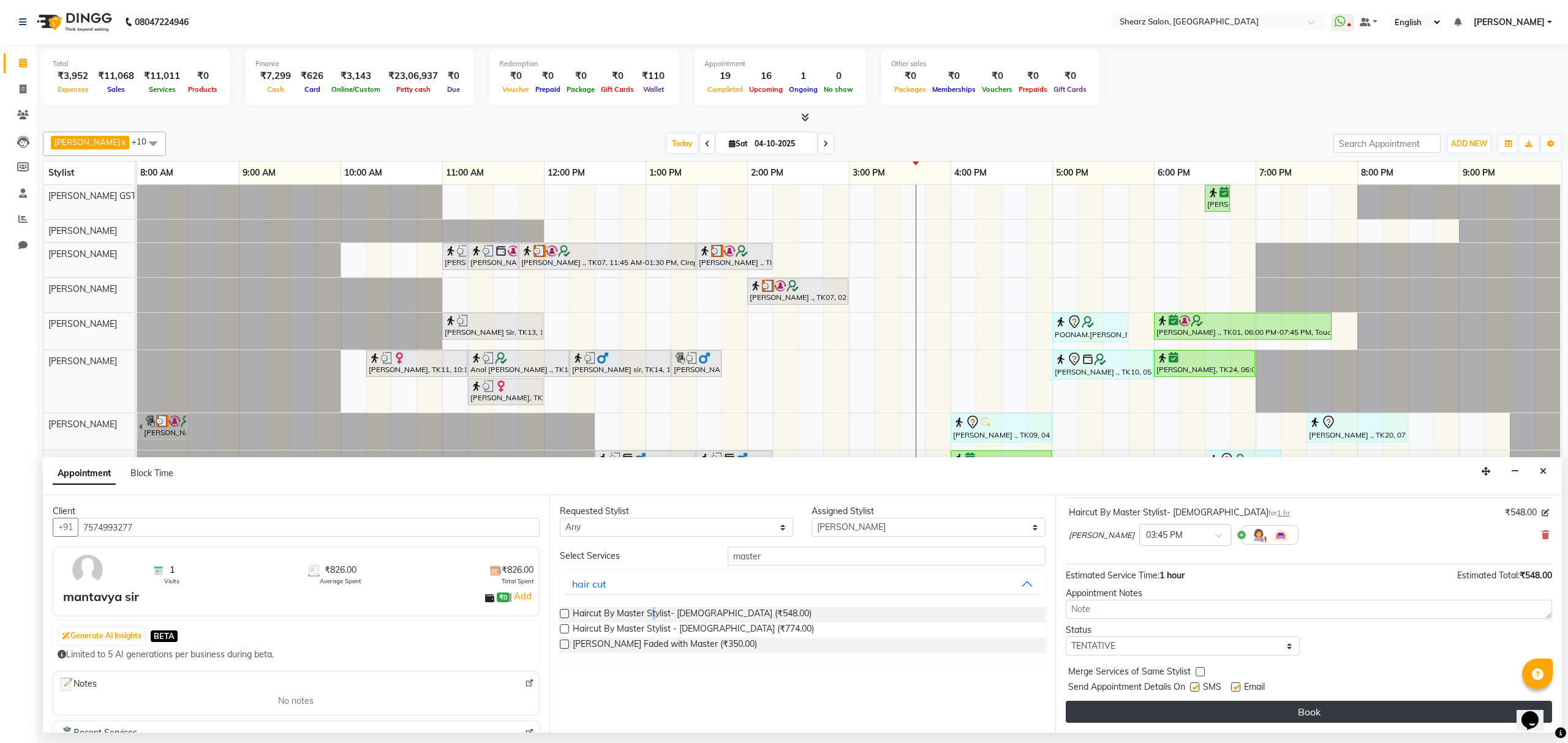
click at [1269, 714] on button "Book" at bounding box center [1309, 712] width 487 height 22
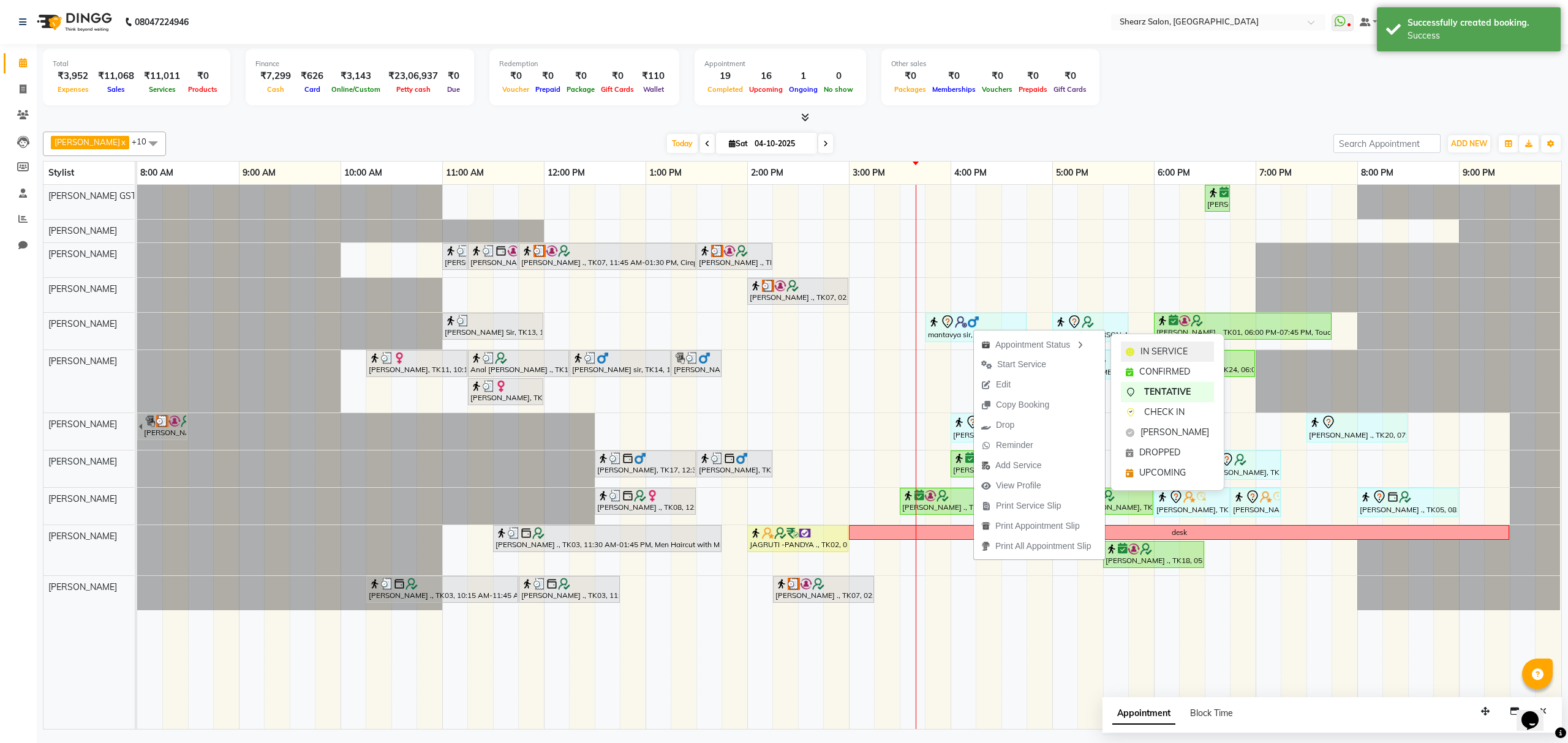
click at [1157, 348] on span "IN SERVICE" at bounding box center [1164, 352] width 47 height 13
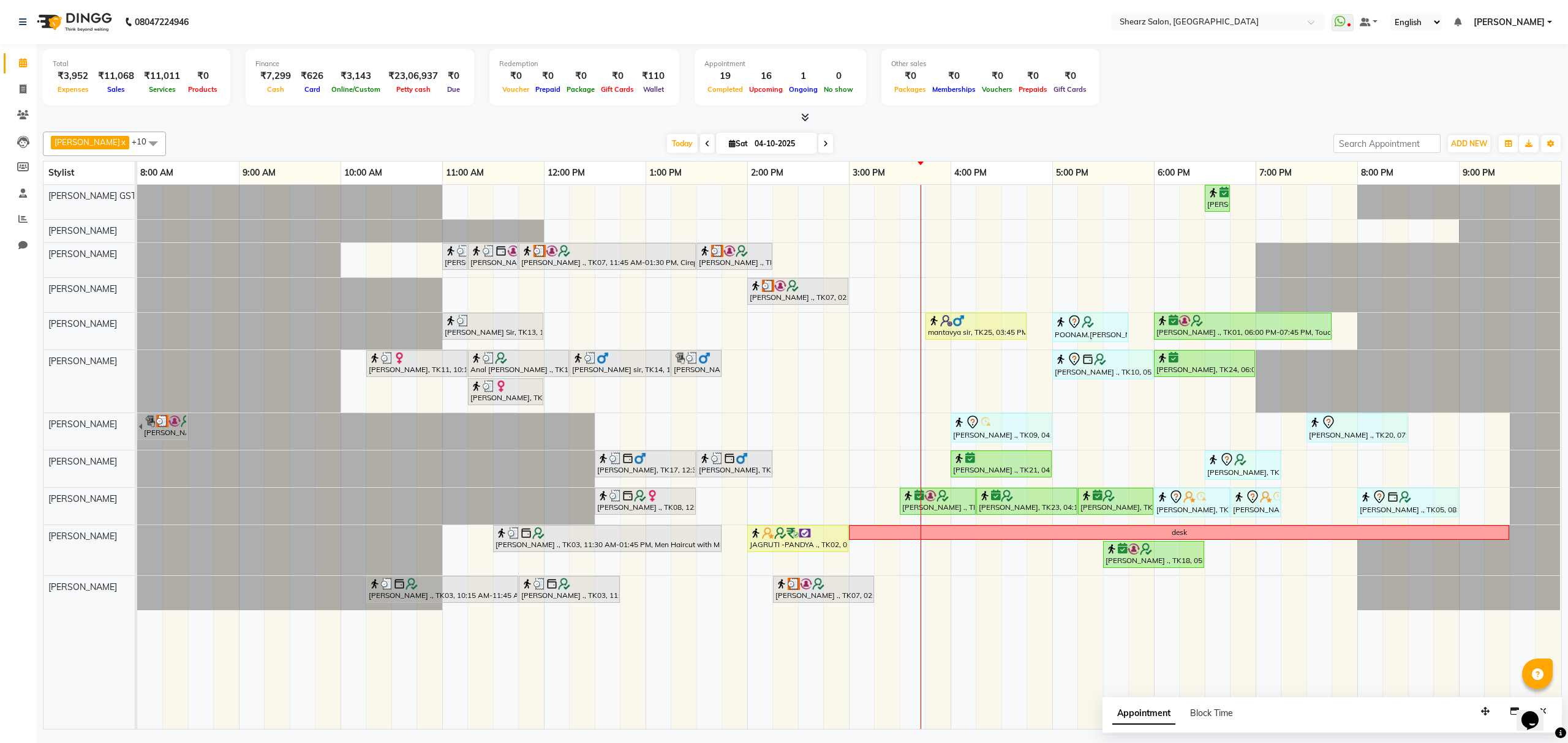
click at [818, 143] on span at bounding box center [825, 143] width 15 height 19
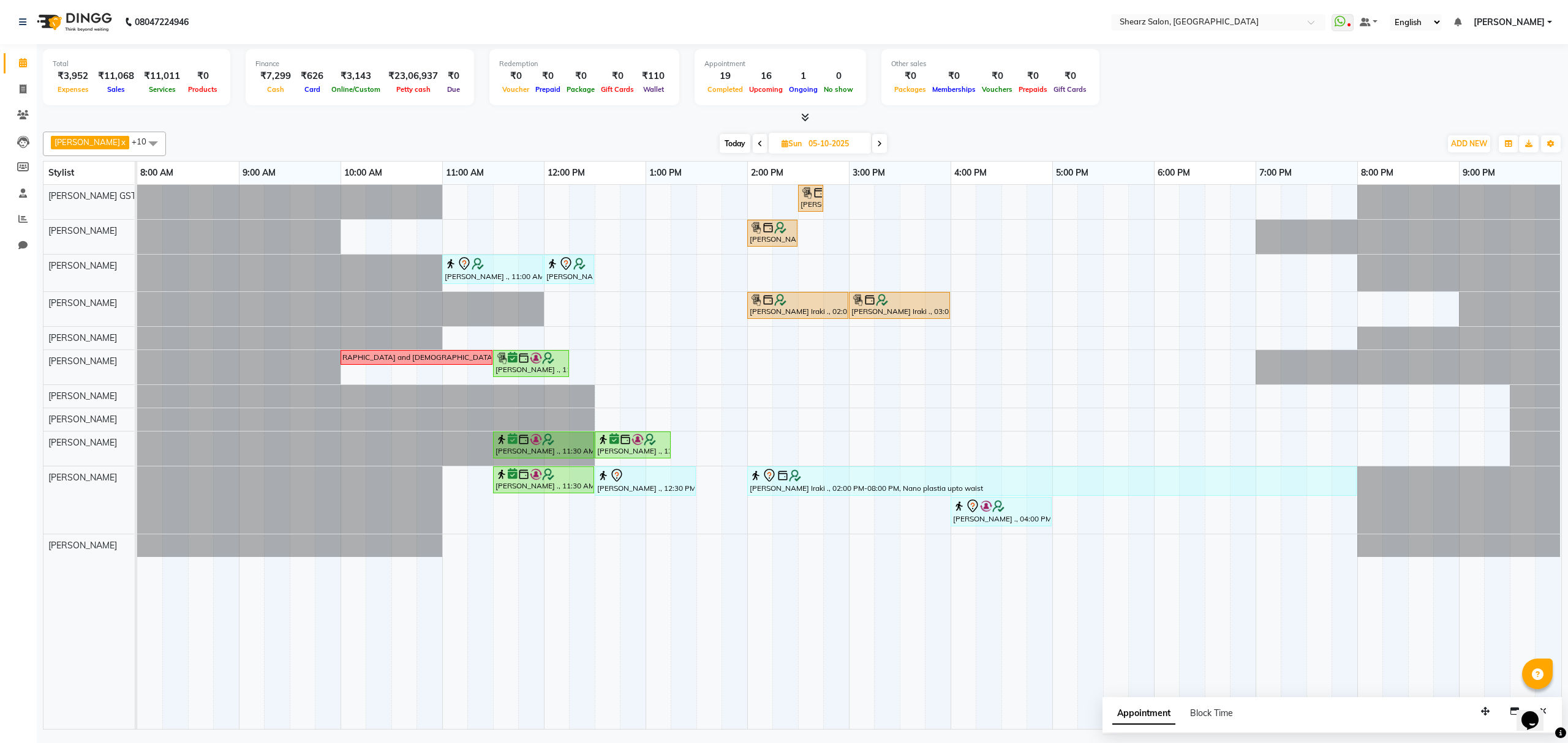
click at [737, 143] on span "Today" at bounding box center [734, 143] width 30 height 19
type input "04-10-2025"
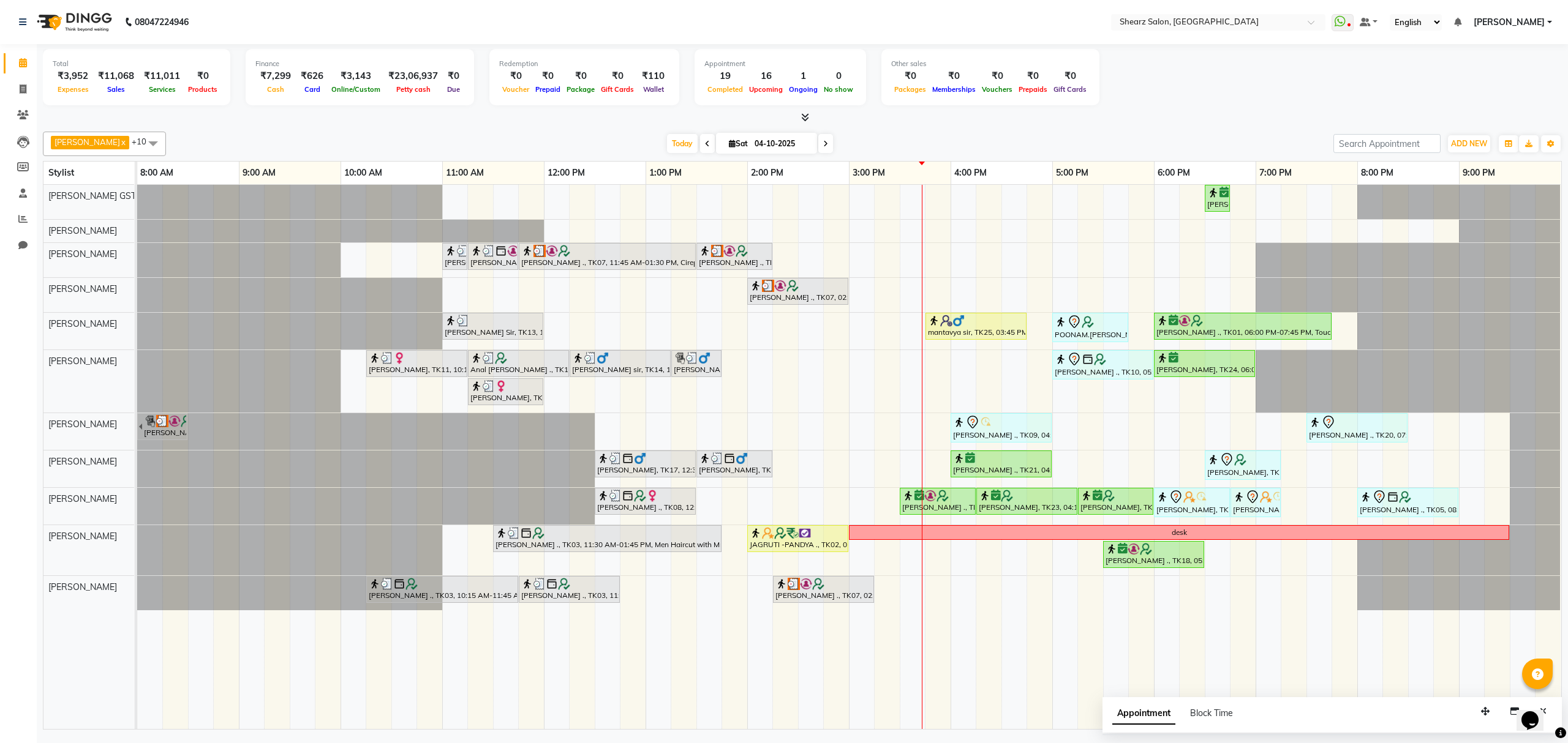
click at [854, 425] on div "[PERSON_NAME] ., TK01, 06:30 PM-06:45 PM, Eyebrow threading with senior [PERSON…" at bounding box center [849, 457] width 1424 height 544
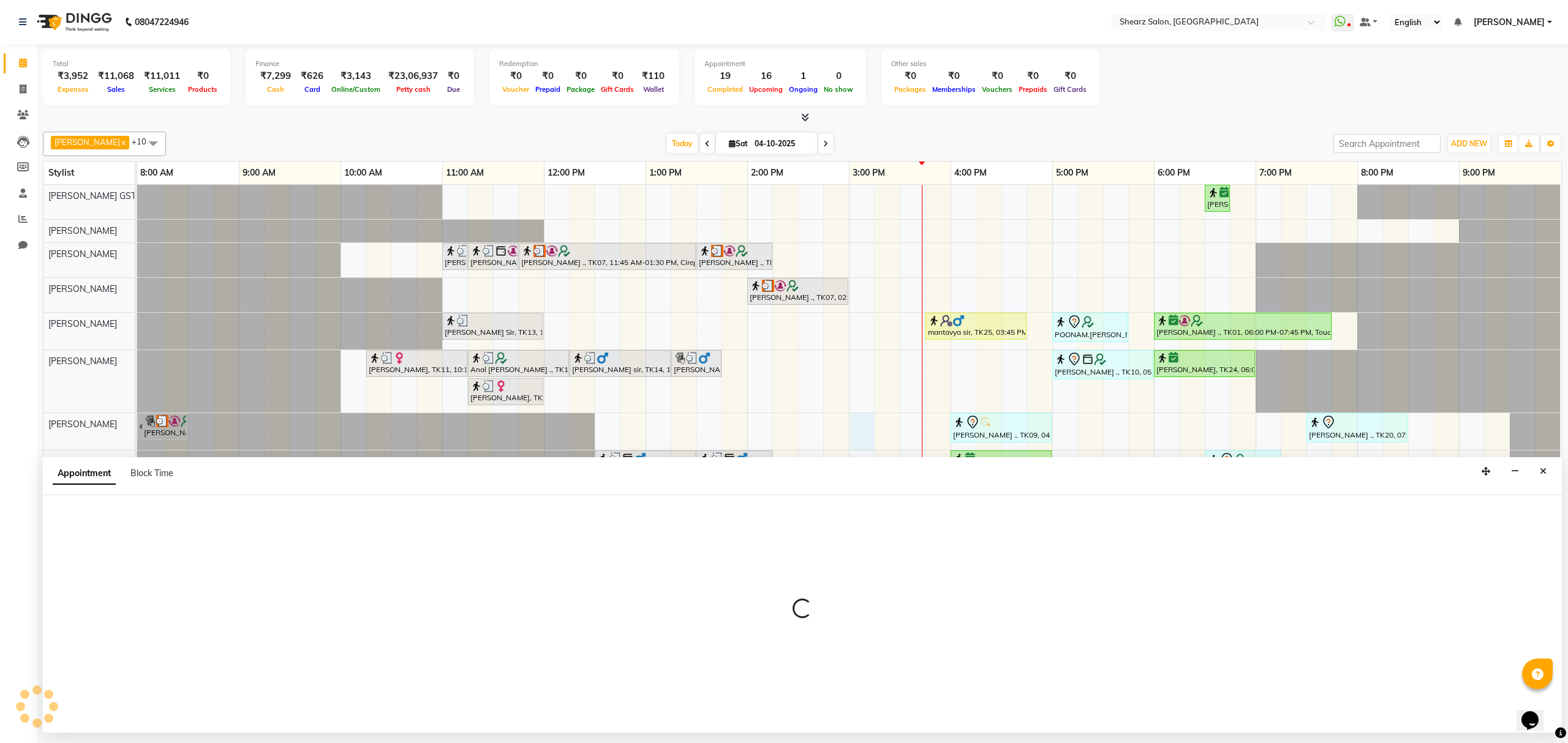
select select "77482"
select select "900"
select select "tentative"
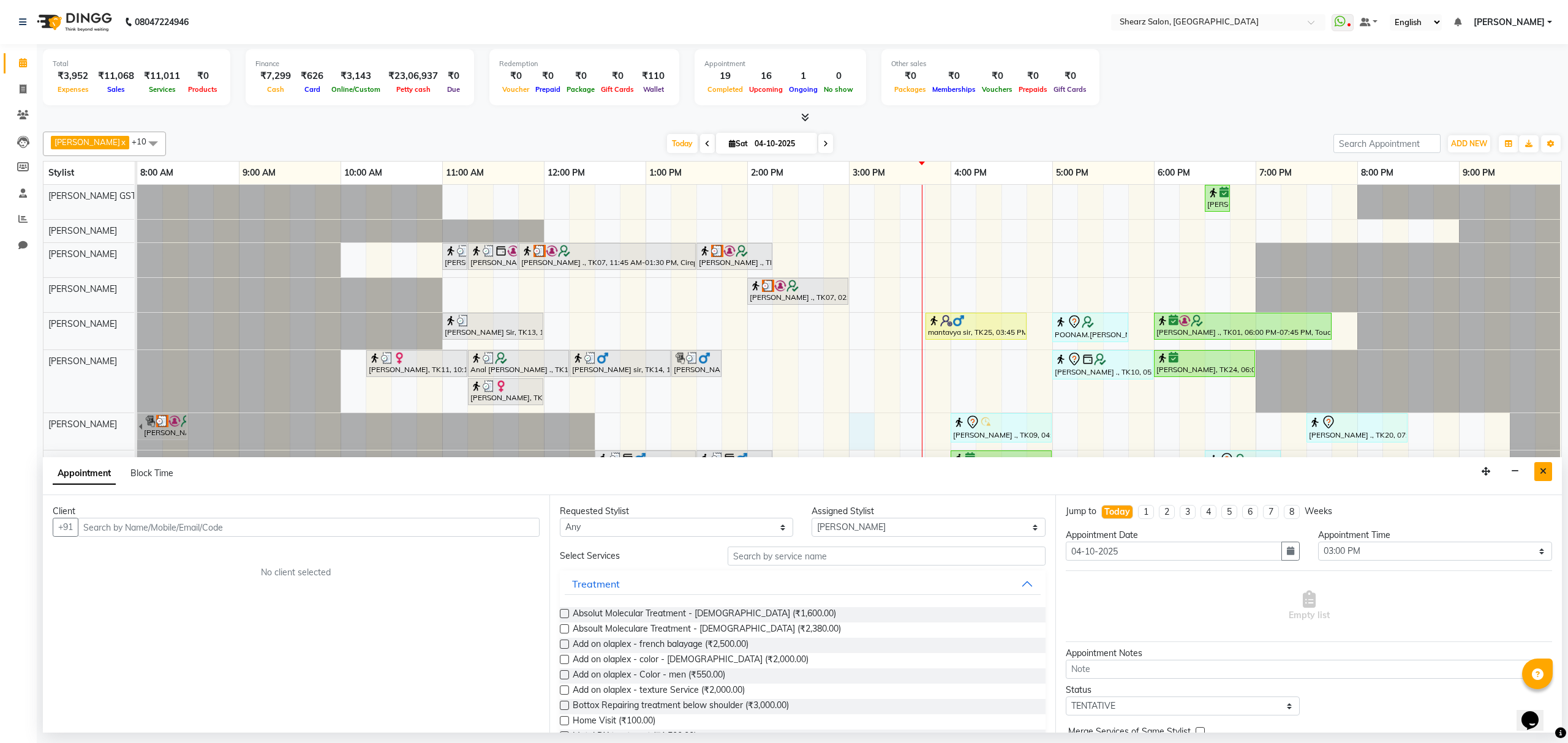
click at [1540, 474] on icon "Close" at bounding box center [1543, 472] width 7 height 9
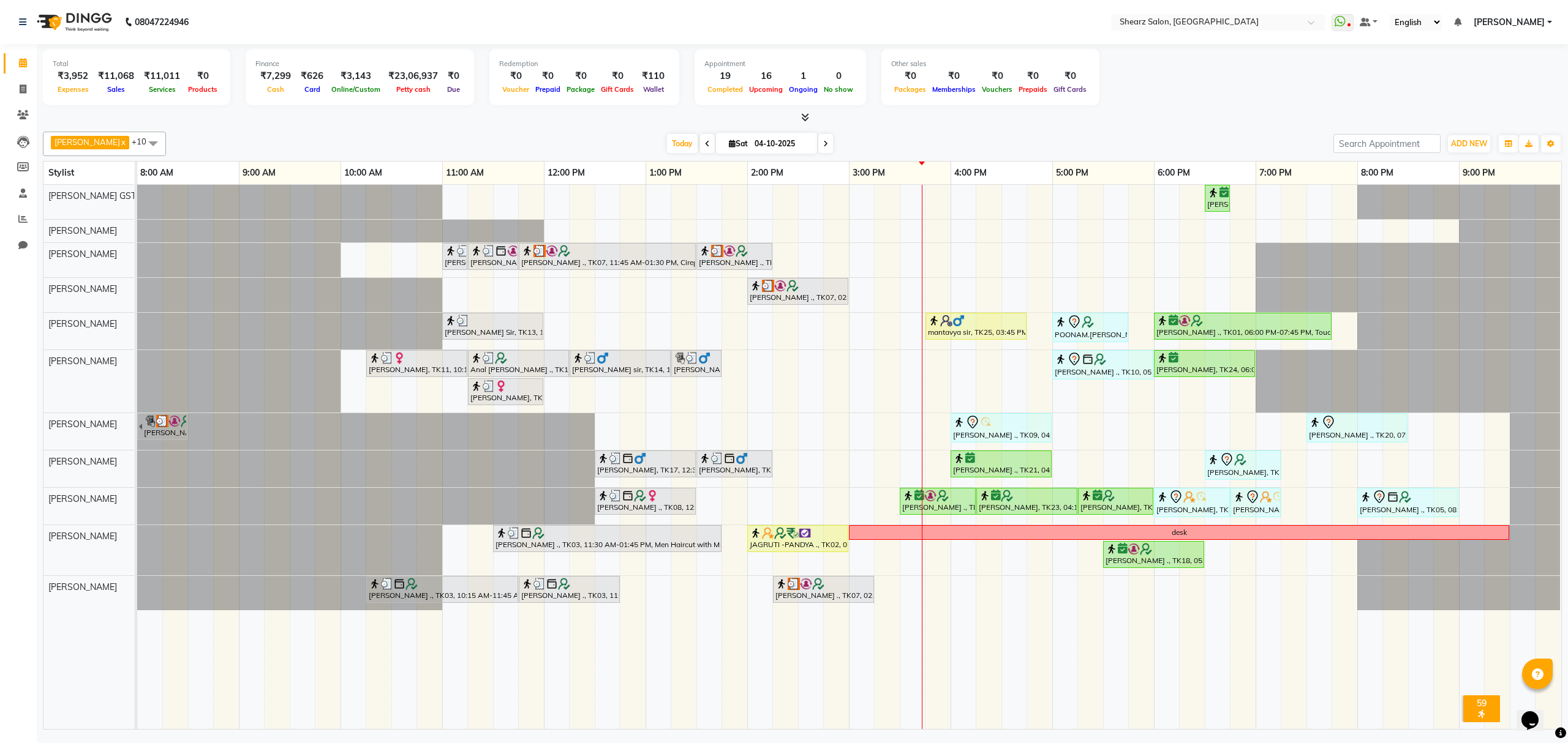
click at [818, 145] on span at bounding box center [825, 143] width 15 height 19
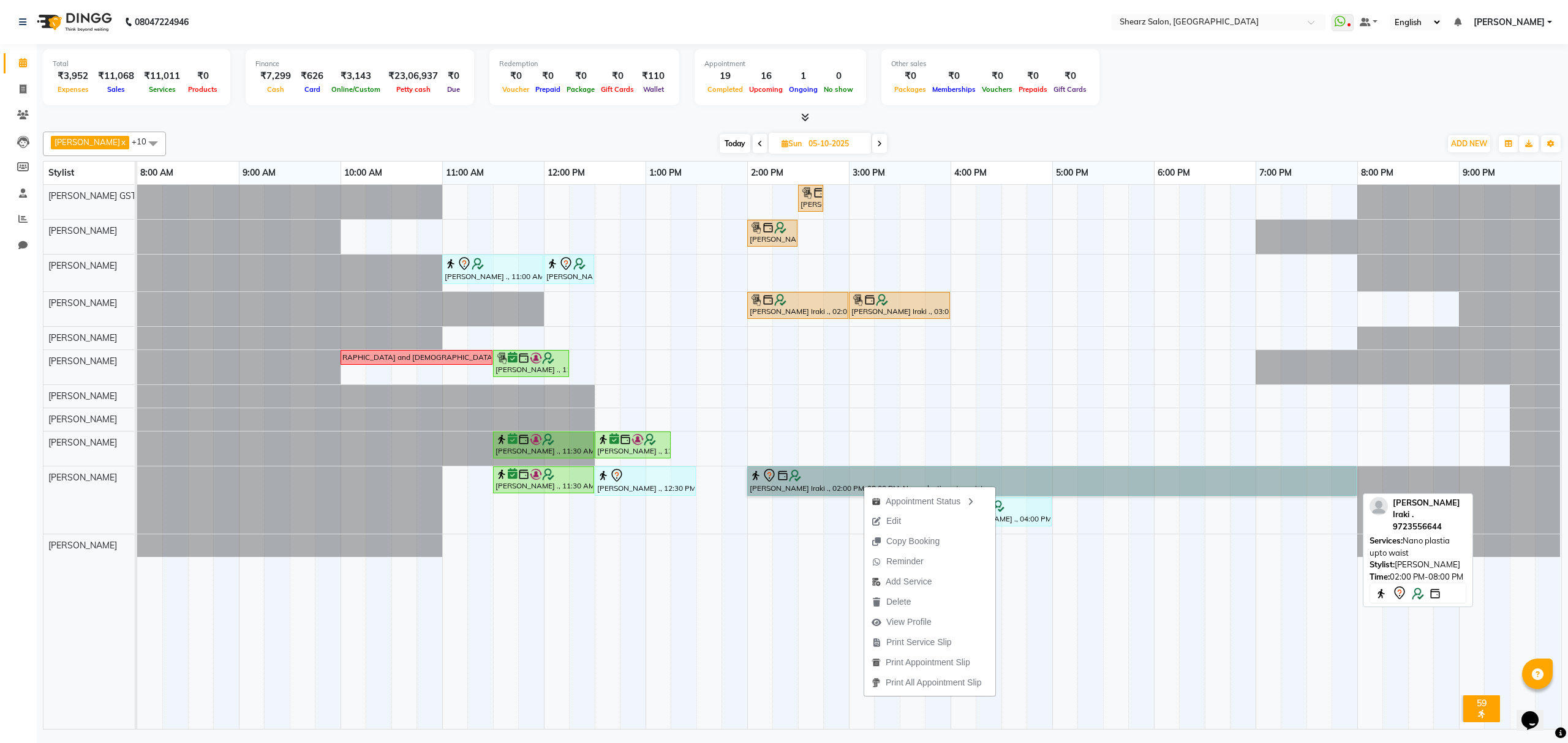
click at [836, 493] on link "[PERSON_NAME] Iraki ., 02:00 PM-08:00 PM, Nano plastia upto waist" at bounding box center [1052, 482] width 609 height 30
click at [839, 488] on link "[PERSON_NAME] Iraki ., 02:00 PM-08:00 PM, Nano plastia upto waist" at bounding box center [1052, 482] width 609 height 30
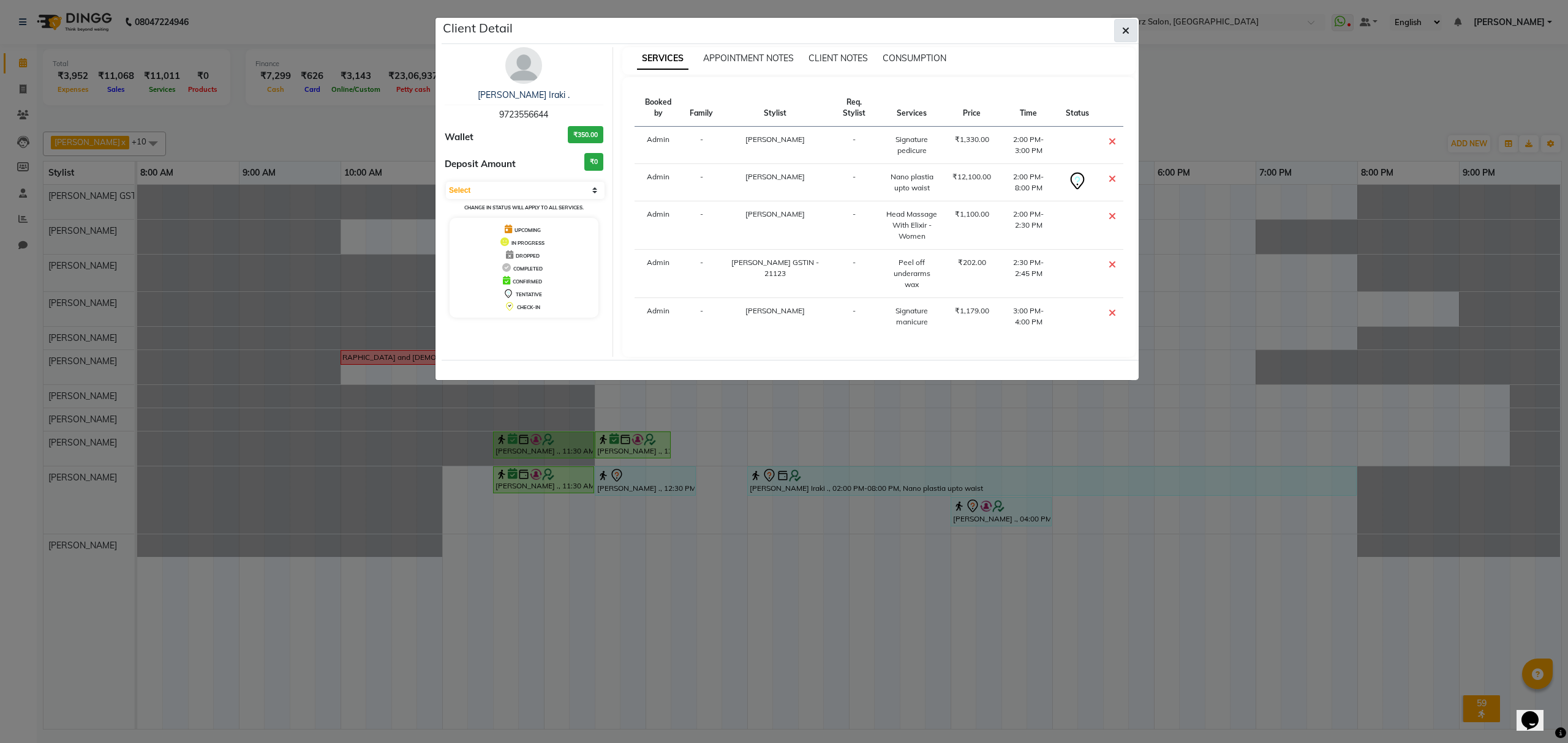
click at [1125, 37] on button "button" at bounding box center [1125, 30] width 24 height 24
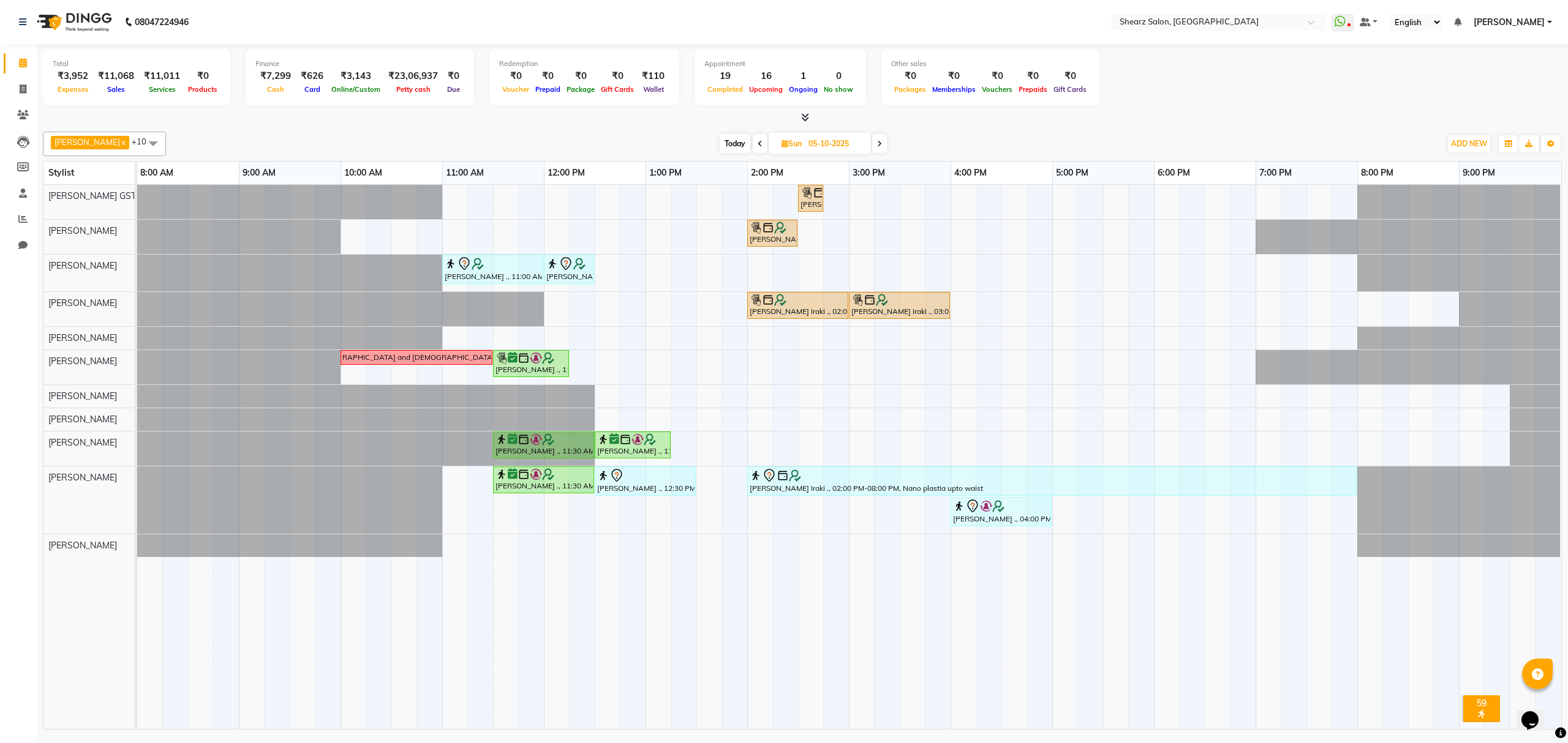
click at [877, 142] on span at bounding box center [879, 143] width 15 height 19
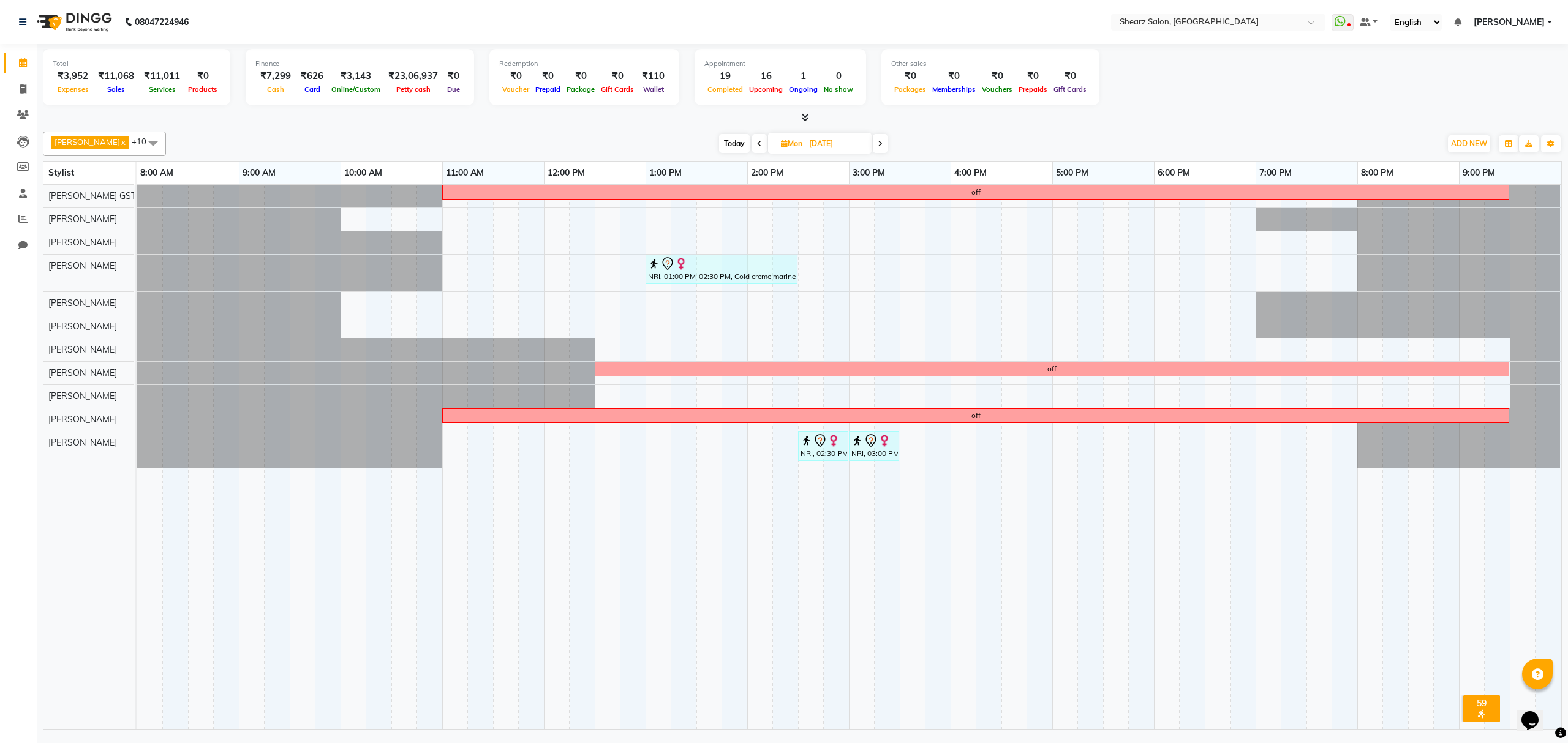
click at [757, 147] on icon at bounding box center [759, 143] width 5 height 7
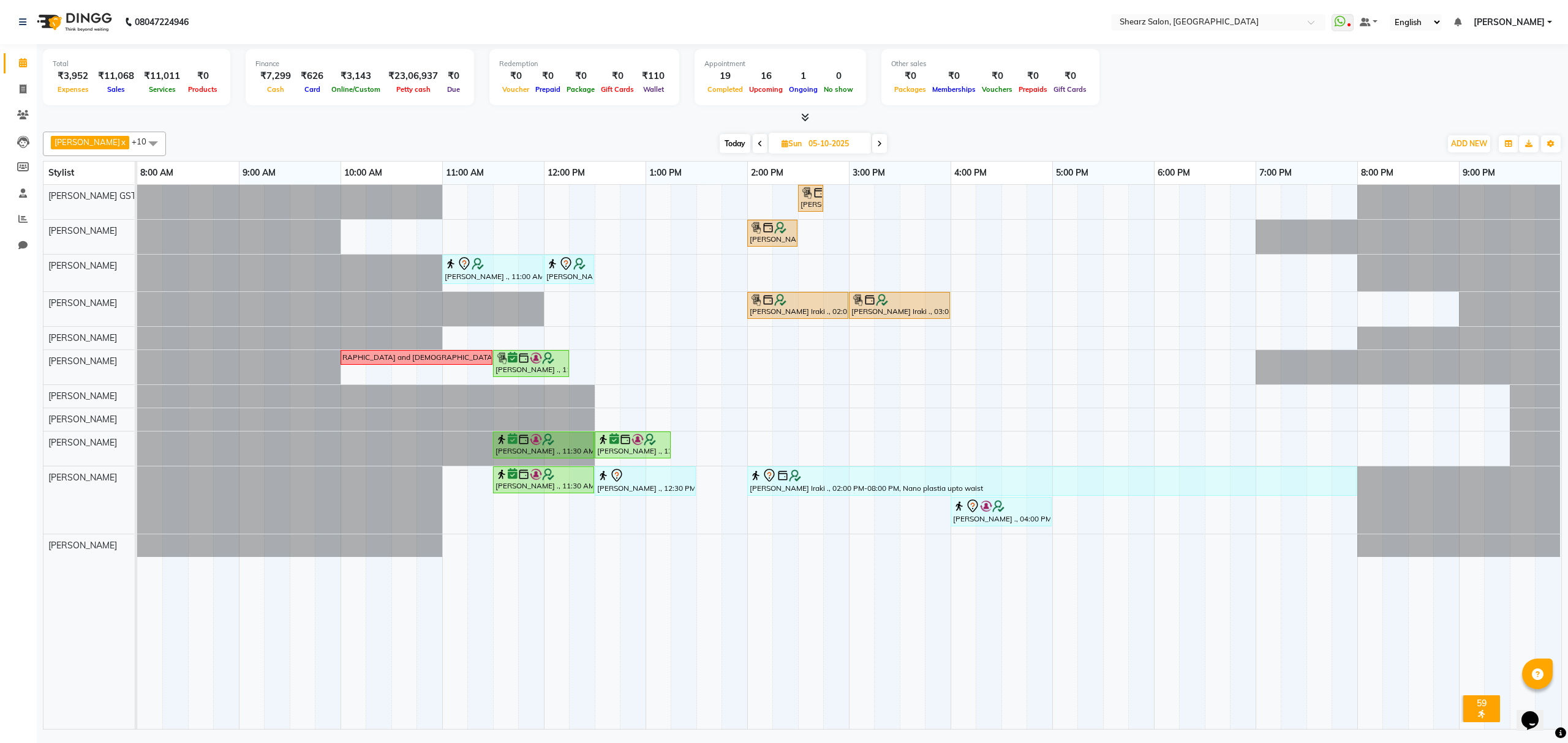
click at [721, 138] on span "Today" at bounding box center [734, 143] width 30 height 19
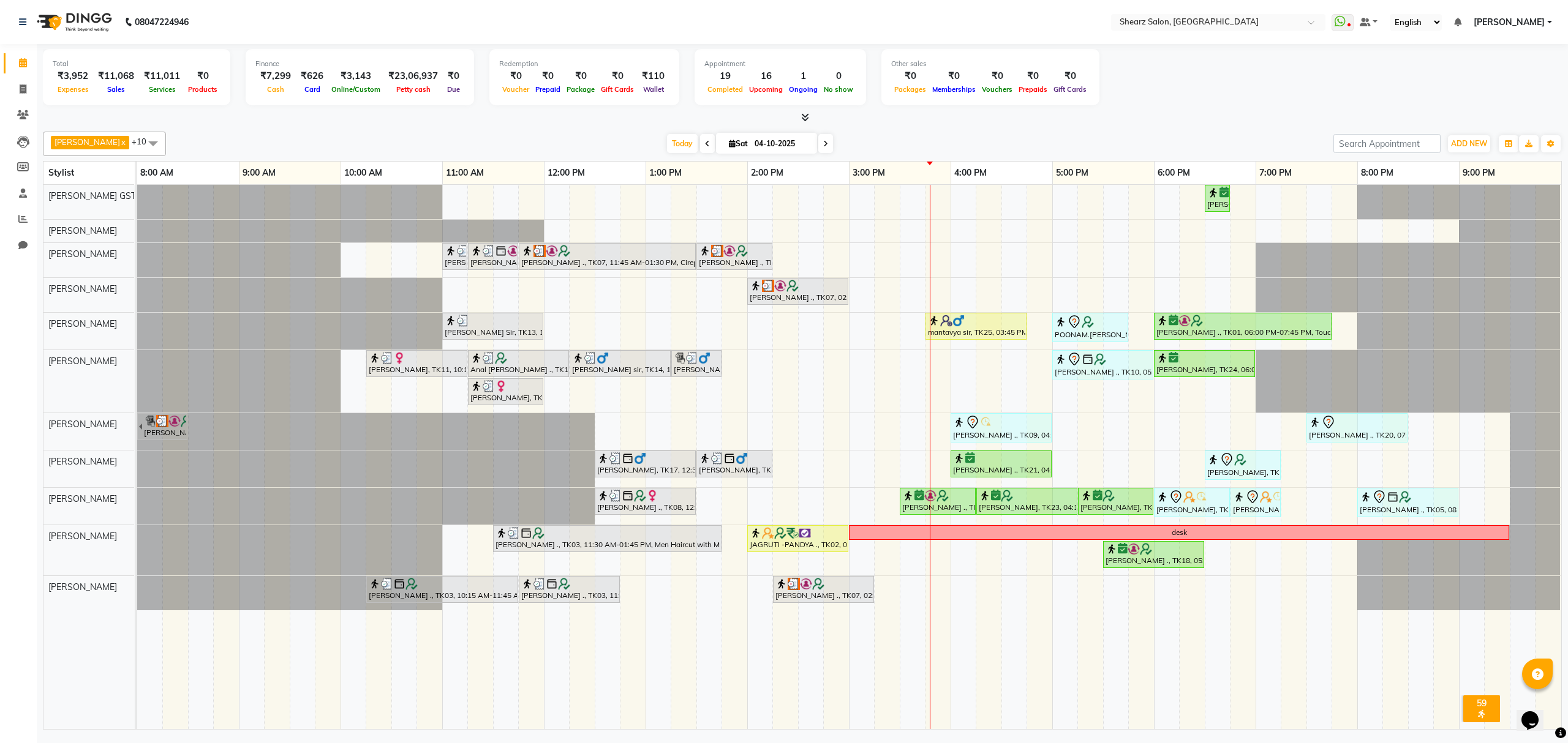
click at [818, 145] on span at bounding box center [825, 143] width 15 height 19
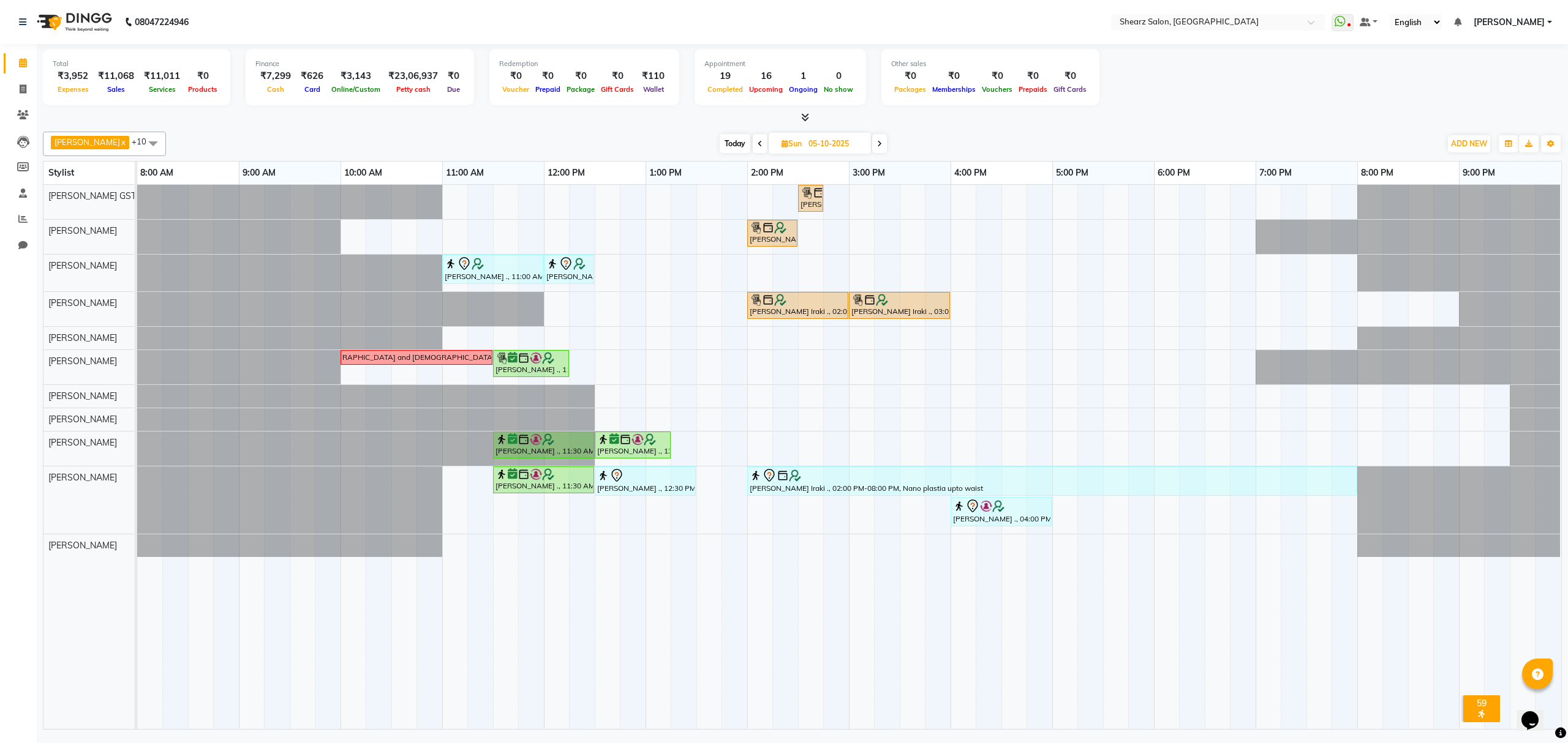
click at [730, 145] on span "Today" at bounding box center [734, 143] width 30 height 19
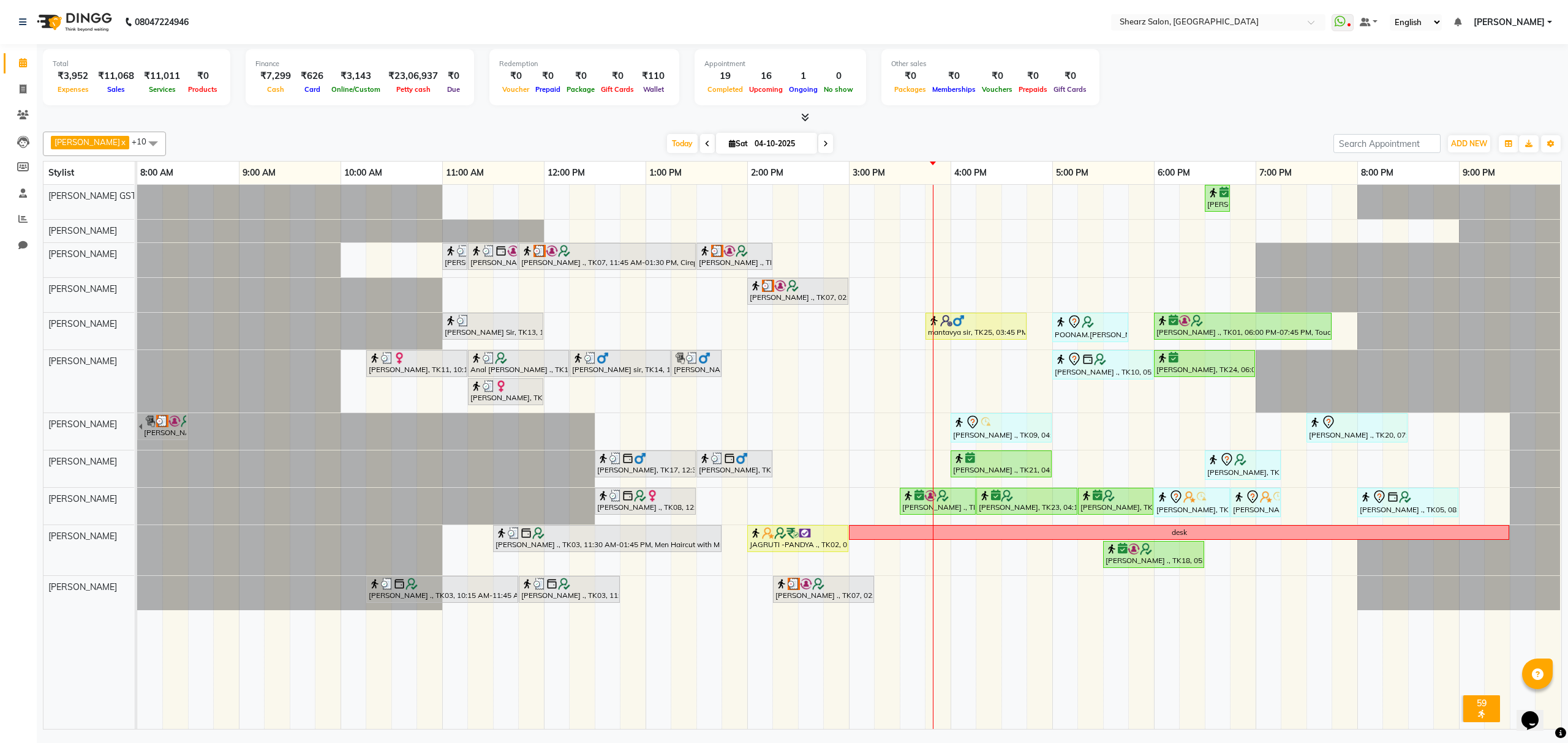
click at [823, 146] on icon at bounding box center [825, 143] width 5 height 7
type input "05-10-2025"
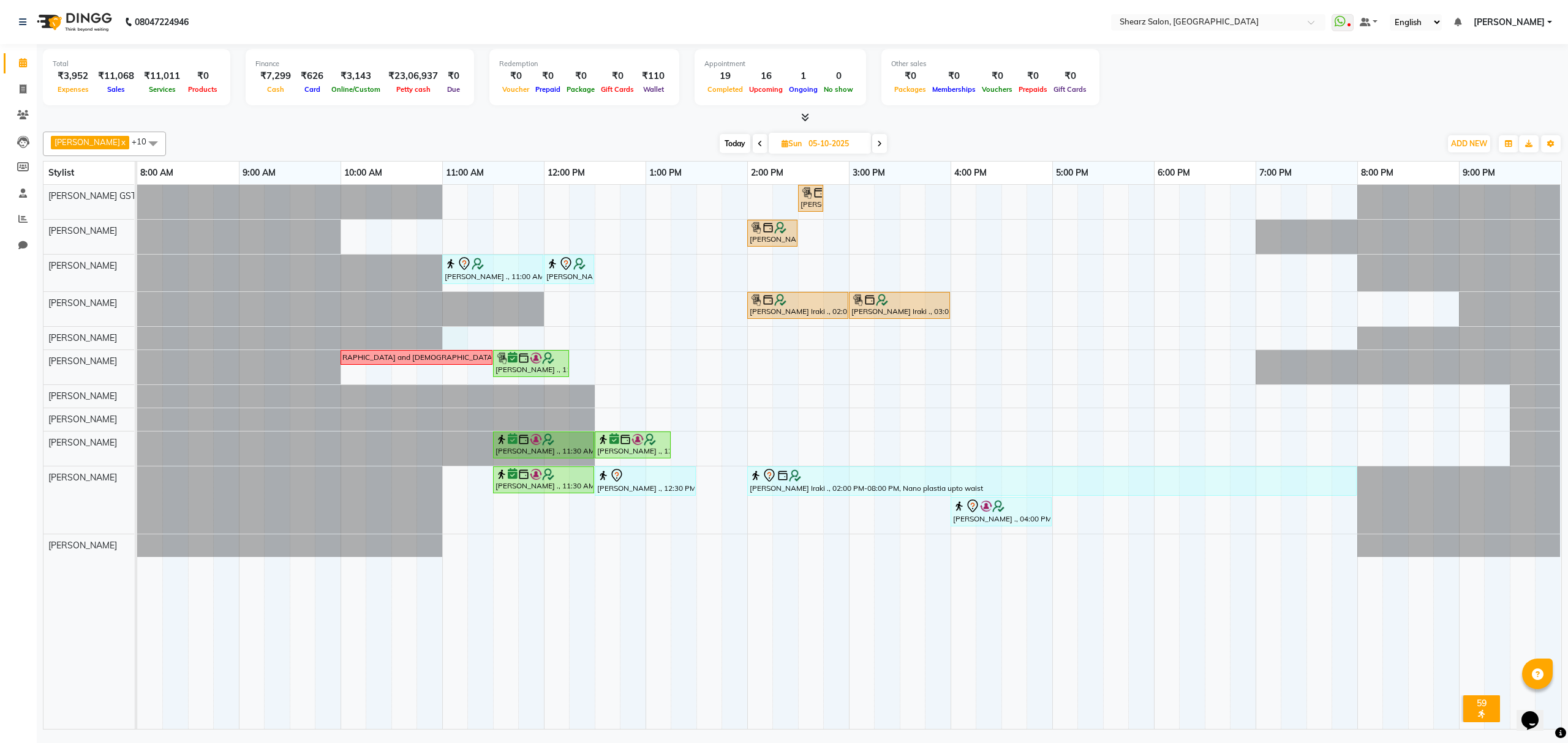
drag, startPoint x: 454, startPoint y: 340, endPoint x: 468, endPoint y: 340, distance: 14.0
click at [456, 340] on div "Kashish Iraki ., 02:30 PM-02:45 PM, Peel off underarms wax Kashish Iraki ., 02:…" at bounding box center [849, 457] width 1424 height 544
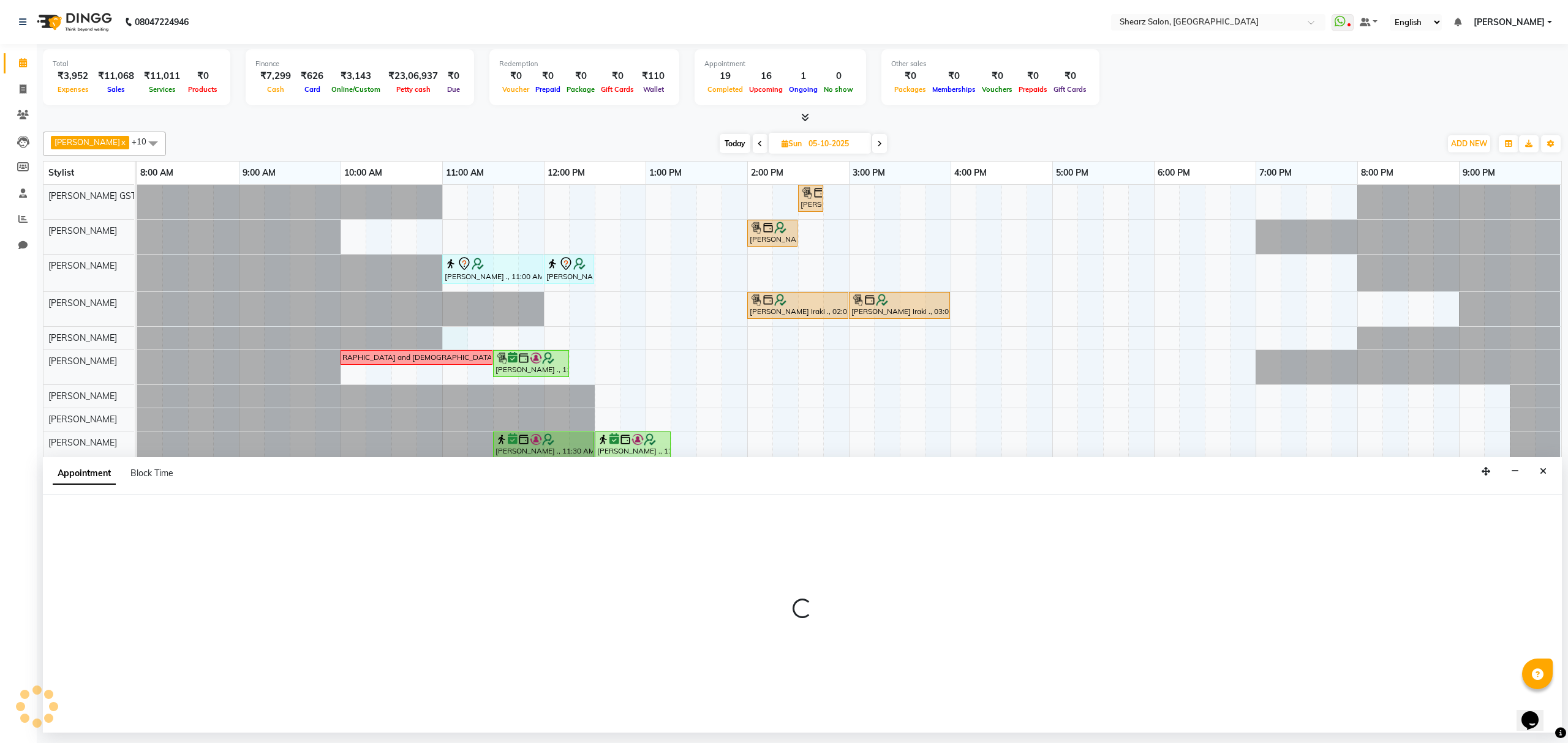
select select "77458"
select select "660"
select select "tentative"
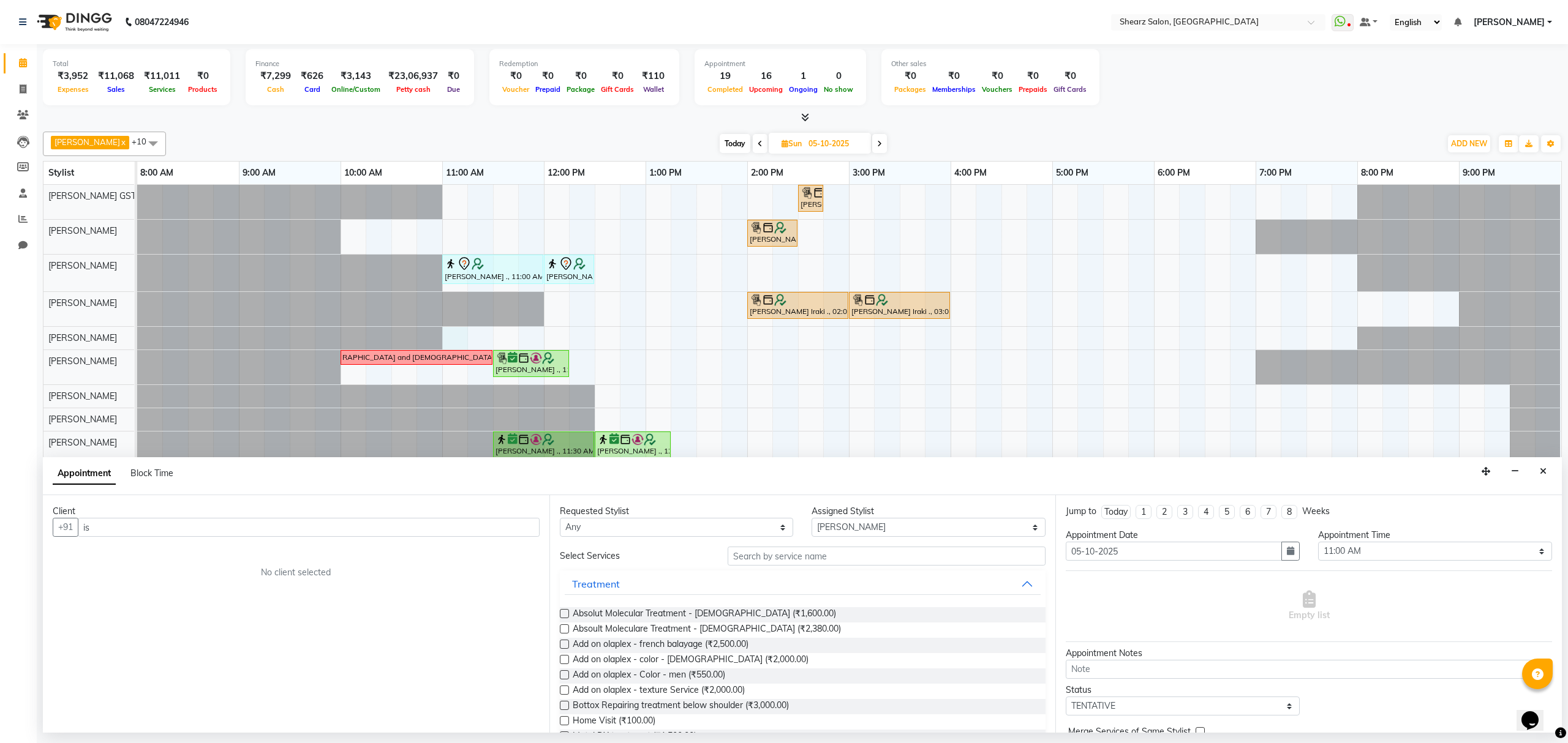
type input "i"
type input "s"
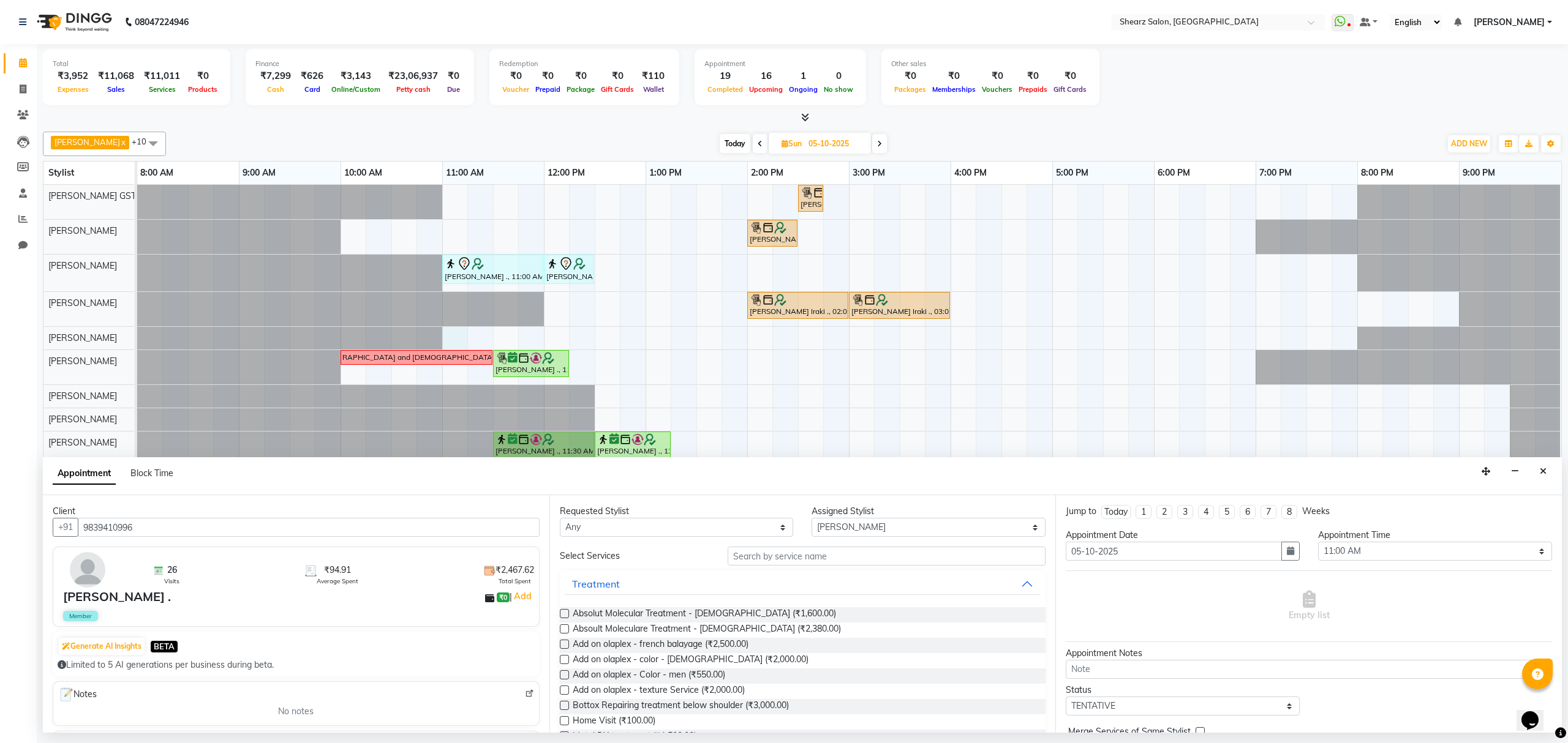
type input "9839410996"
click at [749, 552] on input "text" at bounding box center [887, 556] width 318 height 19
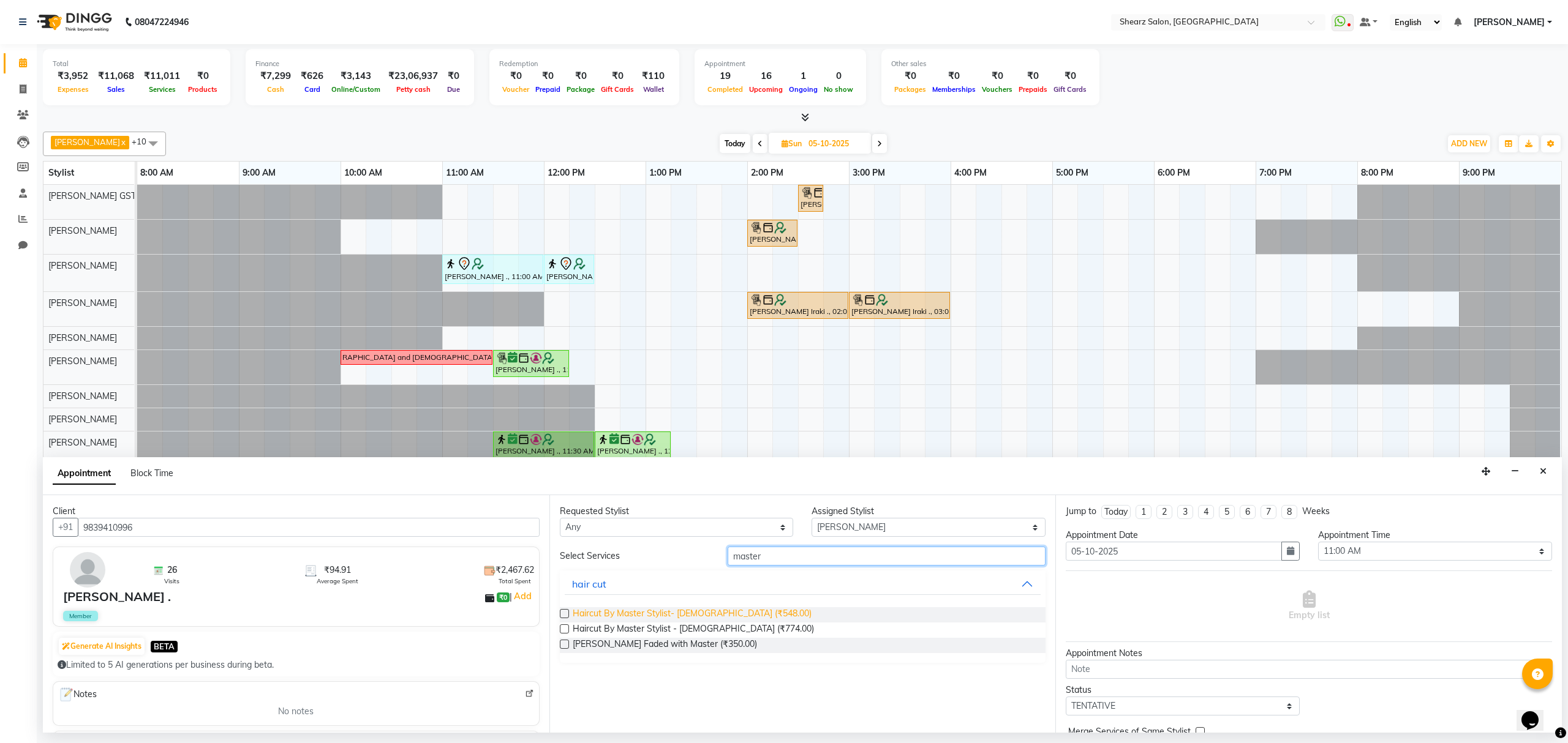
type input "master"
drag, startPoint x: 664, startPoint y: 612, endPoint x: 937, endPoint y: 620, distance: 273.1
click at [679, 613] on span "Haircut By Master Stylist- [DEMOGRAPHIC_DATA] (₹548.00)" at bounding box center [692, 615] width 239 height 15
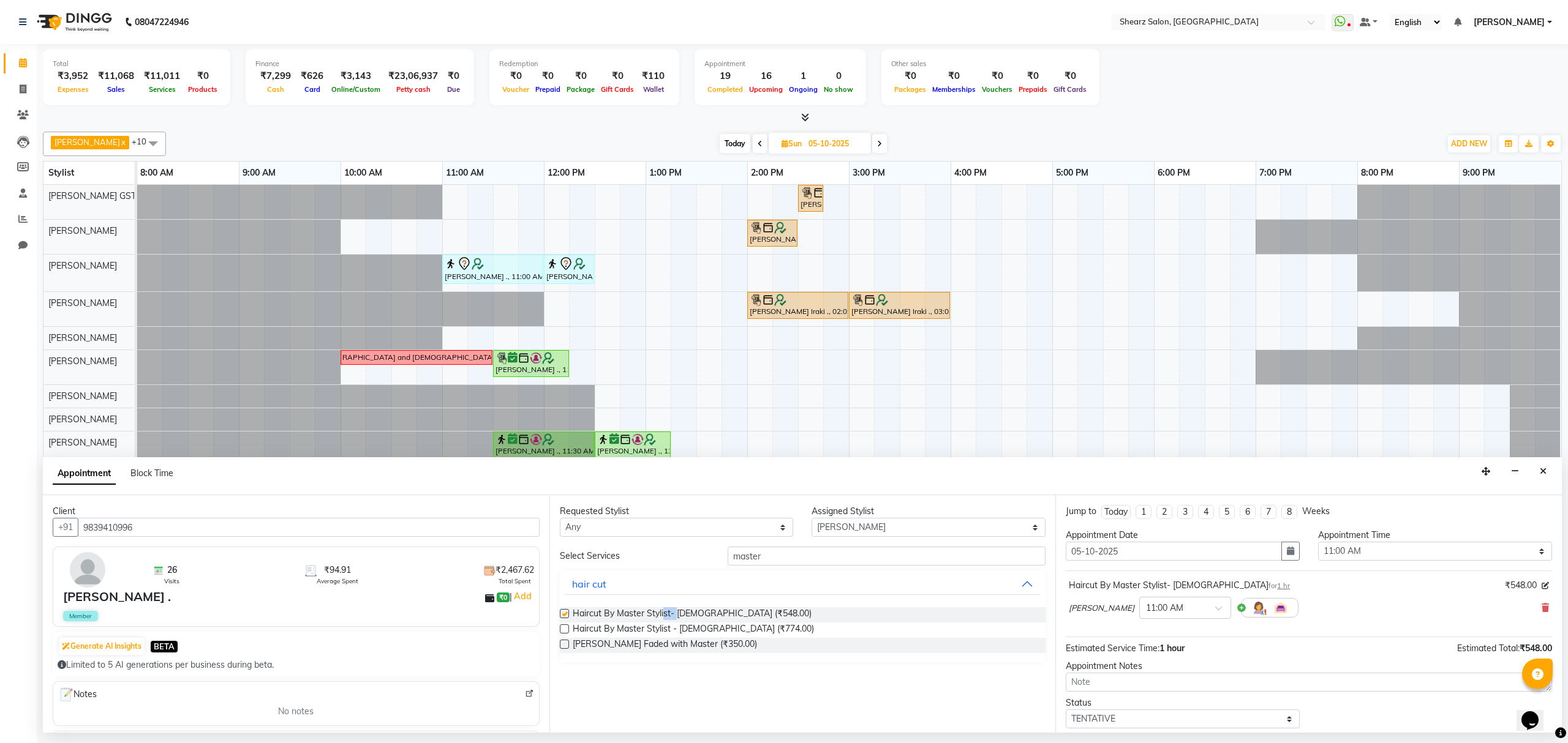
checkbox input "false"
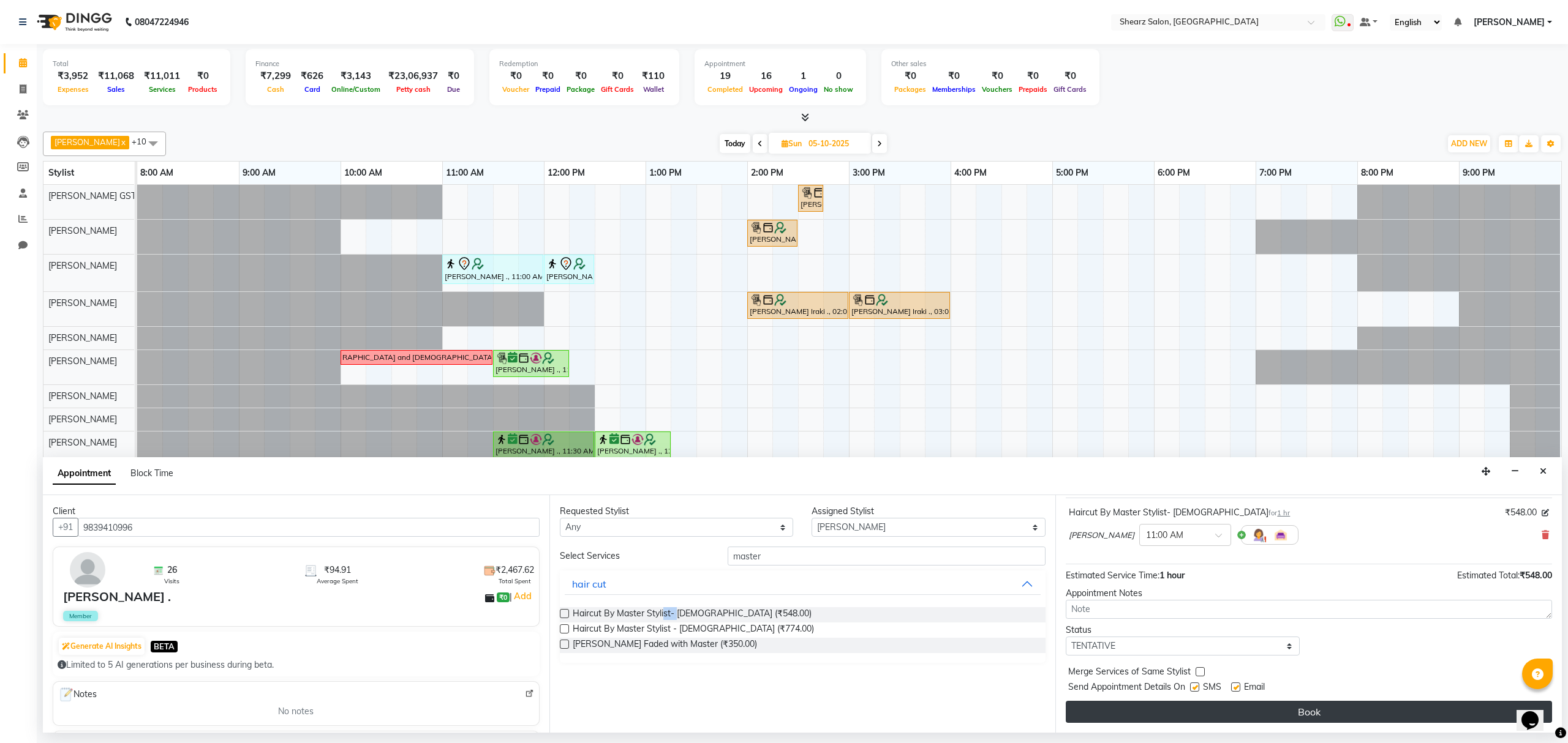
click at [1177, 708] on button "Book" at bounding box center [1309, 712] width 487 height 22
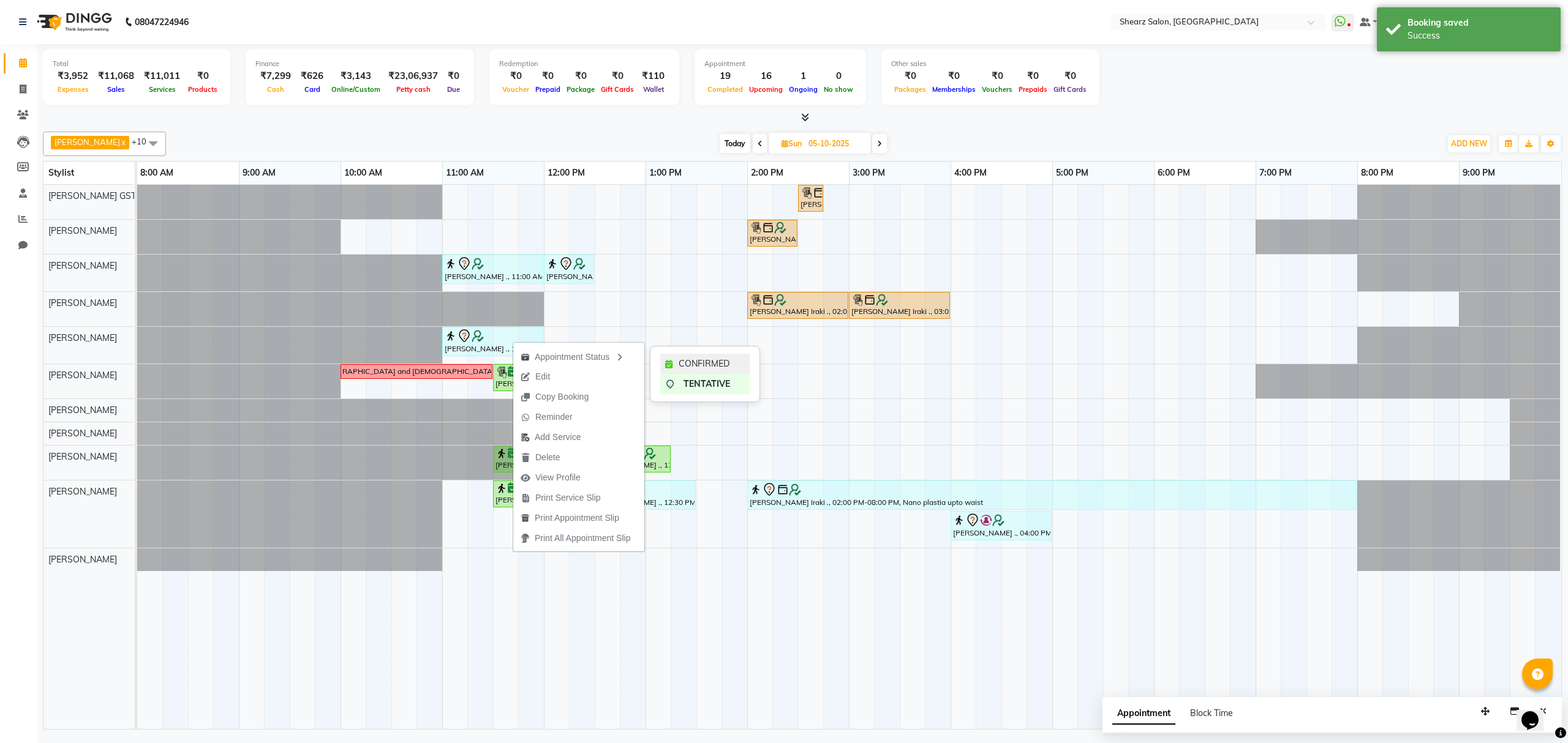
click at [677, 356] on div "CONFIRMED" at bounding box center [705, 364] width 90 height 20
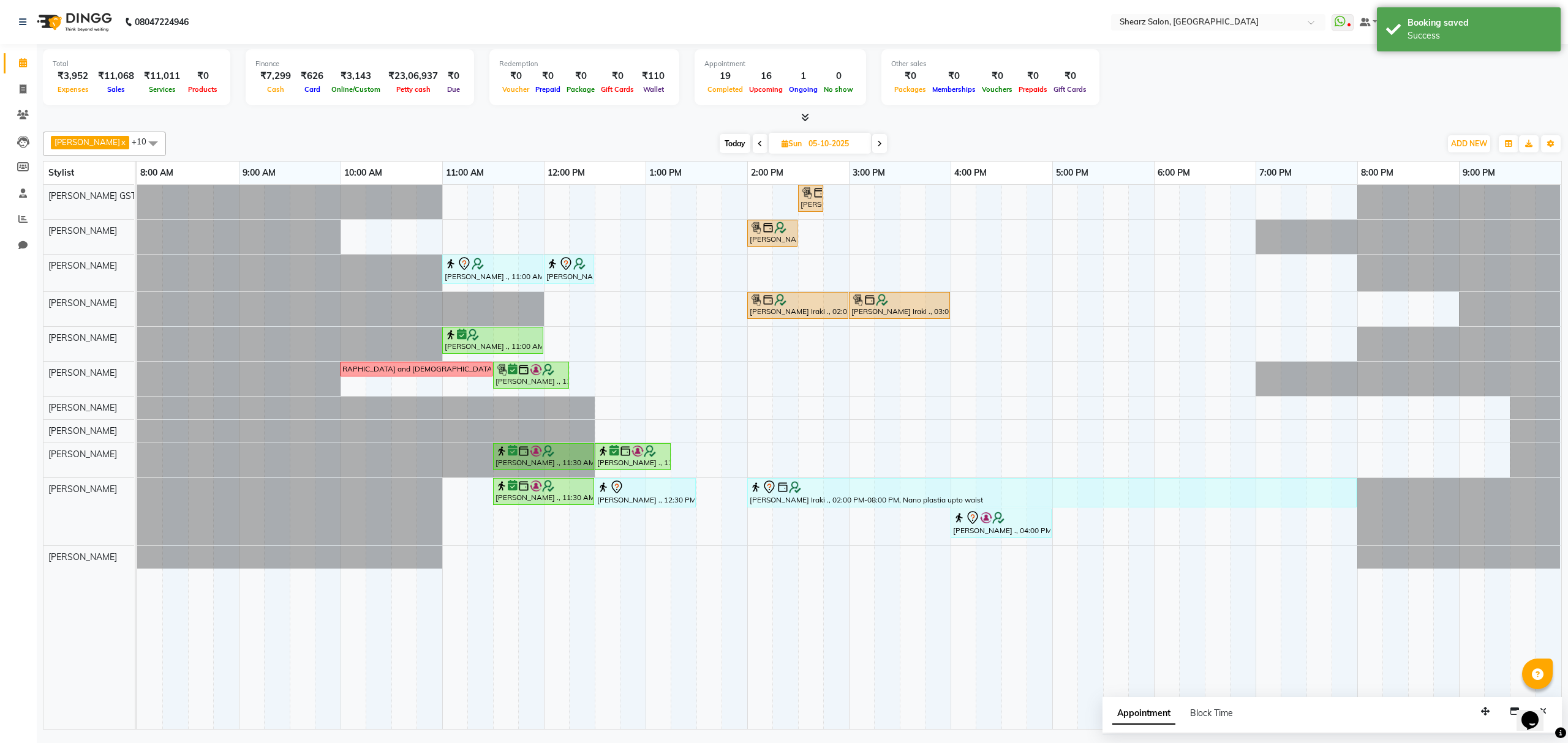
click at [726, 143] on span "Today" at bounding box center [734, 143] width 30 height 19
type input "04-10-2025"
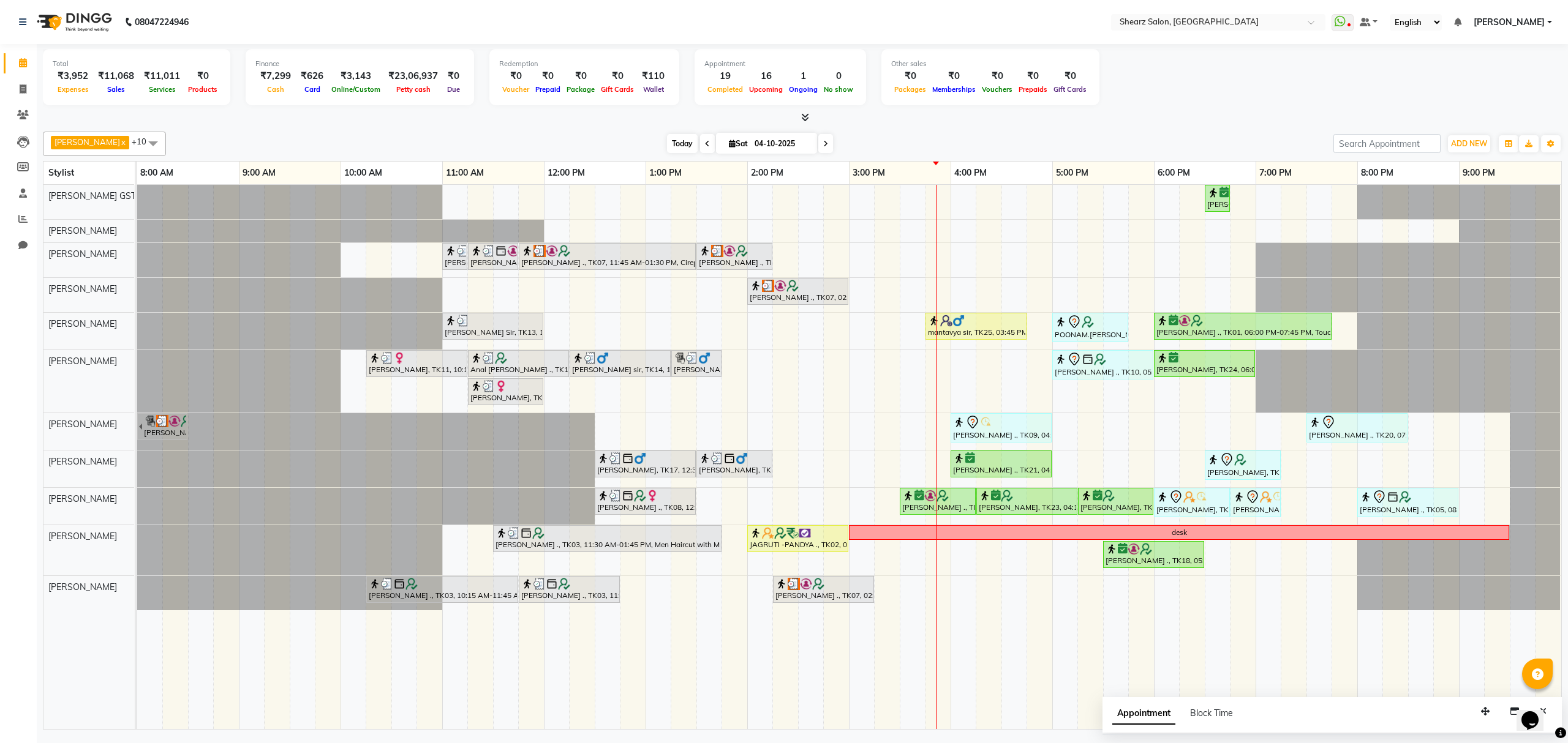
click at [669, 136] on span "Today" at bounding box center [682, 143] width 30 height 19
click at [818, 148] on span at bounding box center [825, 143] width 15 height 19
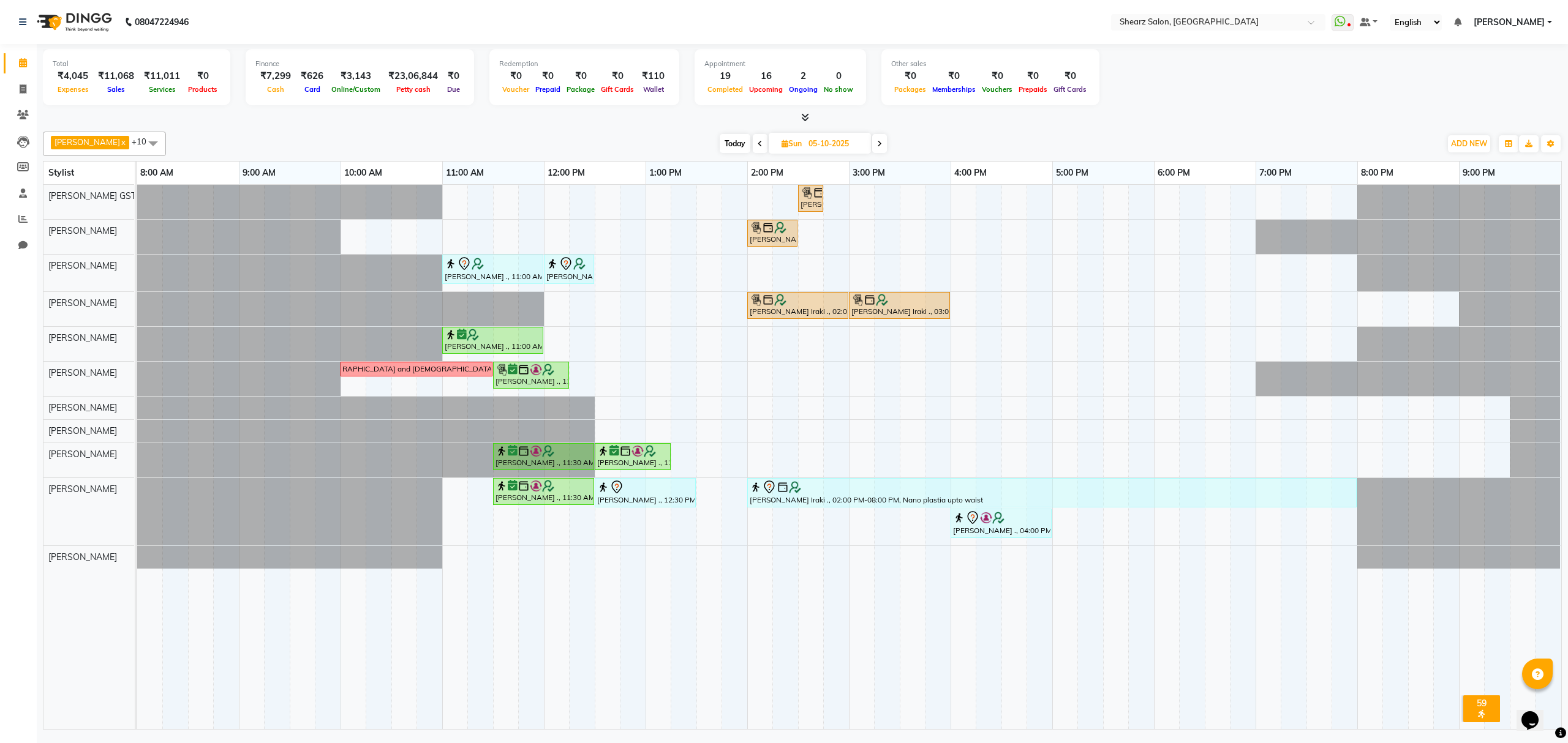
click at [730, 143] on span "Today" at bounding box center [734, 143] width 30 height 19
type input "04-10-2025"
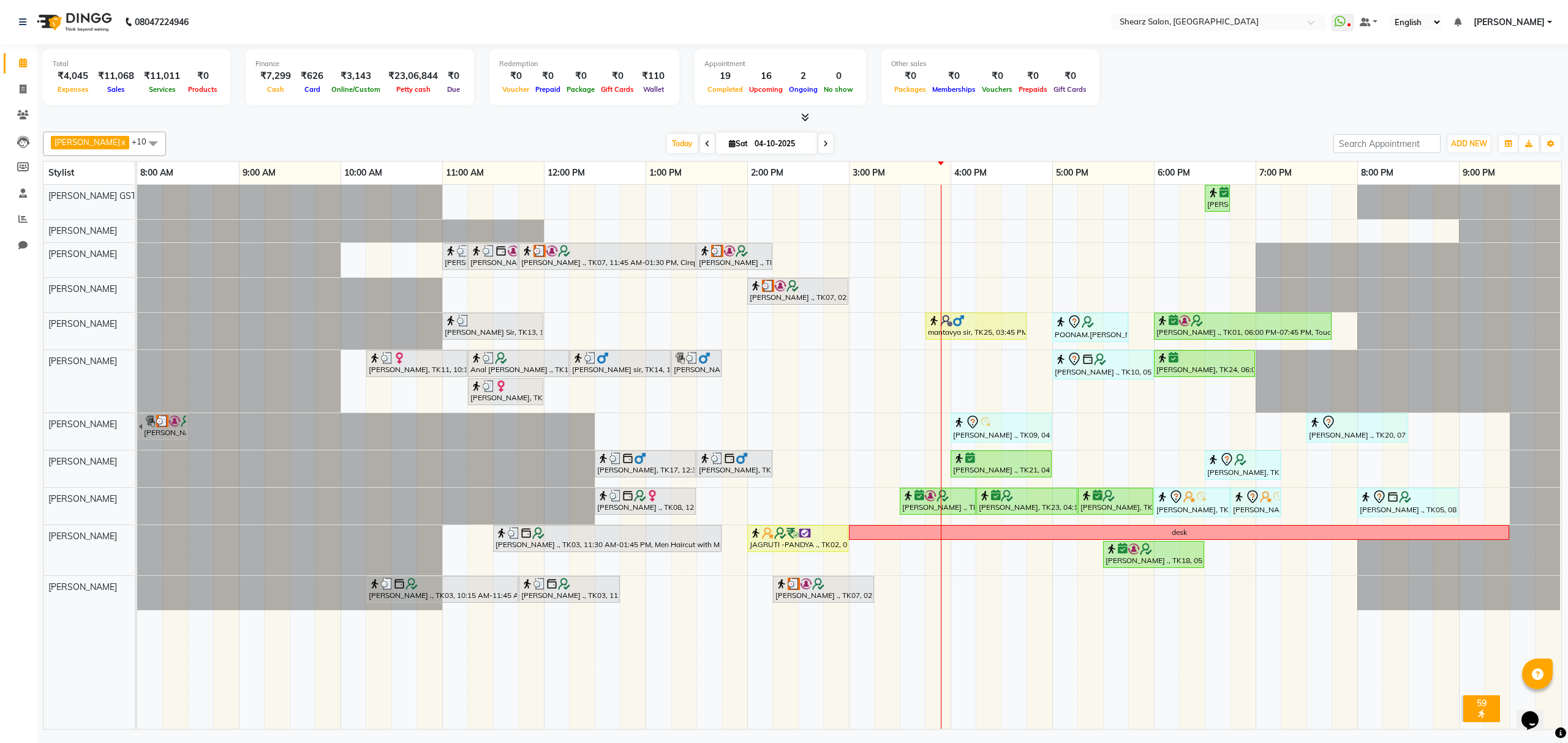
click at [939, 360] on div "[PERSON_NAME] ., TK01, 06:30 PM-06:45 PM, Eyebrow threading with senior [PERSON…" at bounding box center [849, 457] width 1424 height 544
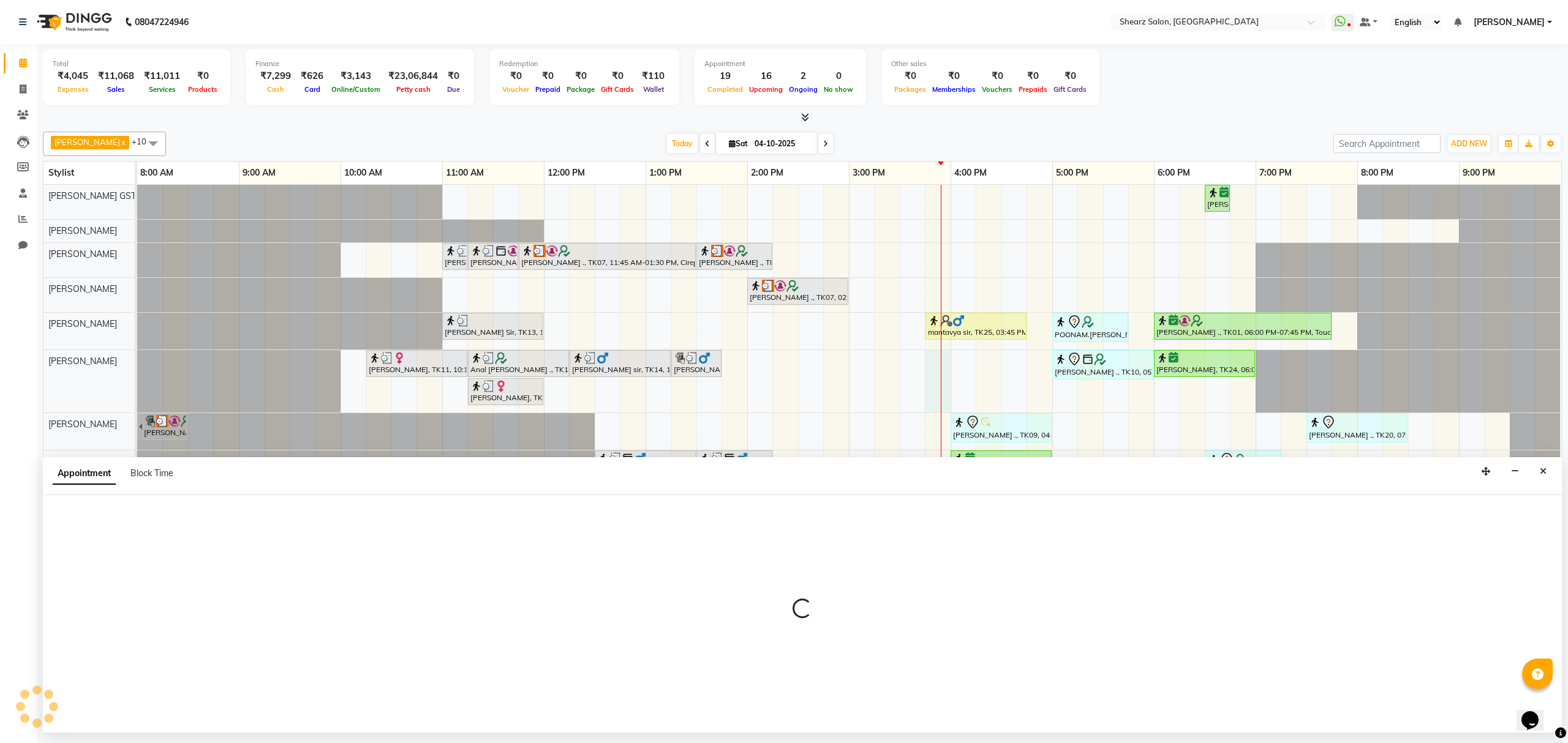
select select "77486"
select select "945"
select select "tentative"
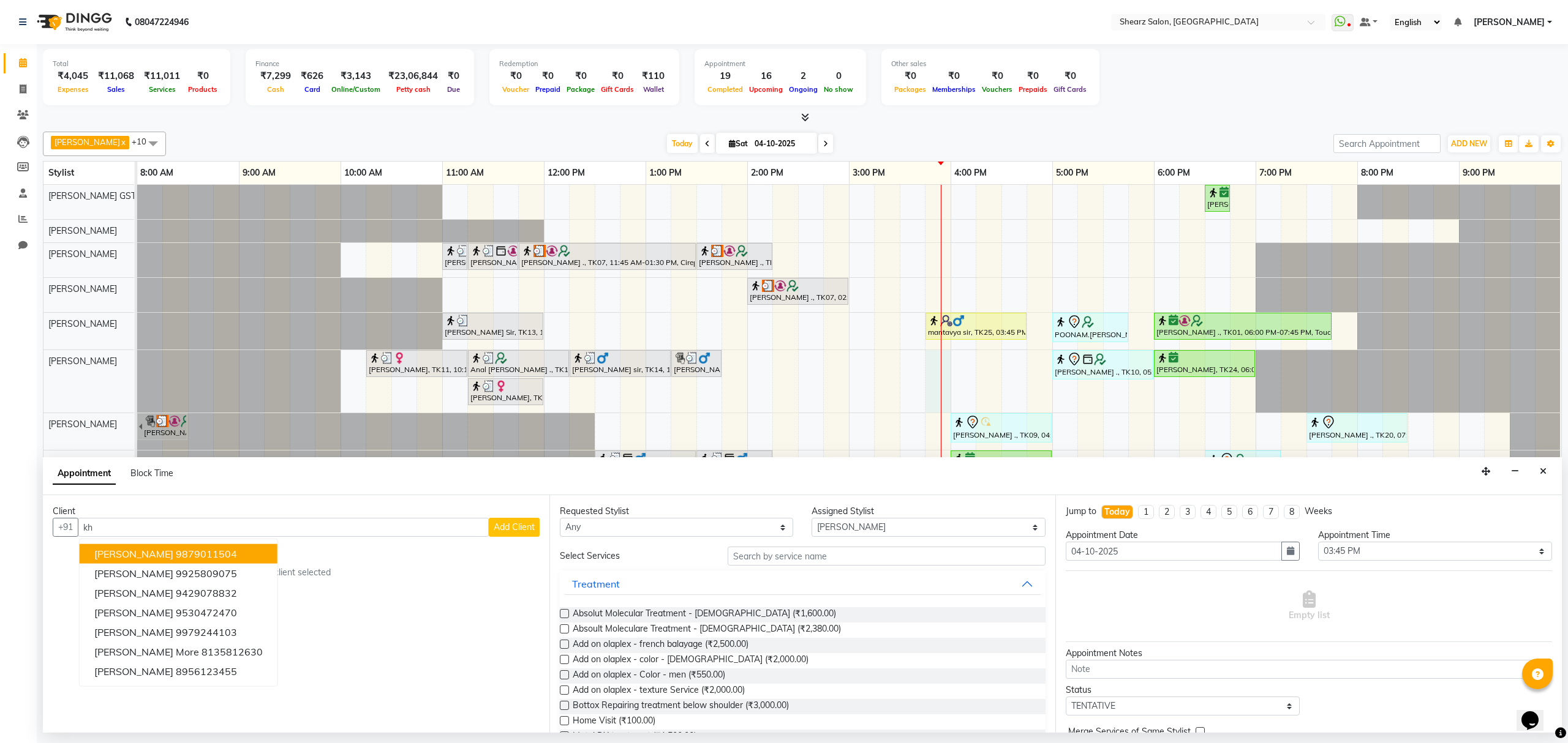
type input "k"
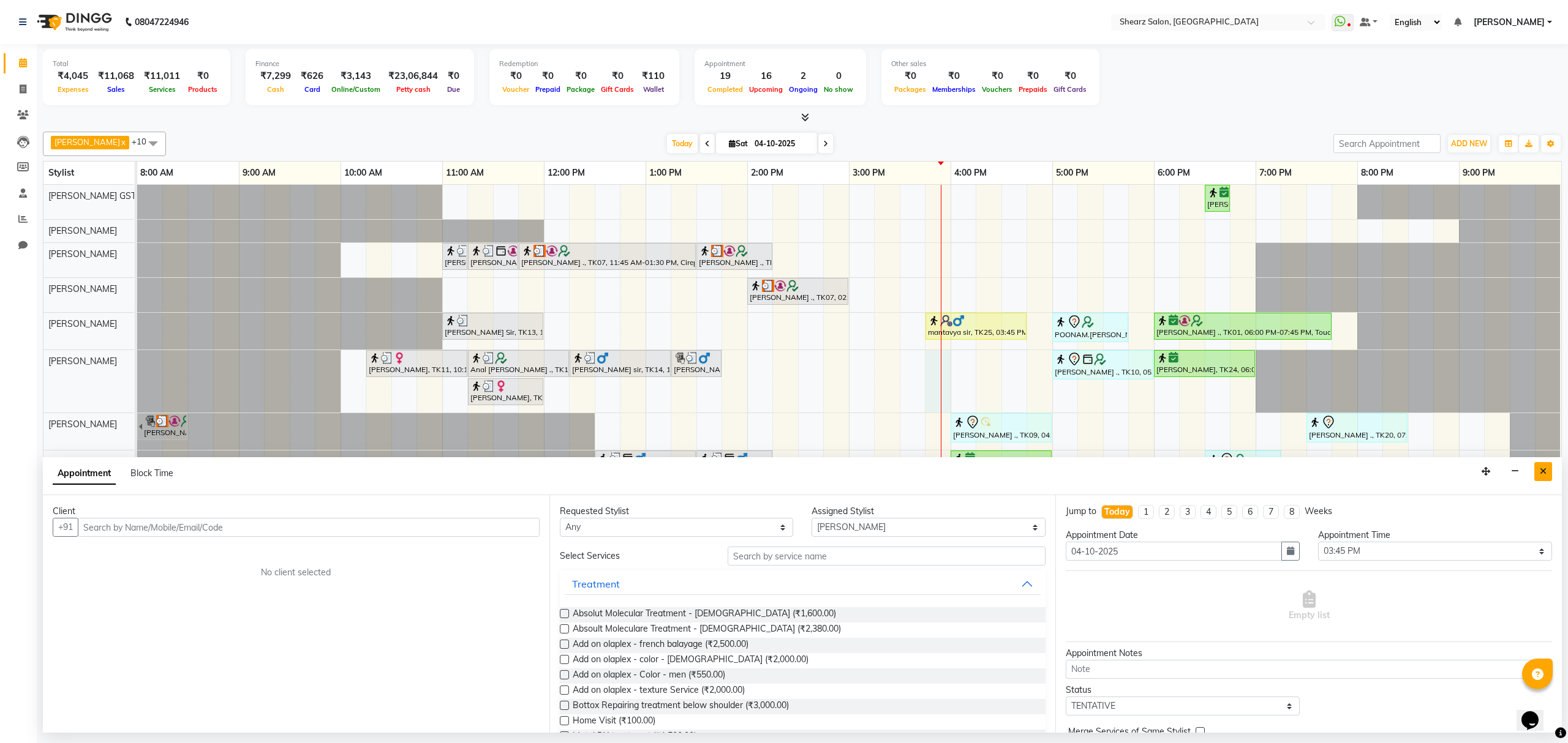
click at [1541, 475] on icon "Close" at bounding box center [1543, 472] width 7 height 9
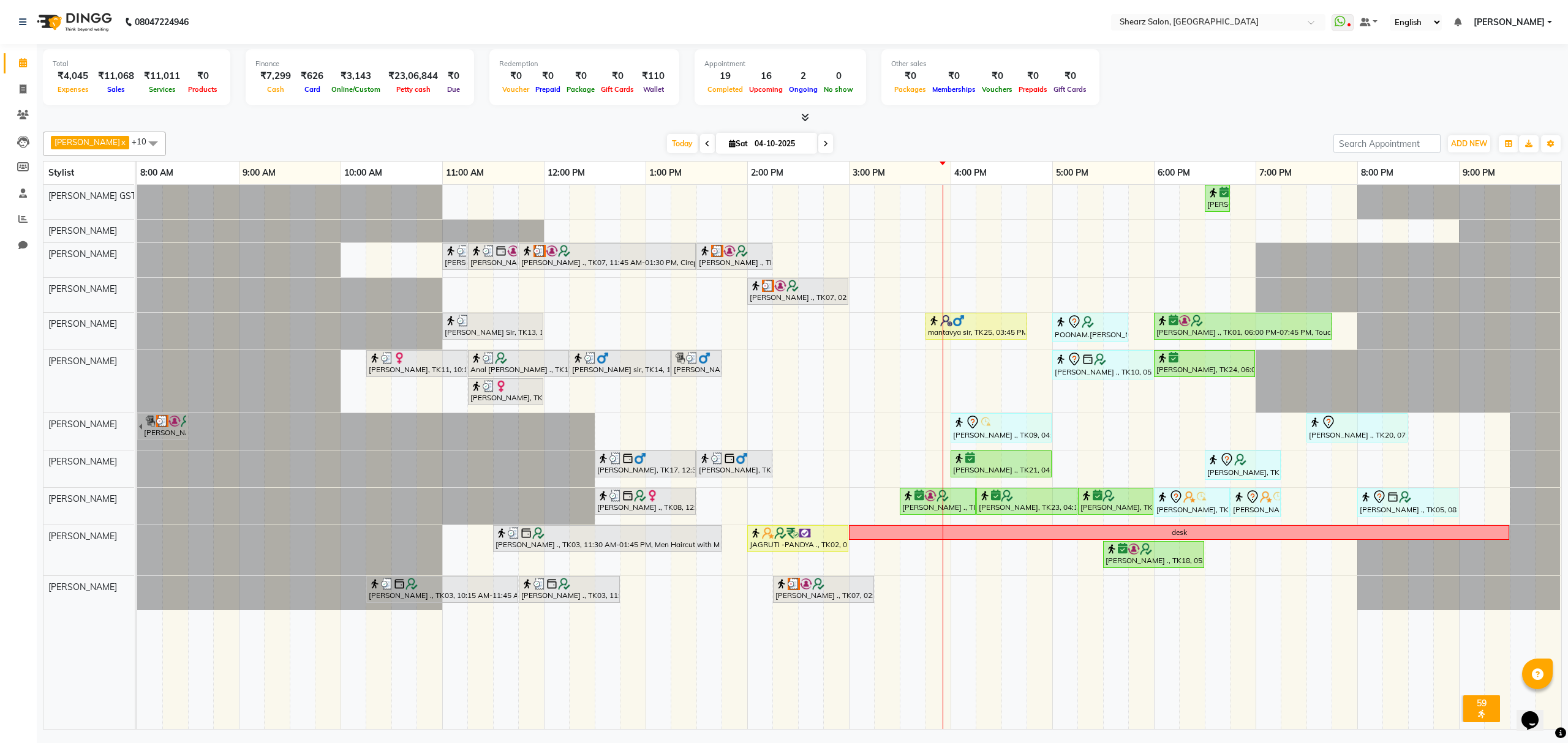
click at [937, 197] on div "[PERSON_NAME] ., TK01, 06:30 PM-06:45 PM, Eyebrow threading with senior [PERSON…" at bounding box center [849, 457] width 1424 height 544
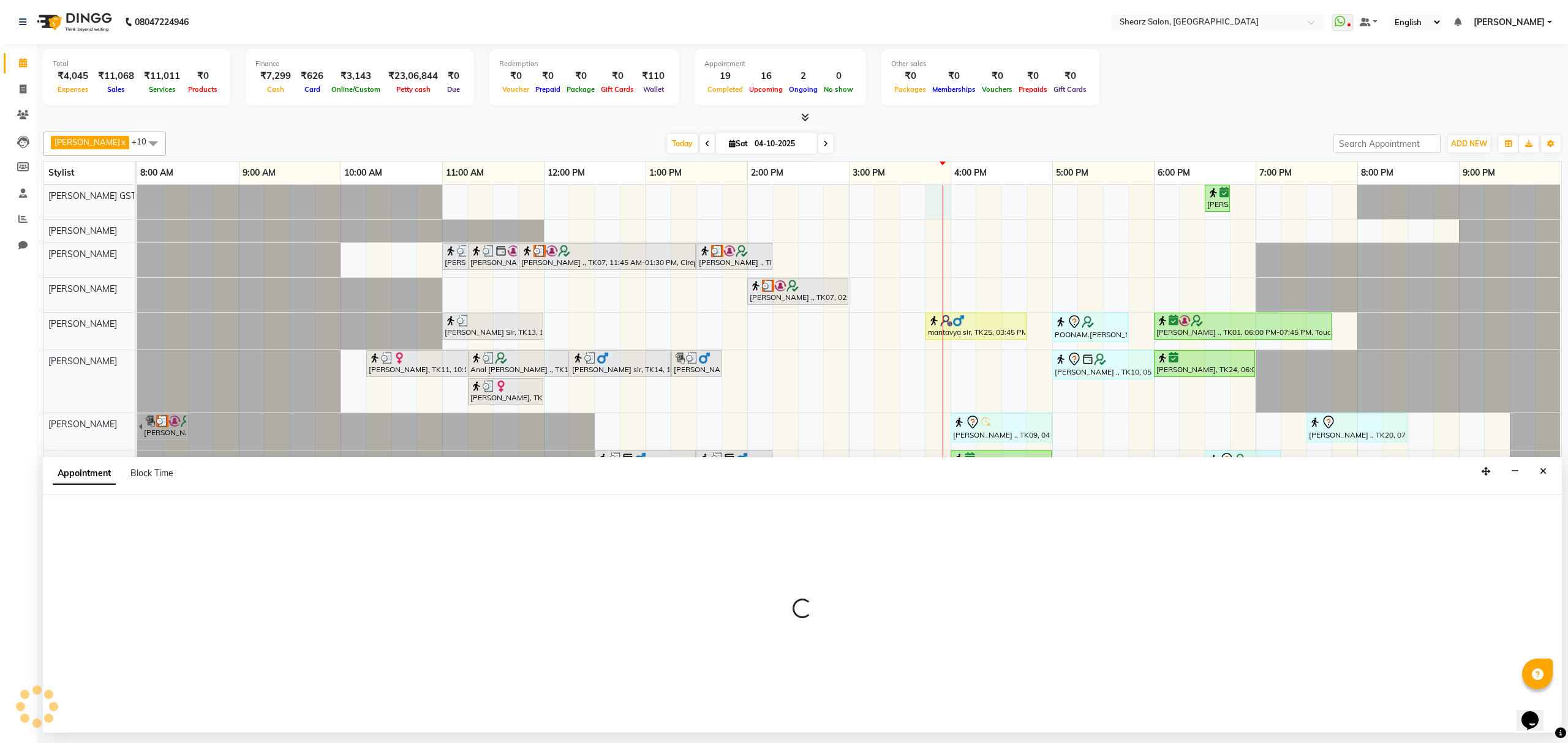
select select "77439"
select select "945"
select select "tentative"
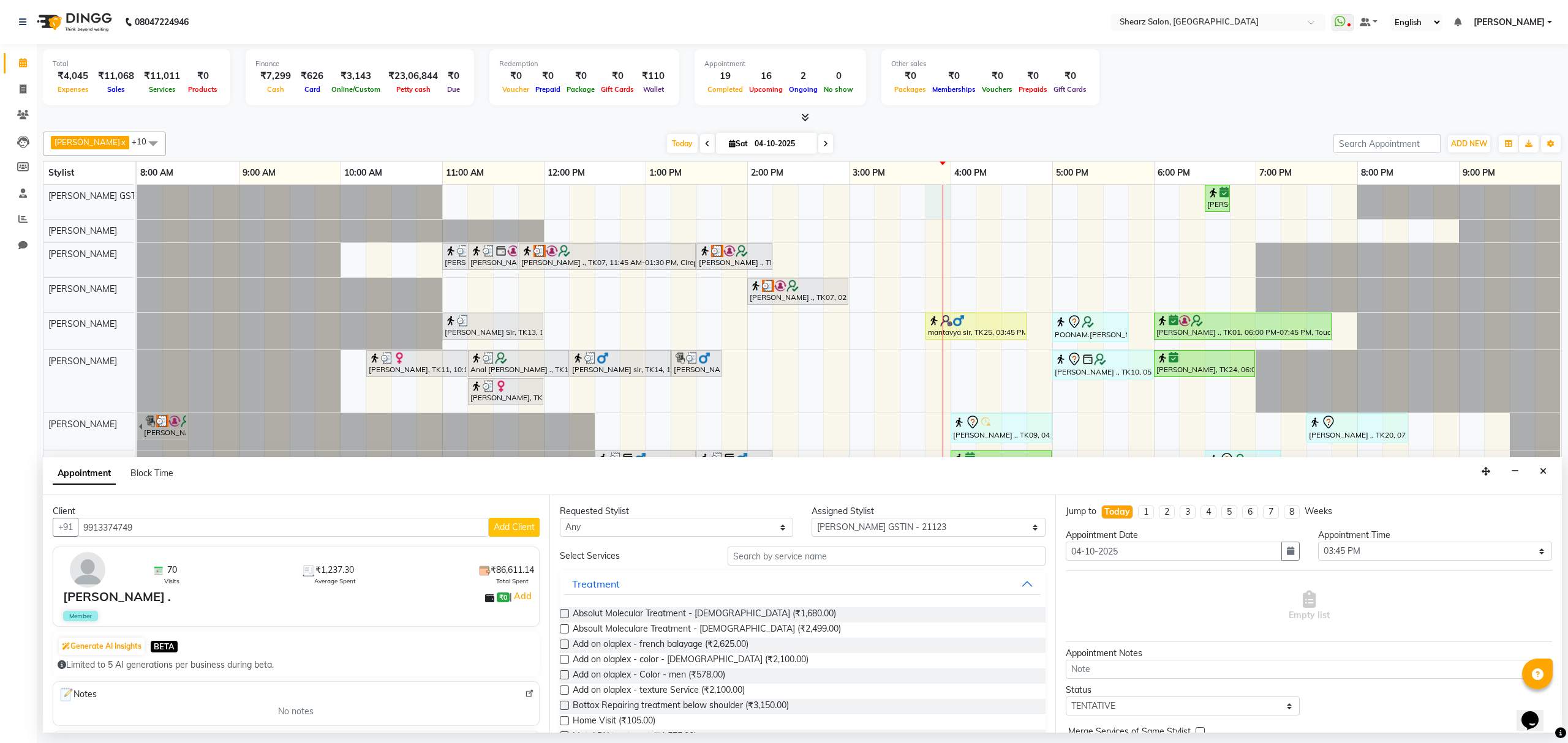
type input "9913374749"
click at [757, 551] on input "text" at bounding box center [887, 556] width 318 height 19
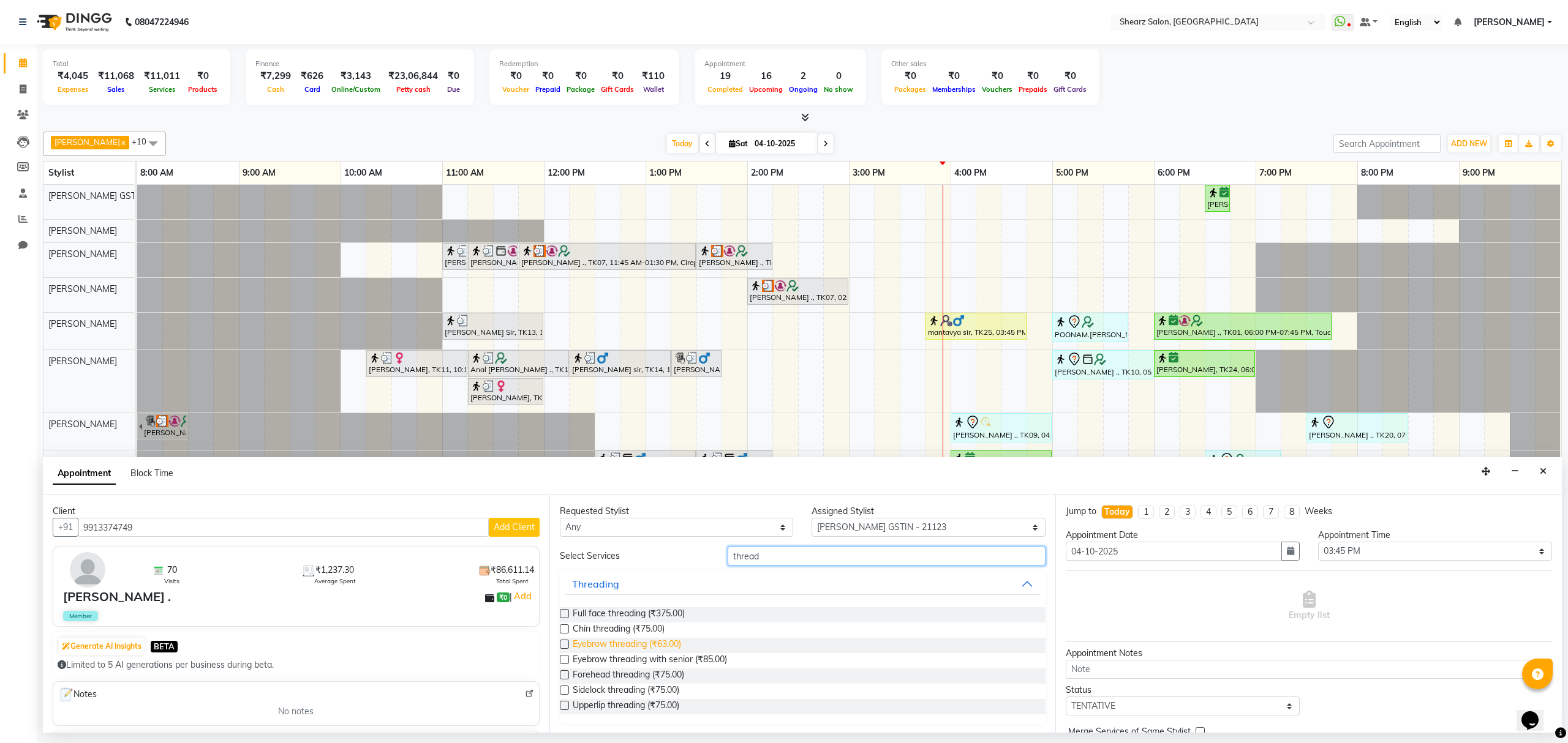
type input "thread"
click at [605, 647] on span "Eyebrow threading (₹63.00)" at bounding box center [627, 645] width 108 height 15
checkbox input "false"
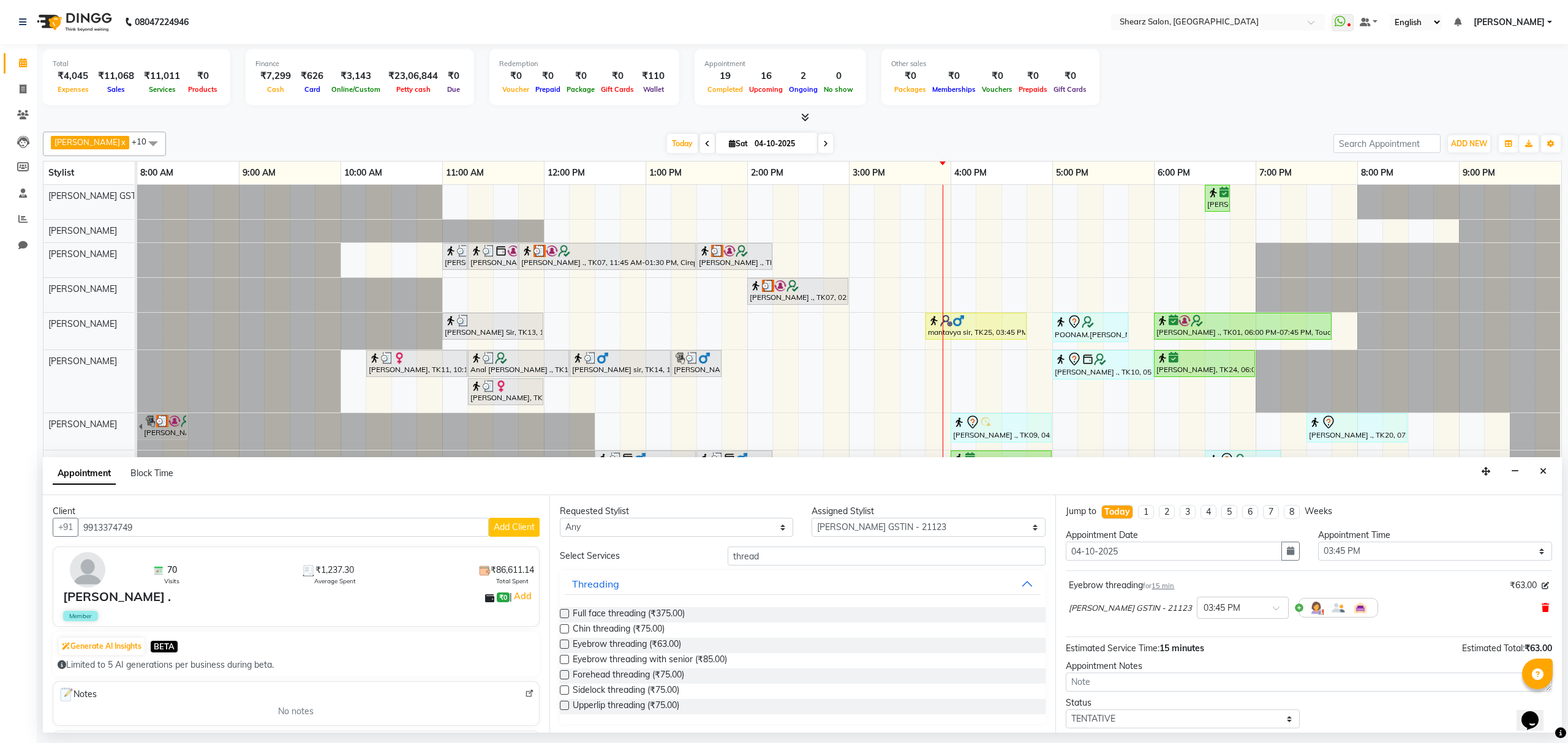
click at [1542, 606] on icon at bounding box center [1545, 608] width 7 height 9
click at [637, 657] on span "Eyebrow threading with senior (₹85.00)" at bounding box center [650, 661] width 154 height 15
checkbox input "false"
drag, startPoint x: 792, startPoint y: 559, endPoint x: 581, endPoint y: 579, distance: 211.9
click at [549, 575] on div "Requested Stylist Any [PERSON_NAME] Center 1_mgr mgr [PERSON_NAME] [PERSON_NAME…" at bounding box center [803, 614] width 507 height 238
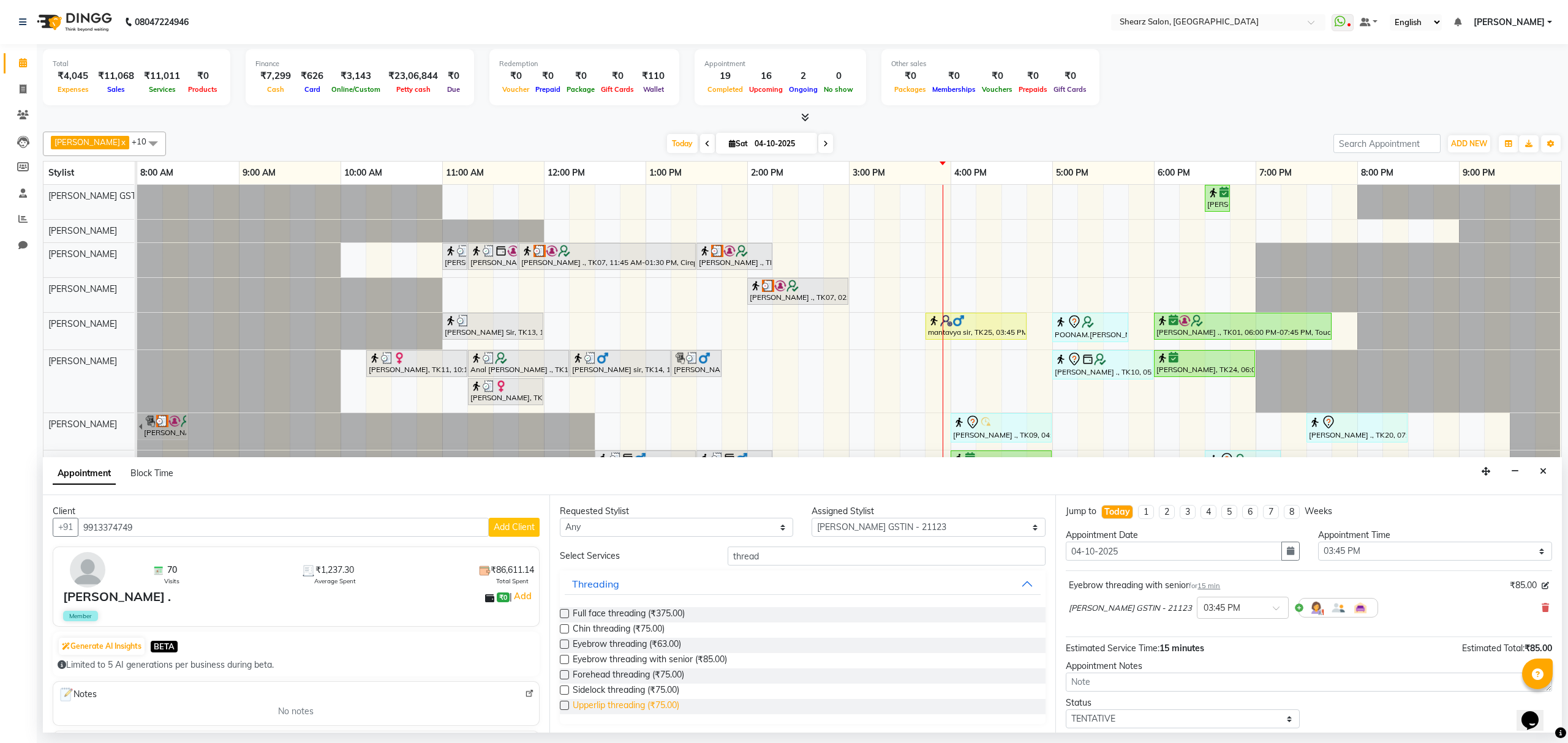
click at [621, 711] on span "Upperlip threading (₹75.00)" at bounding box center [626, 707] width 106 height 15
checkbox input "false"
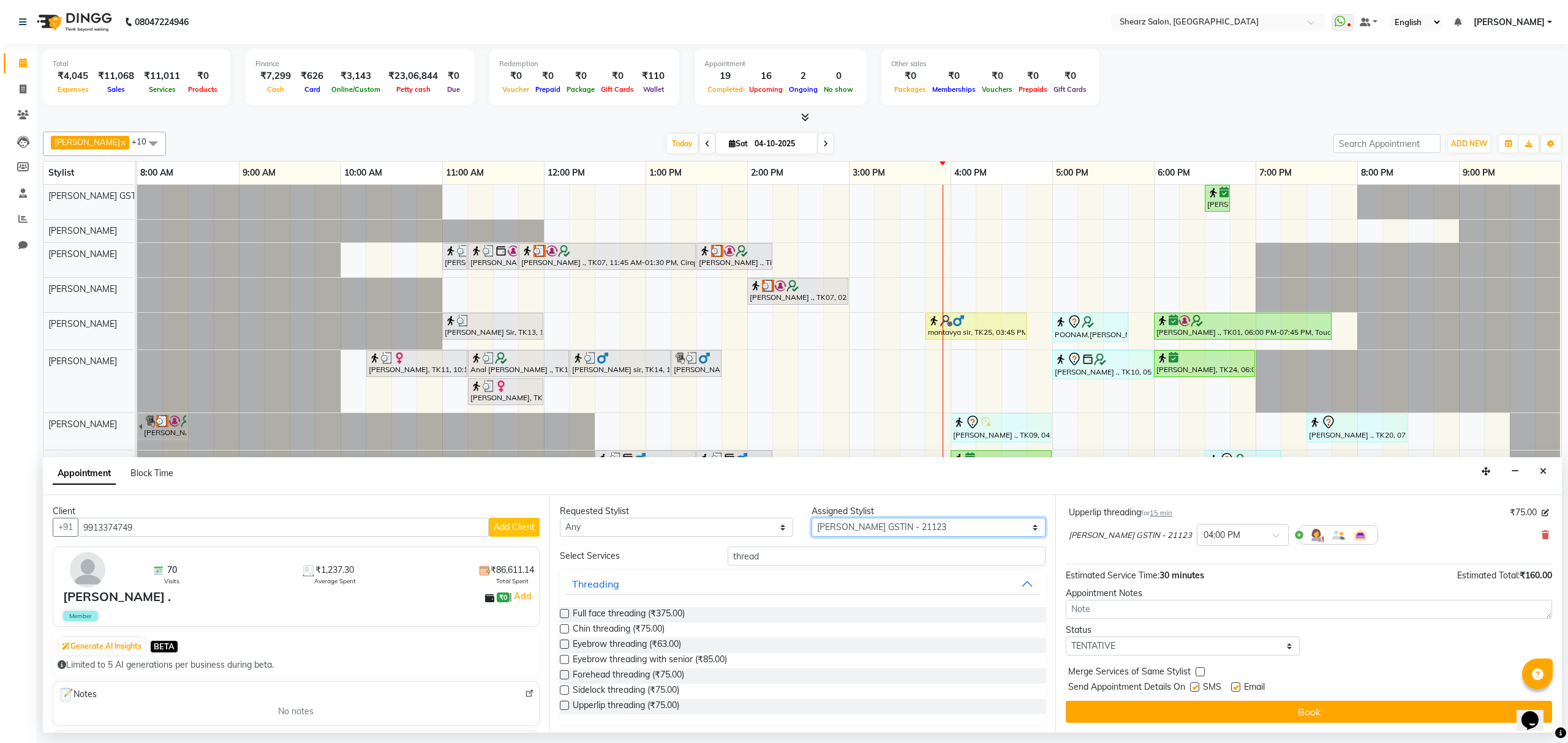
click at [898, 524] on select "Select [PERSON_NAME] Center 1_mgr mgr [PERSON_NAME] [PERSON_NAME] [PERSON_NAME]…" at bounding box center [928, 527] width 234 height 19
select select "77486"
click at [811, 519] on select "Select [PERSON_NAME] Center 1_mgr mgr [PERSON_NAME] [PERSON_NAME] [PERSON_NAME]…" at bounding box center [928, 527] width 234 height 19
type input "touc"
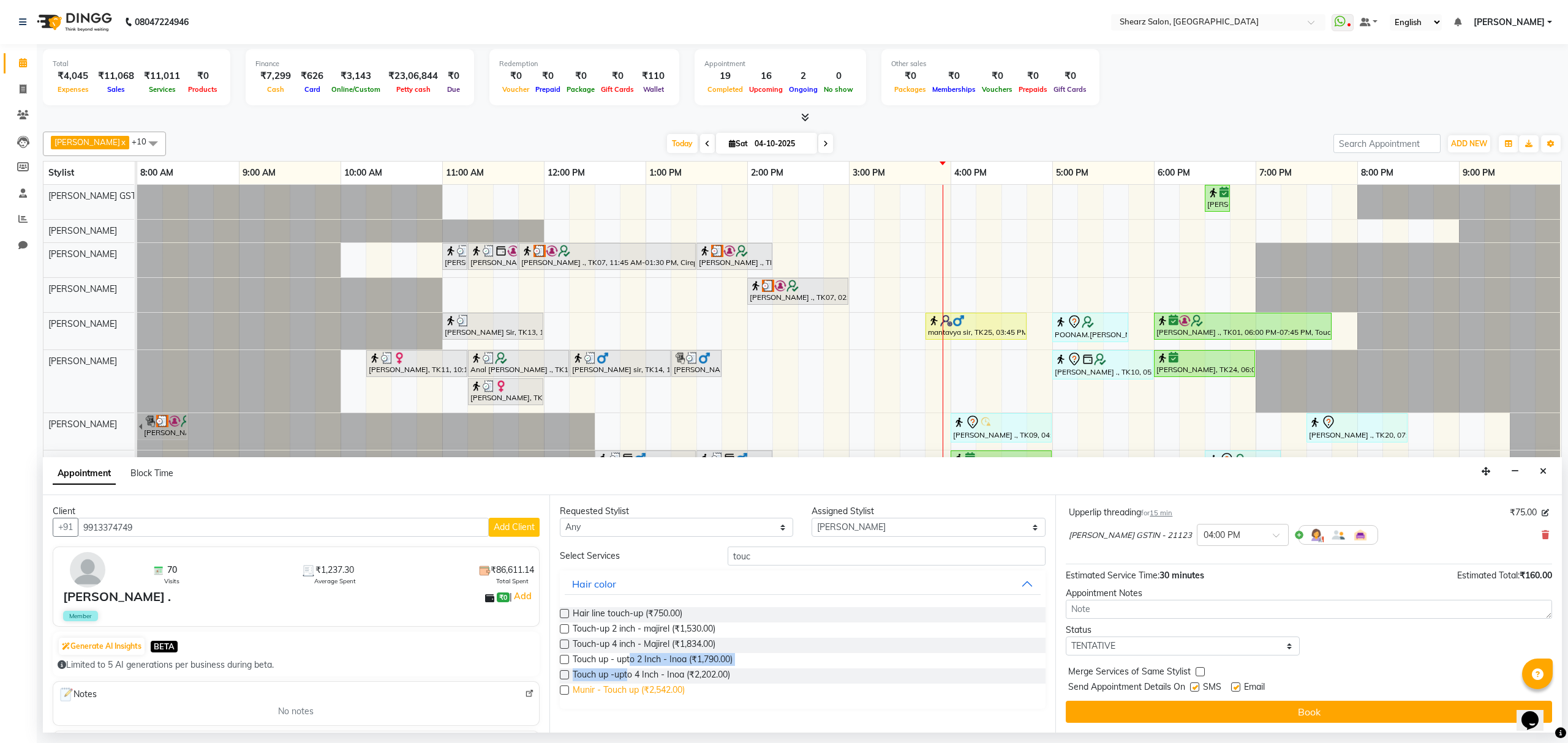
drag, startPoint x: 630, startPoint y: 664, endPoint x: 625, endPoint y: 684, distance: 20.6
click at [629, 684] on div "Hair line touch-up (₹750.00) Touch-up 2 inch - majirel (₹1,530.00) Touch-up 4 i…" at bounding box center [803, 653] width 487 height 111
click at [644, 661] on span "Touch up - upto 2 Inch - Inoa (₹1,790.00)" at bounding box center [652, 661] width 160 height 15
checkbox input "false"
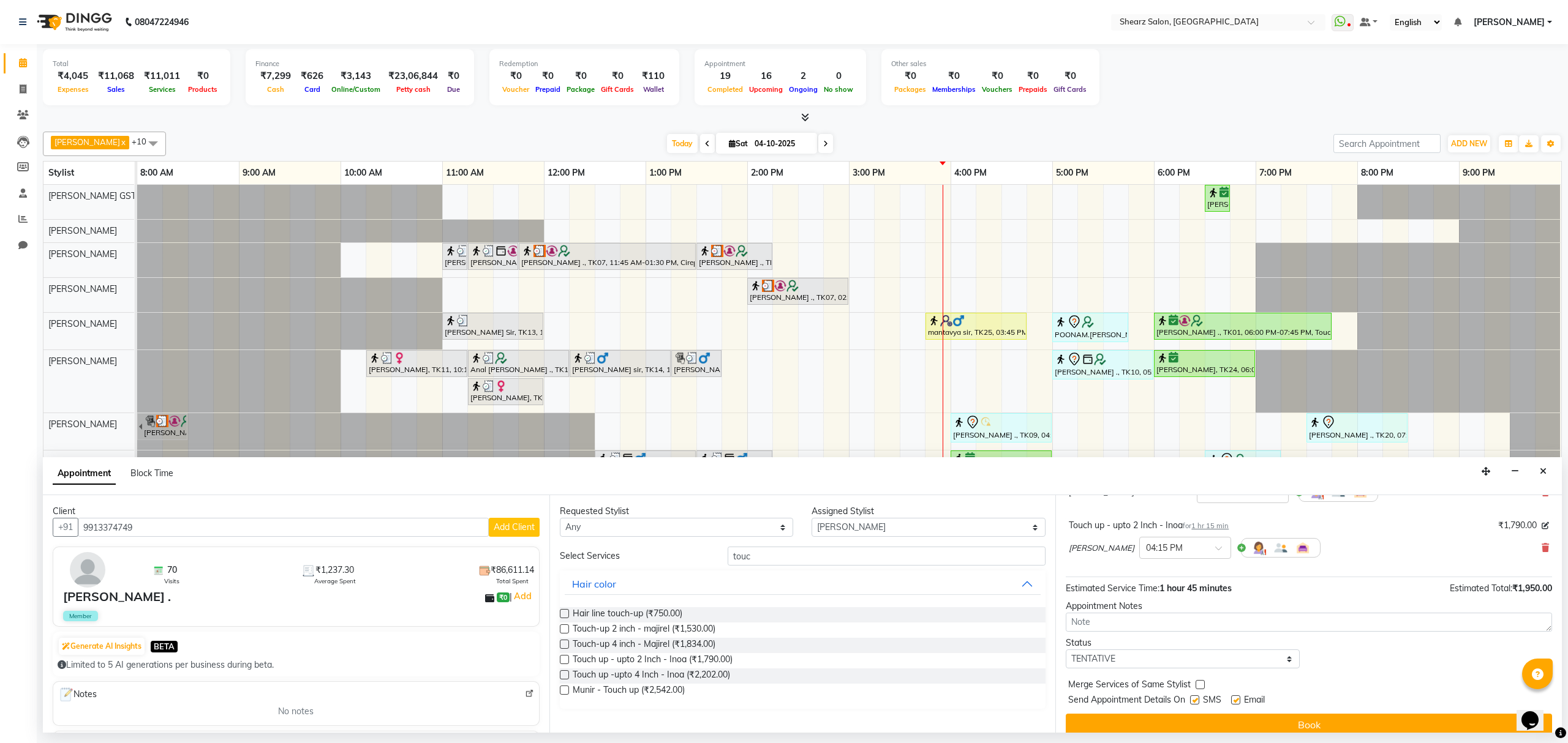
scroll to position [186, 0]
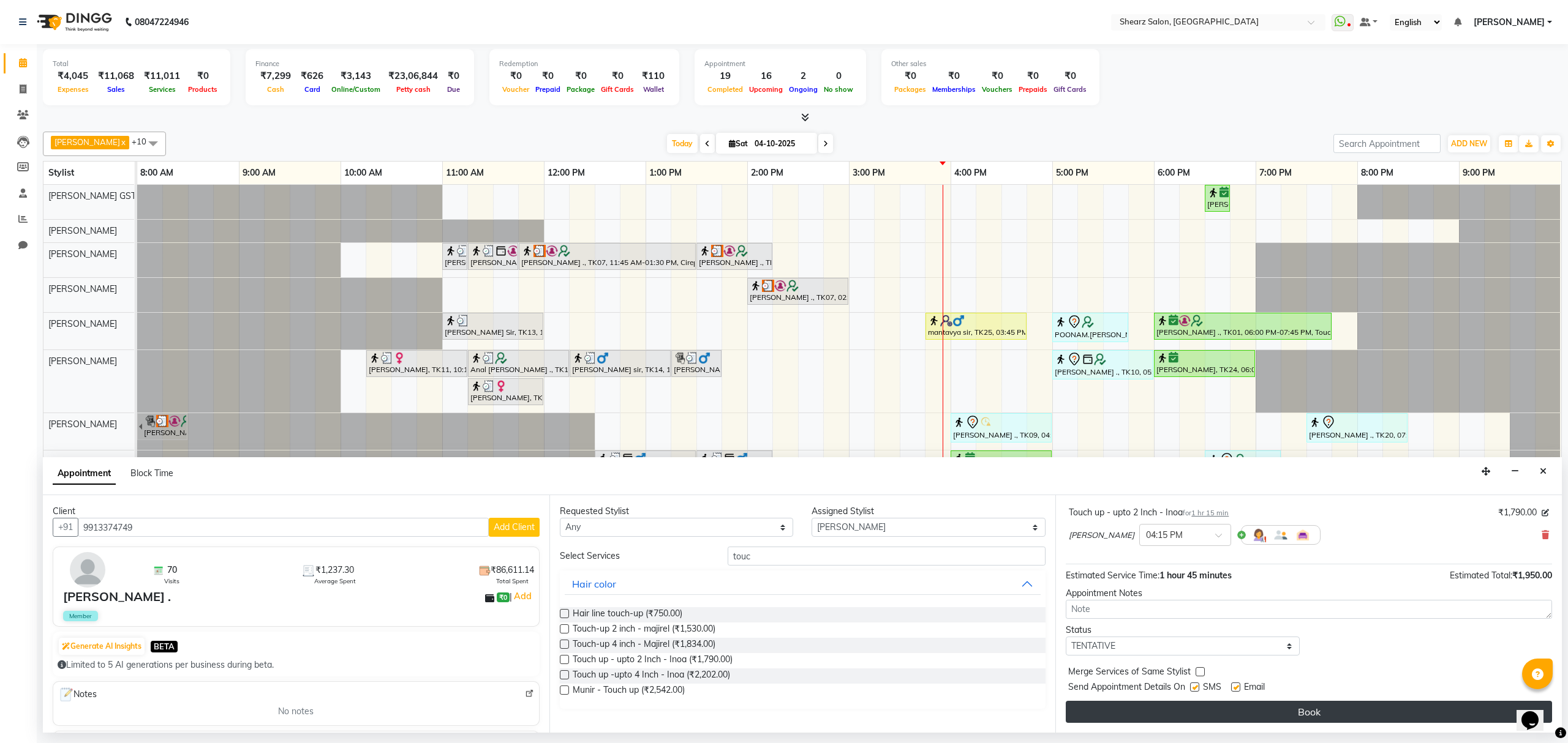
click at [1199, 707] on button "Book" at bounding box center [1309, 712] width 487 height 22
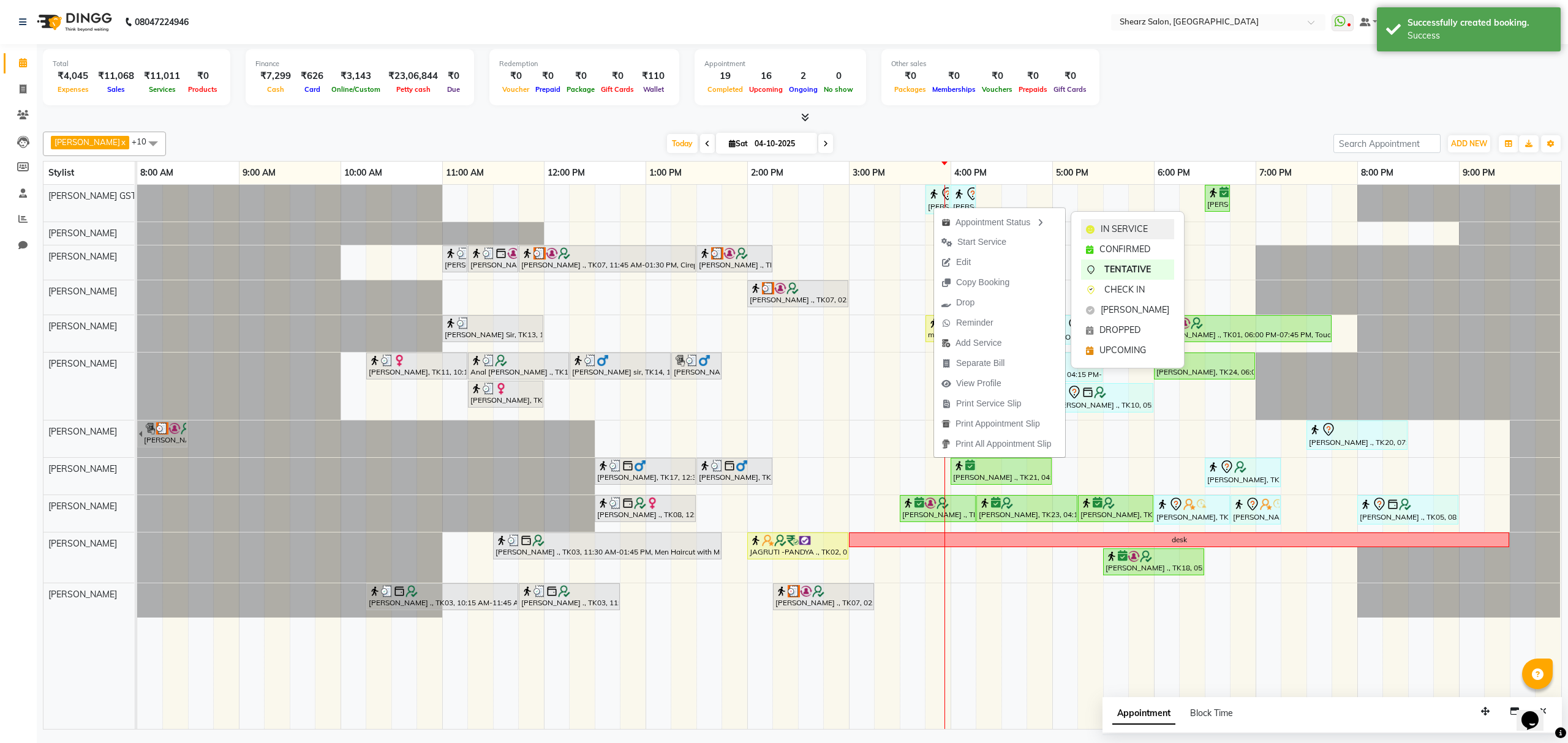
click at [1125, 228] on span "IN SERVICE" at bounding box center [1124, 229] width 47 height 13
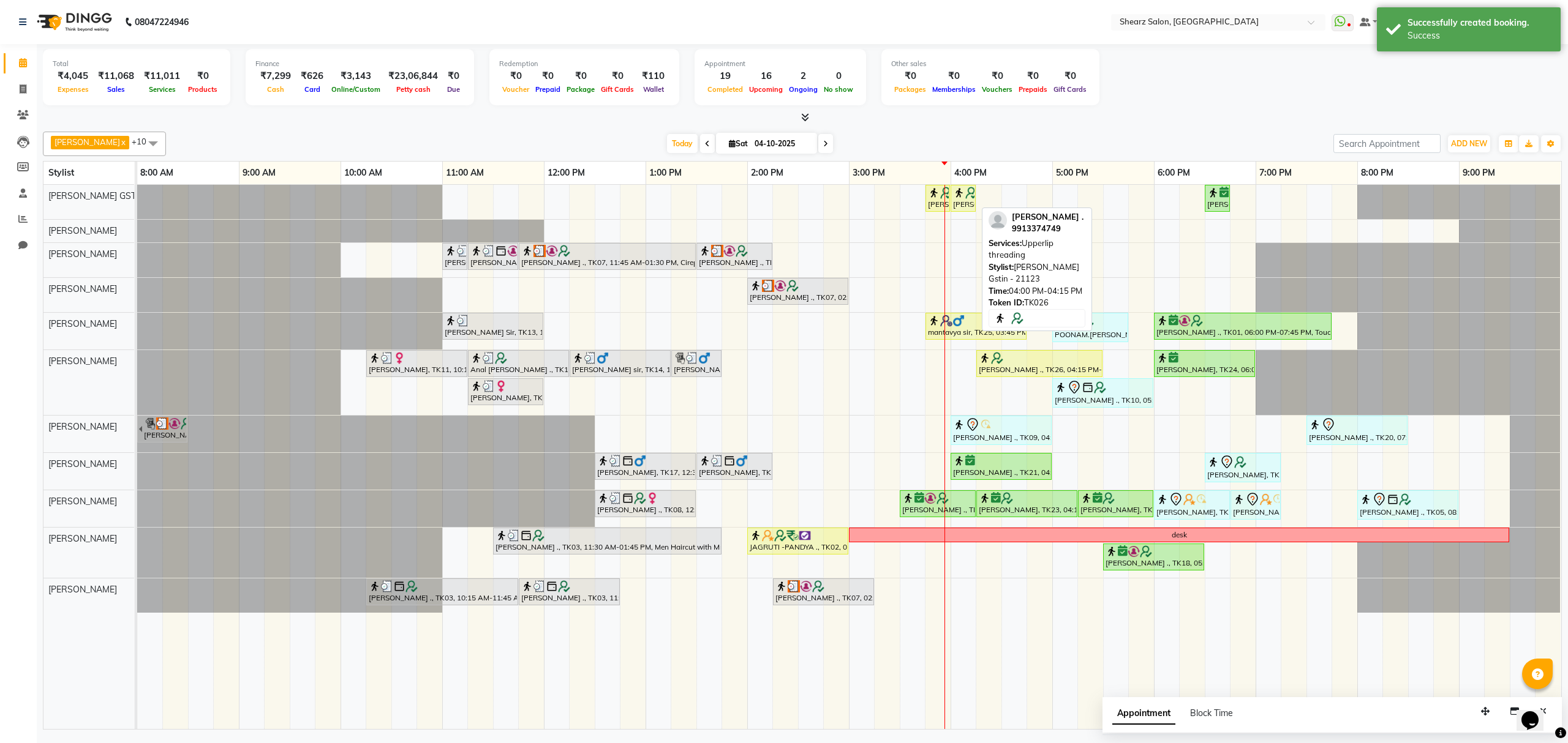
click at [969, 199] on div "[PERSON_NAME] ., TK26, 04:00 PM-04:15 PM, Upperlip threading" at bounding box center [963, 198] width 23 height 24
select select "1"
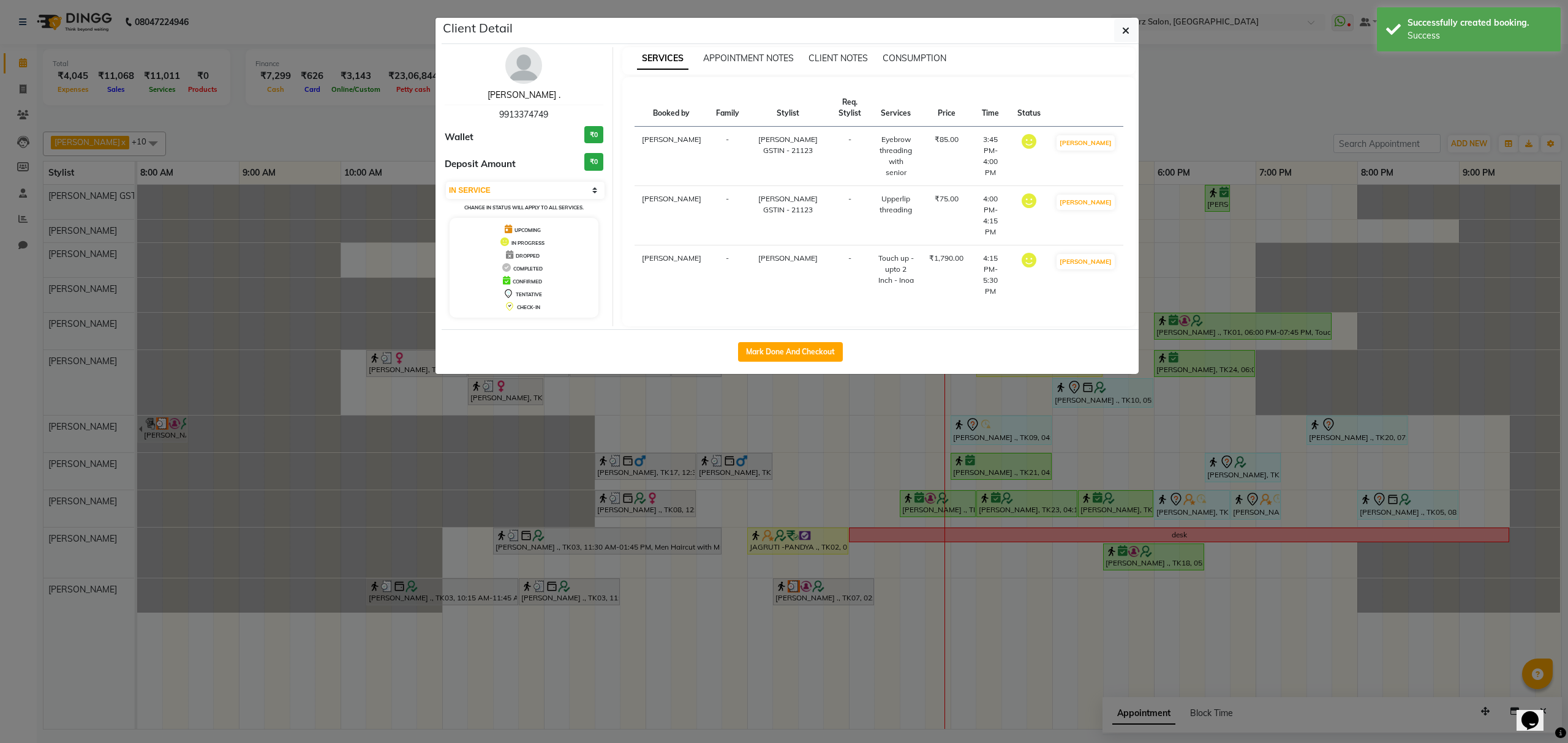
click at [524, 96] on link "[PERSON_NAME] ." at bounding box center [524, 95] width 73 height 11
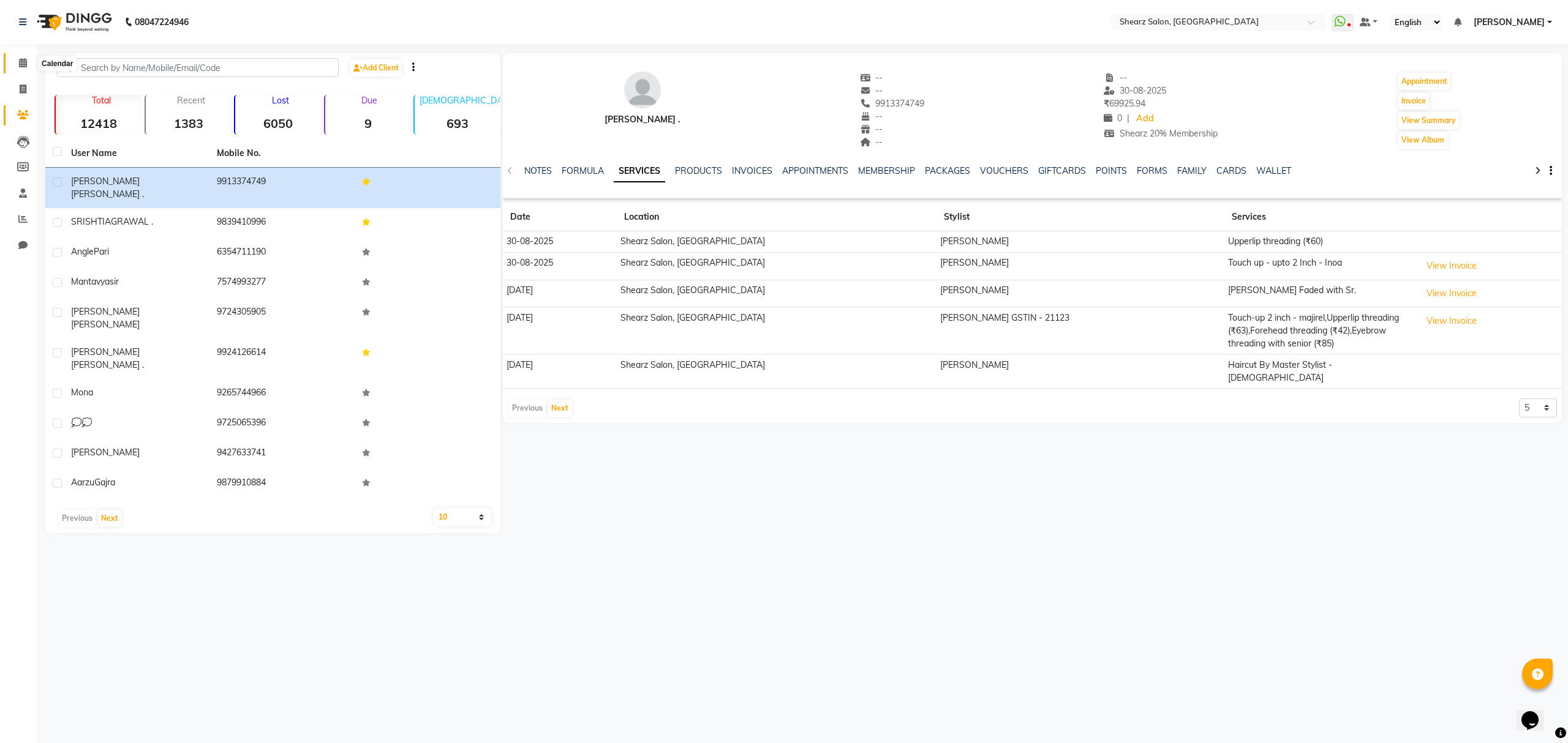
click at [23, 65] on icon at bounding box center [23, 63] width 8 height 9
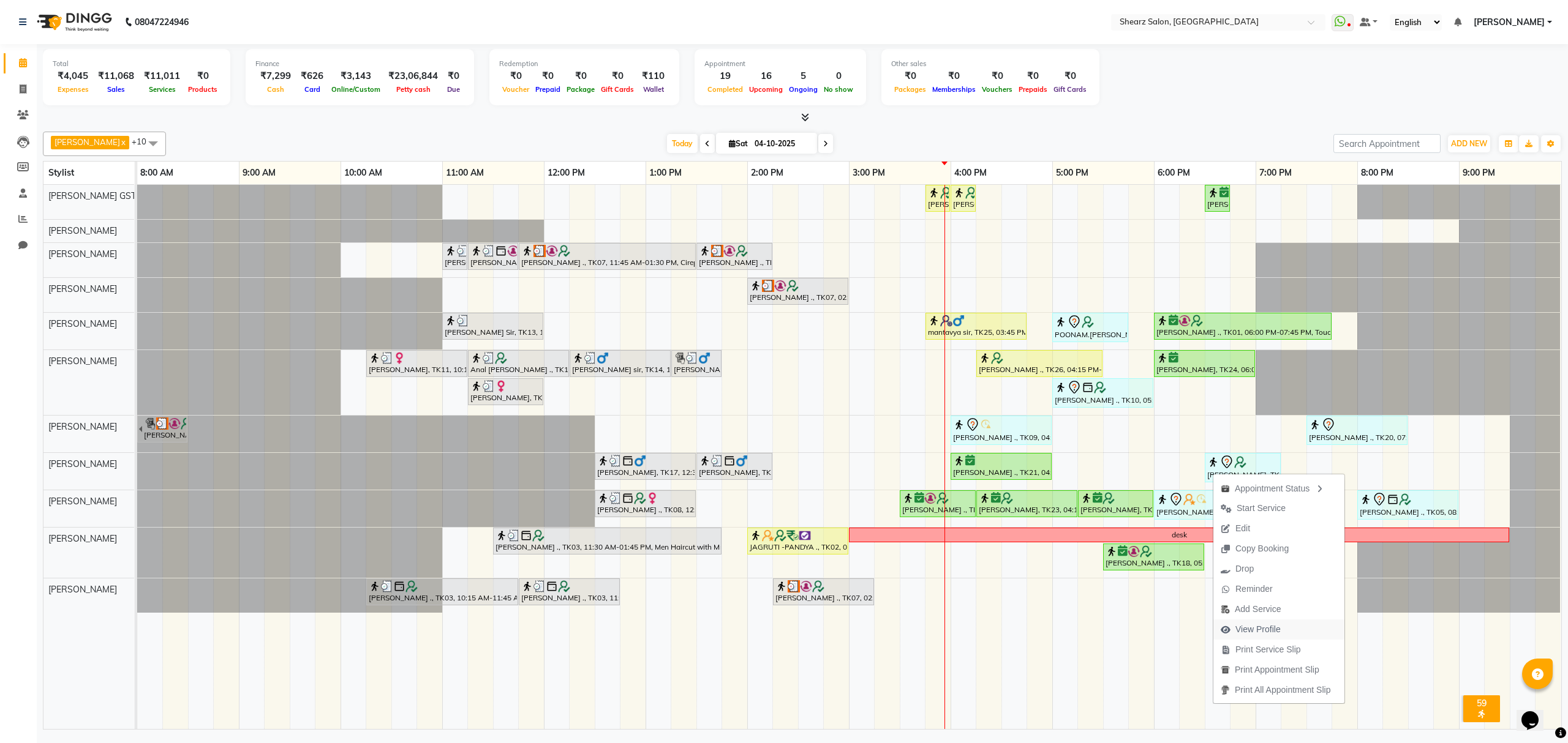
click at [1234, 623] on span "View Profile" at bounding box center [1251, 630] width 75 height 20
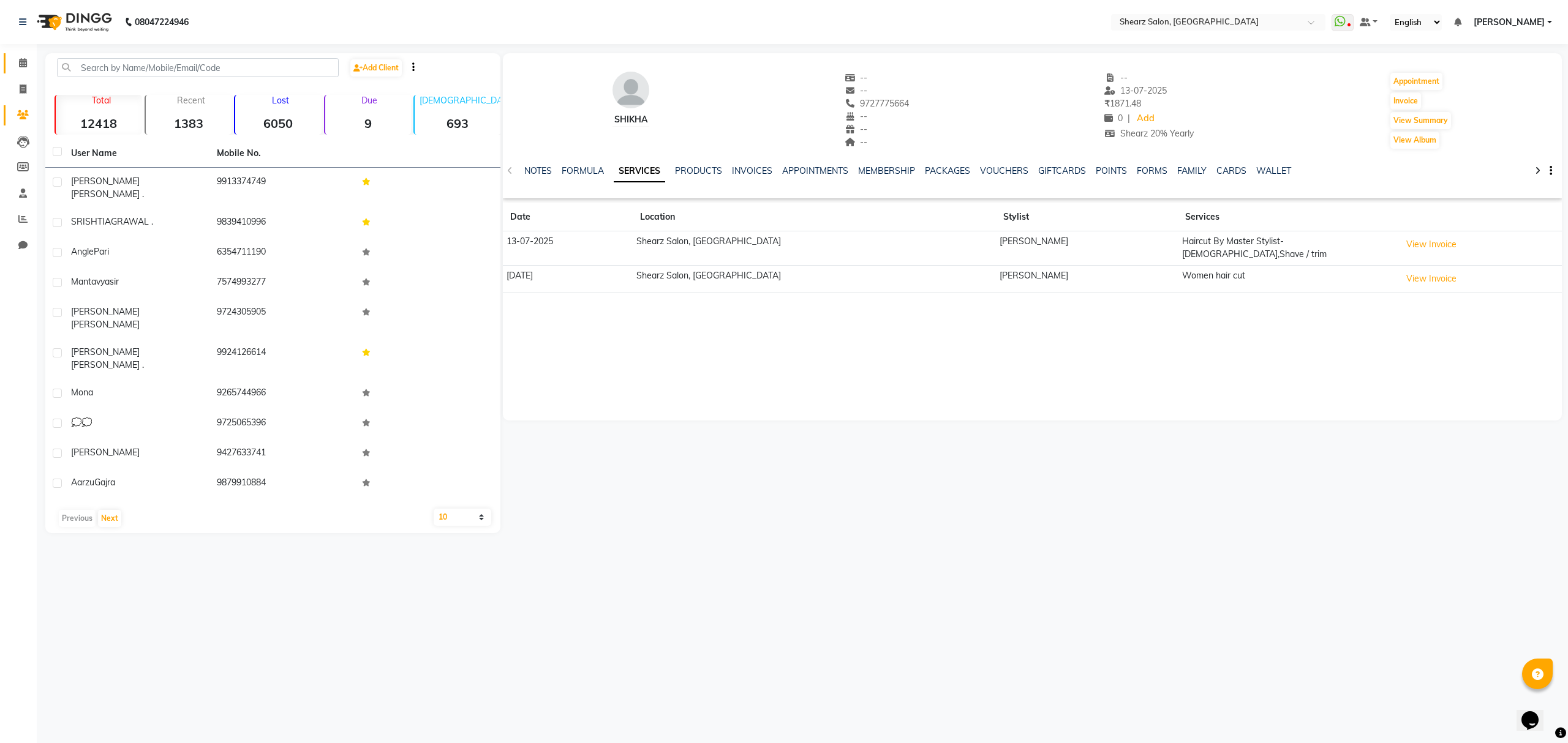
click at [24, 55] on link "Calendar" at bounding box center [18, 63] width 30 height 20
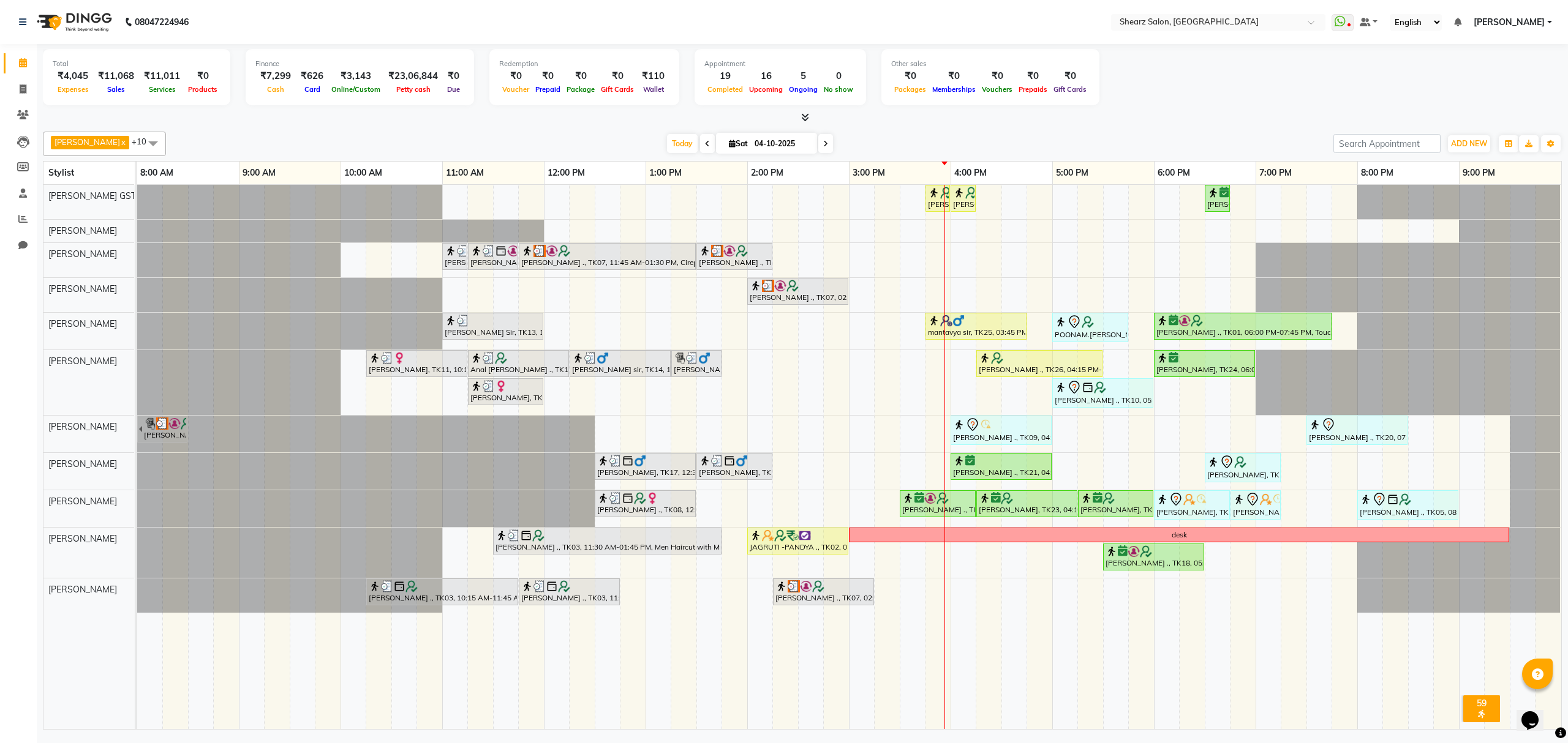
click at [818, 140] on span at bounding box center [825, 143] width 15 height 19
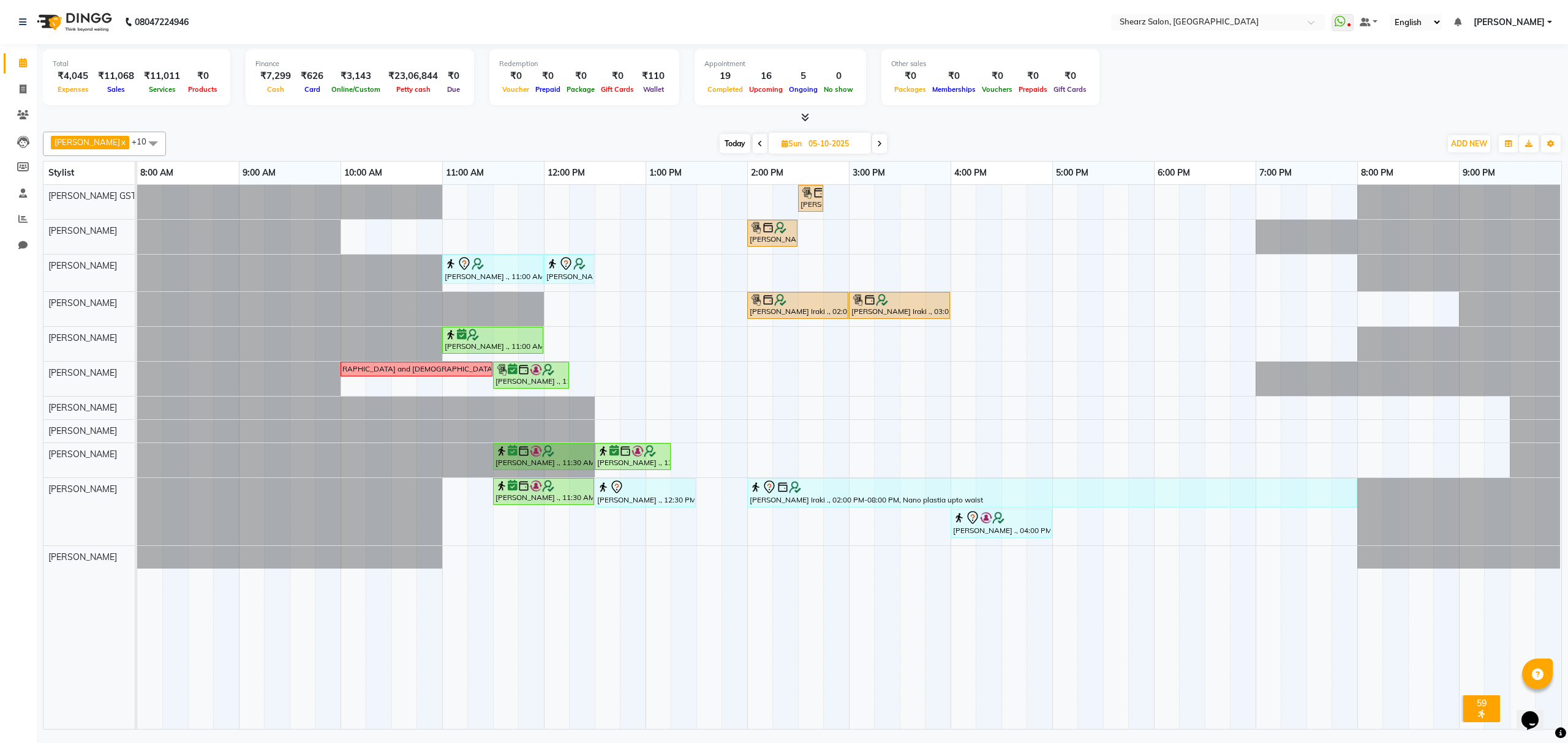
click at [876, 146] on span at bounding box center [879, 143] width 15 height 19
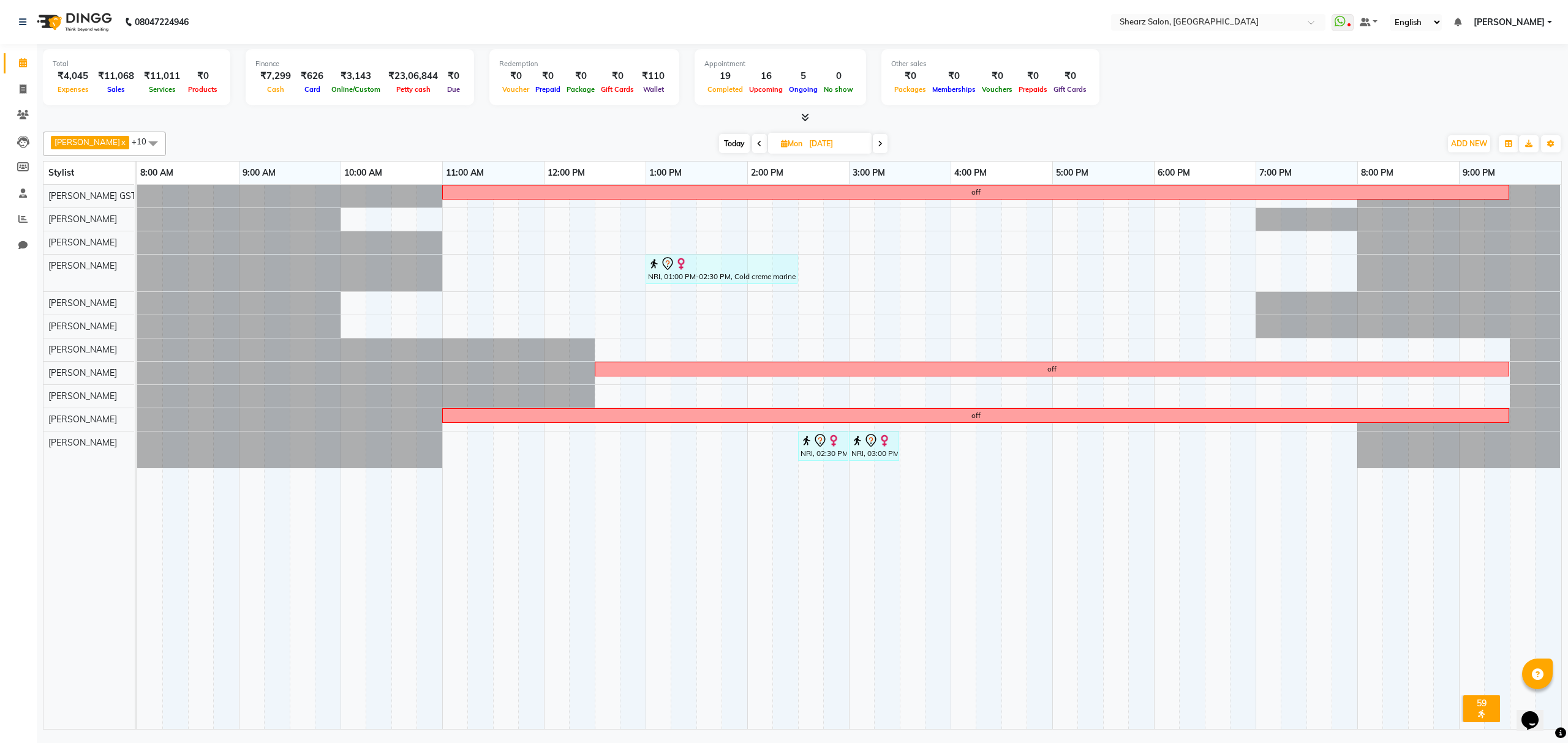
click at [866, 145] on div "Today Mon 06-10-2025" at bounding box center [803, 143] width 171 height 18
click at [873, 145] on span at bounding box center [880, 143] width 15 height 19
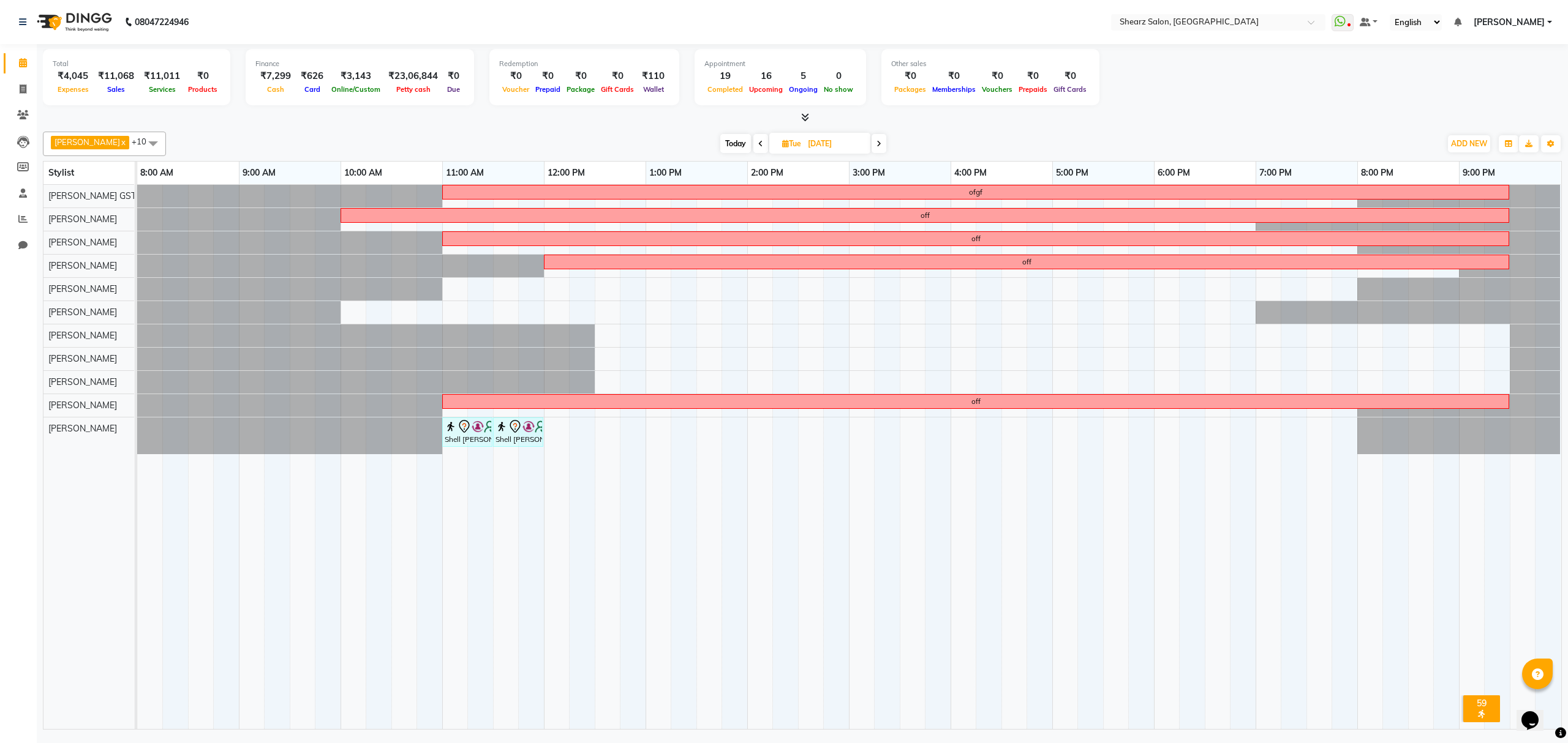
click at [871, 139] on span at bounding box center [879, 143] width 15 height 19
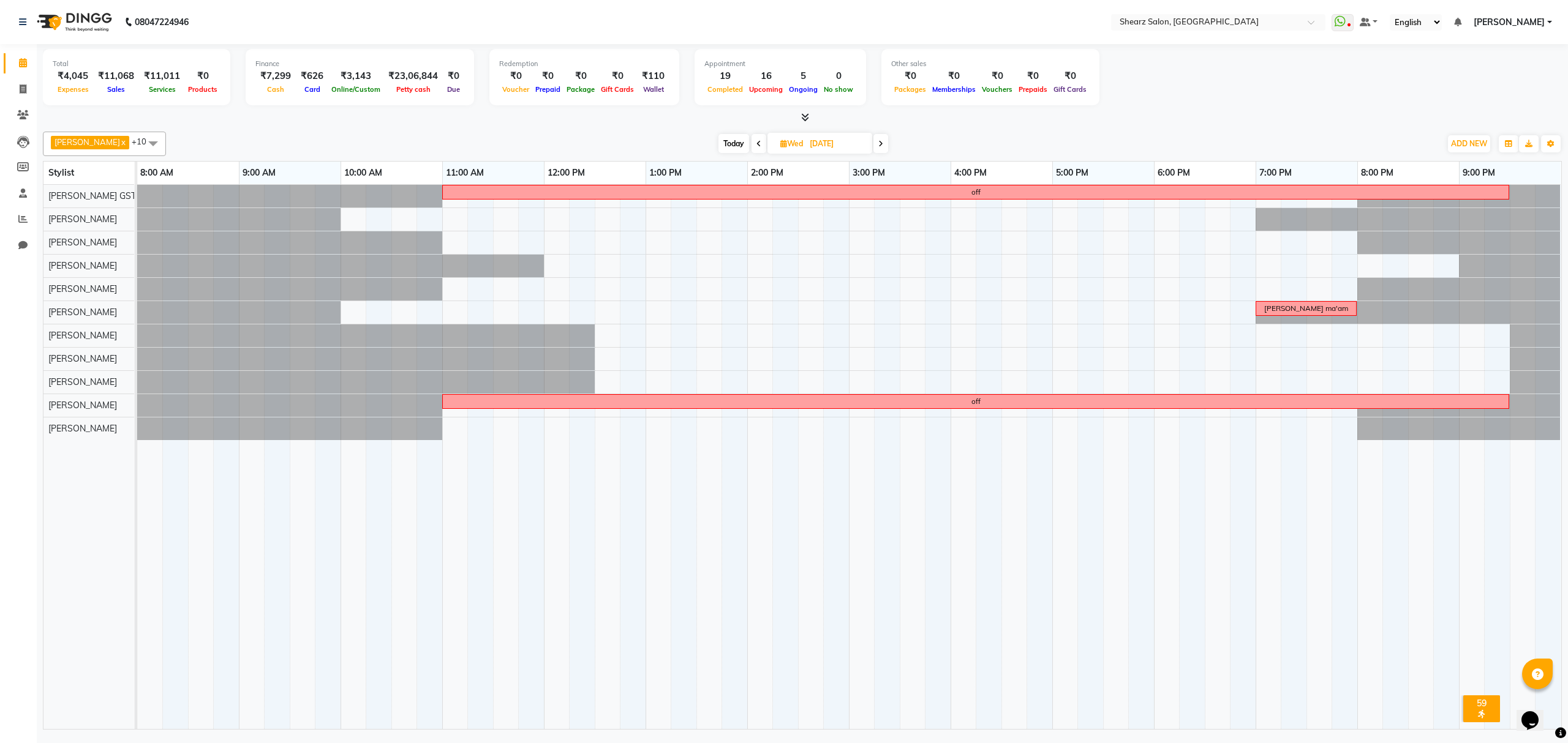
click at [726, 141] on span "Today" at bounding box center [733, 143] width 30 height 19
type input "04-10-2025"
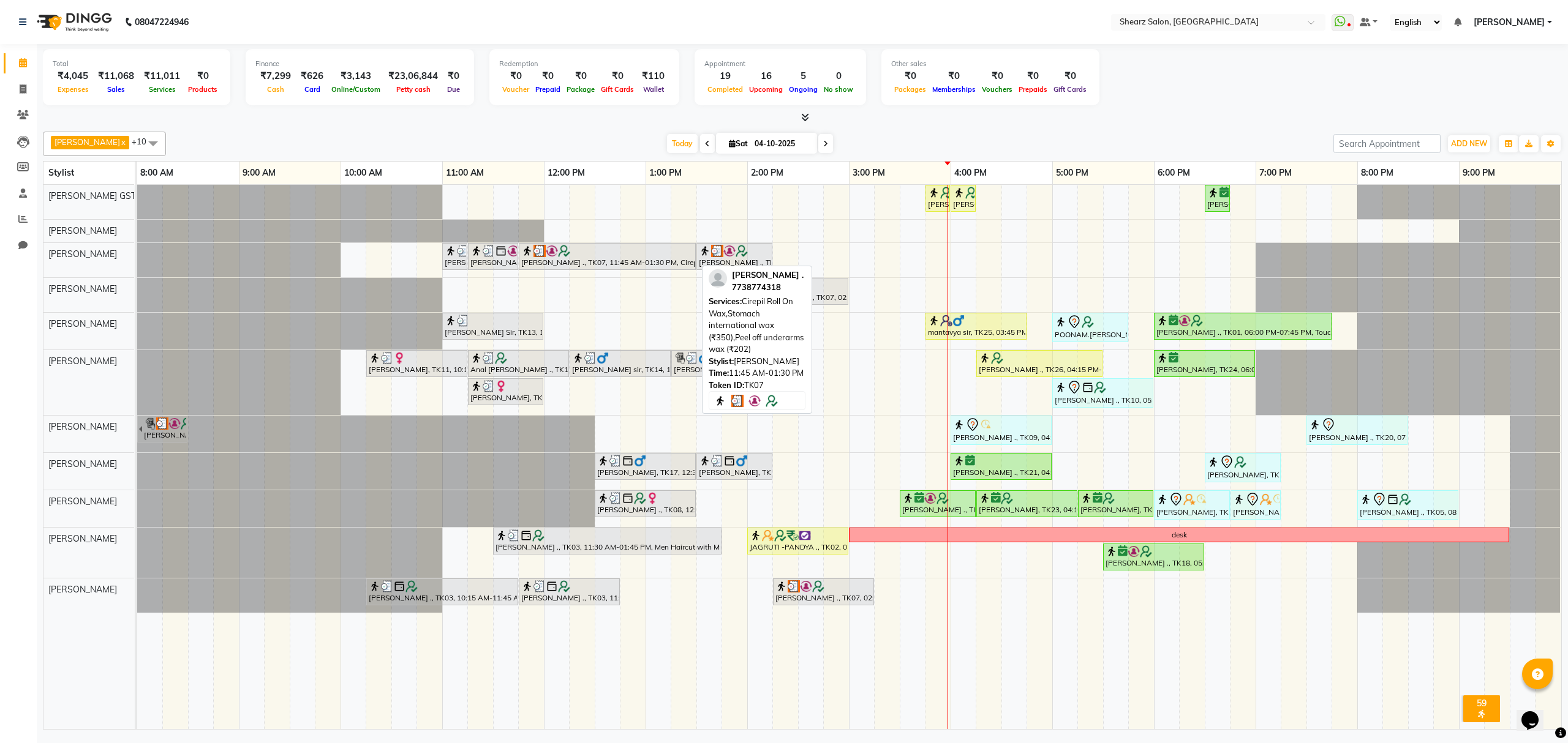
click at [606, 268] on div "Saurabh Yadav ., TK07, 11:45 AM-01:30 PM, Cirepil Roll On Wax,Stomach internati…" at bounding box center [607, 257] width 175 height 24
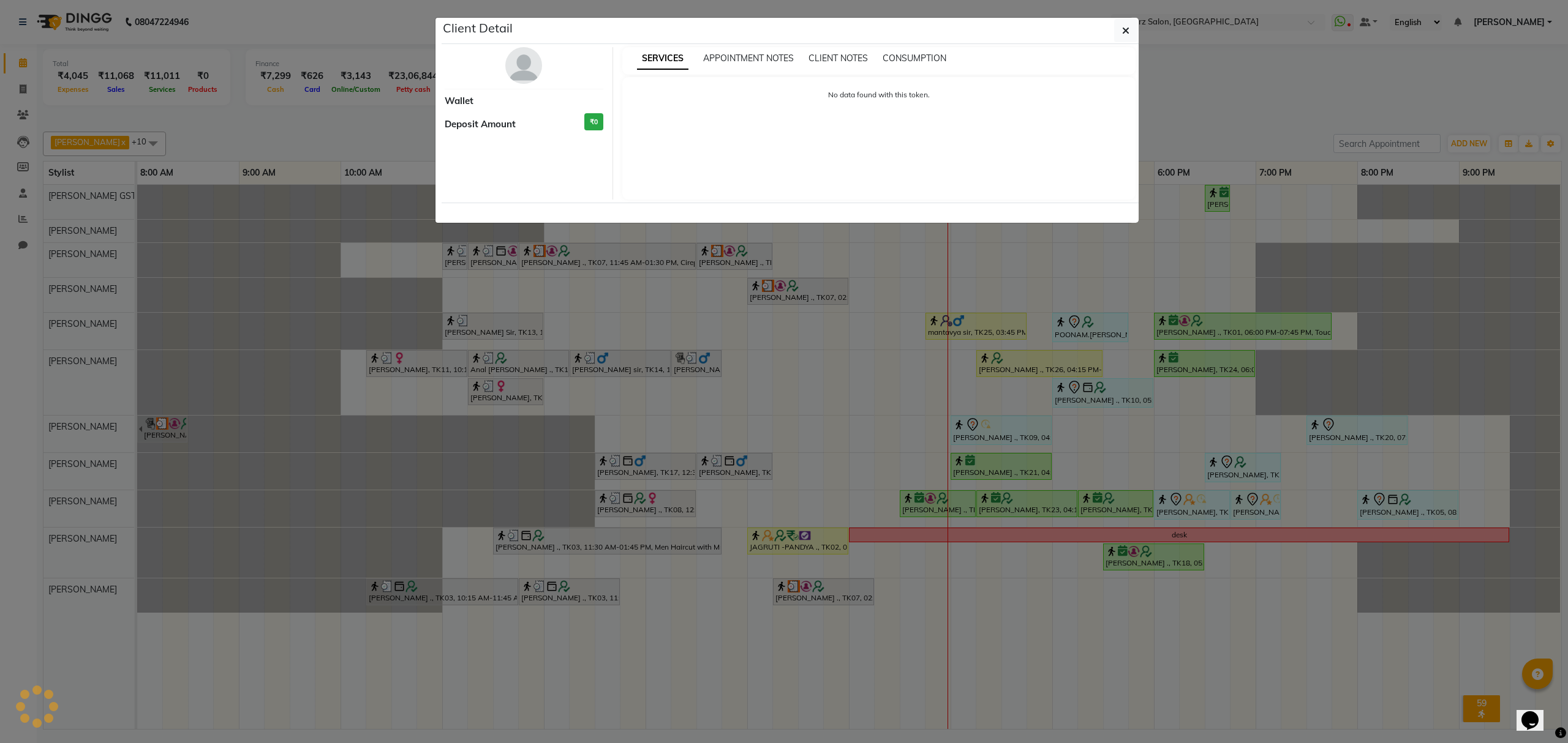
select select "3"
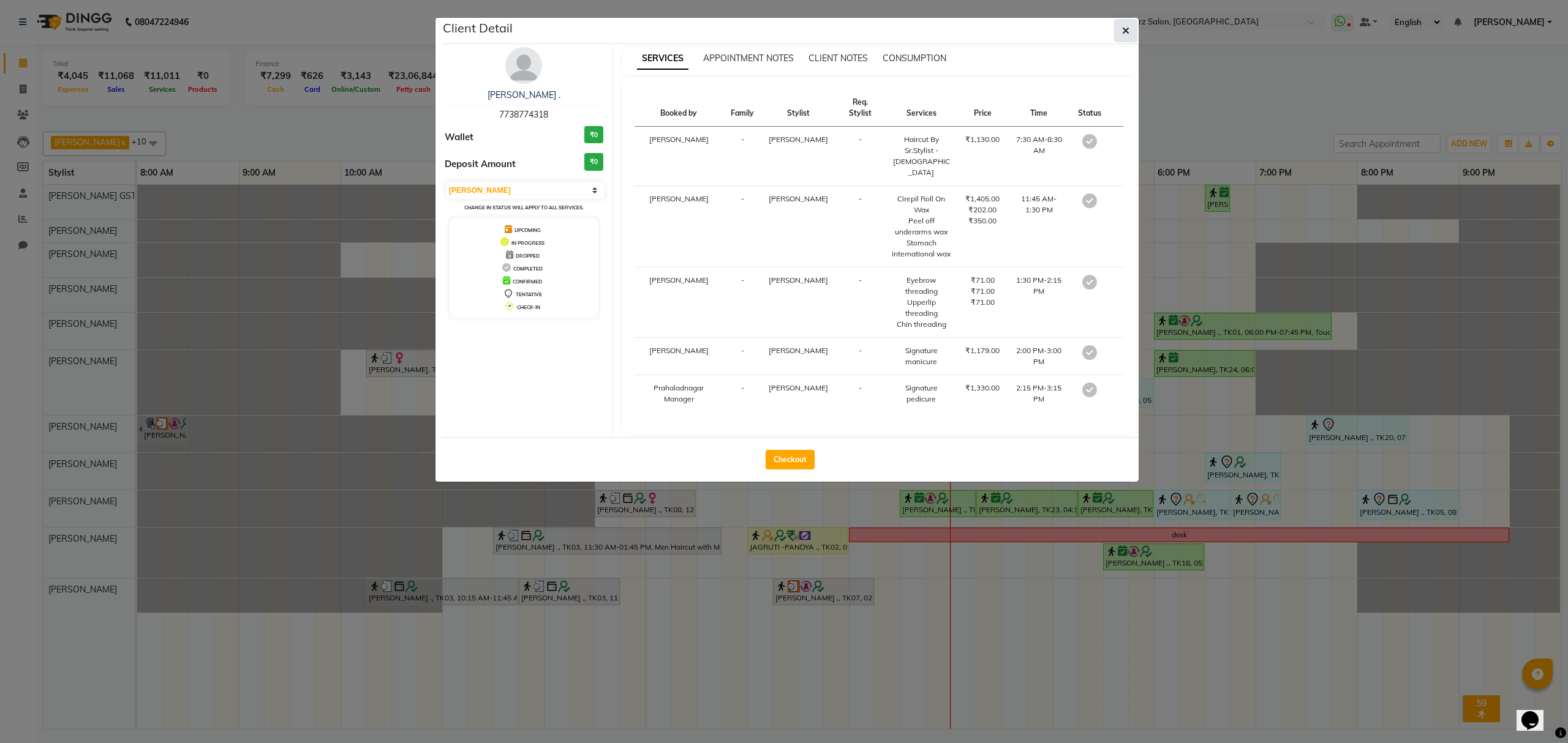
click at [1119, 32] on button "button" at bounding box center [1125, 30] width 24 height 24
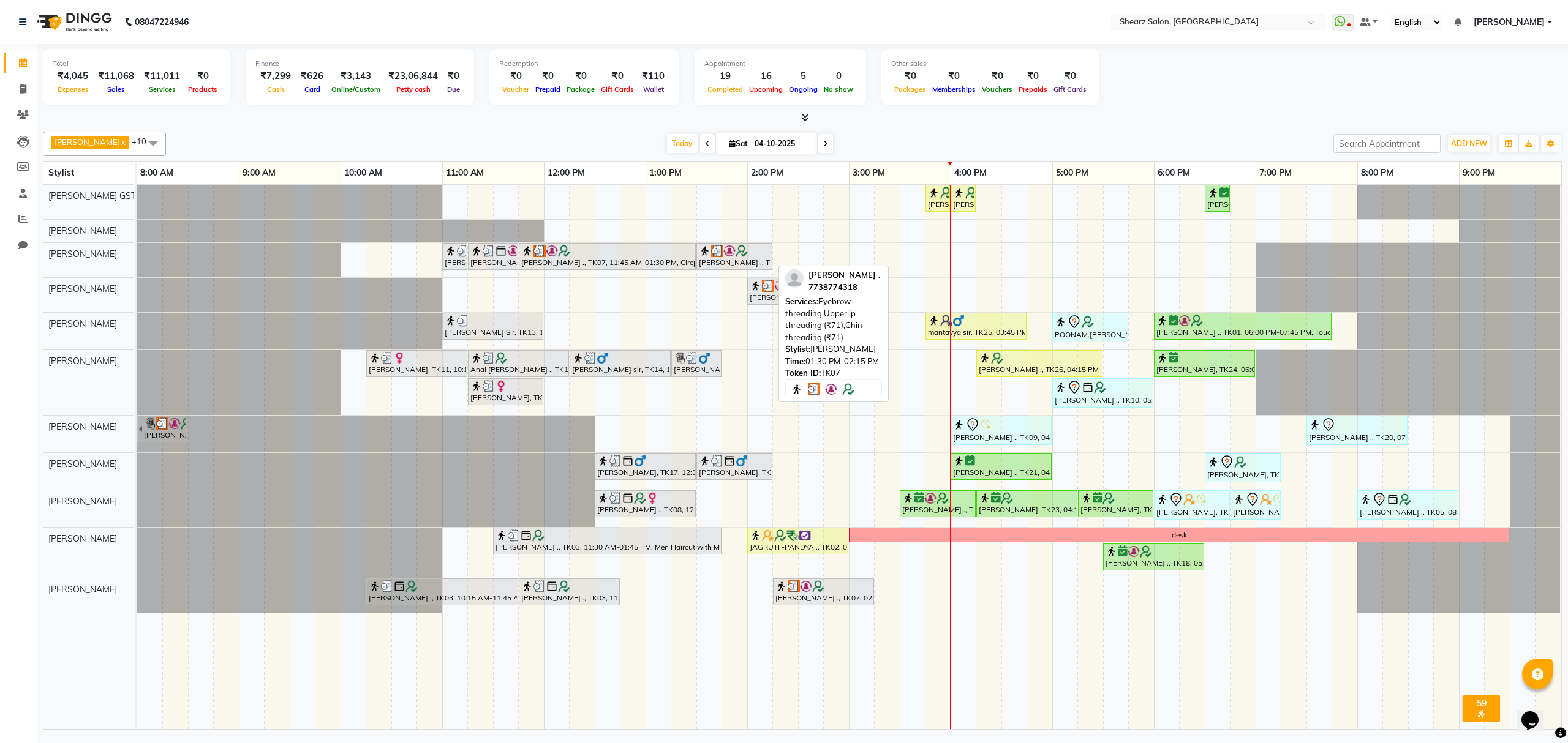
click at [735, 261] on div "Saurabh Yadav ., TK07, 01:30 PM-02:15 PM, Eyebrow threading,Upperlip threading …" at bounding box center [734, 257] width 73 height 24
select select "3"
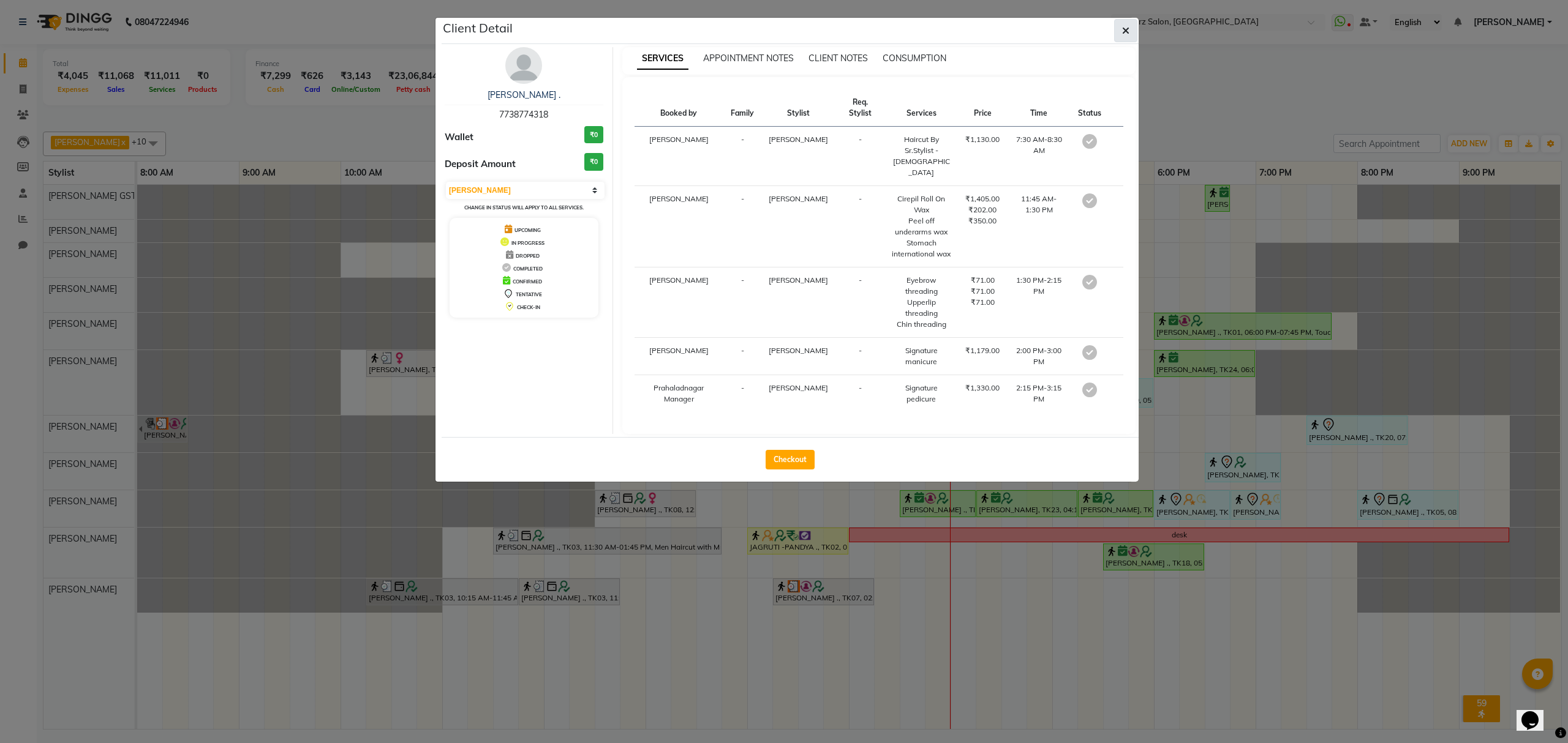
click at [1122, 36] on span "button" at bounding box center [1125, 30] width 7 height 12
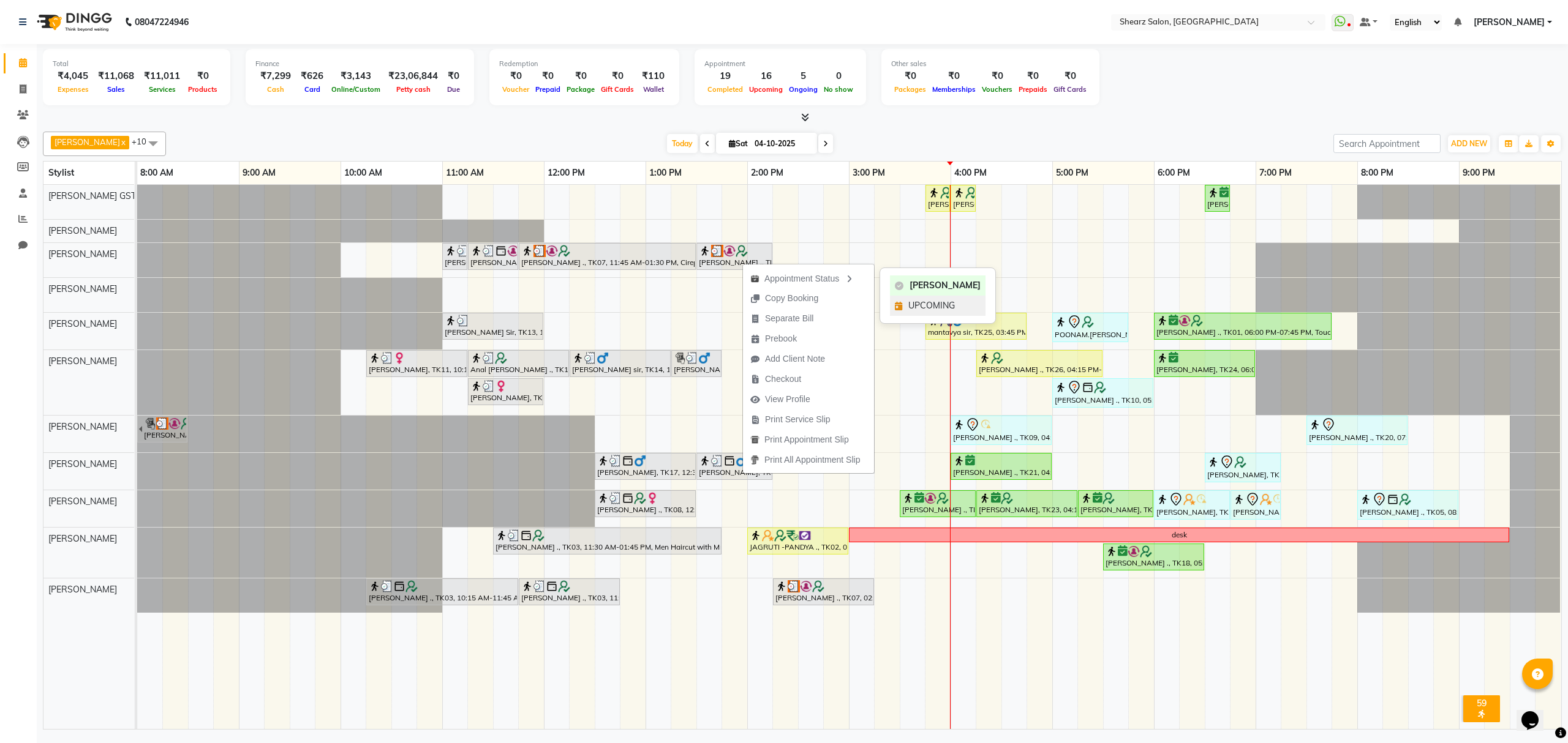
click at [920, 302] on span "UPCOMING" at bounding box center [931, 305] width 46 height 13
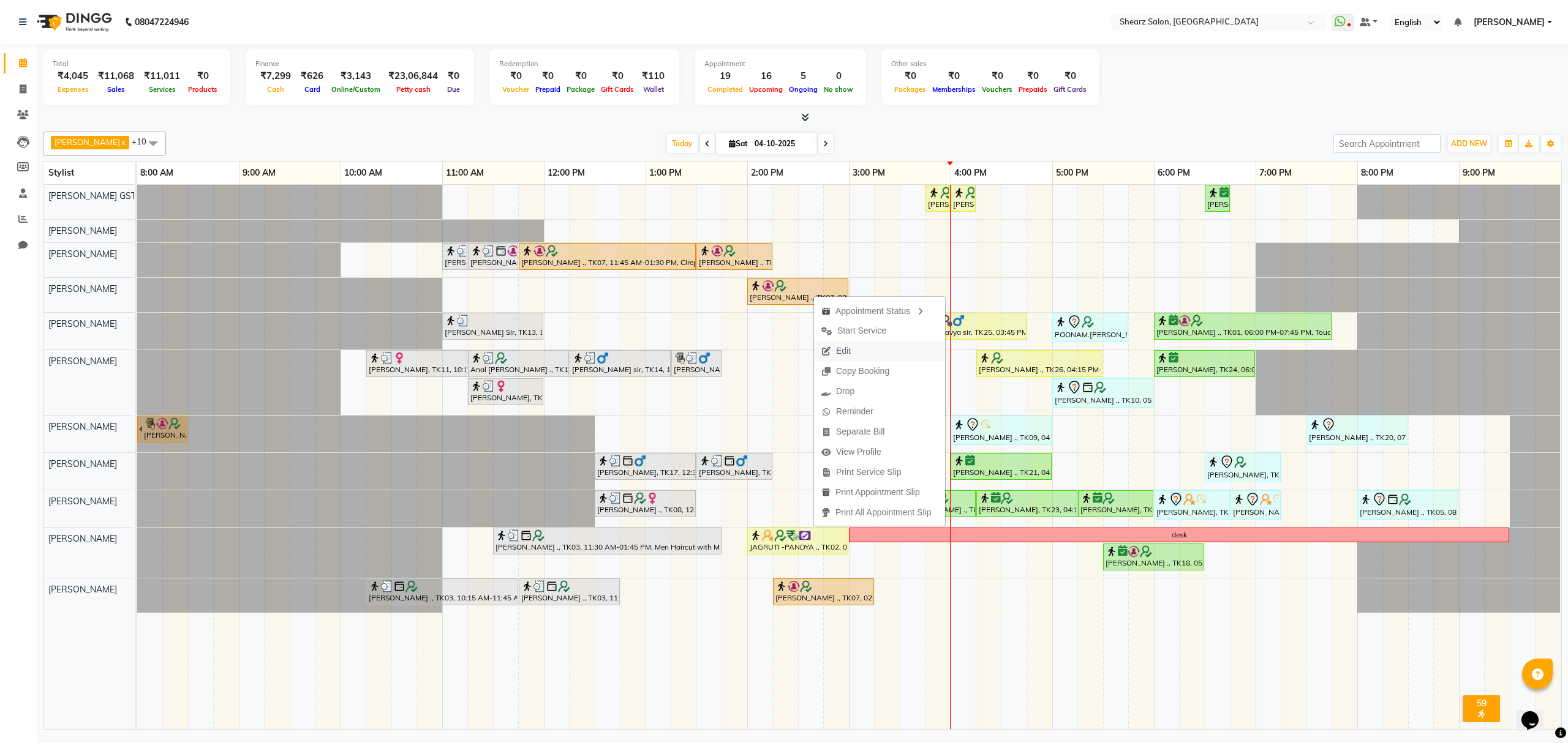
click at [848, 356] on span "Edit" at bounding box center [844, 351] width 15 height 13
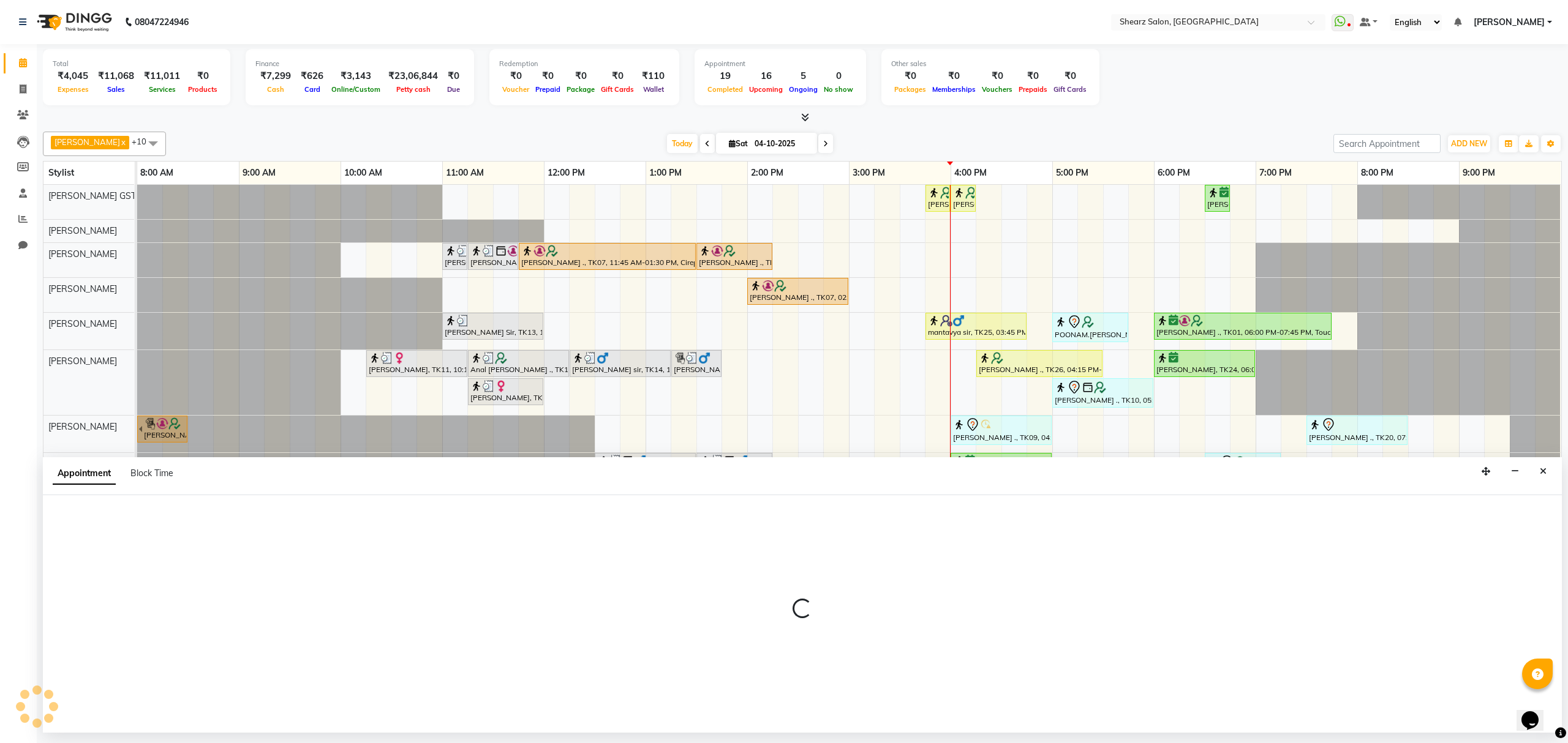
select select "upcoming"
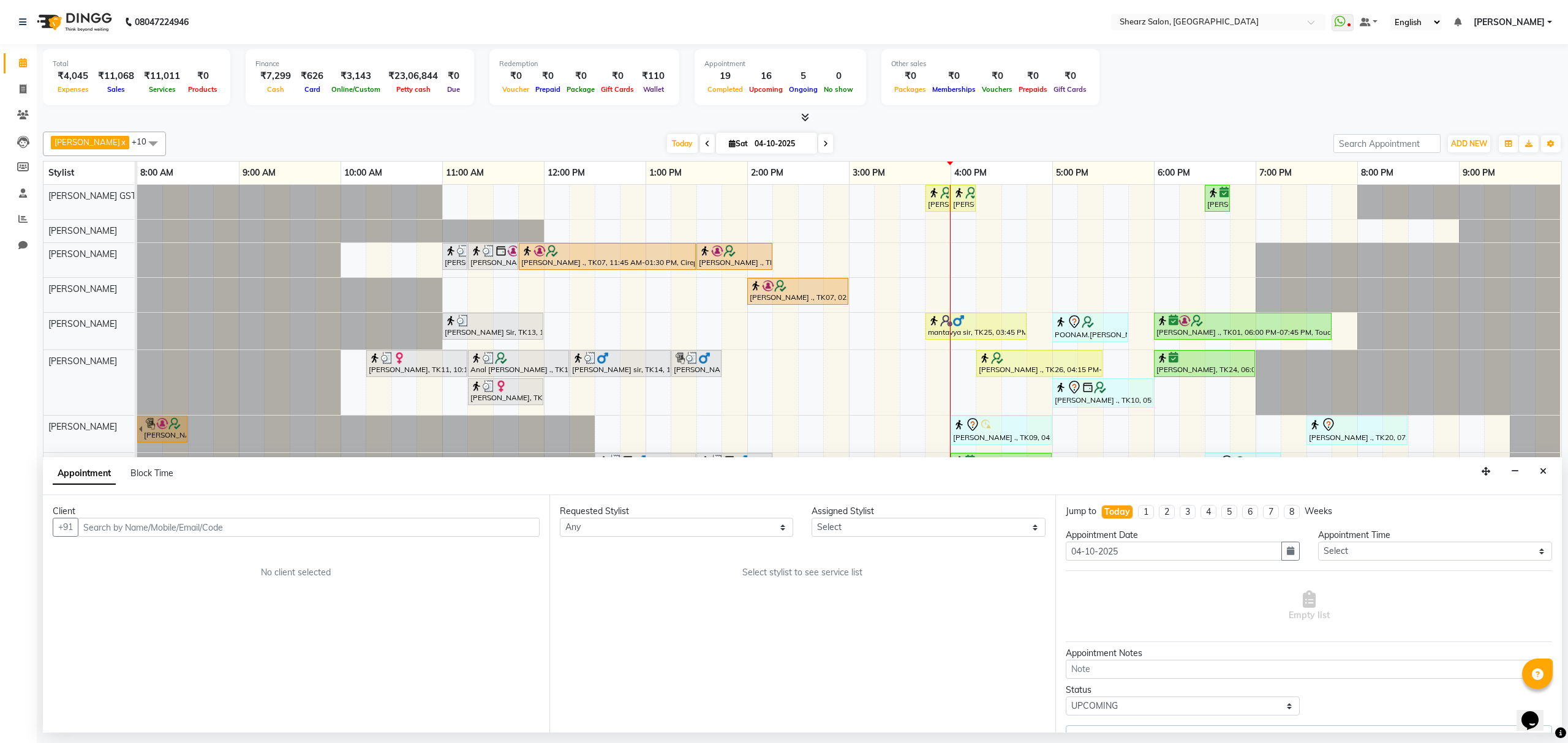
select select "77443"
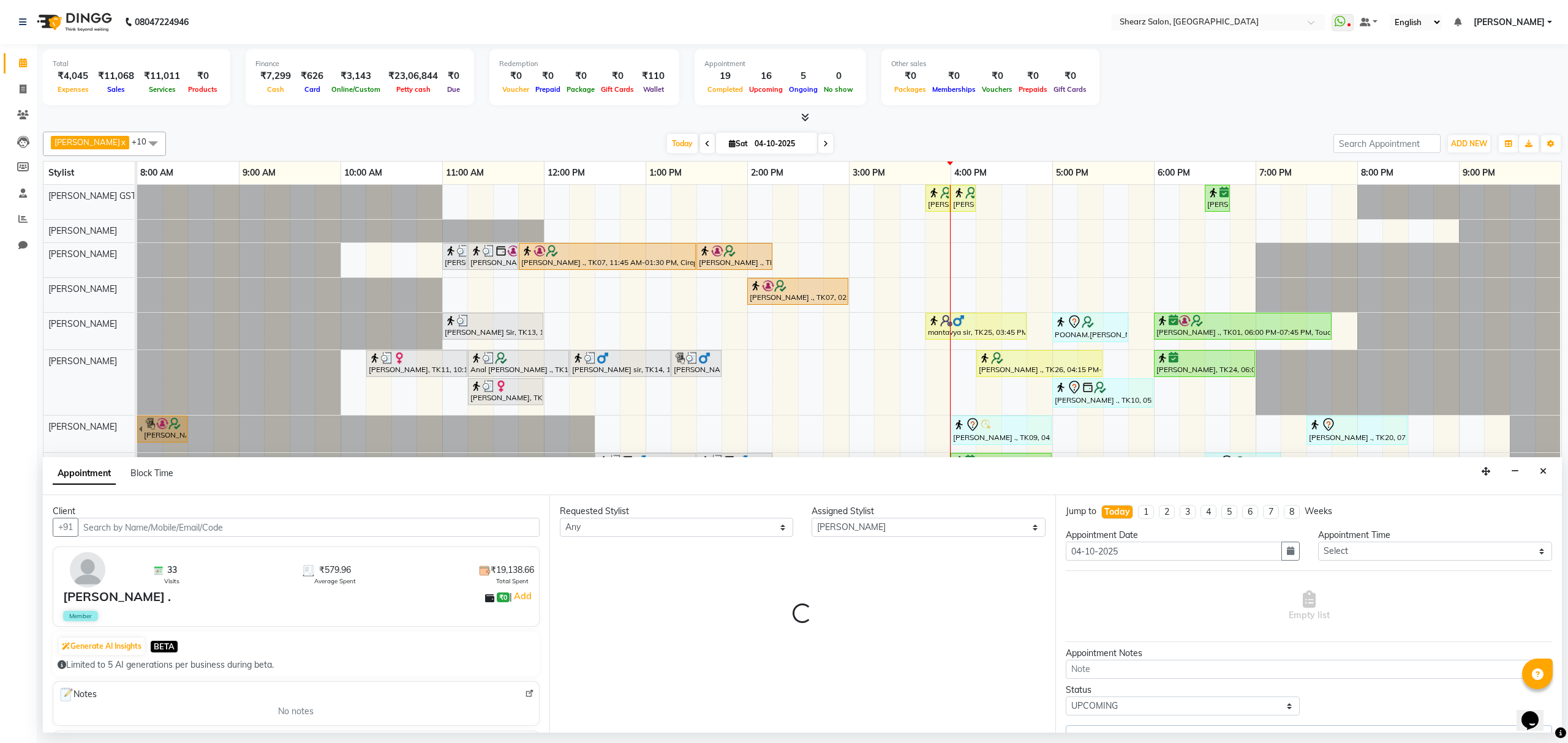
select select "4101"
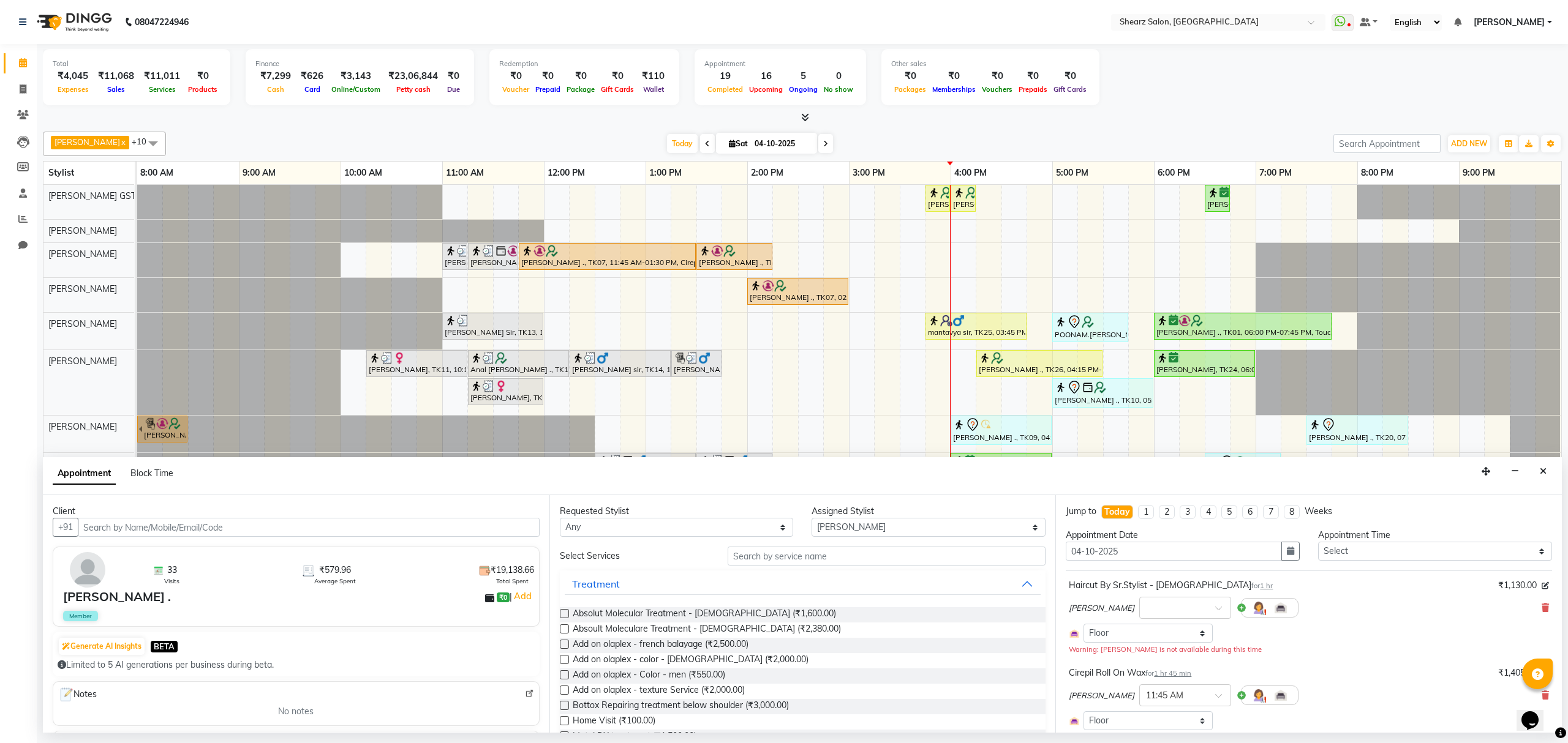
select select "4101"
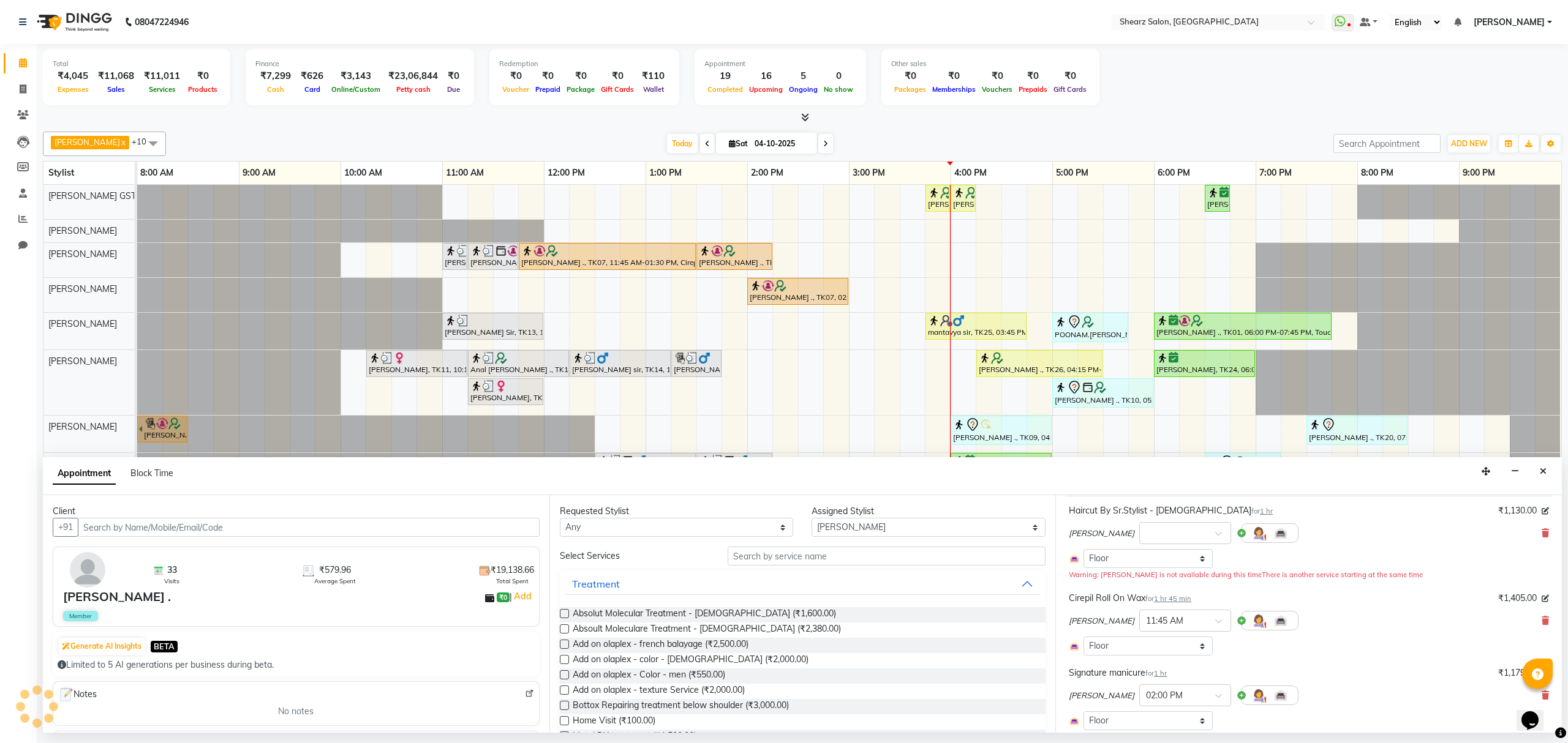
select select "4101"
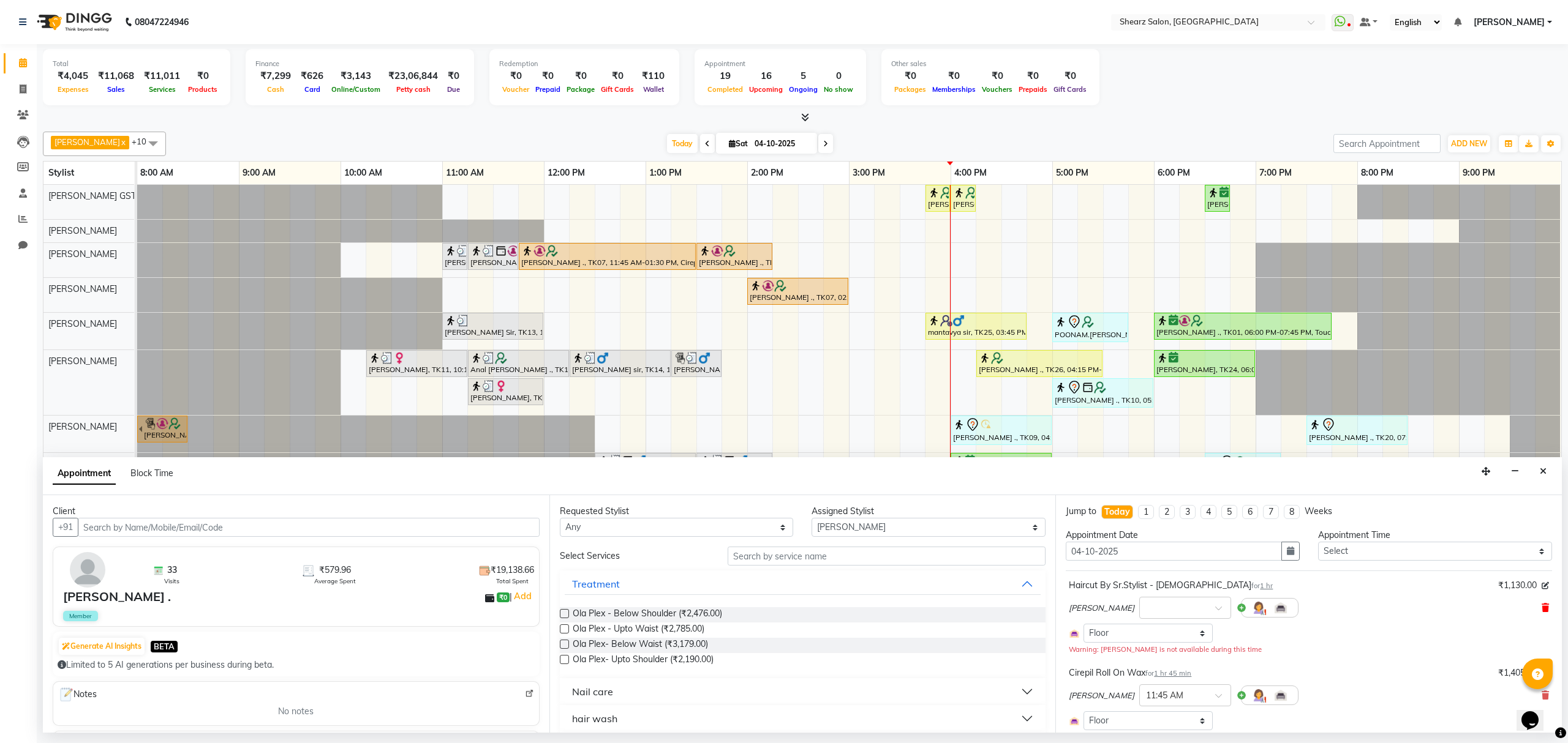
click at [1542, 606] on icon at bounding box center [1545, 608] width 7 height 9
click at [839, 525] on select "Select Brijesh Valand Center 1_mgr mgr Chandrakant Parmar Dinesh Deora Gopika D…" at bounding box center [928, 527] width 234 height 19
select select "77482"
click at [811, 519] on select "Select Brijesh Valand Center 1_mgr mgr Chandrakant Parmar Dinesh Deora Gopika D…" at bounding box center [928, 527] width 234 height 19
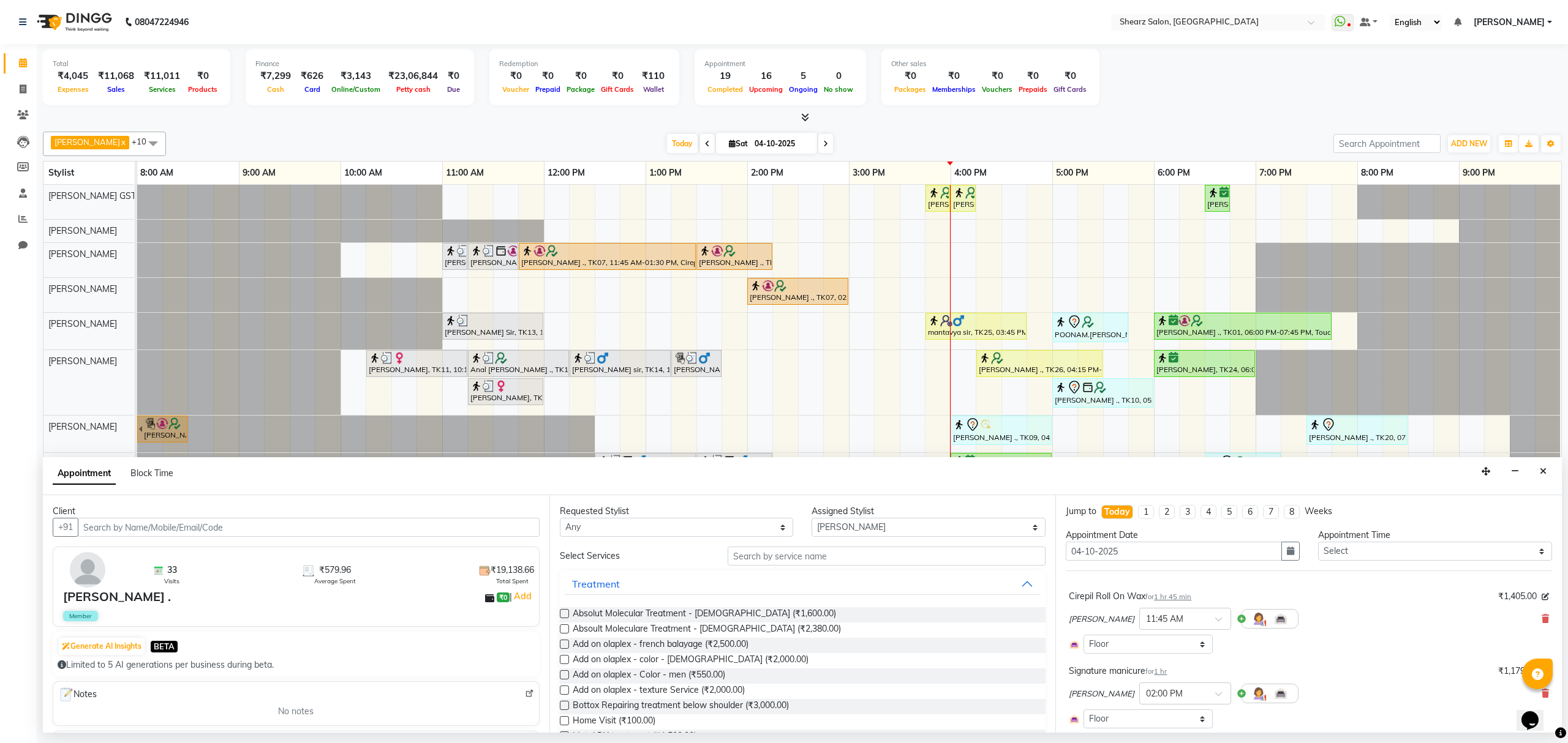
click at [804, 572] on div "Treatment" at bounding box center [803, 584] width 487 height 27
click at [804, 557] on input "text" at bounding box center [887, 556] width 318 height 19
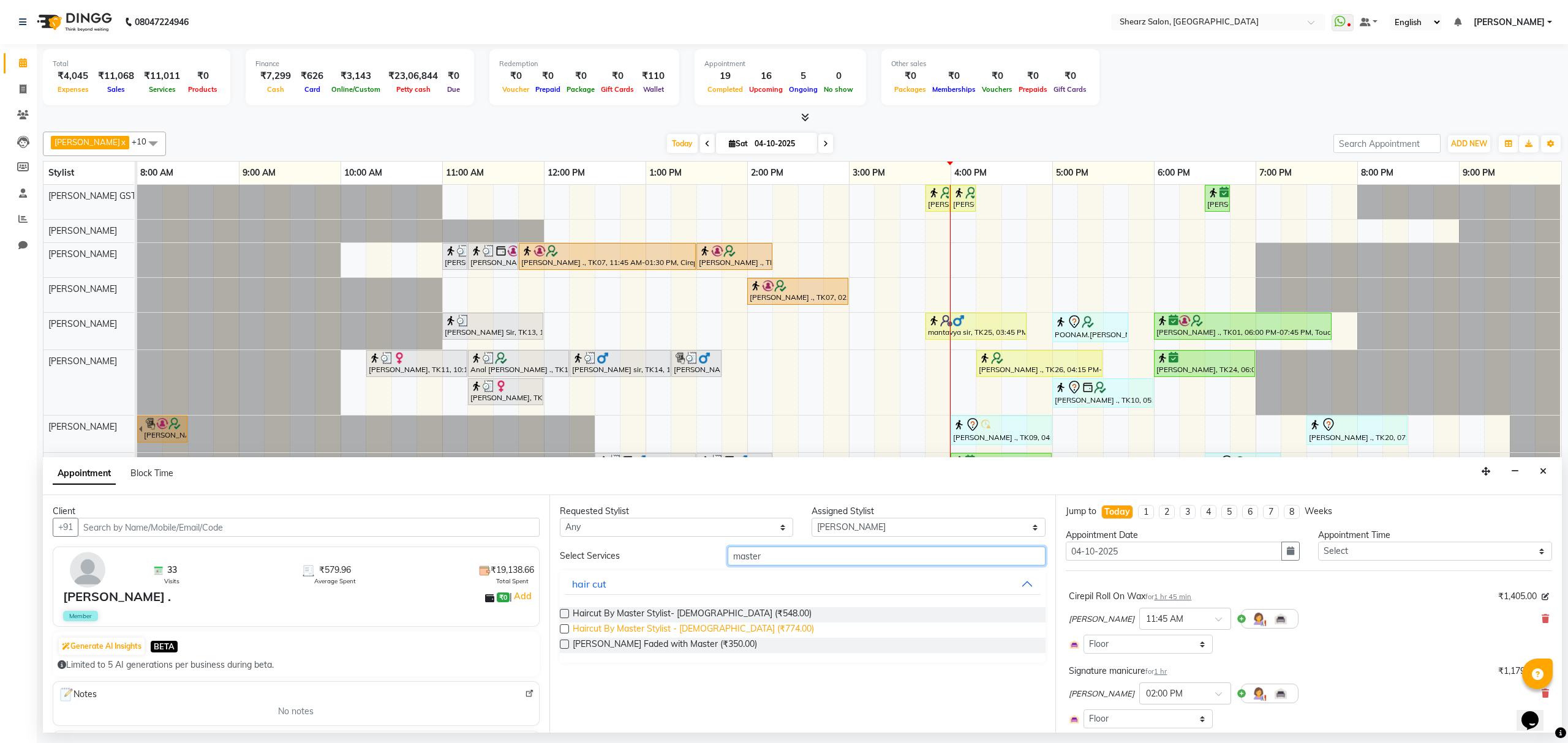
type input "master"
click at [652, 628] on span "Haircut By Master Stylist - Female (₹774.00)" at bounding box center [693, 630] width 241 height 15
checkbox input "false"
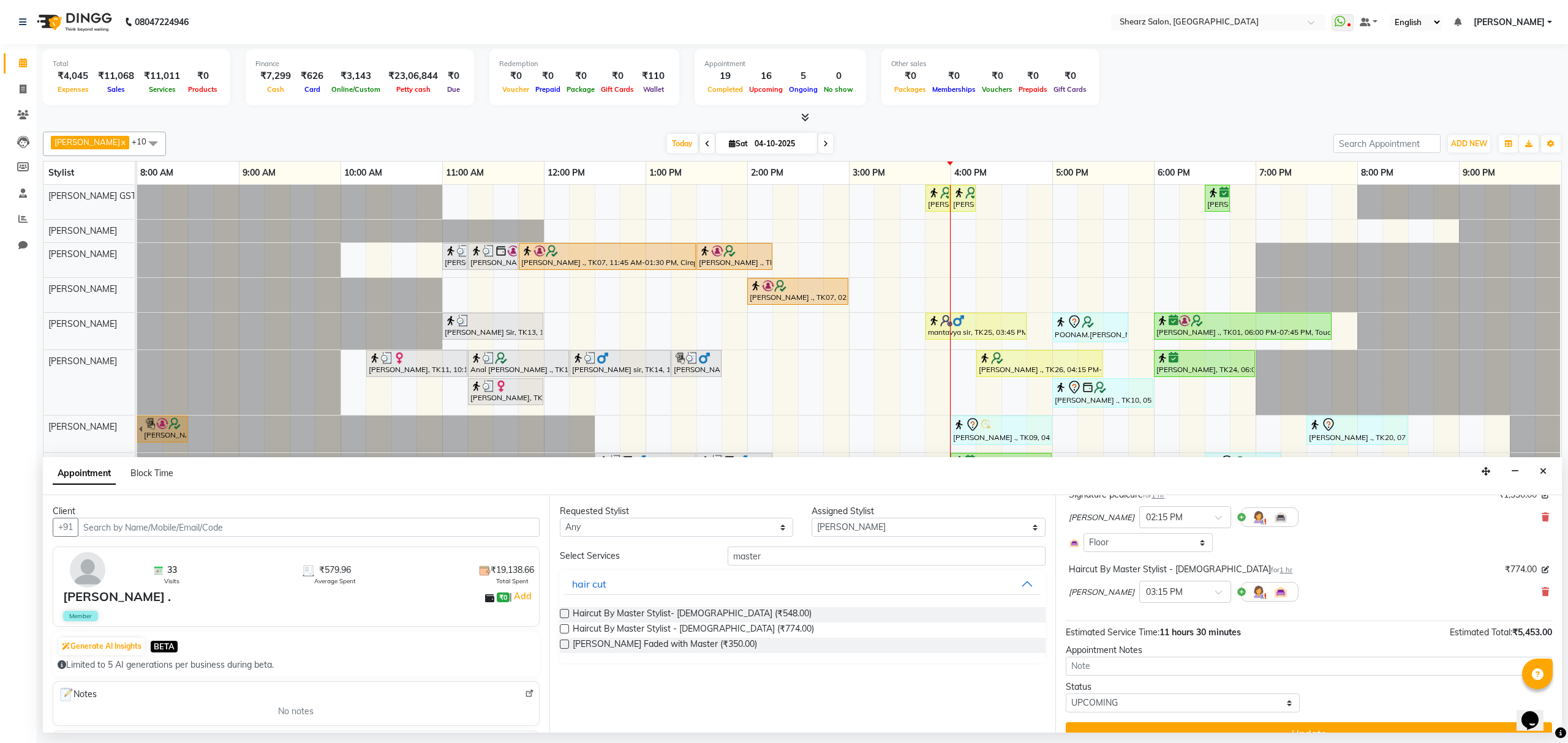
scroll to position [647, 0]
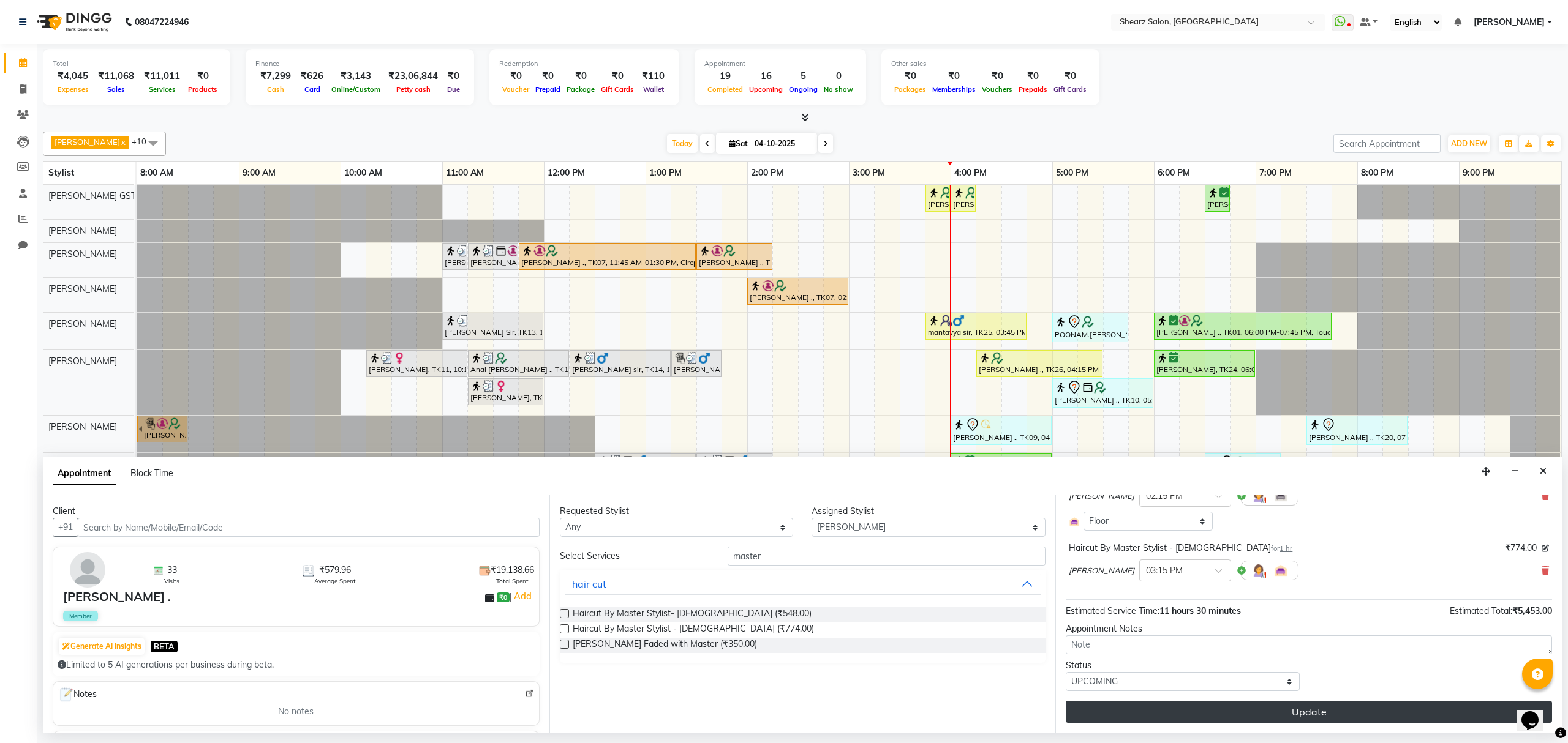
click at [1331, 714] on button "Update" at bounding box center [1309, 712] width 487 height 22
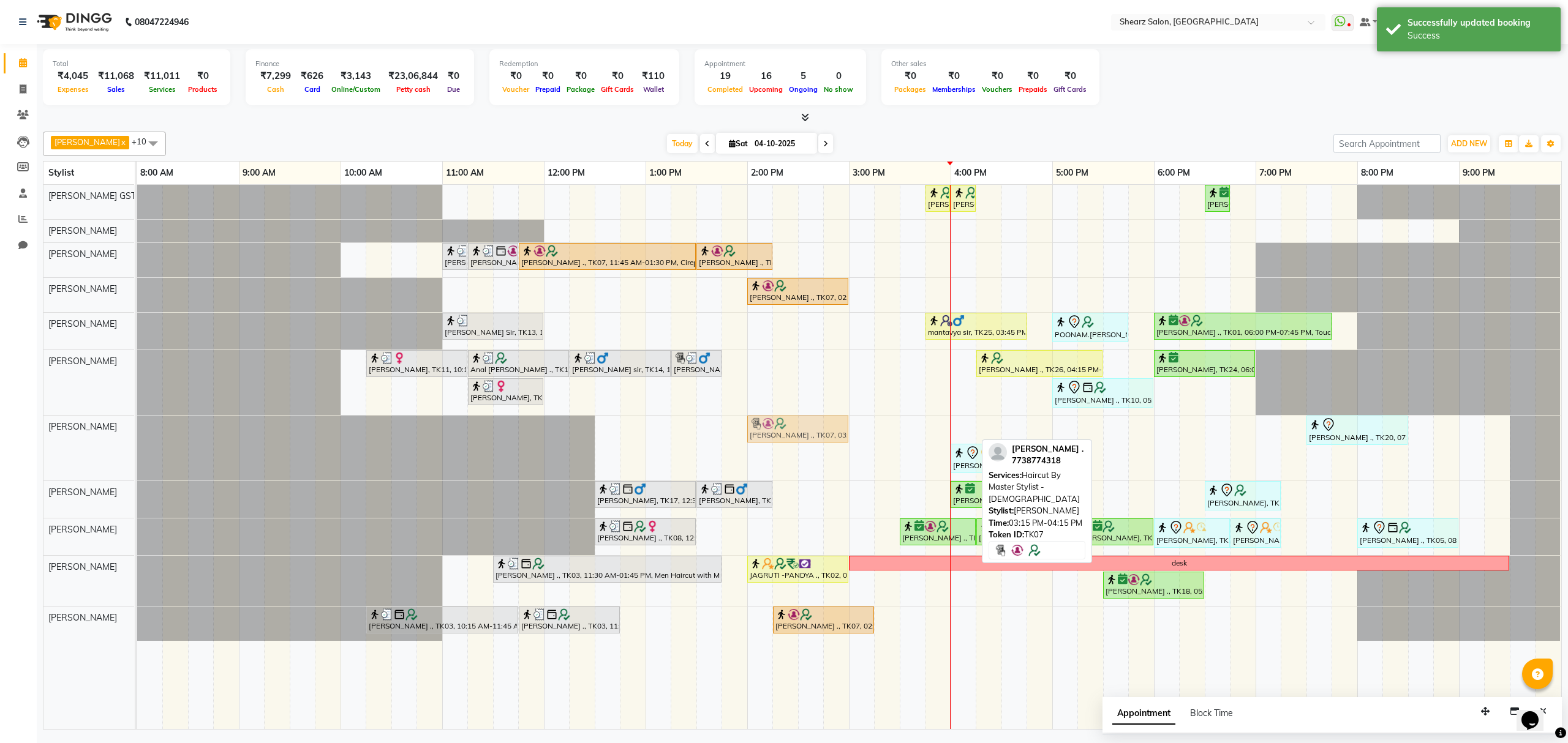
drag, startPoint x: 919, startPoint y: 432, endPoint x: 802, endPoint y: 436, distance: 117.1
click at [137, 436] on div "Saurabh Yadav ., TK07, 03:15 PM-04:15 PM, Haircut By Master Stylist - Female Si…" at bounding box center [137, 448] width 0 height 65
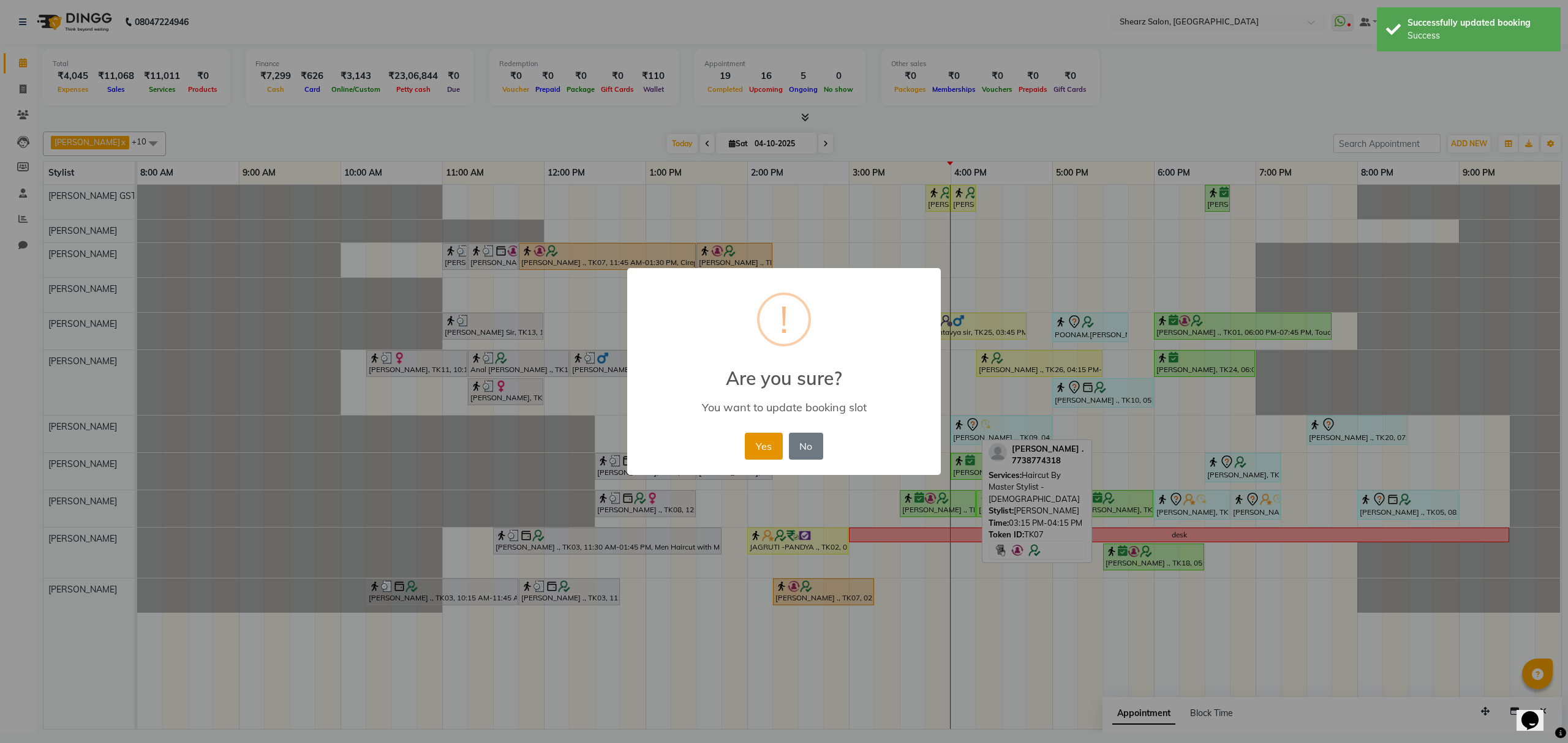
click at [758, 434] on button "Yes" at bounding box center [763, 447] width 37 height 27
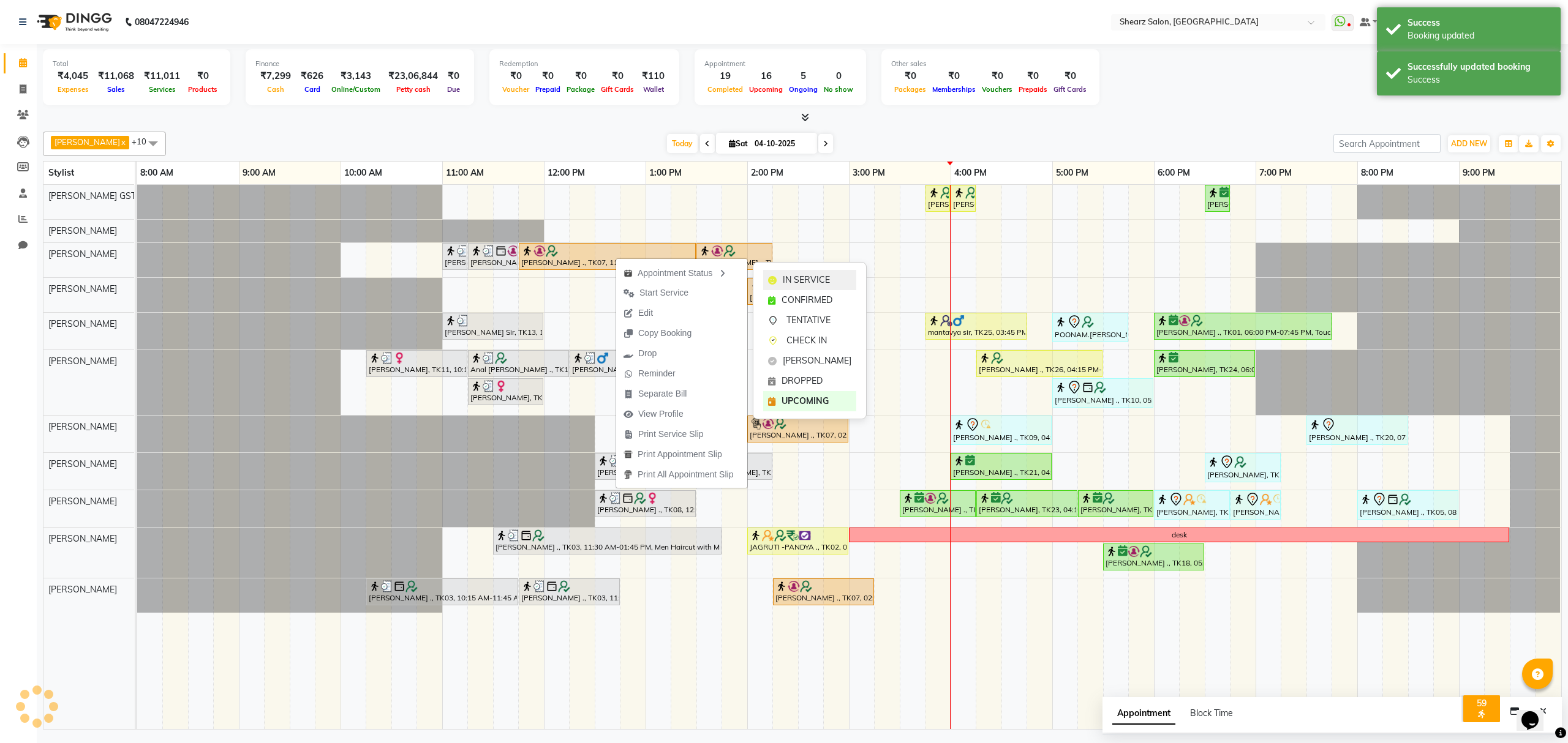
click at [806, 278] on span "IN SERVICE" at bounding box center [807, 280] width 47 height 13
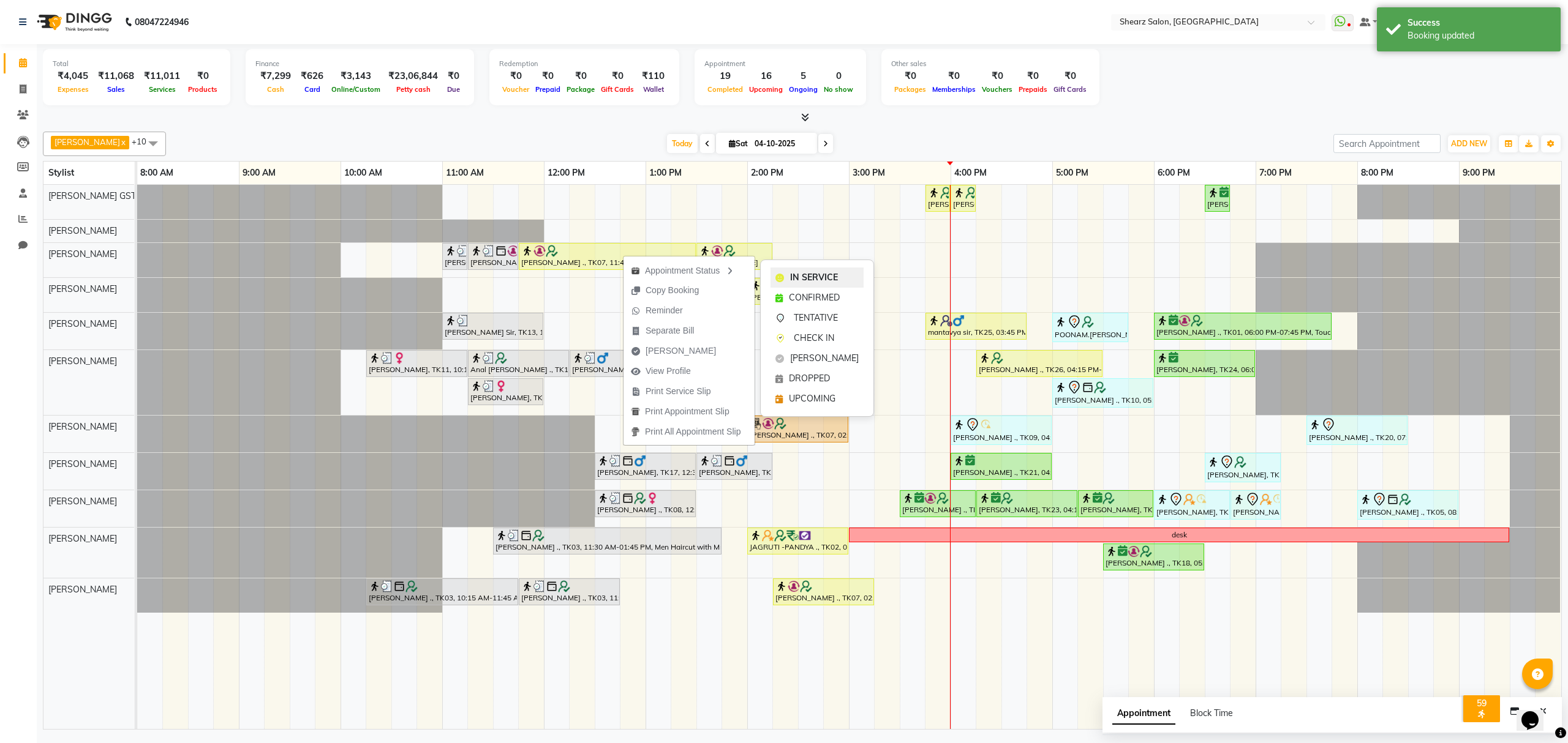
click at [817, 280] on span "IN SERVICE" at bounding box center [814, 278] width 48 height 13
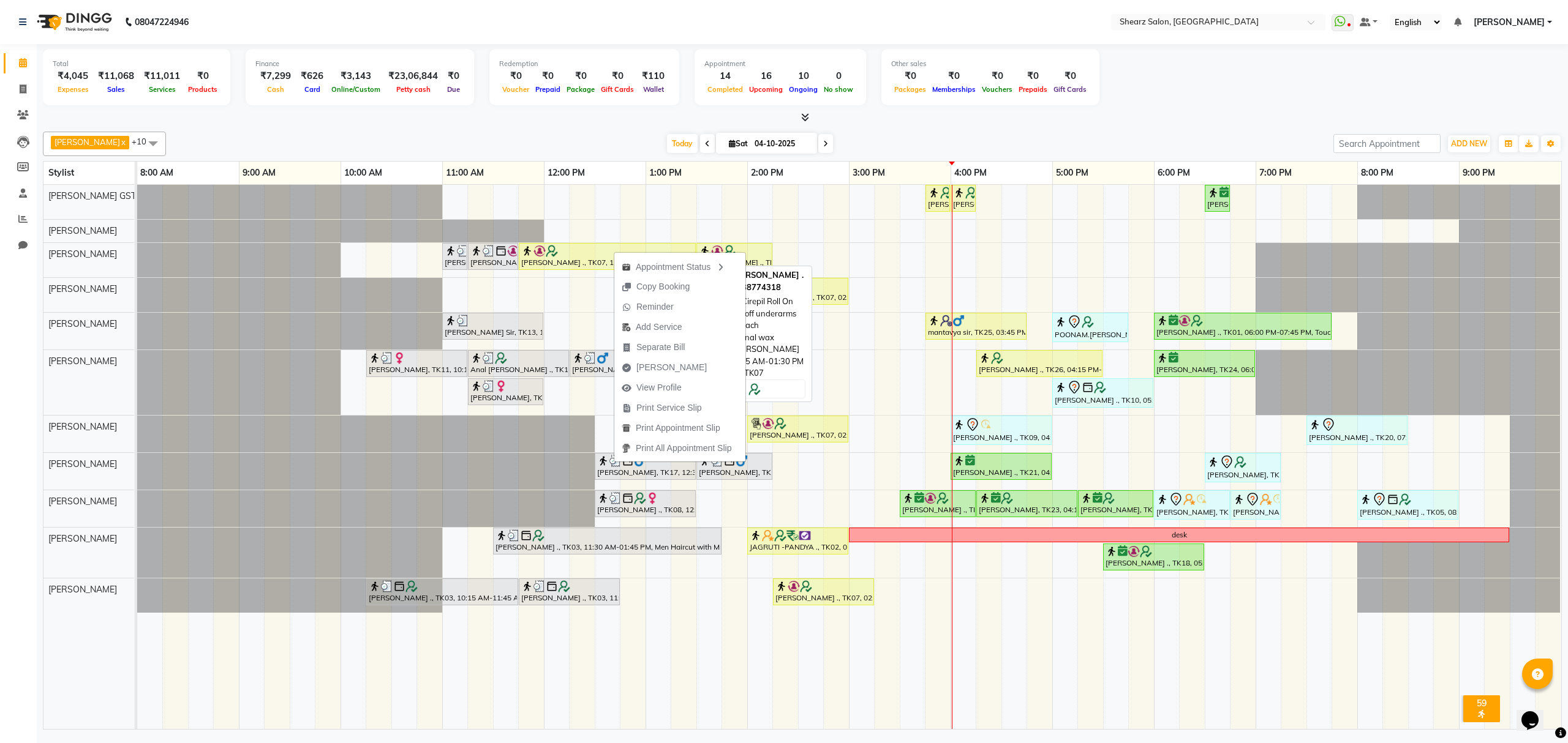
click at [593, 252] on div at bounding box center [607, 251] width 172 height 12
select select "1"
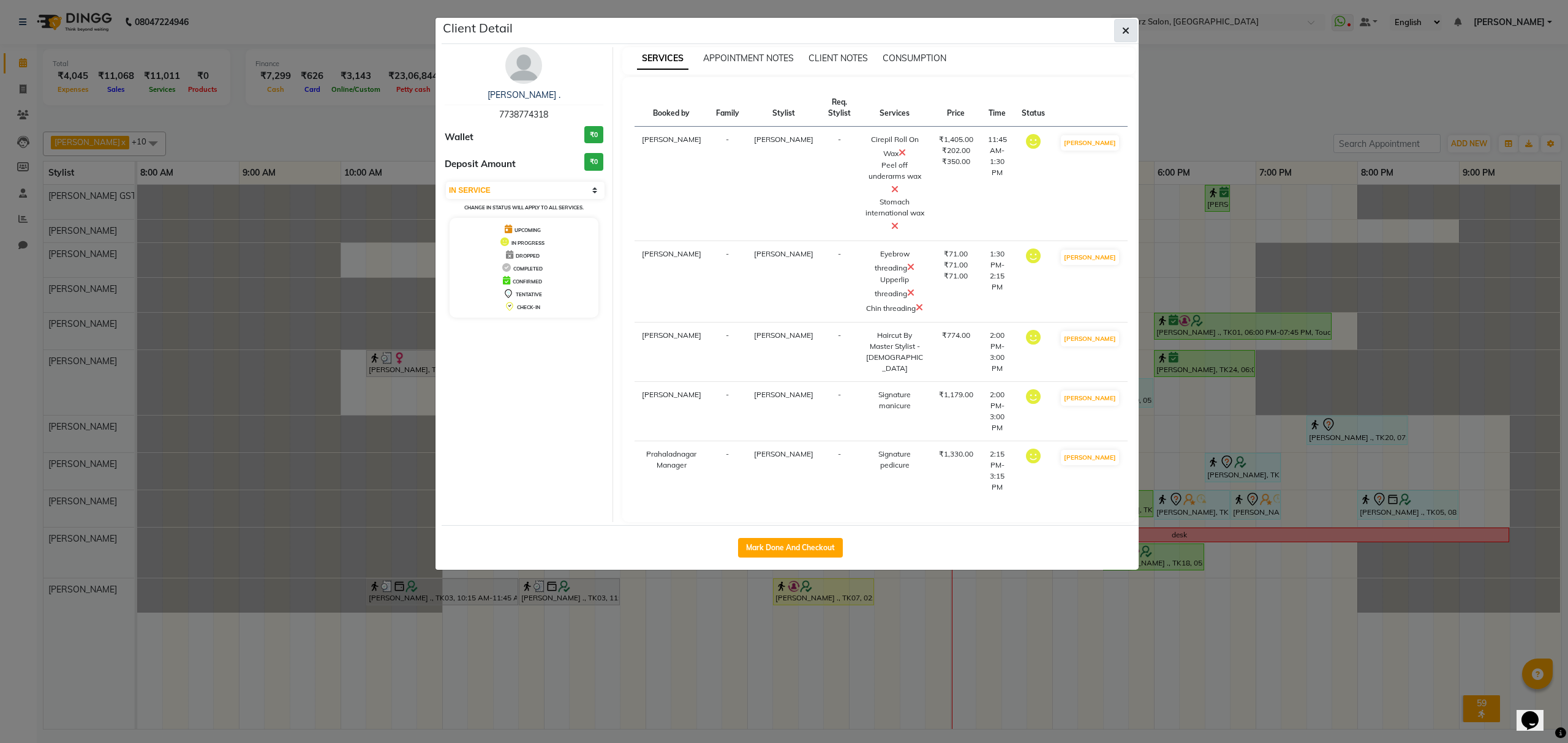
click at [1122, 30] on icon "button" at bounding box center [1125, 30] width 7 height 10
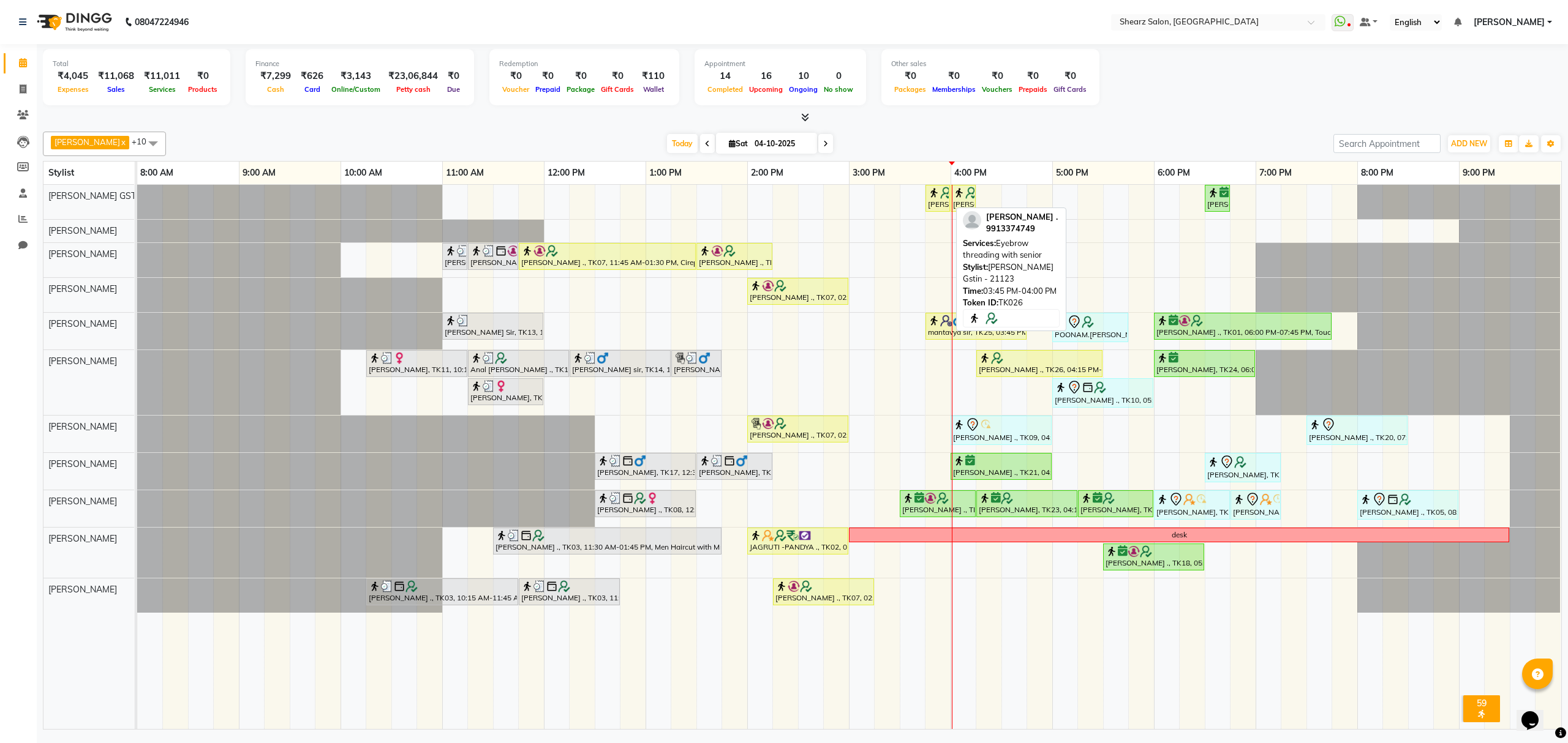
click at [937, 209] on div "[PERSON_NAME] ., TK26, 03:45 PM-04:00 PM, Eyebrow threading with senior" at bounding box center [937, 198] width 22 height 24
select select "1"
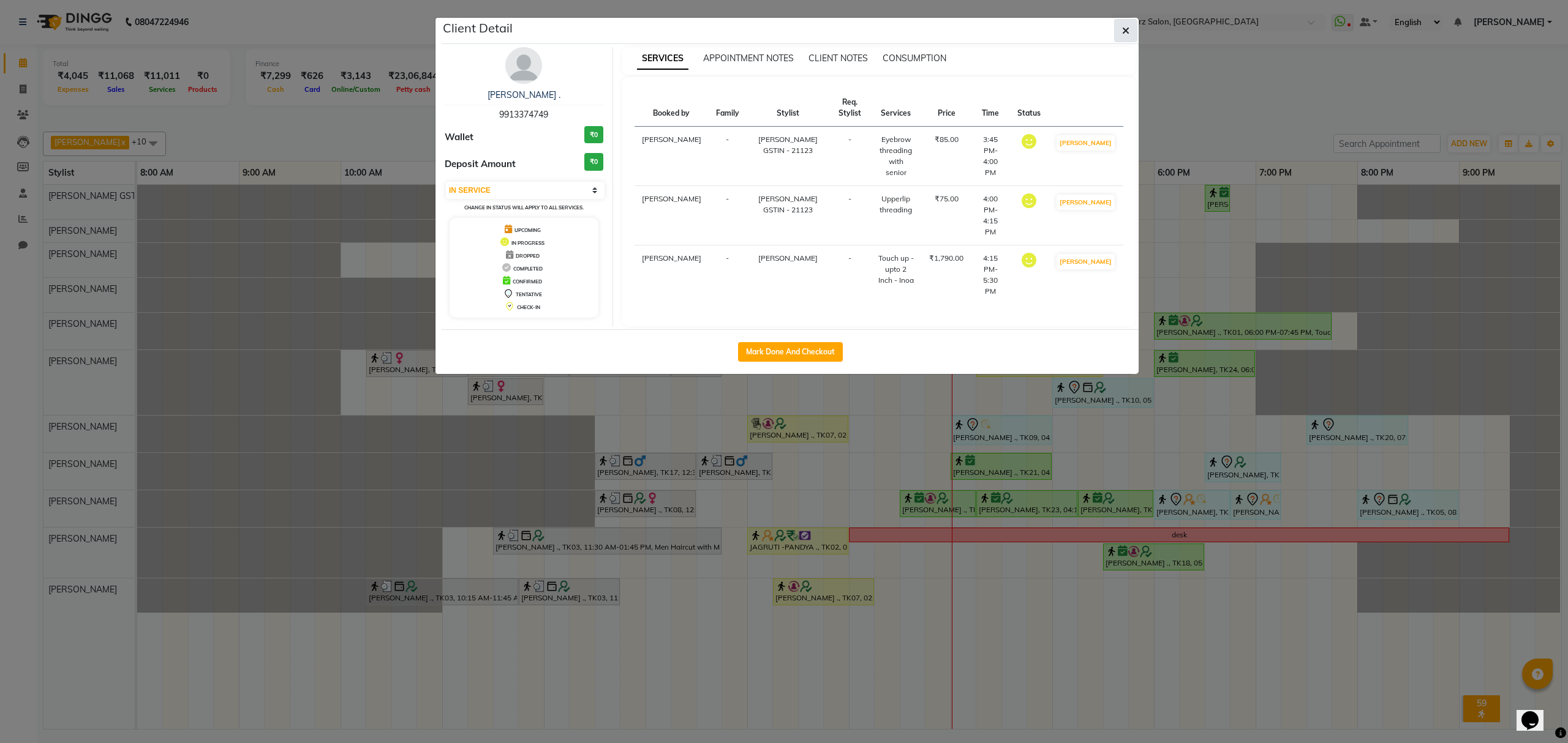
click at [1126, 30] on icon "button" at bounding box center [1125, 30] width 7 height 10
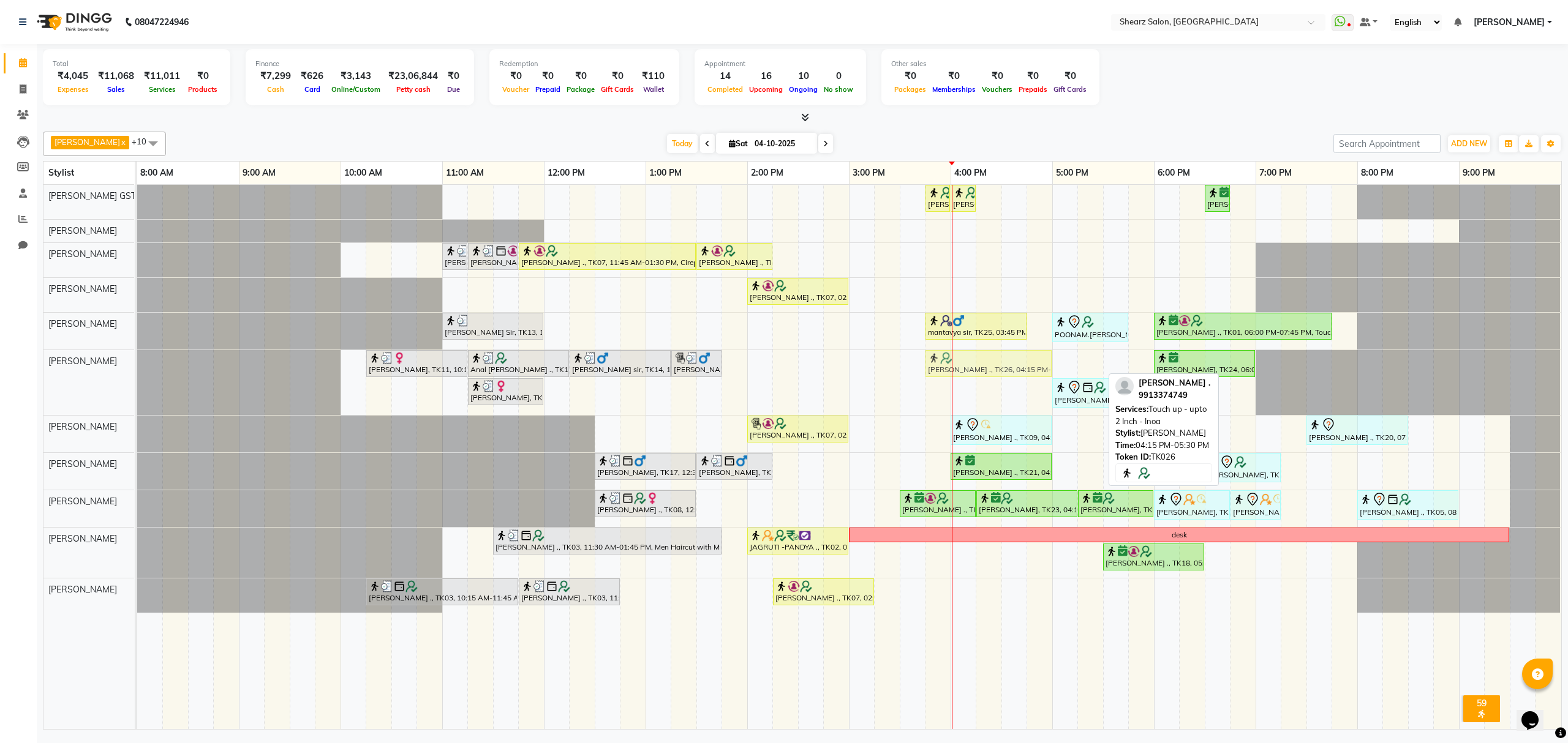
drag, startPoint x: 1022, startPoint y: 364, endPoint x: 973, endPoint y: 370, distance: 49.4
click at [137, 370] on div "[PERSON_NAME], TK11, 10:15 AM-11:15 AM, Haircut By Master Stylist- [DEMOGRAPHIC…" at bounding box center [137, 383] width 0 height 65
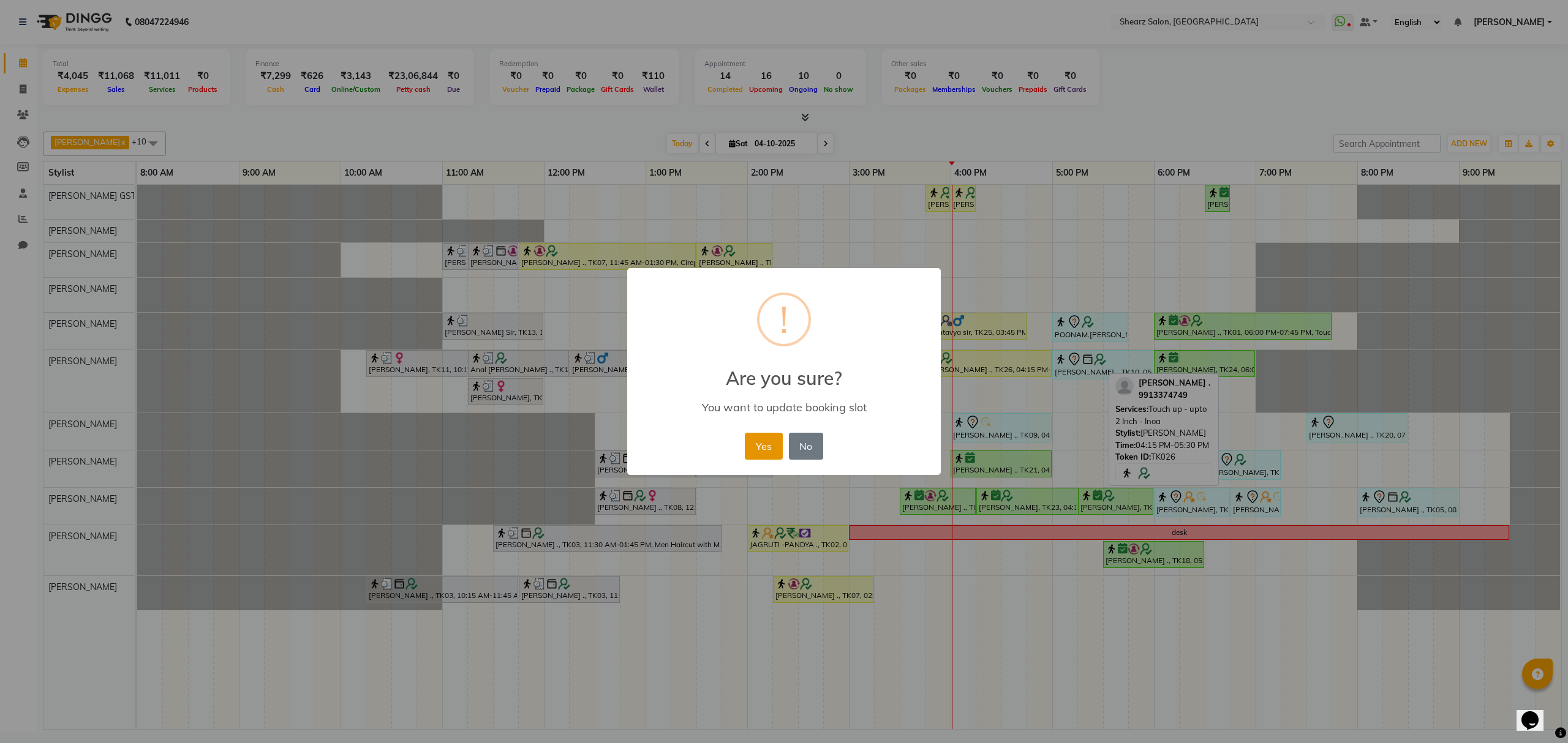
click at [770, 442] on button "Yes" at bounding box center [763, 447] width 37 height 27
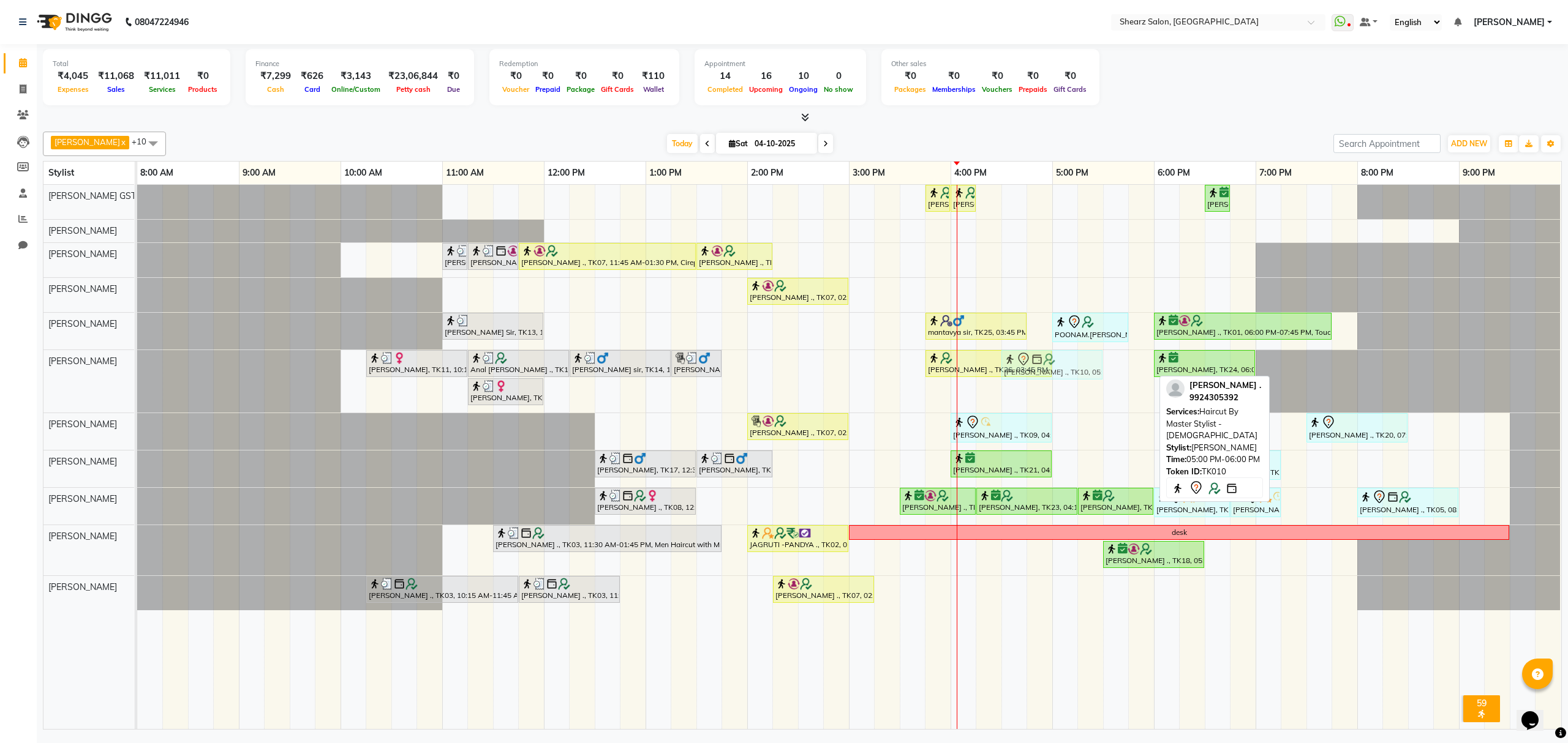
drag, startPoint x: 1093, startPoint y: 359, endPoint x: 1034, endPoint y: 403, distance: 73.6
click at [1034, 403] on div "[PERSON_NAME] ., TK26, 03:45 PM-04:00 PM, Eyebrow threading with senior [PERSON…" at bounding box center [849, 457] width 1424 height 544
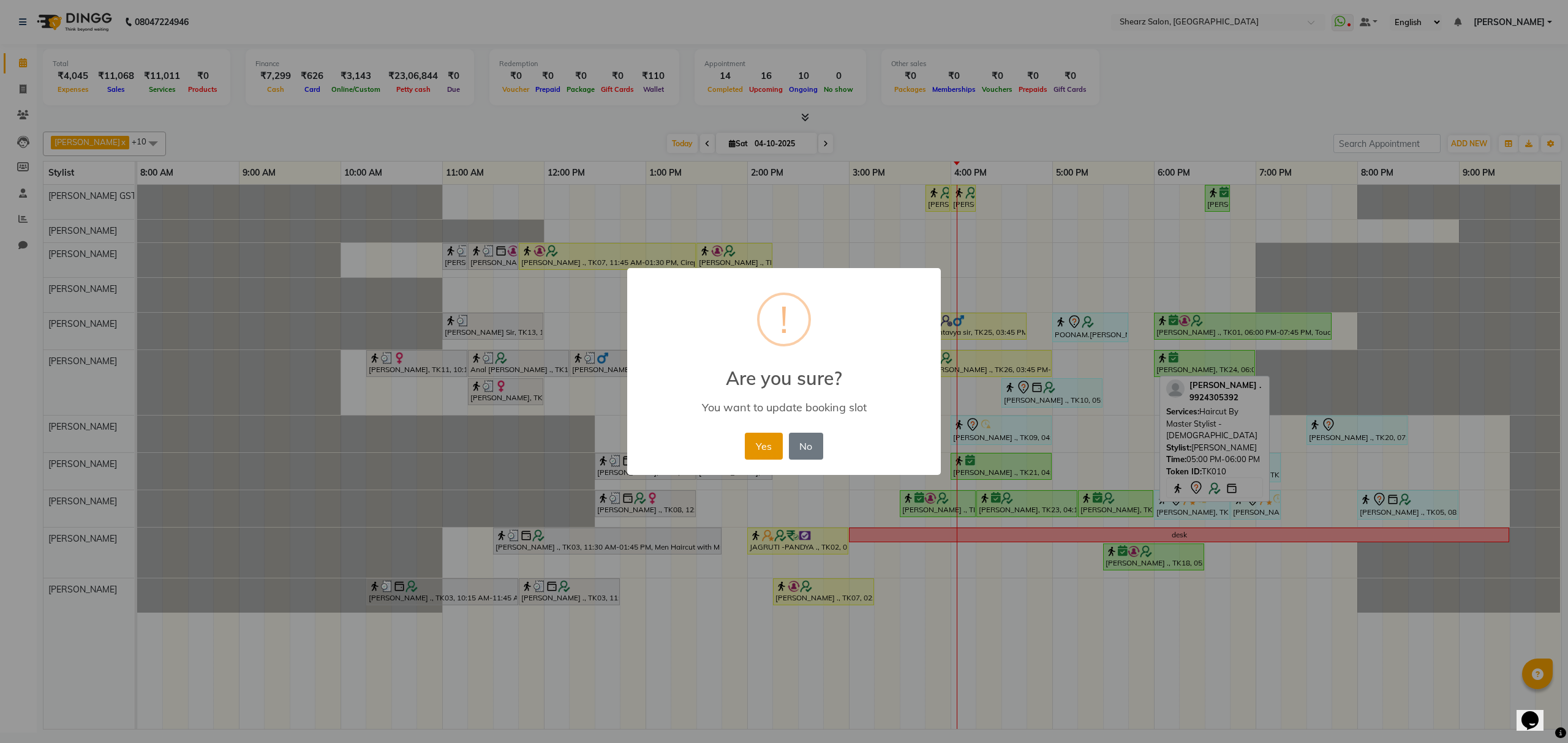
click at [770, 443] on button "Yes" at bounding box center [763, 447] width 37 height 27
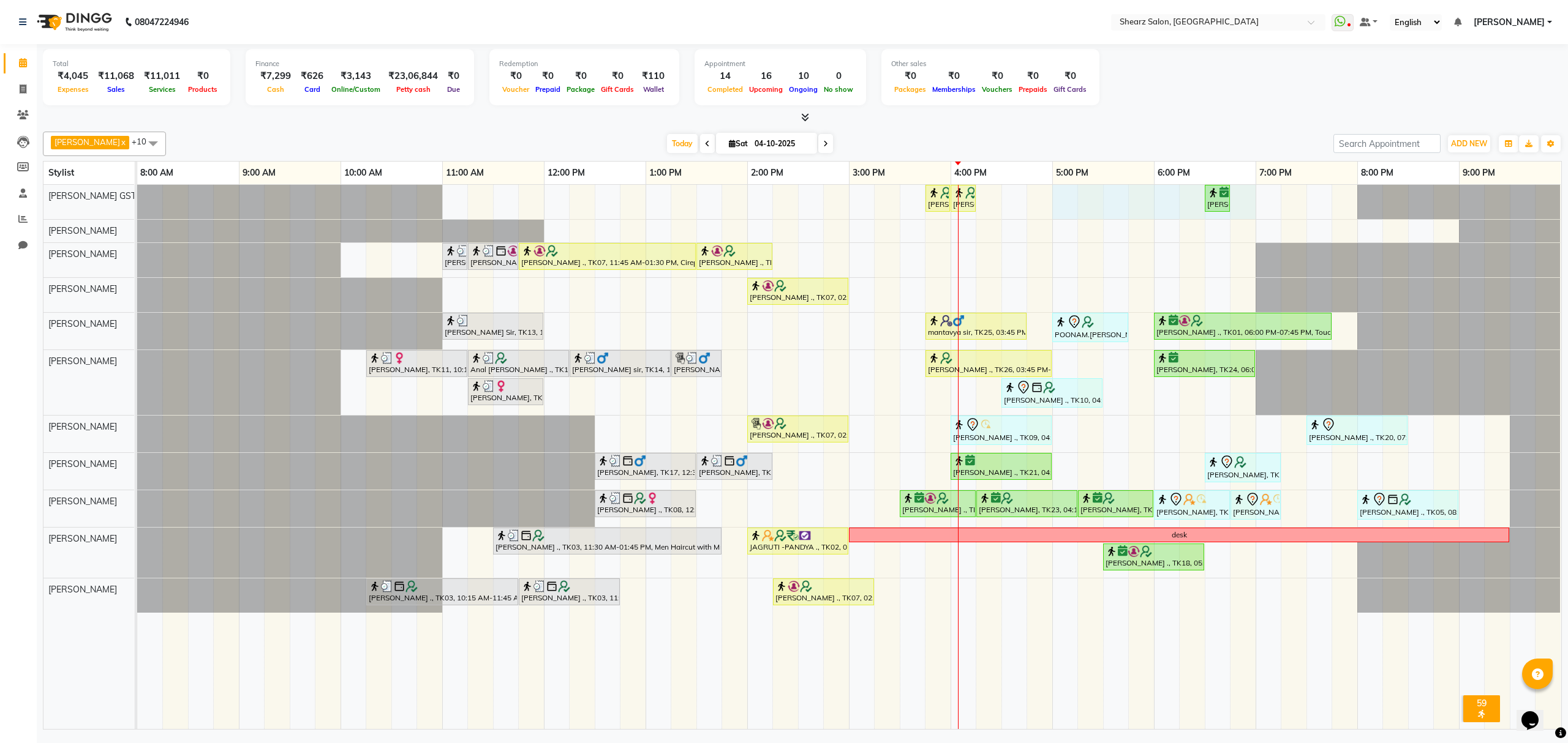
drag, startPoint x: 1056, startPoint y: 194, endPoint x: 1234, endPoint y: 197, distance: 178.0
click at [1237, 197] on div "[PERSON_NAME] ., TK26, 03:45 PM-04:00 PM, Eyebrow threading with senior [PERSON…" at bounding box center [849, 457] width 1424 height 544
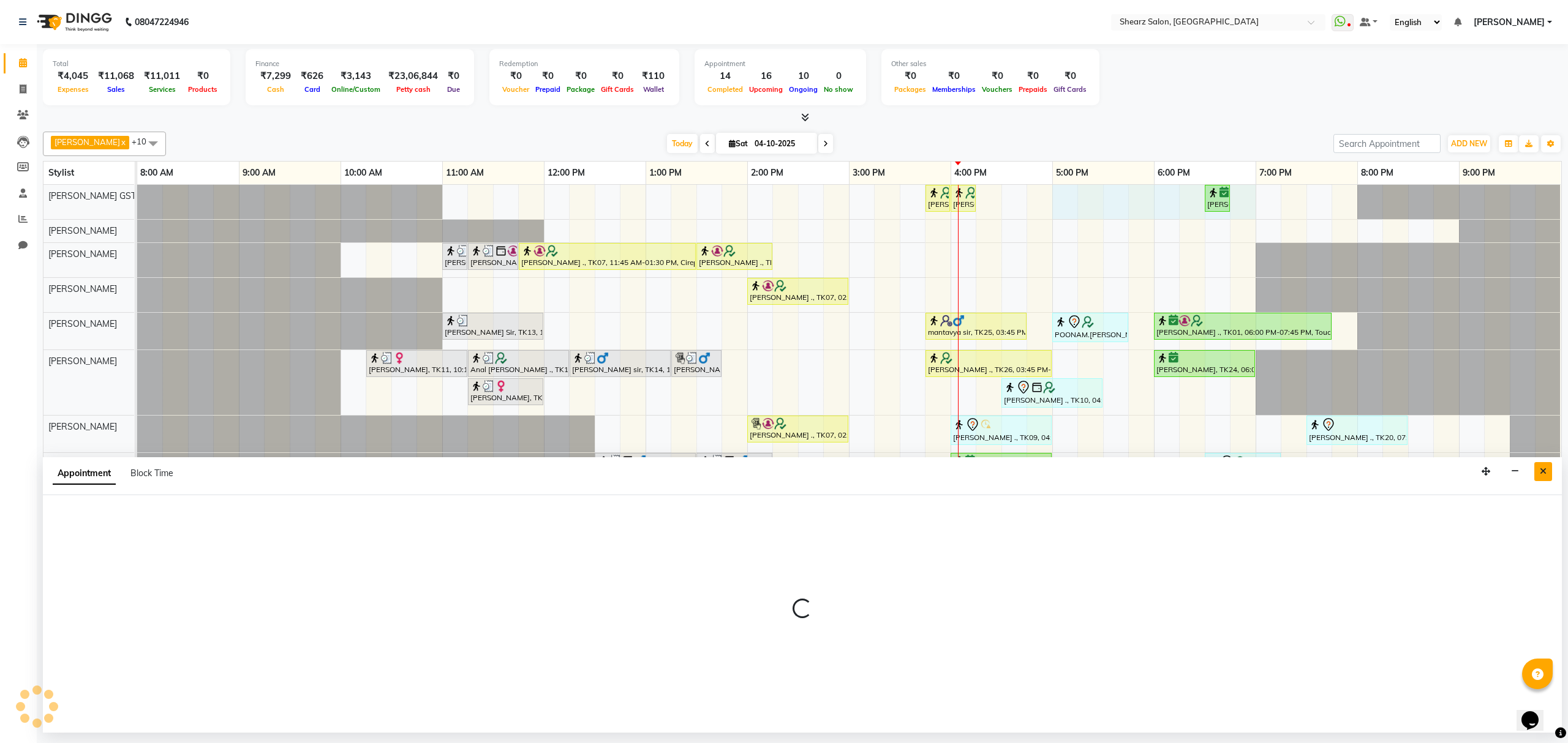
select select "77439"
select select "1020"
select select "tentative"
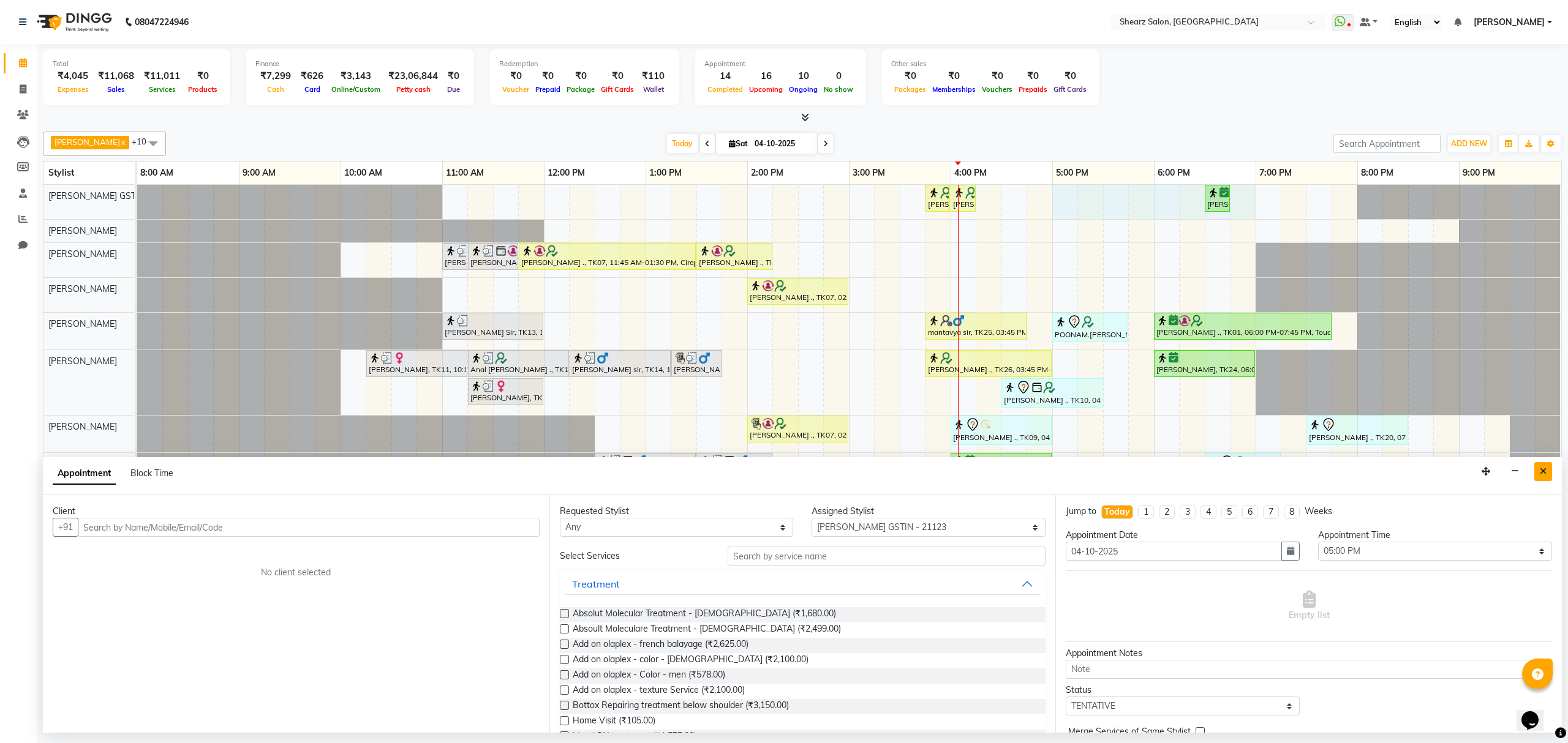
click at [1537, 472] on button "Close" at bounding box center [1543, 472] width 18 height 19
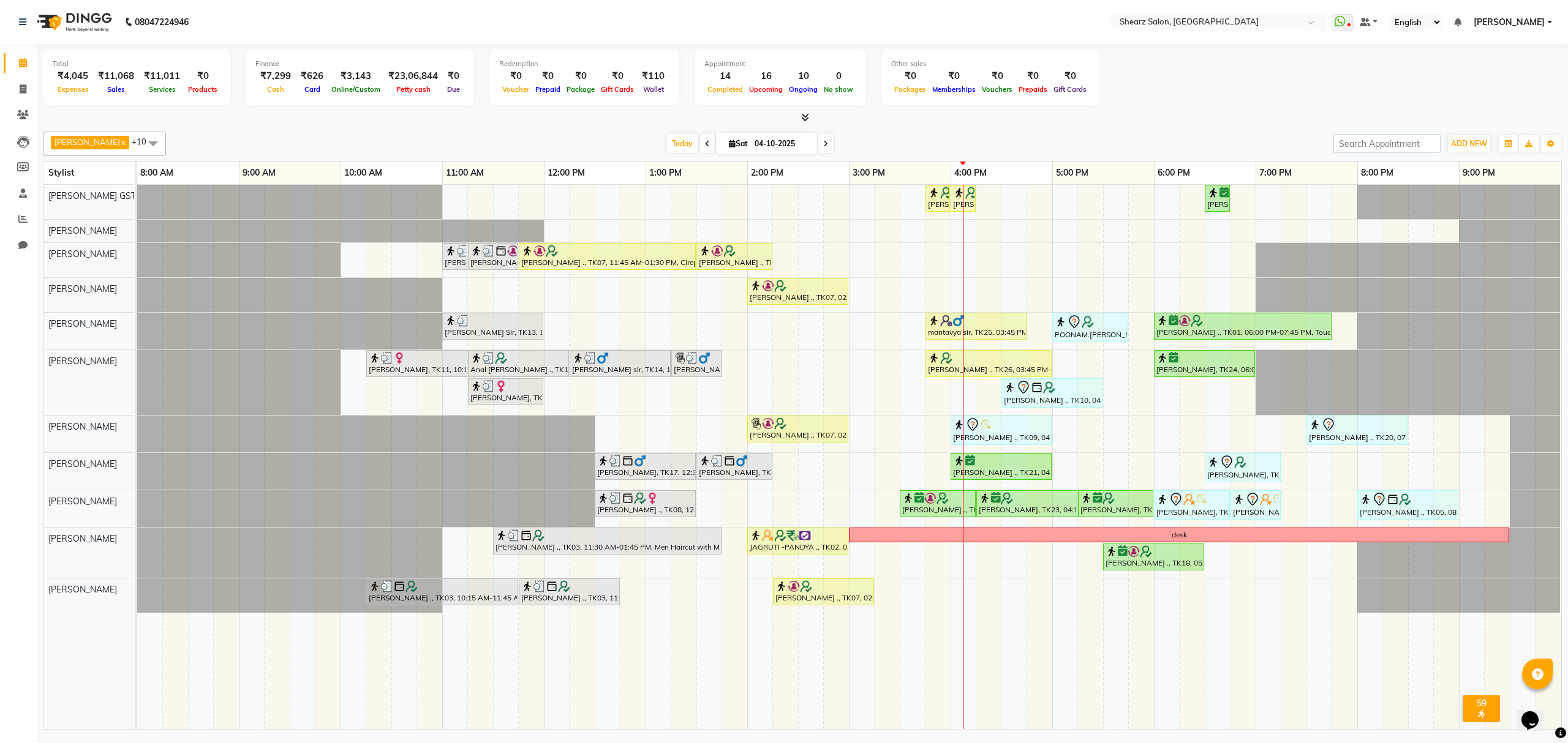
click at [823, 143] on icon at bounding box center [825, 143] width 5 height 7
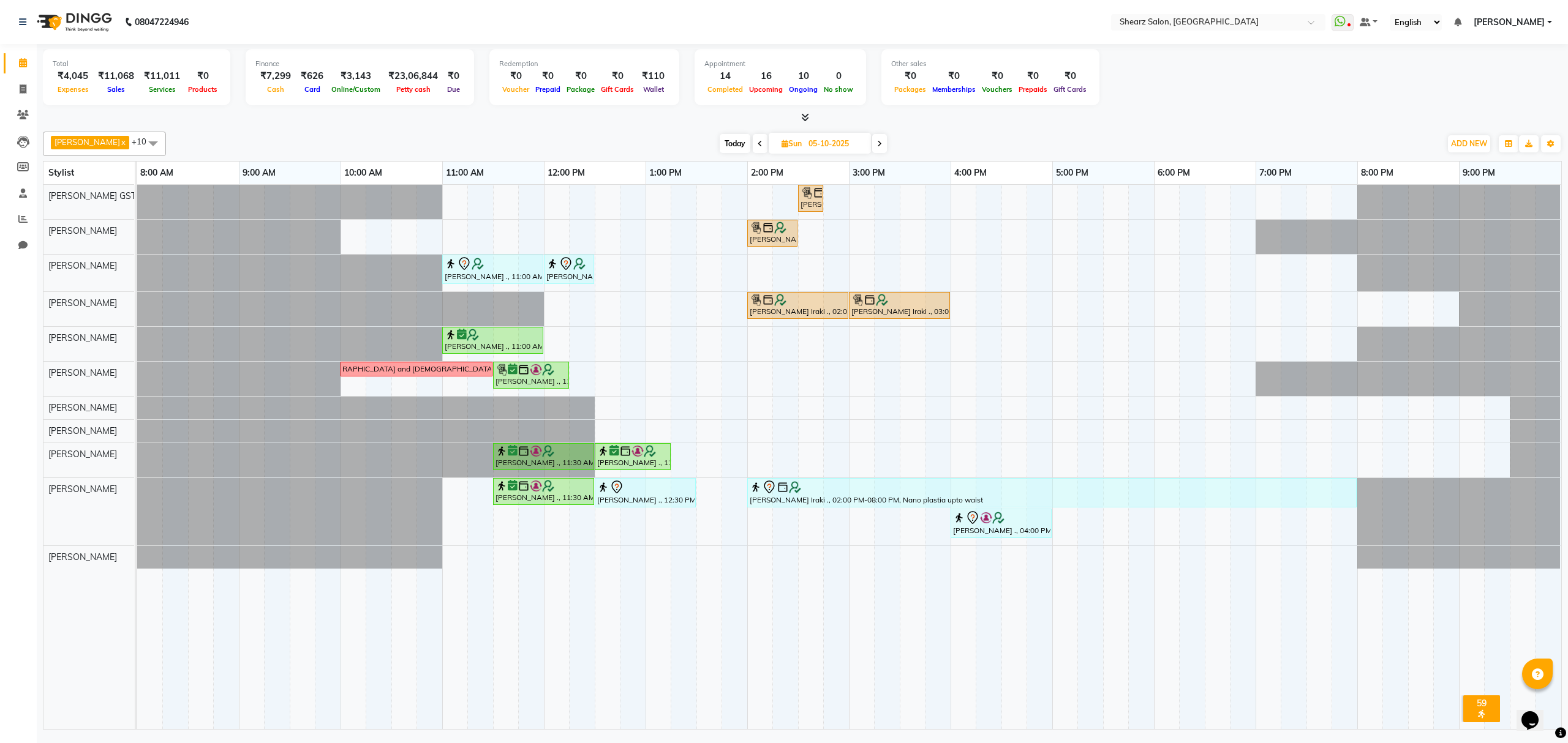
click at [728, 145] on span "Today" at bounding box center [734, 143] width 30 height 19
type input "04-10-2025"
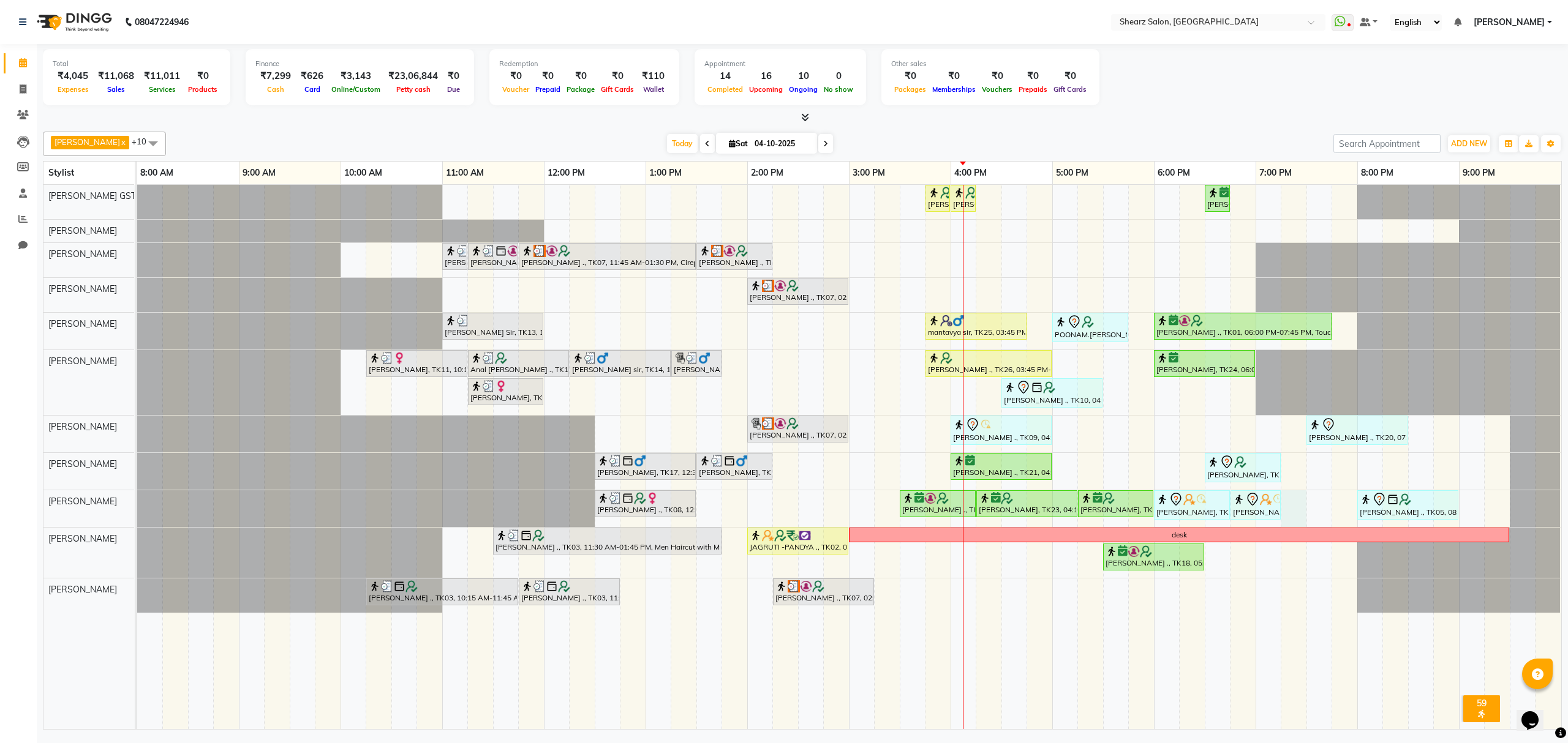
click at [1285, 509] on div "[PERSON_NAME] ., TK26, 03:45 PM-04:00 PM, Eyebrow threading with senior [PERSON…" at bounding box center [849, 457] width 1424 height 544
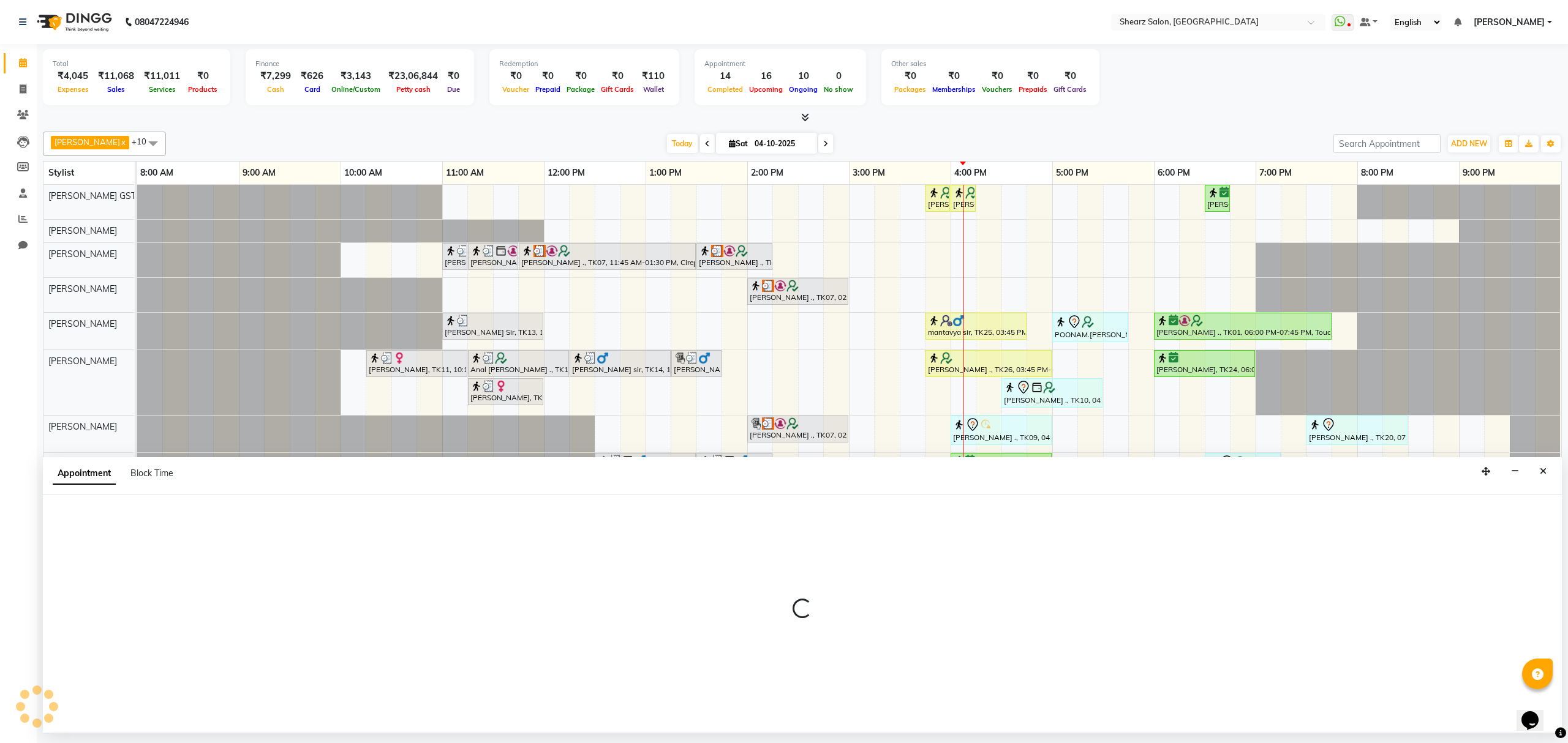
select select "77471"
select select "1155"
select select "tentative"
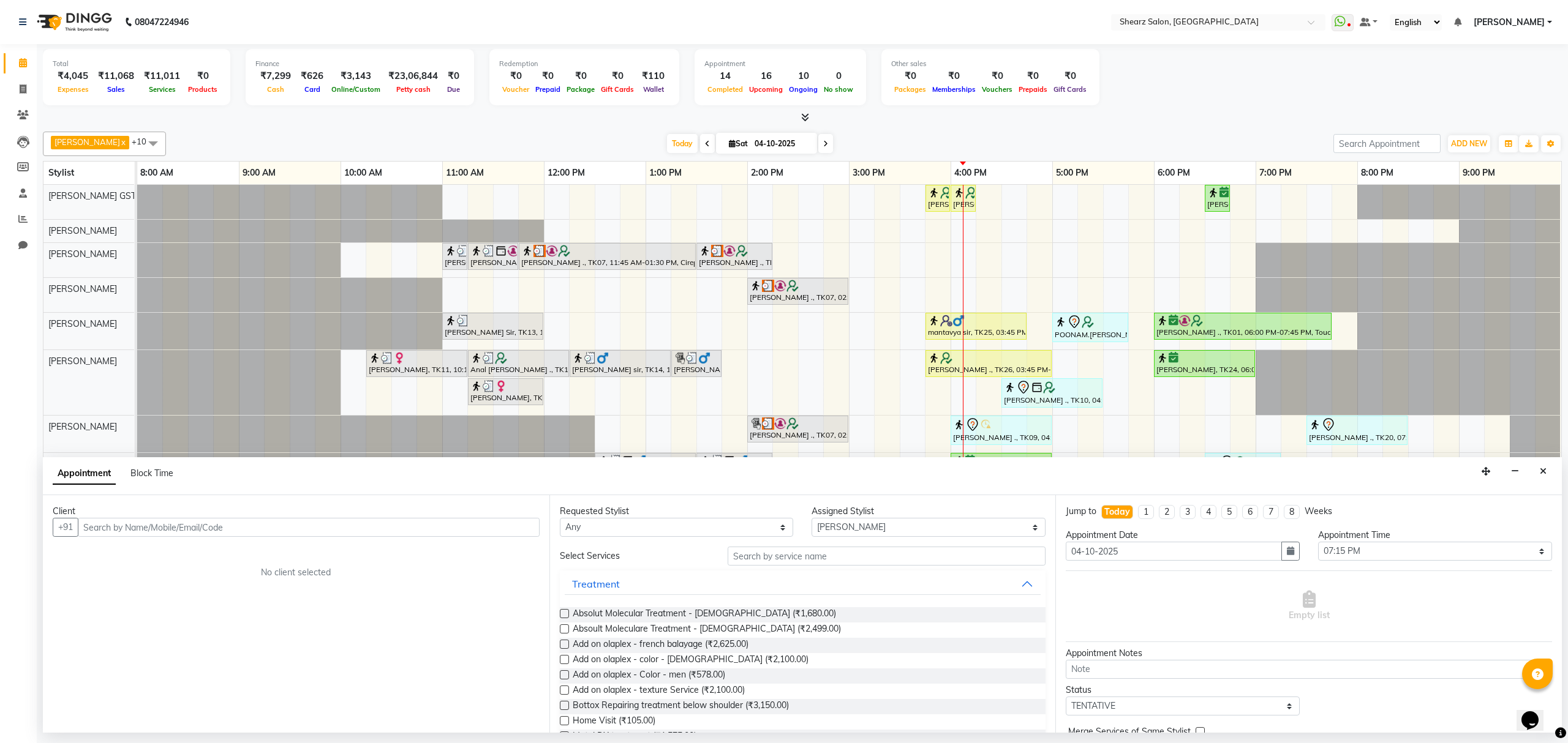
click at [157, 527] on input "text" at bounding box center [308, 527] width 462 height 19
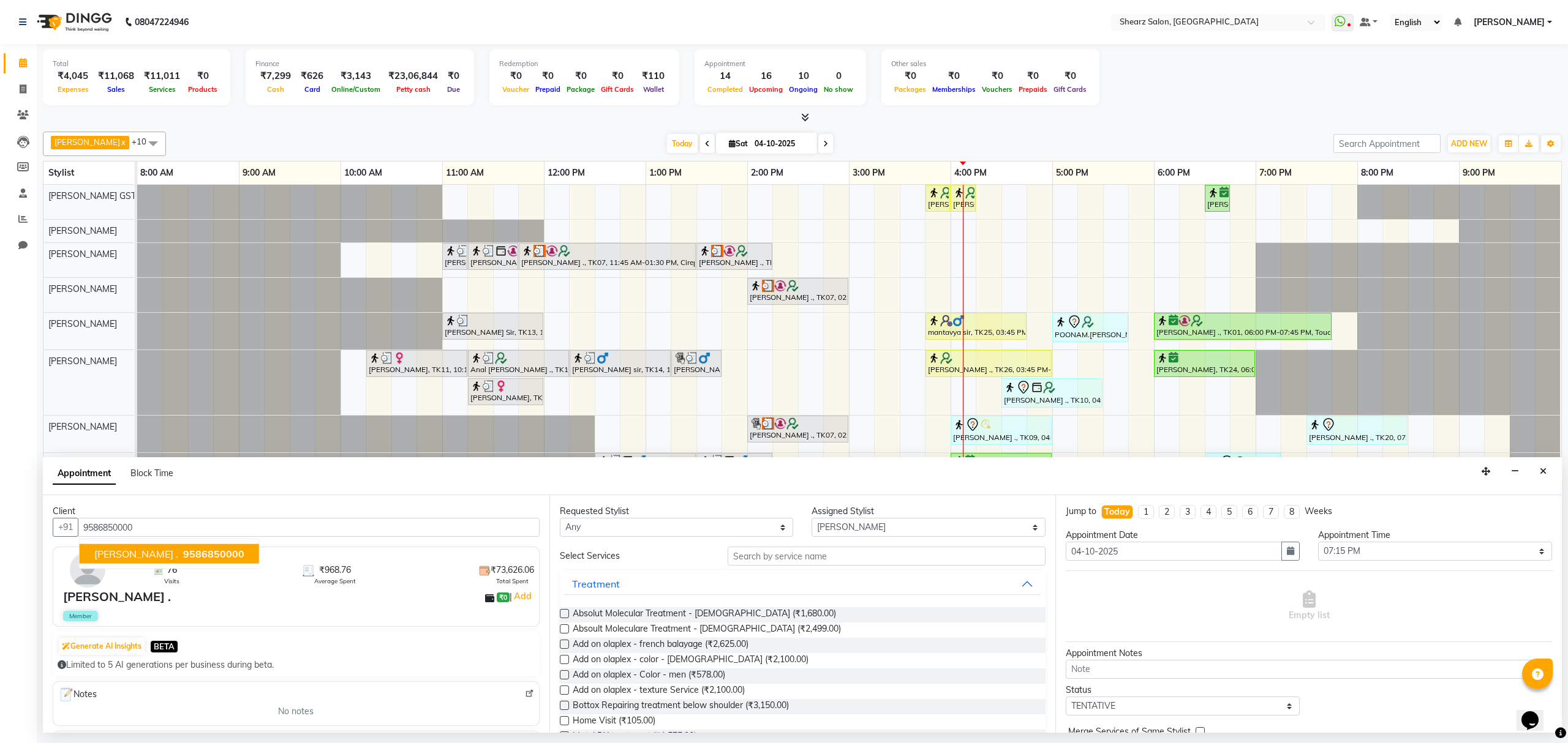
click at [183, 550] on span "9586850000" at bounding box center [214, 554] width 61 height 12
type input "9586850000"
click at [816, 554] on input "text" at bounding box center [887, 556] width 318 height 19
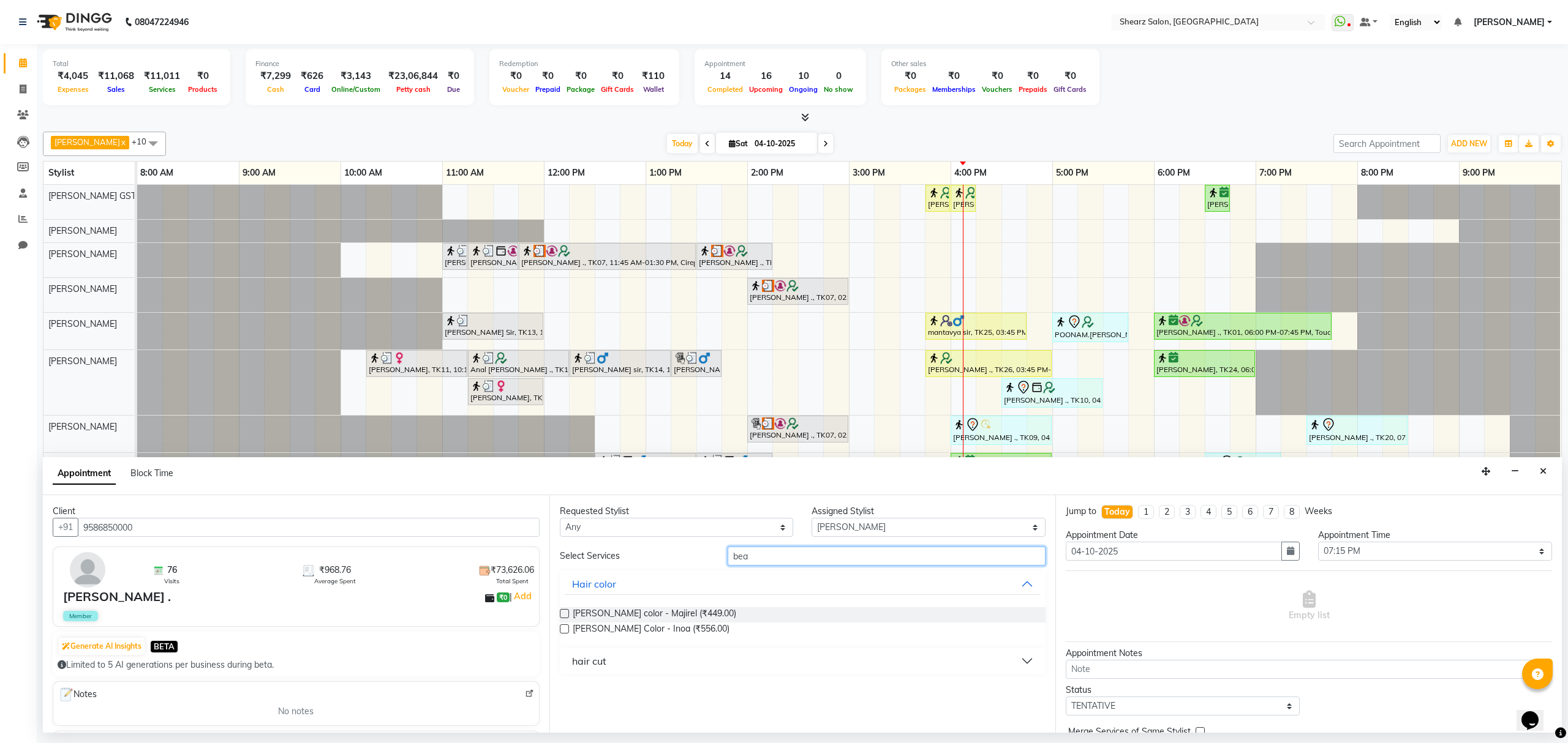
type input "bea"
click at [565, 633] on label at bounding box center [565, 629] width 9 height 9
click at [565, 633] on input "checkbox" at bounding box center [564, 631] width 8 height 8
checkbox input "false"
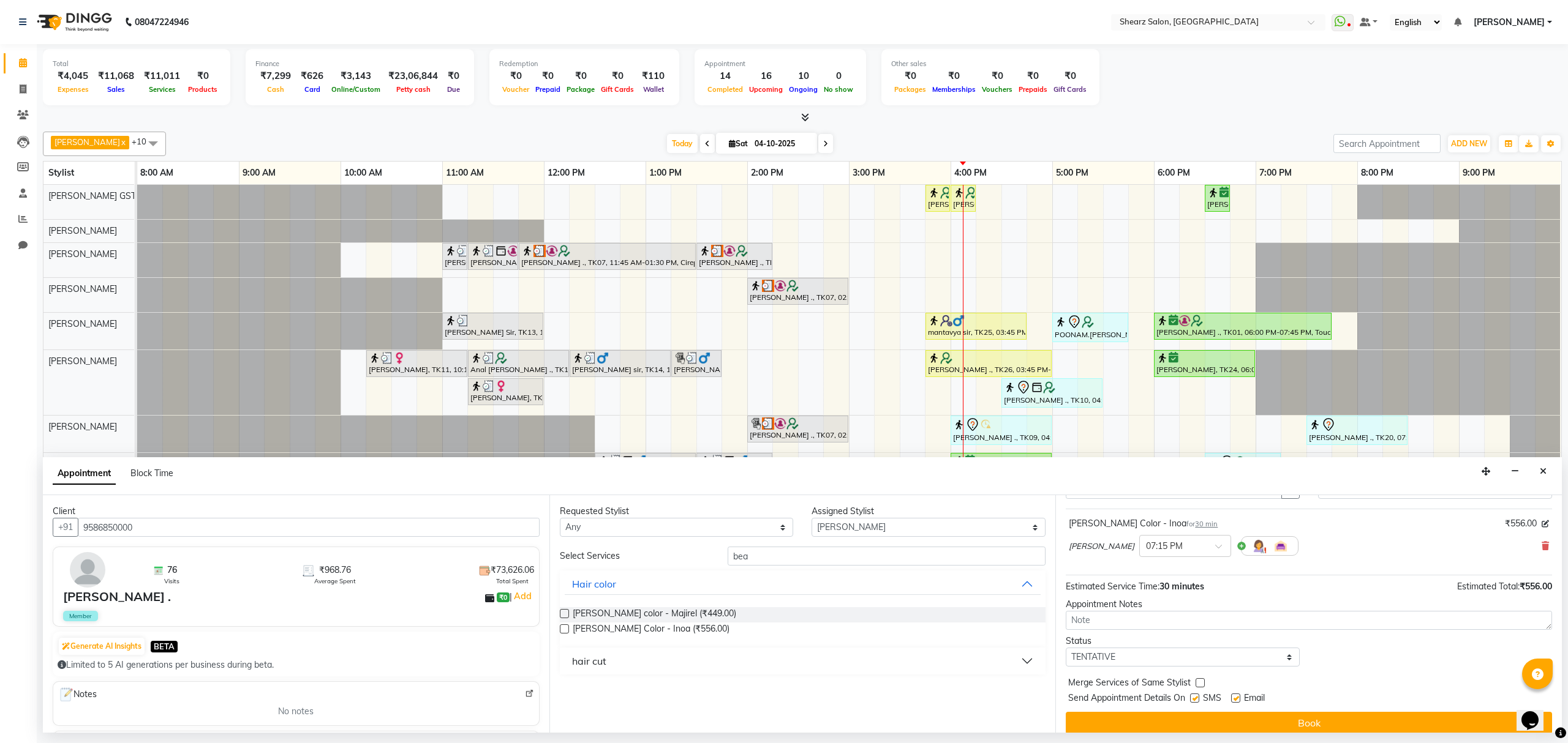
scroll to position [74, 0]
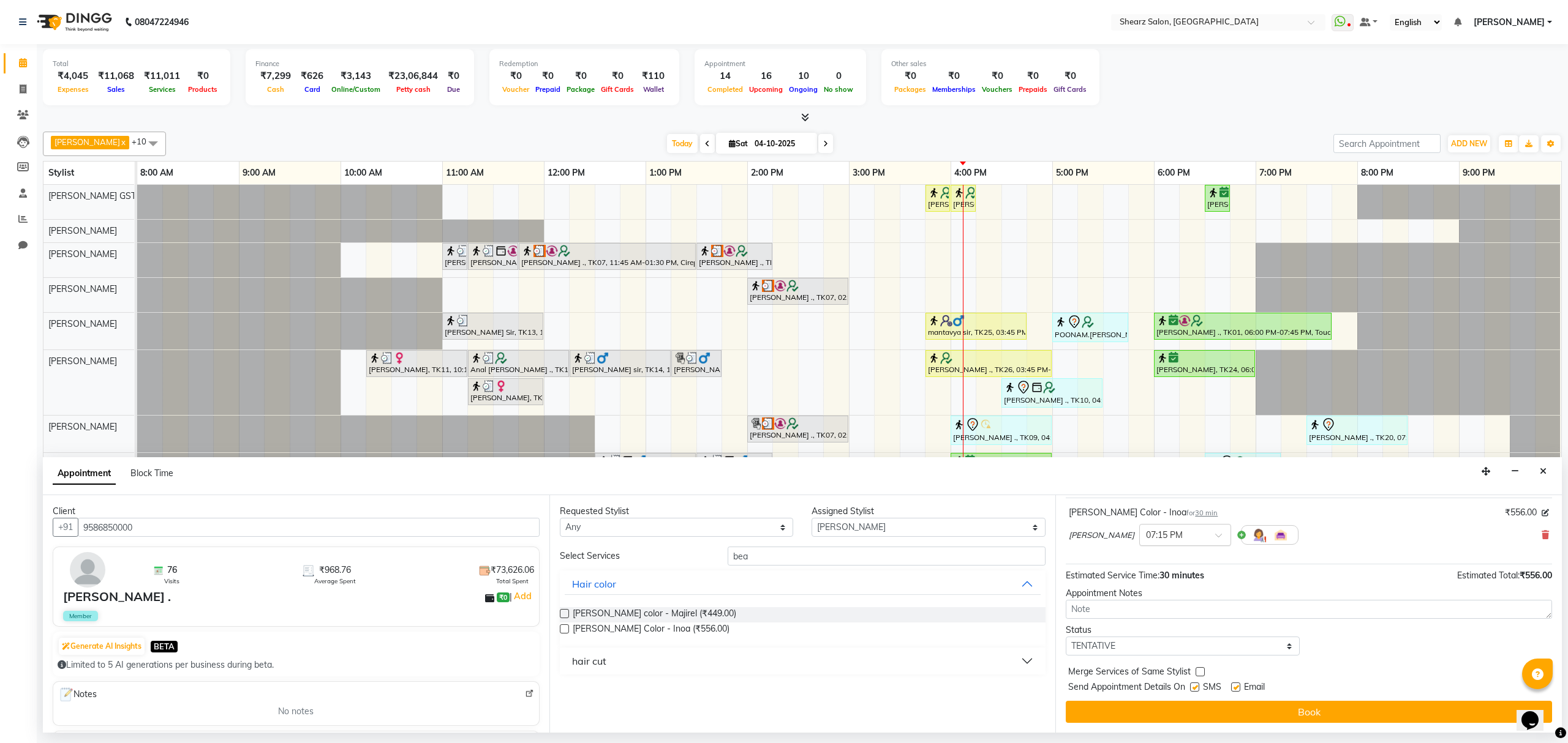
click at [1215, 536] on span at bounding box center [1222, 539] width 15 height 13
click at [1147, 565] on div "07:00 PM (Booked)" at bounding box center [1185, 553] width 91 height 24
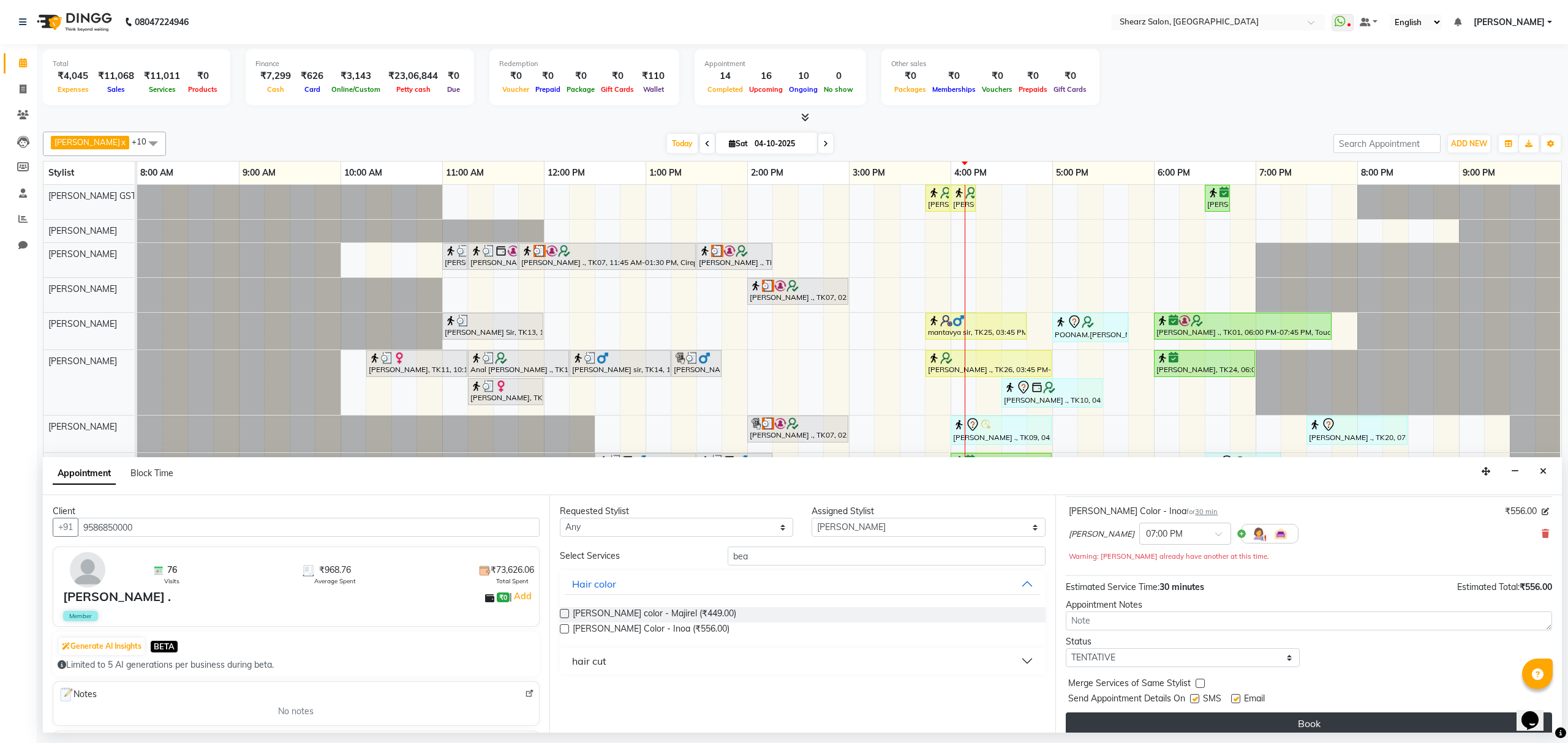
click at [1218, 719] on button "Book" at bounding box center [1309, 723] width 487 height 22
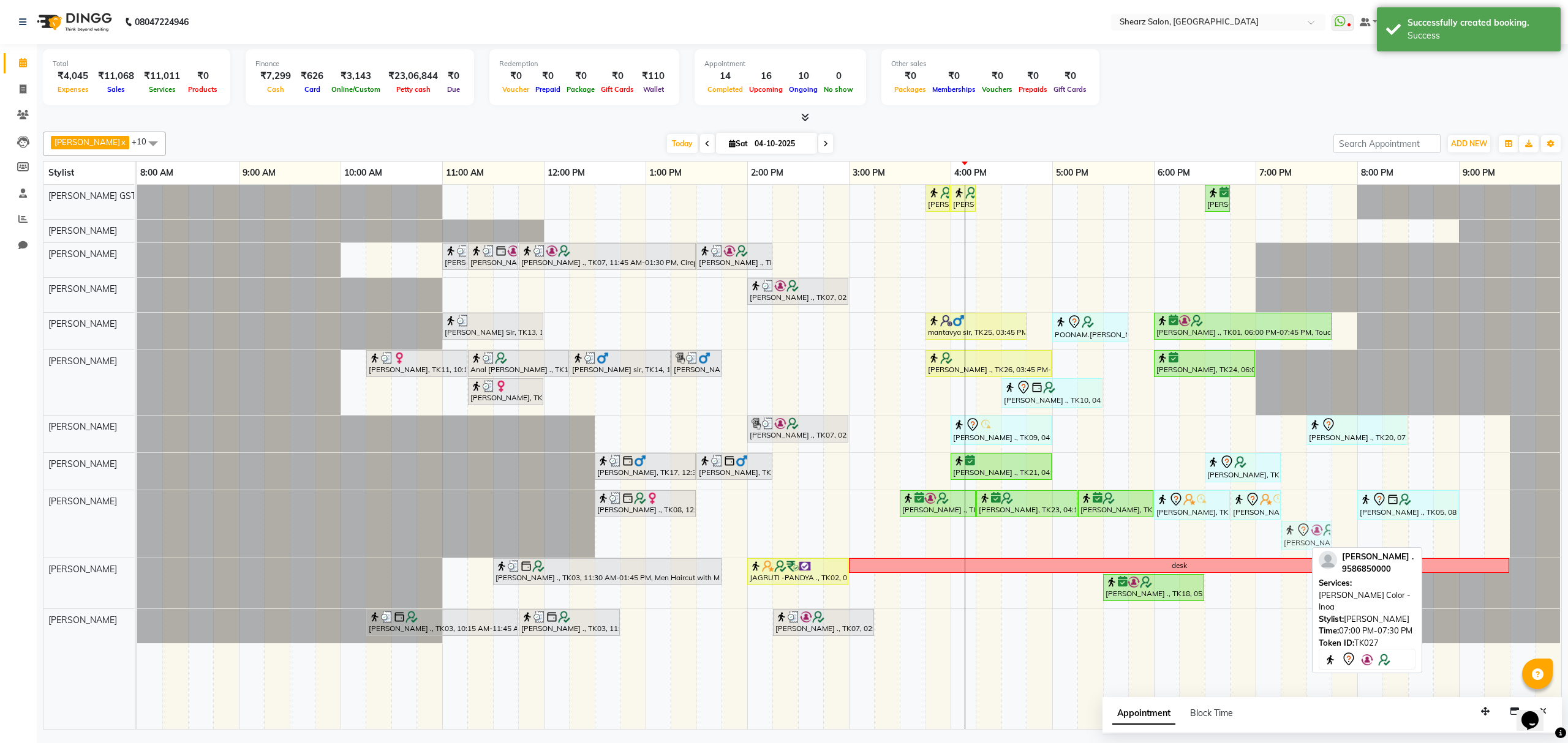
drag, startPoint x: 1272, startPoint y: 534, endPoint x: 1300, endPoint y: 536, distance: 28.1
click at [137, 536] on div "Humaira Khimani ., TK08, 12:30 PM-01:30 PM, Haircut By Sr.Stylist - Male Mukta …" at bounding box center [137, 524] width 0 height 67
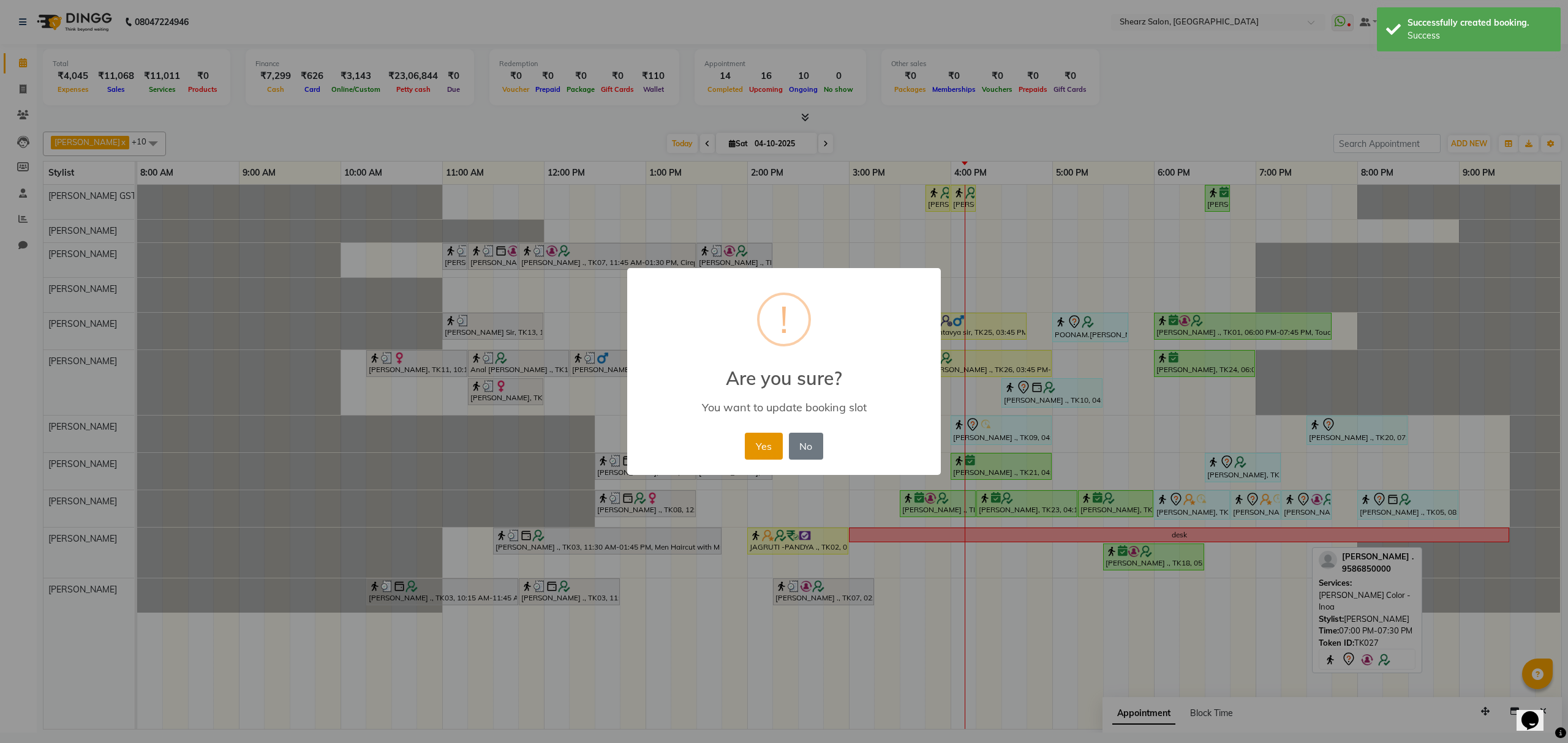
click at [755, 449] on button "Yes" at bounding box center [763, 447] width 37 height 27
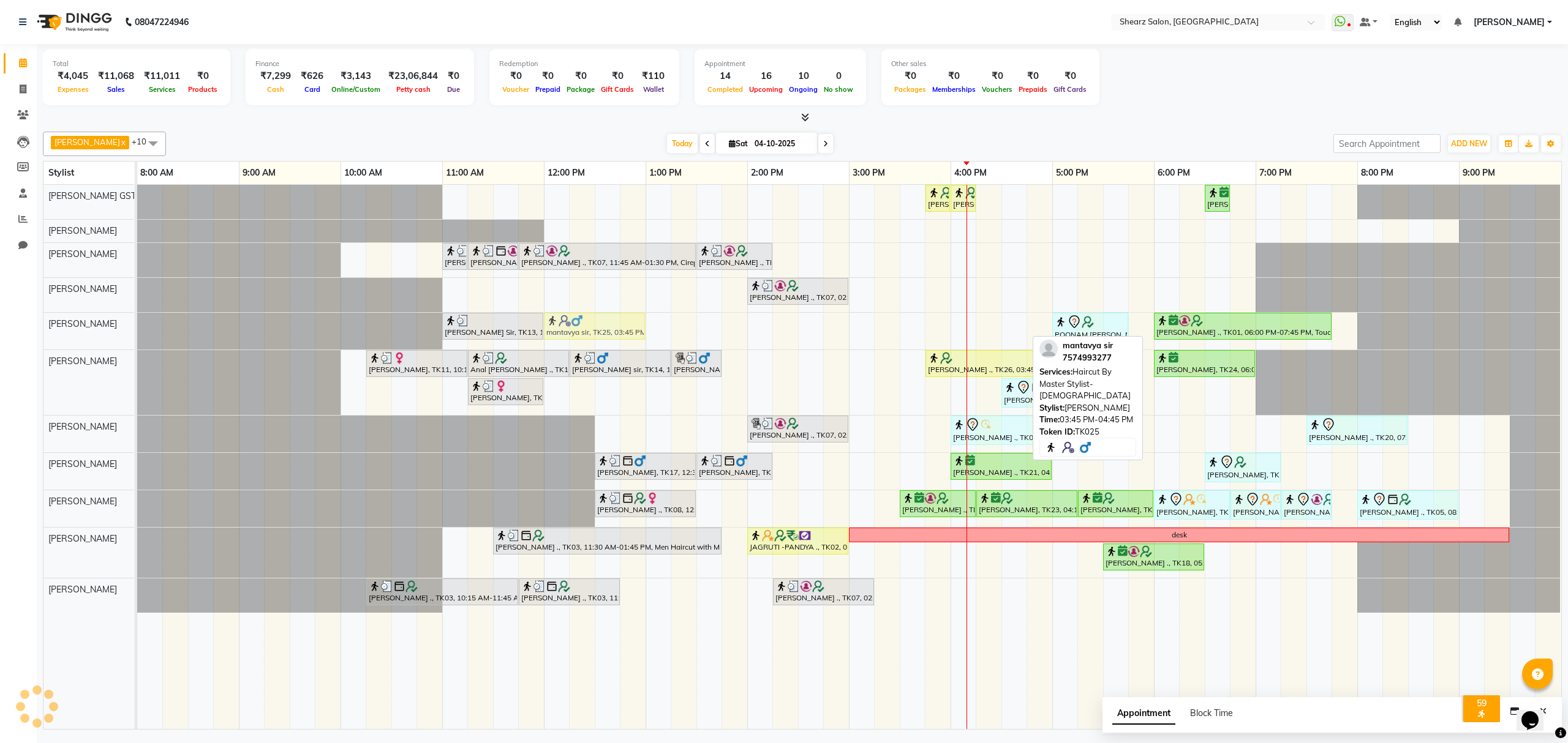
drag, startPoint x: 941, startPoint y: 329, endPoint x: 567, endPoint y: 344, distance: 374.3
click at [567, 344] on div "Khusbu Thakker ., TK26, 03:45 PM-04:00 PM, Eyebrow threading with senior Khusbu…" at bounding box center [849, 457] width 1424 height 544
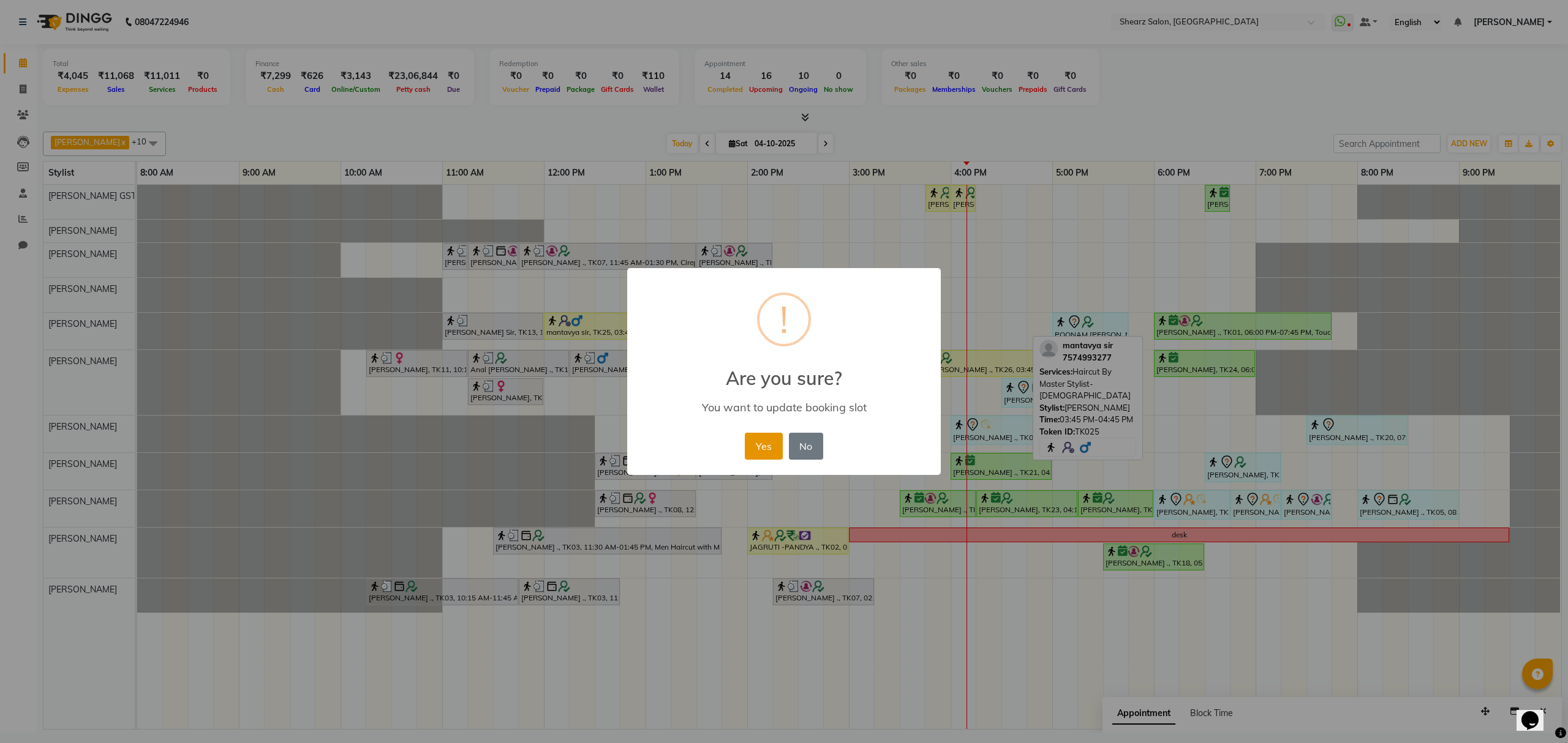
click at [750, 449] on button "Yes" at bounding box center [763, 447] width 37 height 27
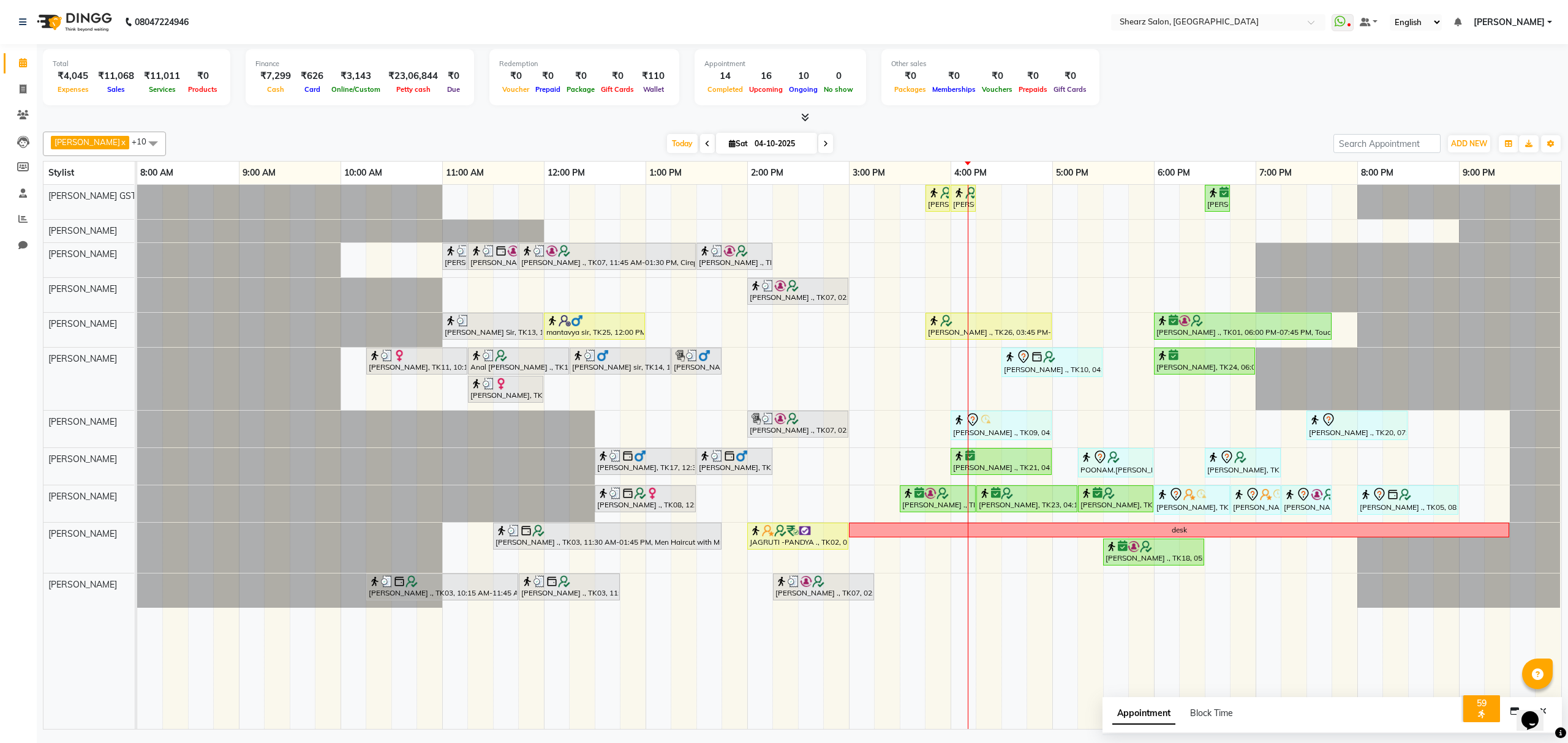
click at [818, 138] on span at bounding box center [825, 143] width 15 height 19
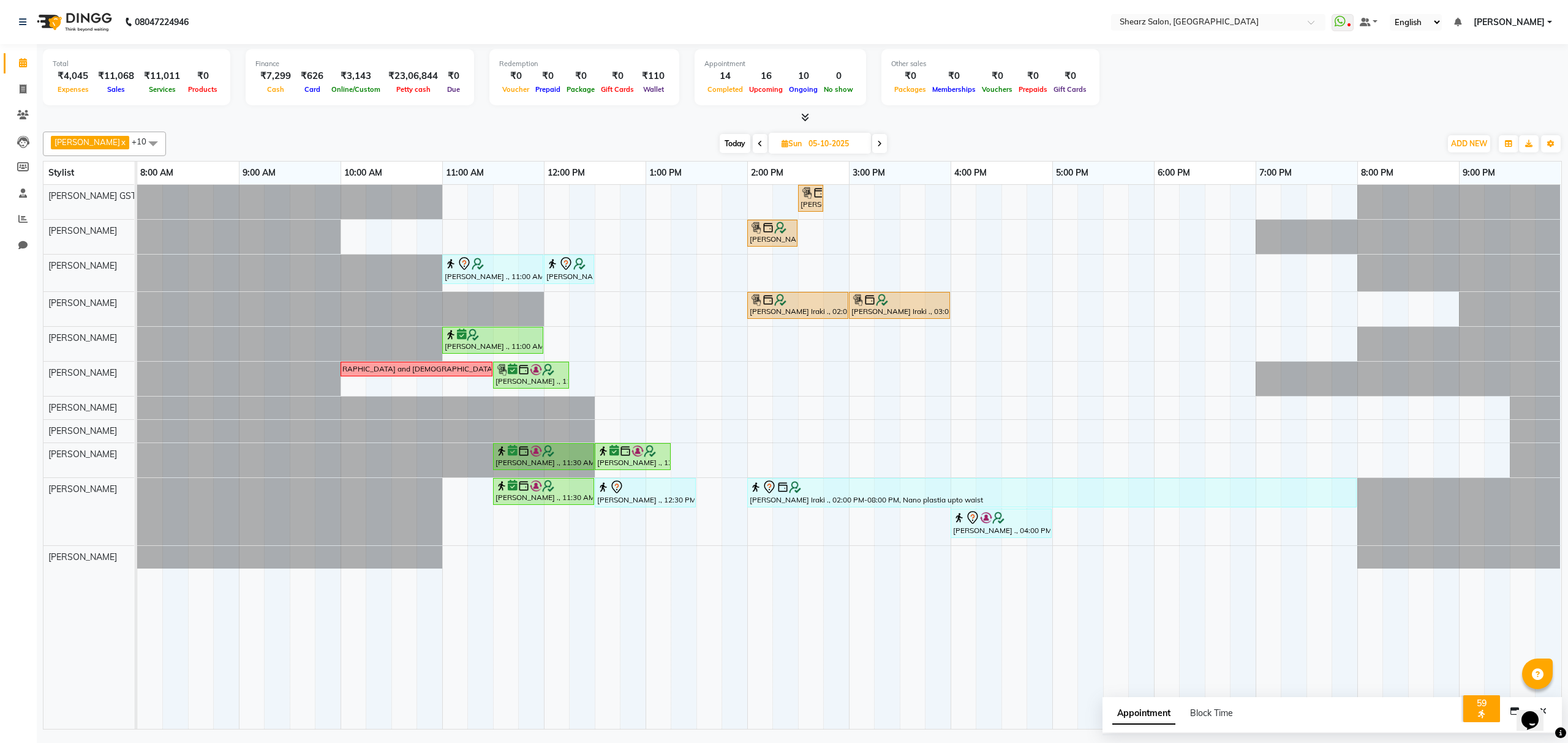
click at [877, 145] on icon at bounding box center [879, 143] width 5 height 7
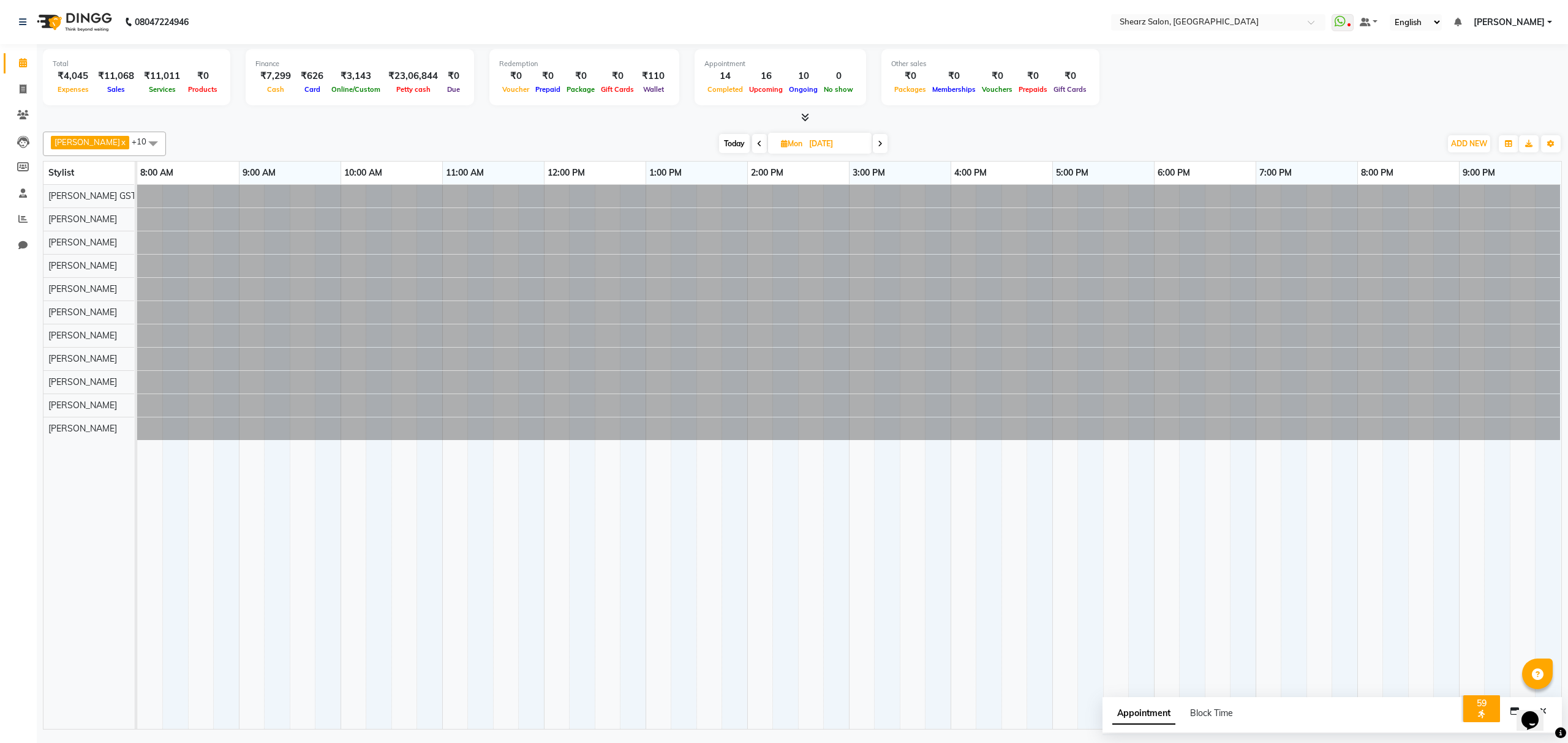
click at [878, 145] on icon at bounding box center [880, 143] width 5 height 7
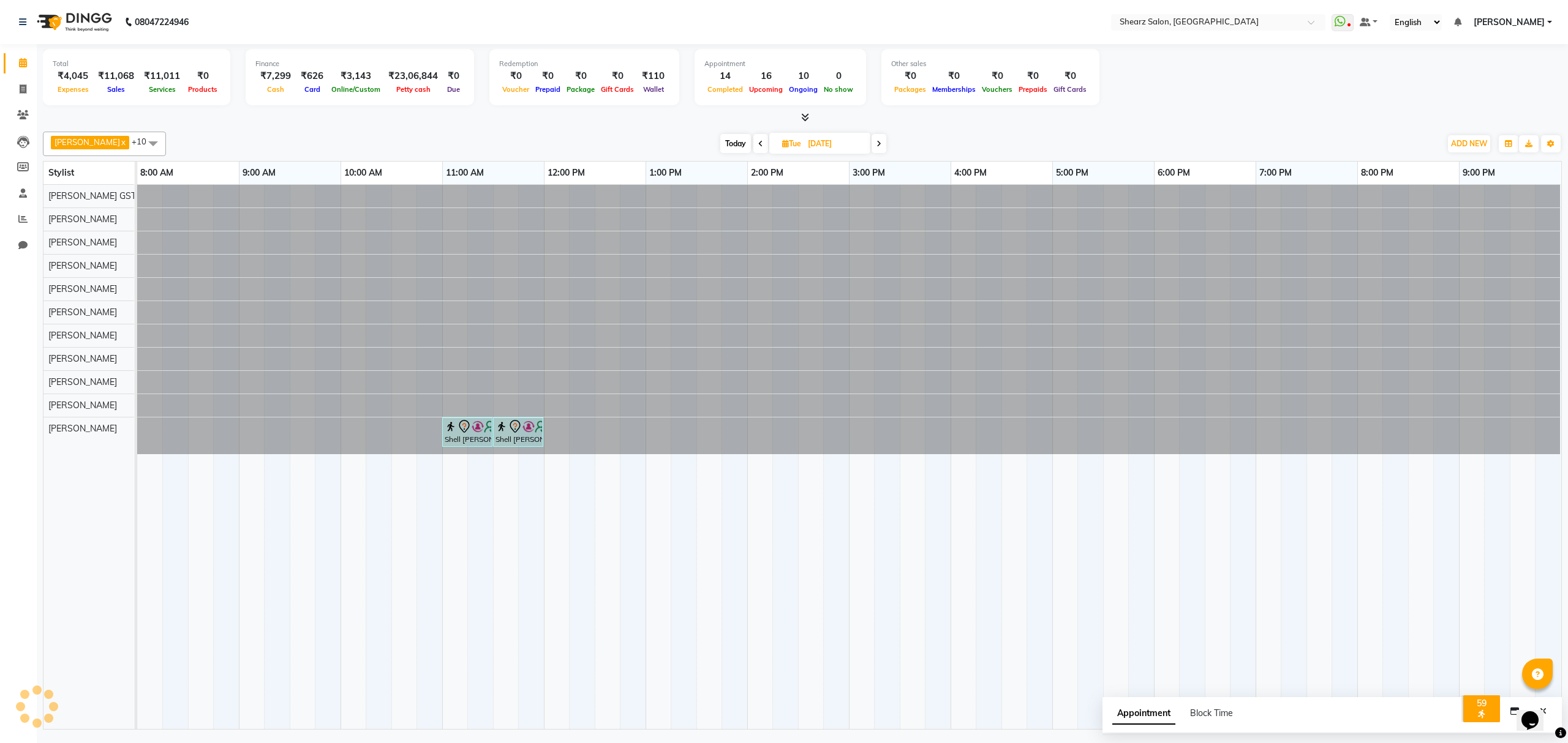
click at [877, 145] on icon at bounding box center [879, 143] width 5 height 7
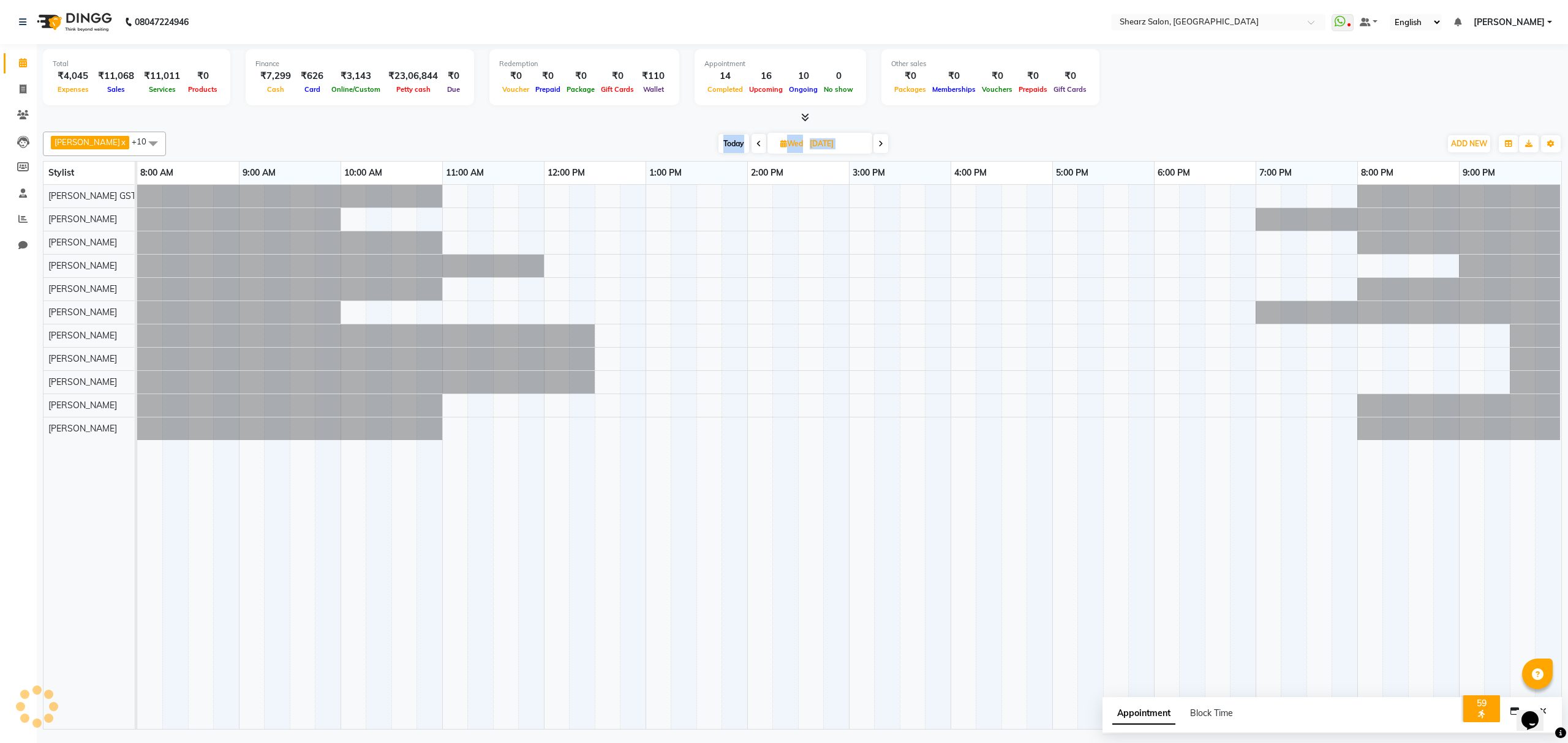
click at [878, 145] on icon at bounding box center [880, 143] width 5 height 7
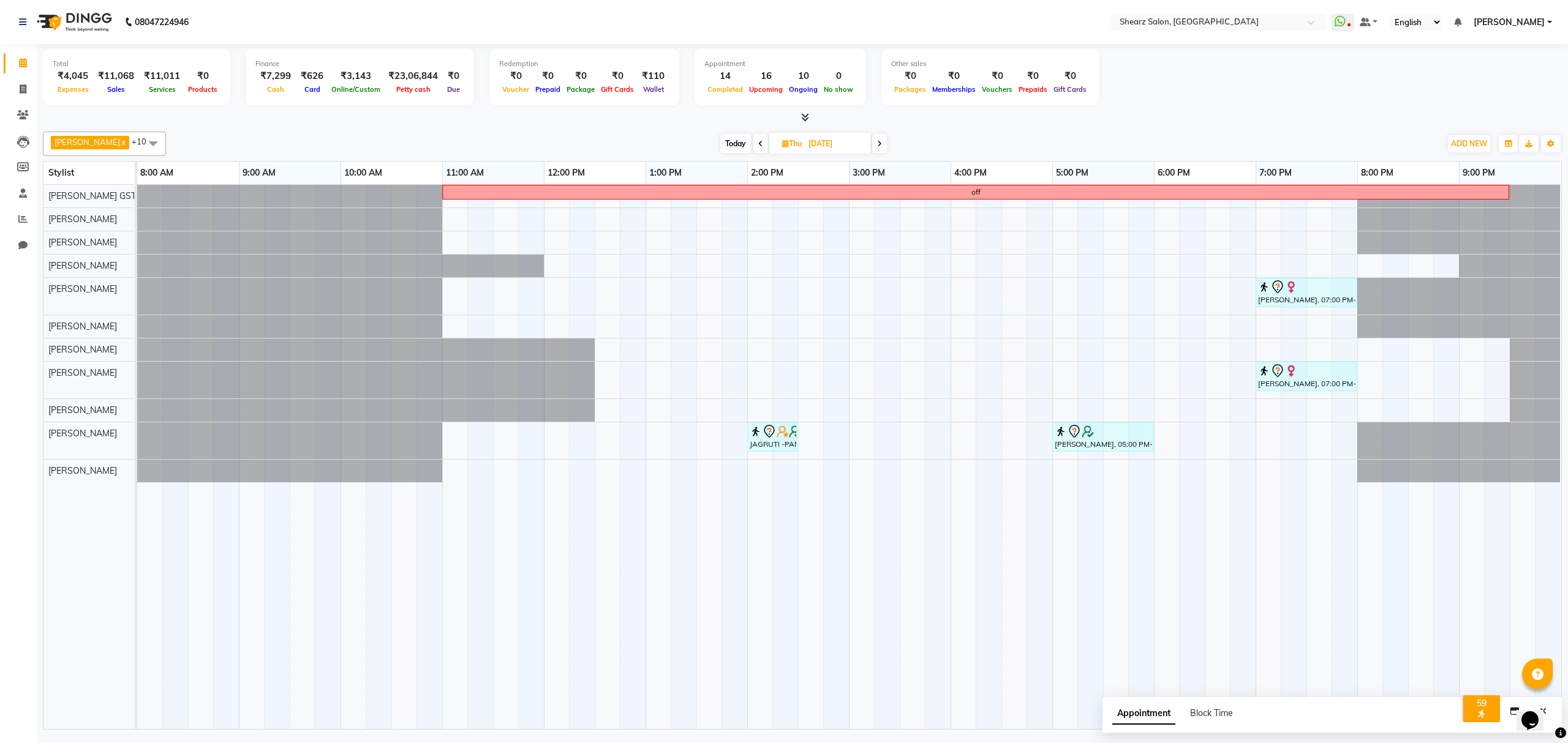
click at [908, 121] on div at bounding box center [803, 117] width 1519 height 13
click at [735, 138] on span "Today" at bounding box center [735, 143] width 30 height 19
type input "04-10-2025"
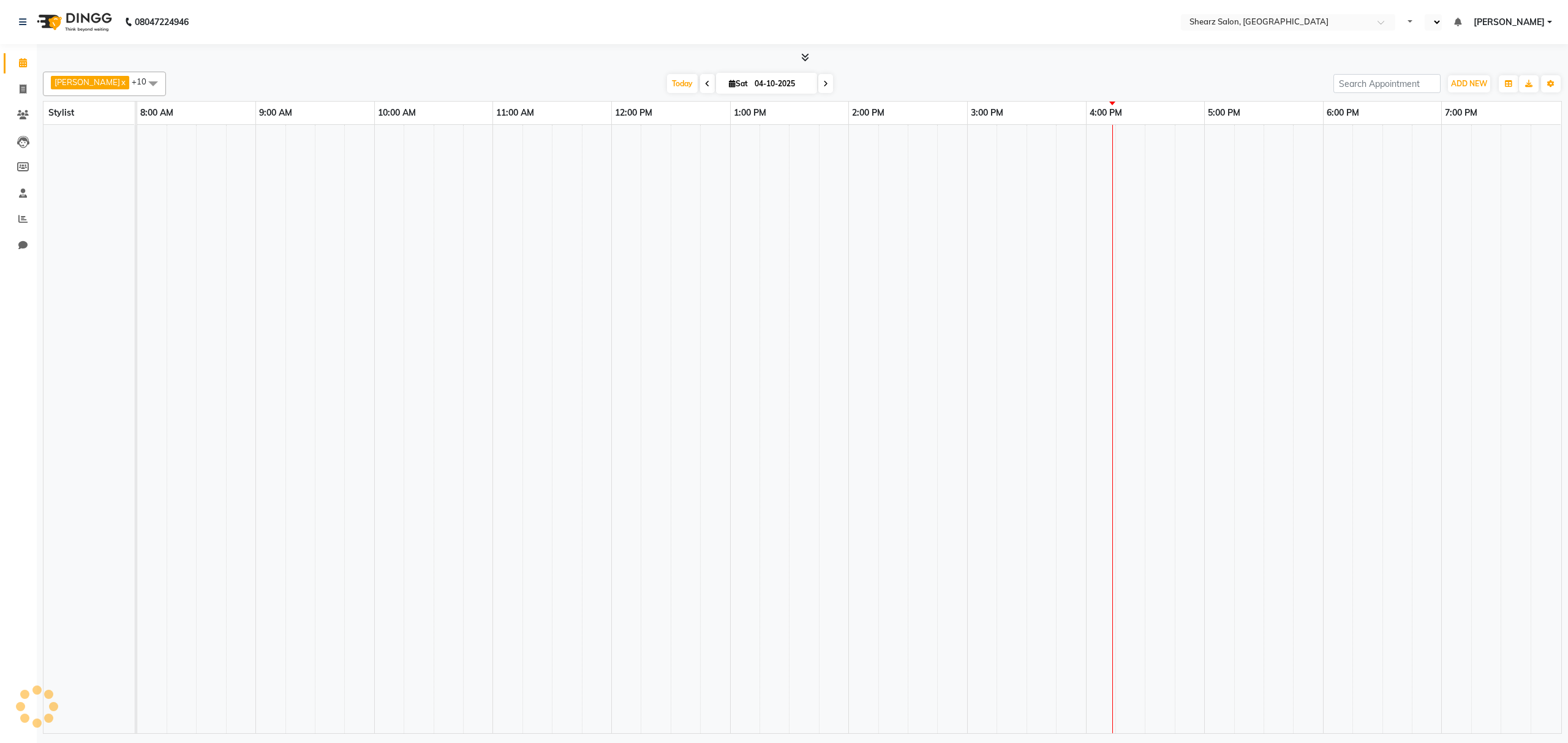
select select "en"
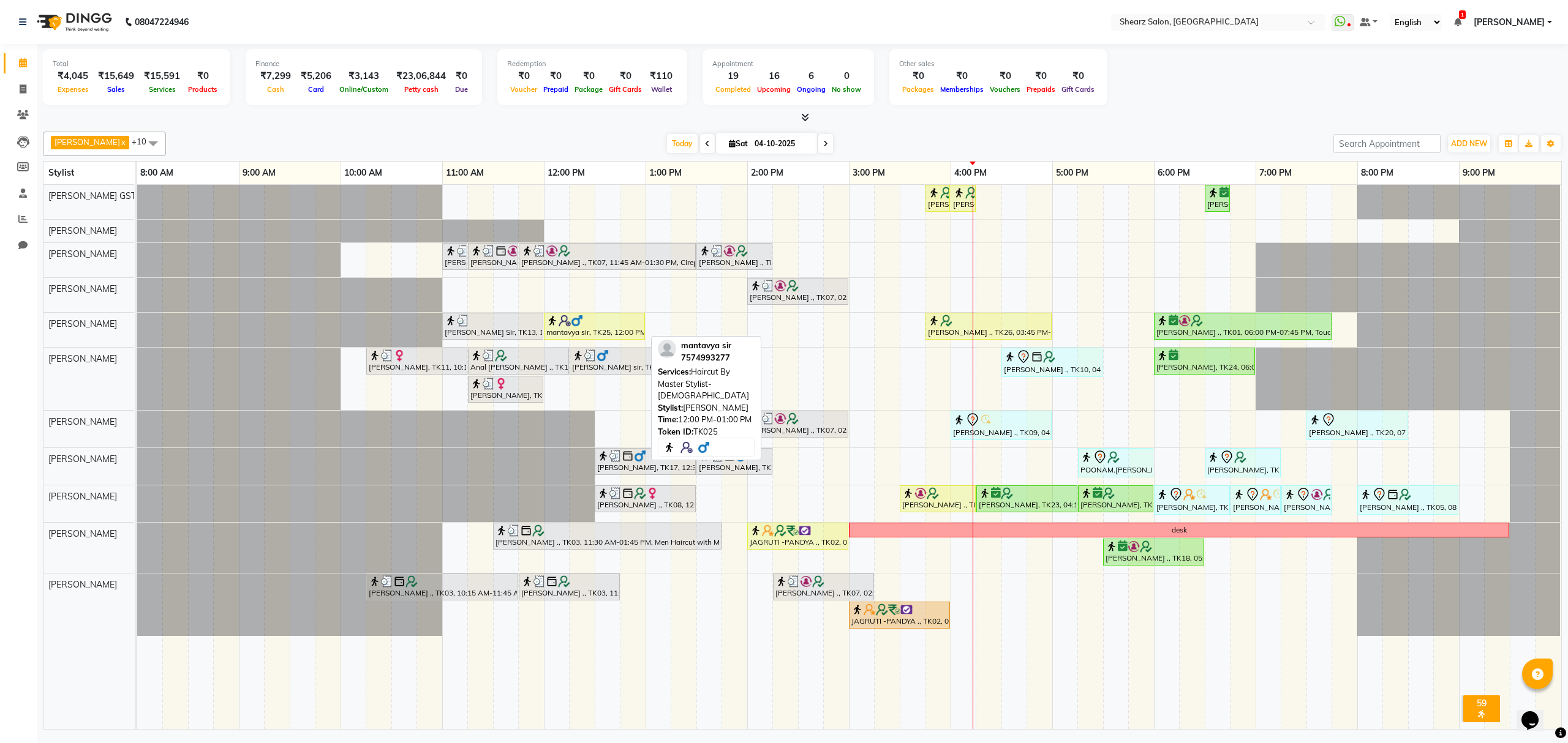
click at [622, 331] on div "mantavya sir, TK25, 12:00 PM-01:00 PM, Haircut By Master Stylist- [DEMOGRAPHIC_…" at bounding box center [594, 326] width 98 height 24
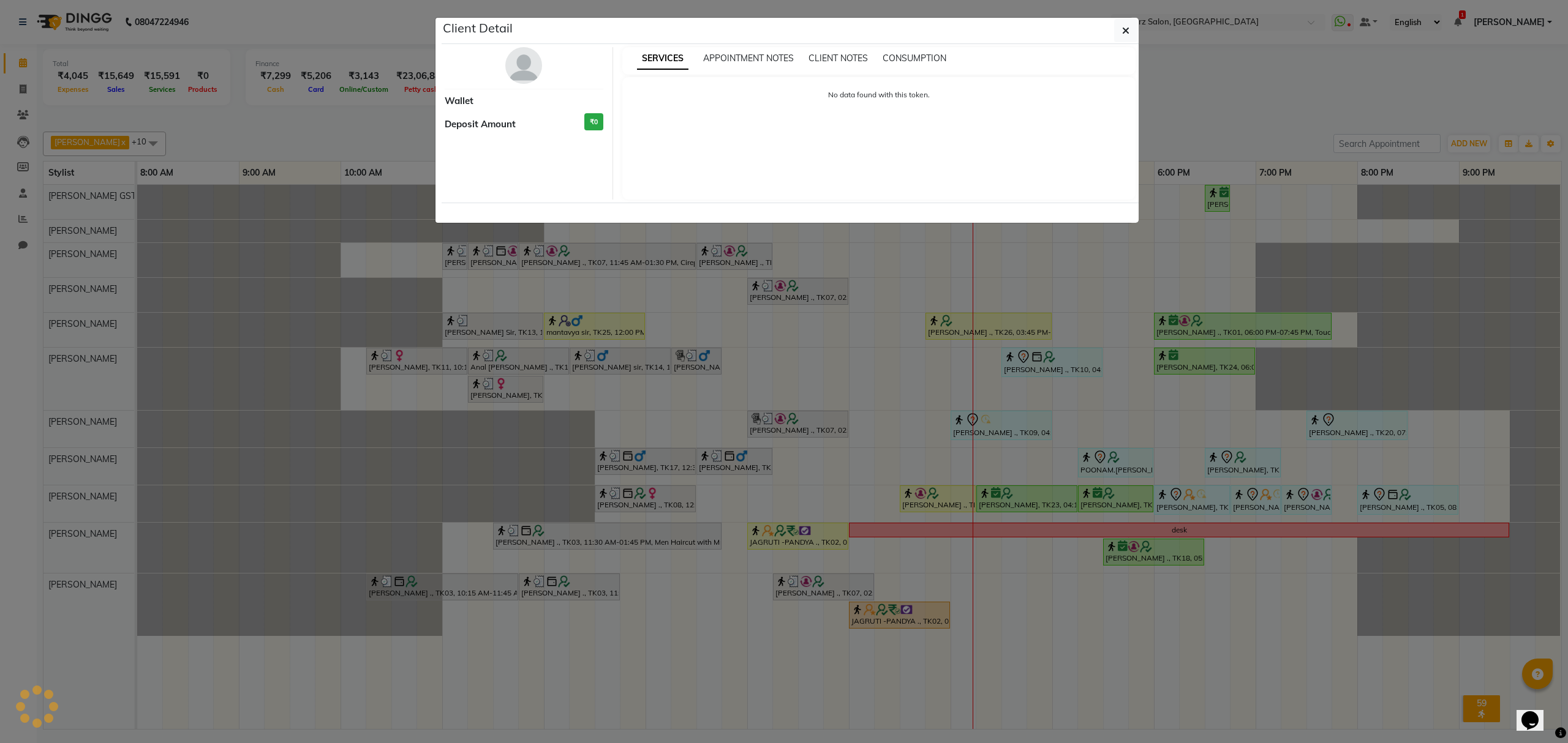
select select "1"
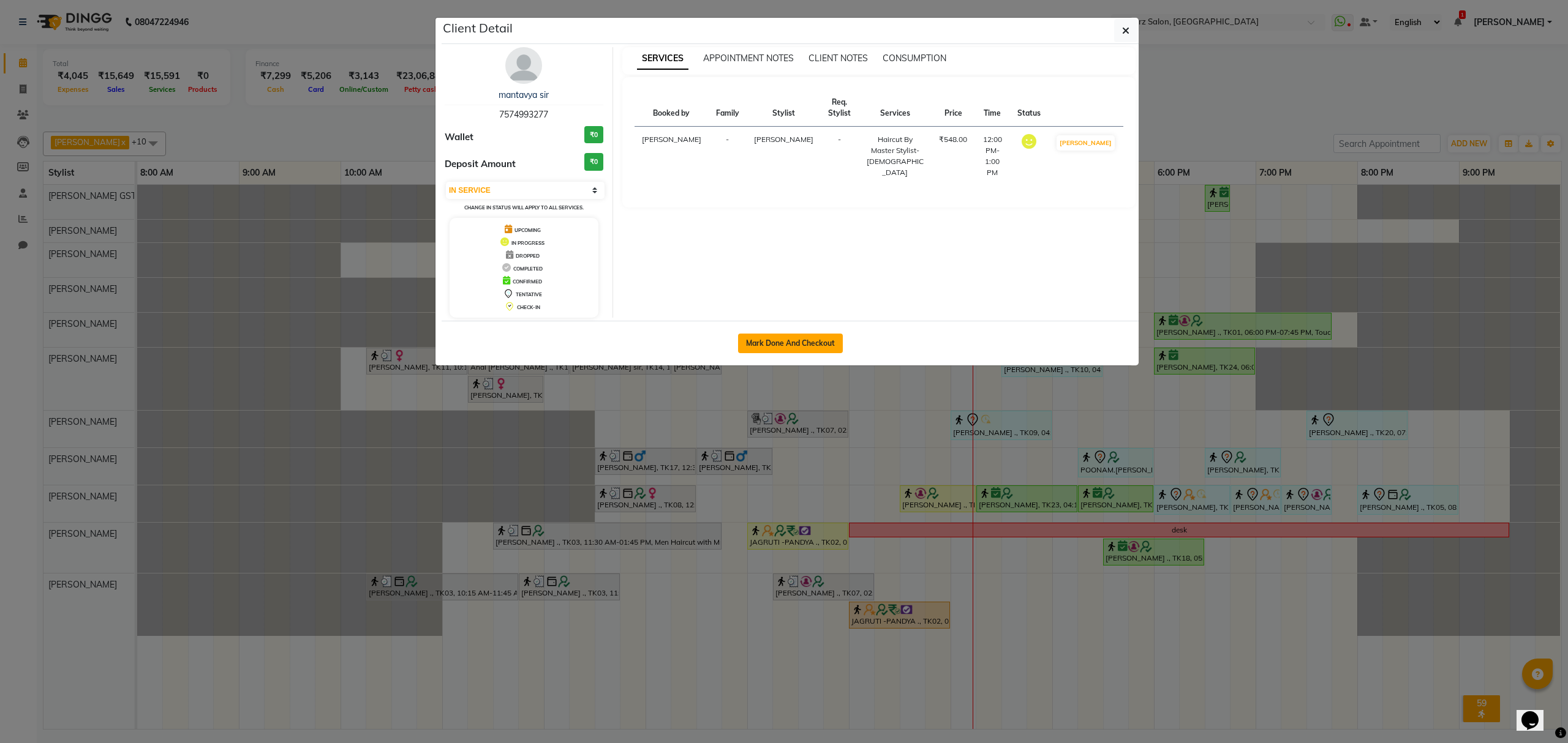
click at [767, 340] on button "Mark Done And Checkout" at bounding box center [790, 343] width 104 height 20
select select "service"
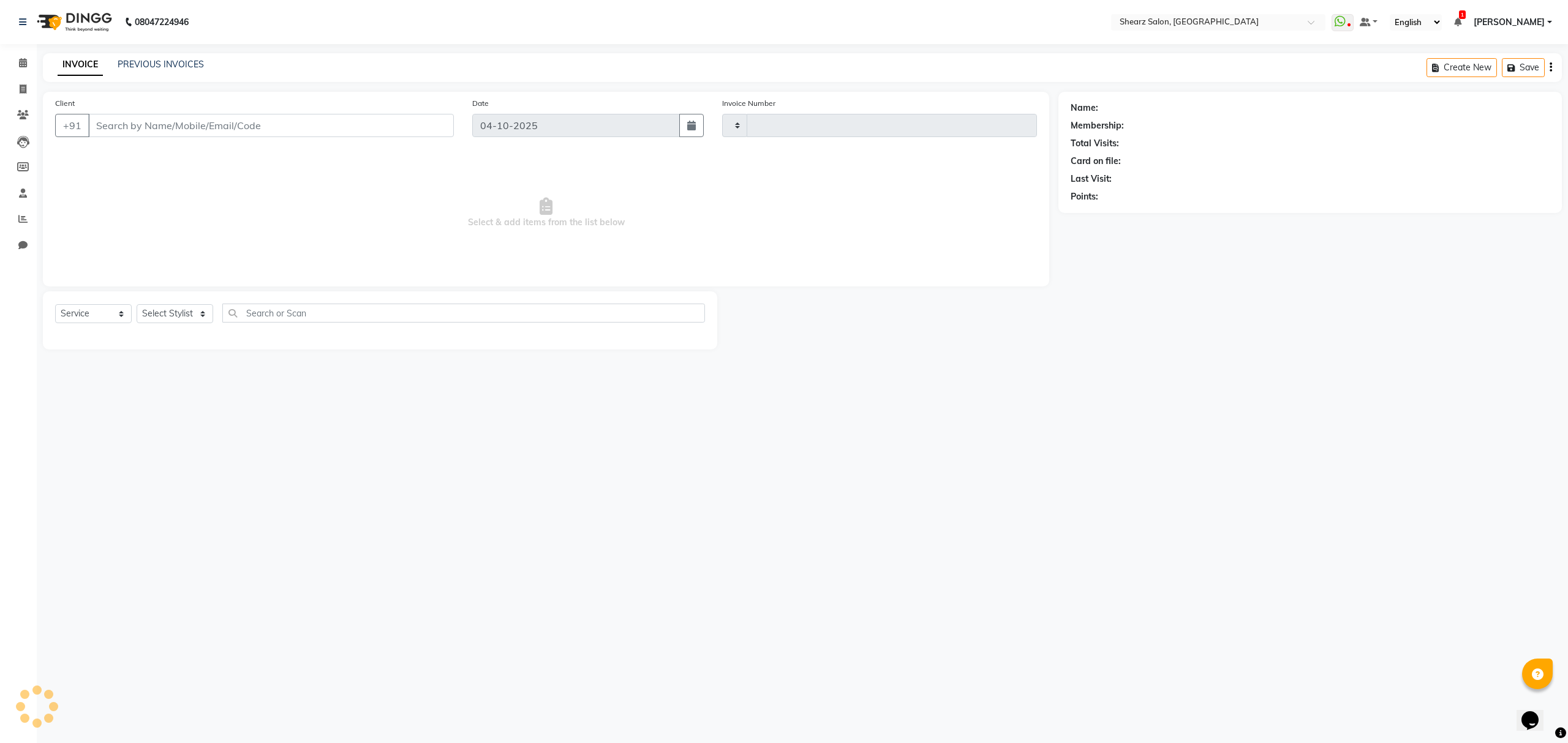
type input "7043"
select select "8157"
type input "7574993277"
select select "77471"
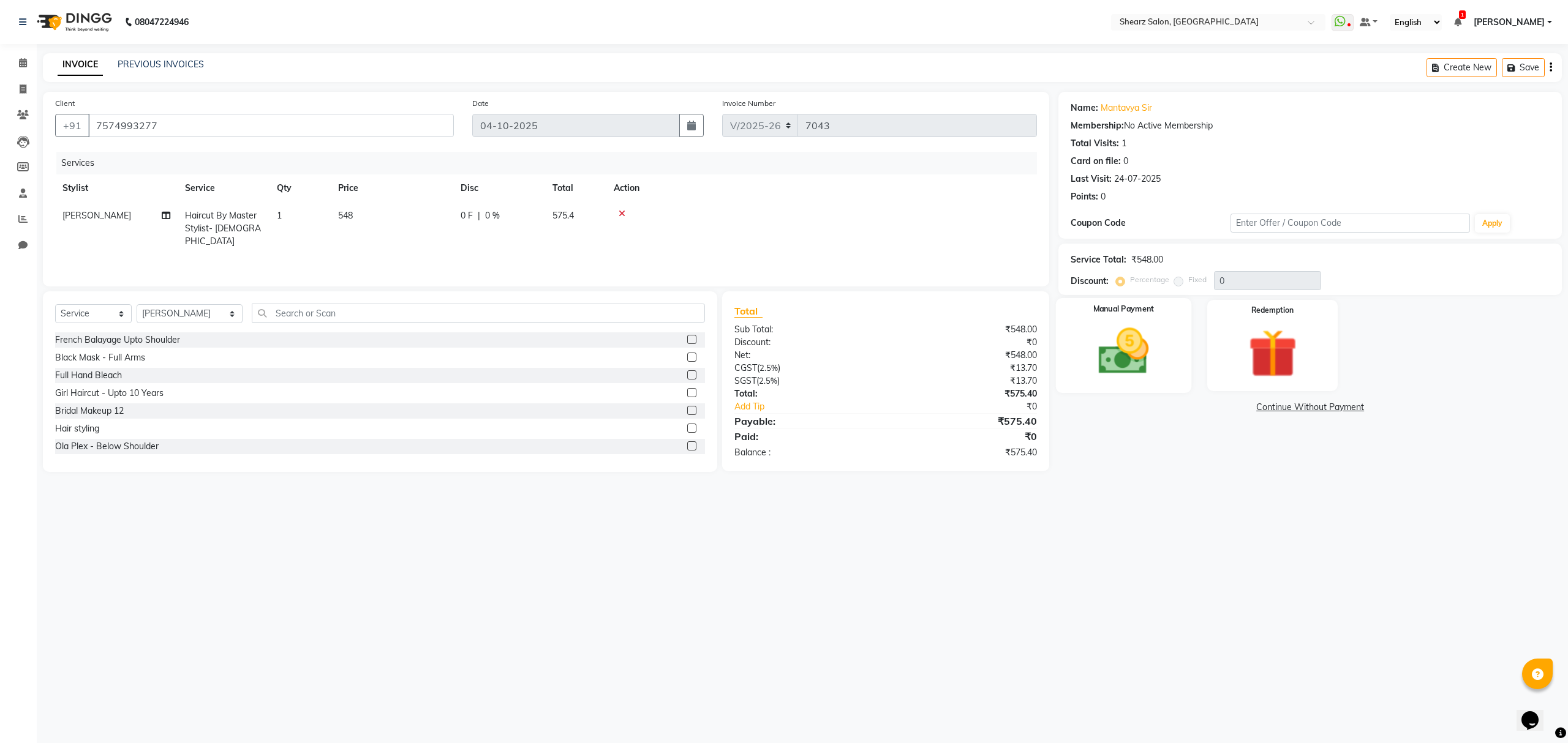
click at [1128, 348] on img at bounding box center [1123, 352] width 83 height 59
click at [1260, 406] on span "CASH" at bounding box center [1264, 408] width 26 height 14
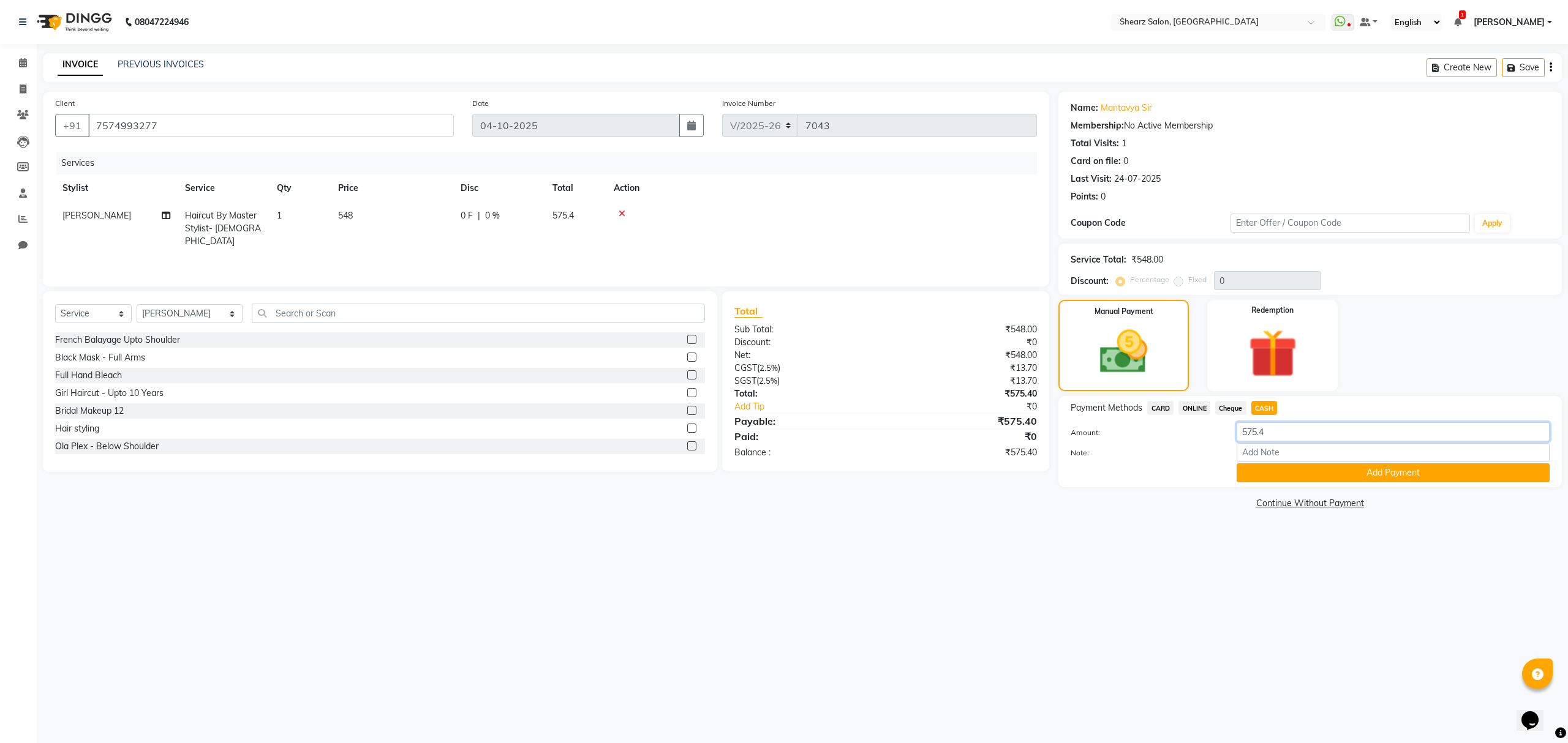
drag, startPoint x: 1298, startPoint y: 434, endPoint x: 978, endPoint y: 484, distance: 323.9
click at [978, 484] on div "Client +91 7574993277 Date 04-10-2025 Invoice Number V/2025 V/2025-26 7043 Serv…" at bounding box center [802, 302] width 1537 height 420
click at [1251, 472] on button "Add Payment" at bounding box center [1393, 473] width 313 height 19
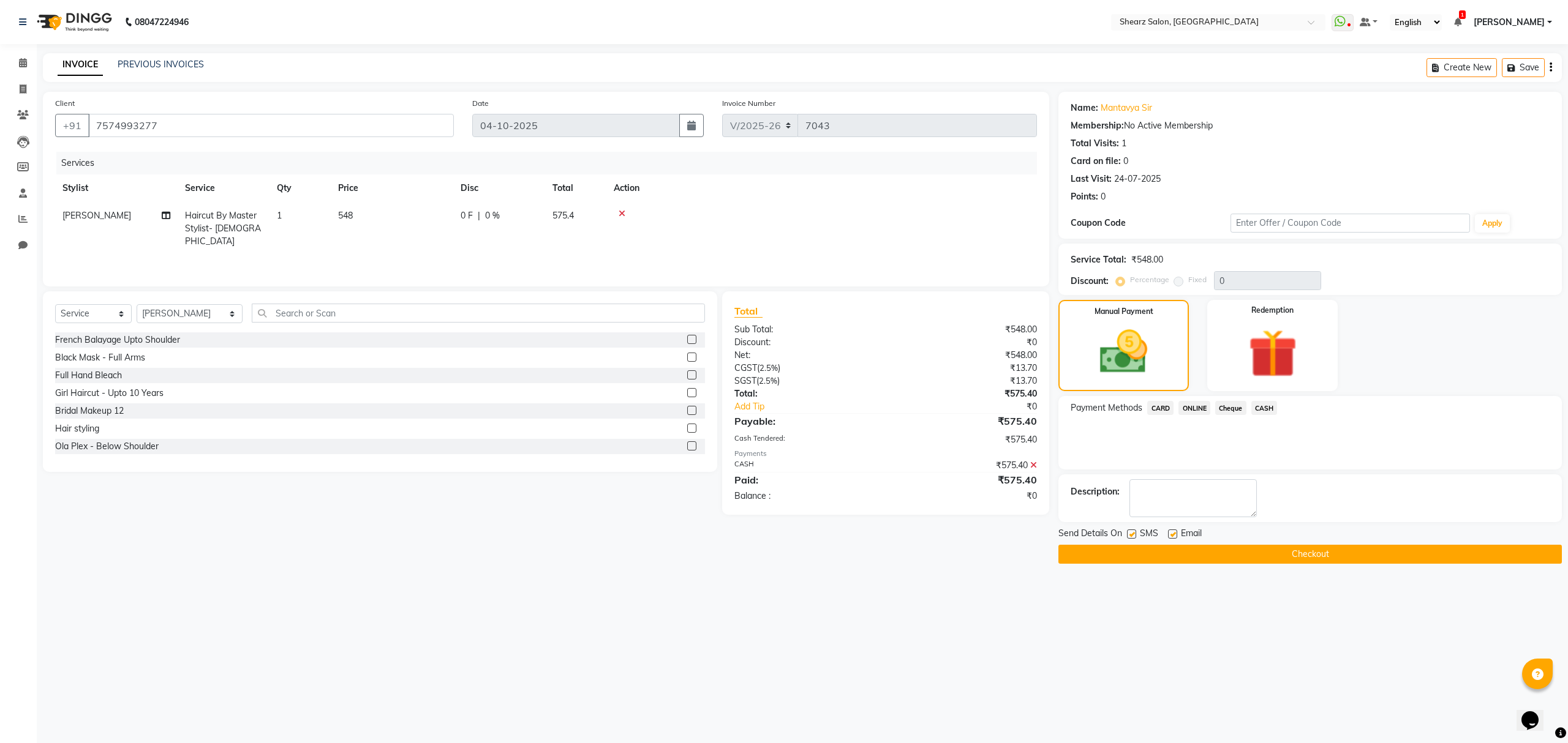
click at [1194, 559] on button "Checkout" at bounding box center [1310, 554] width 503 height 19
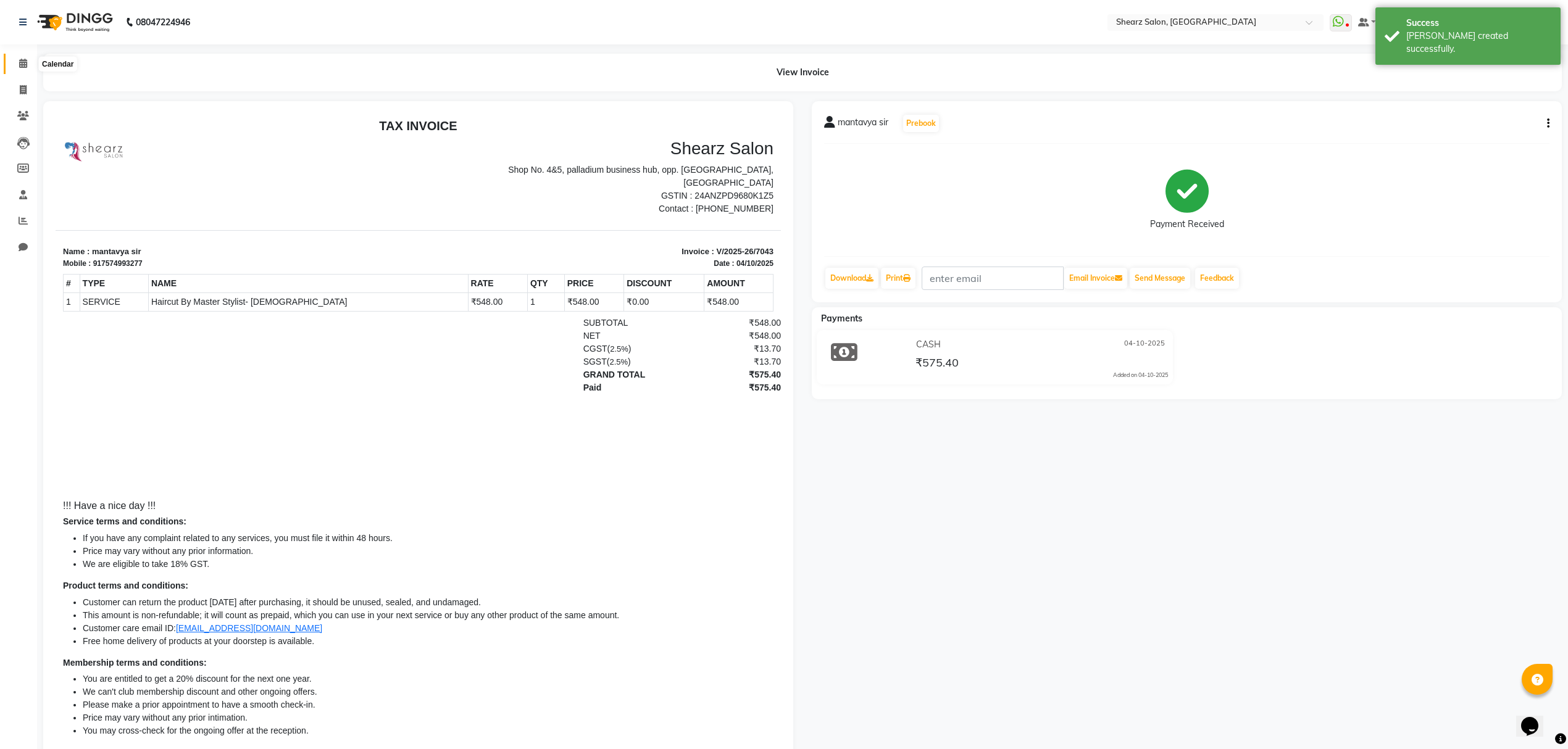
click at [24, 62] on icon at bounding box center [23, 63] width 8 height 10
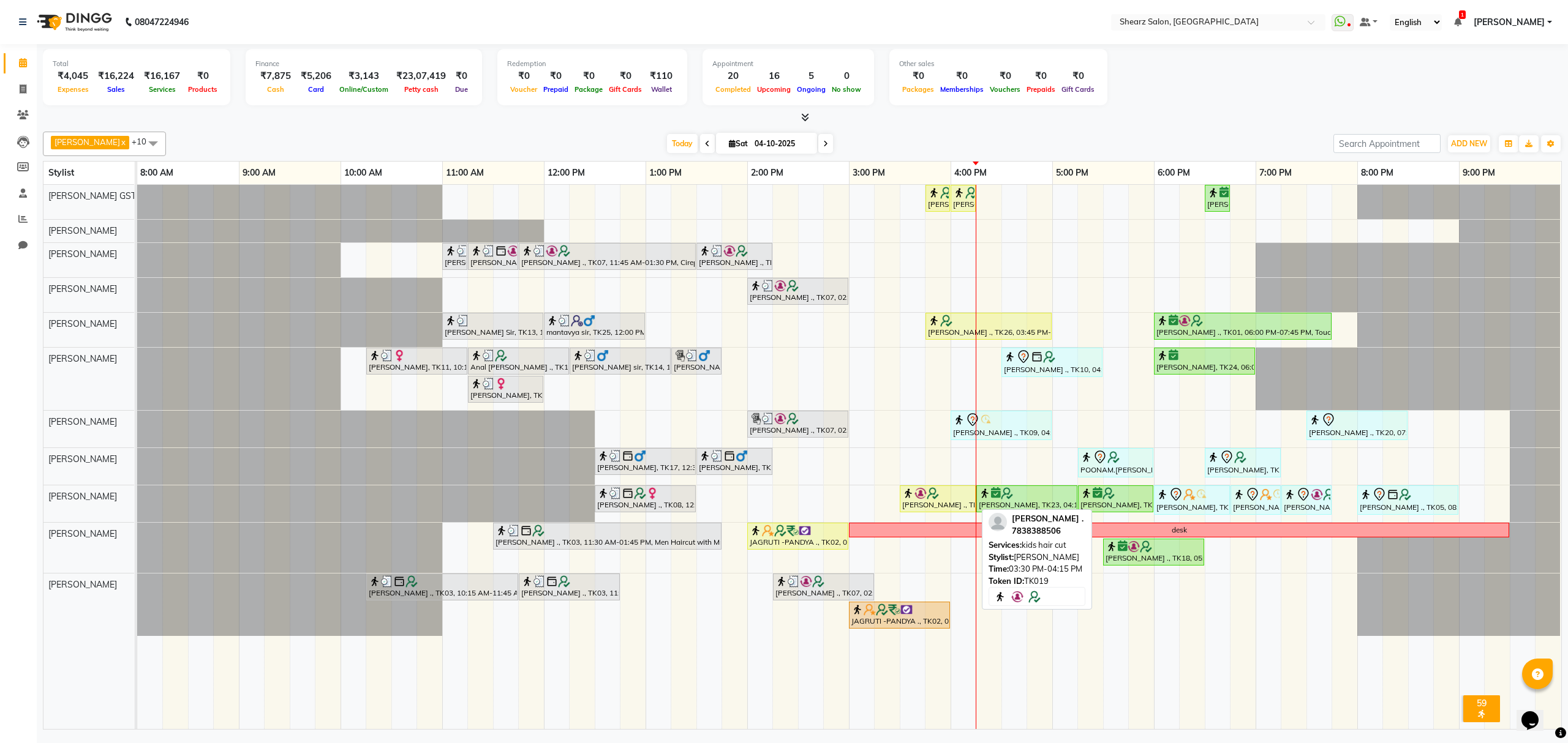
click at [914, 505] on div "[PERSON_NAME] ., TK19, 03:30 PM-04:15 PM, kids hair cut" at bounding box center [937, 499] width 73 height 24
select select "1"
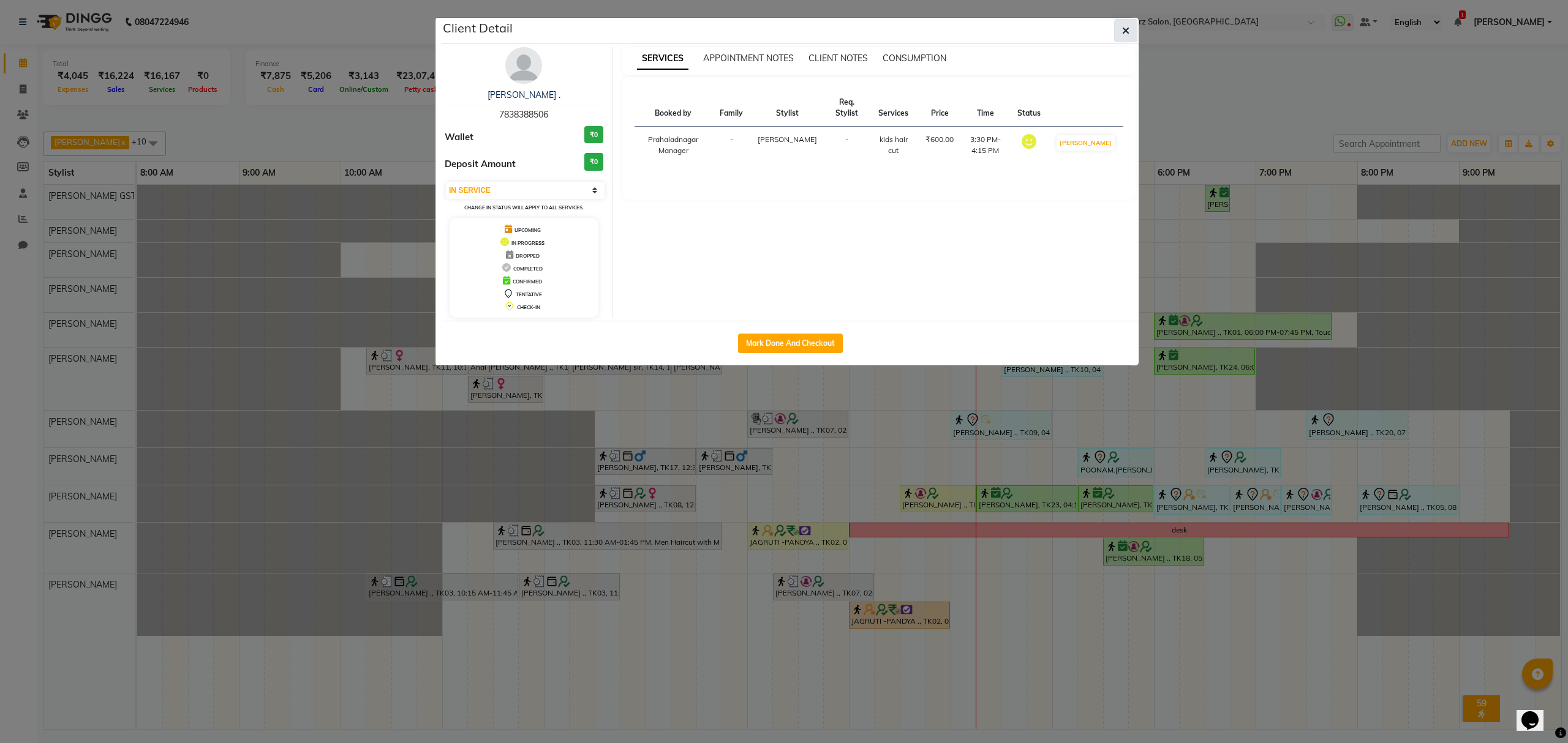
click at [1131, 27] on button "button" at bounding box center [1125, 30] width 24 height 24
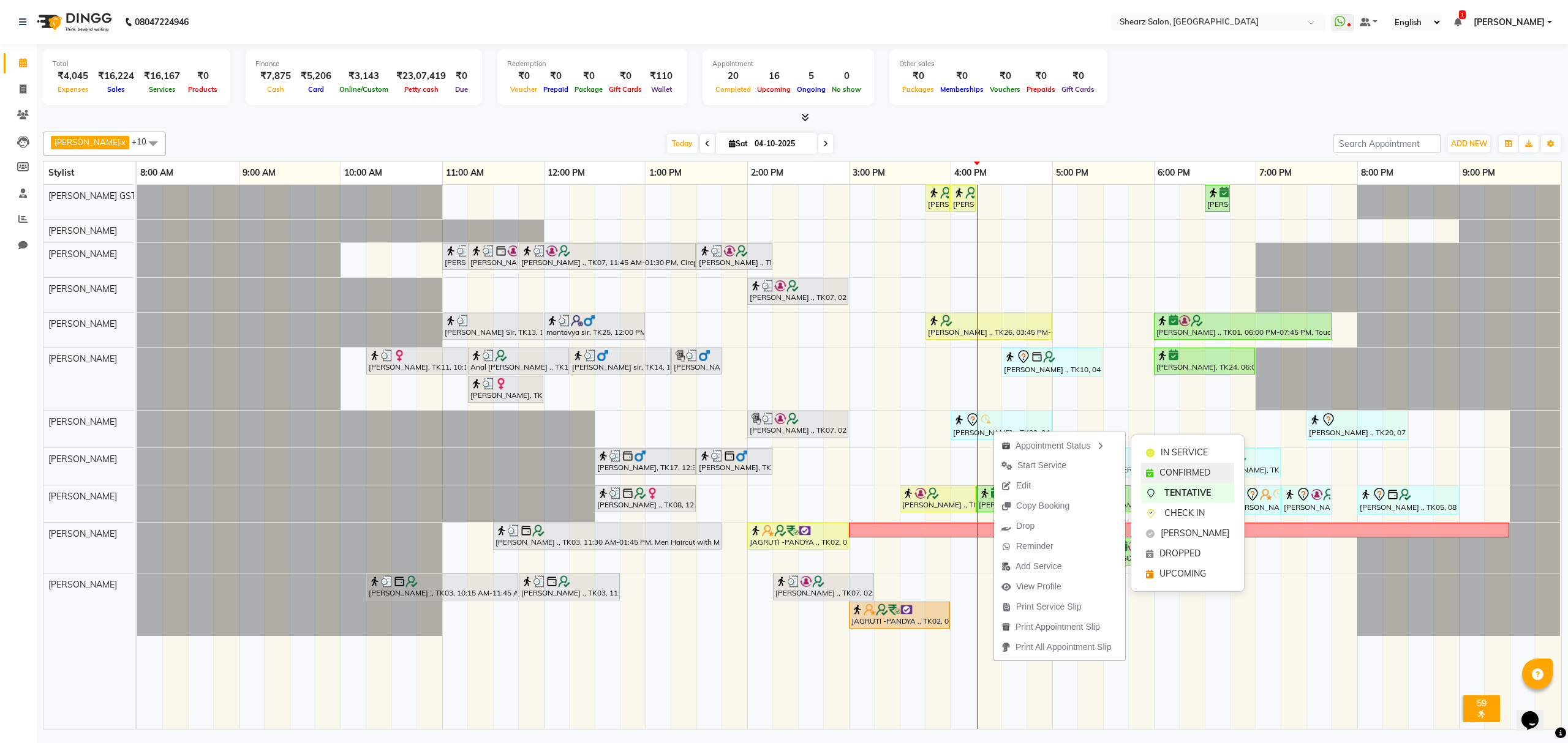
click at [1171, 468] on span "CONFIRMED" at bounding box center [1185, 473] width 51 height 13
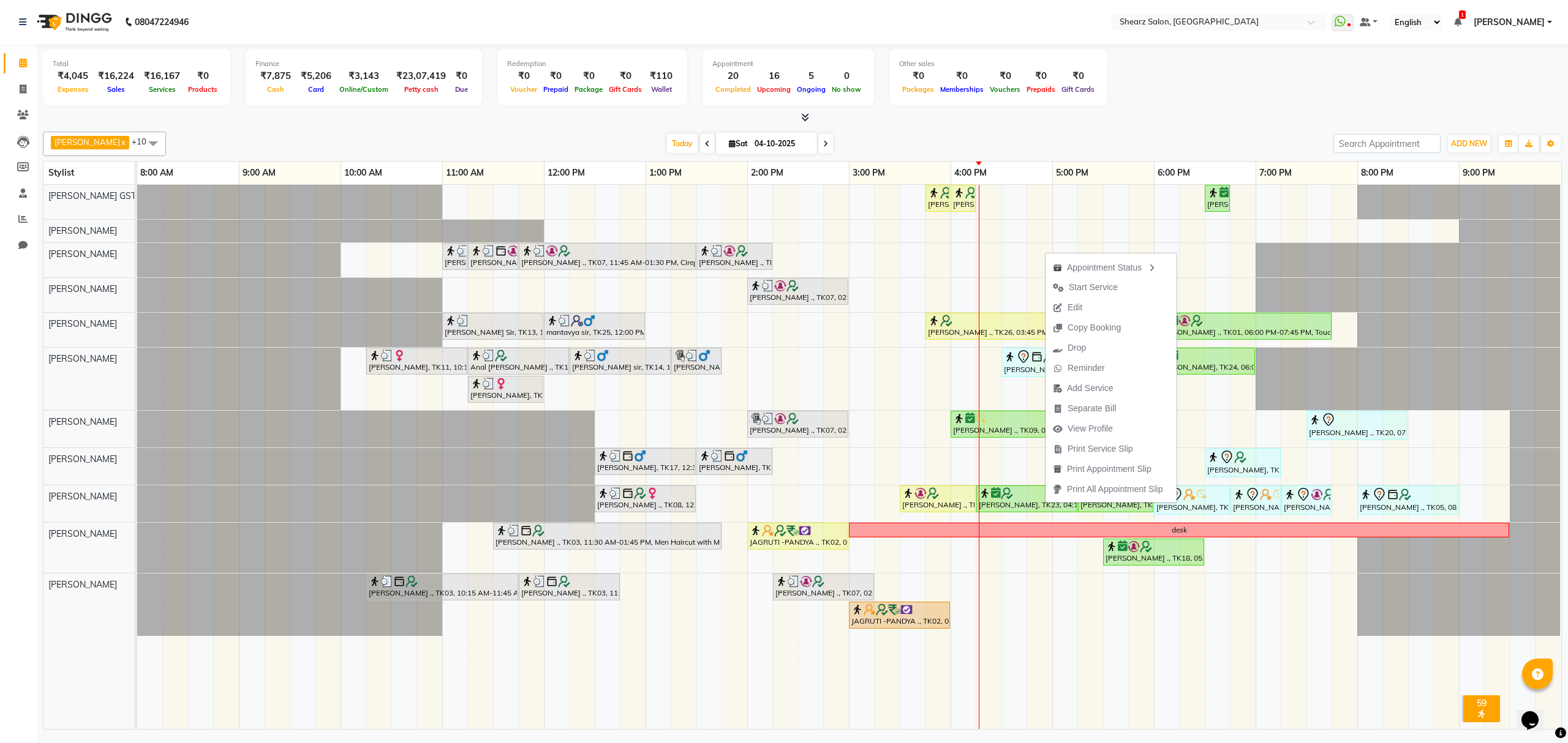
click at [1222, 108] on div "Total ₹4,045 Expenses ₹16,224 Sales ₹16,167 Services ₹0 Products Finance ₹7,875…" at bounding box center [803, 79] width 1519 height 60
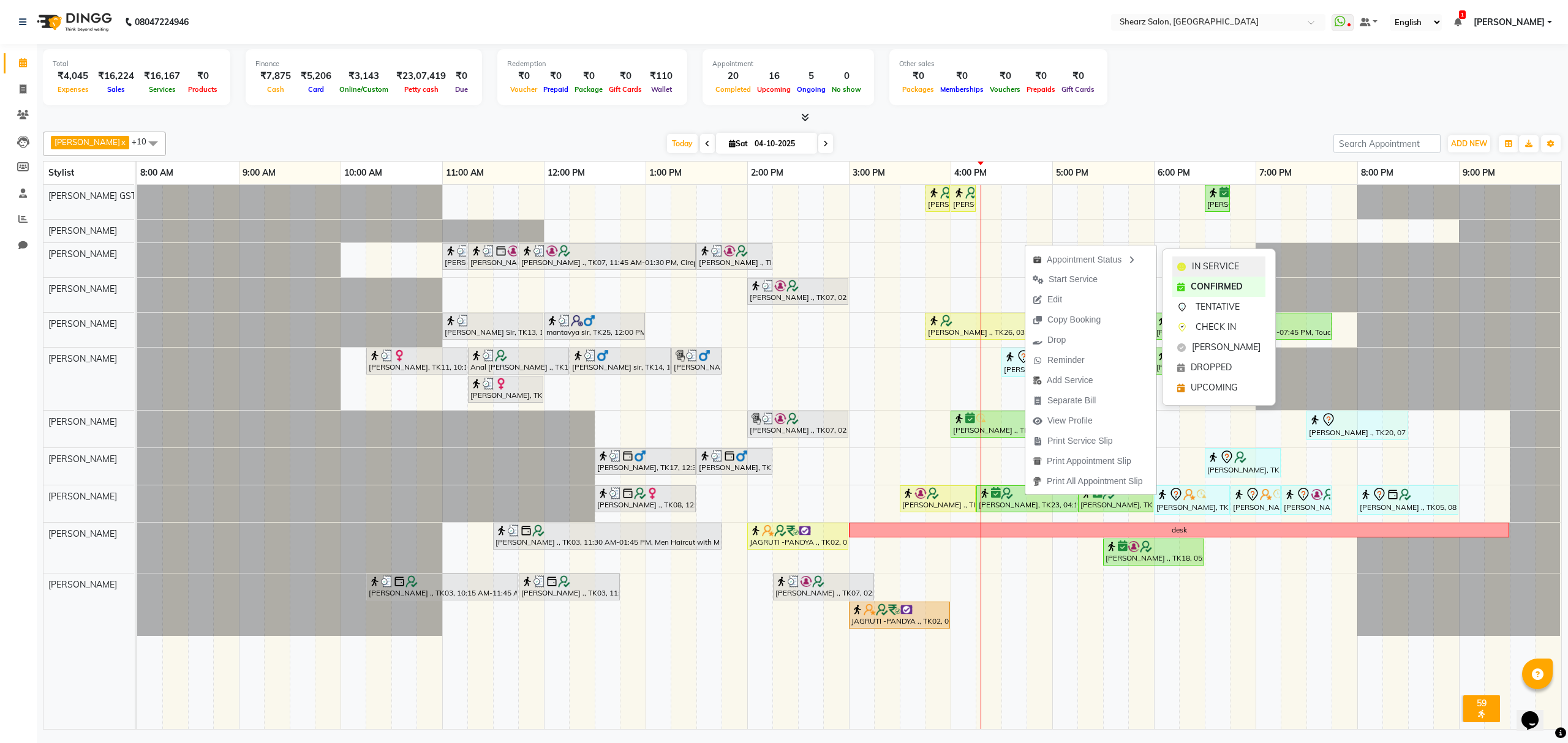
click at [1182, 259] on div "IN SERVICE" at bounding box center [1219, 267] width 93 height 20
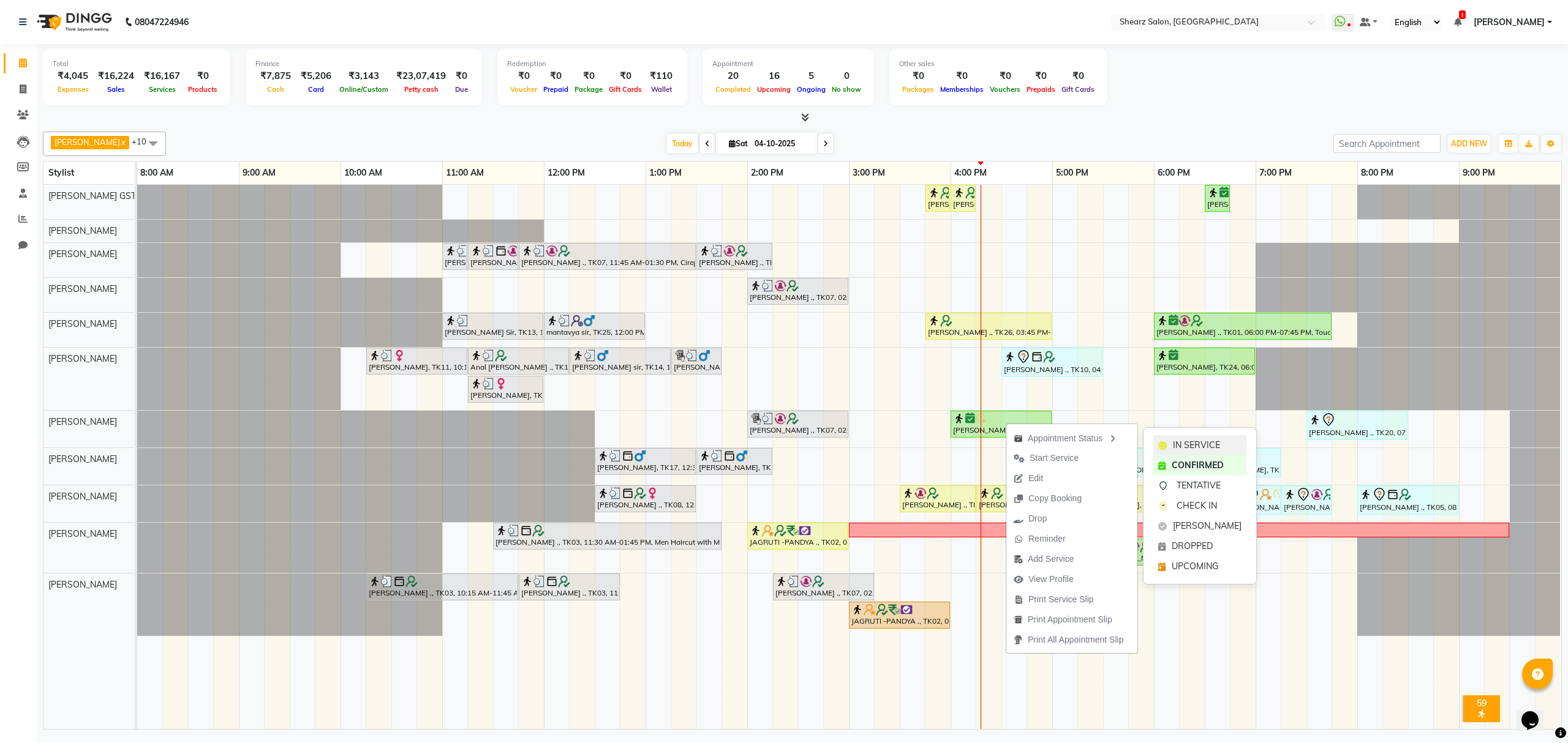
click at [1171, 435] on div "IN SERVICE" at bounding box center [1200, 445] width 93 height 20
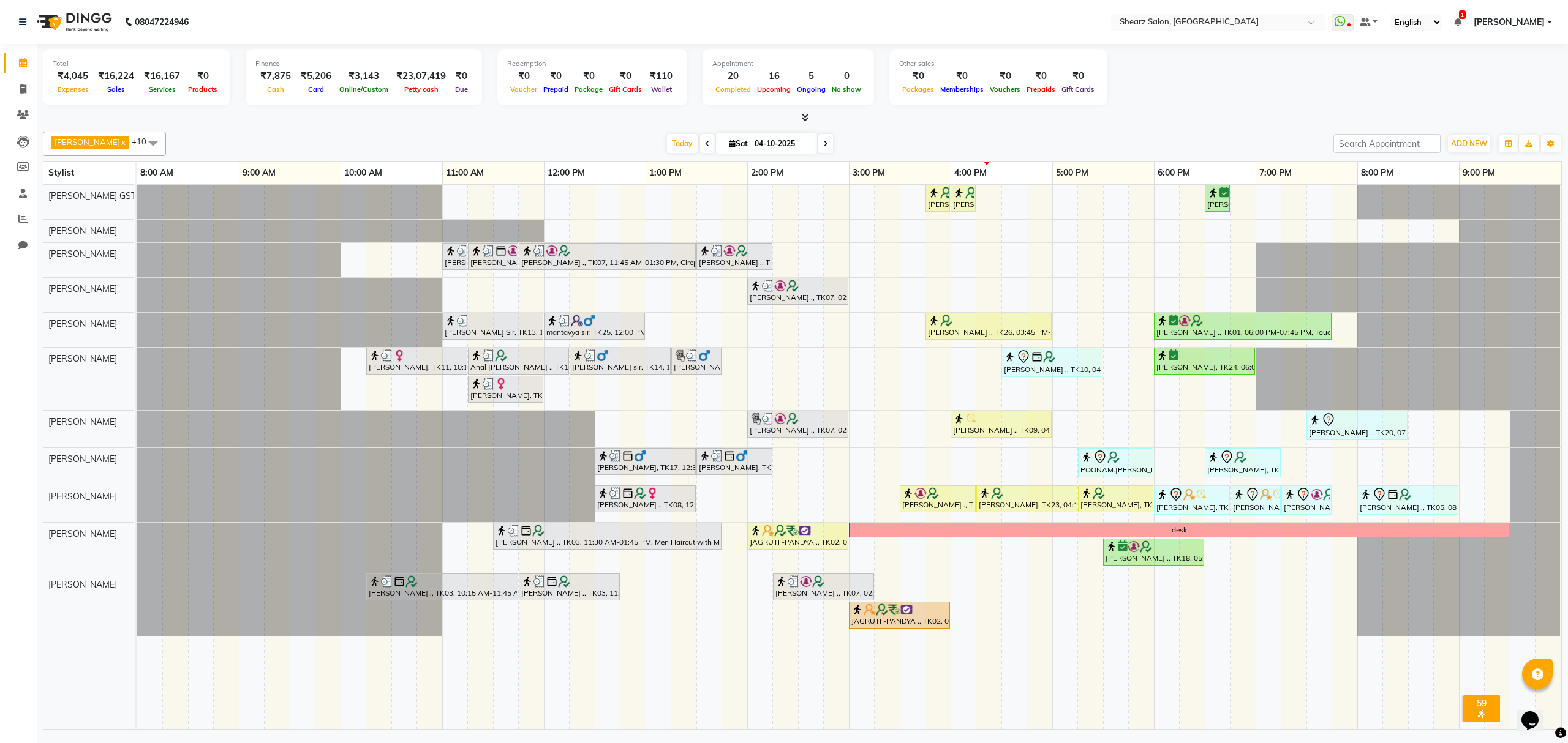
drag, startPoint x: 814, startPoint y: 141, endPoint x: 814, endPoint y: 158, distance: 17.0
click at [823, 145] on icon at bounding box center [825, 143] width 5 height 7
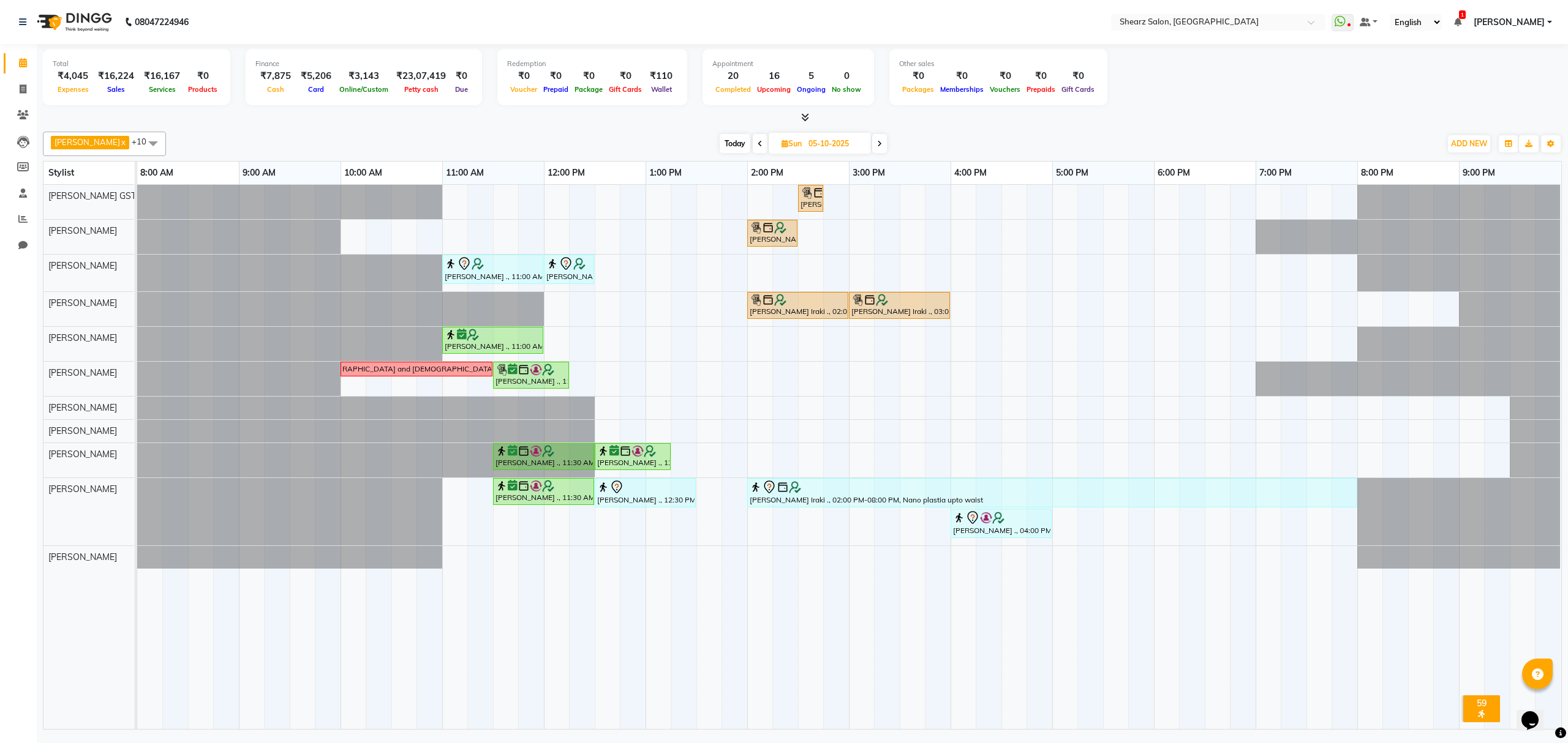
click at [755, 137] on span at bounding box center [760, 143] width 15 height 19
type input "04-10-2025"
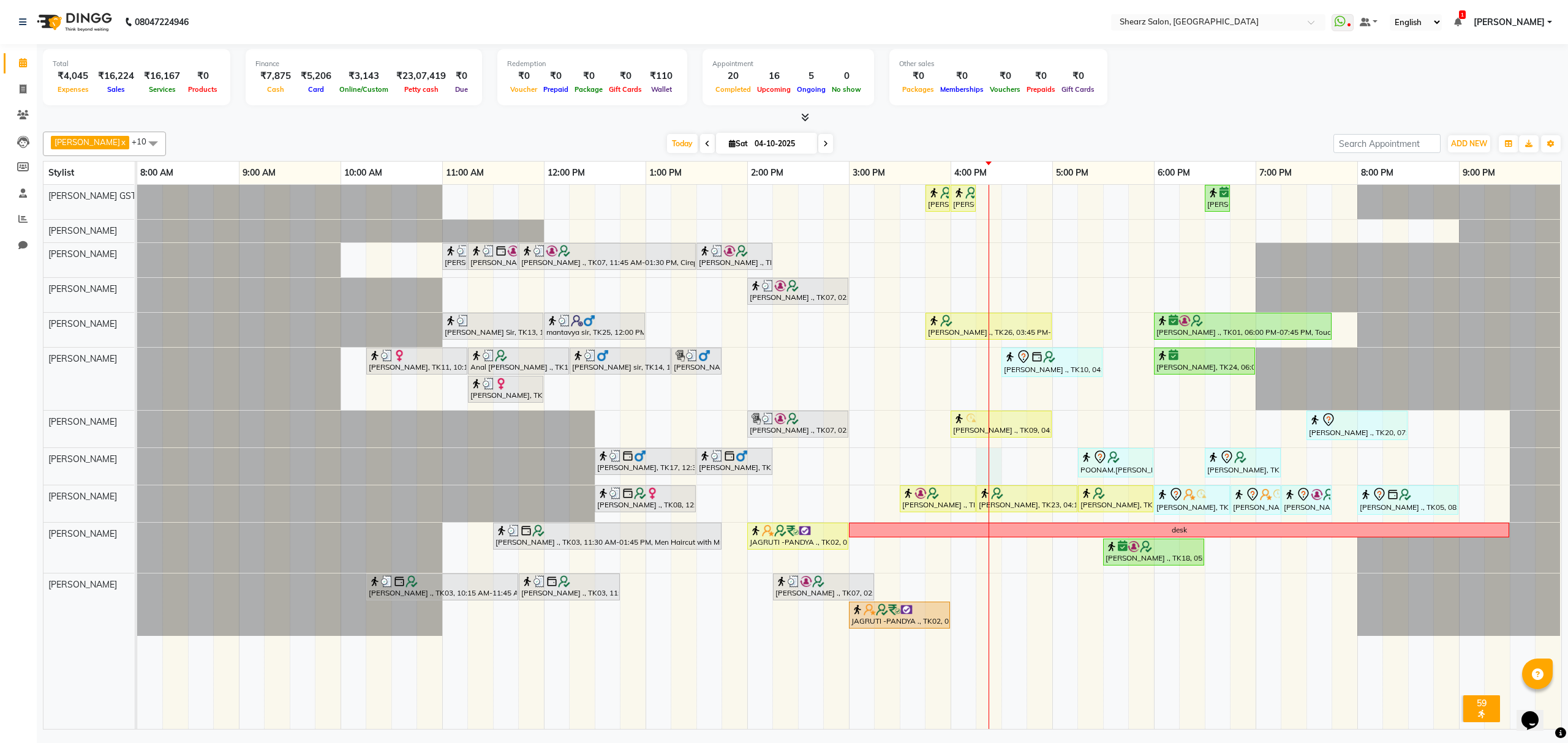
click at [995, 463] on div "Khusbu Thakker ., TK26, 03:45 PM-04:00 PM, Eyebrow threading with senior Khusbu…" at bounding box center [849, 457] width 1424 height 544
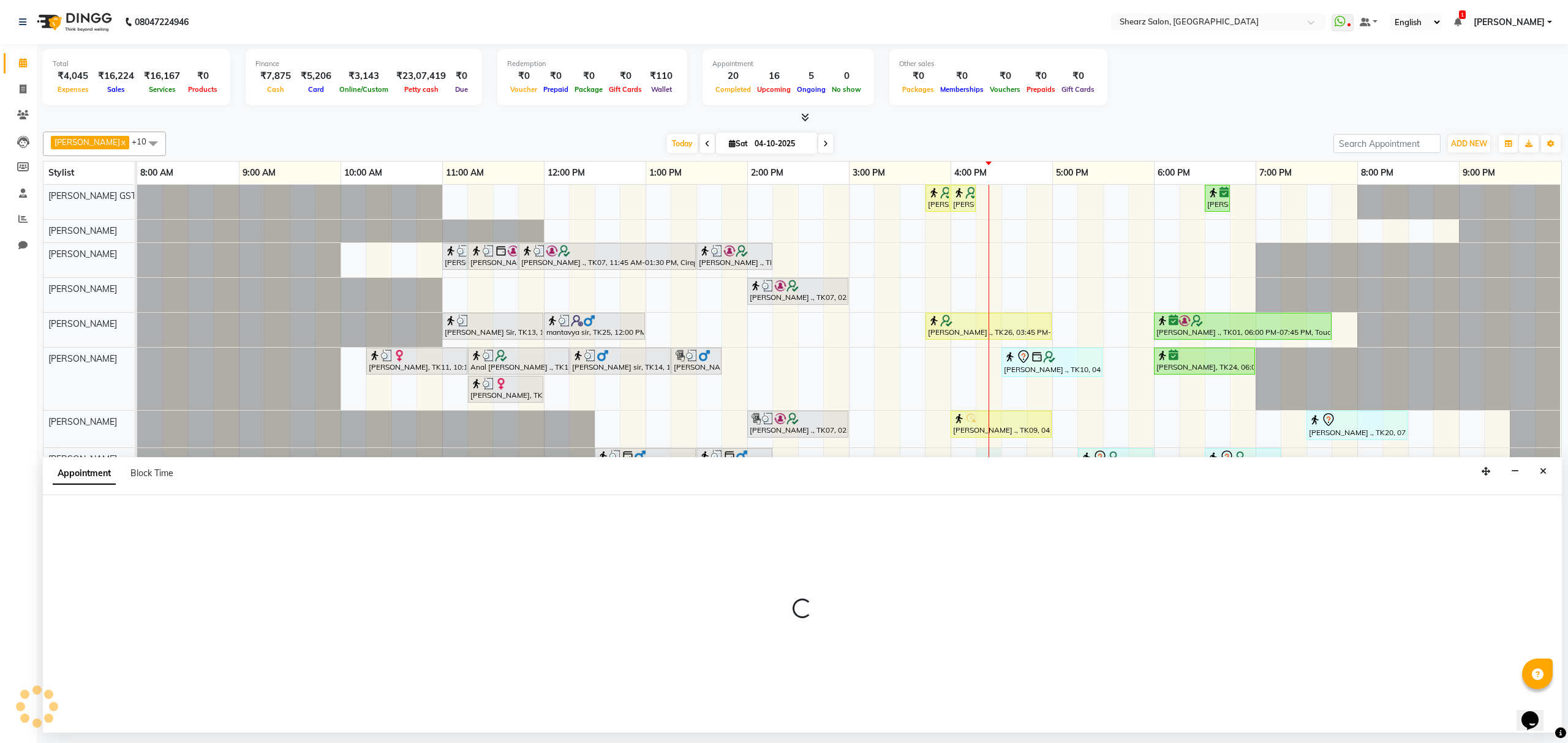
select select "77475"
select select "tentative"
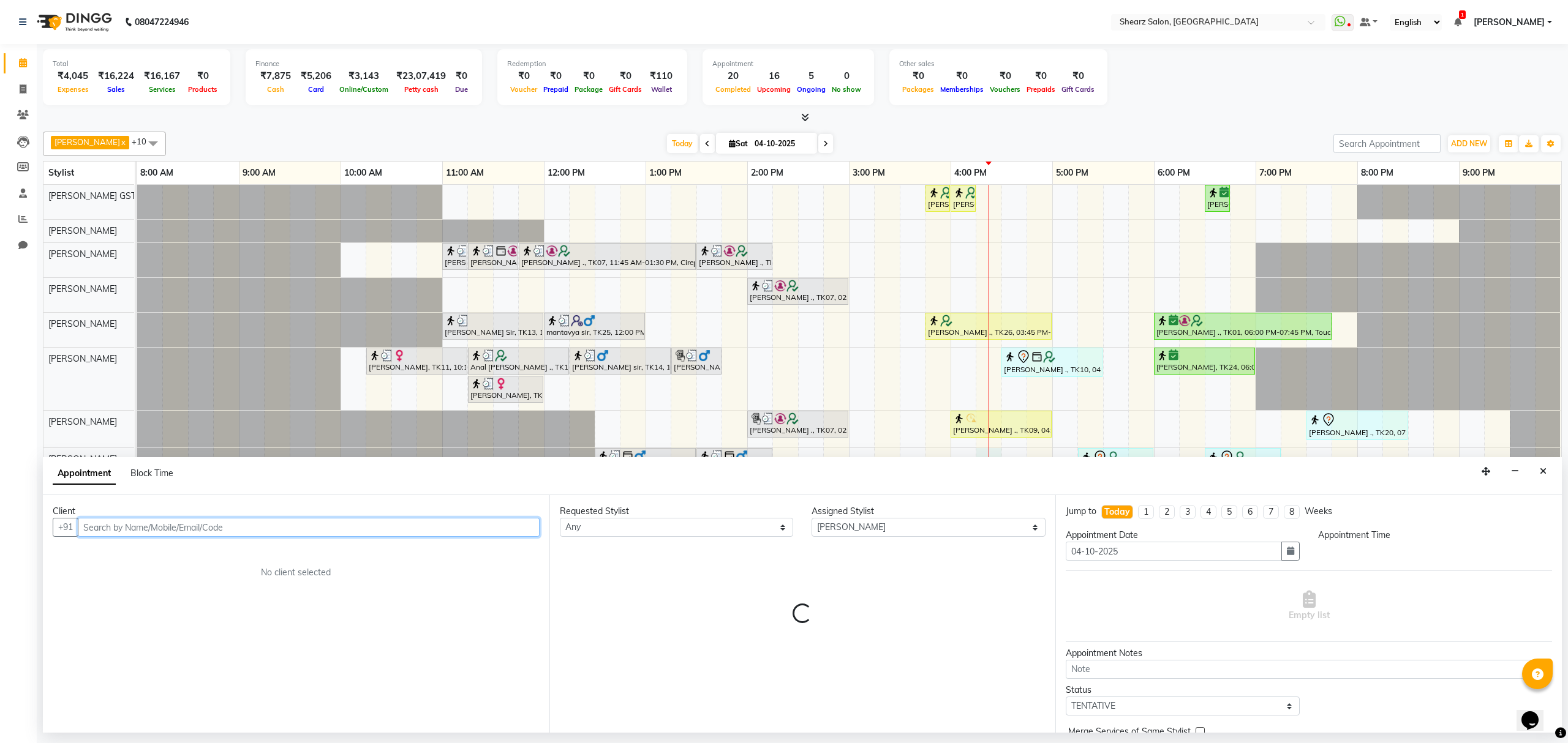
select select "975"
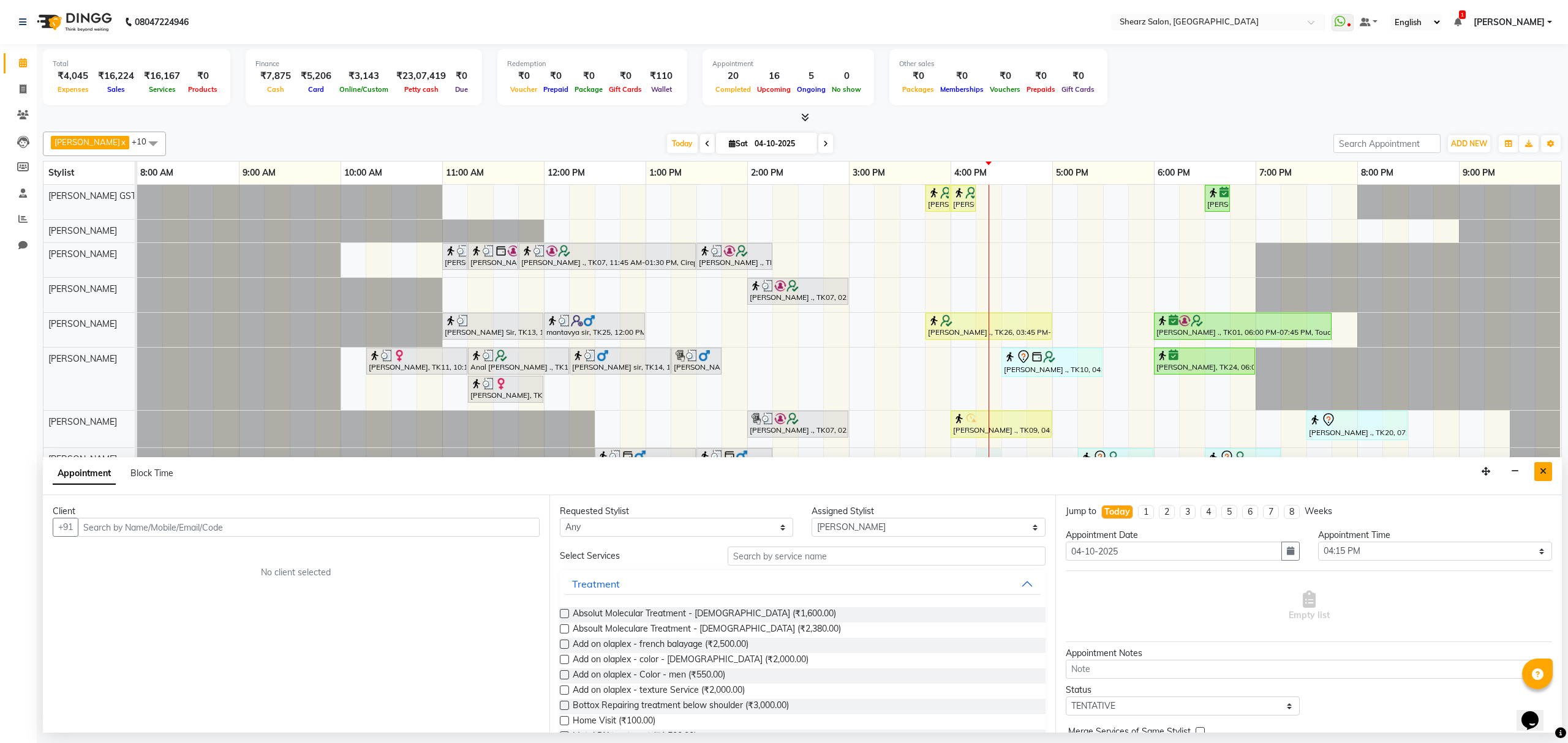
click at [1536, 472] on button "Close" at bounding box center [1543, 472] width 18 height 19
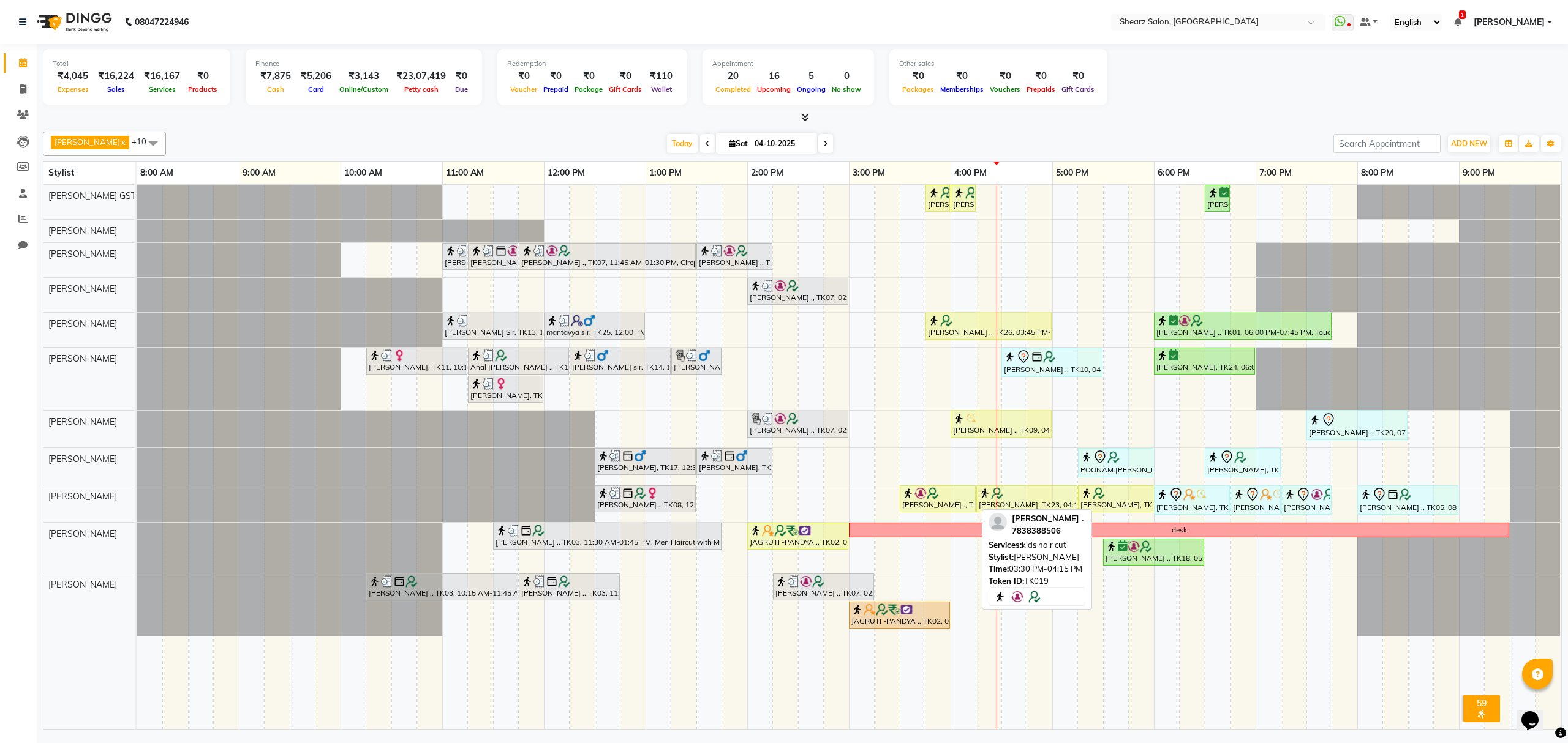
click at [949, 505] on div "[PERSON_NAME] ., TK19, 03:30 PM-04:15 PM, kids hair cut" at bounding box center [937, 499] width 73 height 24
select select "1"
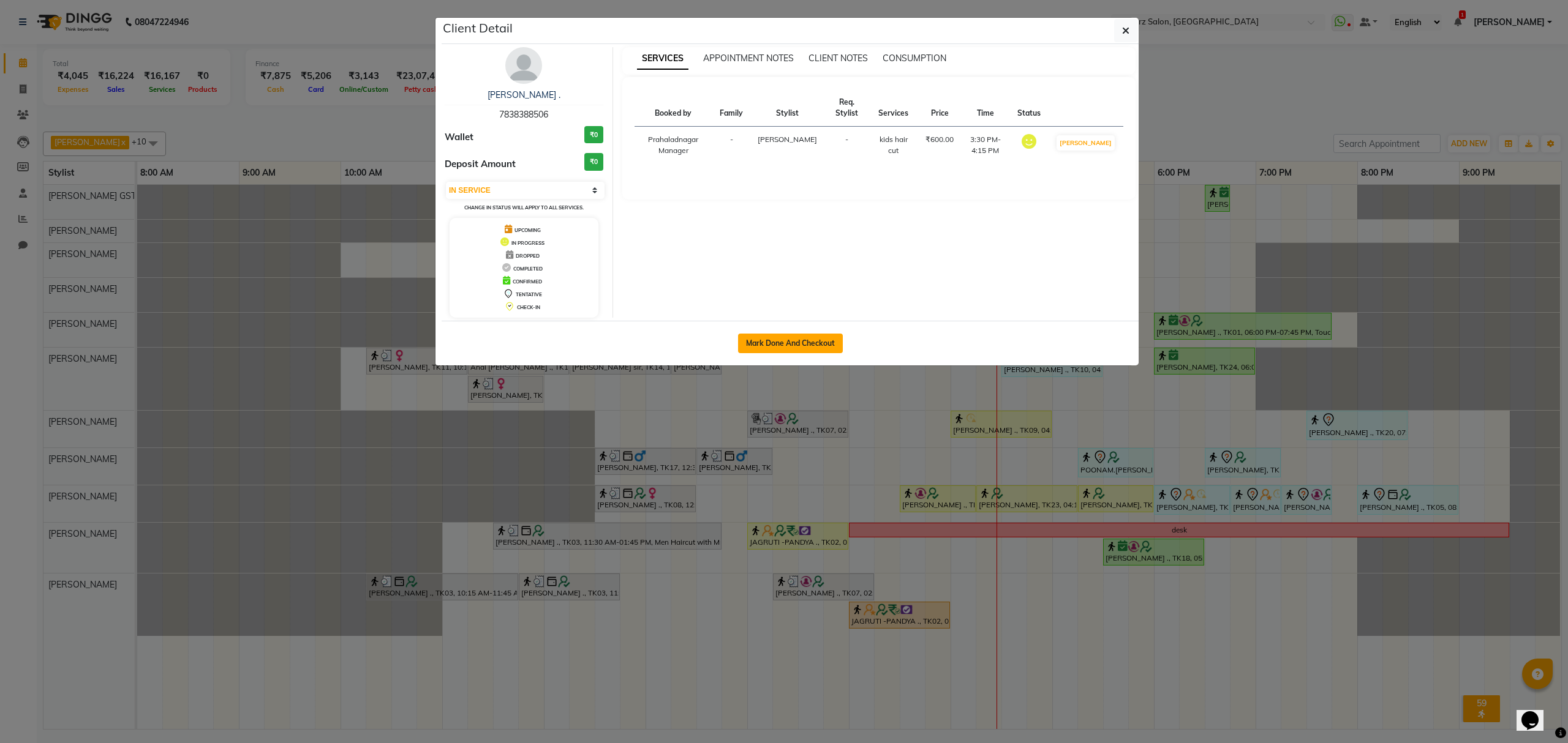
click at [821, 344] on button "Mark Done And Checkout" at bounding box center [790, 343] width 104 height 20
select select "service"
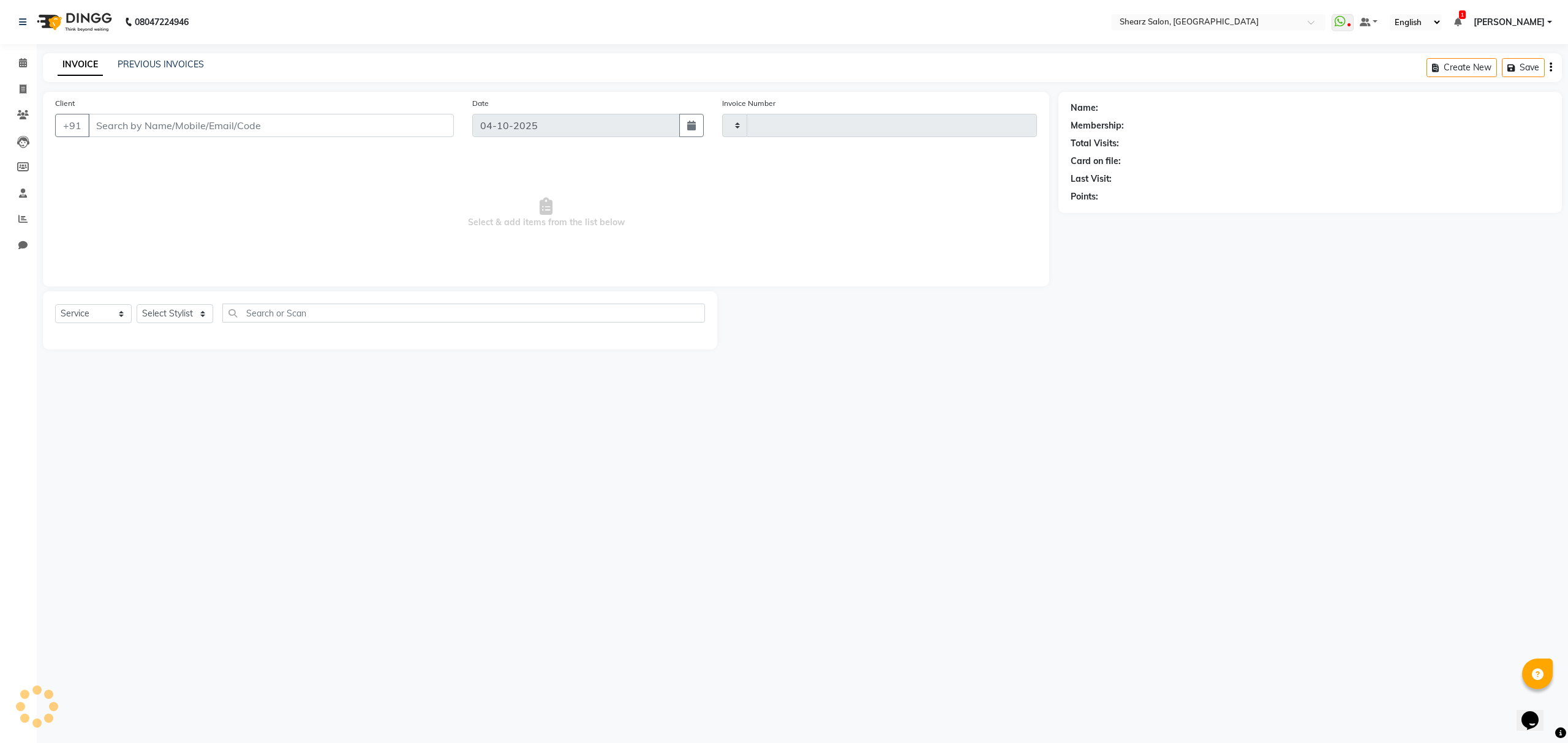
type input "7044"
select select "8157"
select select "77471"
type input "7838388506"
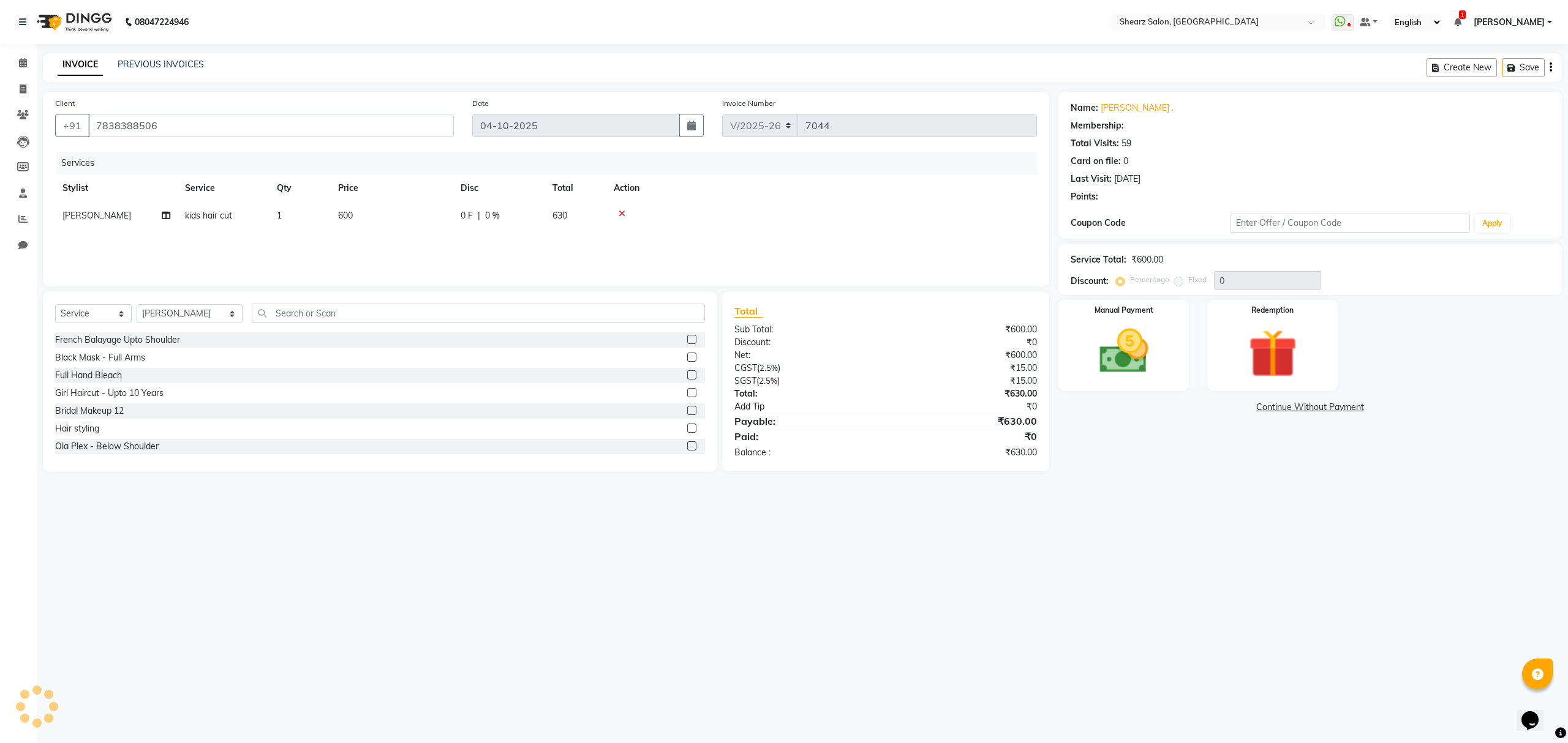
select select "1: Object"
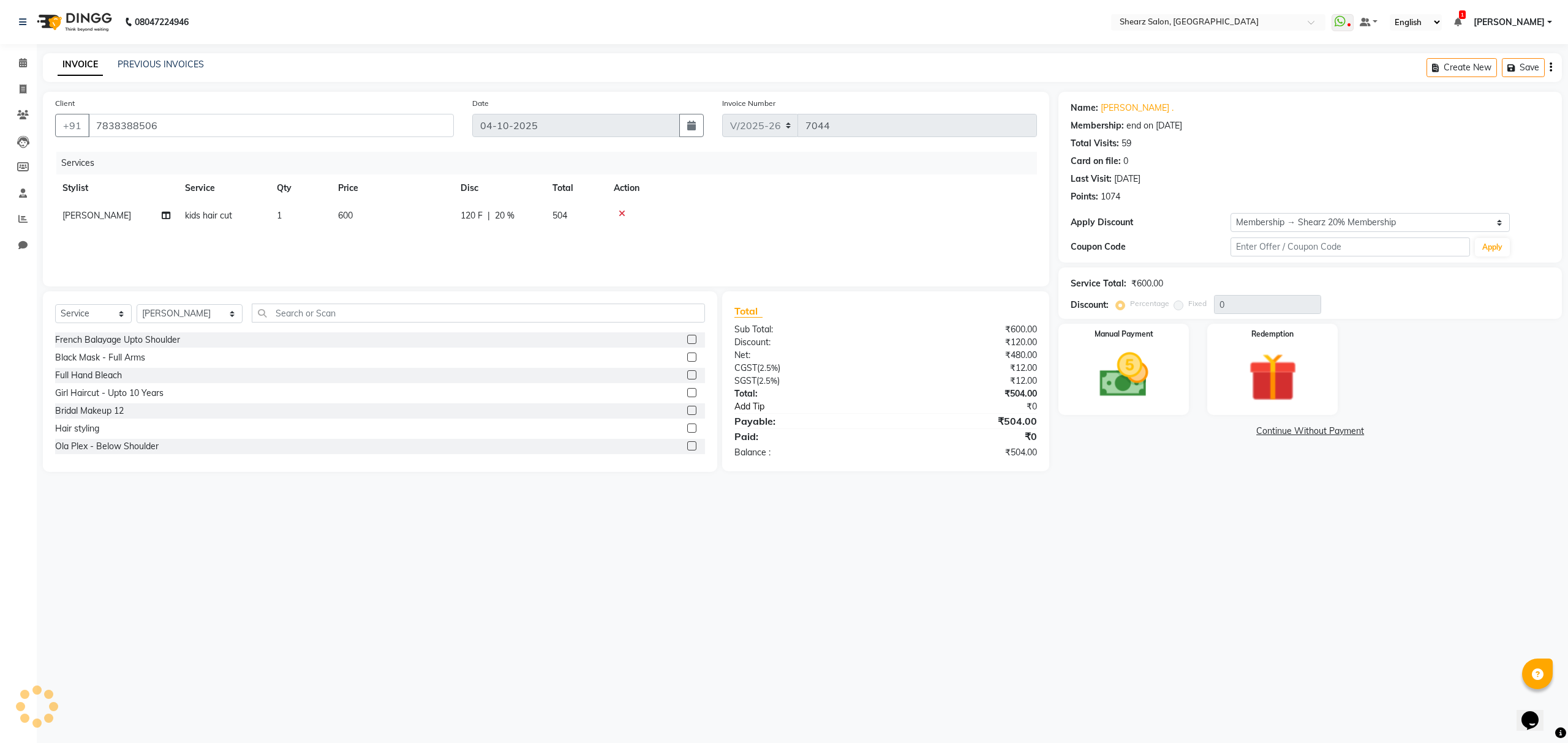
type input "20"
click at [1177, 375] on div "Manual Payment" at bounding box center [1123, 369] width 135 height 95
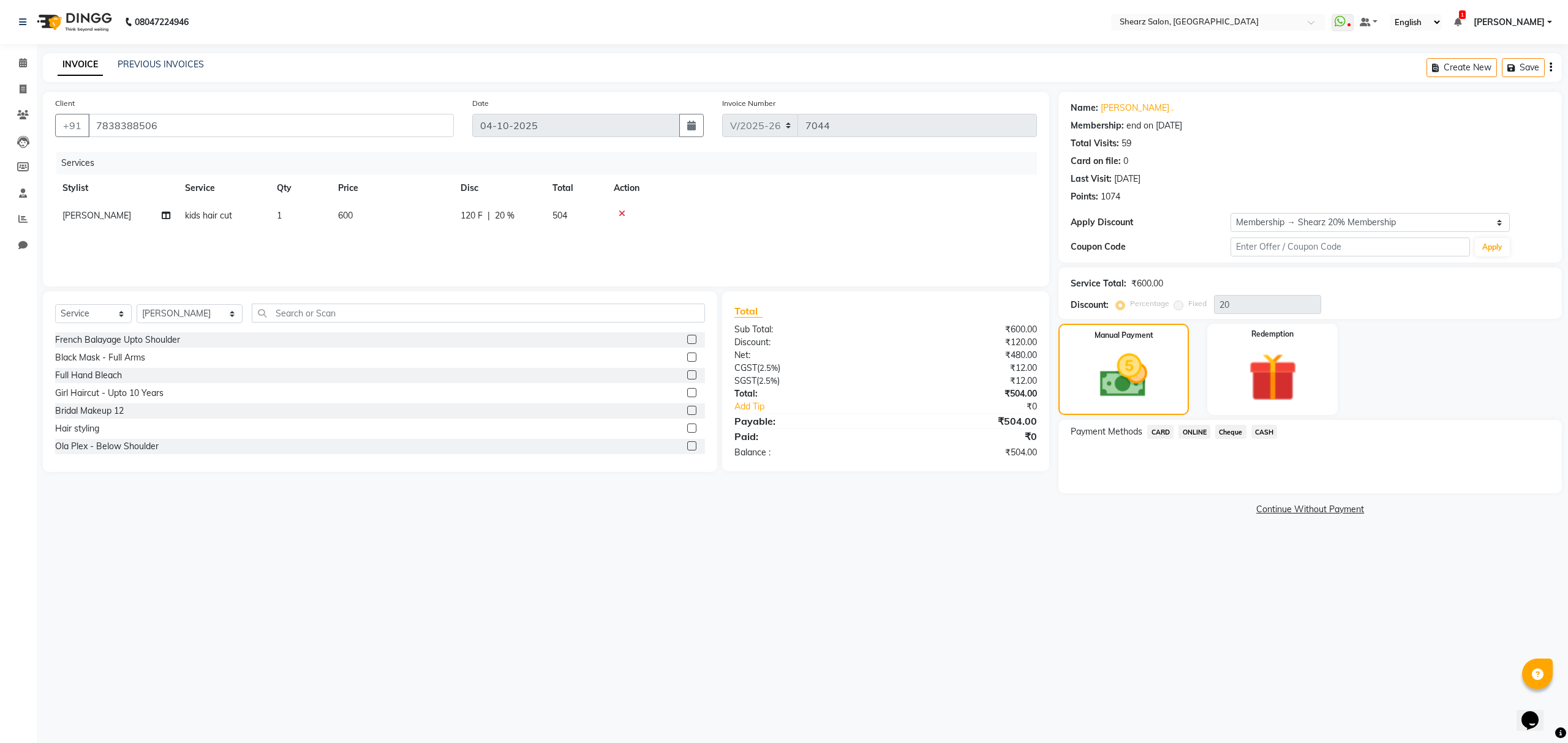
click at [1201, 432] on span "ONLINE" at bounding box center [1194, 432] width 32 height 14
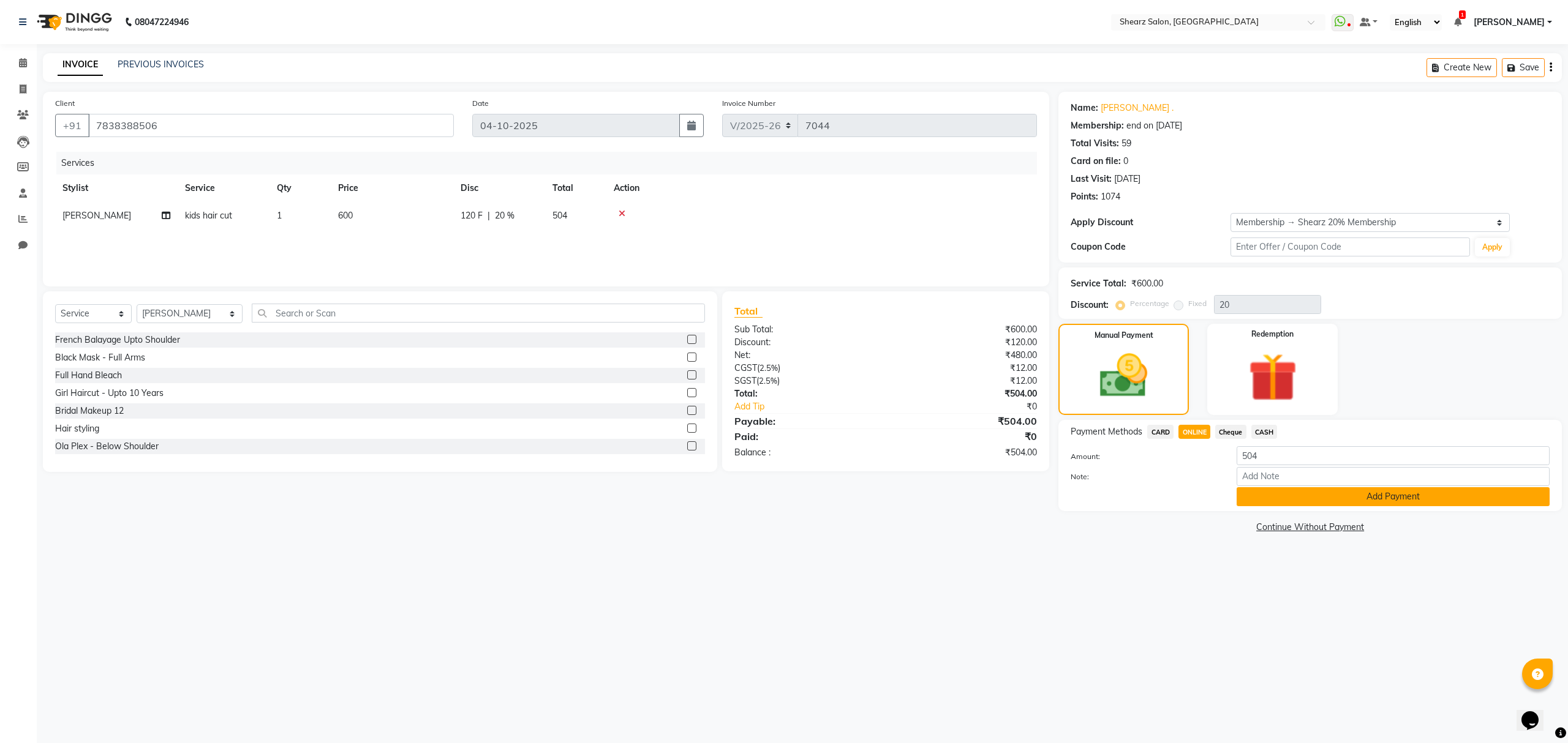
click at [1242, 503] on button "Add Payment" at bounding box center [1393, 497] width 313 height 19
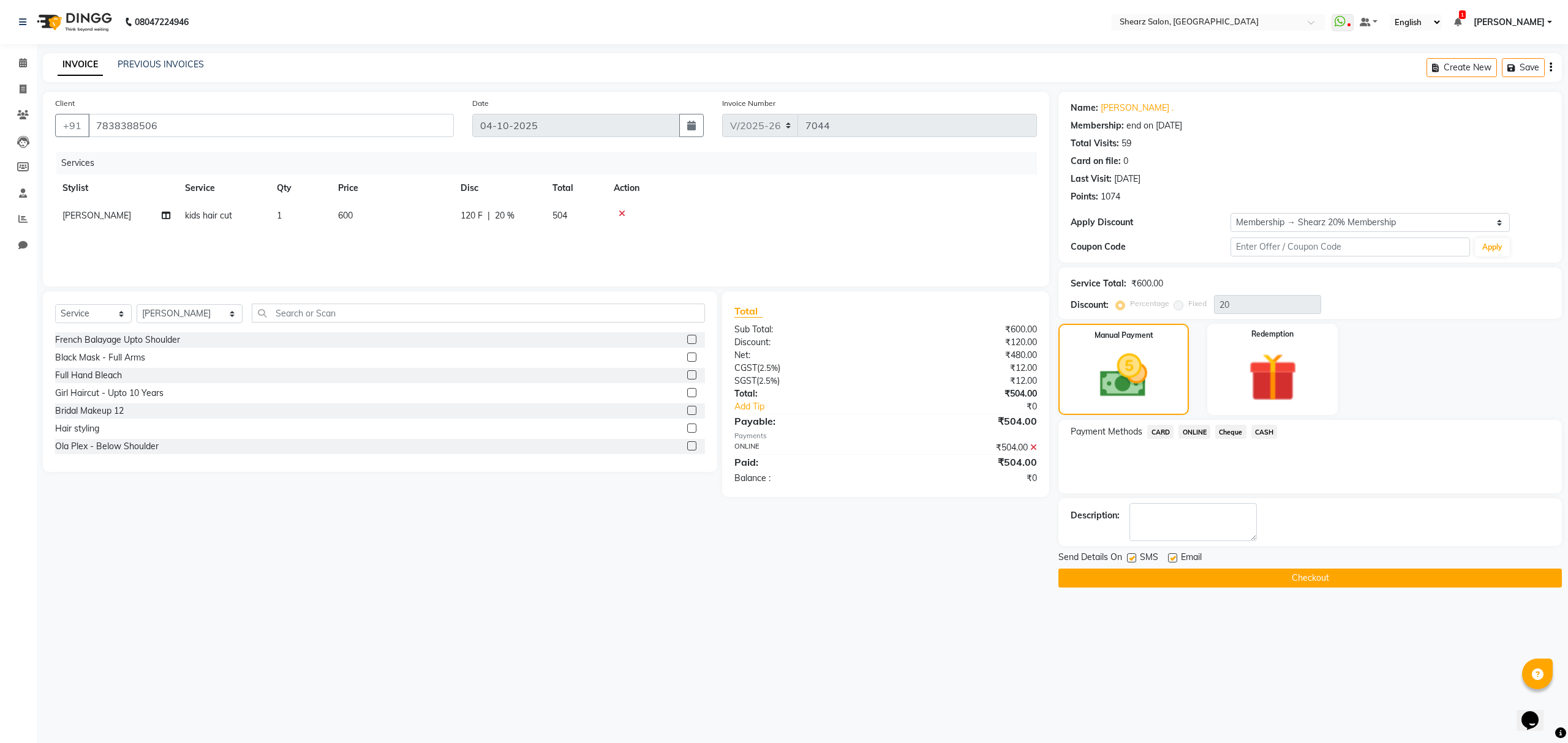
click at [1153, 576] on button "Checkout" at bounding box center [1310, 578] width 503 height 19
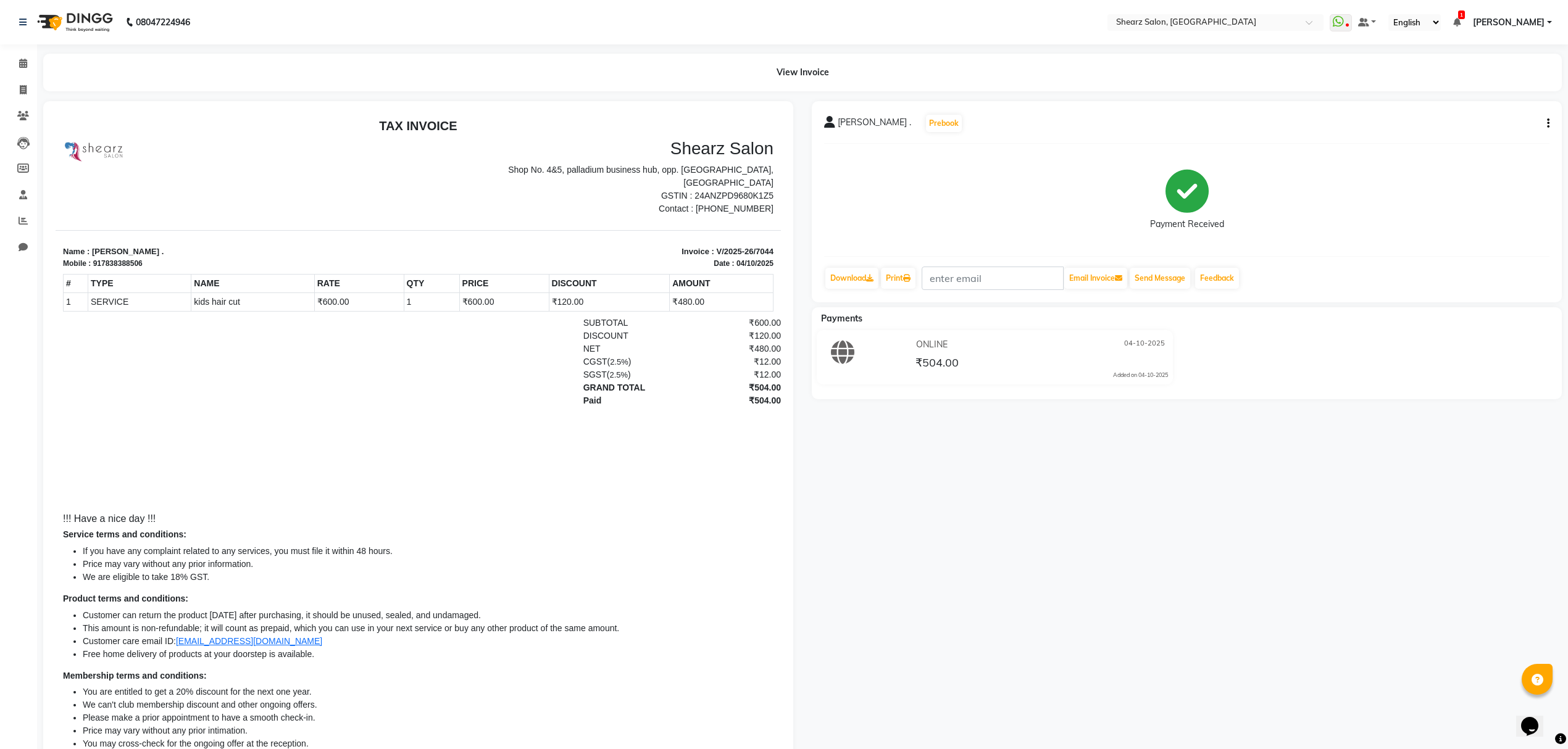
click at [35, 65] on div "View Invoice" at bounding box center [802, 72] width 1537 height 37
click at [28, 63] on span at bounding box center [23, 64] width 22 height 14
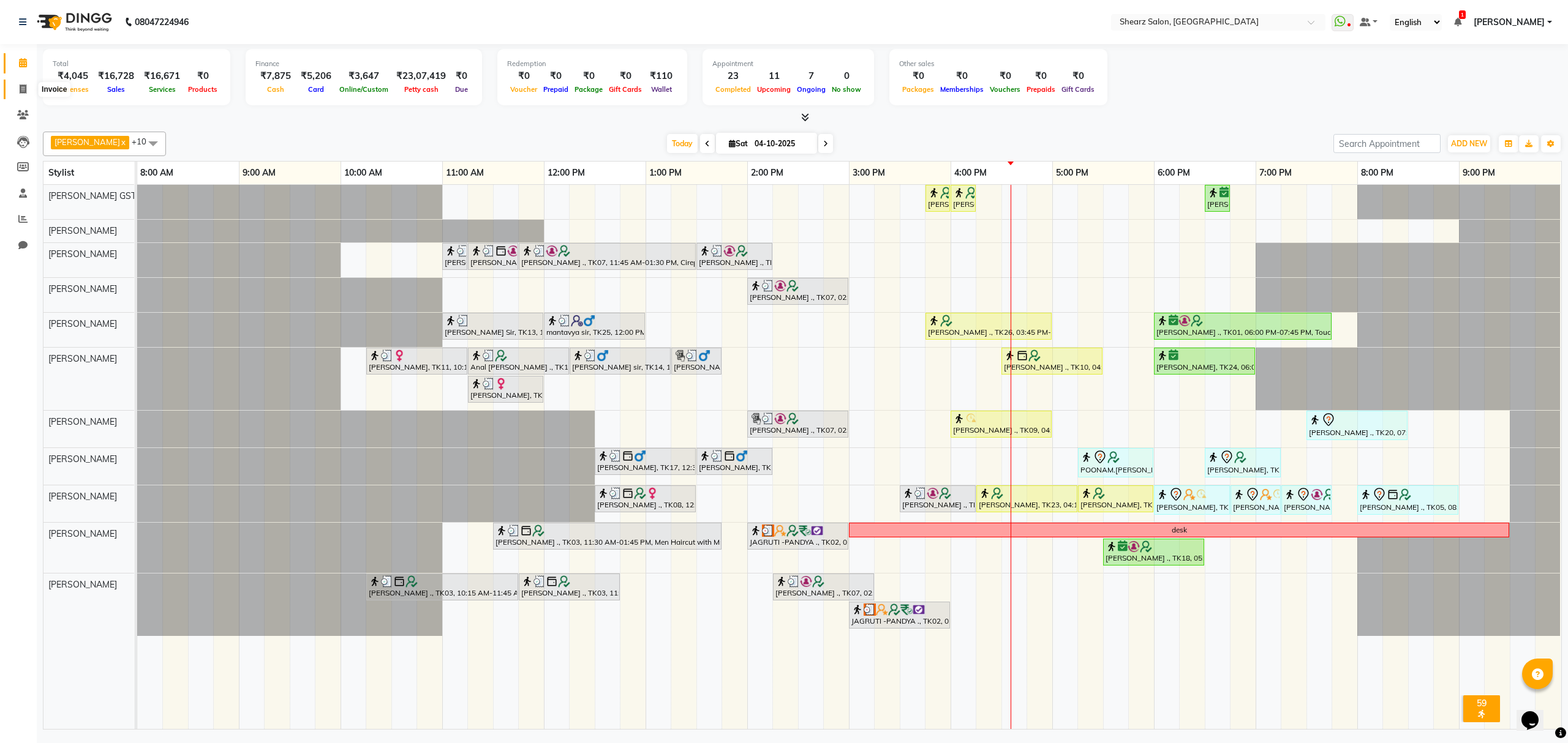
click at [25, 84] on icon at bounding box center [23, 89] width 7 height 9
select select "service"
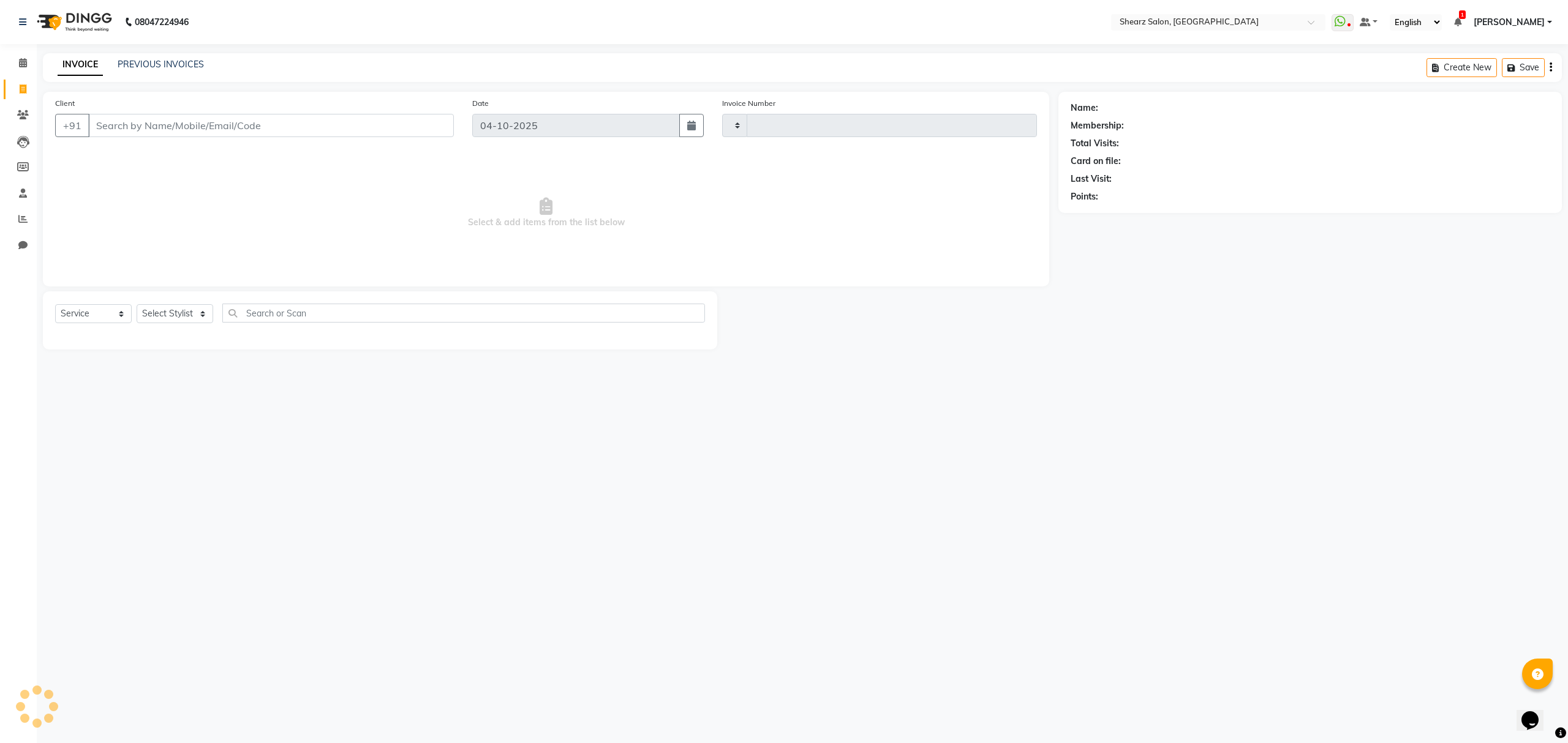
type input "7045"
select select "8157"
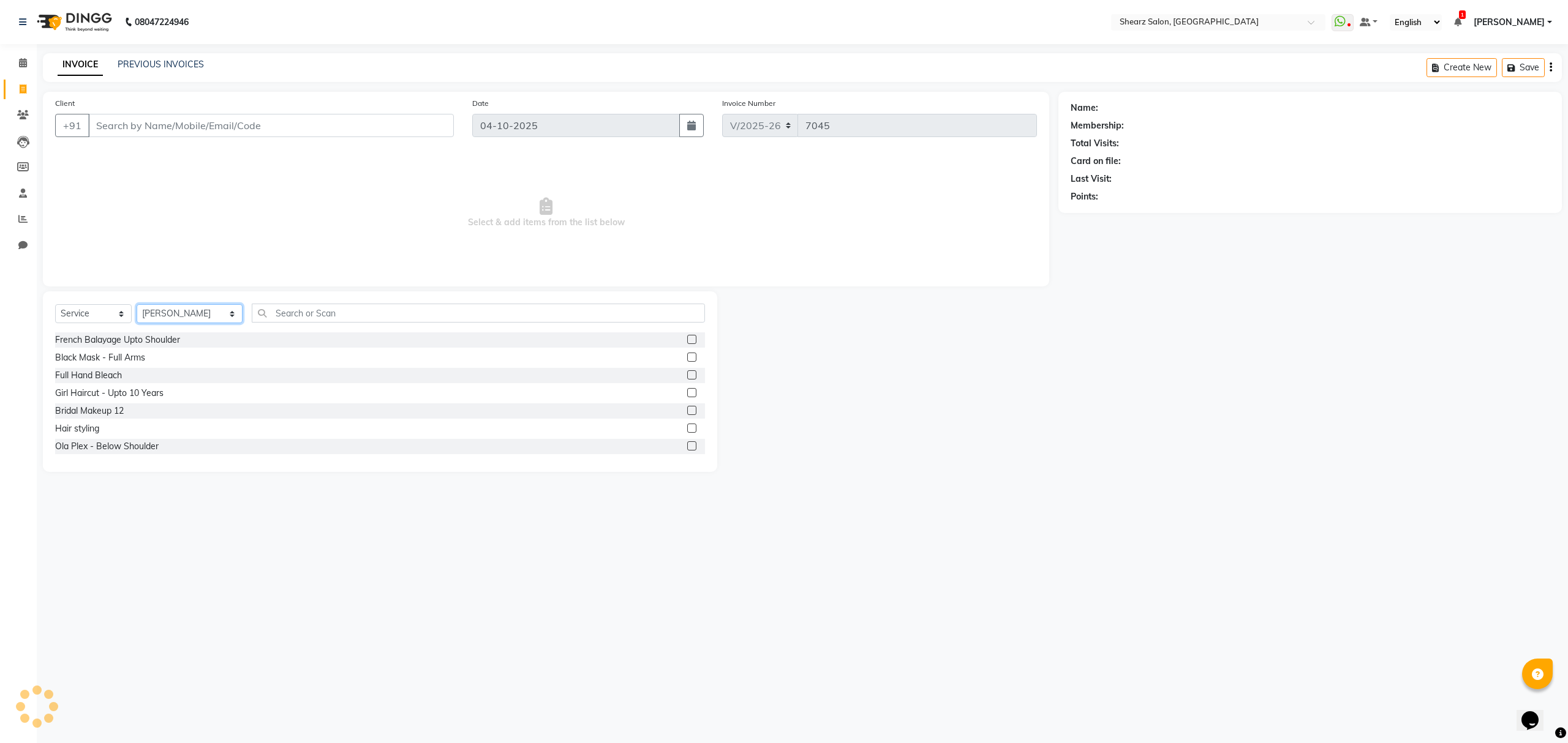
click at [173, 306] on select "Select Stylist Admin A General Arvind S Devda Asha Chavariya Brijesh Valand Cen…" at bounding box center [189, 314] width 106 height 19
click at [185, 305] on select "Select Stylist Admin A General Arvind S Devda Asha Chavariya Brijesh Valand Cen…" at bounding box center [189, 314] width 106 height 19
select select "77458"
click at [137, 304] on select "Select Stylist Admin A General Arvind S Devda Asha Chavariya Brijesh Valand Cen…" at bounding box center [189, 314] width 106 height 19
click at [311, 302] on div "Select Service Product Membership Package Voucher Prepaid Gift Card Select Styl…" at bounding box center [380, 382] width 675 height 181
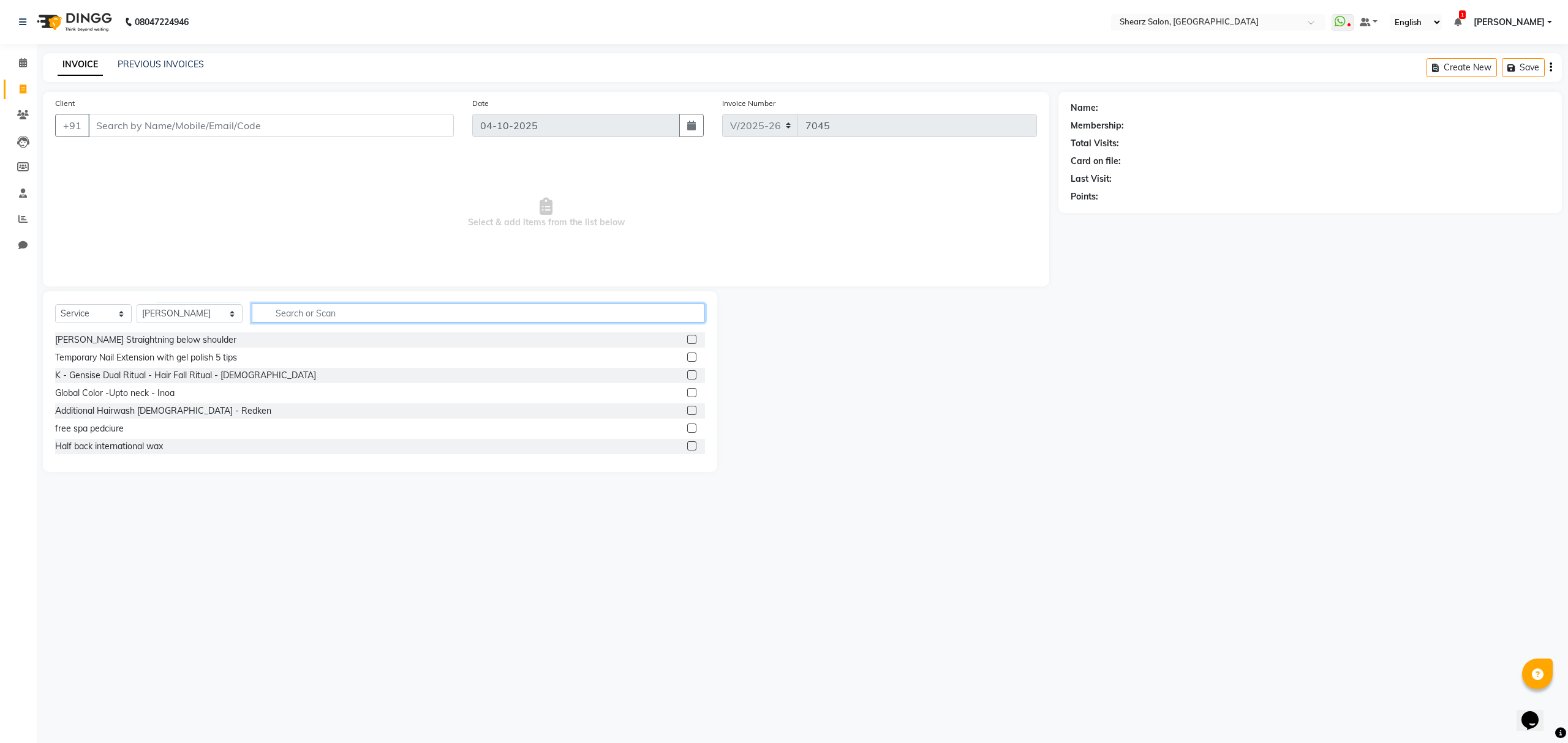
click at [314, 314] on input "text" at bounding box center [478, 313] width 453 height 19
type input "global"
click at [154, 395] on div "Global Highlights - below shoulder" at bounding box center [123, 393] width 135 height 13
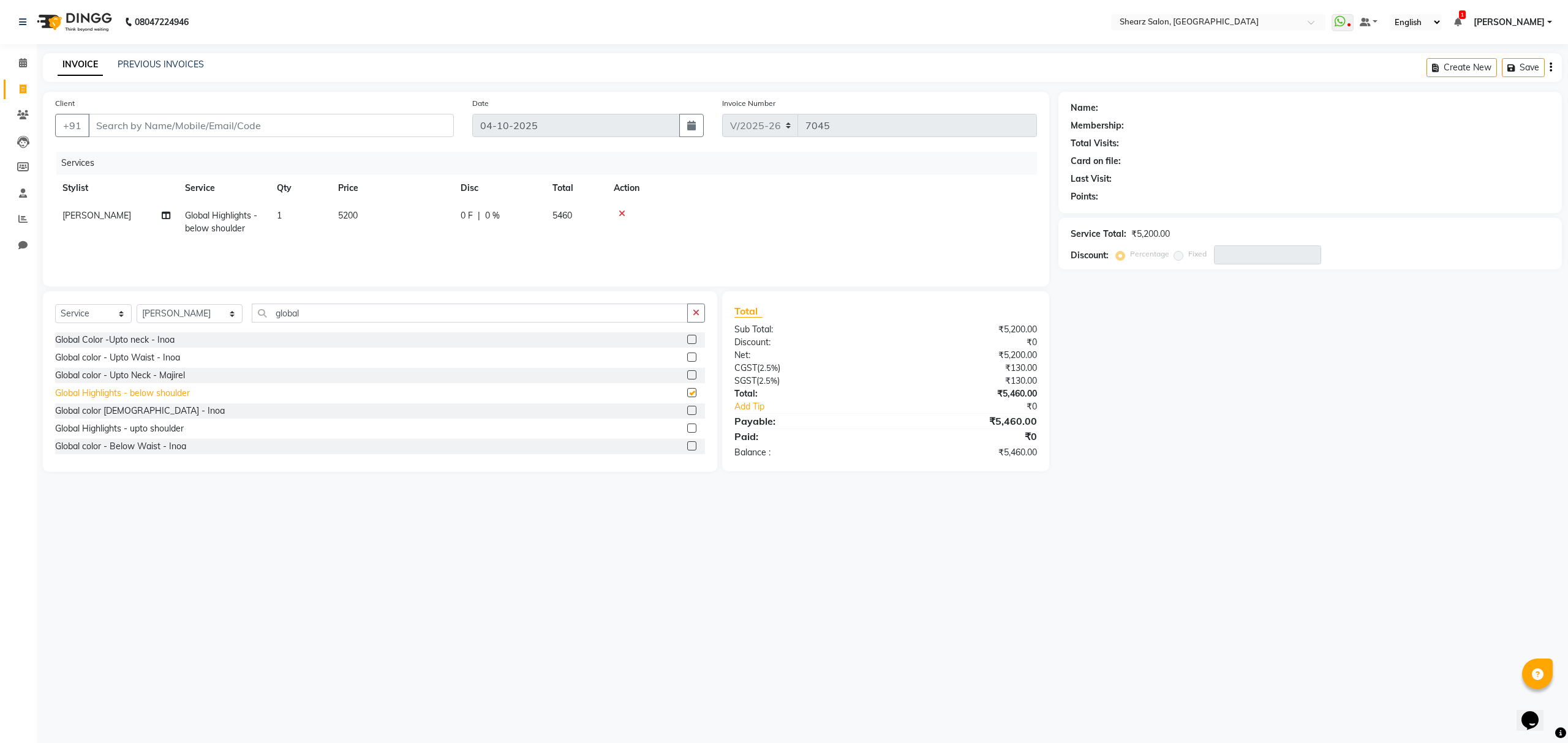
checkbox input "false"
click at [316, 314] on input "global" at bounding box center [470, 313] width 435 height 19
type input "global belo"
click at [136, 446] on div "Global color - Below Shoulder - Inoa" at bounding box center [127, 447] width 143 height 13
checkbox input "false"
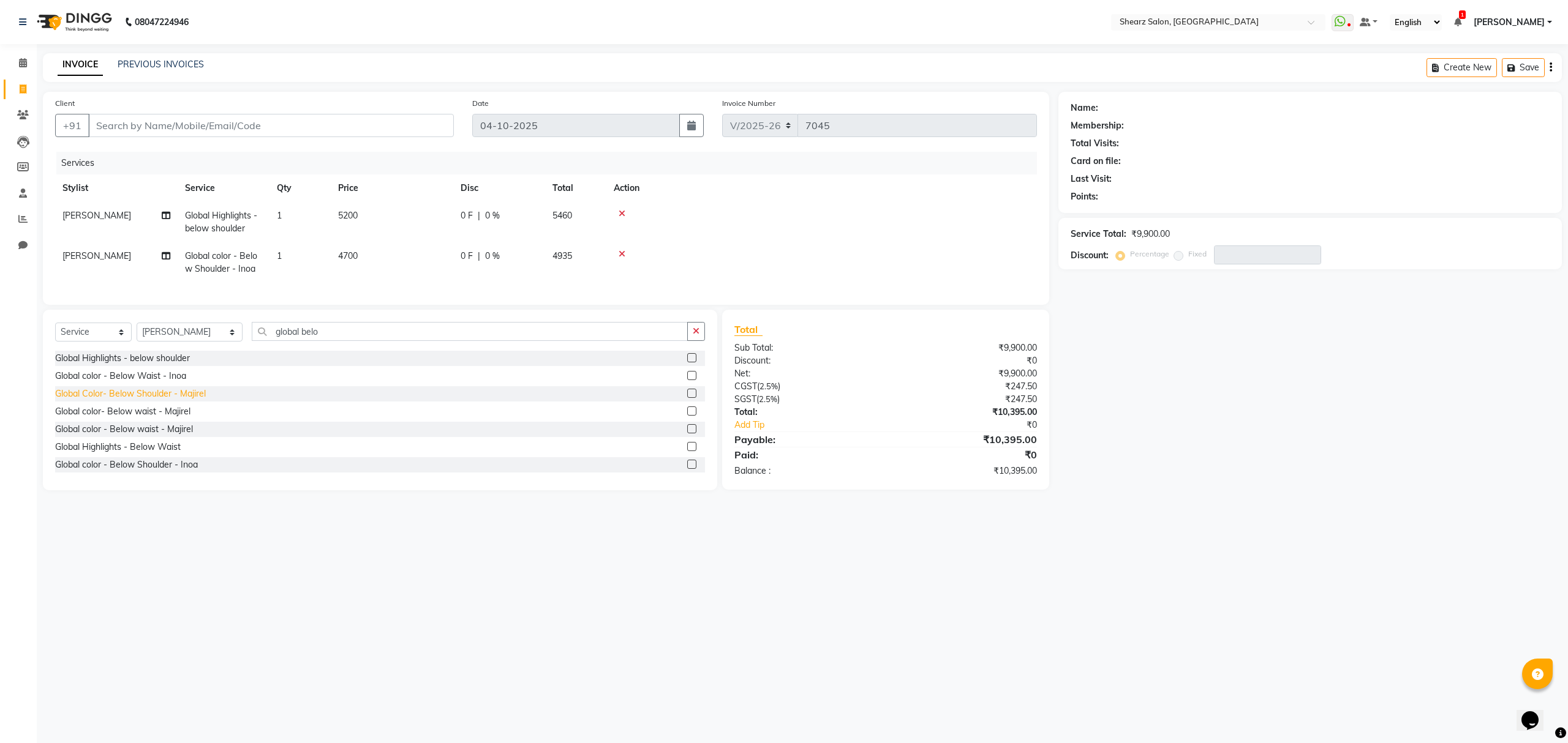
click at [144, 400] on div "Global Color- Below Shoulder - Majirel" at bounding box center [131, 393] width 151 height 13
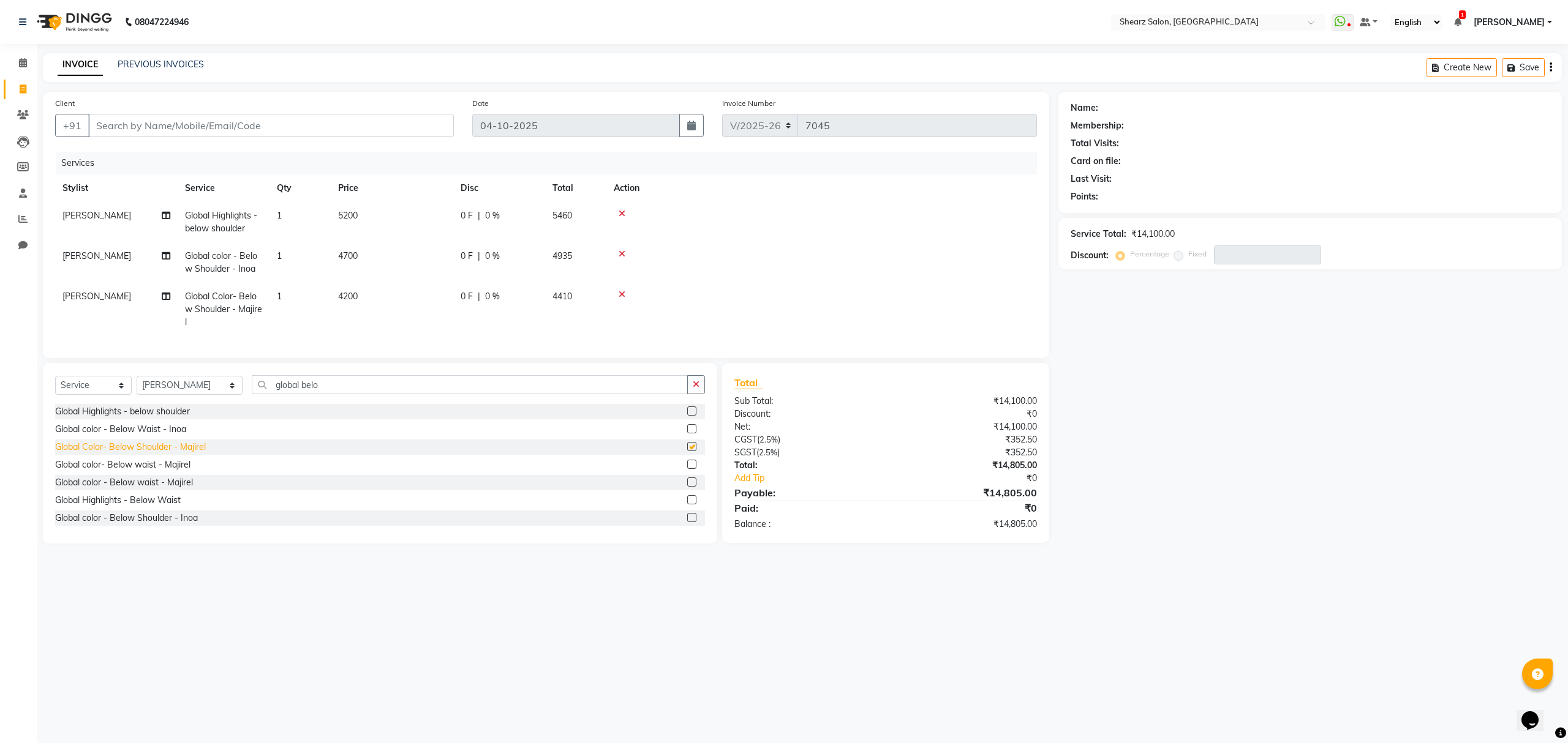
checkbox input "false"
click at [622, 209] on icon at bounding box center [622, 214] width 7 height 9
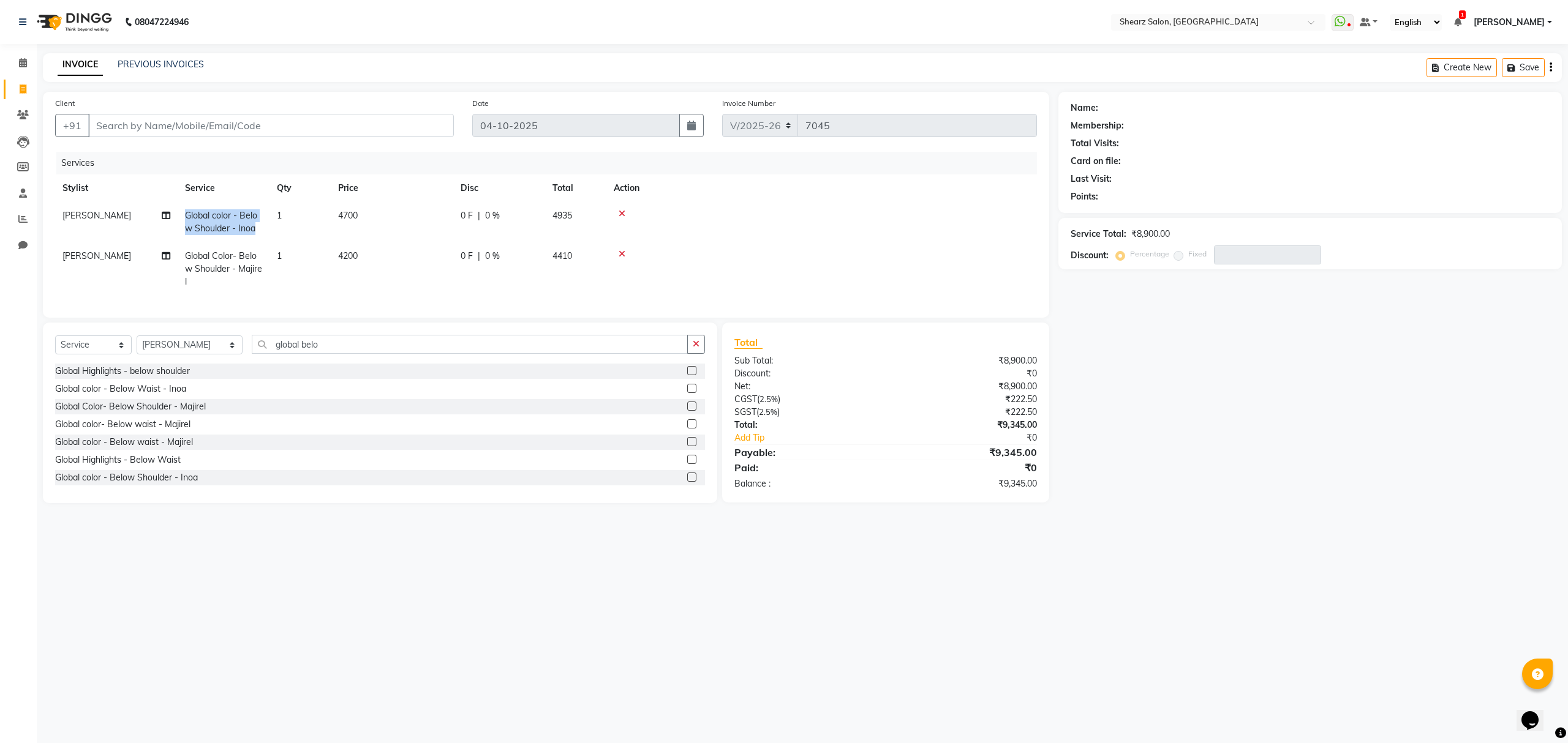
drag, startPoint x: 182, startPoint y: 207, endPoint x: 268, endPoint y: 230, distance: 89.0
click at [268, 230] on td "Global color - Below Shoulder - Inoa" at bounding box center [224, 222] width 92 height 40
select select "77458"
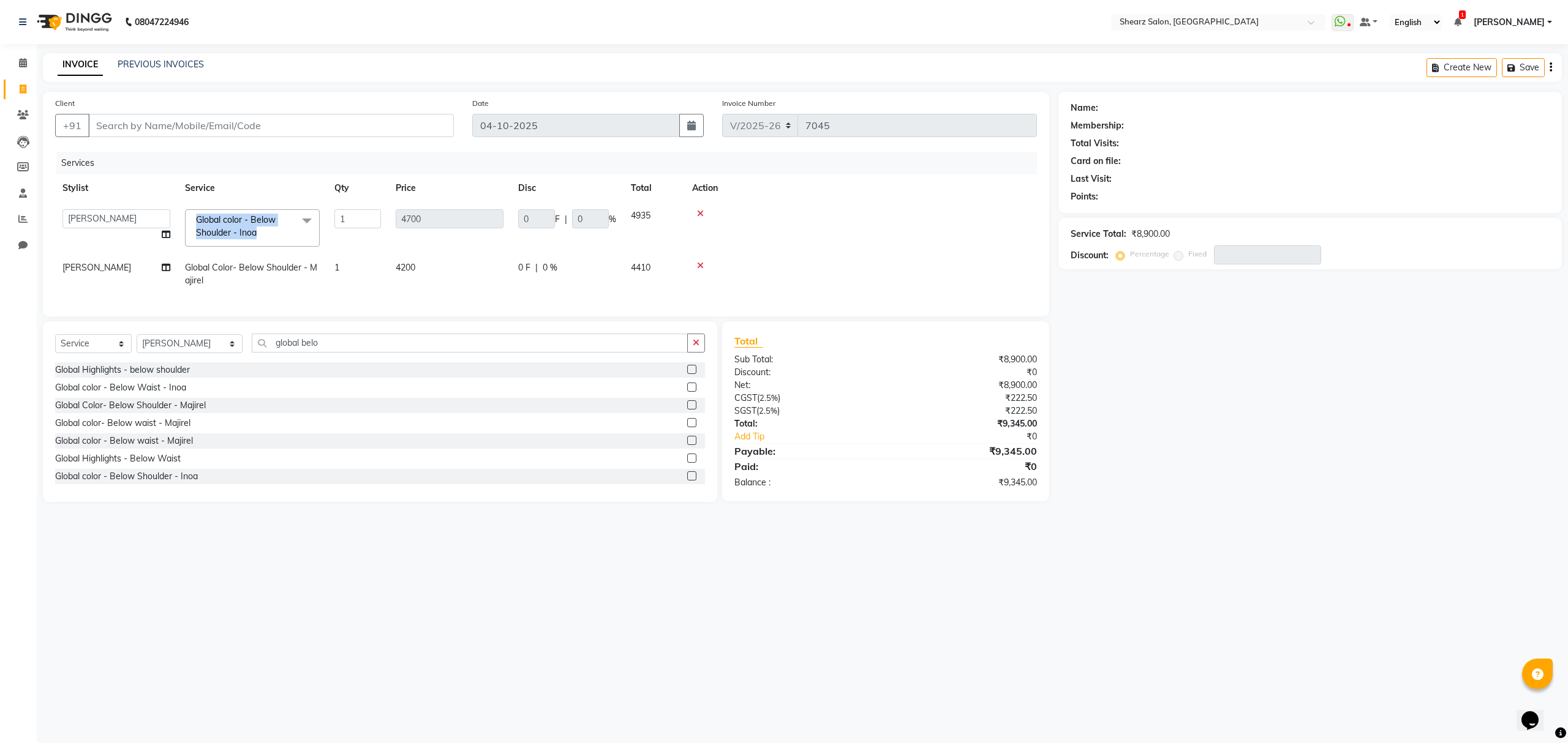
drag, startPoint x: 194, startPoint y: 214, endPoint x: 257, endPoint y: 234, distance: 66.1
click at [257, 234] on span "Global color - Below Shoulder - Inoa x" at bounding box center [247, 226] width 108 height 26
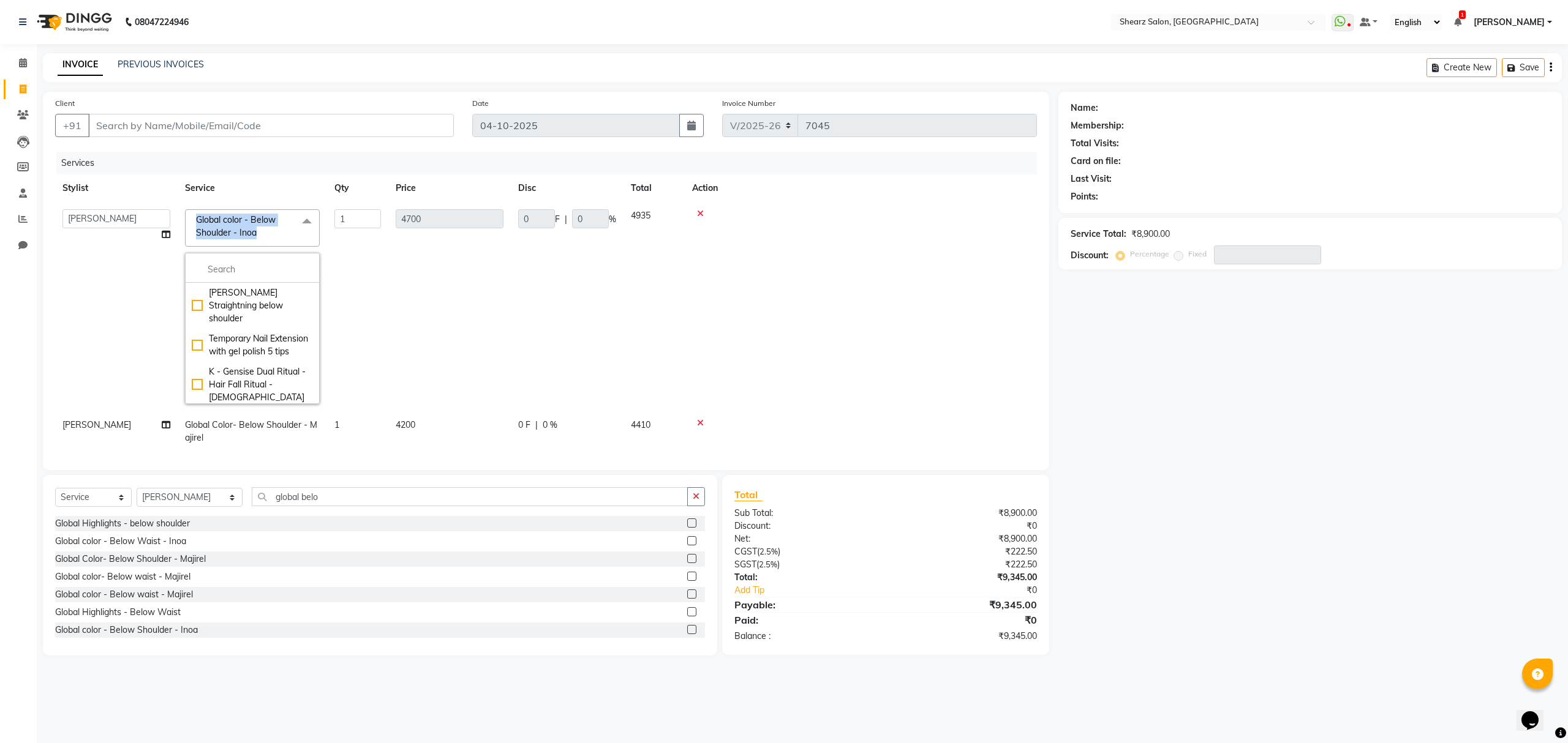
copy span "Global color - Below Shoulder - Inoa"
click at [81, 273] on td "Admin A General Arvind S Devda Asha Chavariya Brijesh Valand Center 1_mgr mgr C…" at bounding box center [117, 306] width 123 height 209
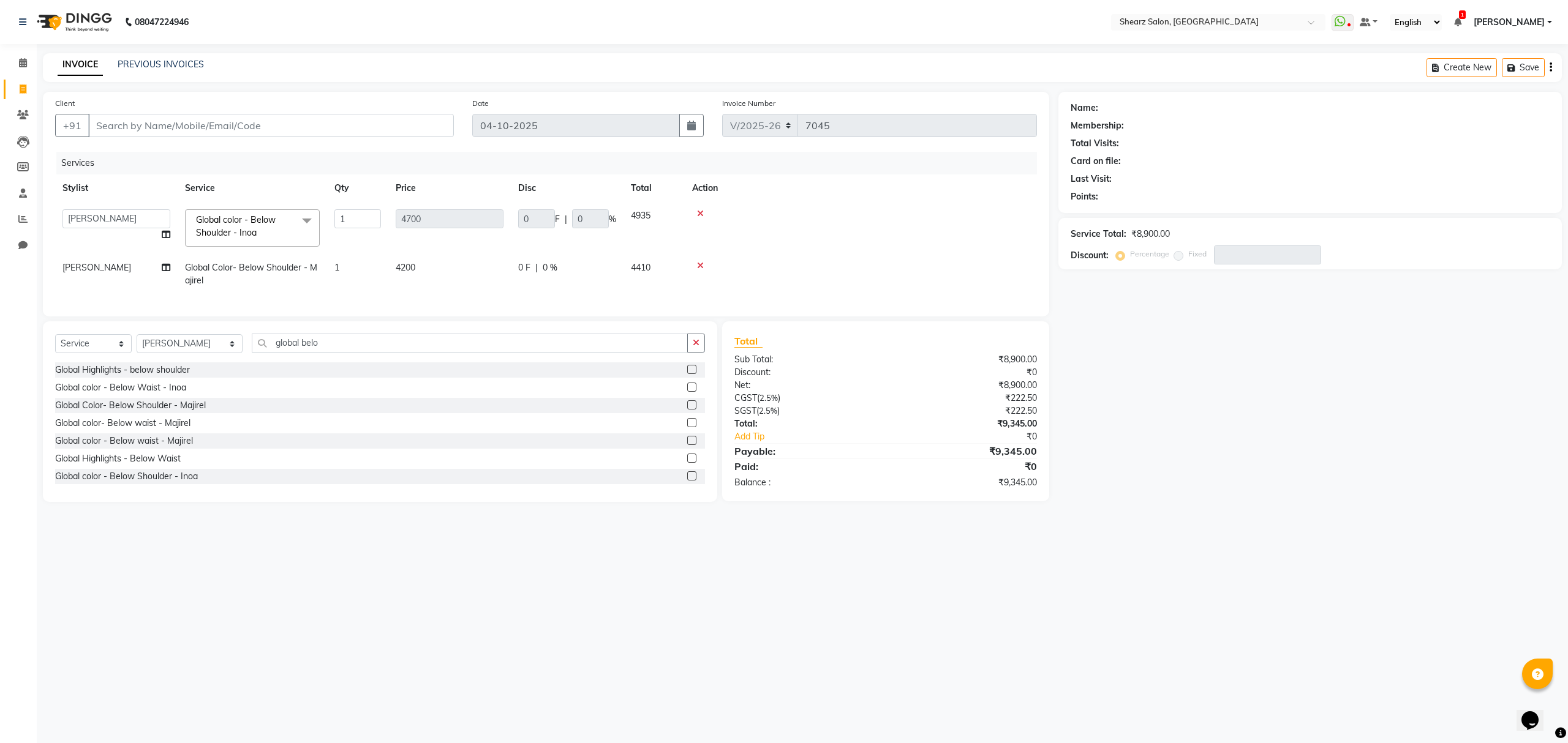
click at [699, 209] on icon at bounding box center [700, 214] width 7 height 9
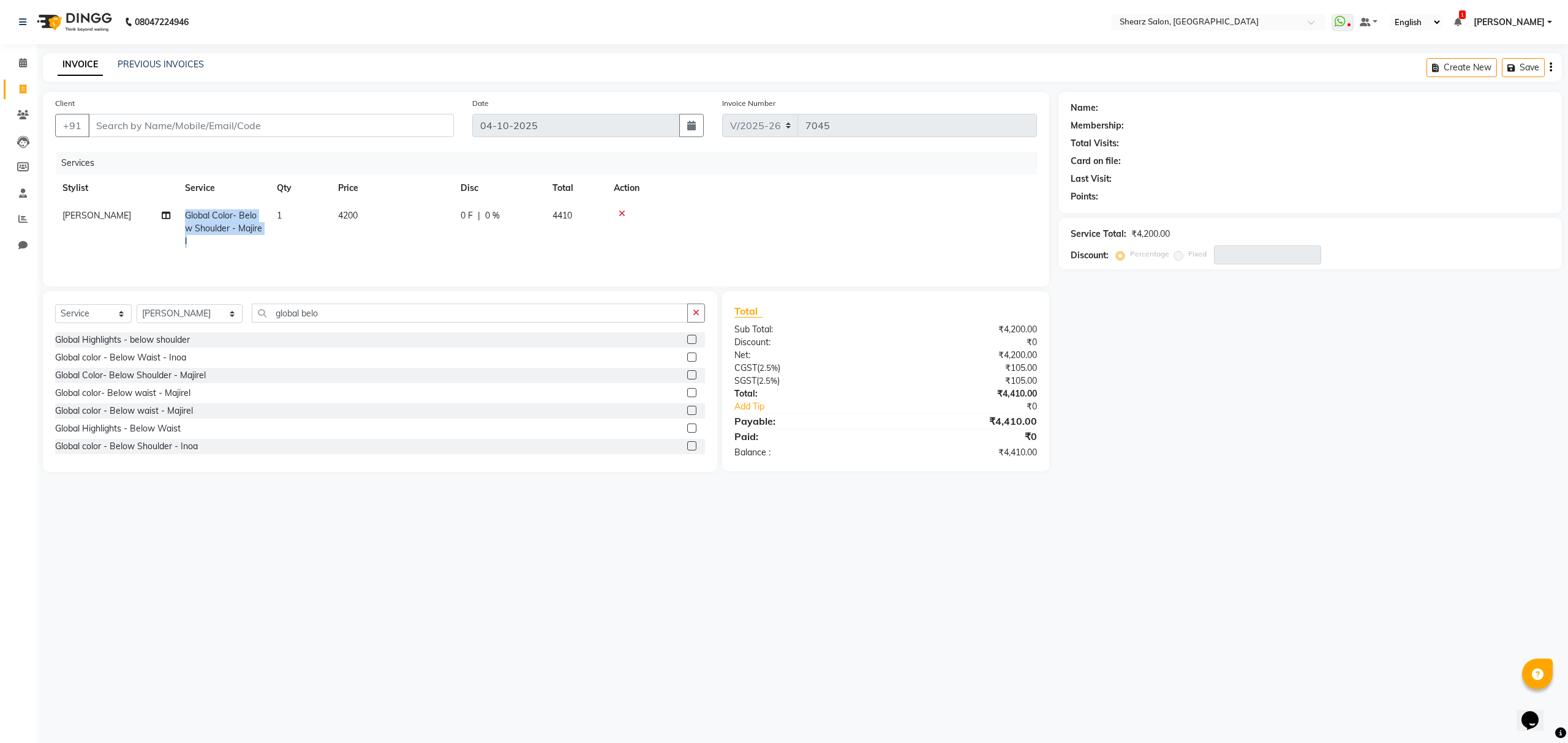
drag, startPoint x: 184, startPoint y: 209, endPoint x: 197, endPoint y: 238, distance: 31.8
click at [197, 238] on td "Global Color- Below Shoulder - Majirel" at bounding box center [224, 228] width 92 height 53
select select "77458"
click at [30, 59] on span at bounding box center [23, 63] width 22 height 14
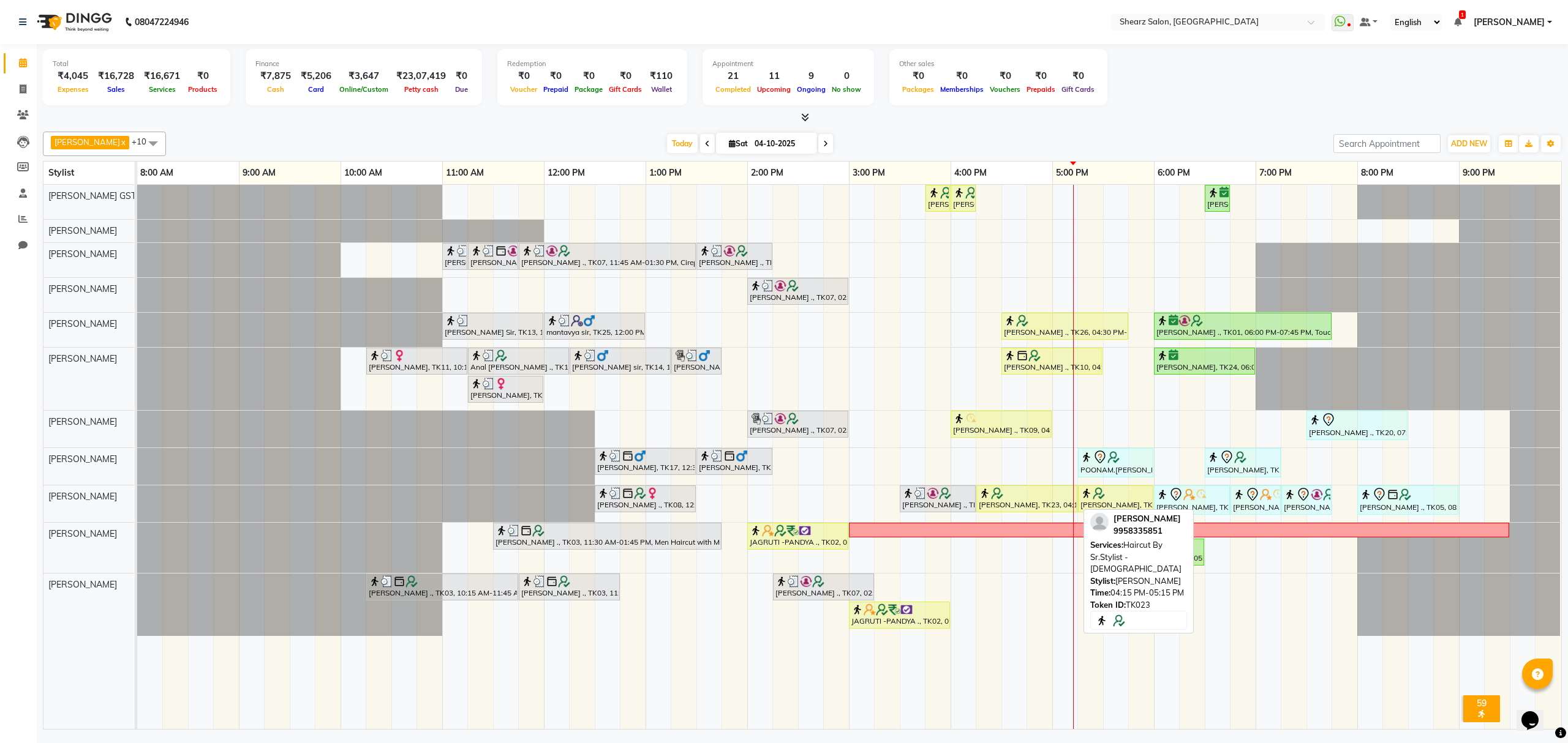
click at [1032, 508] on div "[PERSON_NAME], TK23, 04:15 PM-05:15 PM, Haircut By Sr.Stylist - [DEMOGRAPHIC_DA…" at bounding box center [1027, 499] width 98 height 24
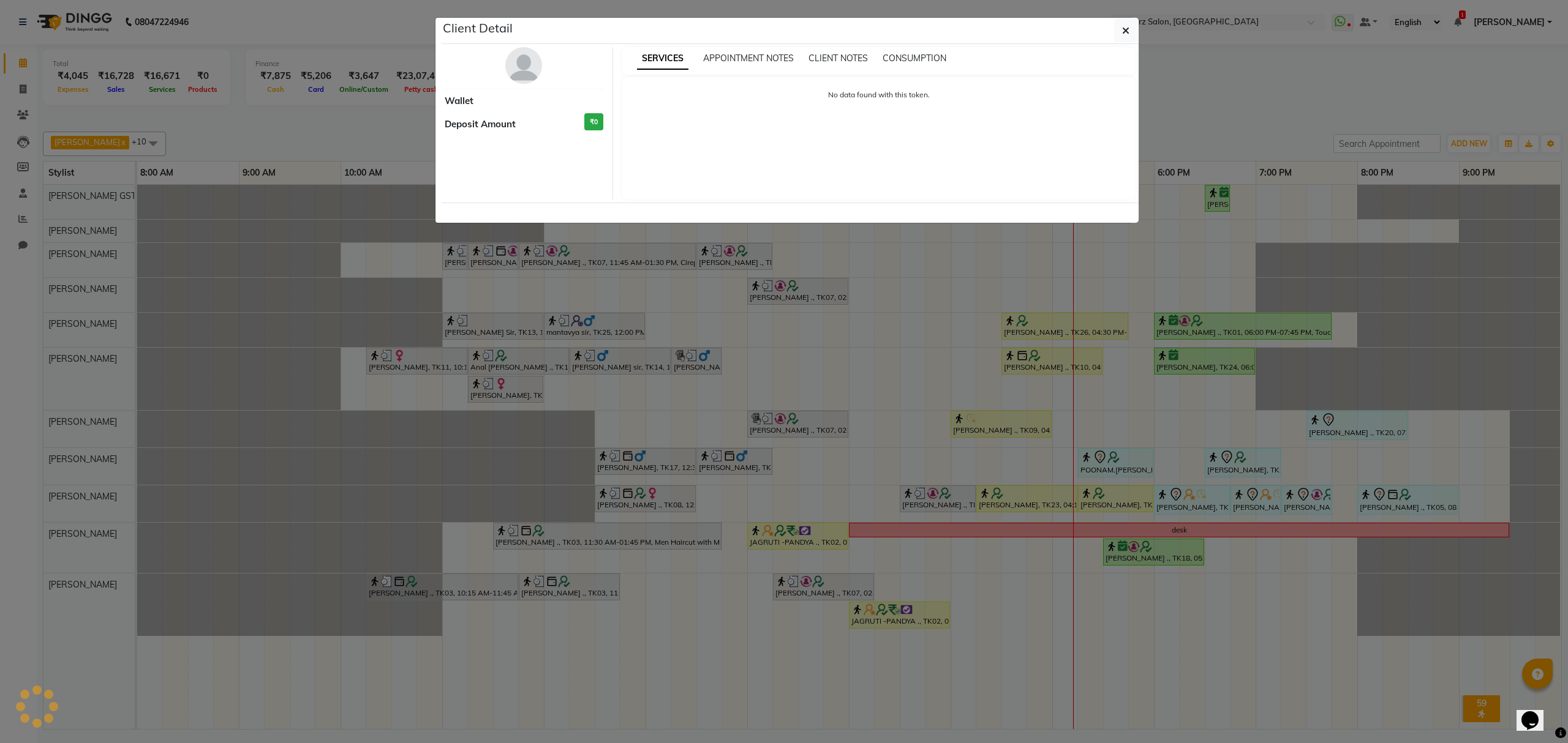
select select "1"
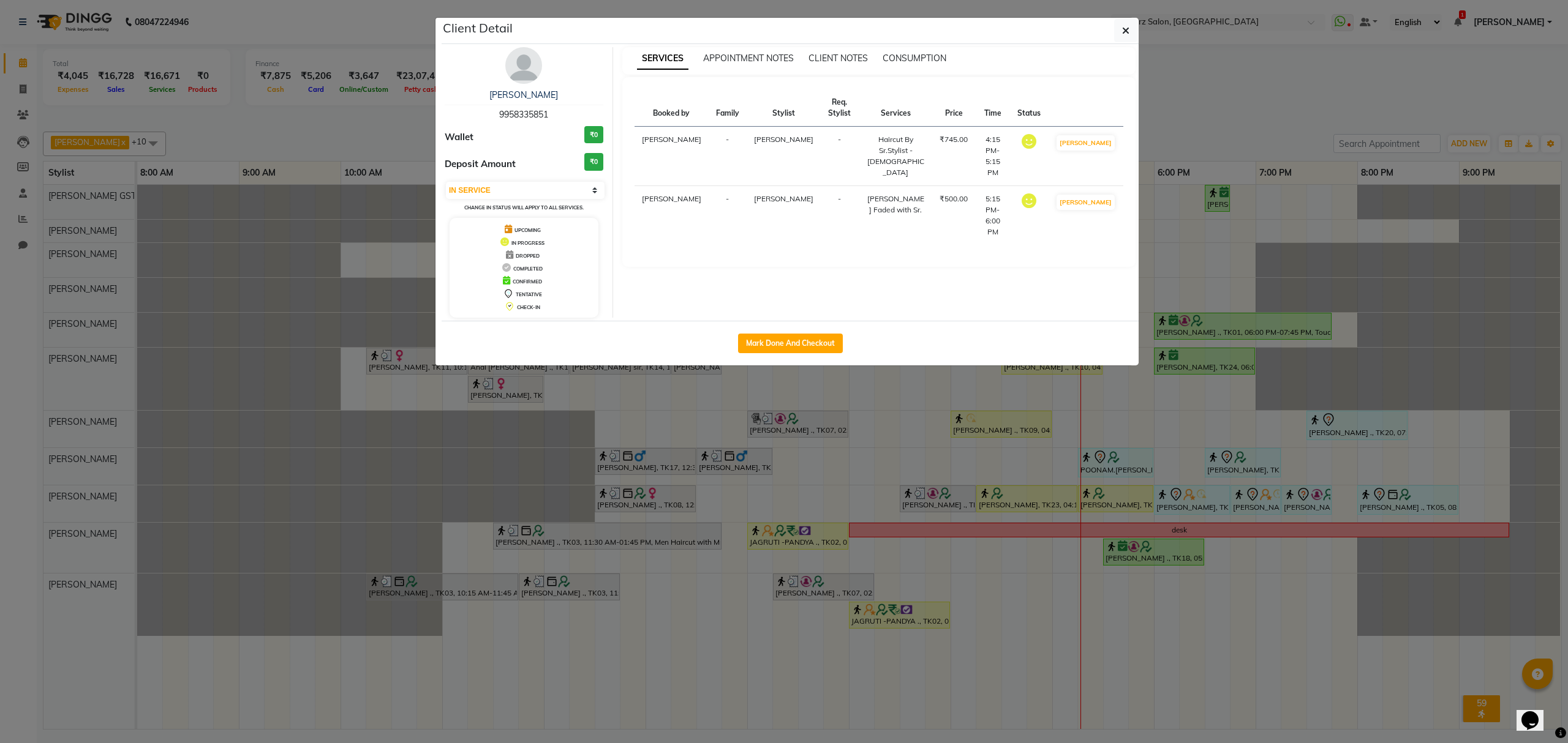
drag, startPoint x: 1127, startPoint y: 32, endPoint x: 1145, endPoint y: 172, distance: 141.2
click at [1127, 33] on icon "button" at bounding box center [1125, 30] width 7 height 10
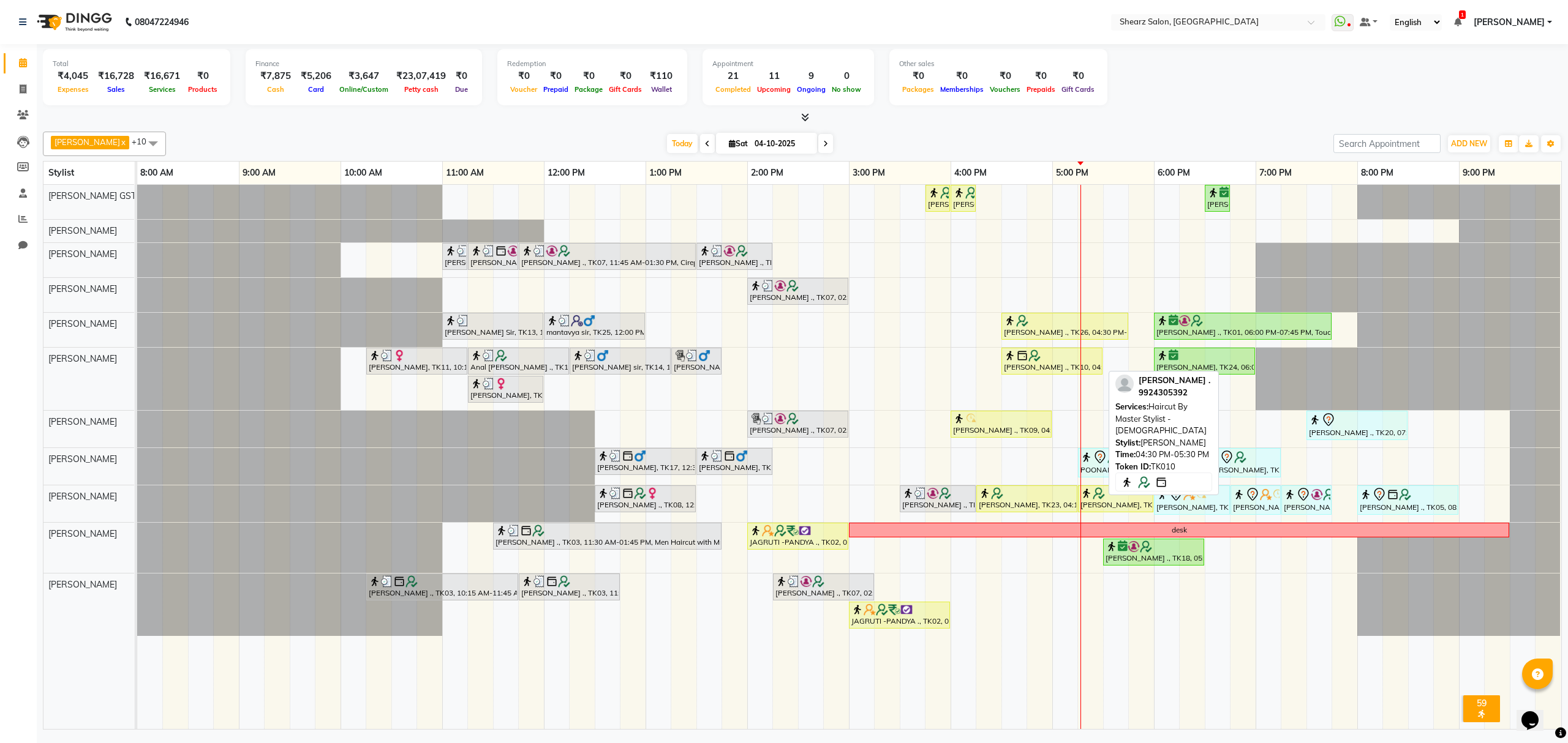
click at [1045, 366] on div "[PERSON_NAME] ., TK10, 04:30 PM-05:30 PM, Haircut By Master Stylist - [DEMOGRAP…" at bounding box center [1052, 361] width 98 height 24
select select "1"
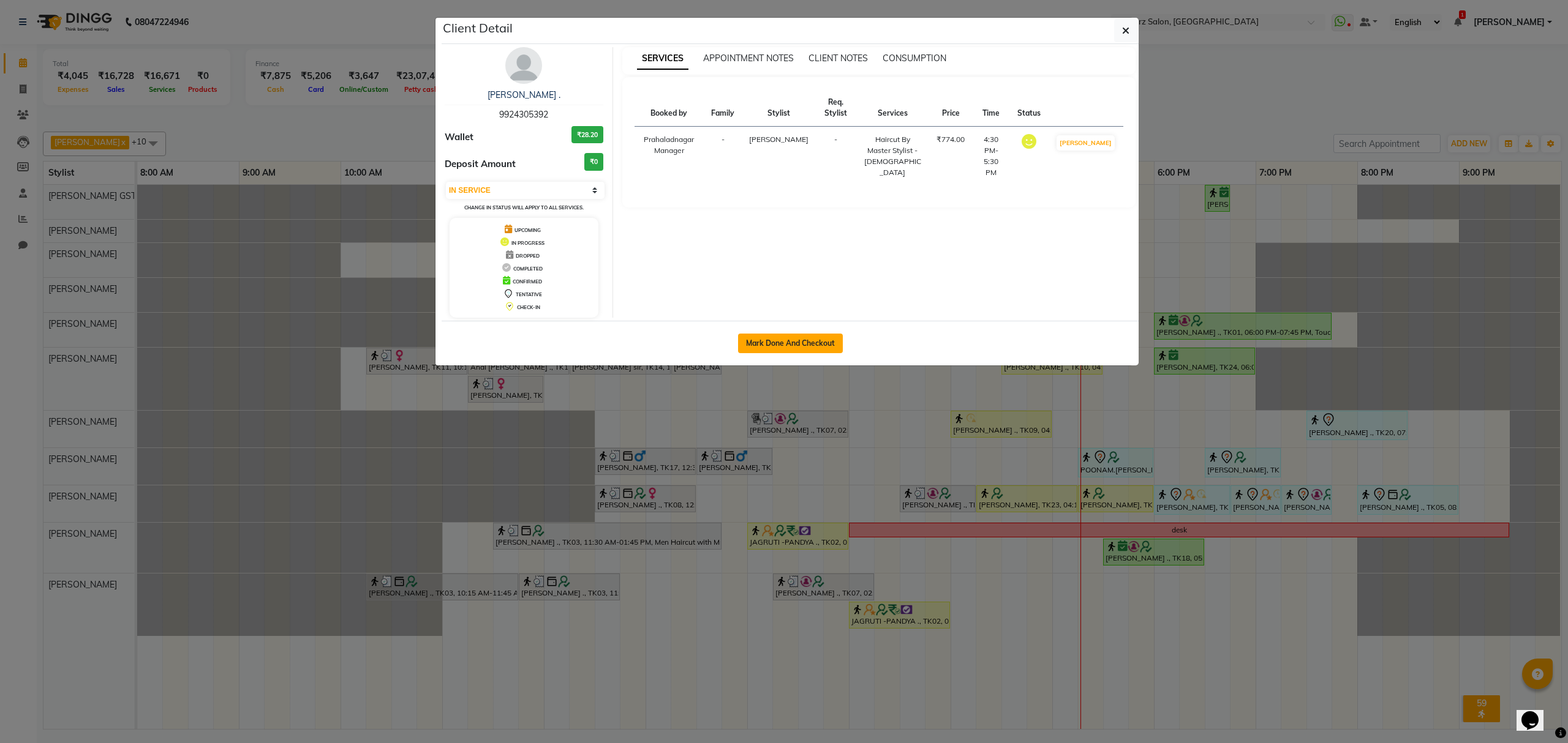
click at [759, 335] on button "Mark Done And Checkout" at bounding box center [790, 343] width 104 height 20
select select "service"
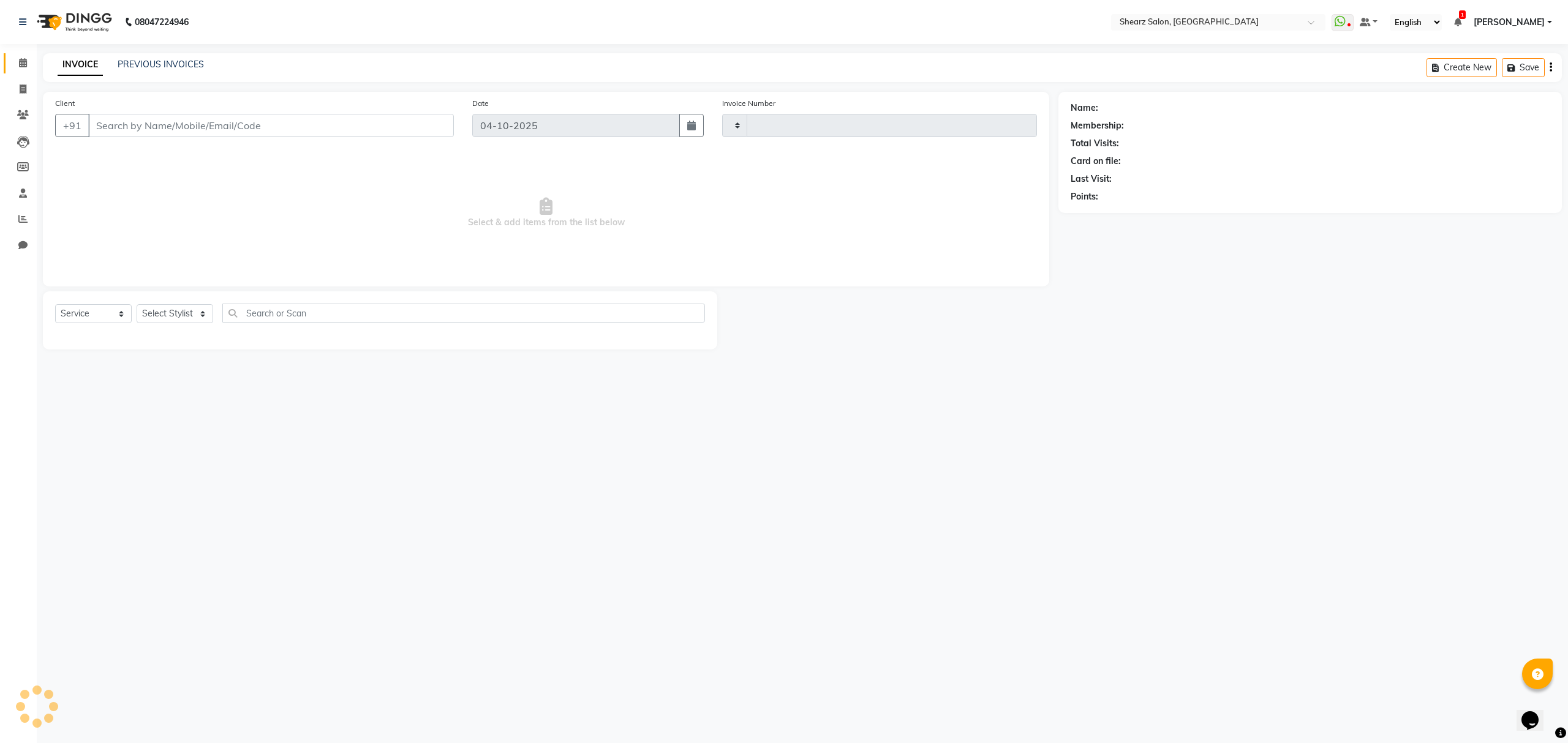
type input "7045"
select select "8157"
type input "9924305392"
select select "77471"
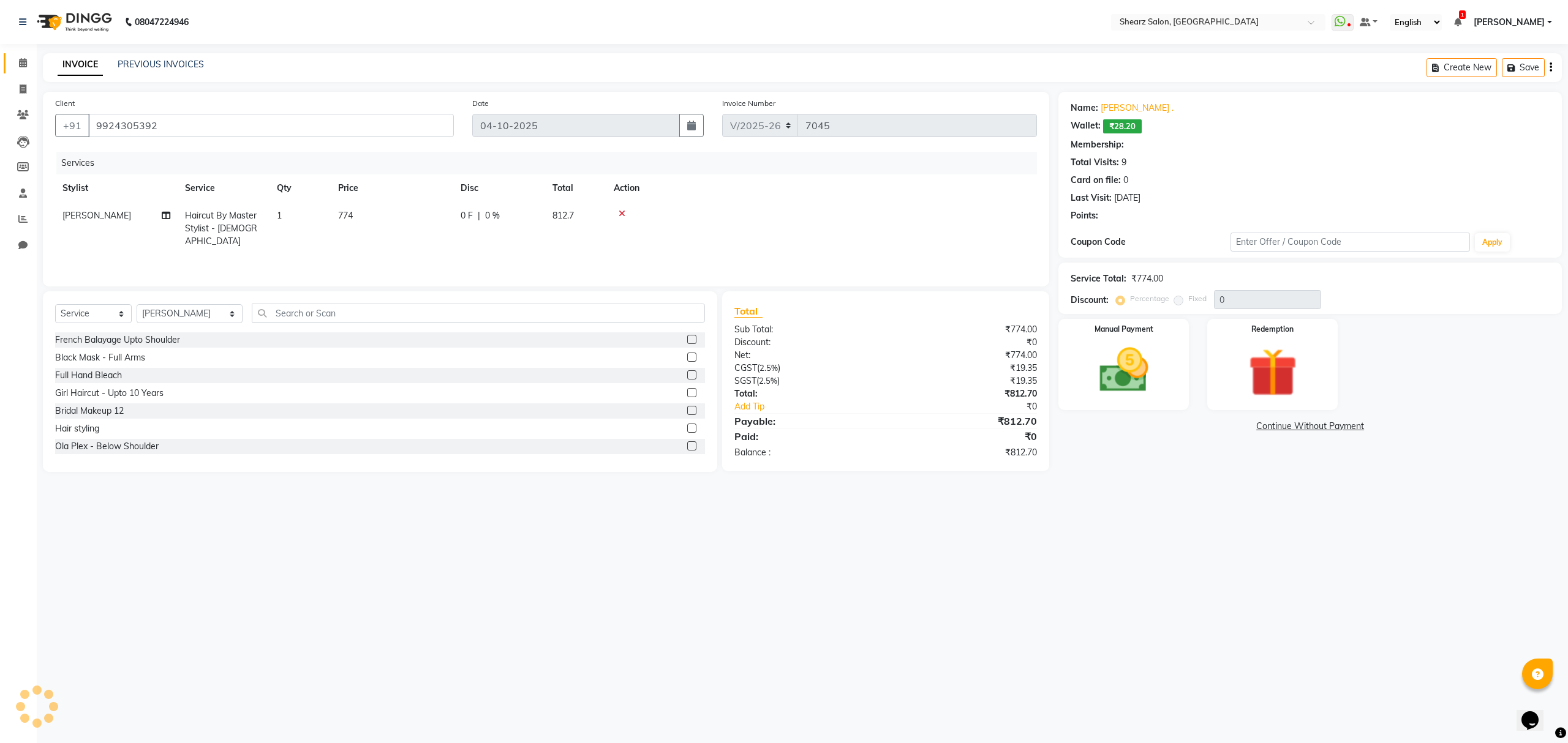
select select "1: Object"
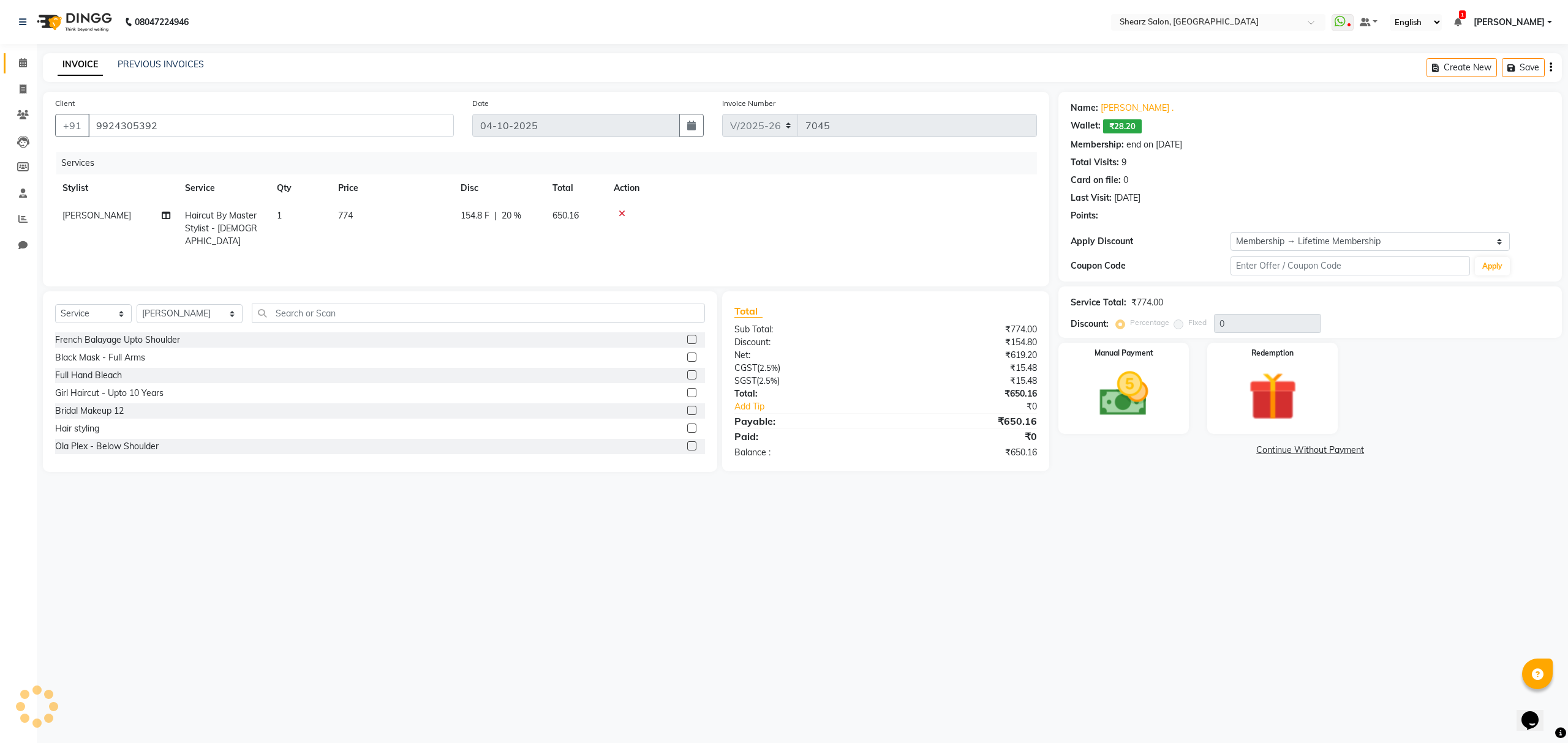
type input "20"
click at [1126, 106] on link "[PERSON_NAME] ." at bounding box center [1137, 108] width 73 height 13
click at [1133, 380] on img at bounding box center [1123, 395] width 83 height 59
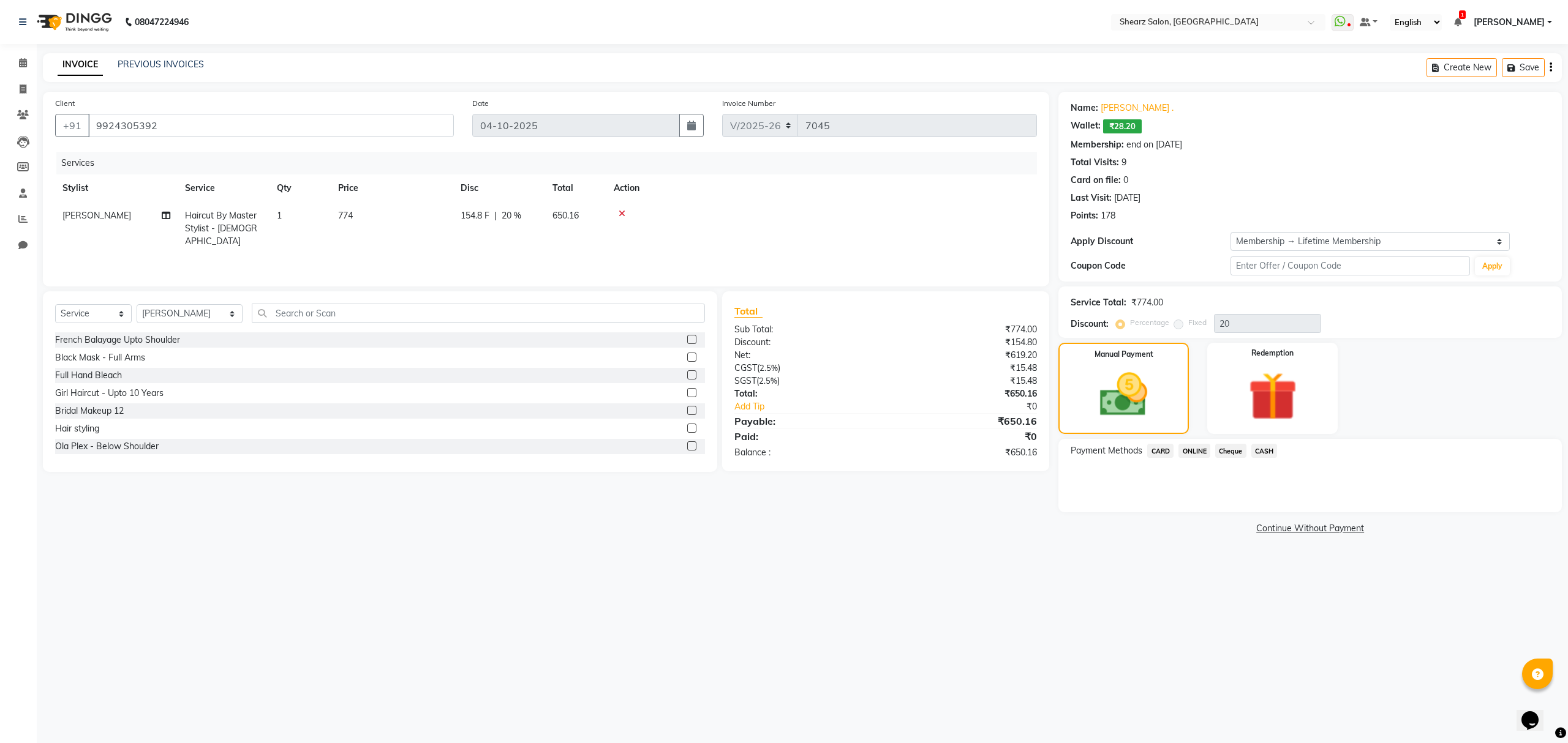
click at [1265, 451] on span "CASH" at bounding box center [1264, 451] width 26 height 14
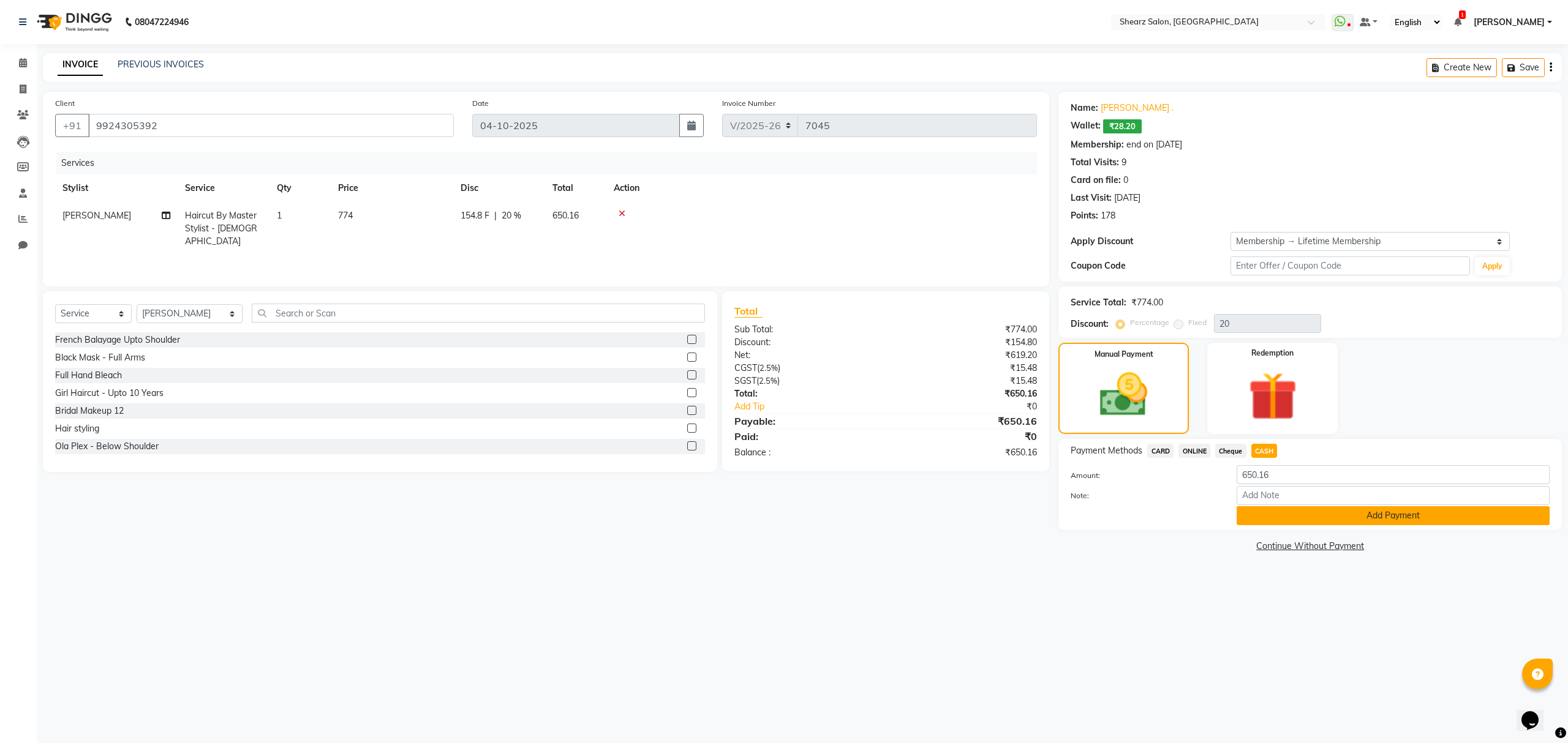
click at [1261, 519] on button "Add Payment" at bounding box center [1393, 516] width 313 height 19
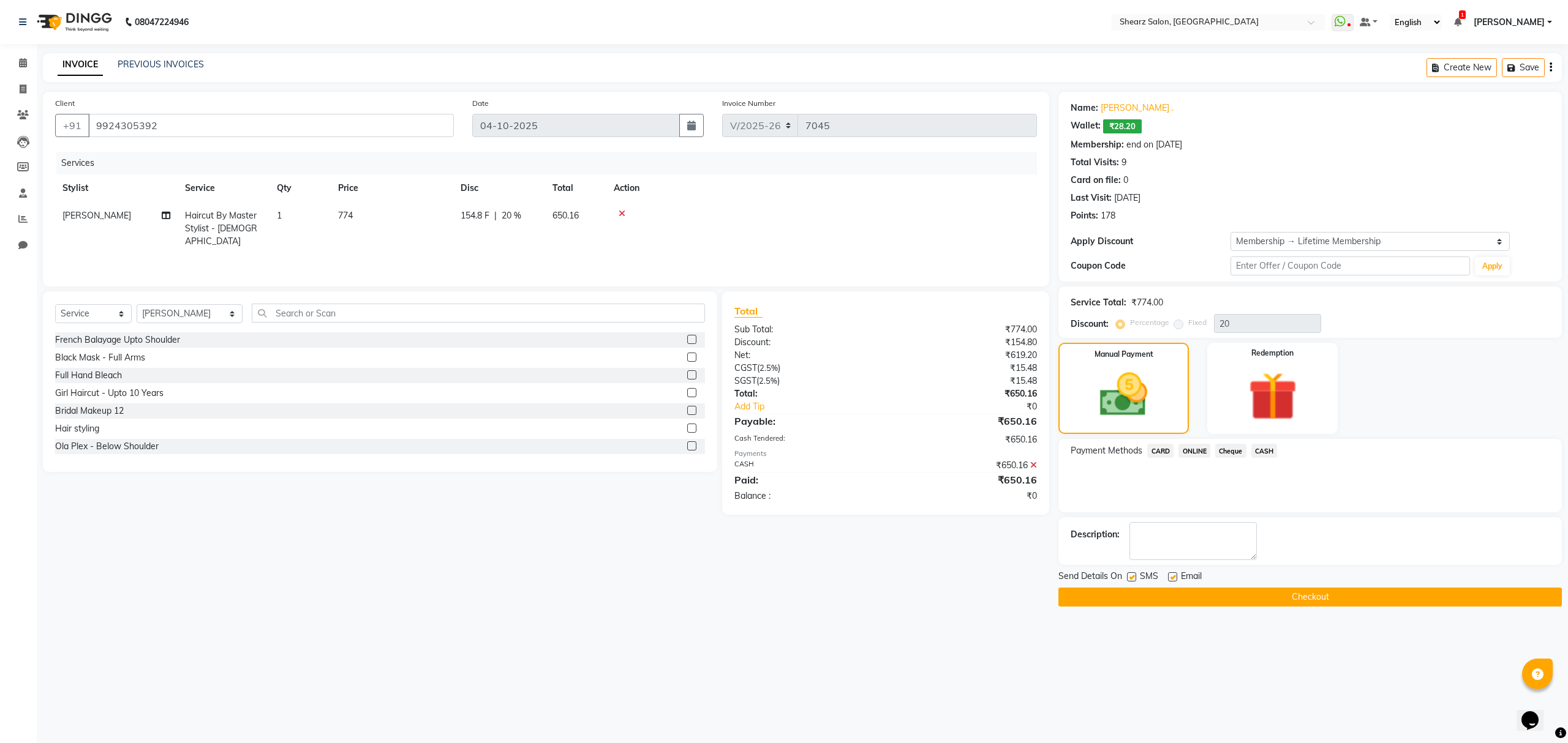
click at [1153, 597] on button "Checkout" at bounding box center [1310, 597] width 503 height 19
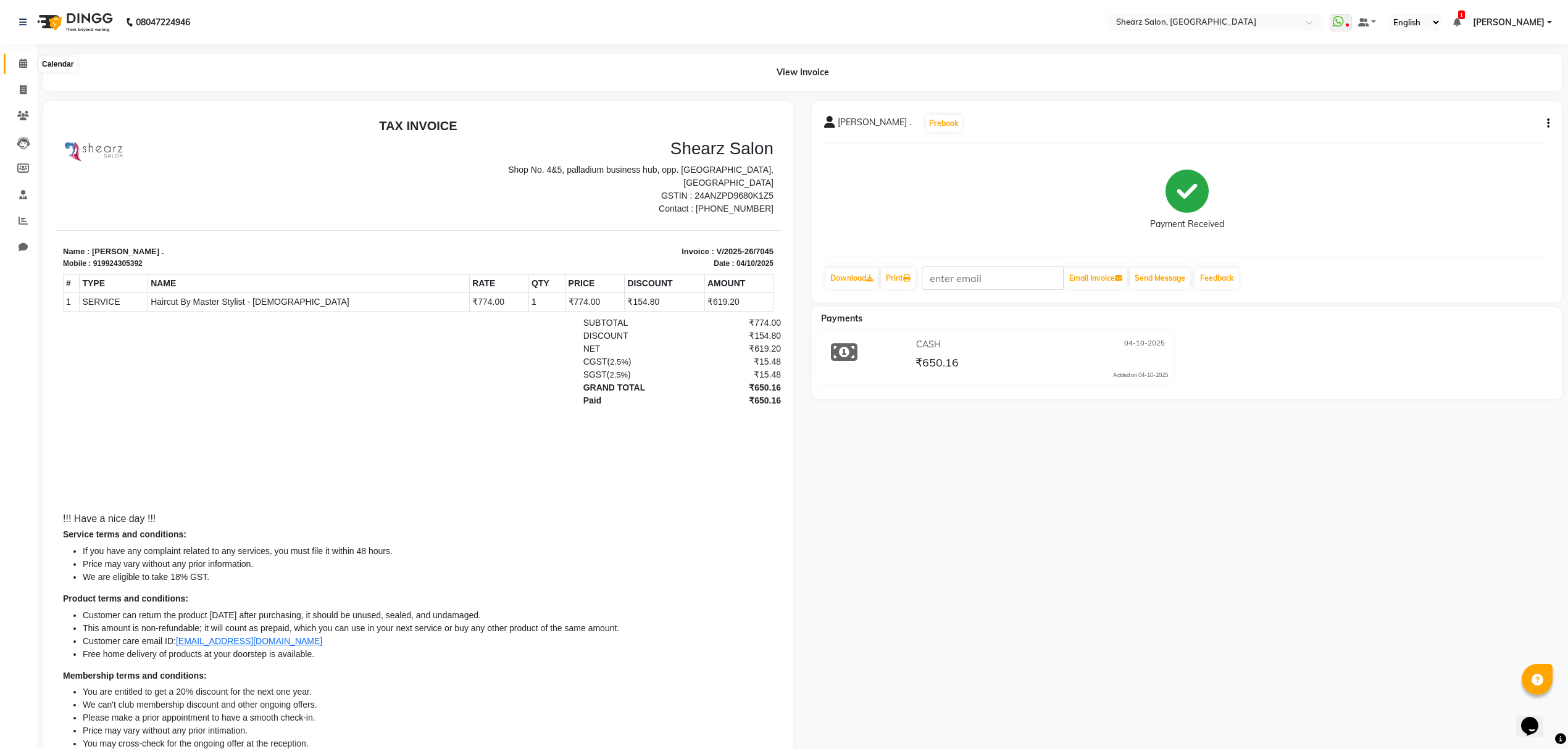
click at [24, 58] on icon at bounding box center [23, 63] width 8 height 10
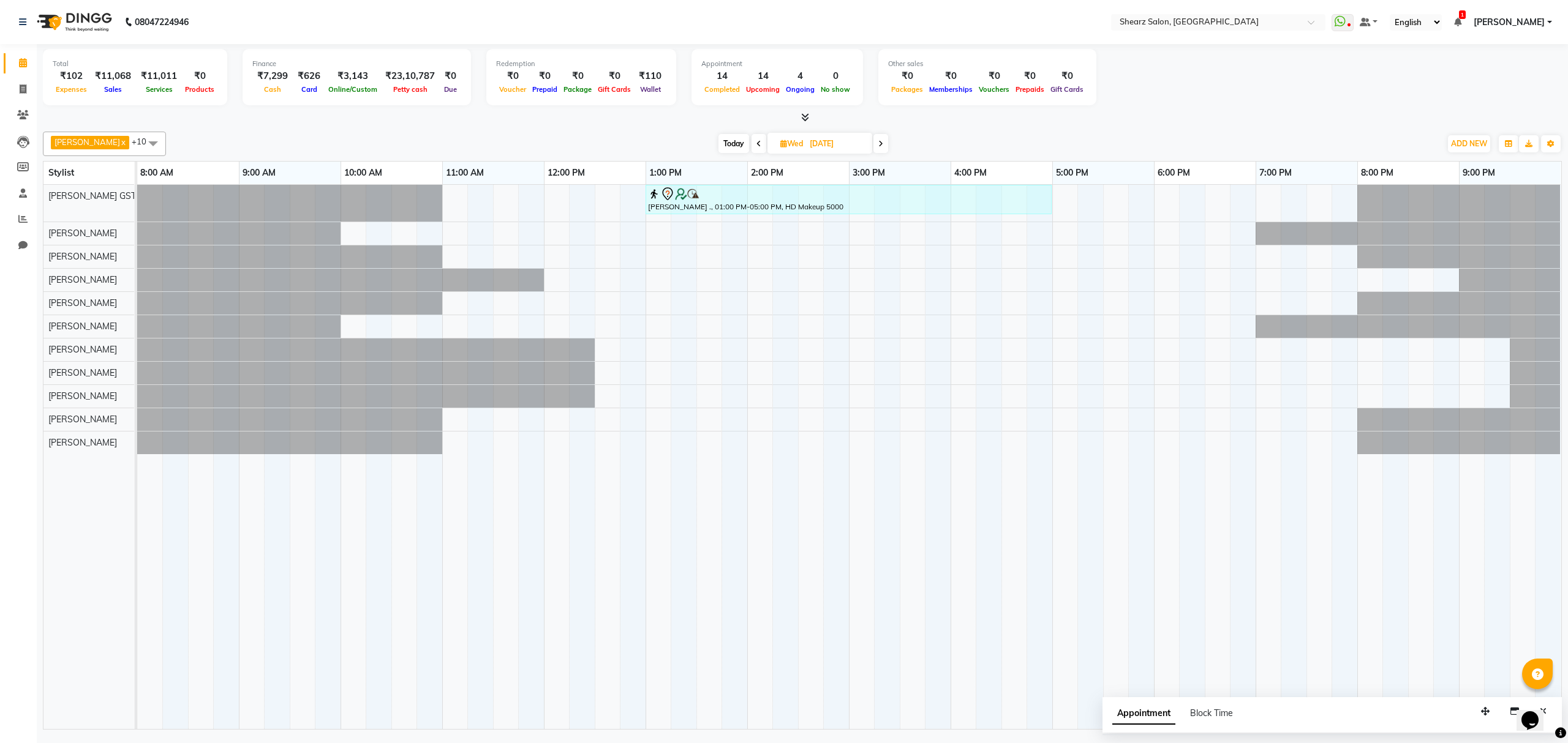
click at [720, 138] on span "Today" at bounding box center [733, 143] width 30 height 19
type input "04-10-2025"
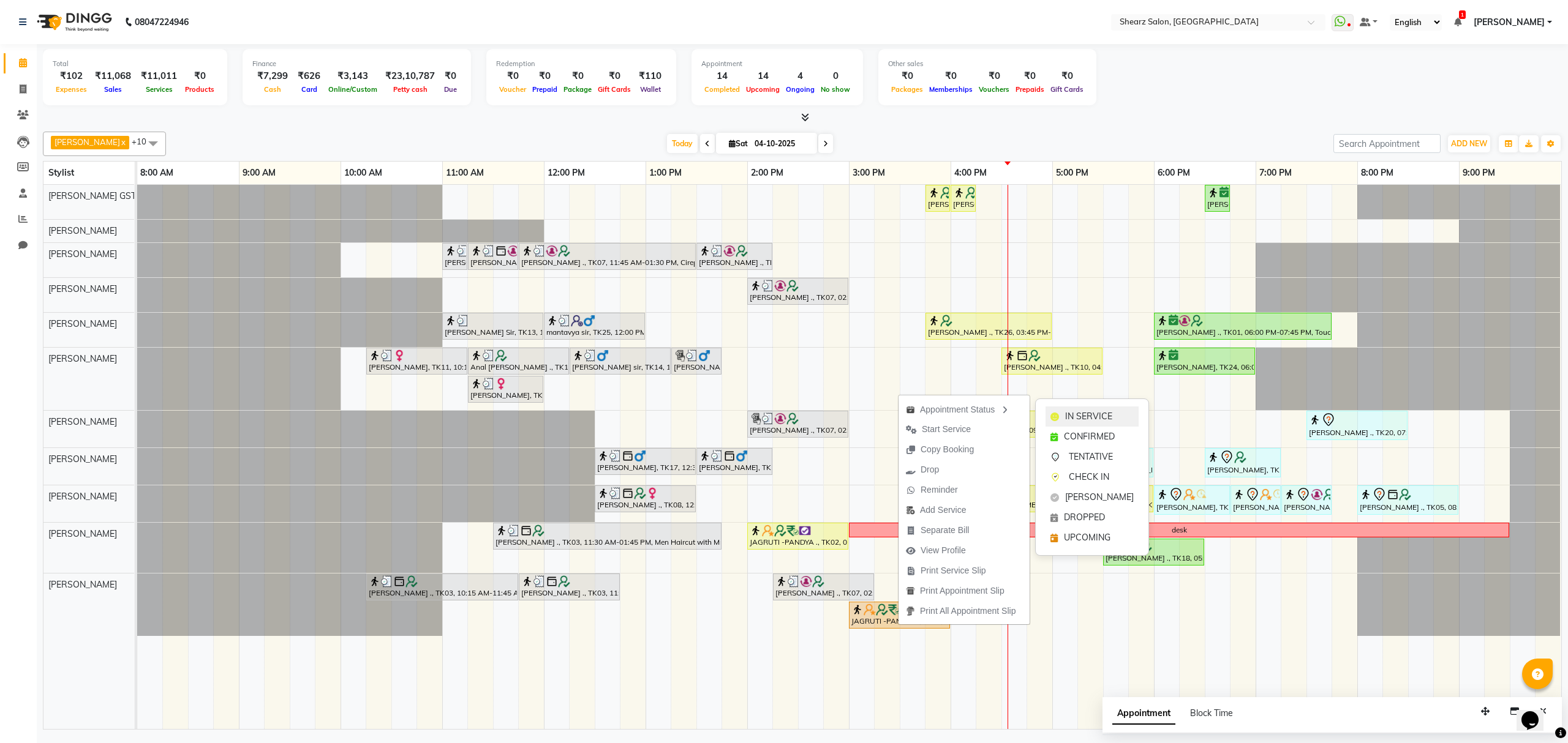
click at [1059, 414] on div "IN SERVICE" at bounding box center [1092, 417] width 93 height 20
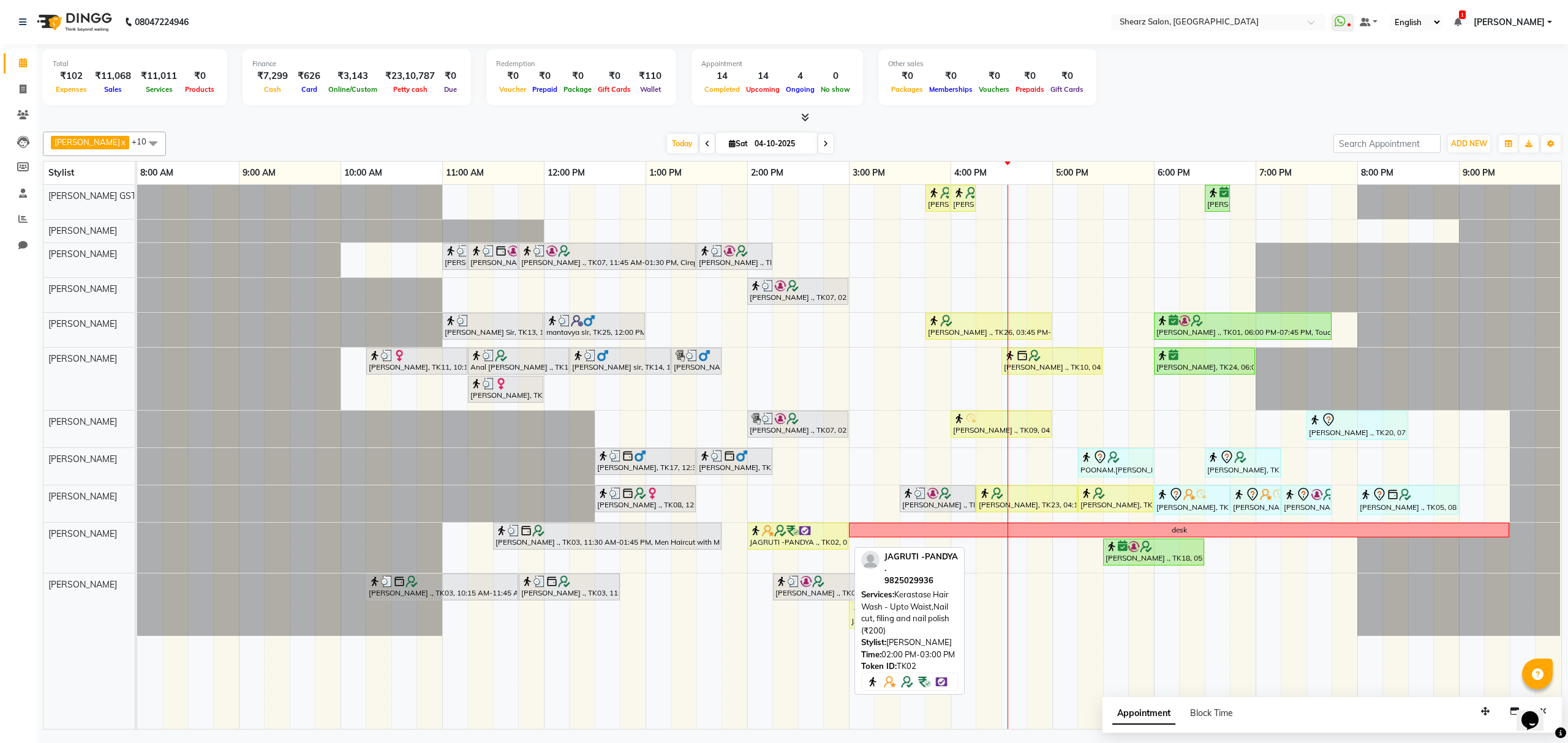
click at [772, 542] on div "JAGRUTI -PANDYA ., TK02, 02:00 PM-03:00 PM, Kerastase Hair Wash - Upto Waist,Na…" at bounding box center [798, 536] width 98 height 24
select select "1"
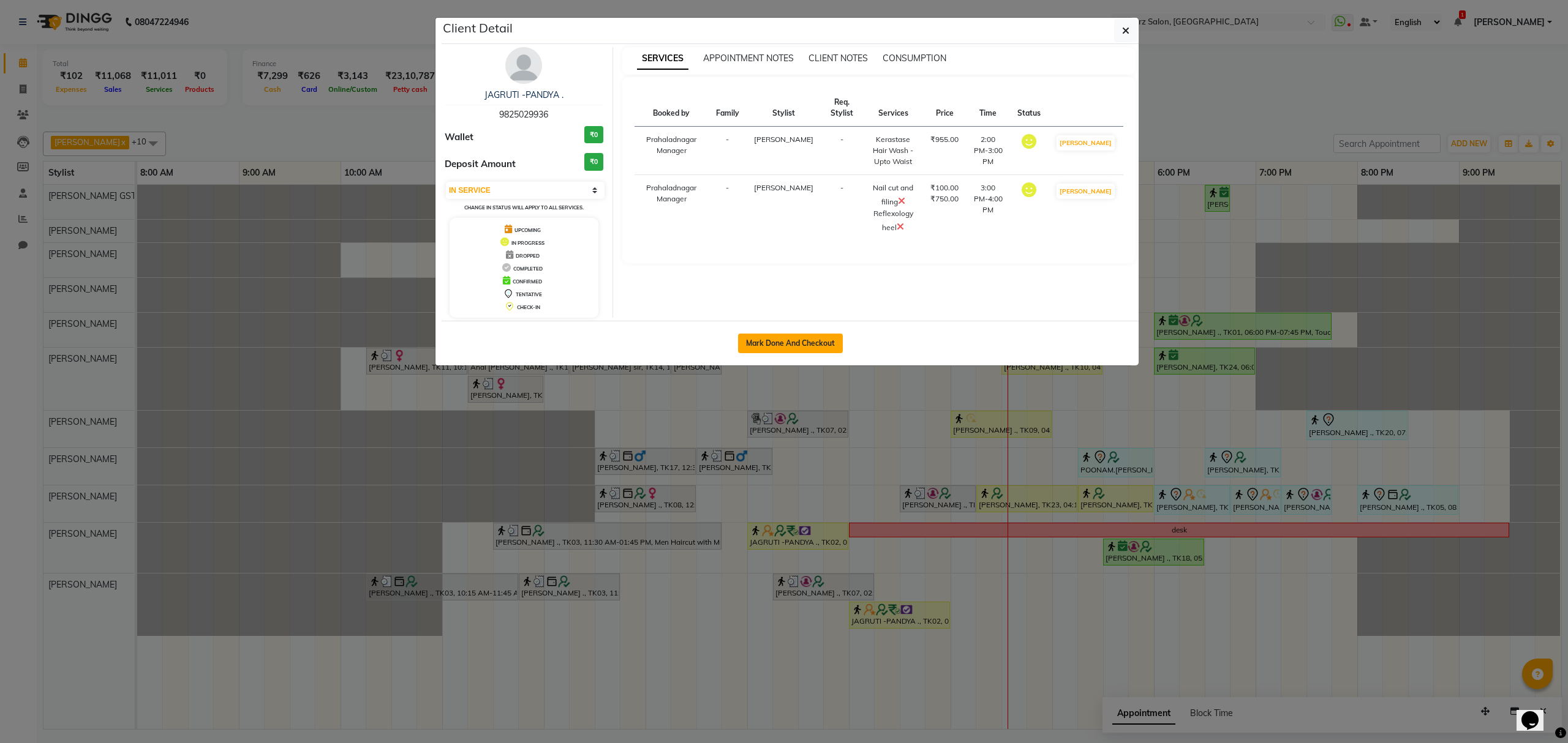
click at [787, 344] on button "Mark Done And Checkout" at bounding box center [790, 343] width 104 height 20
select select "8157"
select select "service"
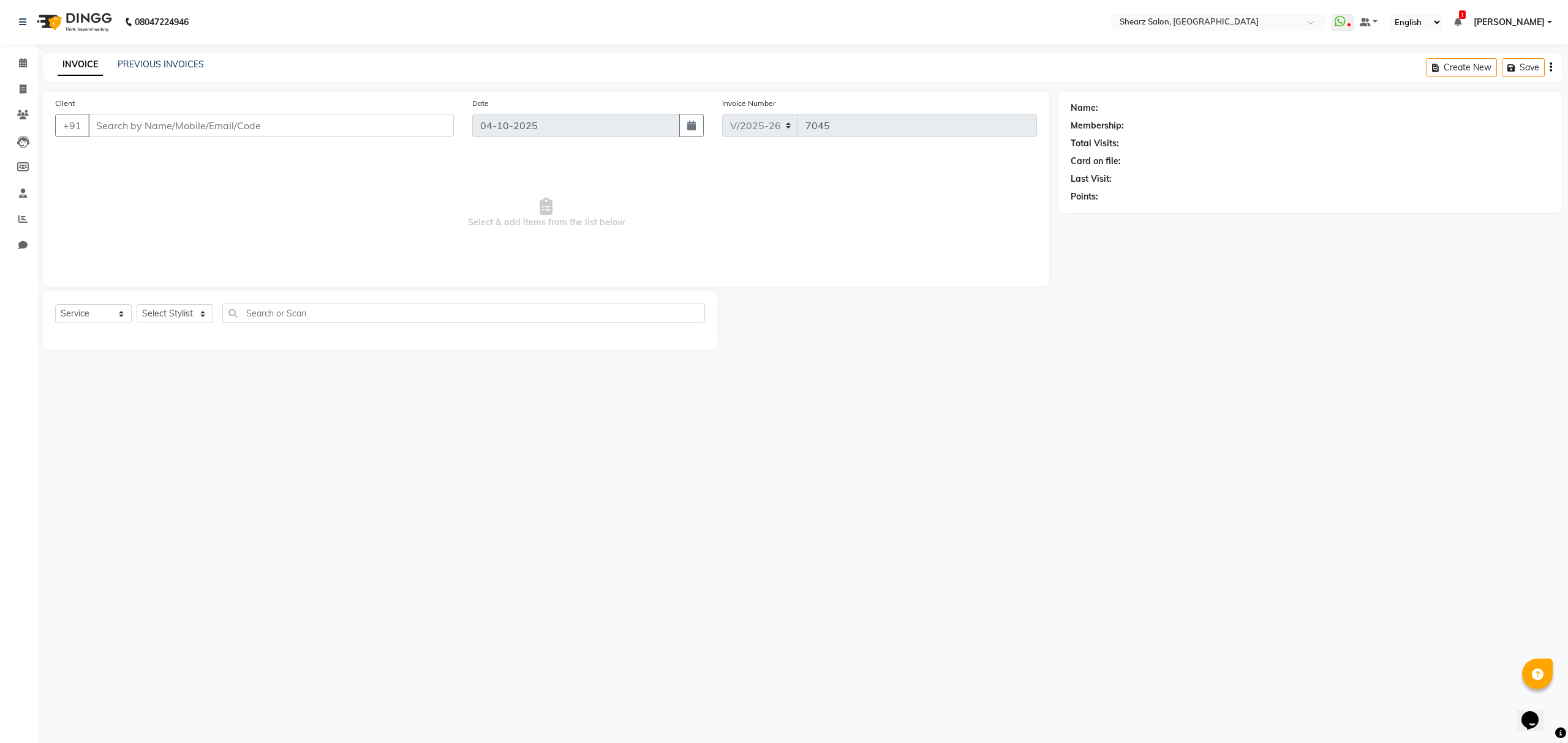
type input "9825029936"
select select "77471"
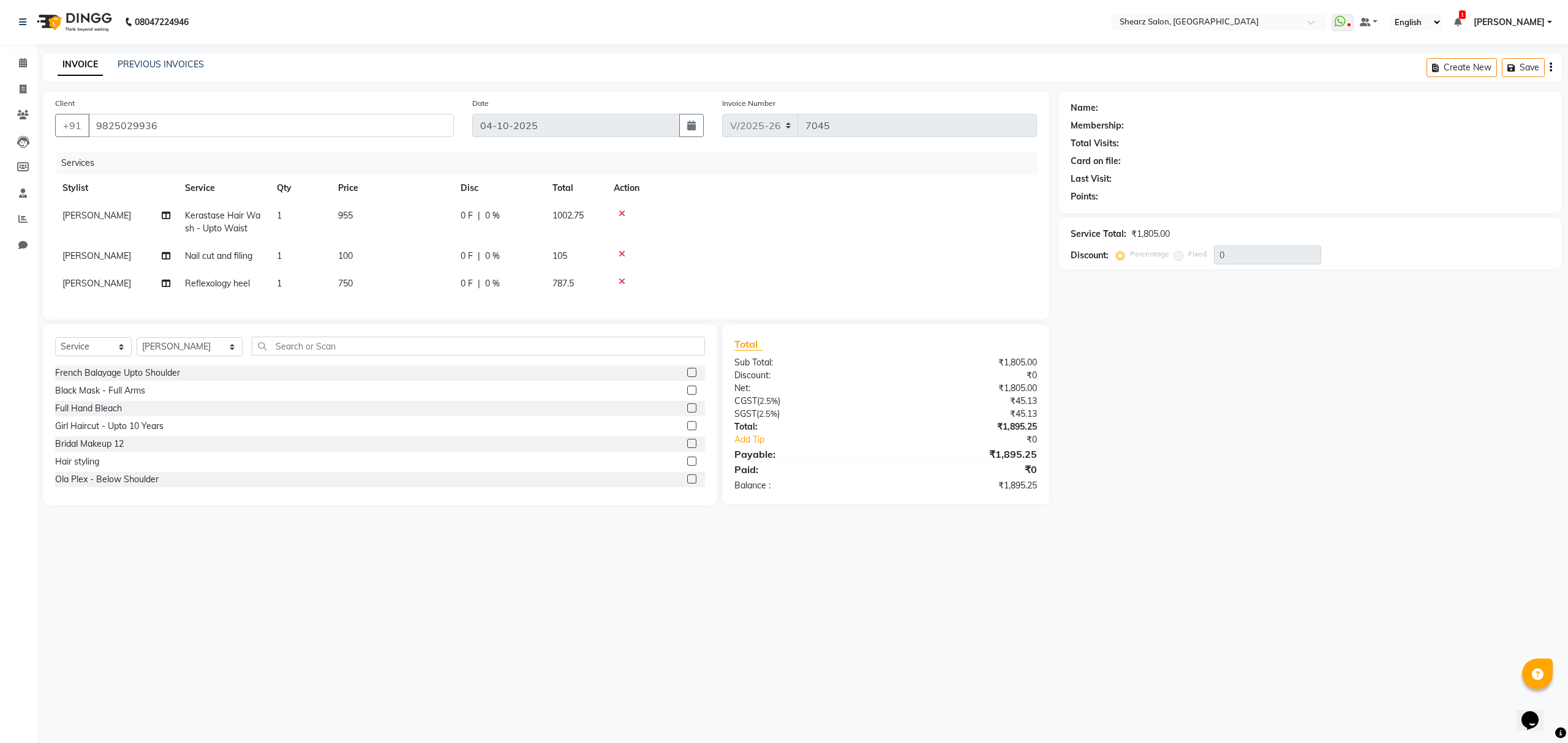
select select "1: Object"
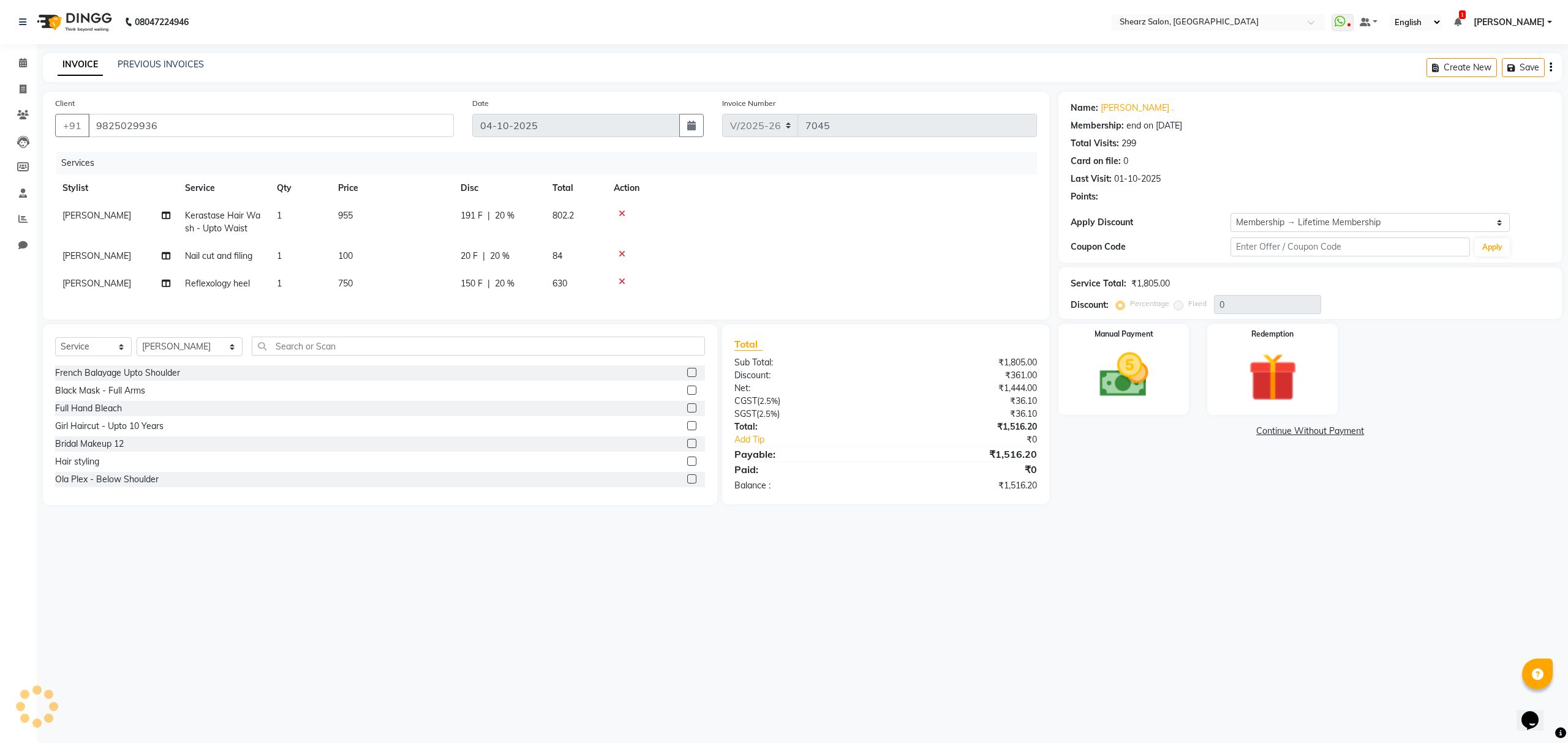
type input "20"
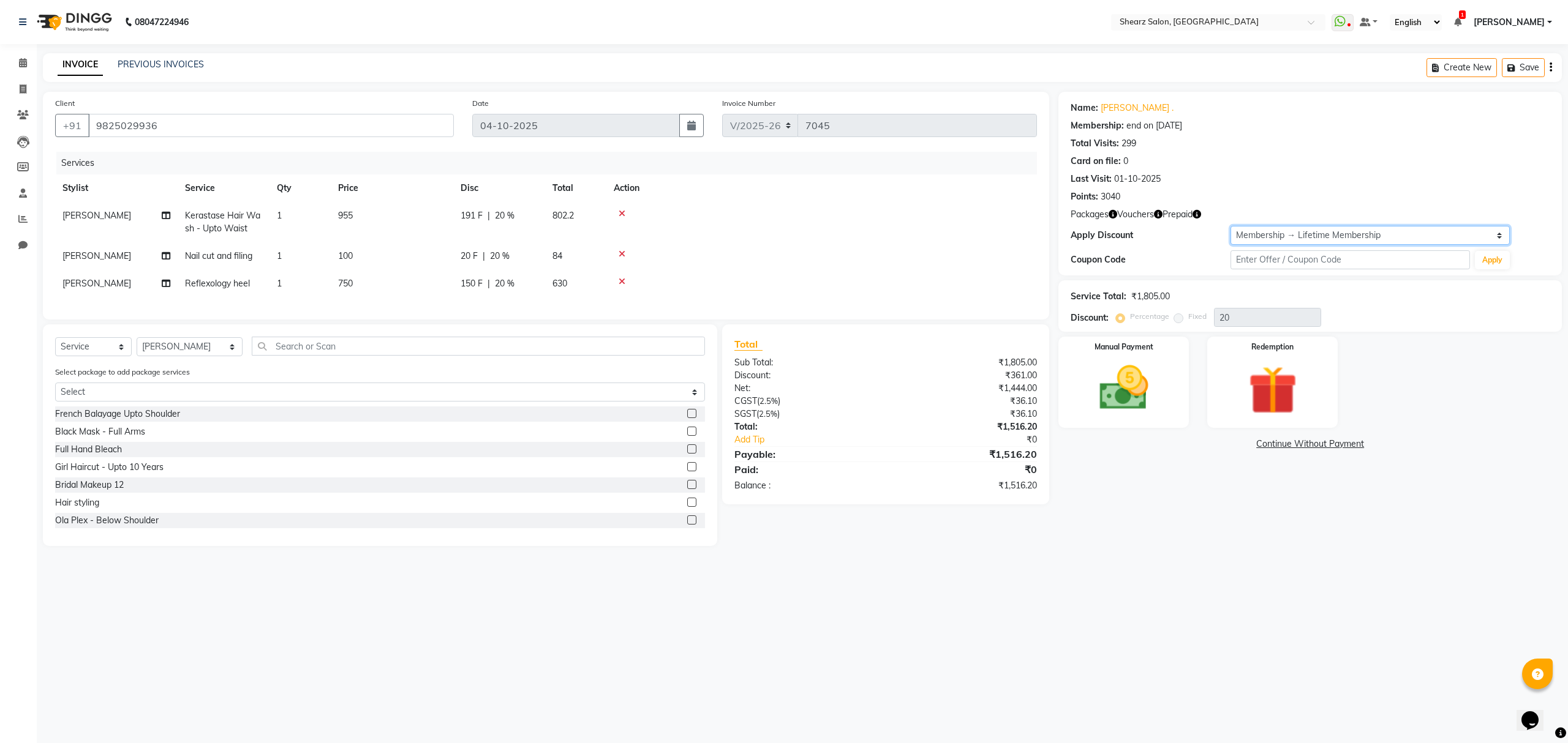
click at [1355, 231] on select "Select Membership → Lifetime Membership" at bounding box center [1370, 235] width 279 height 19
click at [1389, 172] on div "Name: Jagruti -Pandya . Membership: end on 15-11-2855 Total Visits: 299 Card on…" at bounding box center [1310, 150] width 479 height 106
click at [554, 400] on select "Select Foot Massage - 5+1 Touch upto - 2inch inoa - 5+1 K- Hairwash Upto waist …" at bounding box center [380, 392] width 650 height 19
select select "1: Object"
click at [55, 394] on select "Select Foot Massage - 5+1 Touch upto - 2inch inoa - 5+1 K- Hairwash Upto waist …" at bounding box center [380, 392] width 650 height 19
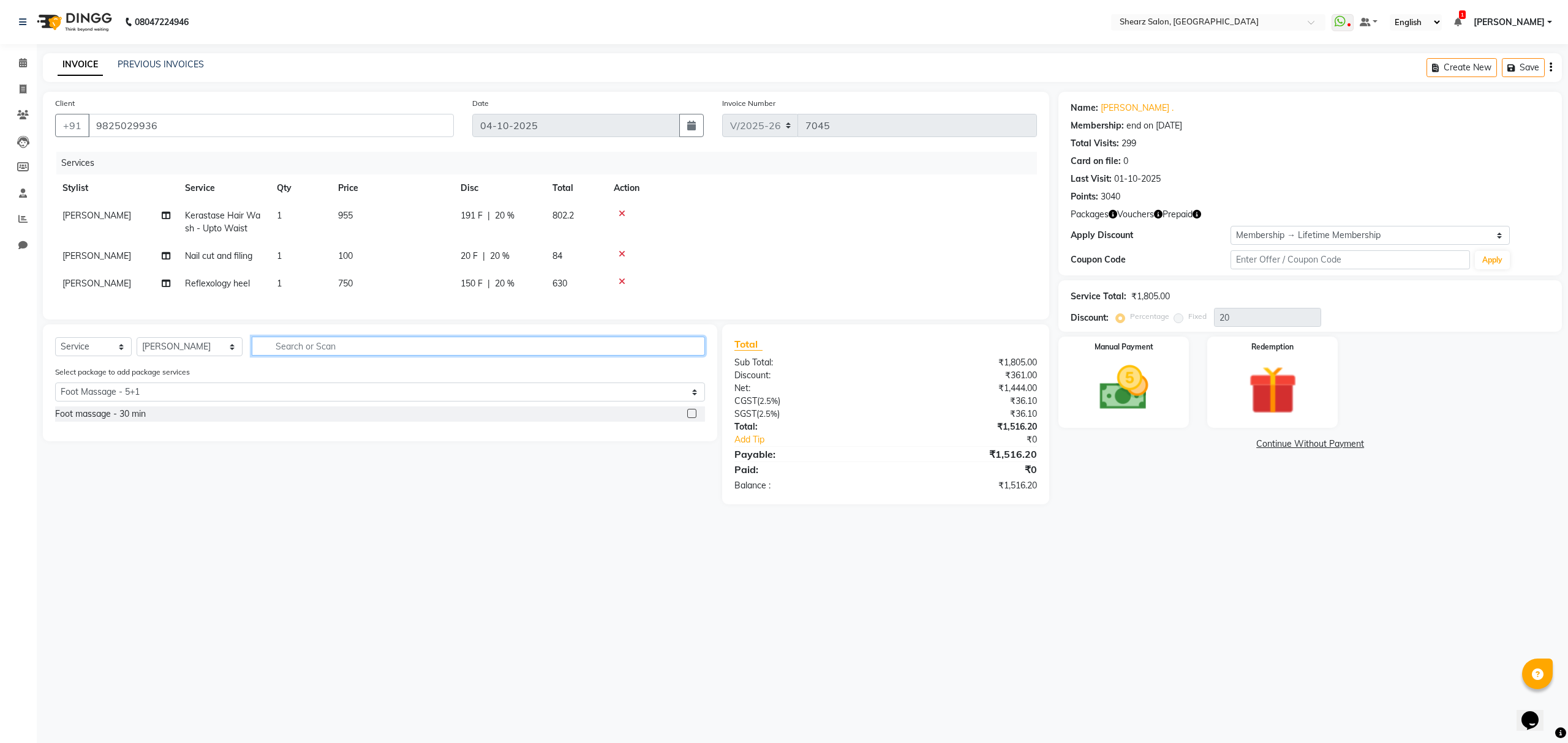
click at [525, 356] on input "text" at bounding box center [478, 346] width 453 height 19
click at [179, 356] on select "Select Stylist Admin A General [PERSON_NAME] Asha Chavariya [PERSON_NAME] Cente…" at bounding box center [189, 347] width 106 height 19
select select "77440"
click at [137, 350] on select "Select Stylist Admin A General [PERSON_NAME] Asha Chavariya [PERSON_NAME] Cente…" at bounding box center [189, 347] width 106 height 19
click at [687, 418] on label at bounding box center [692, 414] width 9 height 9
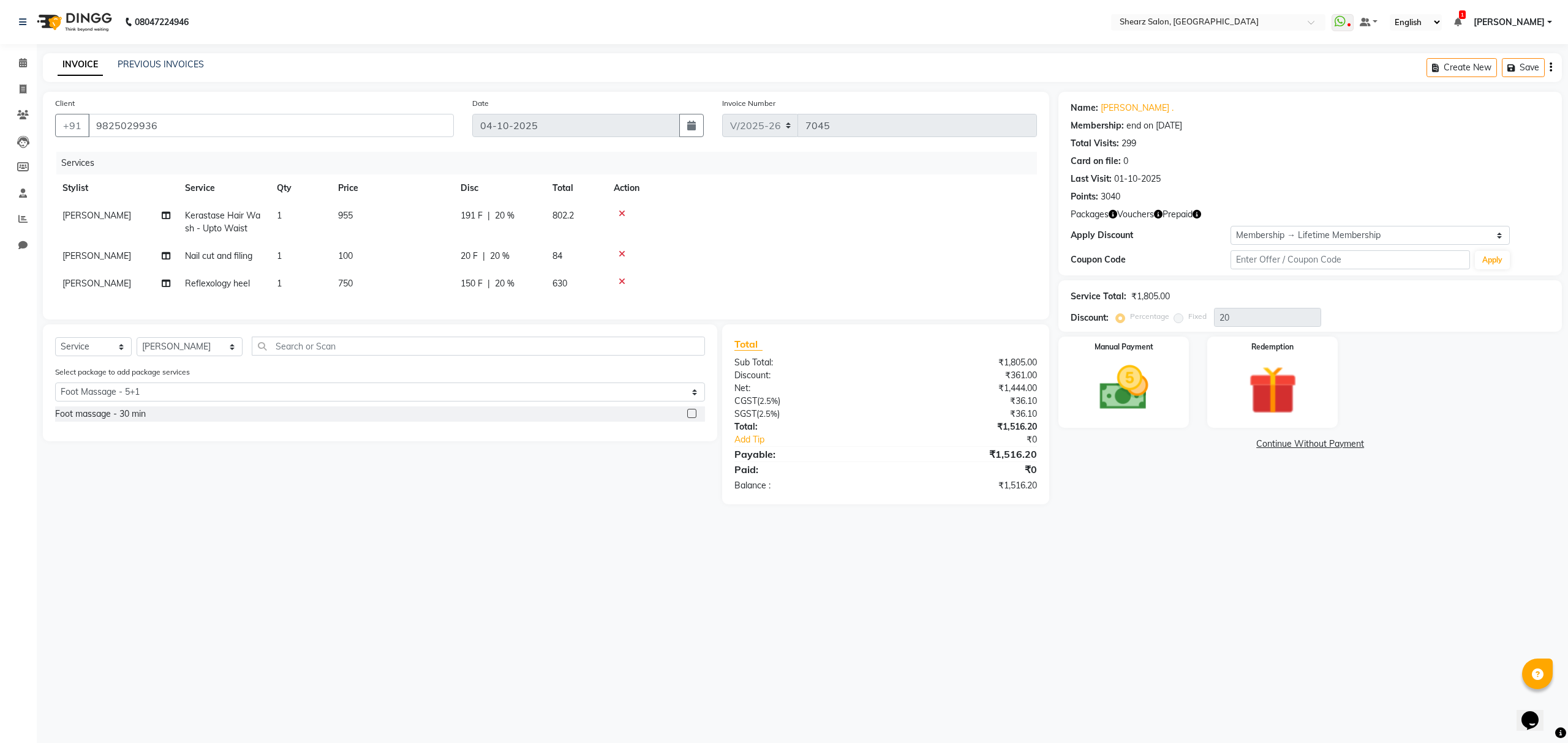
click at [687, 418] on input "checkbox" at bounding box center [691, 414] width 8 height 8
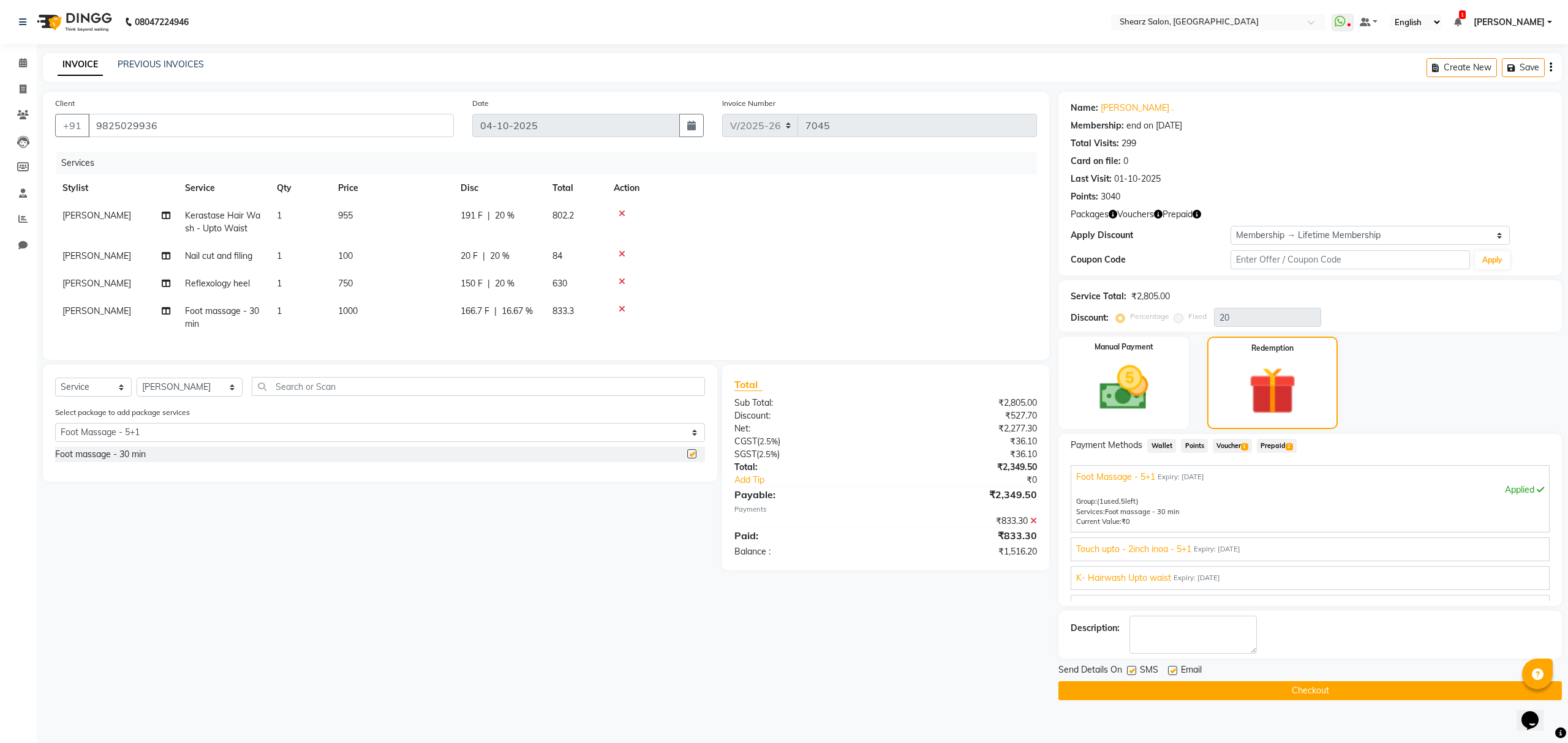
checkbox input "false"
click at [620, 278] on icon at bounding box center [622, 282] width 7 height 9
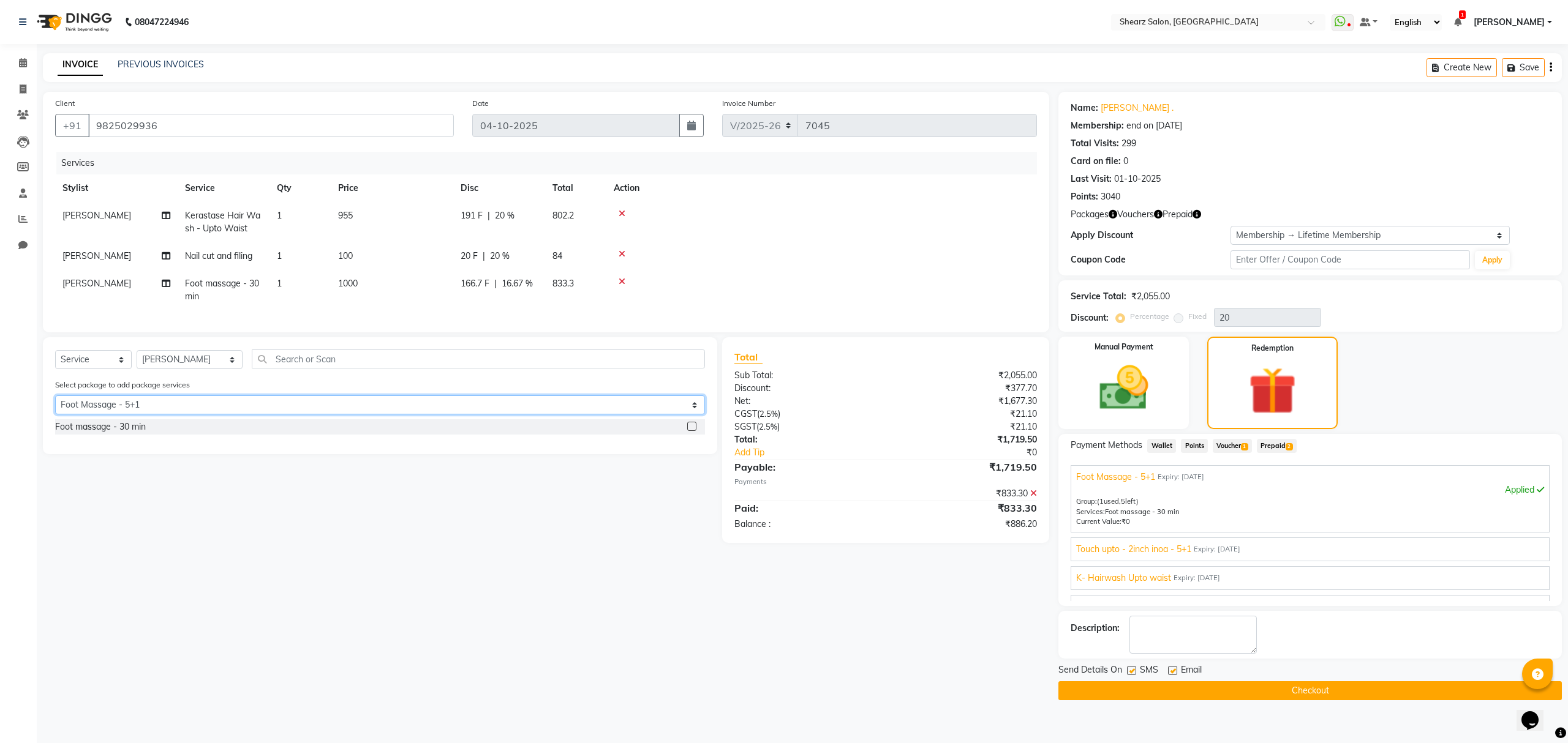
click at [156, 414] on select "Select Foot Massage - 5+1 Touch upto - 2inch inoa - 5+1 K- Hairwash Upto waist …" at bounding box center [380, 405] width 650 height 19
select select "6: Object"
click at [55, 407] on select "Select Foot Massage - 5+1 Touch upto - 2inch inoa - 5+1 K- Hairwash Upto waist …" at bounding box center [380, 405] width 650 height 19
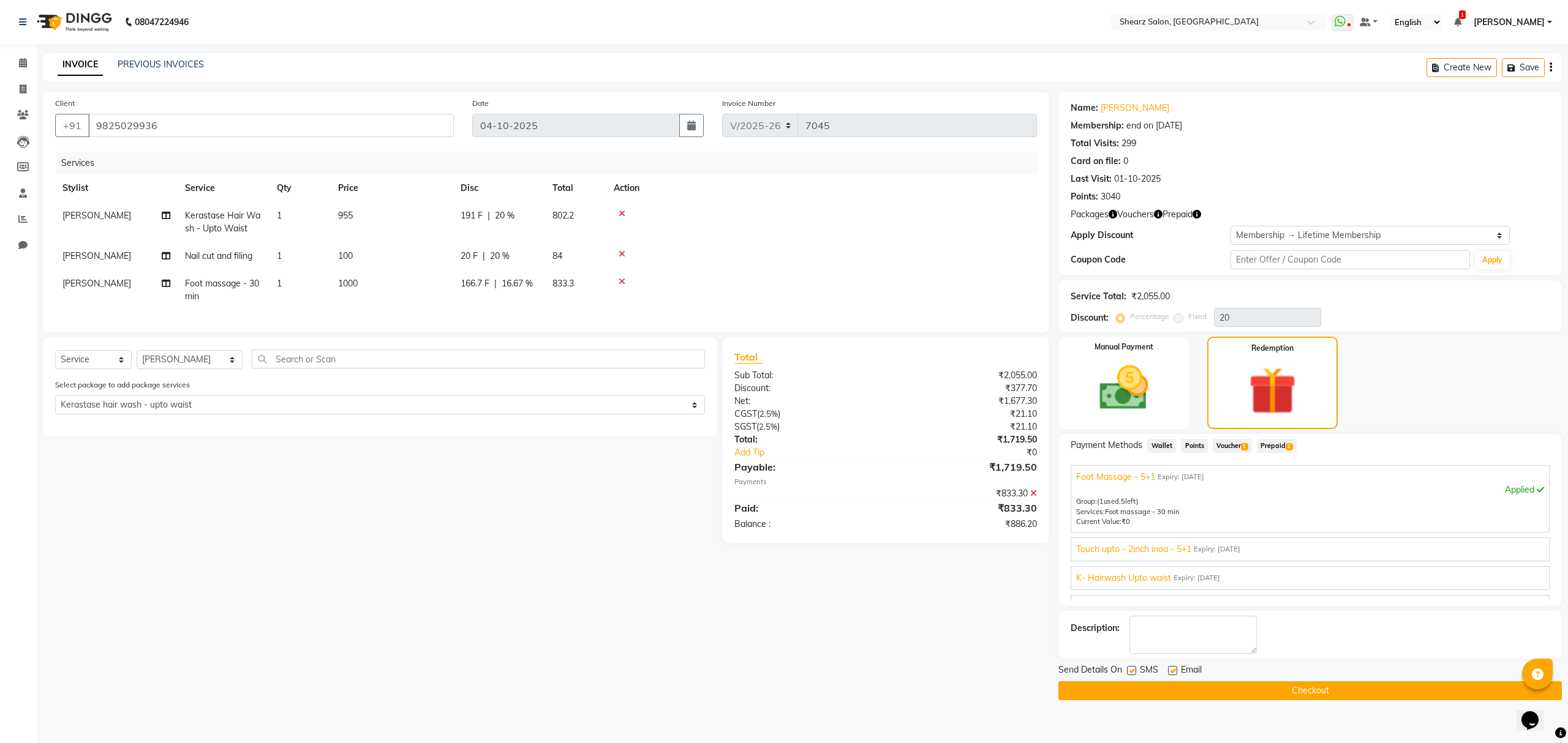
click at [653, 420] on div "Select package to add package services Select Foot Massage - 5+1 Touch upto - 2…" at bounding box center [380, 399] width 668 height 41
click at [643, 414] on select "Select Foot Massage - 5+1 Touch upto - 2inch inoa - 5+1 K- Hairwash Upto waist …" at bounding box center [380, 405] width 650 height 19
click at [55, 407] on select "Select Foot Massage - 5+1 Touch upto - 2inch inoa - 5+1 K- Hairwash Upto waist …" at bounding box center [380, 405] width 650 height 19
click at [696, 414] on select "Select Foot Massage - 5+1 Touch upto - 2inch inoa - 5+1 K- Hairwash Upto waist …" at bounding box center [380, 405] width 650 height 19
click at [55, 407] on select "Select Foot Massage - 5+1 Touch upto - 2inch inoa - 5+1 K- Hairwash Upto waist …" at bounding box center [380, 405] width 650 height 19
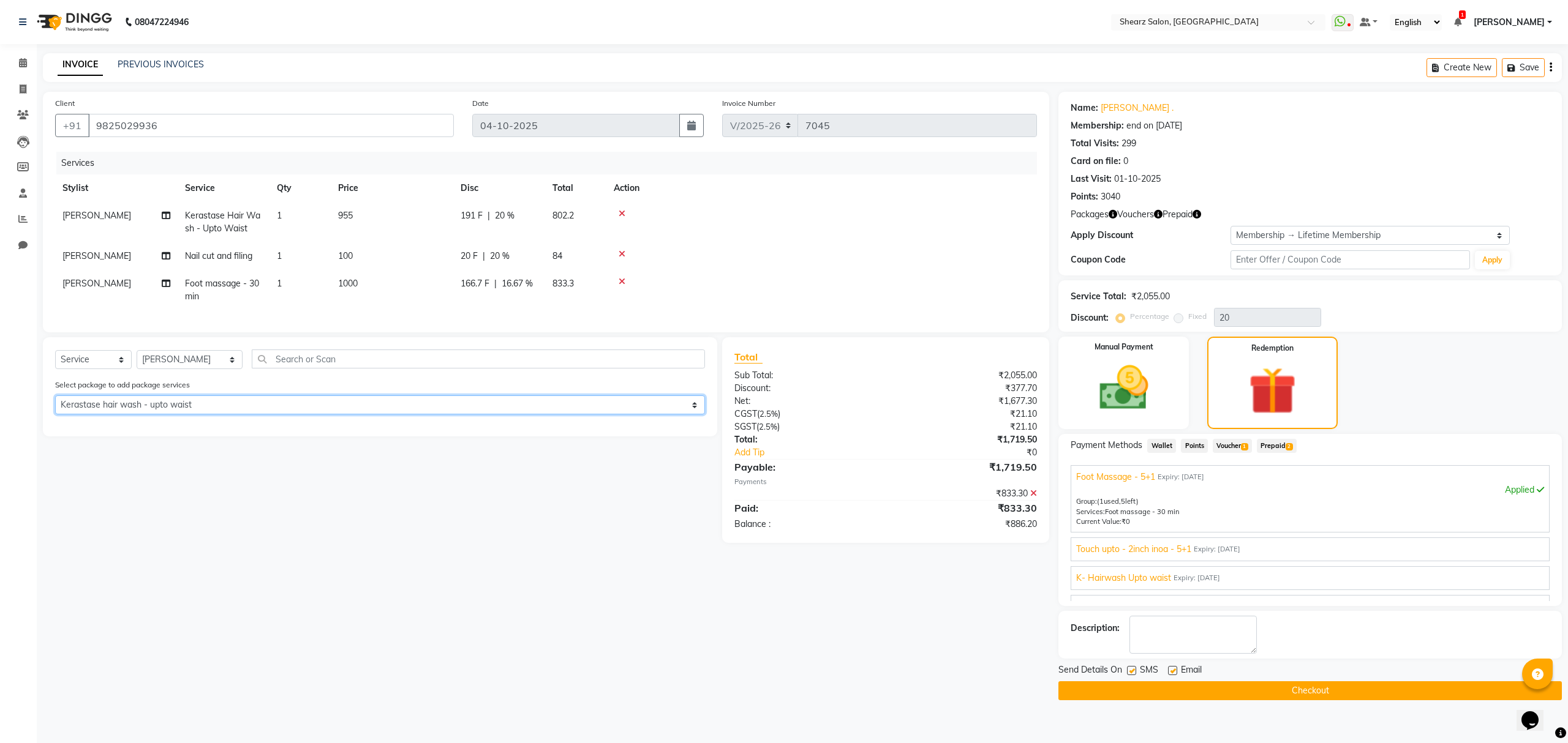
click at [218, 413] on select "Select Foot Massage - 5+1 Touch upto - 2inch inoa - 5+1 K- Hairwash Upto waist …" at bounding box center [380, 405] width 650 height 19
click at [55, 407] on select "Select Foot Massage - 5+1 Touch upto - 2inch inoa - 5+1 K- Hairwash Upto waist …" at bounding box center [380, 405] width 650 height 19
click at [620, 209] on icon at bounding box center [622, 214] width 7 height 9
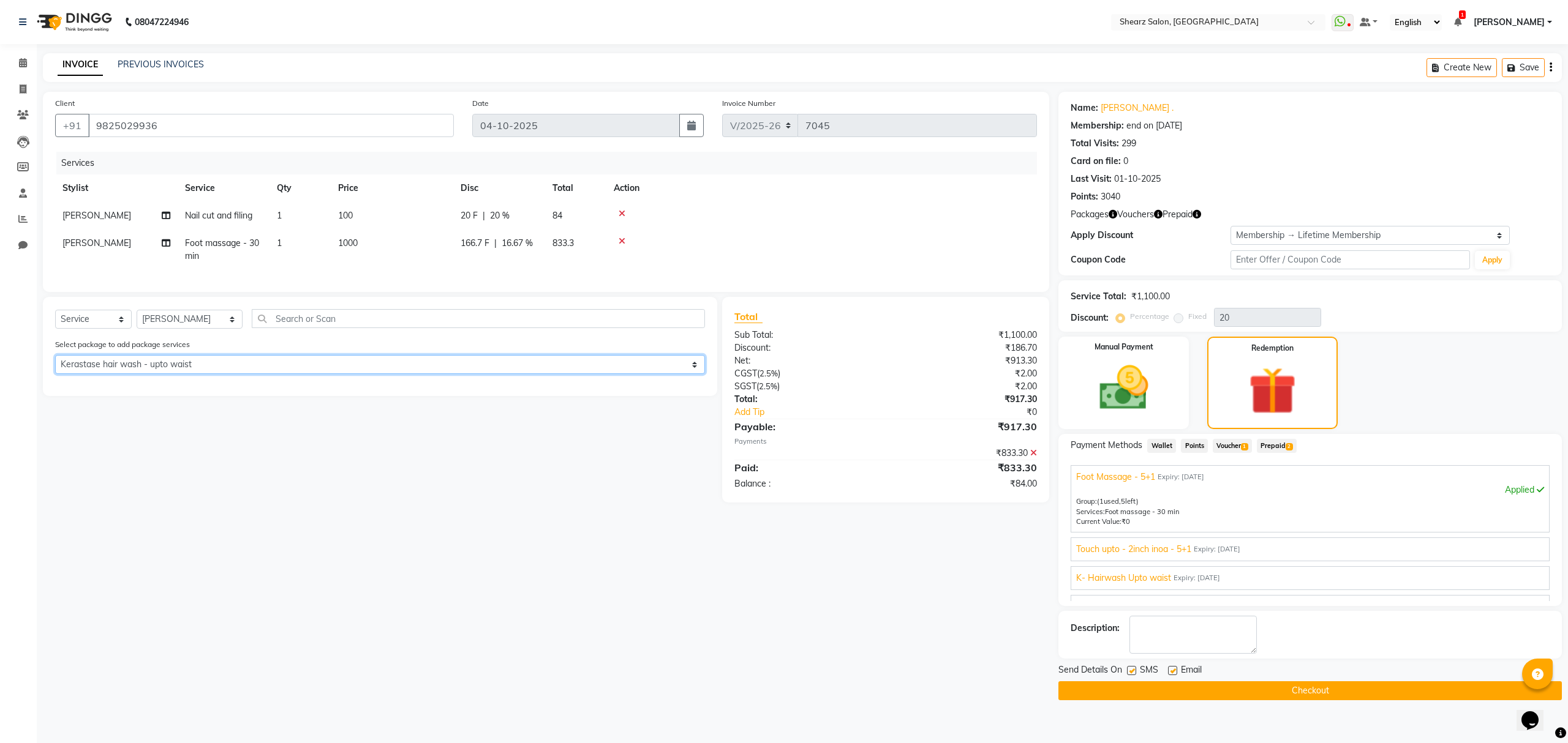
click at [179, 371] on select "Select Foot Massage - 5+1 Touch upto - 2inch inoa - 5+1 K- Hairwash Upto waist …" at bounding box center [380, 364] width 650 height 19
click at [55, 366] on select "Select Foot Massage - 5+1 Touch upto - 2inch inoa - 5+1 K- Hairwash Upto waist …" at bounding box center [380, 364] width 650 height 19
click at [691, 373] on select "Select Foot Massage - 5+1 Touch upto - 2inch inoa - 5+1 K- Hairwash Upto waist …" at bounding box center [380, 364] width 650 height 19
click at [355, 588] on div "Client +91 9825029936 Date 04-10-2025 Invoice Number V/2025 V/2025-26 7045 Serv…" at bounding box center [546, 395] width 1025 height 608
click at [214, 374] on select "Select Foot Massage - 5+1 Touch upto - 2inch inoa - 5+1 K- Hairwash Upto waist …" at bounding box center [380, 364] width 650 height 19
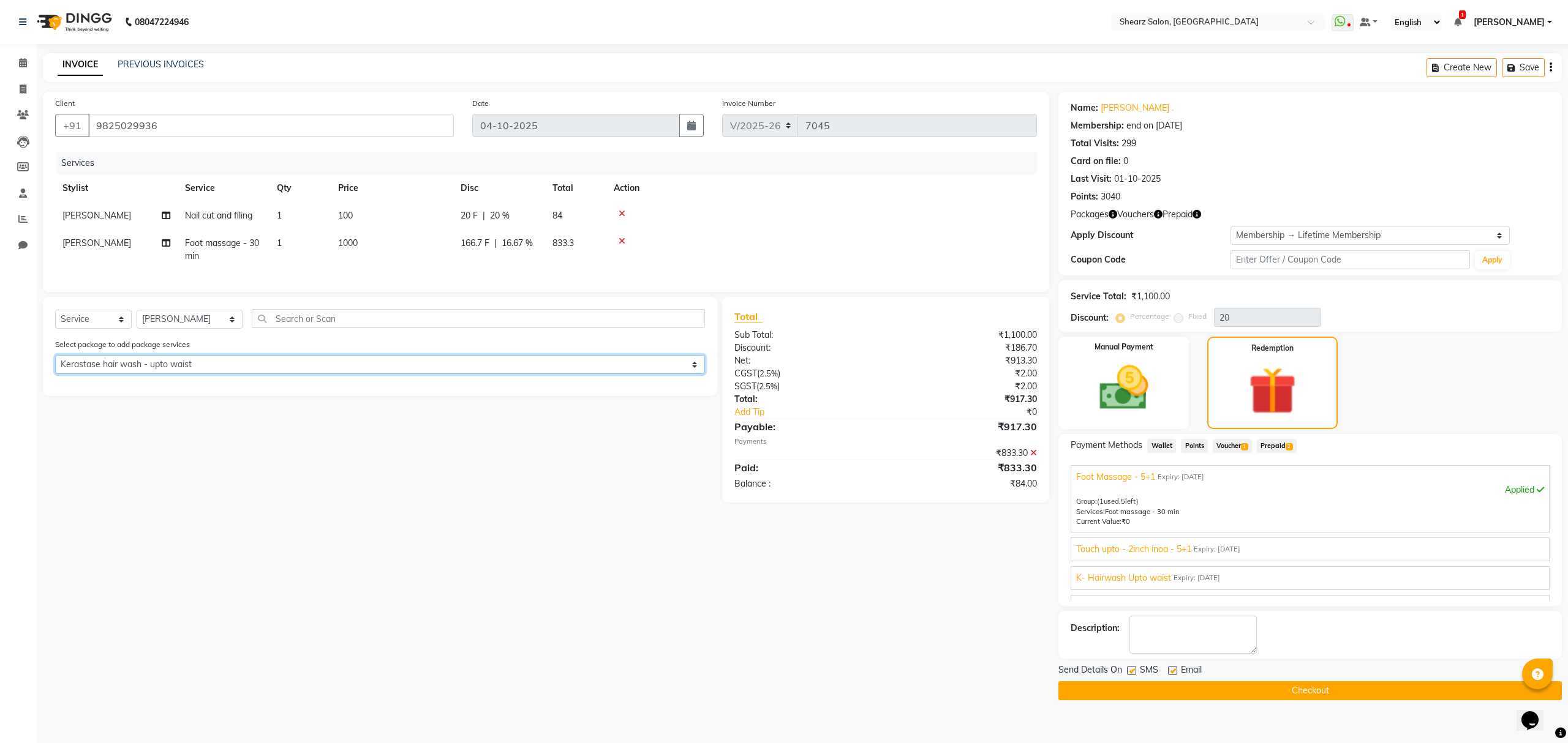
click at [55, 366] on select "Select Foot Massage - 5+1 Touch upto - 2inch inoa - 5+1 K- Hairwash Upto waist …" at bounding box center [380, 364] width 650 height 19
click at [28, 59] on span at bounding box center [23, 63] width 22 height 14
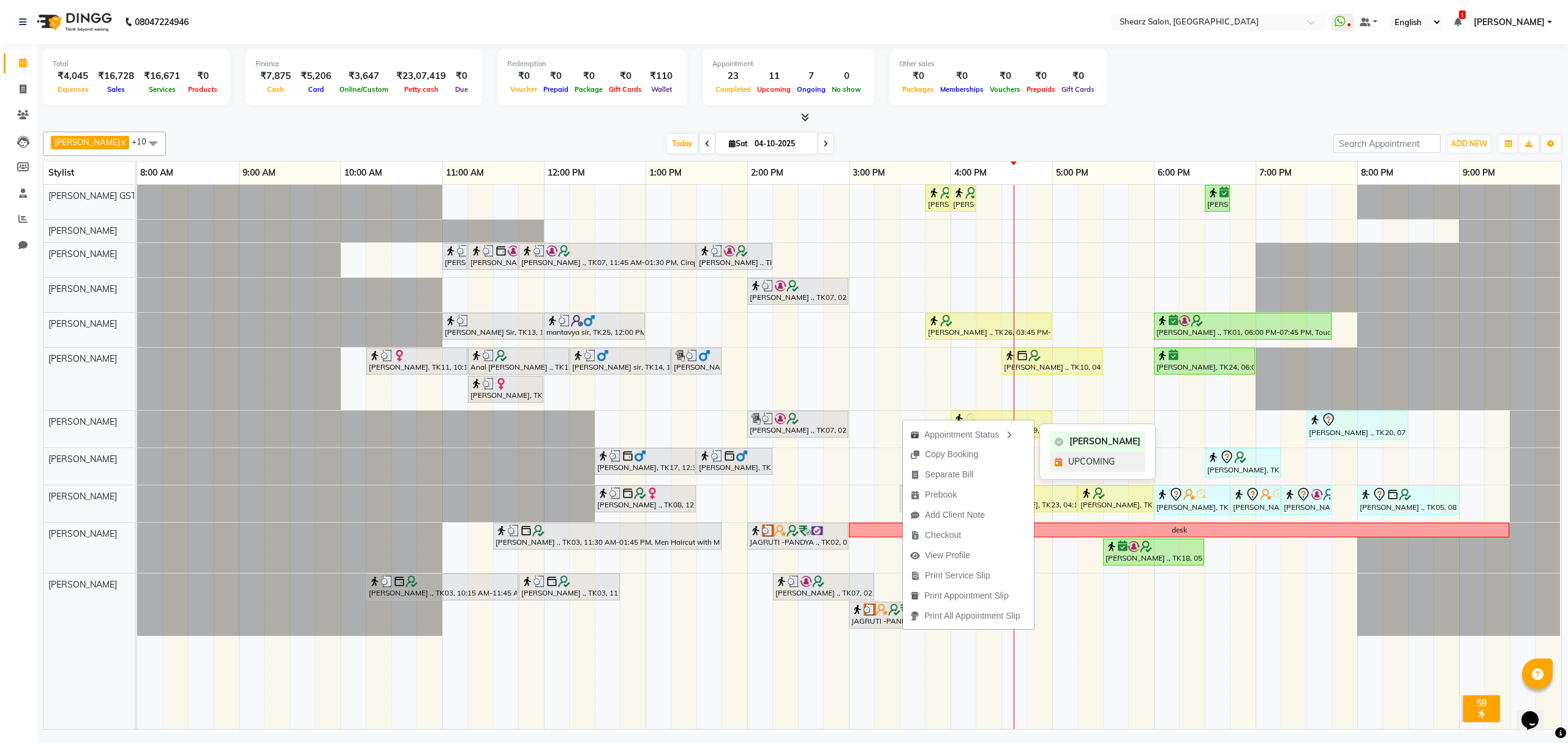
click at [1072, 455] on span "UPCOMING" at bounding box center [1091, 461] width 46 height 13
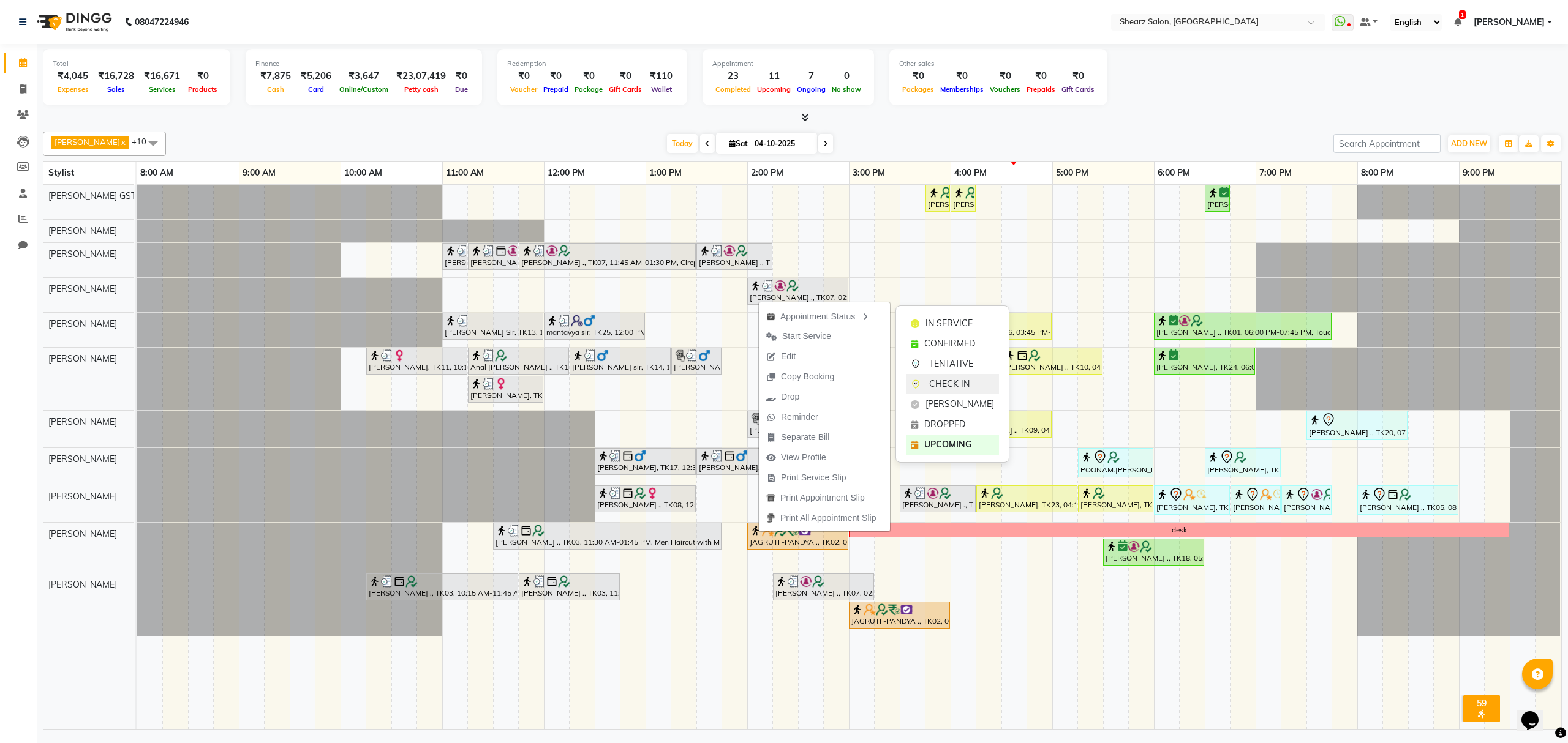
click at [946, 380] on span "CHECK IN" at bounding box center [949, 384] width 40 height 13
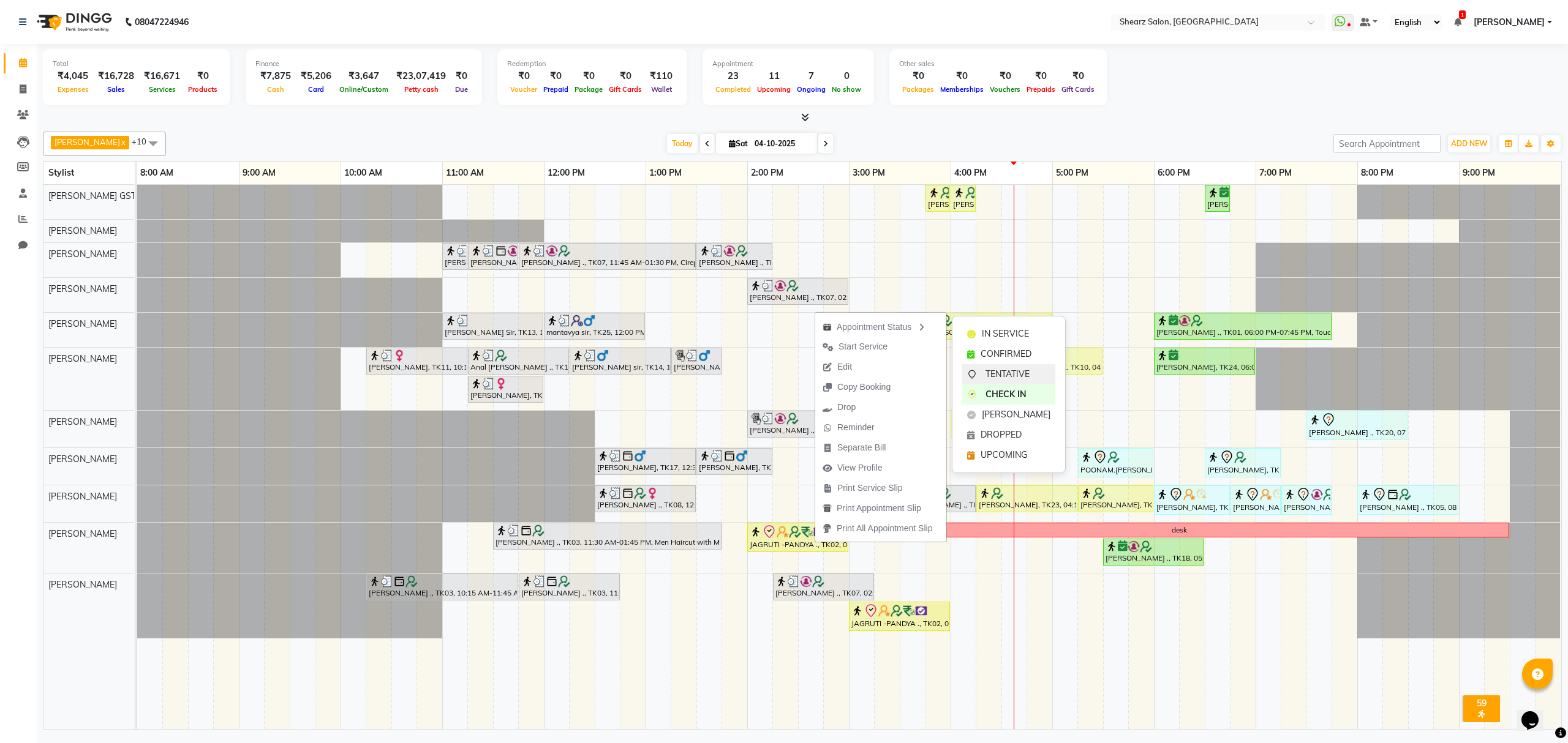
click at [998, 368] on span "TENTATIVE" at bounding box center [1007, 374] width 44 height 13
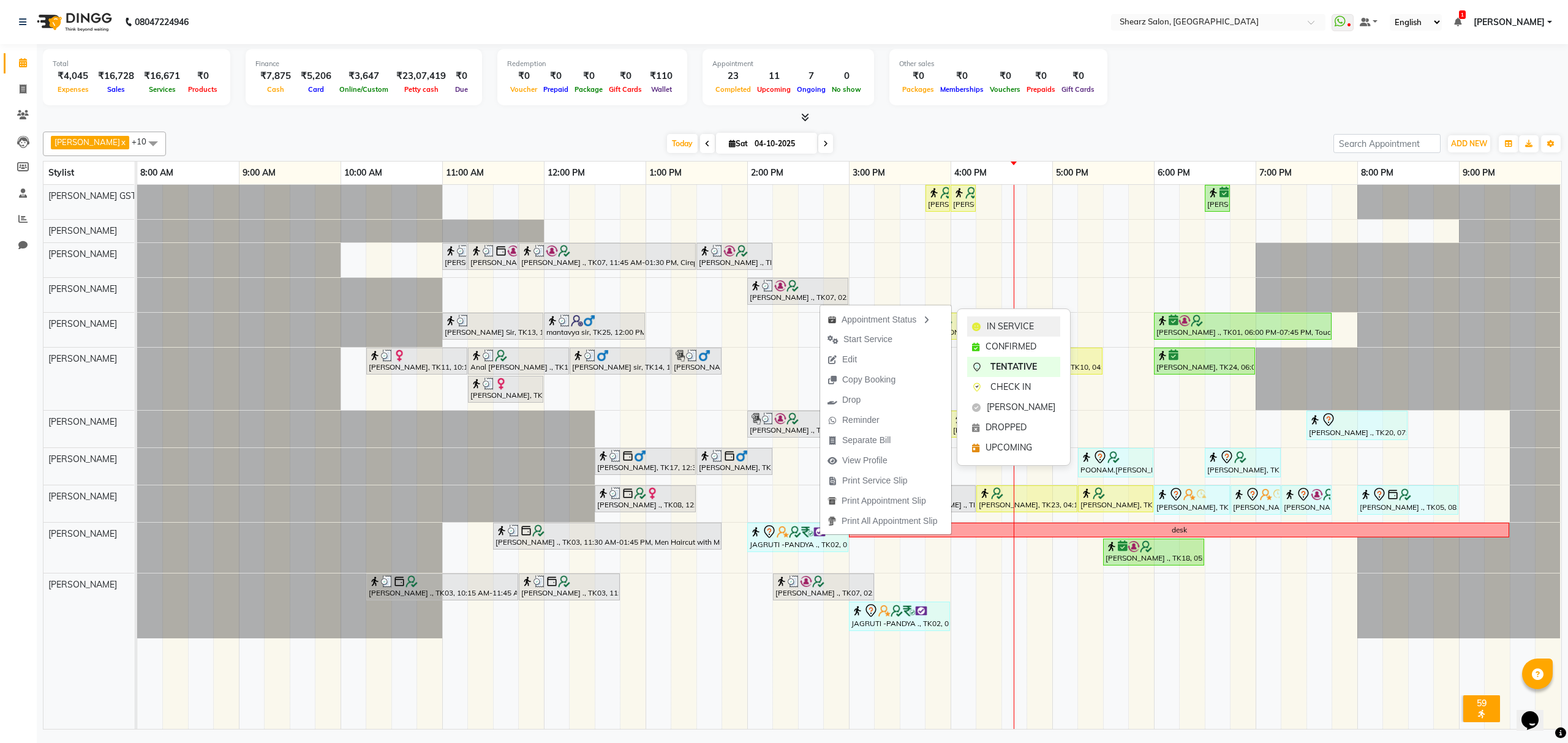
click at [985, 322] on div "IN SERVICE" at bounding box center [1013, 327] width 93 height 20
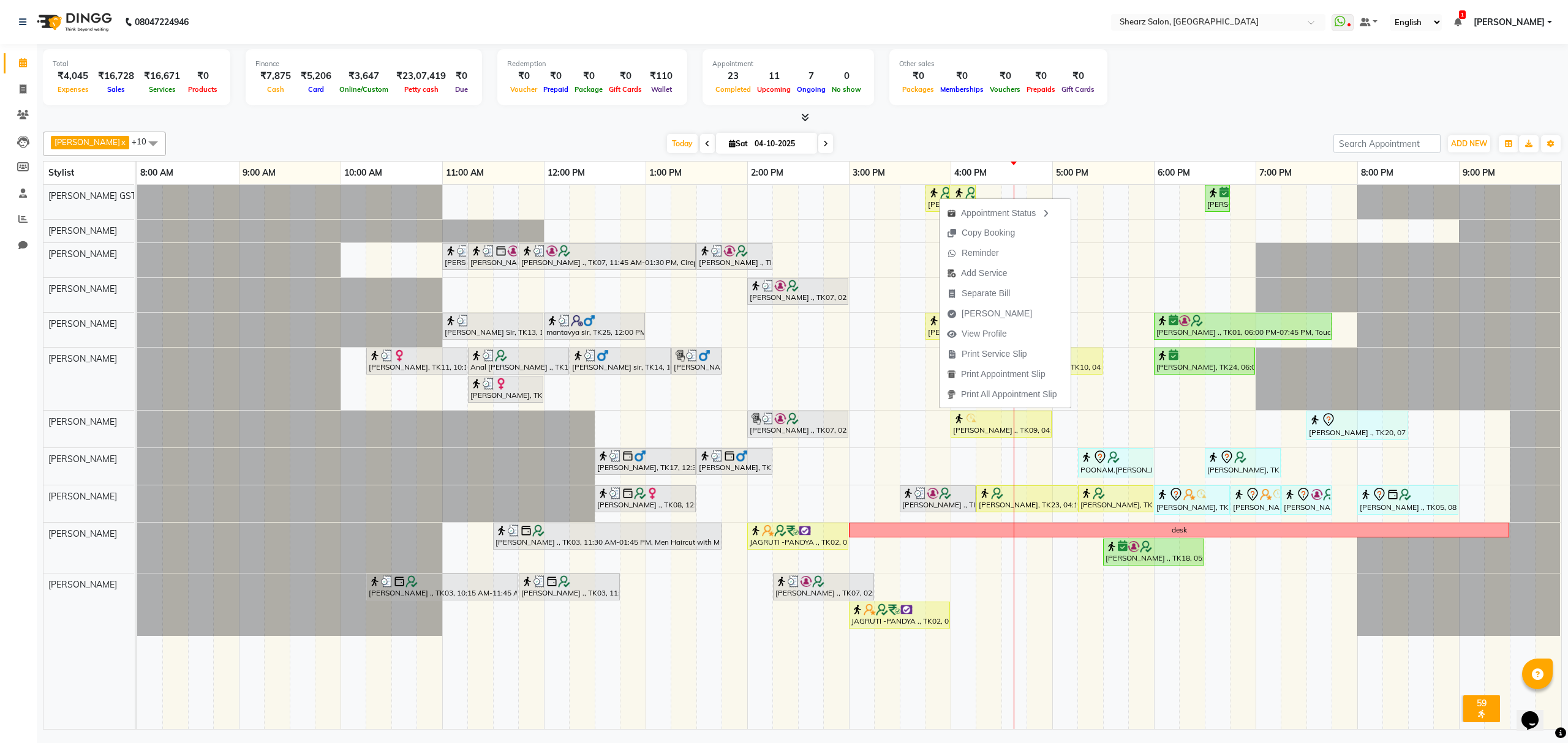
click at [1081, 110] on div "Total ₹4,045 Expenses ₹16,728 Sales ₹16,671 Services ₹0 Products Finance ₹7,875…" at bounding box center [803, 84] width 1519 height 80
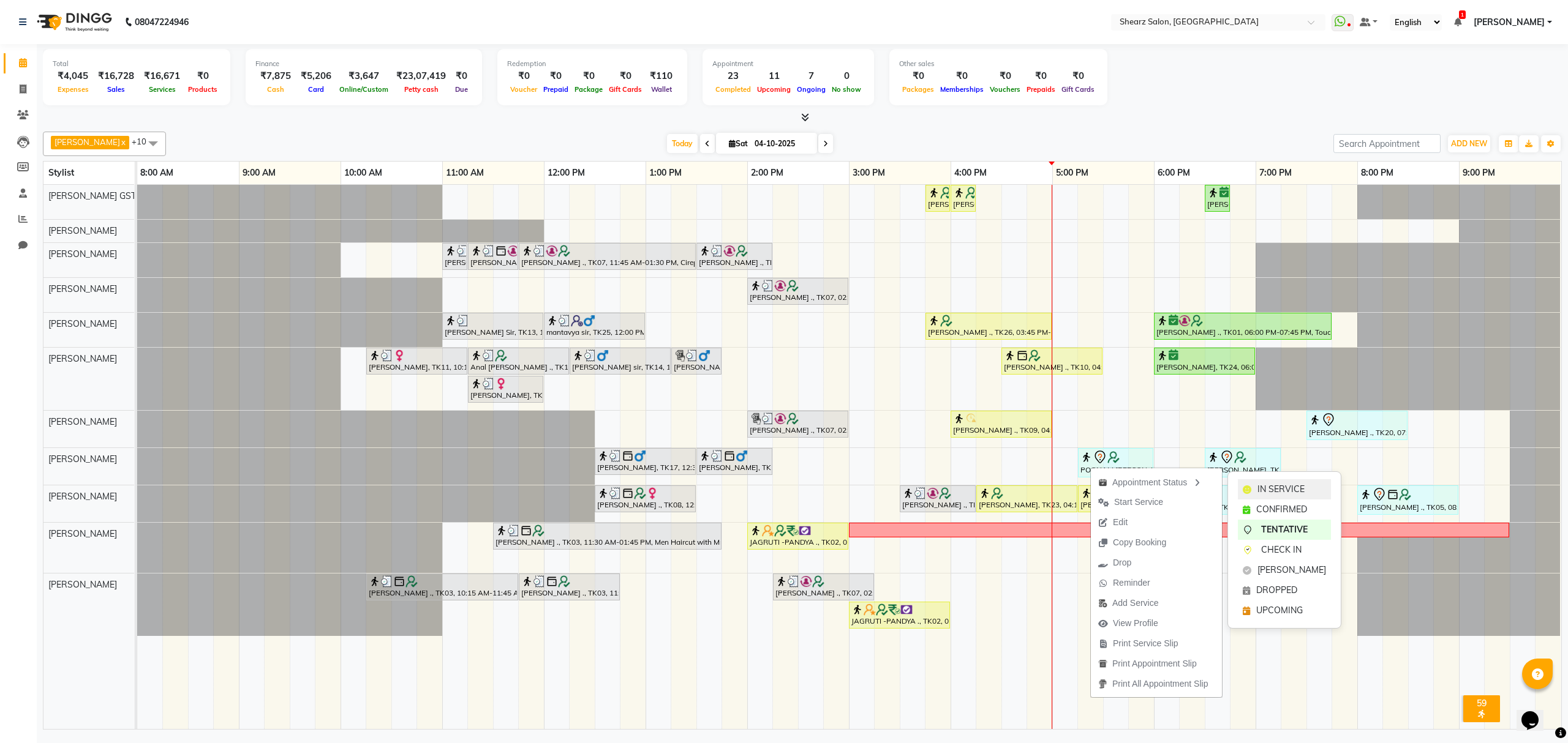
click at [1258, 488] on span "IN SERVICE" at bounding box center [1281, 489] width 47 height 13
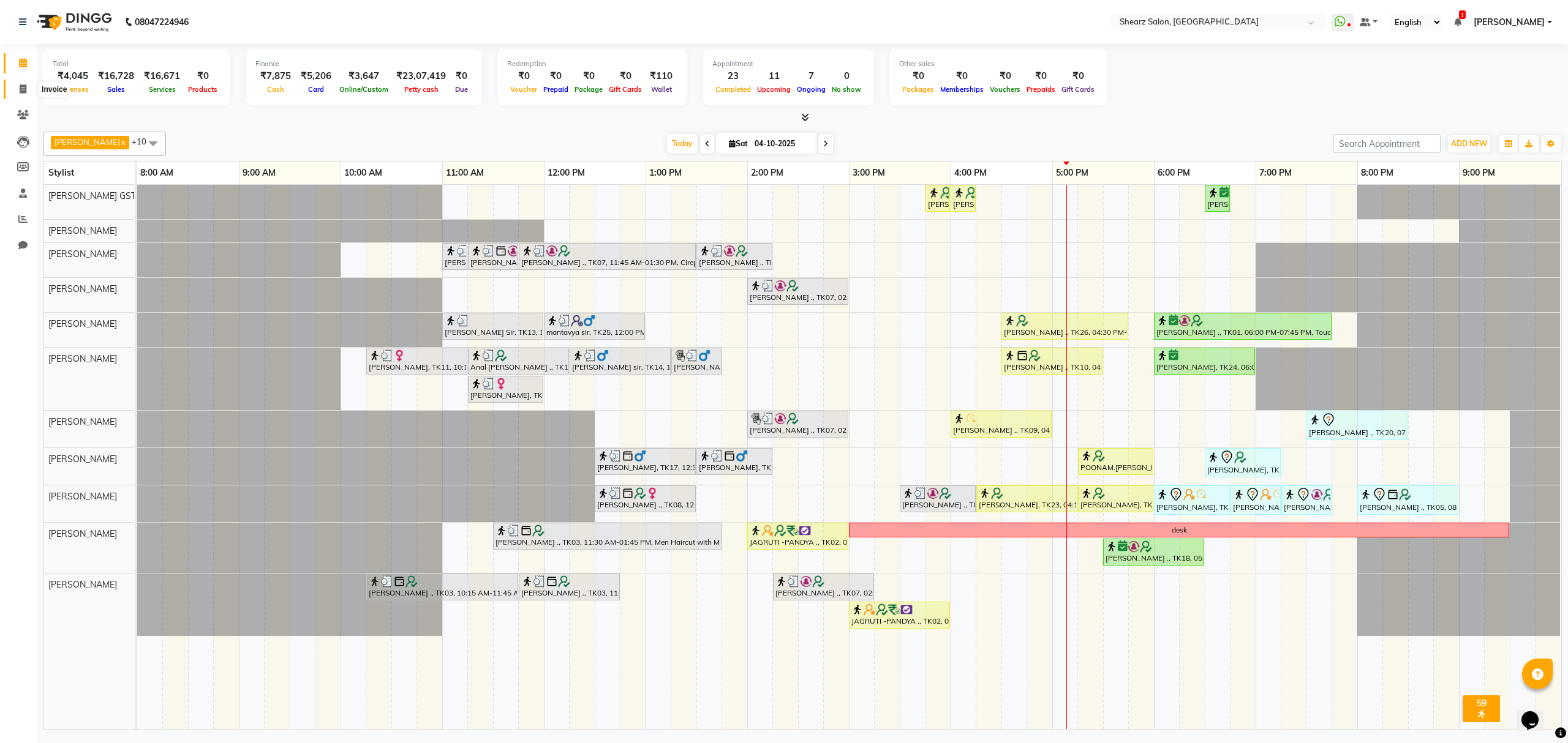
click at [18, 83] on span at bounding box center [23, 90] width 22 height 14
select select "service"
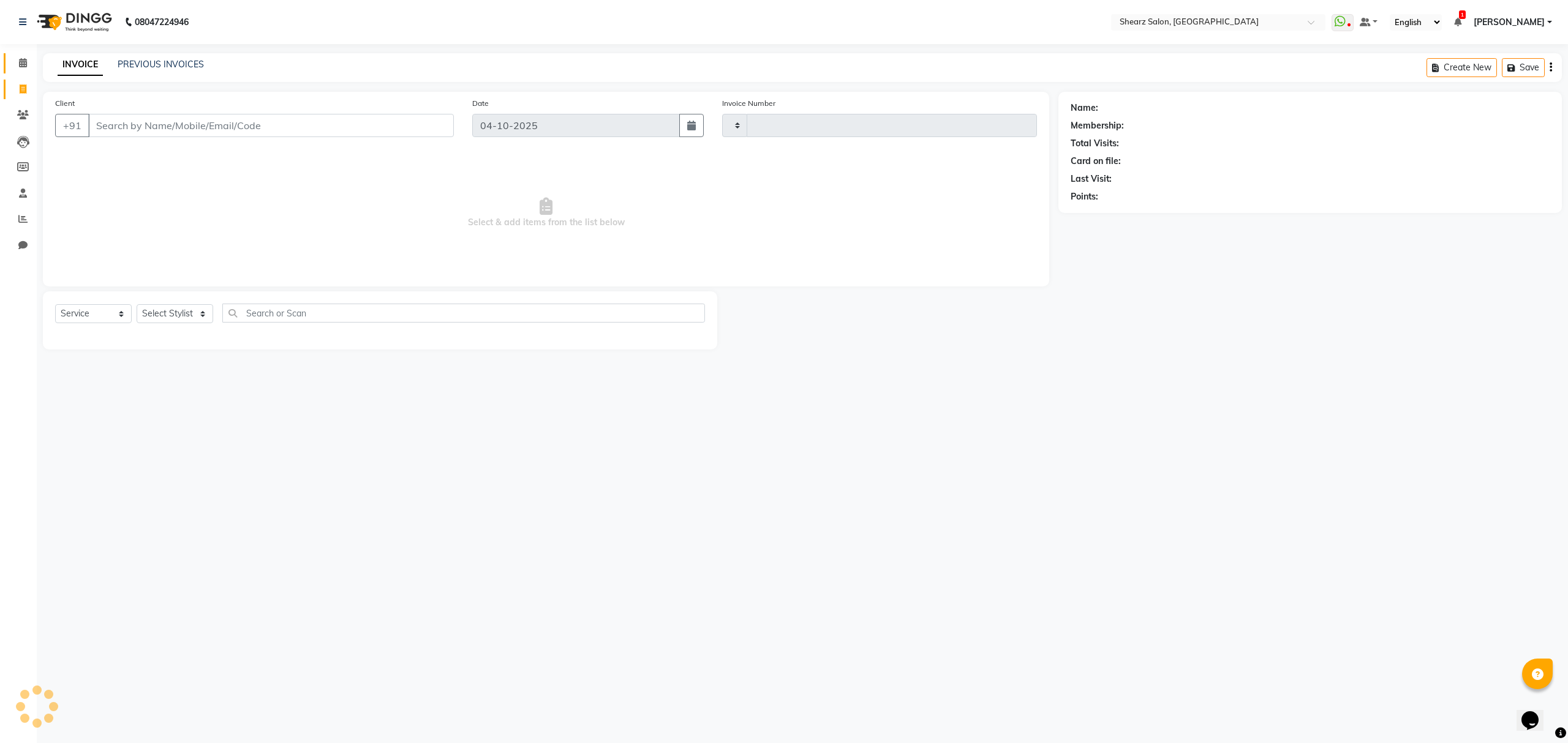
select select "77471"
type input "7045"
select select "8157"
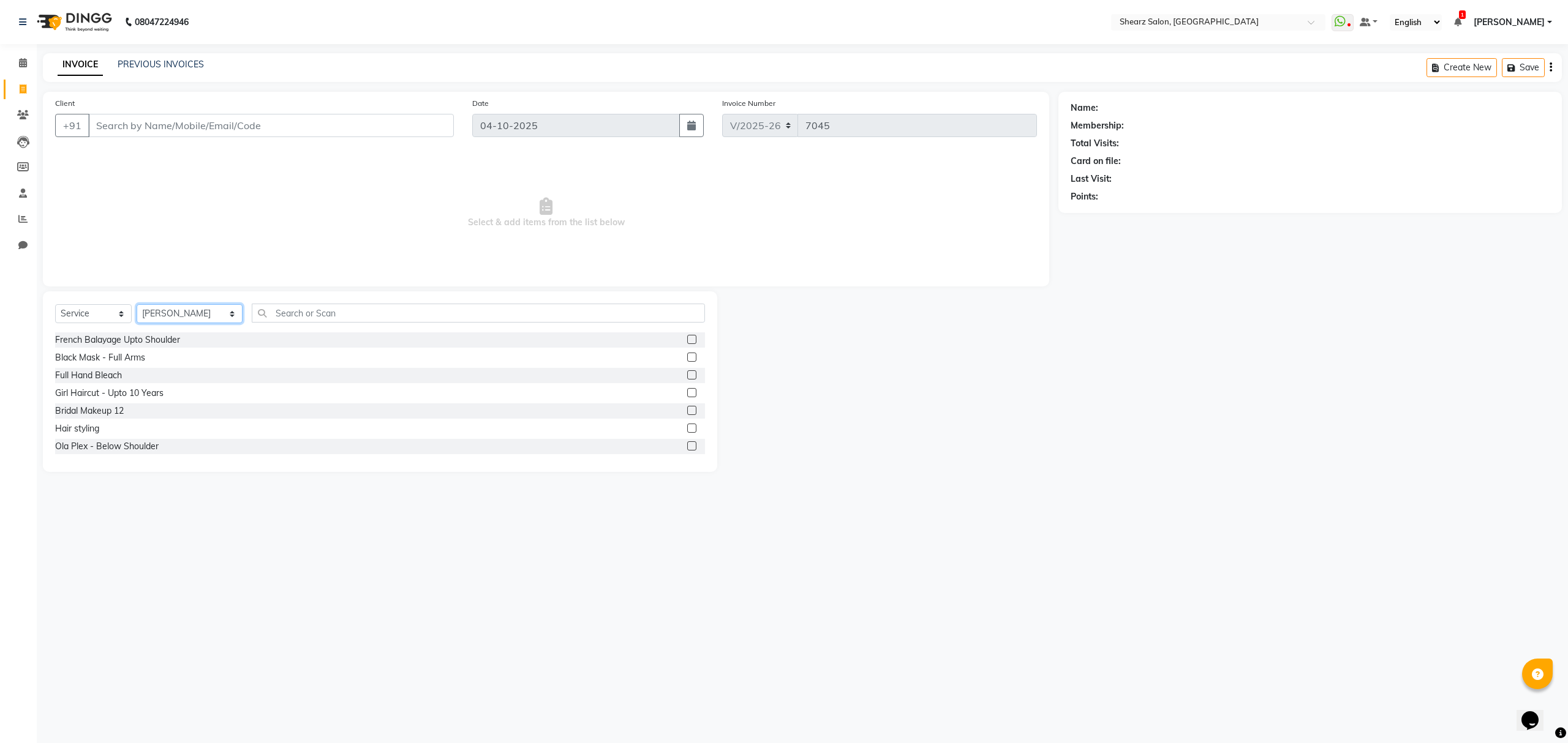
click at [190, 316] on select "Select Stylist Admin A General Arvind S Devda Asha Chavariya Brijesh Valand Cen…" at bounding box center [189, 314] width 106 height 19
select select "77475"
click at [137, 304] on select "Select Stylist Admin A General Arvind S Devda Asha Chavariya Brijesh Valand Cen…" at bounding box center [189, 314] width 106 height 19
click at [255, 317] on input "text" at bounding box center [478, 313] width 453 height 19
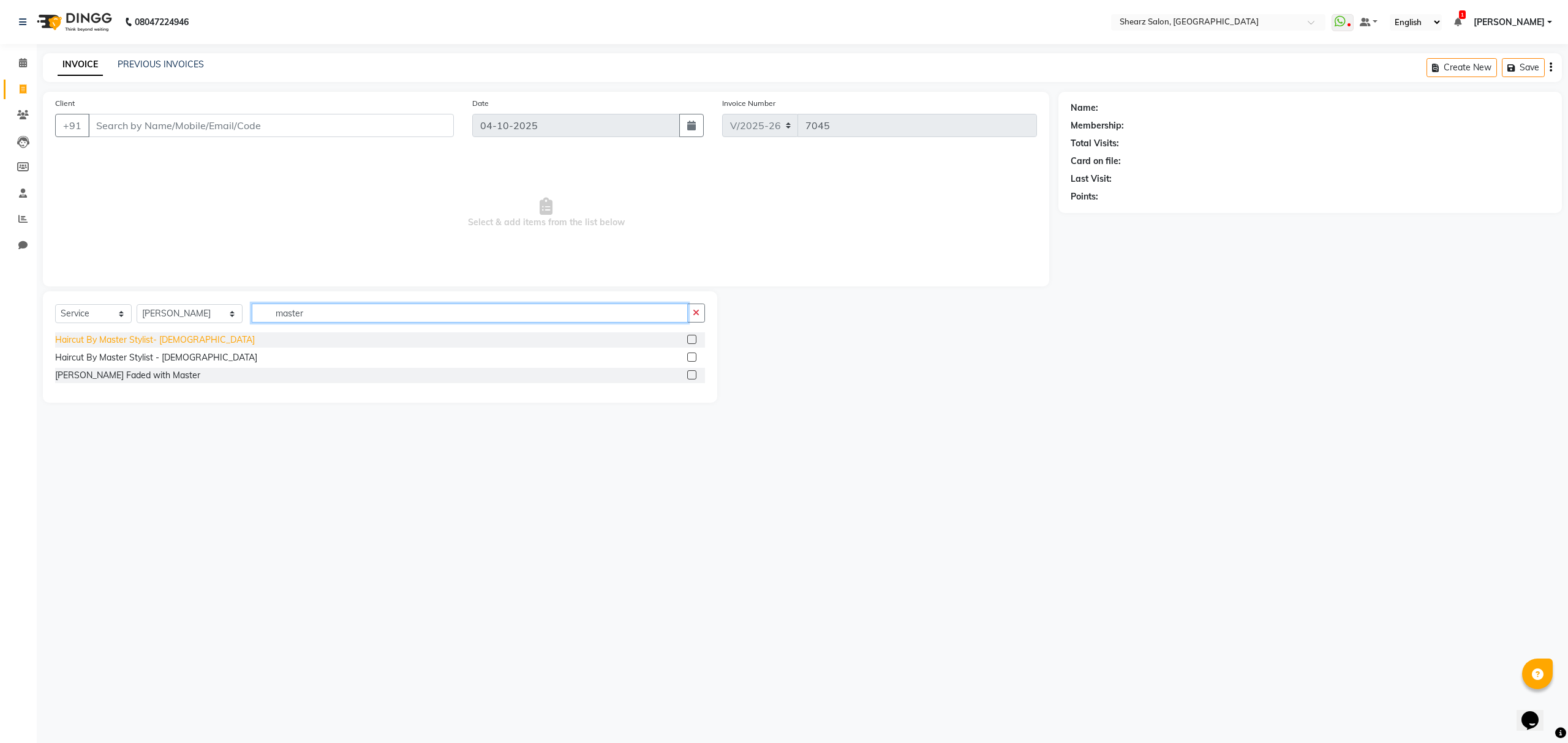
type input "master"
click at [147, 344] on div "Haircut By Master Stylist- [DEMOGRAPHIC_DATA]" at bounding box center [155, 340] width 199 height 13
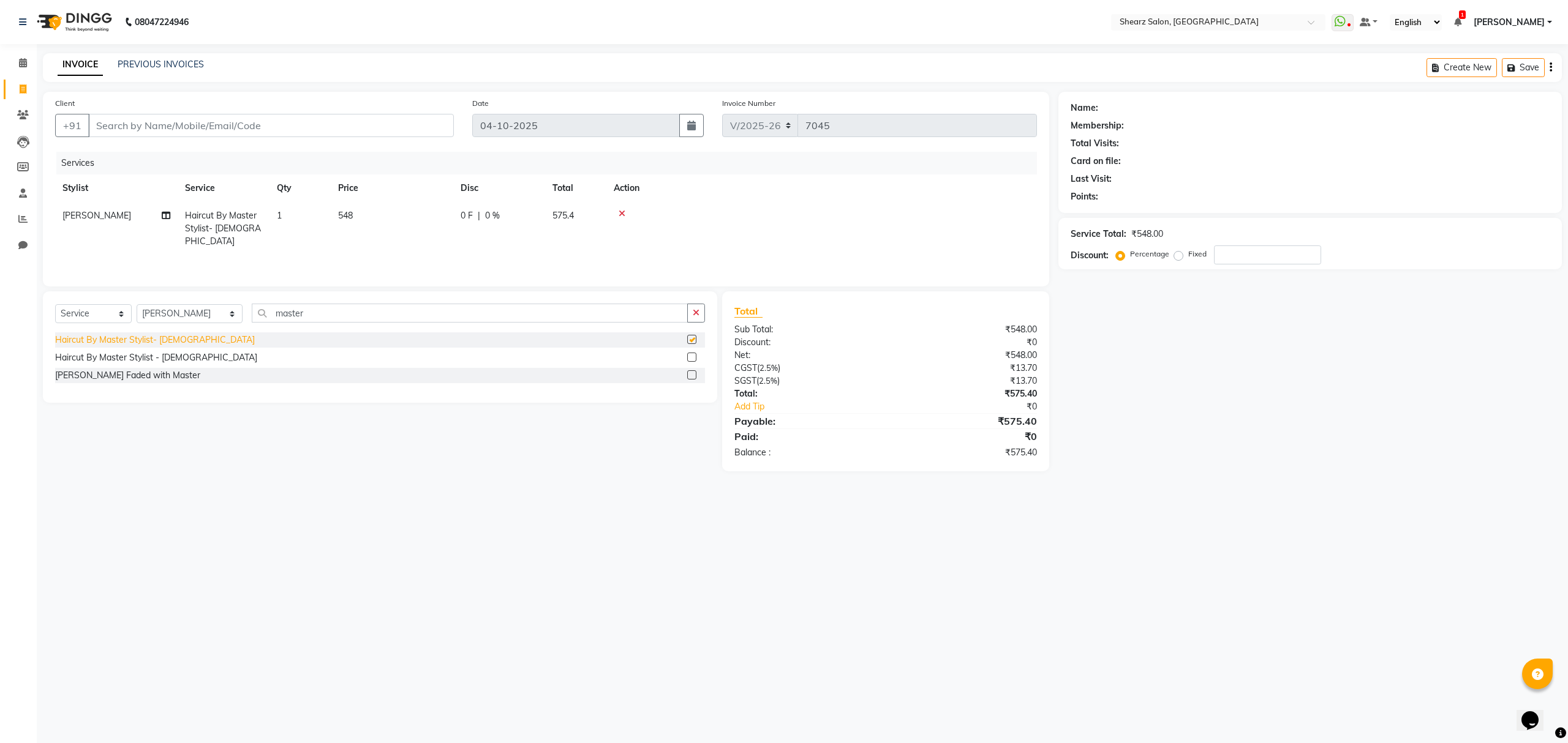
checkbox input "false"
click at [697, 306] on button "button" at bounding box center [696, 313] width 18 height 19
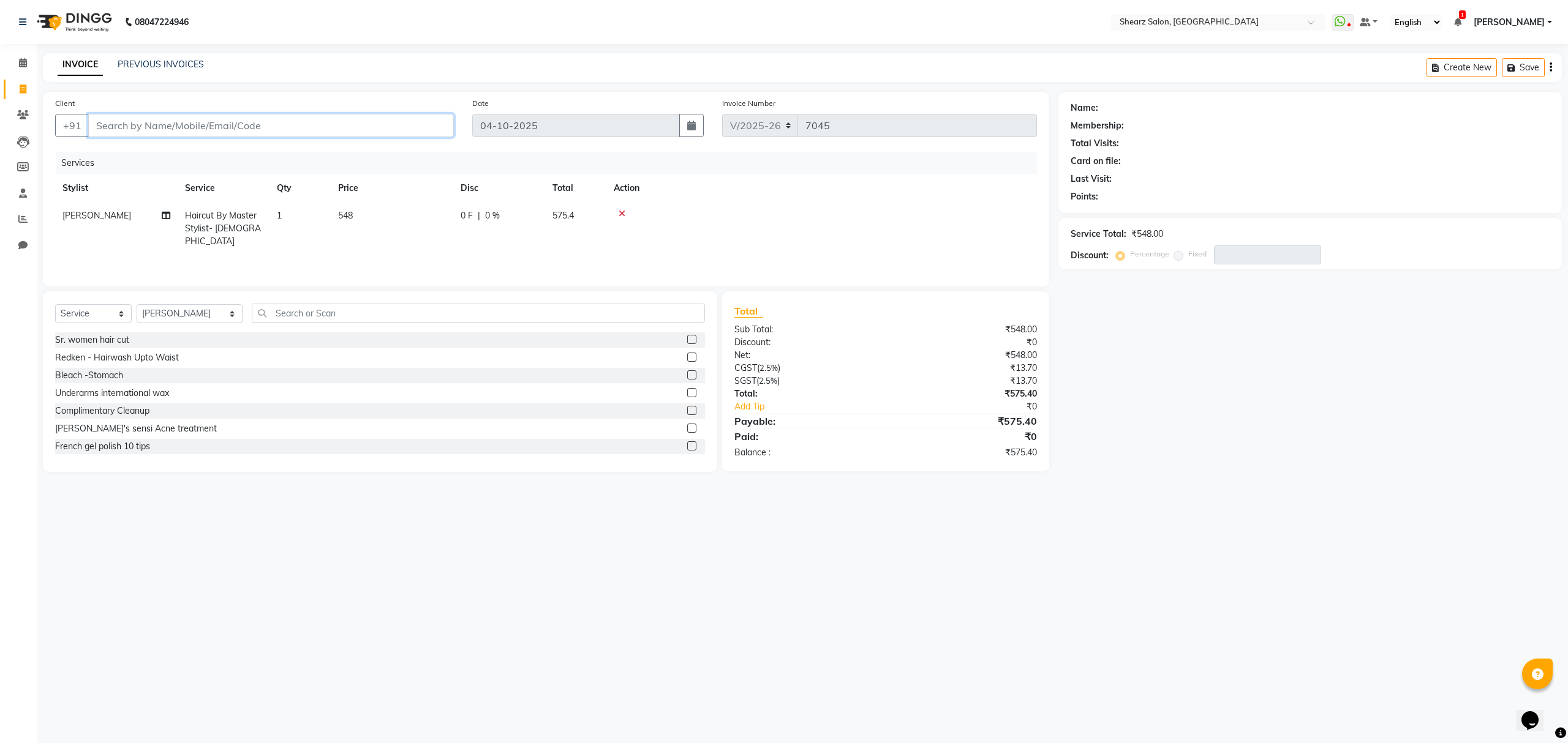
click at [183, 118] on input "Client" at bounding box center [271, 125] width 366 height 24
click at [278, 124] on input "Client" at bounding box center [271, 125] width 366 height 24
click at [333, 129] on input "Client" at bounding box center [271, 125] width 366 height 24
click at [150, 128] on input "Client" at bounding box center [271, 125] width 366 height 24
click at [272, 121] on input "Client" at bounding box center [271, 125] width 366 height 24
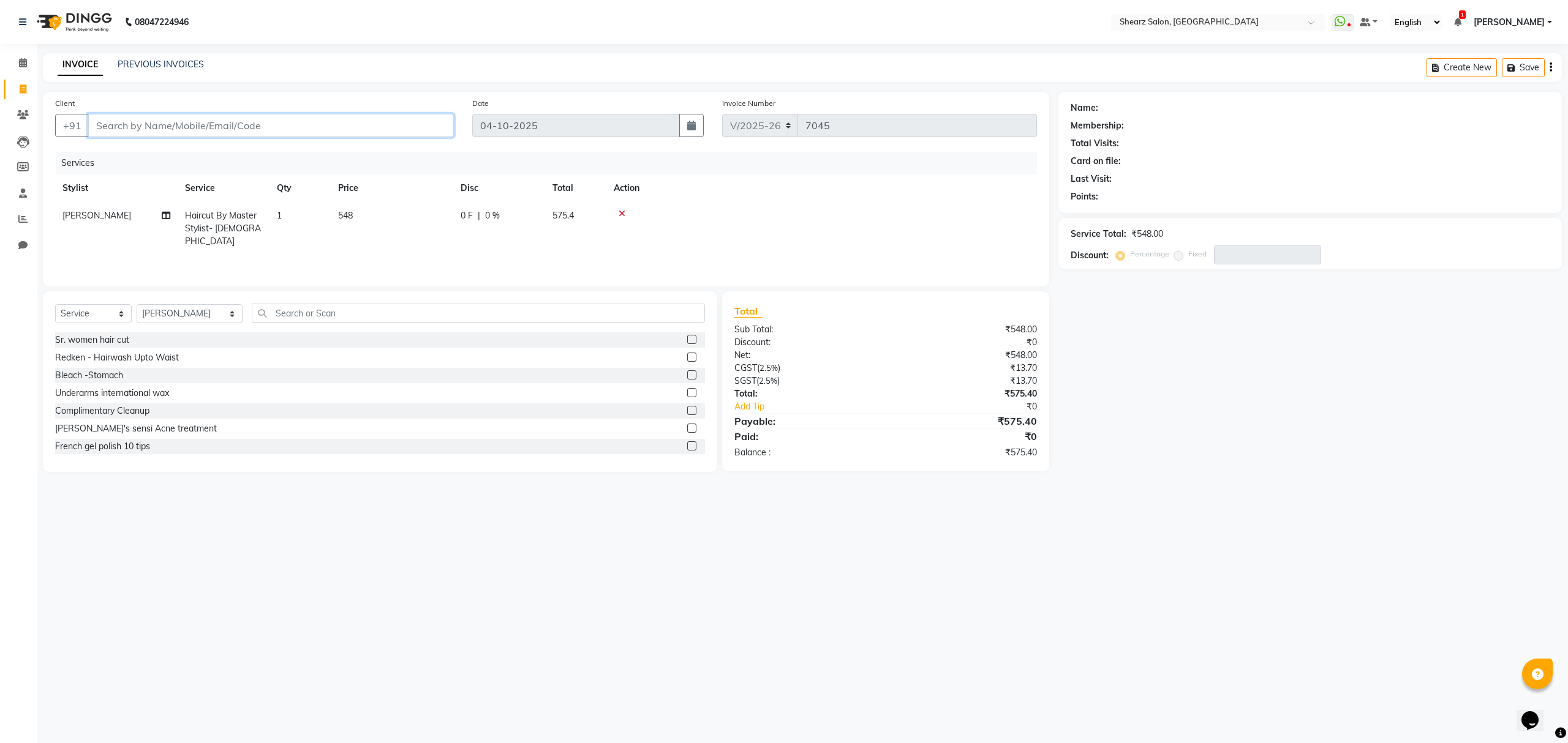
type input "9"
type input "0"
type input "9374749995"
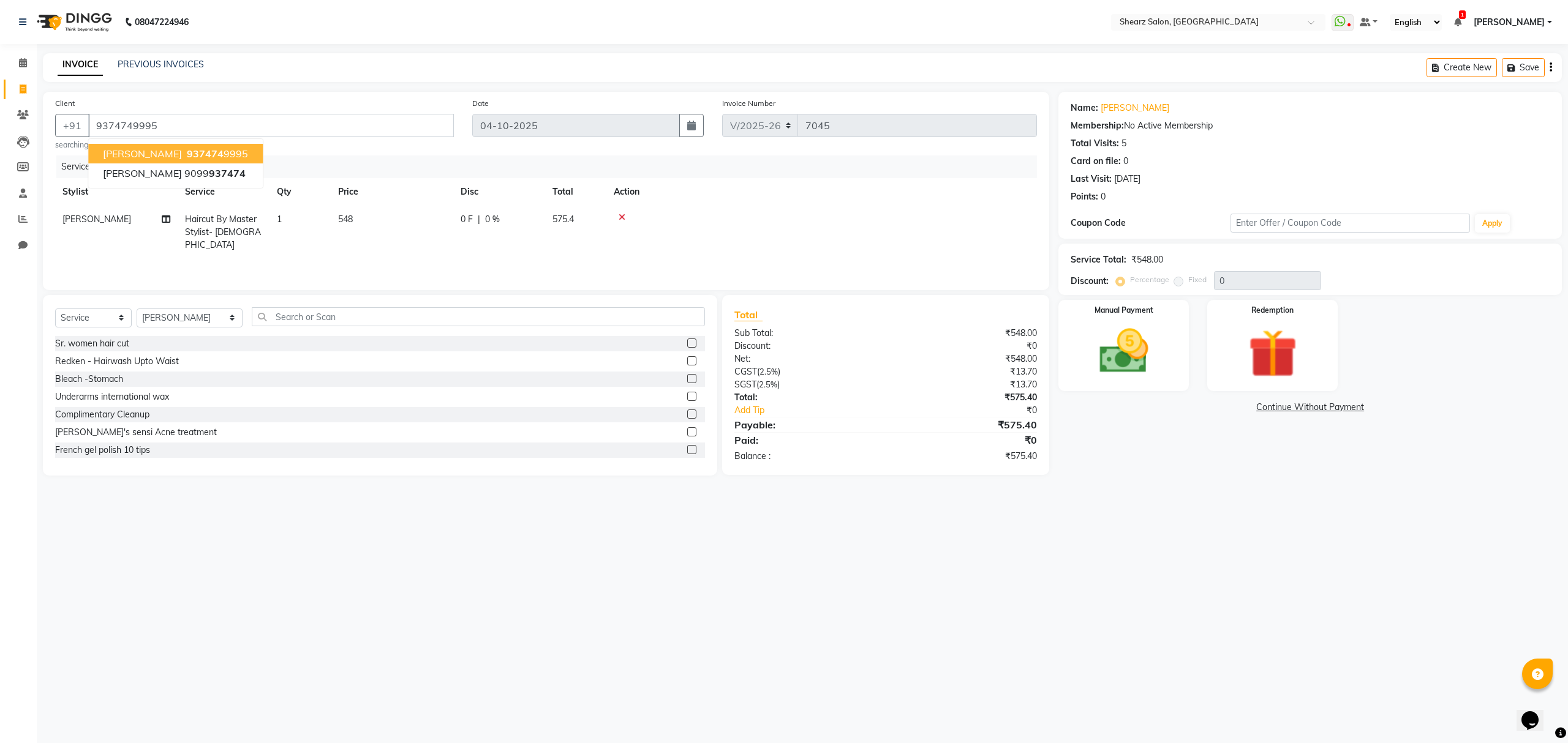
click at [216, 150] on button "nasir sir 937474 9995" at bounding box center [175, 154] width 175 height 20
click at [1126, 335] on img at bounding box center [1123, 352] width 83 height 59
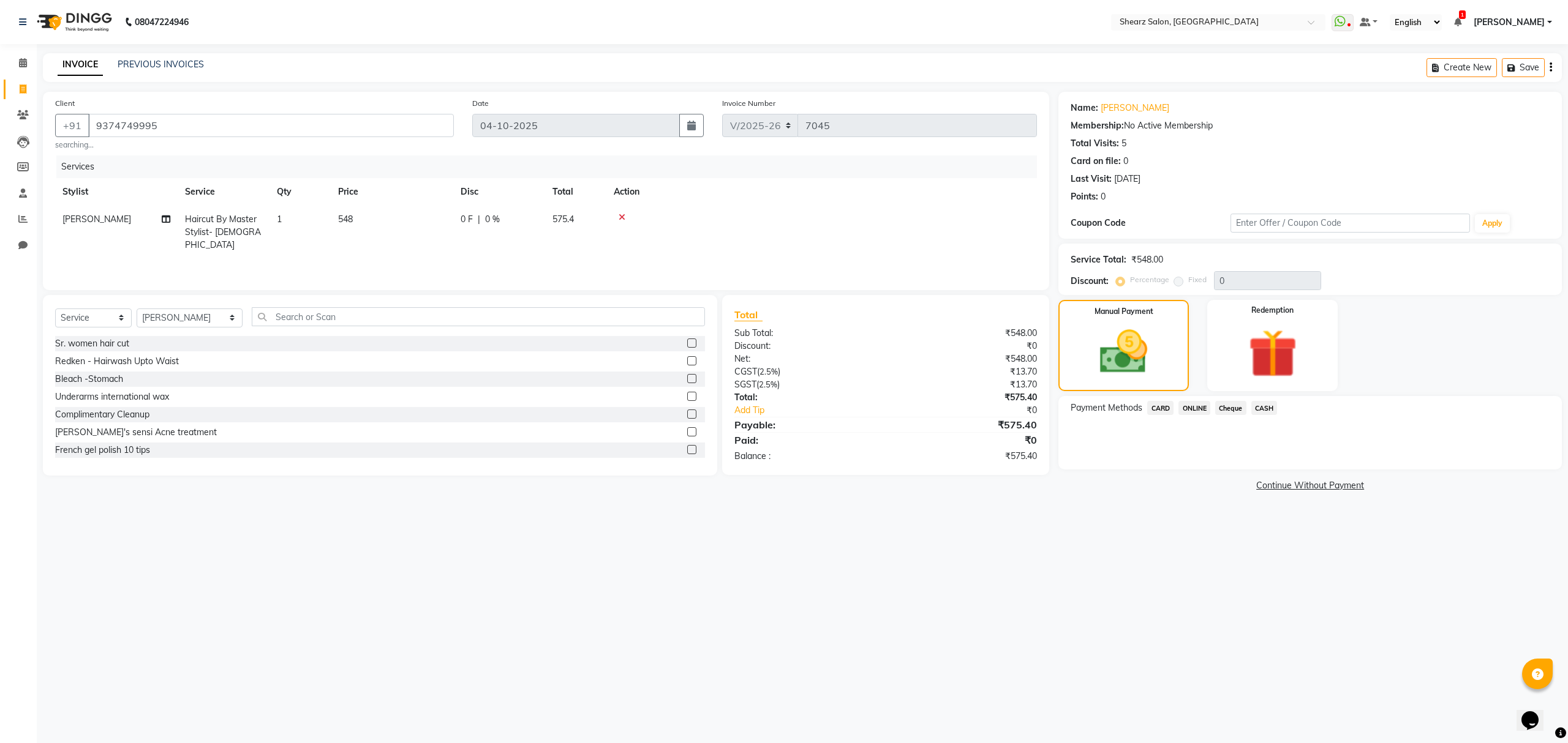
click at [1189, 404] on span "ONLINE" at bounding box center [1194, 408] width 32 height 14
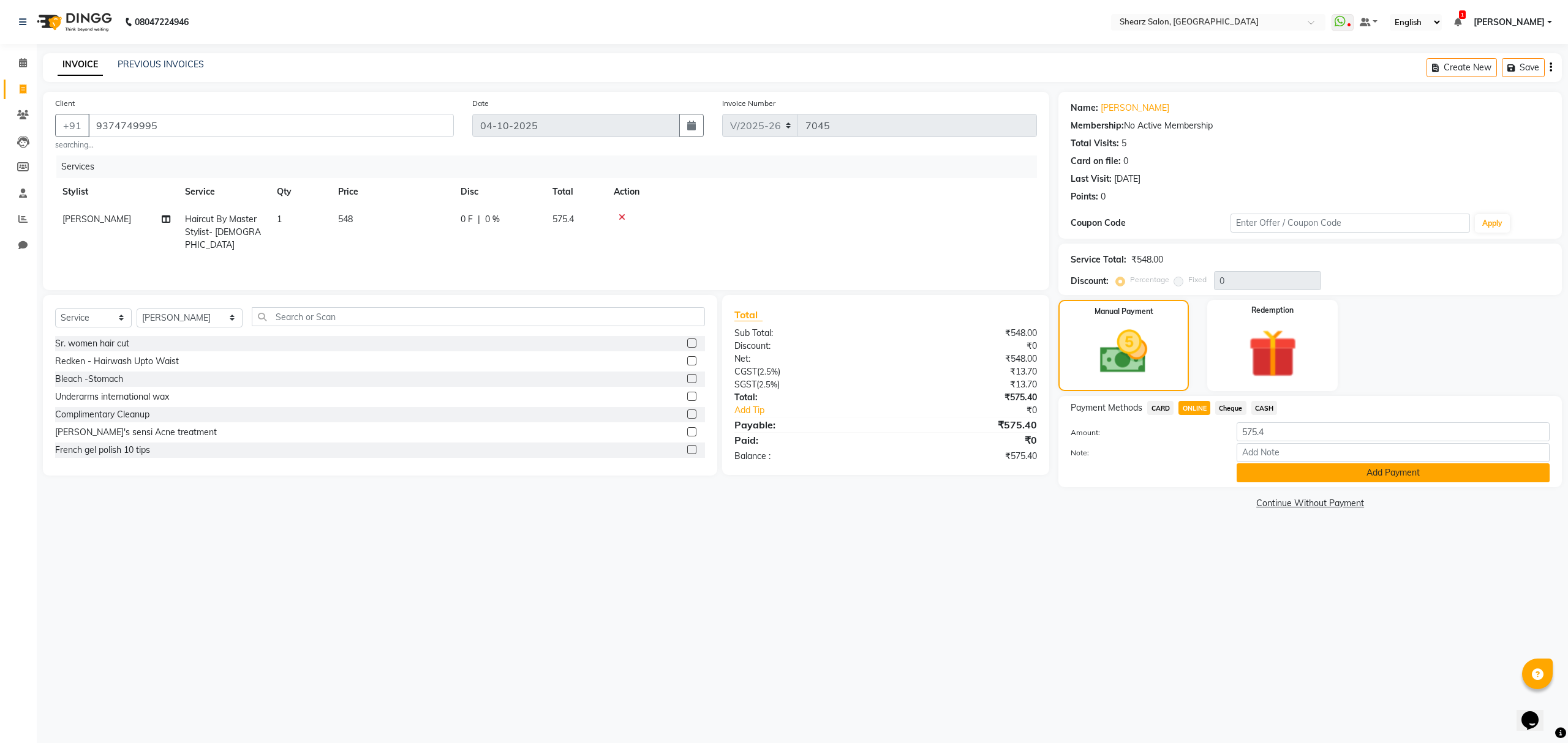
click at [1284, 470] on button "Add Payment" at bounding box center [1393, 473] width 313 height 19
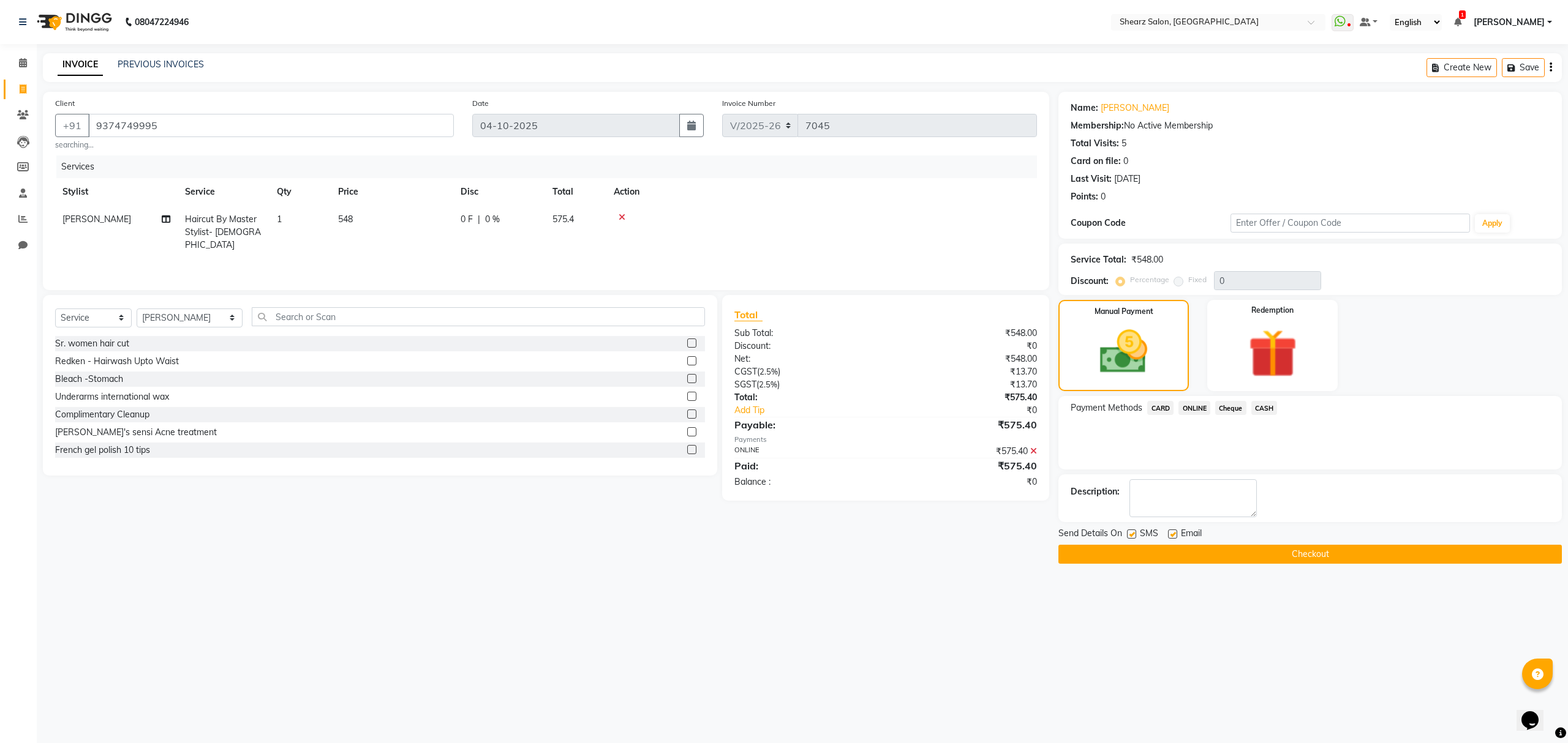
click at [1210, 548] on button "Checkout" at bounding box center [1310, 554] width 503 height 19
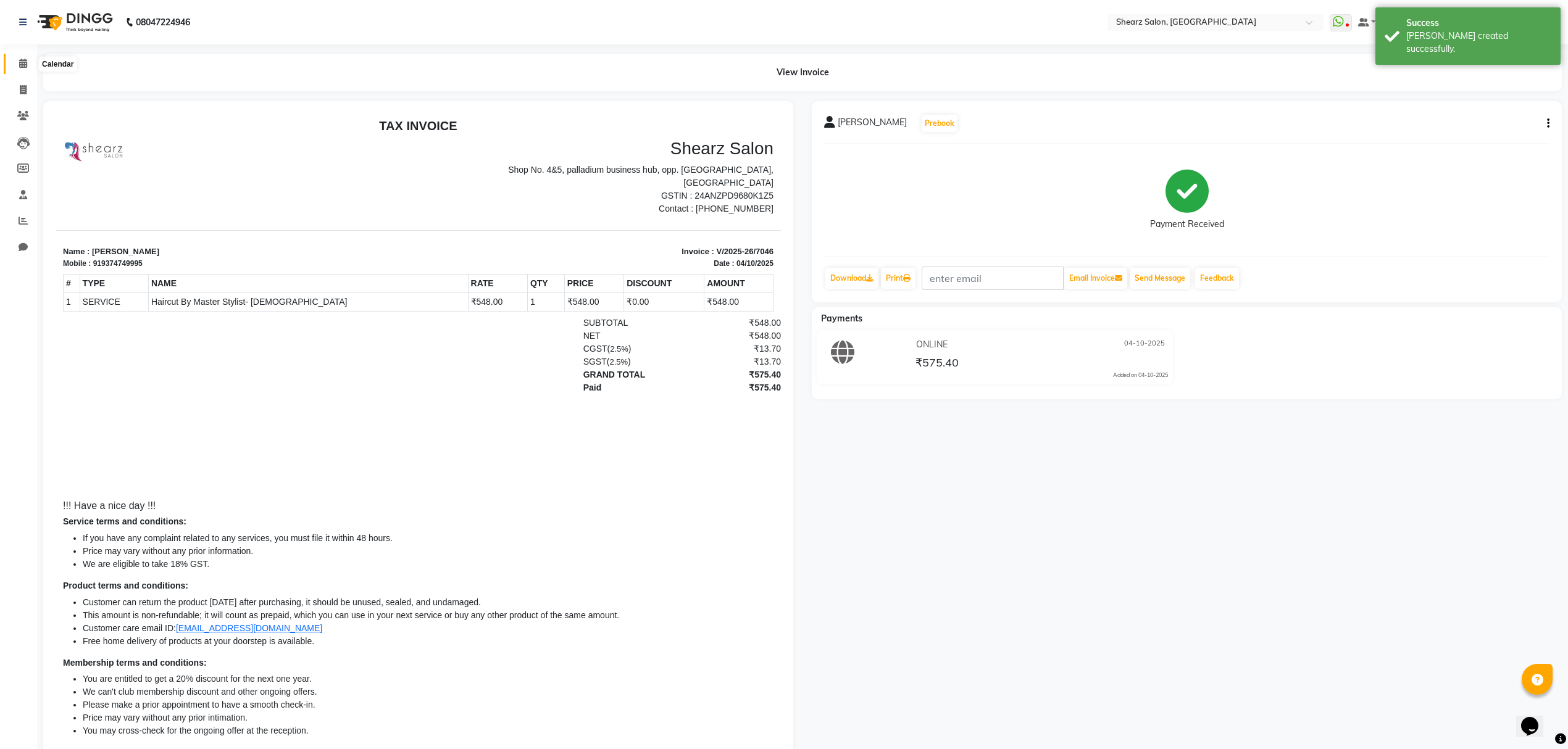
click at [23, 69] on span at bounding box center [23, 64] width 22 height 14
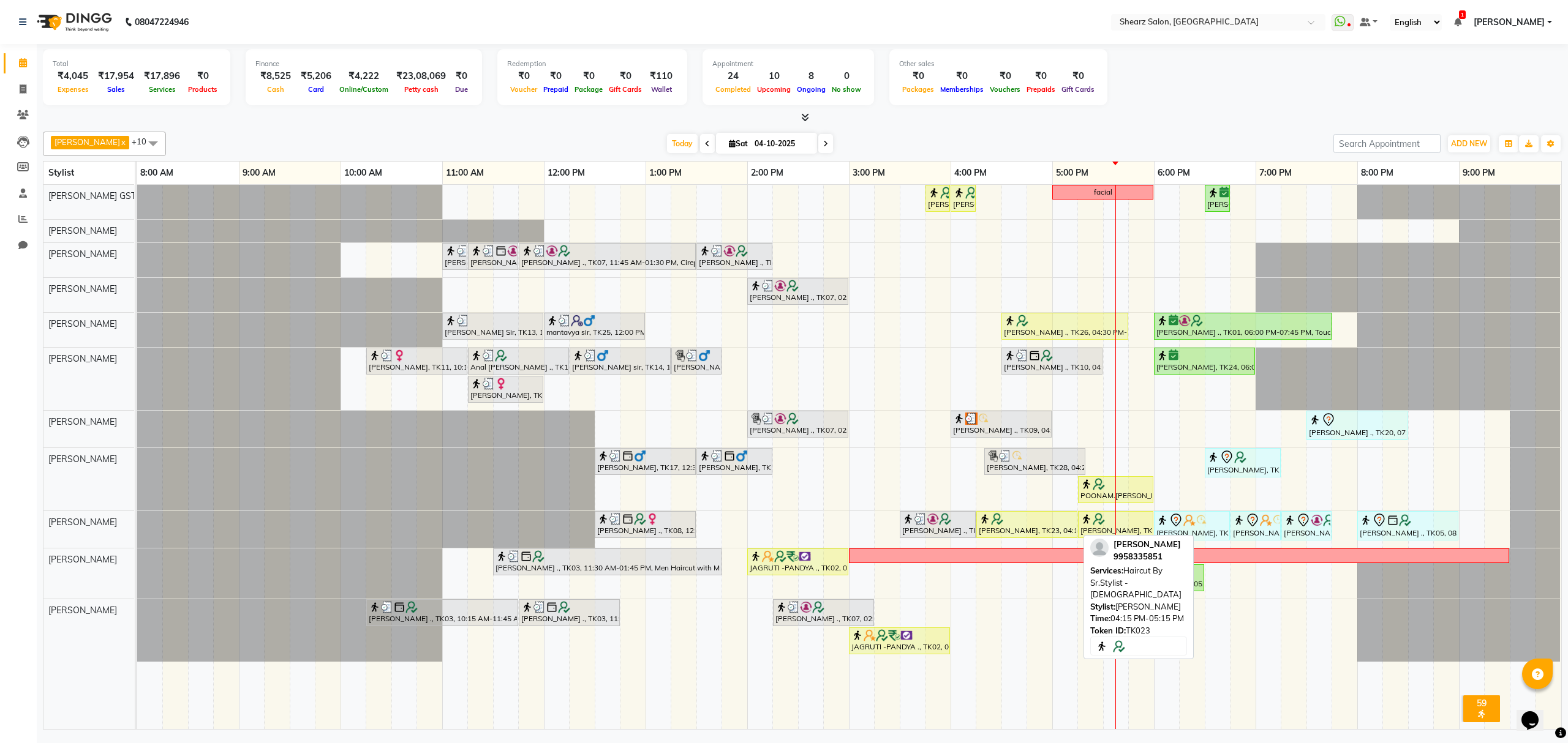
click at [1017, 522] on div at bounding box center [1026, 519] width 96 height 12
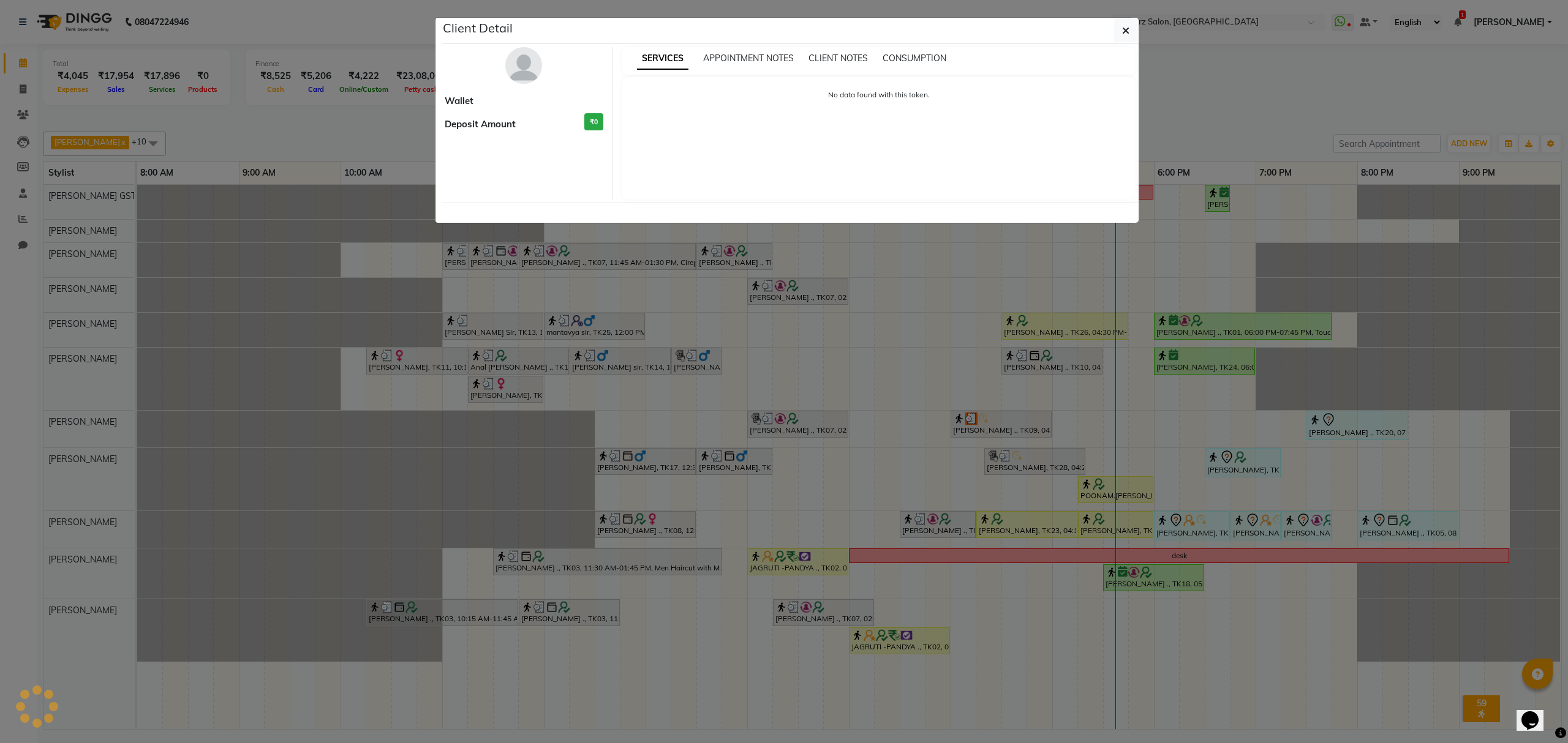
select select "1"
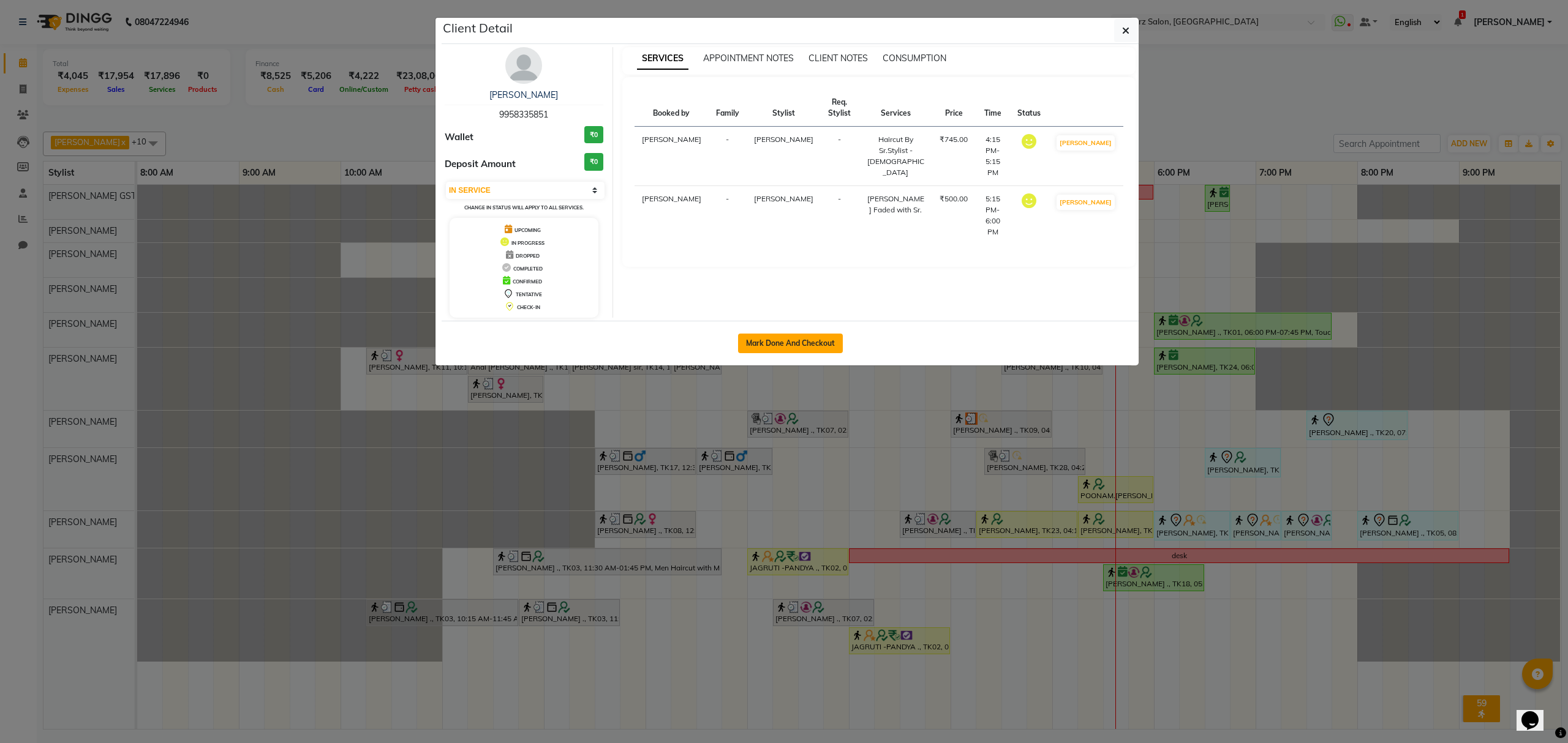
click at [797, 349] on button "Mark Done And Checkout" at bounding box center [790, 343] width 104 height 20
select select "service"
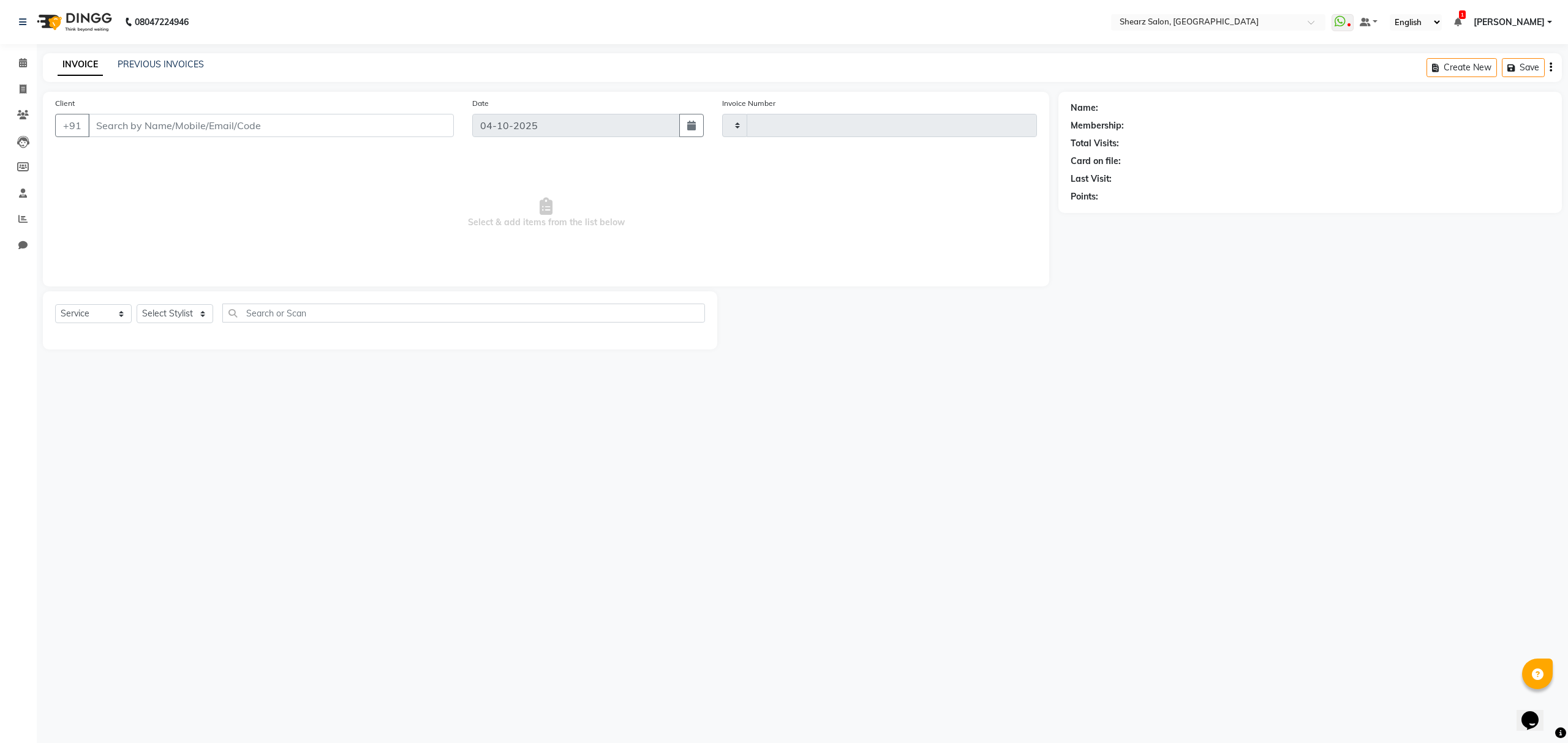
type input "7048"
select select "8157"
type input "9958335851"
select select "77471"
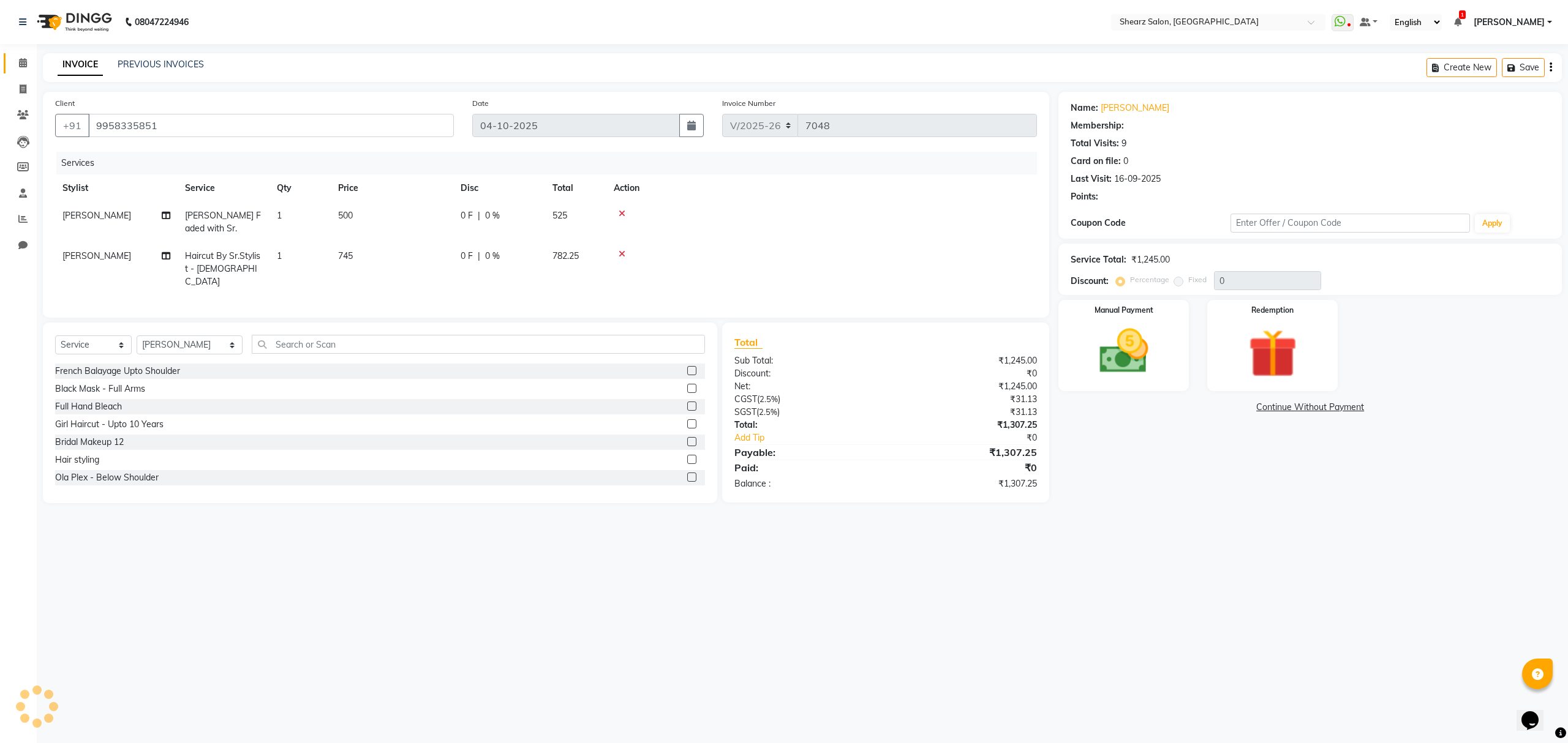
select select "1: Object"
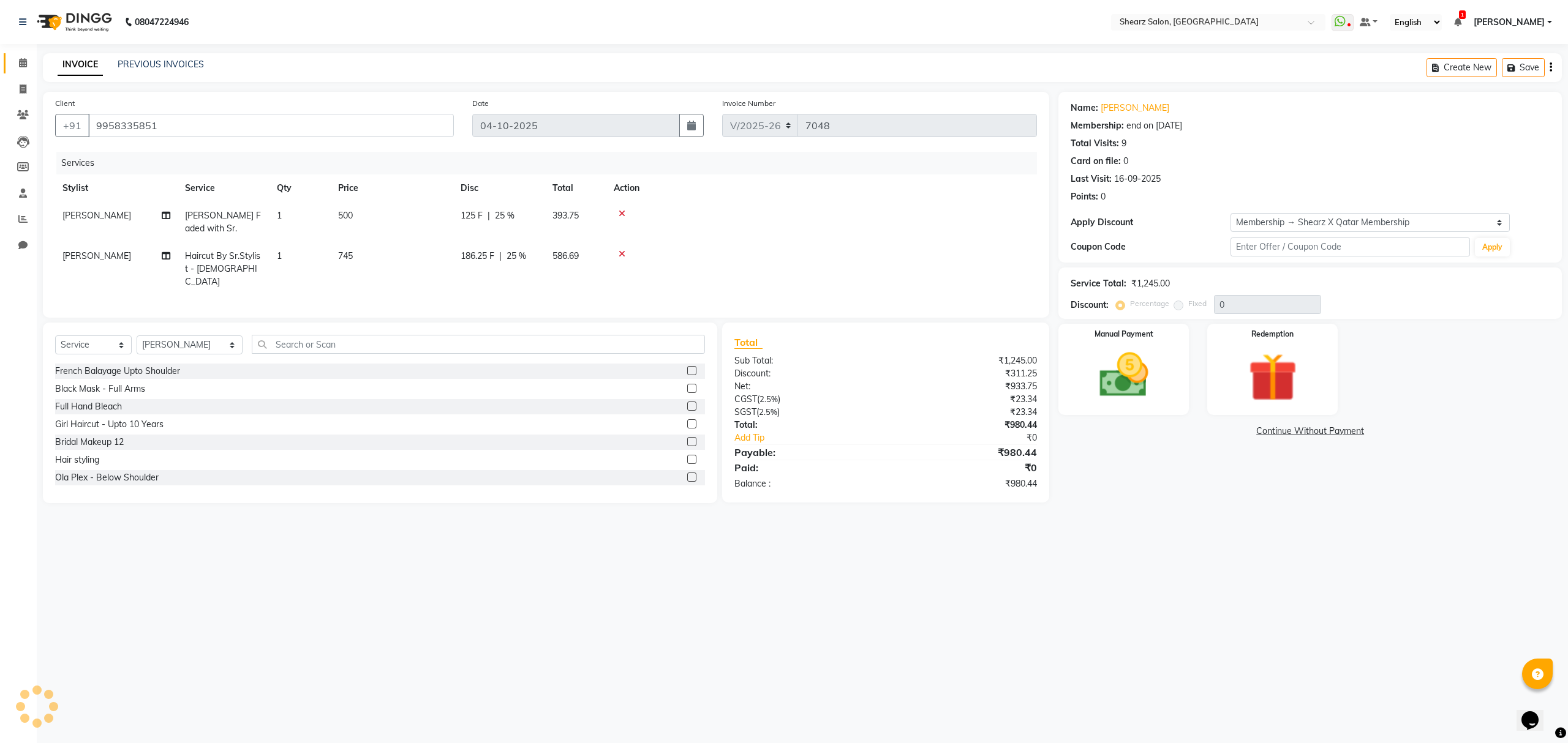
type input "25"
drag, startPoint x: 197, startPoint y: 342, endPoint x: 145, endPoint y: 354, distance: 53.4
click at [154, 355] on div "Select Service Product Membership Package Voucher Prepaid Gift Card Select Styl…" at bounding box center [380, 349] width 650 height 29
select select "91451"
click at [137, 335] on select "Select Stylist Admin A General Arvind S Devda Asha Chavariya Brijesh Valand Cen…" at bounding box center [189, 345] width 106 height 19
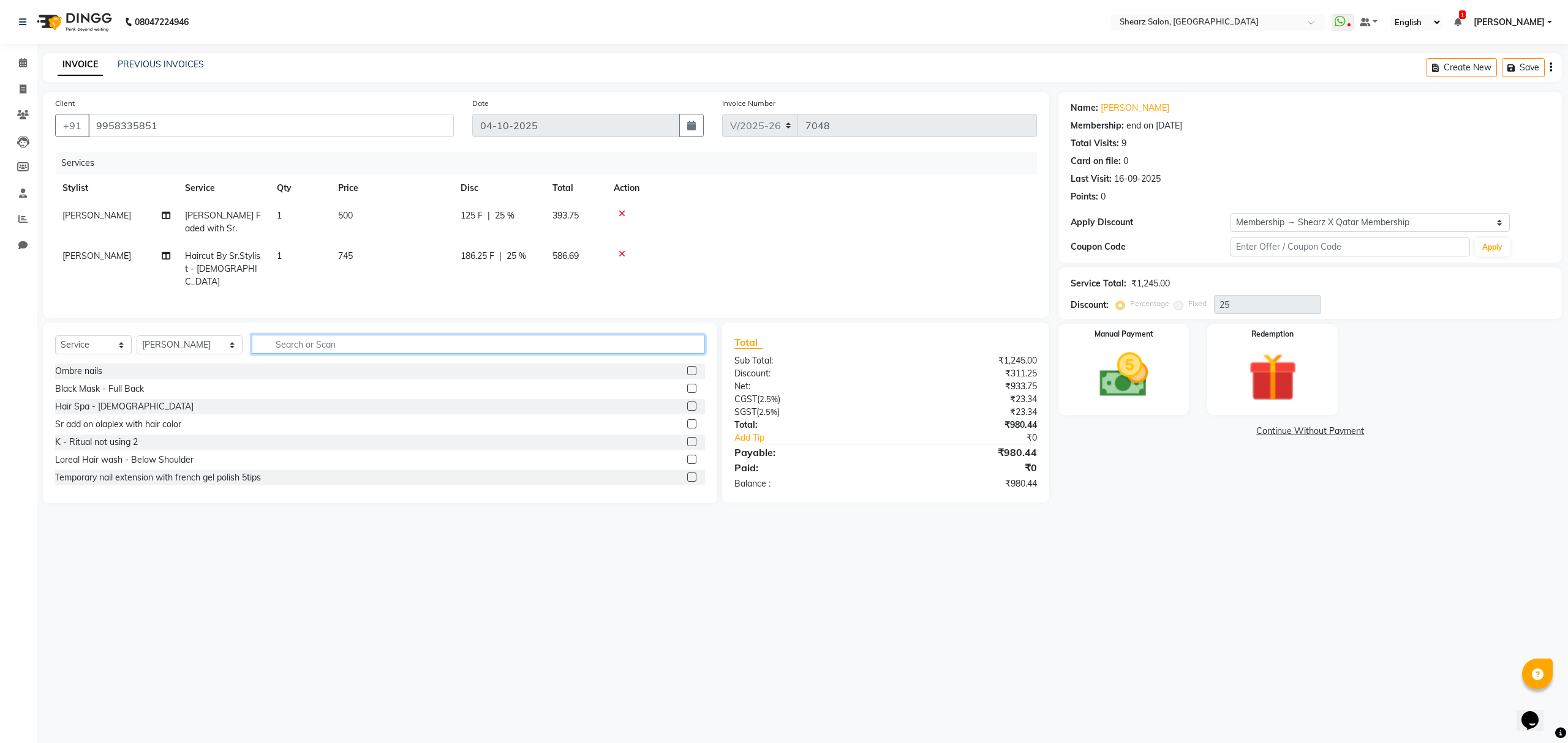
click at [353, 346] on input "text" at bounding box center [478, 344] width 453 height 19
type input "threadi"
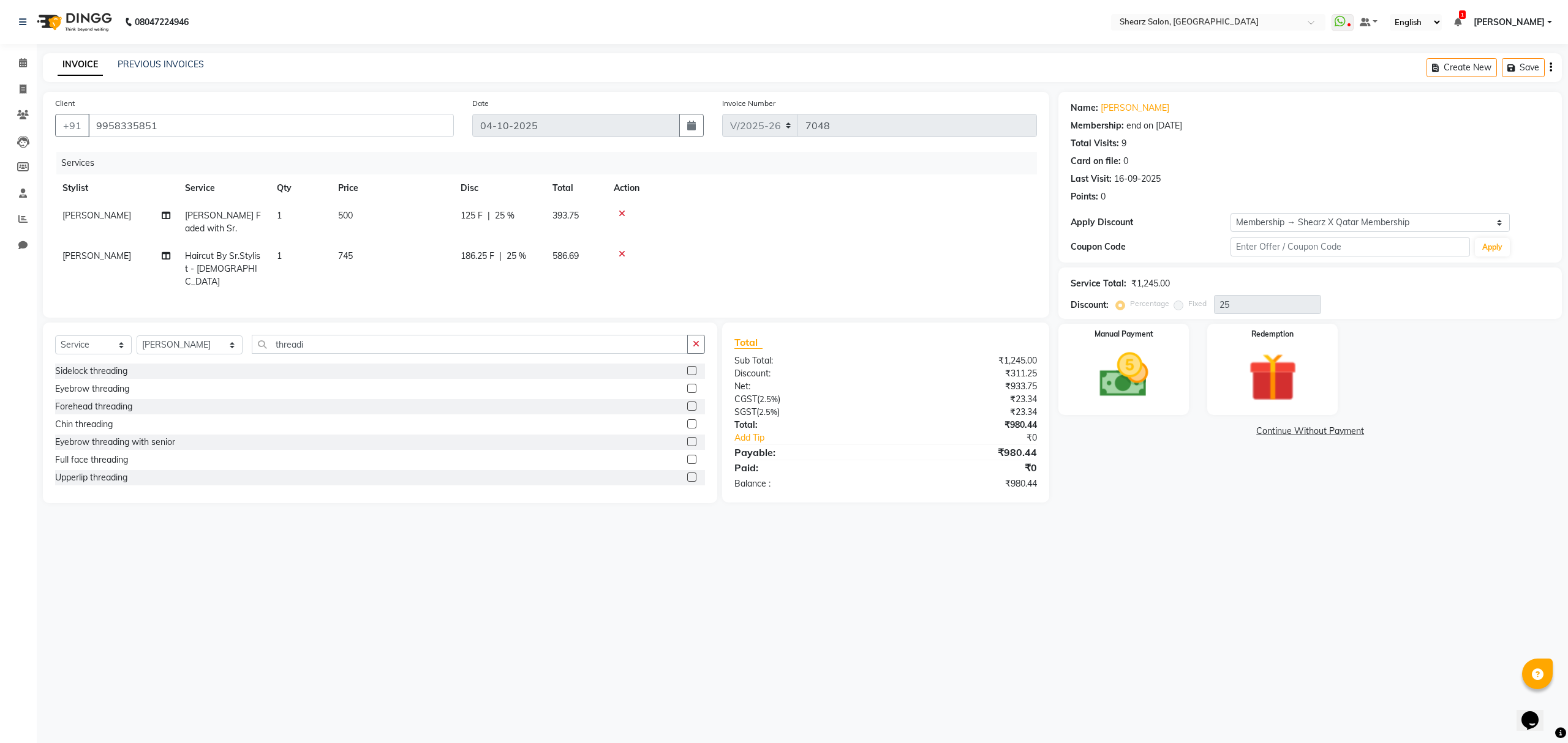
click at [104, 385] on div "Eyebrow threading" at bounding box center [92, 389] width 74 height 13
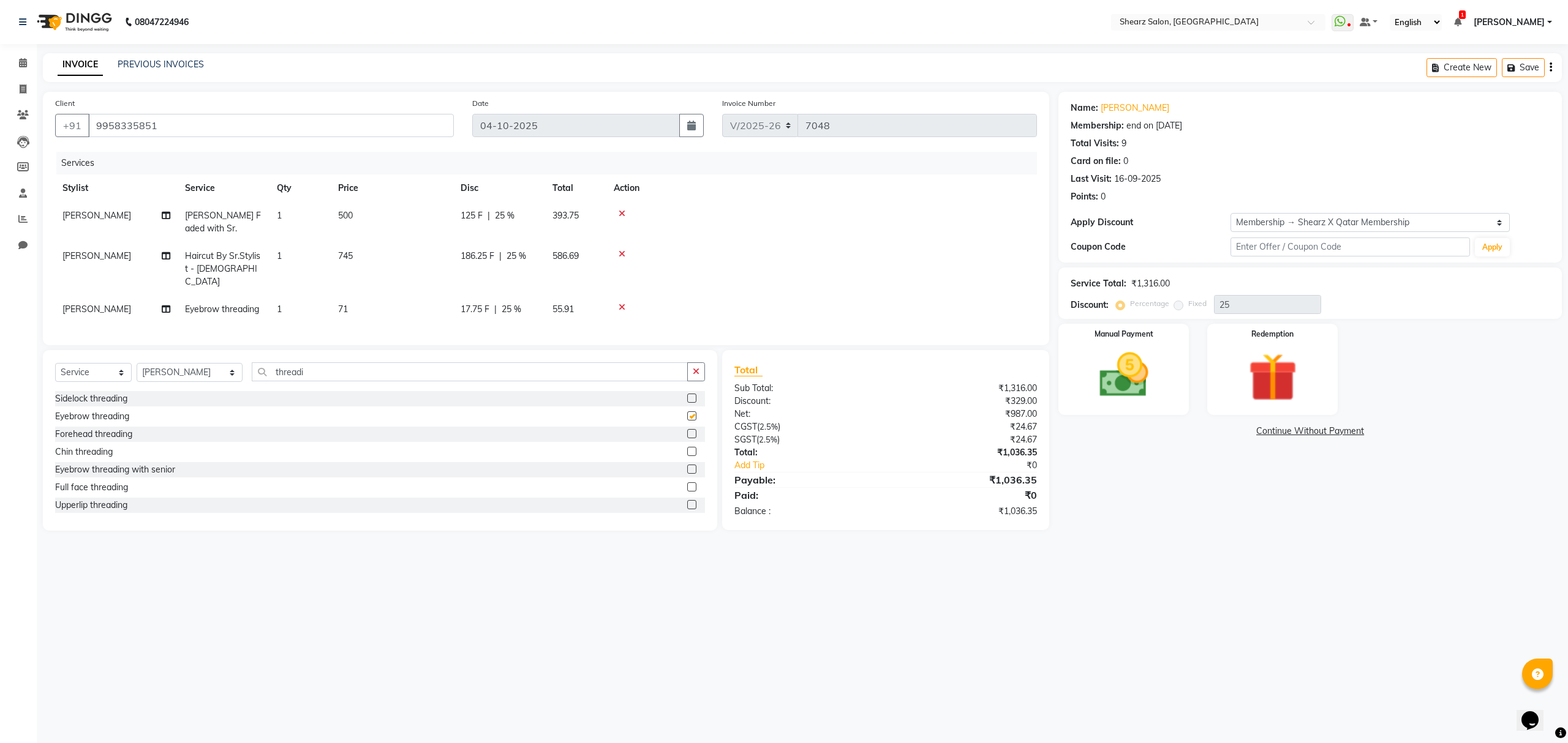
checkbox input "false"
click at [1140, 356] on img at bounding box center [1123, 375] width 83 height 59
click at [1194, 436] on span "ONLINE" at bounding box center [1194, 432] width 32 height 14
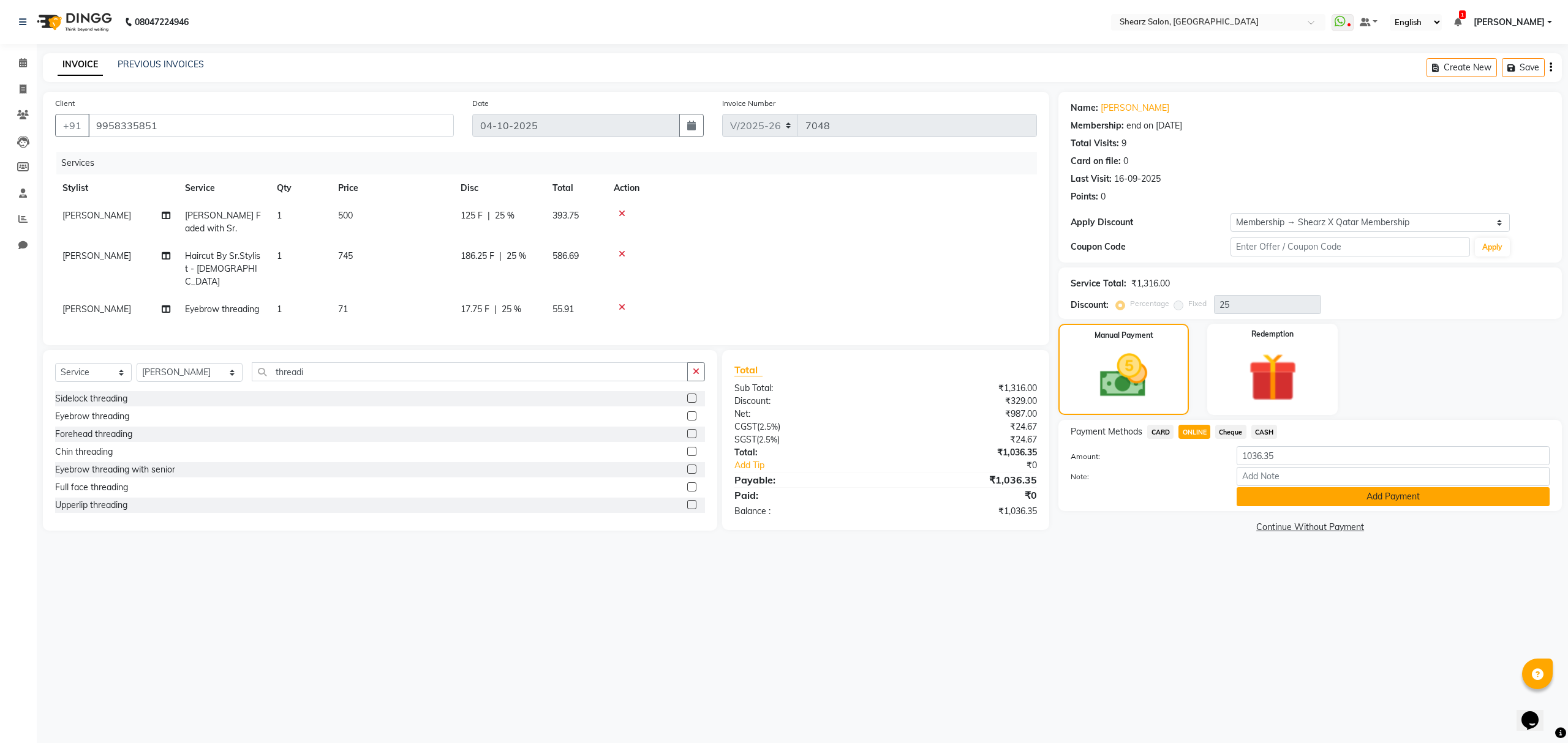
click at [1302, 501] on button "Add Payment" at bounding box center [1393, 497] width 313 height 19
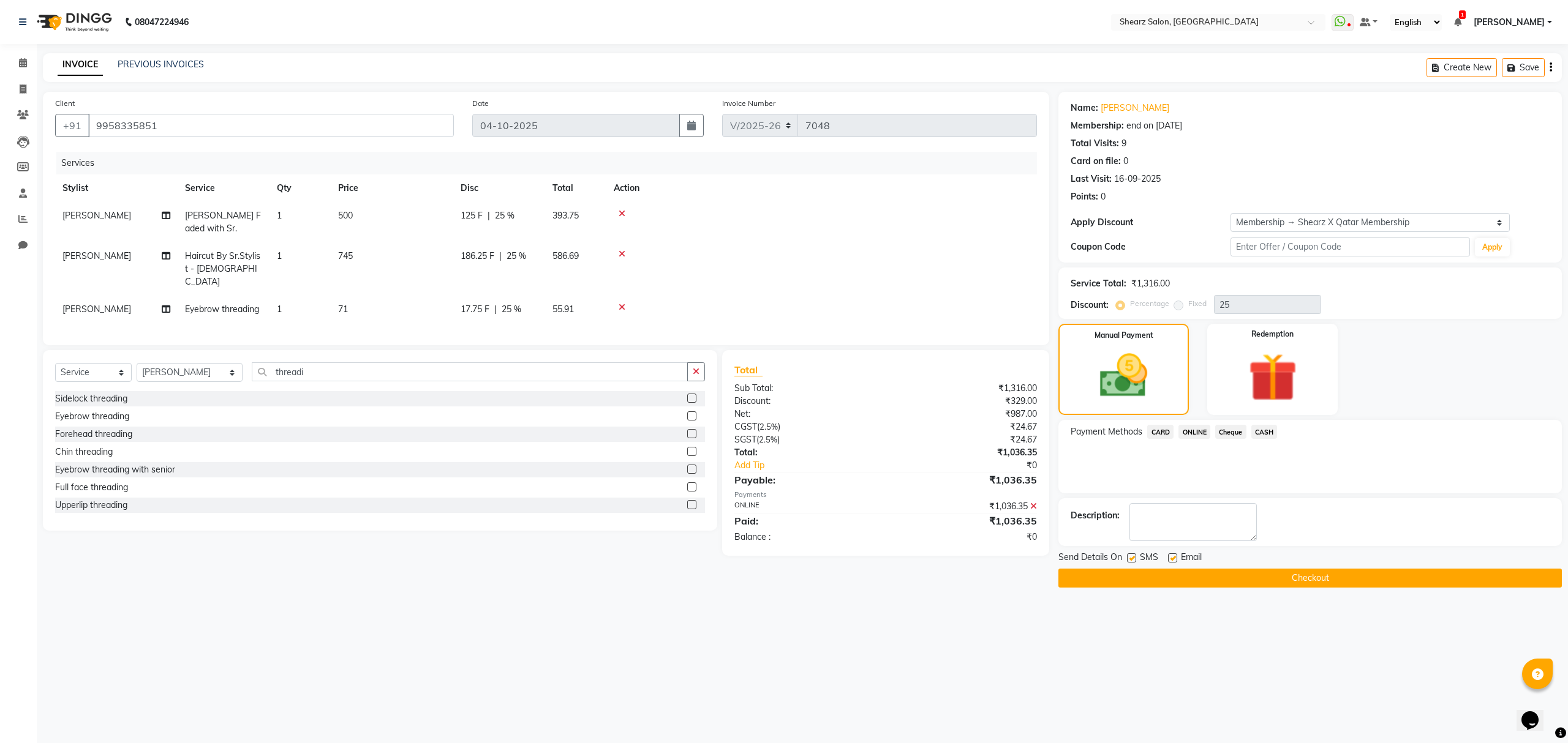
click at [1162, 575] on button "Checkout" at bounding box center [1310, 578] width 503 height 19
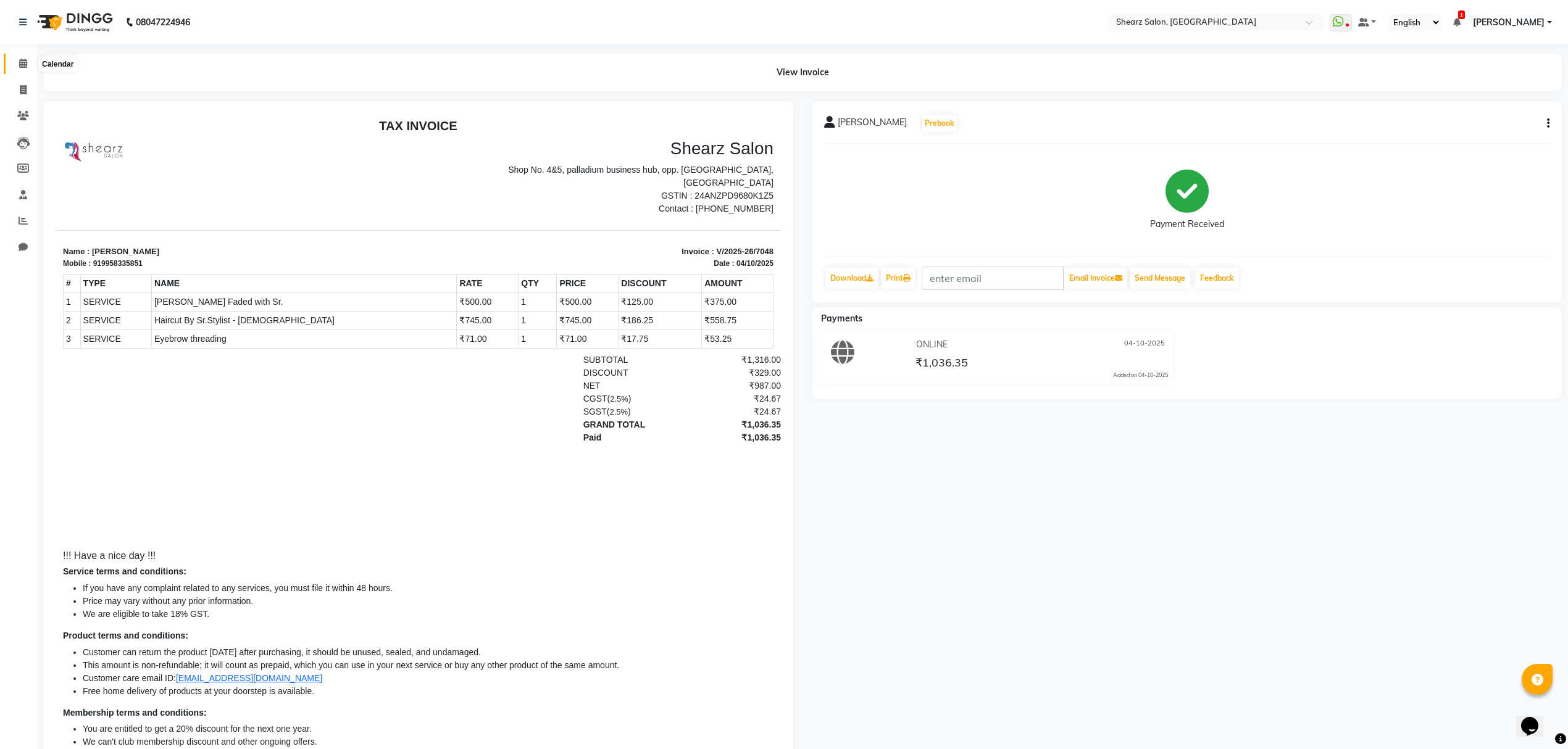
click at [12, 62] on span at bounding box center [23, 64] width 22 height 14
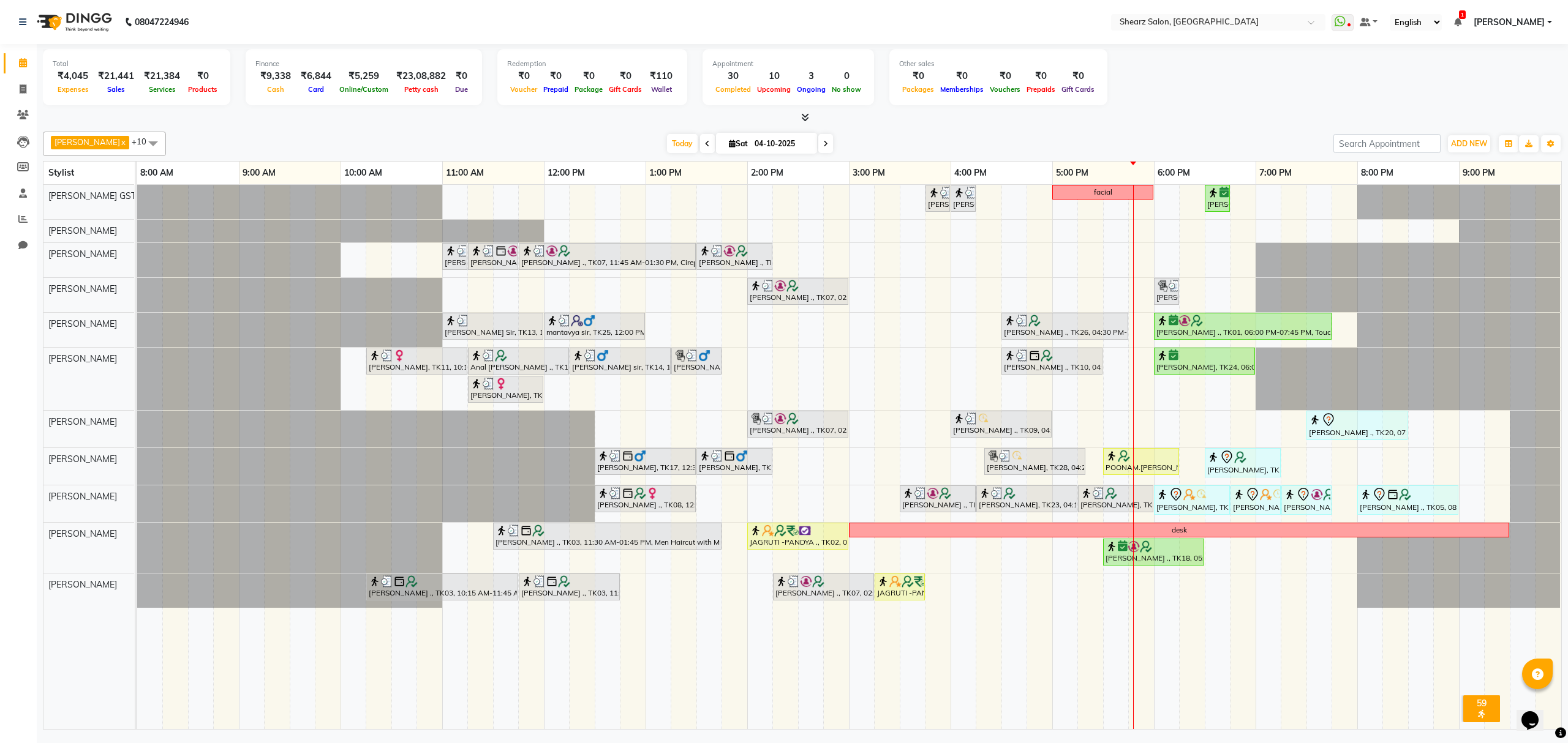
click at [818, 138] on span at bounding box center [825, 143] width 15 height 19
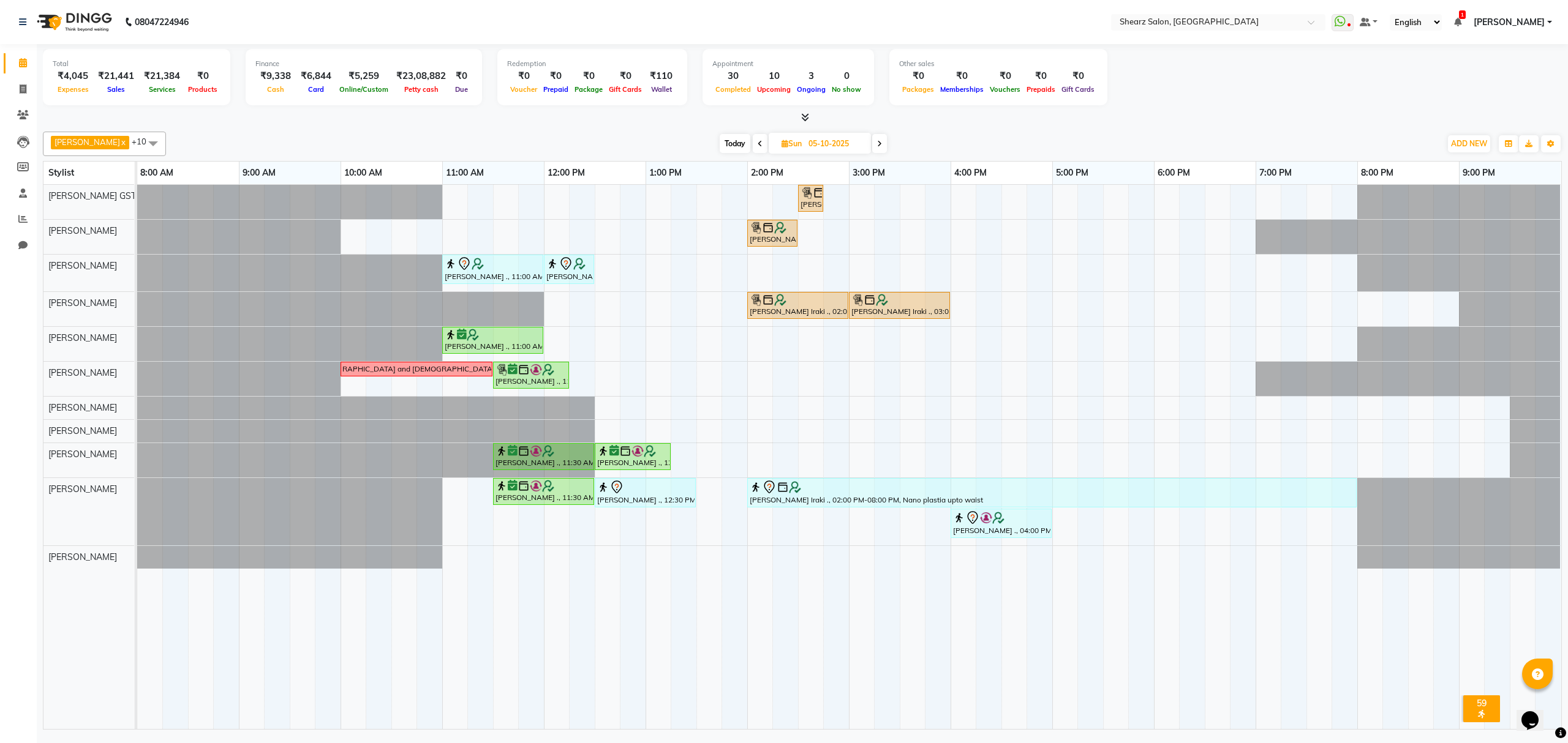
click at [737, 142] on span "Today" at bounding box center [734, 143] width 30 height 19
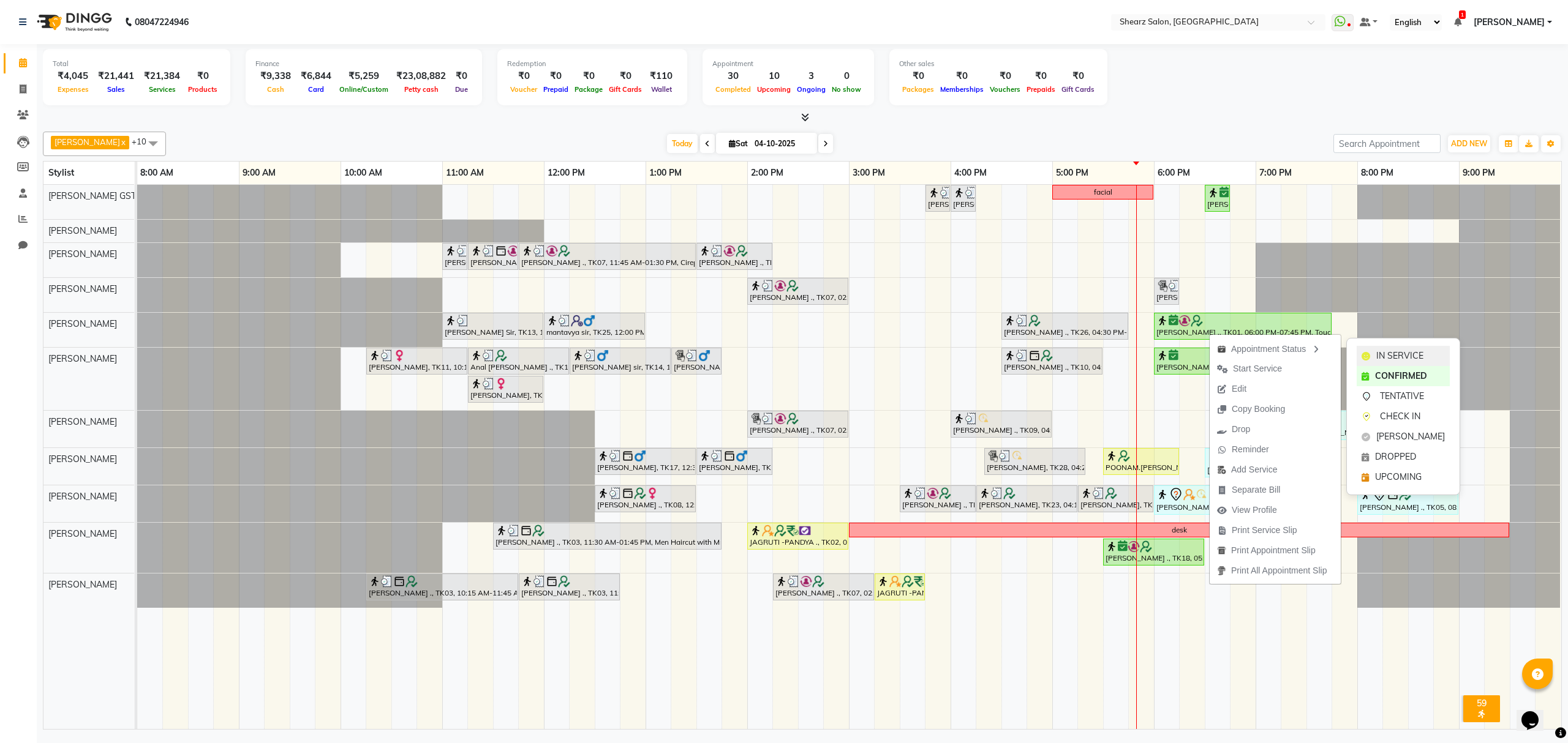
click at [1392, 354] on span "IN SERVICE" at bounding box center [1400, 356] width 47 height 13
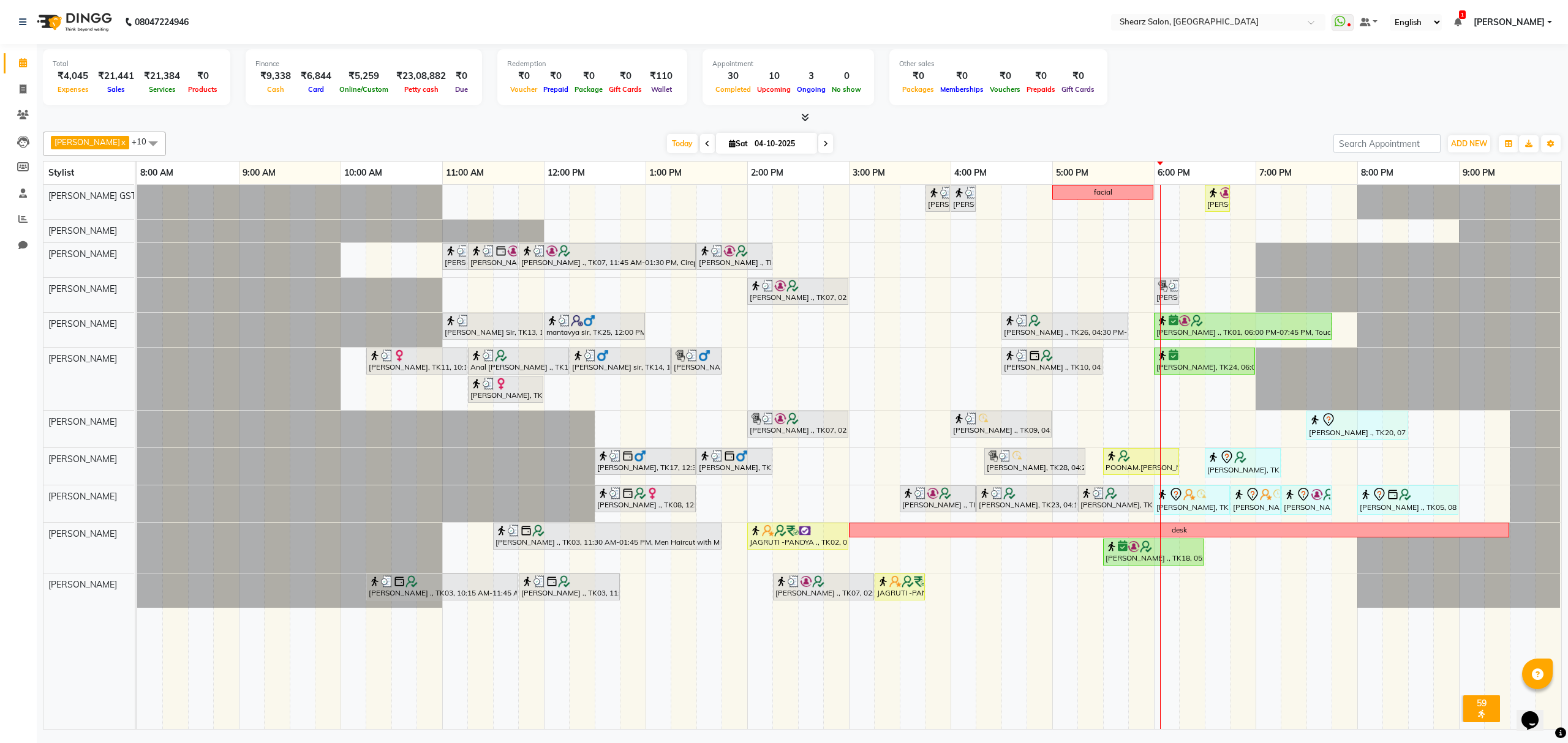
click at [818, 143] on span at bounding box center [825, 143] width 15 height 19
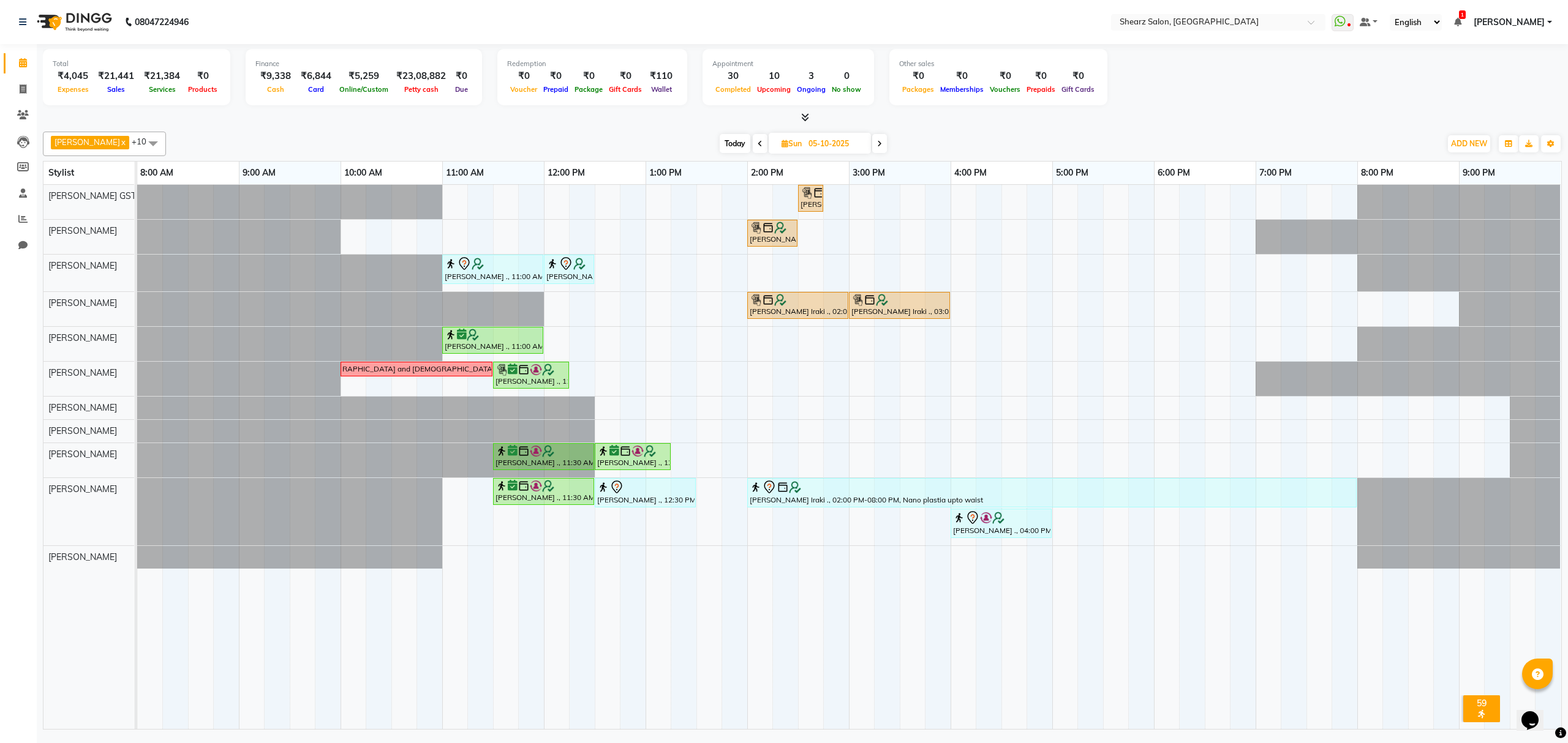
click at [877, 142] on span at bounding box center [879, 143] width 15 height 19
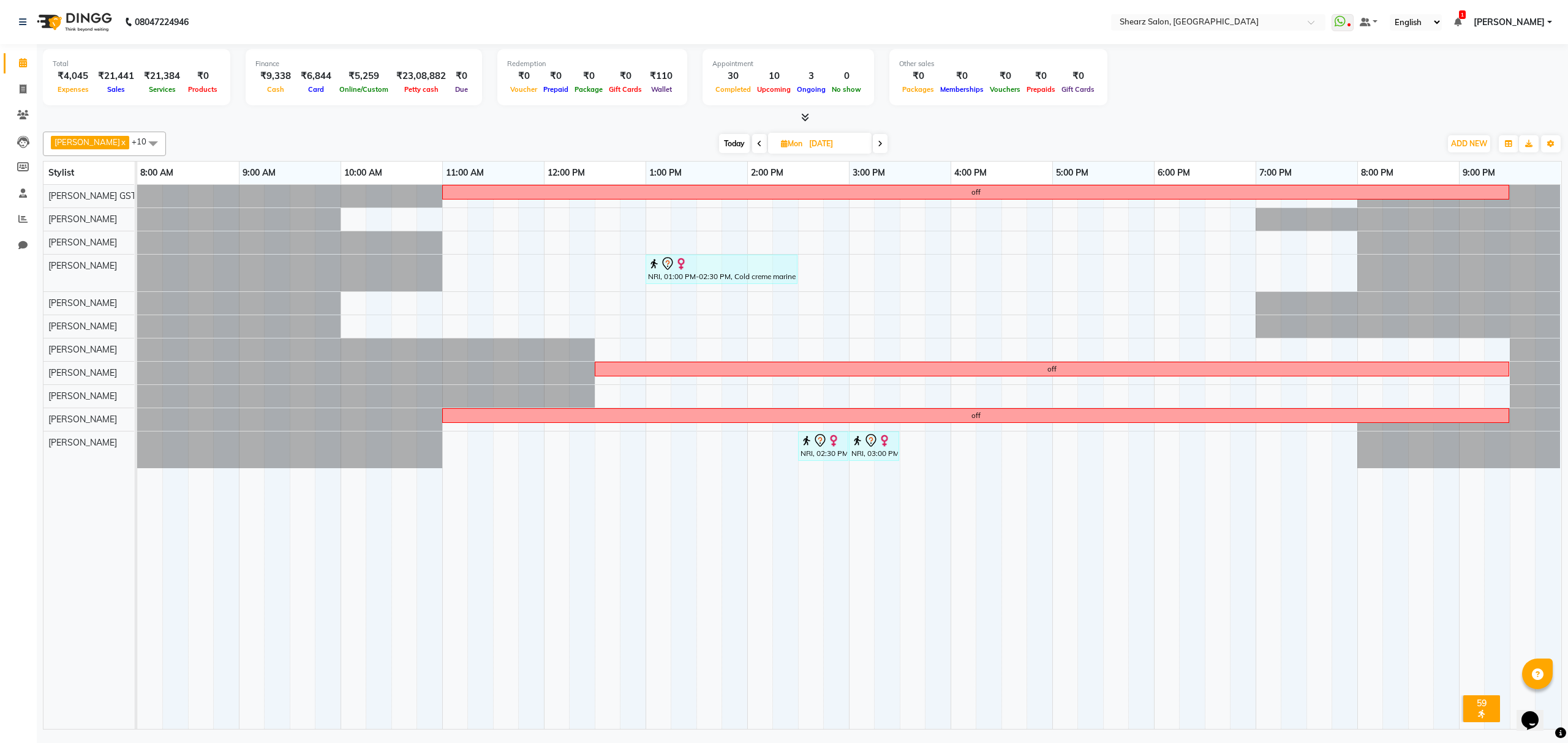
click at [728, 141] on span "Today" at bounding box center [734, 143] width 30 height 19
type input "04-10-2025"
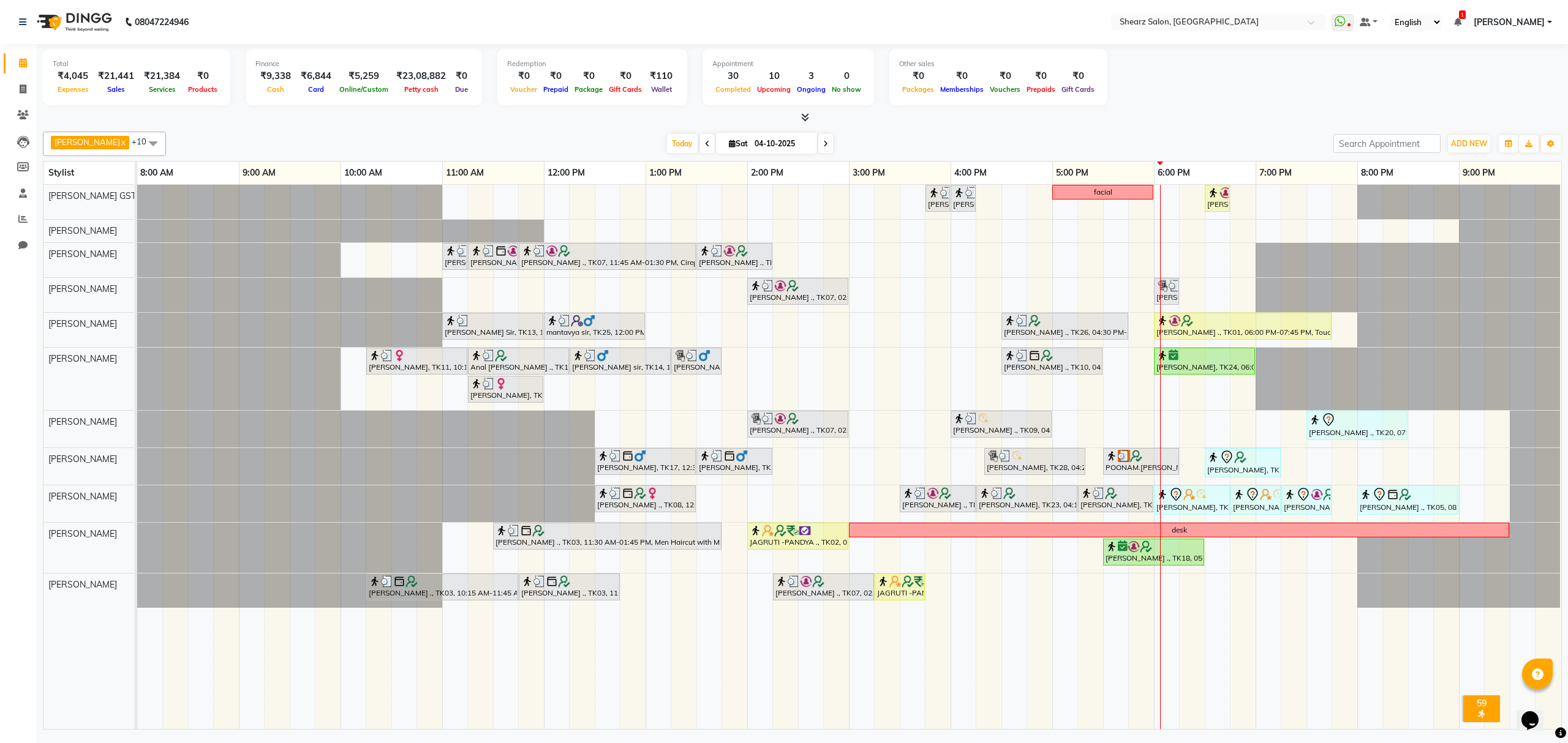
click at [726, 141] on span "Sat" at bounding box center [738, 143] width 25 height 9
select select "10"
select select "2025"
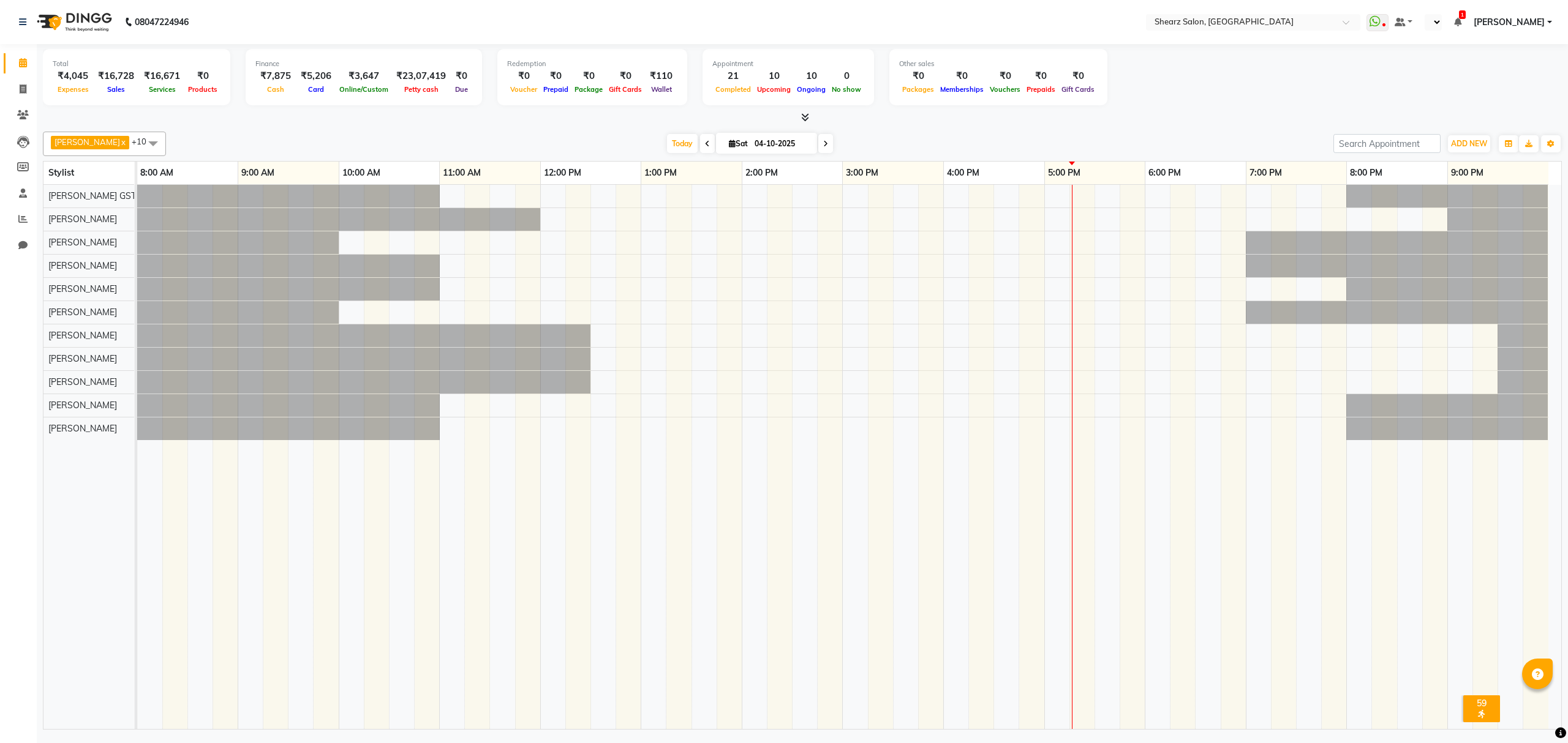
select select "en"
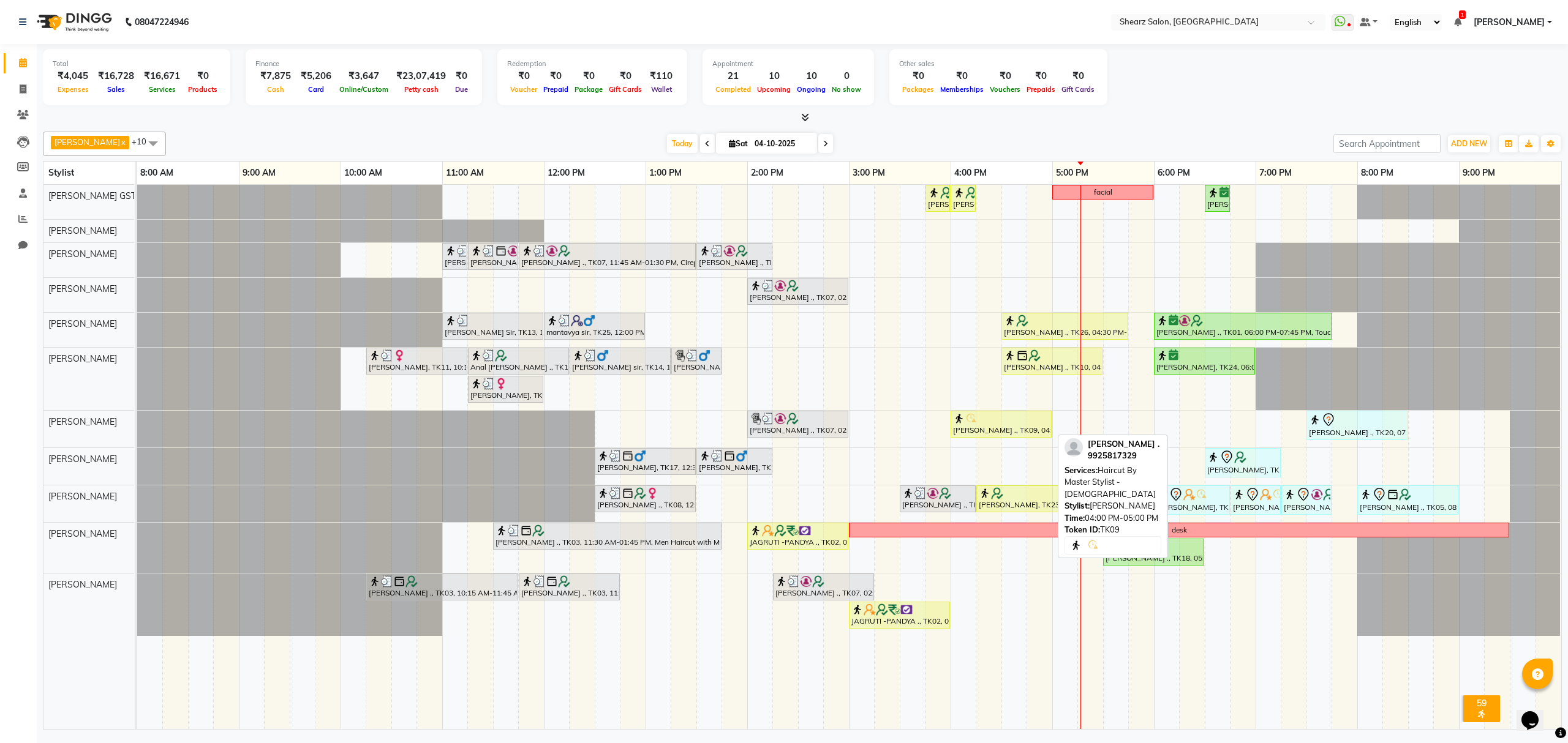
click at [1015, 424] on div at bounding box center [1001, 419] width 96 height 12
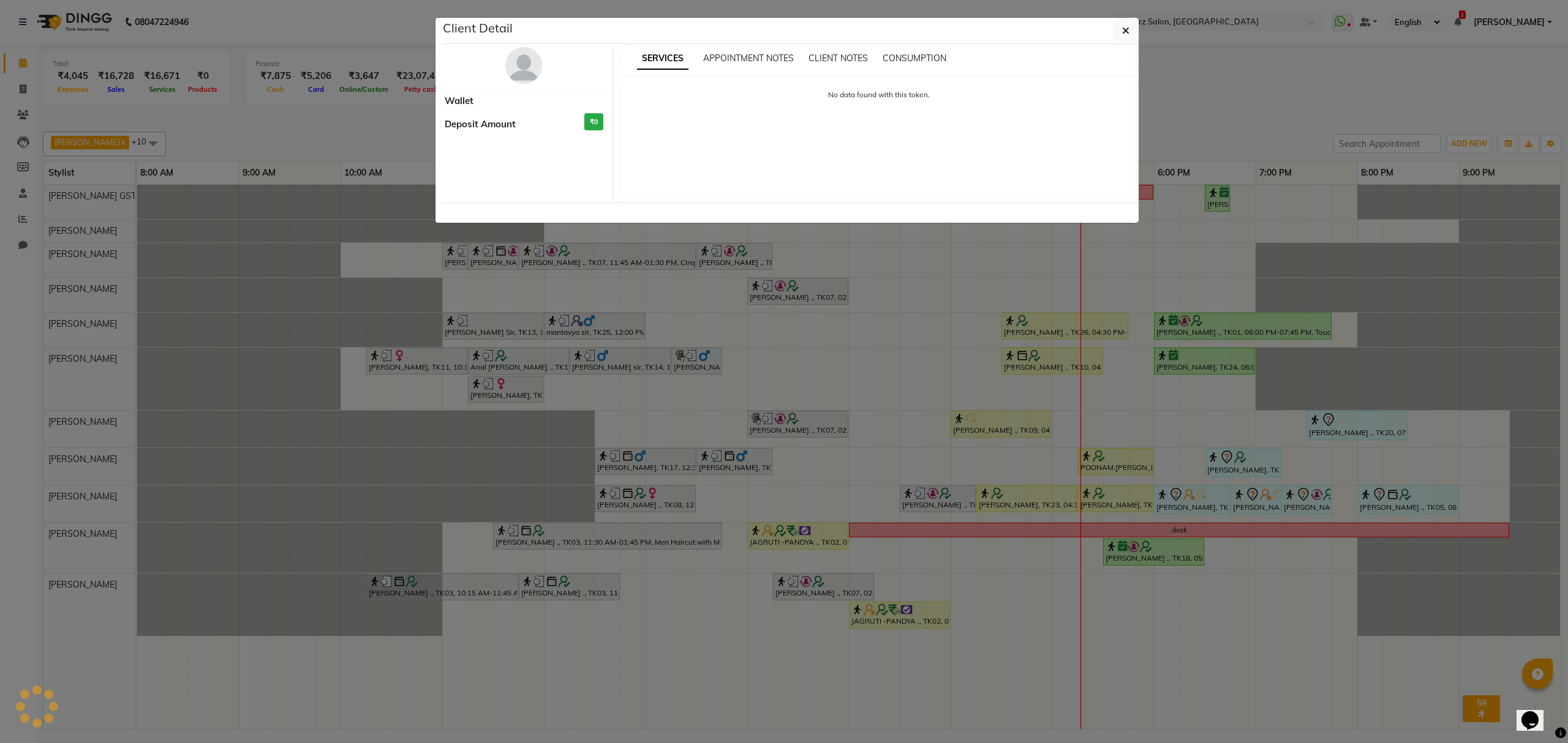
select select "1"
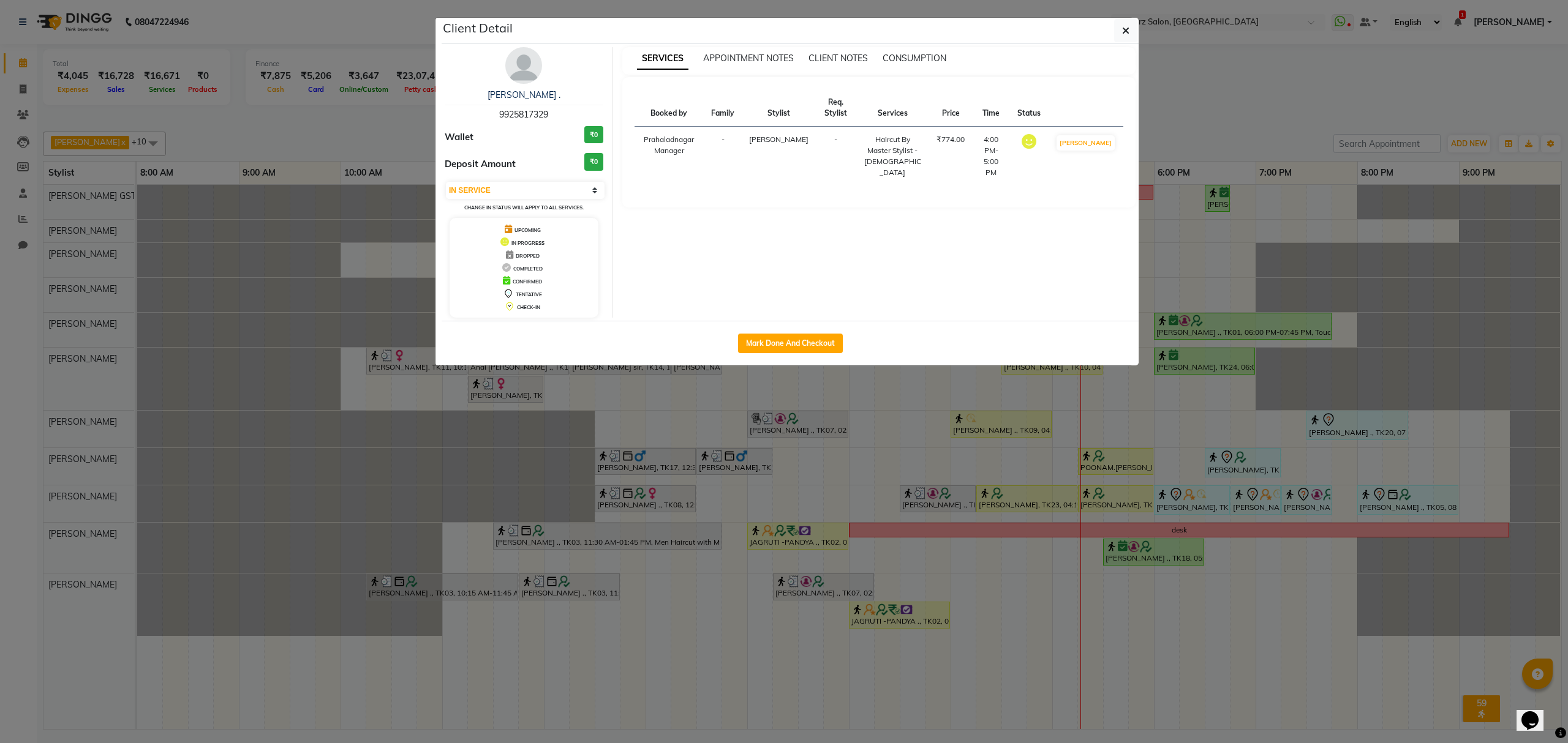
drag, startPoint x: 811, startPoint y: 346, endPoint x: 806, endPoint y: 355, distance: 10.3
click at [811, 346] on button "Mark Done And Checkout" at bounding box center [790, 343] width 104 height 20
select select "service"
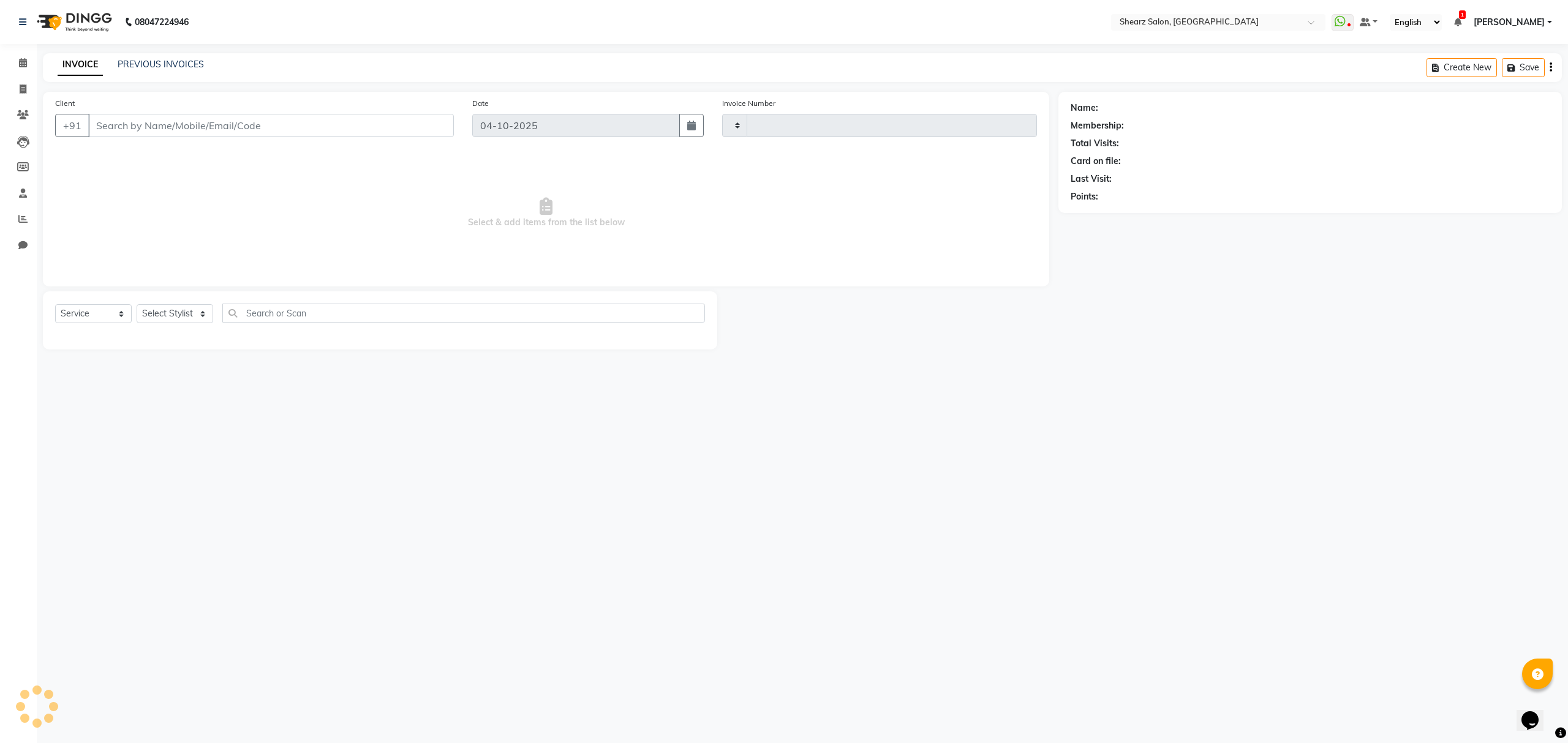
type input "7045"
select select "8157"
type input "9925817329"
select select "77471"
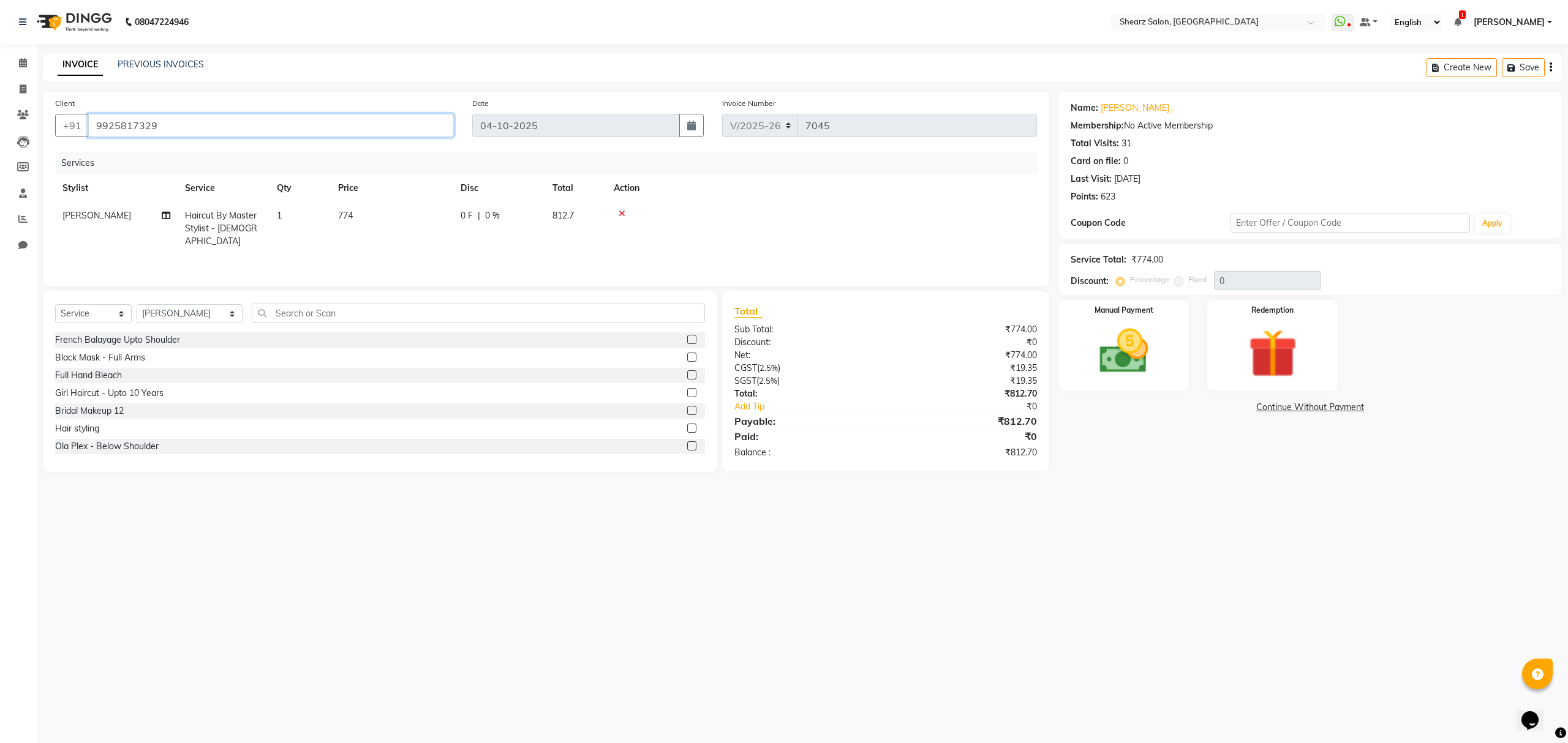
drag, startPoint x: 186, startPoint y: 119, endPoint x: 970, endPoint y: 148, distance: 784.5
click at [32, 185] on app-home "08047224946 Select Location × Shearz Salon, Prahaladnagar WhatsApp Status ✕ Sta…" at bounding box center [784, 245] width 1568 height 490
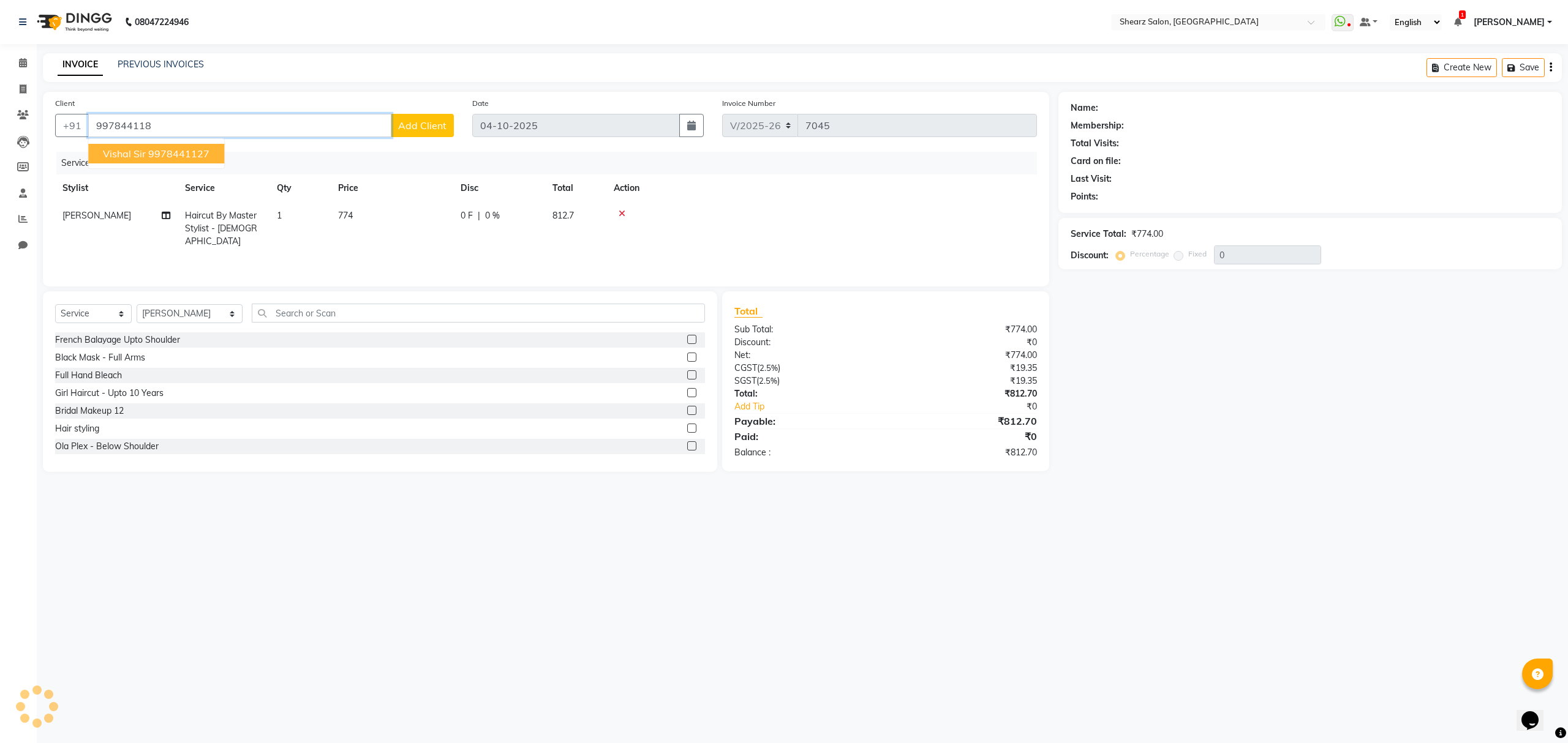
type input "9978441181"
drag, startPoint x: 172, startPoint y: 124, endPoint x: 0, endPoint y: 123, distance: 172.0
click at [11, 117] on app-home "08047224946 Select Location × Shearz Salon, Prahaladnagar WhatsApp Status ✕ Sta…" at bounding box center [784, 245] width 1568 height 490
click at [30, 84] on span at bounding box center [23, 90] width 22 height 14
select select "service"
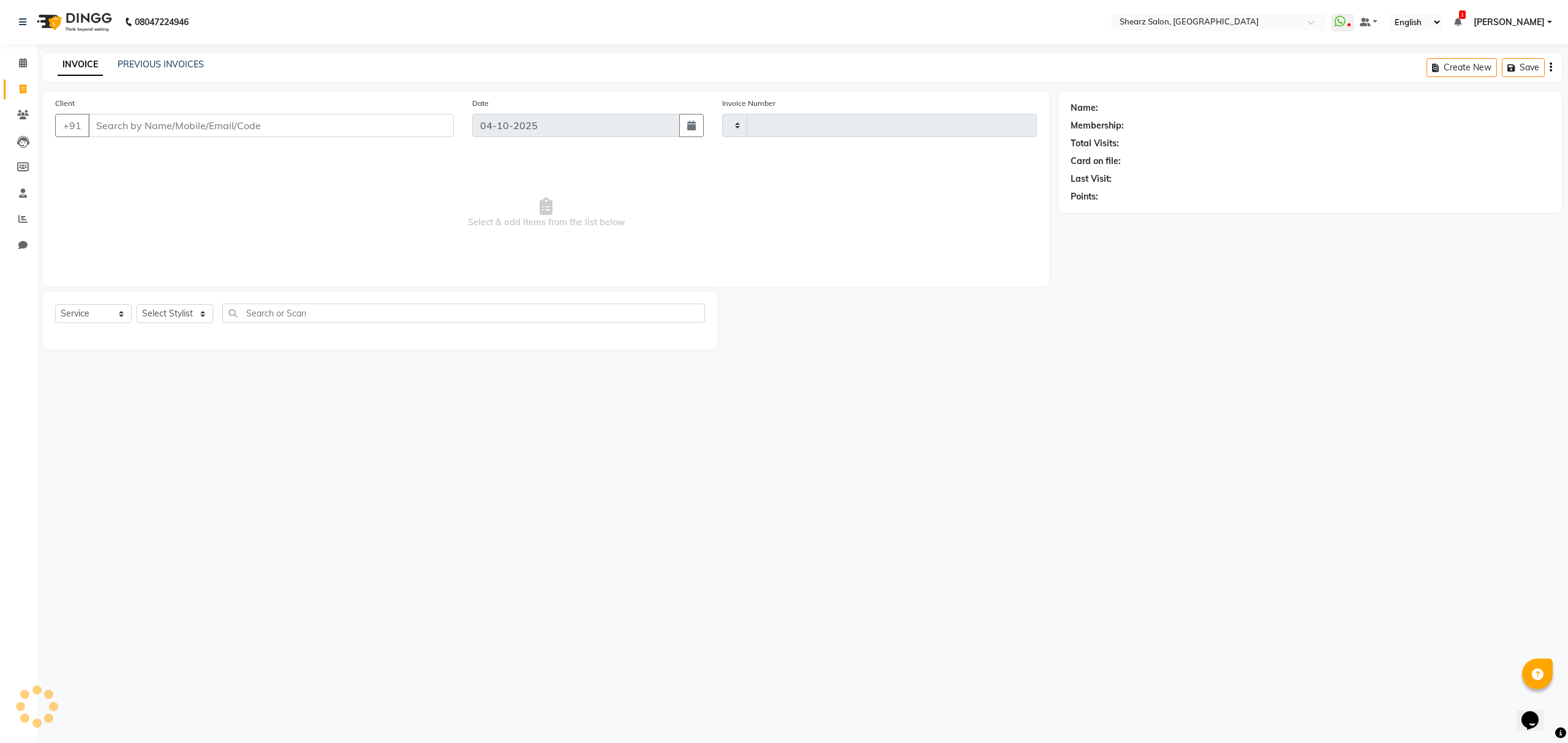
type input "7046"
select select "8157"
select select "77471"
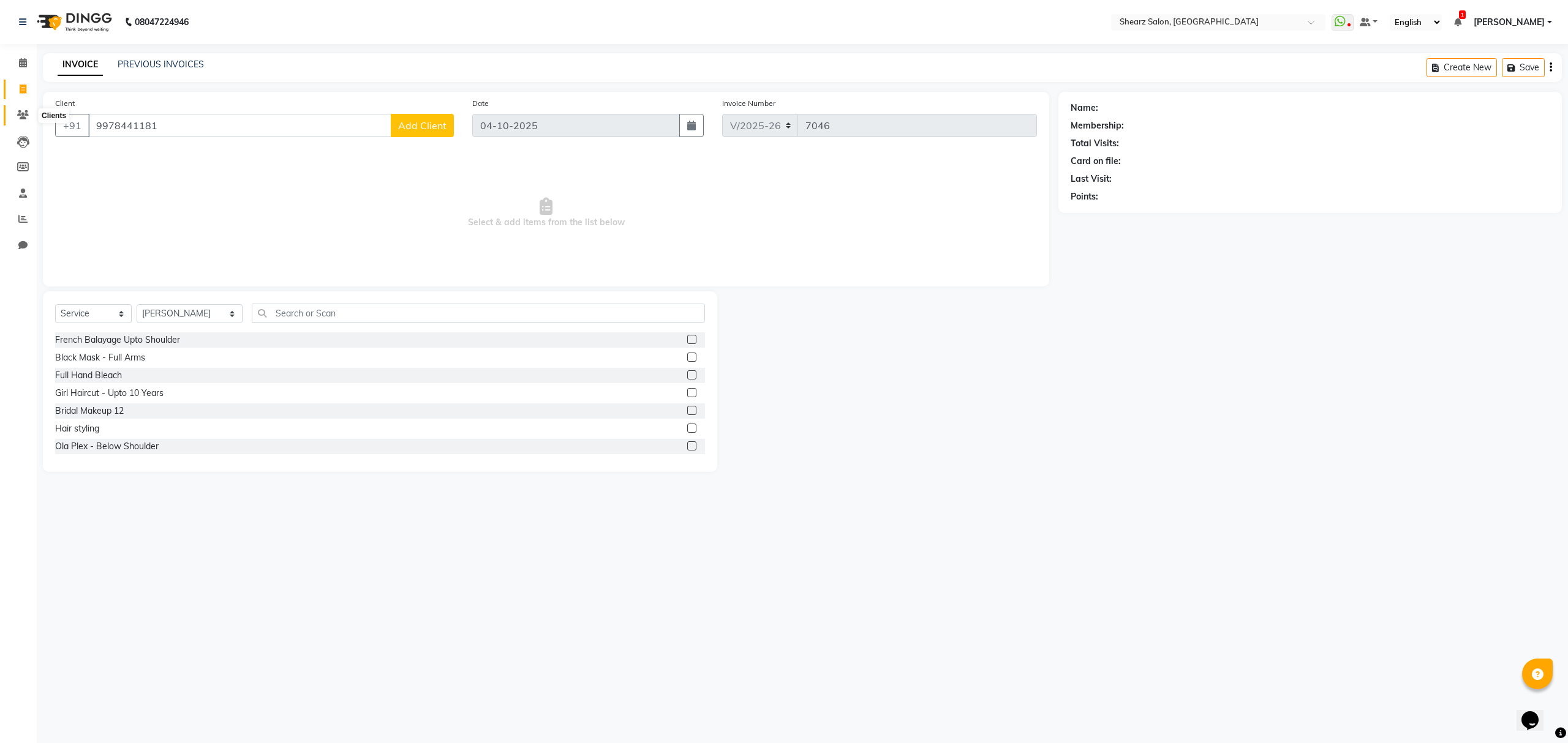
type input "9978441181"
click at [17, 109] on span at bounding box center [23, 115] width 22 height 14
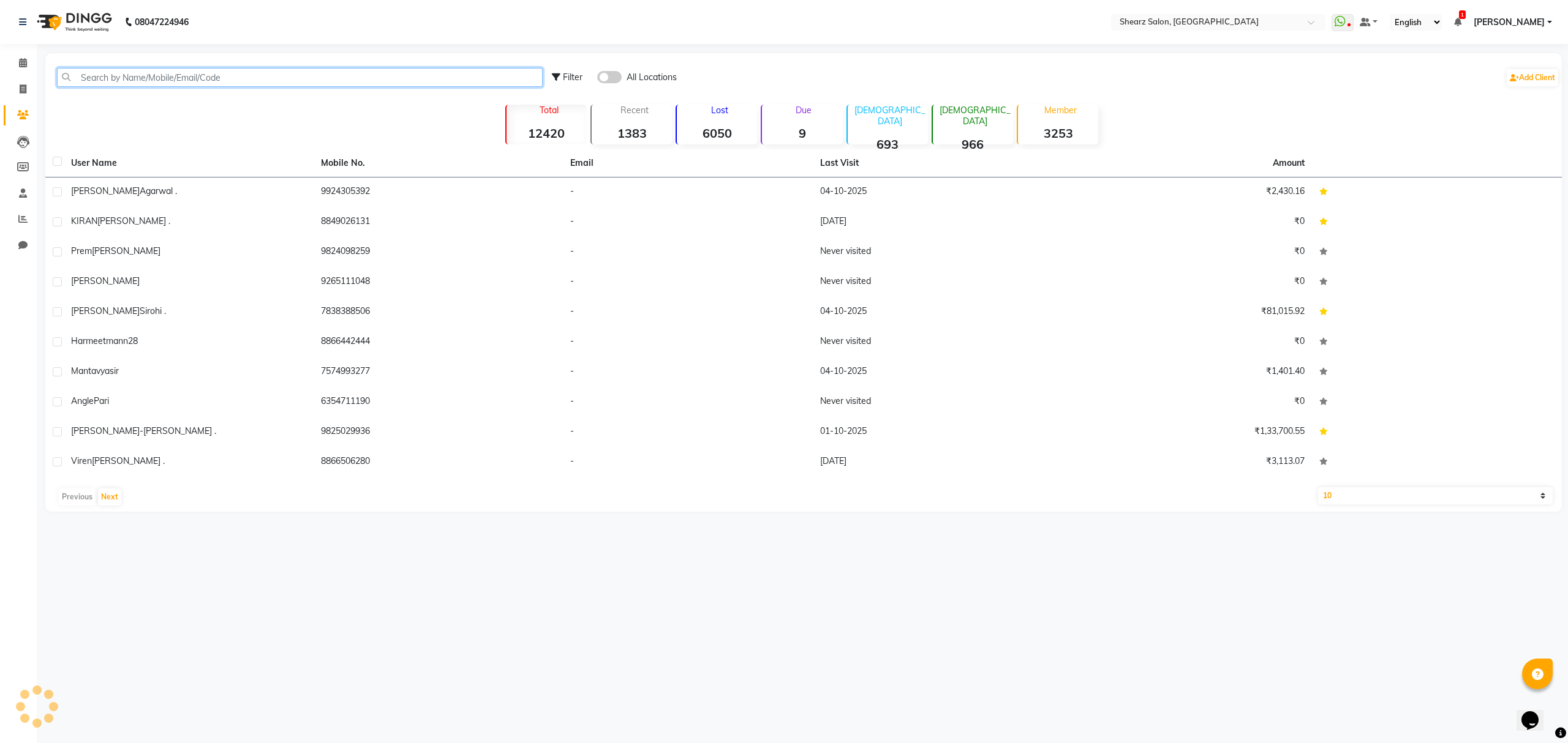
click at [299, 70] on input "text" at bounding box center [300, 77] width 486 height 19
paste input "9978441181"
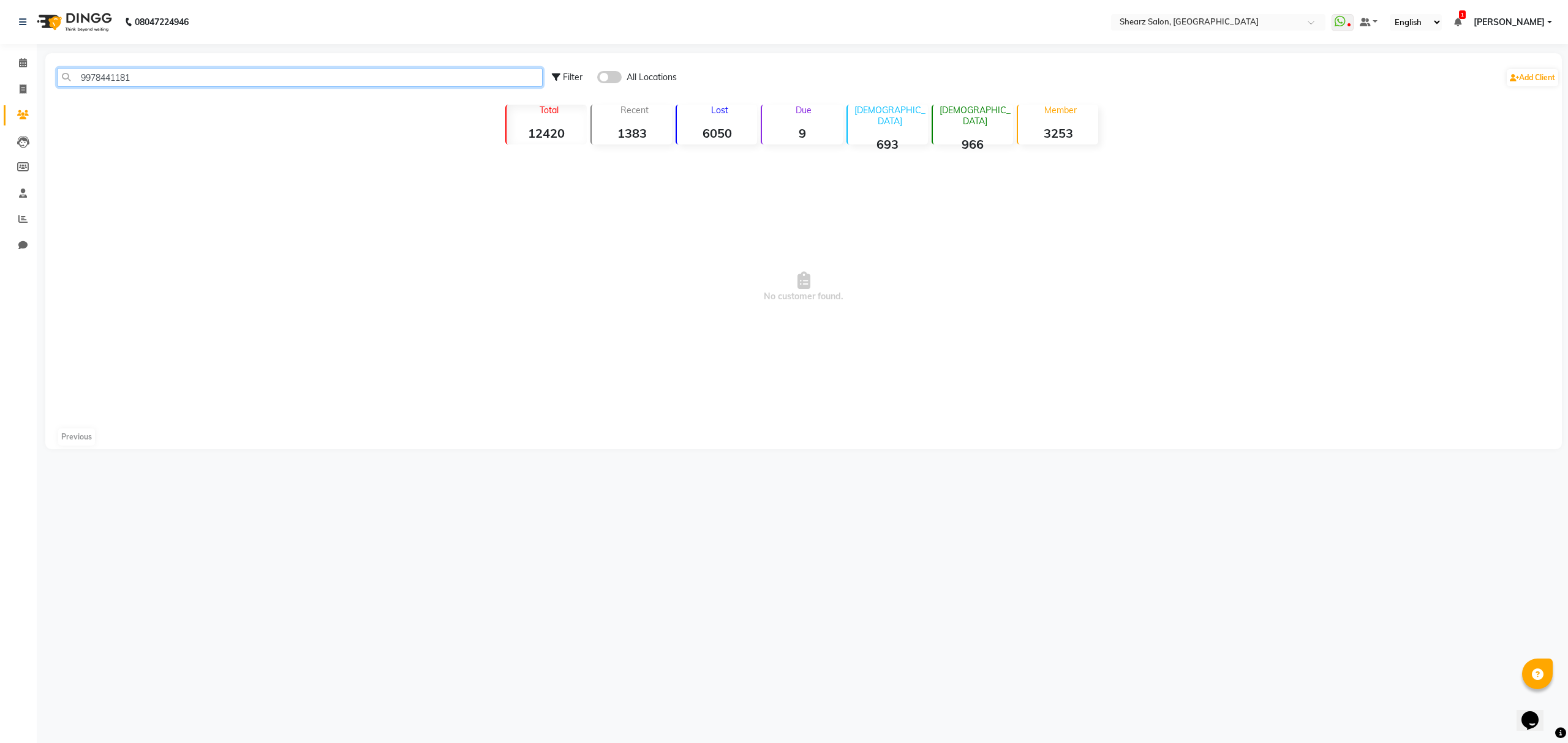
click at [175, 79] on input "9978441181" at bounding box center [300, 77] width 486 height 19
type input "9"
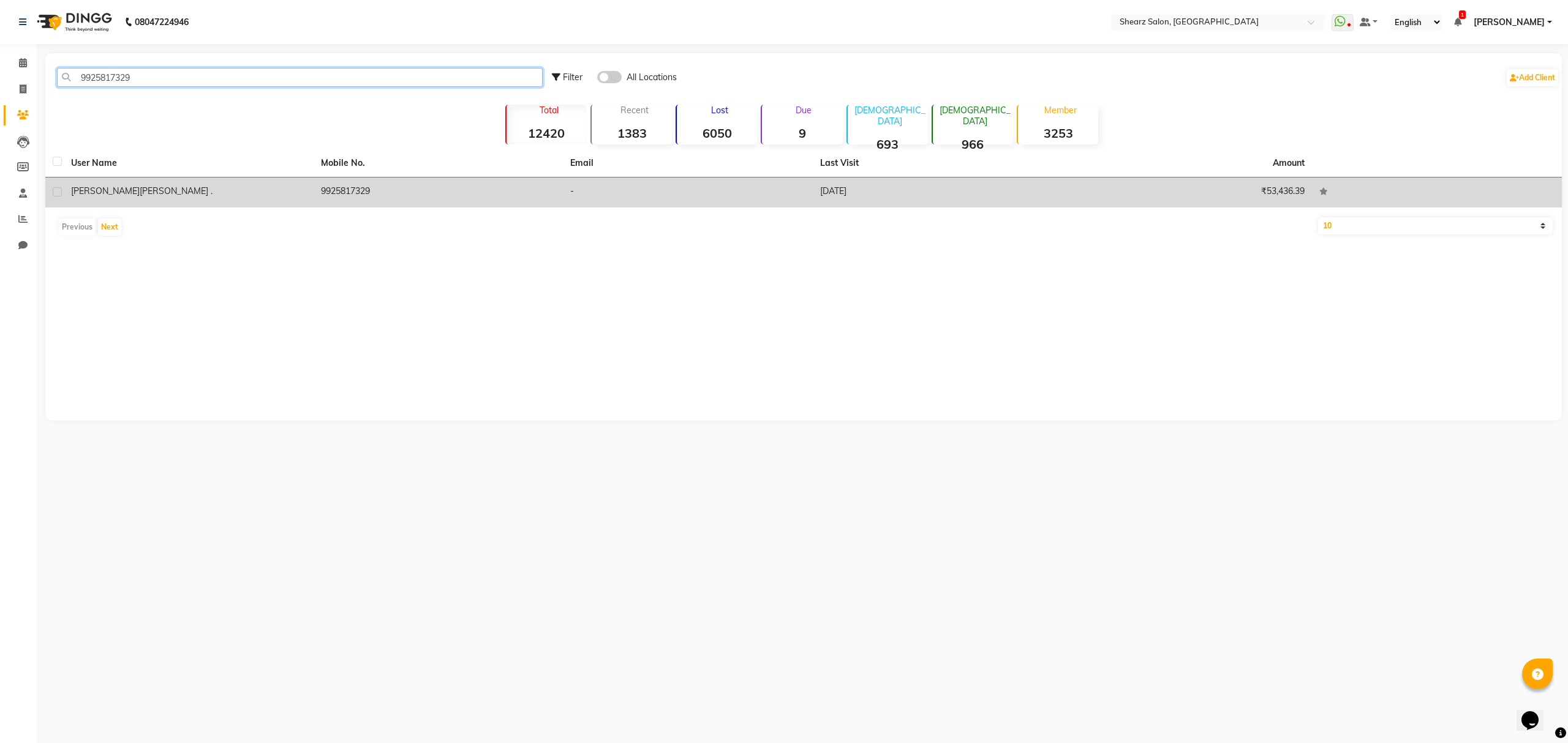
type input "9925817329"
click at [139, 182] on td "Shivangini Shah ." at bounding box center [189, 193] width 250 height 30
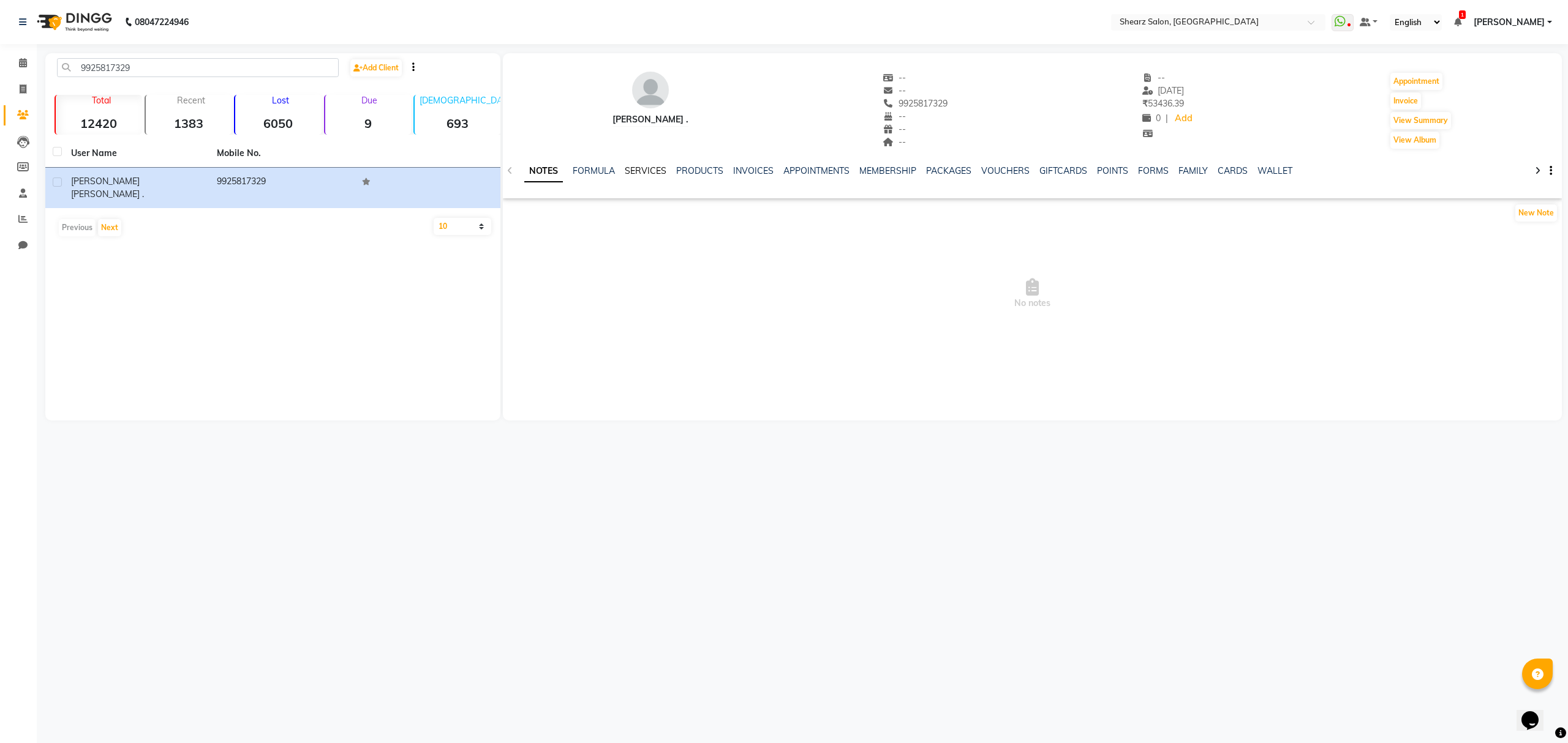
click at [656, 169] on link "SERVICES" at bounding box center [646, 170] width 42 height 11
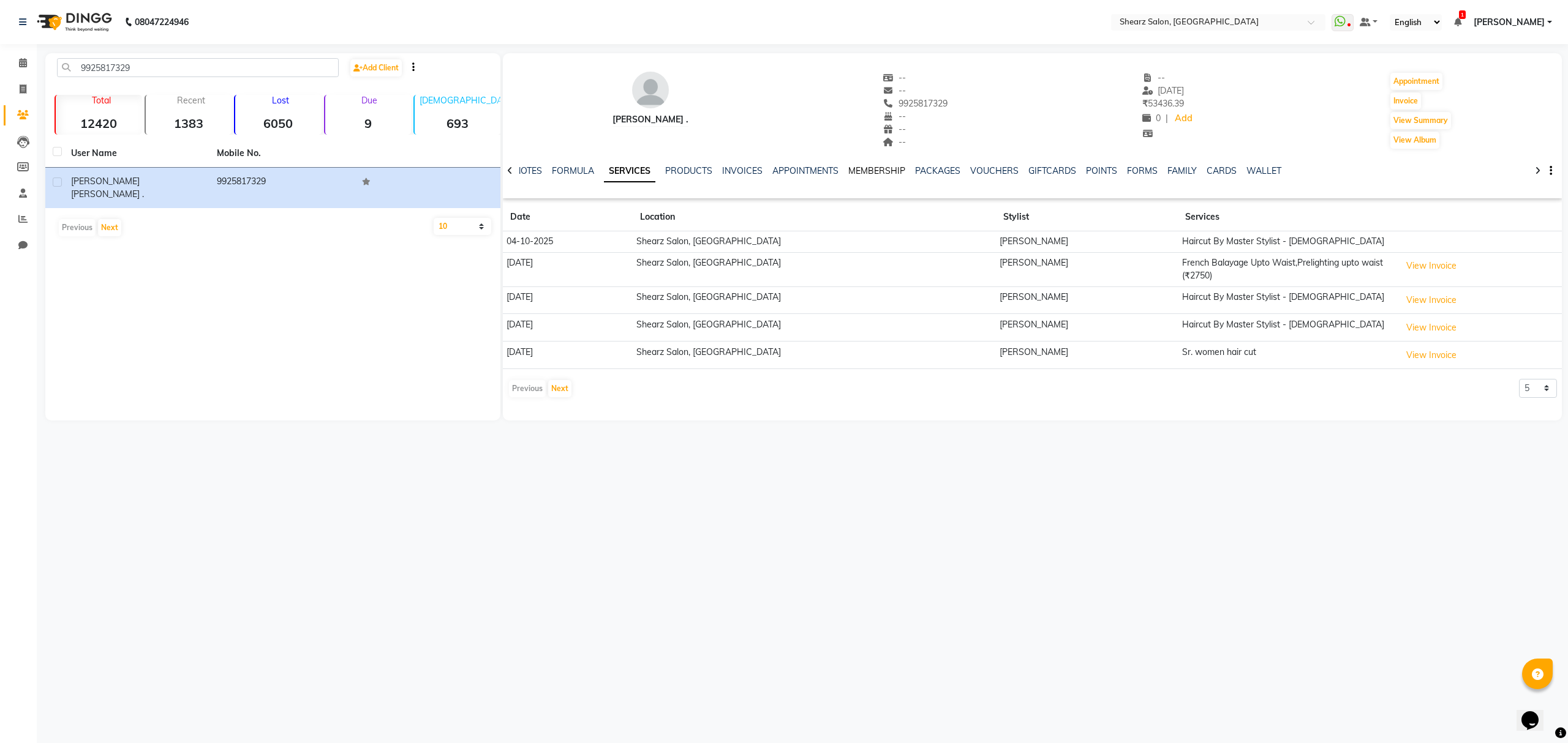
click at [853, 169] on link "MEMBERSHIP" at bounding box center [877, 170] width 57 height 11
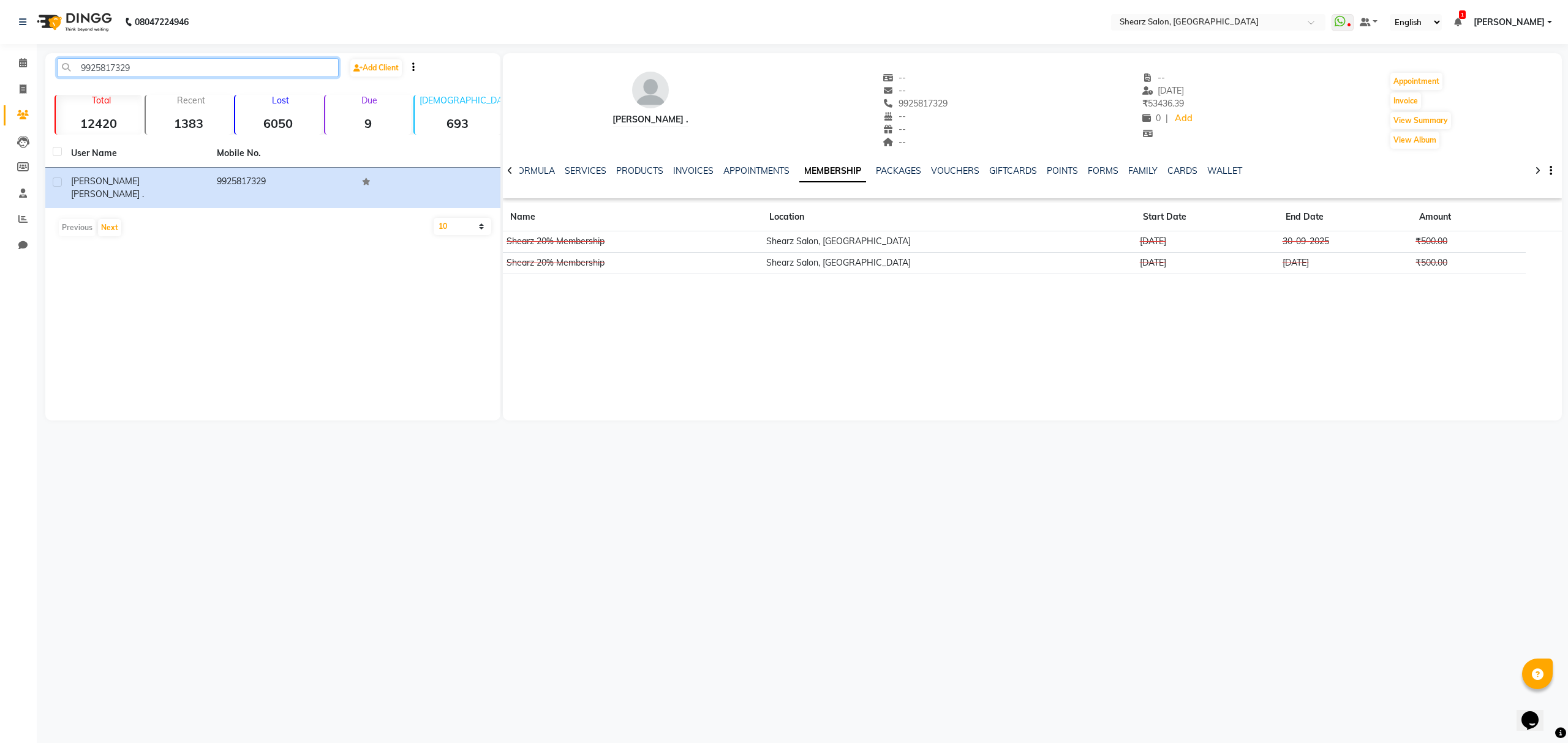
click at [226, 71] on input "9925817329" at bounding box center [198, 67] width 282 height 19
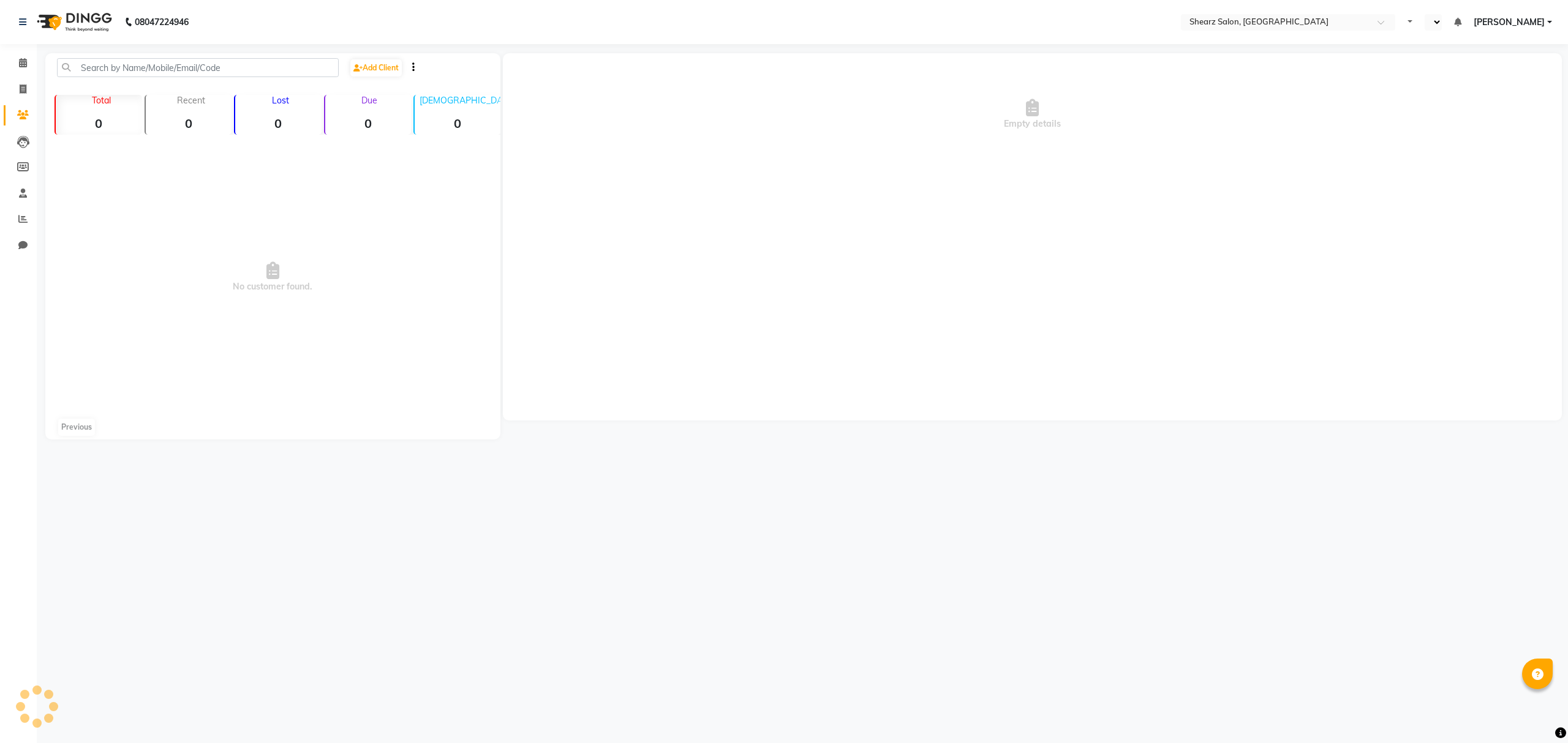
select select "en"
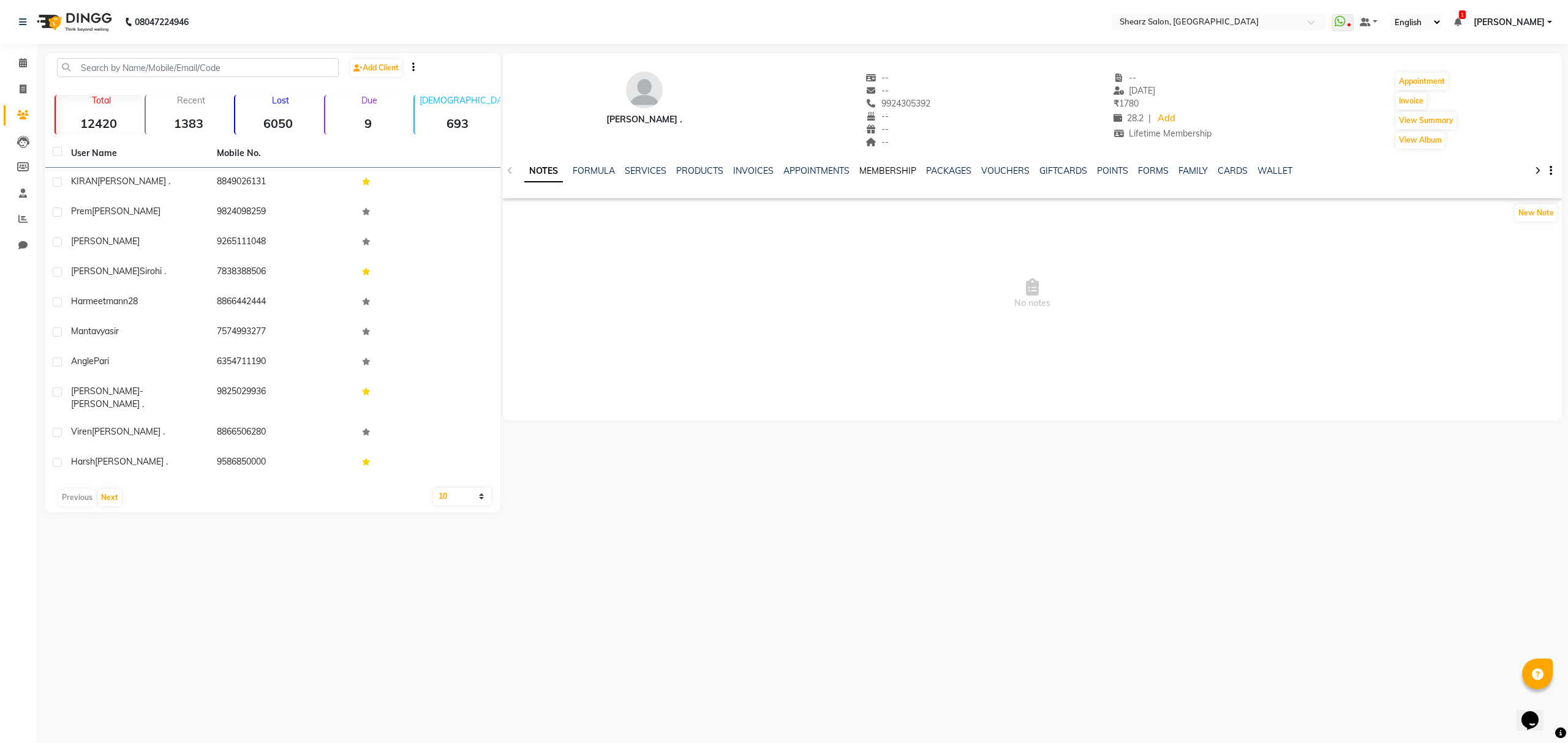
drag, startPoint x: 888, startPoint y: 164, endPoint x: 944, endPoint y: 186, distance: 60.2
click at [888, 165] on link "MEMBERSHIP" at bounding box center [887, 170] width 57 height 11
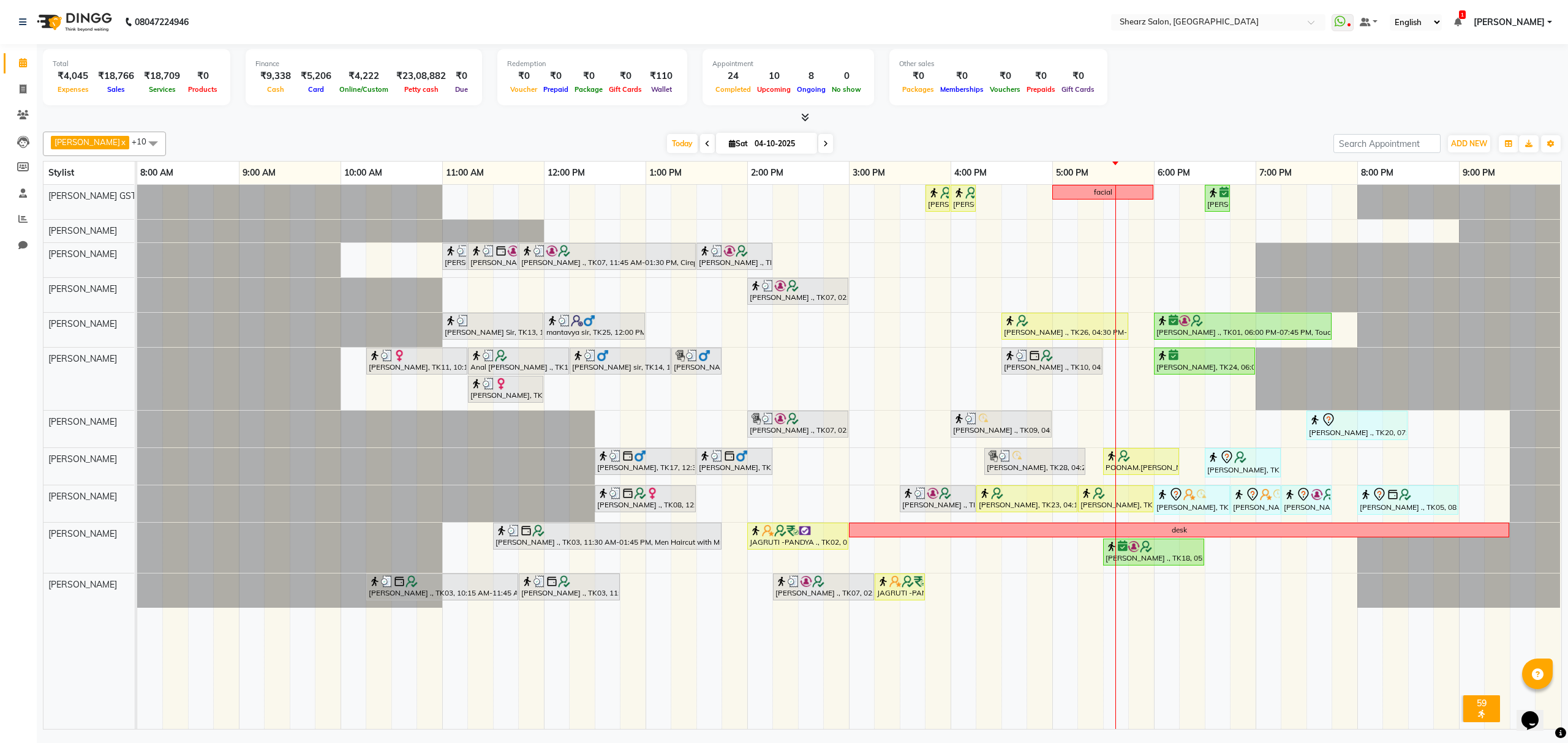
click at [1057, 313] on div "[PERSON_NAME] ., TK26, 03:45 PM-04:00 PM, Eyebrow threading with senior [PERSON…" at bounding box center [849, 457] width 1424 height 544
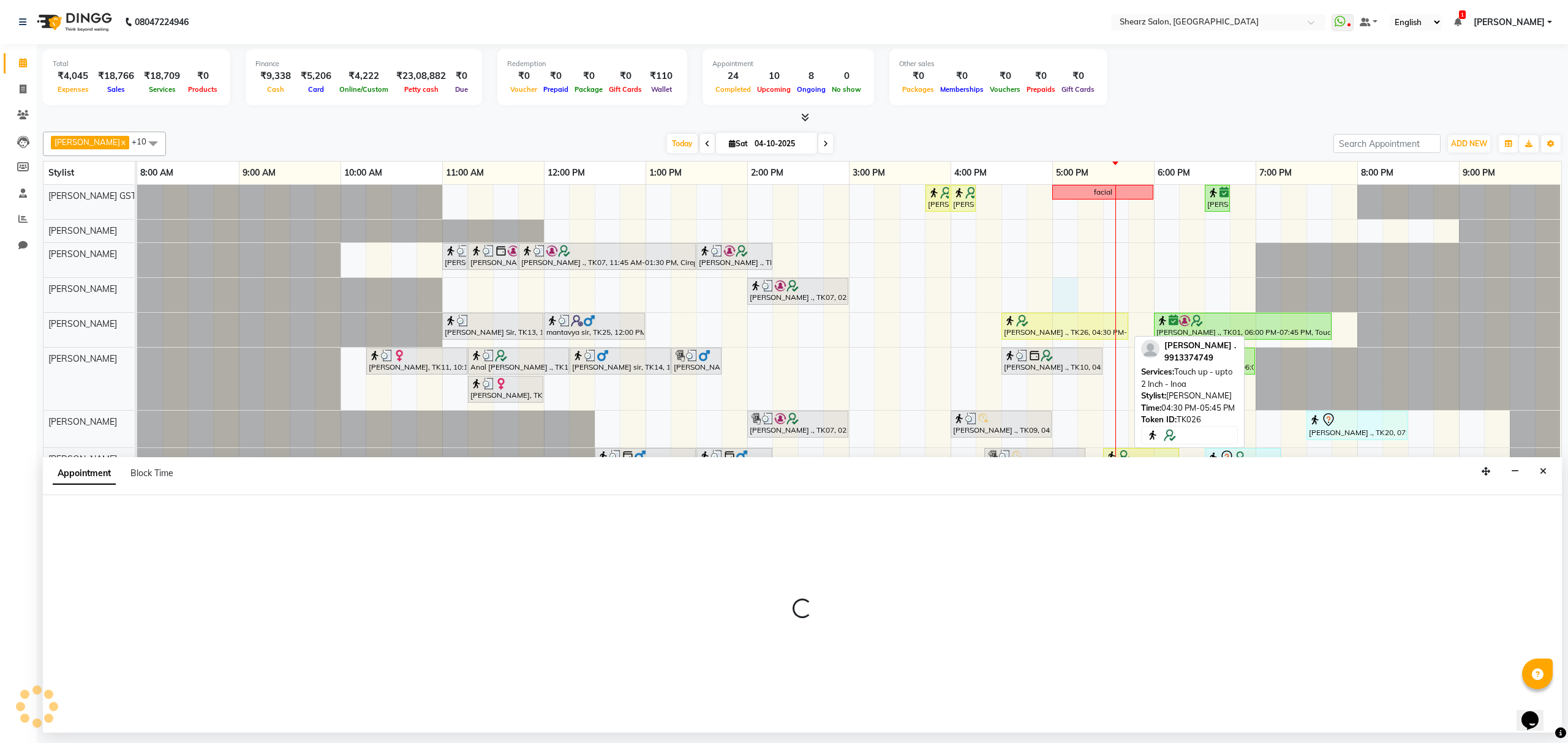
click at [1059, 329] on div "[PERSON_NAME] ., TK26, 04:30 PM-05:45 PM, Touch up - upto 2 Inch - Inoa" at bounding box center [1065, 326] width 125 height 24
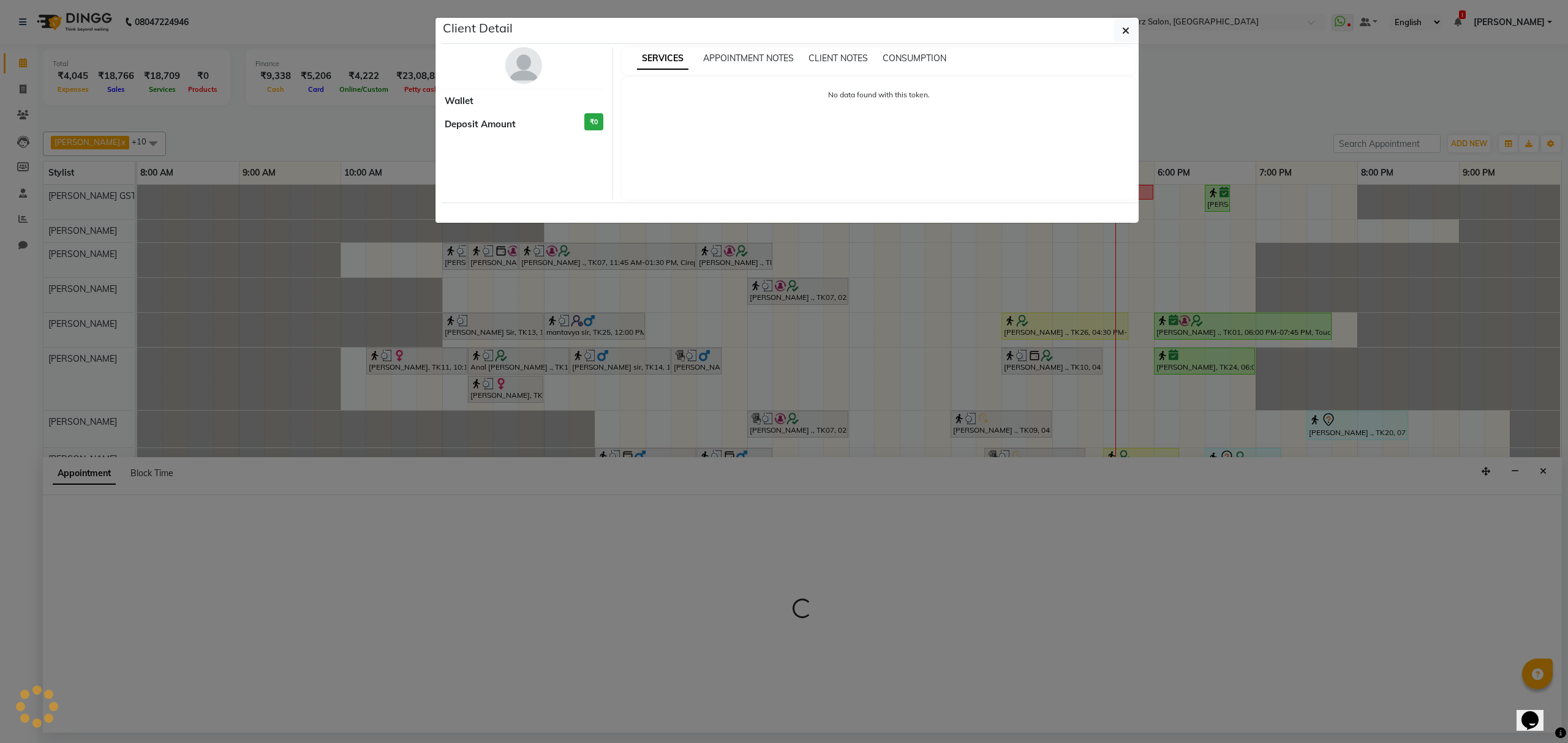
select select "1"
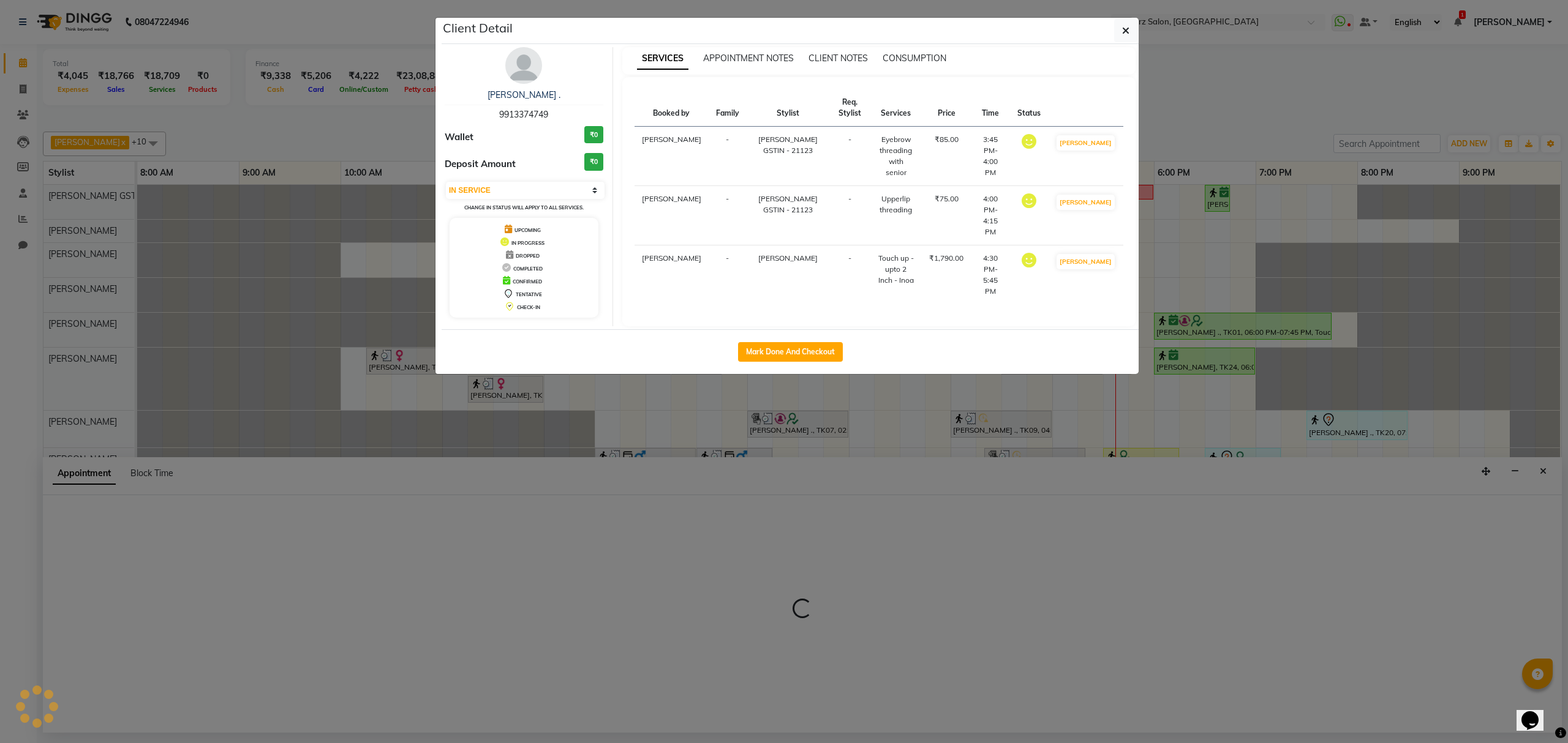
select select "91451"
select select "tentative"
select select "1020"
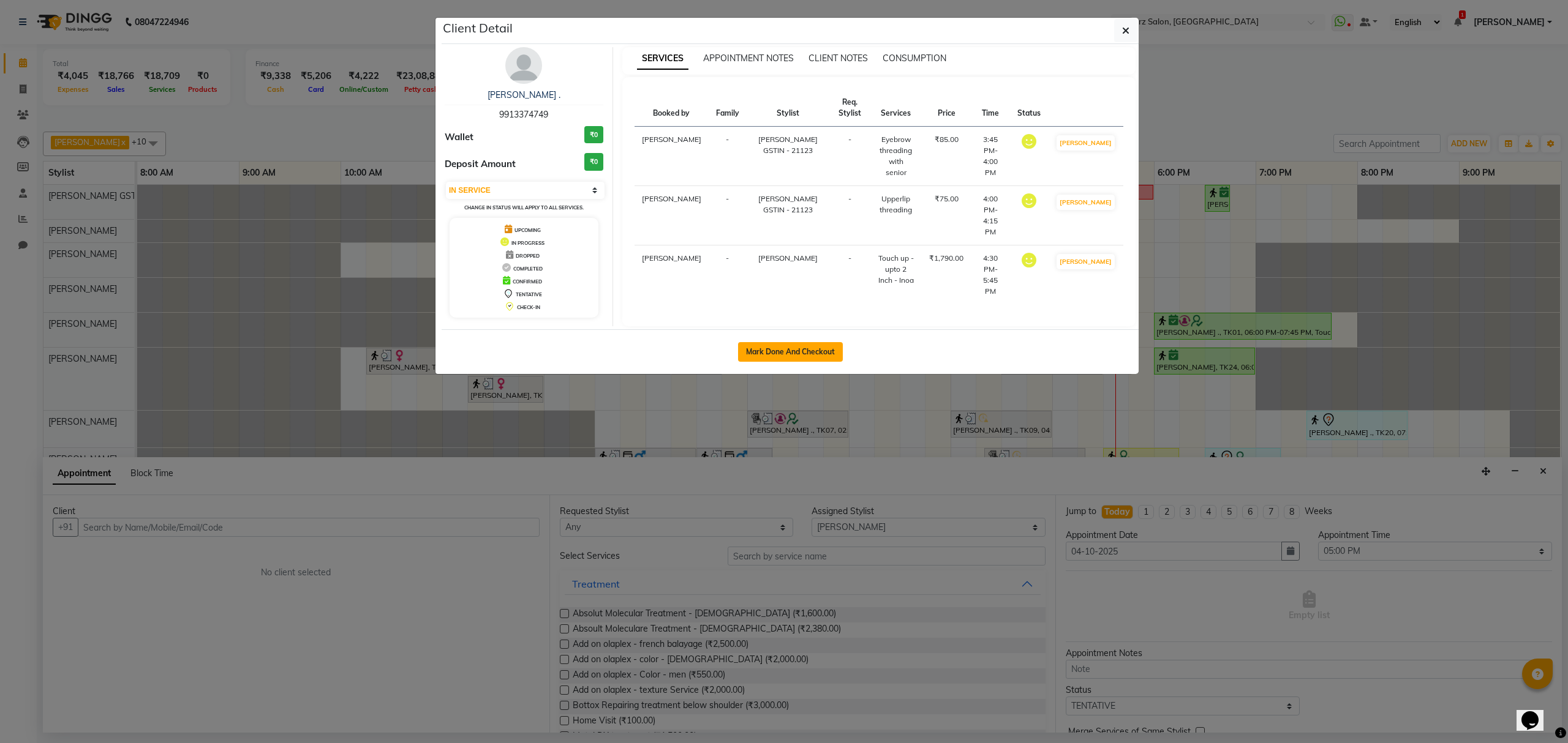
click at [789, 346] on button "Mark Done And Checkout" at bounding box center [790, 352] width 104 height 20
select select "service"
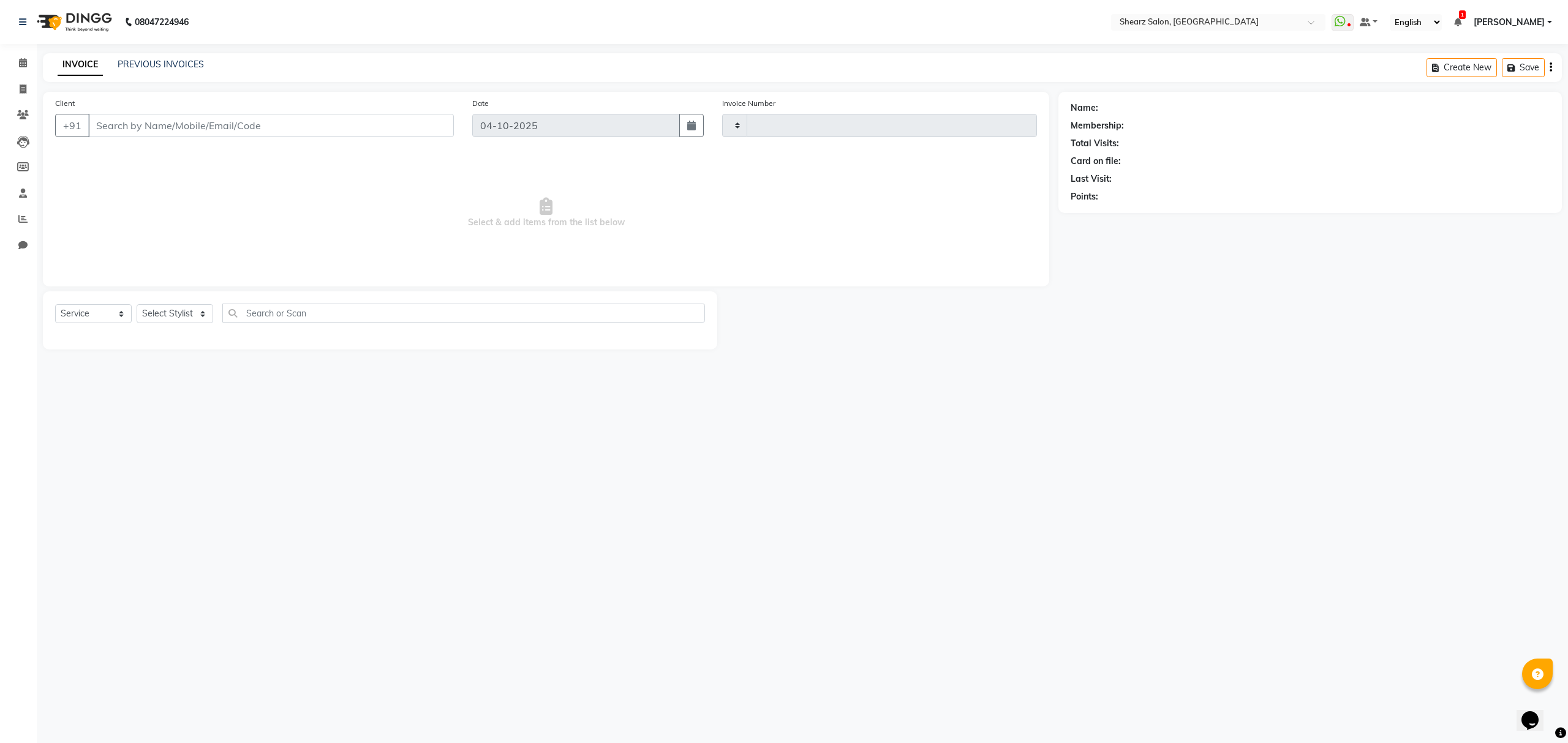
type input "7048"
select select "8157"
type input "9913374749"
select select "77471"
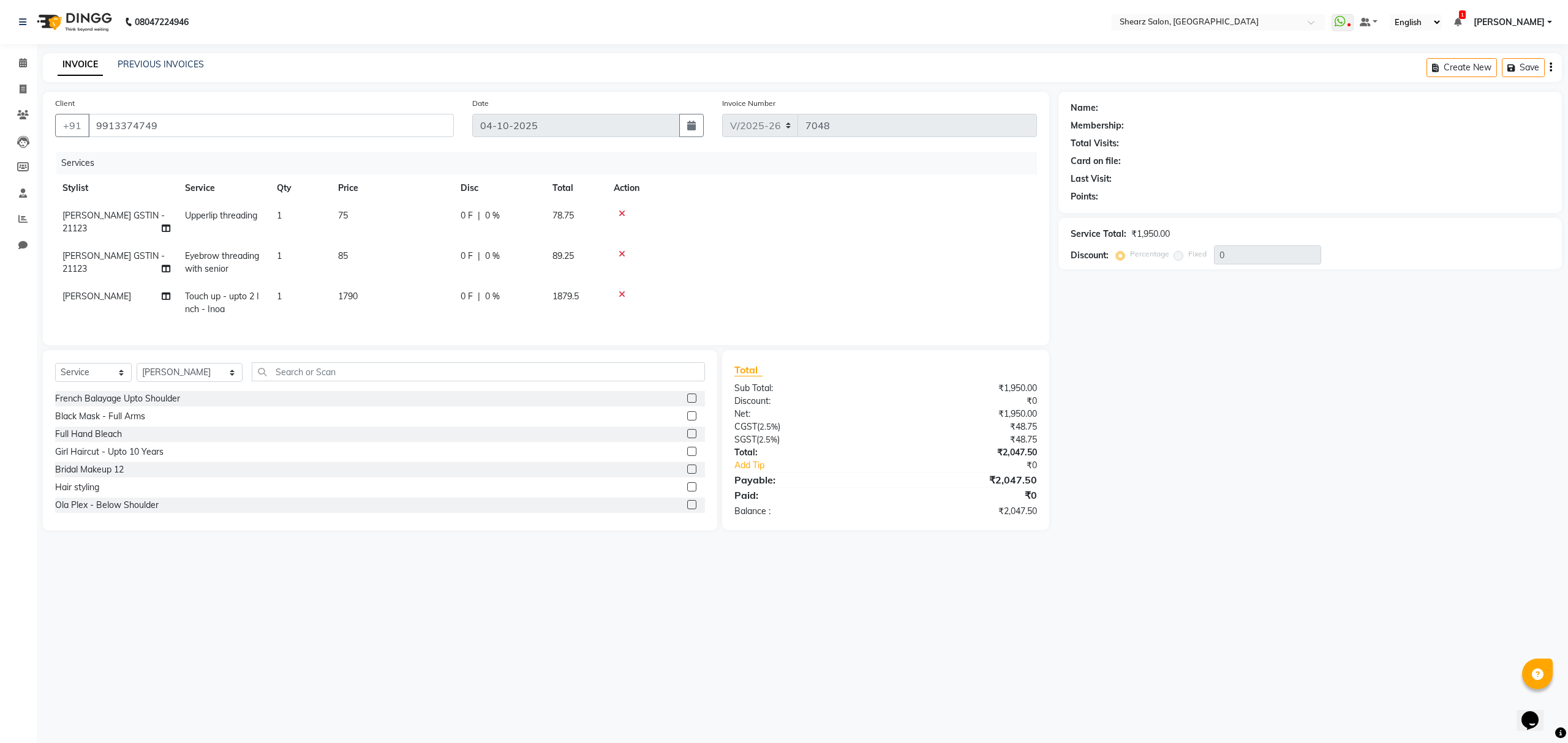
type input "20"
select select "1: Object"
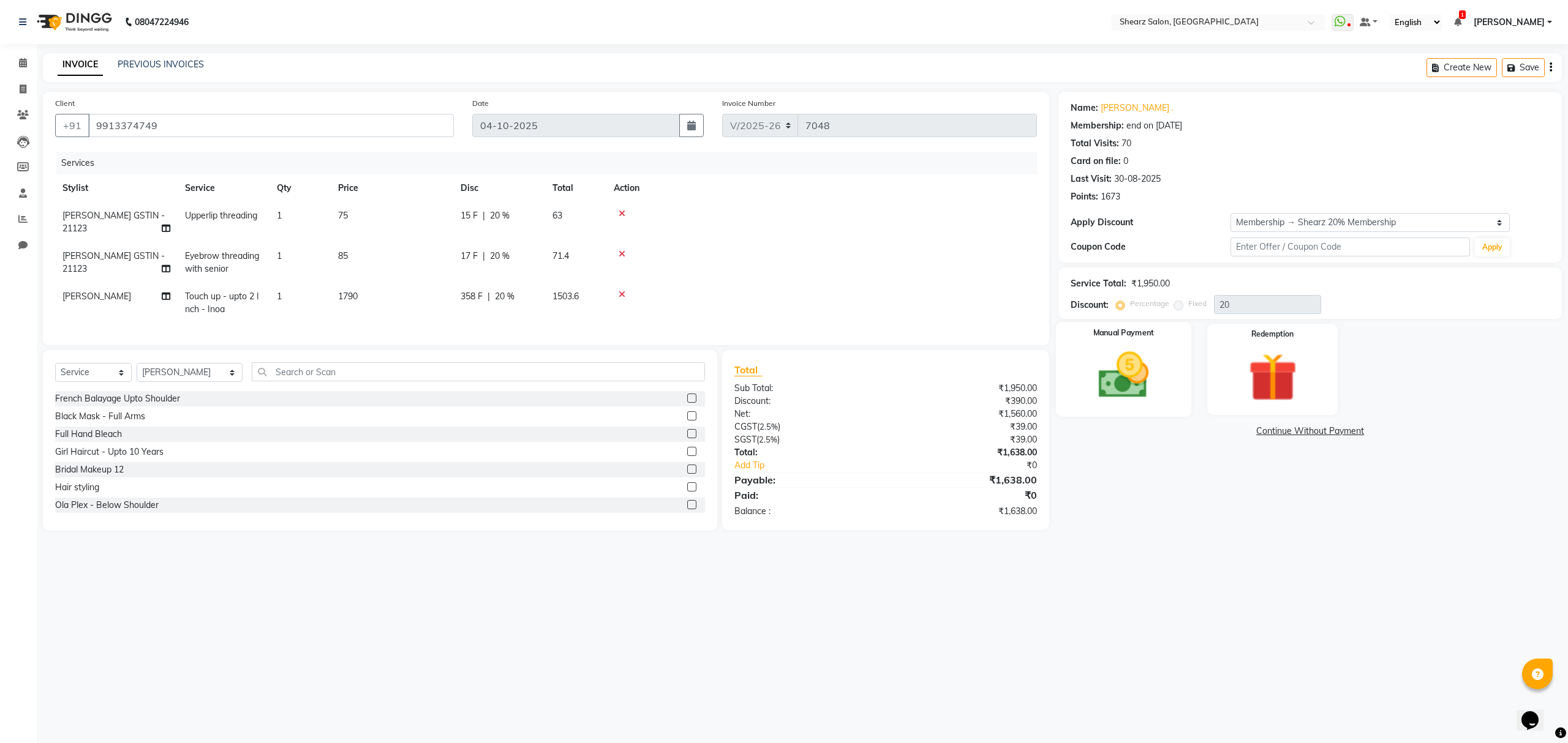
click at [1162, 368] on img at bounding box center [1123, 375] width 83 height 59
click at [1161, 430] on span "CARD" at bounding box center [1160, 432] width 26 height 14
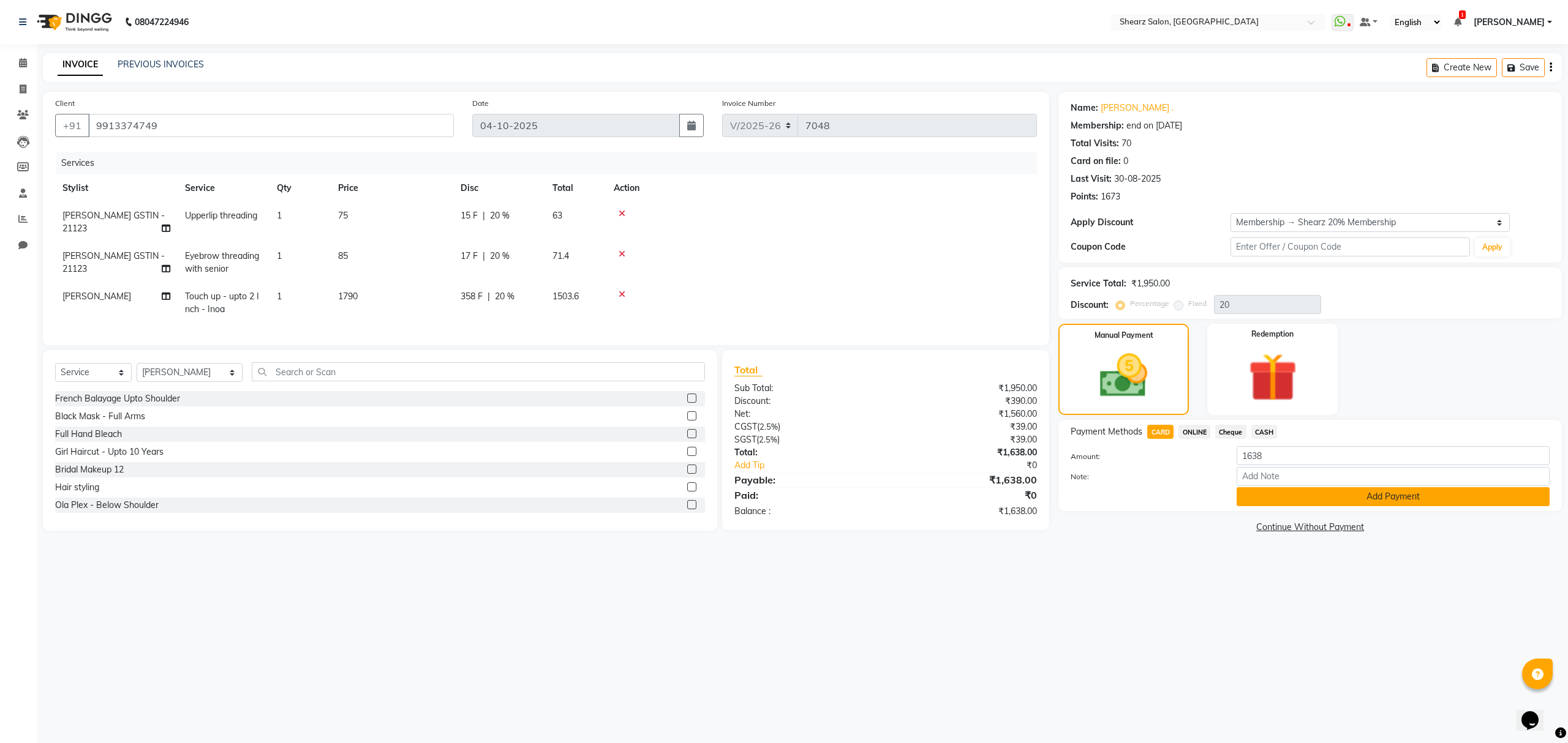
click at [1288, 503] on button "Add Payment" at bounding box center [1393, 497] width 313 height 19
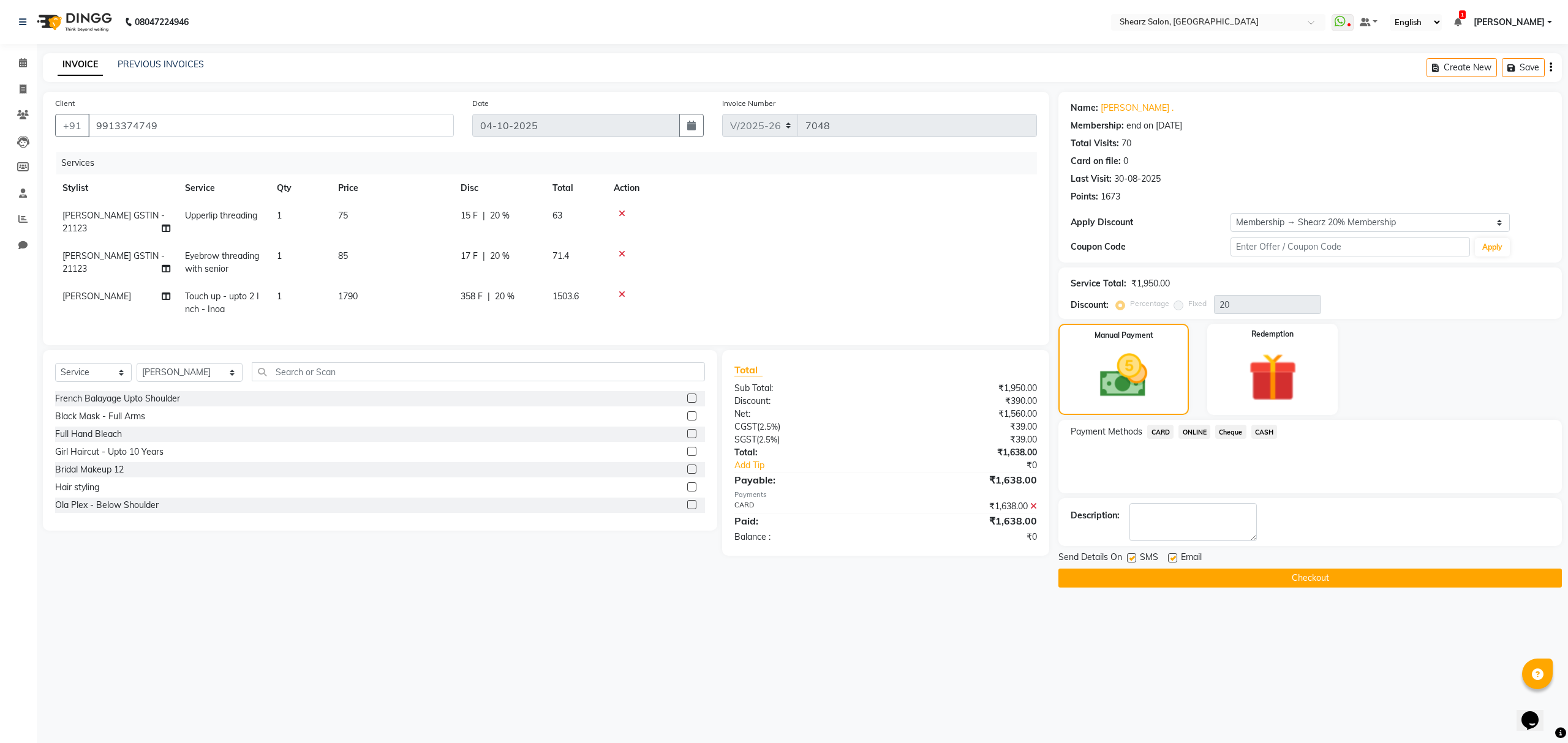
click at [1317, 588] on button "Checkout" at bounding box center [1310, 578] width 503 height 19
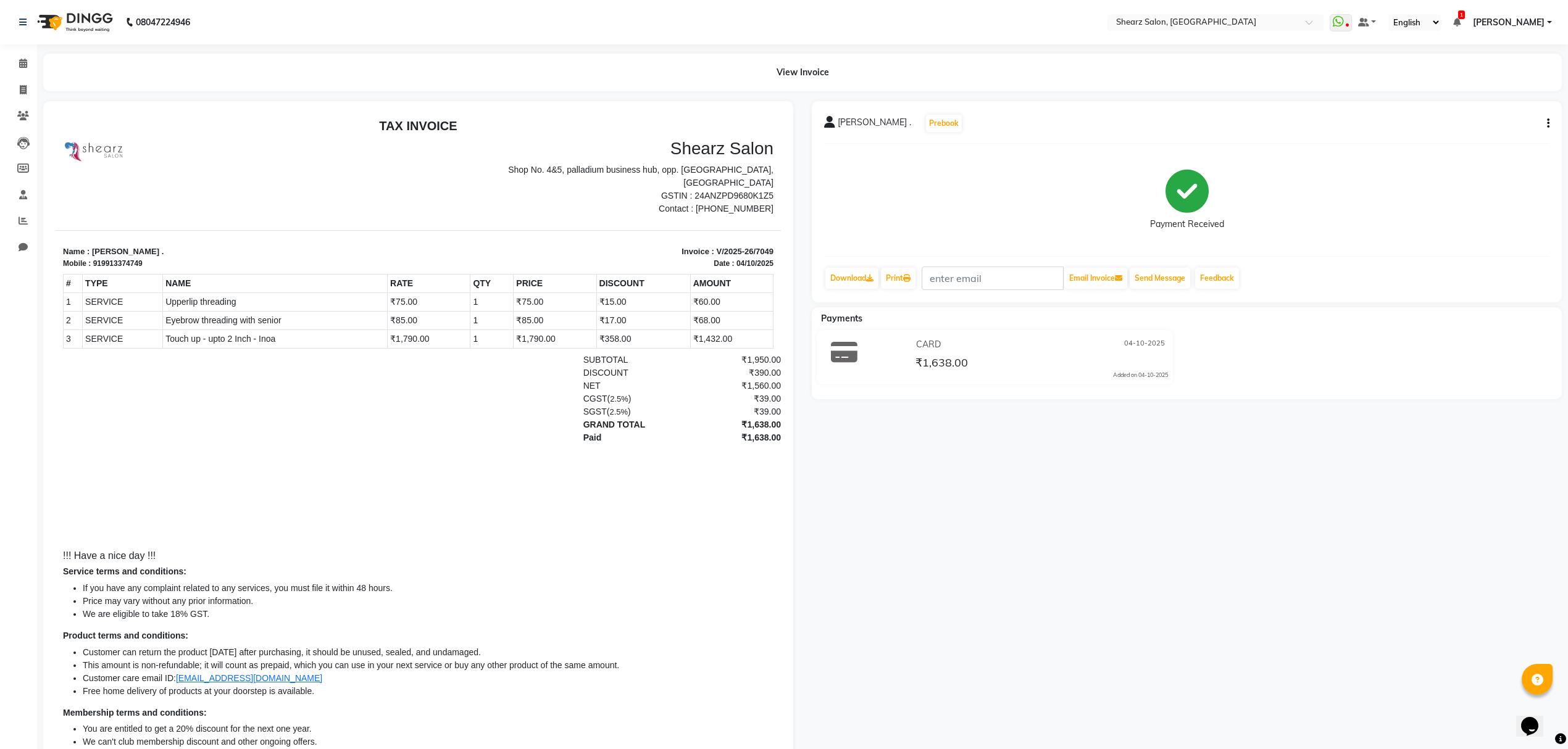
click at [35, 85] on div "View Invoice" at bounding box center [802, 72] width 1537 height 37
click at [30, 89] on span at bounding box center [23, 90] width 22 height 14
select select "service"
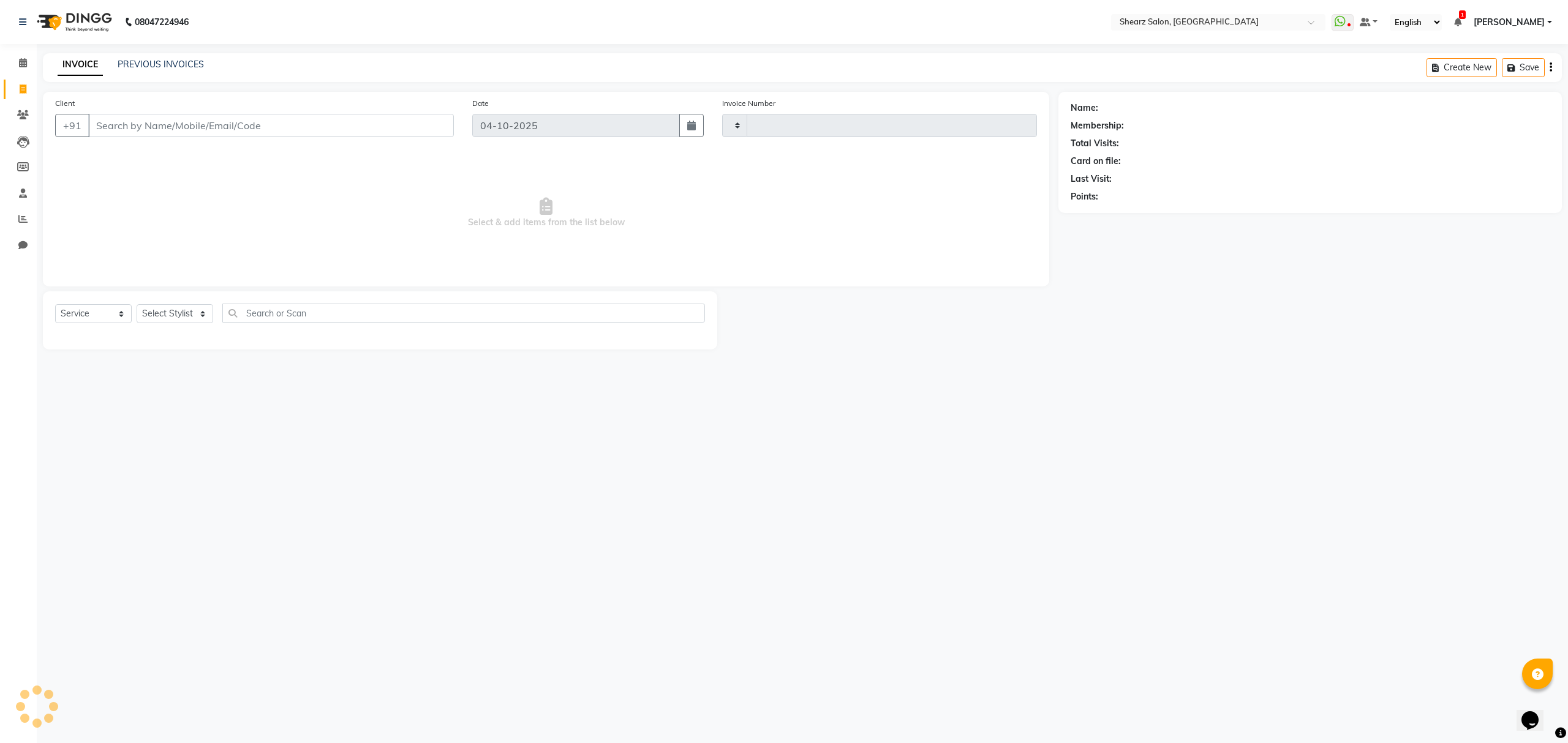
type input "7050"
select select "8157"
click at [152, 124] on input "Client" at bounding box center [271, 125] width 366 height 24
select select "77471"
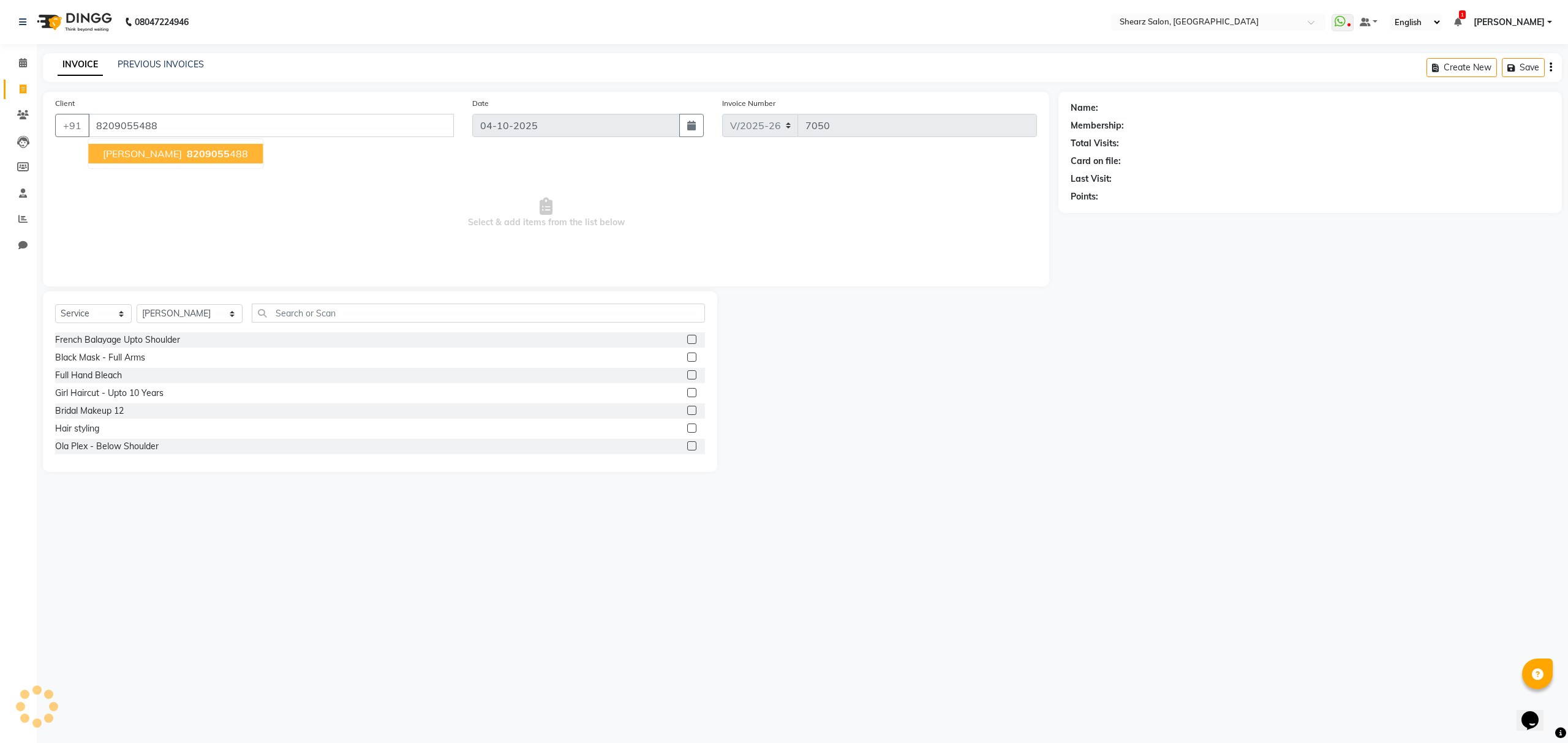
type input "8209055488"
click at [179, 314] on select "Select Stylist Admin A General [PERSON_NAME] Asha Chavariya [PERSON_NAME] Cente…" at bounding box center [189, 314] width 106 height 19
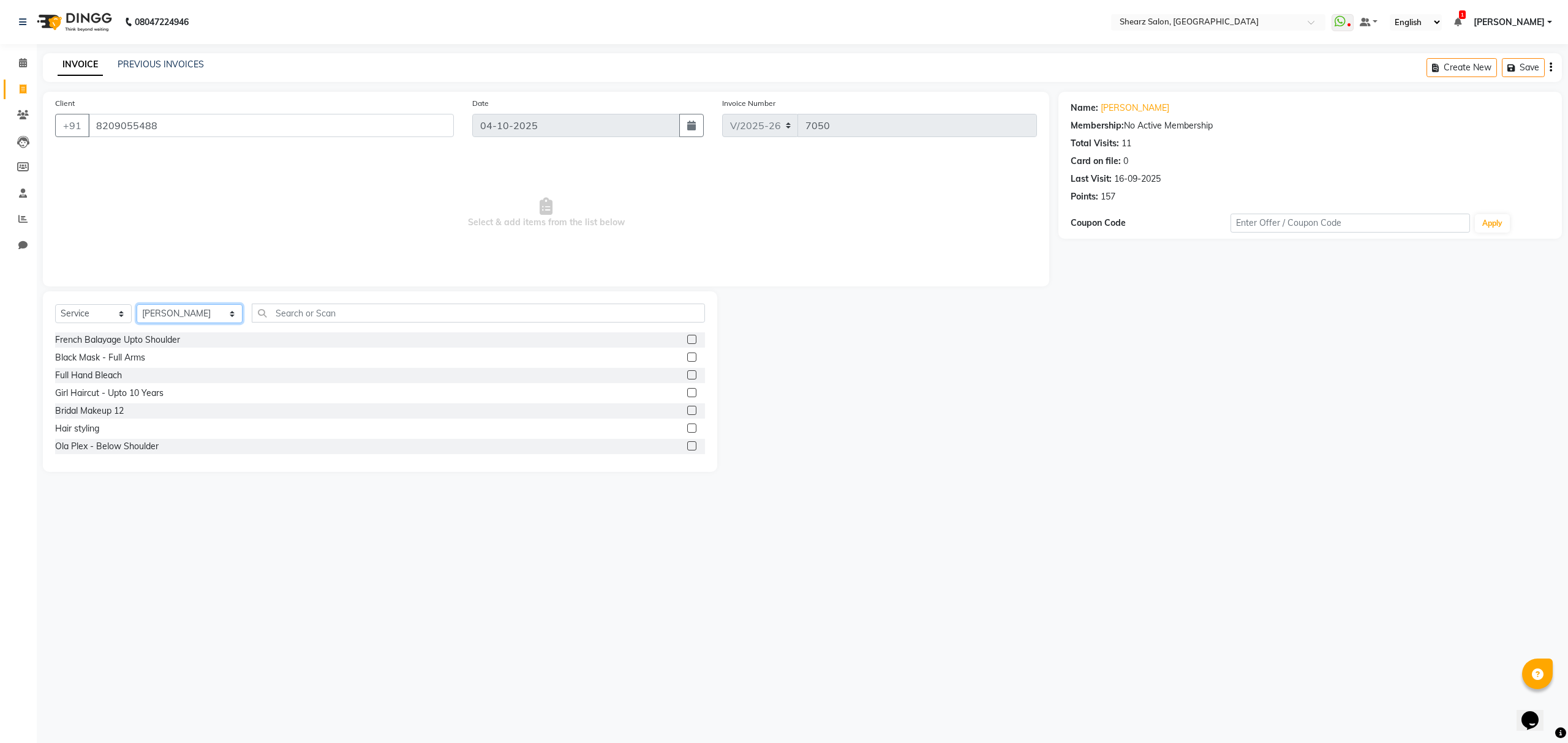
select select "77486"
click at [137, 304] on select "Select Stylist Admin A General [PERSON_NAME] Asha Chavariya [PERSON_NAME] Cente…" at bounding box center [189, 314] width 106 height 19
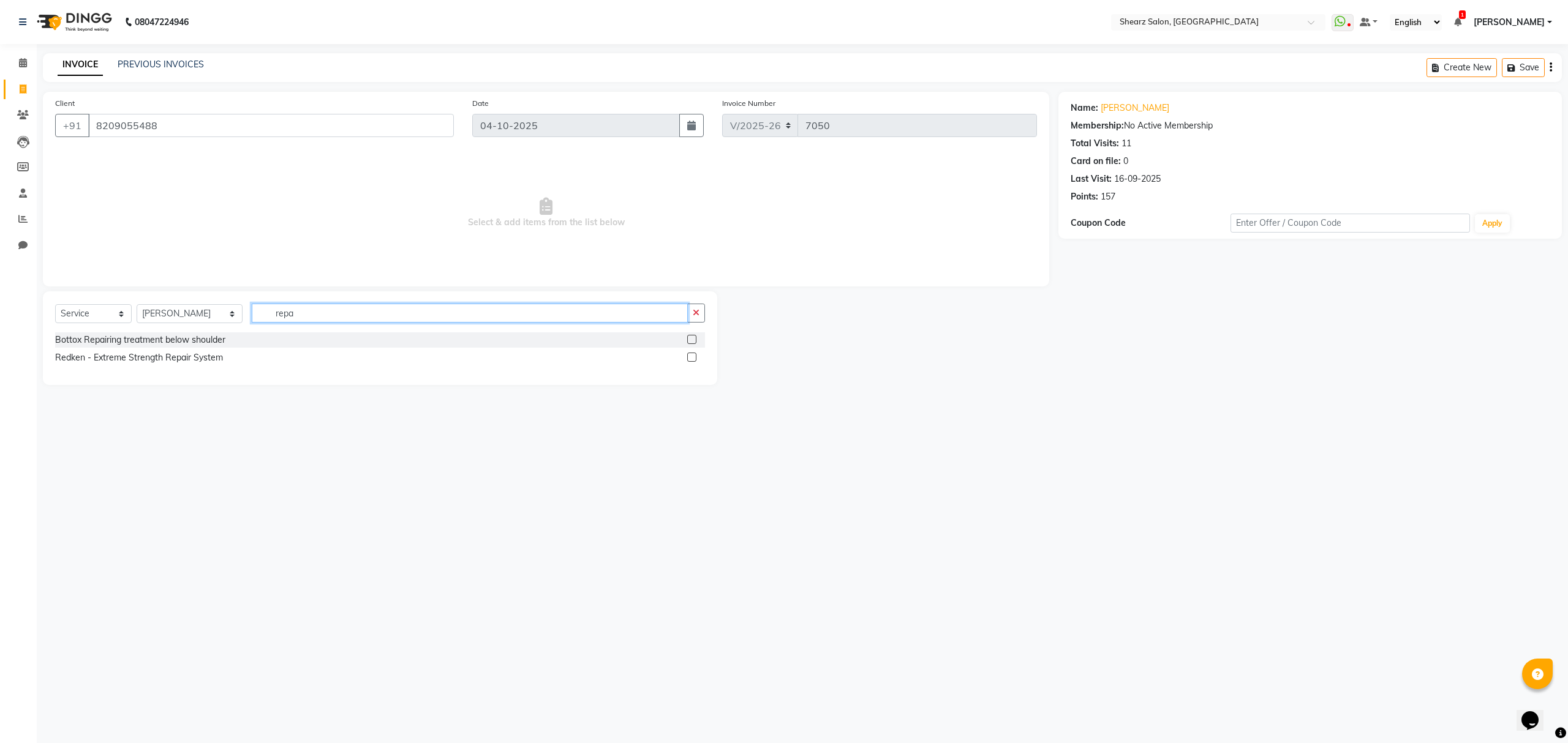
type input "repa"
drag, startPoint x: 84, startPoint y: 311, endPoint x: 93, endPoint y: 311, distance: 9.0
click at [84, 311] on select "Select Service Product Membership Package Voucher Prepaid Gift Card" at bounding box center [94, 314] width 77 height 19
select select "product"
click at [55, 304] on select "Select Service Product Membership Package Voucher Prepaid Gift Card" at bounding box center [94, 314] width 77 height 19
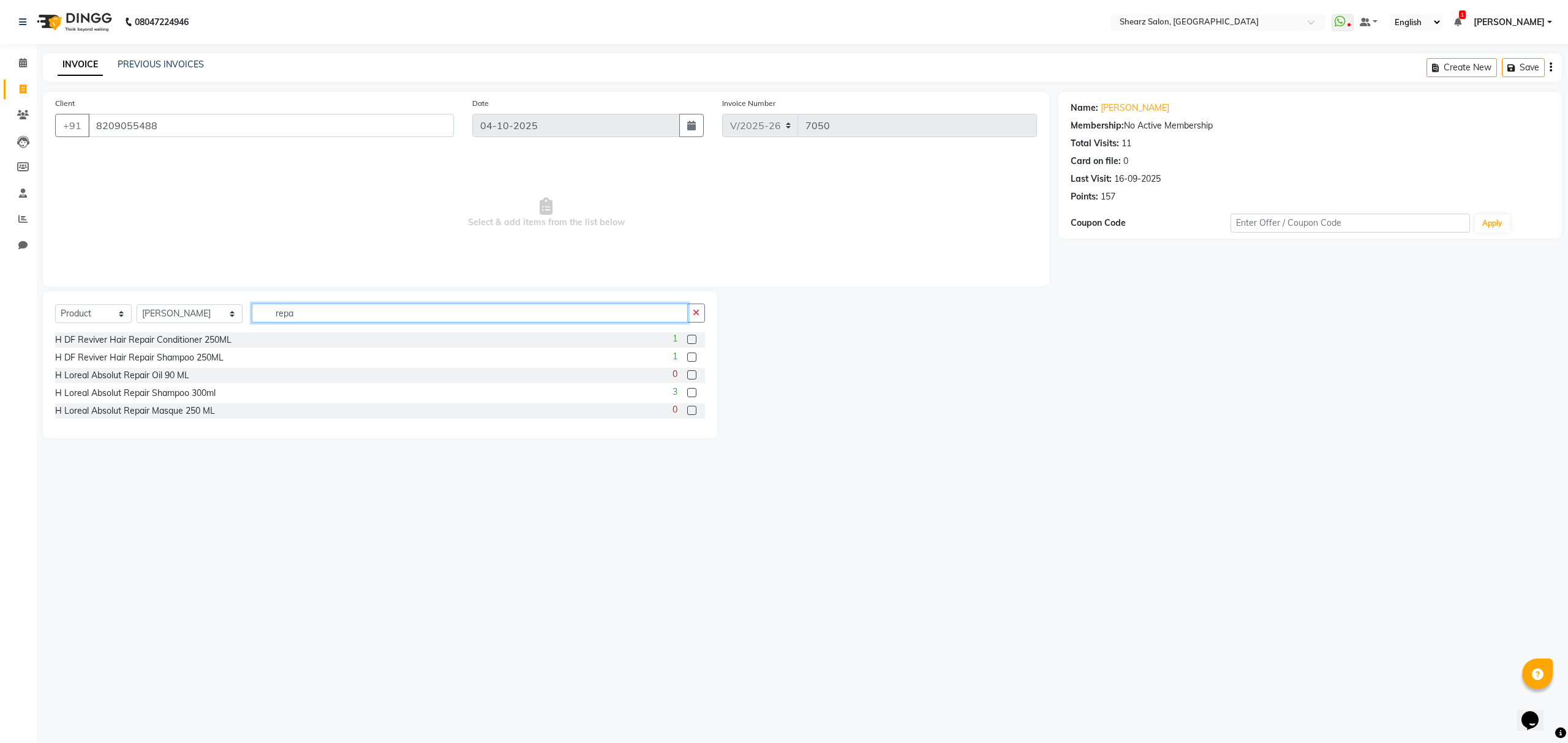
click at [317, 313] on input "repa" at bounding box center [470, 313] width 435 height 19
type input "r"
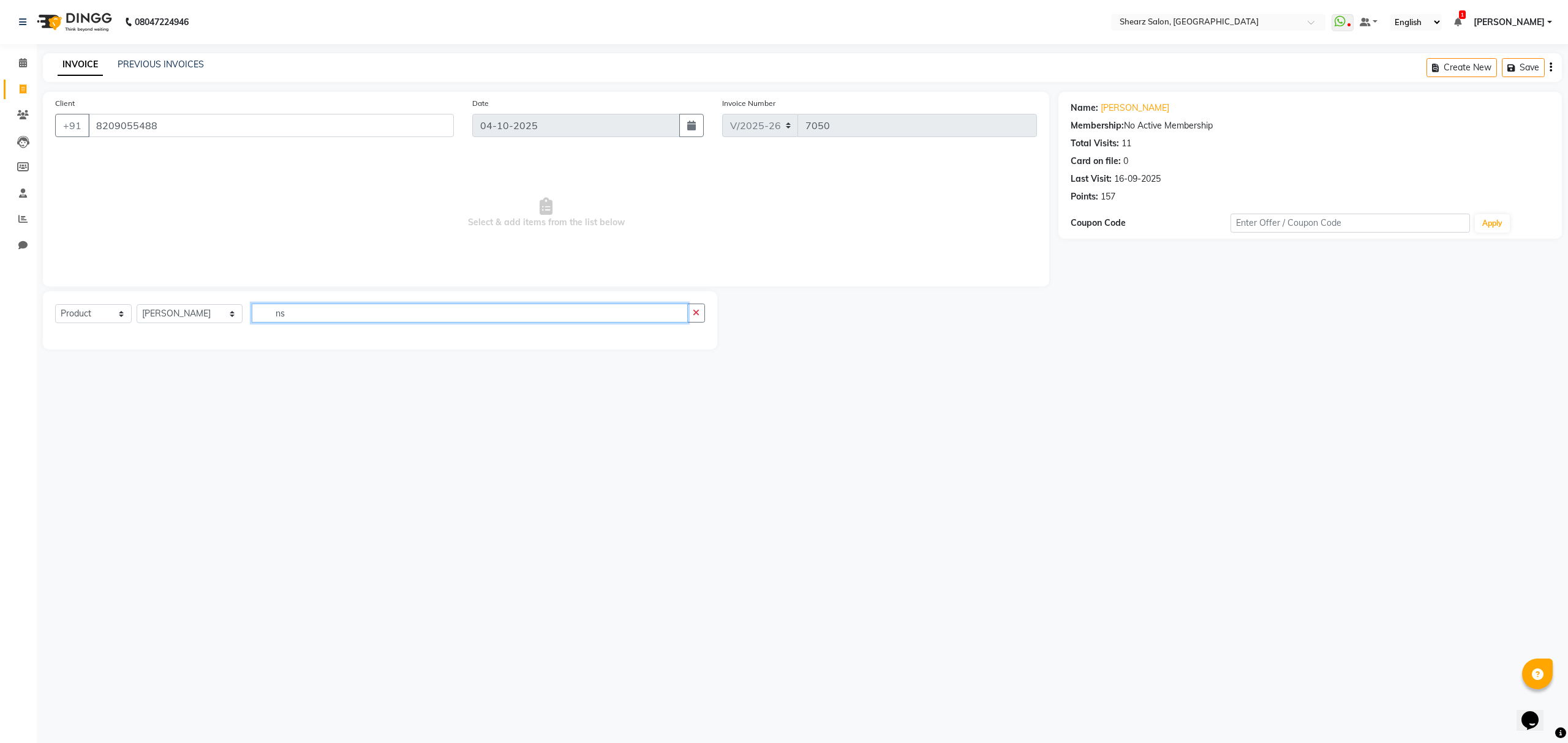
type input "n"
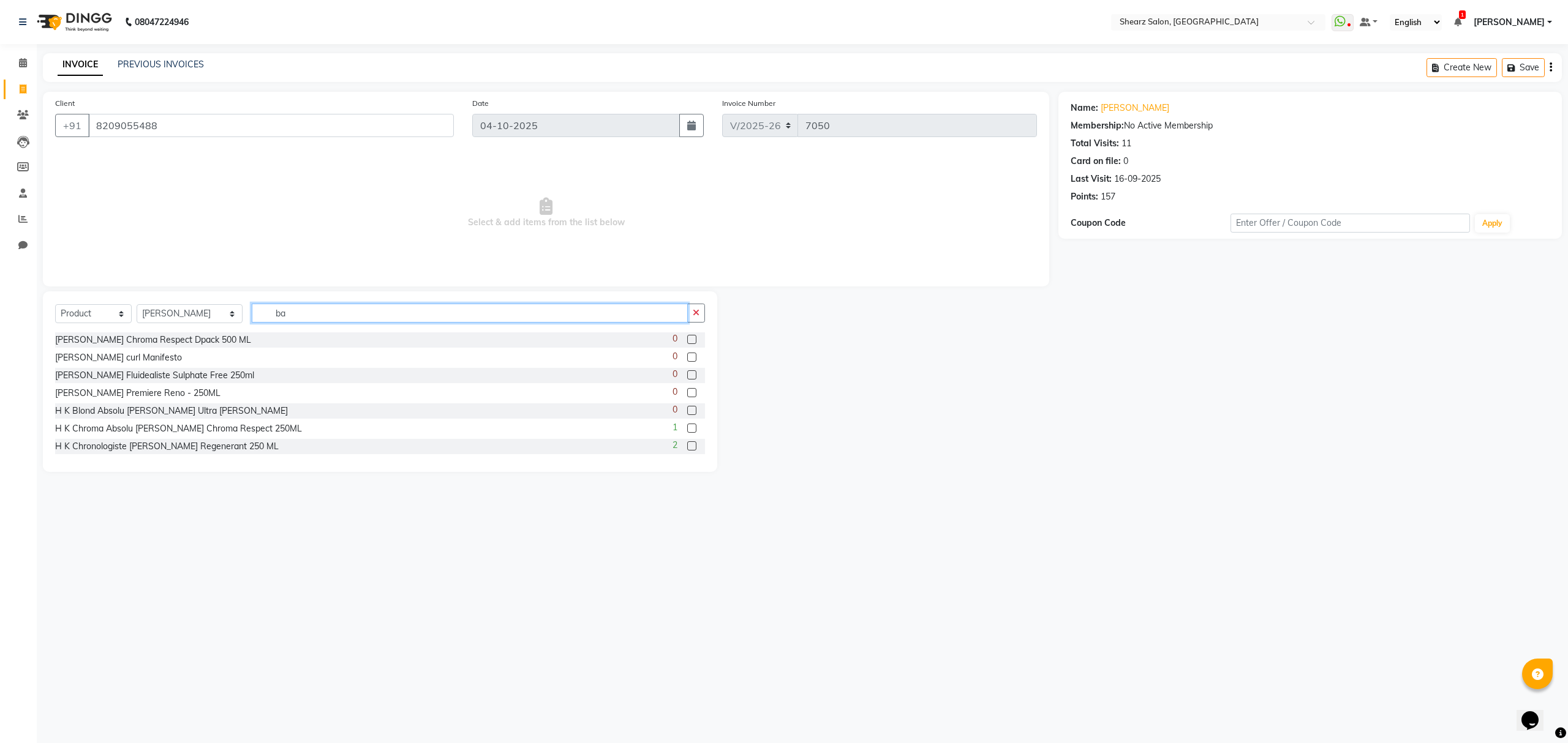
type input "b"
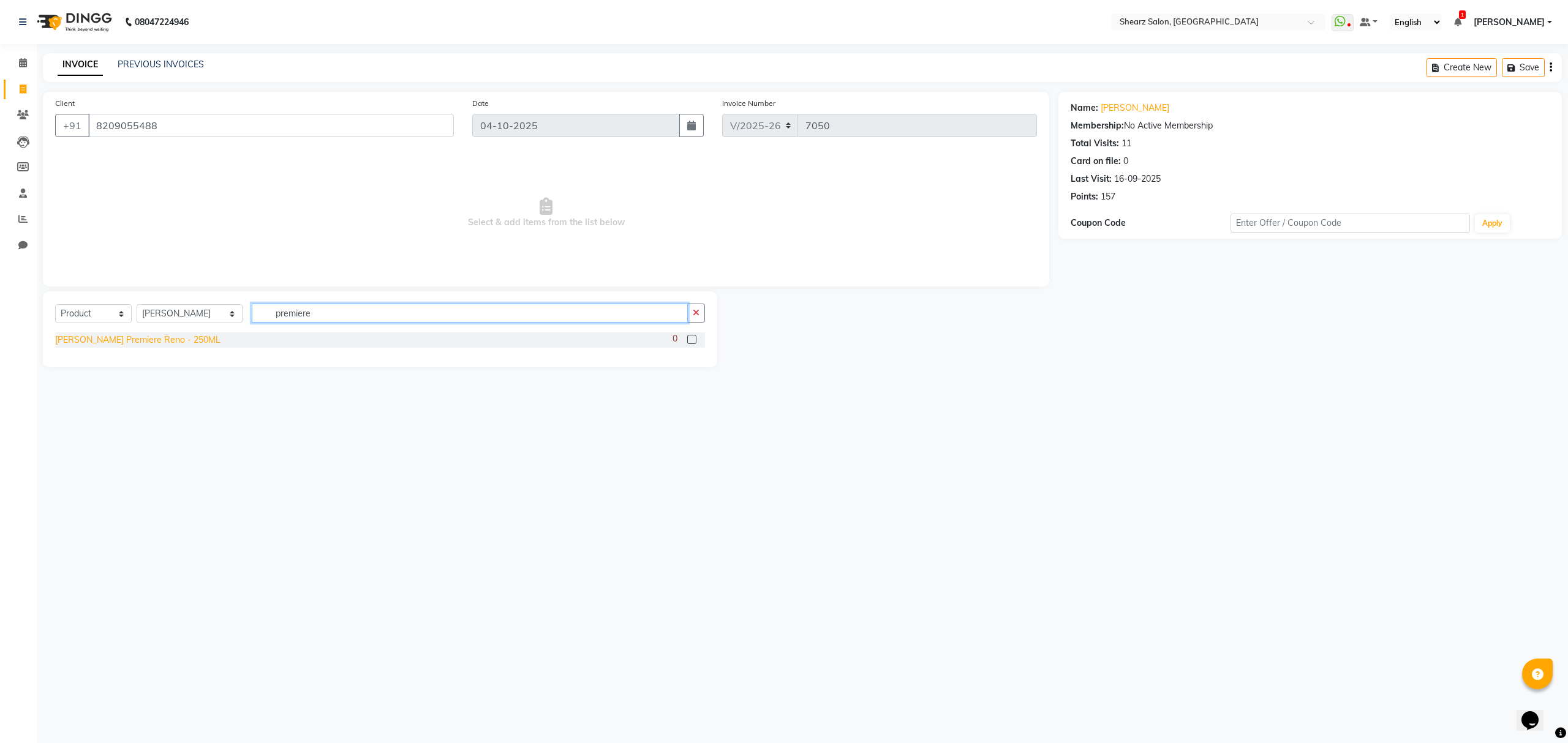
type input "premiere"
click at [152, 344] on div "[PERSON_NAME] Premiere Reno - 250ML" at bounding box center [137, 340] width 165 height 13
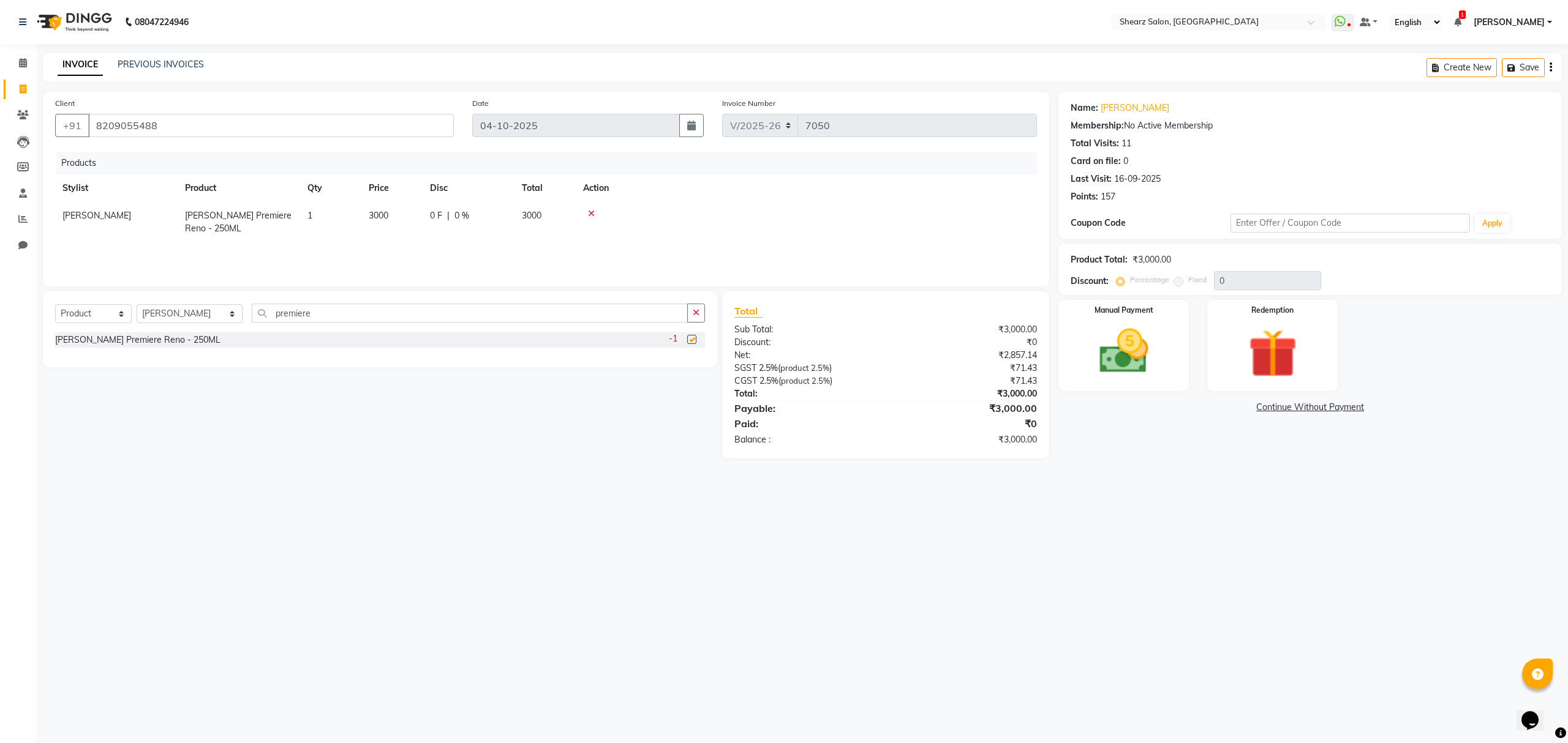
checkbox input "false"
click at [307, 307] on input "premiere" at bounding box center [470, 313] width 435 height 19
type input "premier"
drag, startPoint x: 167, startPoint y: 117, endPoint x: 0, endPoint y: 116, distance: 167.0
click at [0, 116] on app-home "08047224946 Select Location × Shearz Salon, [GEOGRAPHIC_DATA] WhatsApp Status ✕…" at bounding box center [784, 238] width 1568 height 477
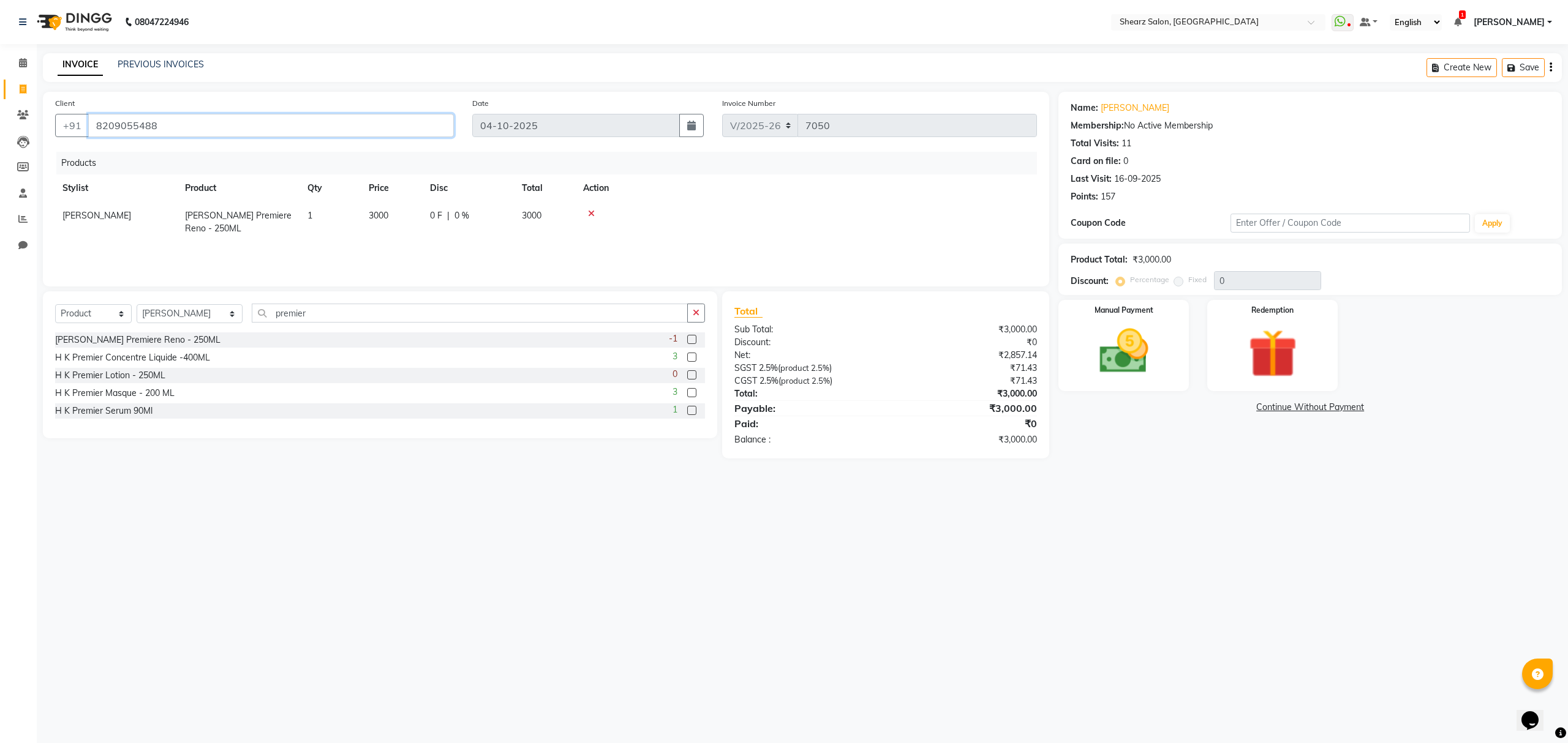
drag, startPoint x: 172, startPoint y: 131, endPoint x: 196, endPoint y: 142, distance: 26.4
click at [172, 131] on input "8209055488" at bounding box center [271, 125] width 366 height 24
click at [1113, 109] on link "[PERSON_NAME]" at bounding box center [1135, 108] width 69 height 13
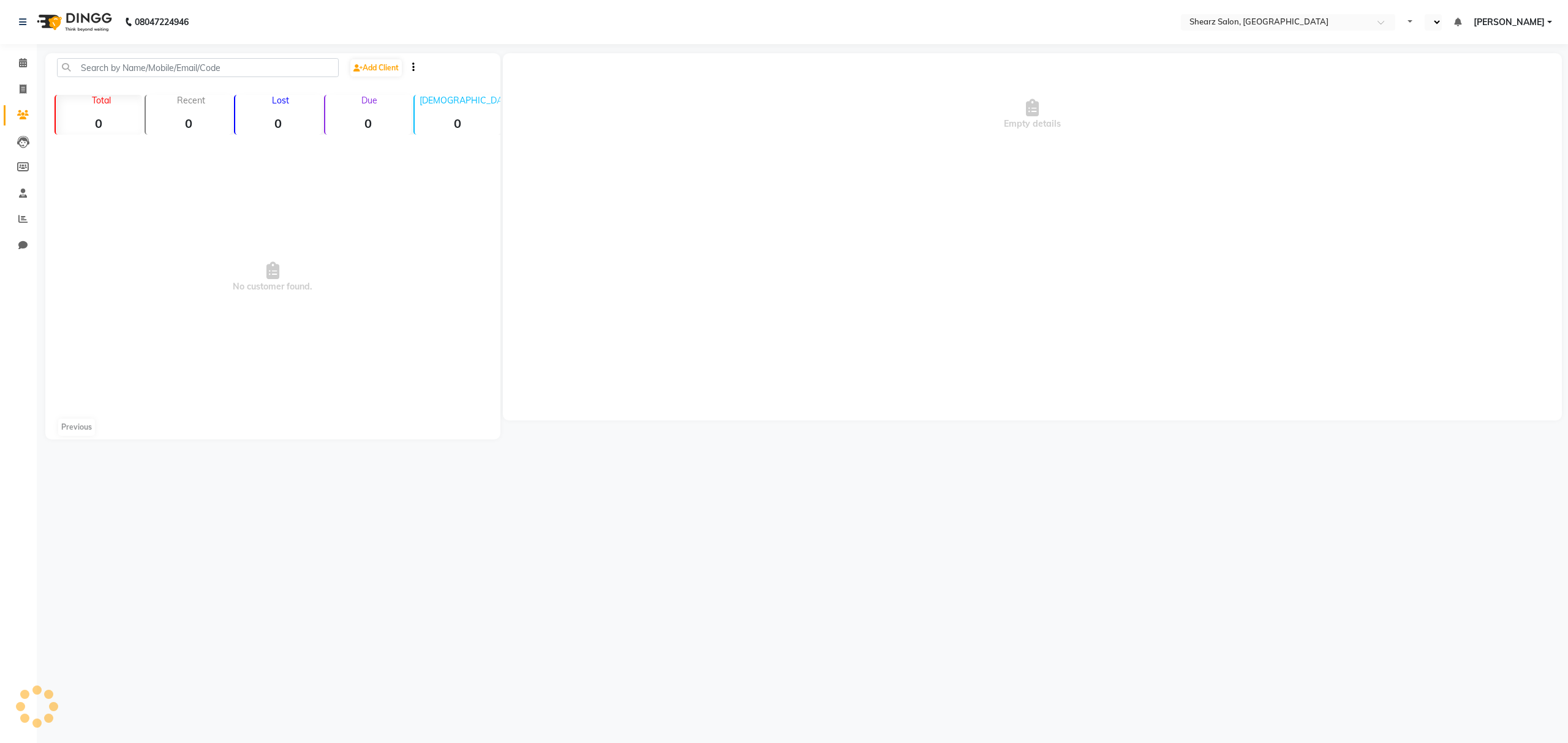
select select "en"
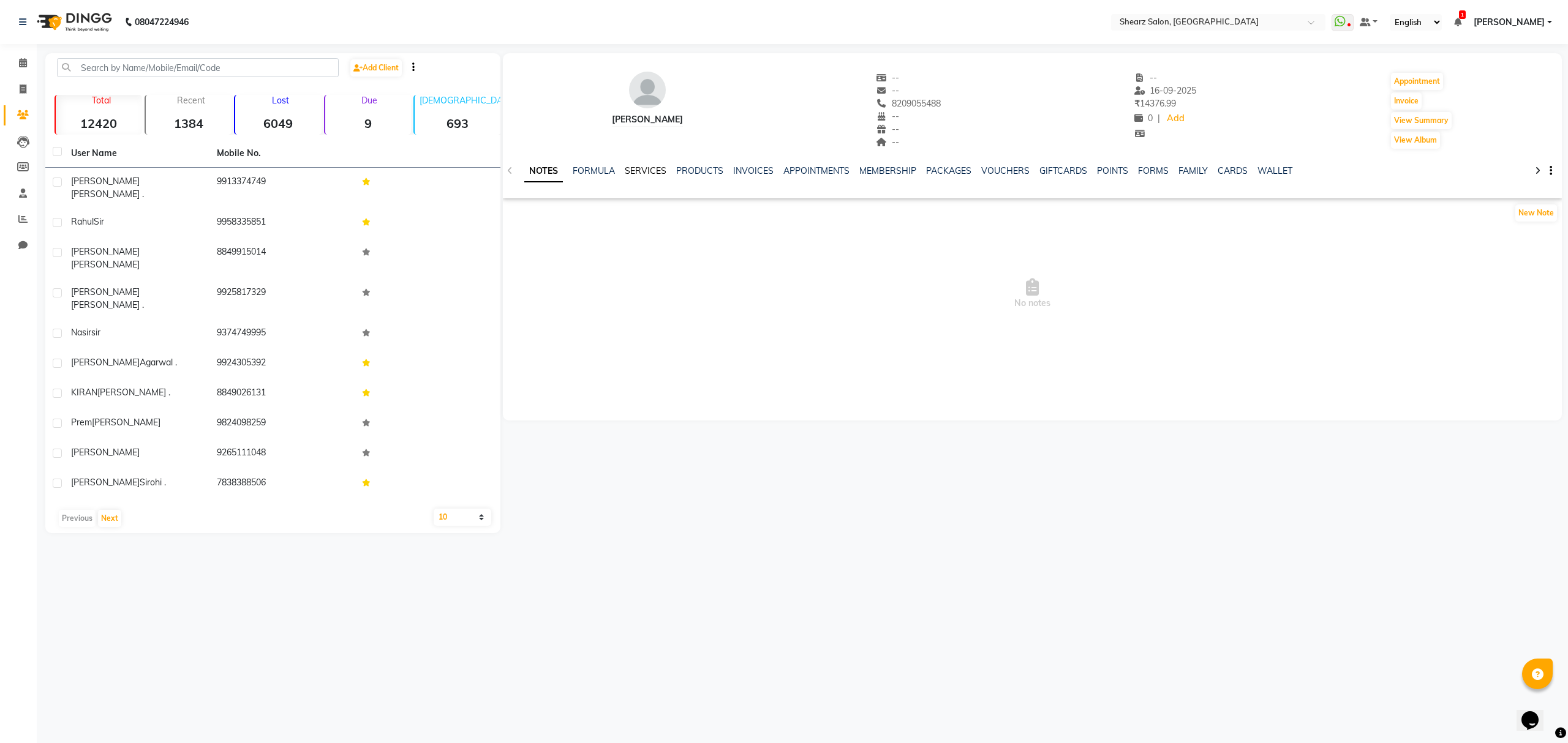
drag, startPoint x: 650, startPoint y: 172, endPoint x: 680, endPoint y: 179, distance: 30.8
click at [650, 172] on link "SERVICES" at bounding box center [646, 170] width 42 height 11
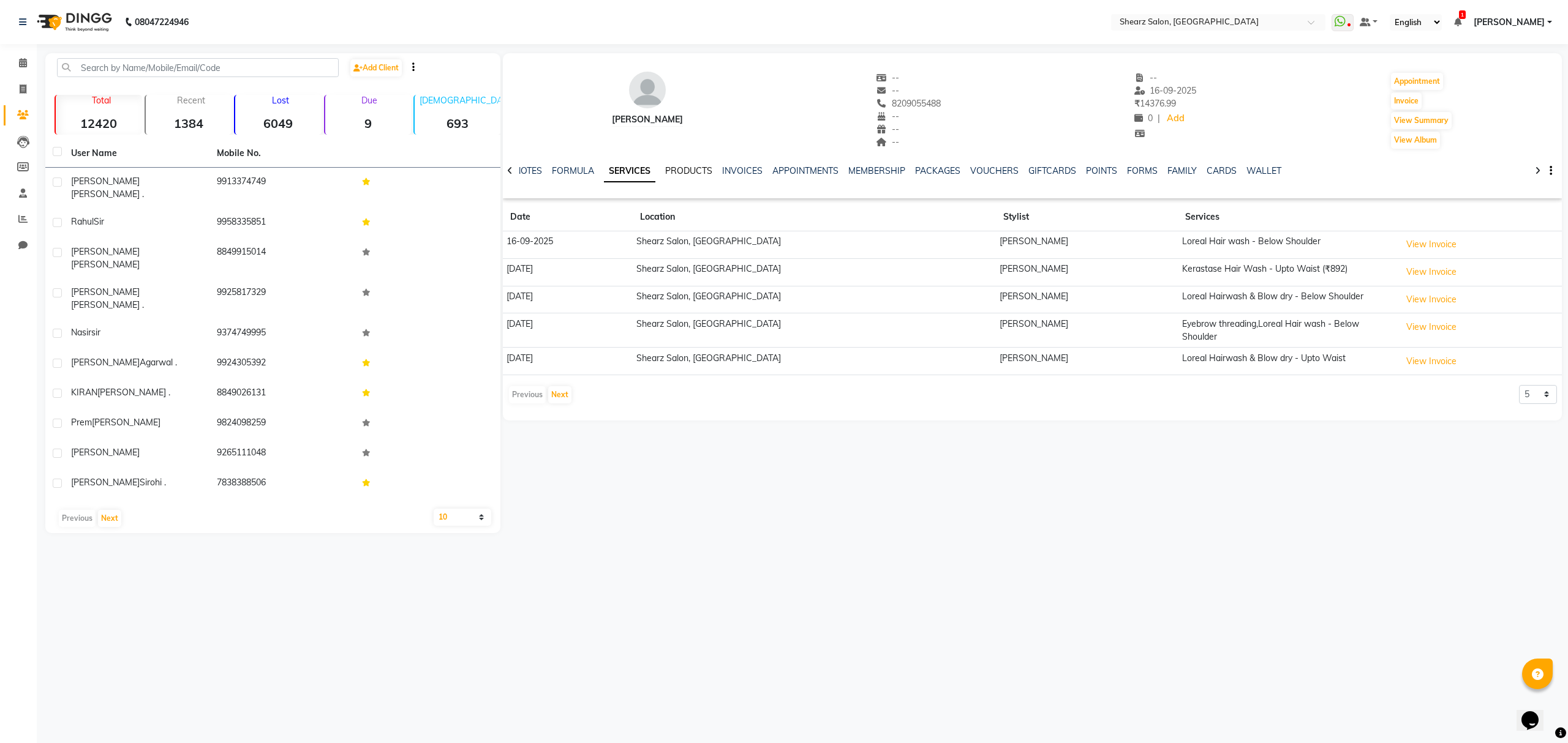
click at [684, 172] on link "PRODUCTS" at bounding box center [689, 170] width 47 height 11
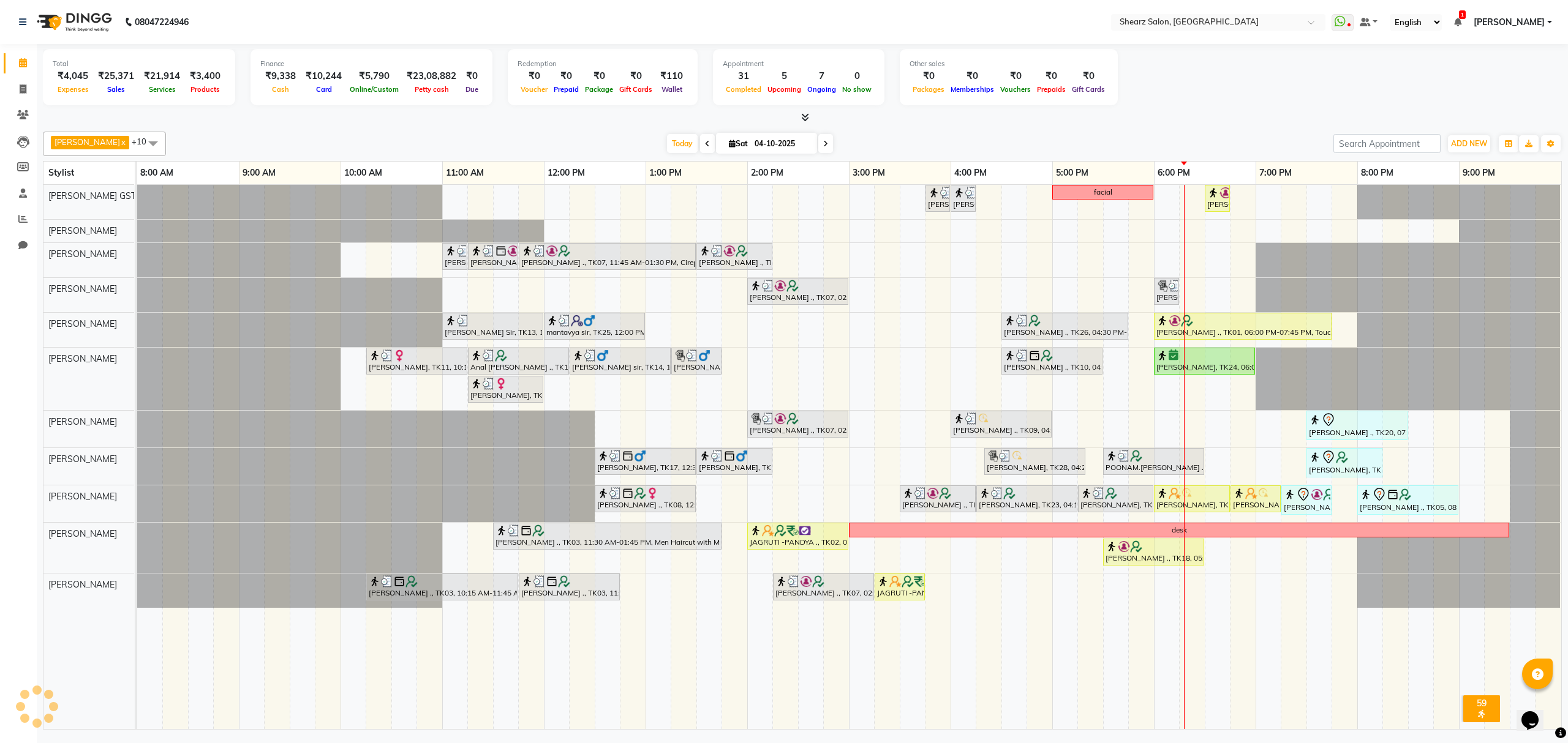
click at [823, 145] on icon at bounding box center [825, 143] width 5 height 7
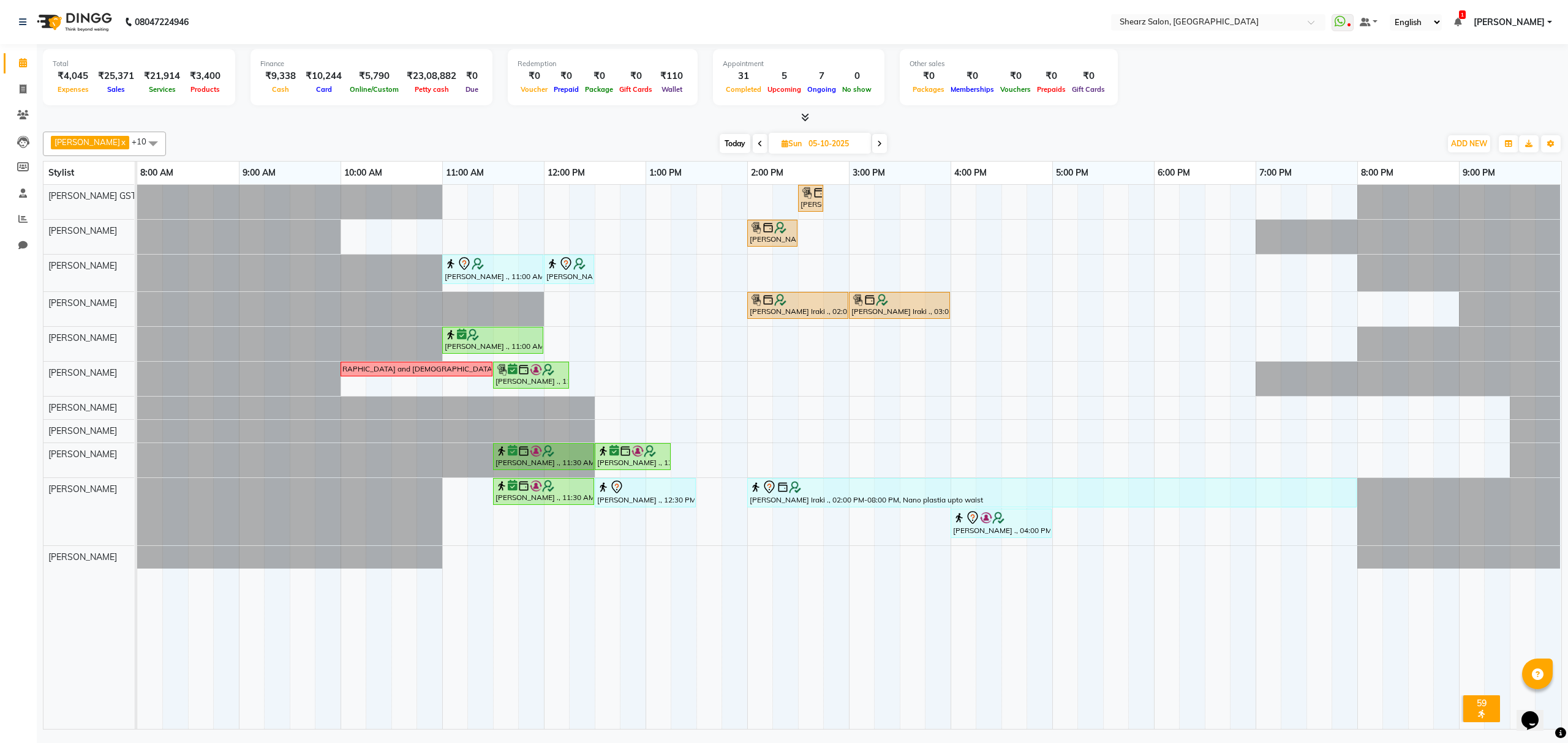
click at [877, 143] on icon at bounding box center [879, 143] width 5 height 7
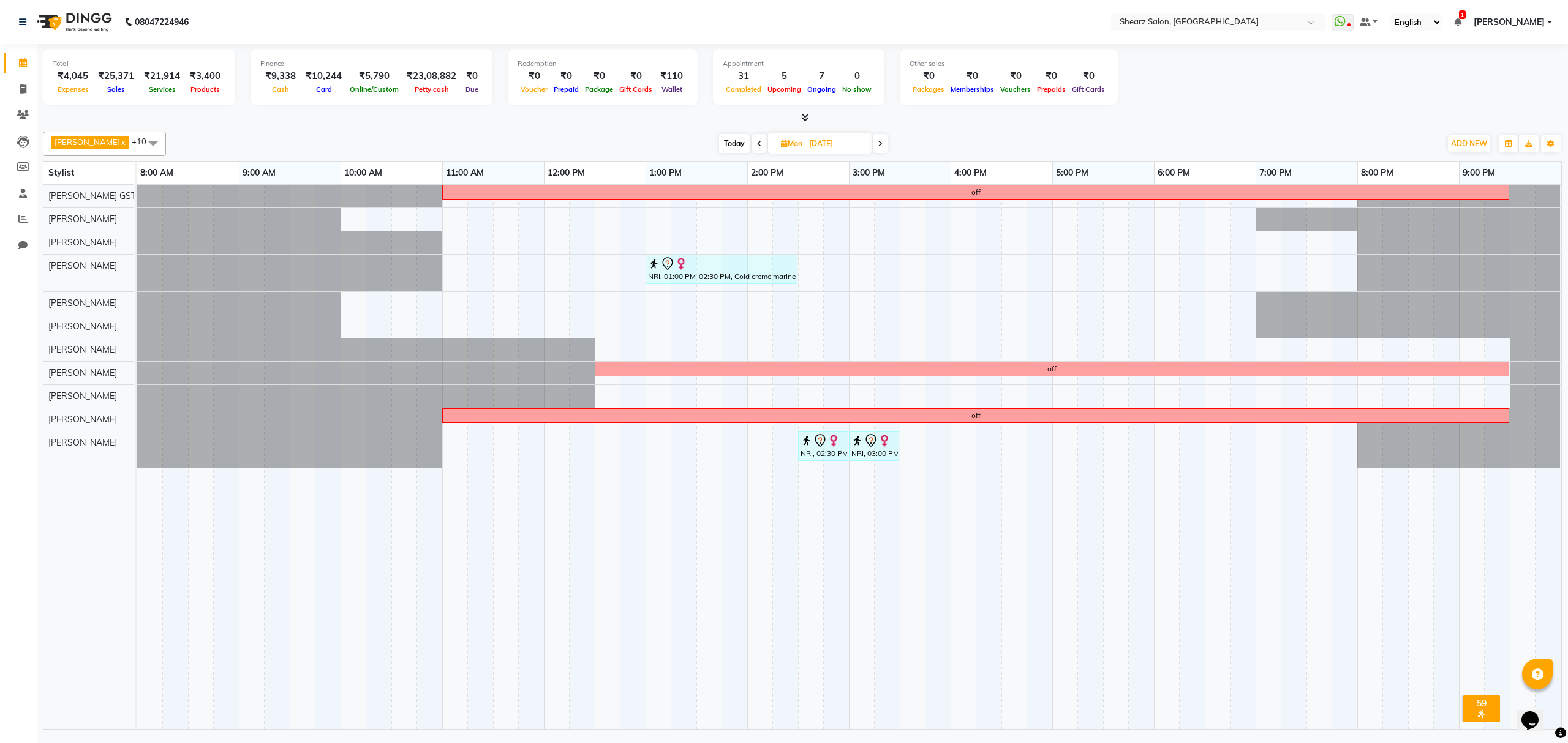
click at [873, 145] on span at bounding box center [880, 143] width 15 height 19
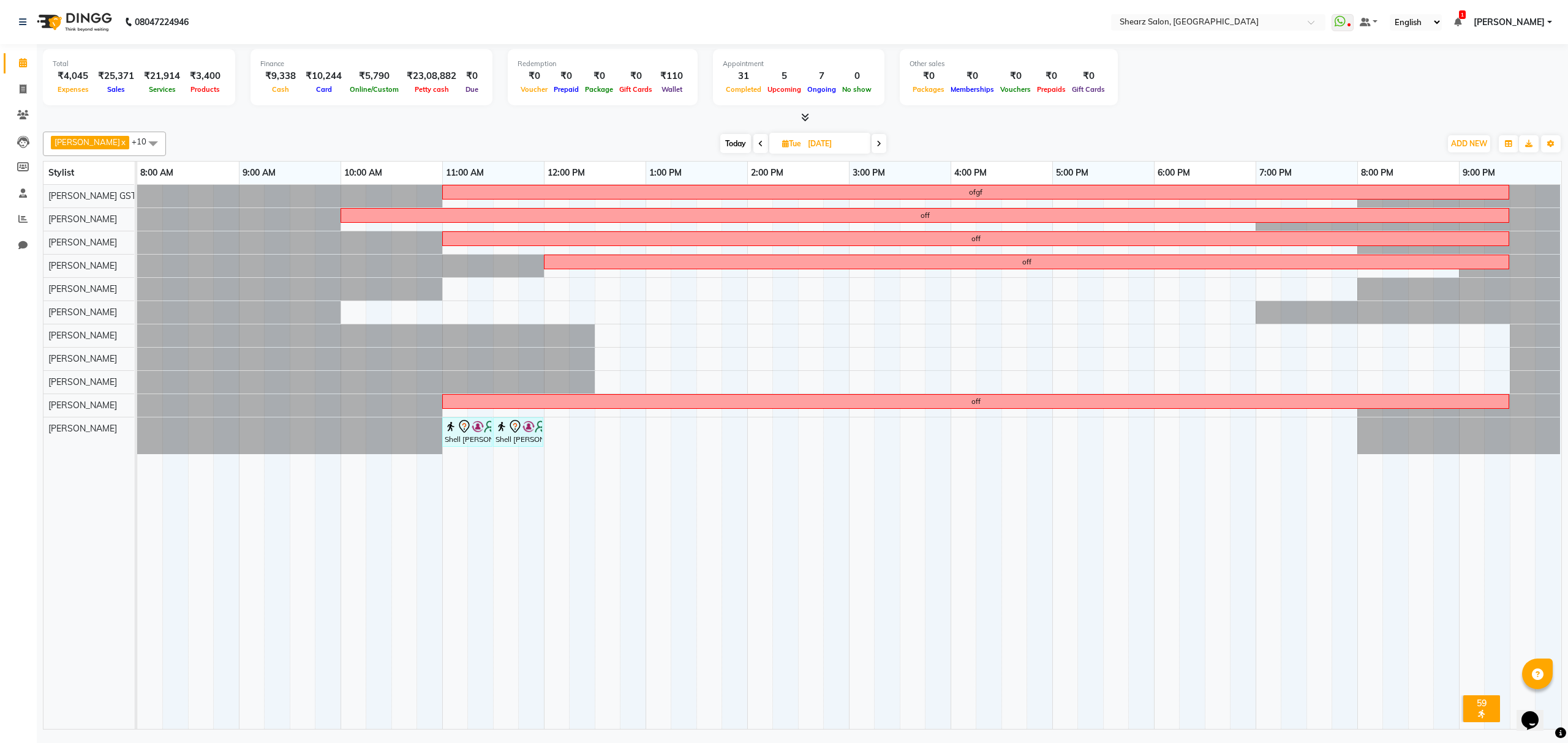
click at [878, 142] on span at bounding box center [879, 143] width 15 height 19
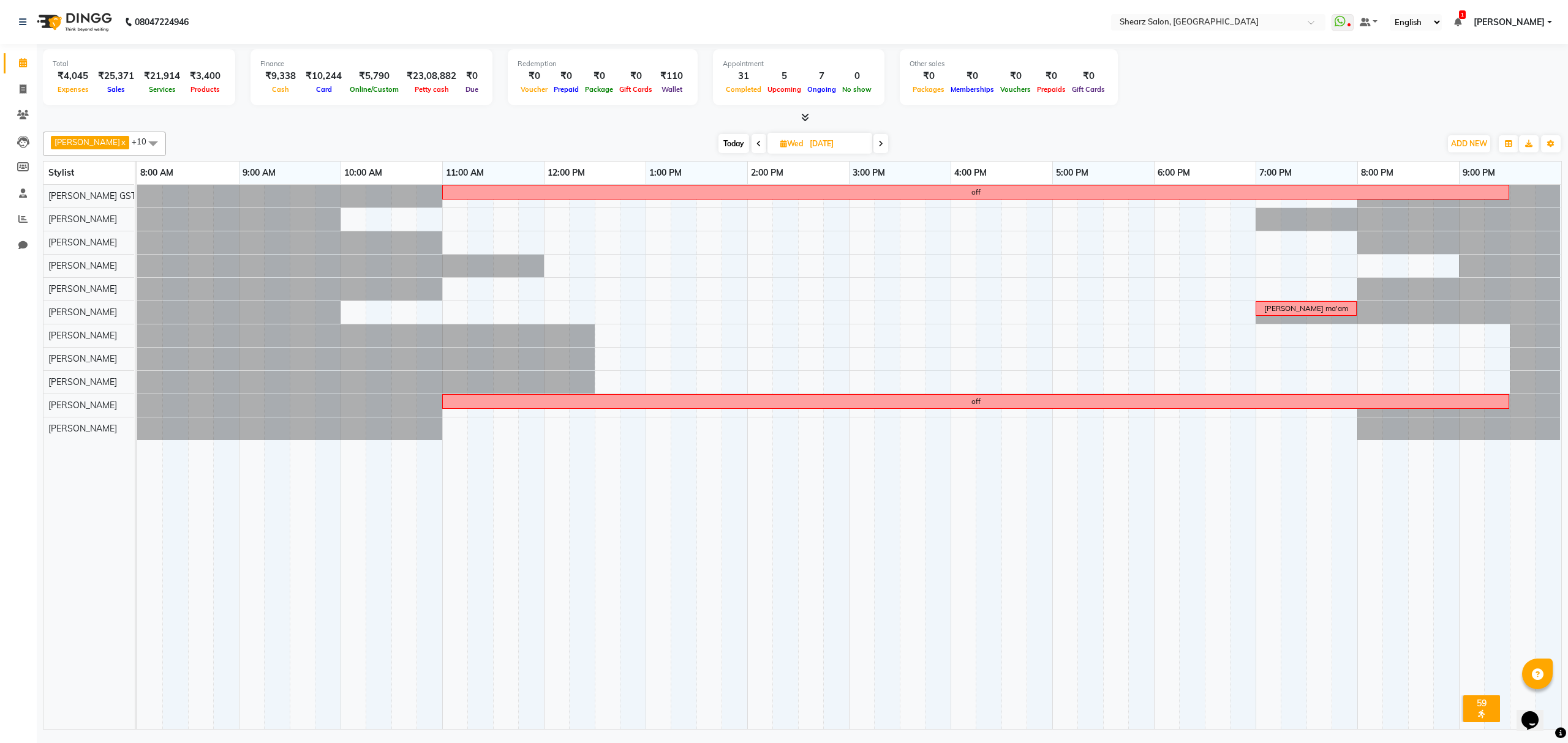
click at [878, 146] on icon at bounding box center [880, 143] width 5 height 7
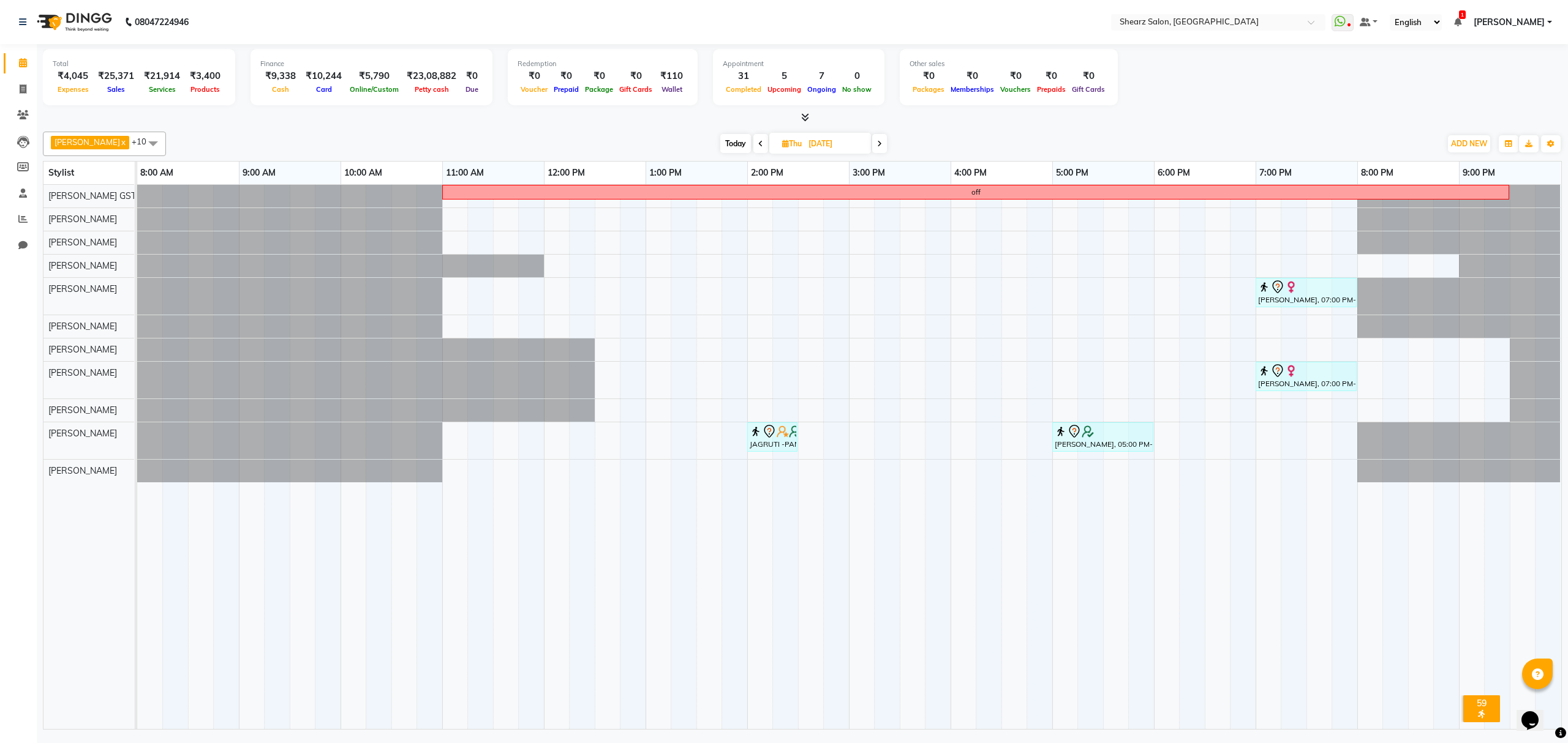
click at [877, 145] on icon at bounding box center [879, 143] width 5 height 7
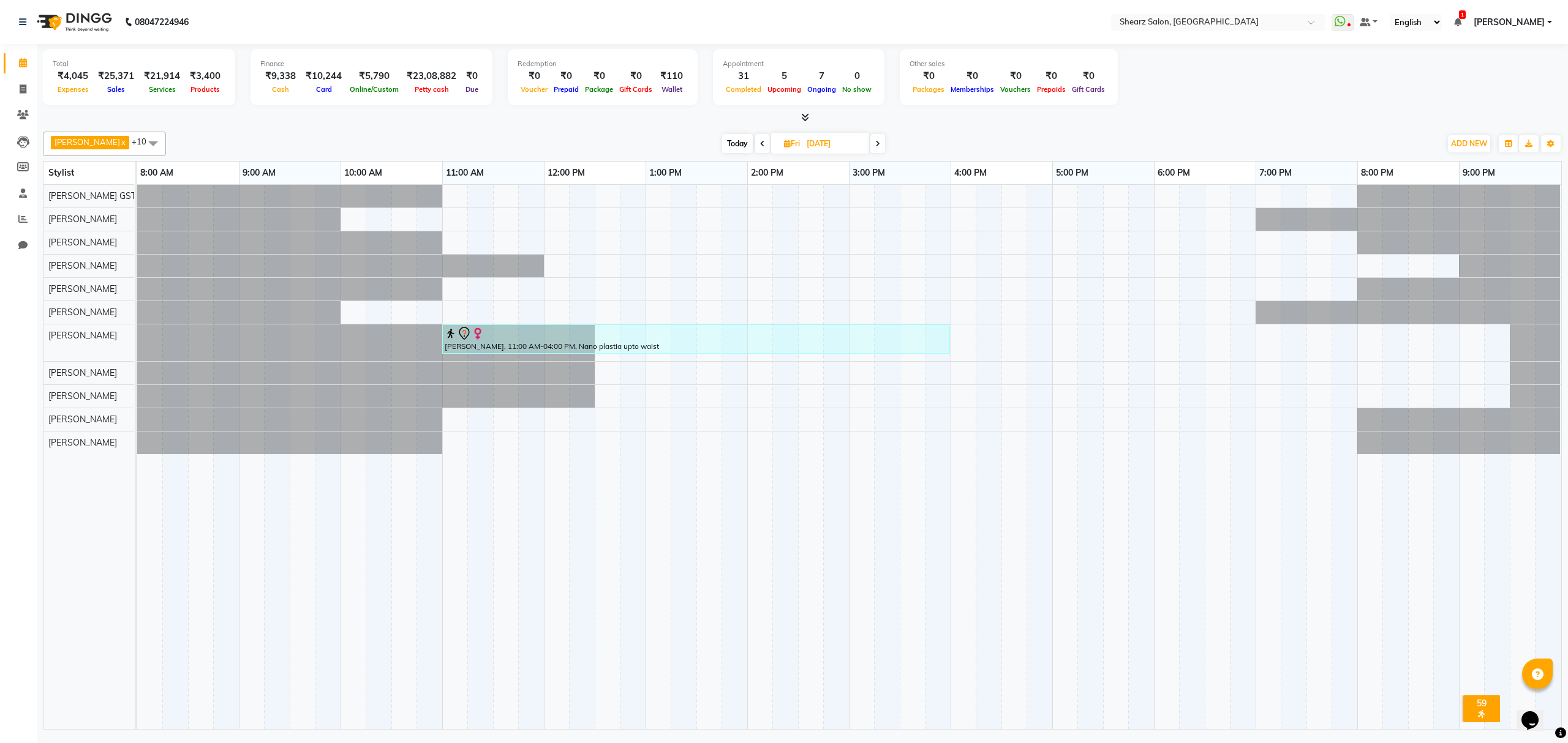
click at [733, 148] on span "Today" at bounding box center [737, 143] width 30 height 19
type input "04-10-2025"
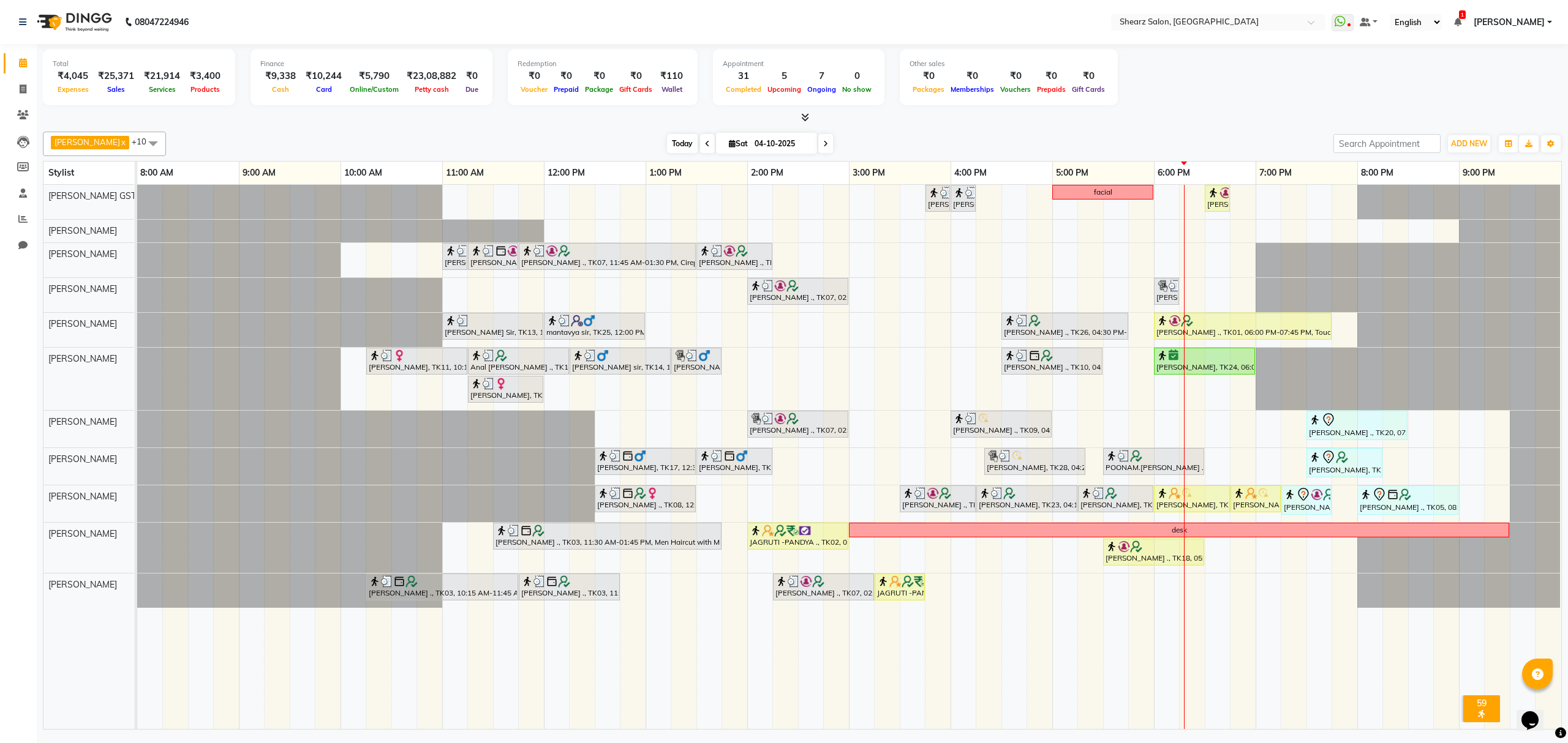
click at [679, 139] on span "Today" at bounding box center [682, 143] width 30 height 19
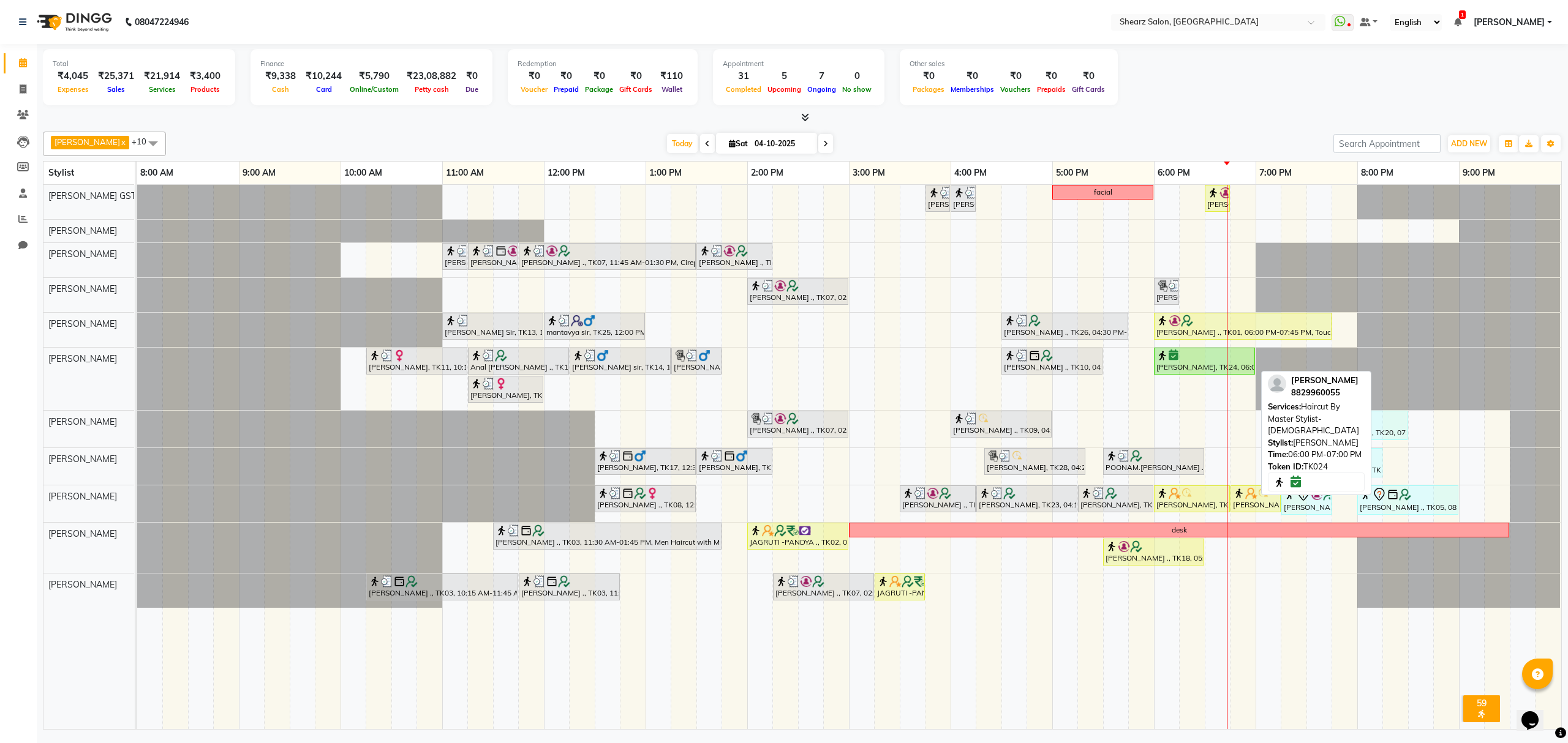
click at [1181, 370] on div "[PERSON_NAME], TK24, 06:00 PM-07:00 PM, Haircut By Master Stylist- [DEMOGRAPHIC…" at bounding box center [1204, 361] width 98 height 24
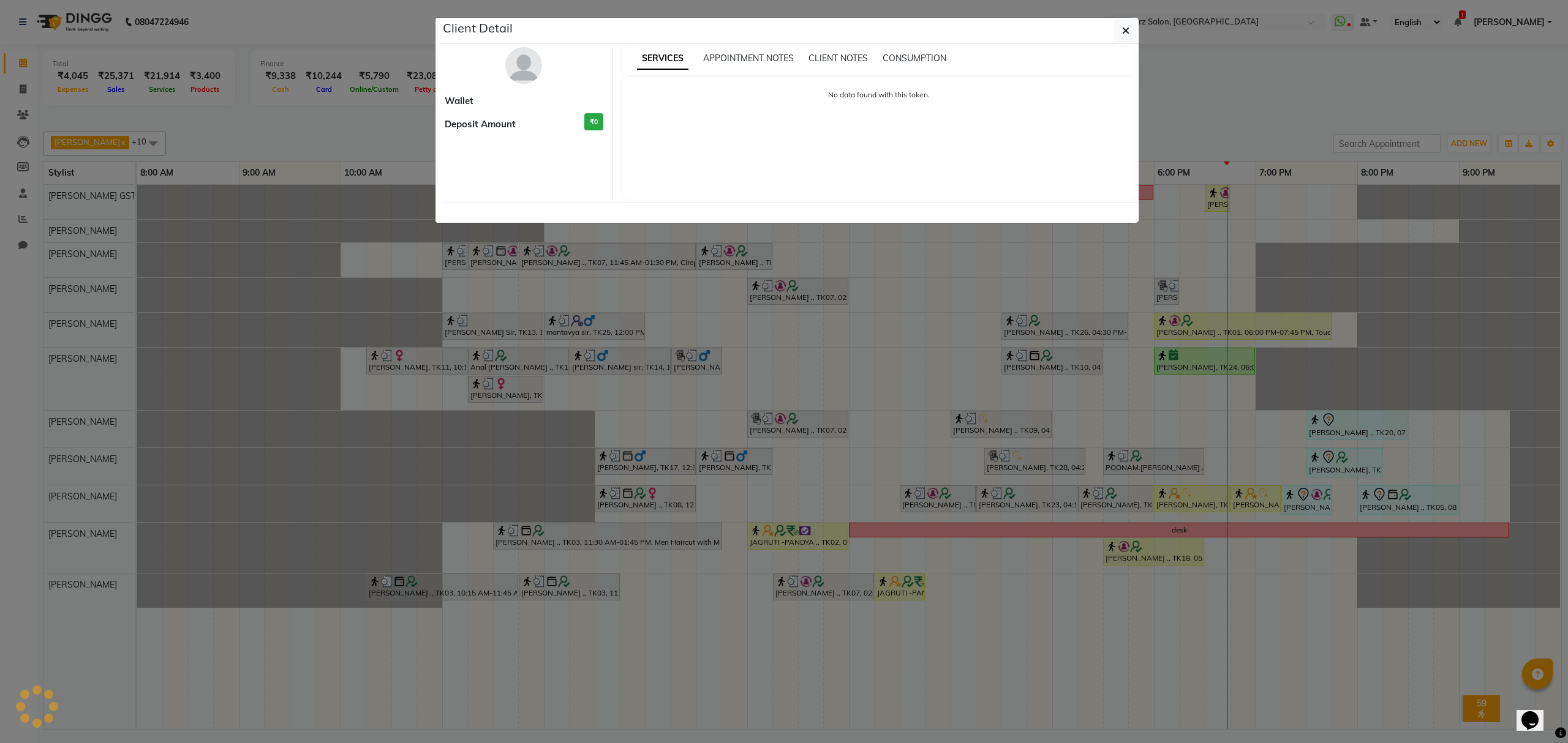
click at [1176, 360] on ngb-modal-window "Client Detail Wallet Deposit Amount ₹0 SERVICES APPOINTMENT NOTES CLIENT NOTES …" at bounding box center [784, 371] width 1568 height 743
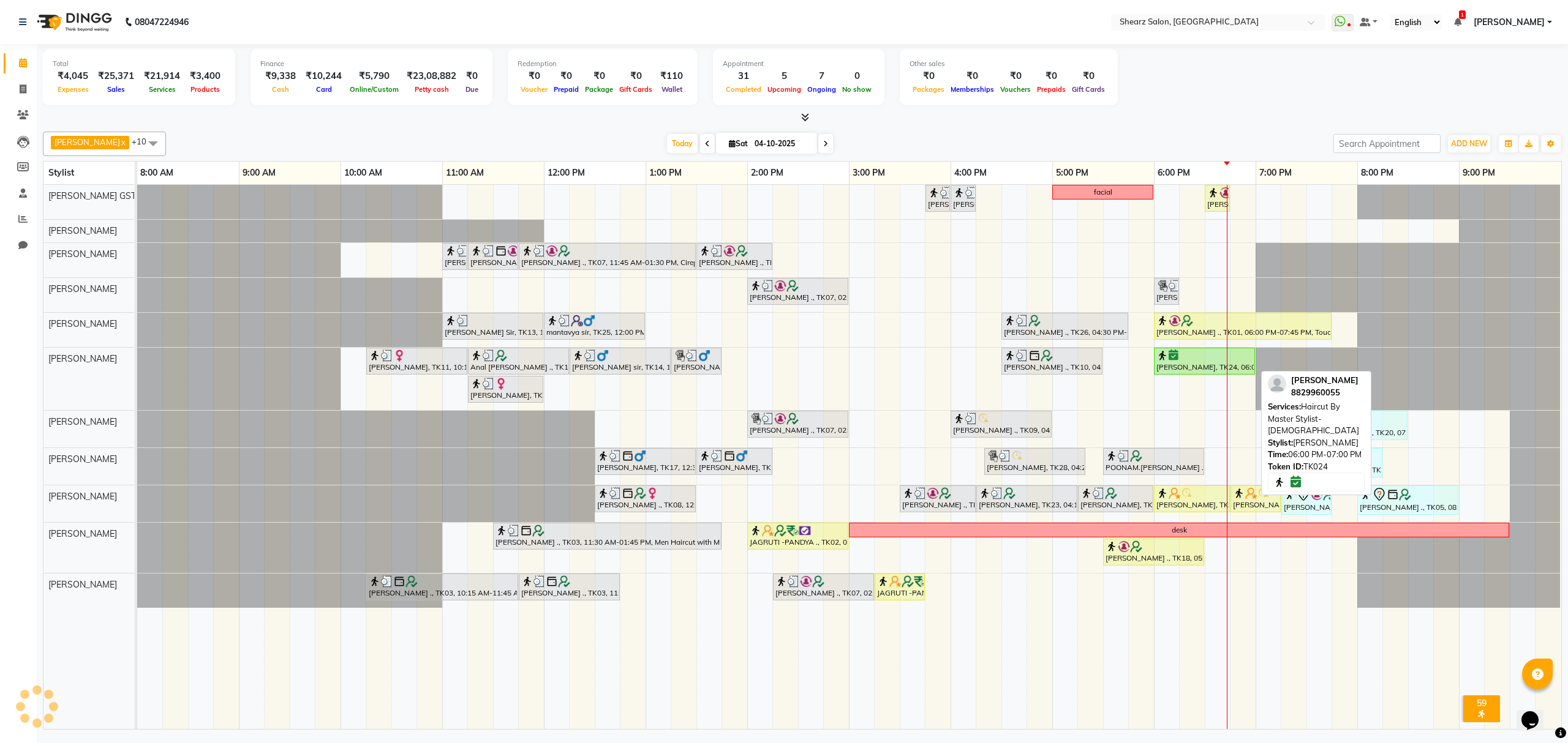
click at [1176, 356] on icon at bounding box center [1173, 355] width 10 height 1
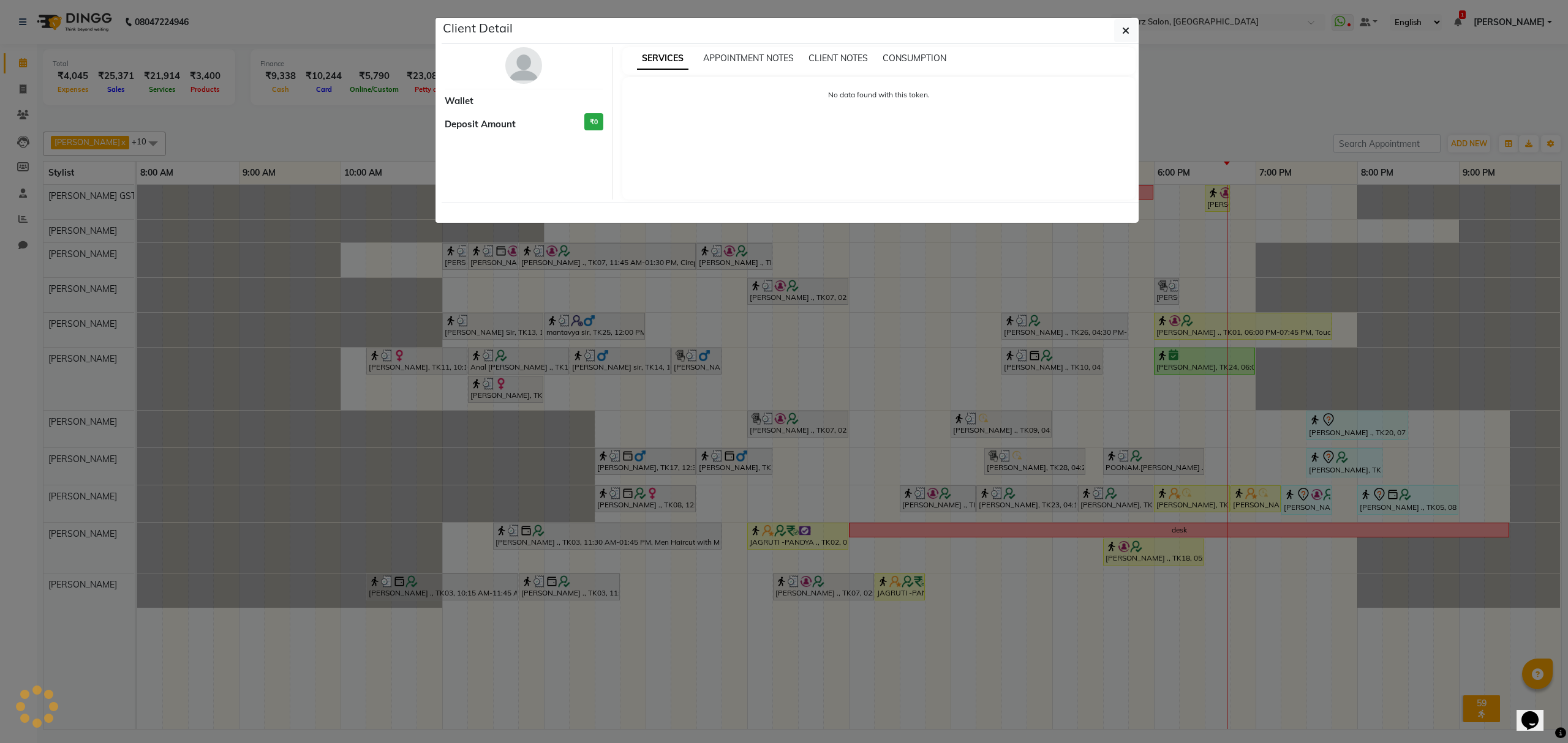
select select "1"
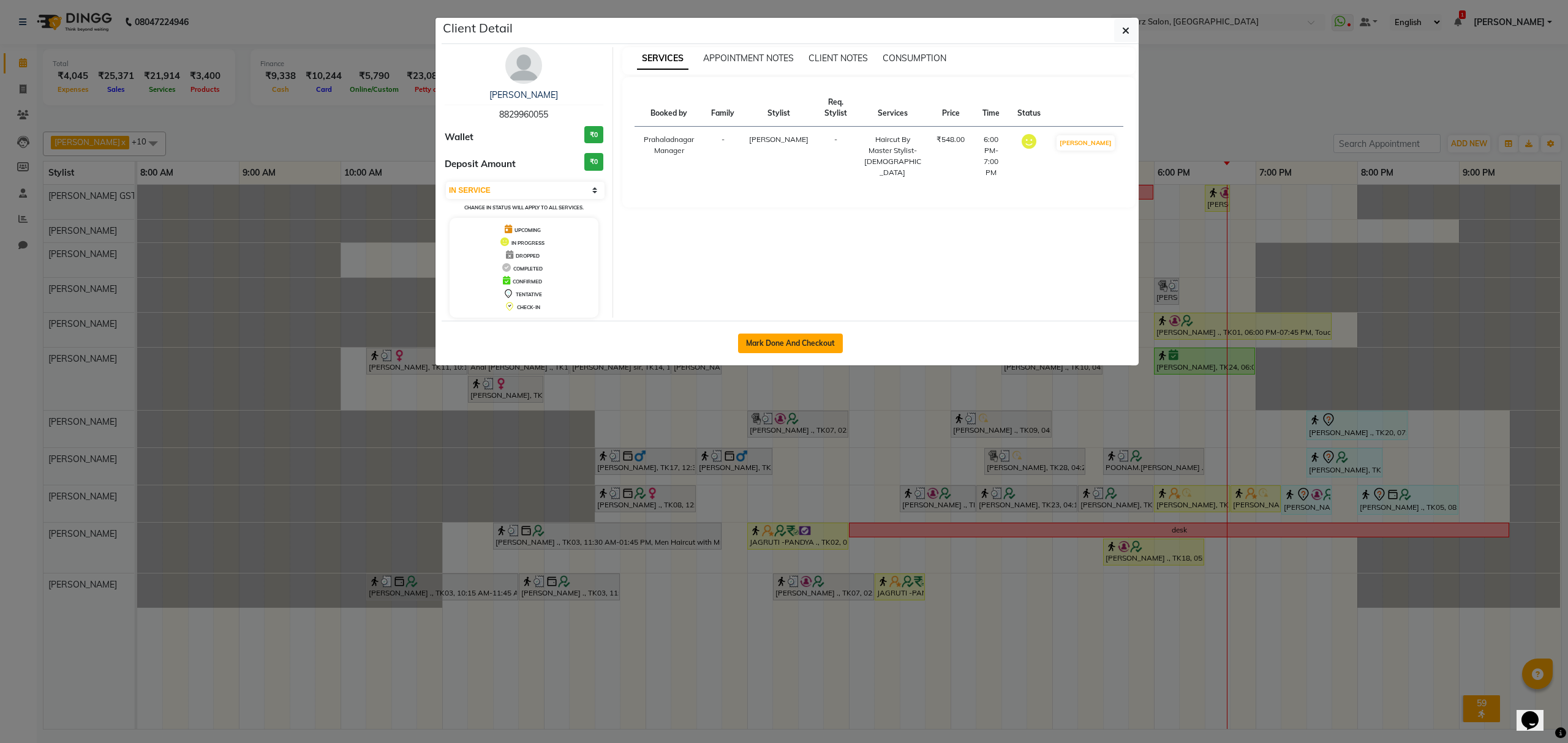
drag, startPoint x: 1183, startPoint y: 365, endPoint x: 806, endPoint y: 342, distance: 377.7
click at [806, 342] on button "Mark Done And Checkout" at bounding box center [790, 343] width 104 height 20
select select "8157"
select select "service"
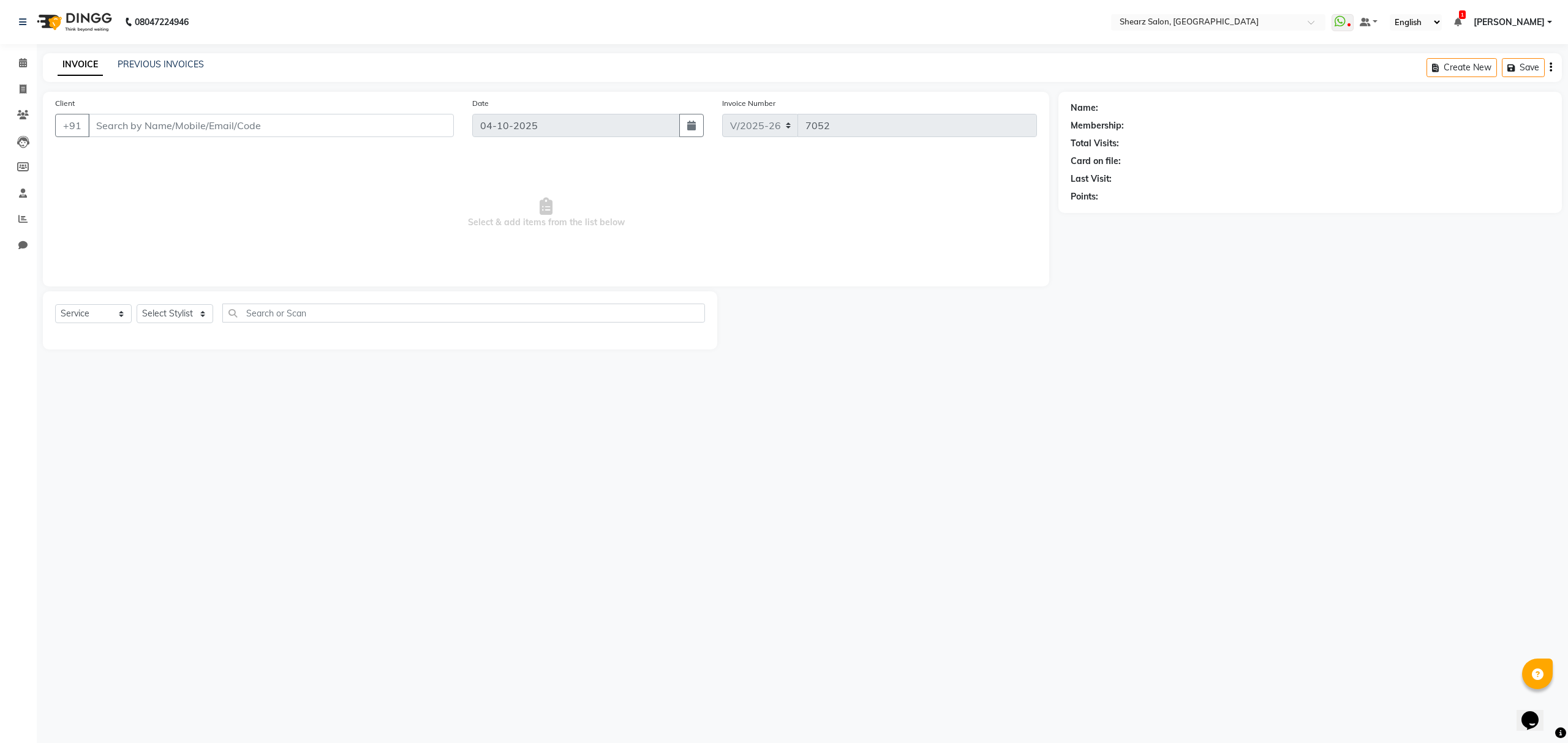
select select "77471"
type input "8829960055"
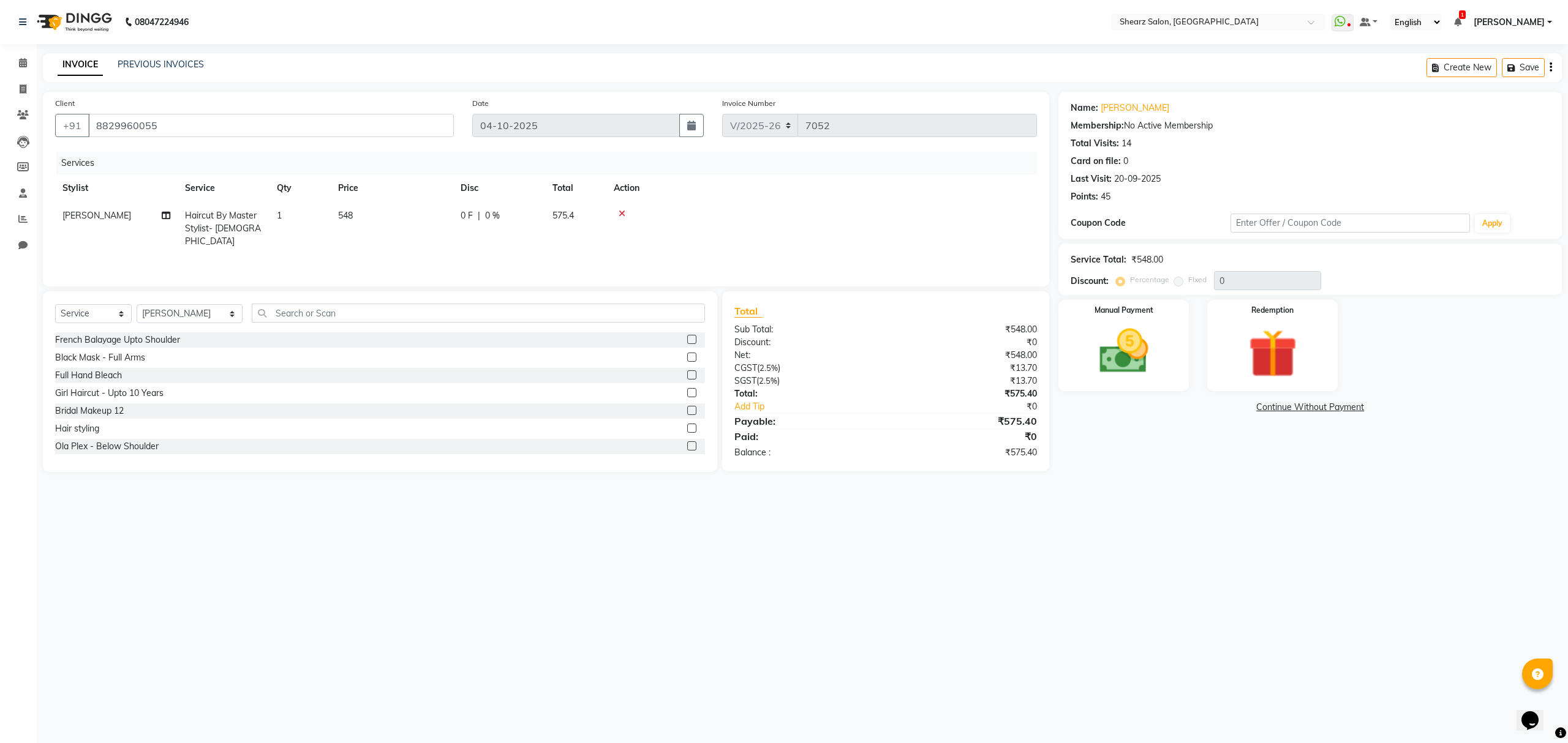
click at [621, 212] on icon at bounding box center [622, 214] width 7 height 9
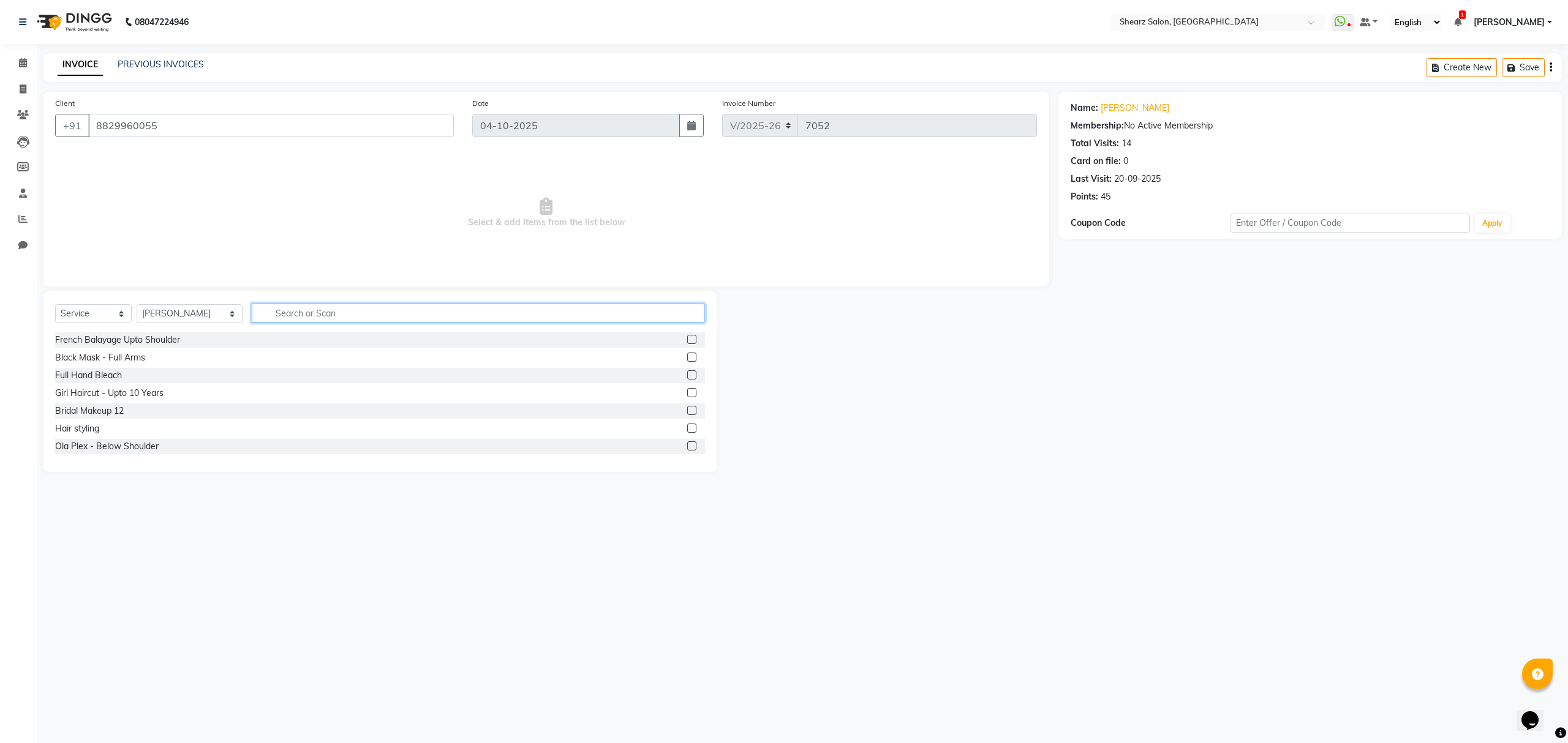
click at [333, 317] on input "text" at bounding box center [478, 313] width 453 height 19
type input "bea"
click at [687, 412] on label at bounding box center [692, 411] width 9 height 9
click at [687, 412] on input "checkbox" at bounding box center [691, 411] width 8 height 8
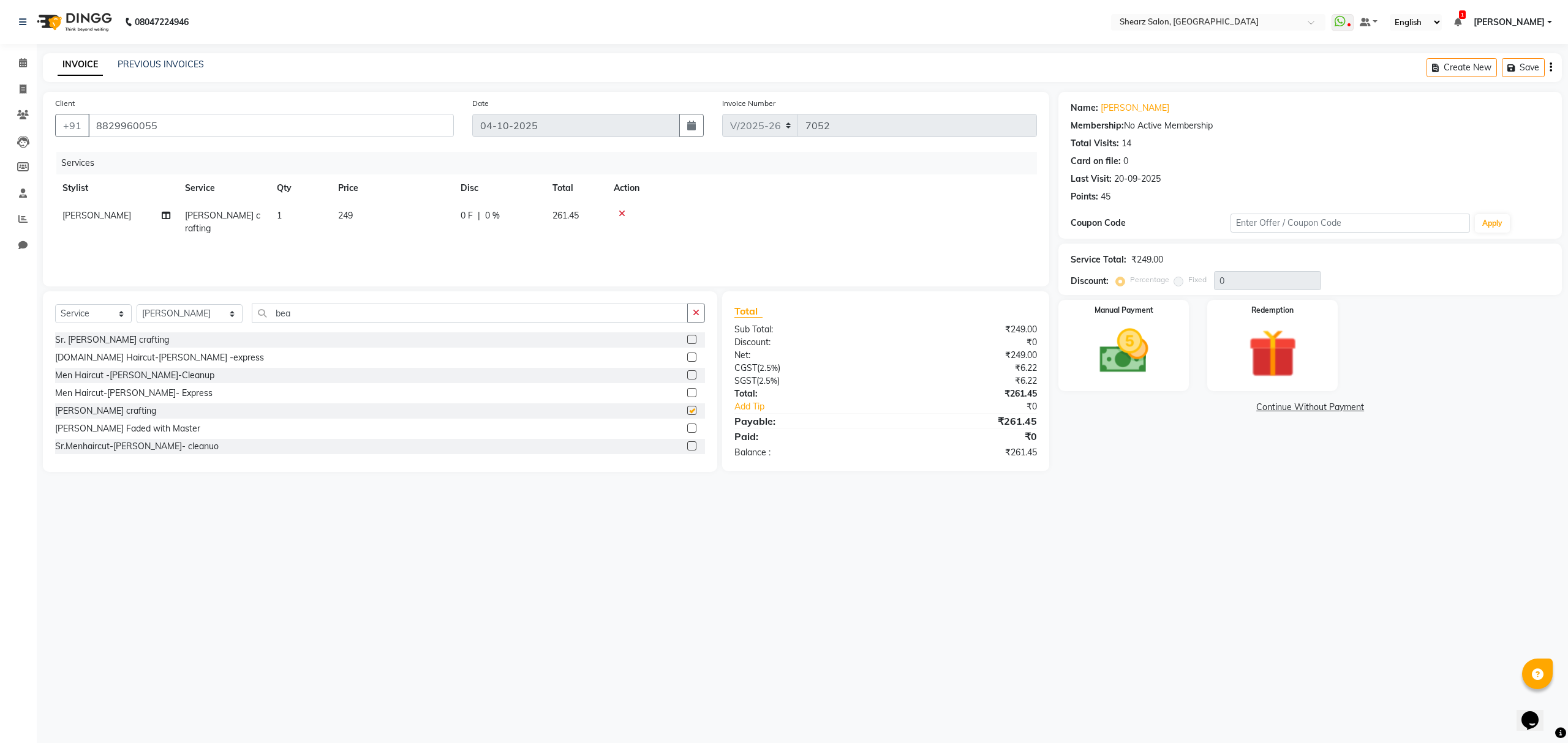
checkbox input "false"
click at [124, 218] on td "[PERSON_NAME]" at bounding box center [117, 222] width 123 height 40
select select "77471"
click at [123, 214] on select "Admin A General [PERSON_NAME] Asha Chavariya [PERSON_NAME] Center 1_mgr mgr [PE…" at bounding box center [117, 219] width 108 height 19
select select "77486"
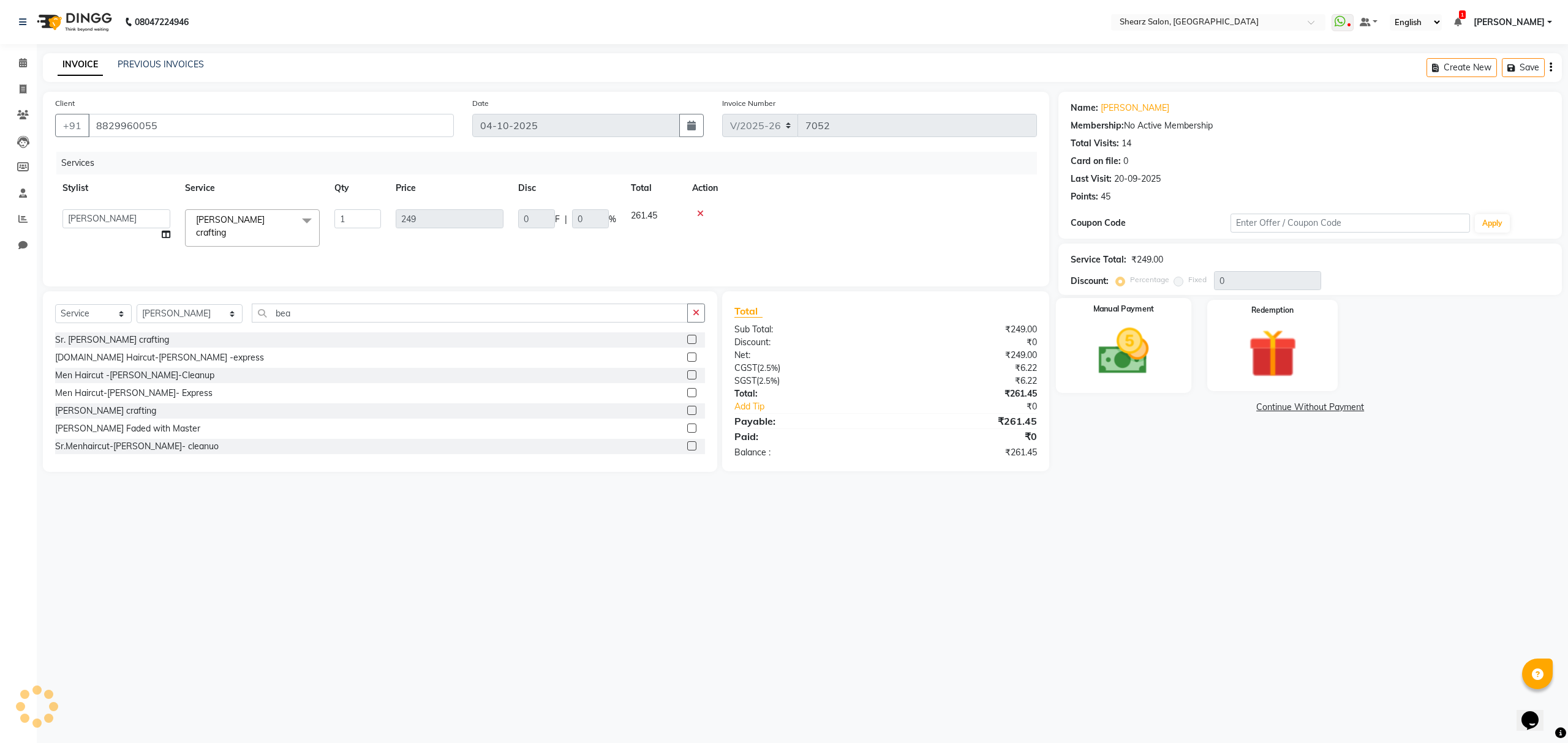
click at [1142, 353] on img at bounding box center [1123, 352] width 83 height 59
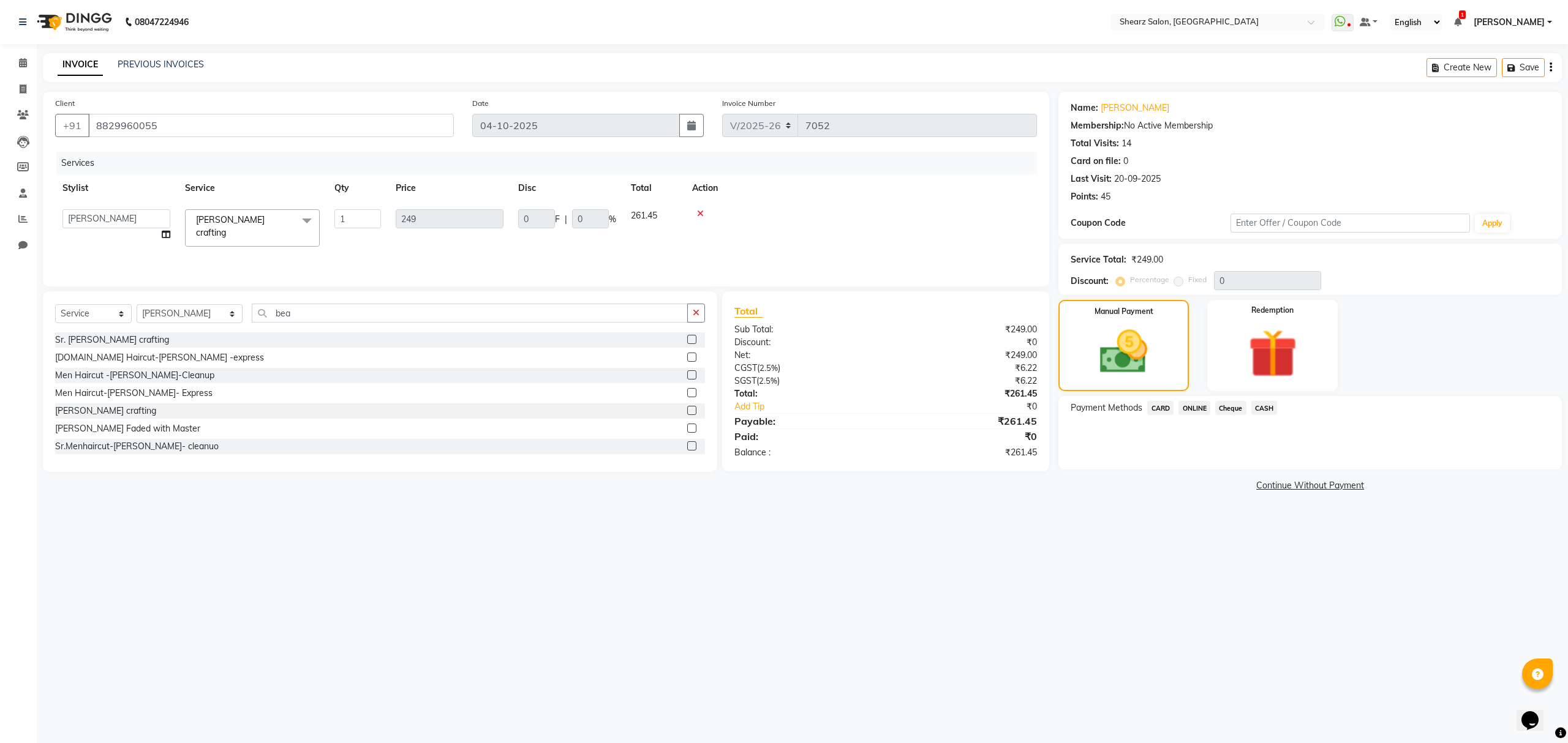
click at [1194, 404] on span "ONLINE" at bounding box center [1194, 408] width 32 height 14
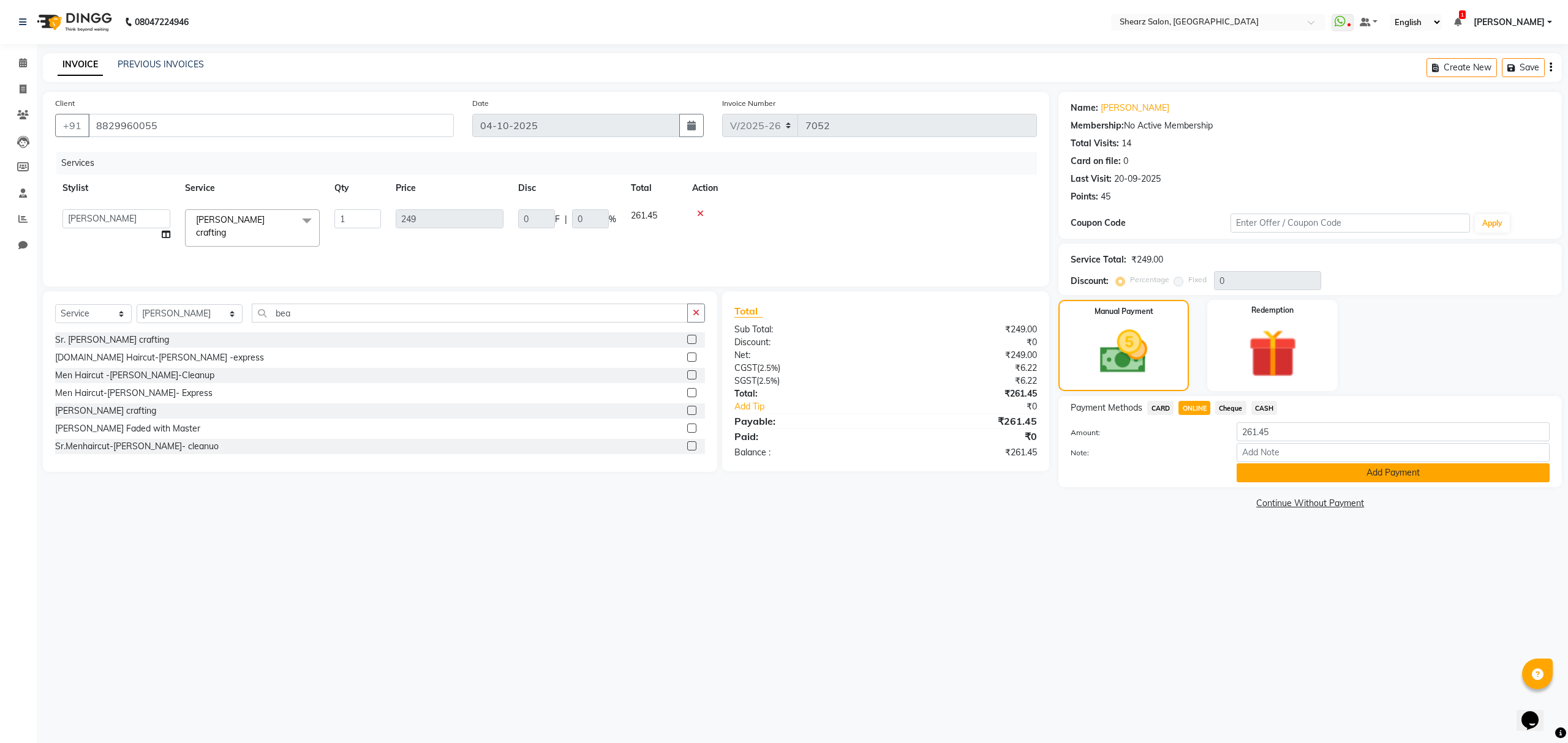
click at [1362, 471] on button "Add Payment" at bounding box center [1393, 473] width 313 height 19
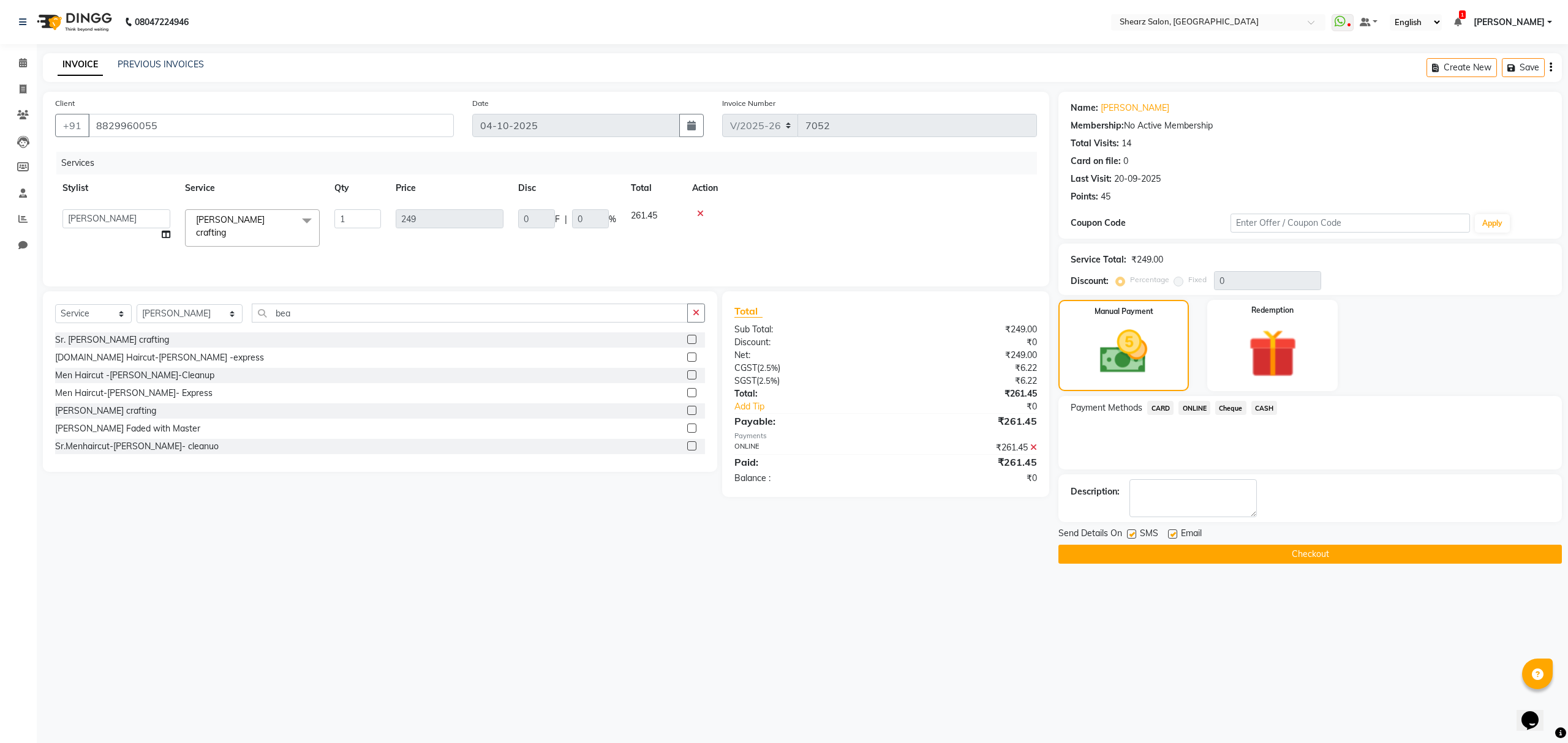
click at [1302, 554] on button "Checkout" at bounding box center [1310, 554] width 503 height 19
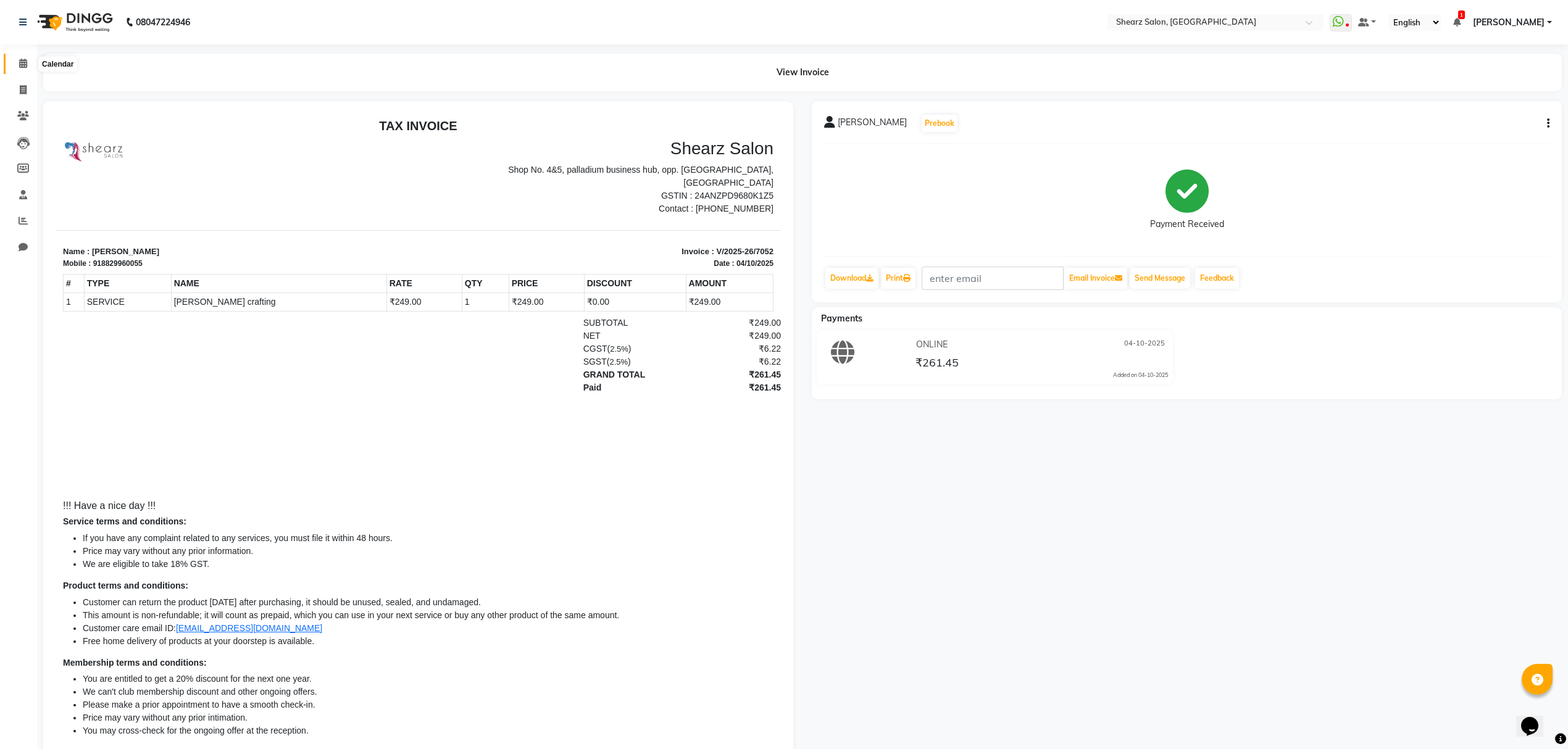
click at [24, 60] on icon at bounding box center [23, 63] width 8 height 10
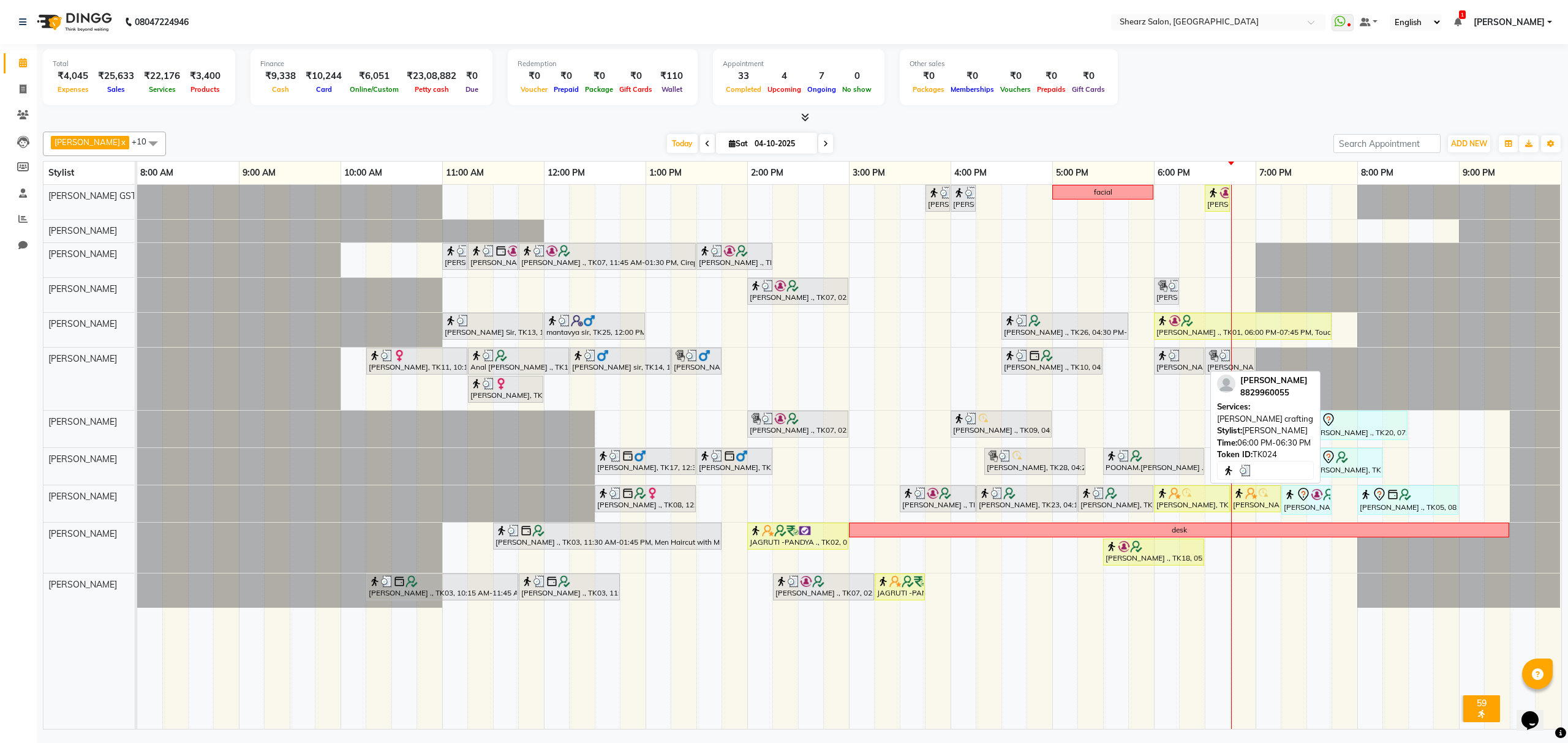
click at [1189, 370] on div "[PERSON_NAME], TK24, 06:00 PM-06:30 PM, [PERSON_NAME] crafting" at bounding box center [1179, 361] width 48 height 24
select select "3"
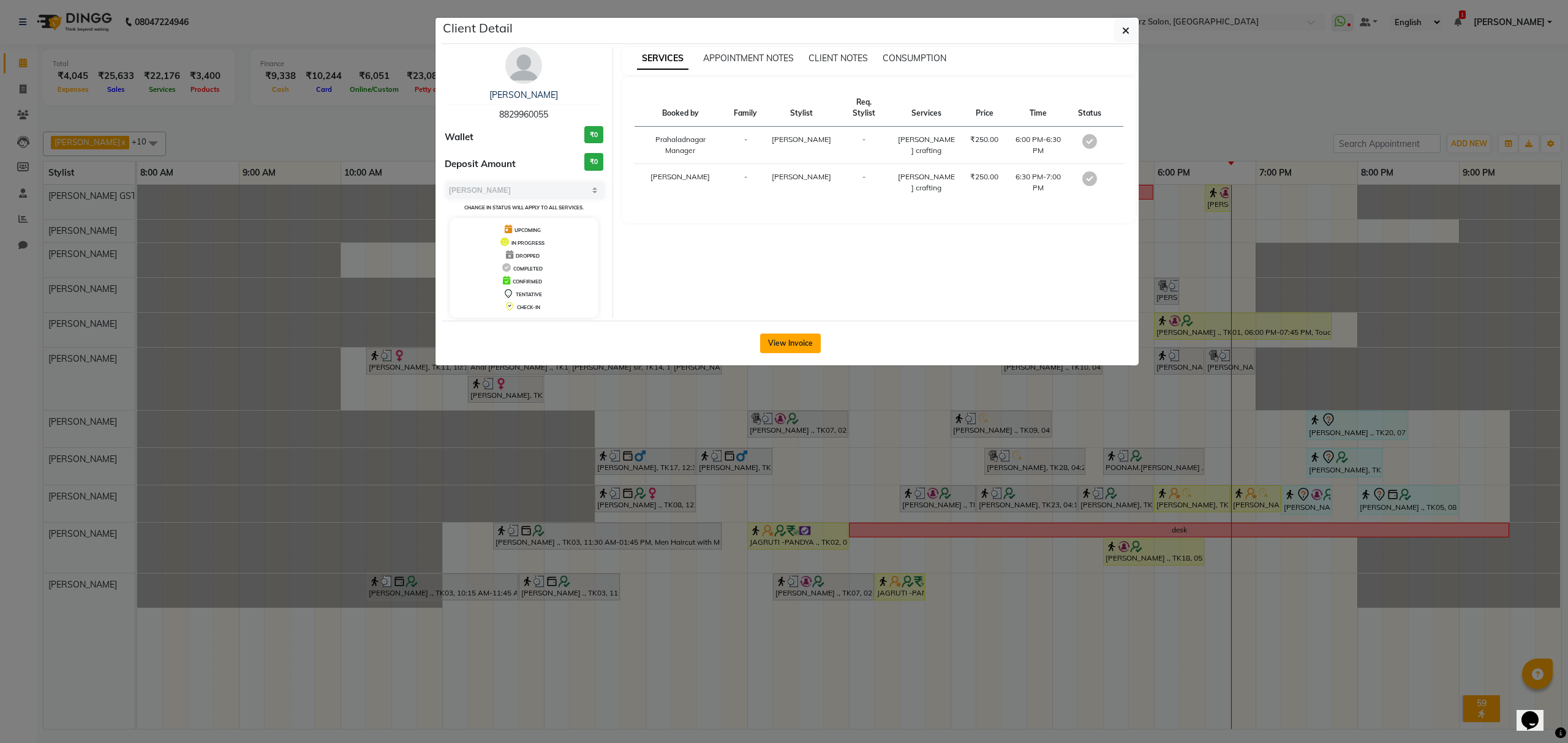
click at [796, 351] on button "View Invoice" at bounding box center [790, 343] width 61 height 20
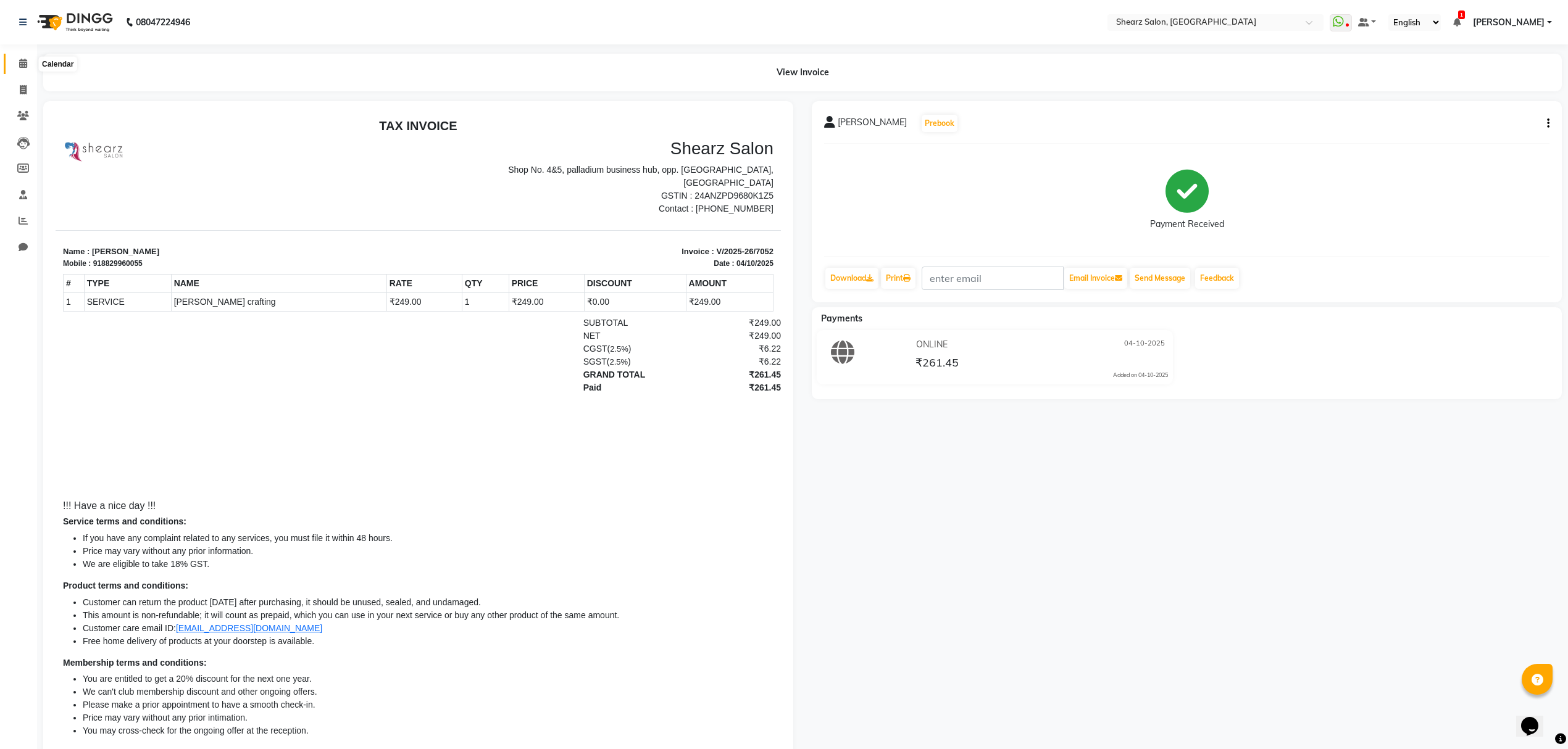
click at [20, 63] on icon at bounding box center [23, 63] width 8 height 10
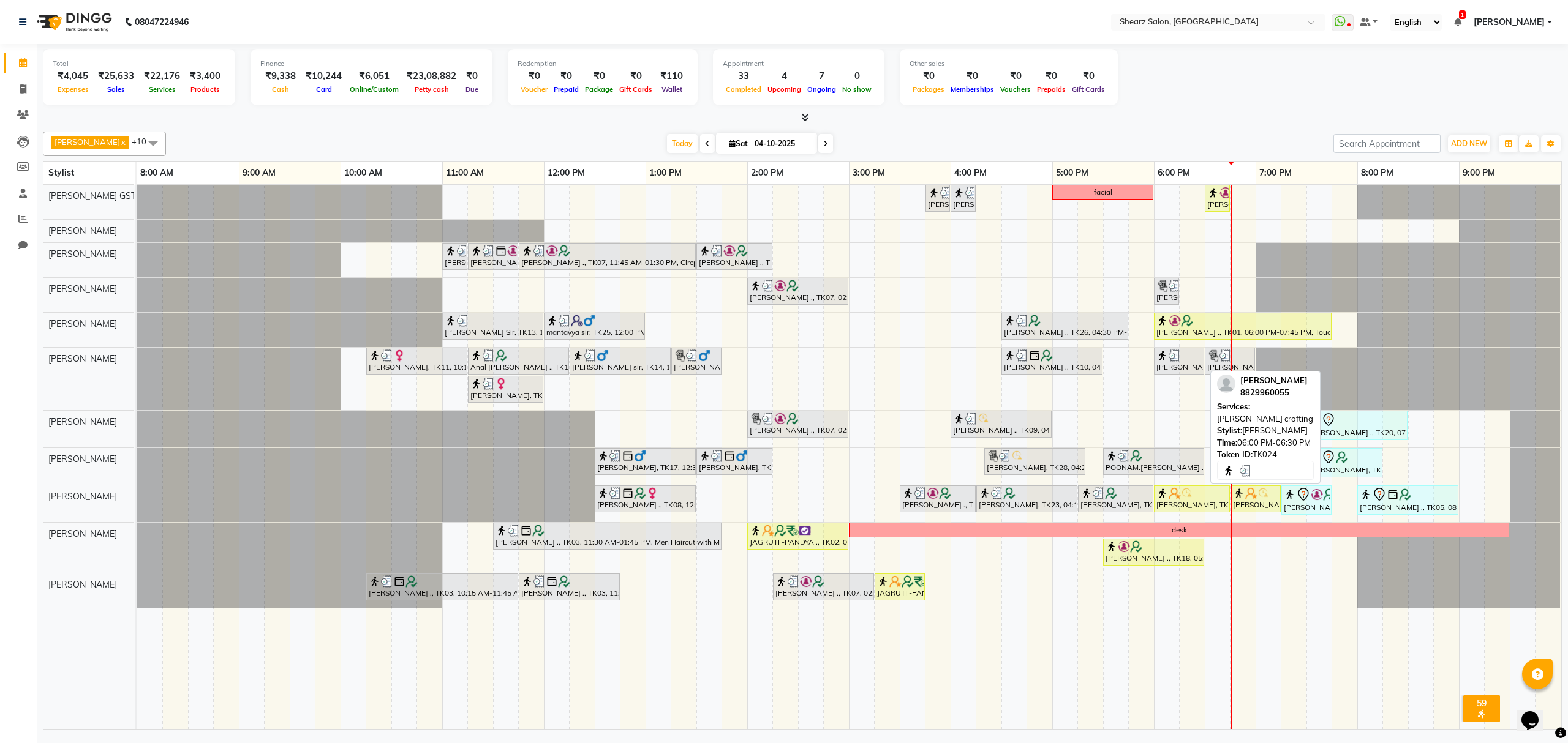
click at [1177, 367] on div "[PERSON_NAME], TK24, 06:00 PM-06:30 PM, [PERSON_NAME] crafting" at bounding box center [1179, 361] width 48 height 24
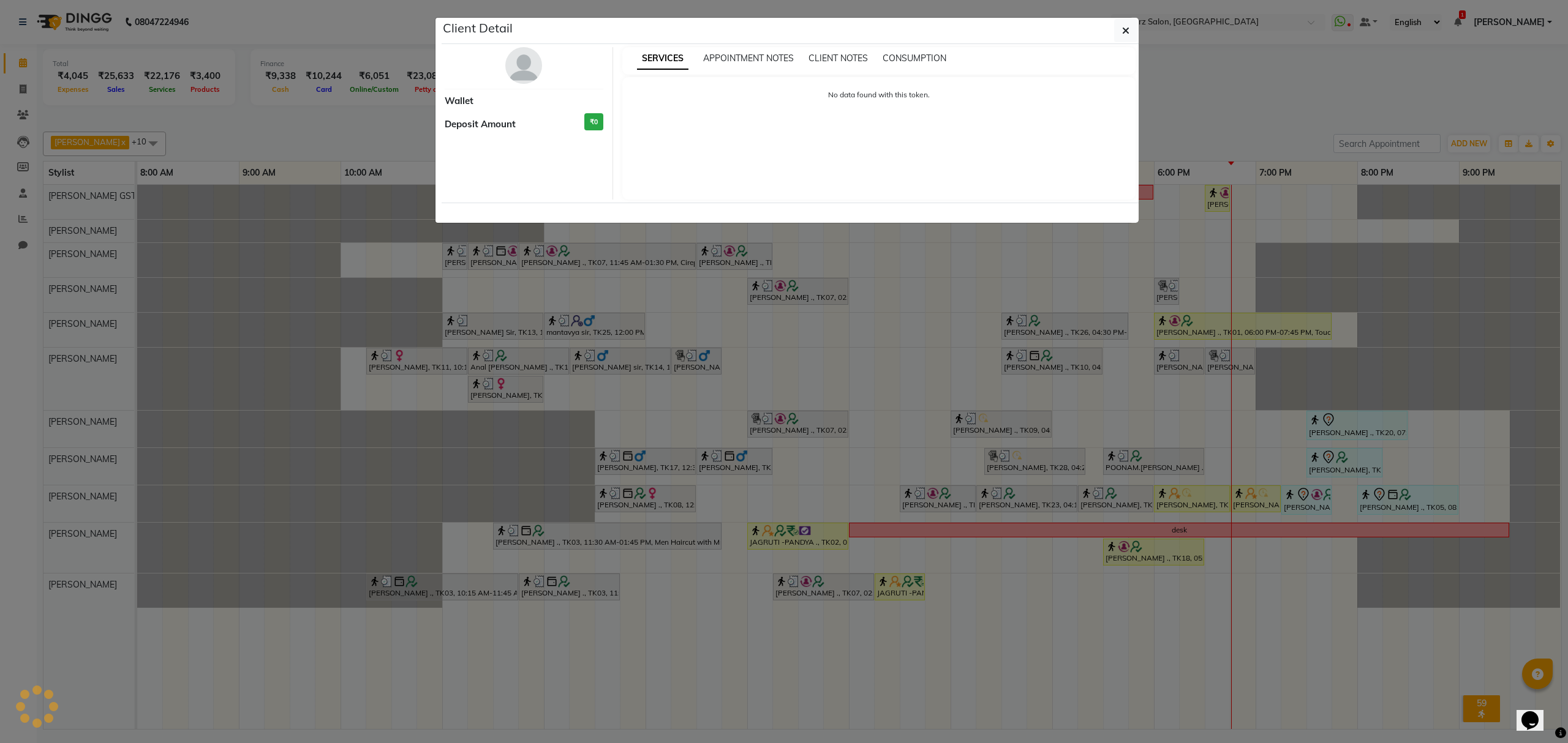
select select "3"
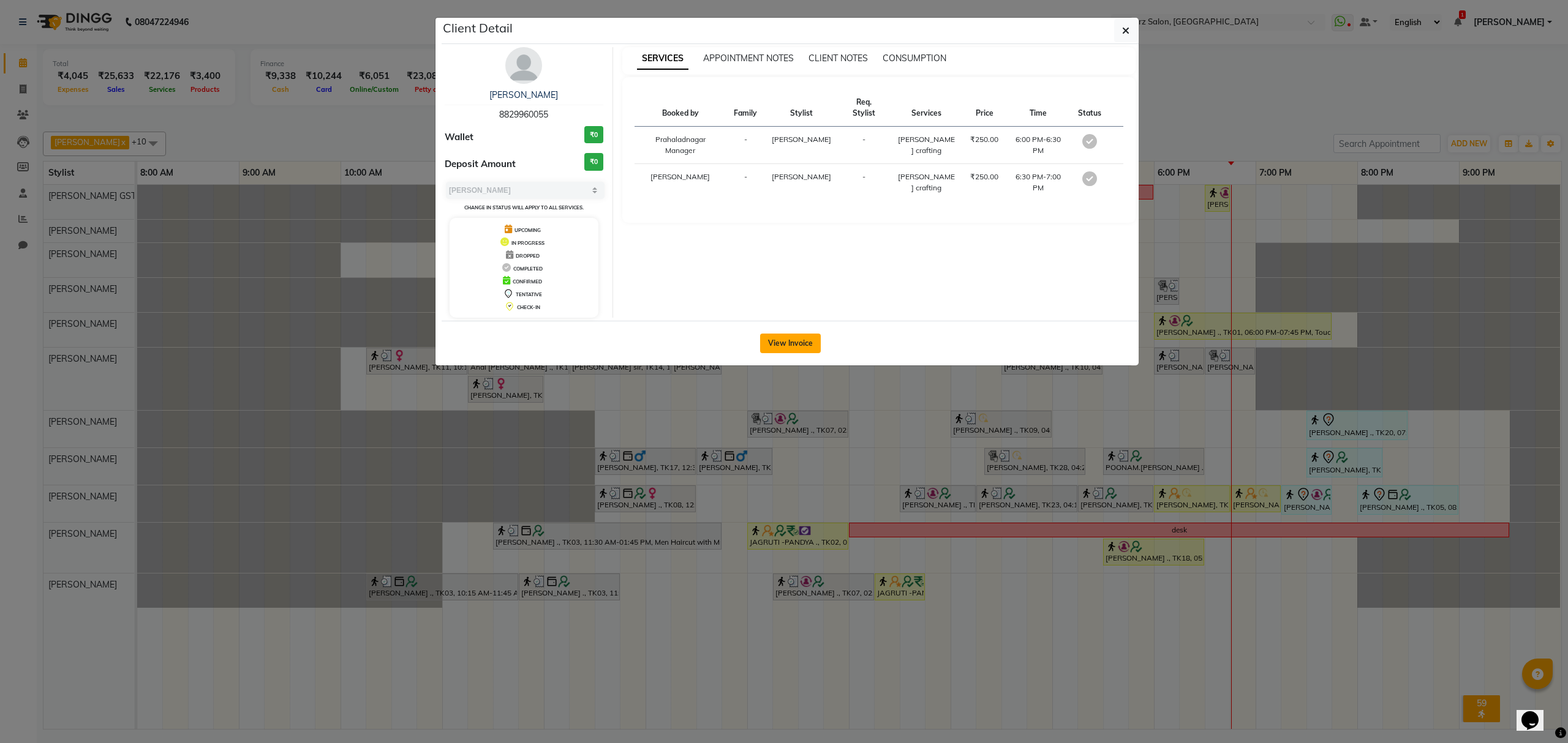
click at [788, 346] on button "View Invoice" at bounding box center [790, 343] width 61 height 20
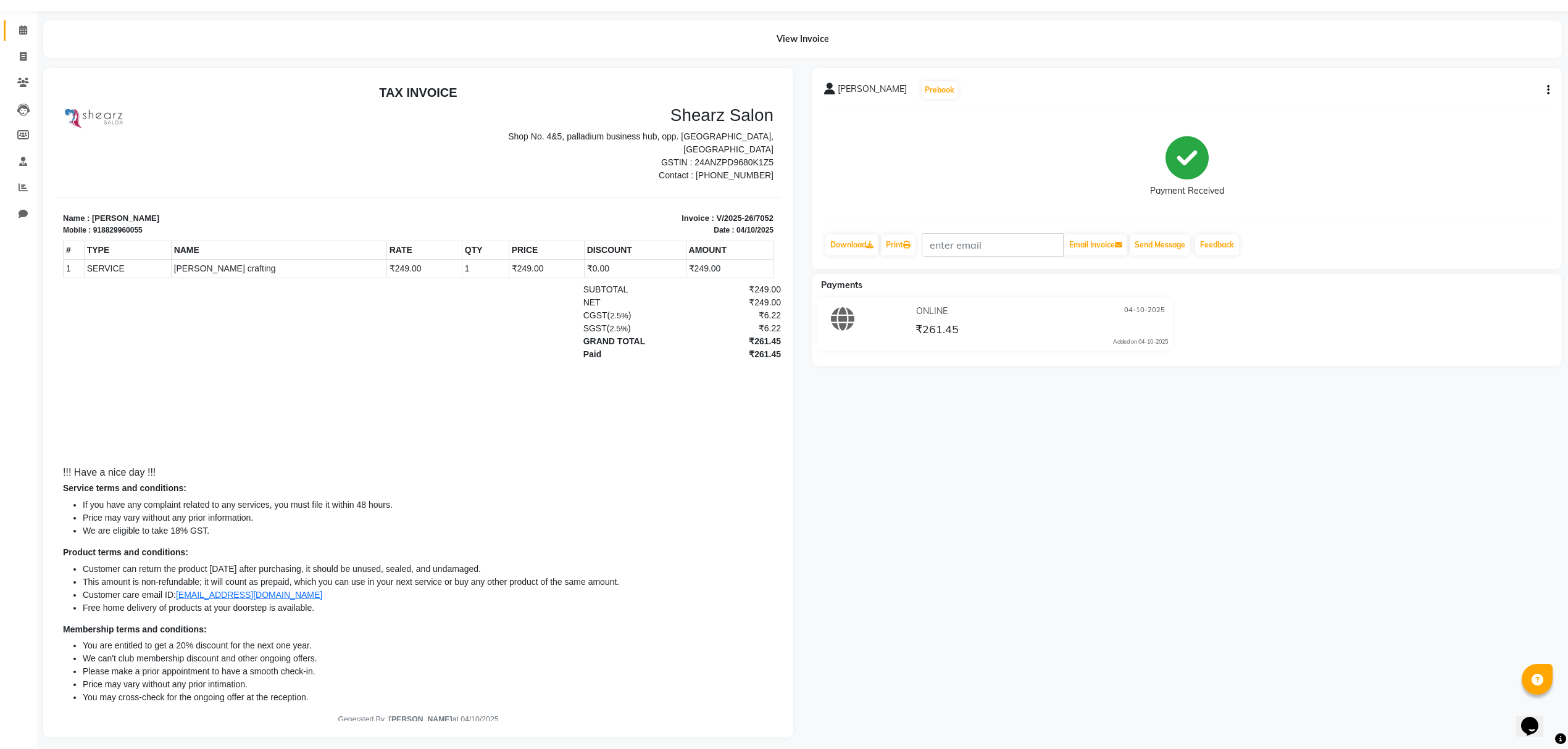
scroll to position [52, 0]
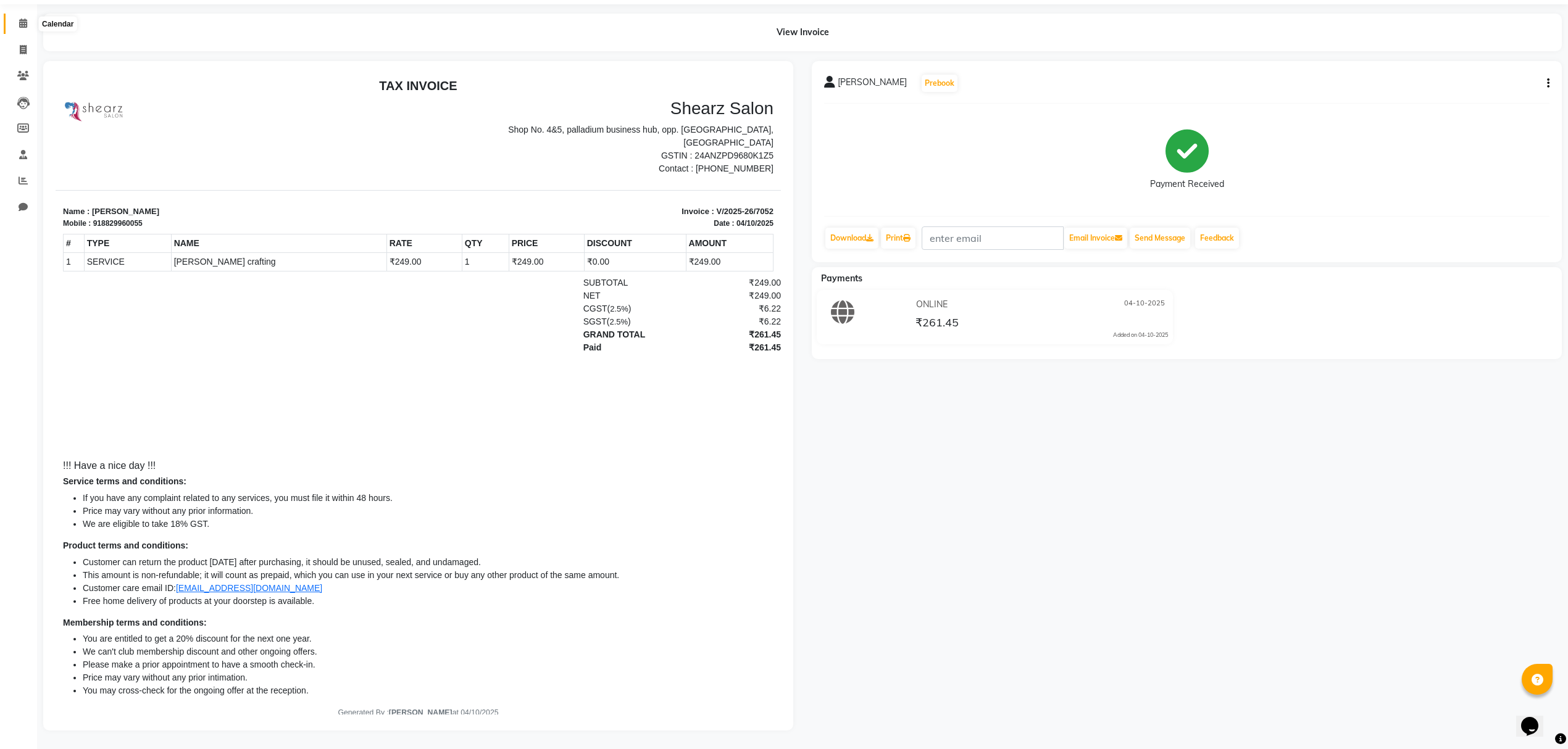
click at [17, 17] on span at bounding box center [23, 24] width 22 height 14
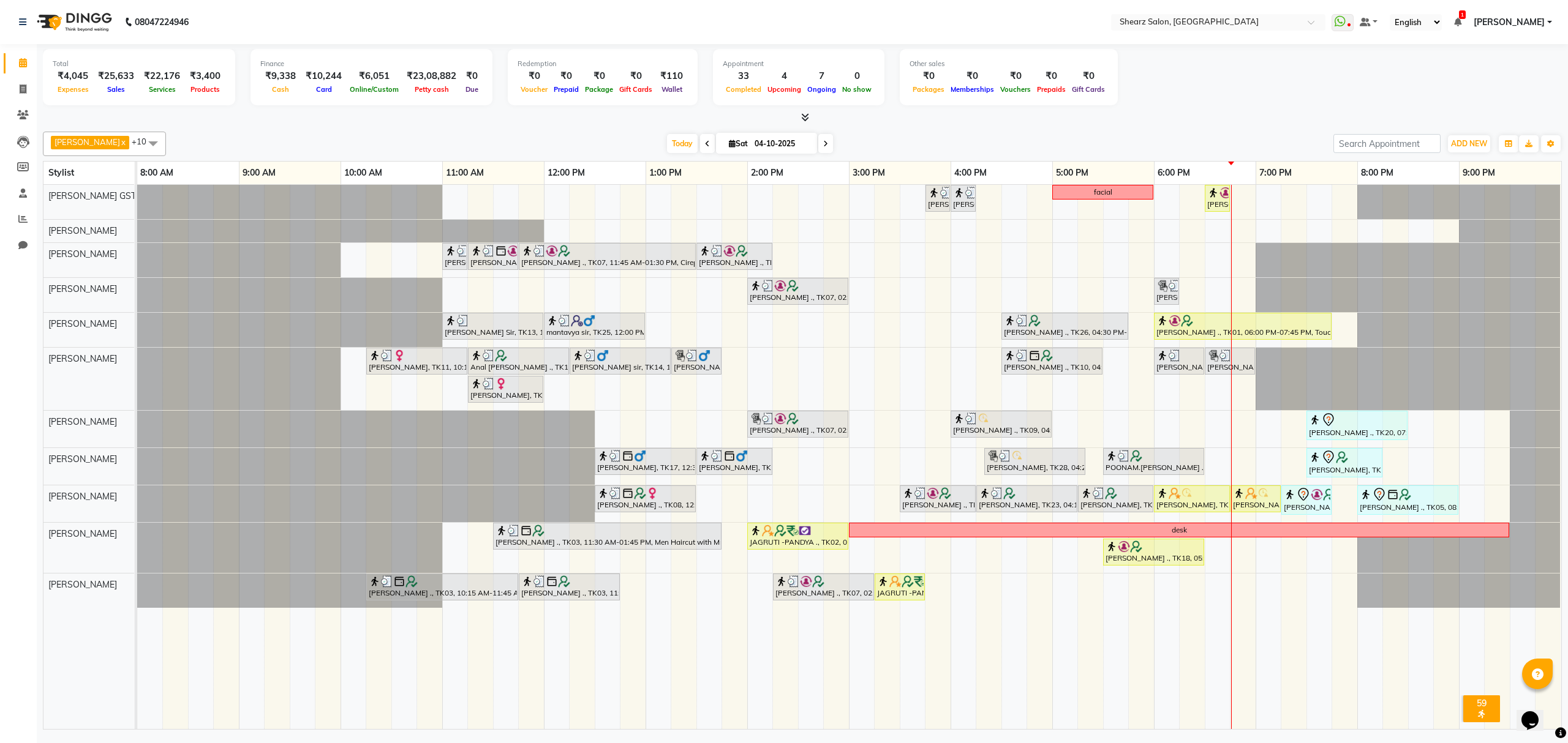
click at [1231, 370] on div at bounding box center [1231, 457] width 1 height 544
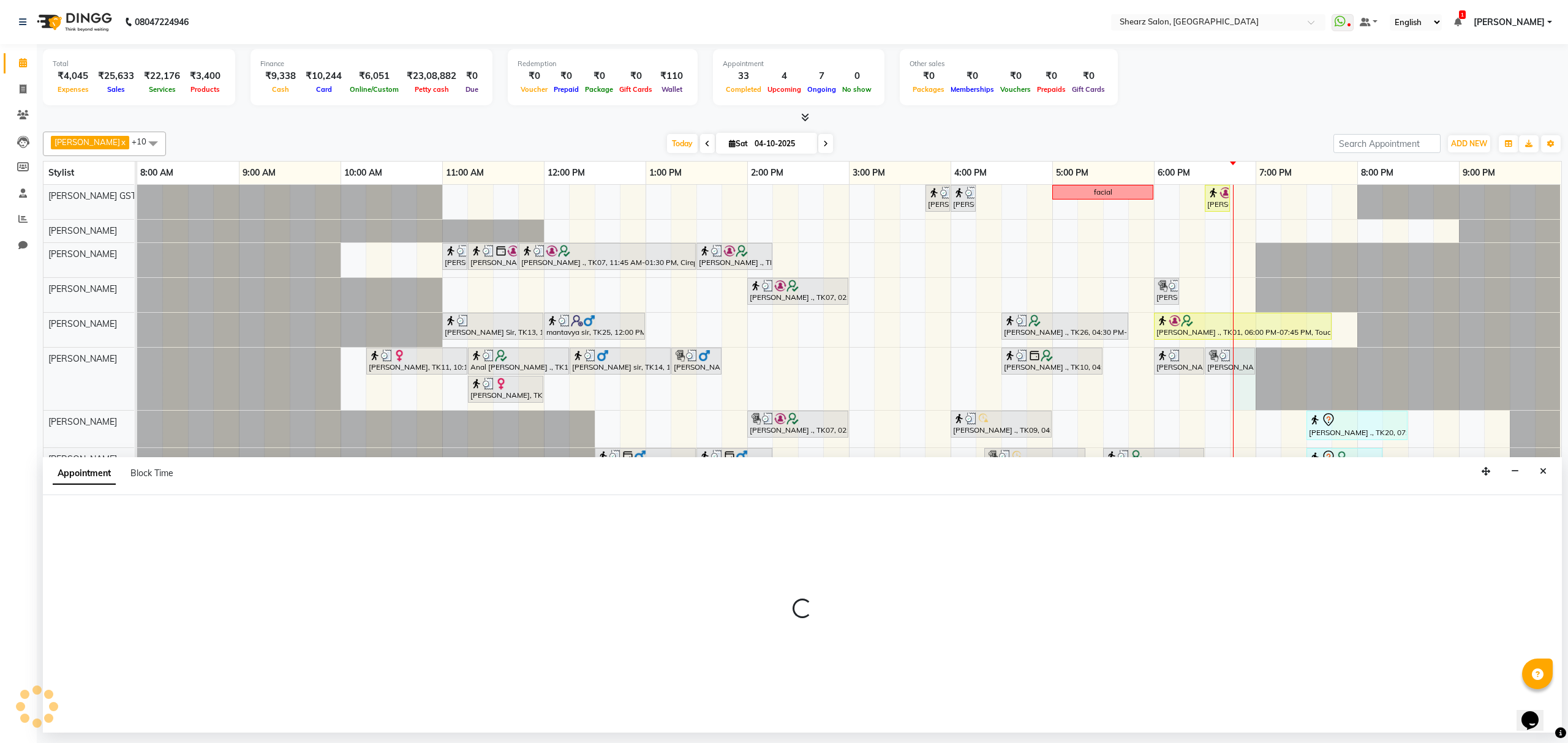
select select "77486"
select select "1125"
select select "tentative"
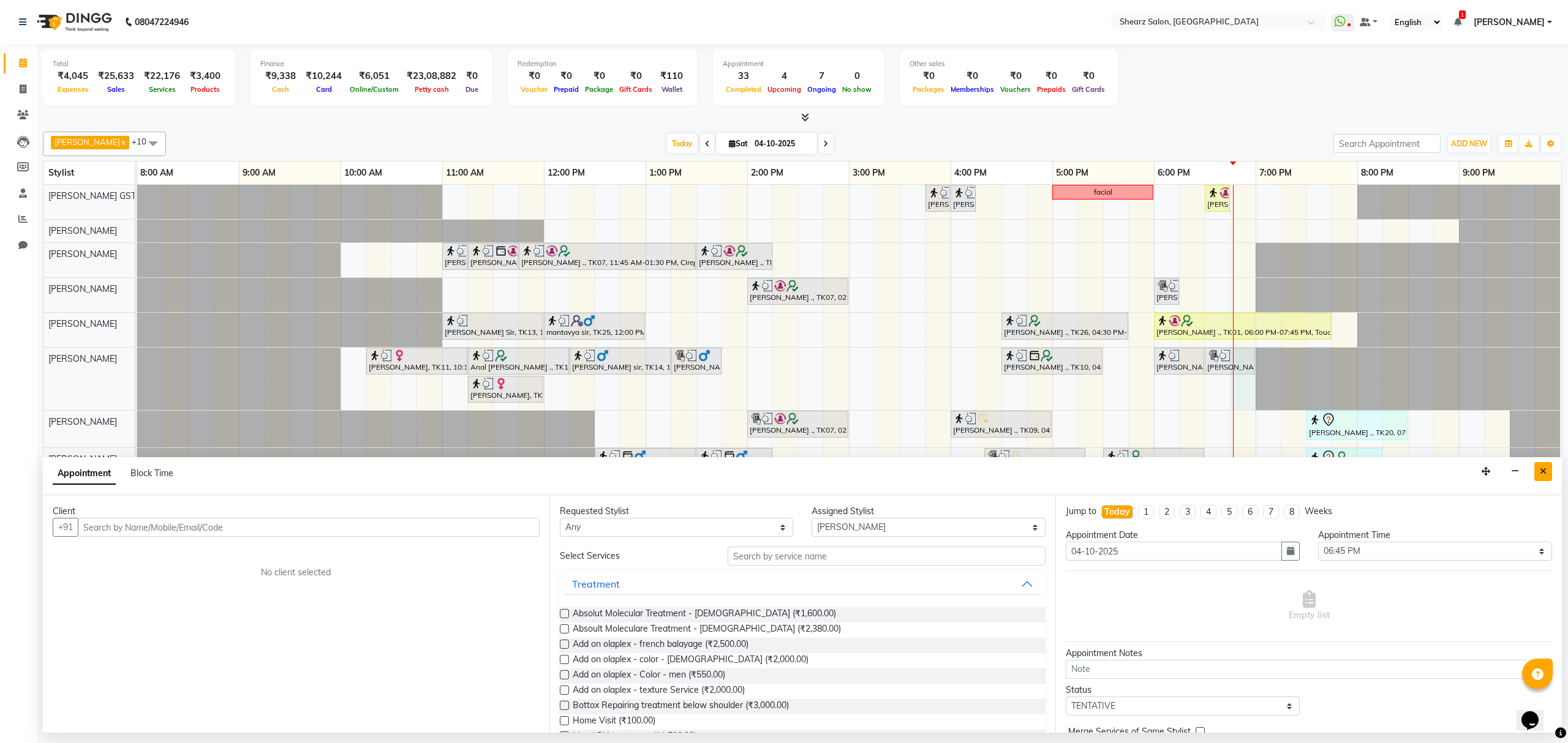
click at [1546, 468] on button "Close" at bounding box center [1543, 472] width 18 height 19
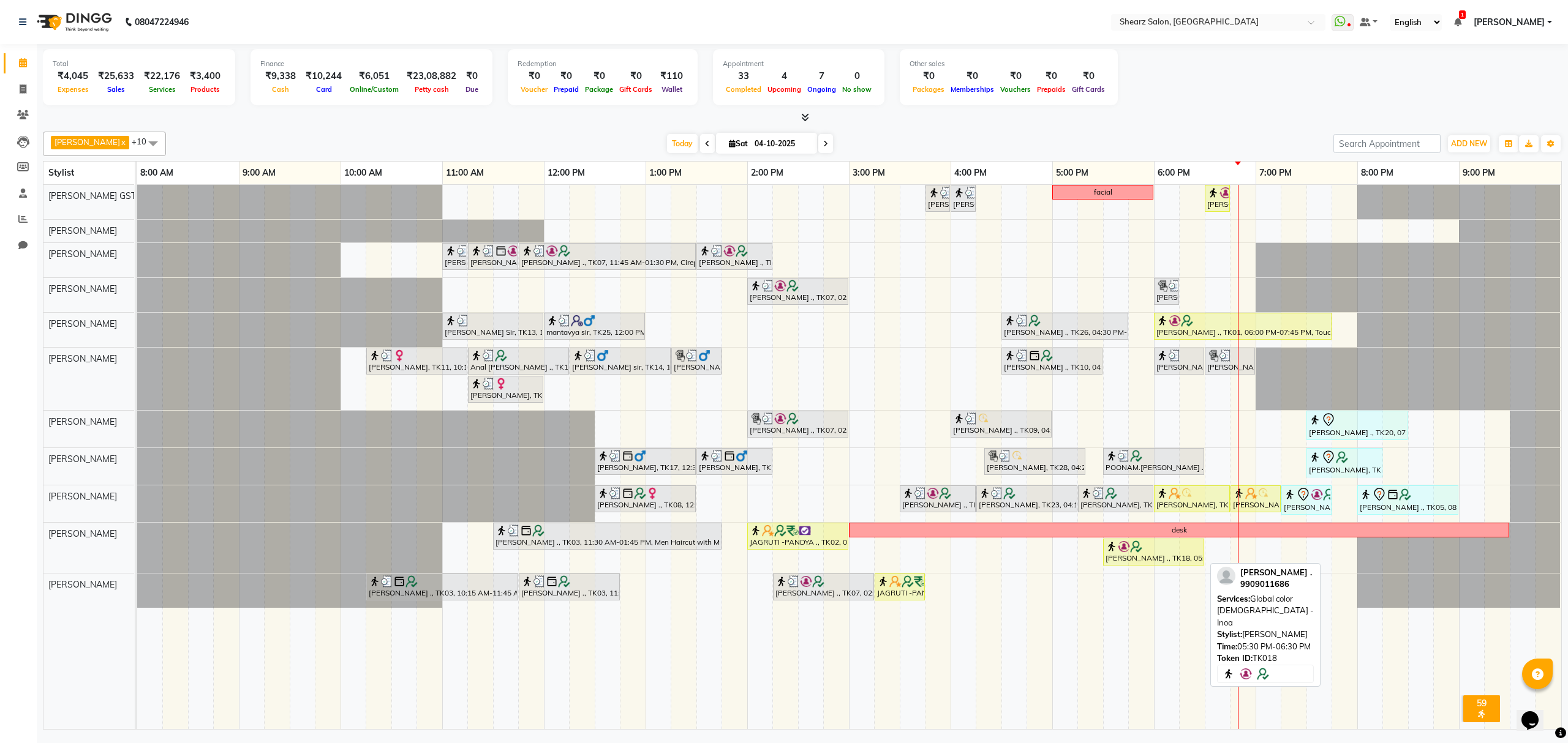
click at [1182, 552] on div at bounding box center [1154, 547] width 96 height 12
select select "1"
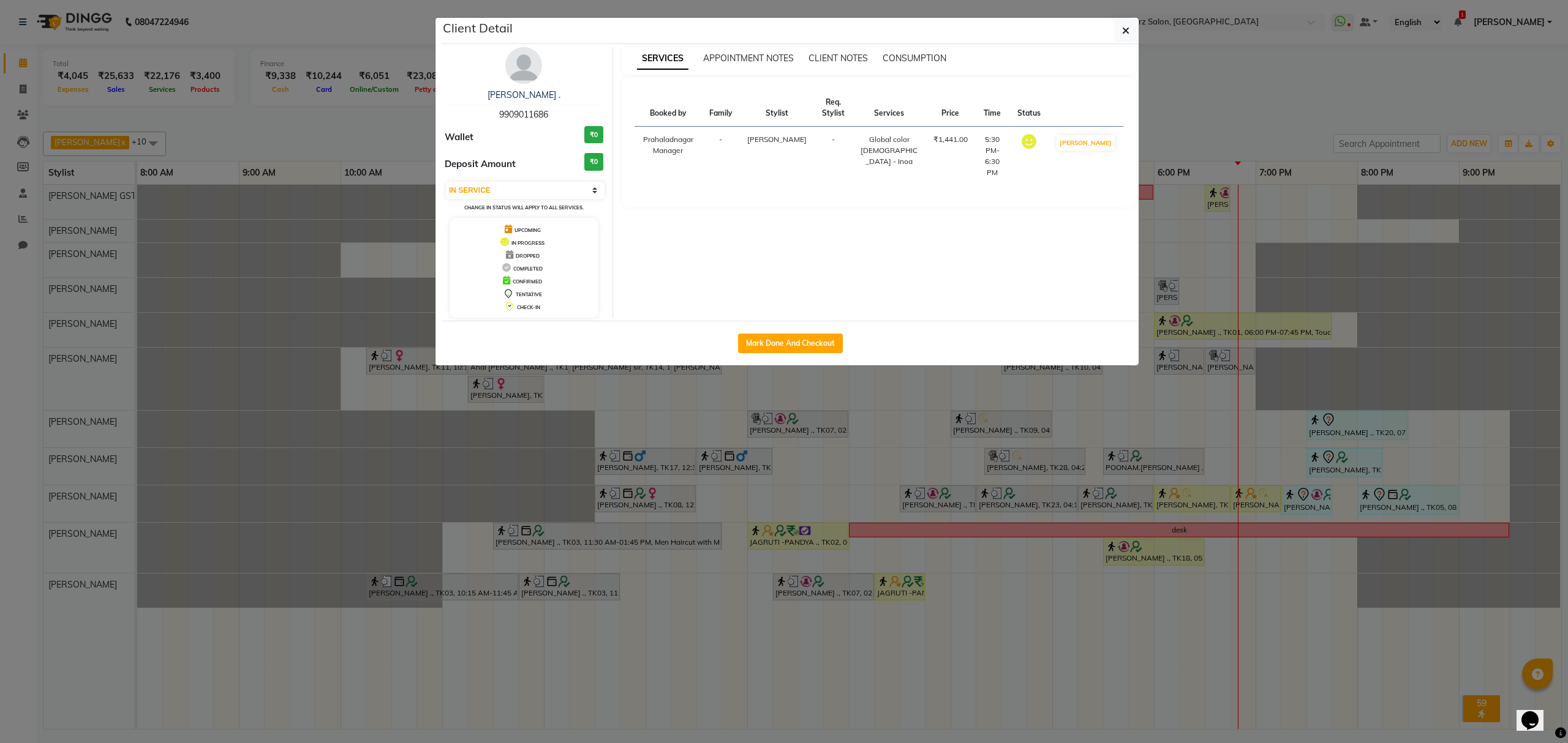
click at [762, 340] on button "Mark Done And Checkout" at bounding box center [790, 343] width 104 height 20
select select "service"
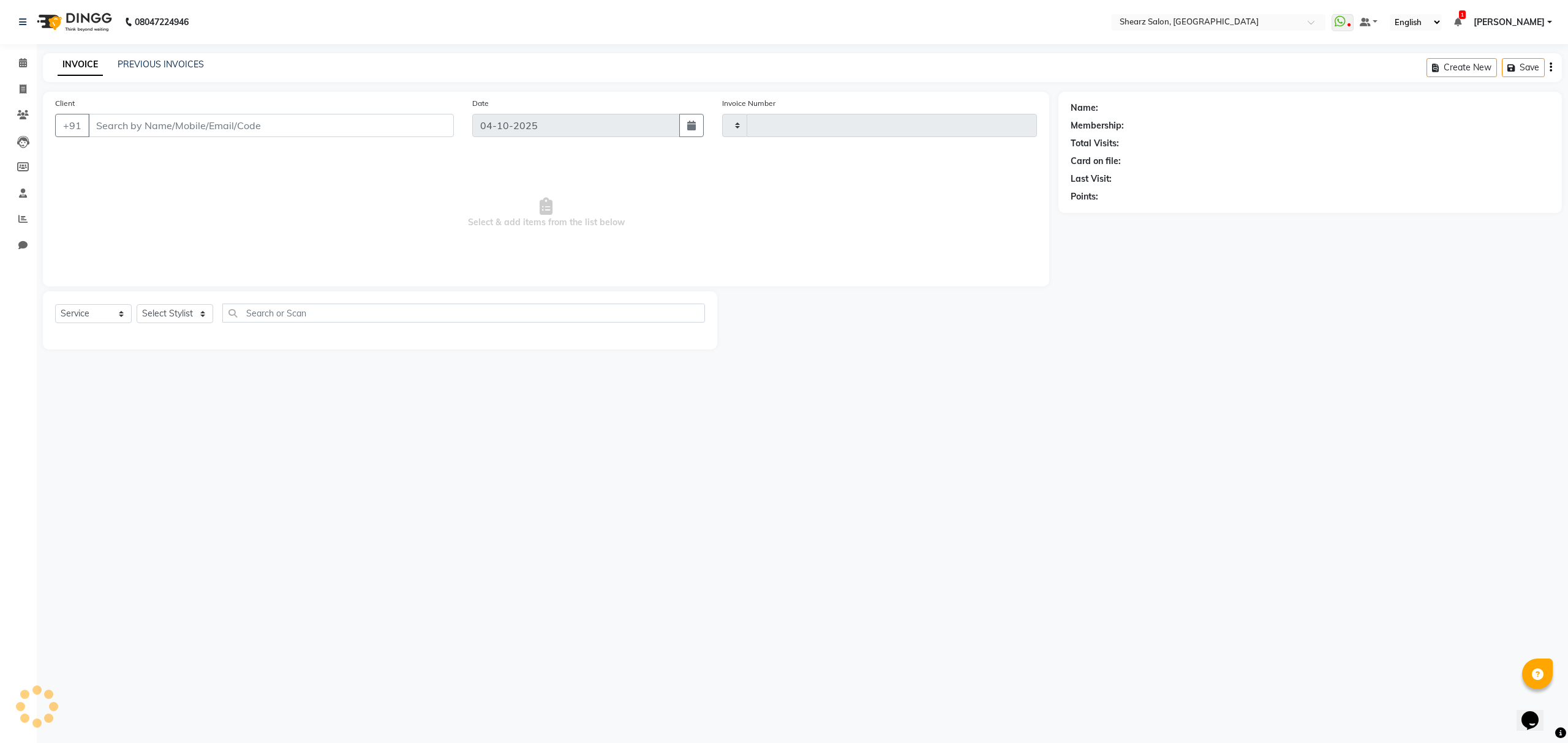
type input "7053"
select select "8157"
type input "9909011686"
select select "77471"
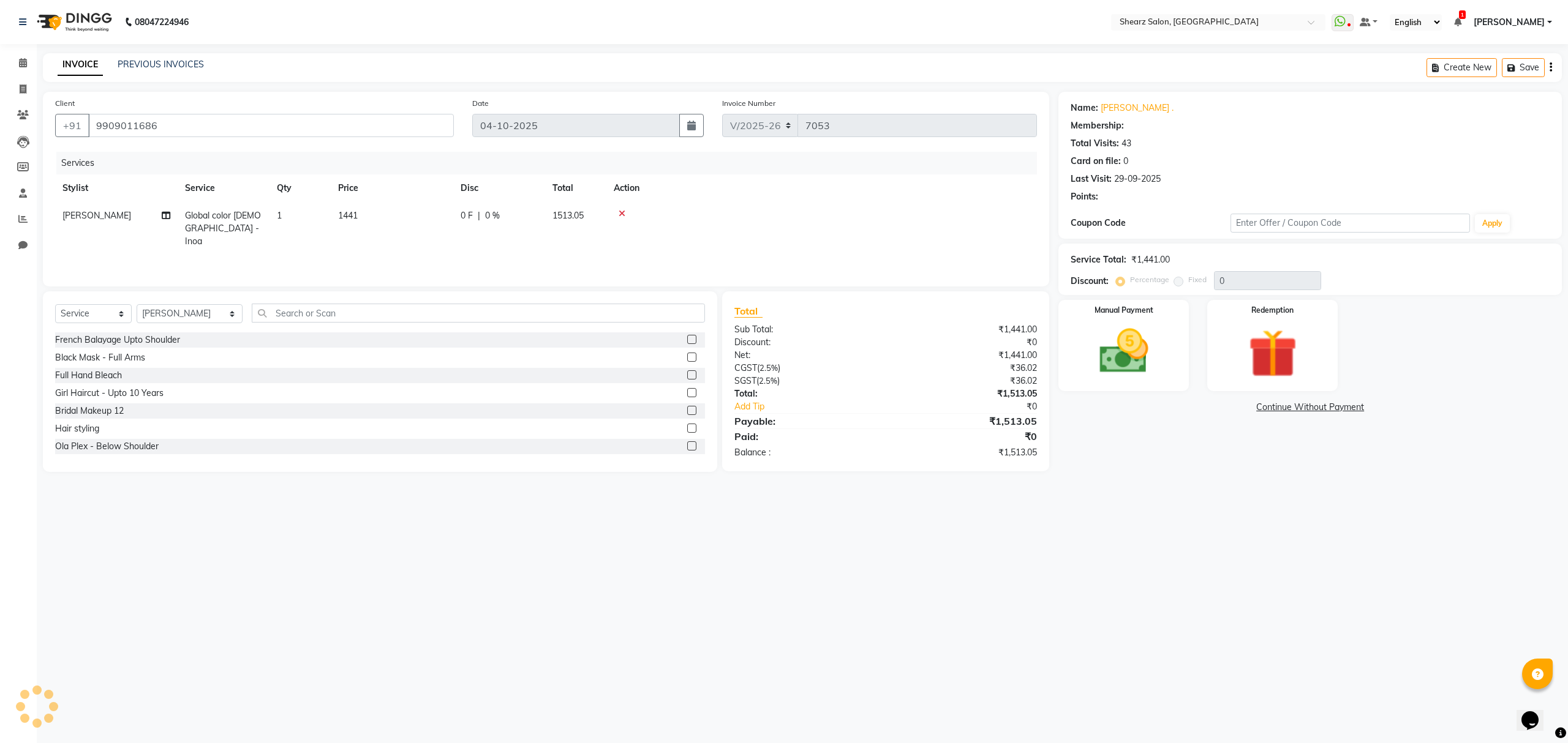
select select "1: Object"
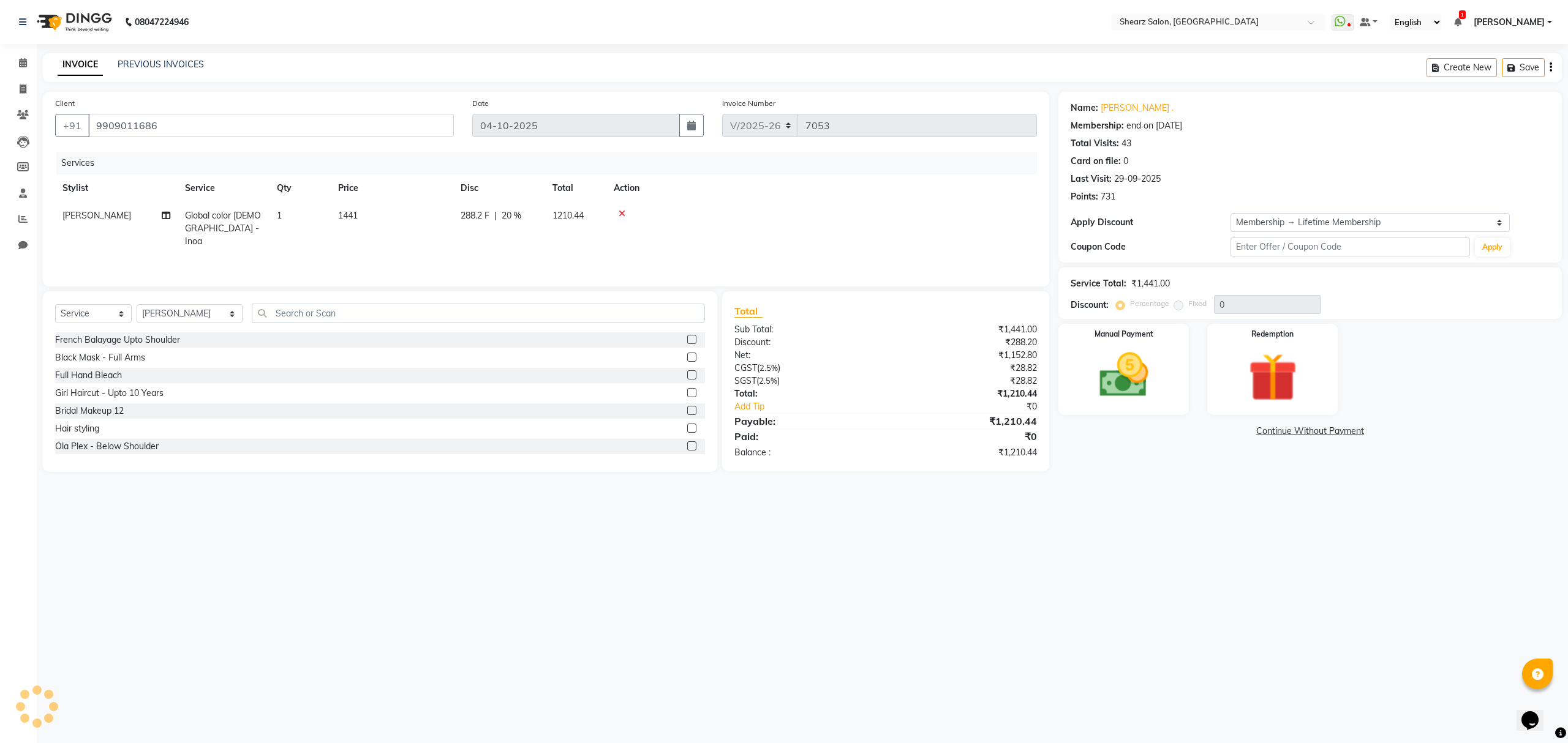
type input "20"
click at [1073, 366] on div "Manual Payment" at bounding box center [1123, 369] width 135 height 95
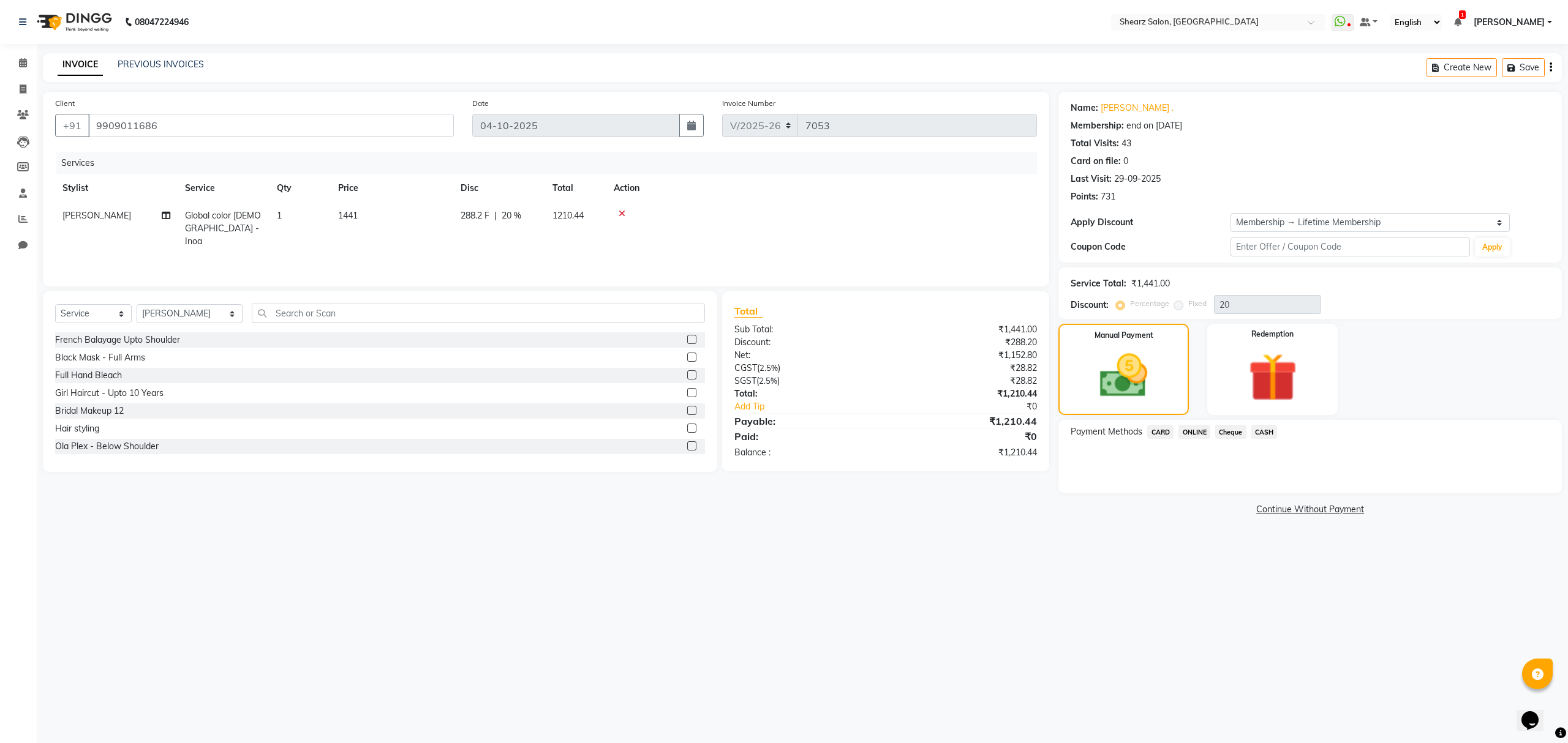
click at [1160, 434] on span "CARD" at bounding box center [1160, 432] width 26 height 14
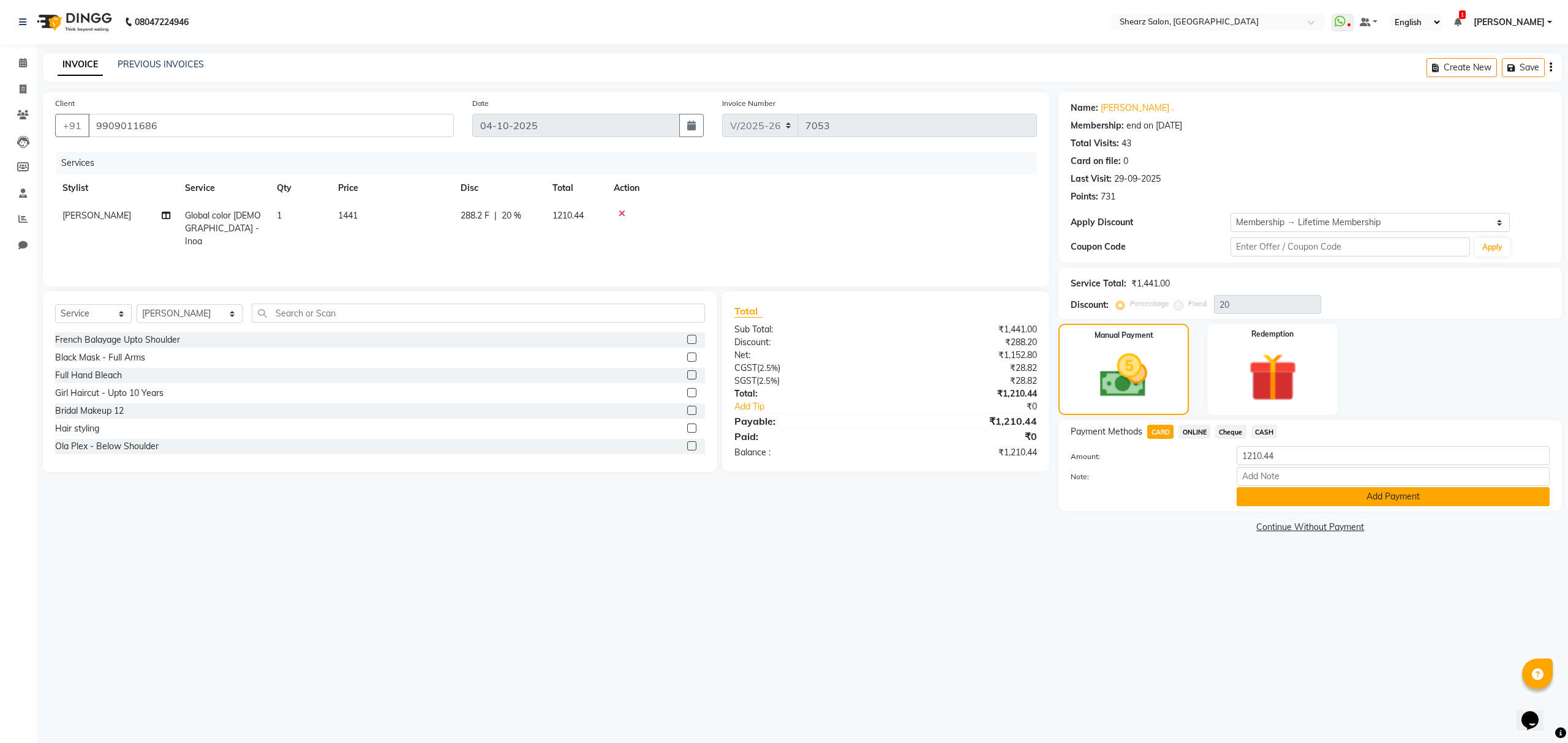
click at [1274, 503] on button "Add Payment" at bounding box center [1393, 497] width 313 height 19
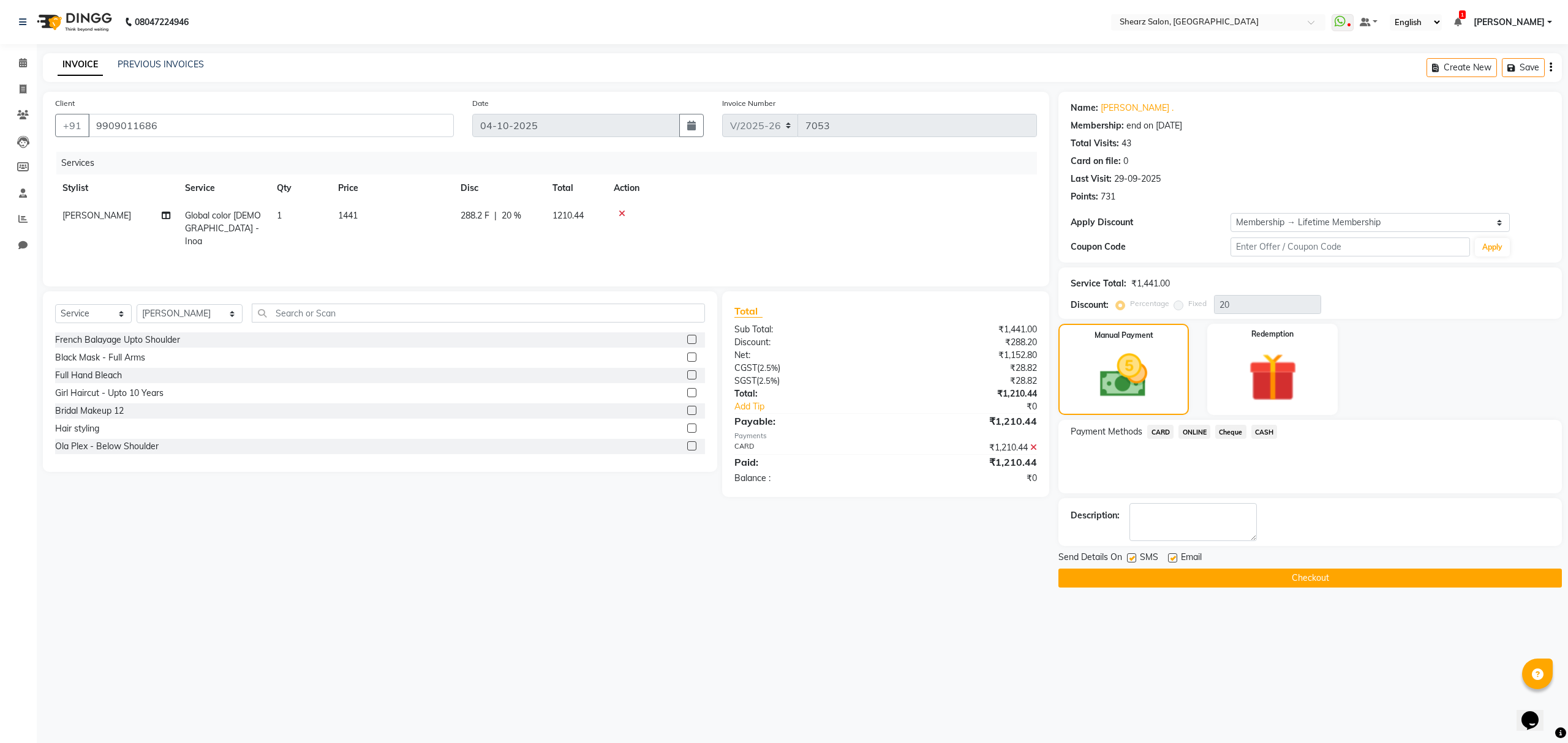
click at [1103, 578] on button "Checkout" at bounding box center [1310, 578] width 503 height 19
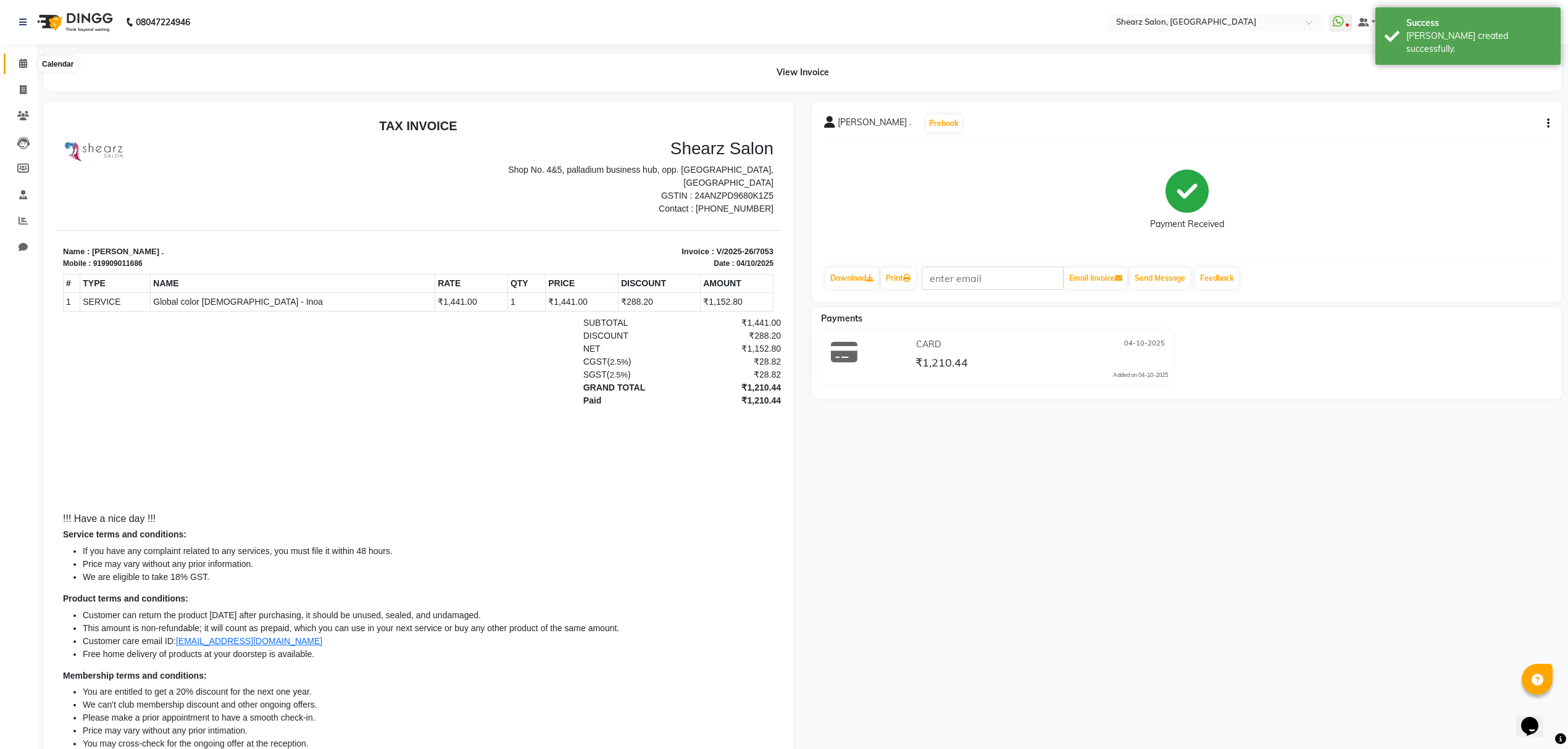
click at [17, 58] on span at bounding box center [23, 64] width 22 height 14
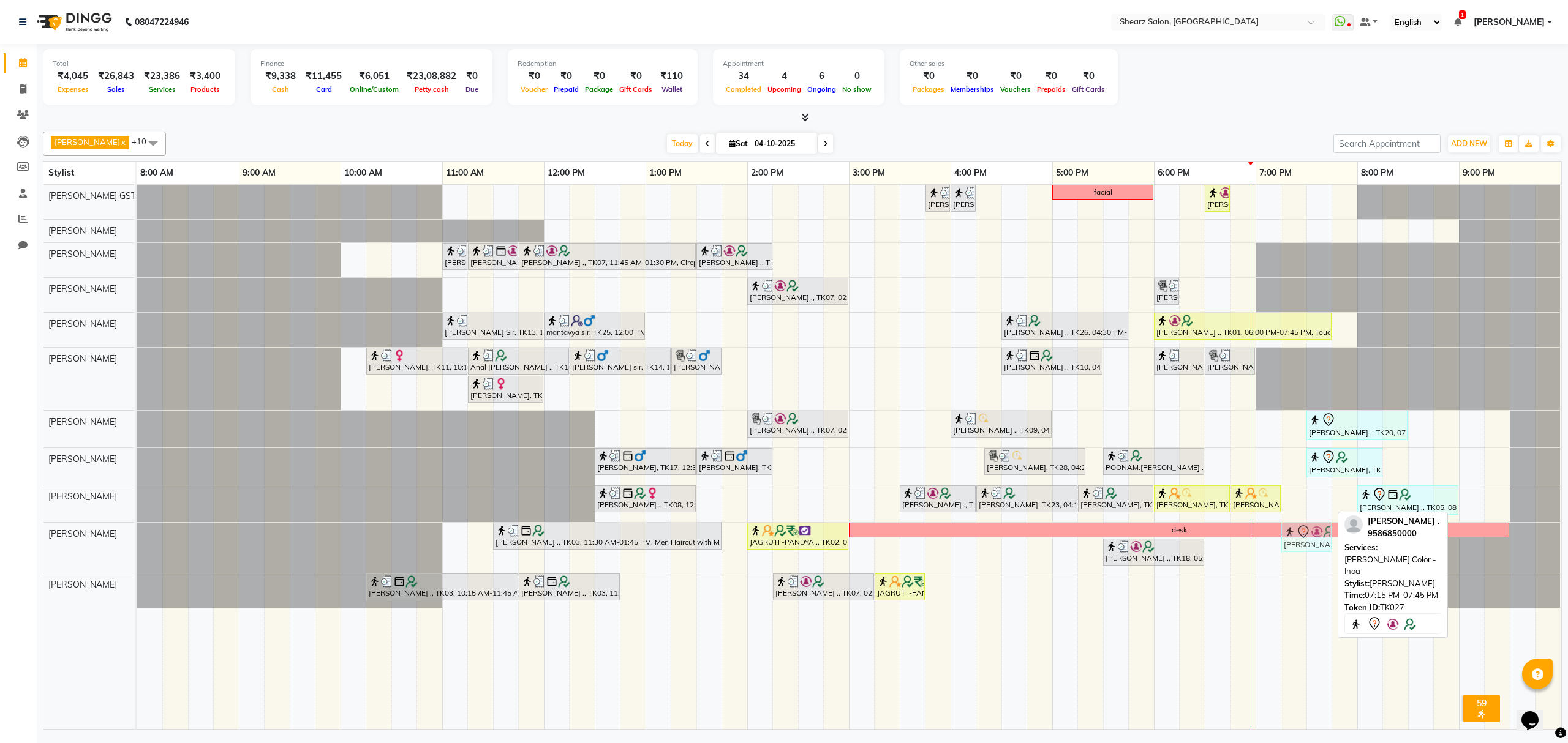
drag, startPoint x: 1294, startPoint y: 513, endPoint x: 1296, endPoint y: 536, distance: 23.1
click at [1289, 551] on tbody "[PERSON_NAME] ., TK26, 03:45 PM-04:00 PM, Eyebrow threading with senior [PERSON…" at bounding box center [849, 396] width 1423 height 423
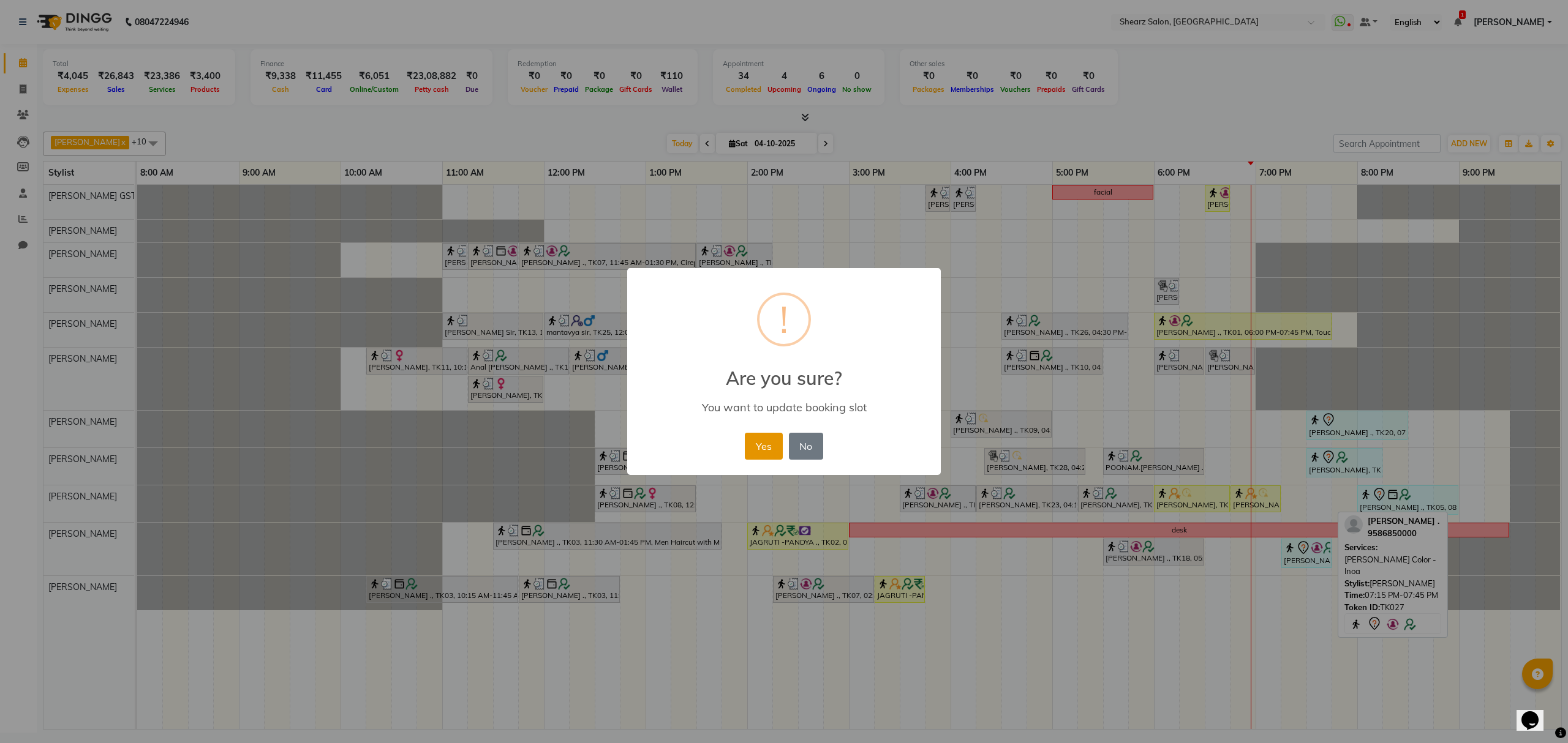
drag, startPoint x: 753, startPoint y: 447, endPoint x: 1055, endPoint y: 564, distance: 323.9
click at [764, 452] on button "Yes" at bounding box center [763, 447] width 37 height 27
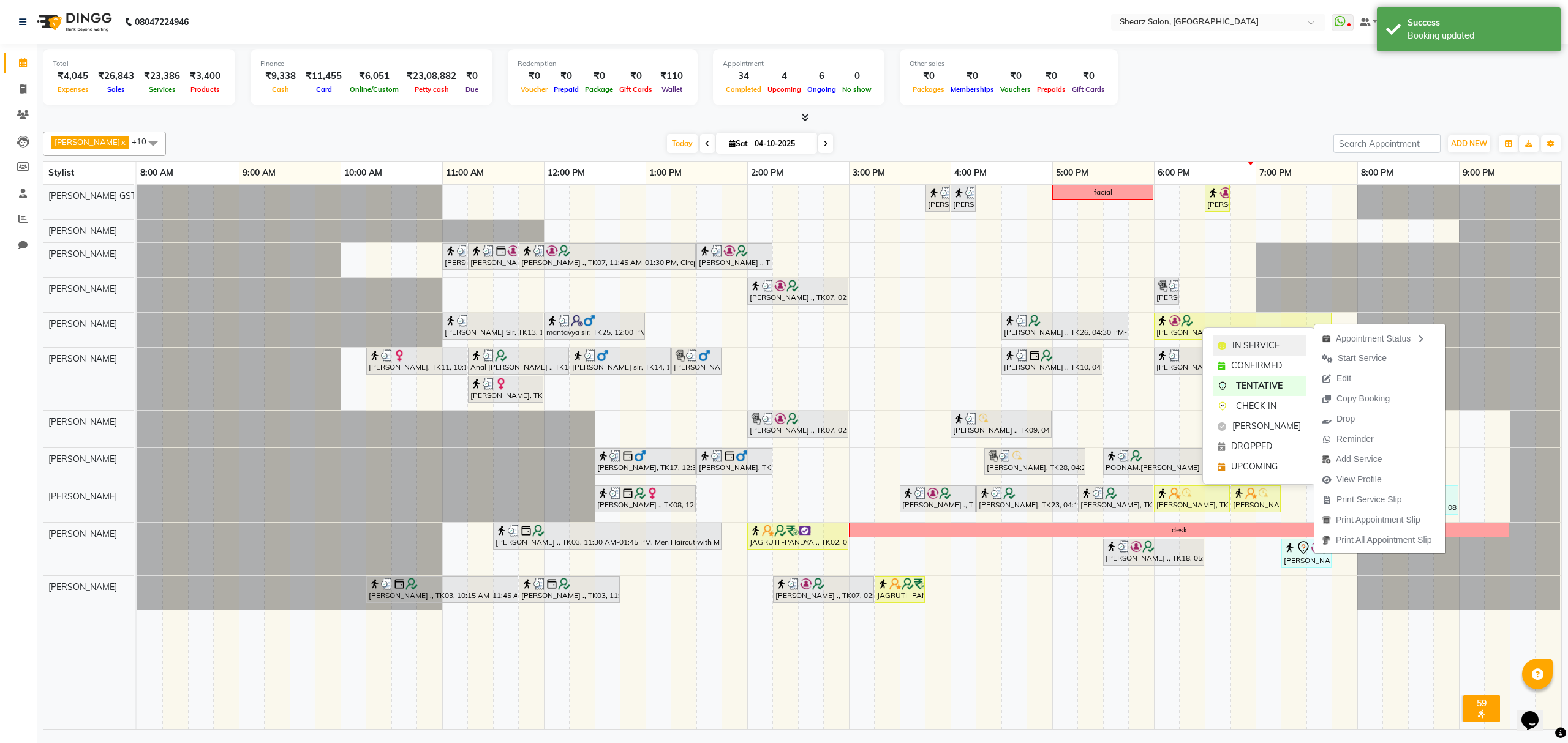
click at [1270, 344] on span "IN SERVICE" at bounding box center [1256, 346] width 47 height 13
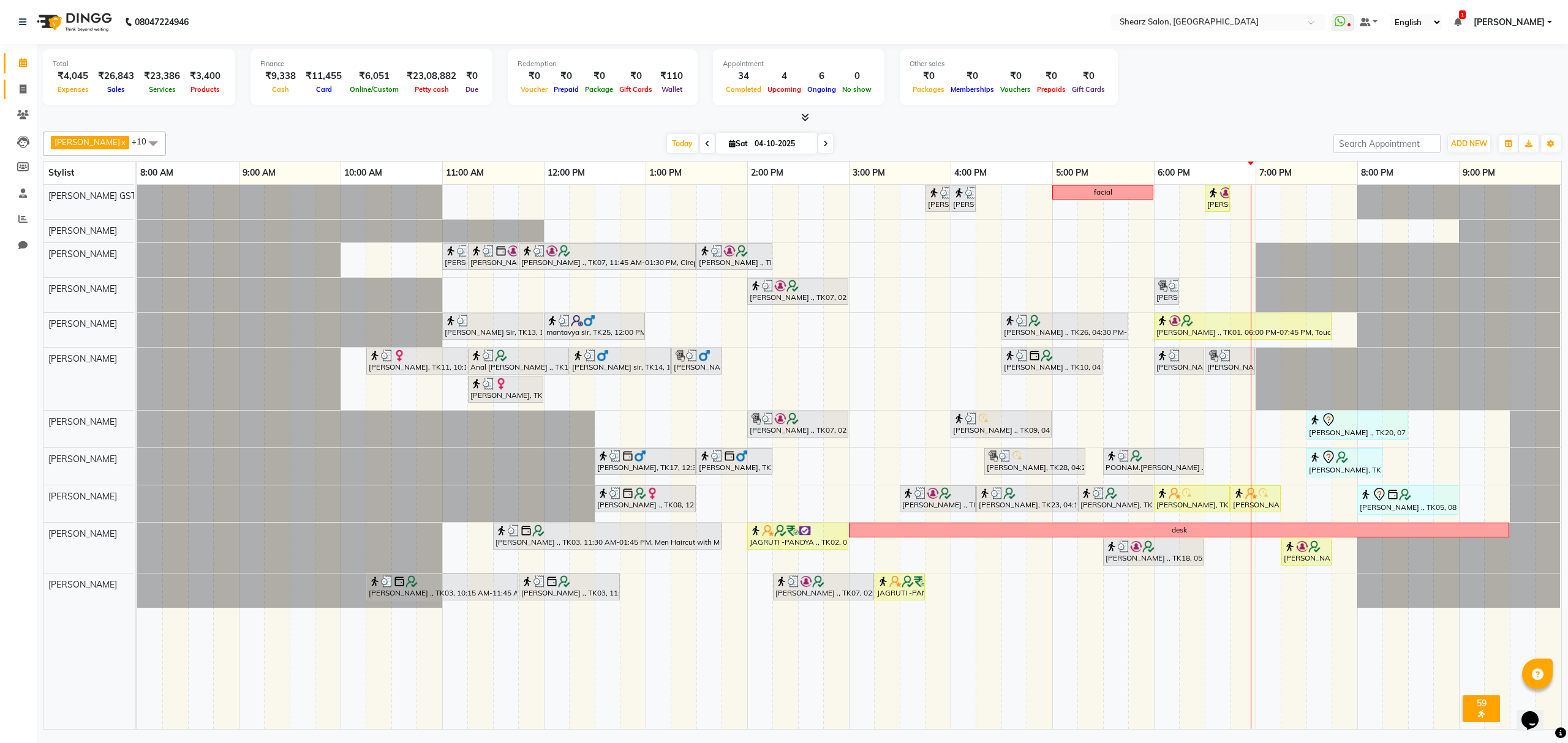
click at [22, 79] on link "Invoice" at bounding box center [18, 90] width 30 height 20
select select "8157"
select select "service"
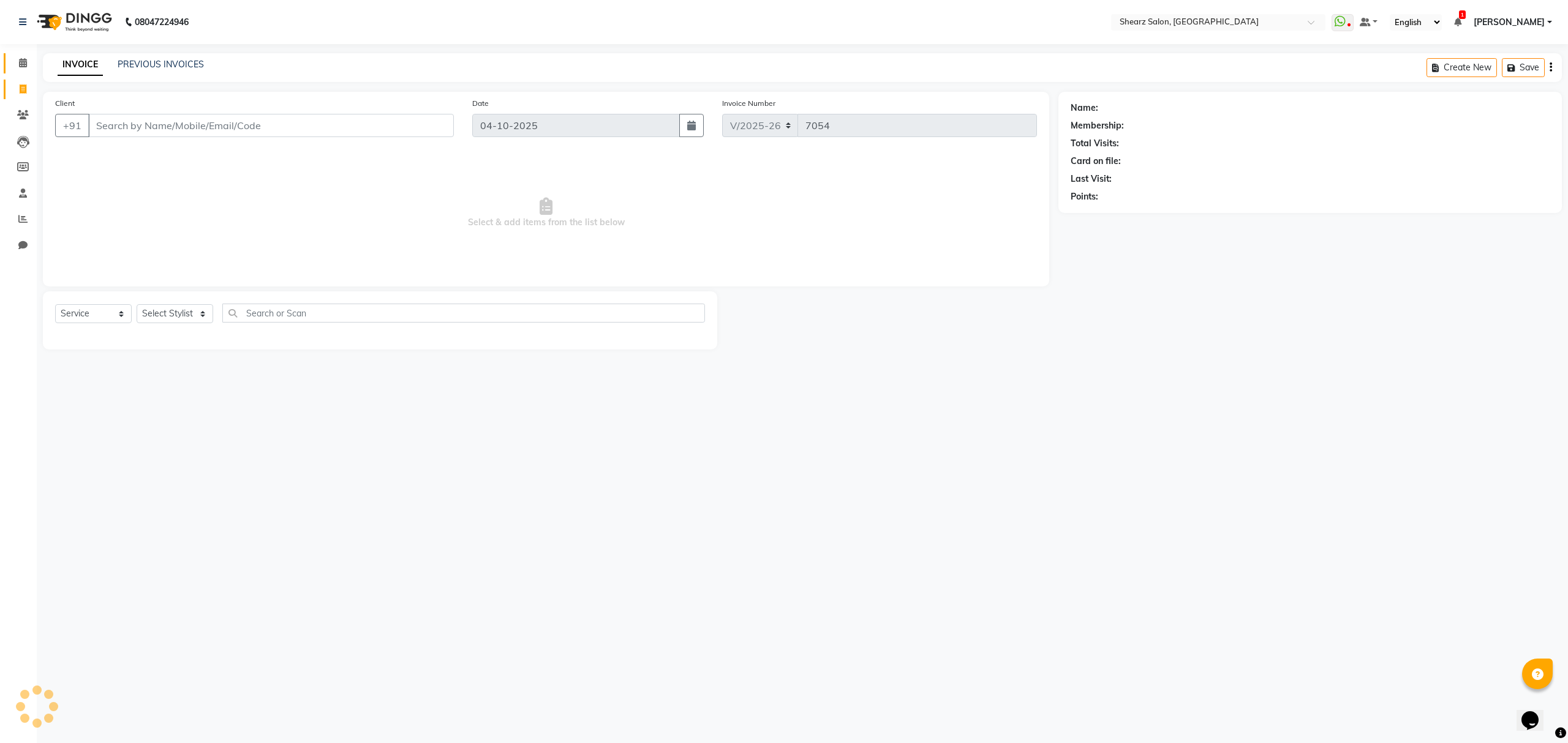
select select "77471"
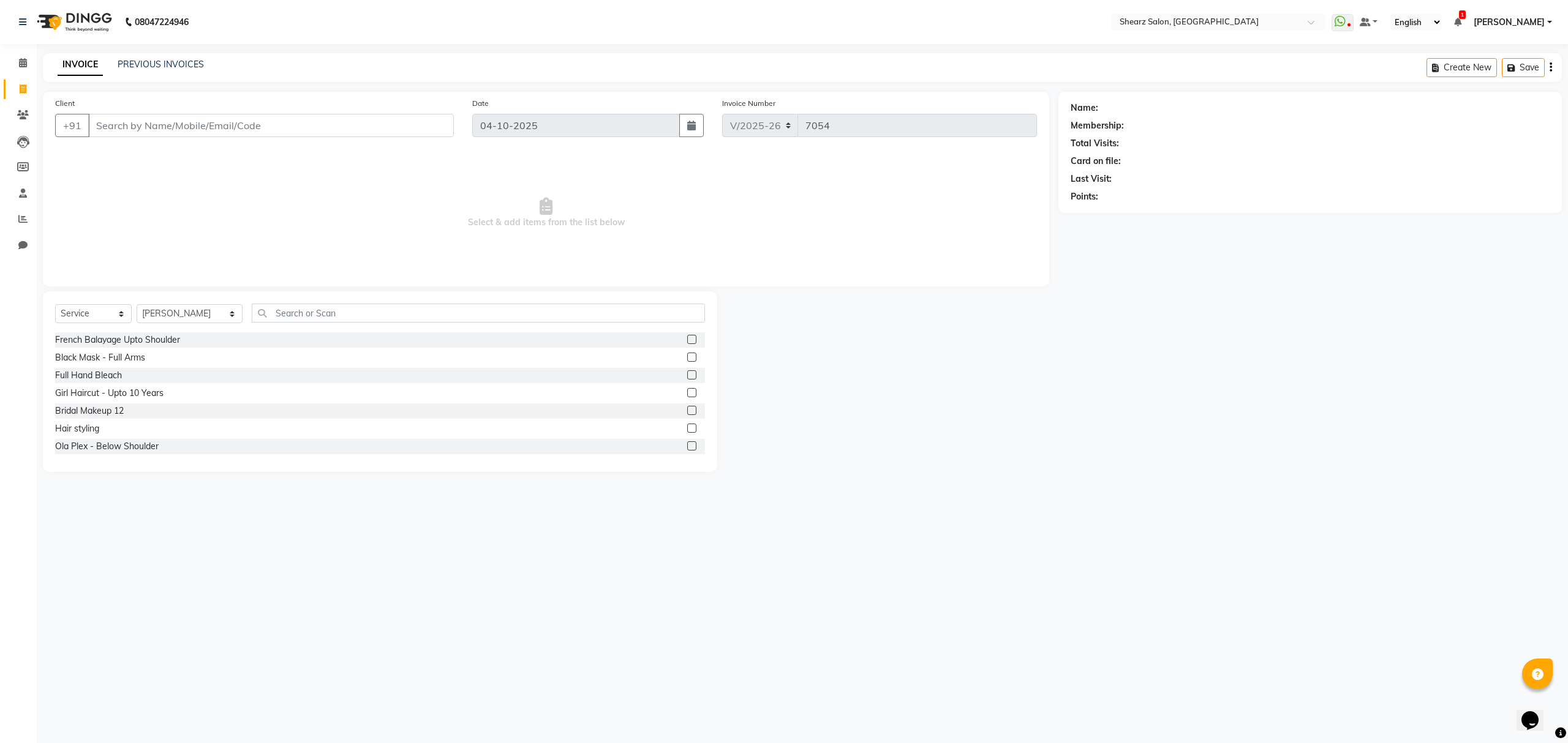
click at [130, 55] on div "INVOICE PREVIOUS INVOICES Create New Save" at bounding box center [803, 67] width 1519 height 29
click at [132, 63] on link "PREVIOUS INVOICES" at bounding box center [161, 64] width 86 height 11
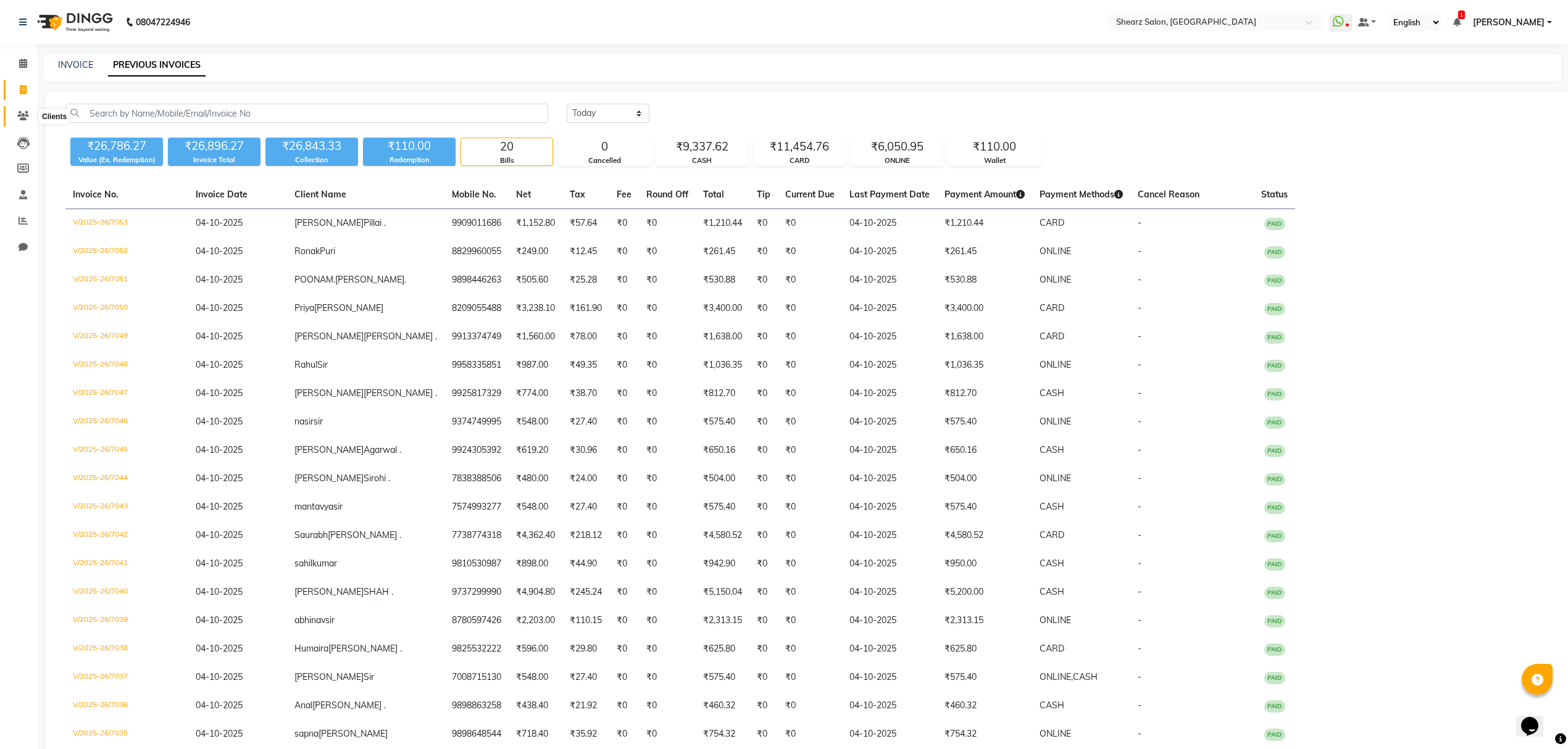
click at [20, 110] on span at bounding box center [23, 116] width 22 height 14
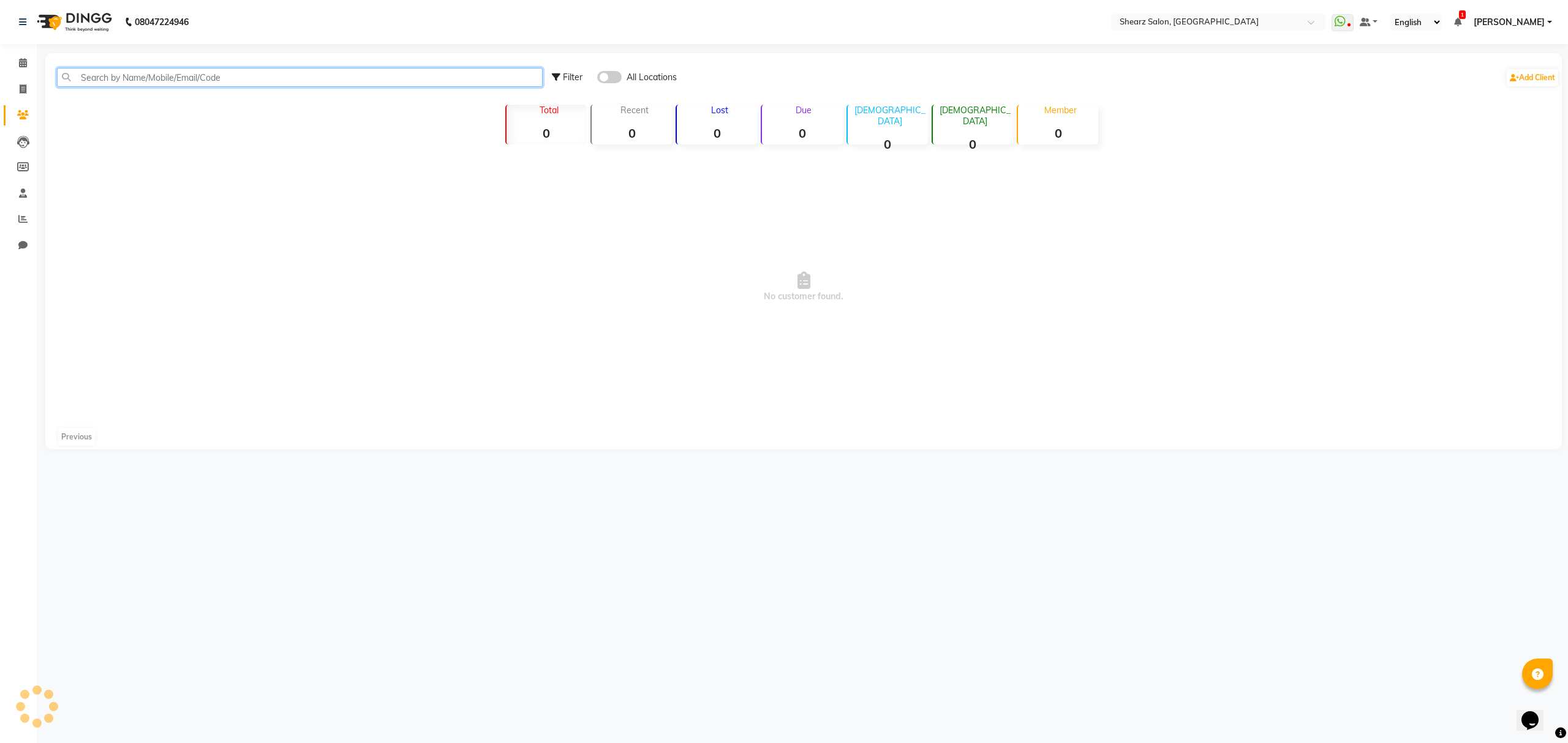
click at [117, 76] on input "text" at bounding box center [300, 77] width 486 height 19
paste input "7573003151"
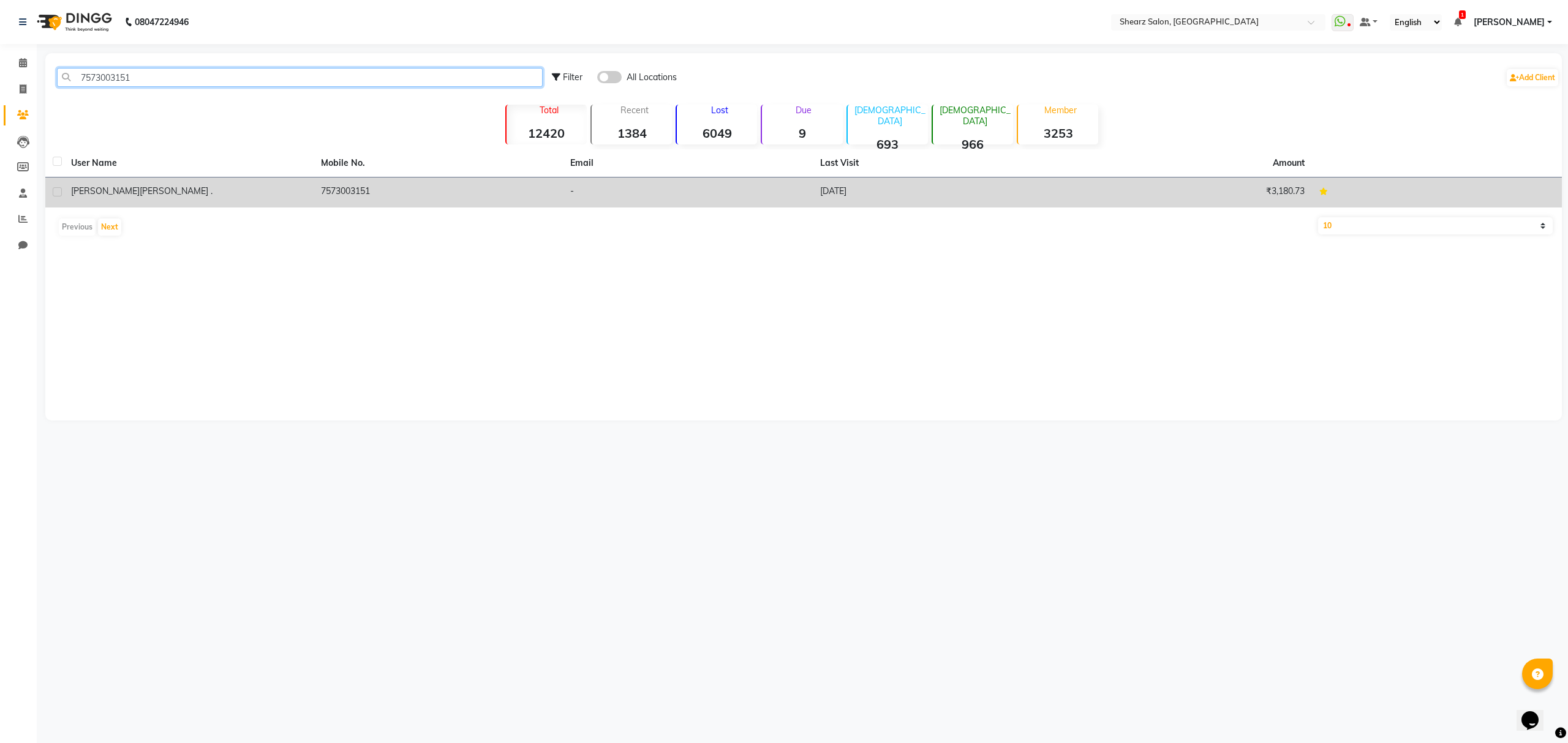
type input "7573003151"
click at [152, 189] on div "[PERSON_NAME] ." at bounding box center [188, 191] width 235 height 13
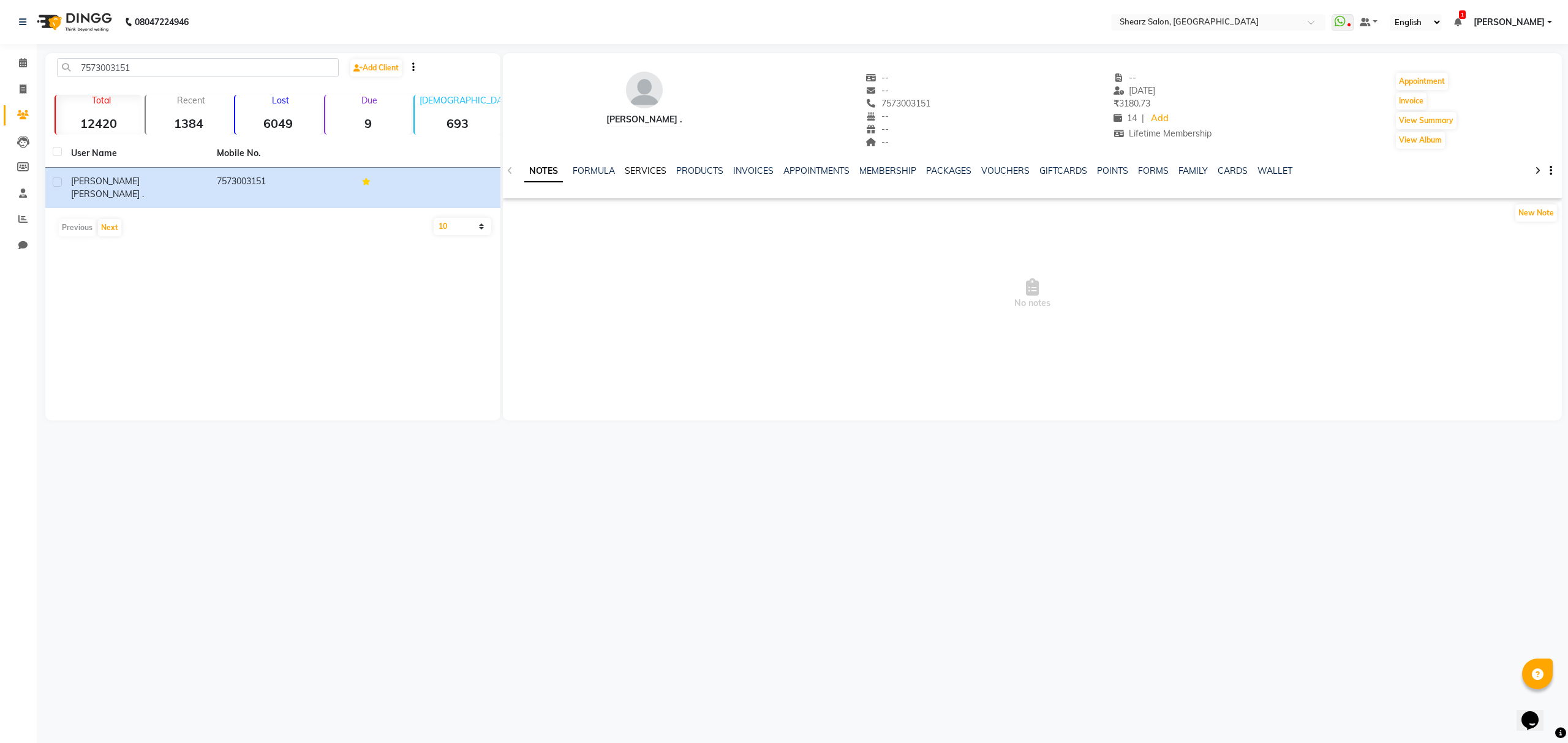
click at [649, 170] on link "SERVICES" at bounding box center [646, 170] width 42 height 11
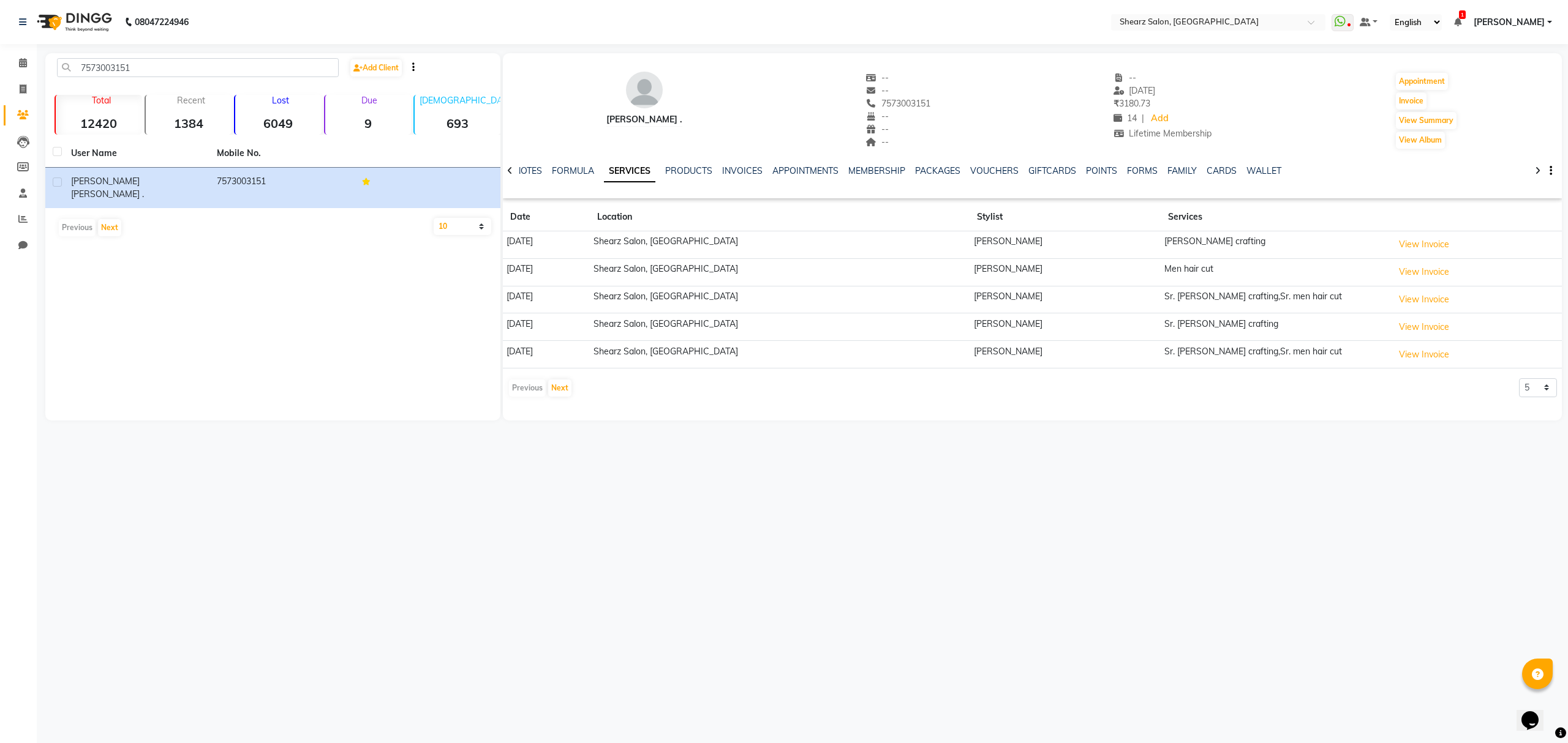
click at [679, 162] on div "NOTES FORMULA SERVICES PRODUCTS INVOICES APPOINTMENTS MEMBERSHIP PACKAGES VOUCH…" at bounding box center [1032, 171] width 1059 height 42
click at [687, 174] on link "PRODUCTS" at bounding box center [689, 170] width 47 height 11
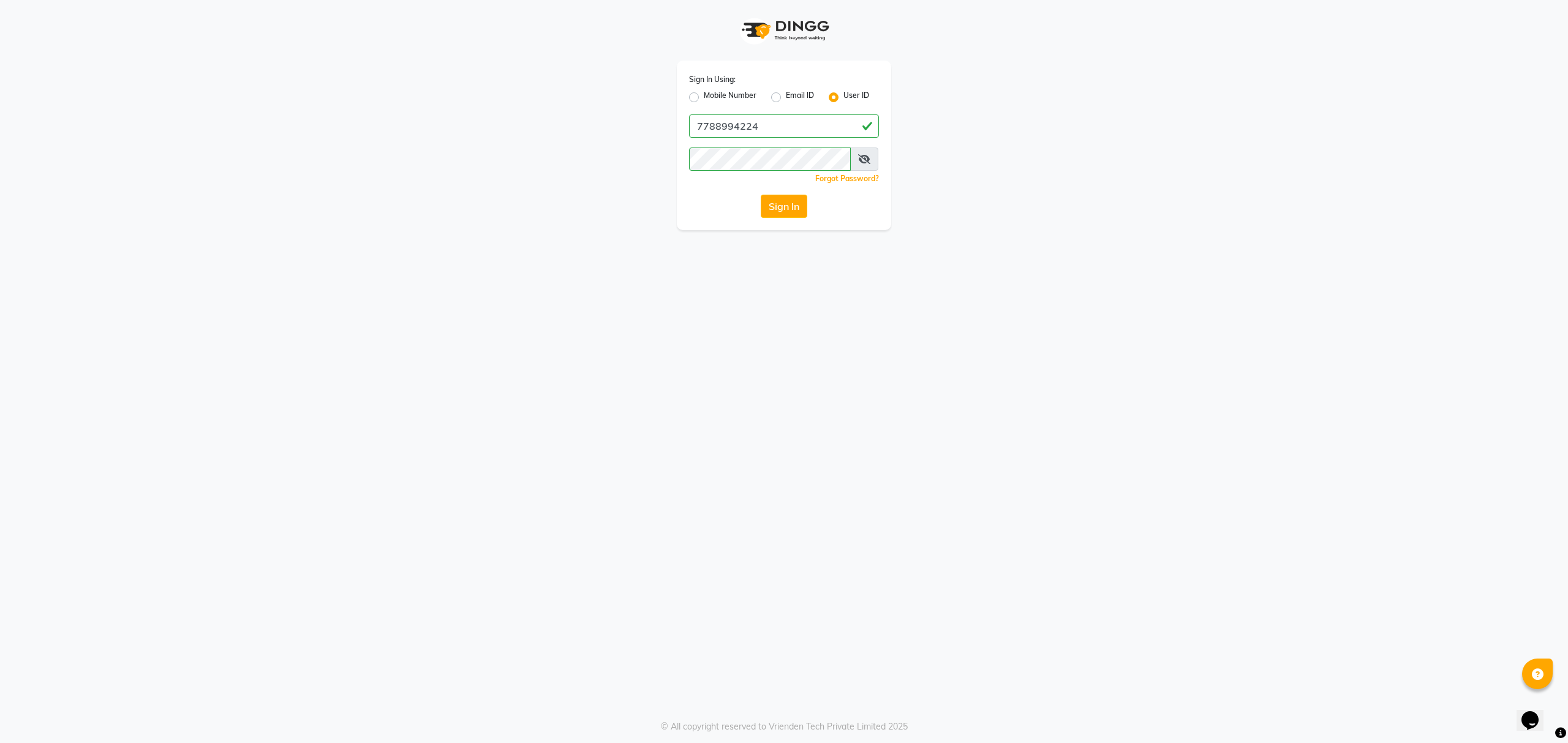
click at [777, 104] on div "Sign In Using: Mobile Number Email ID User ID 7788994224 Remember me Forgot Pas…" at bounding box center [784, 146] width 214 height 170
click at [786, 96] on label "Email ID" at bounding box center [800, 98] width 28 height 15
click at [786, 96] on input "Email ID" at bounding box center [790, 94] width 8 height 8
radio input "true"
radio input "false"
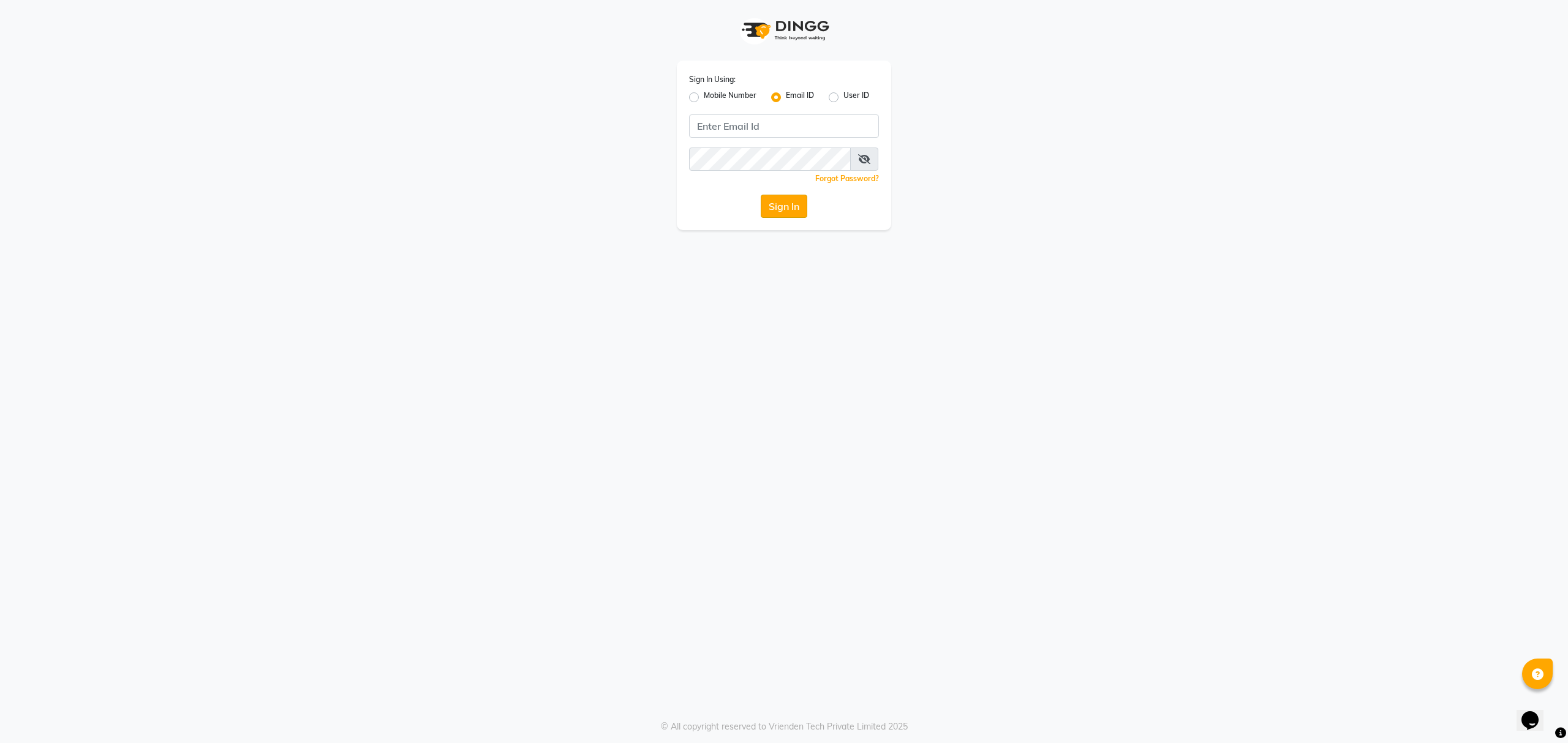
click at [774, 205] on button "Sign In" at bounding box center [784, 206] width 46 height 24
click at [794, 123] on input "Username" at bounding box center [784, 126] width 190 height 24
type input "[EMAIL_ADDRESS][DOMAIN_NAME]"
click at [775, 206] on button "Sign In" at bounding box center [784, 206] width 46 height 24
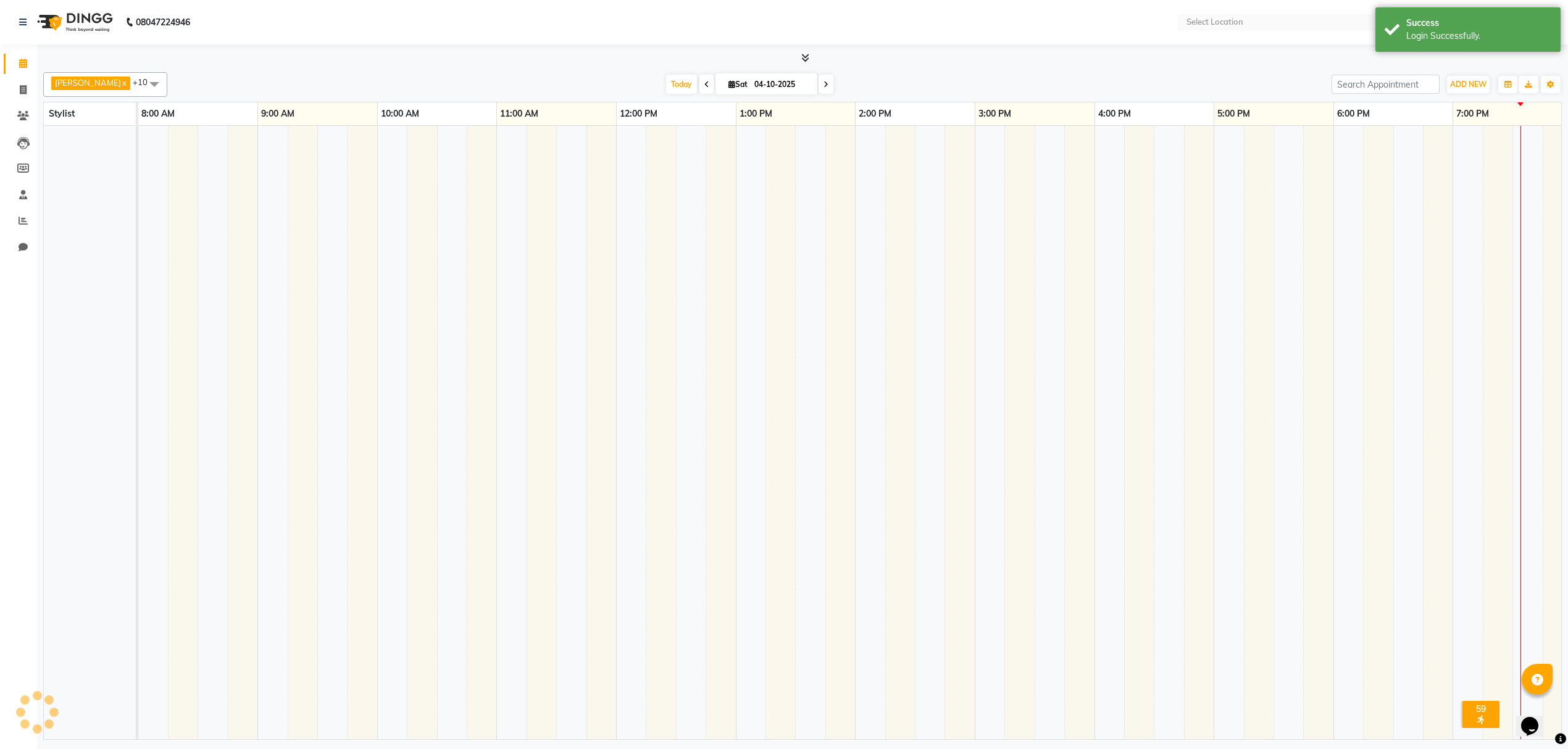
select select "en"
